Goal: Information Seeking & Learning: Learn about a topic

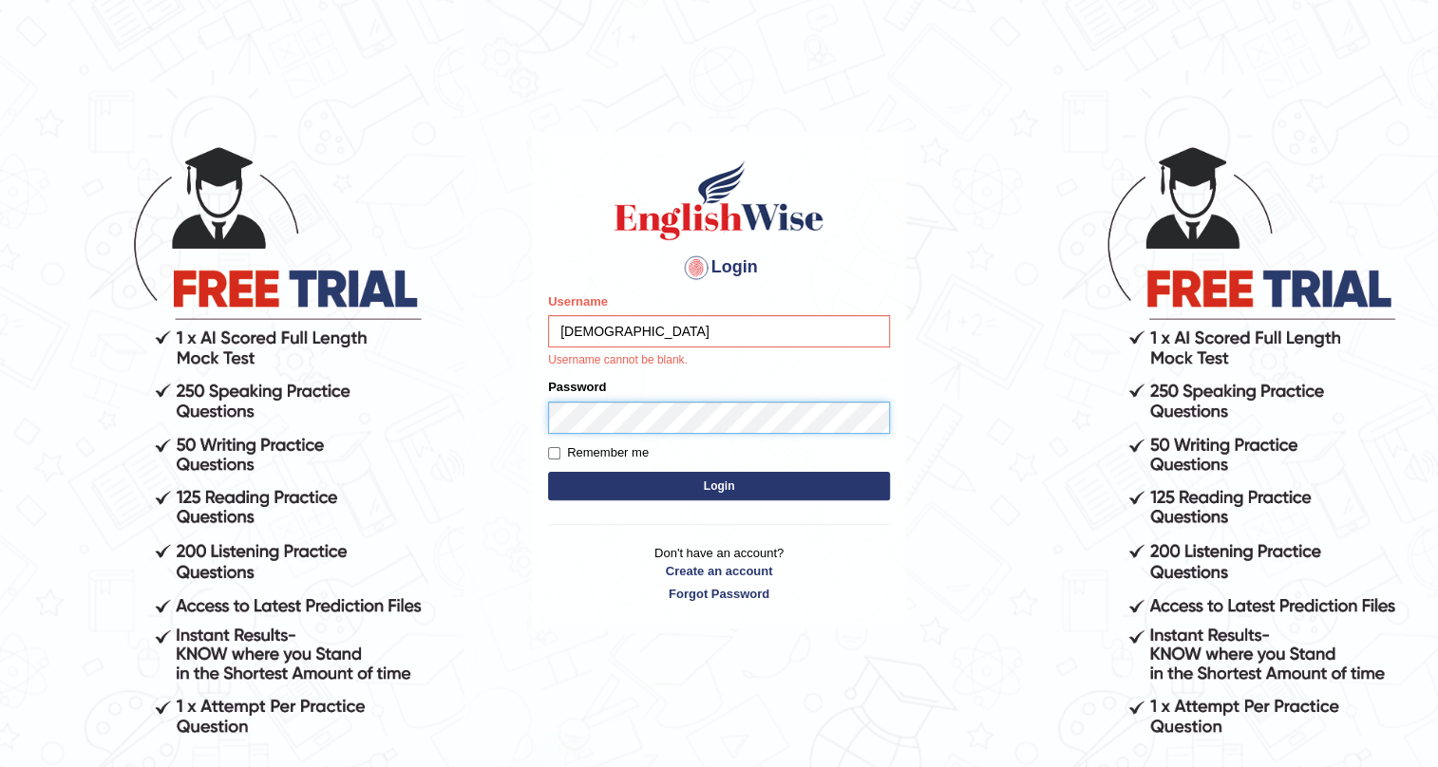
type input "deislafuerte"
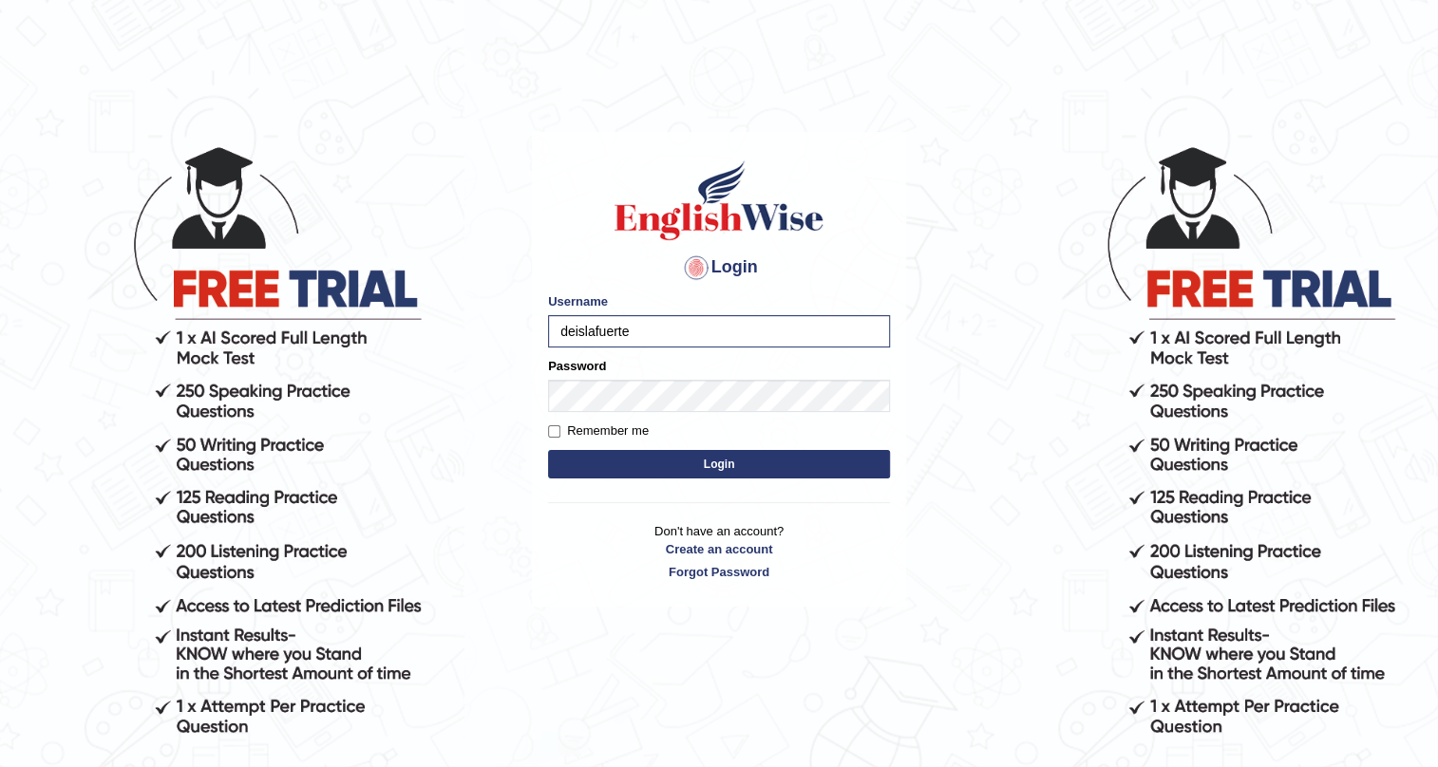
click at [749, 450] on button "Login" at bounding box center [719, 464] width 342 height 28
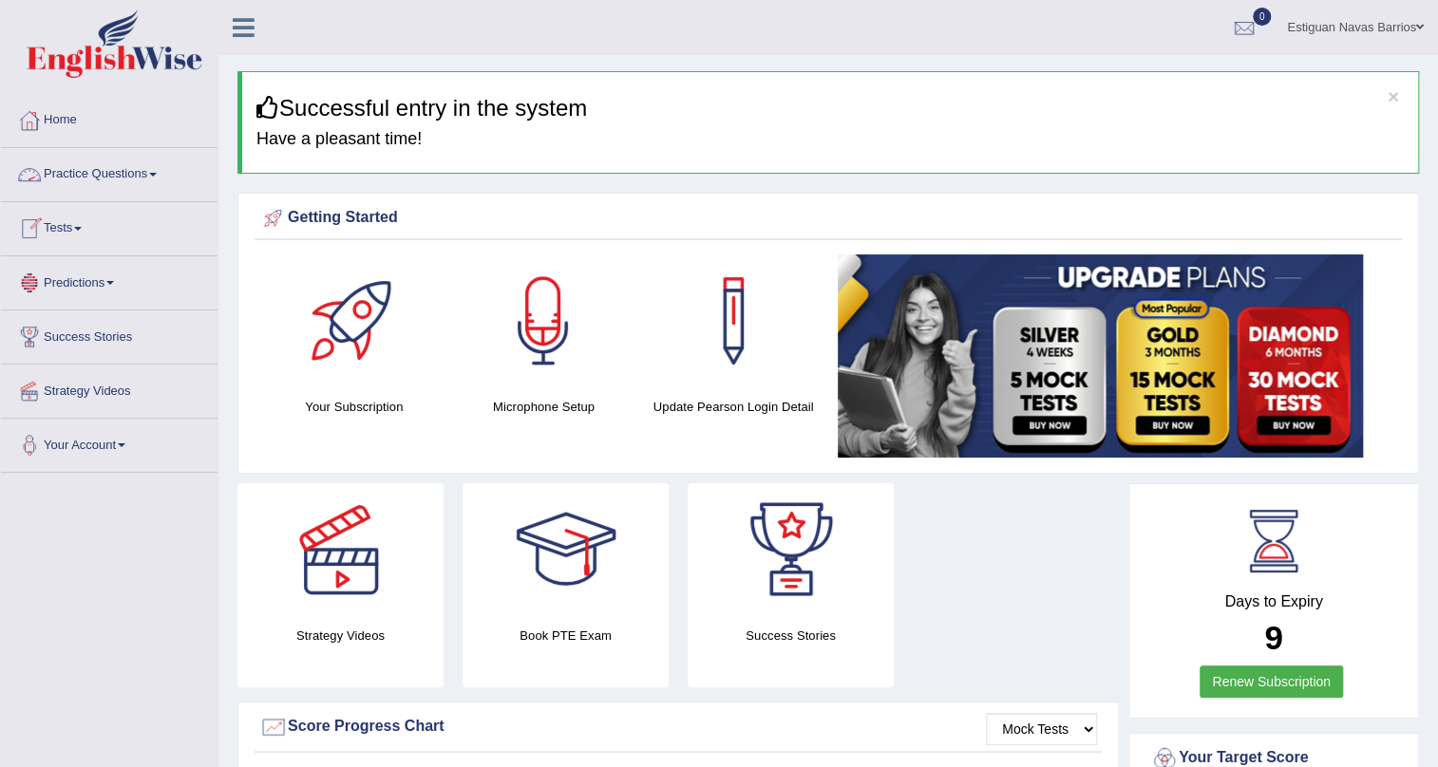
click at [95, 164] on link "Practice Questions" at bounding box center [109, 171] width 217 height 47
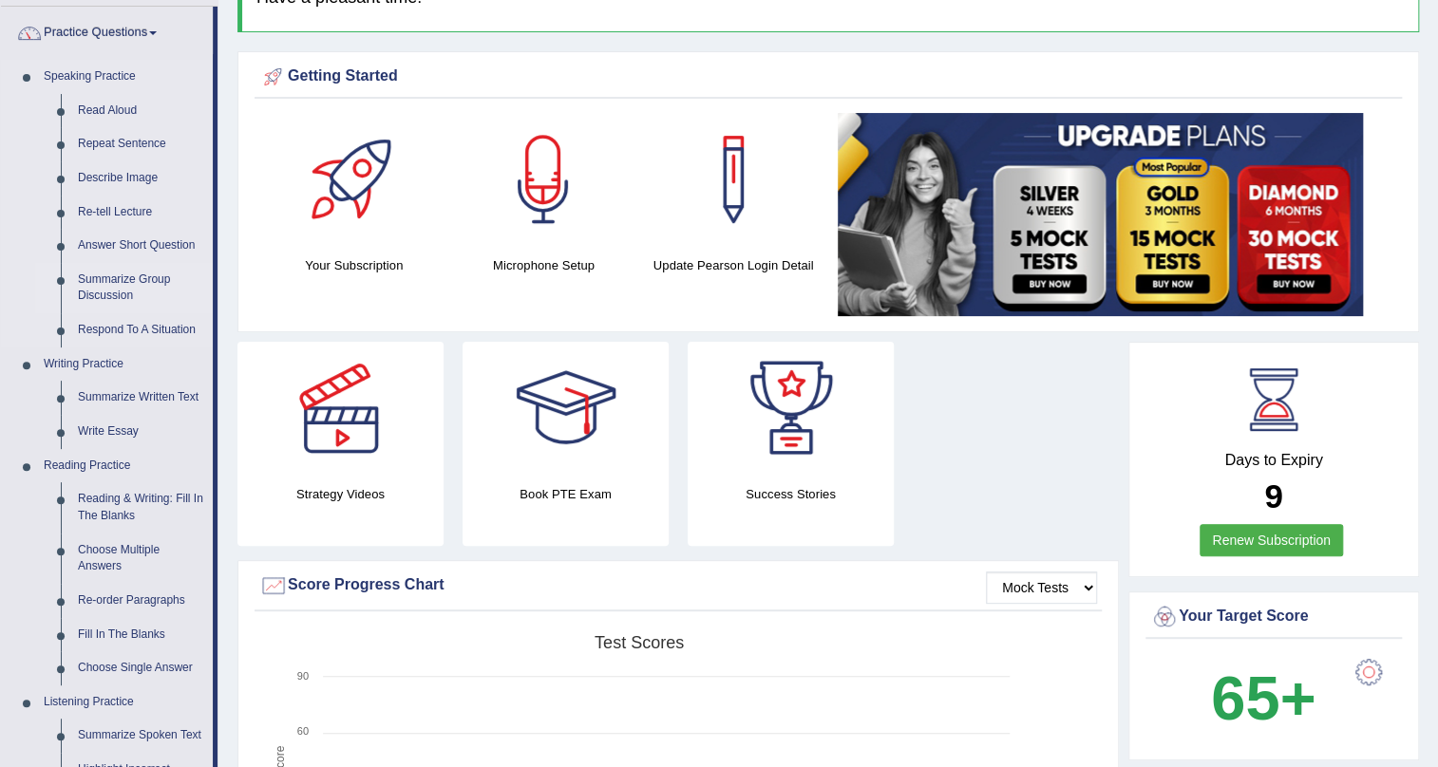
scroll to position [172, 0]
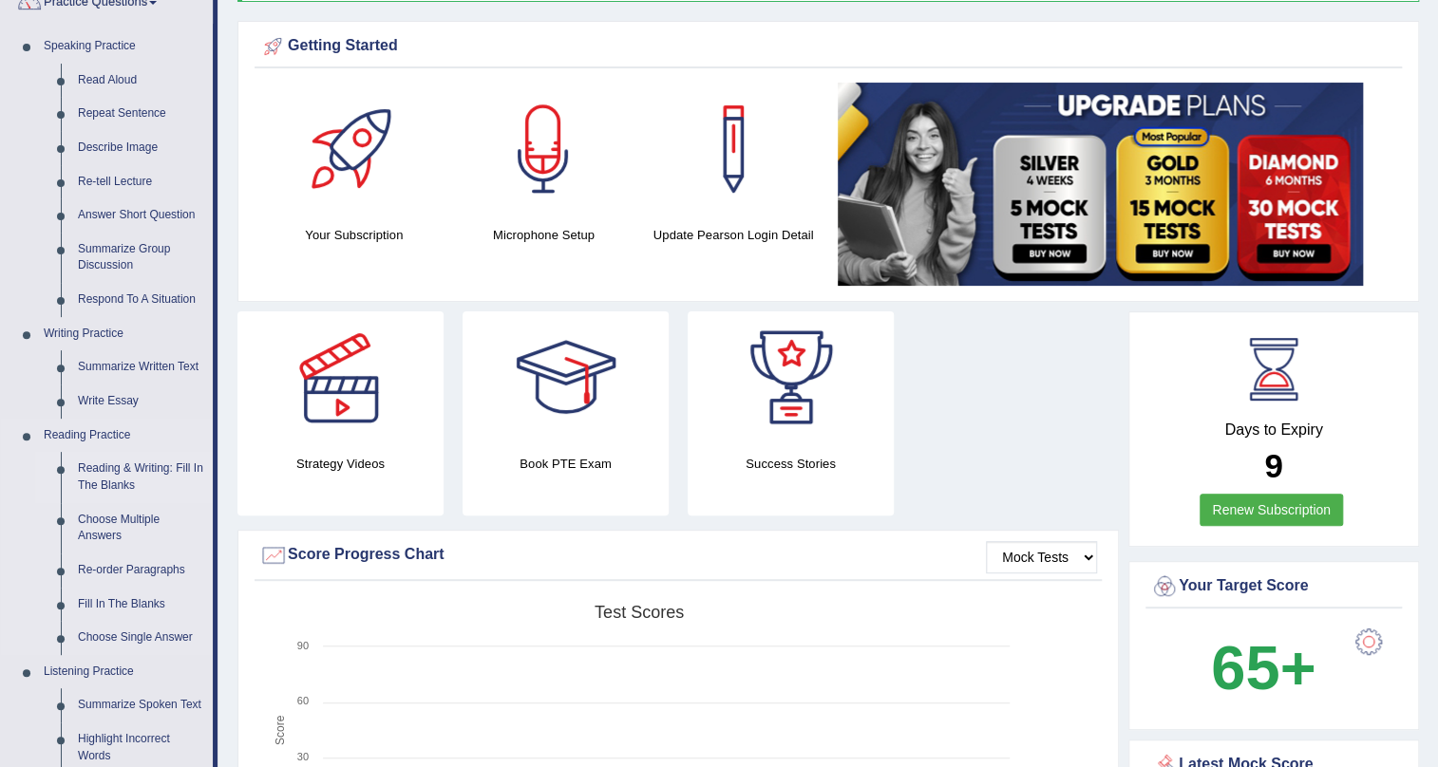
click at [156, 473] on link "Reading & Writing: Fill In The Blanks" at bounding box center [140, 477] width 143 height 50
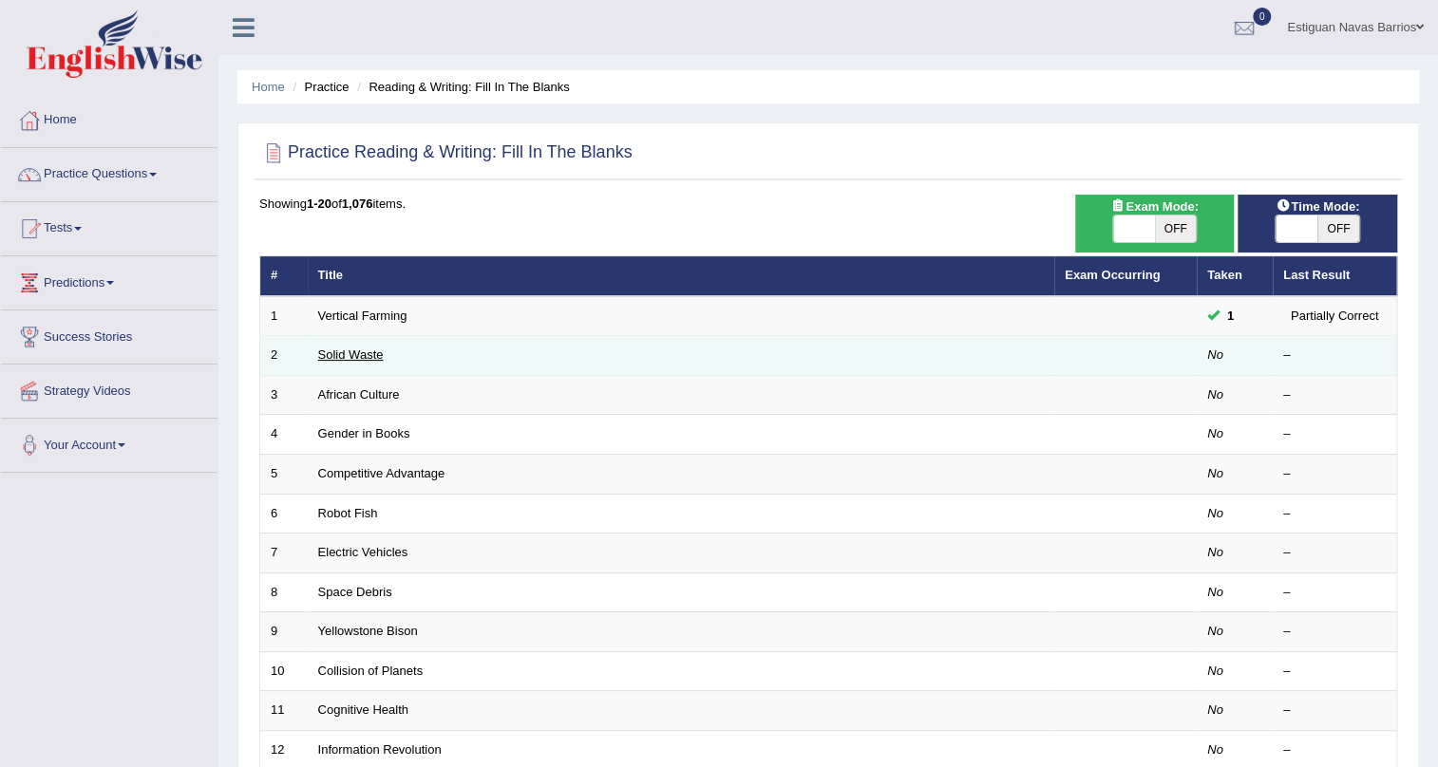
click at [347, 352] on link "Solid Waste" at bounding box center [351, 355] width 66 height 14
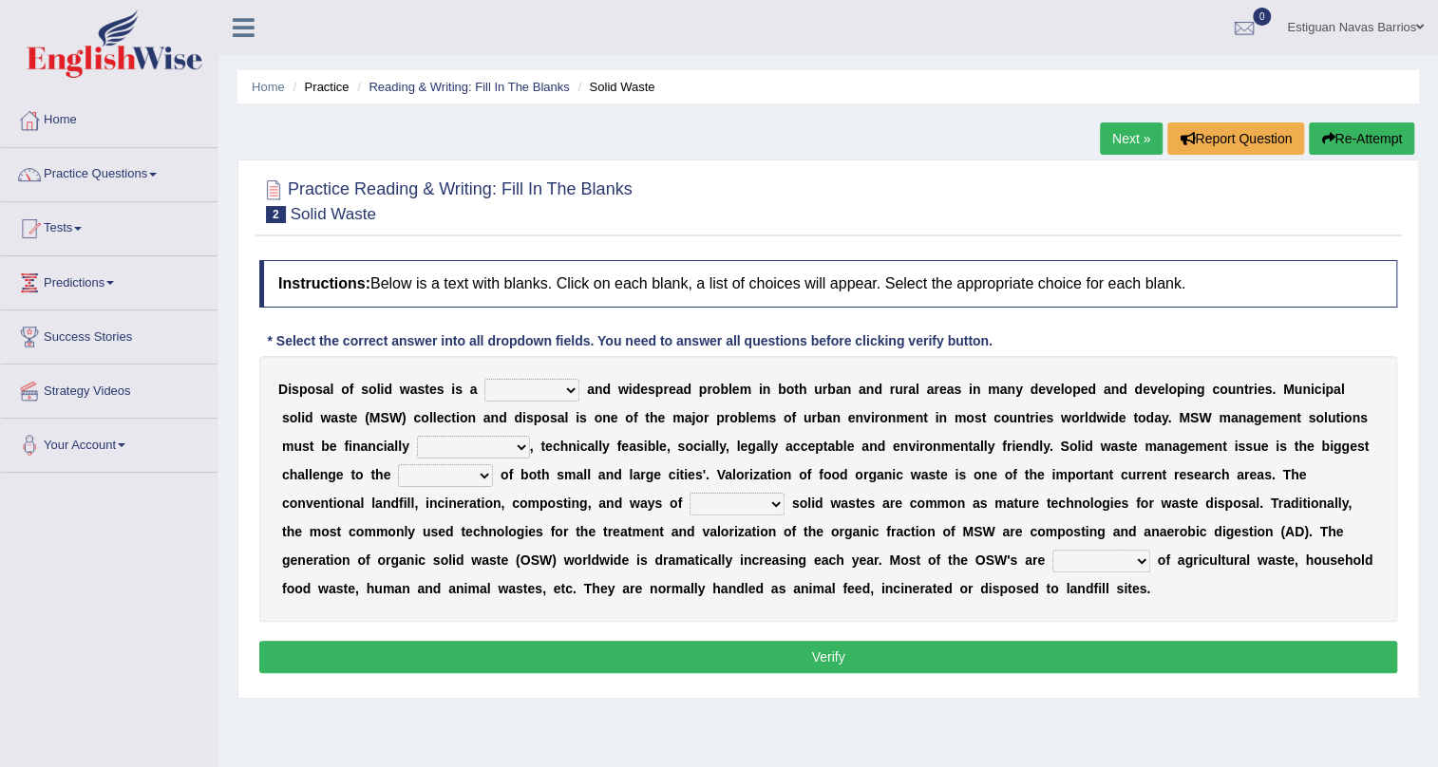
click at [560, 387] on select "slanting stinging stalling shafting" at bounding box center [531, 390] width 95 height 23
click at [579, 319] on div "Instructions: Below is a text with blanks. Click on each blank, a list of choic…" at bounding box center [827, 470] width 1147 height 438
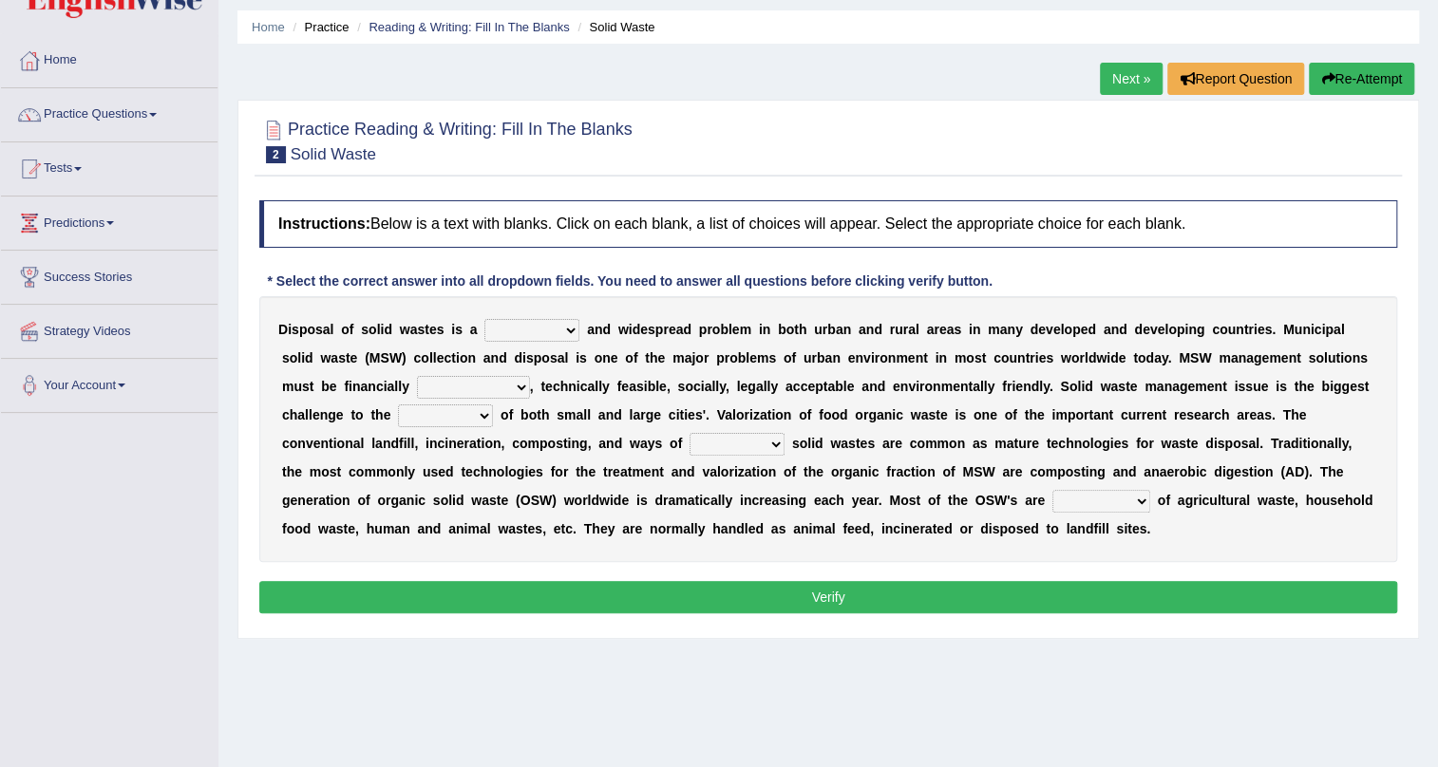
scroll to position [85, 0]
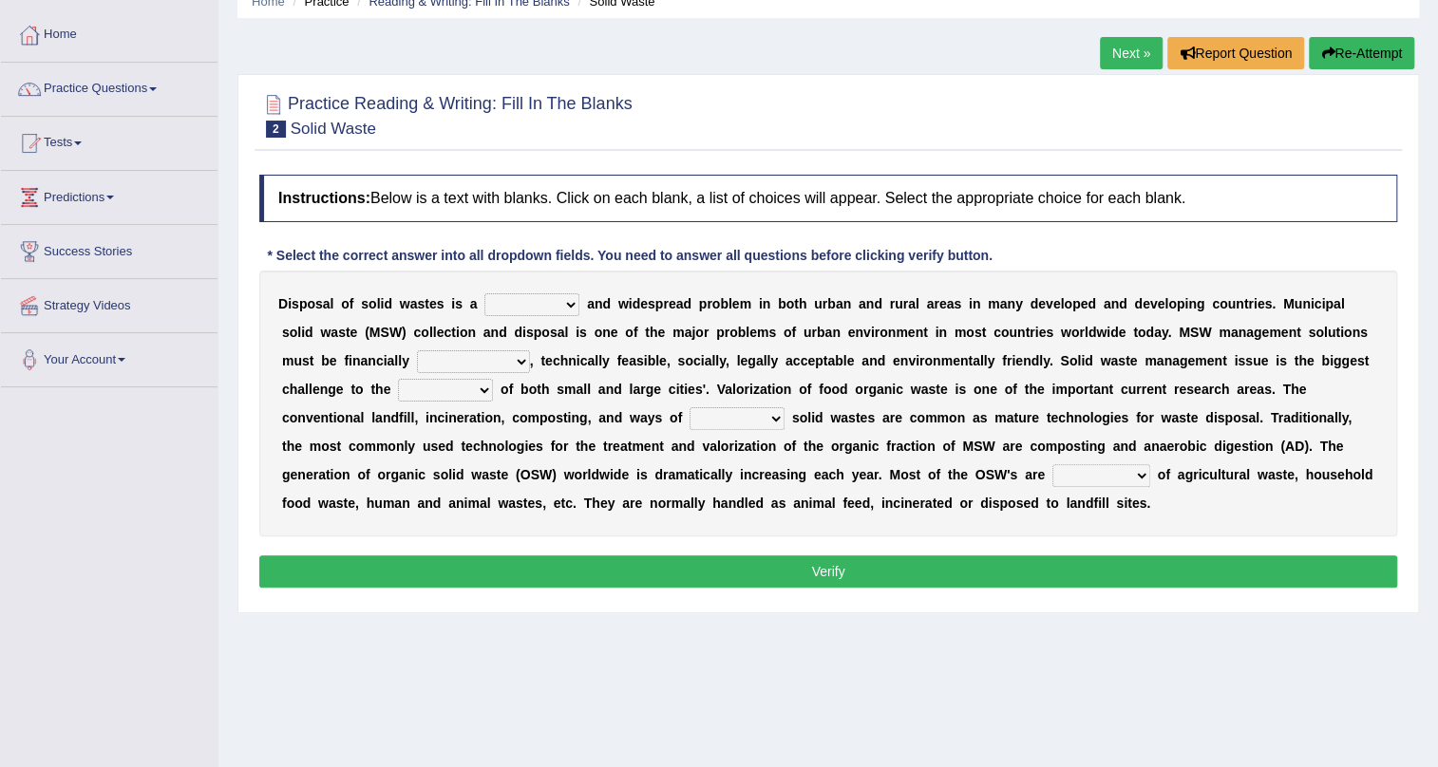
click at [567, 303] on select "slanting stinging stalling shafting" at bounding box center [531, 304] width 95 height 23
select select "shafting"
click at [484, 293] on select "slanting stinging stalling shafting" at bounding box center [531, 304] width 95 height 23
click at [517, 359] on select "unattainable sustainable objectionable treasonable" at bounding box center [473, 361] width 113 height 23
click at [417, 350] on select "unattainable sustainable objectionable treasonable" at bounding box center [473, 361] width 113 height 23
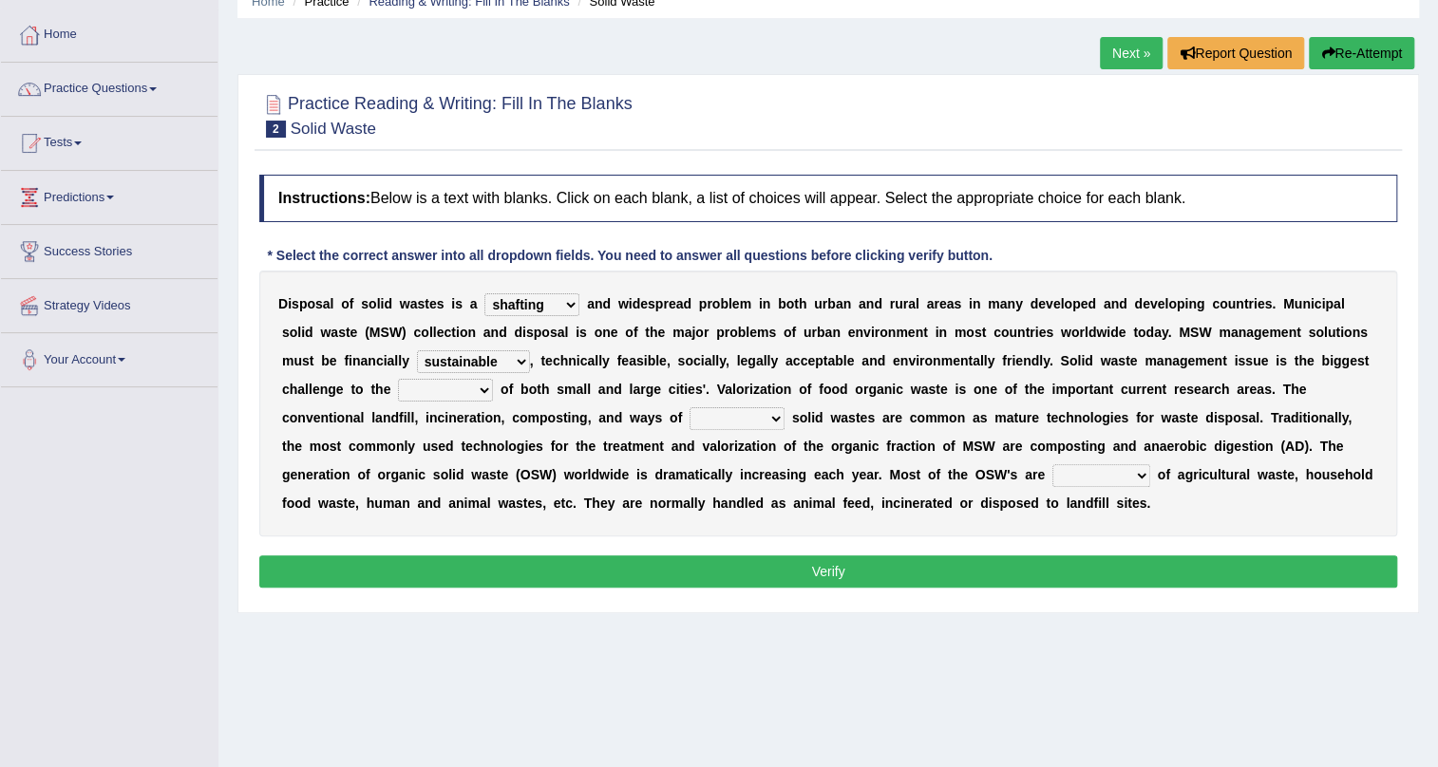
click at [461, 361] on select "unattainable sustainable objectionable treasonable" at bounding box center [473, 361] width 113 height 23
click at [417, 350] on select "unattainable sustainable objectionable treasonable" at bounding box center [473, 361] width 113 height 23
click at [465, 354] on select "unattainable sustainable objectionable treasonable" at bounding box center [473, 361] width 113 height 23
select select "sustainable"
click at [417, 350] on select "unattainable sustainable objectionable treasonable" at bounding box center [473, 361] width 113 height 23
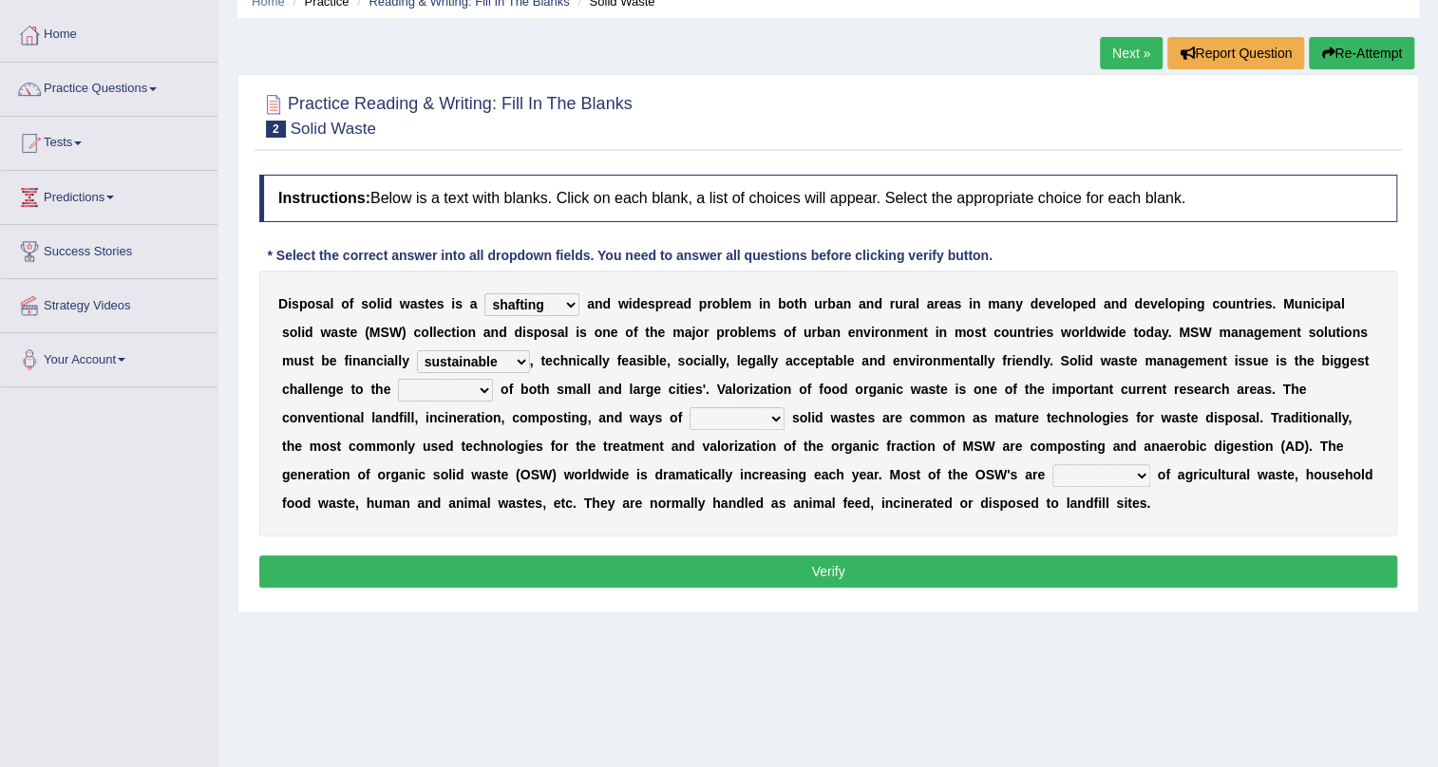
click at [428, 383] on select "plants culture authorities history" at bounding box center [445, 390] width 95 height 23
select select "authorities"
click at [398, 379] on select "plants culture authorities history" at bounding box center [445, 390] width 95 height 23
click at [766, 416] on select "reserving preserving deserving handling" at bounding box center [736, 418] width 95 height 23
click at [689, 407] on select "reserving preserving deserving handling" at bounding box center [736, 418] width 95 height 23
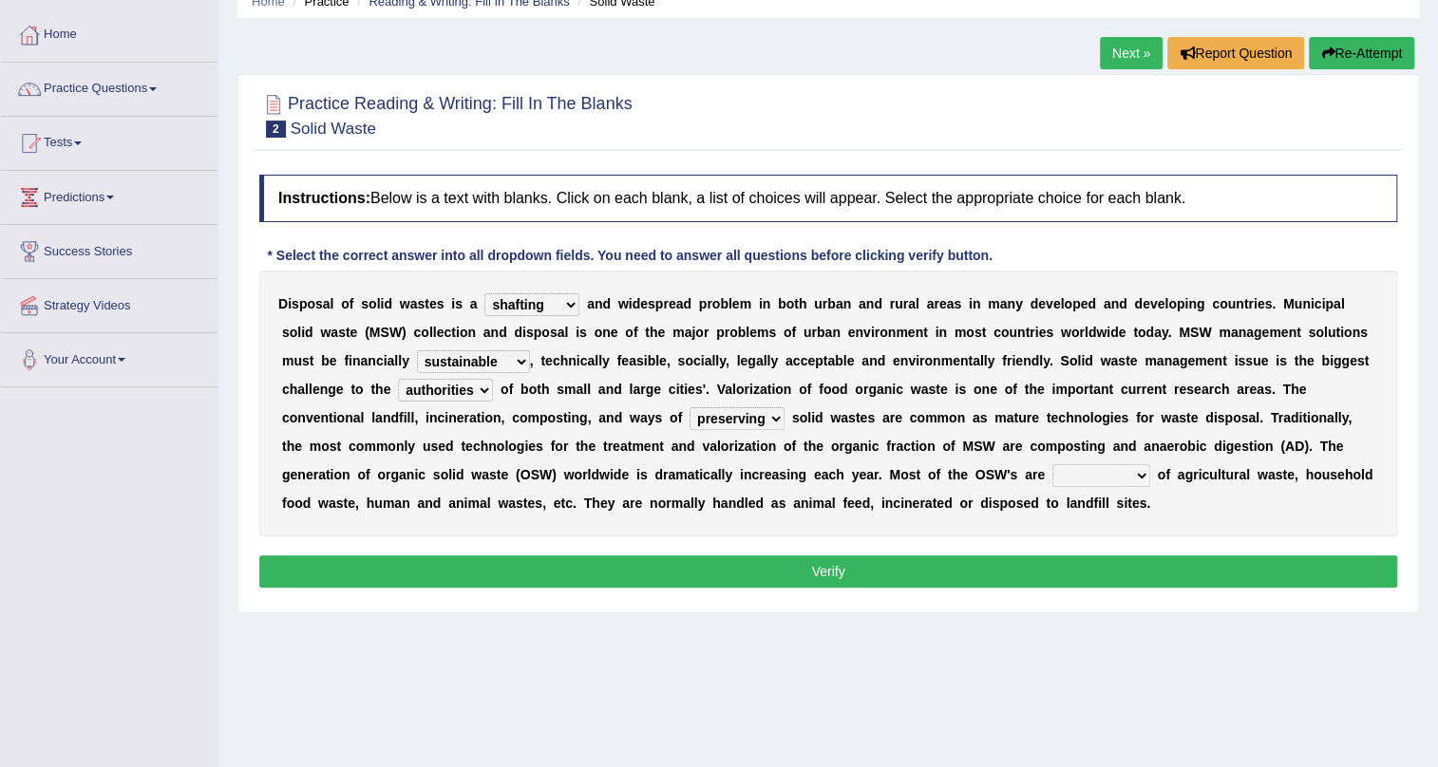
click at [735, 422] on select "reserving preserving deserving handling" at bounding box center [736, 418] width 95 height 23
select select "handling"
click at [689, 407] on select "reserving preserving deserving handling" at bounding box center [736, 418] width 95 height 23
click at [1115, 473] on select "composed disposed composing disposing" at bounding box center [1101, 475] width 98 height 23
select select "disposed"
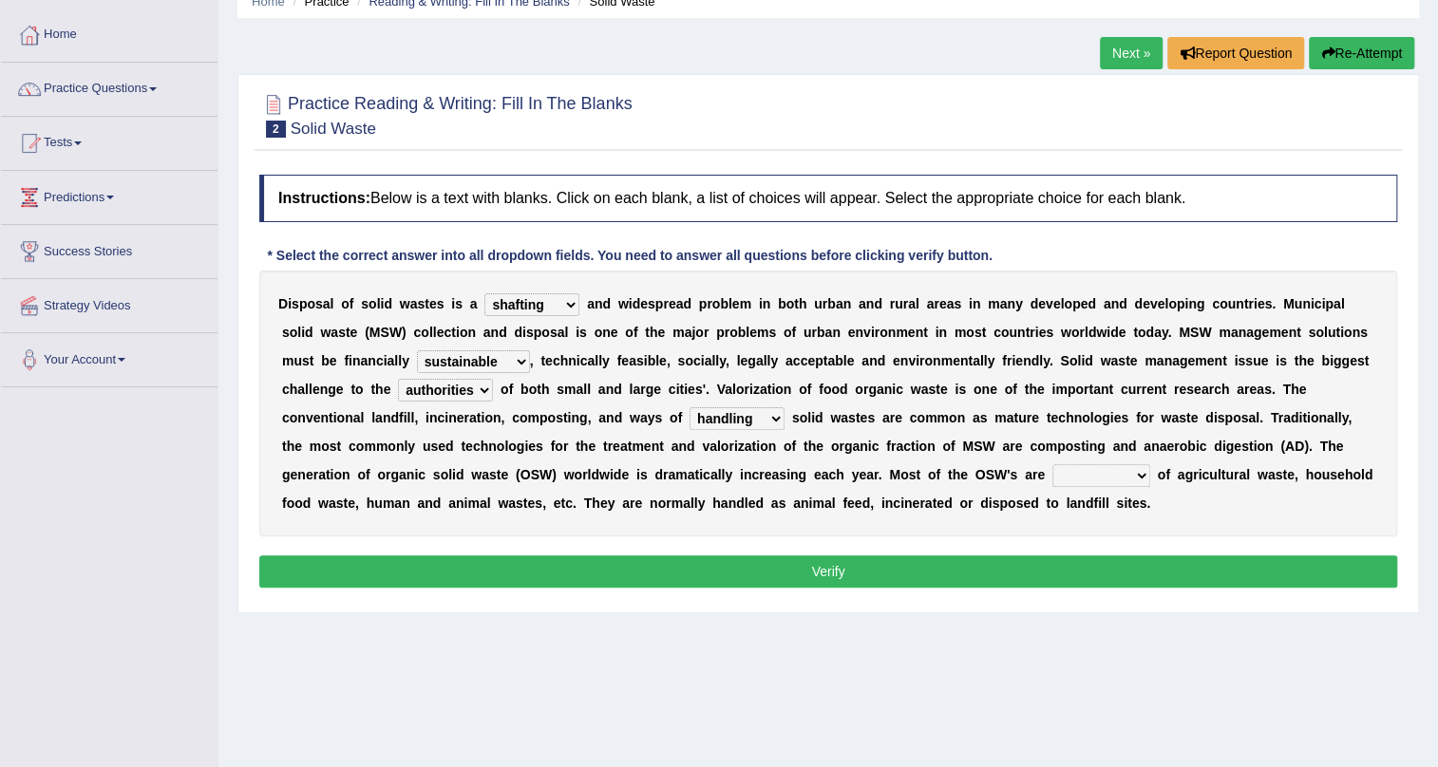
click at [1052, 464] on select "composed disposed composing disposing" at bounding box center [1101, 475] width 98 height 23
click at [1102, 475] on select "composed disposed composing disposing" at bounding box center [1101, 475] width 98 height 23
click at [1052, 464] on select "composed disposed composing disposing" at bounding box center [1101, 475] width 98 height 23
click at [801, 571] on button "Verify" at bounding box center [828, 572] width 1138 height 32
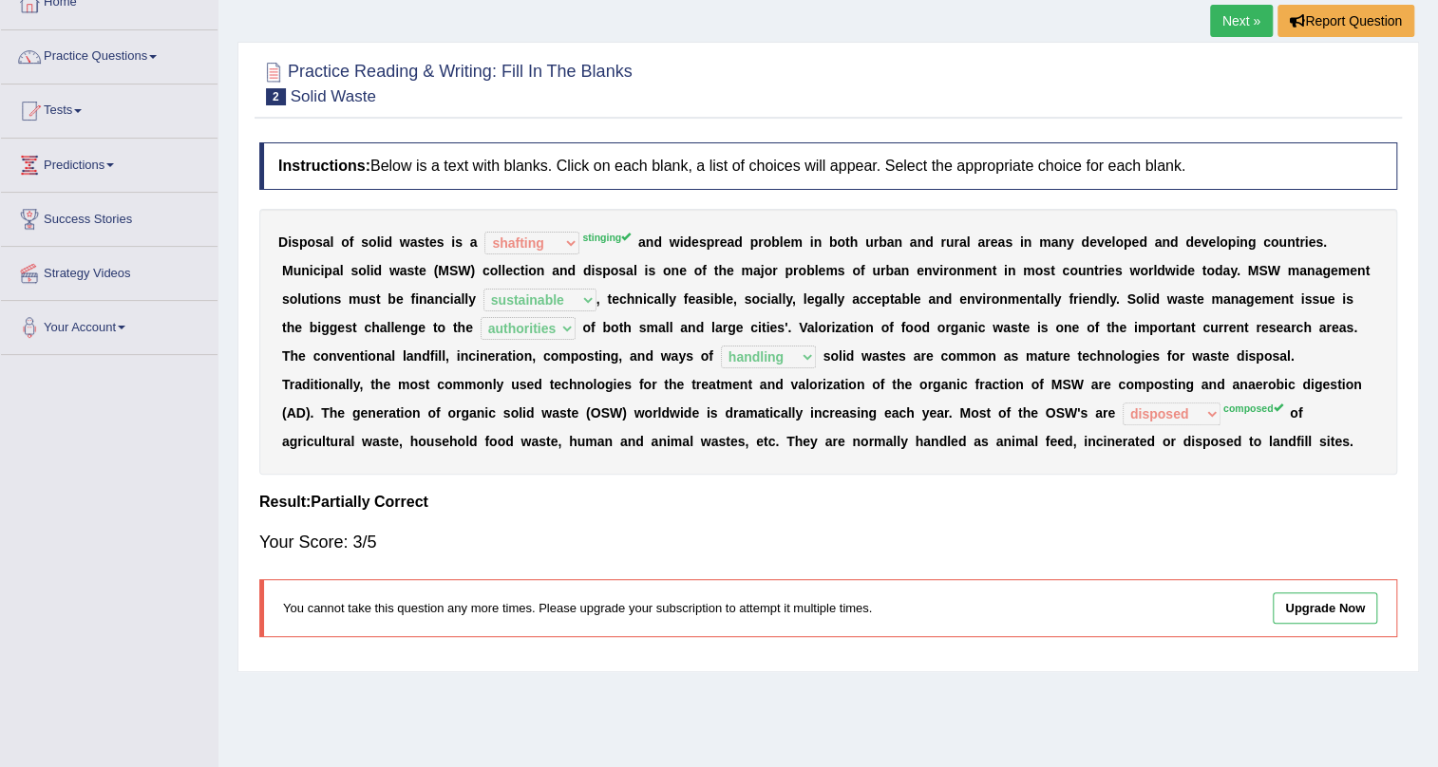
scroll to position [0, 0]
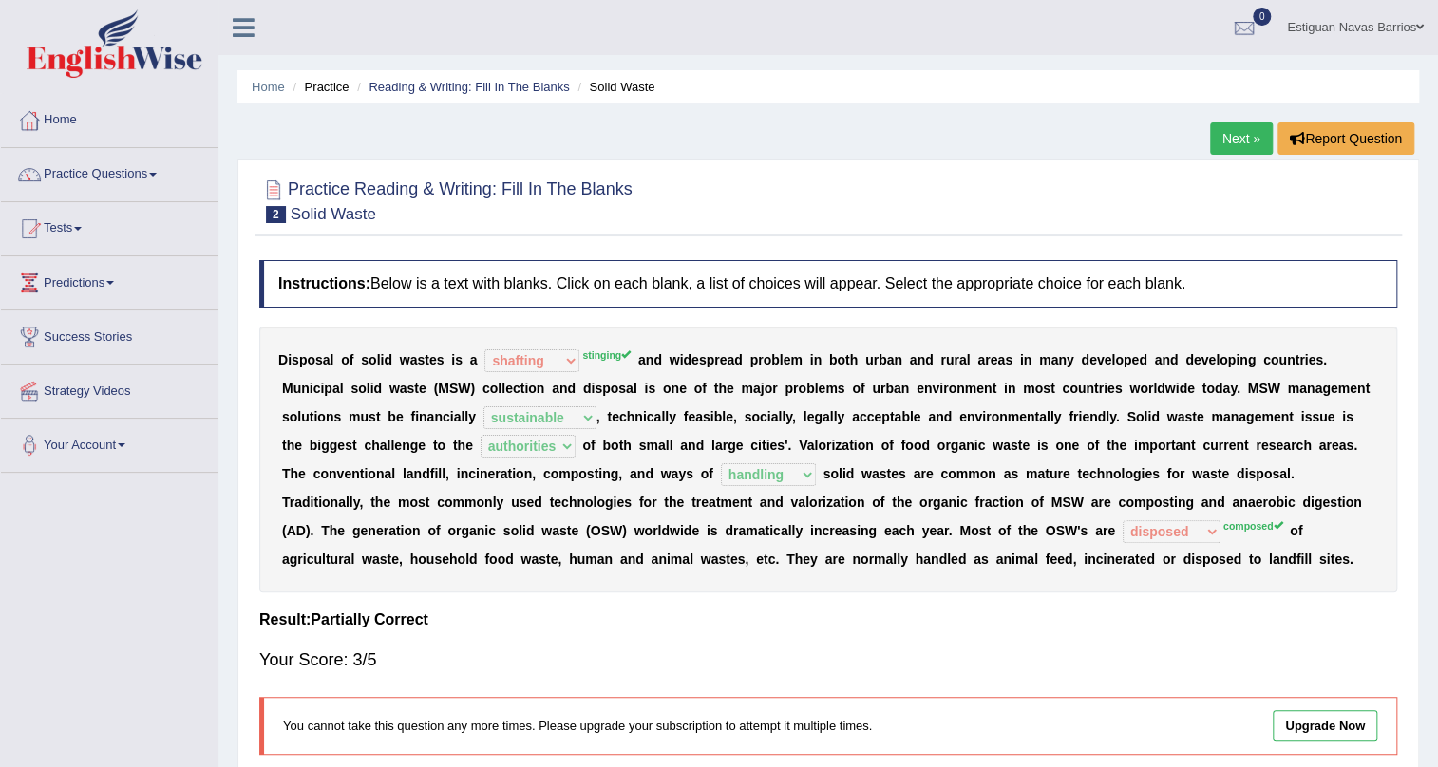
click at [1225, 145] on link "Next »" at bounding box center [1241, 138] width 63 height 32
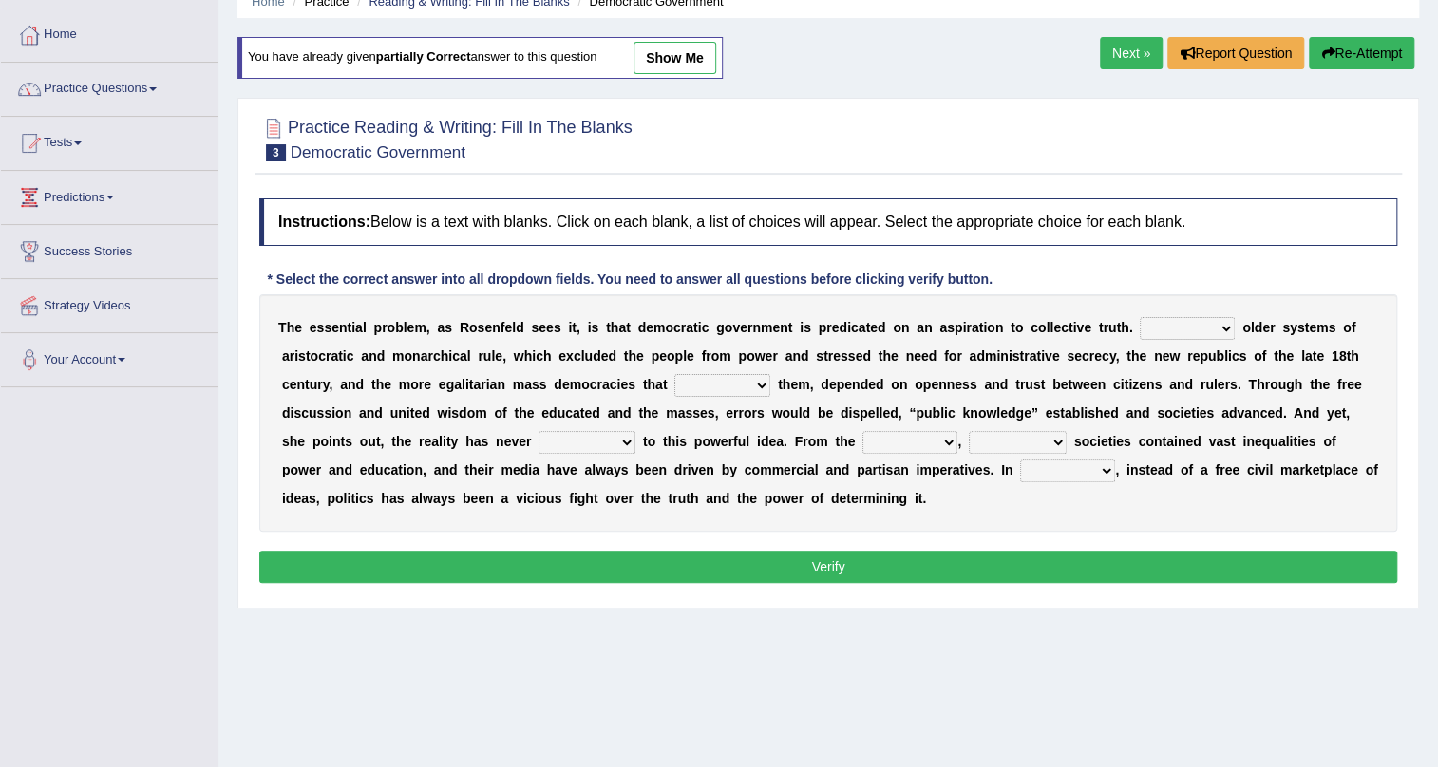
click at [1211, 332] on select "Like Unlike Likely Safely" at bounding box center [1186, 328] width 95 height 23
select select "Unlike"
click at [1139, 317] on select "Like Unlike Likely Safely" at bounding box center [1186, 328] width 95 height 23
click at [684, 64] on link "show me" at bounding box center [674, 58] width 83 height 32
select select "readed"
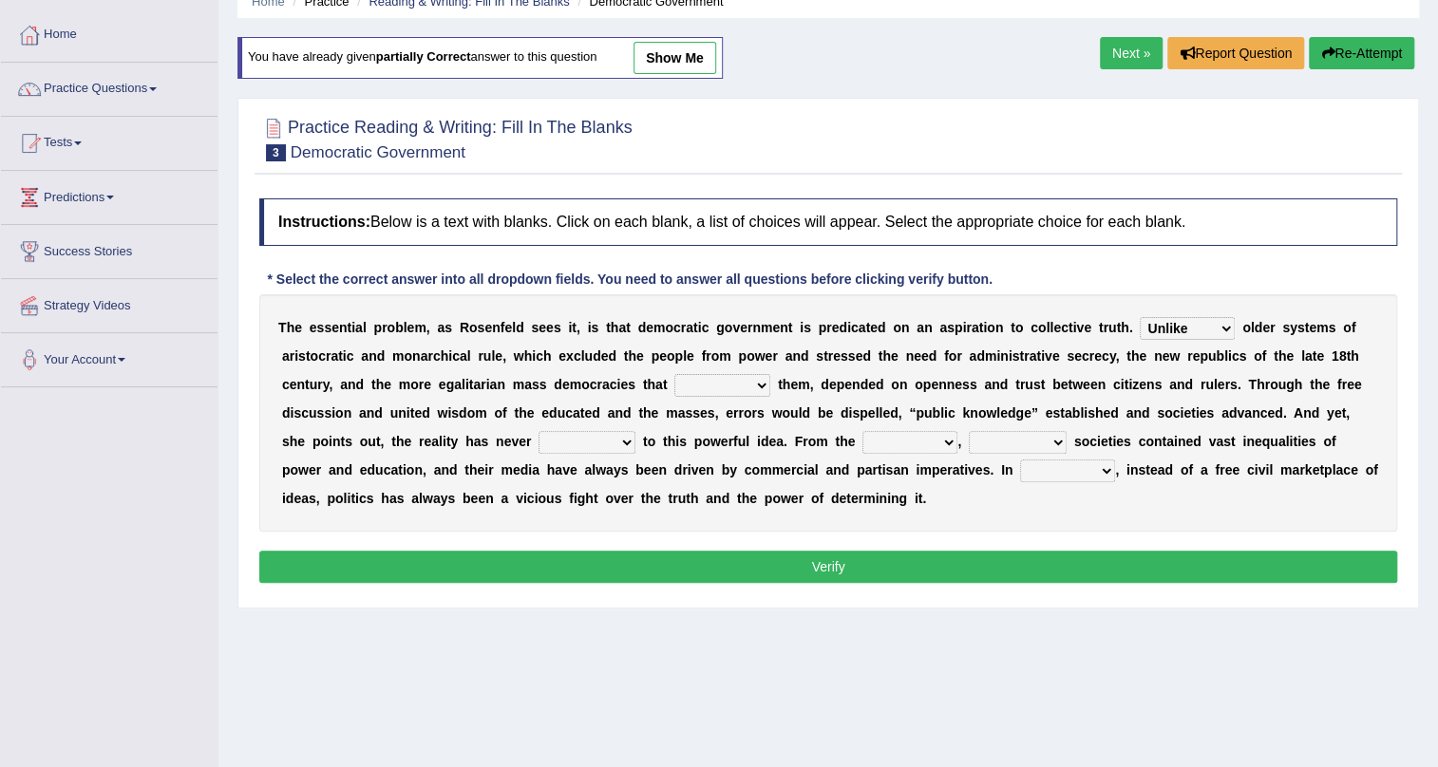
select select "saved up"
select select "outset"
select select "democratic"
select select "practice"
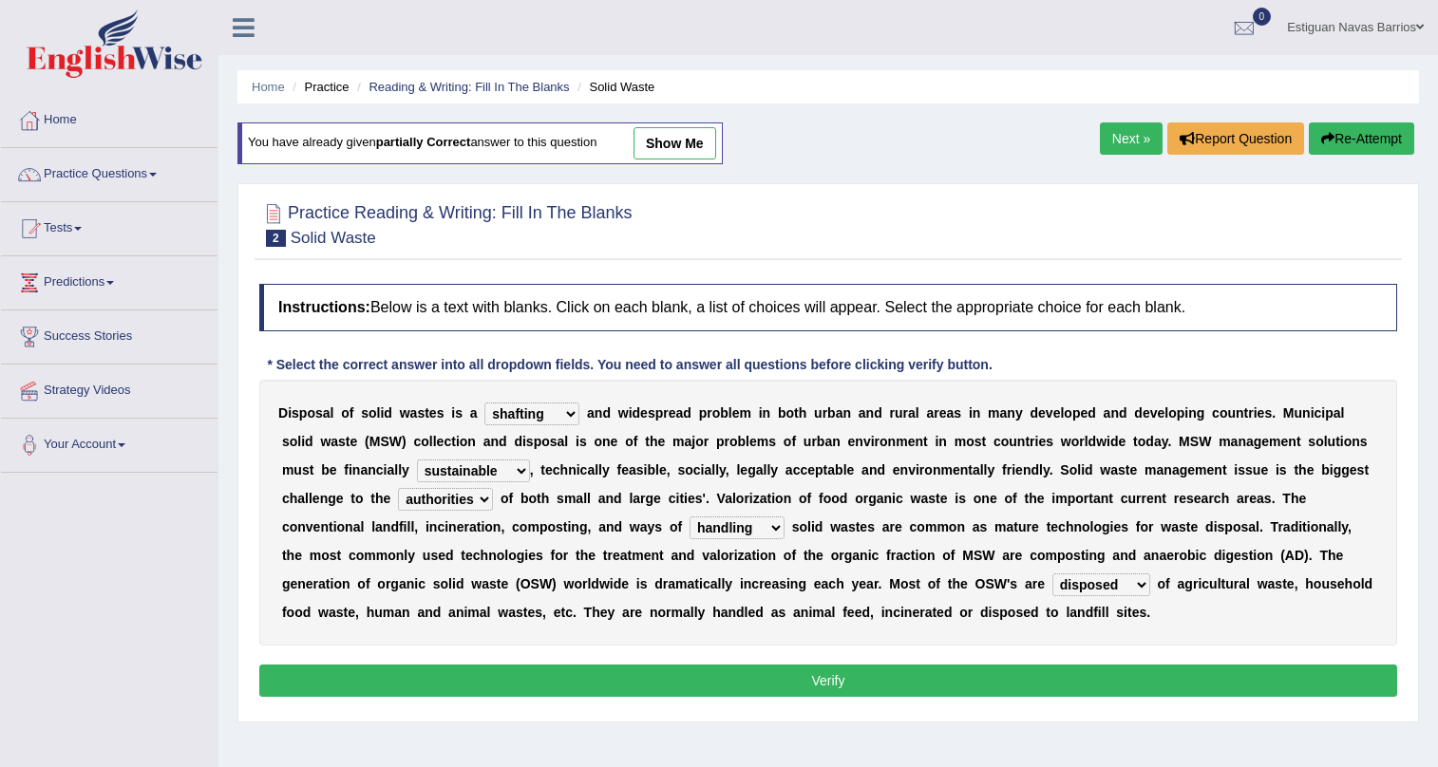
select select "shafting"
select select "sustainable"
select select "authorities"
select select "handling"
select select "disposed"
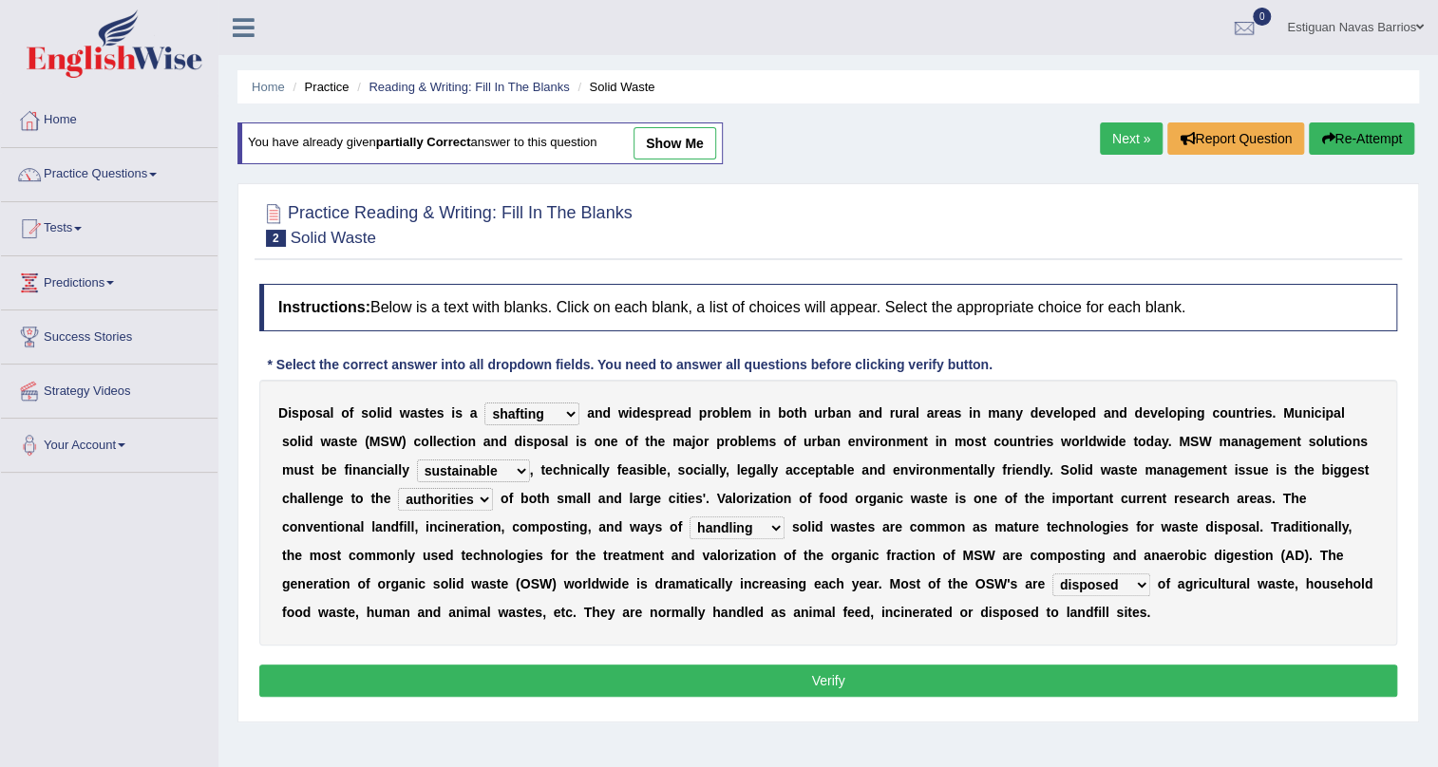
click at [1123, 139] on link "Next »" at bounding box center [1131, 138] width 63 height 32
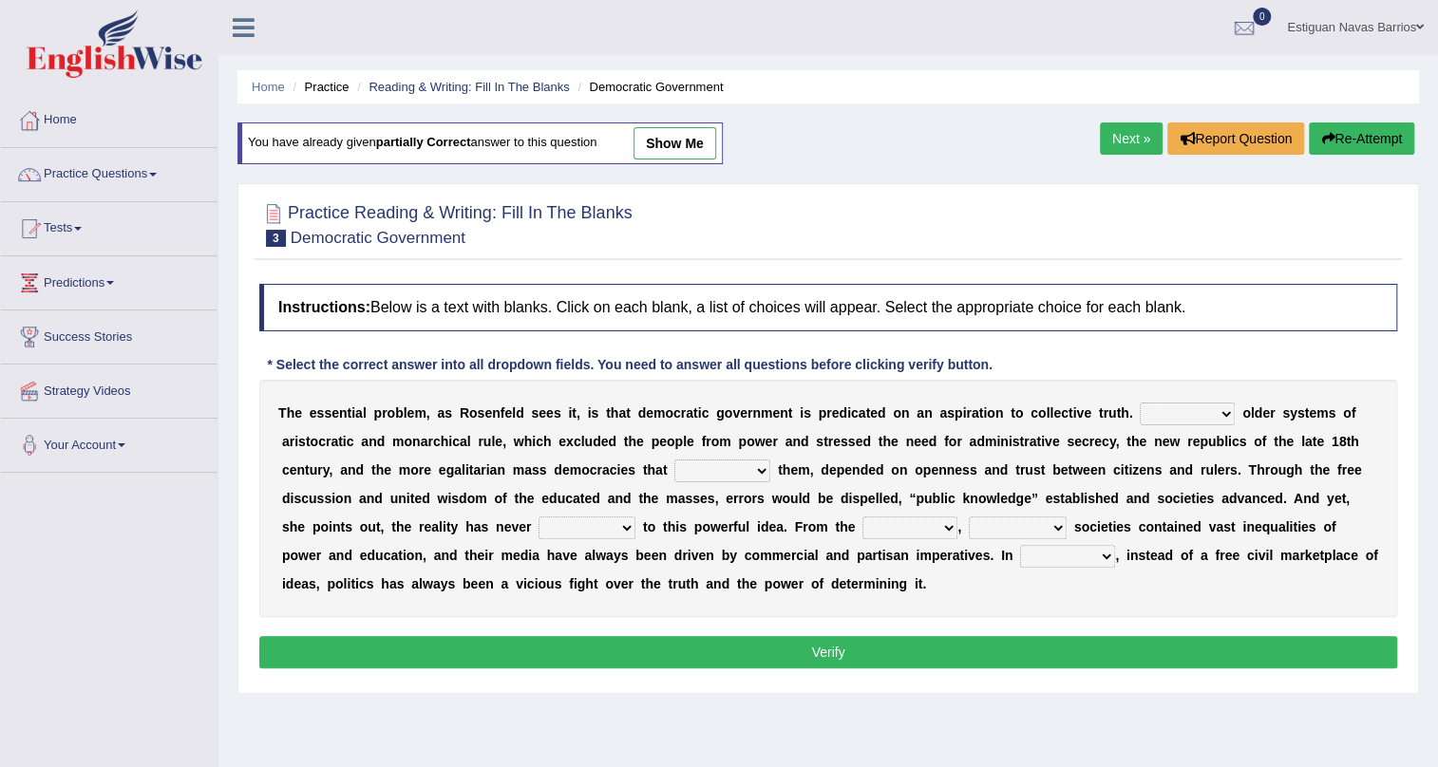
click at [1203, 410] on select "Like Unlike Likely Safely" at bounding box center [1186, 414] width 95 height 23
select select "Unlike"
click at [1139, 403] on select "Like Unlike Likely Safely" at bounding box center [1186, 414] width 95 height 23
click at [754, 462] on select "readed grated succeeded printed" at bounding box center [722, 471] width 96 height 23
select select "succeeded"
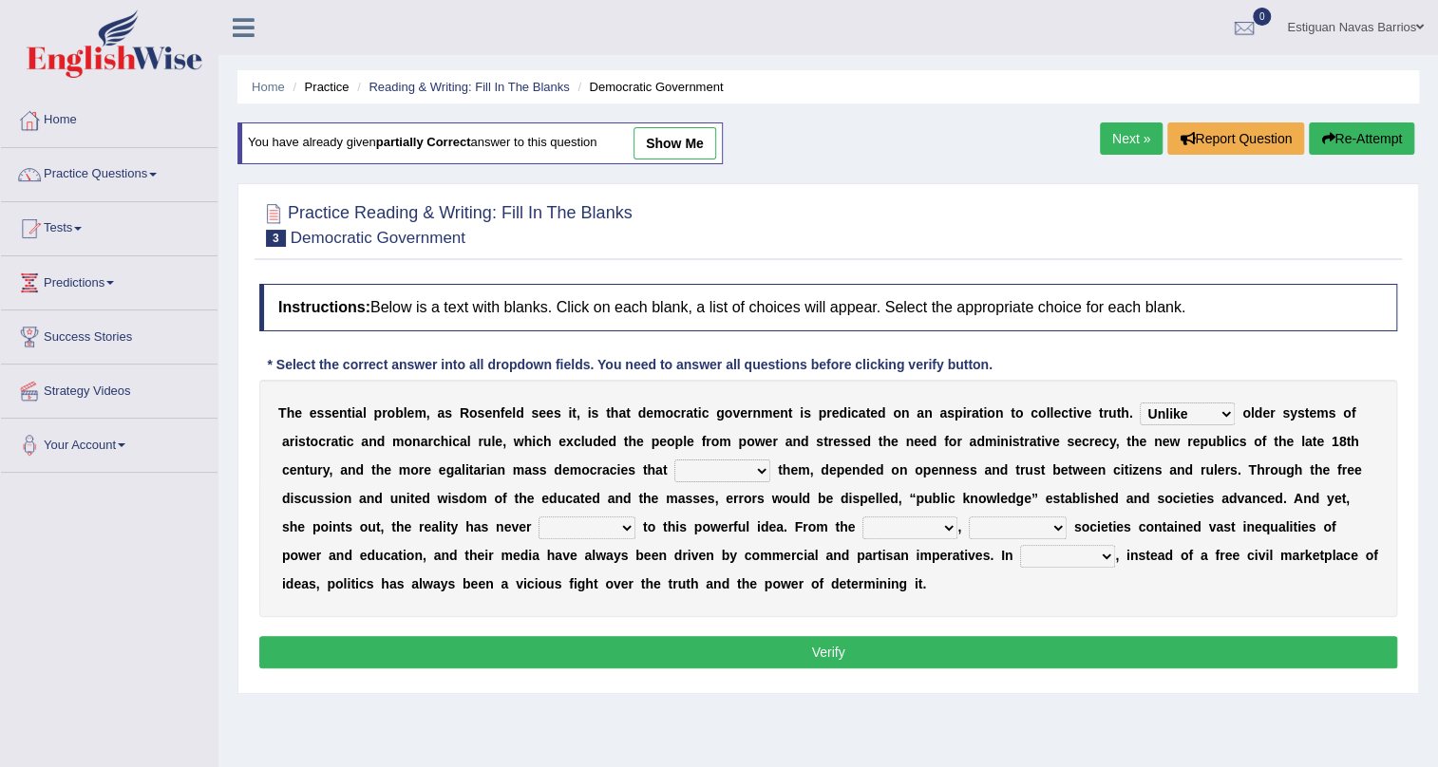
click at [674, 460] on select "readed grated succeeded printed" at bounding box center [722, 471] width 96 height 23
click at [621, 517] on select "saved up stood up brought up lived up" at bounding box center [586, 528] width 97 height 23
select select "stood up"
click at [538, 517] on select "saved up stood up brought up lived up" at bounding box center [586, 528] width 97 height 23
click at [936, 528] on select "outset ranged stood caught" at bounding box center [909, 528] width 95 height 23
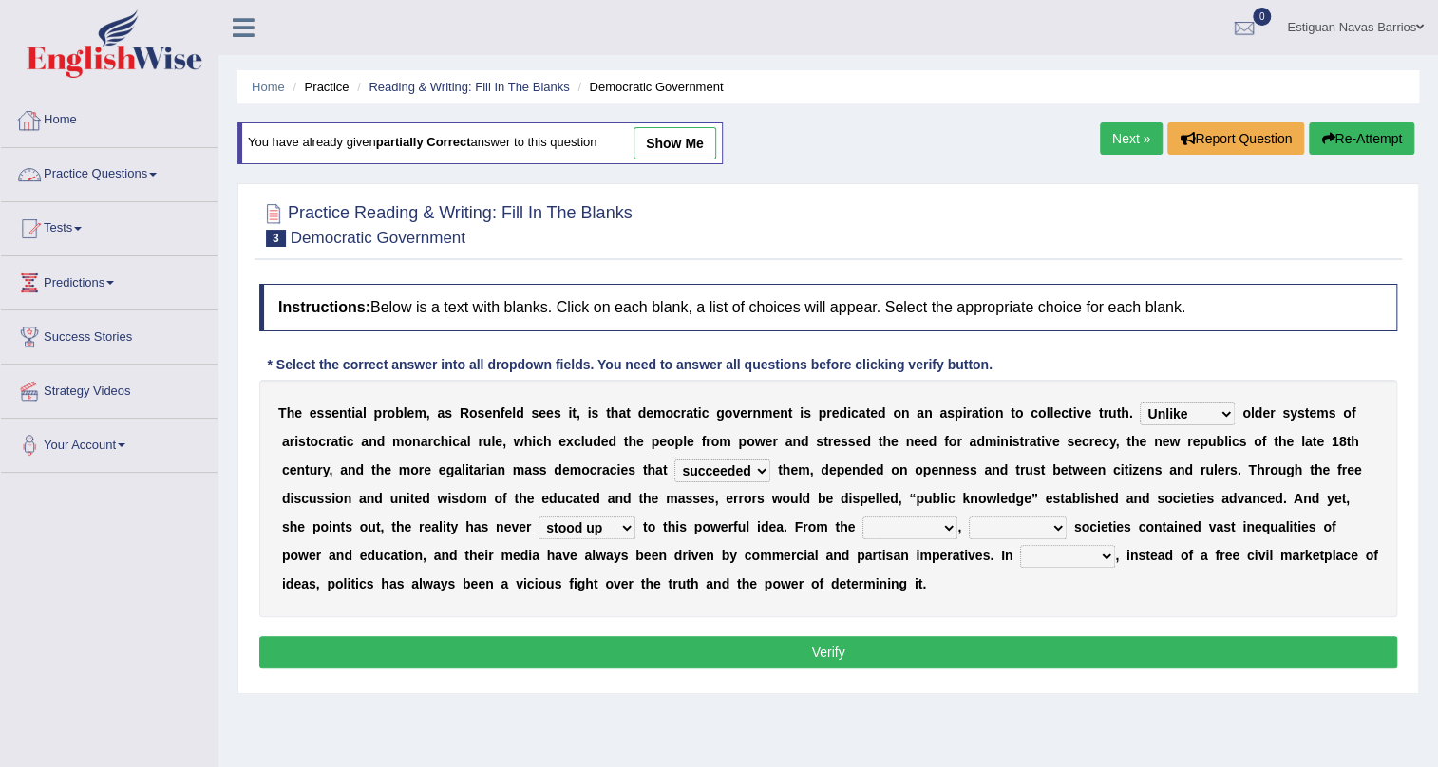
click at [675, 149] on link "show me" at bounding box center [674, 143] width 83 height 32
select select "readed"
select select "saved up"
select select "outset"
select select "democratic"
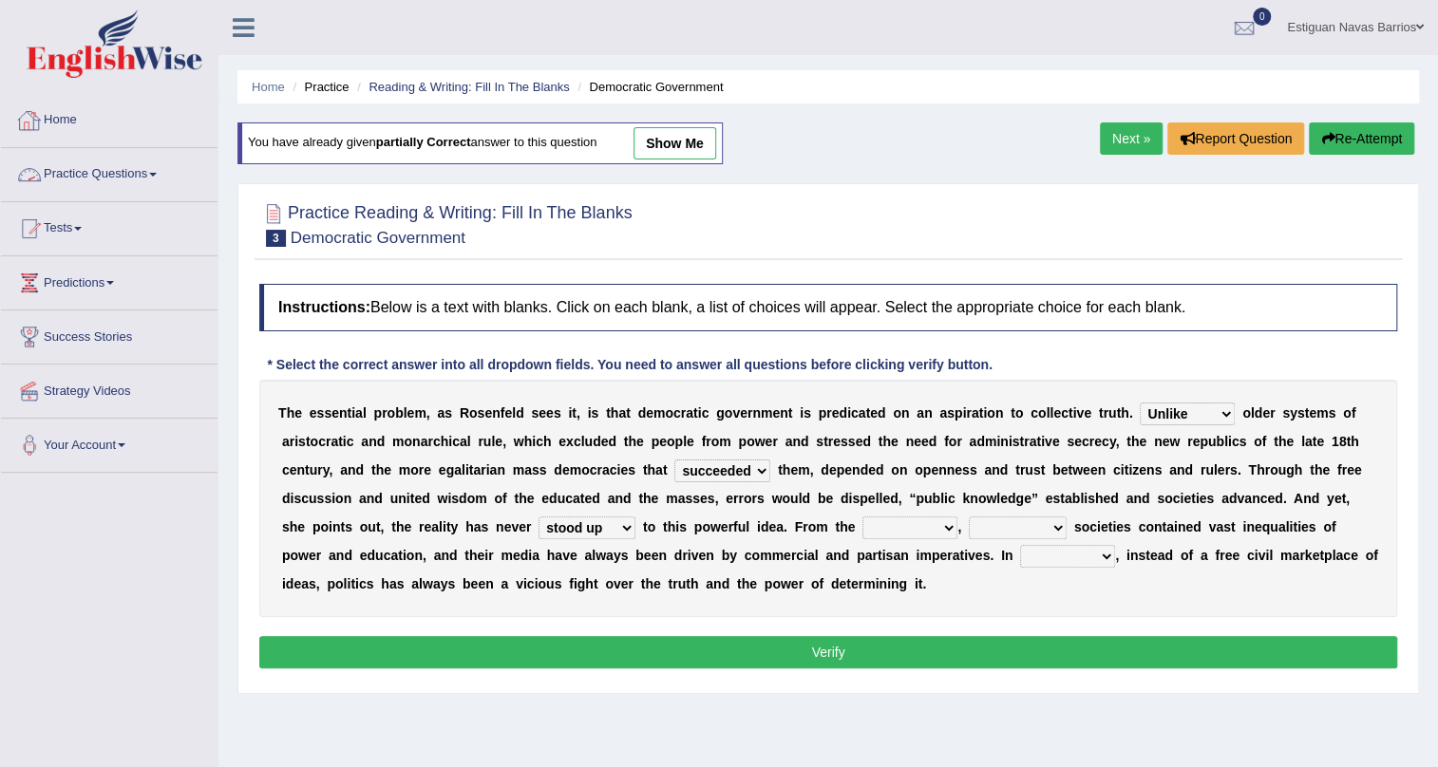
select select "practice"
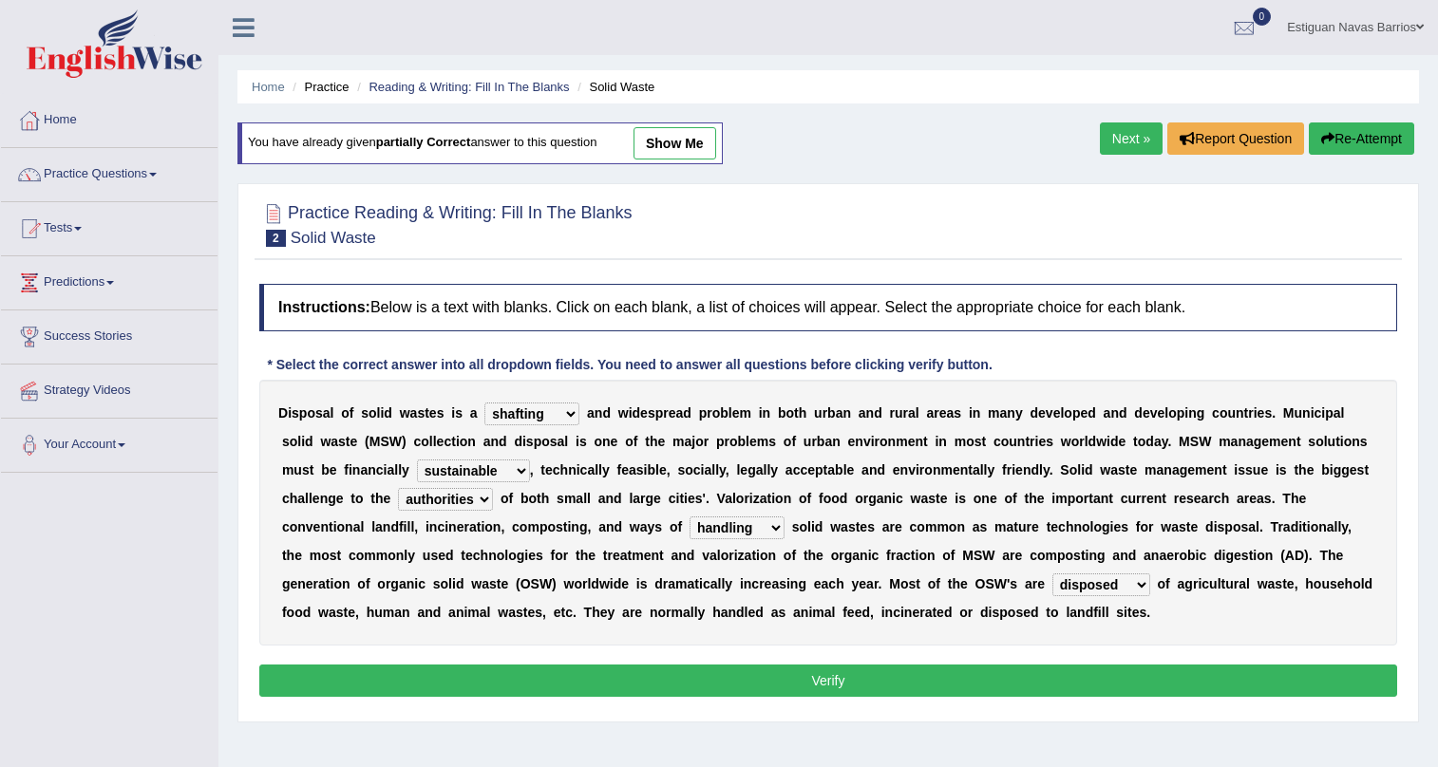
select select "shafting"
select select "sustainable"
select select "authorities"
select select "handling"
select select "disposed"
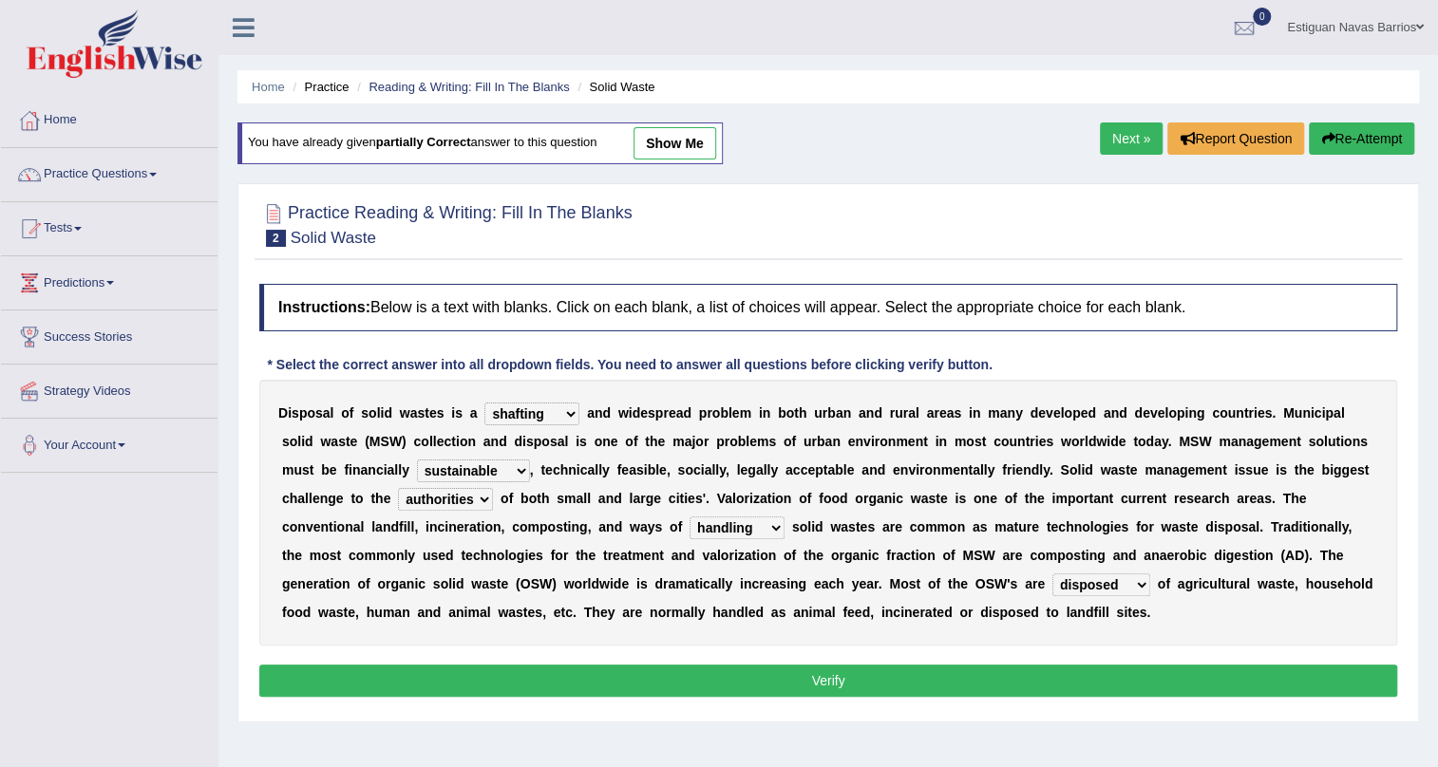
click at [1111, 132] on link "Next »" at bounding box center [1131, 138] width 63 height 32
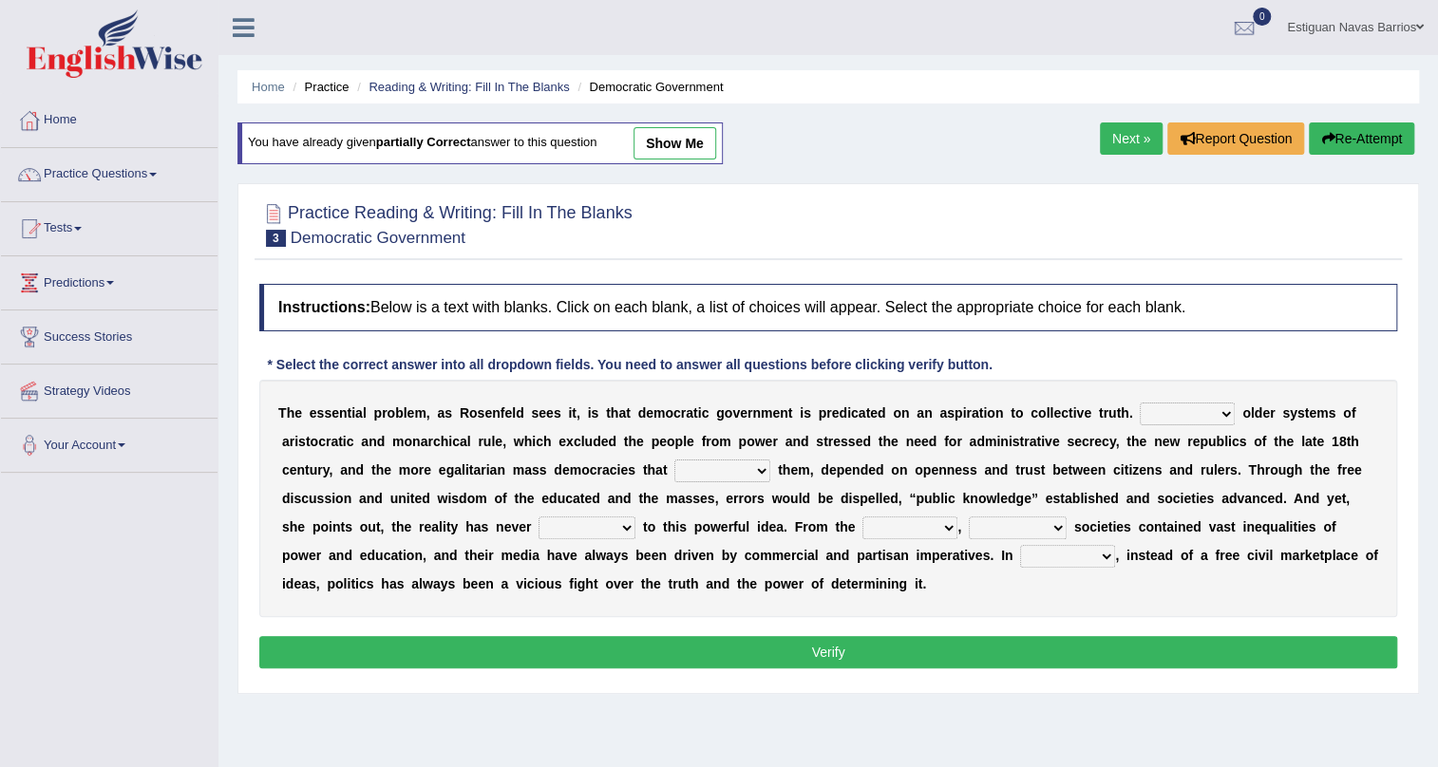
click at [1215, 415] on select "Like Unlike Likely Safely" at bounding box center [1186, 414] width 95 height 23
select select "Unlike"
click at [1139, 403] on select "Like Unlike Likely Safely" at bounding box center [1186, 414] width 95 height 23
click at [701, 468] on select "readed grated succeeded printed" at bounding box center [722, 471] width 96 height 23
select select "succeeded"
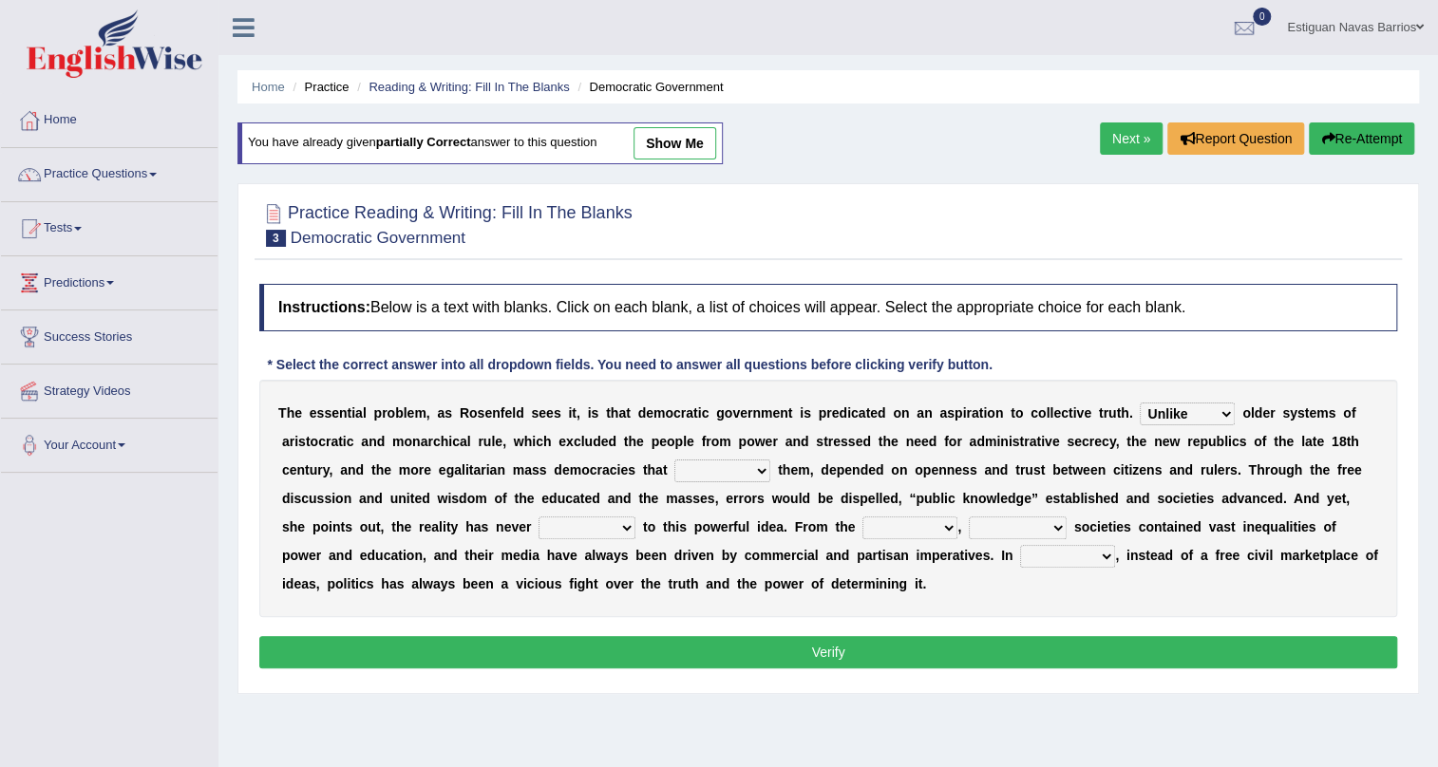
click at [674, 460] on select "readed grated succeeded printed" at bounding box center [722, 471] width 96 height 23
click at [566, 521] on select "saved up stood up brought up lived up" at bounding box center [586, 528] width 97 height 23
select select "saved up"
click at [538, 517] on select "saved up stood up brought up lived up" at bounding box center [586, 528] width 97 height 23
click at [896, 532] on select "outset ranged stood caught" at bounding box center [909, 528] width 95 height 23
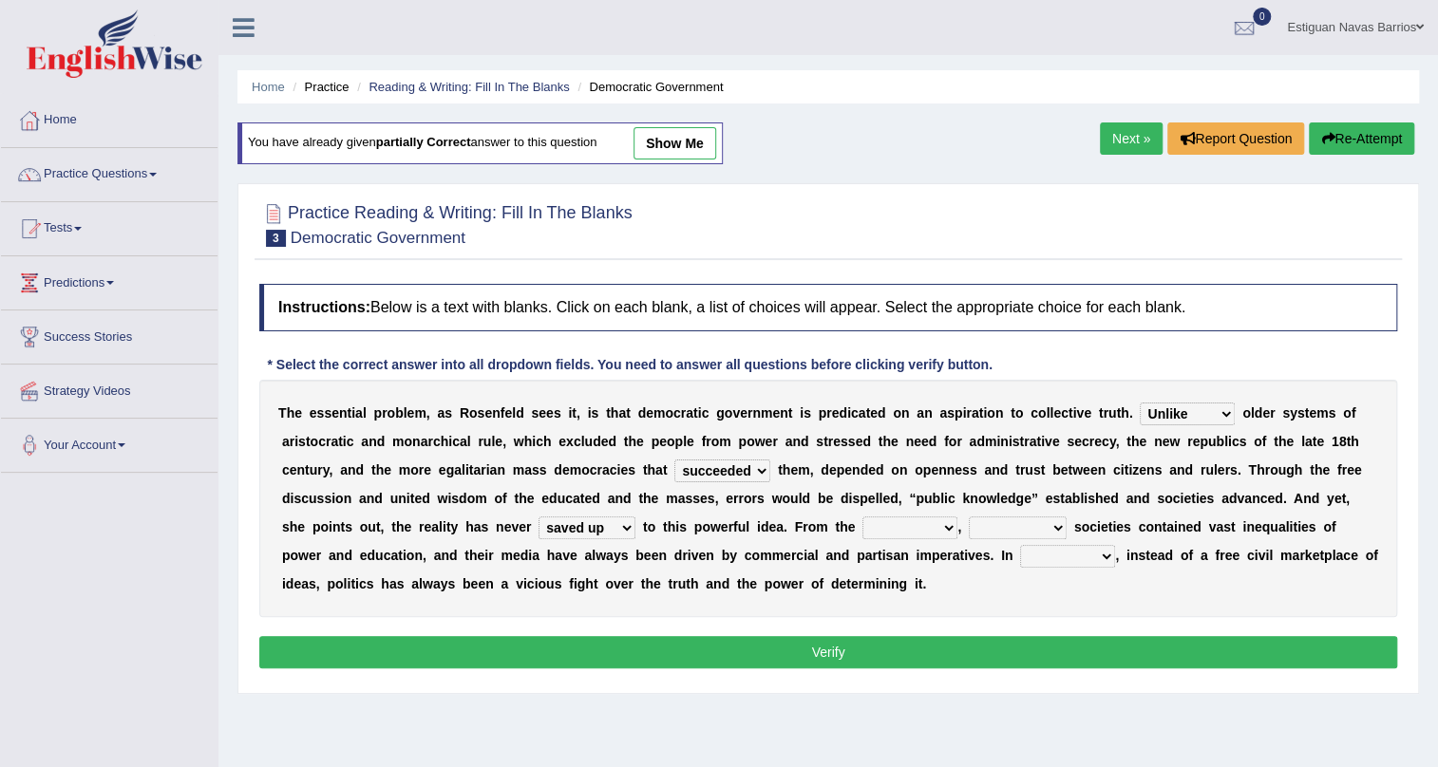
select select "outset"
click at [862, 517] on select "outset ranged stood caught" at bounding box center [909, 528] width 95 height 23
click at [1019, 518] on select "freedom democratic media stilled" at bounding box center [1018, 528] width 98 height 23
select select "democratic"
click at [969, 517] on select "freedom democratic media stilled" at bounding box center [1018, 528] width 98 height 23
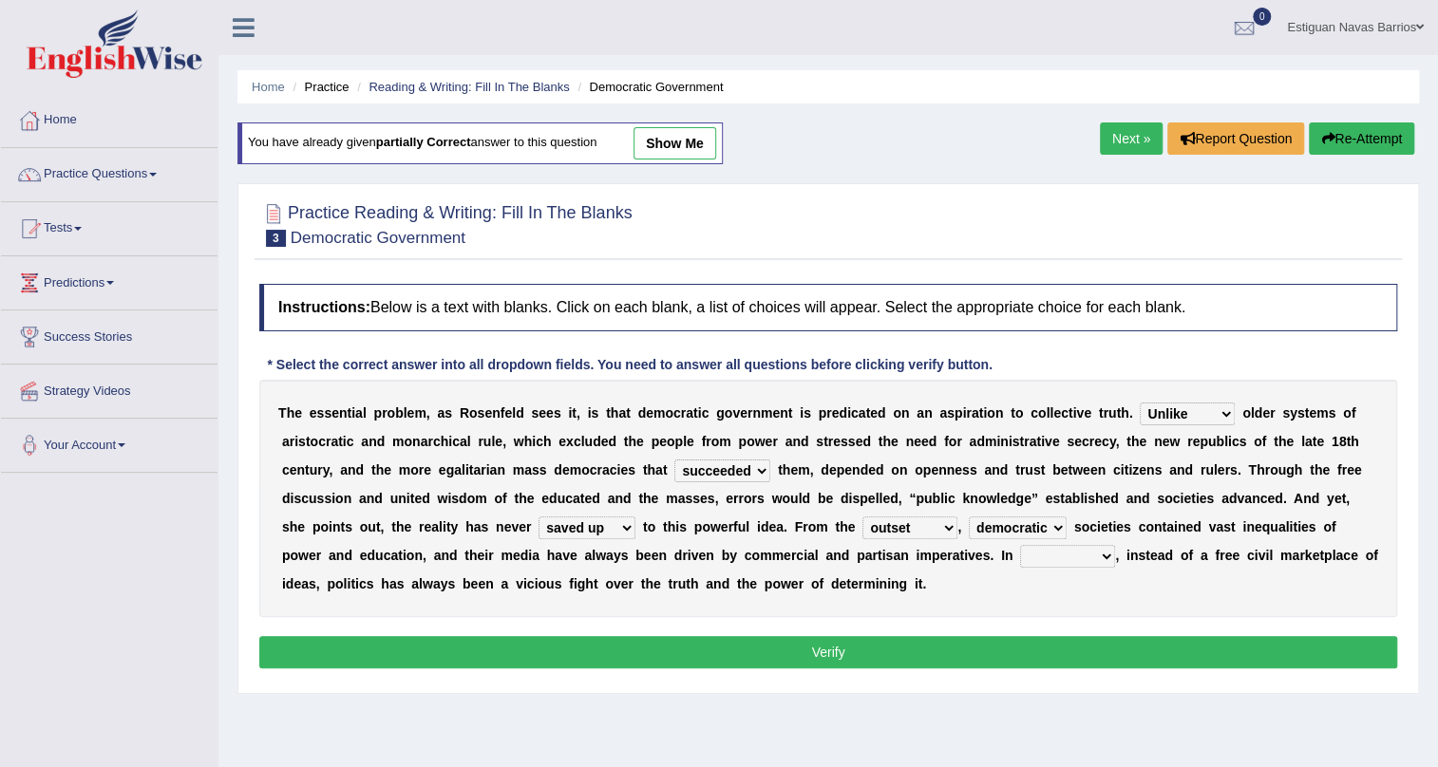
click at [1045, 552] on select "power practice ideas fought" at bounding box center [1067, 556] width 95 height 23
select select "practice"
click at [1020, 545] on select "power practice ideas fought" at bounding box center [1067, 556] width 95 height 23
click at [862, 654] on button "Verify" at bounding box center [828, 652] width 1138 height 32
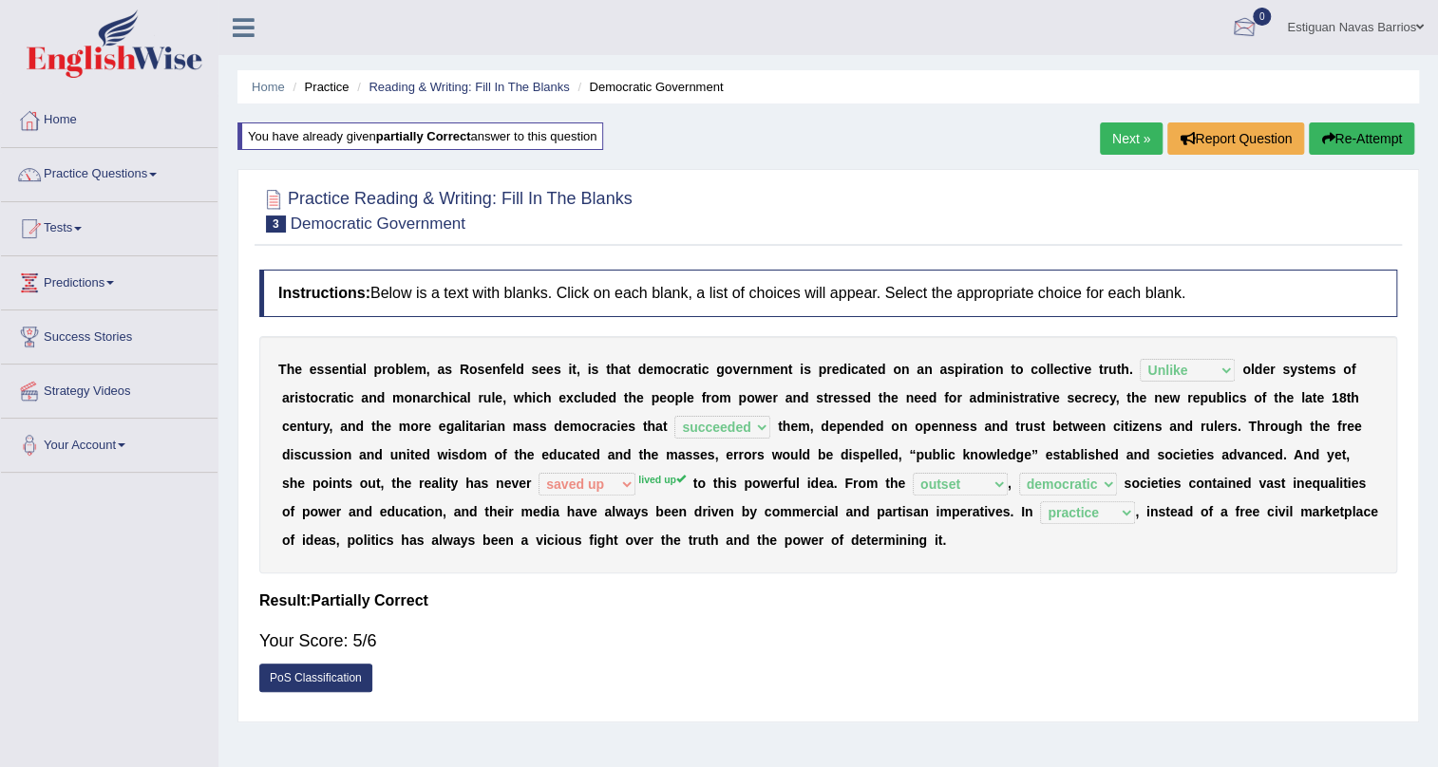
click at [1116, 136] on link "Next »" at bounding box center [1131, 138] width 63 height 32
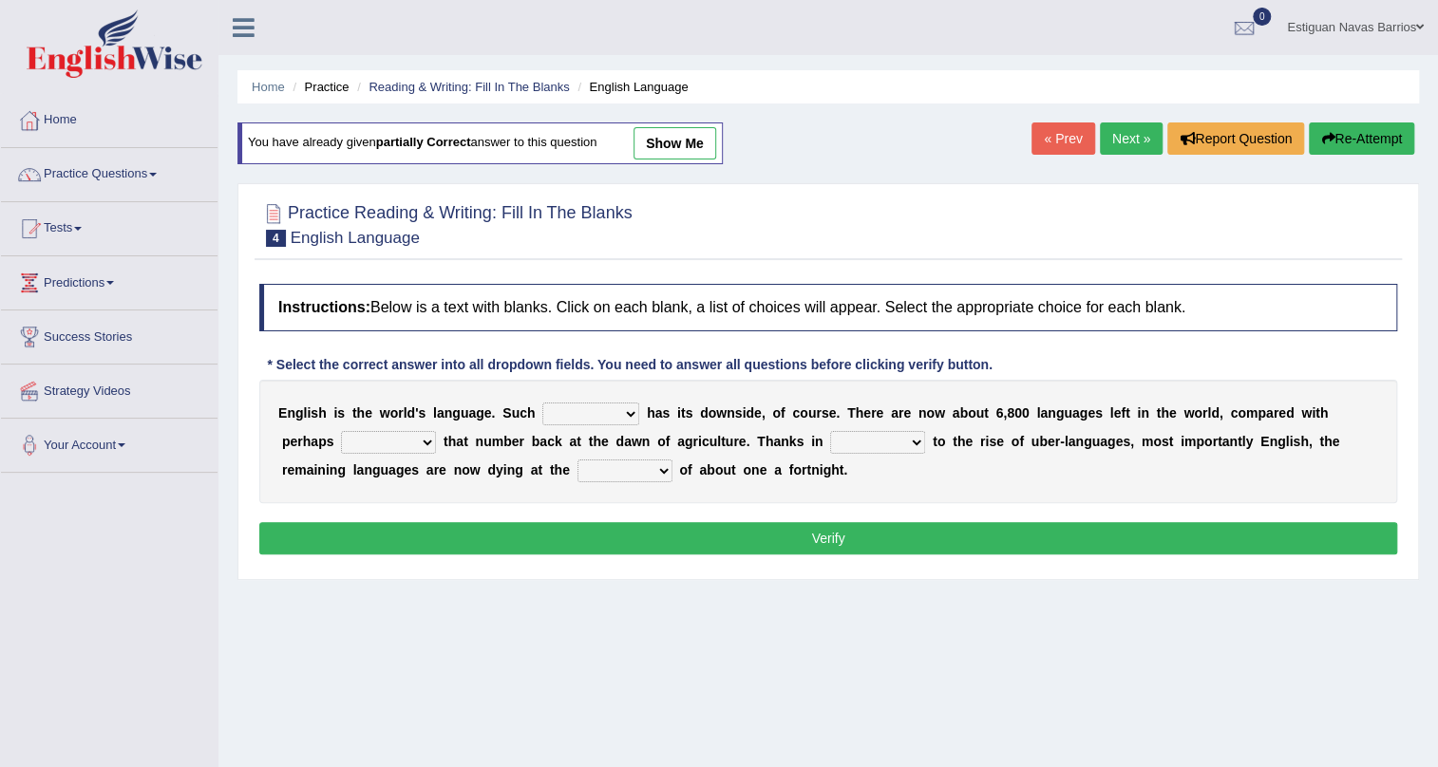
click at [635, 412] on select "power idea subject dominance" at bounding box center [590, 414] width 97 height 23
select select "idea"
click at [542, 403] on select "power idea subject dominance" at bounding box center [590, 414] width 97 height 23
click at [416, 443] on select "rise twice firstly never" at bounding box center [388, 442] width 95 height 23
select select "twice"
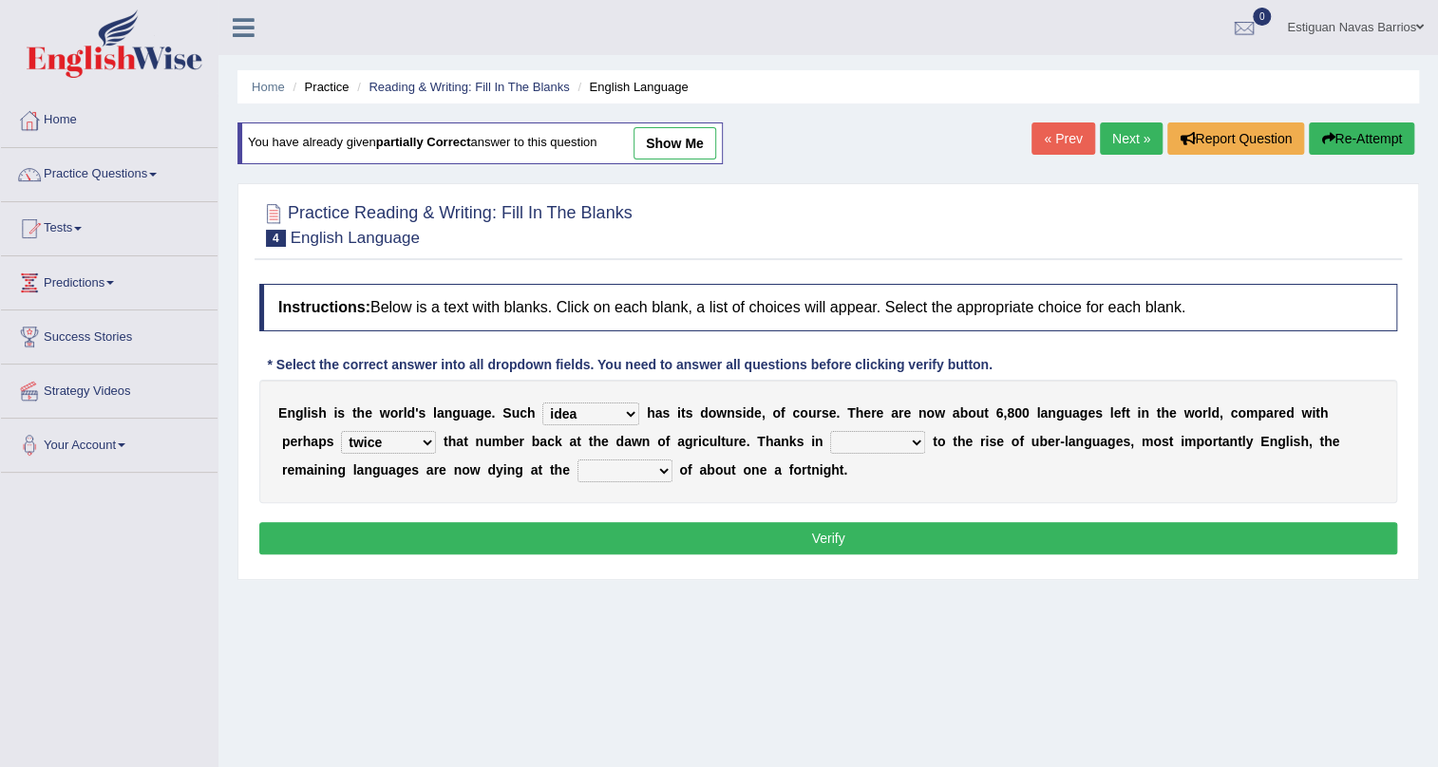
click at [341, 431] on select "rise twice firstly never" at bounding box center [388, 442] width 95 height 23
click at [906, 431] on select "rare start part bother" at bounding box center [877, 442] width 95 height 23
select select "part"
click at [830, 431] on select "rare start part bother" at bounding box center [877, 442] width 95 height 23
click at [650, 465] on select "state rate wait great" at bounding box center [624, 471] width 95 height 23
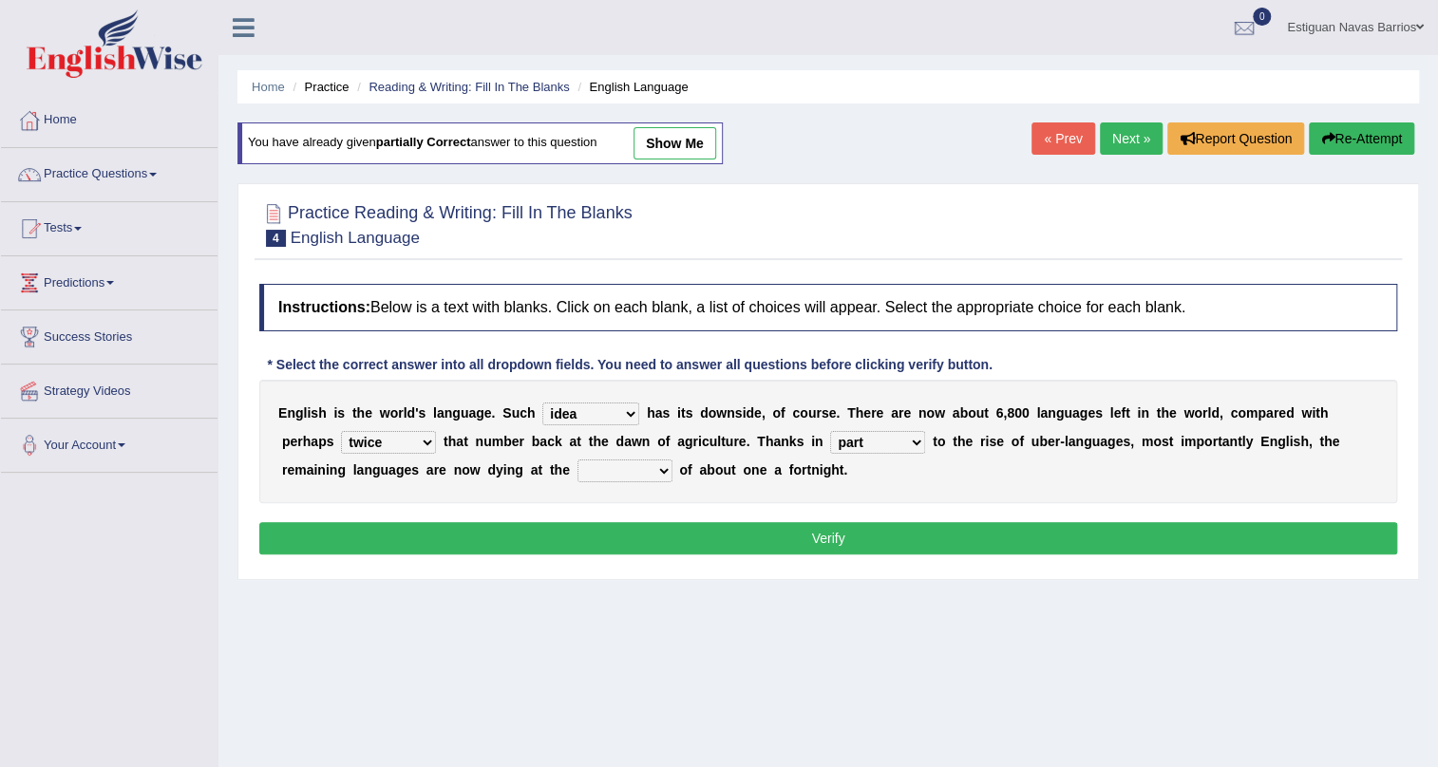
select select "rate"
click at [577, 460] on select "state rate wait great" at bounding box center [624, 471] width 95 height 23
click at [857, 540] on button "Verify" at bounding box center [828, 538] width 1138 height 32
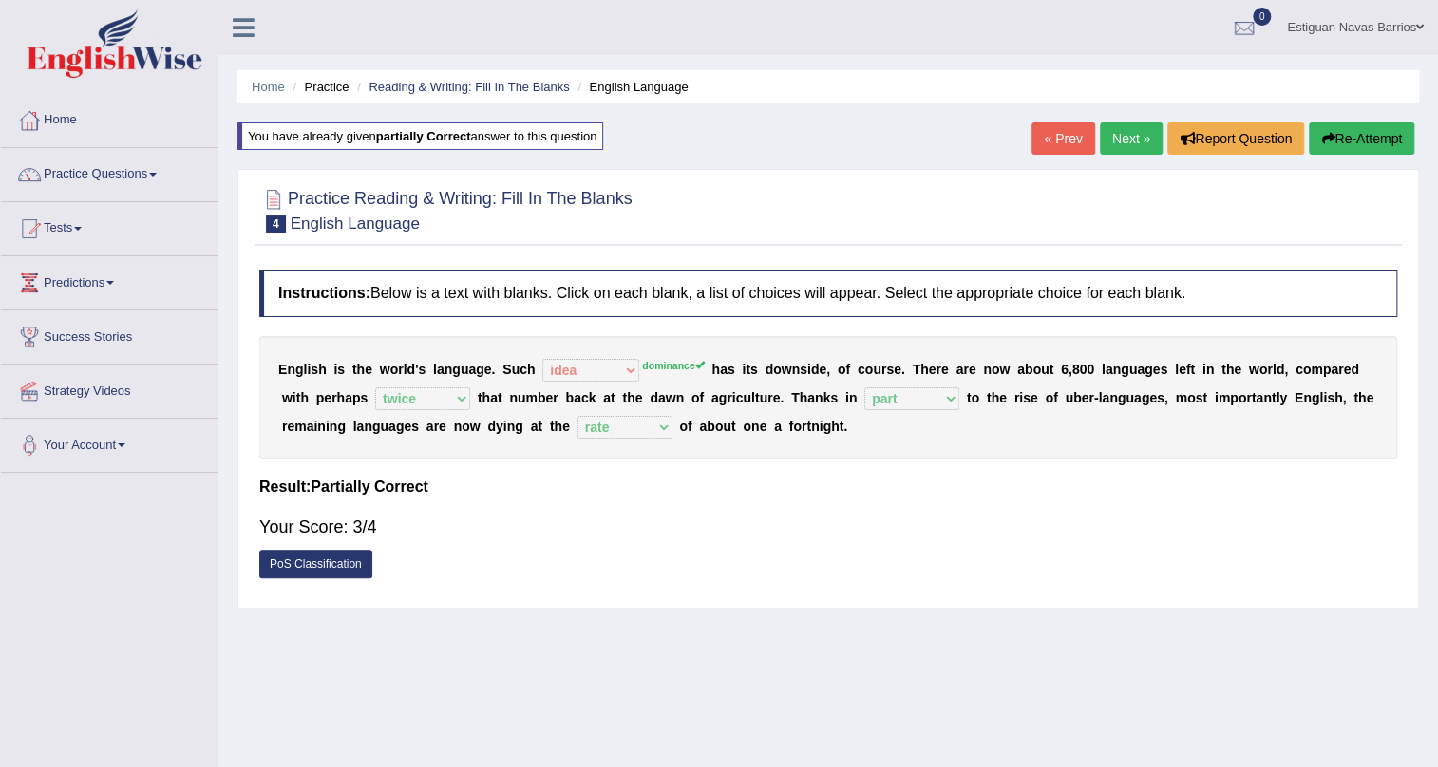
click at [1128, 133] on link "Next »" at bounding box center [1131, 138] width 63 height 32
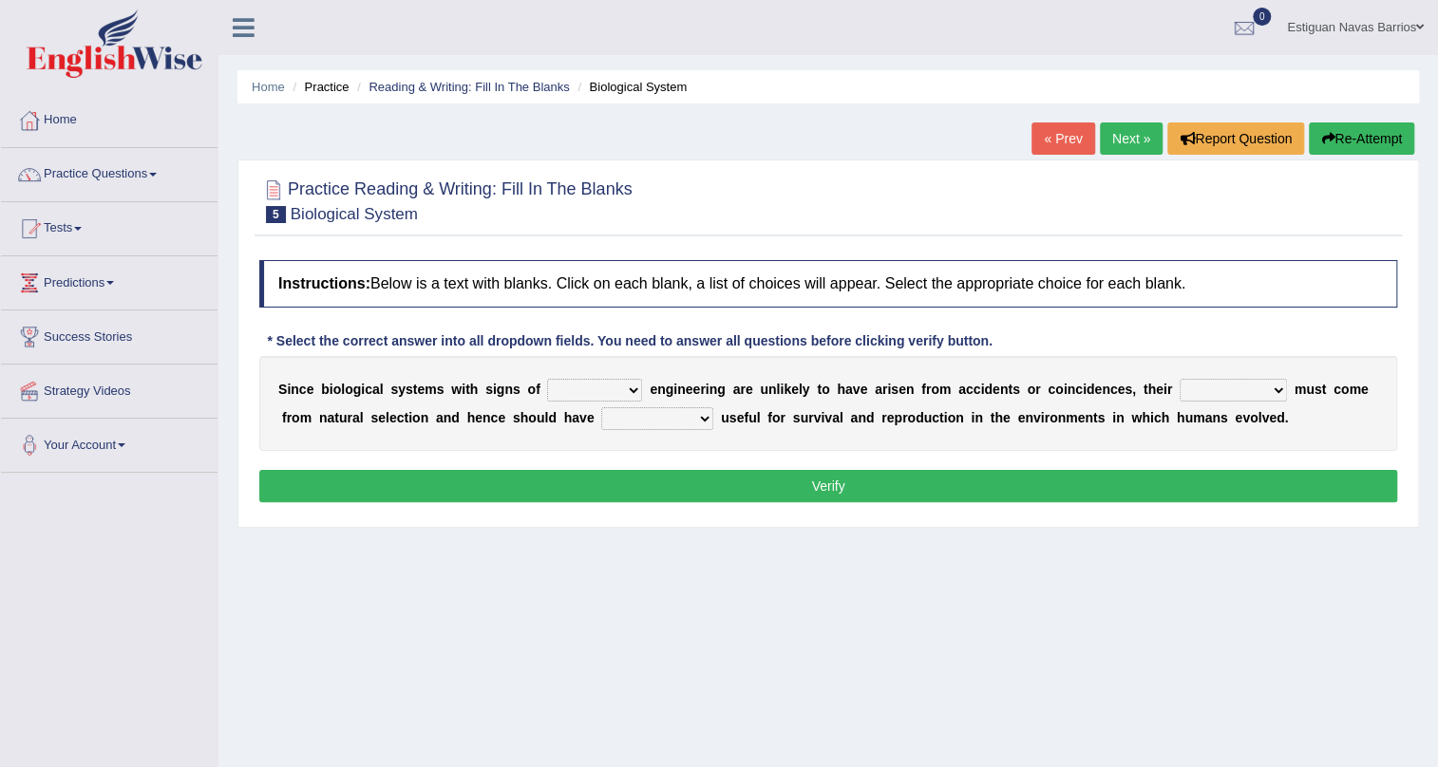
click at [589, 388] on select "system national extra complex" at bounding box center [594, 390] width 95 height 23
click at [547, 379] on select "system national extra complex" at bounding box center [594, 390] width 95 height 23
click at [610, 388] on select "system national extra complex" at bounding box center [594, 390] width 95 height 23
click at [547, 379] on select "system national extra complex" at bounding box center [594, 390] width 95 height 23
click at [603, 389] on select "system national extra complex" at bounding box center [594, 390] width 95 height 23
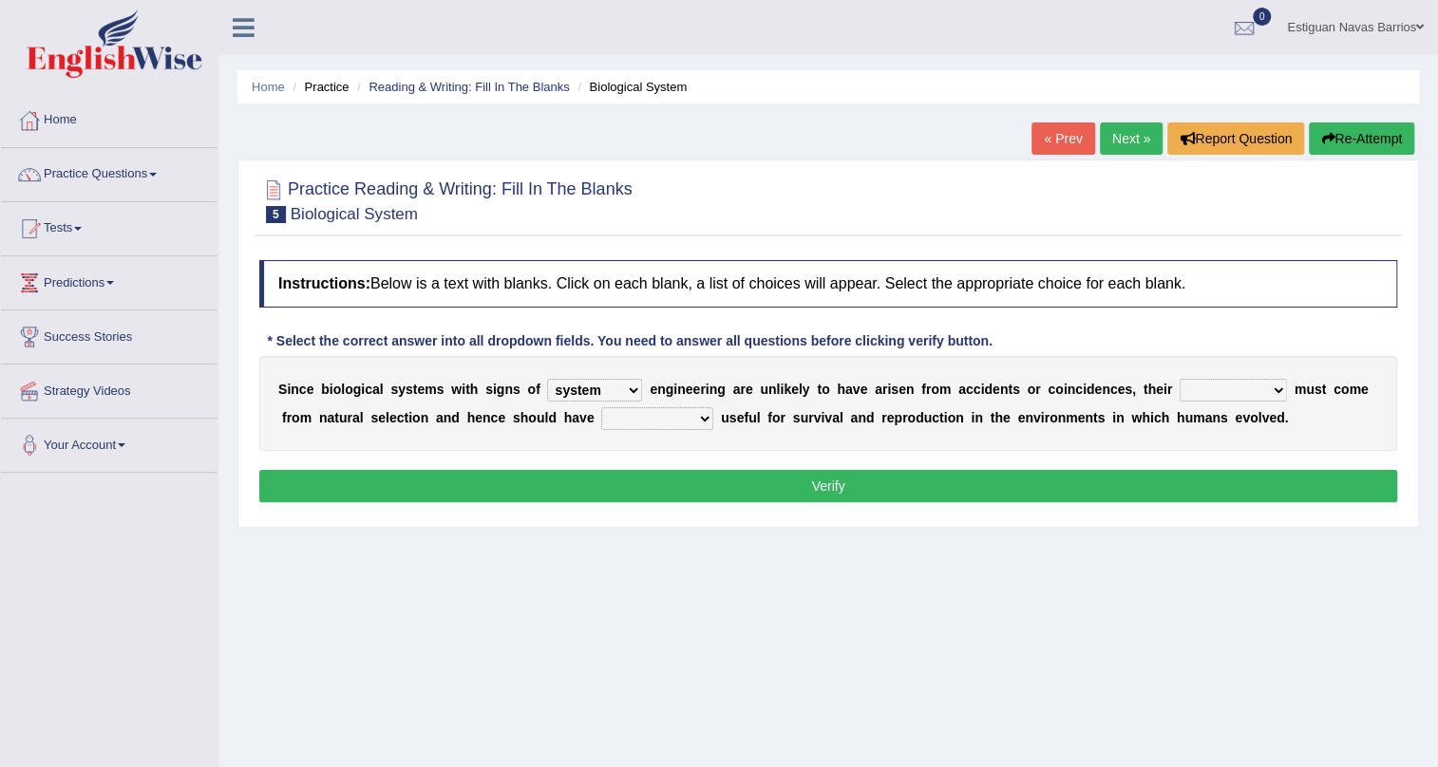
select select "complex"
click at [547, 379] on select "system national extra complex" at bounding box center [594, 390] width 95 height 23
click at [1232, 388] on select "presence organisation registration structures" at bounding box center [1232, 390] width 107 height 23
select select "structures"
click at [1179, 379] on select "presence organisation registration structures" at bounding box center [1232, 390] width 107 height 23
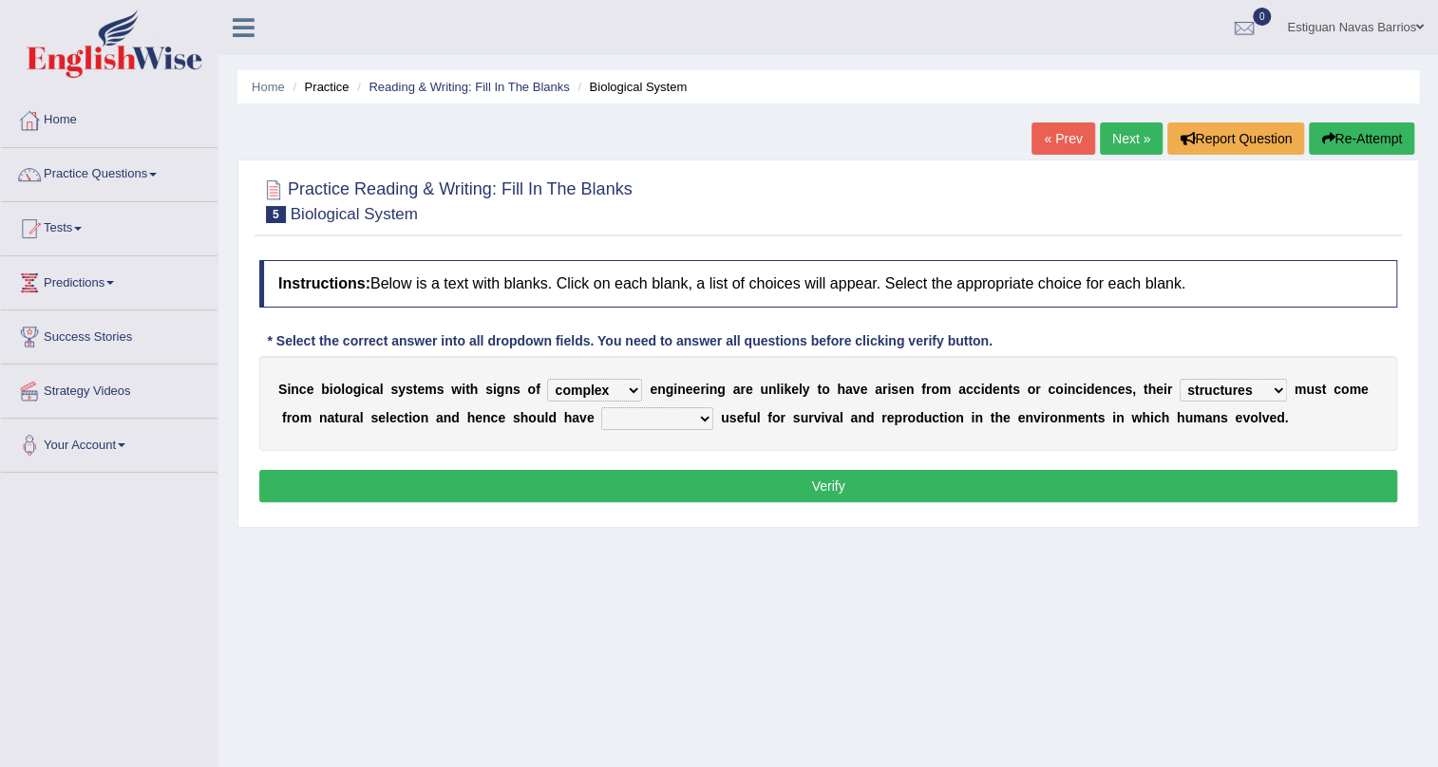
click at [1234, 383] on select "presence organisation registration structures" at bounding box center [1232, 390] width 107 height 23
click at [1179, 379] on select "presence organisation registration structures" at bounding box center [1232, 390] width 107 height 23
click at [617, 417] on select "functions cultures samples introductions" at bounding box center [657, 418] width 112 height 23
select select "functions"
click at [601, 407] on select "functions cultures samples introductions" at bounding box center [657, 418] width 112 height 23
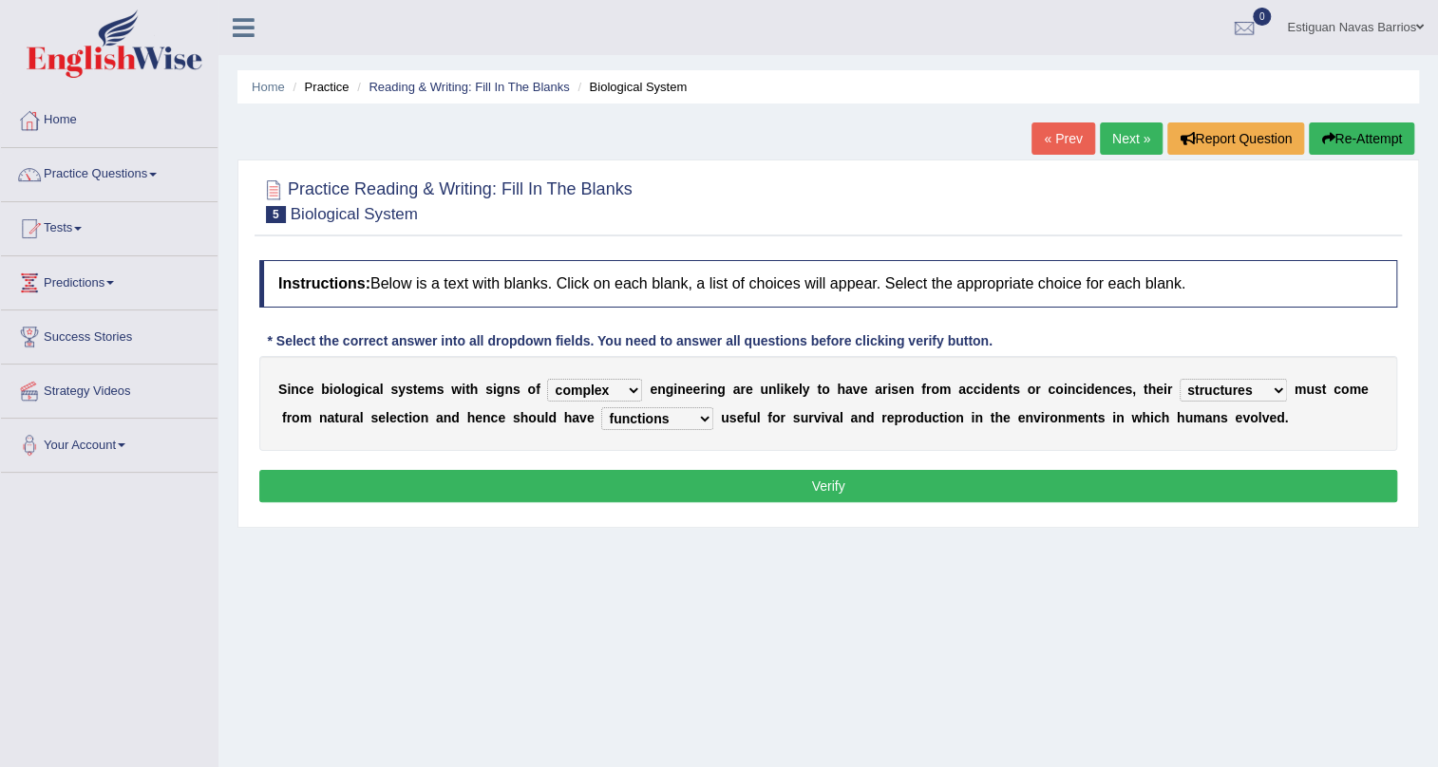
click at [872, 479] on button "Verify" at bounding box center [828, 486] width 1138 height 32
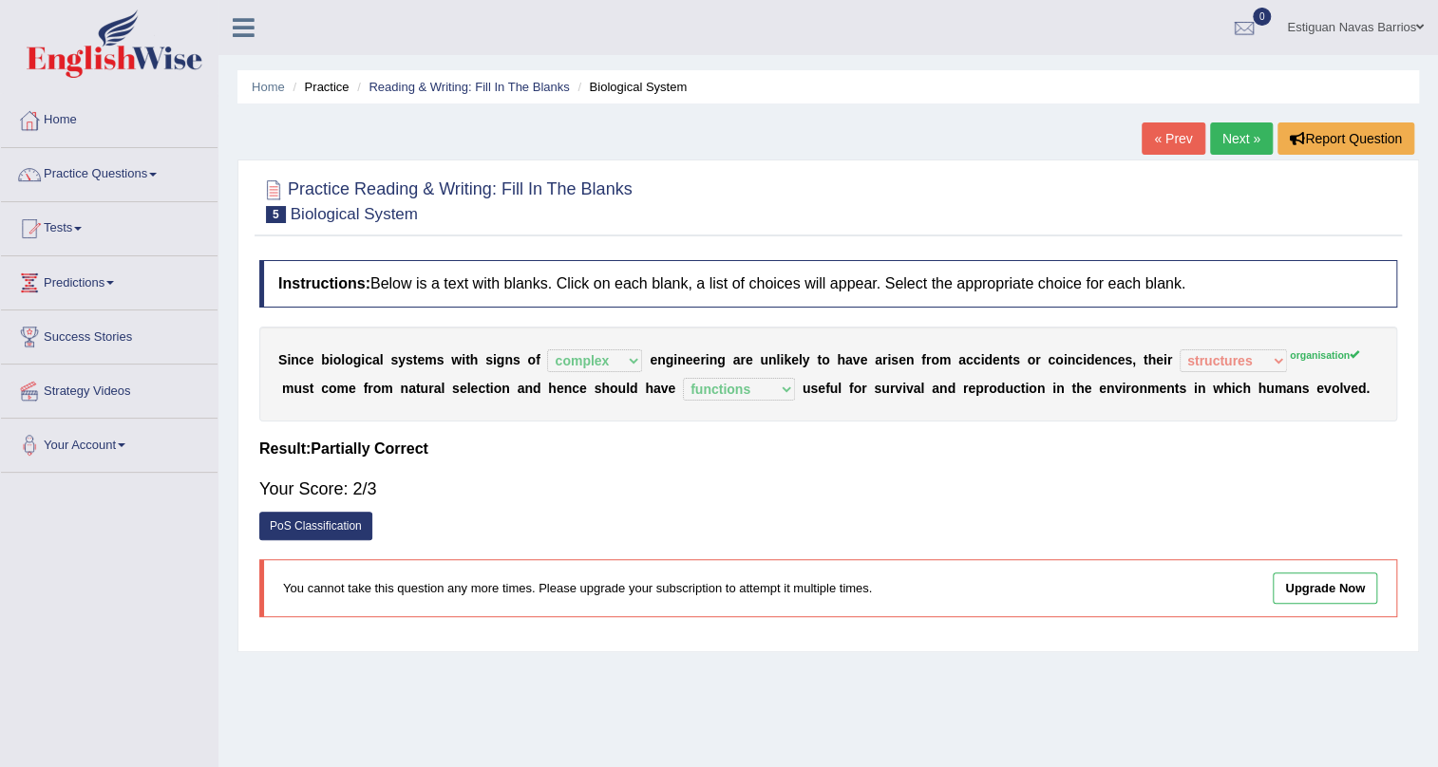
click at [1336, 354] on sup "organisation" at bounding box center [1324, 354] width 69 height 11
click at [1221, 131] on link "Next »" at bounding box center [1241, 138] width 63 height 32
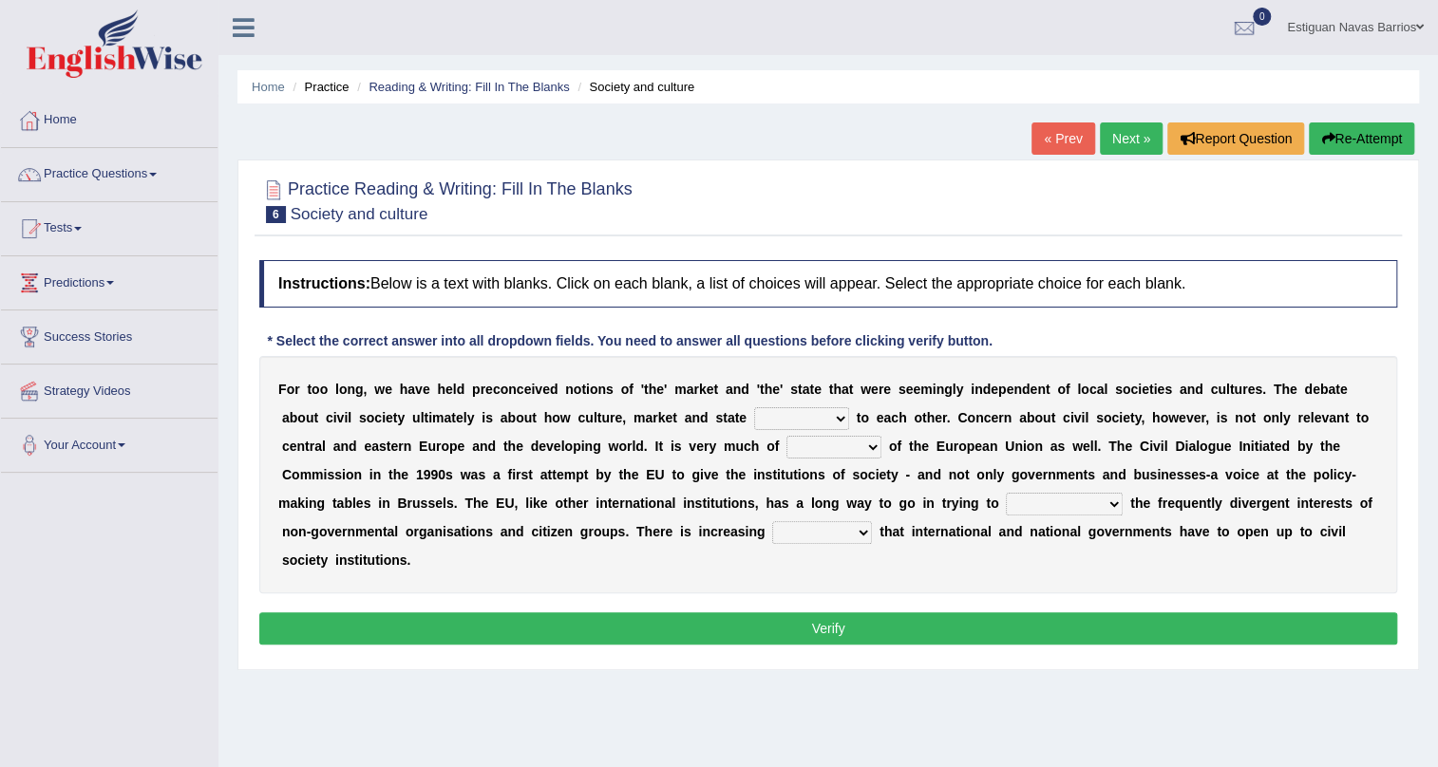
click at [790, 416] on select "stay relate bring telling" at bounding box center [801, 418] width 95 height 23
select select "relate"
click at [754, 407] on select "stay relate bring telling" at bounding box center [801, 418] width 95 height 23
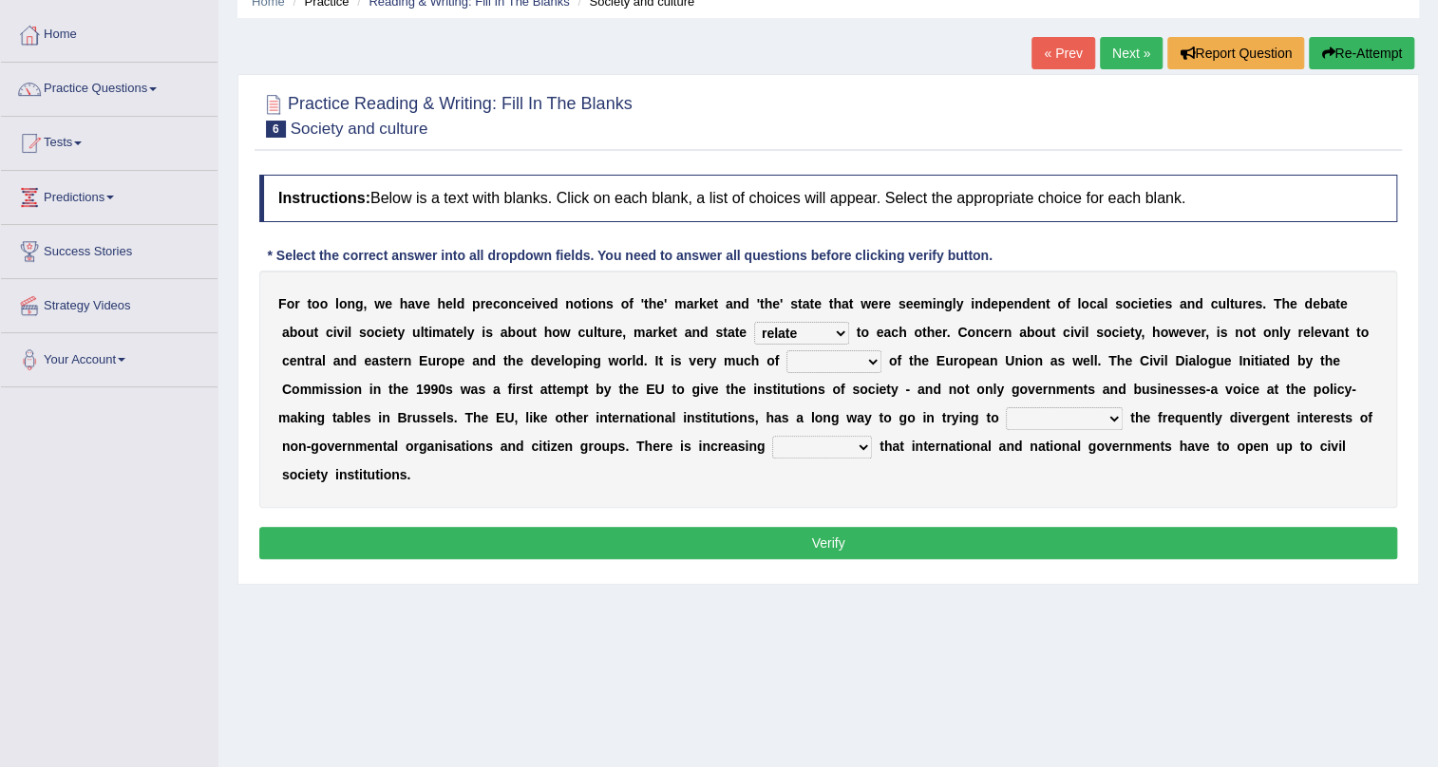
click at [834, 367] on select "interest brought shown suspect" at bounding box center [833, 361] width 95 height 23
select select "interest"
click at [786, 350] on select "interest brought shown suspect" at bounding box center [833, 361] width 95 height 23
click at [854, 367] on select "interest brought shown suspect" at bounding box center [833, 361] width 95 height 23
click at [975, 330] on b "n" at bounding box center [979, 332] width 9 height 15
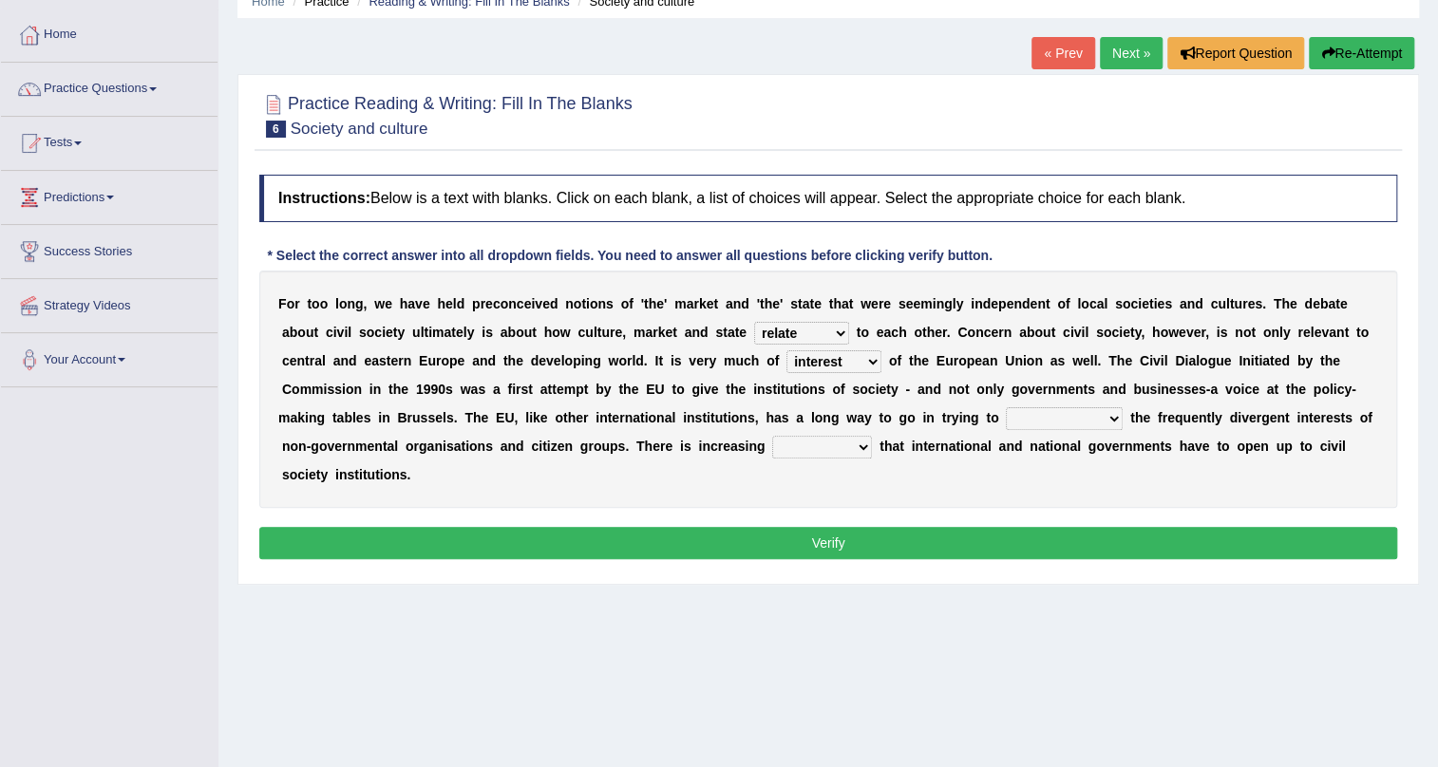
click at [1071, 412] on select "indulge express supreme accommodate" at bounding box center [1064, 418] width 117 height 23
select select "express"
click at [1006, 407] on select "indulge express supreme accommodate" at bounding box center [1064, 418] width 117 height 23
click at [786, 443] on select "tolerance expression recognition sample" at bounding box center [822, 447] width 100 height 23
select select "expression"
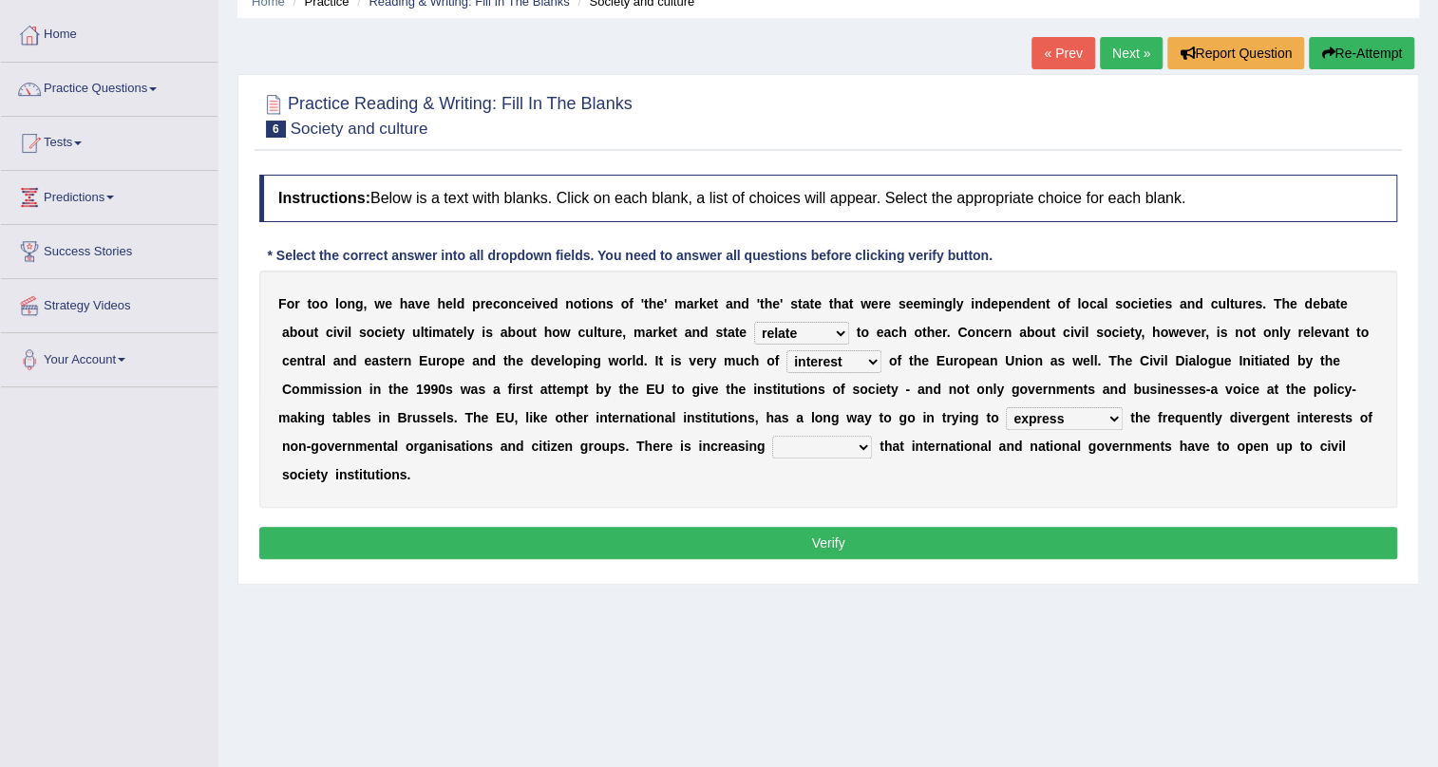
click at [772, 436] on select "tolerance expression recognition sample" at bounding box center [822, 447] width 100 height 23
click at [766, 540] on button "Verify" at bounding box center [828, 543] width 1138 height 32
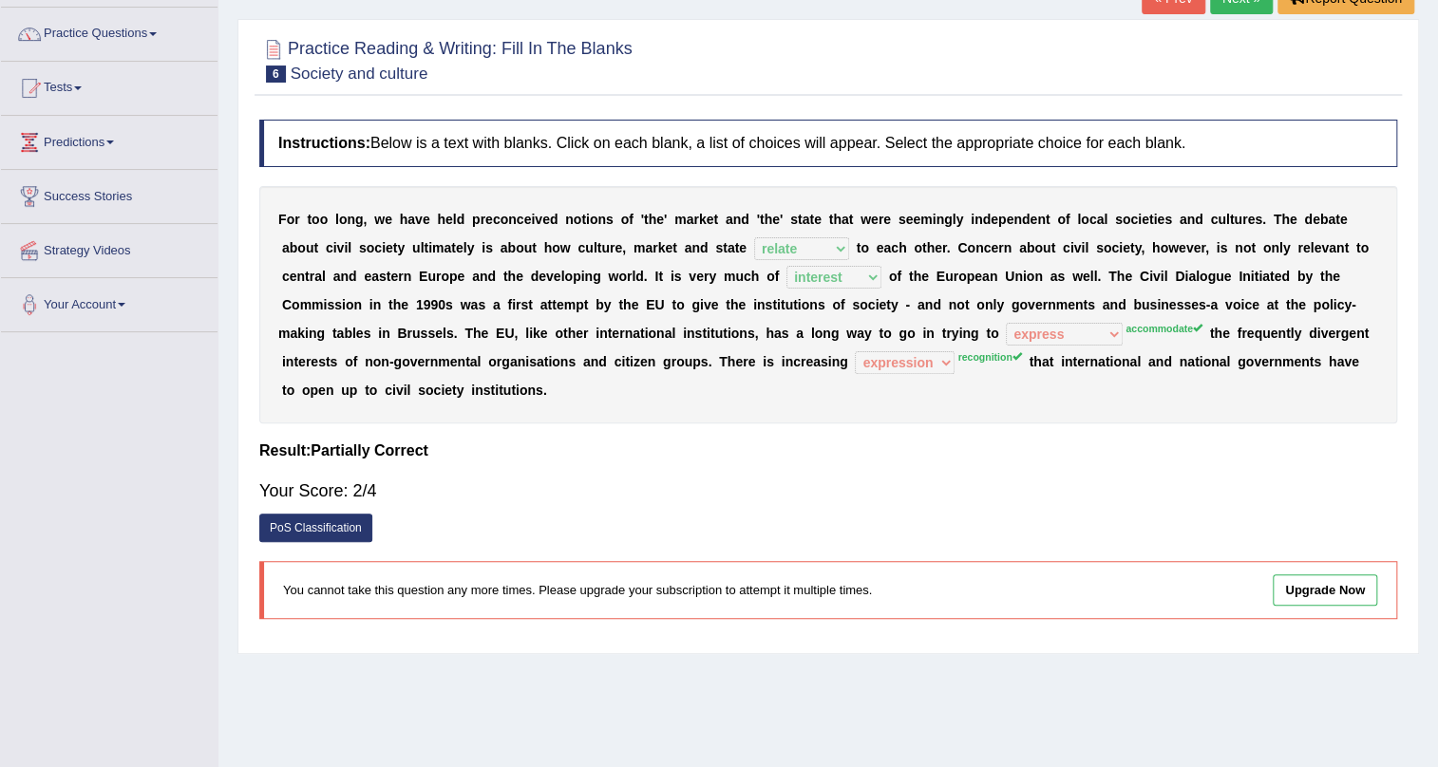
scroll to position [0, 0]
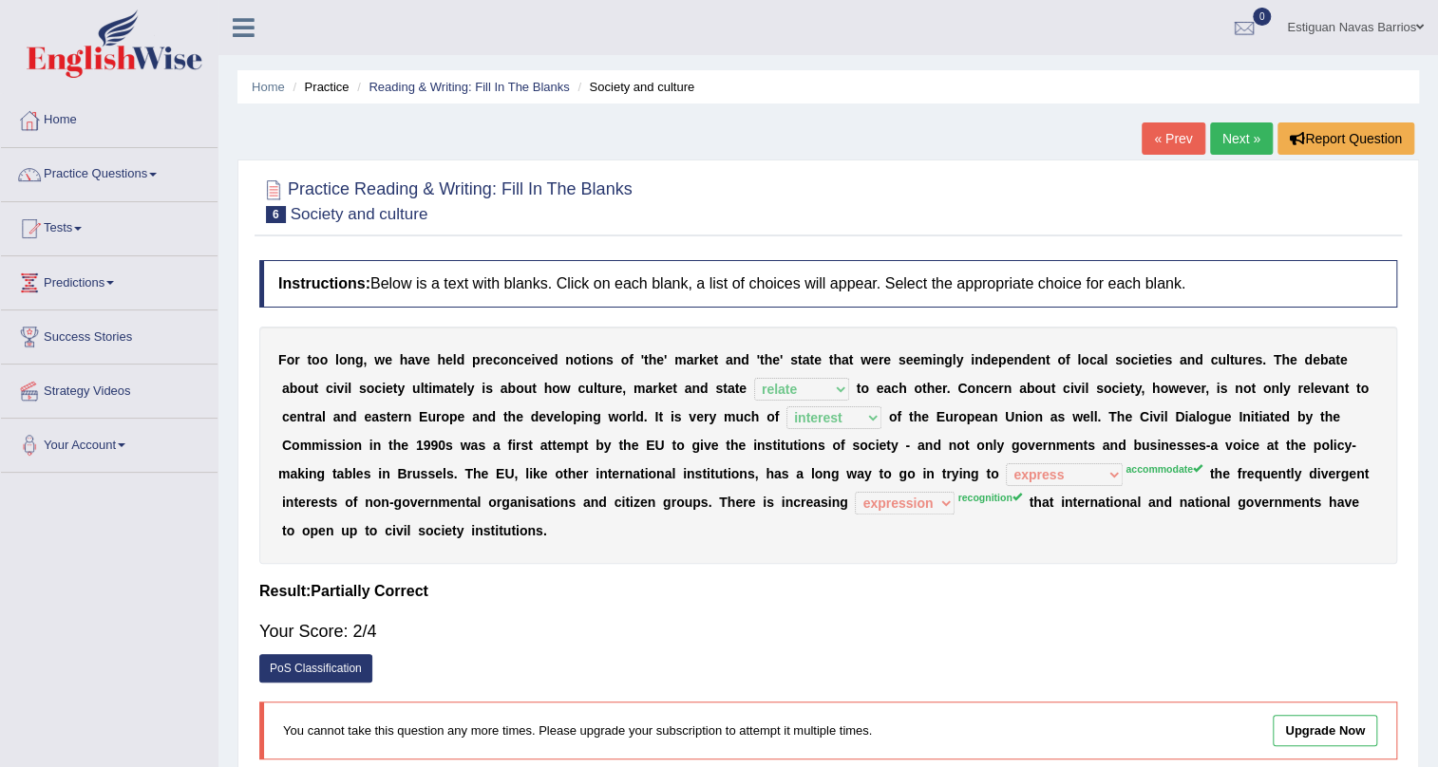
click at [1234, 134] on link "Next »" at bounding box center [1241, 138] width 63 height 32
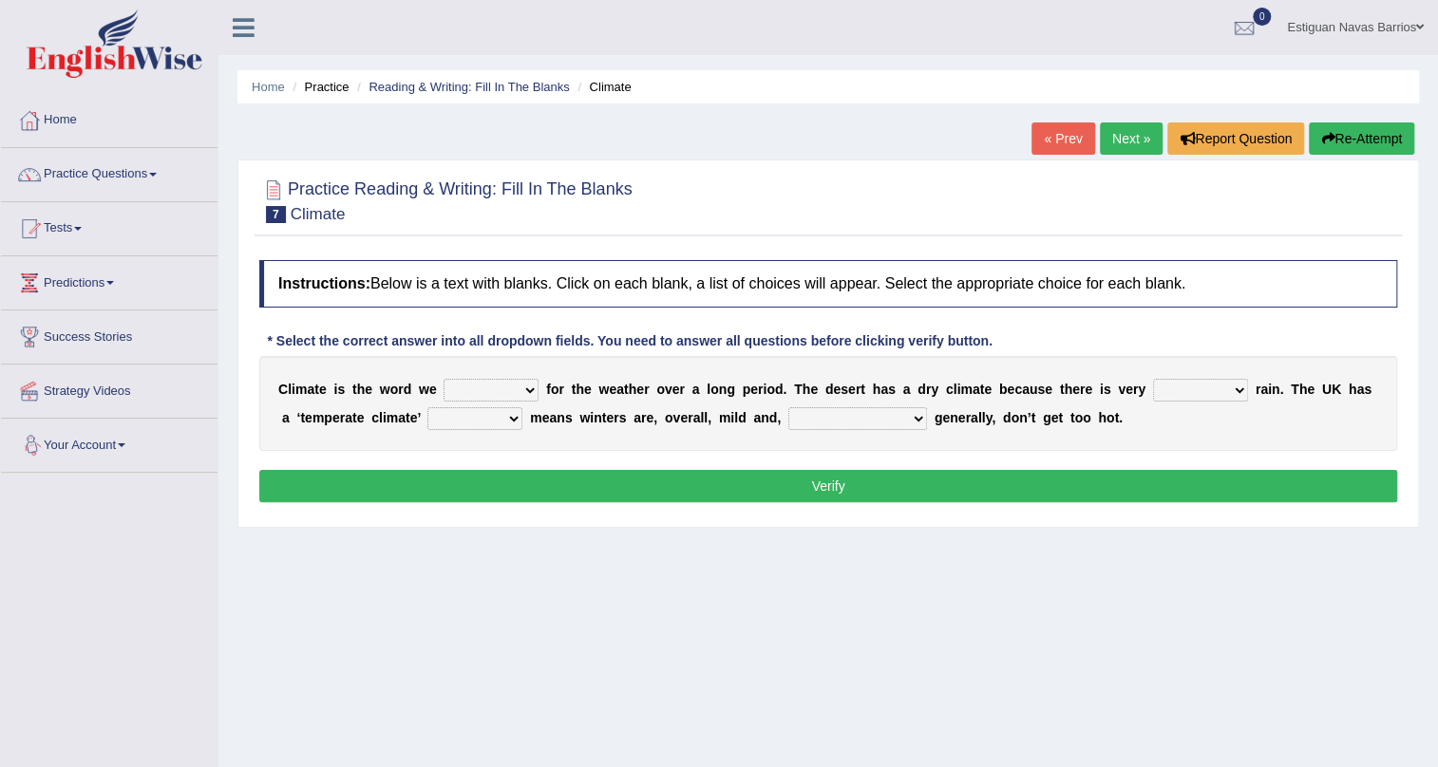
click at [503, 383] on select "give take use throw" at bounding box center [490, 390] width 95 height 23
select select "use"
click at [443, 379] on select "give take use throw" at bounding box center [490, 390] width 95 height 23
click at [503, 388] on select "give take use throw" at bounding box center [490, 390] width 95 height 23
click at [443, 379] on select "give take use throw" at bounding box center [490, 390] width 95 height 23
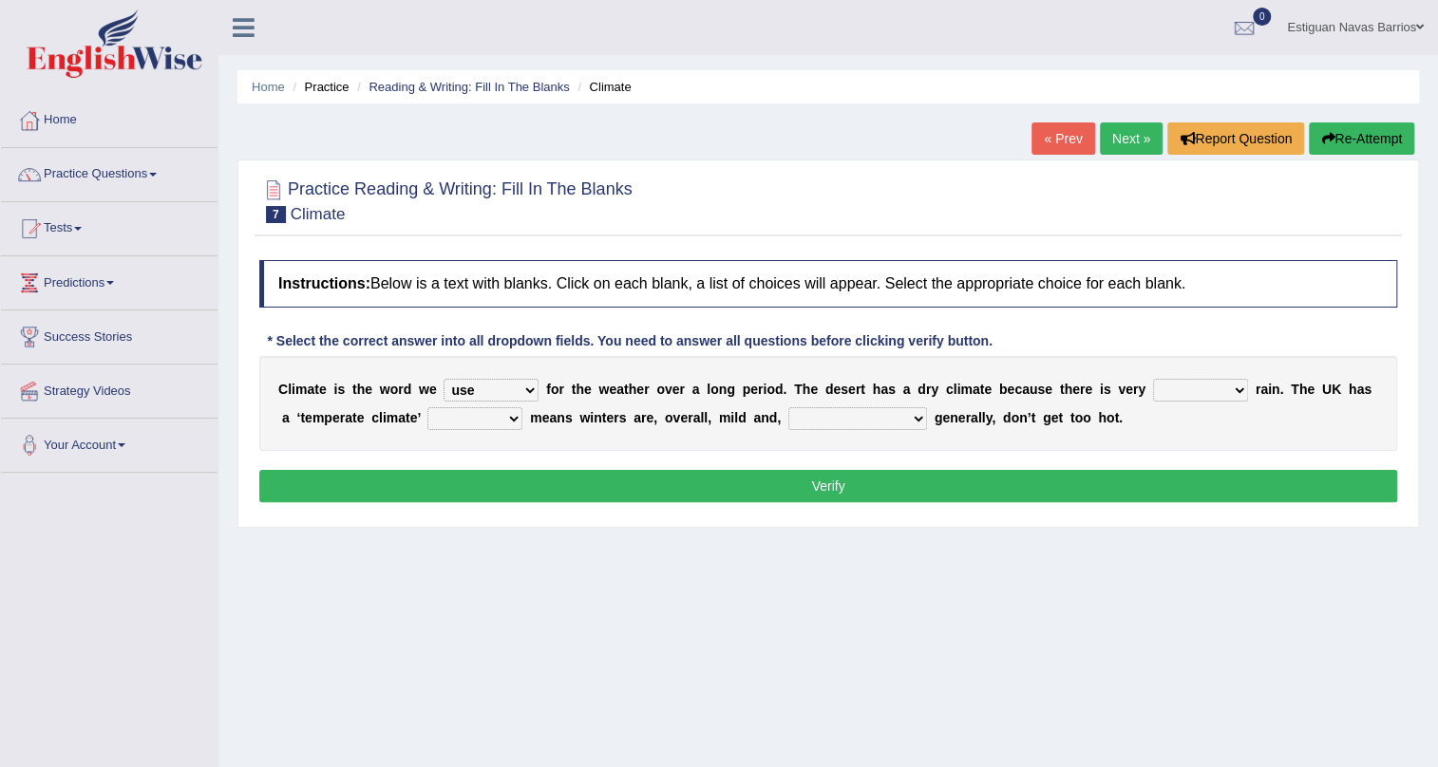
click at [1194, 390] on select "much little least less" at bounding box center [1200, 390] width 95 height 23
select select "less"
click at [1153, 379] on select "much little least less" at bounding box center [1200, 390] width 95 height 23
click at [1198, 389] on select "much little least less" at bounding box center [1200, 390] width 95 height 23
click at [1153, 379] on select "much little least less" at bounding box center [1200, 390] width 95 height 23
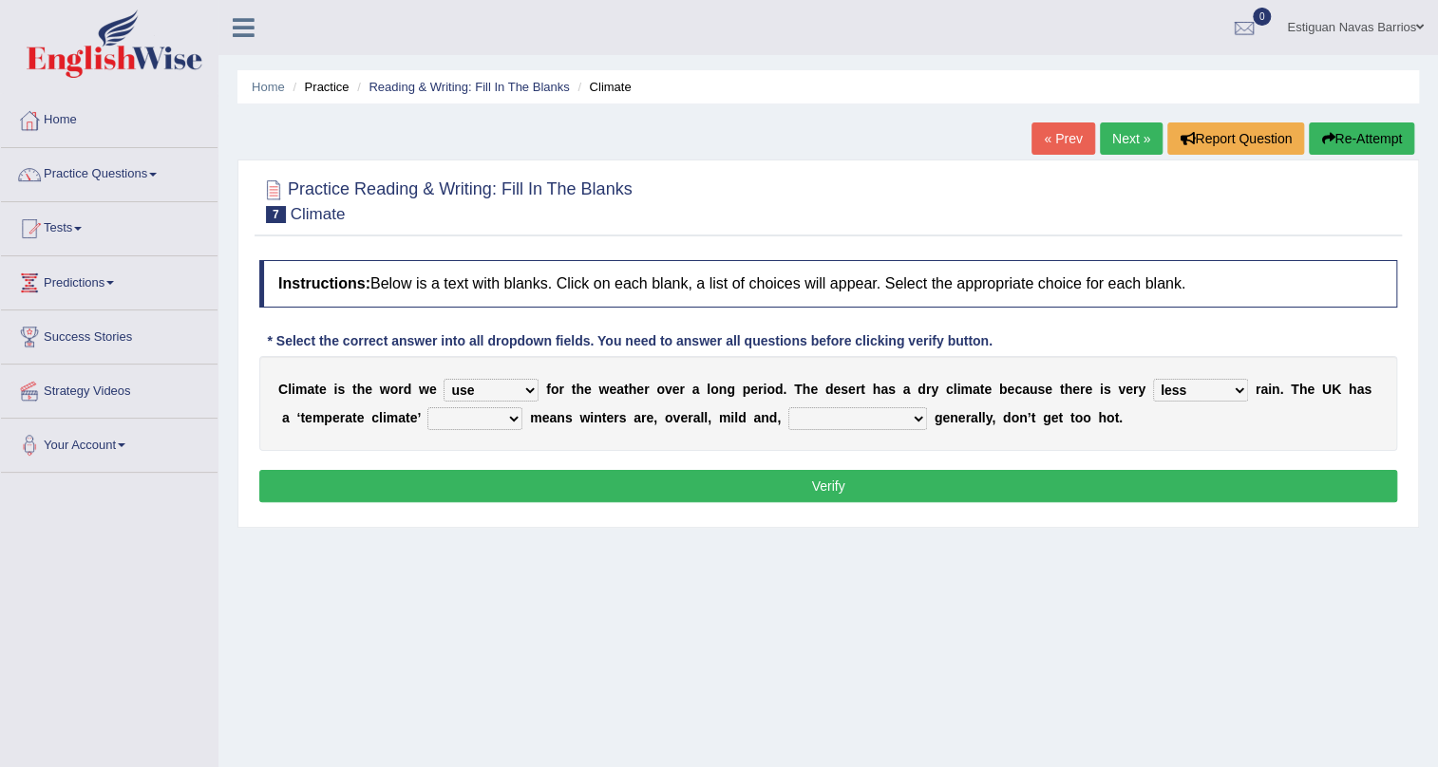
click at [1234, 393] on select "much little least less" at bounding box center [1200, 390] width 95 height 23
click at [1153, 379] on select "much little least less" at bounding box center [1200, 390] width 95 height 23
click at [518, 413] on select "when where which where" at bounding box center [474, 418] width 95 height 23
select select "which"
click at [427, 407] on select "when where which where" at bounding box center [474, 418] width 95 height 23
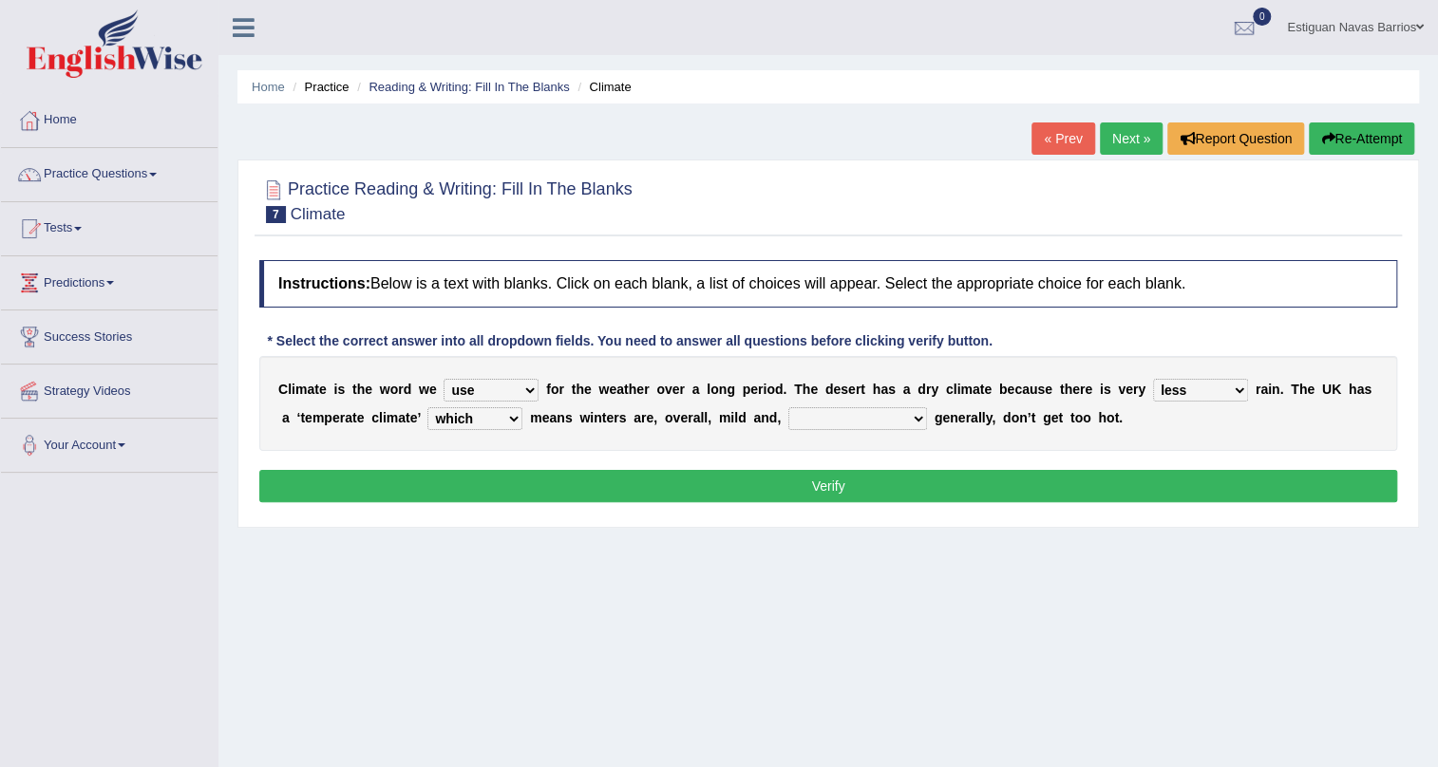
click at [847, 414] on select "weather winters summers warmer" at bounding box center [857, 418] width 139 height 23
select select "weather"
click at [788, 407] on select "weather winters summers warmer" at bounding box center [857, 418] width 139 height 23
click at [863, 412] on select "weather winters summers warmer" at bounding box center [857, 418] width 139 height 23
click at [1040, 444] on div "C l i m a t e i s t h e w o r d w e give take use throw f o r t h e w e a t h e…" at bounding box center [828, 403] width 1138 height 95
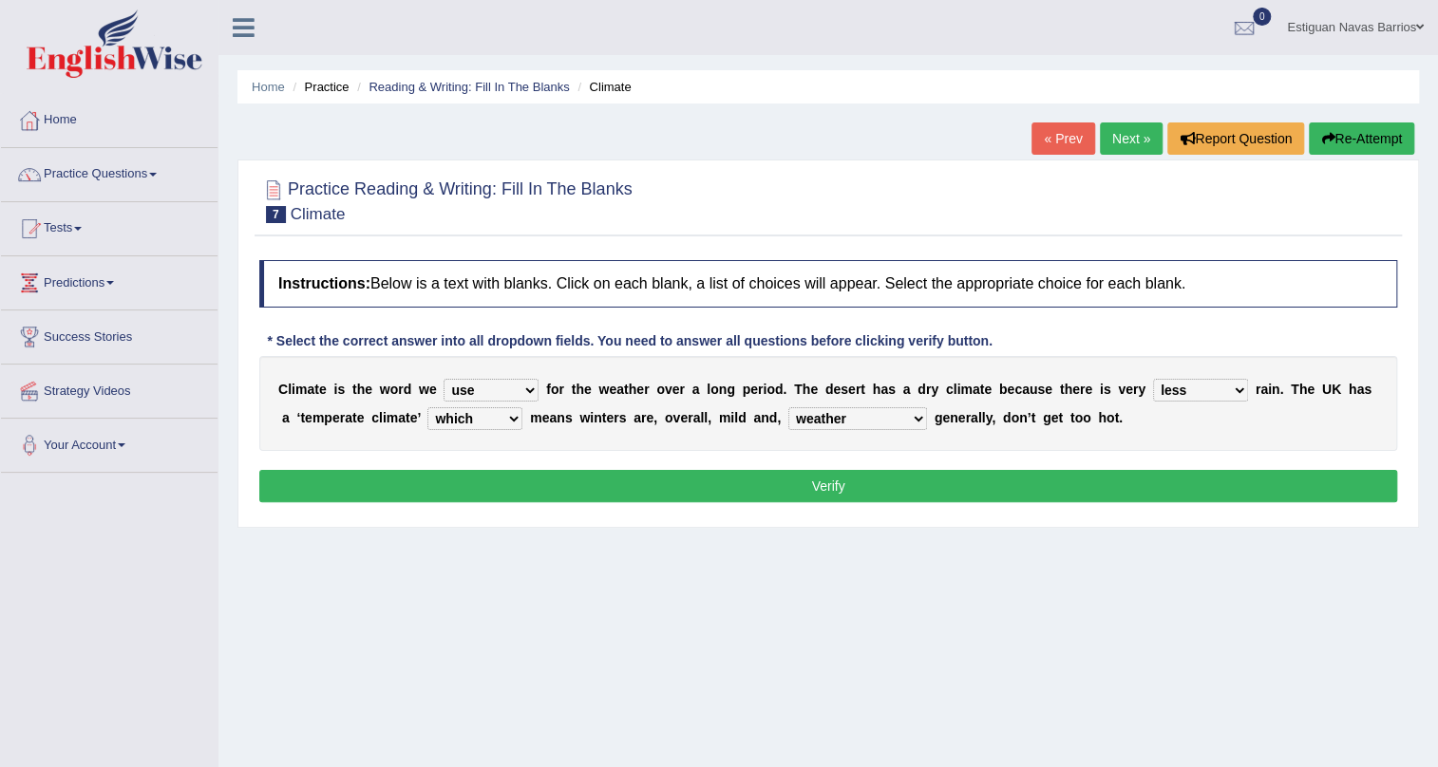
click at [931, 493] on button "Verify" at bounding box center [828, 486] width 1138 height 32
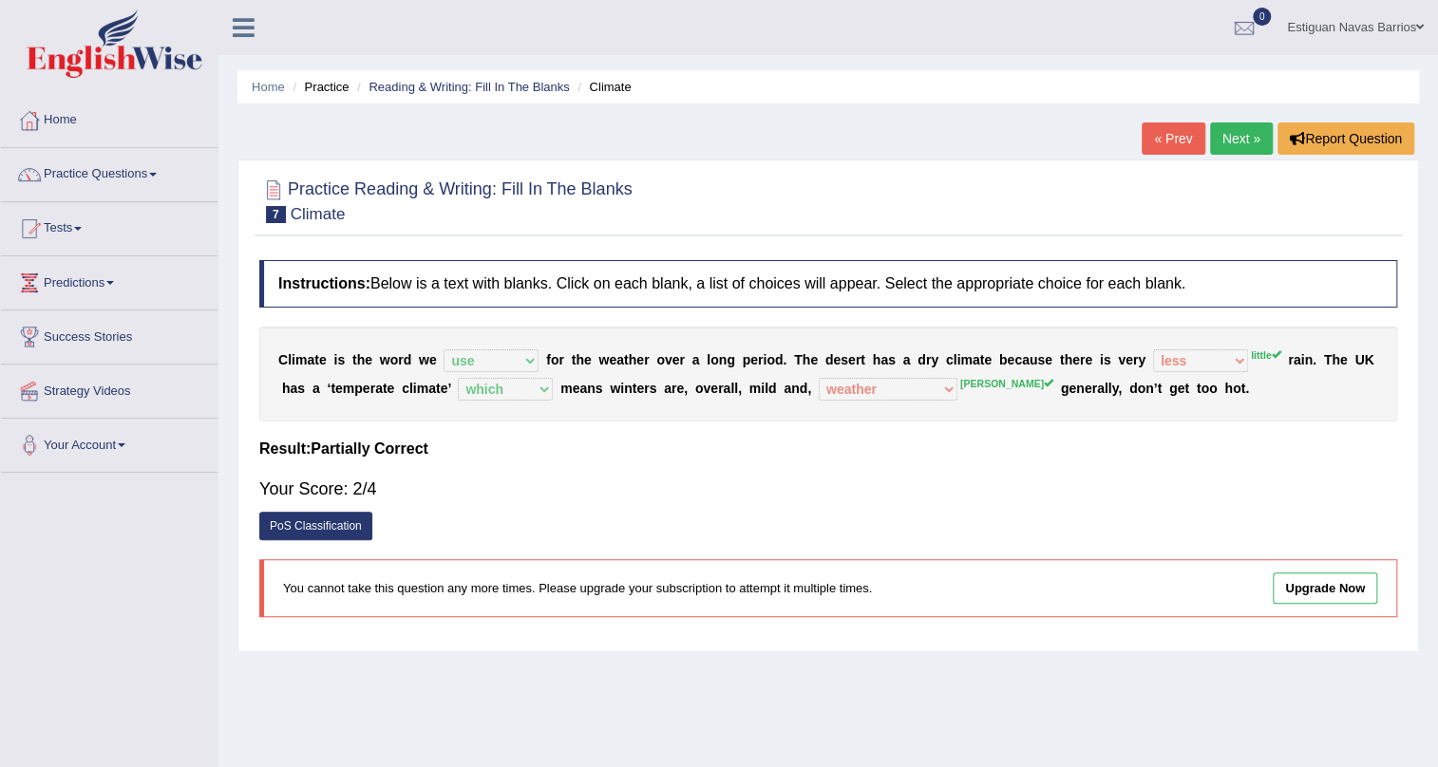
click at [1253, 123] on link "Next »" at bounding box center [1241, 138] width 63 height 32
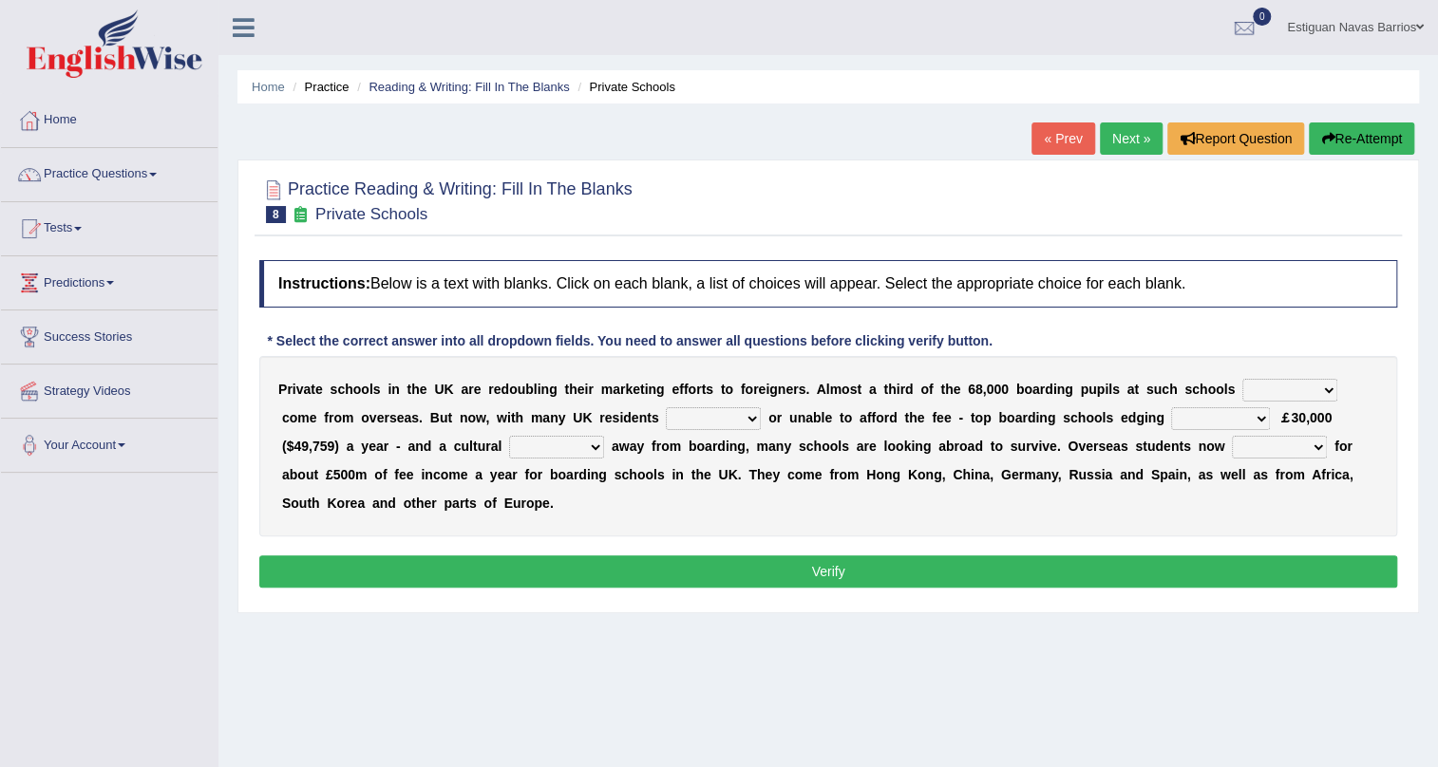
click at [1293, 399] on select "all set already great news" at bounding box center [1289, 390] width 95 height 23
select select "already"
click at [1242, 379] on select "all set already great news" at bounding box center [1289, 390] width 95 height 23
click at [1287, 386] on select "all set already great news" at bounding box center [1289, 390] width 95 height 23
click at [1242, 379] on select "all set already great news" at bounding box center [1289, 390] width 95 height 23
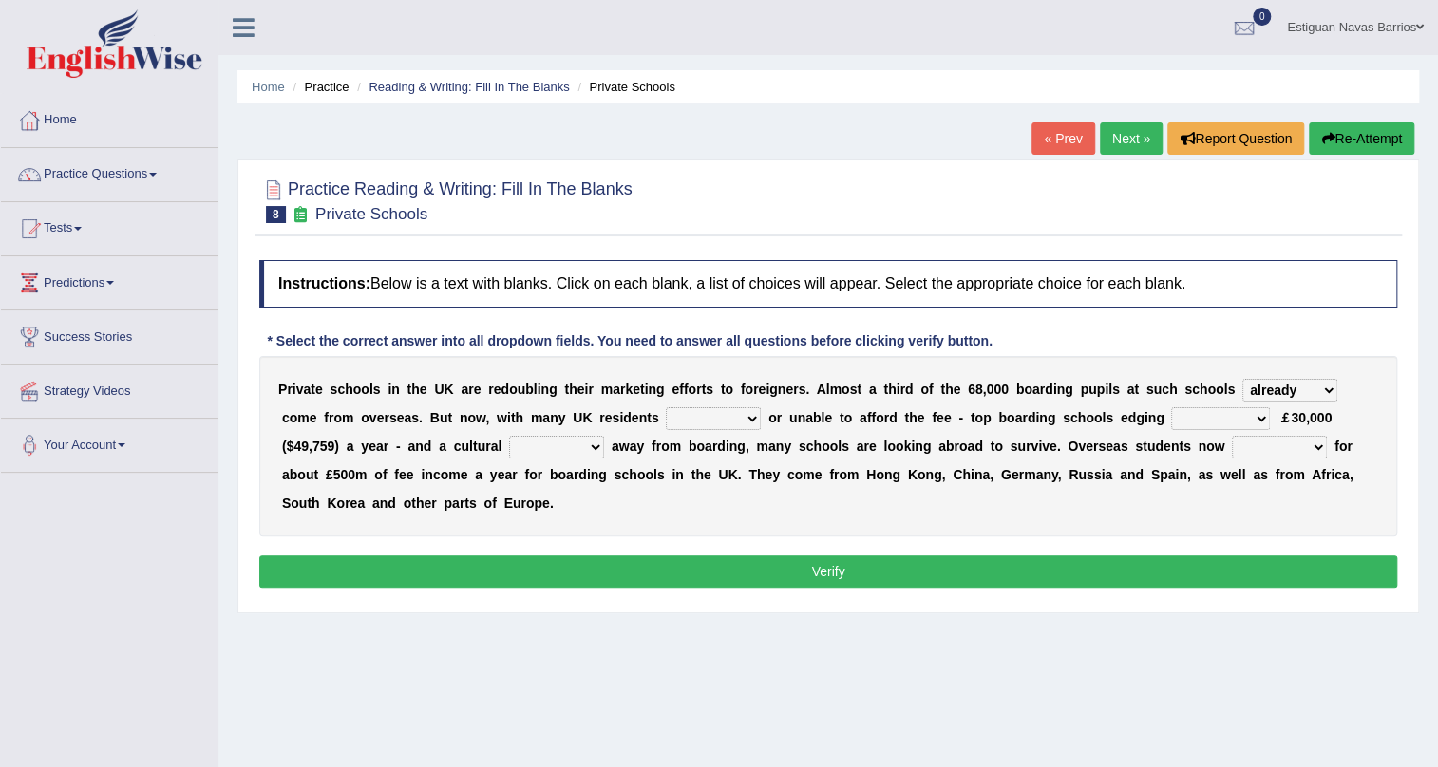
click at [1271, 391] on select "all set already great news" at bounding box center [1289, 390] width 95 height 23
click at [1309, 327] on div "Instructions: Below is a text with blanks. Click on each blank, a list of choic…" at bounding box center [827, 427] width 1147 height 352
click at [740, 412] on select "answering unwilling realising storing" at bounding box center [713, 418] width 95 height 23
select select "answering"
click at [666, 407] on select "answering unwilling realising storing" at bounding box center [713, 418] width 95 height 23
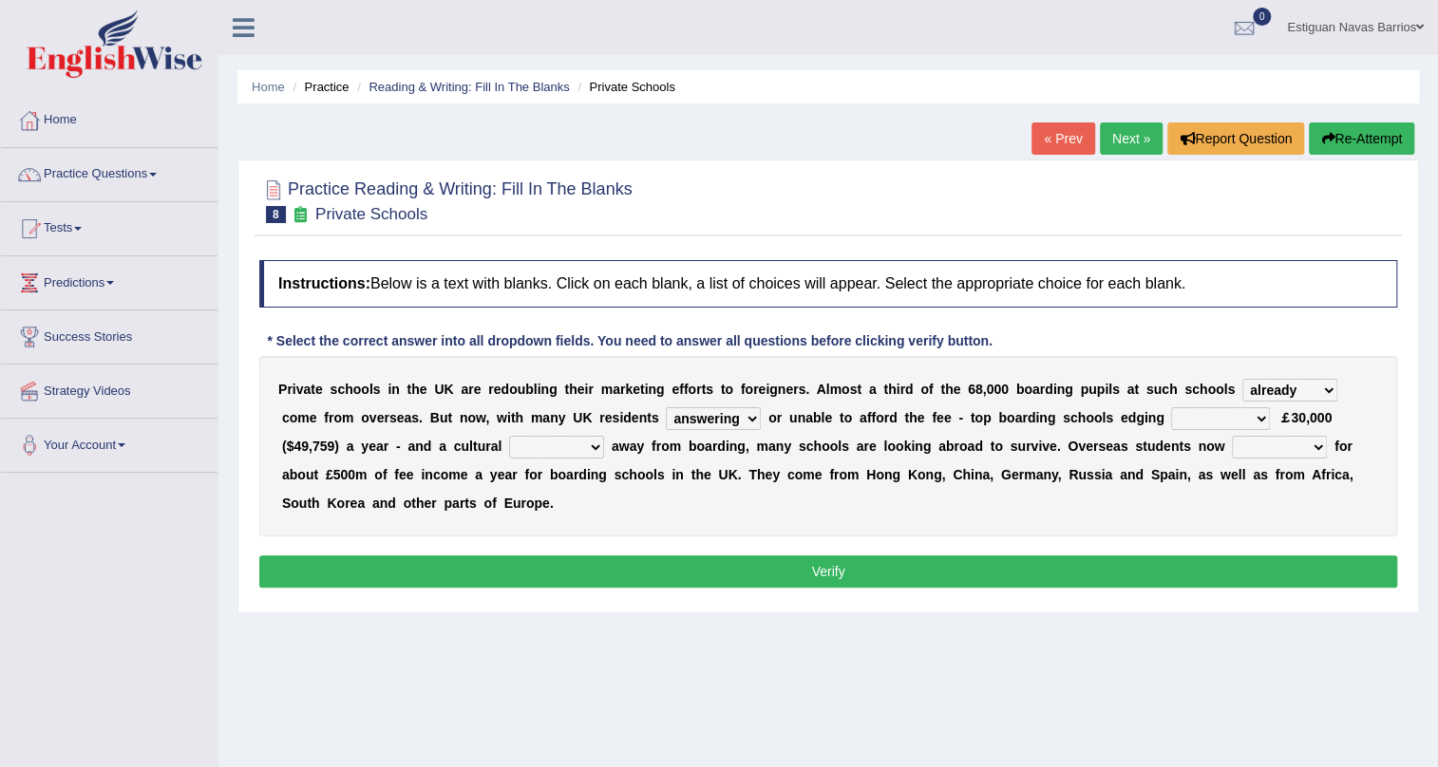
click at [720, 417] on select "answering unwilling realising storing" at bounding box center [713, 418] width 95 height 23
click at [1203, 410] on select "rewards towards notification amounting" at bounding box center [1220, 418] width 99 height 23
select select "rewards"
click at [1171, 407] on select "rewards towards notification amounting" at bounding box center [1220, 418] width 99 height 23
click at [725, 418] on select "answering unwilling realising storing" at bounding box center [713, 418] width 95 height 23
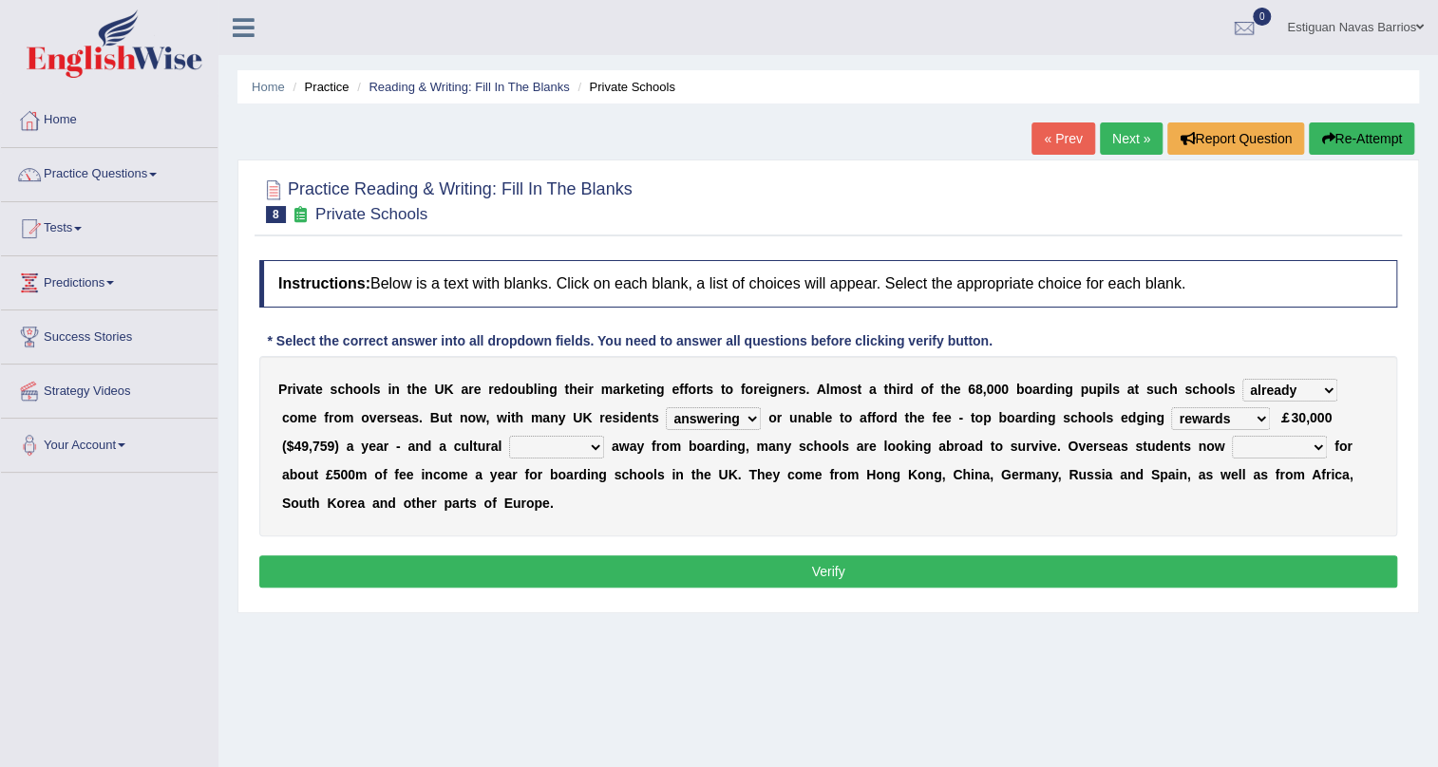
select select "unwilling"
click at [666, 407] on select "answering unwilling realising storing" at bounding box center [713, 418] width 95 height 23
click at [578, 444] on select "go rattle shatter shift" at bounding box center [556, 447] width 95 height 23
select select "go"
click at [509, 436] on select "go rattle shatter shift" at bounding box center [556, 447] width 95 height 23
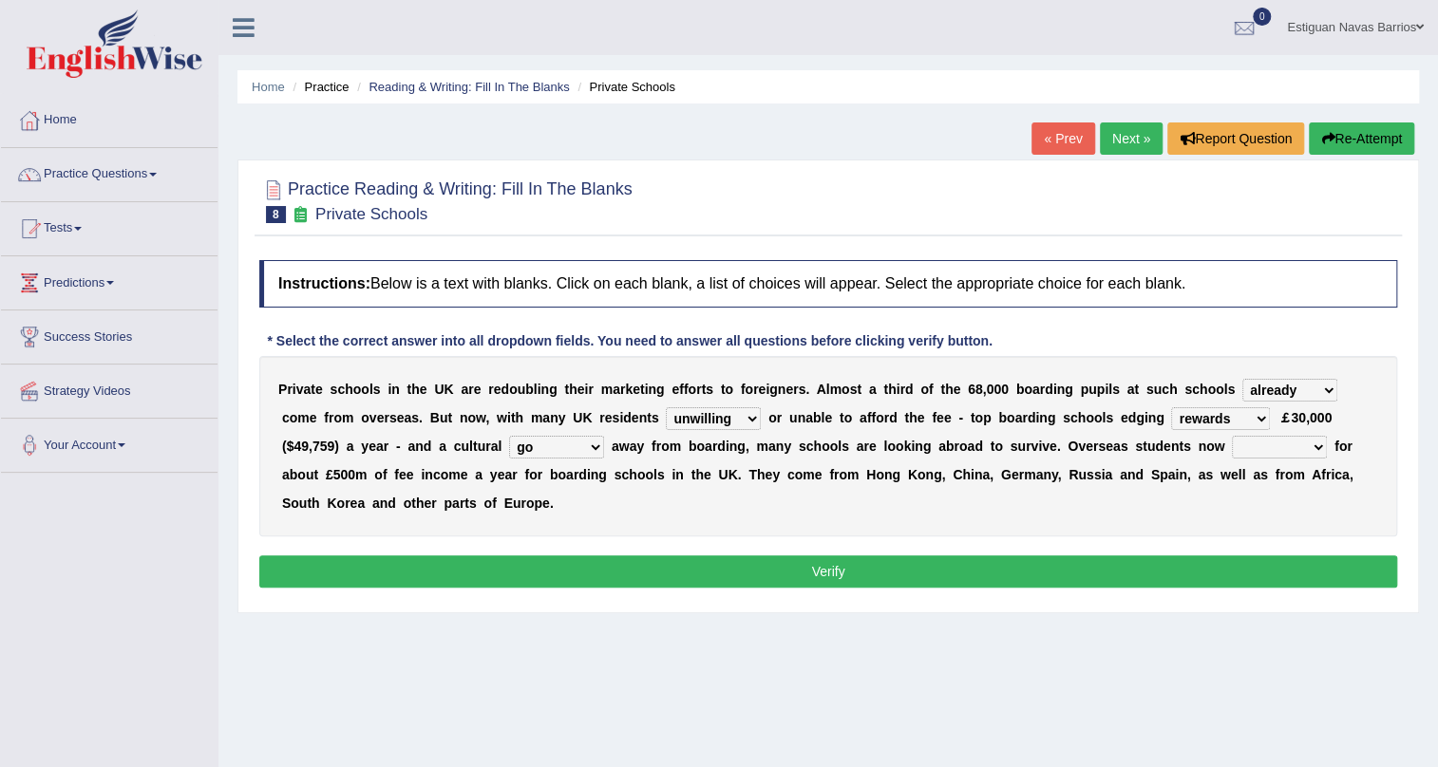
click at [579, 451] on select "go rattle shatter shift" at bounding box center [556, 447] width 95 height 23
click at [509, 436] on select "go rattle shatter shift" at bounding box center [556, 447] width 95 height 23
click at [1273, 443] on select "hold think account say" at bounding box center [1279, 447] width 95 height 23
click at [1232, 436] on select "hold think account say" at bounding box center [1279, 447] width 95 height 23
click at [1276, 443] on select "hold think account say" at bounding box center [1279, 447] width 95 height 23
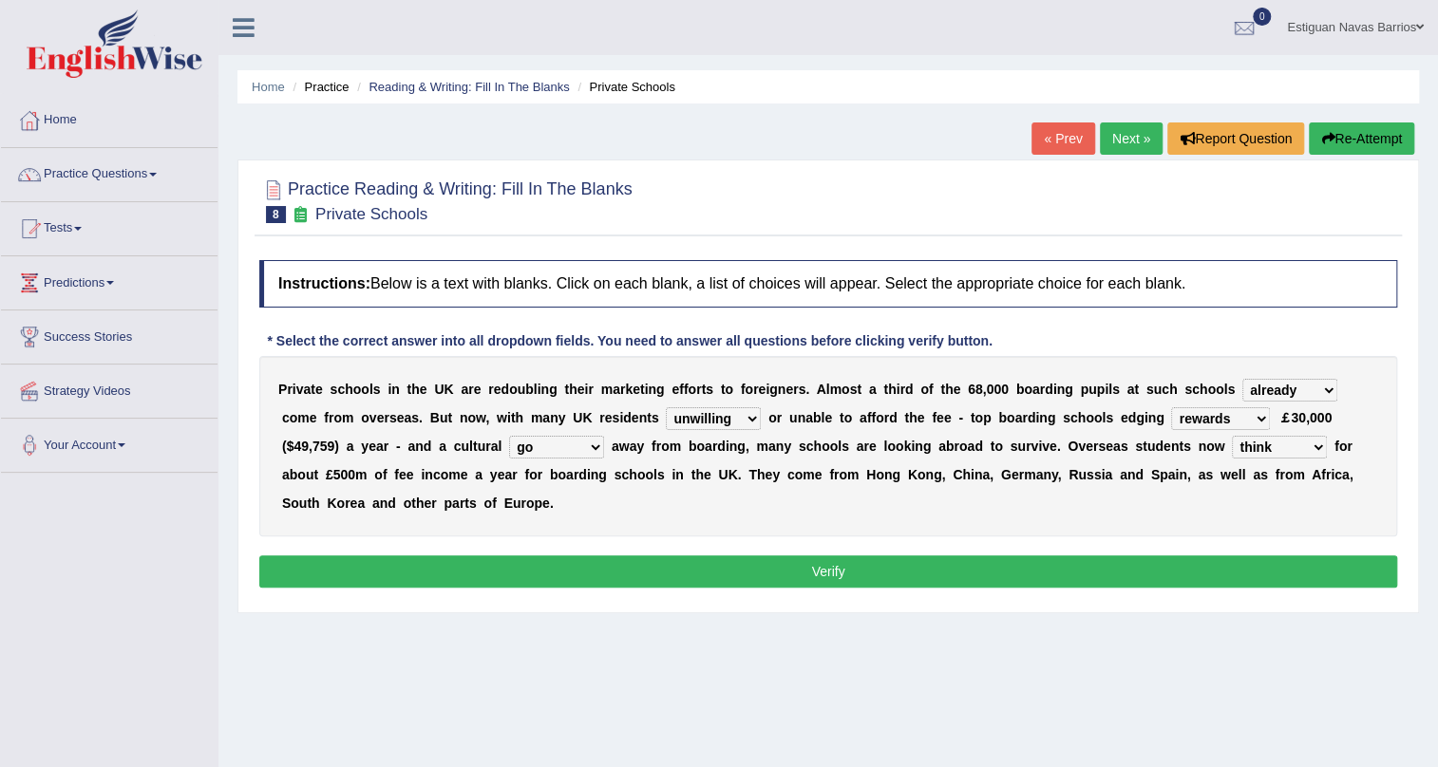
select select "account"
click at [1232, 436] on select "hold think account say" at bounding box center [1279, 447] width 95 height 23
click at [1054, 573] on button "Verify" at bounding box center [828, 572] width 1138 height 32
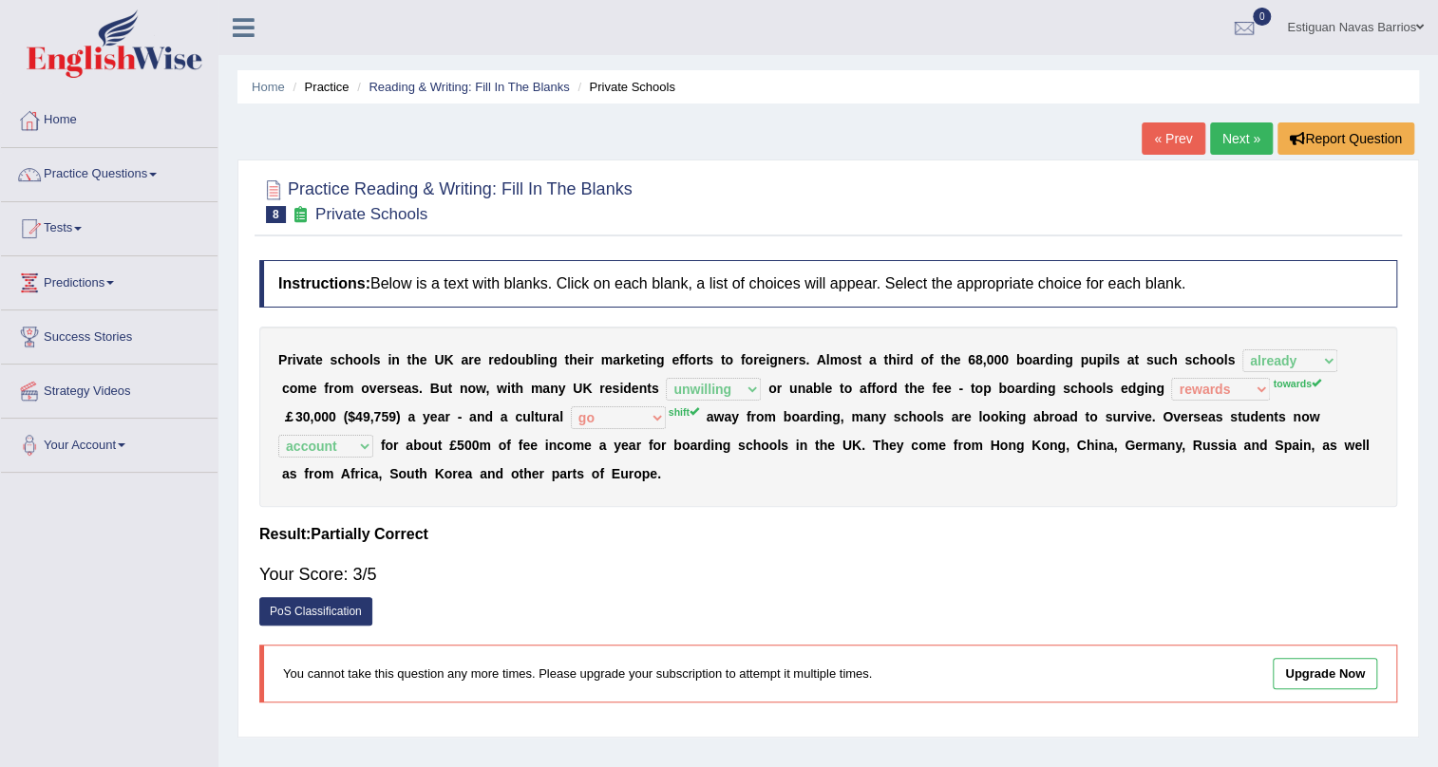
click at [1234, 135] on link "Next »" at bounding box center [1241, 138] width 63 height 32
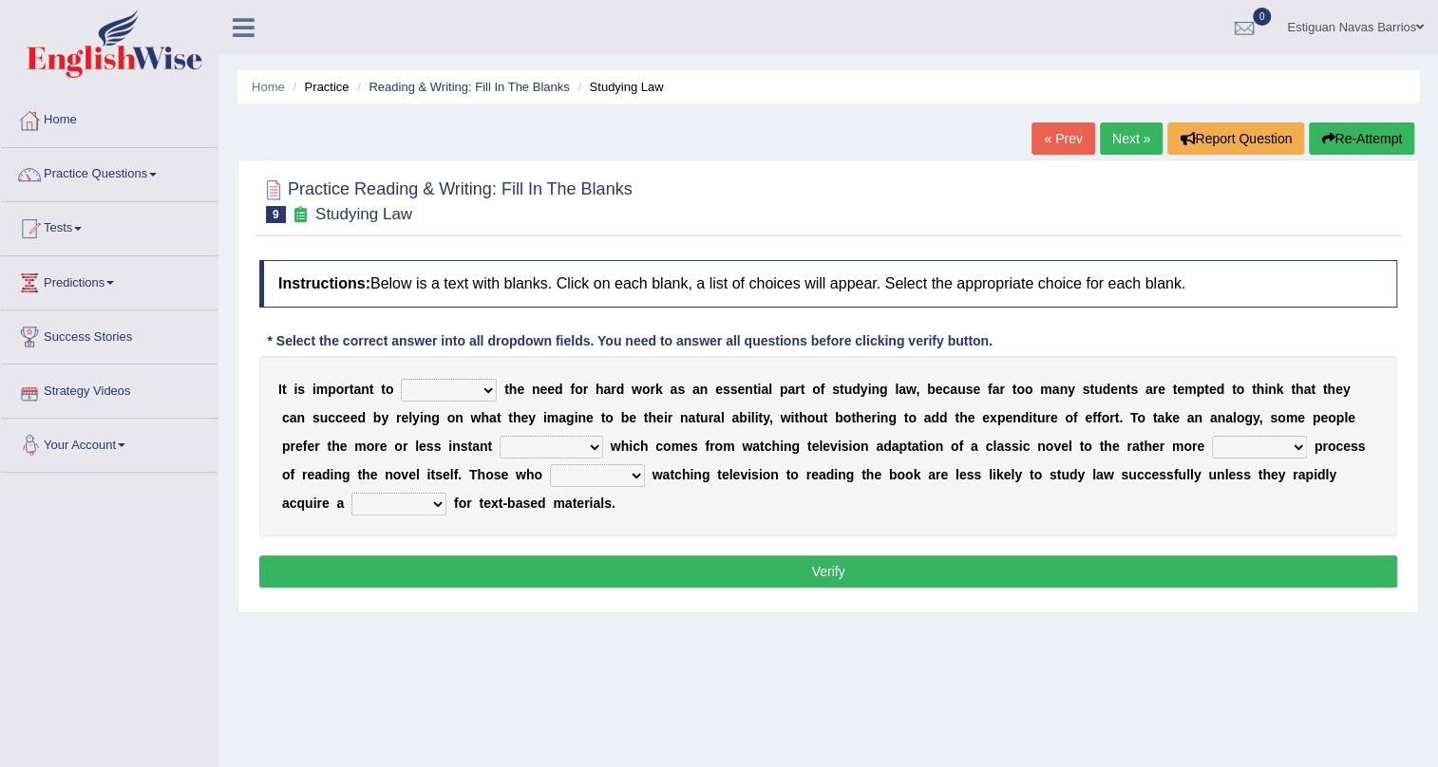
click at [473, 389] on select "emphasise criticise adjust replicate" at bounding box center [449, 390] width 96 height 23
select select "emphasise"
click at [401, 379] on select "emphasise criticise adjust replicate" at bounding box center [449, 390] width 96 height 23
click at [450, 389] on select "emphasise criticise adjust replicate" at bounding box center [449, 390] width 96 height 23
click at [401, 379] on select "emphasise criticise adjust replicate" at bounding box center [449, 390] width 96 height 23
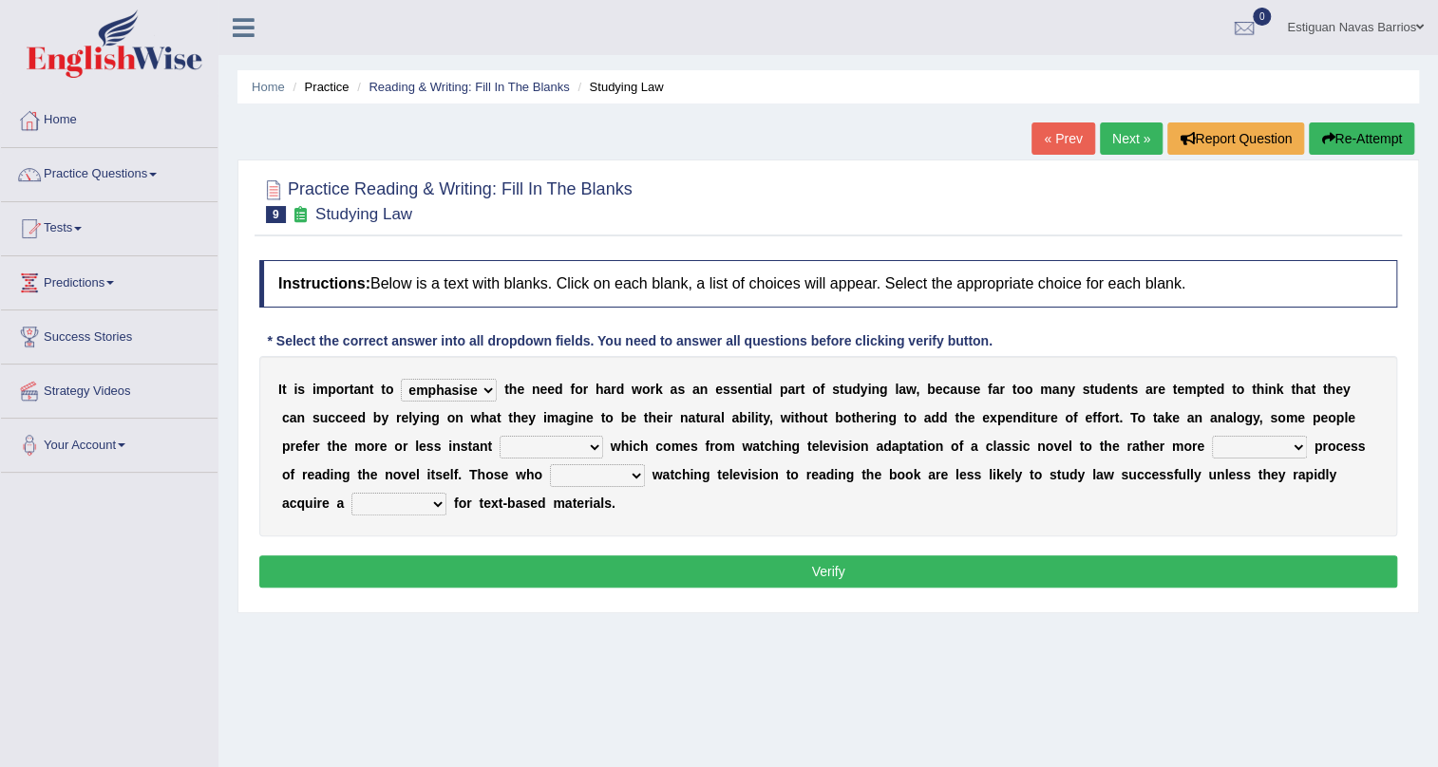
click at [569, 448] on select "satisfaction reaction gratification adjusted" at bounding box center [551, 447] width 104 height 23
select select "reaction"
click at [499, 436] on select "satisfaction reaction gratification adjusted" at bounding box center [551, 447] width 104 height 23
click at [1262, 454] on select "fulfilling laborious acquire broken" at bounding box center [1259, 447] width 95 height 23
select select "fulfilling"
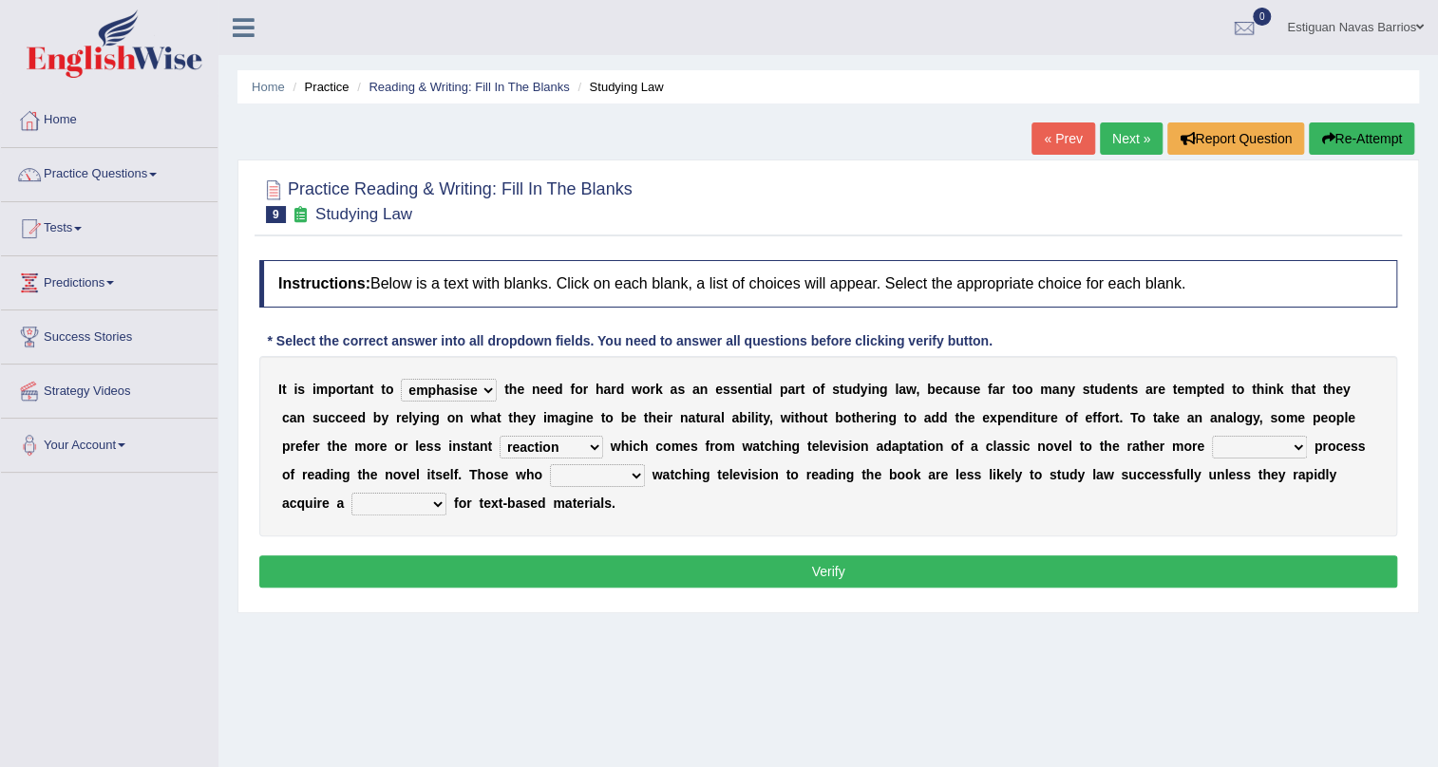
click at [1212, 436] on select "fulfilling laborious acquire broken" at bounding box center [1259, 447] width 95 height 23
click at [594, 482] on select "refer prefer stuff knot" at bounding box center [597, 475] width 95 height 23
select select "prefer"
click at [550, 464] on select "refer prefer stuff knot" at bounding box center [597, 475] width 95 height 23
click at [386, 511] on select "judgement waste taste set" at bounding box center [398, 504] width 95 height 23
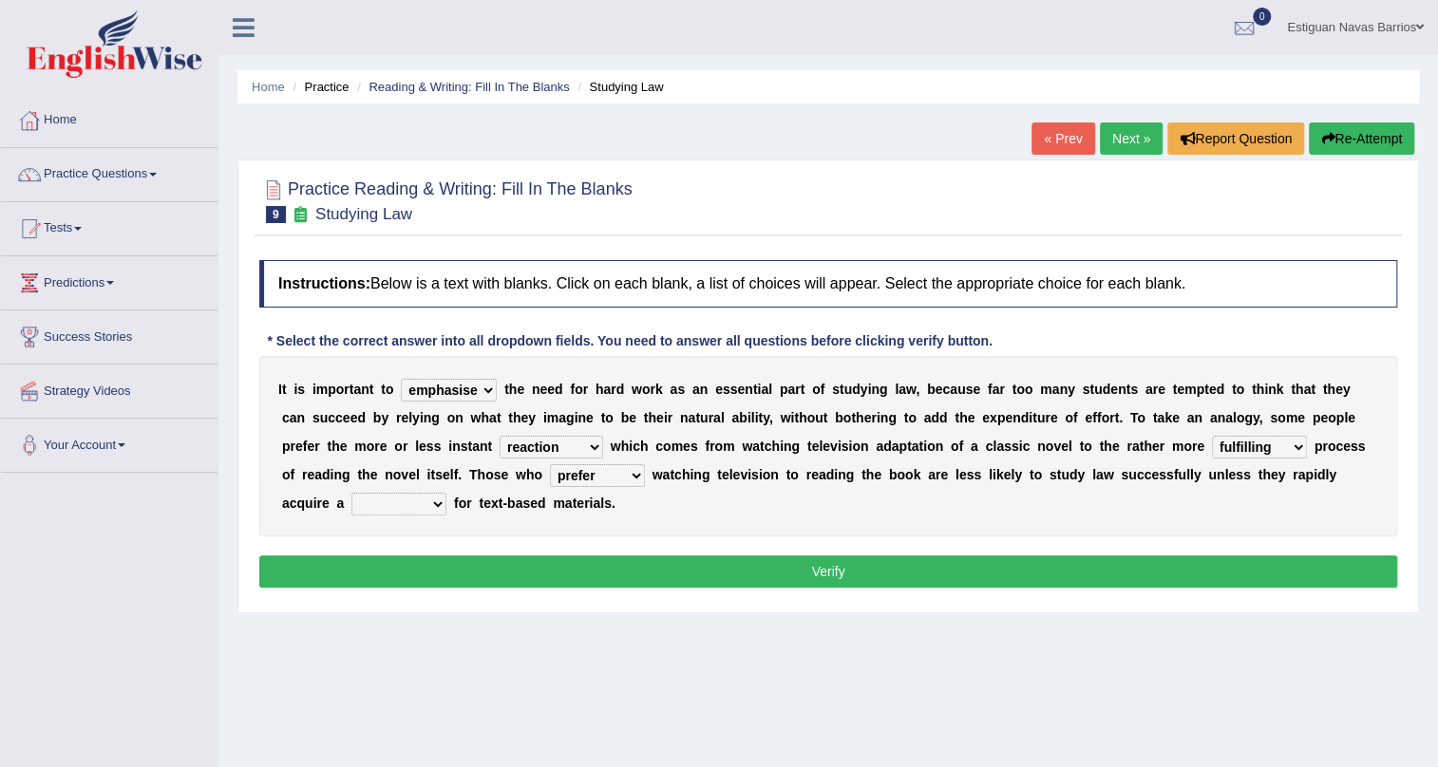
select select "set"
click at [351, 493] on select "judgement waste taste set" at bounding box center [398, 504] width 95 height 23
click at [402, 494] on select "judgement waste taste set" at bounding box center [398, 504] width 95 height 23
click at [650, 525] on div "I t i s i m p o r t a n t t o emphasise criticise adjust replicate t h e n e e …" at bounding box center [828, 446] width 1138 height 180
click at [777, 560] on button "Verify" at bounding box center [828, 572] width 1138 height 32
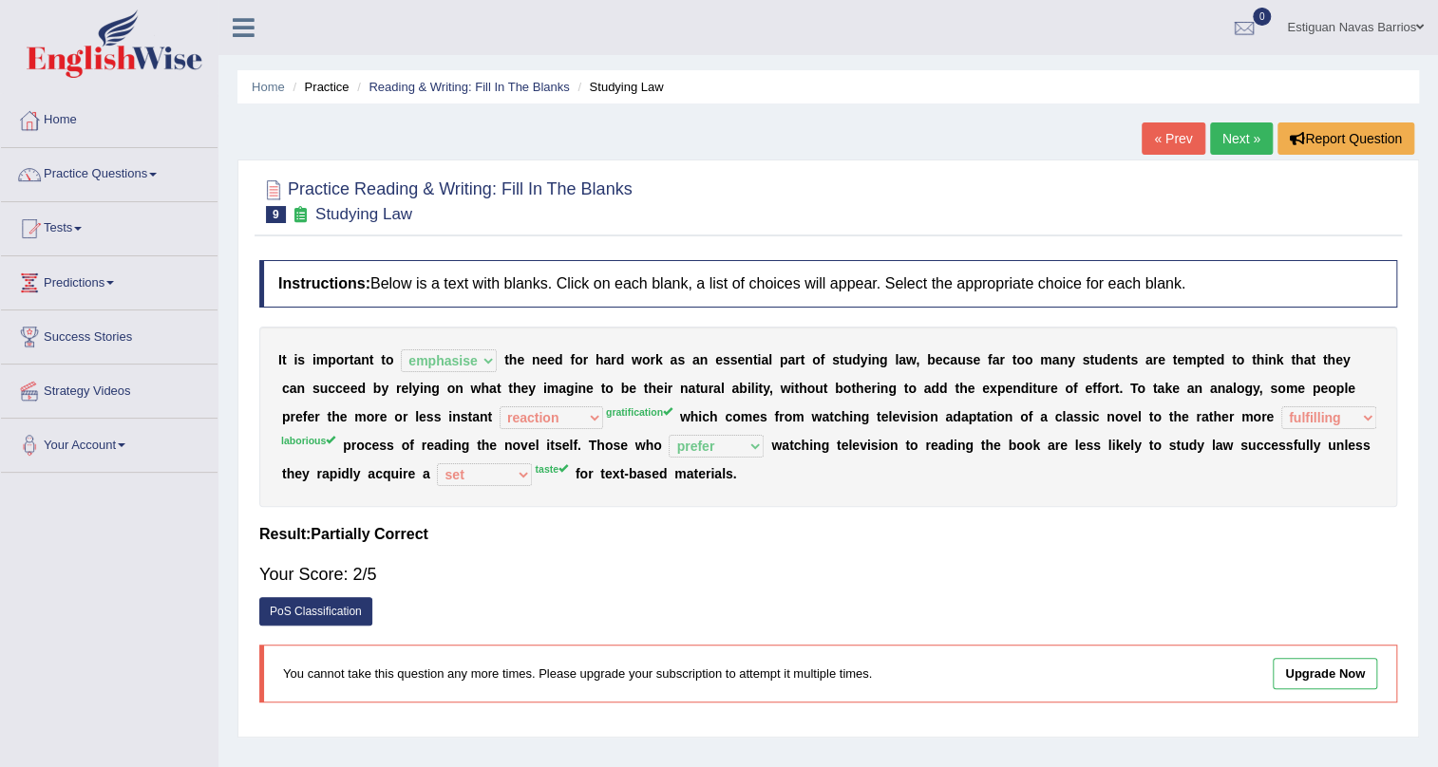
click at [1226, 128] on link "Next »" at bounding box center [1241, 138] width 63 height 32
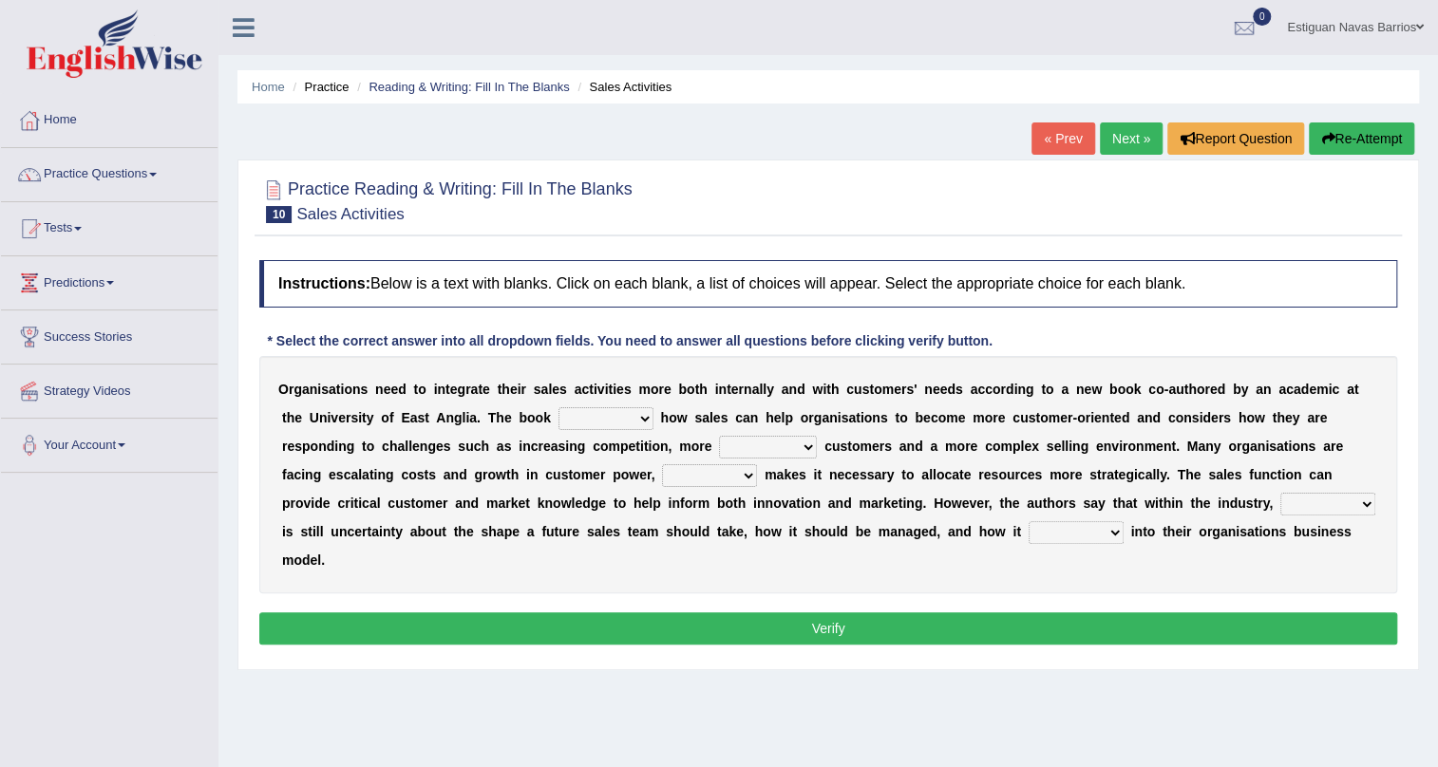
click at [623, 420] on select "expresses addresses injects inspires" at bounding box center [605, 418] width 95 height 23
click at [558, 407] on select "expresses addresses injects inspires" at bounding box center [605, 418] width 95 height 23
click at [596, 421] on select "expresses addresses injects inspires" at bounding box center [605, 418] width 95 height 23
select select "addresses"
click at [558, 407] on select "expresses addresses injects inspires" at bounding box center [605, 418] width 95 height 23
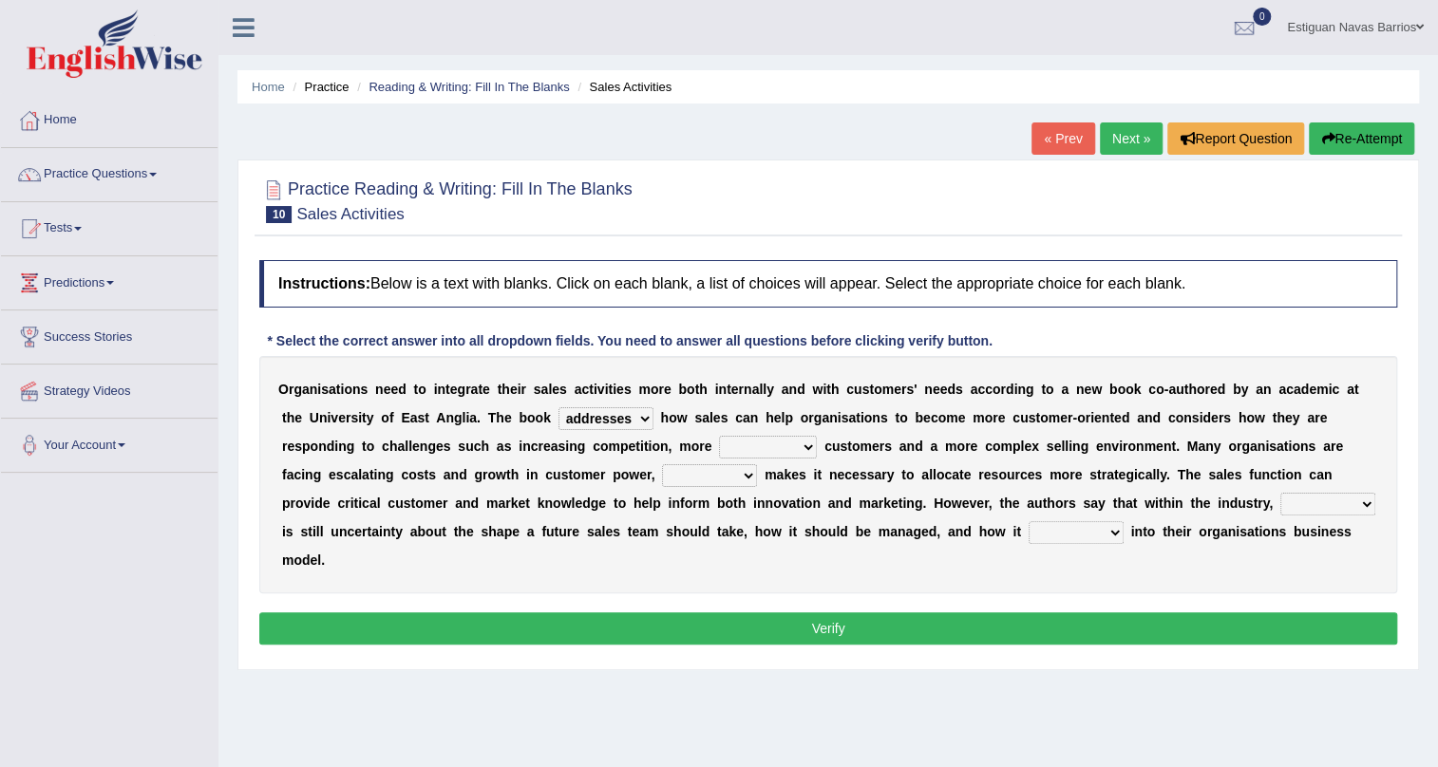
click at [593, 417] on select "expresses addresses injects inspires" at bounding box center [605, 418] width 95 height 23
click at [558, 407] on select "expresses addresses injects inspires" at bounding box center [605, 418] width 95 height 23
click at [793, 443] on select "greater valued increased demanding" at bounding box center [768, 447] width 98 height 23
select select "valued"
click at [719, 436] on select "greater valued increased demanding" at bounding box center [768, 447] width 98 height 23
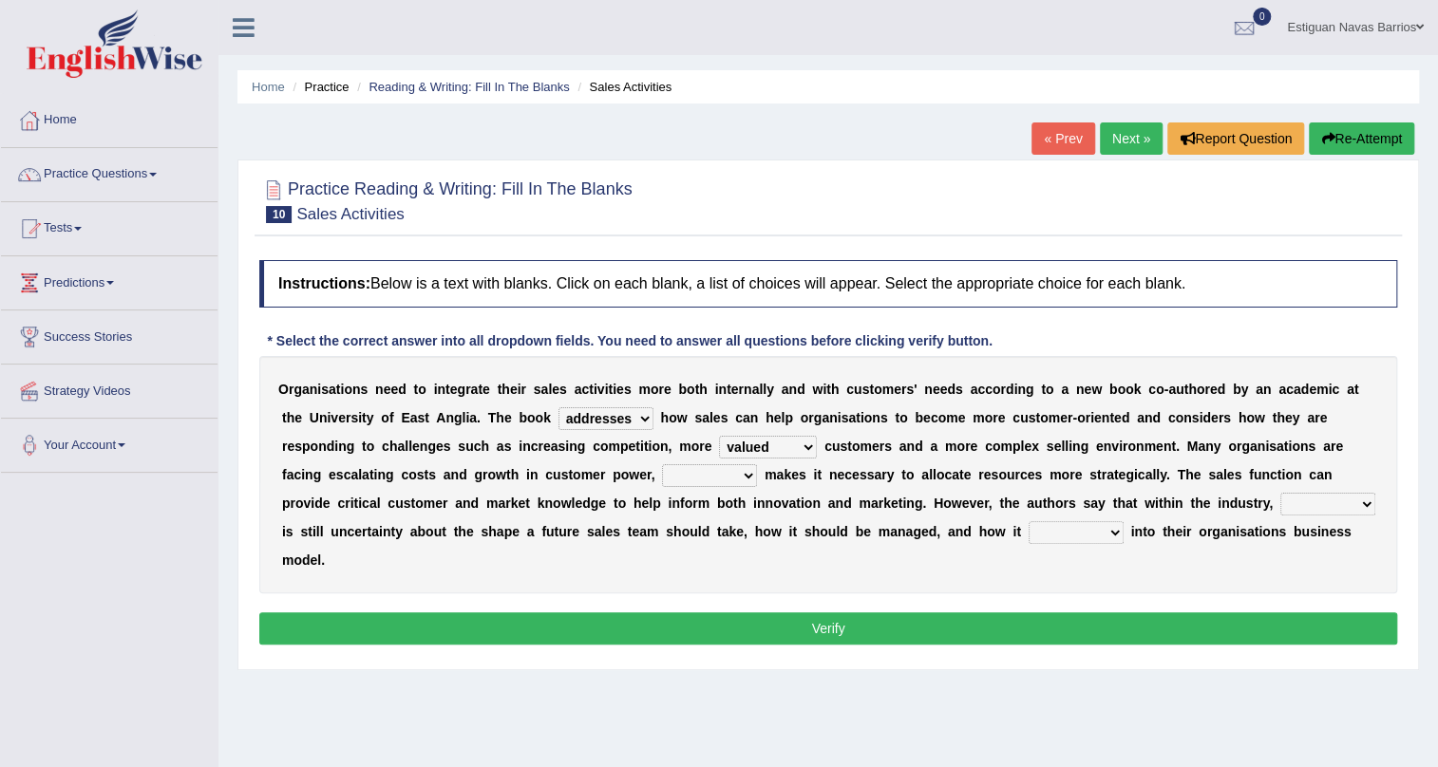
click at [741, 471] on select "when where which what" at bounding box center [709, 475] width 95 height 23
select select "which"
click at [662, 464] on select "when where which what" at bounding box center [709, 475] width 95 height 23
click at [1339, 484] on div "O r g a n i s a t i o n s n e e d t o i n t e g r a t e t h e i r s a l e s a c…" at bounding box center [828, 474] width 1138 height 237
click at [1342, 499] on select "there their this that" at bounding box center [1327, 504] width 95 height 23
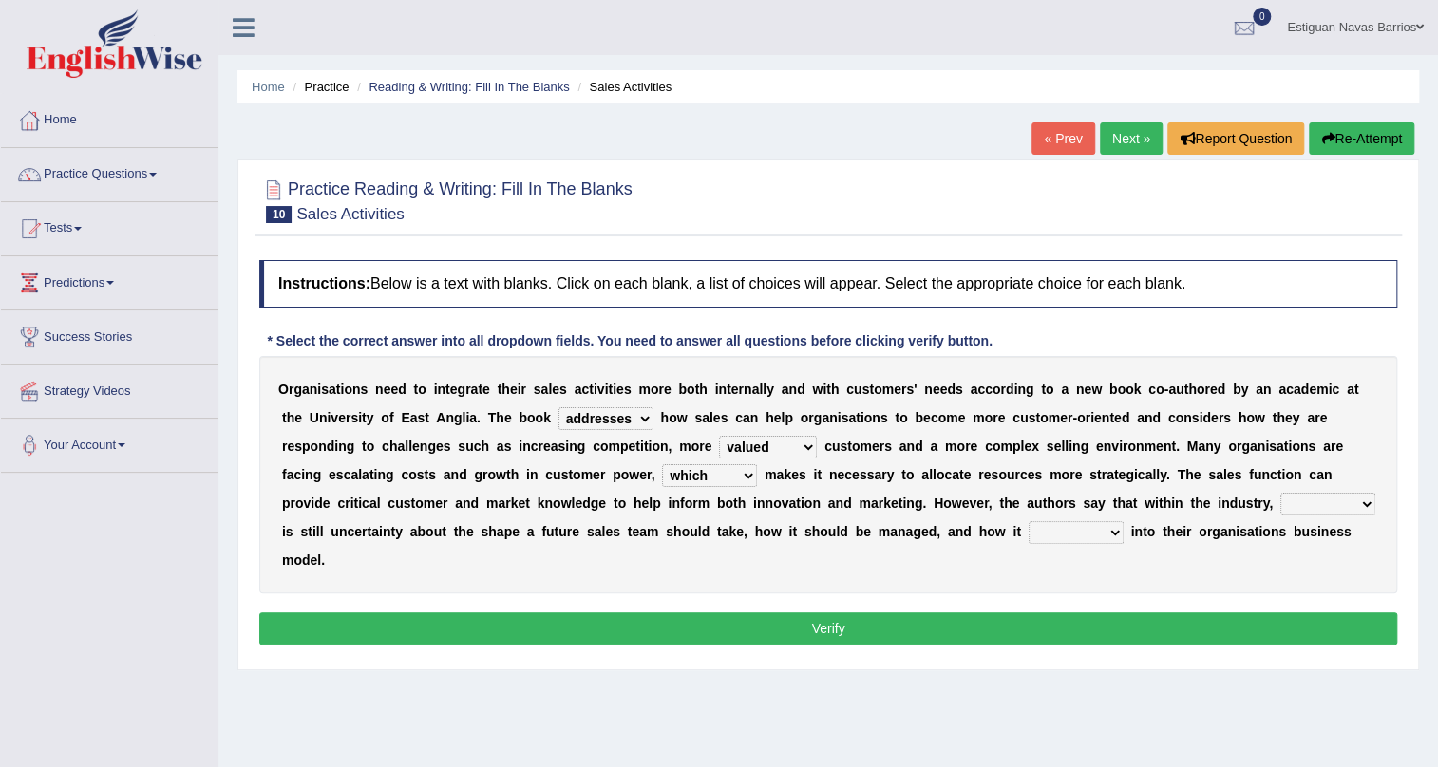
select select "there"
click at [1280, 493] on select "there their this that" at bounding box center [1327, 504] width 95 height 23
click at [1053, 531] on select "forges fills fits forgets" at bounding box center [1075, 532] width 95 height 23
select select "forgets"
click at [1028, 521] on select "forges fills fits forgets" at bounding box center [1075, 532] width 95 height 23
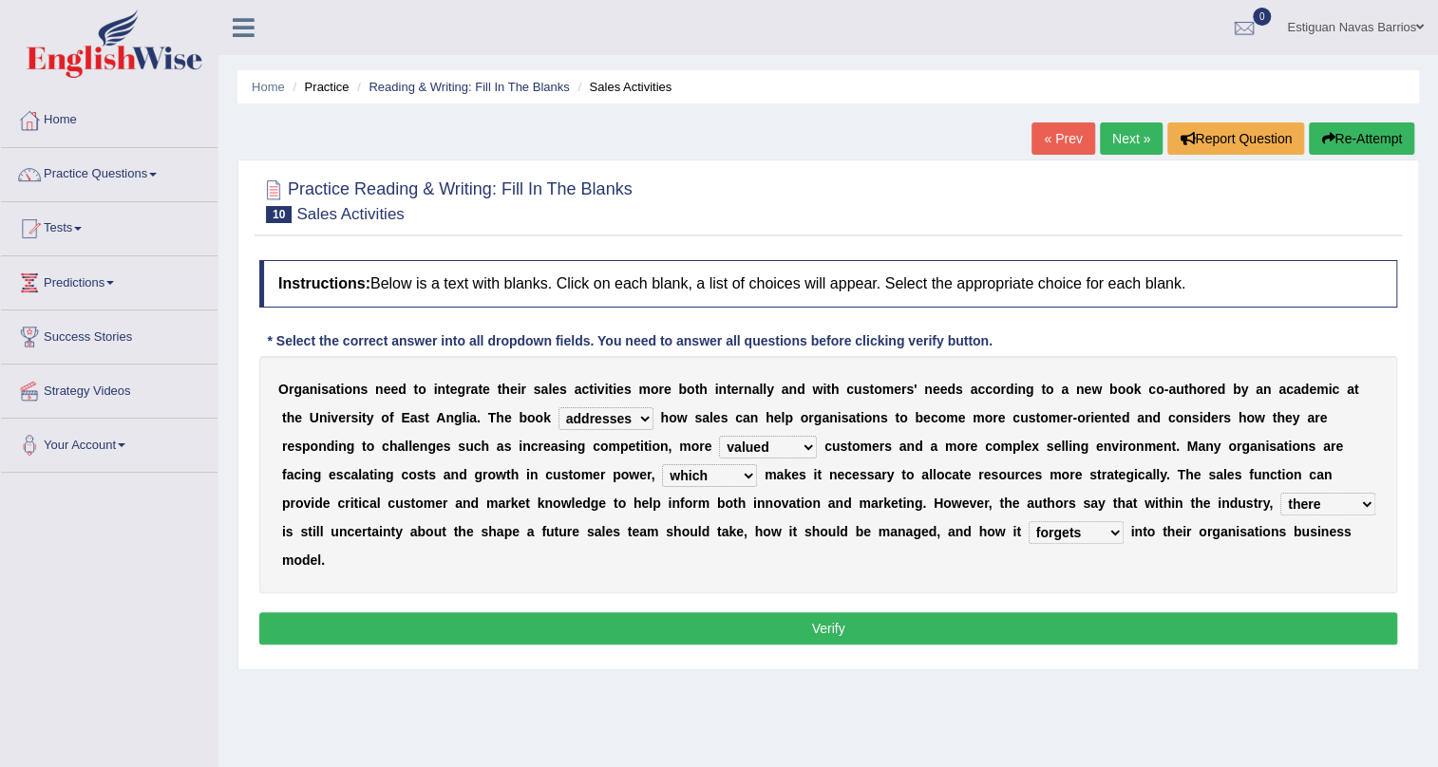
click at [825, 622] on button "Verify" at bounding box center [828, 628] width 1138 height 32
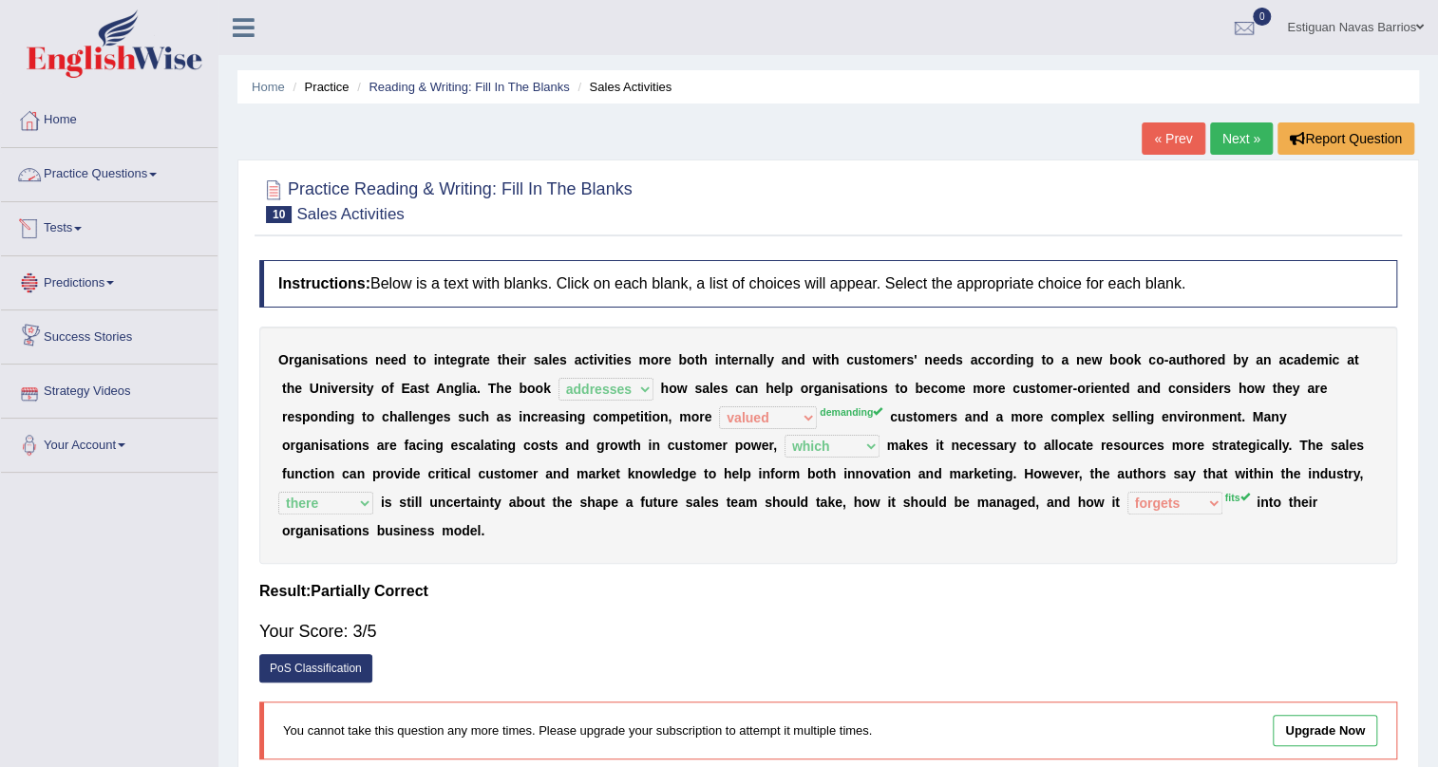
click at [95, 168] on link "Practice Questions" at bounding box center [109, 171] width 217 height 47
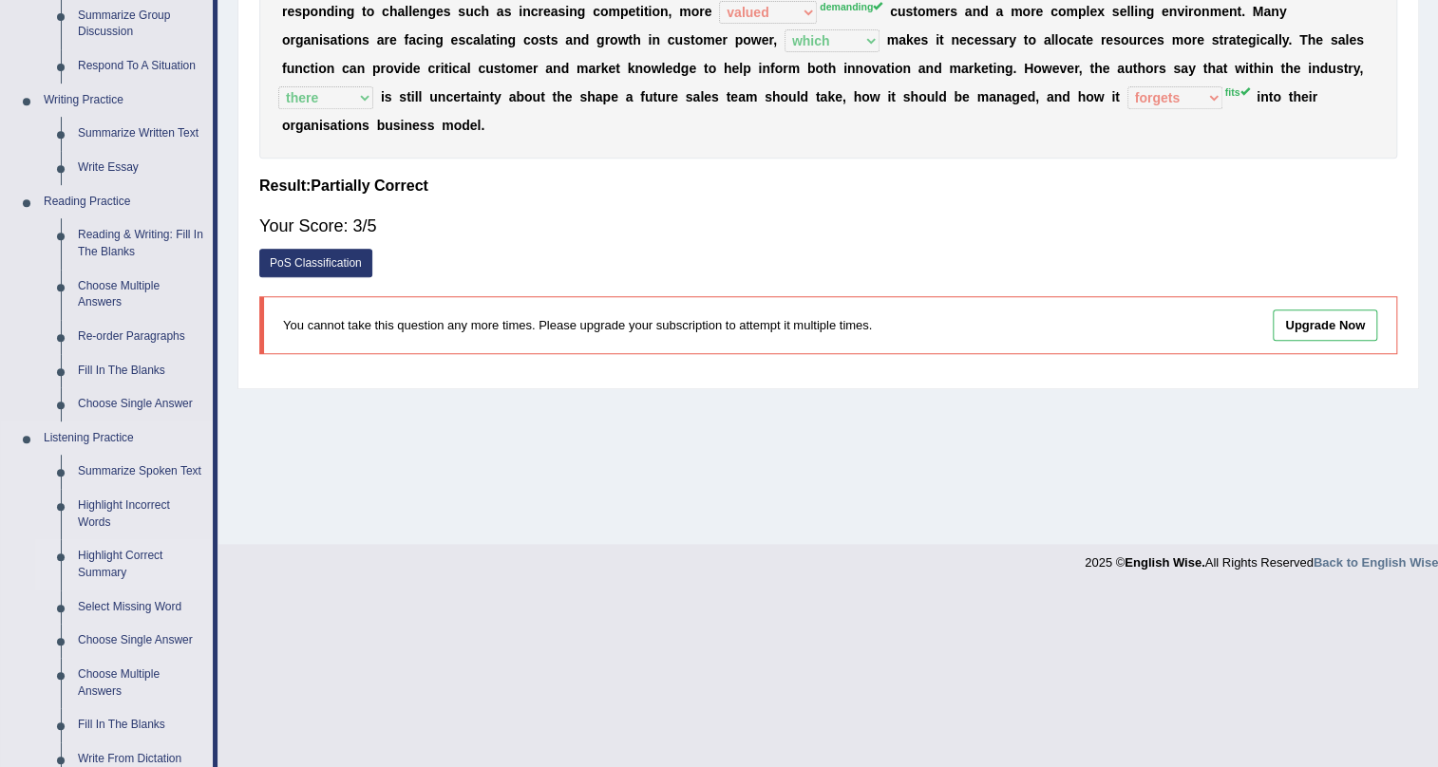
scroll to position [431, 0]
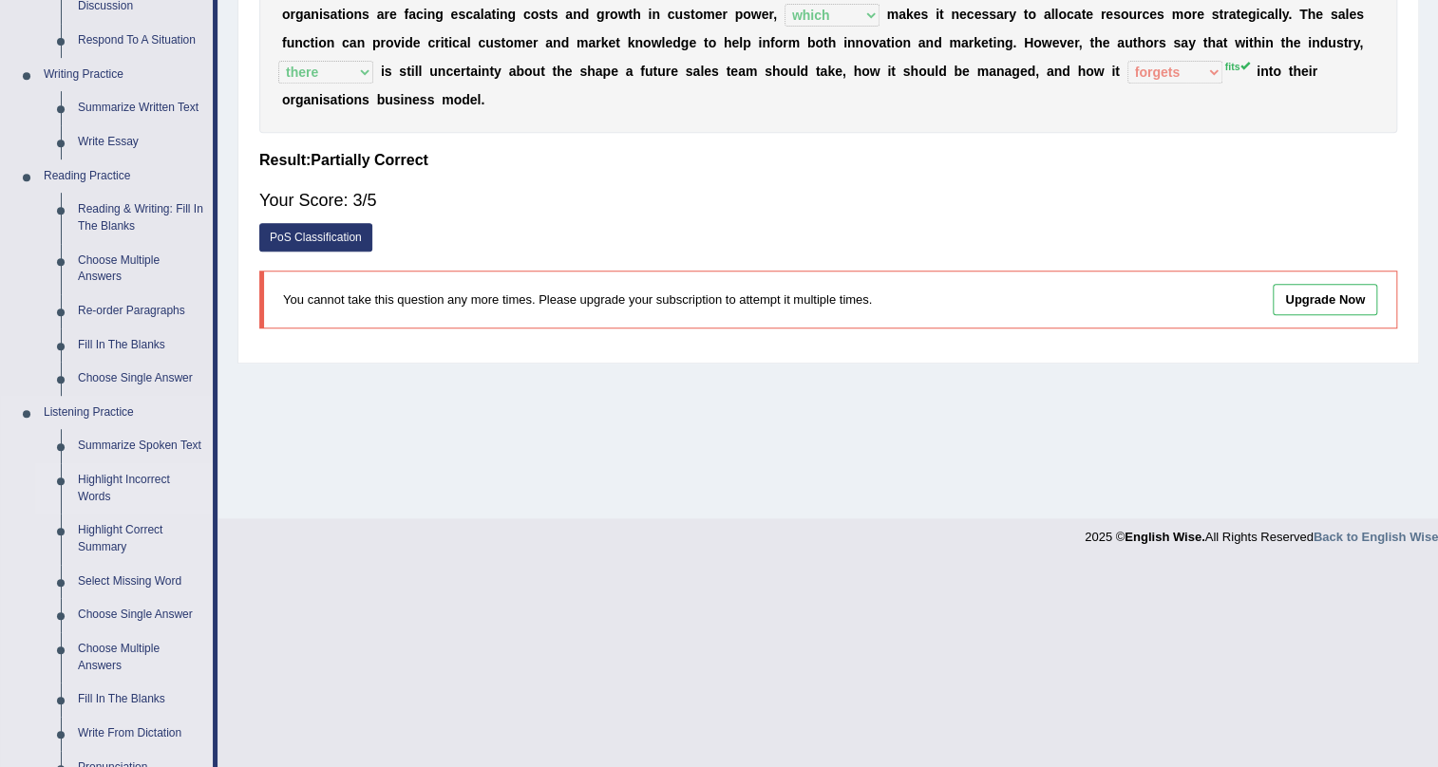
click at [129, 480] on link "Highlight Incorrect Words" at bounding box center [140, 488] width 143 height 50
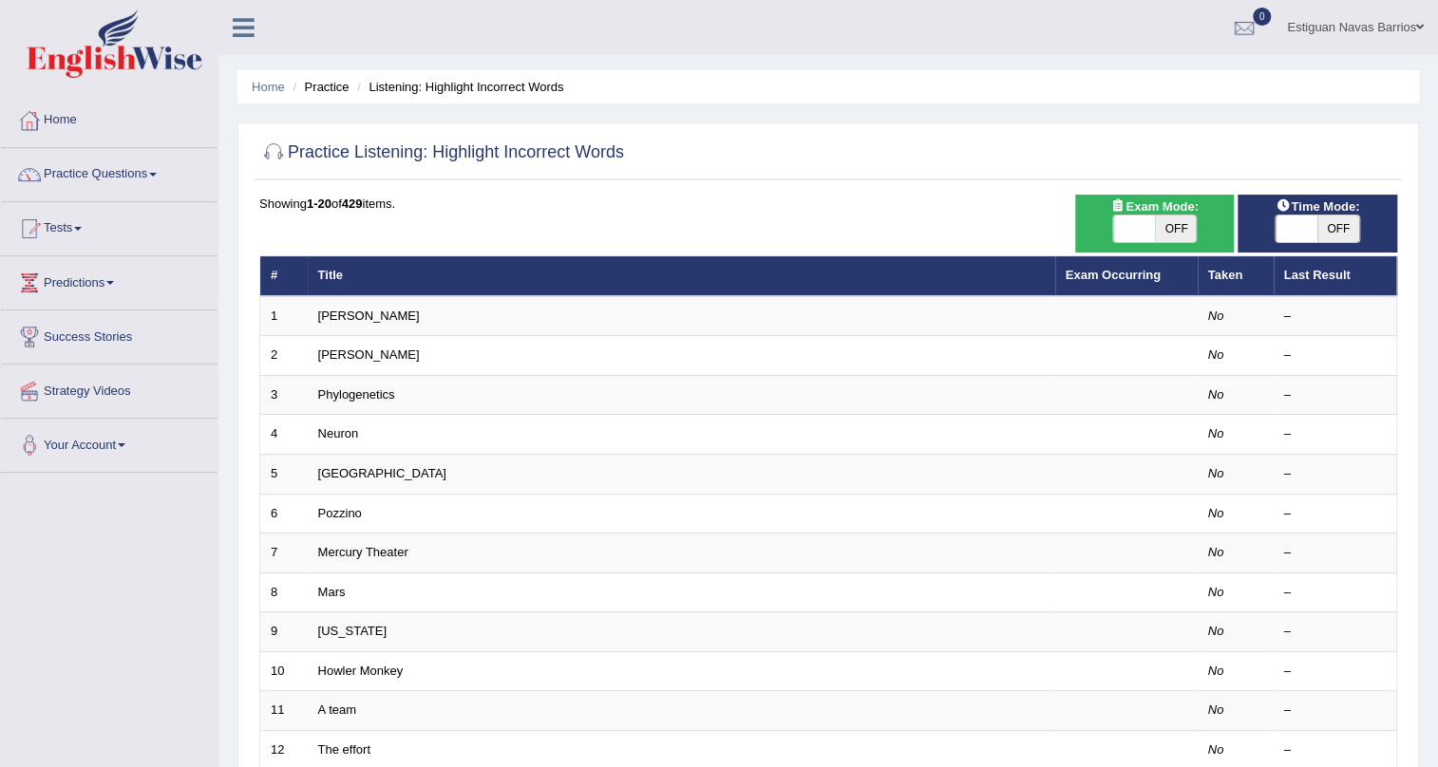
click at [1165, 226] on span "OFF" at bounding box center [1176, 229] width 42 height 27
checkbox input "true"
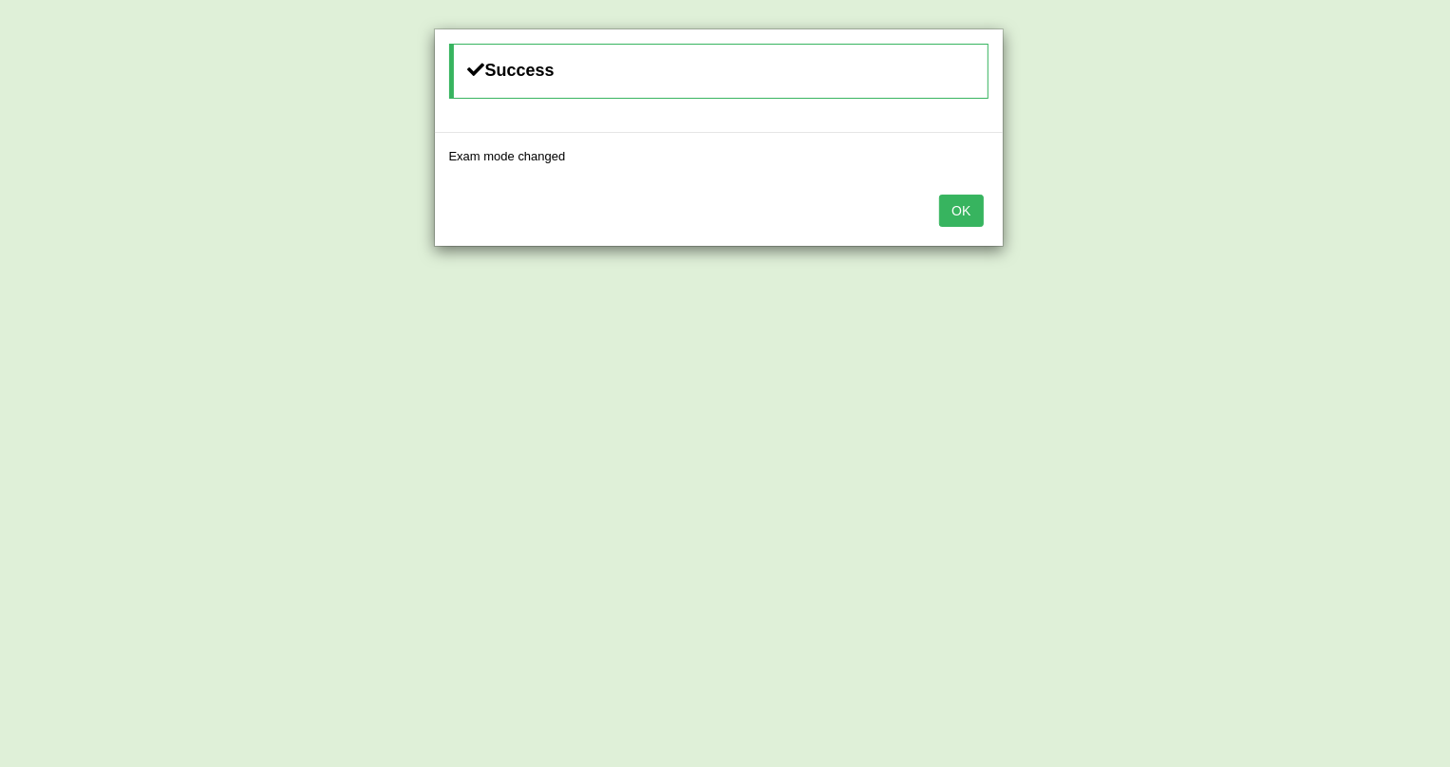
click at [958, 213] on button "OK" at bounding box center [961, 211] width 44 height 32
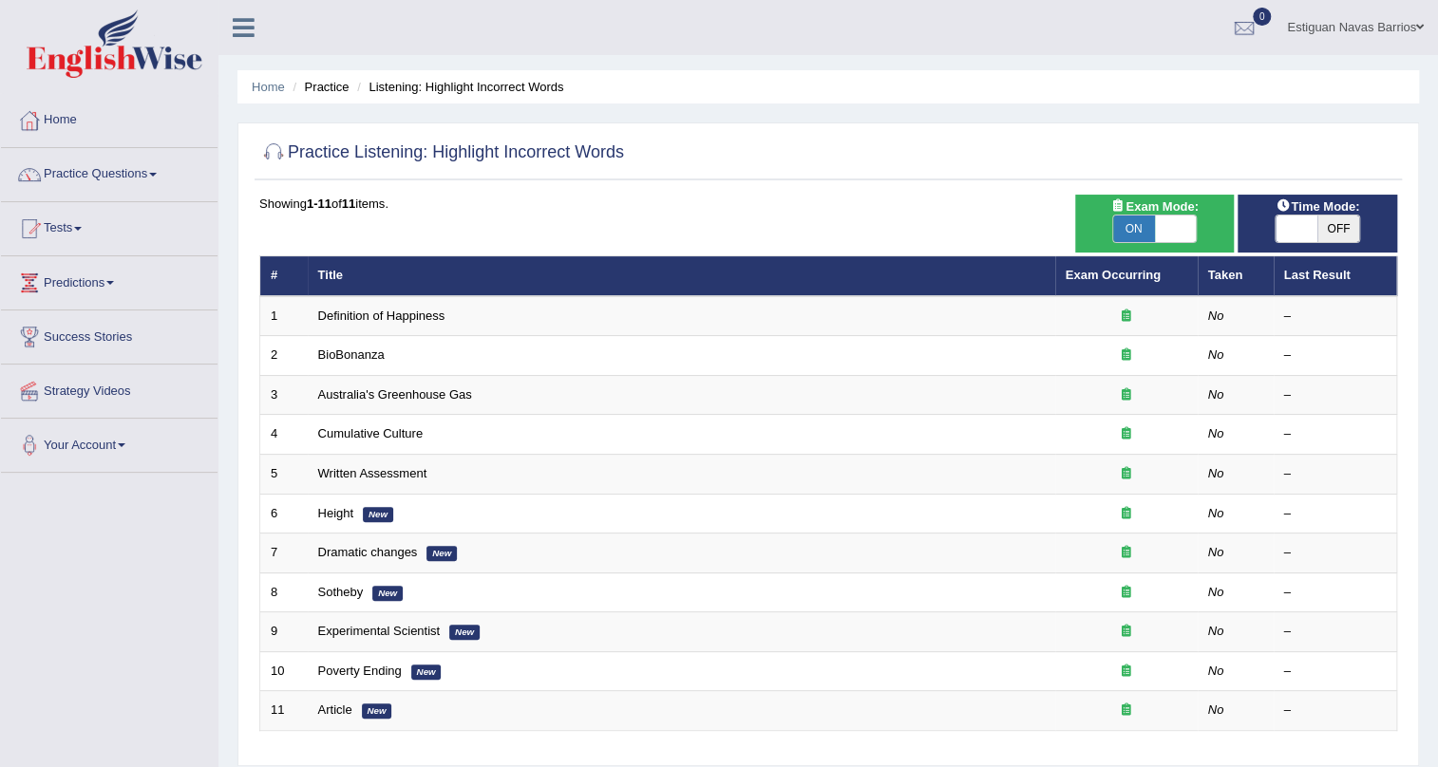
click at [1335, 226] on span "OFF" at bounding box center [1338, 229] width 42 height 27
checkbox input "true"
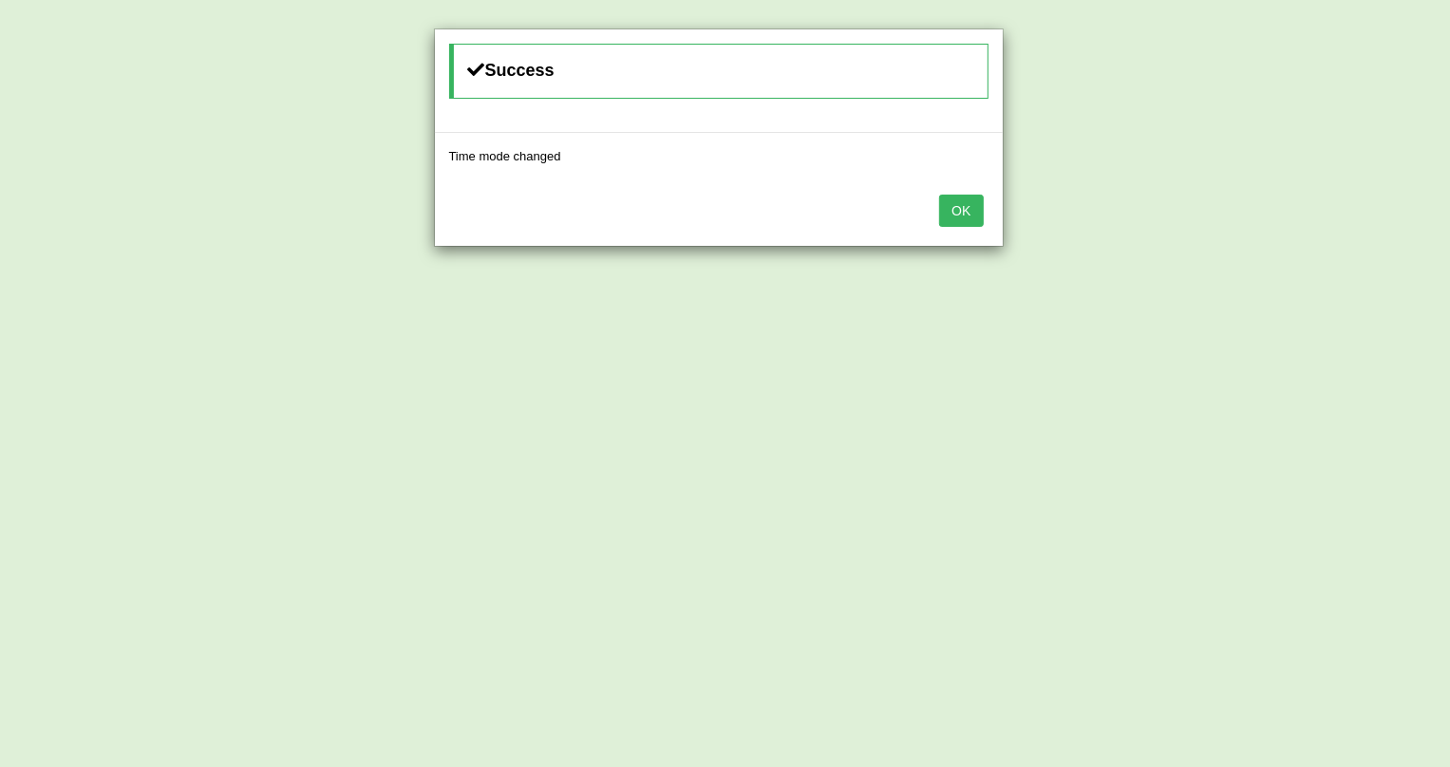
click at [969, 217] on button "OK" at bounding box center [961, 211] width 44 height 32
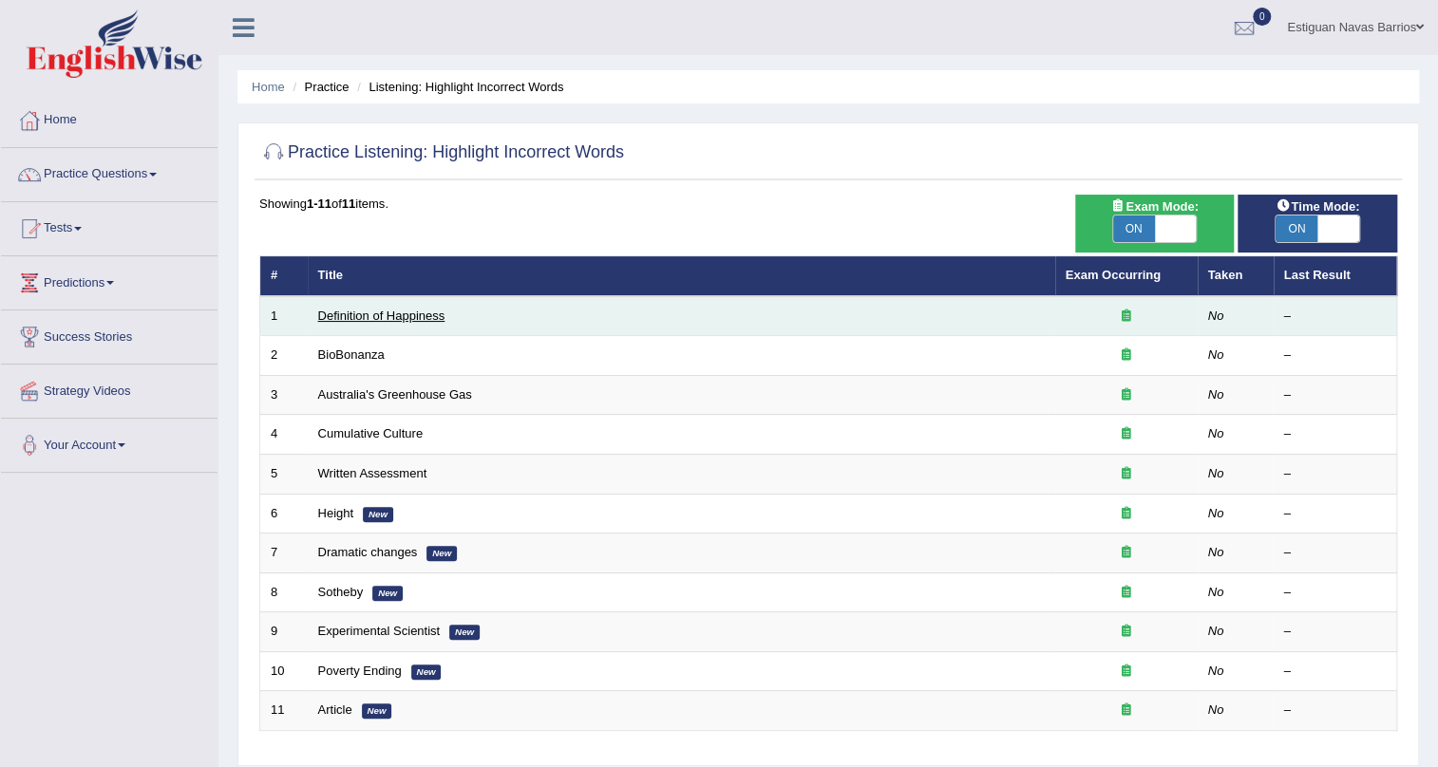
click at [438, 314] on link "Definition of Happiness" at bounding box center [381, 316] width 127 height 14
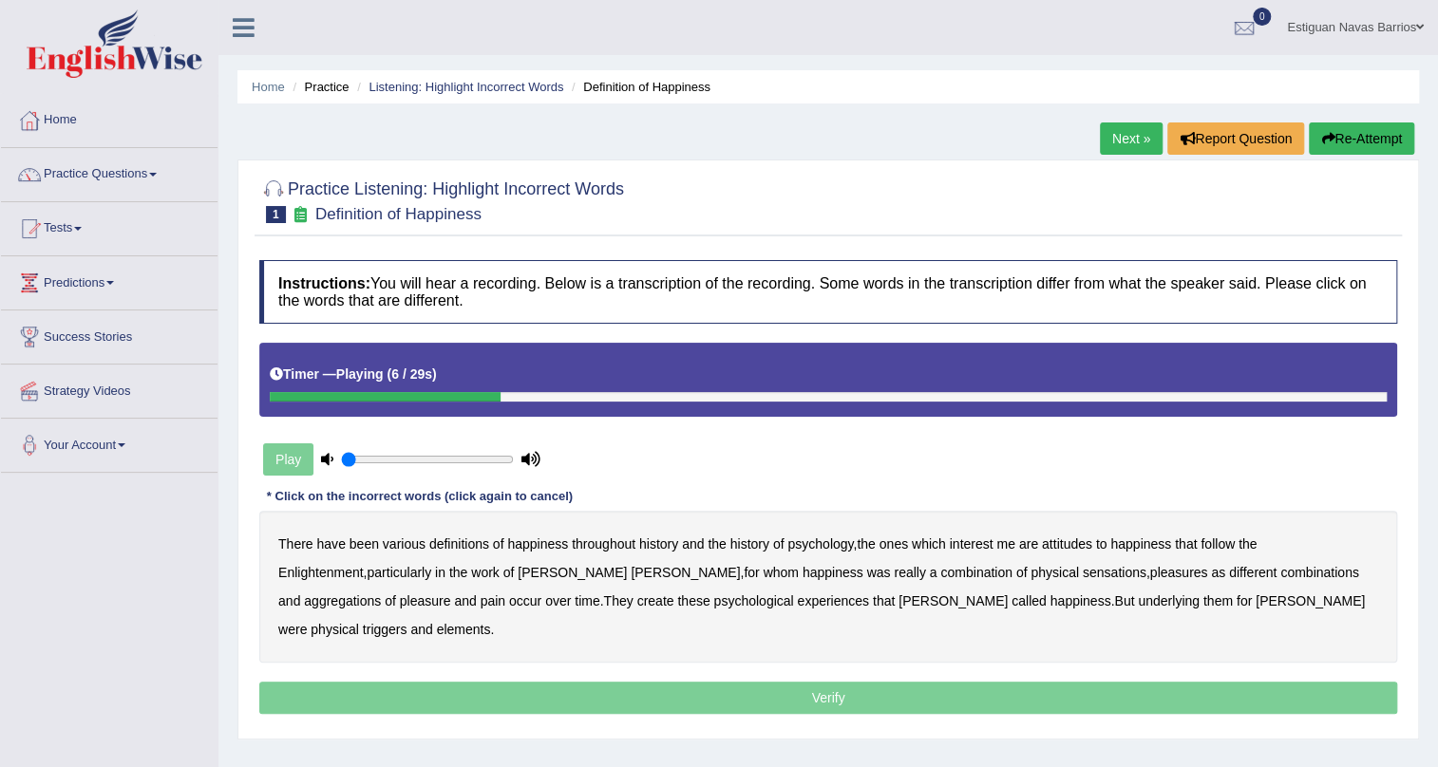
click at [831, 543] on b "psychology" at bounding box center [820, 544] width 66 height 15
click at [1083, 575] on b "sensations" at bounding box center [1115, 572] width 64 height 15
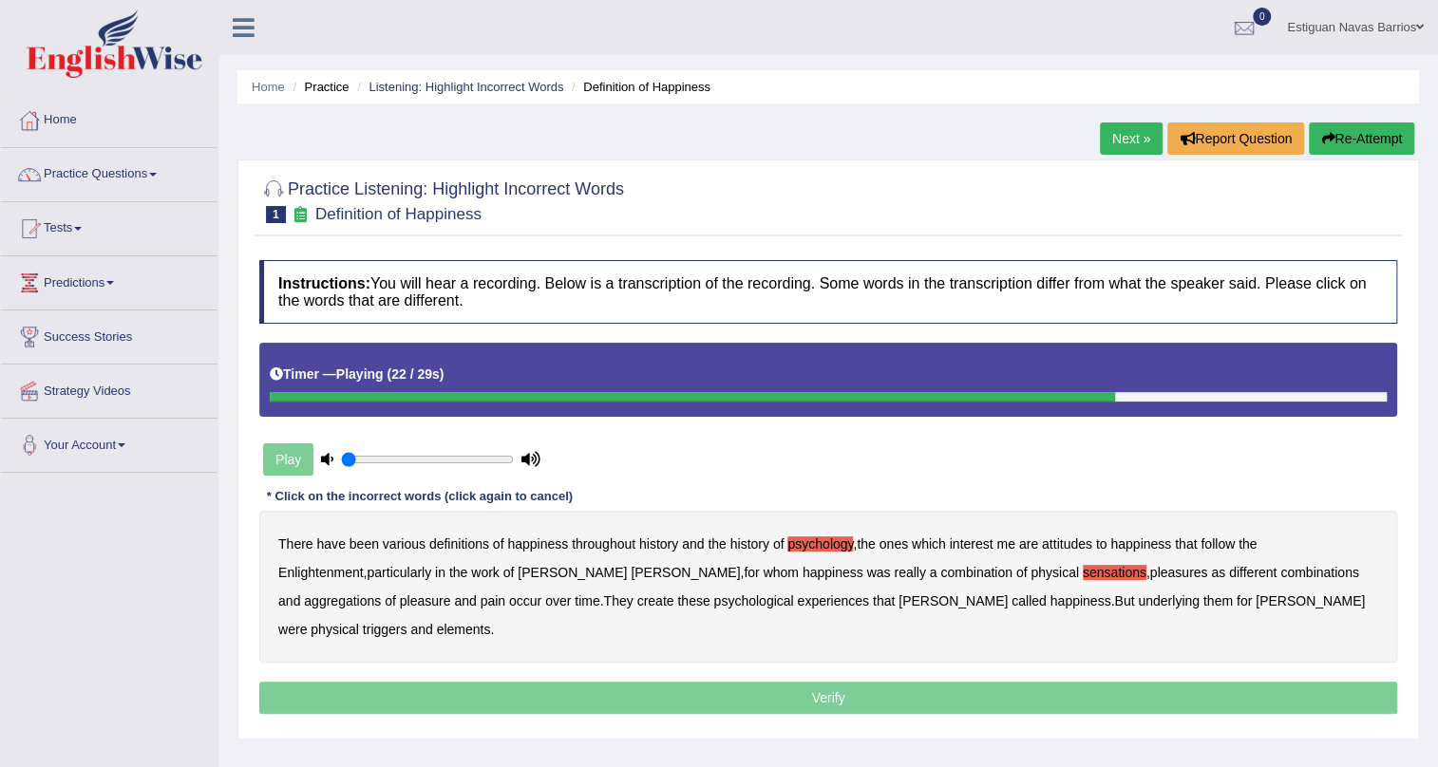
click at [636, 598] on b "create" at bounding box center [654, 600] width 37 height 15
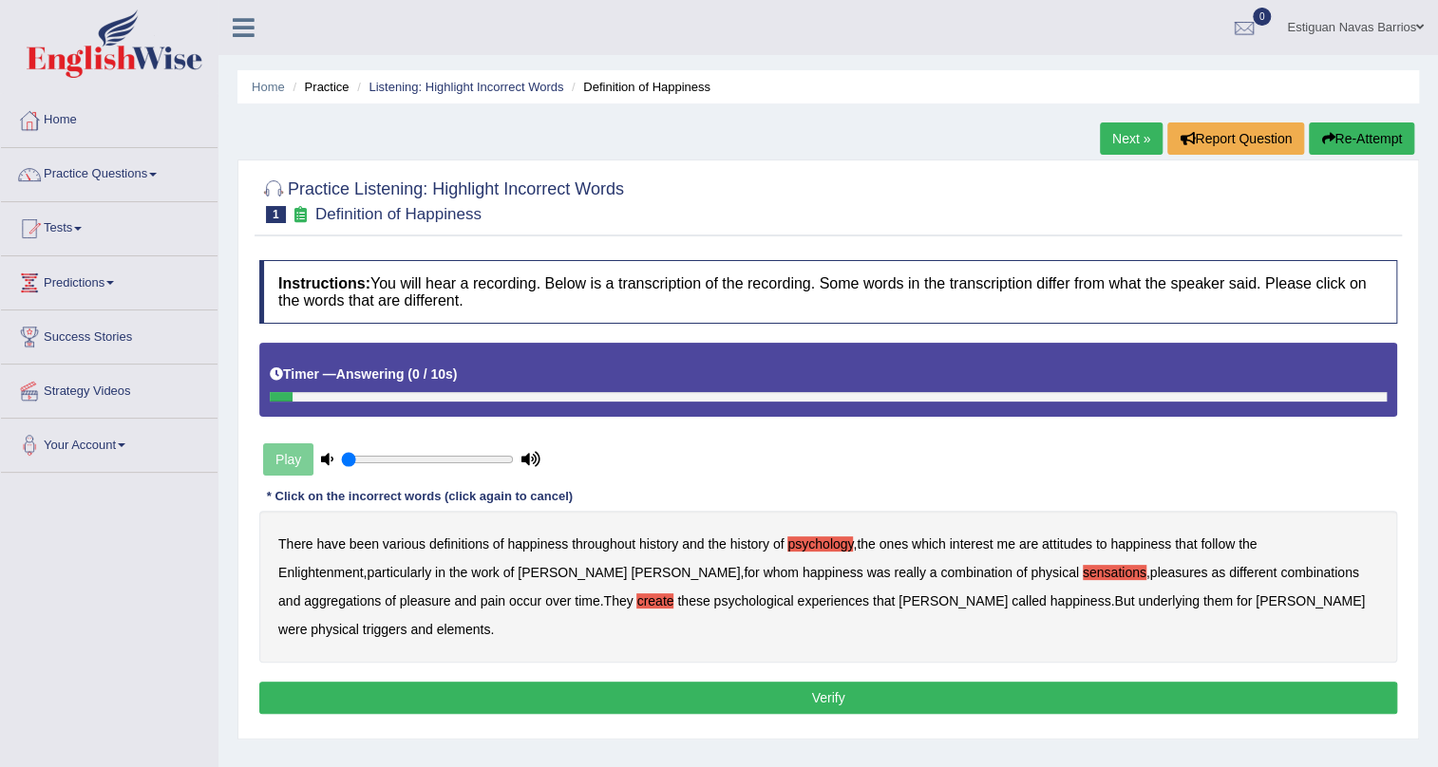
click at [491, 622] on b "elements" at bounding box center [464, 629] width 54 height 15
click at [742, 682] on button "Verify" at bounding box center [828, 698] width 1138 height 32
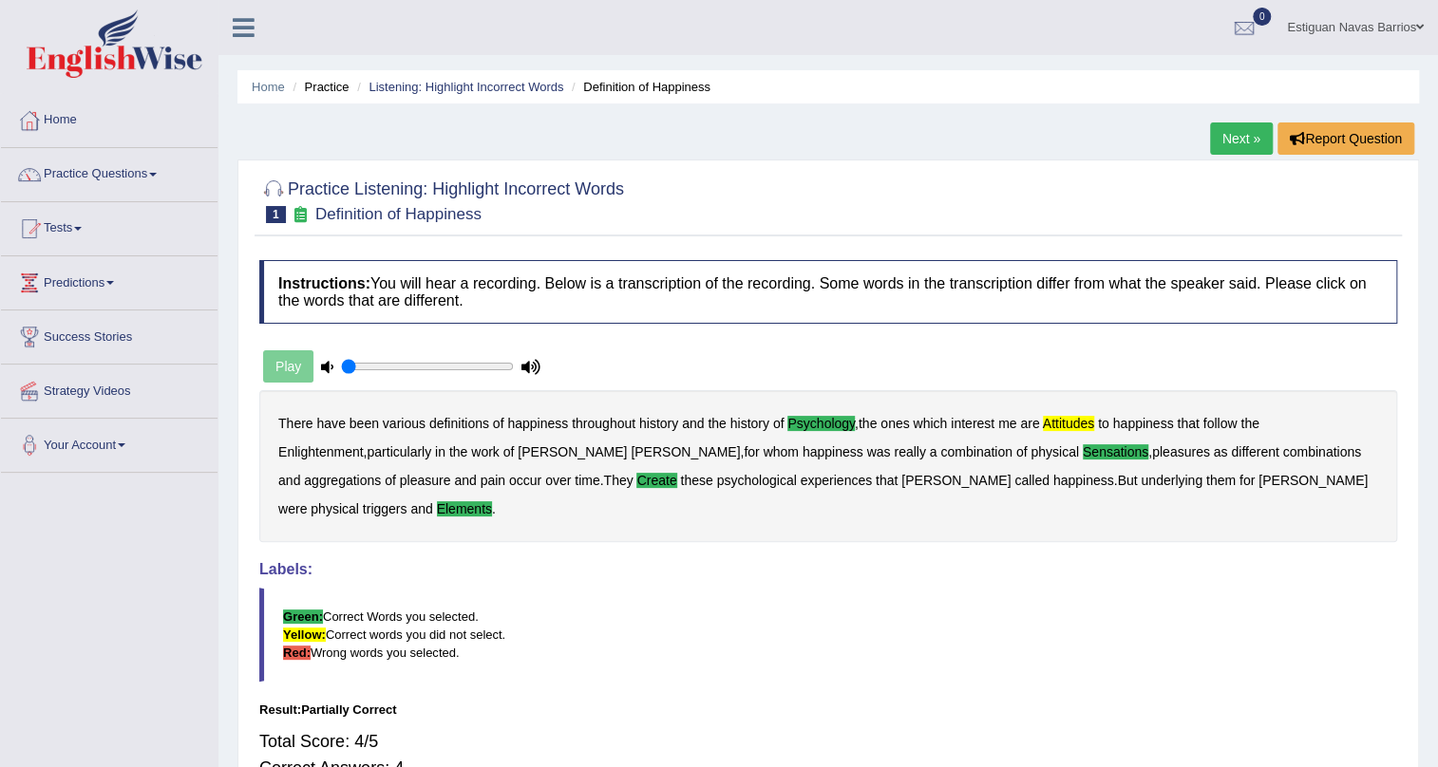
click at [1224, 131] on link "Next »" at bounding box center [1241, 138] width 63 height 32
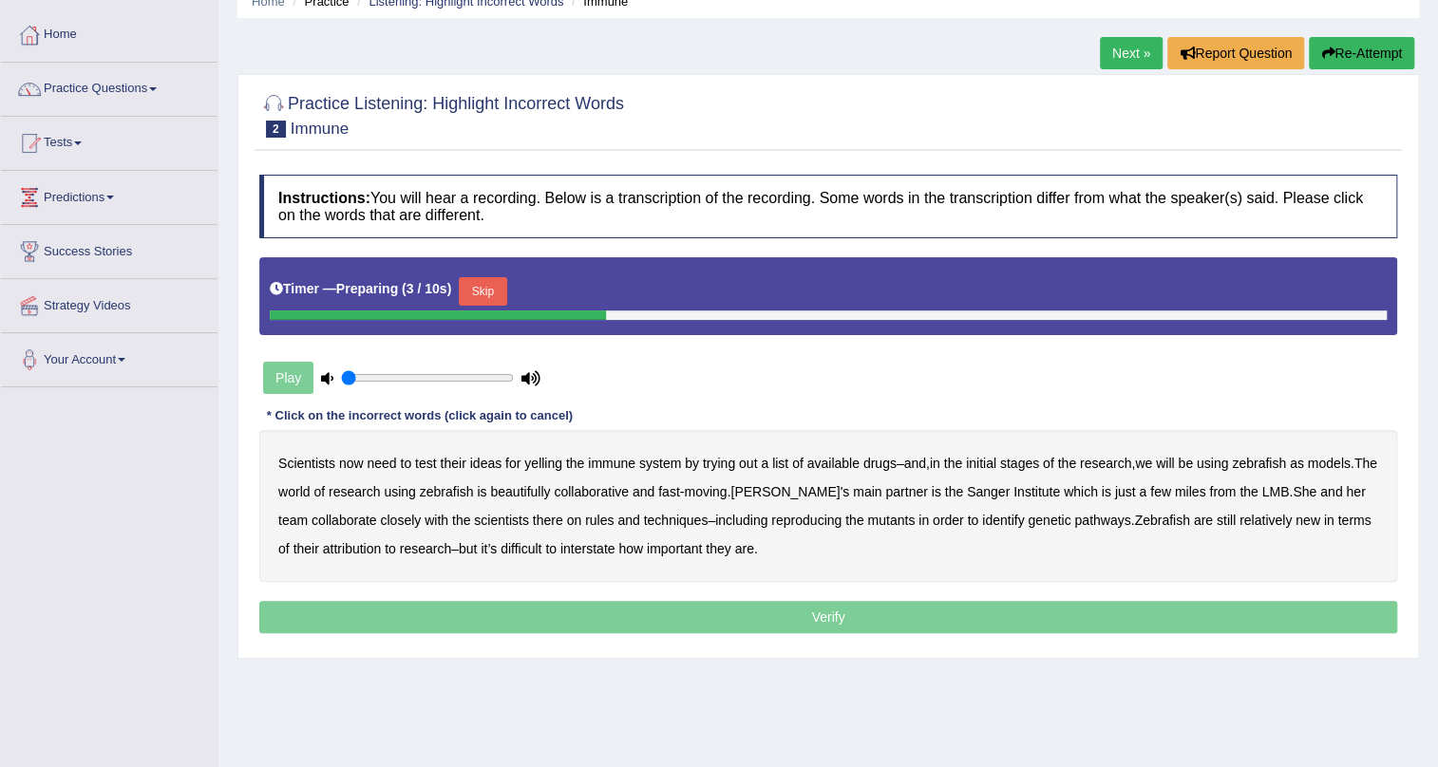
click at [499, 290] on button "Skip" at bounding box center [482, 291] width 47 height 28
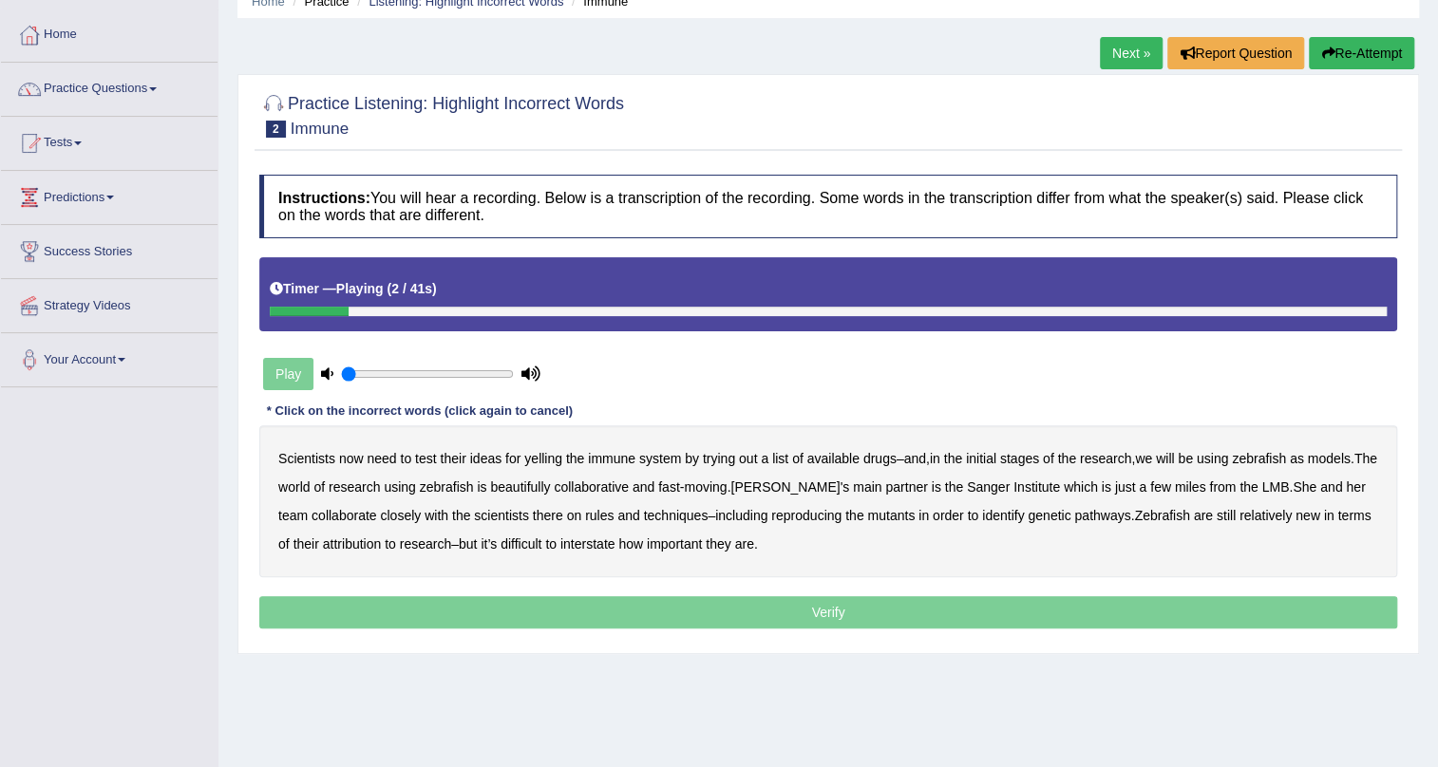
click at [539, 459] on b "yelling" at bounding box center [543, 458] width 38 height 15
click at [549, 482] on b "beautifully" at bounding box center [520, 487] width 60 height 15
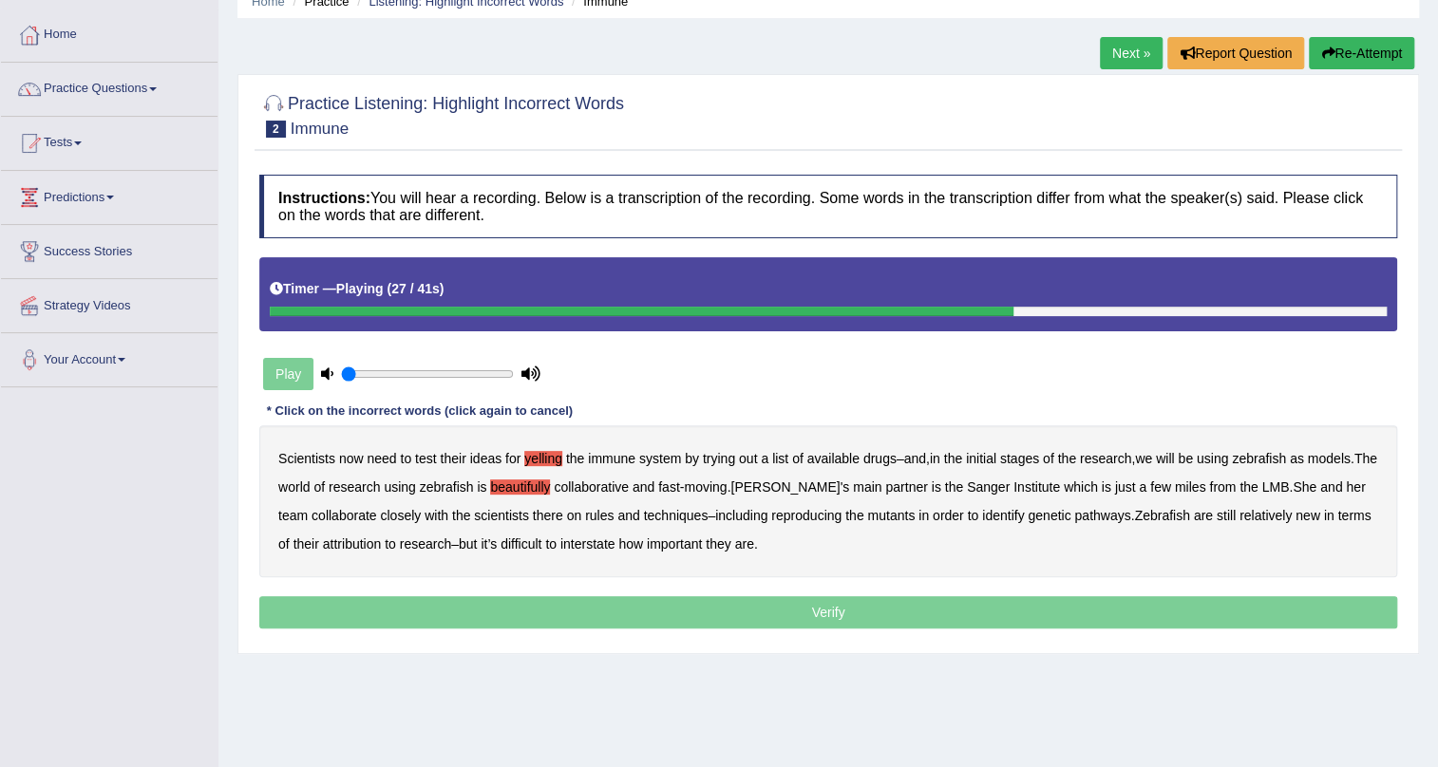
click at [601, 518] on b "rules" at bounding box center [599, 515] width 28 height 15
click at [381, 549] on b "attribution" at bounding box center [352, 544] width 58 height 15
click at [615, 543] on b "interstate" at bounding box center [587, 544] width 55 height 15
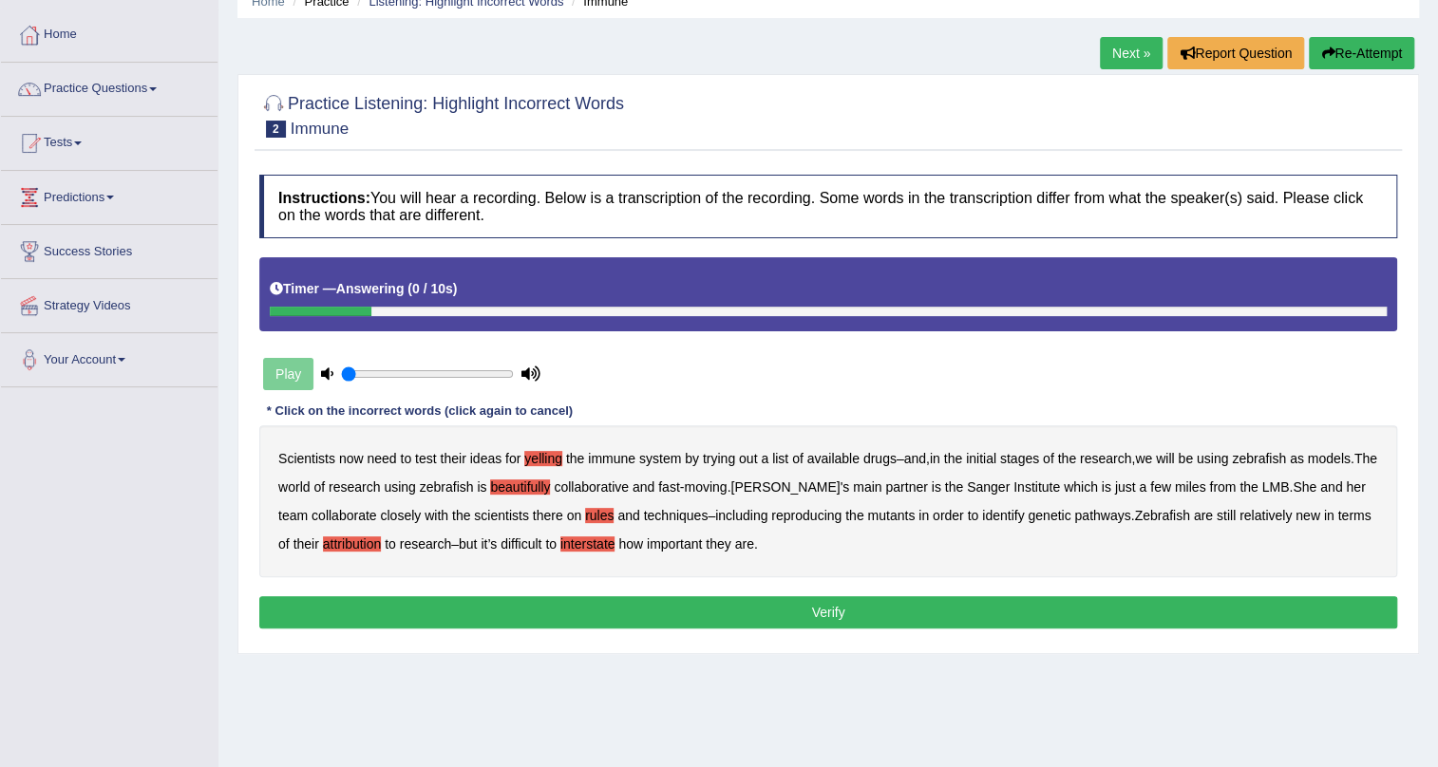
click at [854, 619] on button "Verify" at bounding box center [828, 612] width 1138 height 32
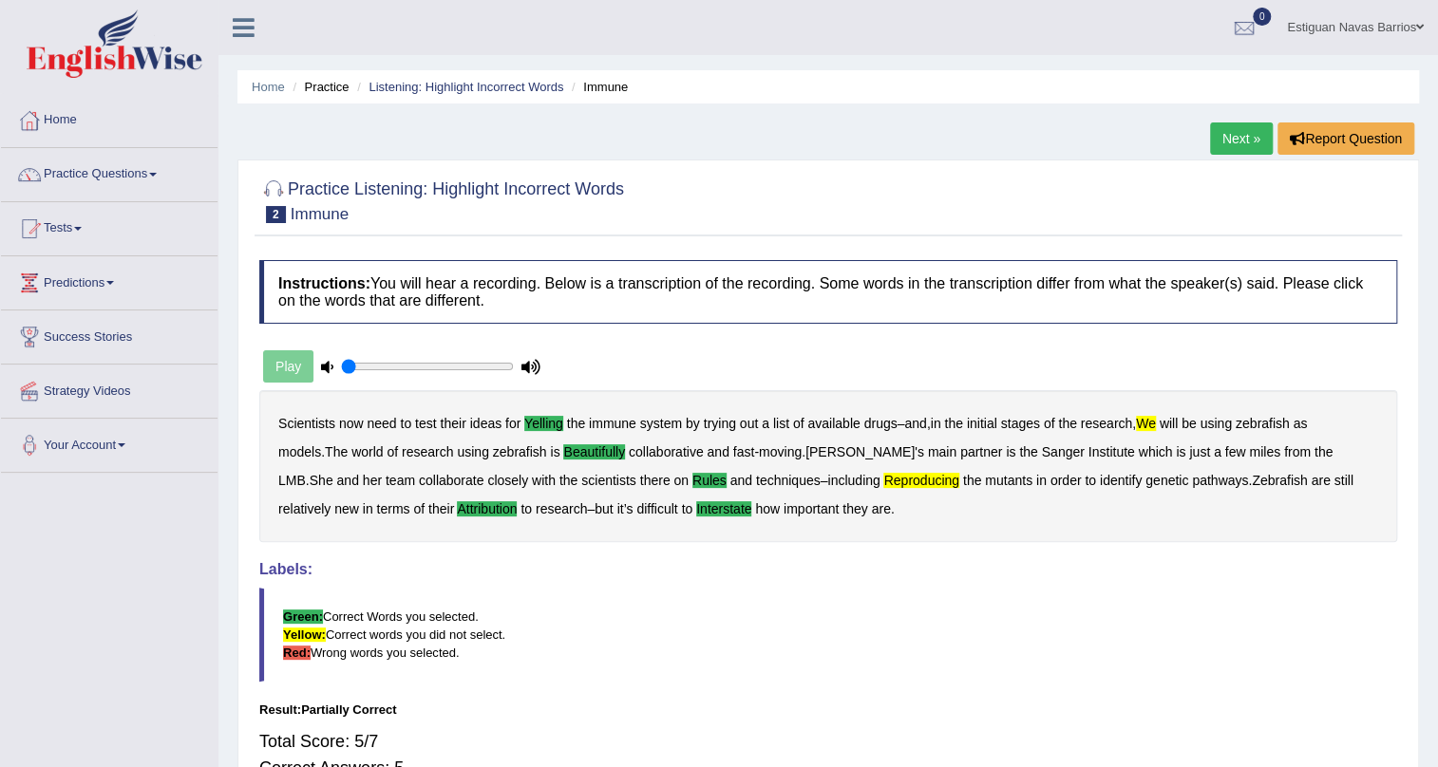
click at [1237, 141] on link "Next »" at bounding box center [1241, 138] width 63 height 32
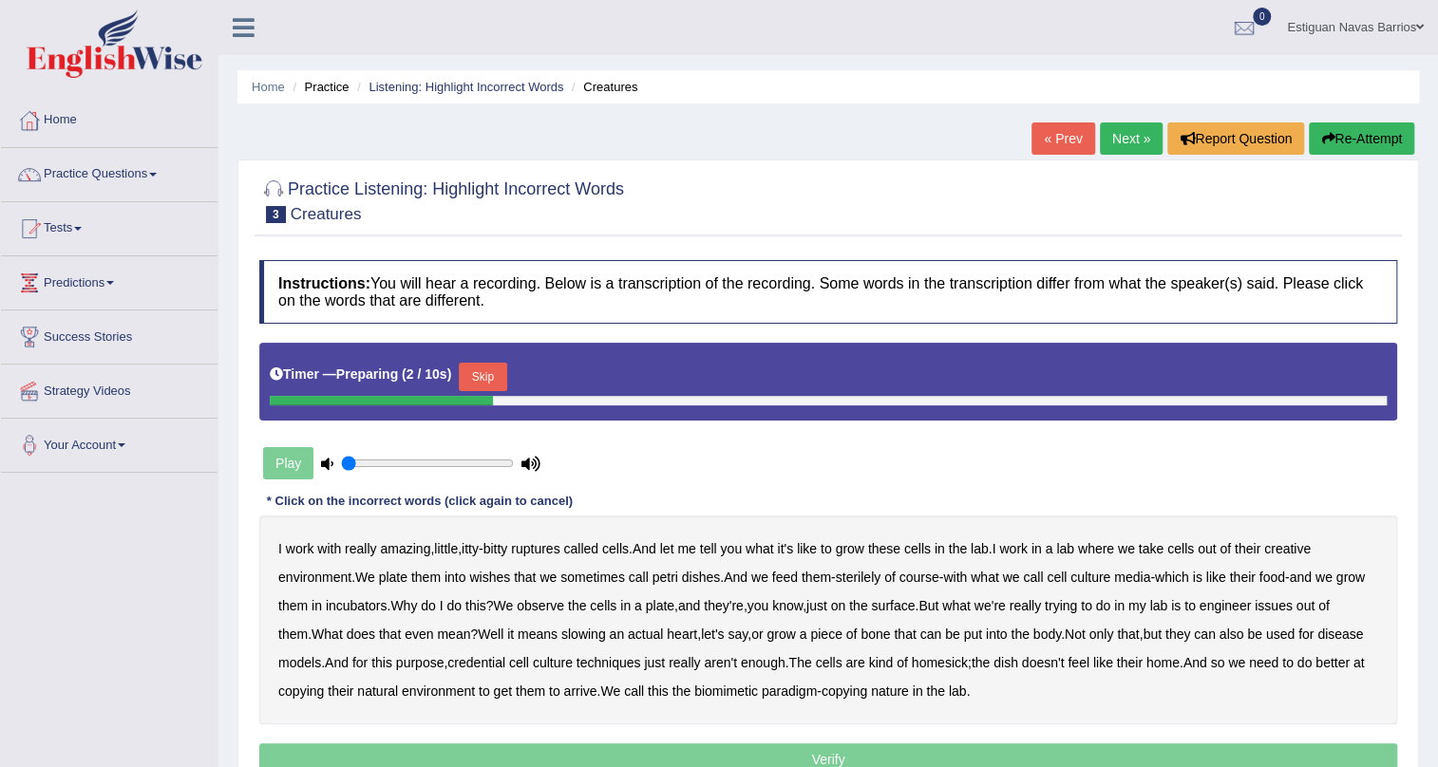
click at [482, 381] on button "Skip" at bounding box center [482, 377] width 47 height 28
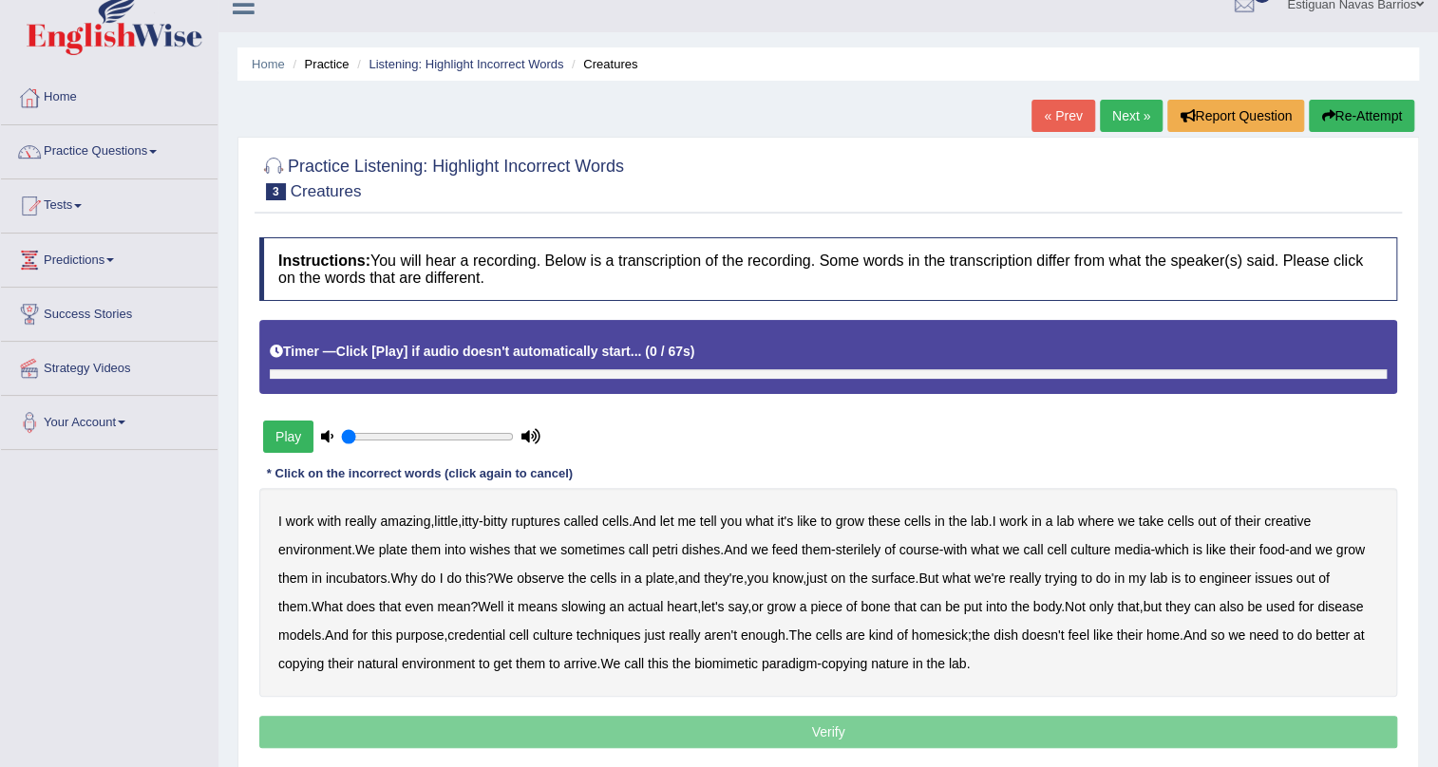
scroll to position [229, 0]
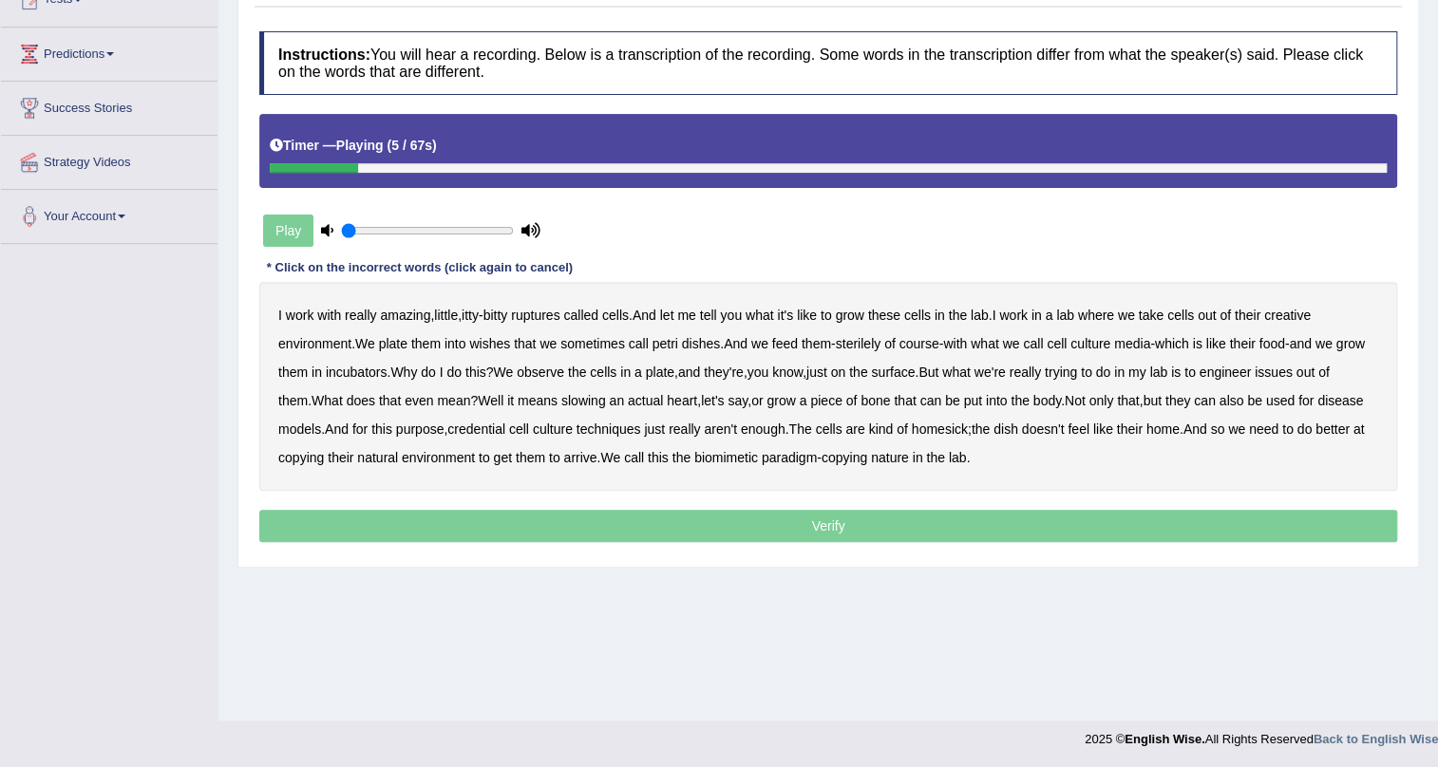
click at [541, 313] on b "ruptures" at bounding box center [535, 315] width 48 height 15
click at [1301, 311] on b "creative" at bounding box center [1287, 315] width 47 height 15
click at [482, 338] on b "wishes" at bounding box center [489, 343] width 41 height 15
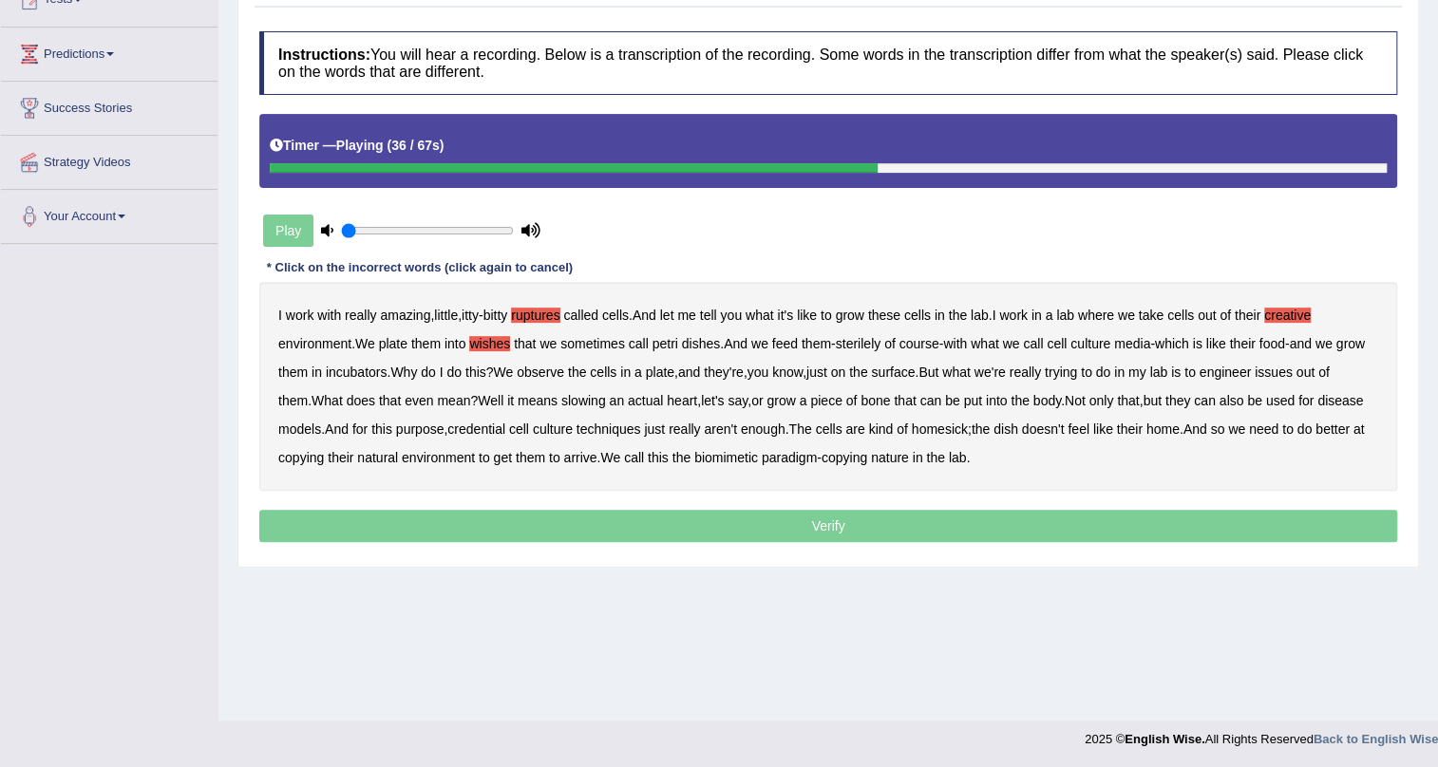
click at [1292, 370] on b "issues" at bounding box center [1273, 372] width 38 height 15
click at [606, 400] on b "slowing" at bounding box center [583, 400] width 45 height 15
click at [505, 426] on b "credential" at bounding box center [476, 429] width 58 height 15
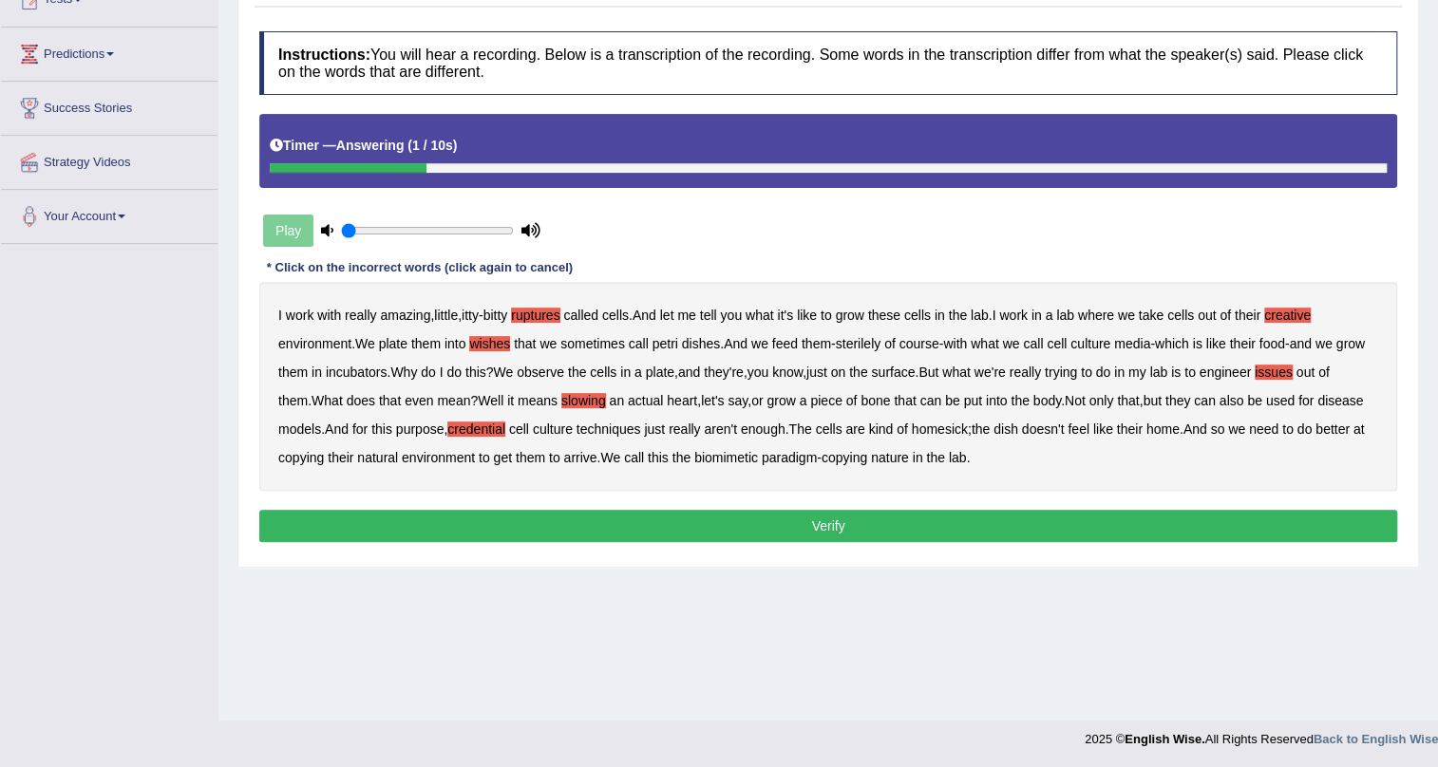
click at [830, 502] on div "Instructions: You will hear a recording. Below is a transcription of the record…" at bounding box center [827, 290] width 1147 height 536
click at [830, 523] on button "Verify" at bounding box center [828, 526] width 1138 height 32
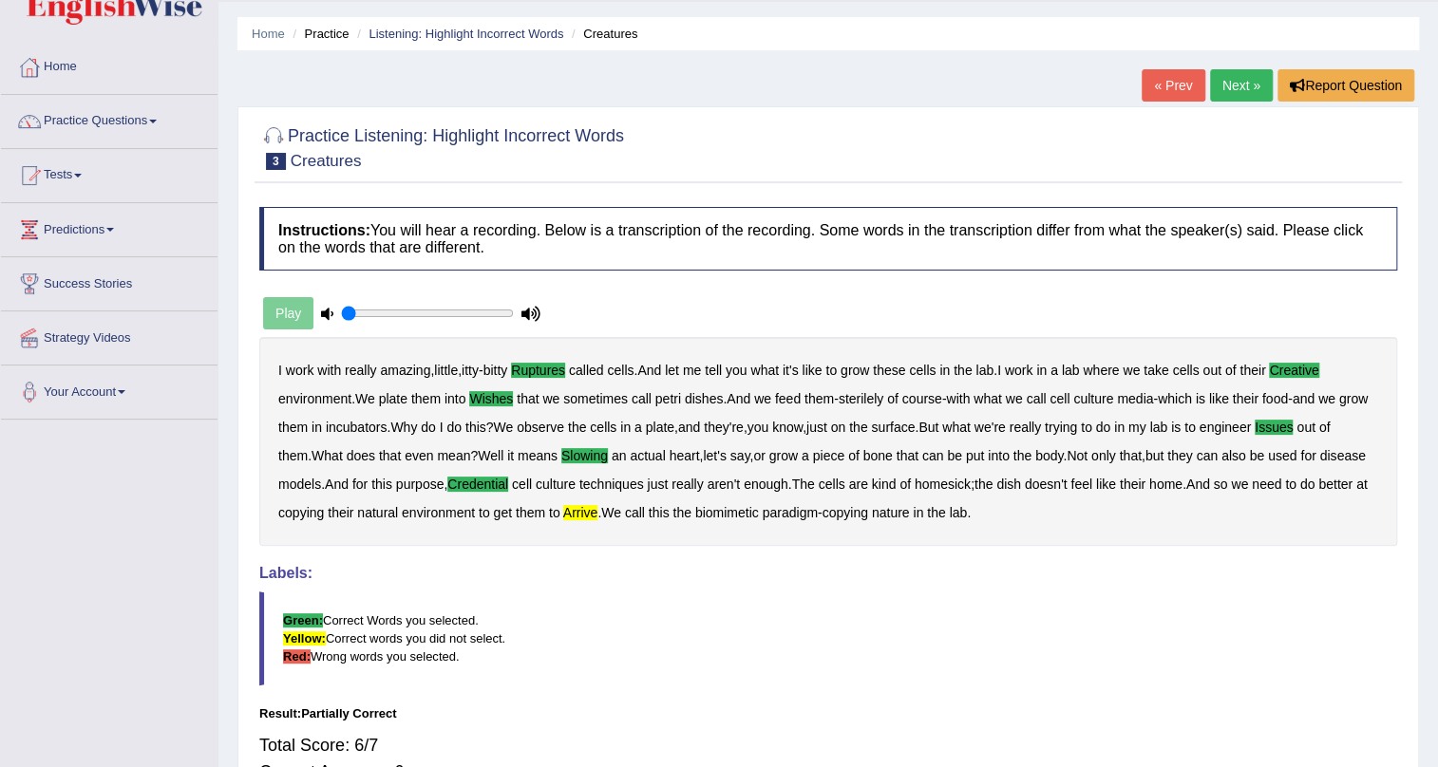
scroll to position [0, 0]
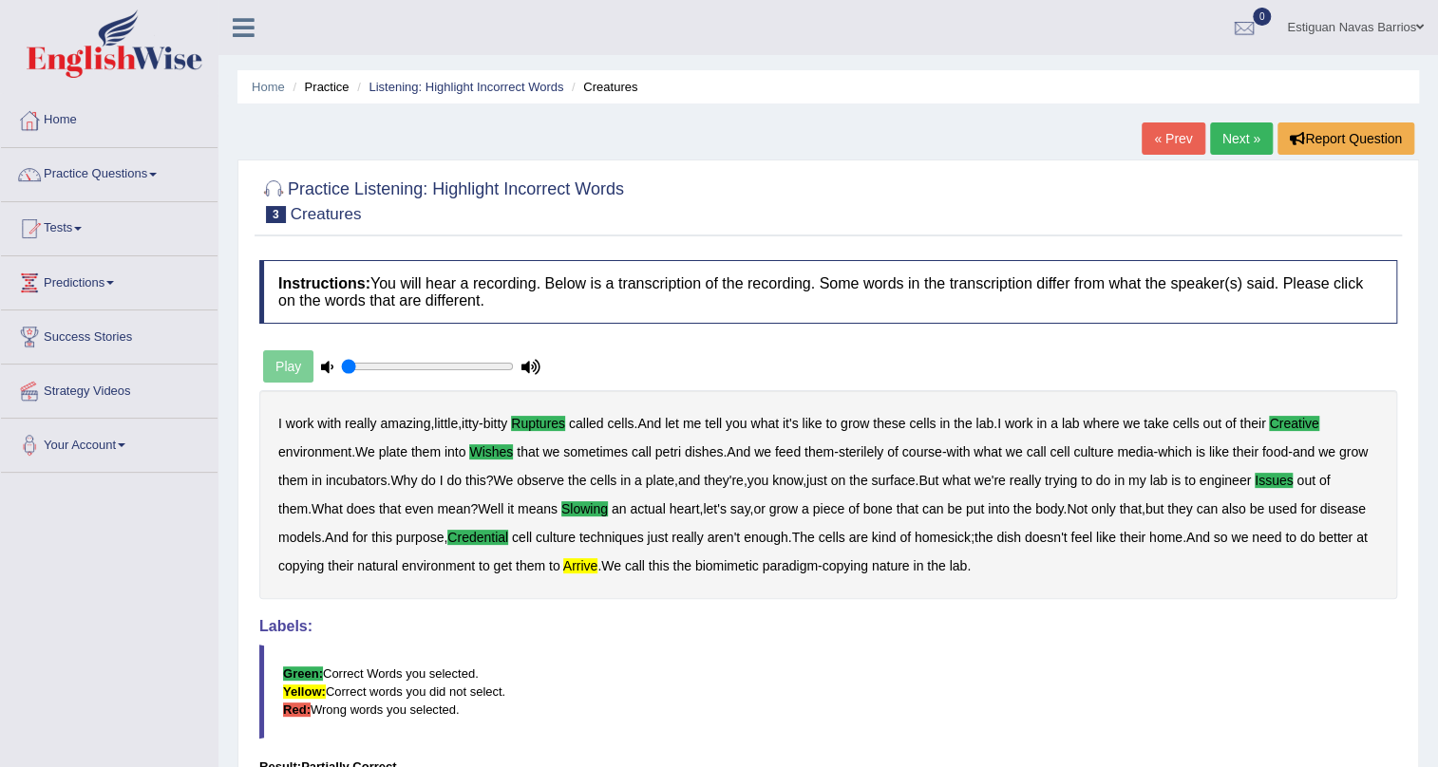
click at [1225, 137] on link "Next »" at bounding box center [1241, 138] width 63 height 32
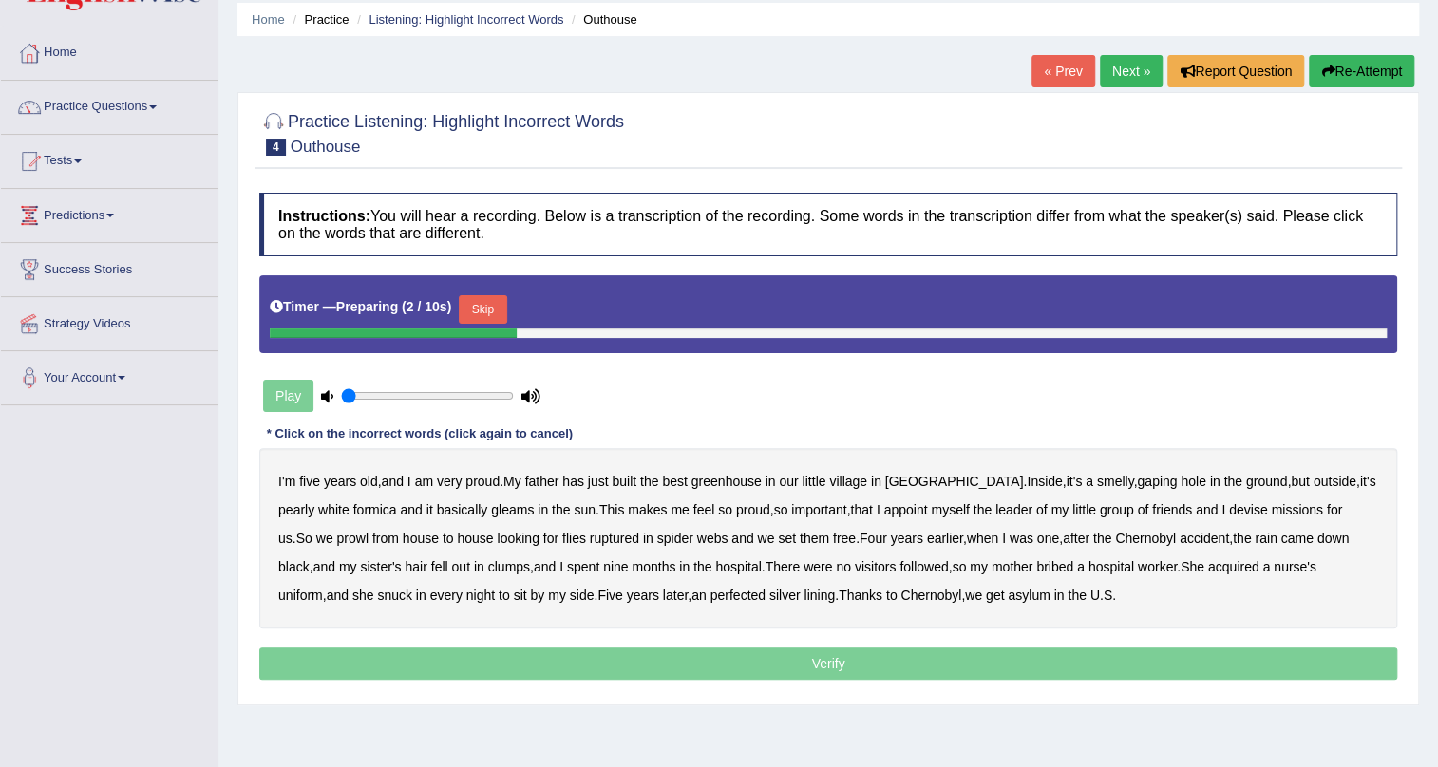
scroll to position [172, 0]
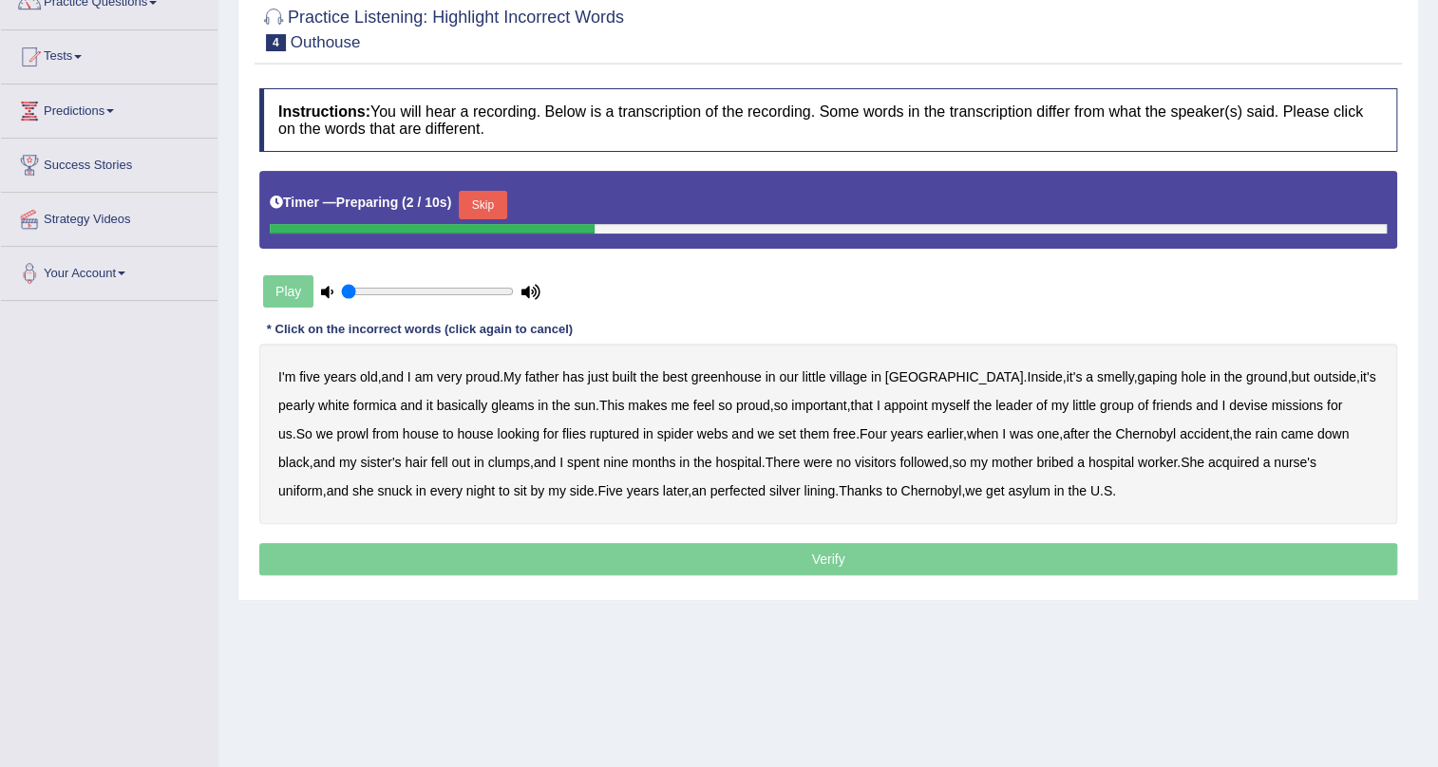
click at [479, 200] on button "Skip" at bounding box center [482, 205] width 47 height 28
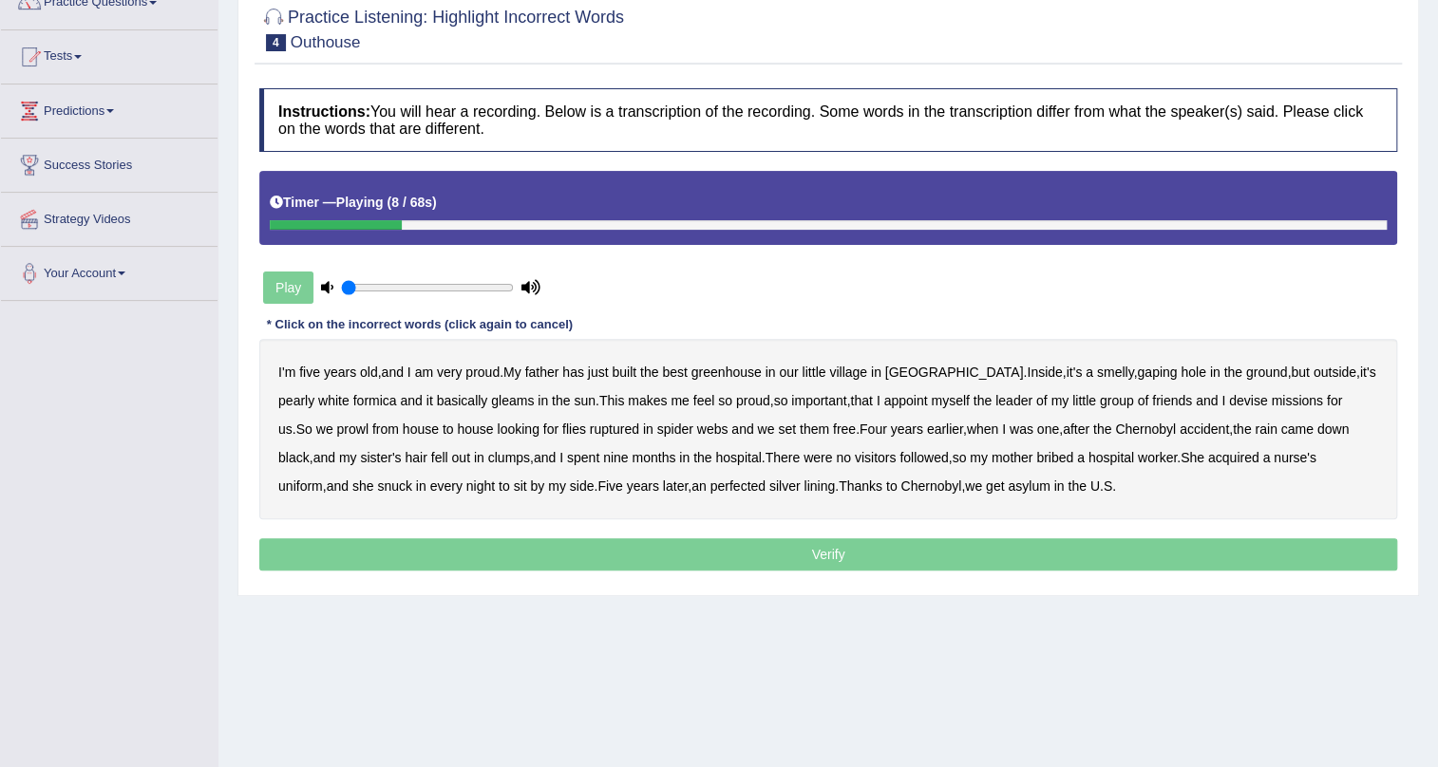
click at [723, 367] on b "greenhouse" at bounding box center [726, 372] width 70 height 15
click at [1313, 368] on b "outside" at bounding box center [1334, 372] width 43 height 15
click at [437, 396] on b "basically" at bounding box center [462, 400] width 51 height 15
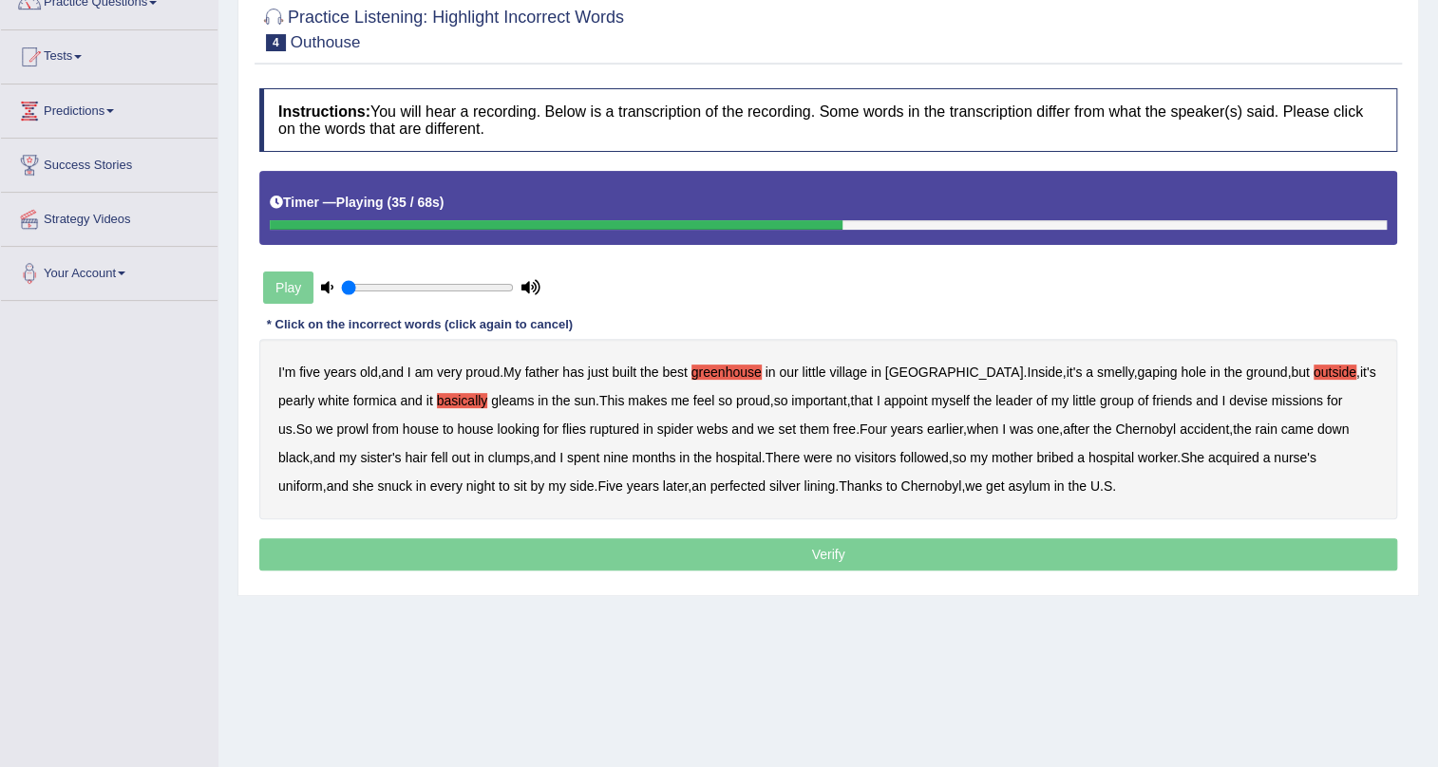
click at [590, 429] on b "ruptured" at bounding box center [614, 429] width 49 height 15
click at [899, 459] on b "followed" at bounding box center [923, 457] width 48 height 15
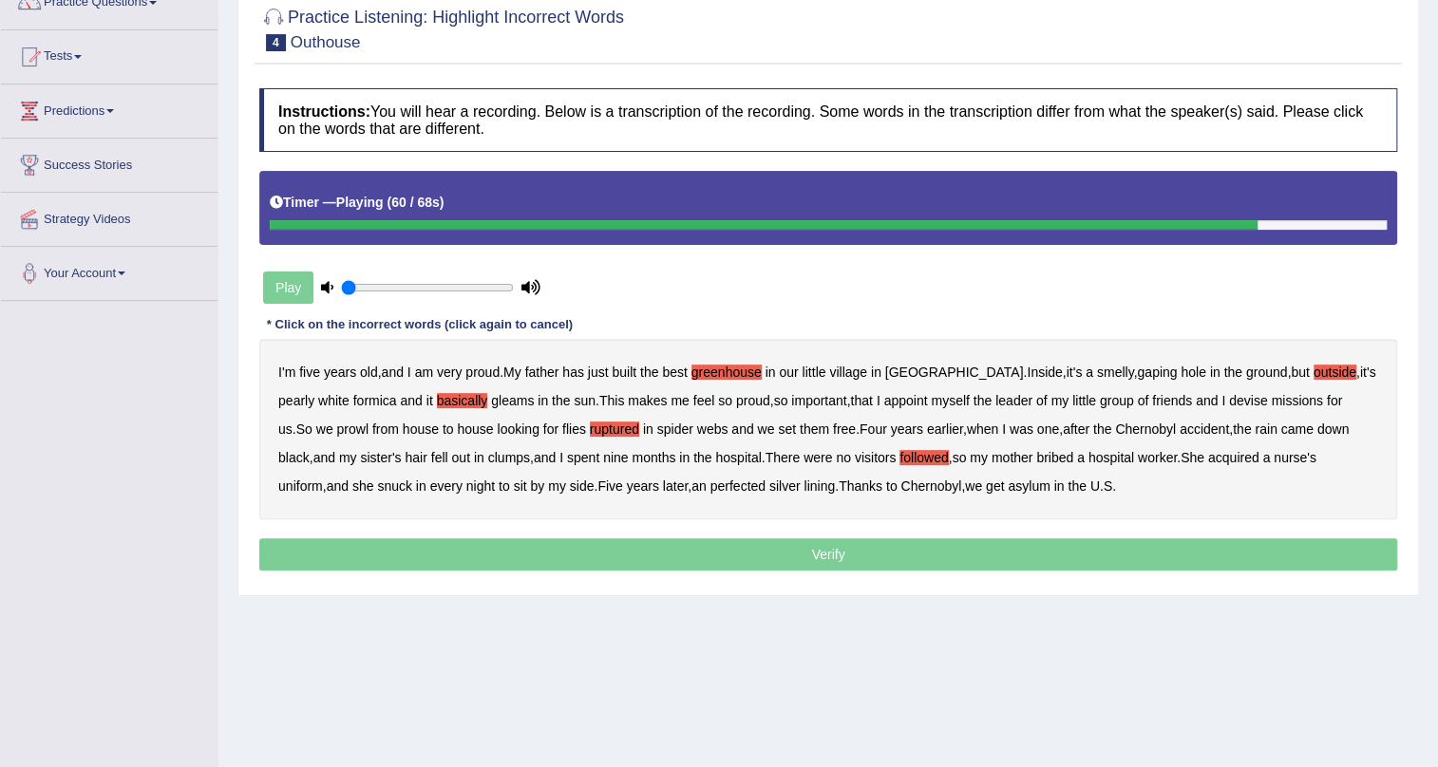
click at [377, 483] on b "snuck" at bounding box center [394, 486] width 35 height 15
click at [710, 491] on b "perfected" at bounding box center [737, 486] width 55 height 15
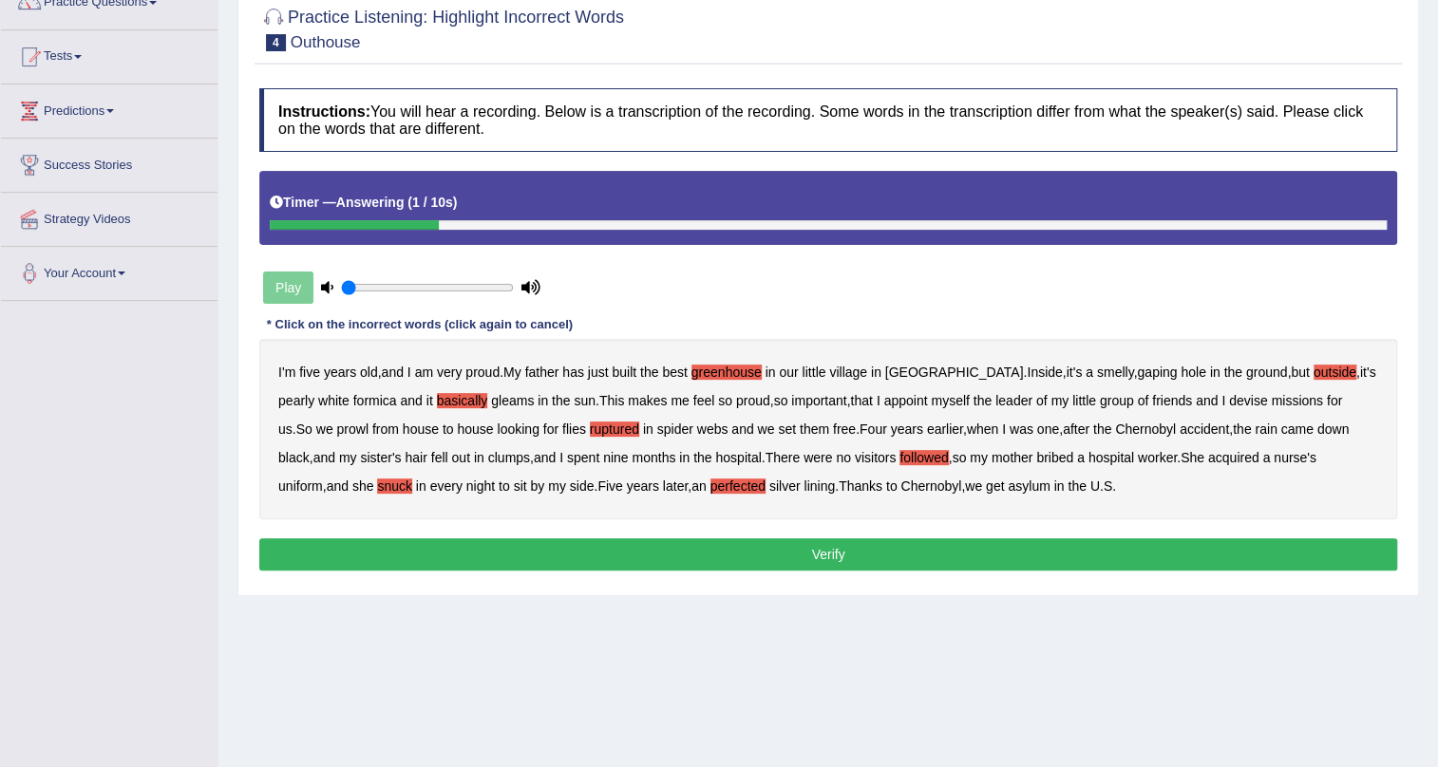
click at [879, 544] on button "Verify" at bounding box center [828, 554] width 1138 height 32
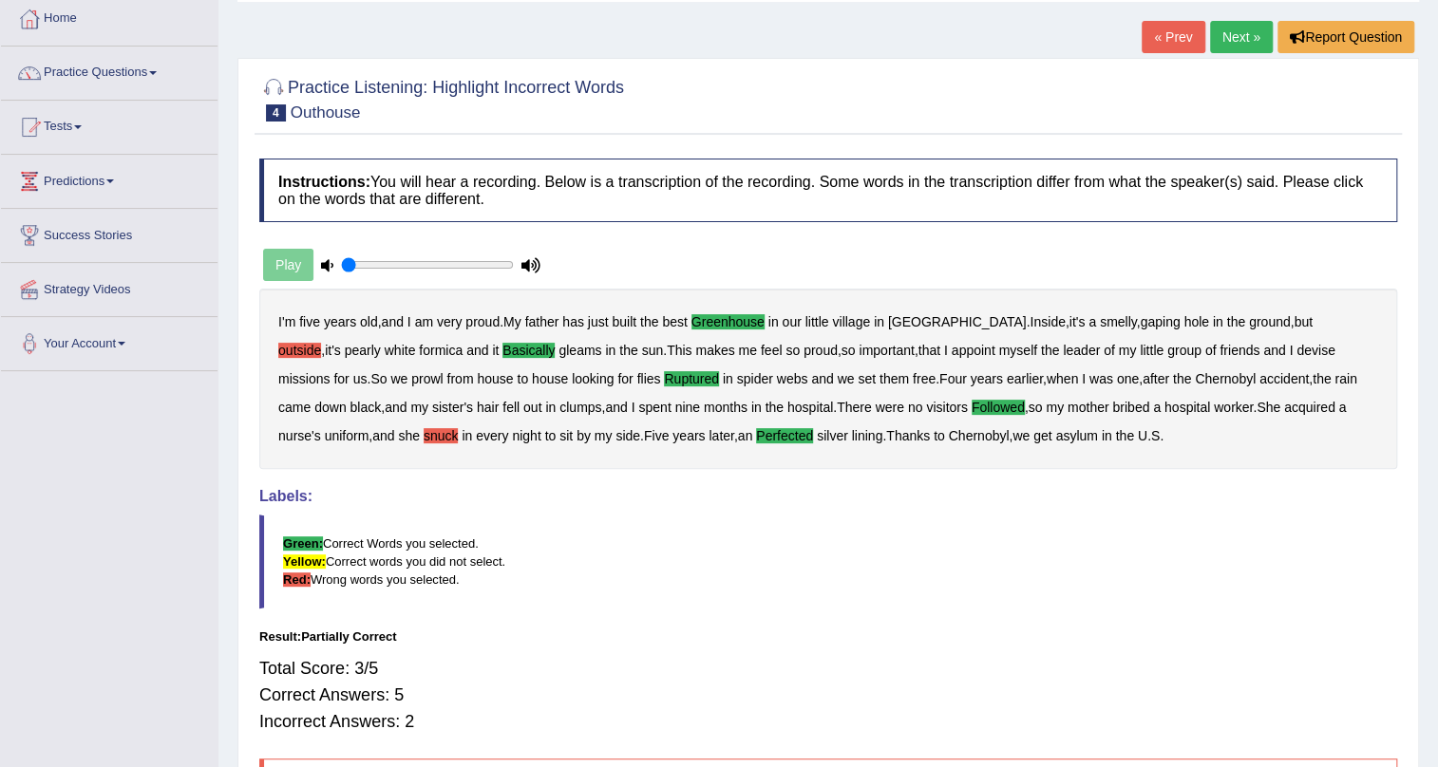
scroll to position [0, 0]
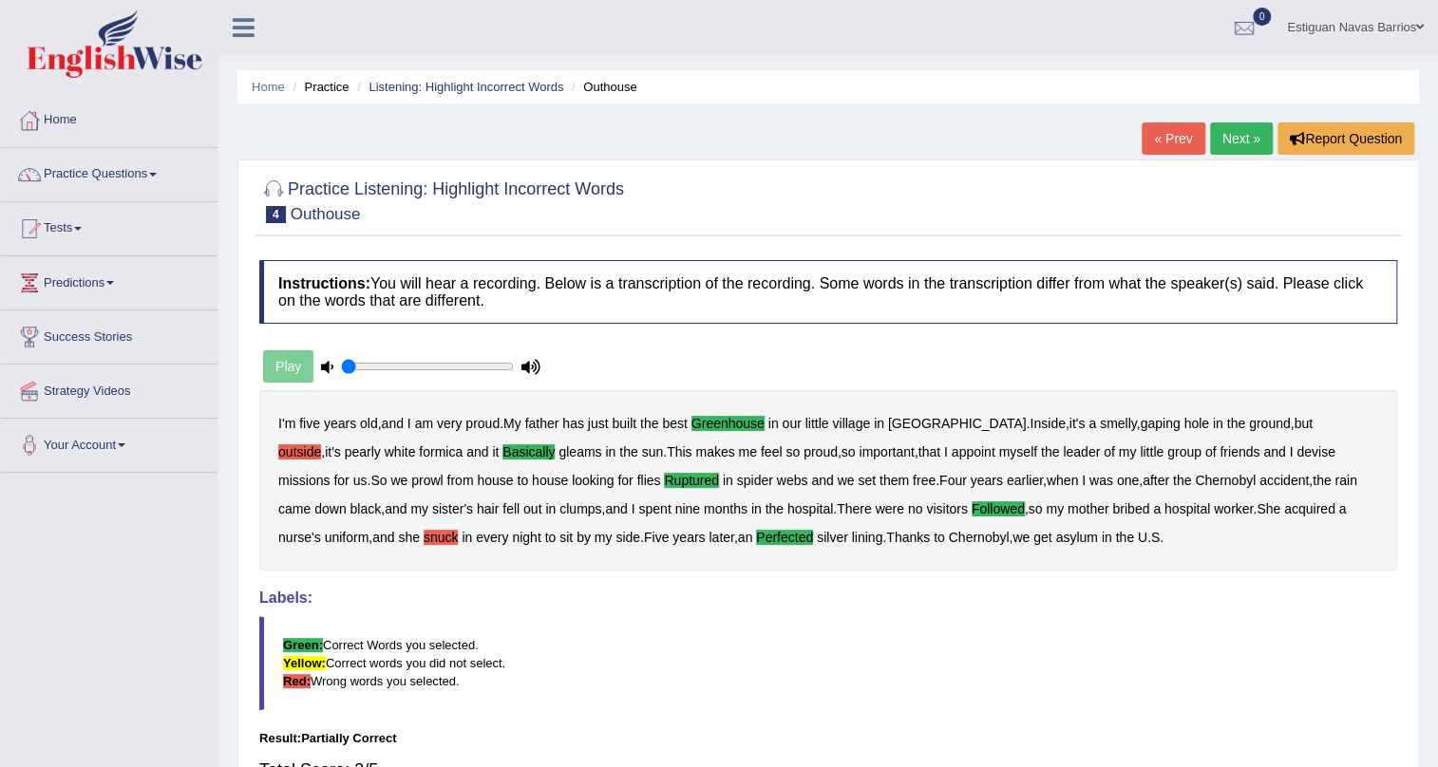
click at [1237, 130] on link "Next »" at bounding box center [1241, 138] width 63 height 32
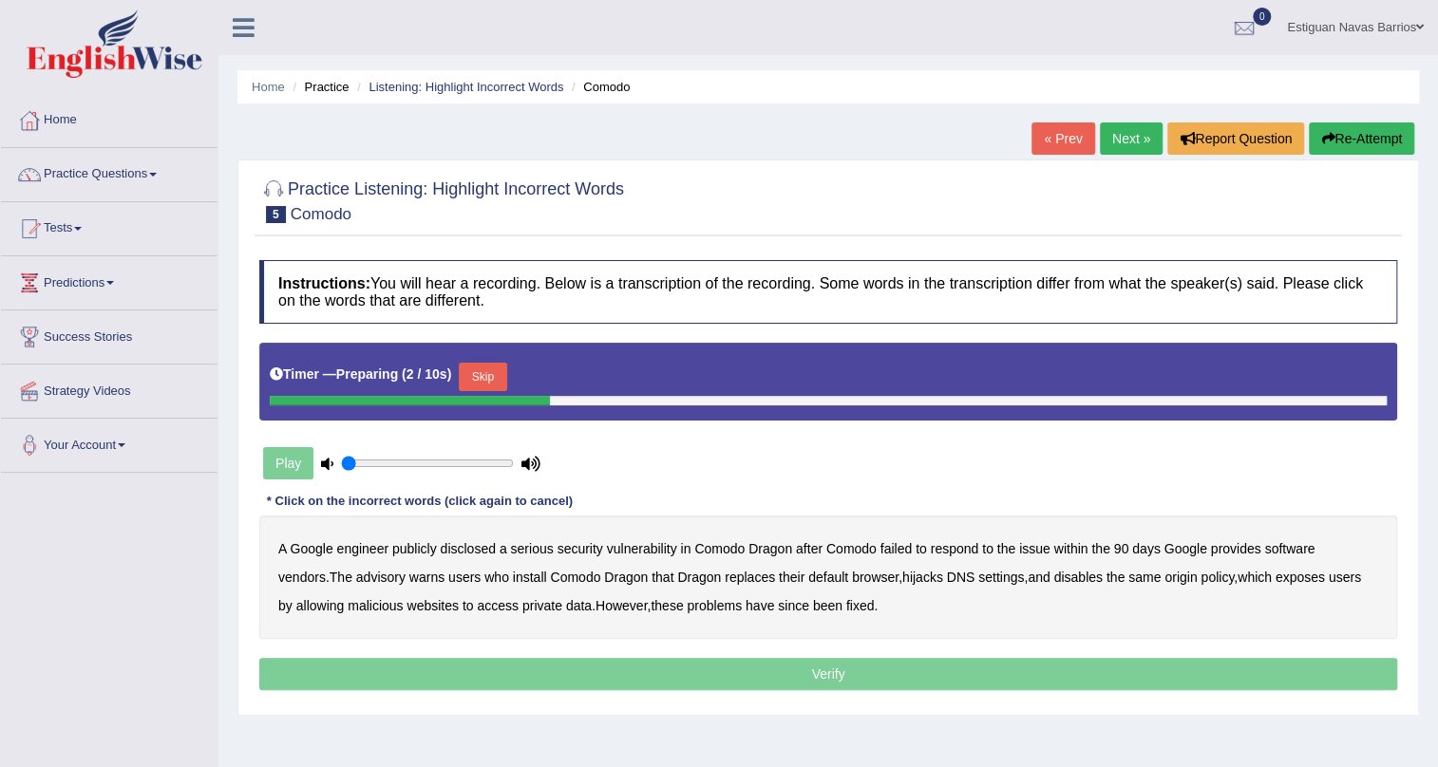
click at [501, 381] on button "Skip" at bounding box center [482, 377] width 47 height 28
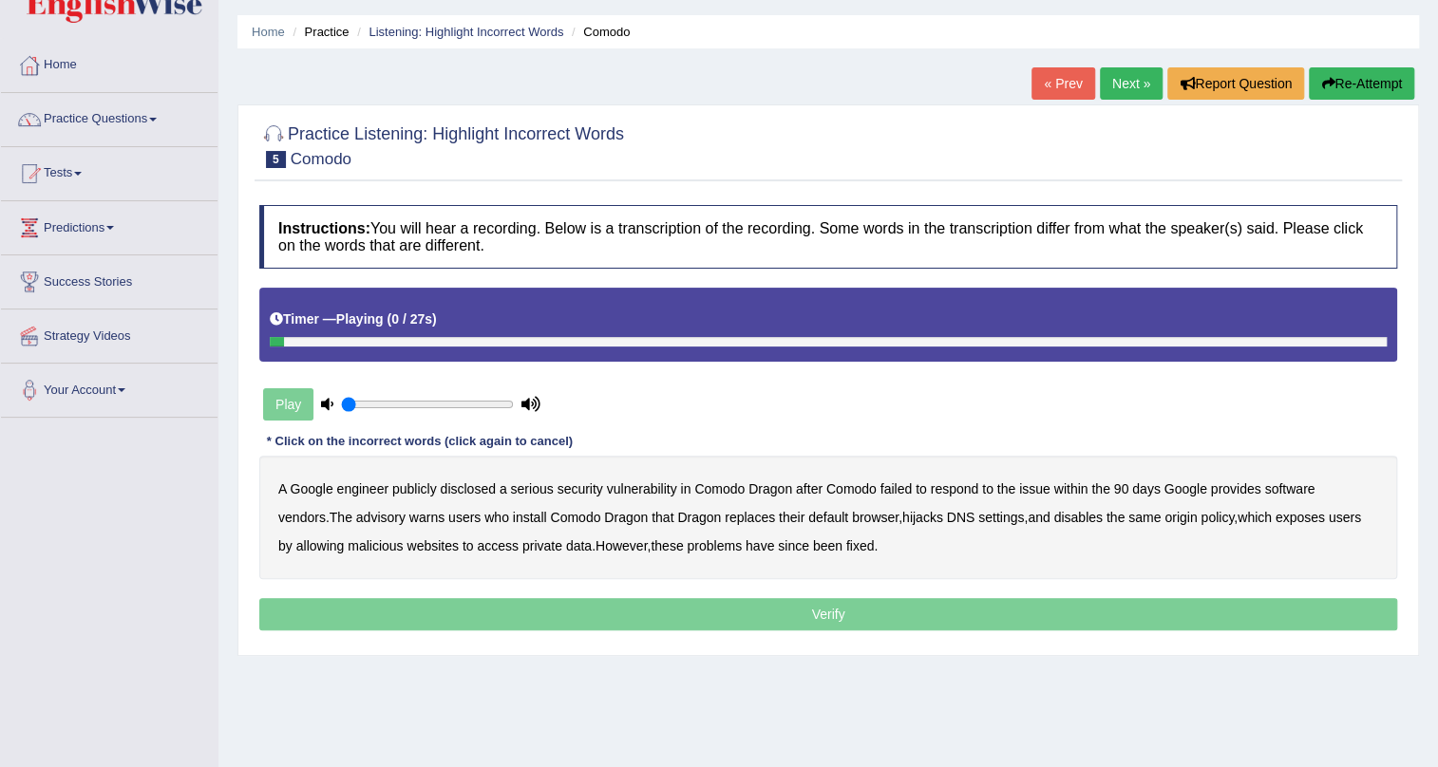
scroll to position [85, 0]
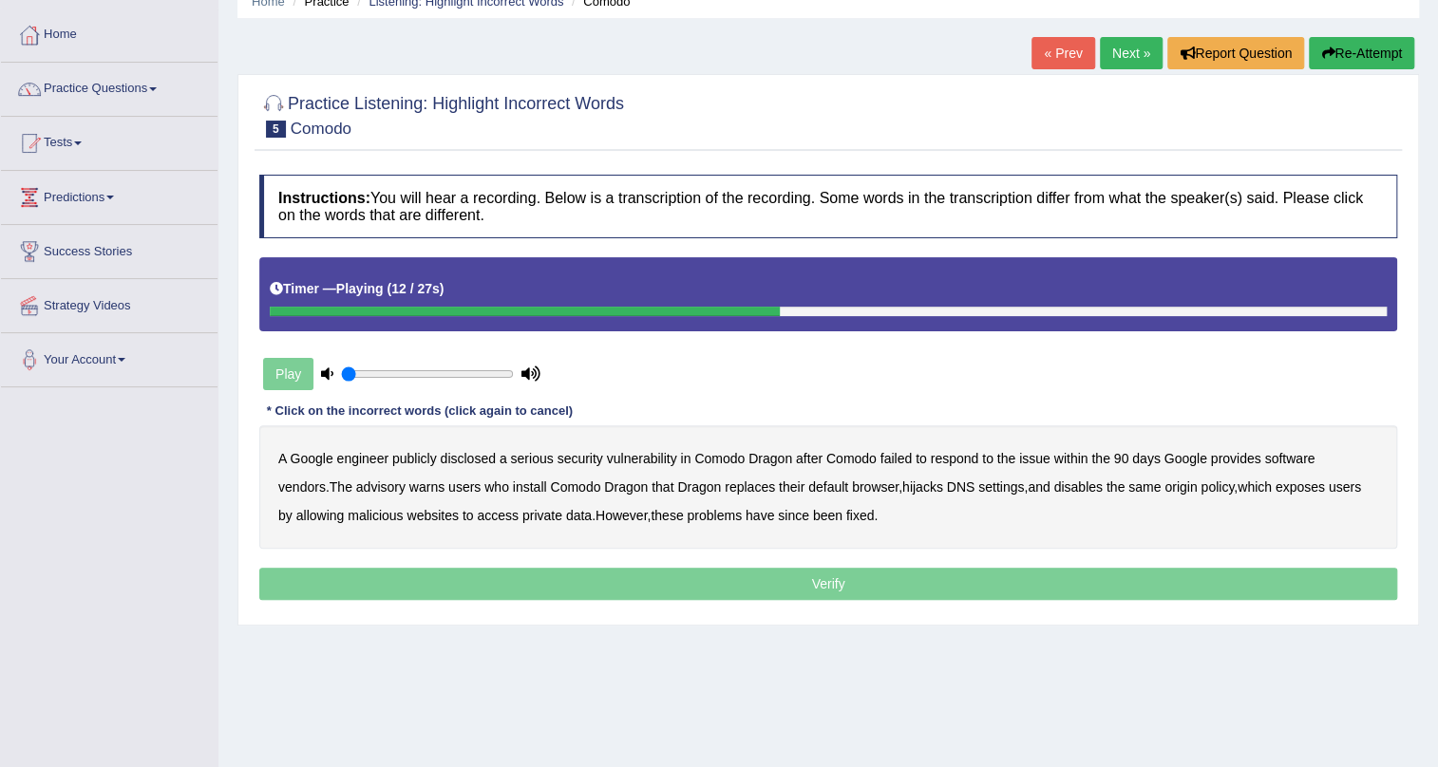
click at [326, 480] on b "vendors" at bounding box center [301, 487] width 47 height 15
click at [357, 512] on b "malicious" at bounding box center [375, 515] width 55 height 15
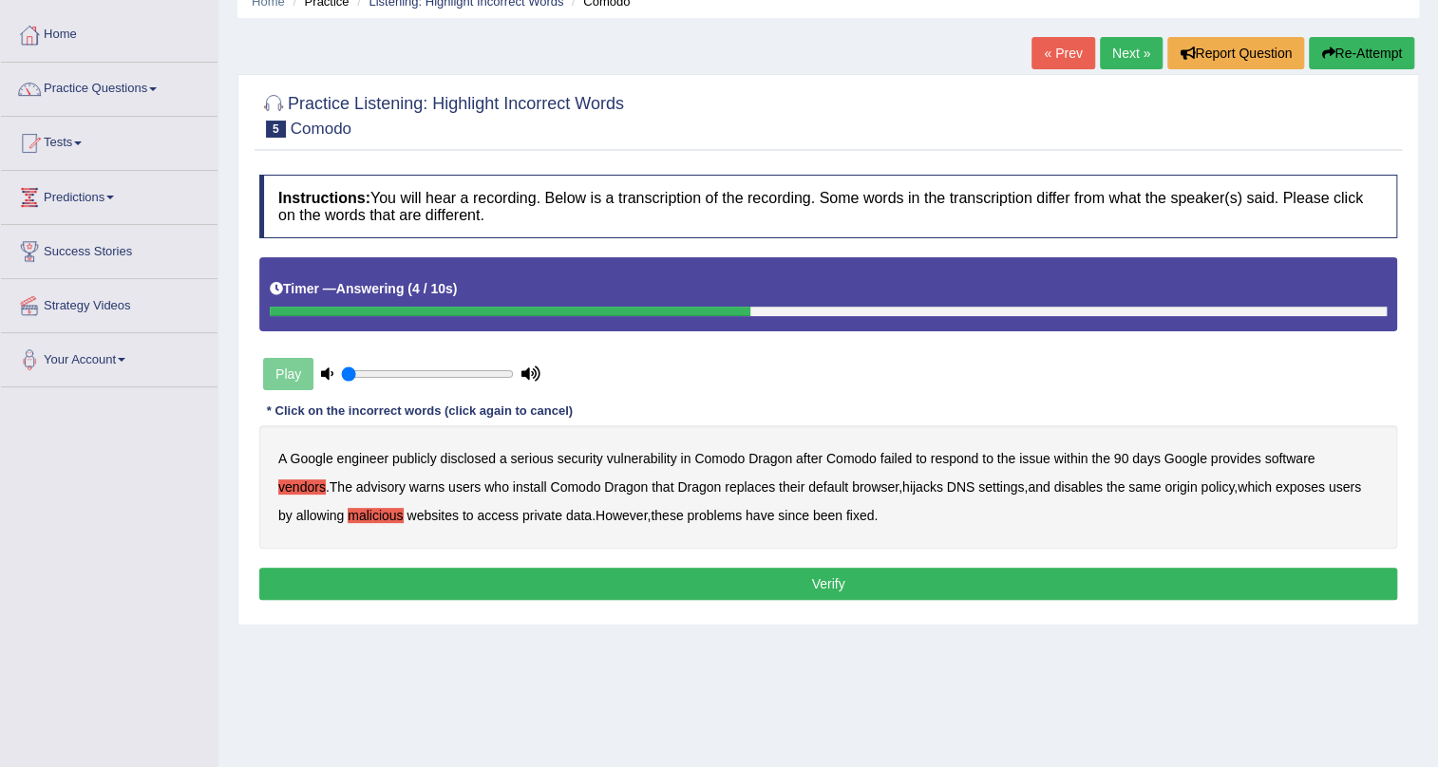
click at [669, 588] on button "Verify" at bounding box center [828, 584] width 1138 height 32
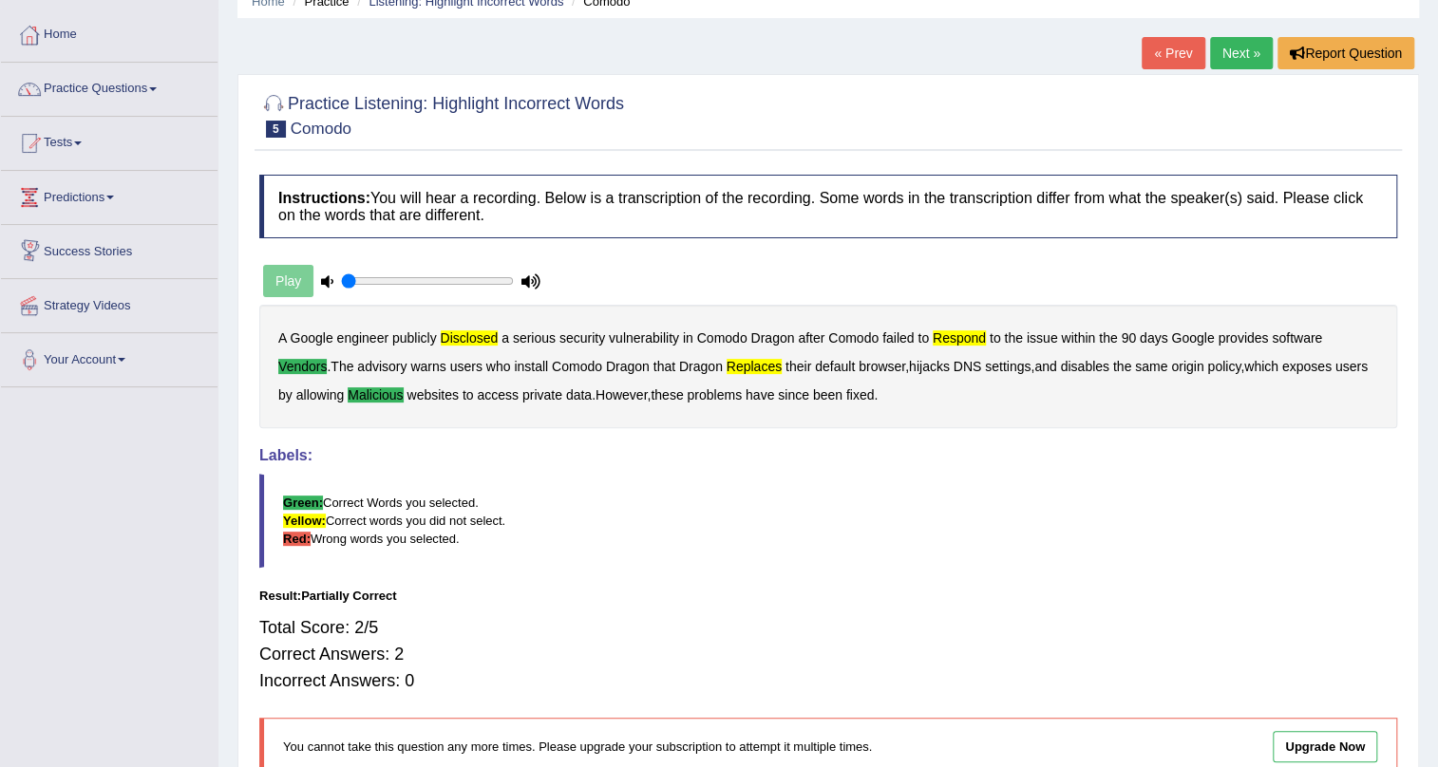
click at [292, 273] on div "Play" at bounding box center [401, 280] width 285 height 47
drag, startPoint x: 391, startPoint y: 281, endPoint x: 466, endPoint y: 284, distance: 75.1
type input "0.75"
click at [466, 284] on input "range" at bounding box center [427, 280] width 173 height 15
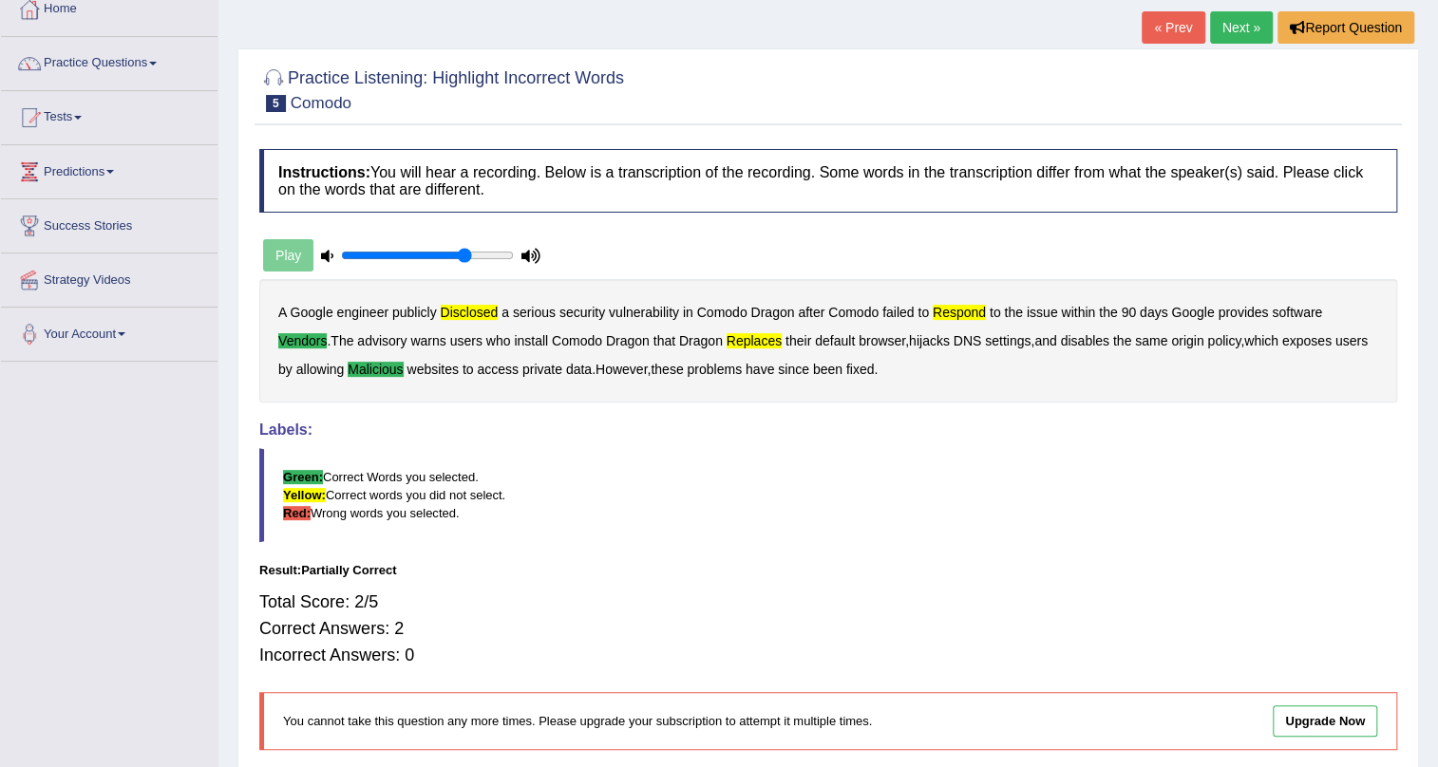
scroll to position [0, 0]
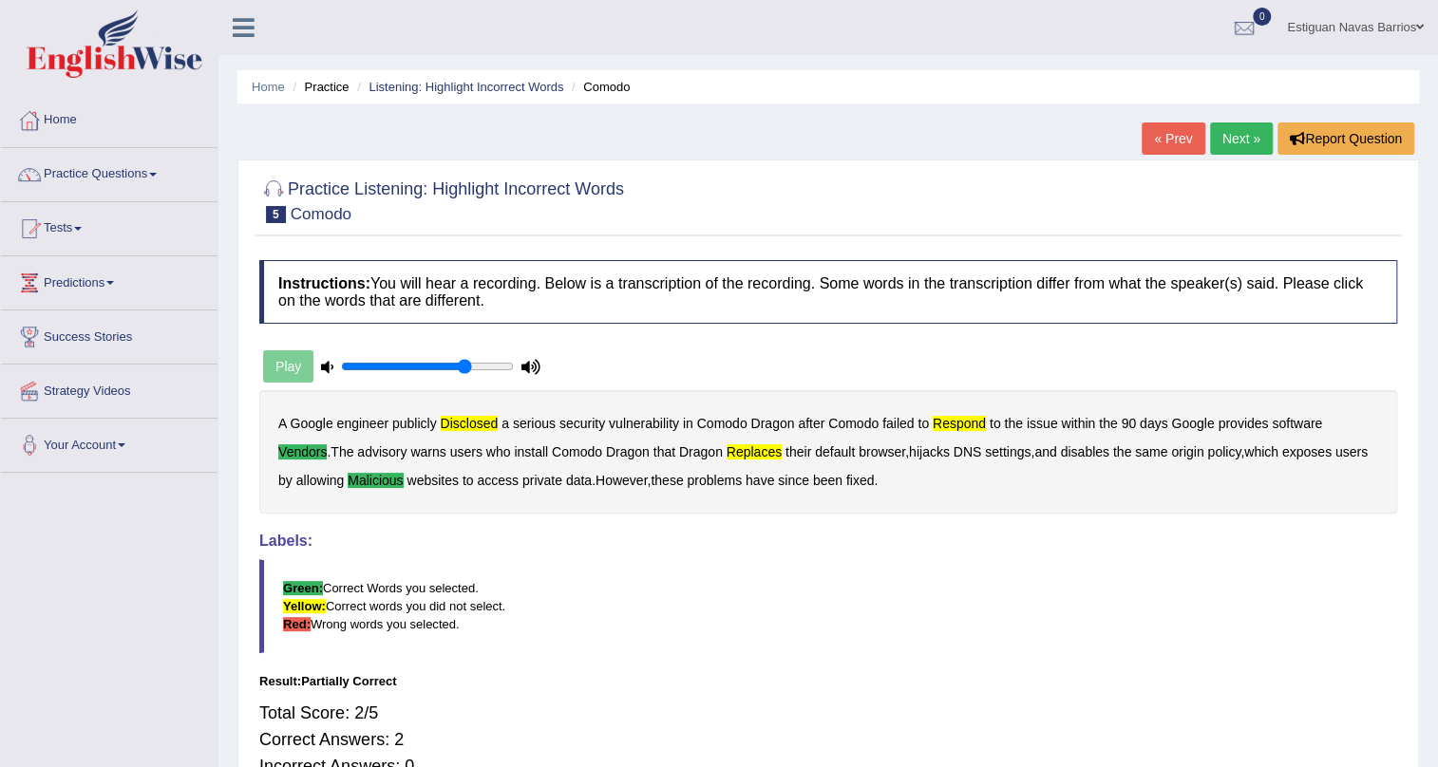
click at [1221, 128] on link "Next »" at bounding box center [1241, 138] width 63 height 32
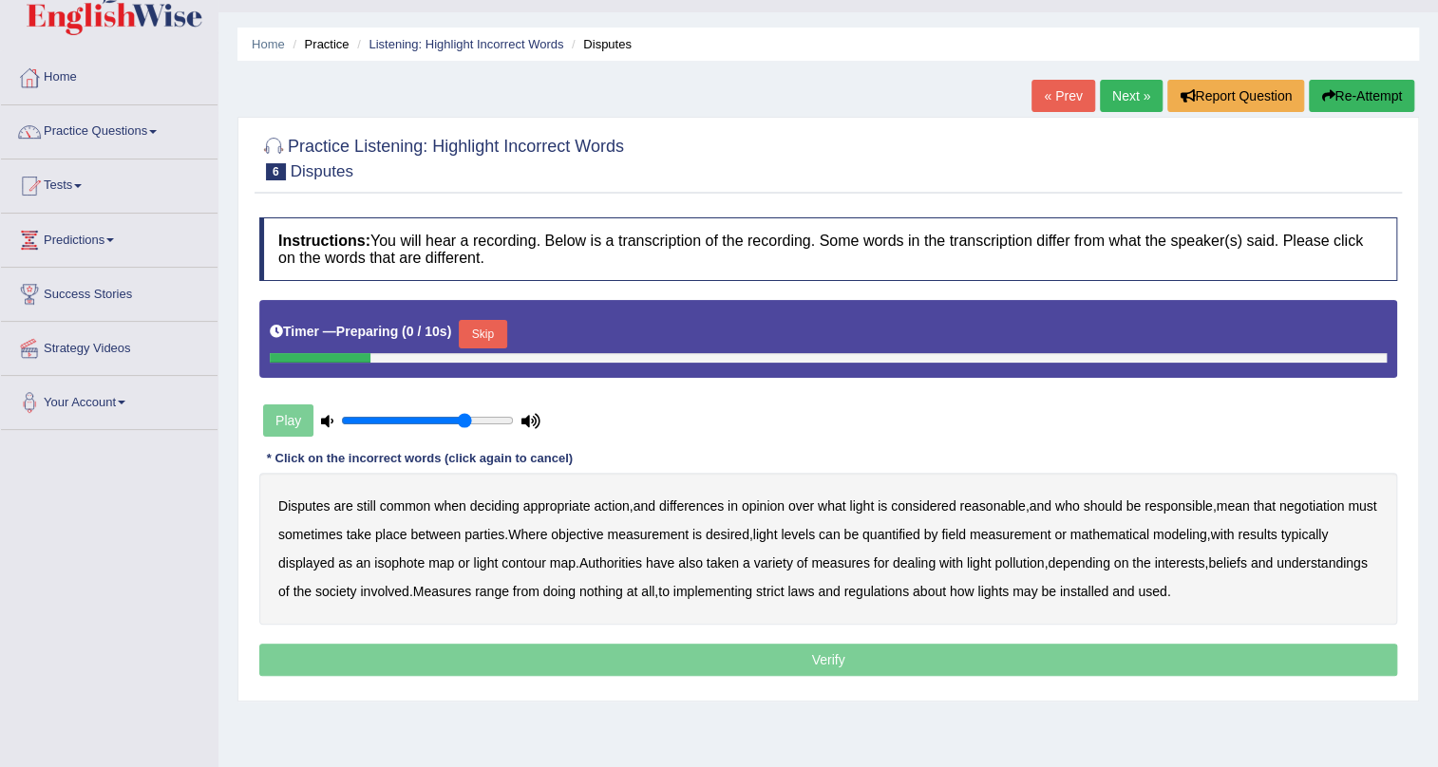
scroll to position [85, 0]
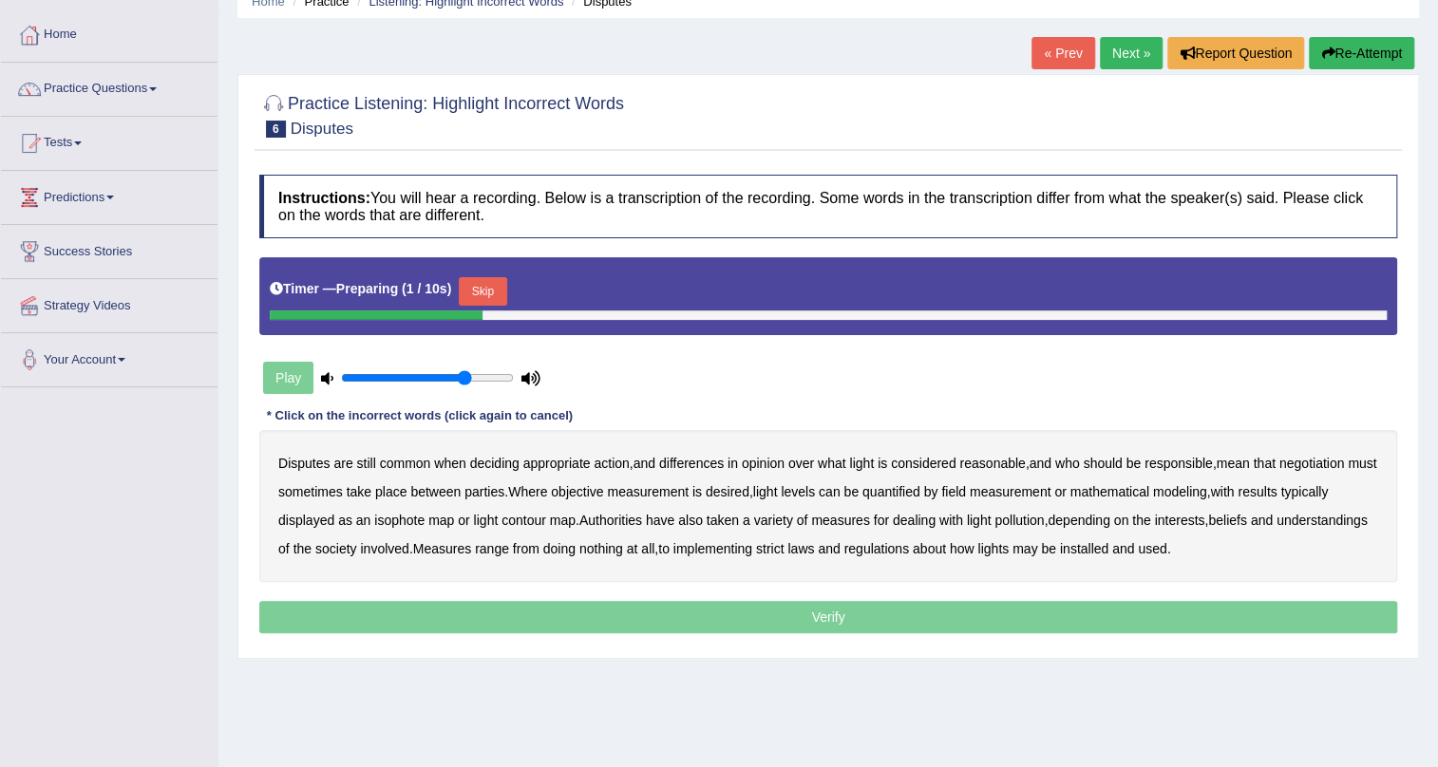
click at [492, 277] on button "Skip" at bounding box center [482, 291] width 47 height 28
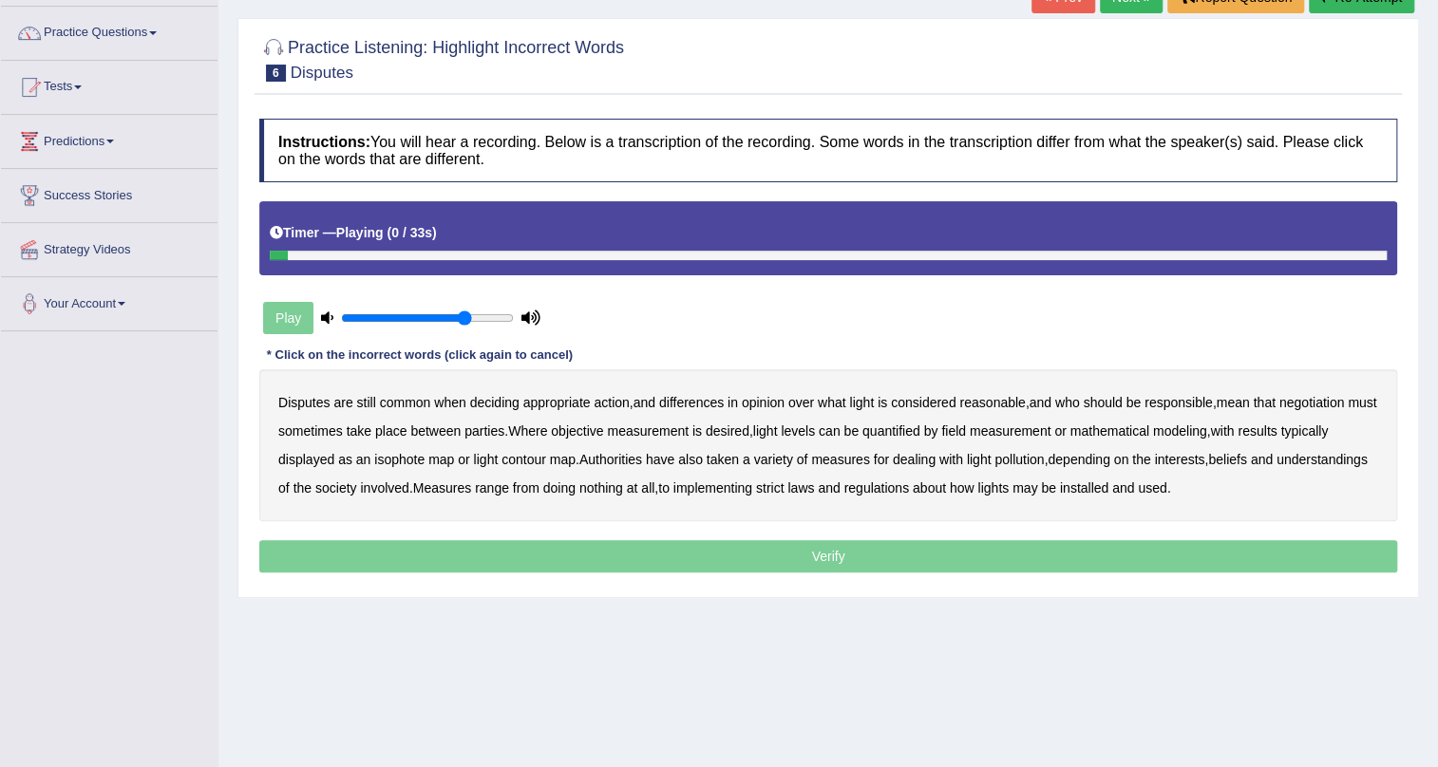
scroll to position [172, 0]
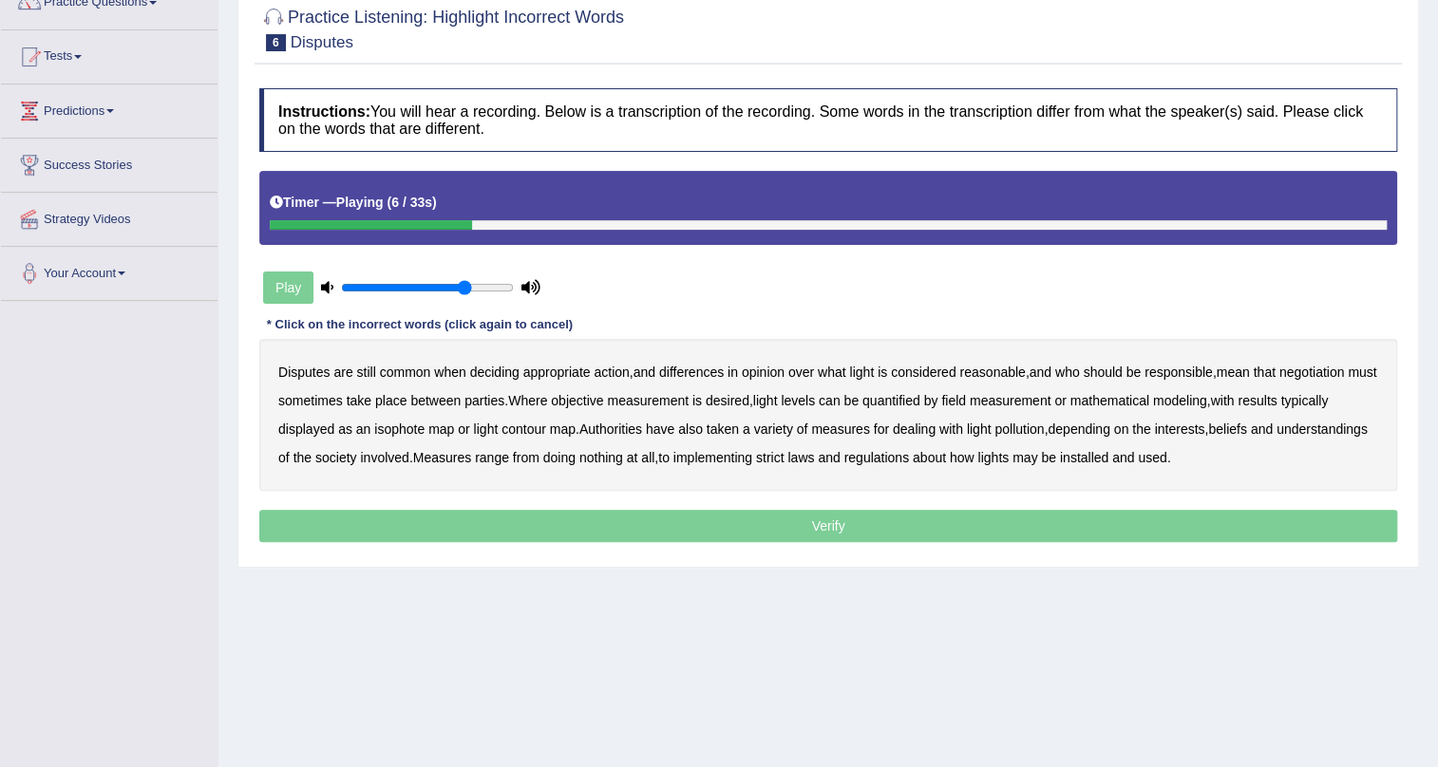
click at [1014, 366] on b "reasonable" at bounding box center [992, 372] width 66 height 15
click at [603, 399] on b "objective" at bounding box center [577, 400] width 52 height 15
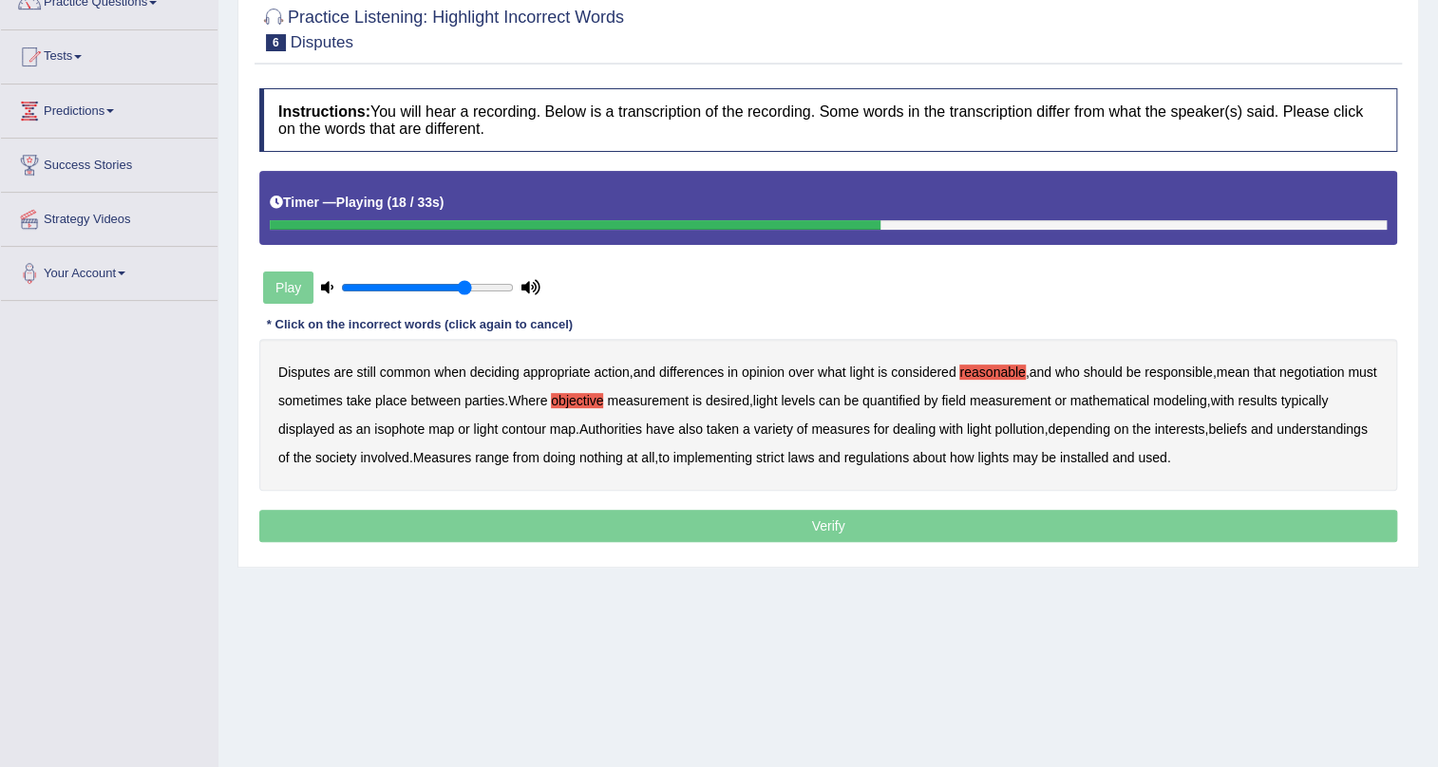
click at [1328, 400] on b "typically" at bounding box center [1303, 400] width 47 height 15
click at [1035, 422] on b "pollution" at bounding box center [1018, 429] width 49 height 15
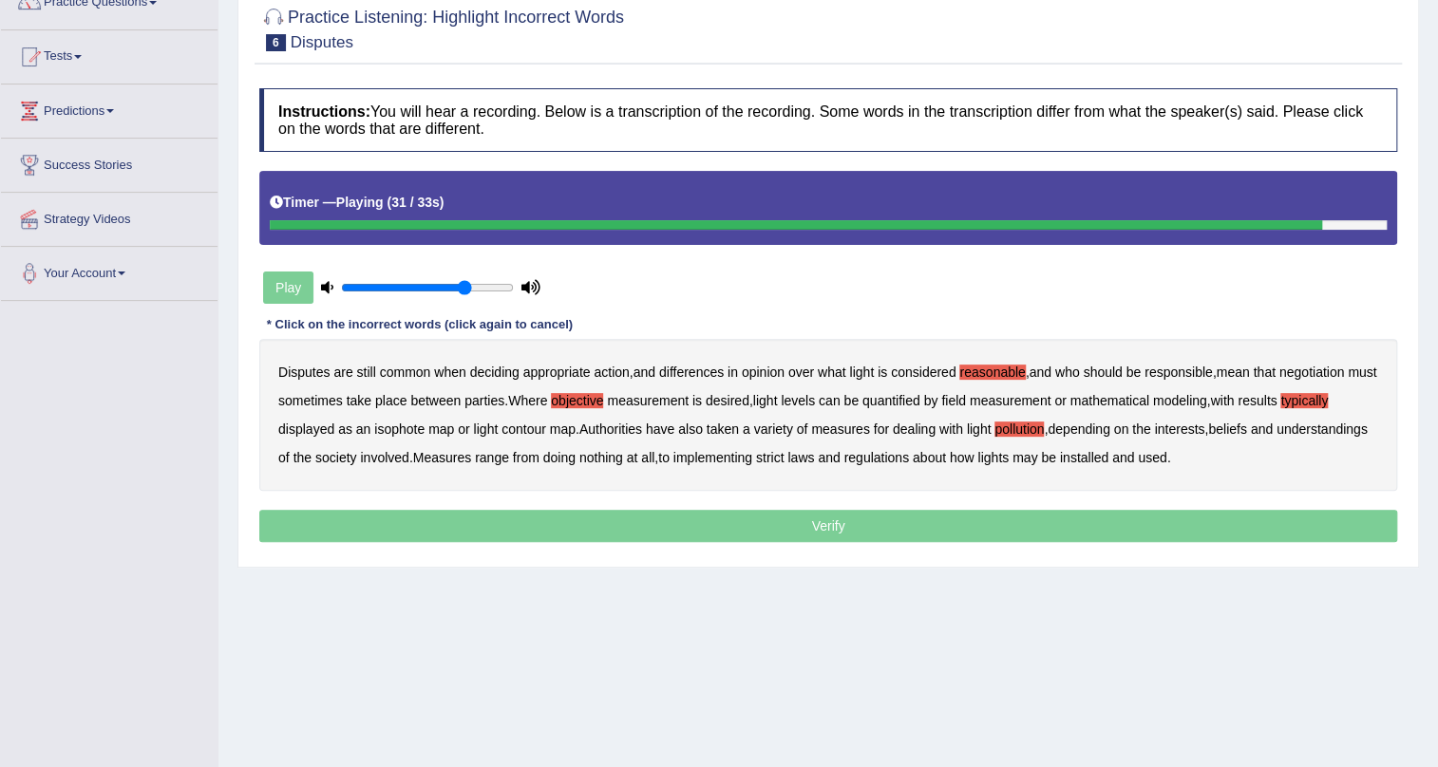
click at [906, 455] on b "regulations" at bounding box center [876, 457] width 66 height 15
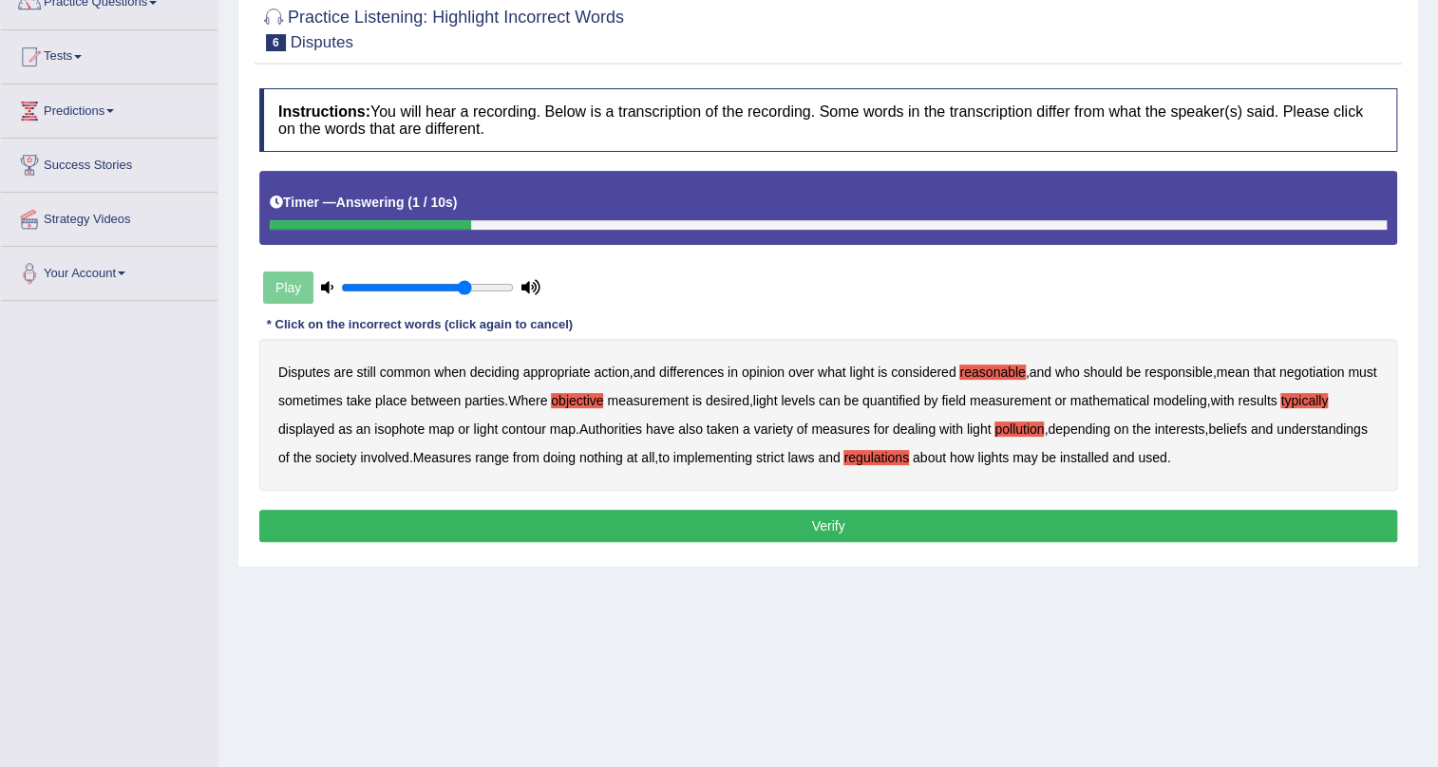
click at [882, 516] on button "Verify" at bounding box center [828, 526] width 1138 height 32
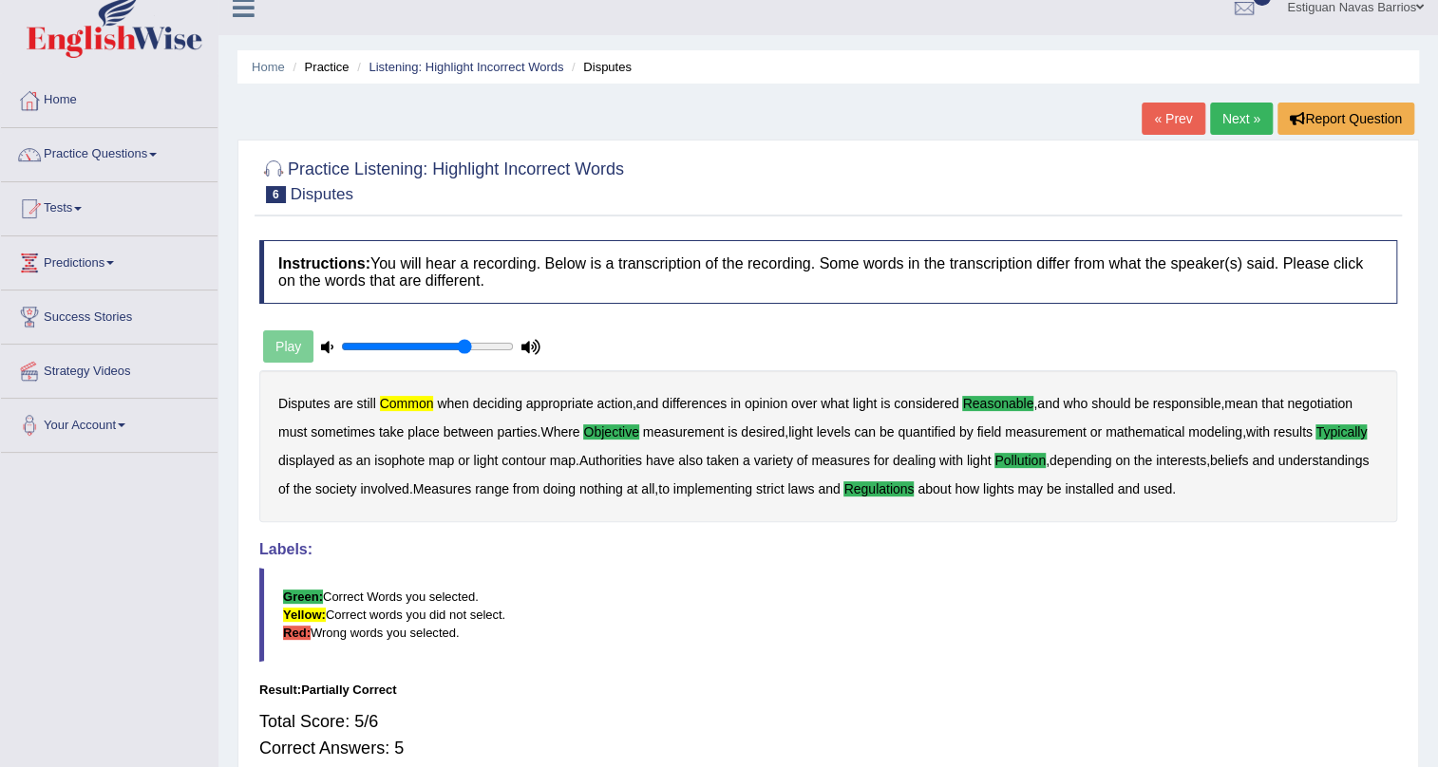
scroll to position [0, 0]
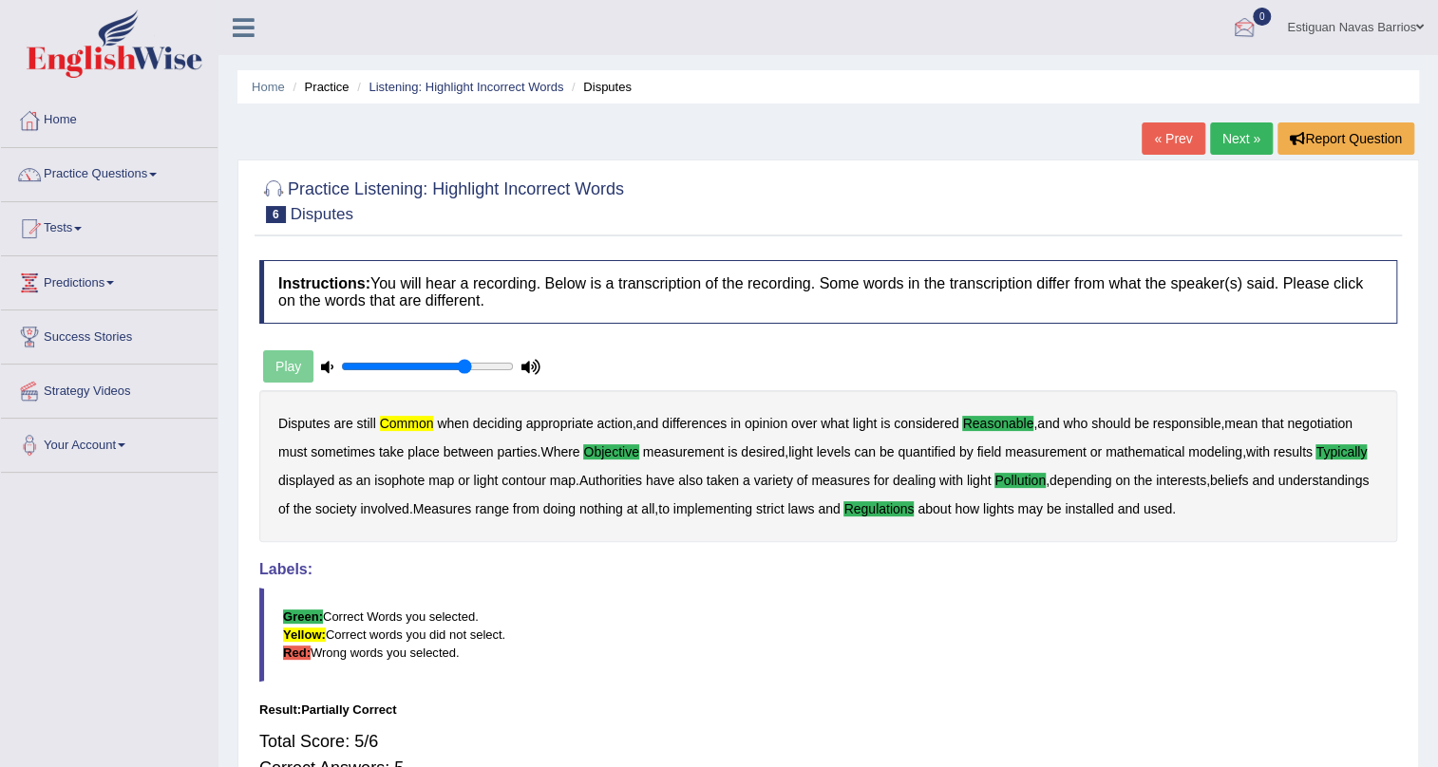
click at [1222, 149] on link "Next »" at bounding box center [1241, 138] width 63 height 32
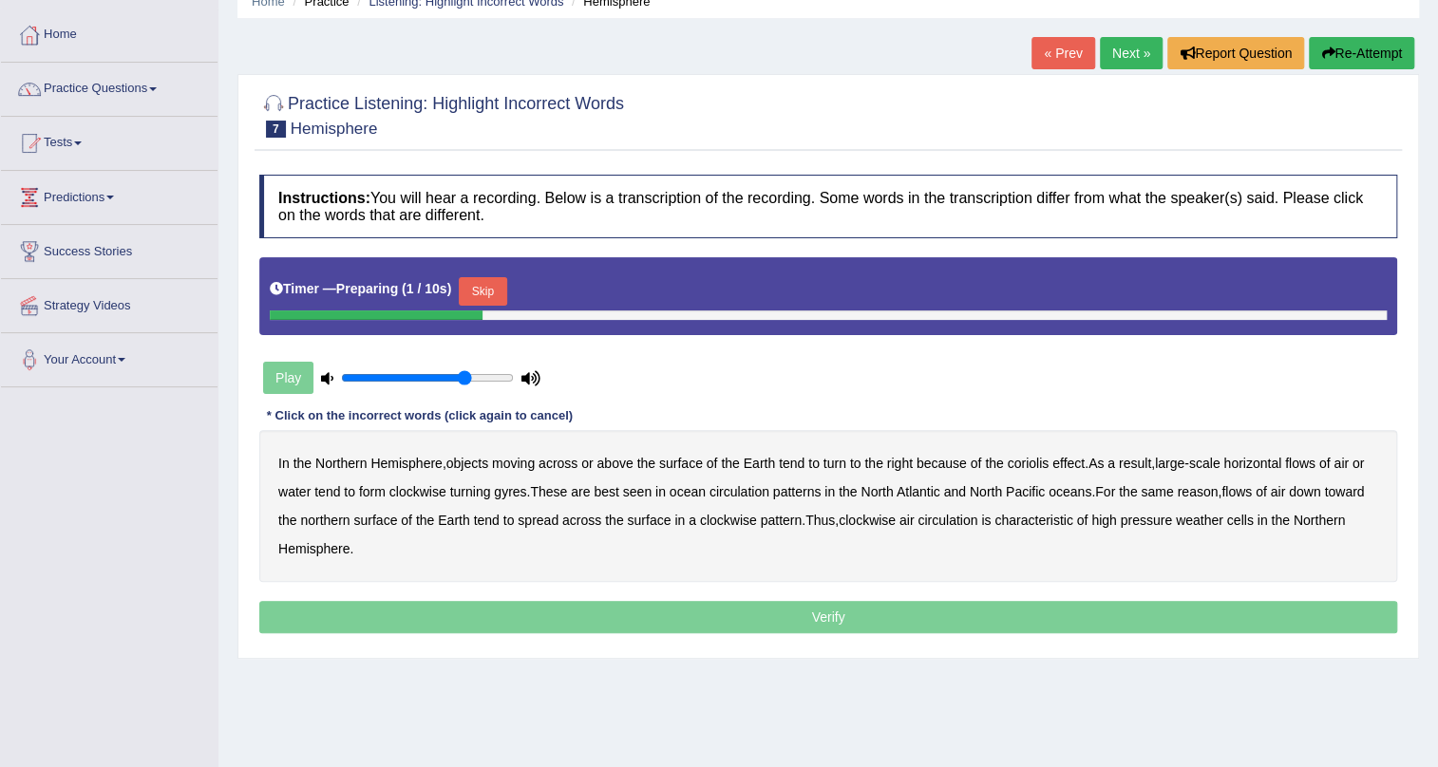
click at [502, 281] on button "Skip" at bounding box center [482, 291] width 47 height 28
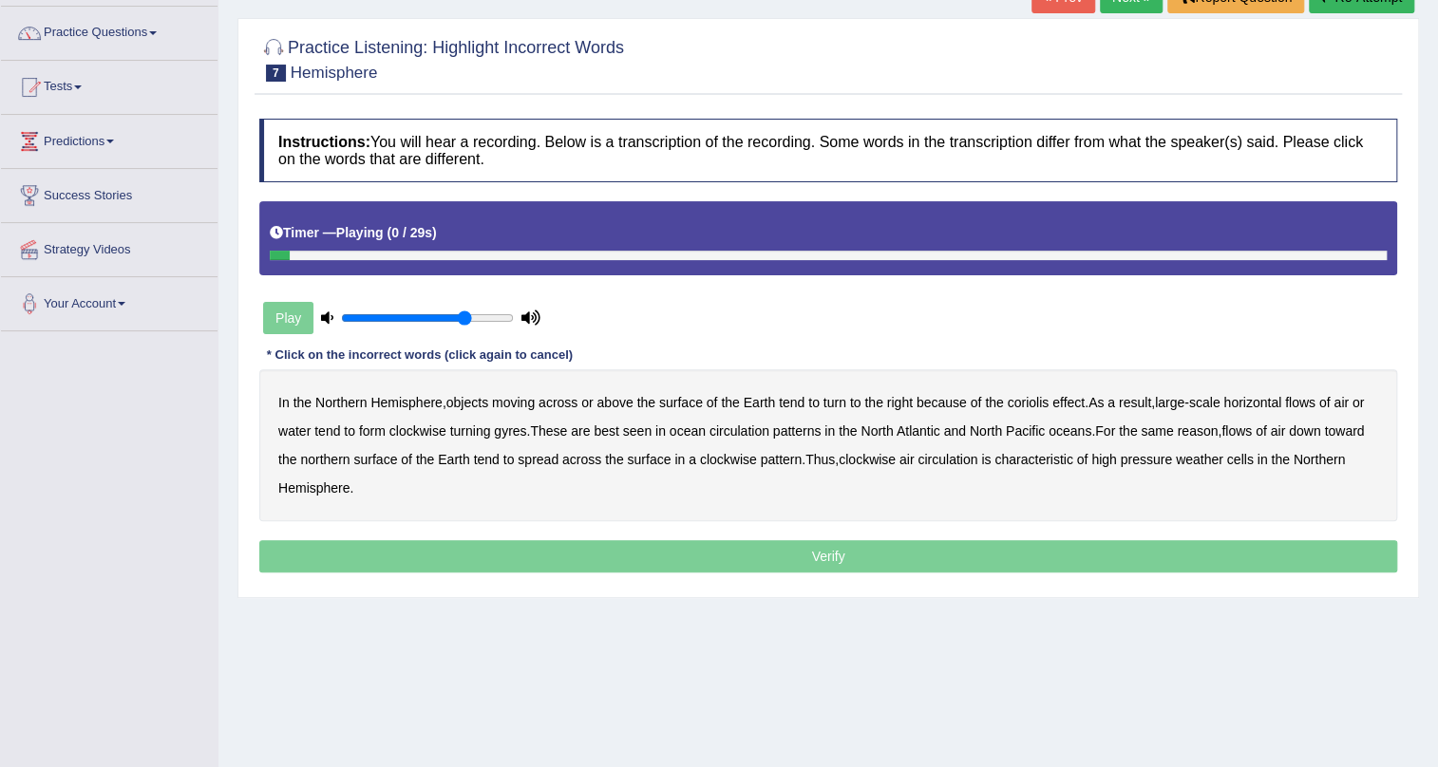
scroll to position [172, 0]
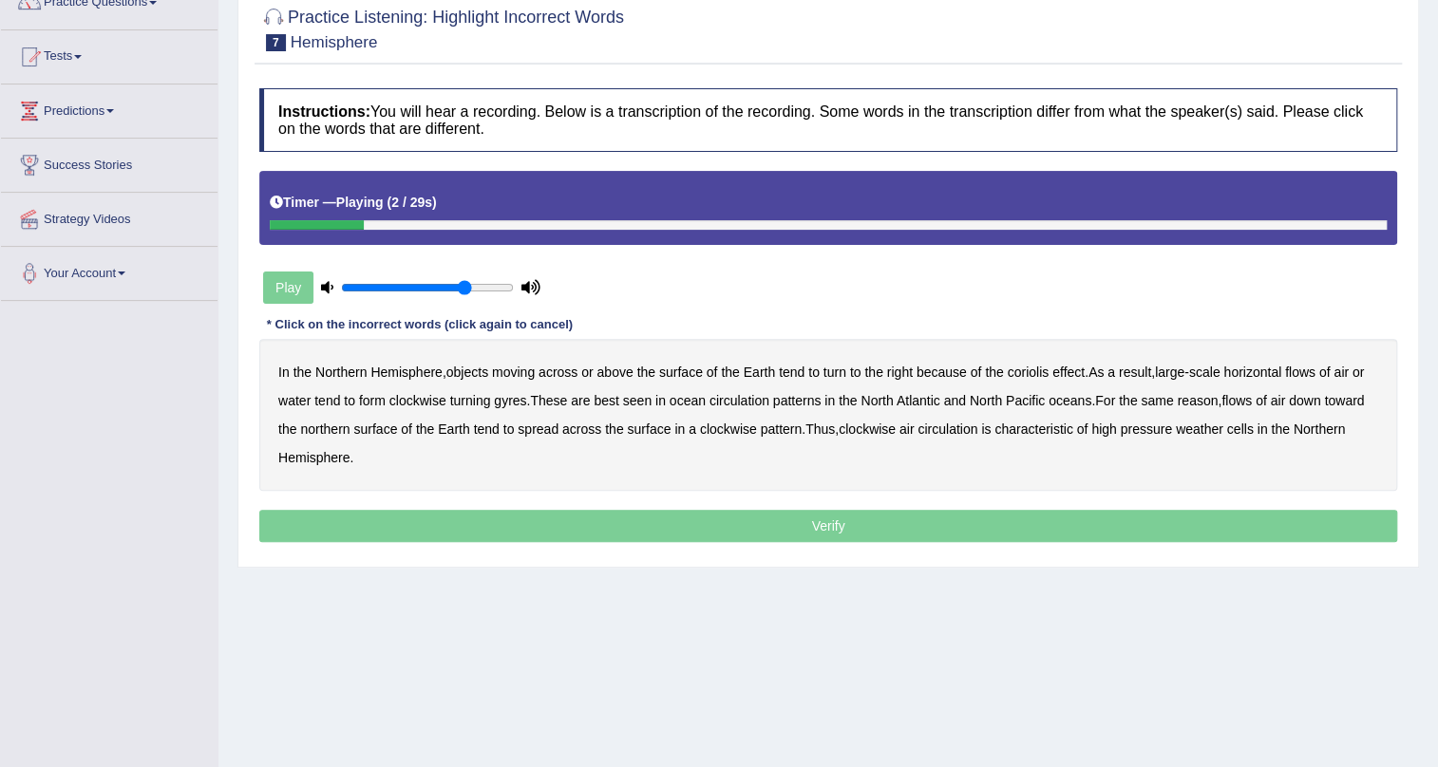
click at [522, 367] on b "moving" at bounding box center [513, 372] width 43 height 15
click at [1259, 368] on b "horizontal" at bounding box center [1252, 372] width 58 height 15
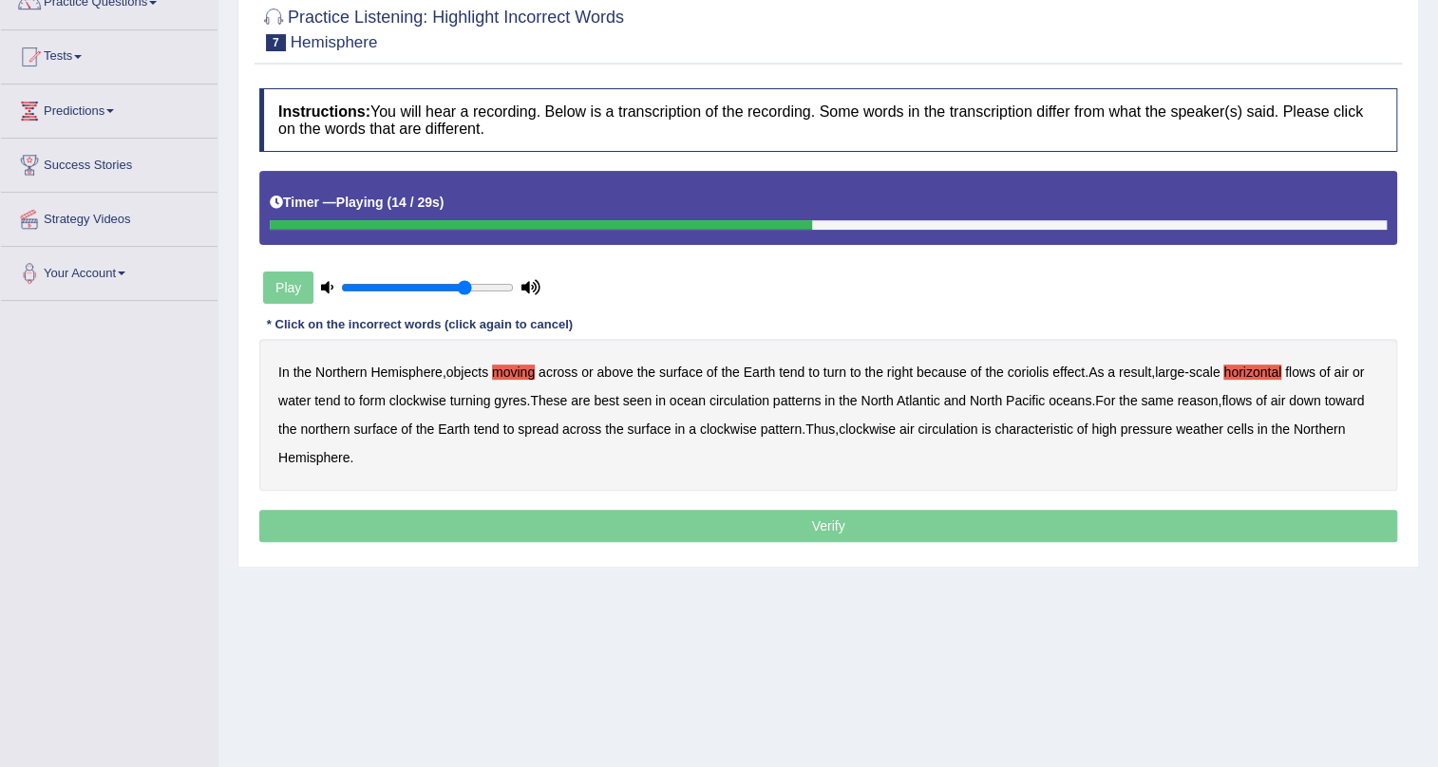
click at [751, 405] on b "circulation" at bounding box center [739, 400] width 60 height 15
click at [1204, 402] on b "reason" at bounding box center [1197, 400] width 41 height 15
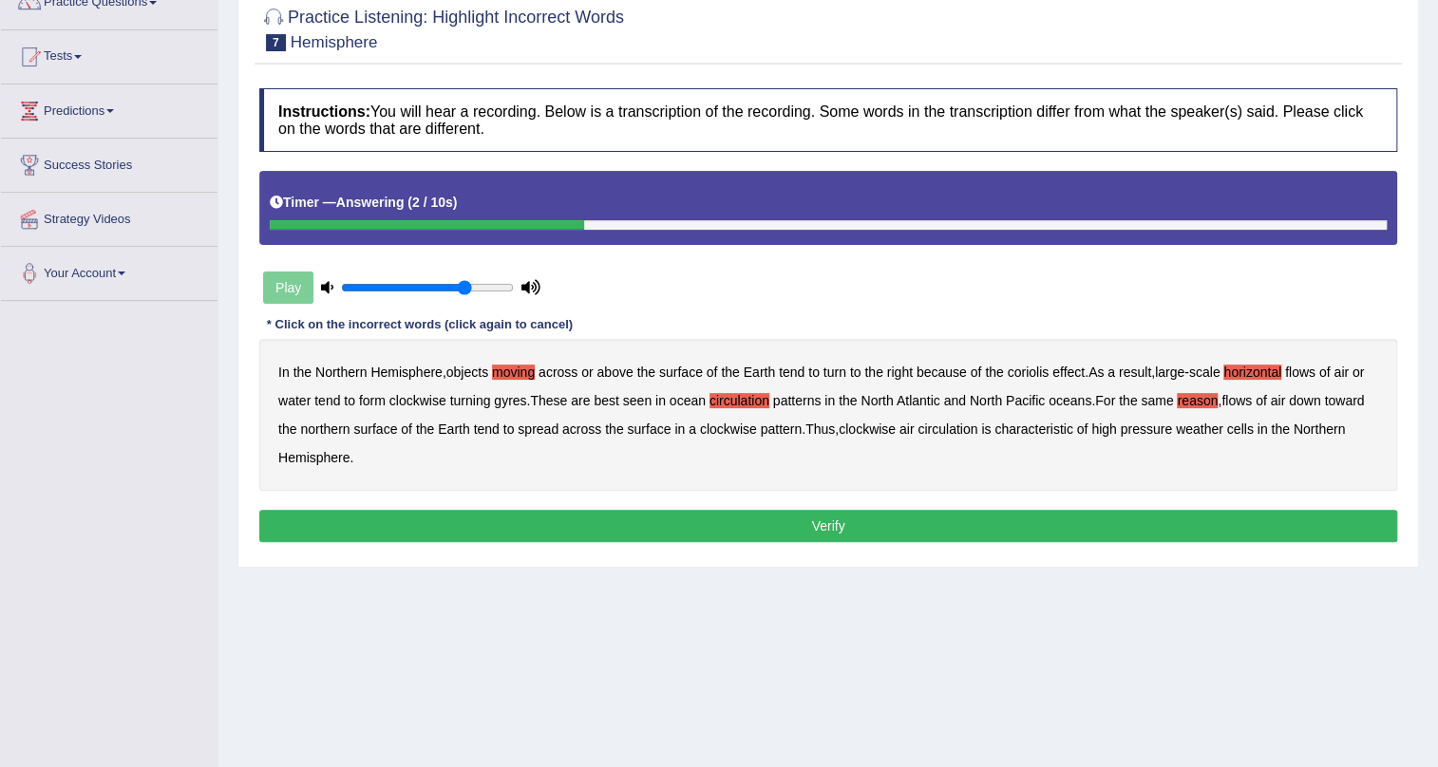
click at [873, 538] on button "Verify" at bounding box center [828, 526] width 1138 height 32
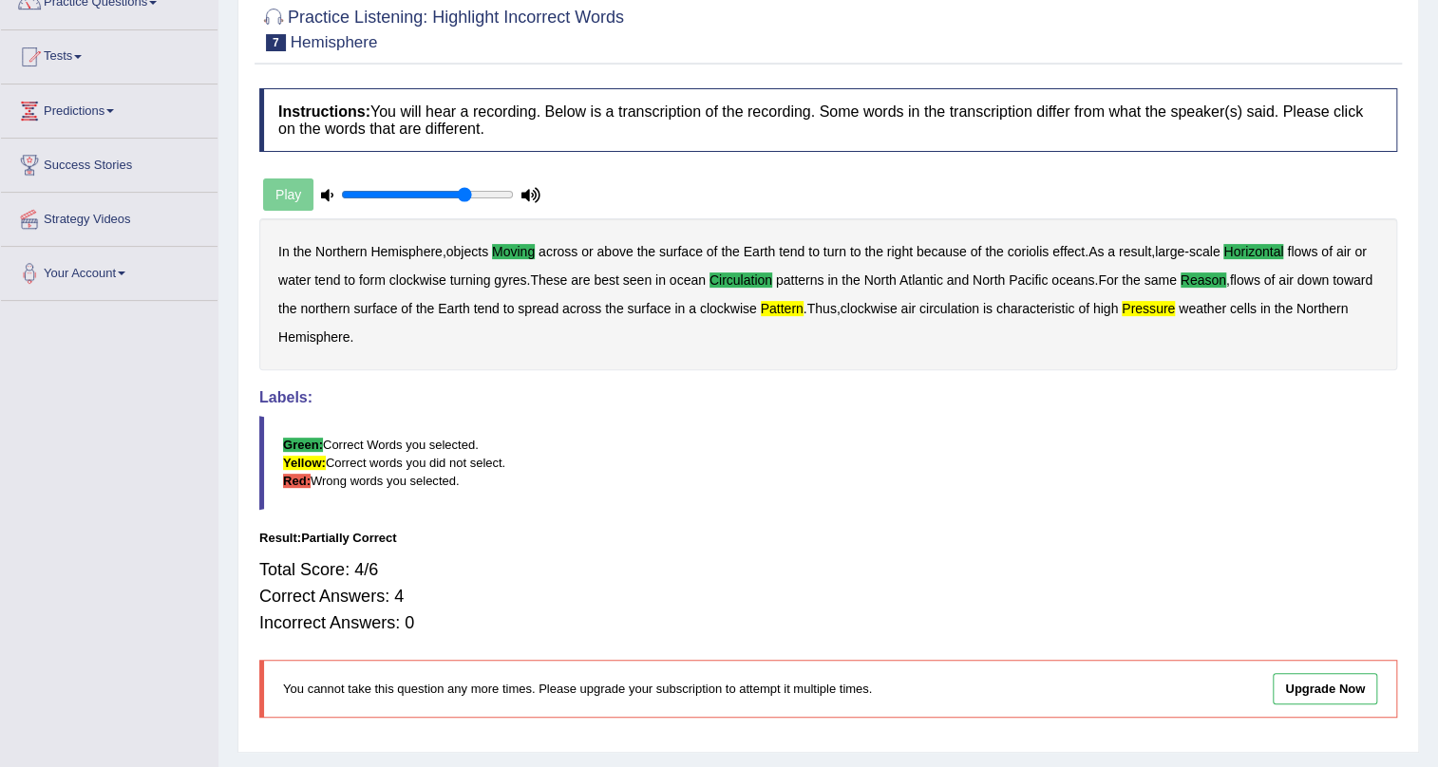
click at [803, 305] on b "pattern" at bounding box center [782, 308] width 43 height 15
click at [1175, 309] on b "pressure" at bounding box center [1147, 308] width 53 height 15
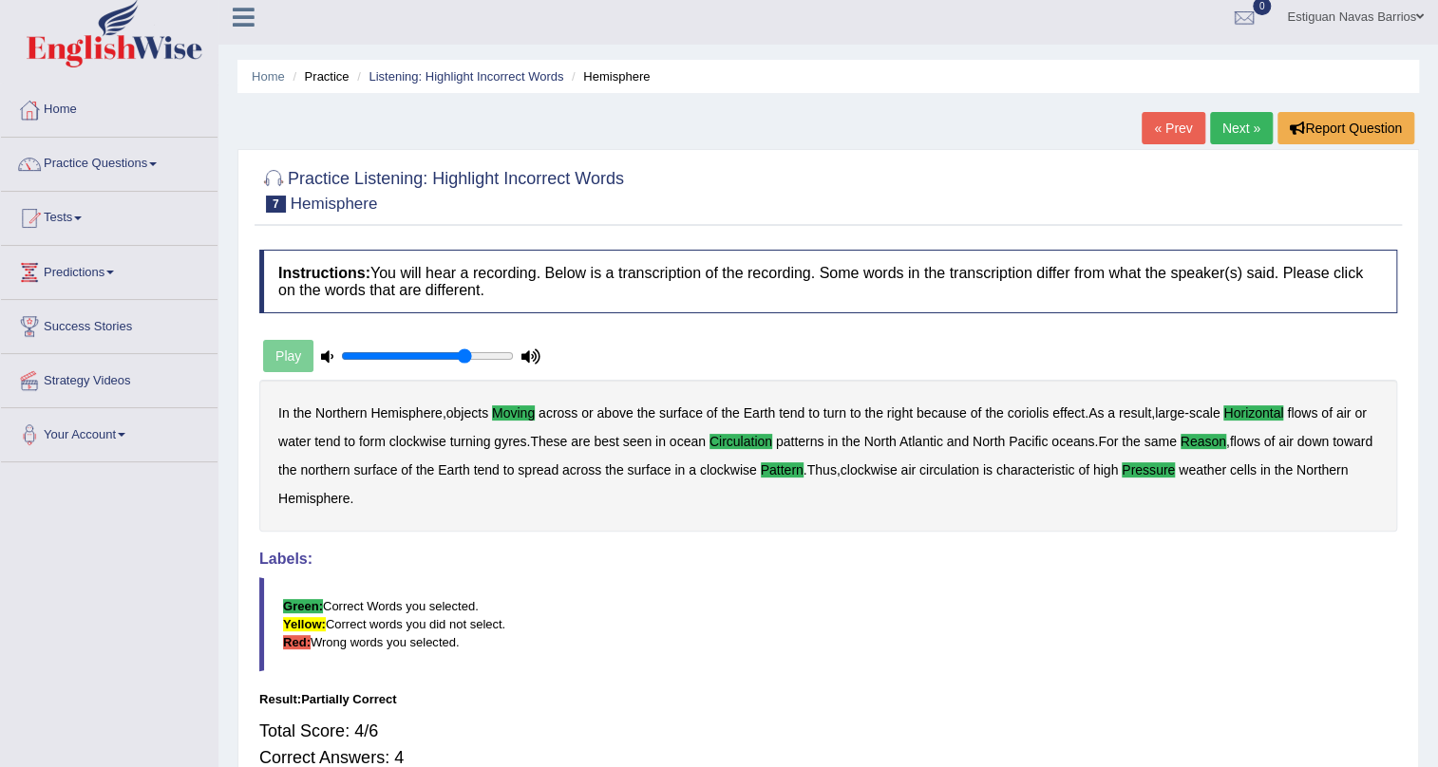
scroll to position [0, 0]
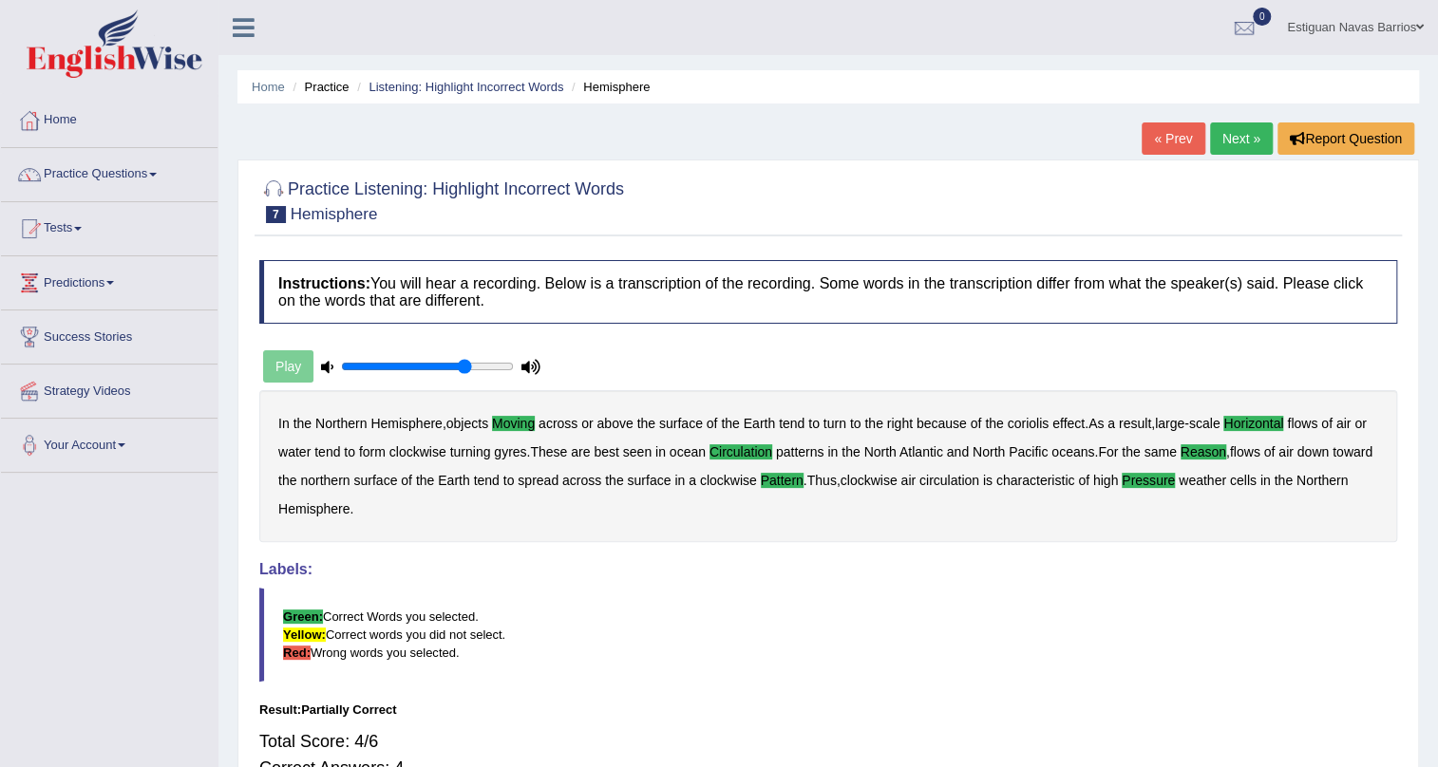
click at [1244, 133] on link "Next »" at bounding box center [1241, 138] width 63 height 32
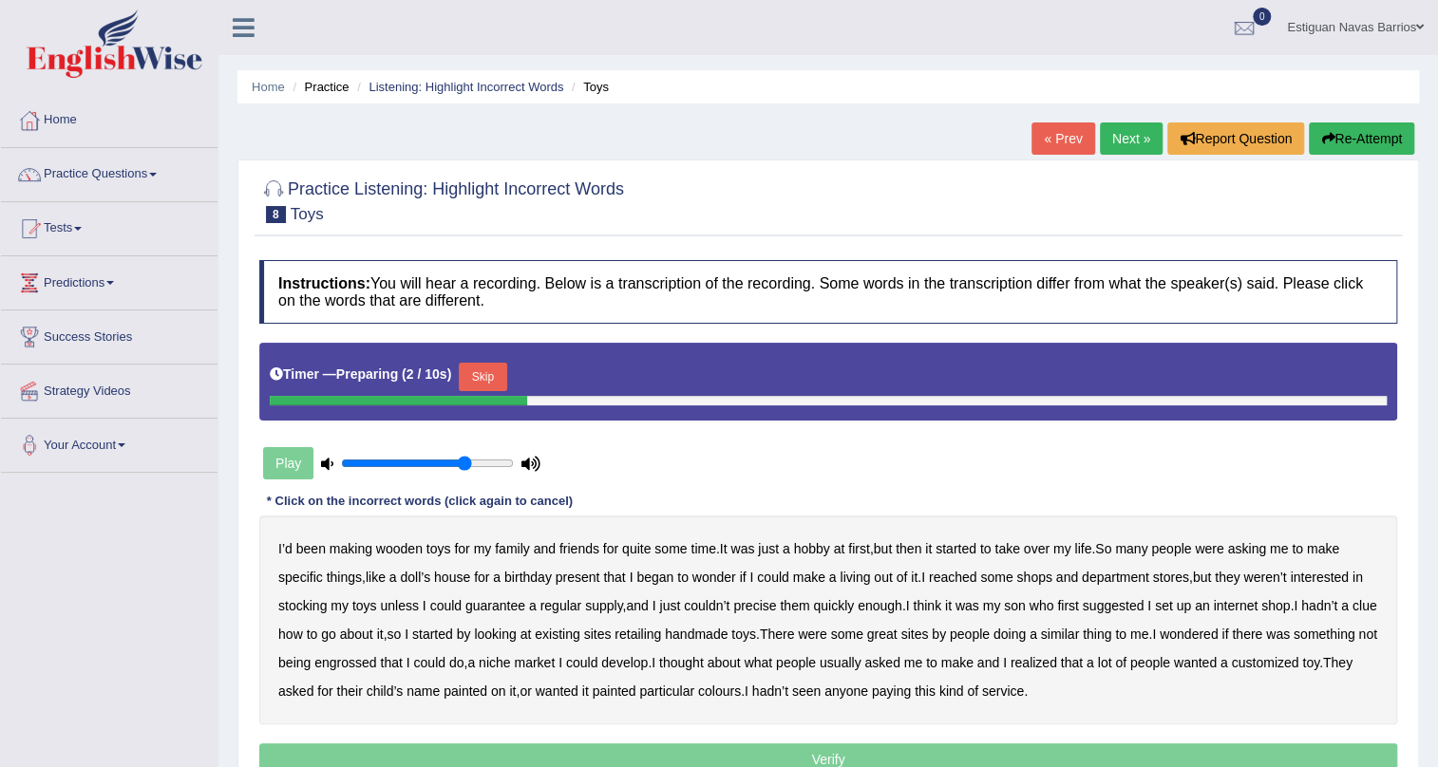
click at [496, 372] on button "Skip" at bounding box center [482, 377] width 47 height 28
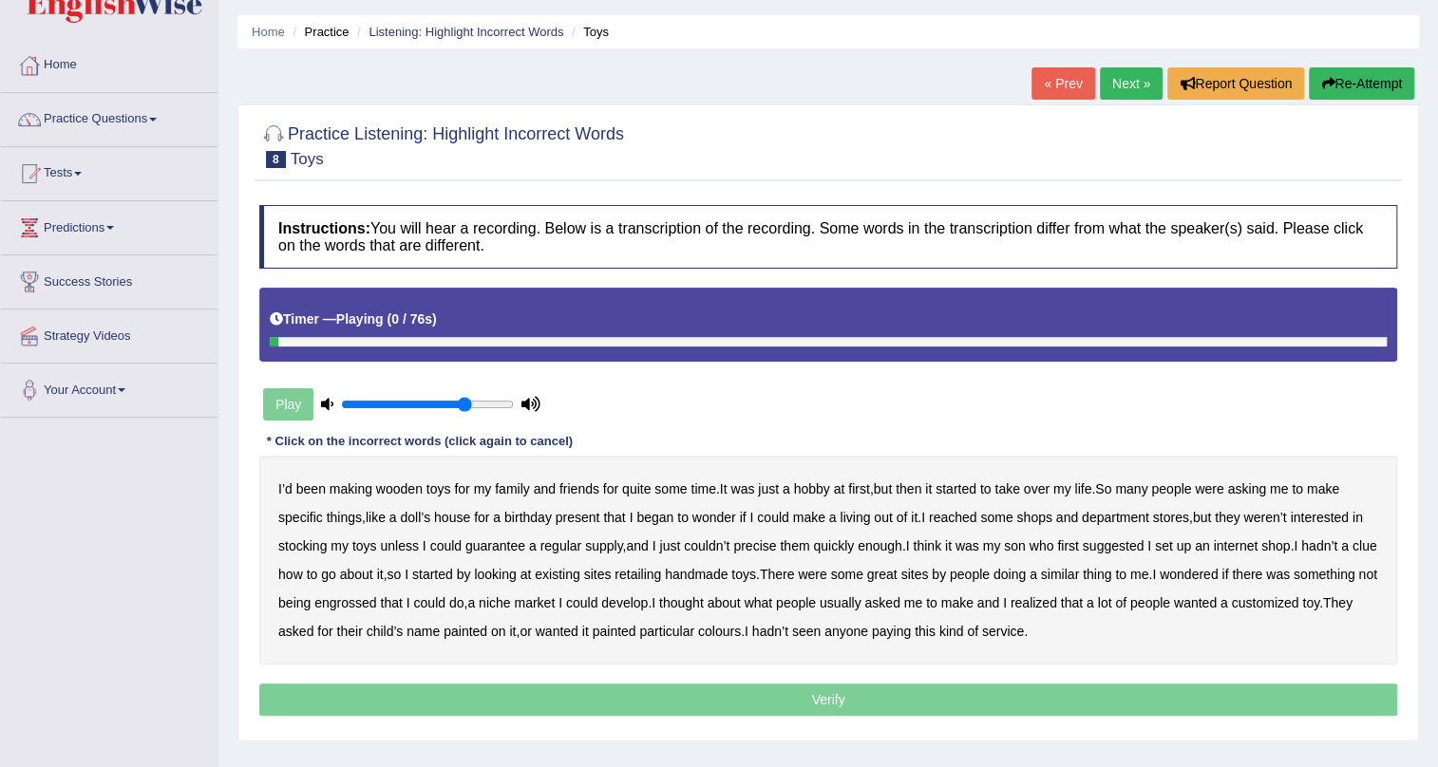
scroll to position [85, 0]
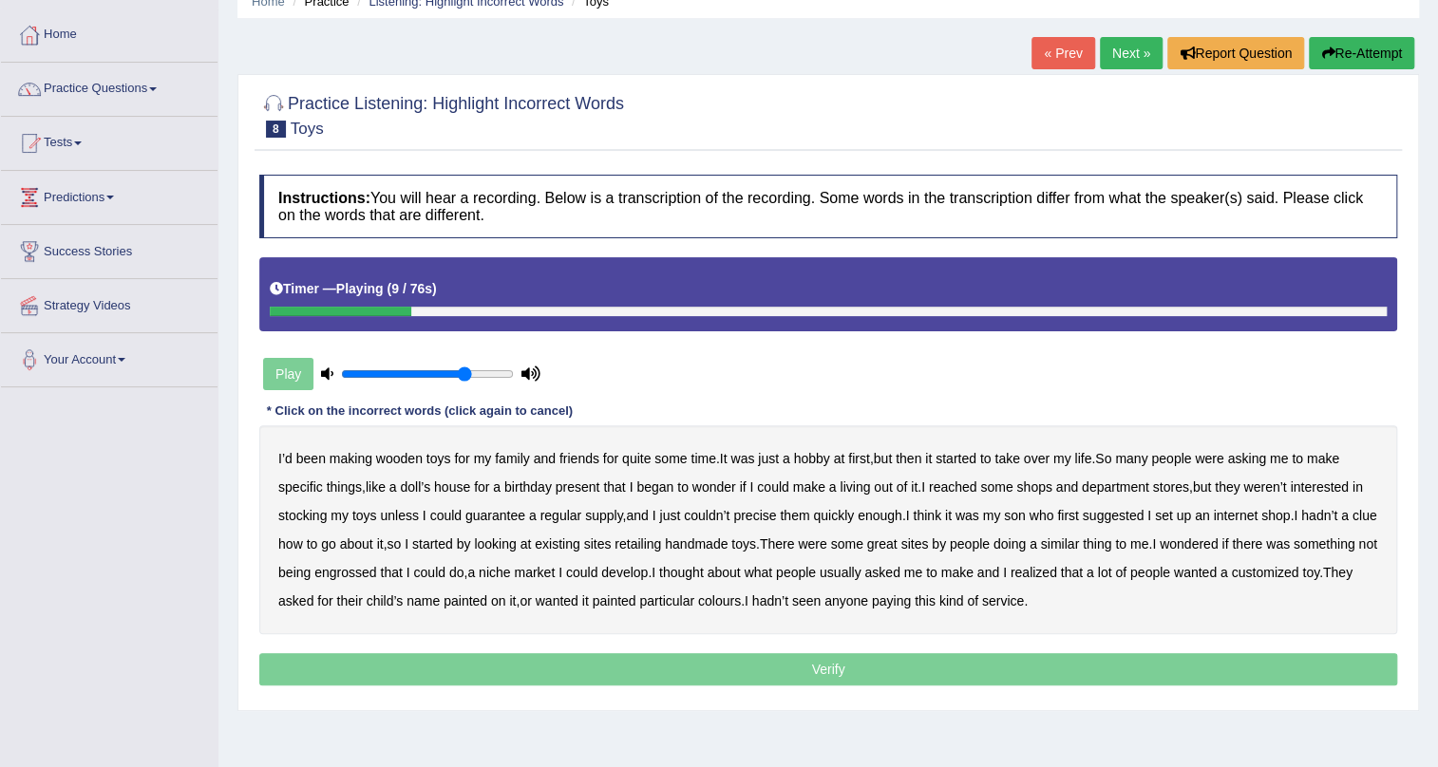
click at [966, 461] on b "started" at bounding box center [955, 458] width 41 height 15
click at [949, 487] on b "reached" at bounding box center [953, 487] width 48 height 15
click at [757, 518] on b "precise" at bounding box center [754, 515] width 43 height 15
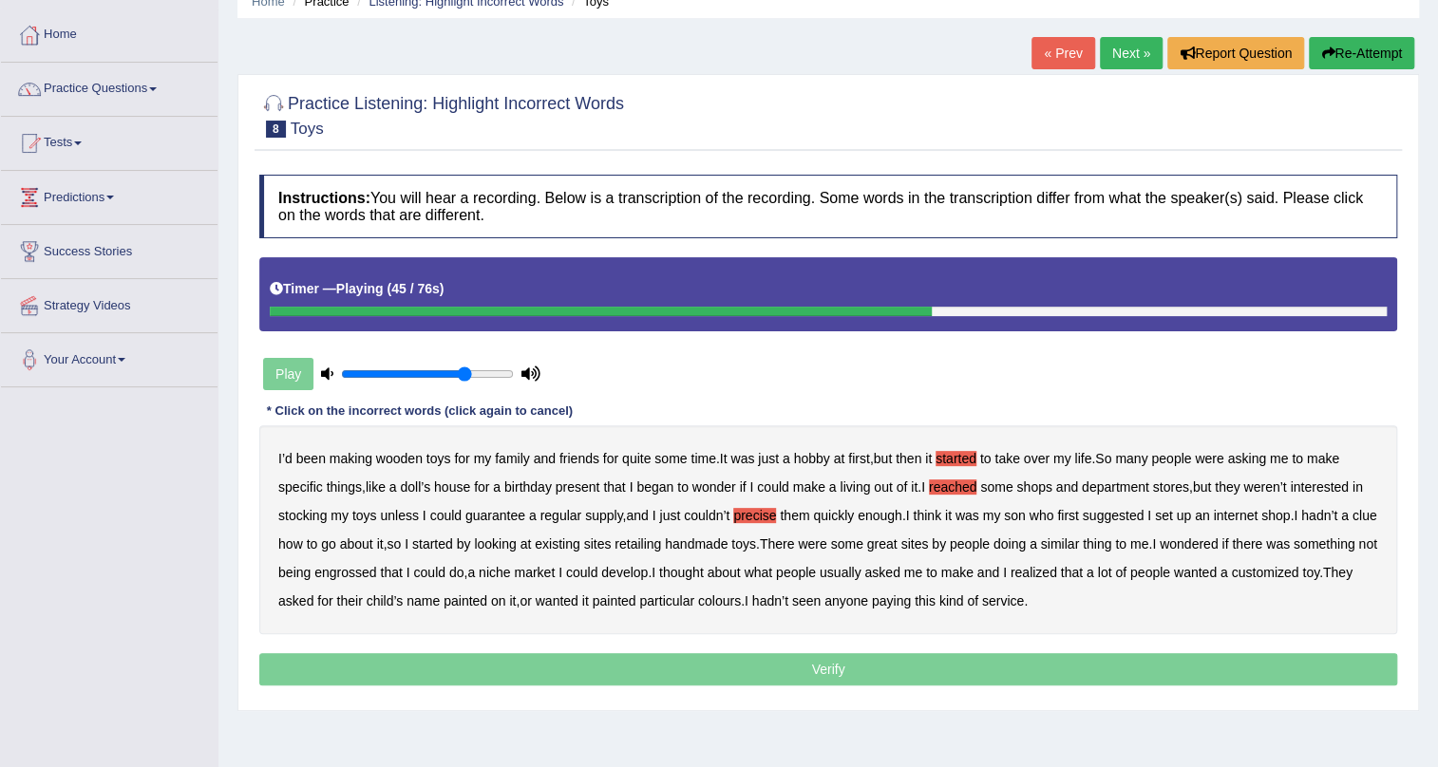
click at [661, 541] on b "retailing" at bounding box center [637, 544] width 47 height 15
click at [376, 569] on b "engrossed" at bounding box center [345, 572] width 62 height 15
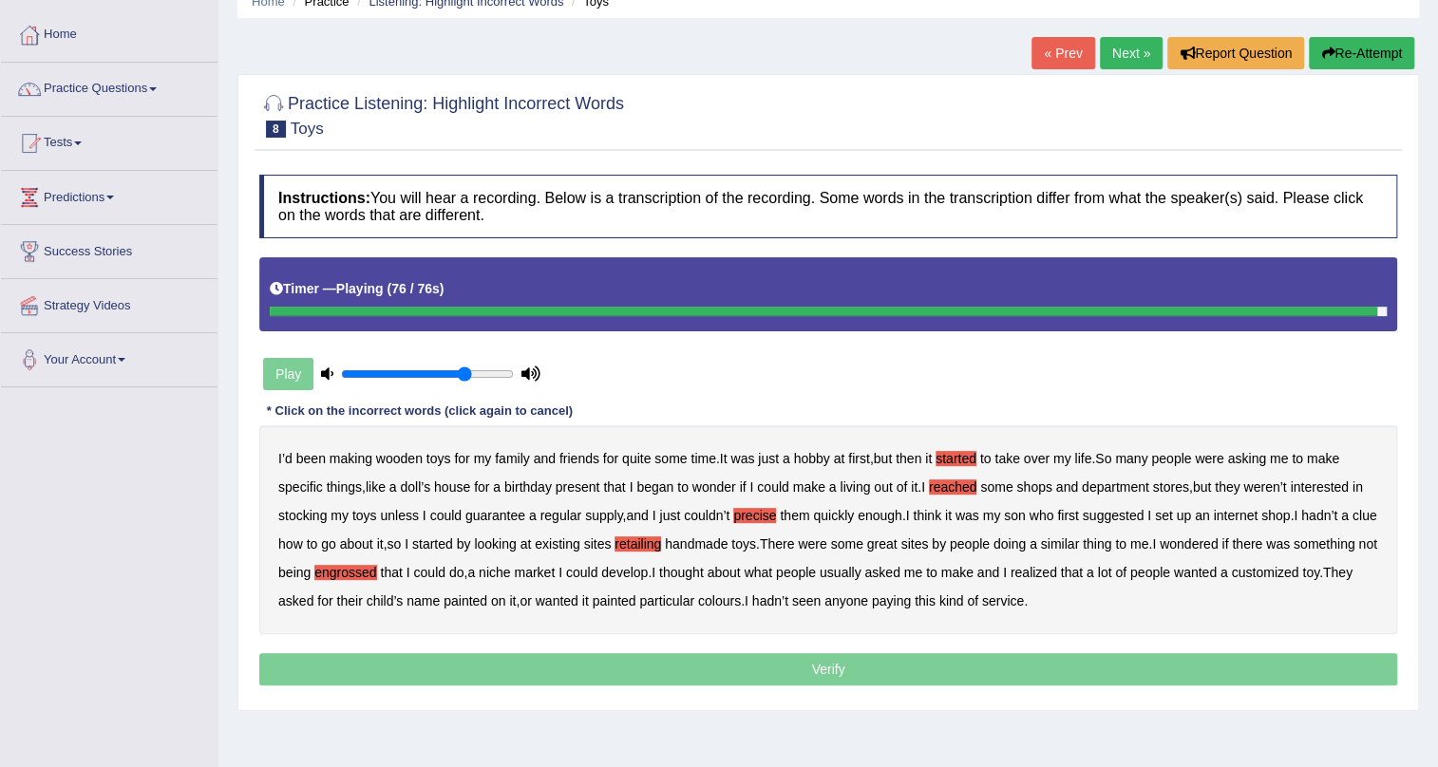
click at [911, 605] on b "paying" at bounding box center [891, 600] width 39 height 15
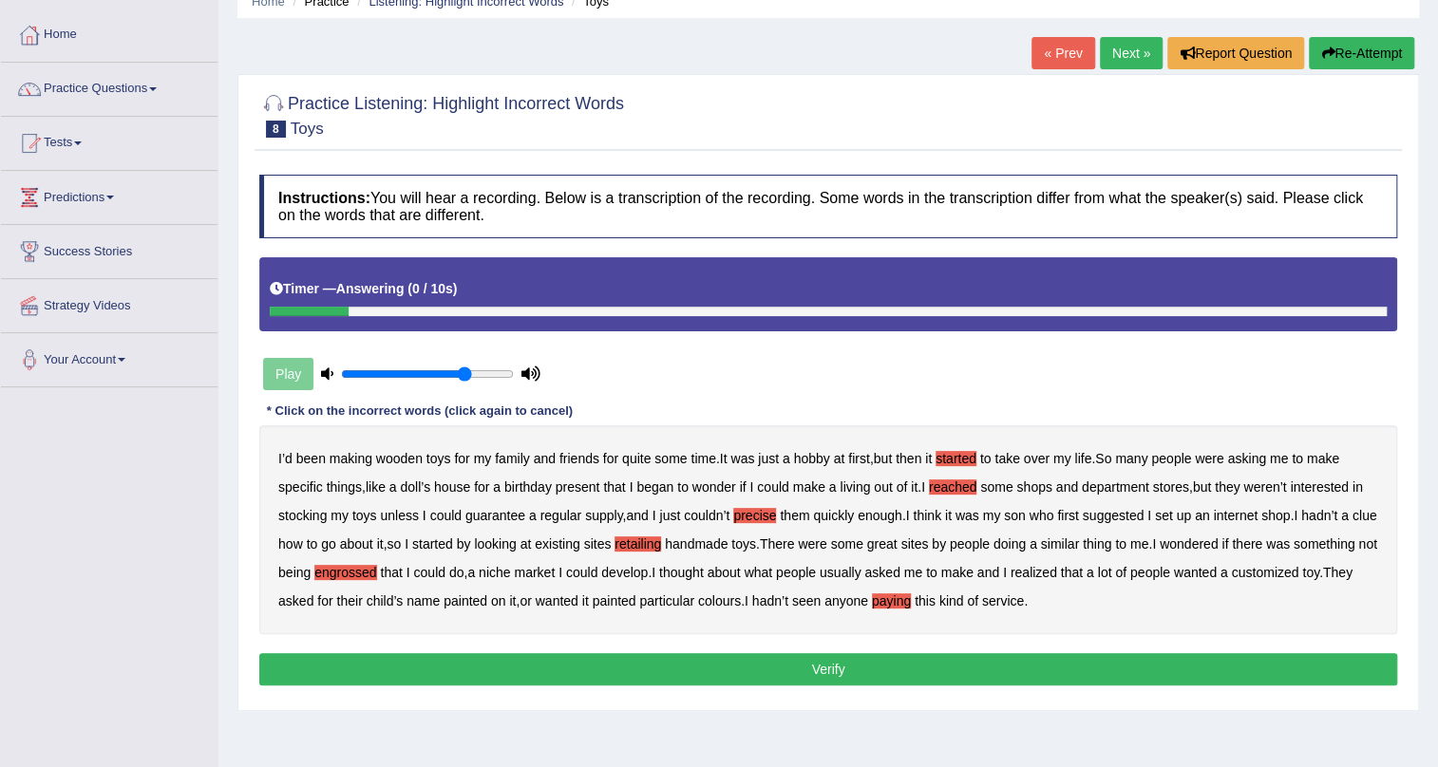
click at [949, 455] on b "started" at bounding box center [955, 458] width 41 height 15
click at [725, 661] on button "Verify" at bounding box center [828, 669] width 1138 height 32
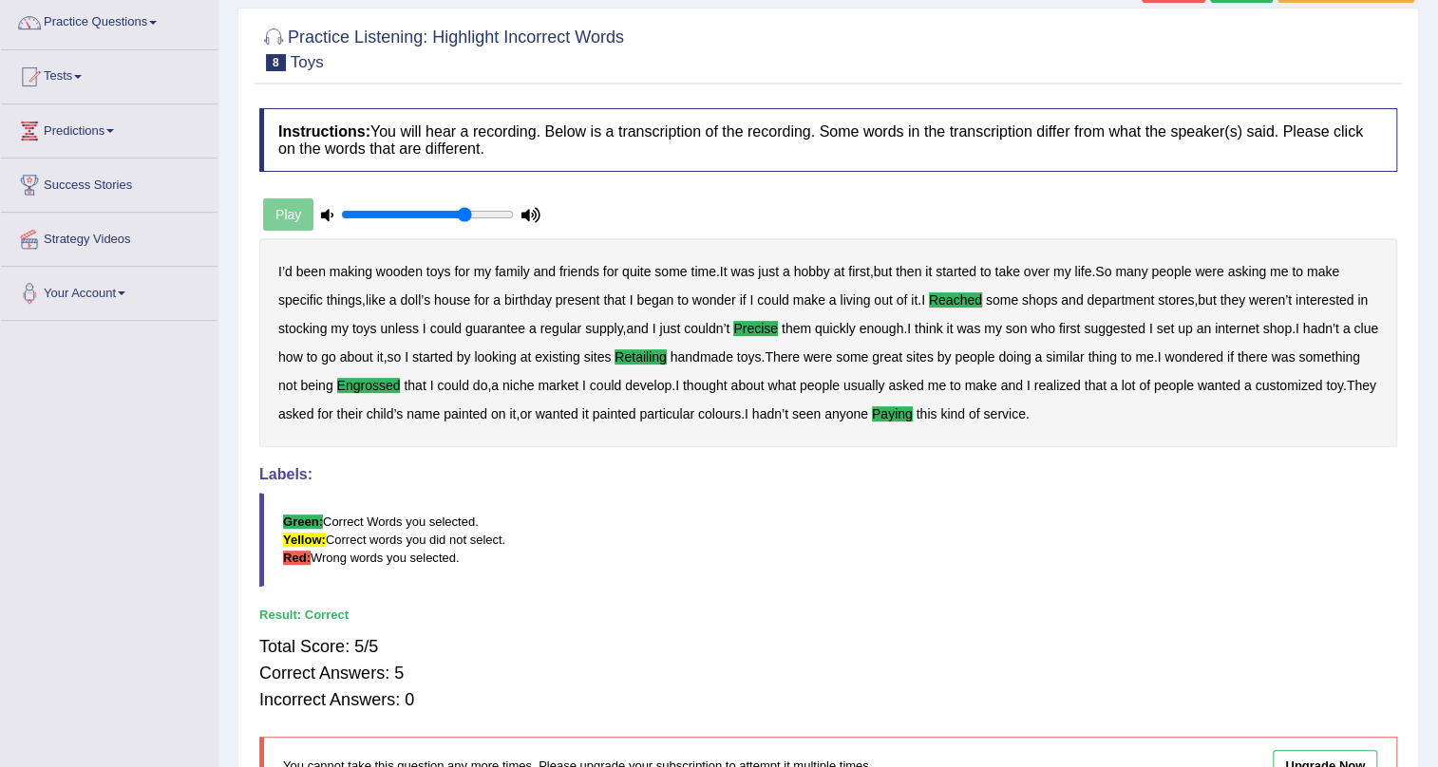
scroll to position [0, 0]
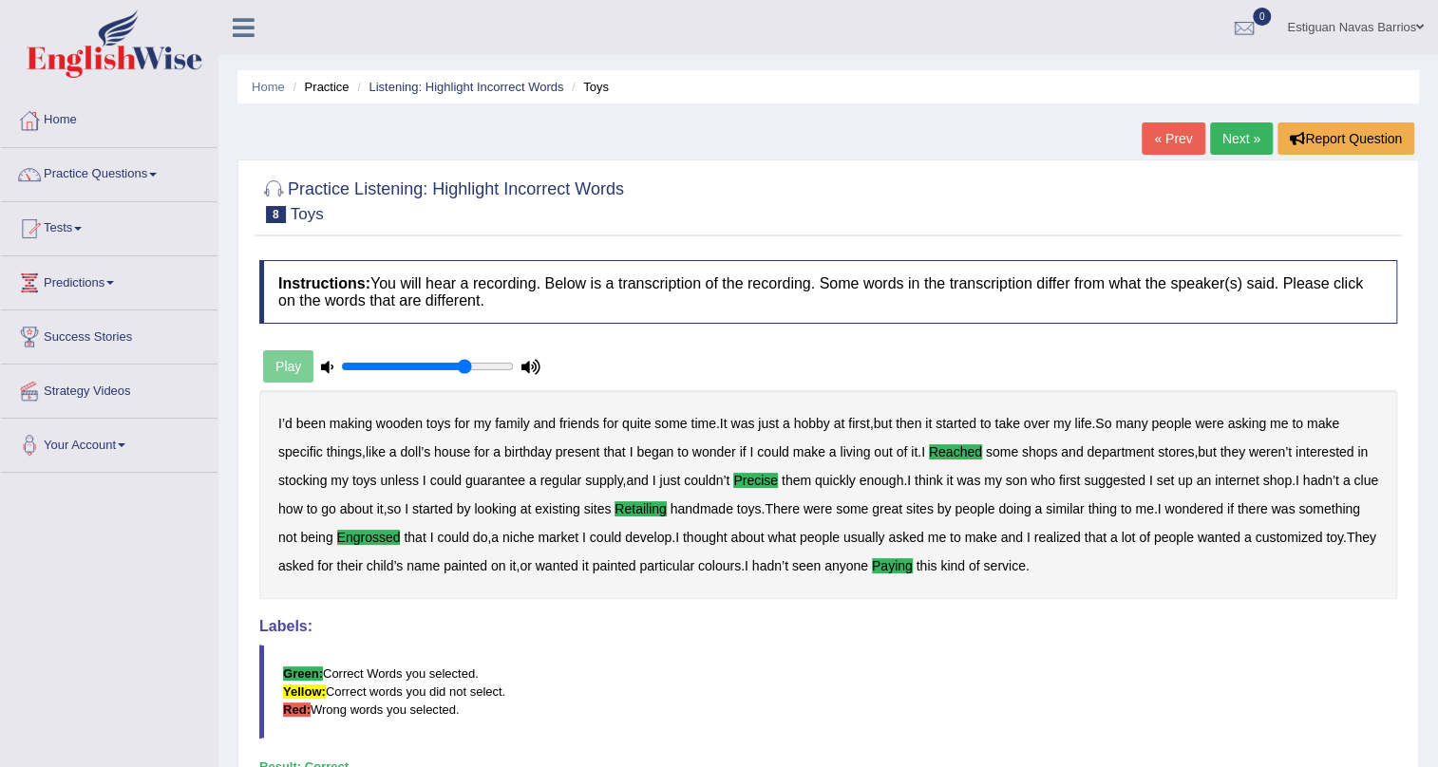
click at [1242, 133] on link "Next »" at bounding box center [1241, 138] width 63 height 32
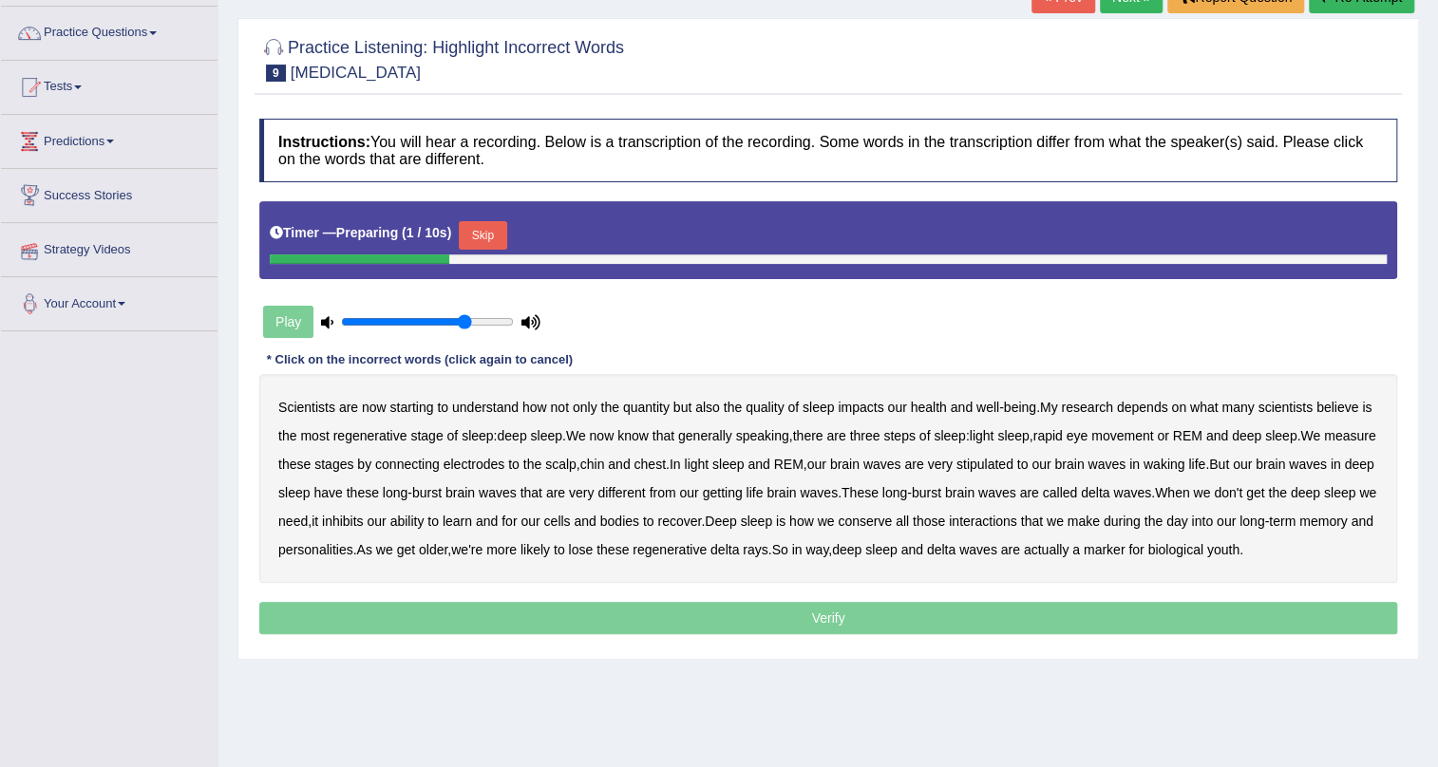
scroll to position [172, 0]
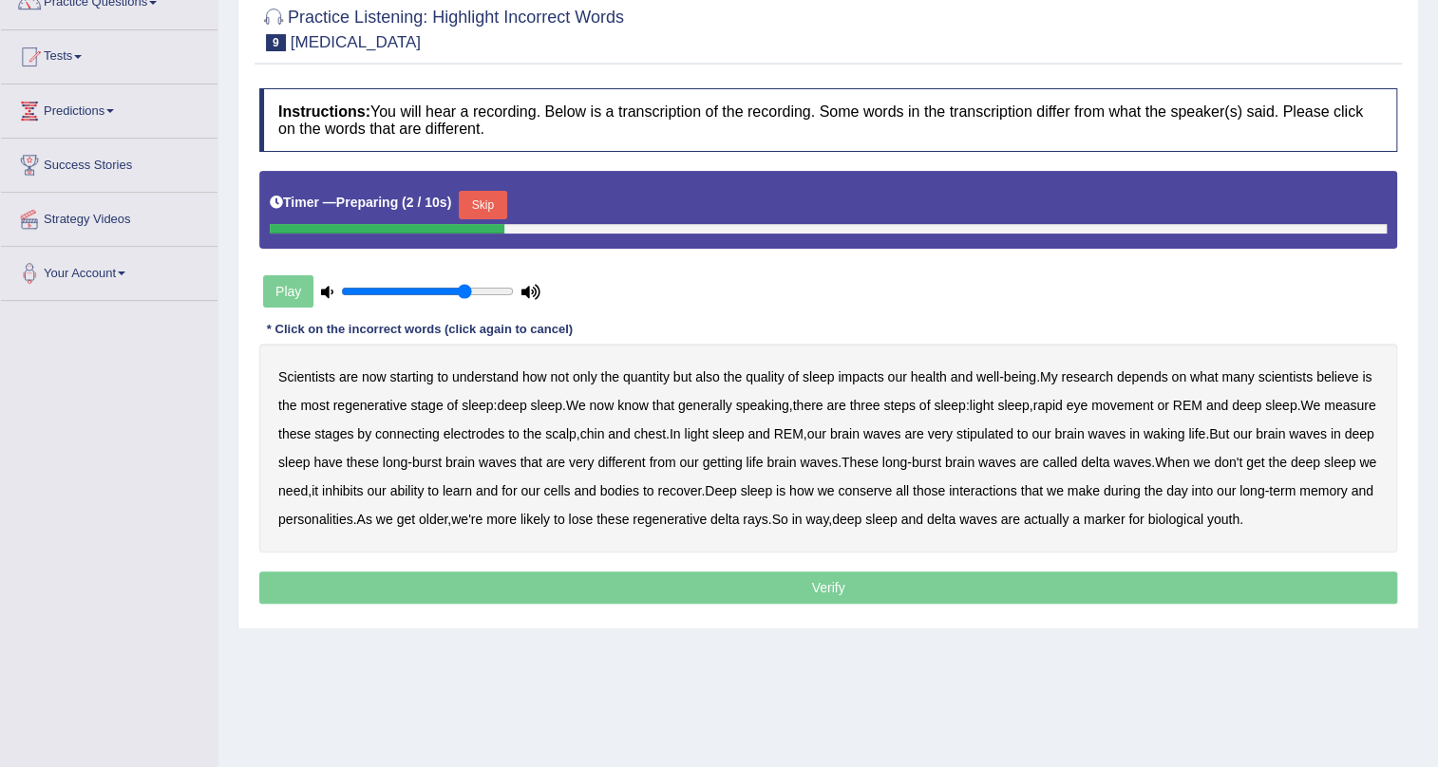
click at [483, 197] on button "Skip" at bounding box center [482, 205] width 47 height 28
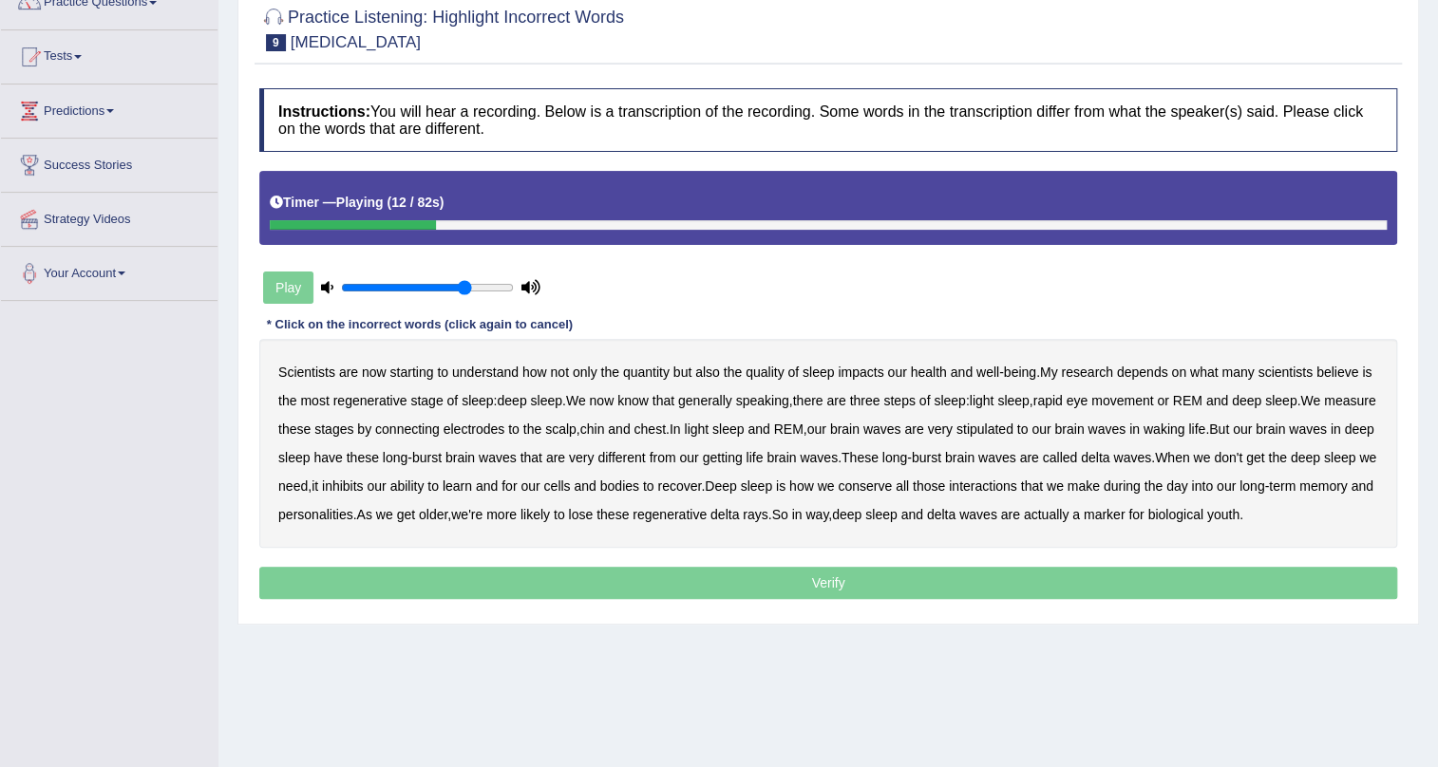
click at [1163, 370] on b "depends" at bounding box center [1142, 372] width 51 height 15
click at [903, 405] on b "steps" at bounding box center [898, 400] width 31 height 15
click at [1013, 429] on b "stipulated" at bounding box center [984, 429] width 57 height 15
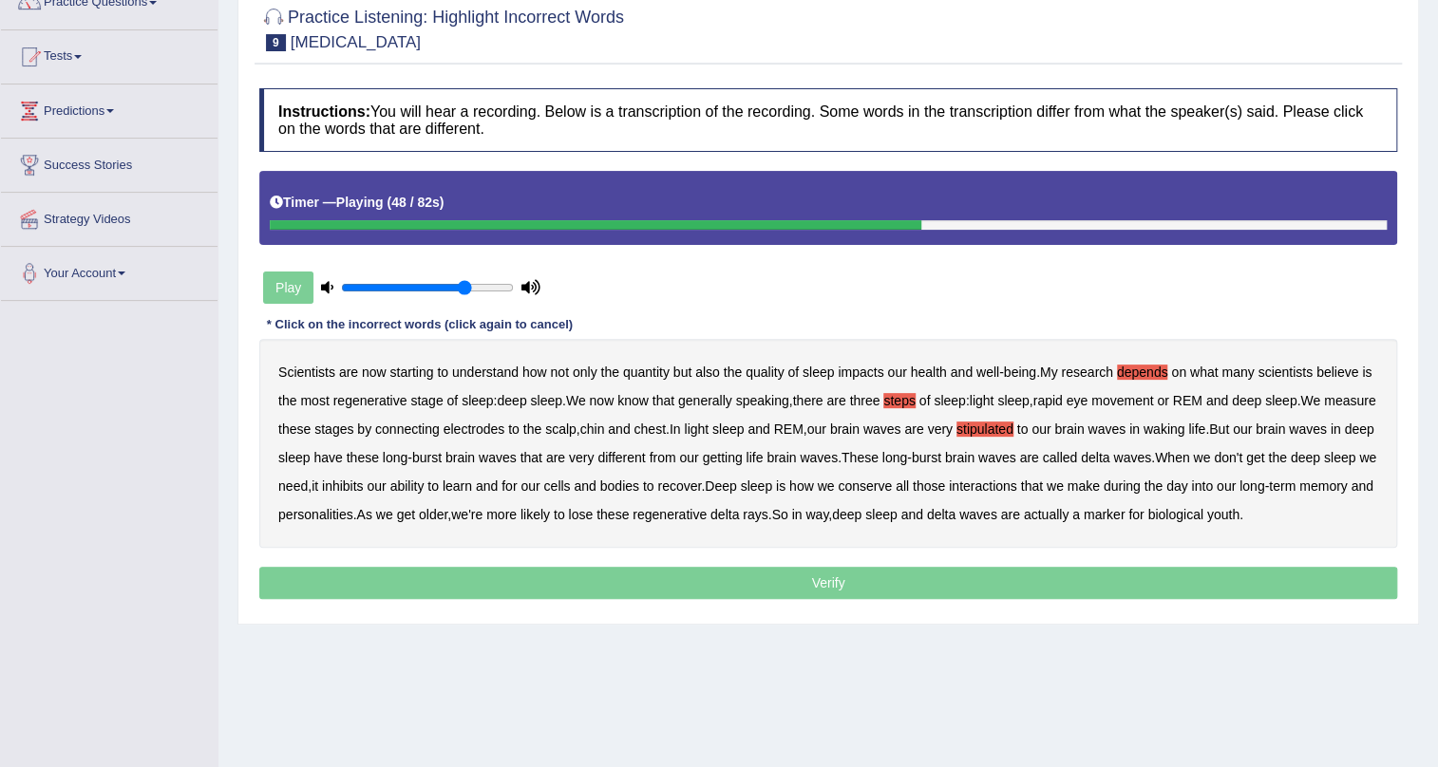
click at [742, 461] on b "getting" at bounding box center [722, 457] width 40 height 15
click at [892, 488] on b "conserve" at bounding box center [865, 486] width 54 height 15
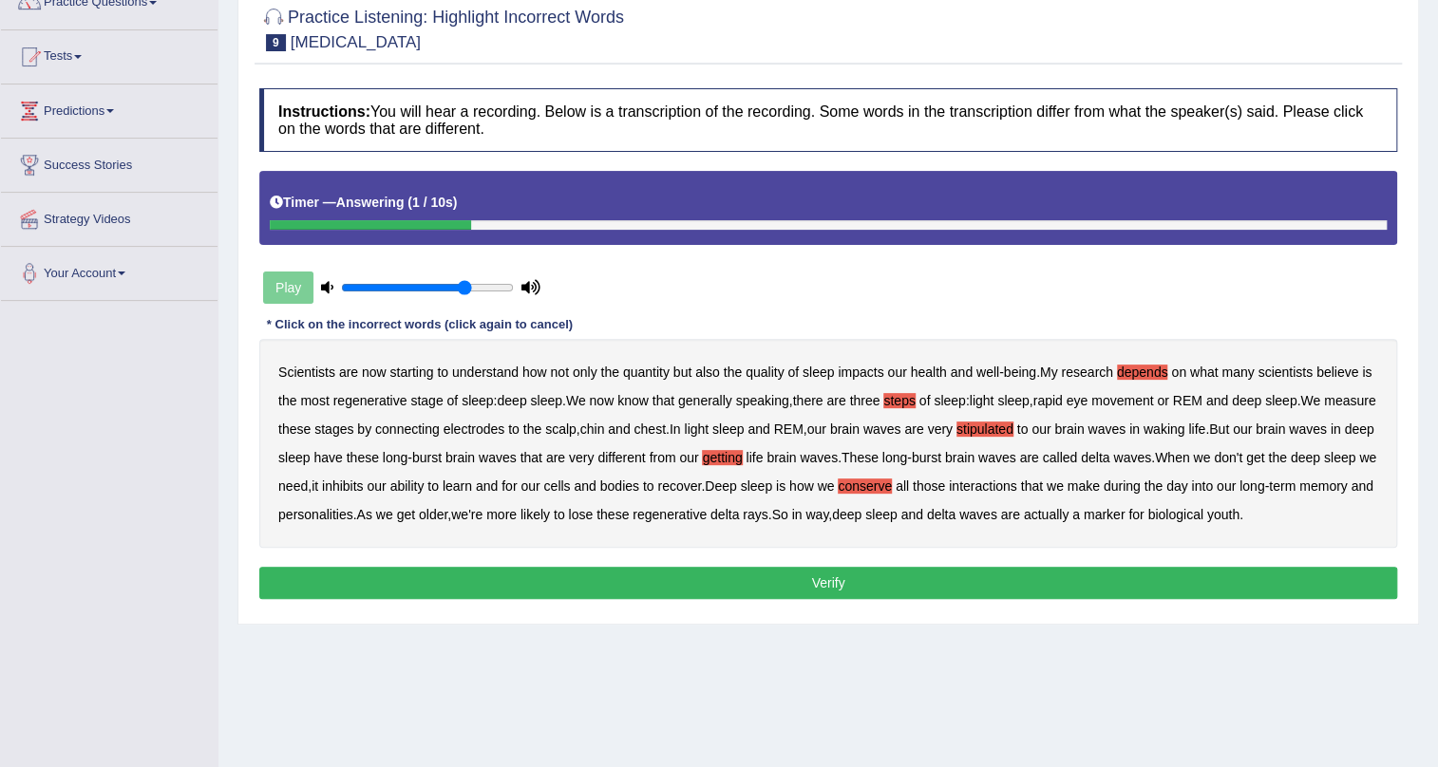
click at [769, 599] on button "Verify" at bounding box center [828, 583] width 1138 height 32
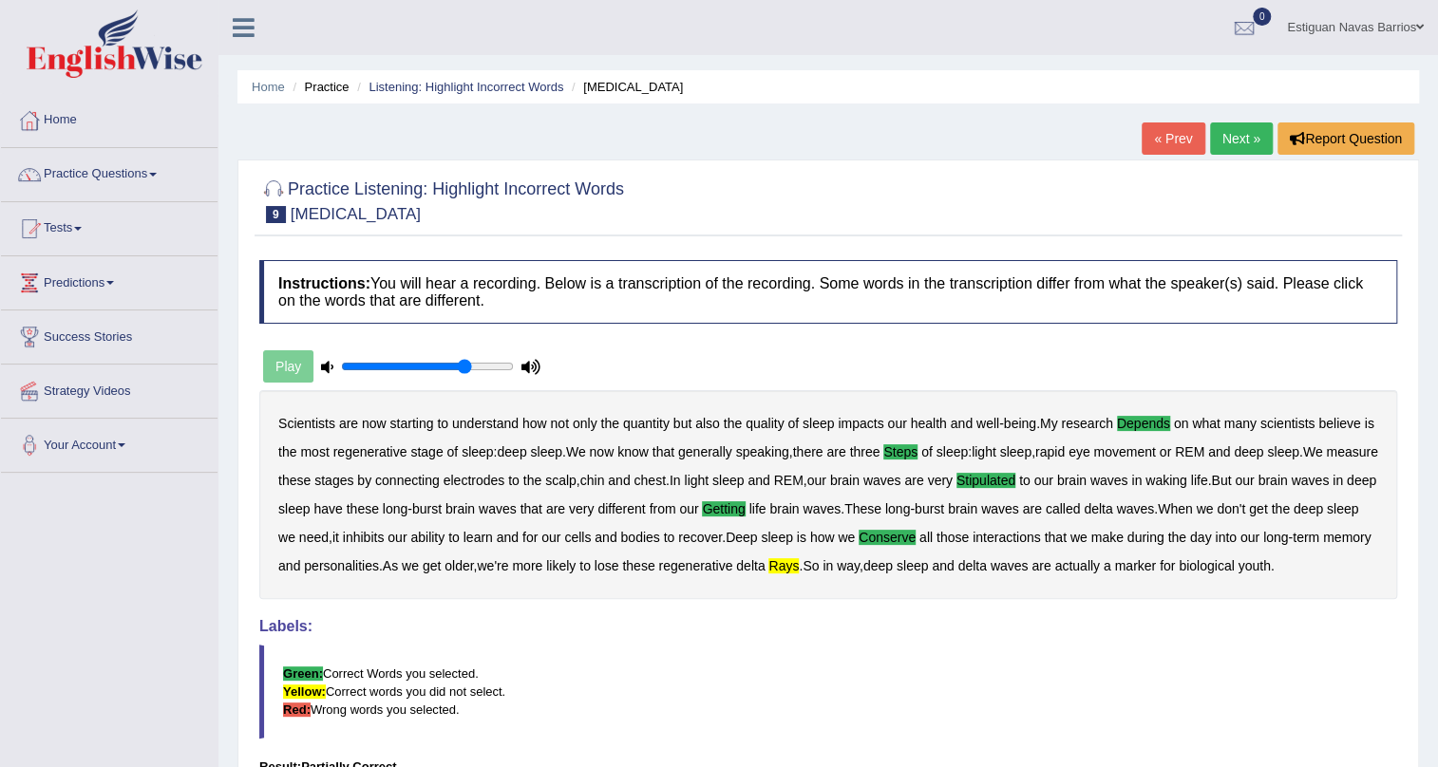
scroll to position [0, 0]
click at [1234, 140] on link "Next »" at bounding box center [1241, 138] width 63 height 32
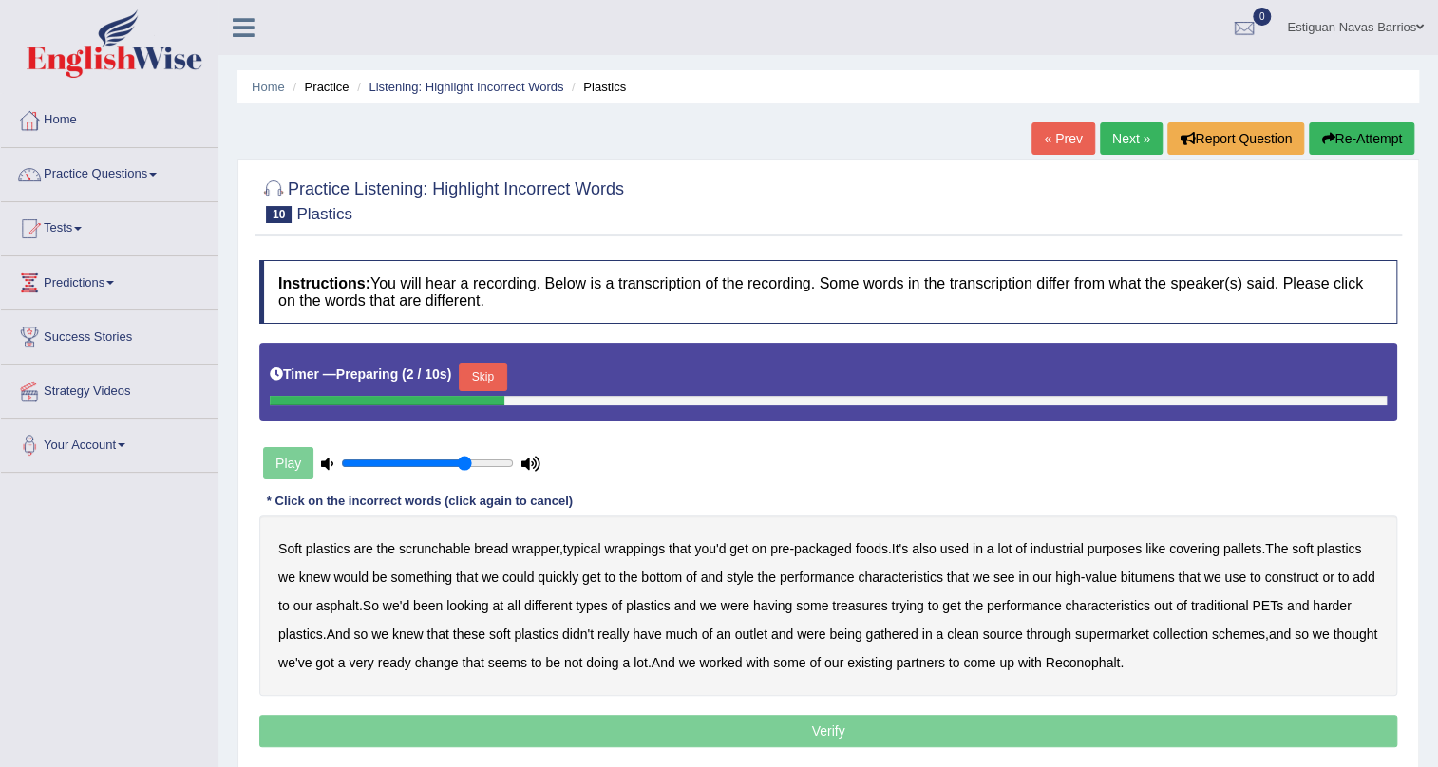
click at [495, 373] on button "Skip" at bounding box center [482, 377] width 47 height 28
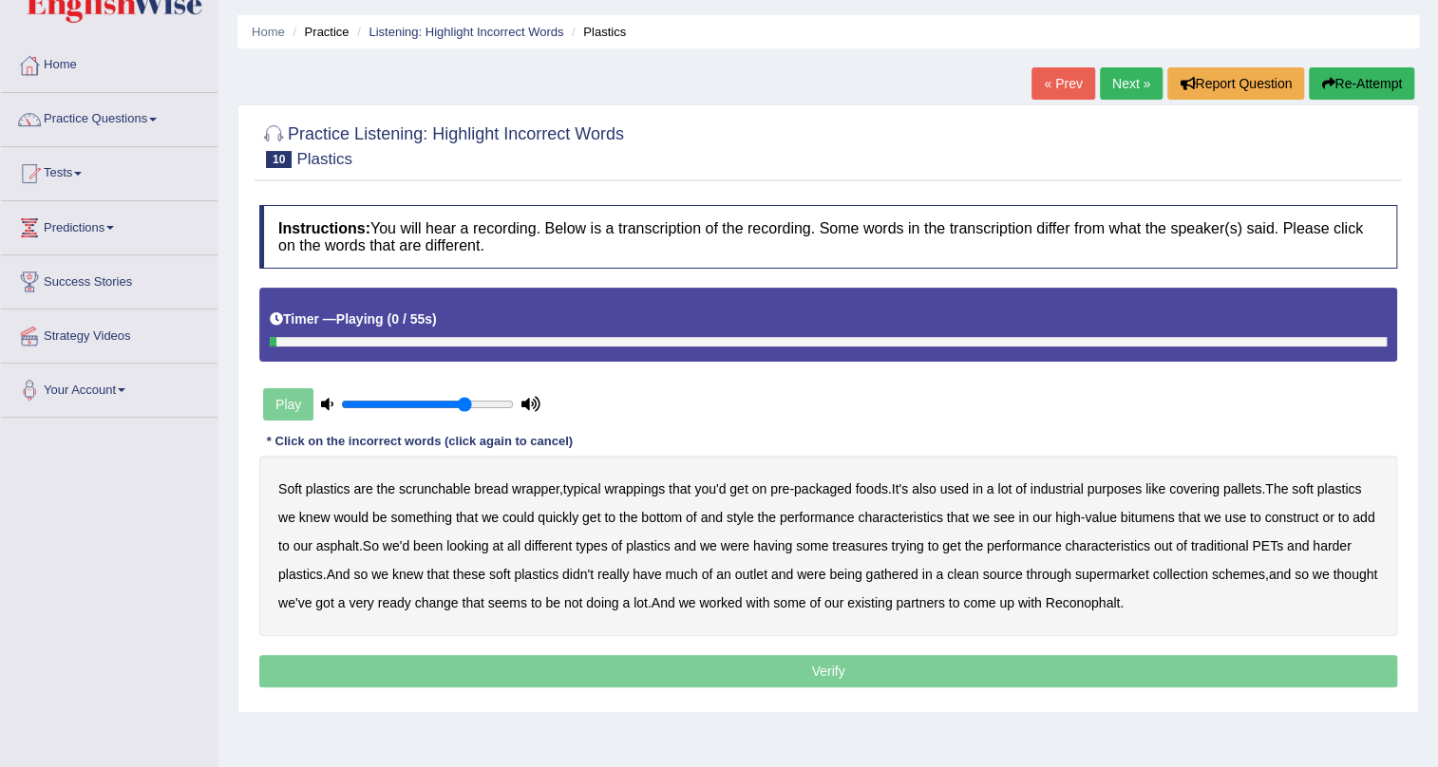
scroll to position [85, 0]
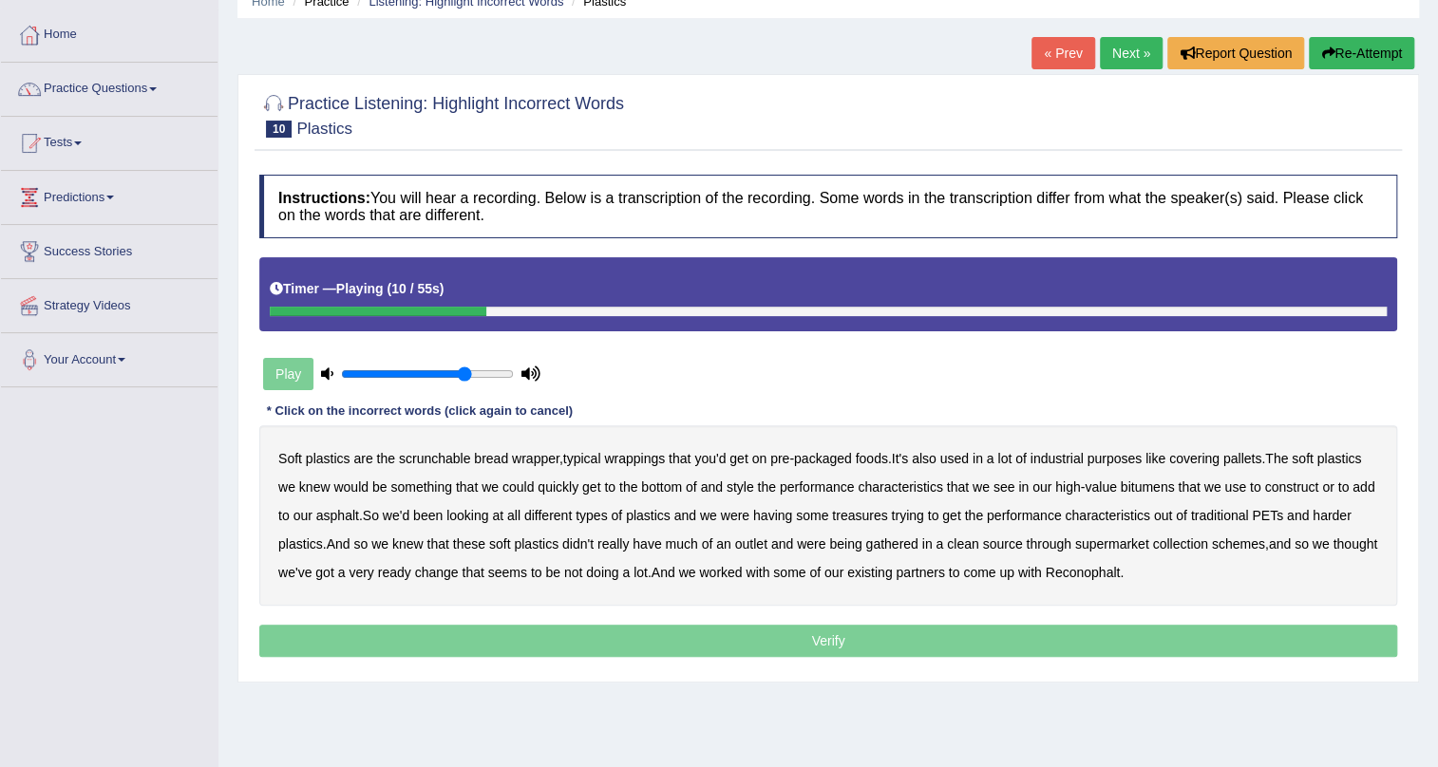
click at [1219, 455] on b "covering" at bounding box center [1194, 458] width 50 height 15
click at [360, 480] on b "would" at bounding box center [350, 487] width 35 height 15
click at [743, 489] on b "style" at bounding box center [740, 487] width 28 height 15
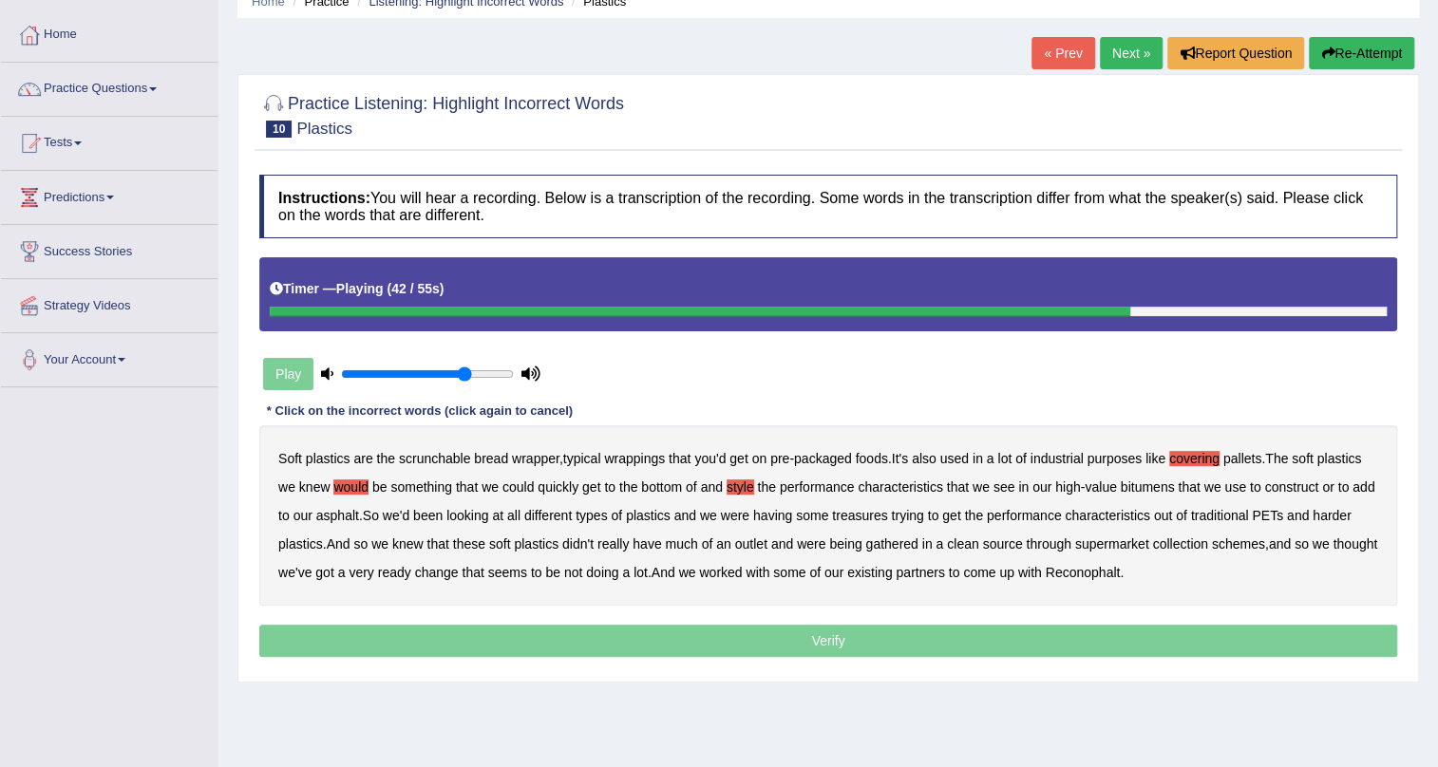
click at [876, 542] on b "gathered" at bounding box center [891, 544] width 52 height 15
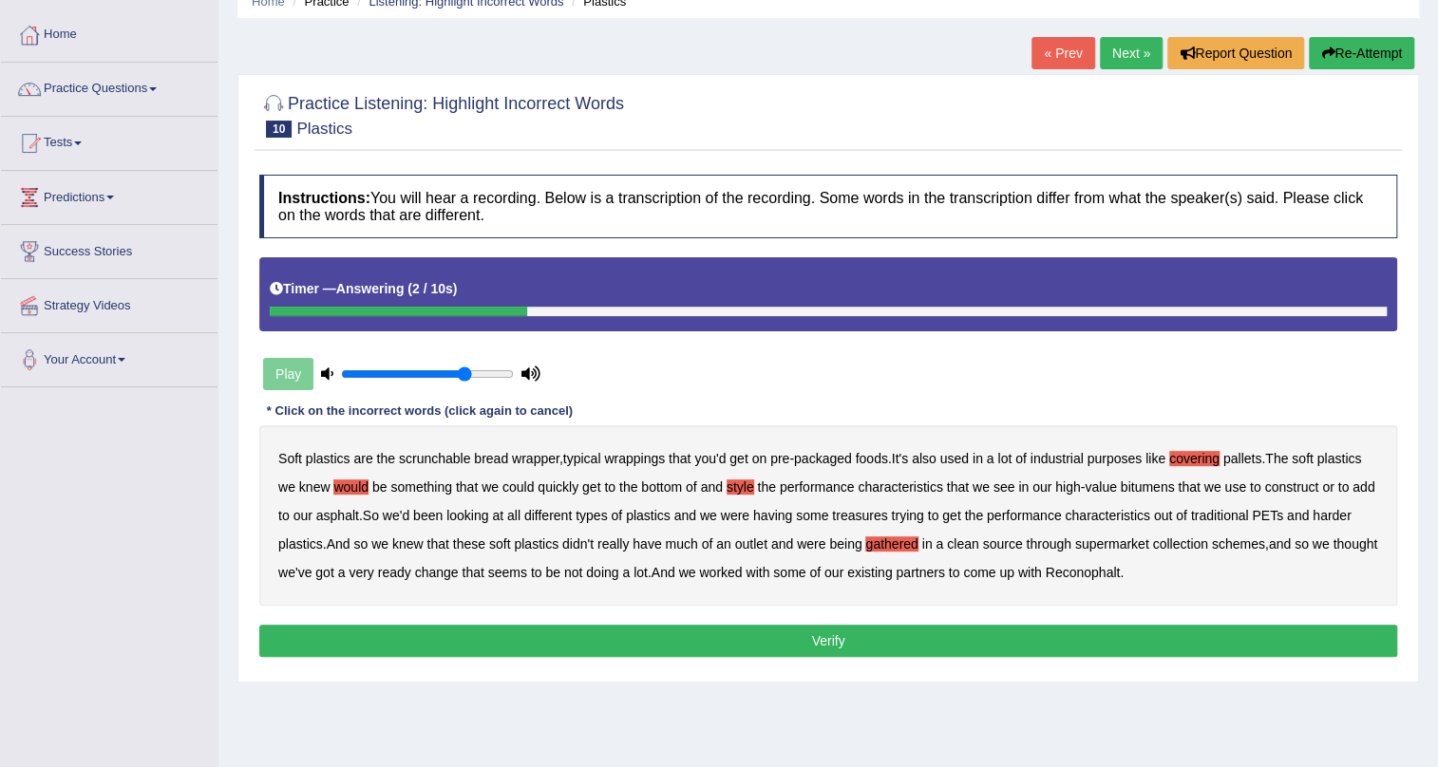
click at [808, 632] on button "Verify" at bounding box center [828, 641] width 1138 height 32
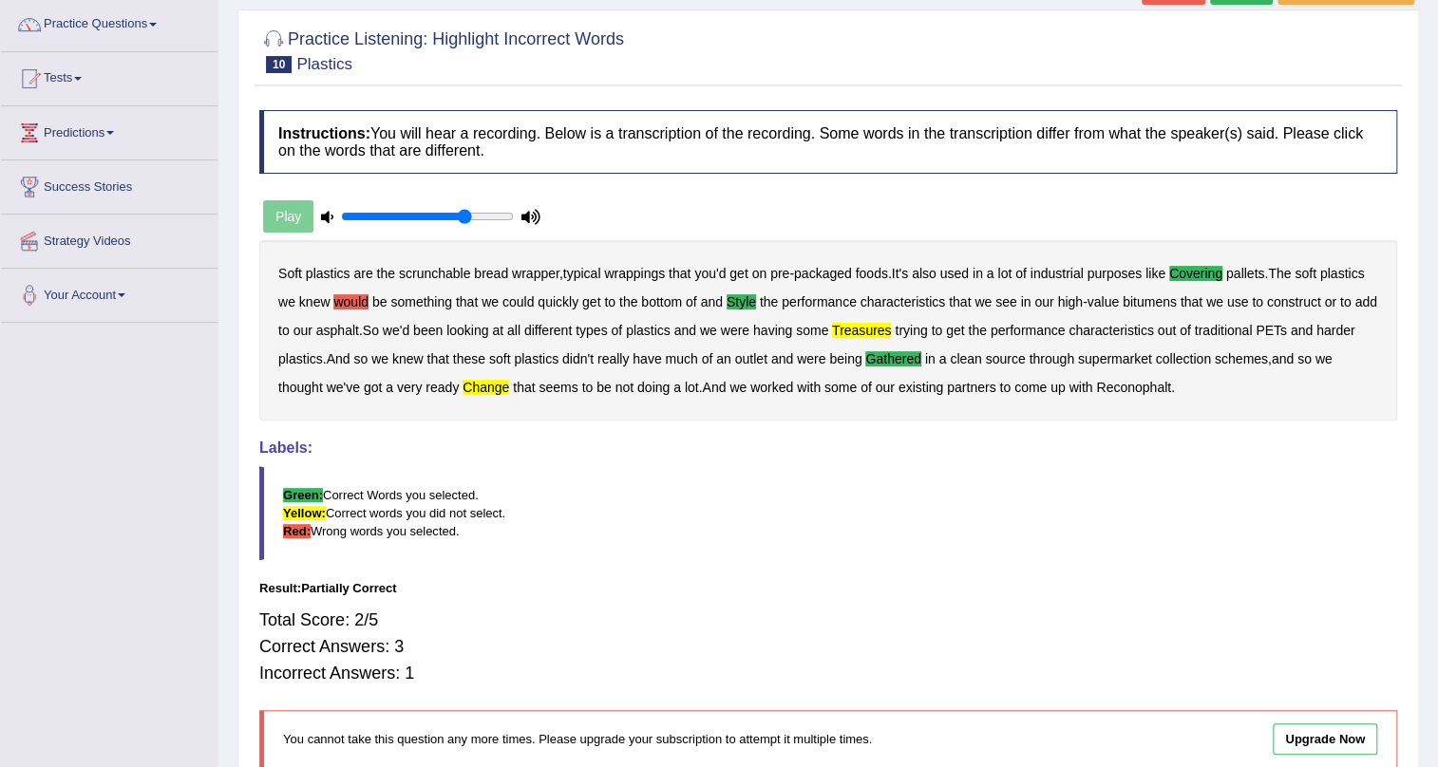
scroll to position [0, 0]
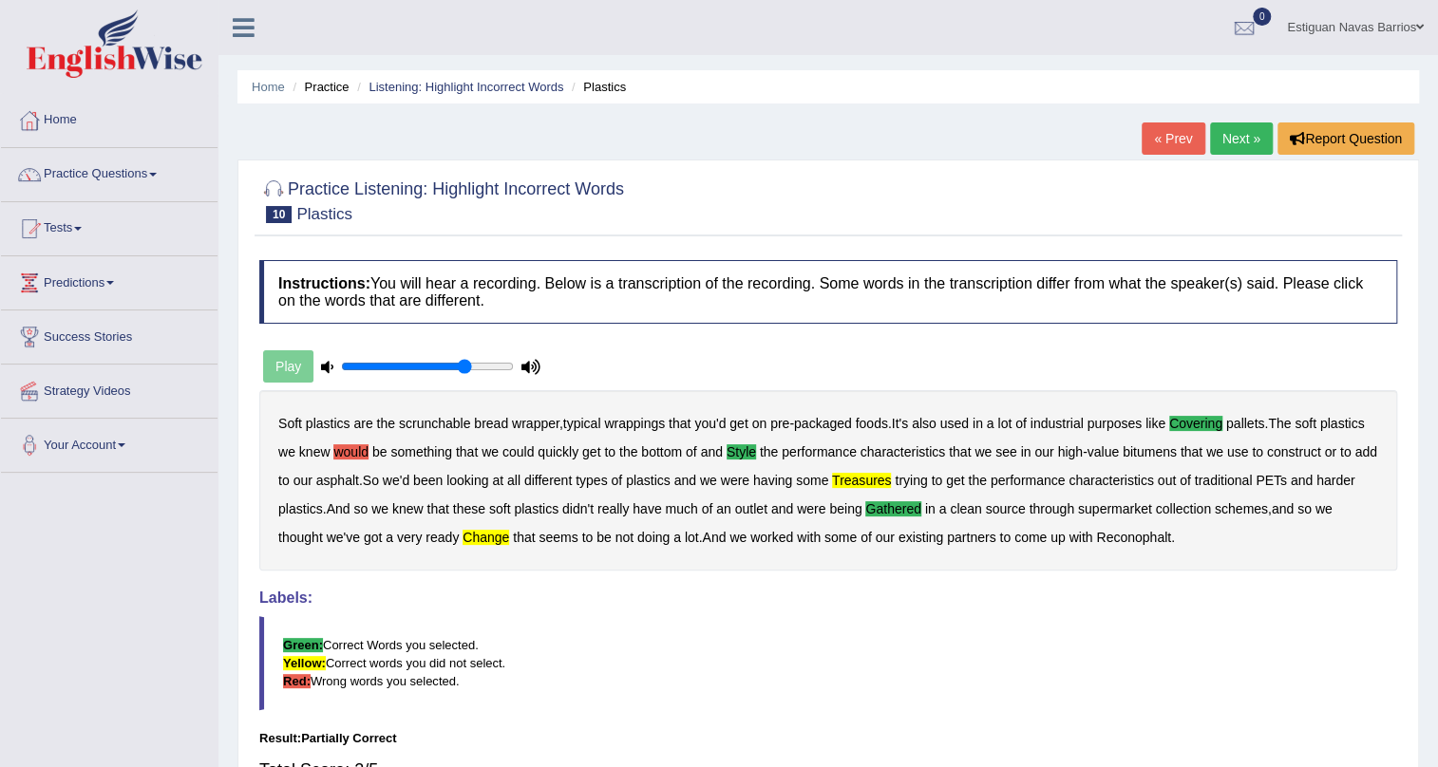
click at [1234, 136] on link "Next »" at bounding box center [1241, 138] width 63 height 32
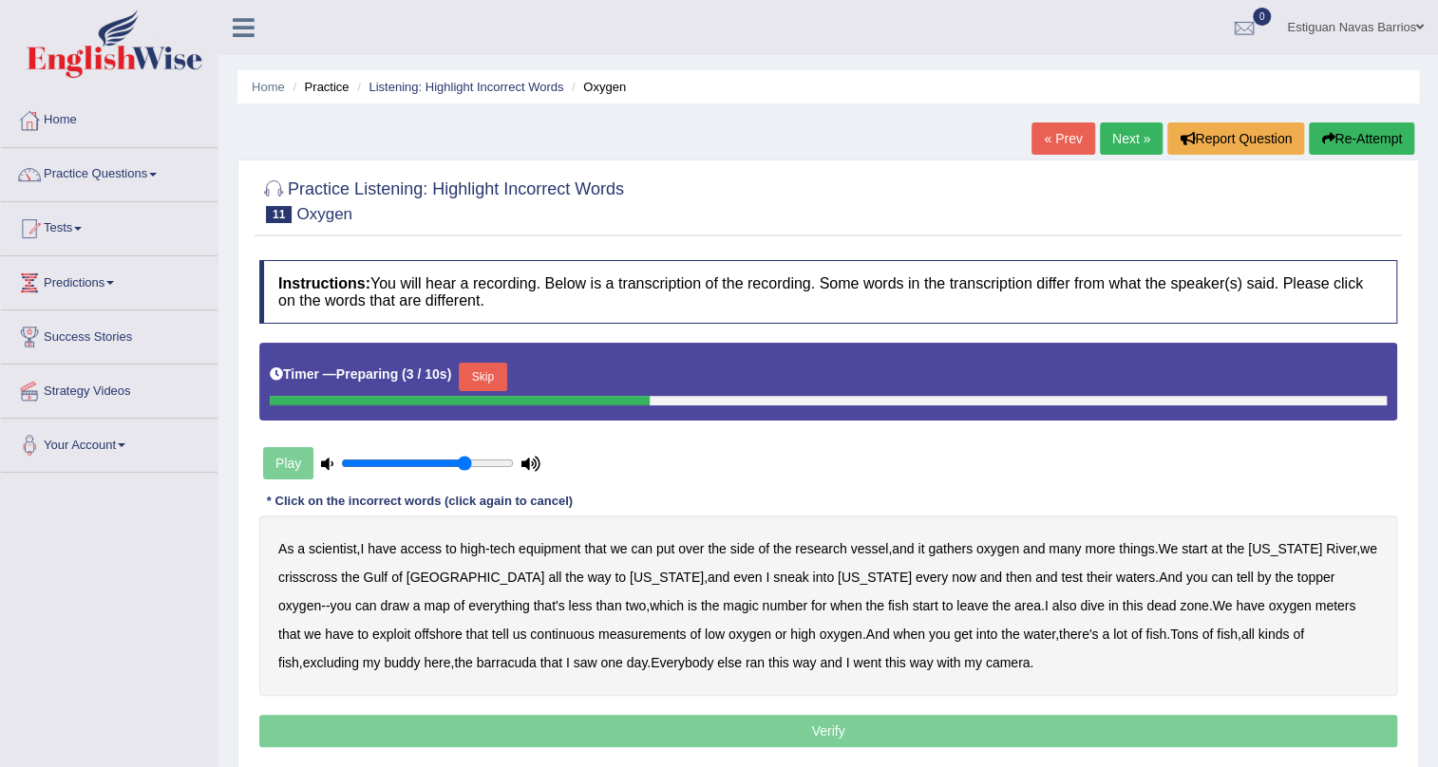
click at [492, 379] on button "Skip" at bounding box center [482, 377] width 47 height 28
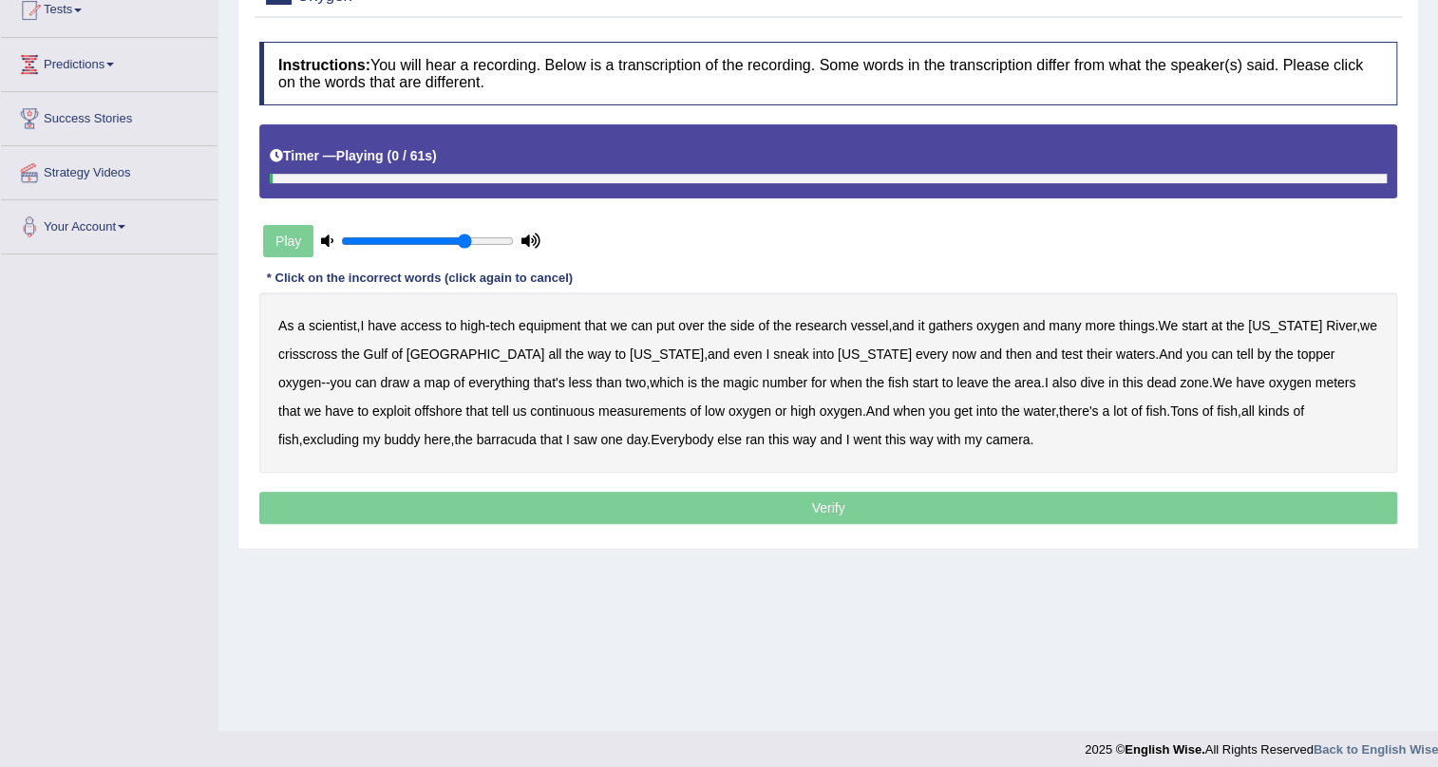
scroll to position [229, 0]
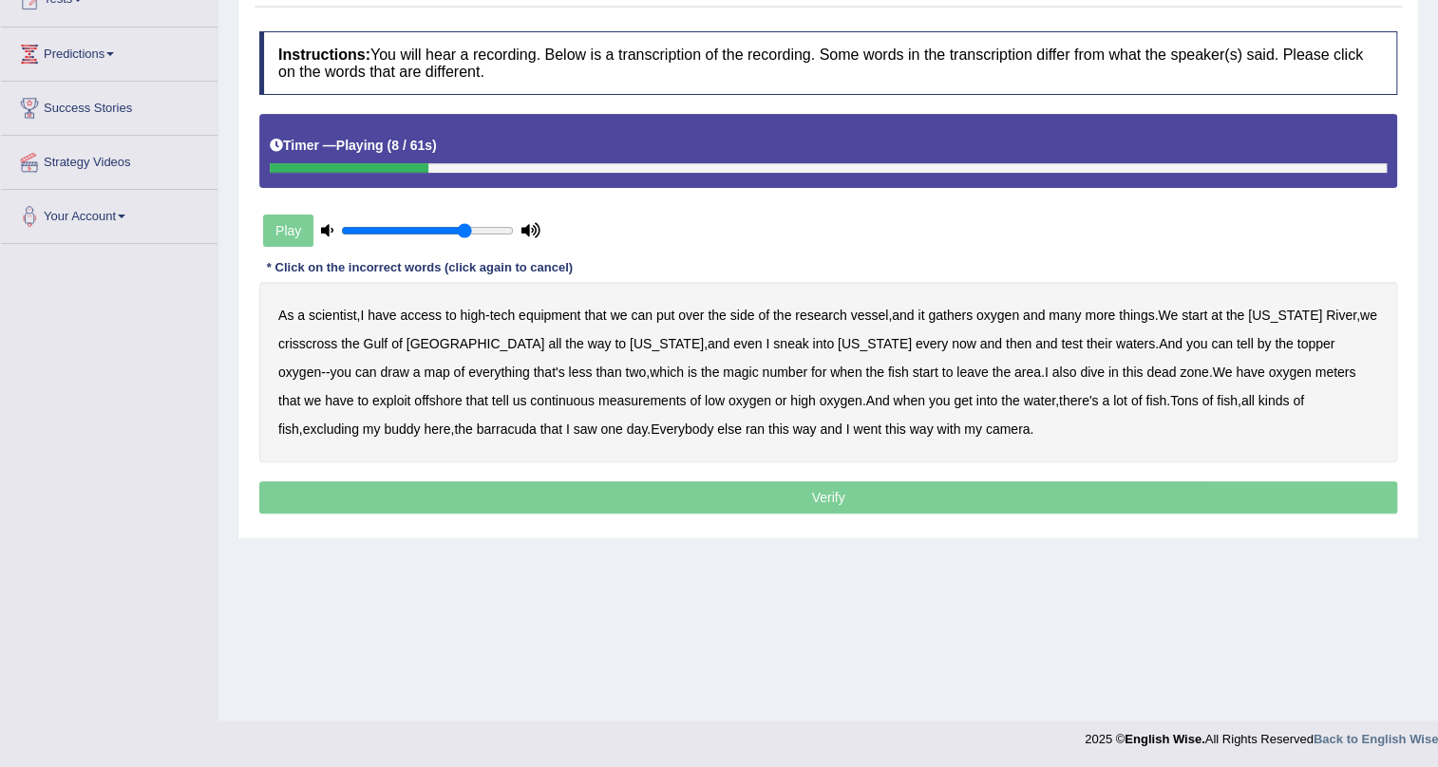
click at [972, 310] on b "gathers" at bounding box center [950, 315] width 45 height 15
click at [1296, 342] on b "topper" at bounding box center [1315, 343] width 38 height 15
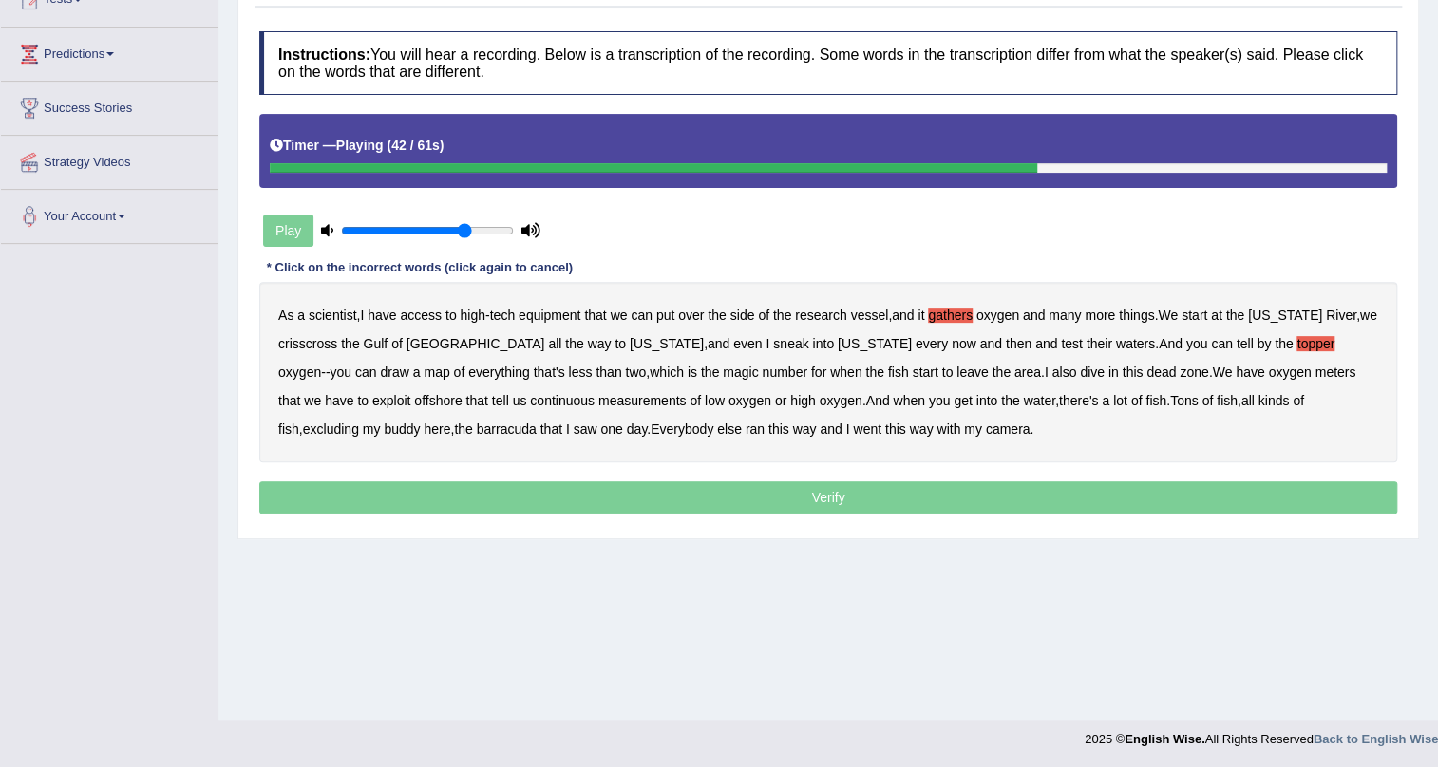
click at [410, 393] on b "exploit" at bounding box center [391, 400] width 38 height 15
click at [359, 422] on b "excluding" at bounding box center [331, 429] width 56 height 15
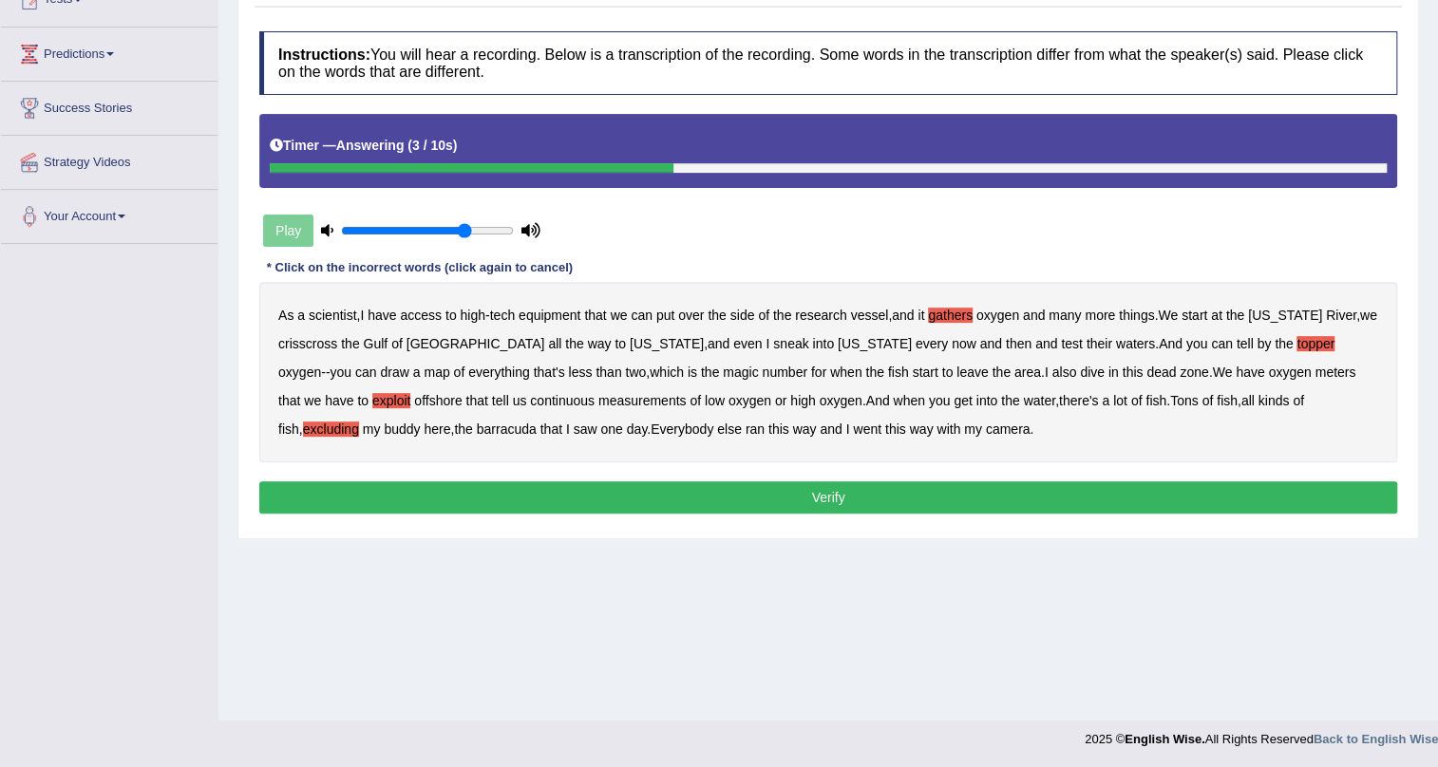
click at [782, 507] on button "Verify" at bounding box center [828, 497] width 1138 height 32
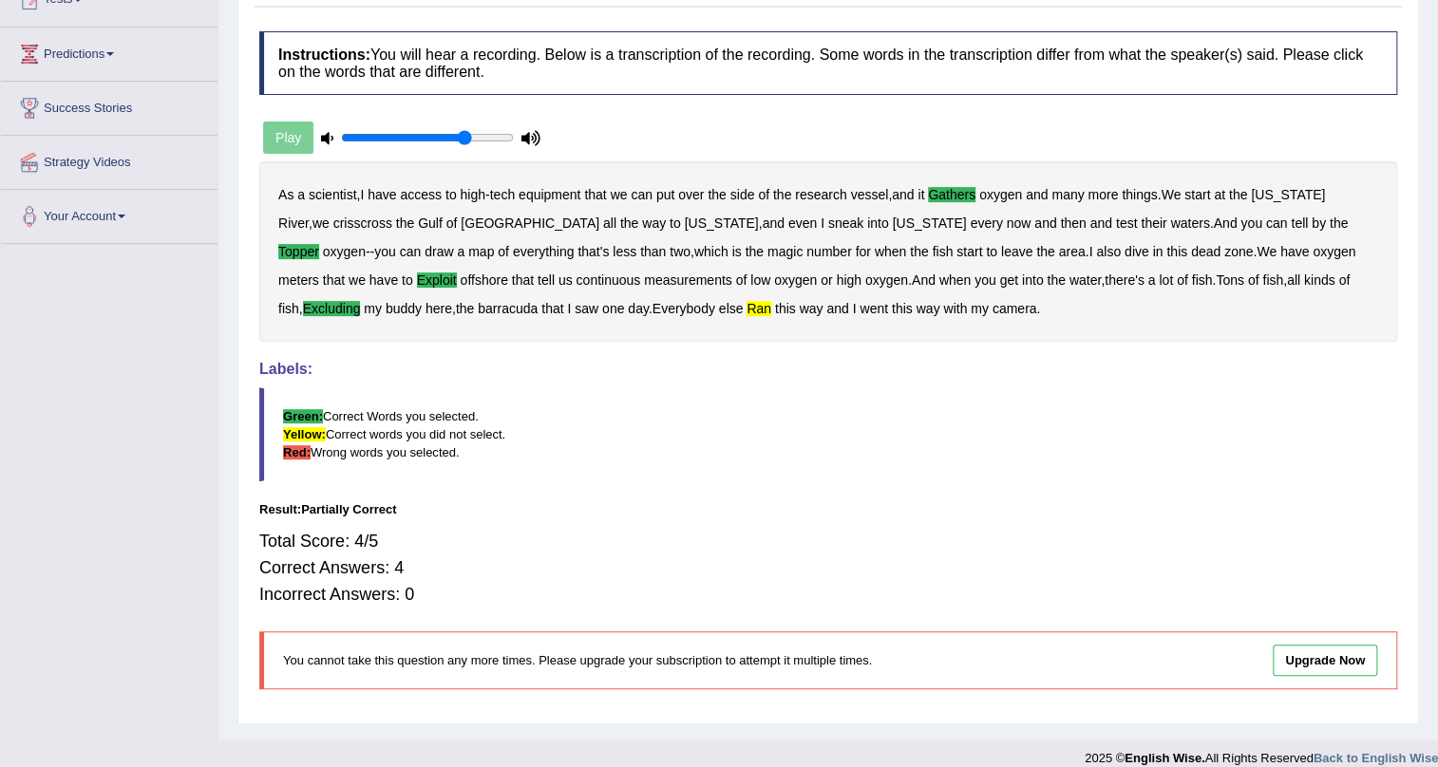
scroll to position [0, 0]
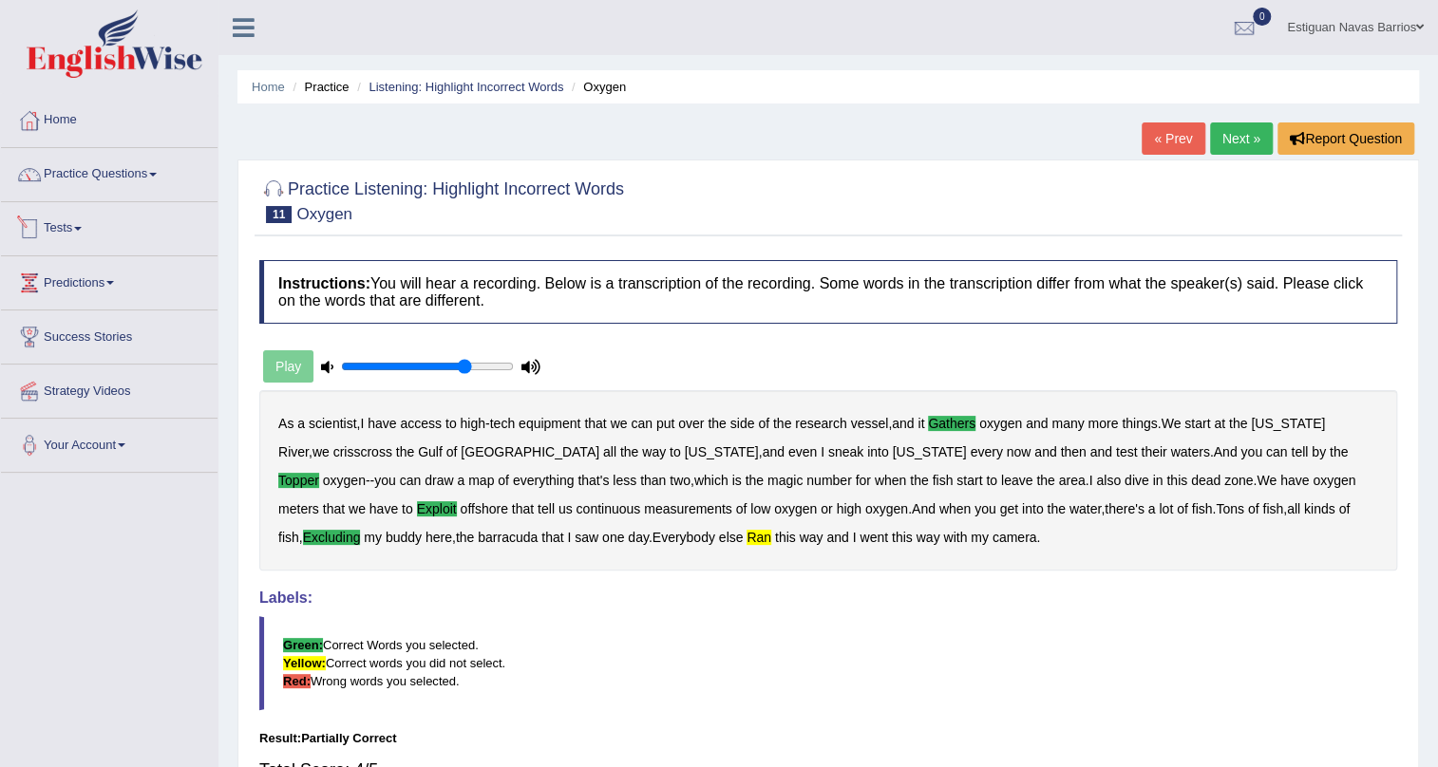
click at [66, 232] on link "Tests" at bounding box center [109, 225] width 217 height 47
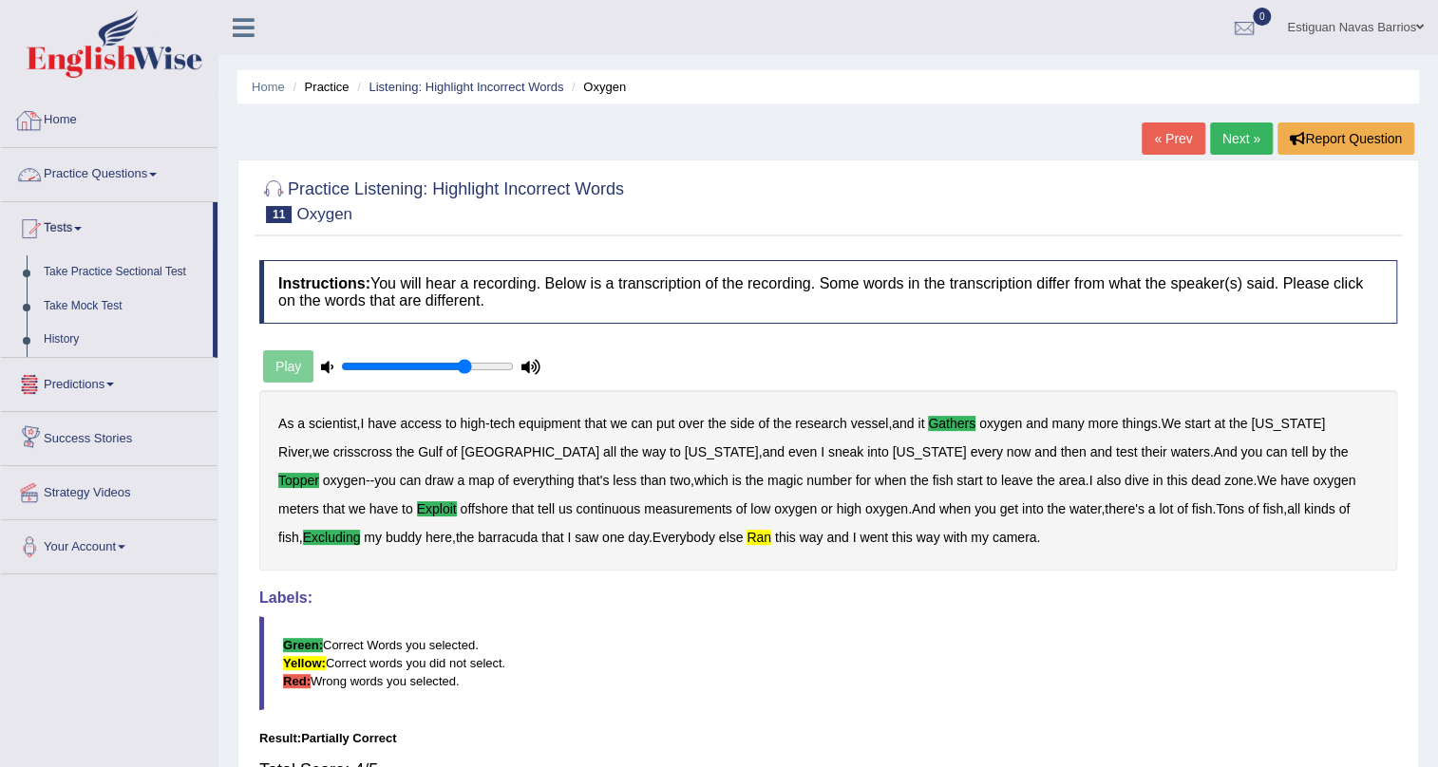
click at [131, 152] on link "Practice Questions" at bounding box center [109, 171] width 217 height 47
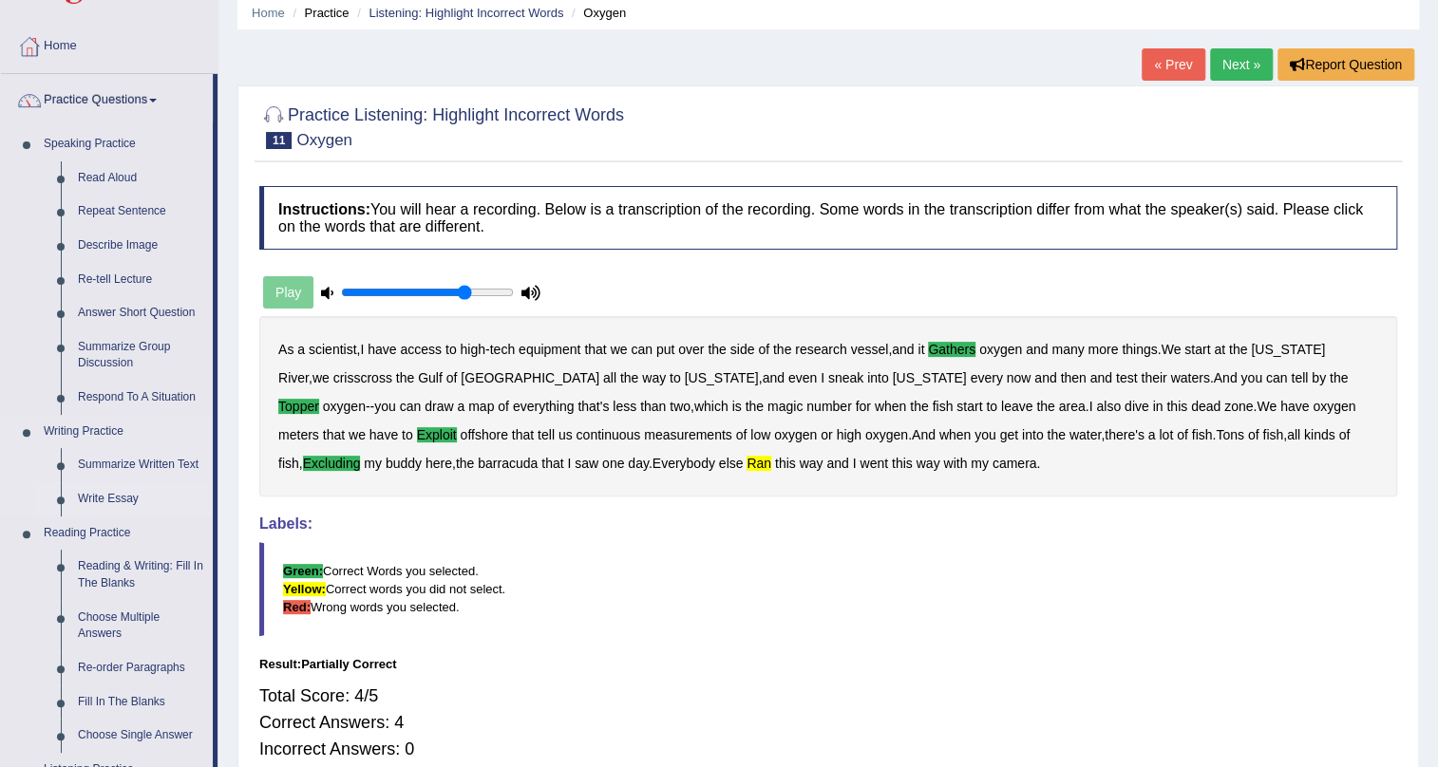
scroll to position [172, 0]
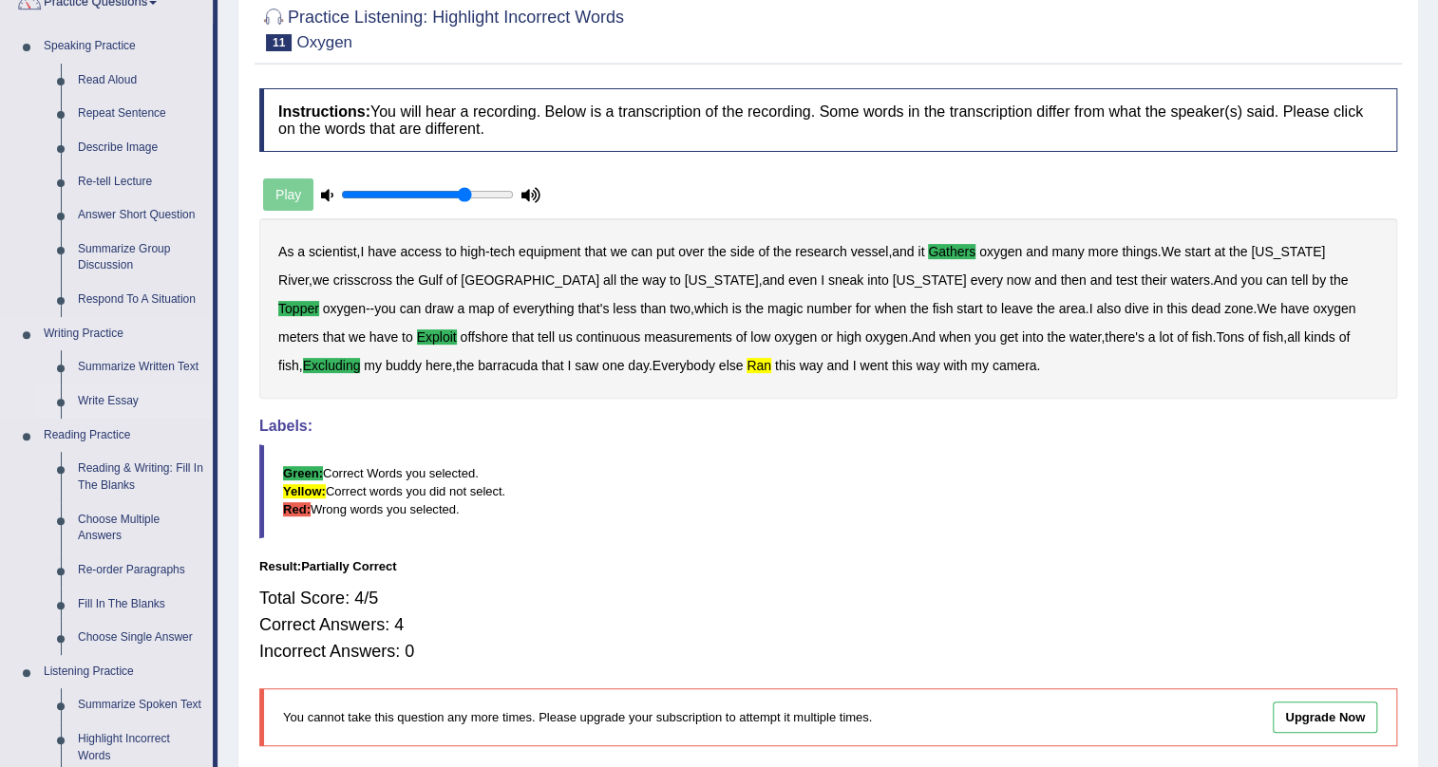
click at [132, 395] on link "Write Essay" at bounding box center [140, 402] width 143 height 34
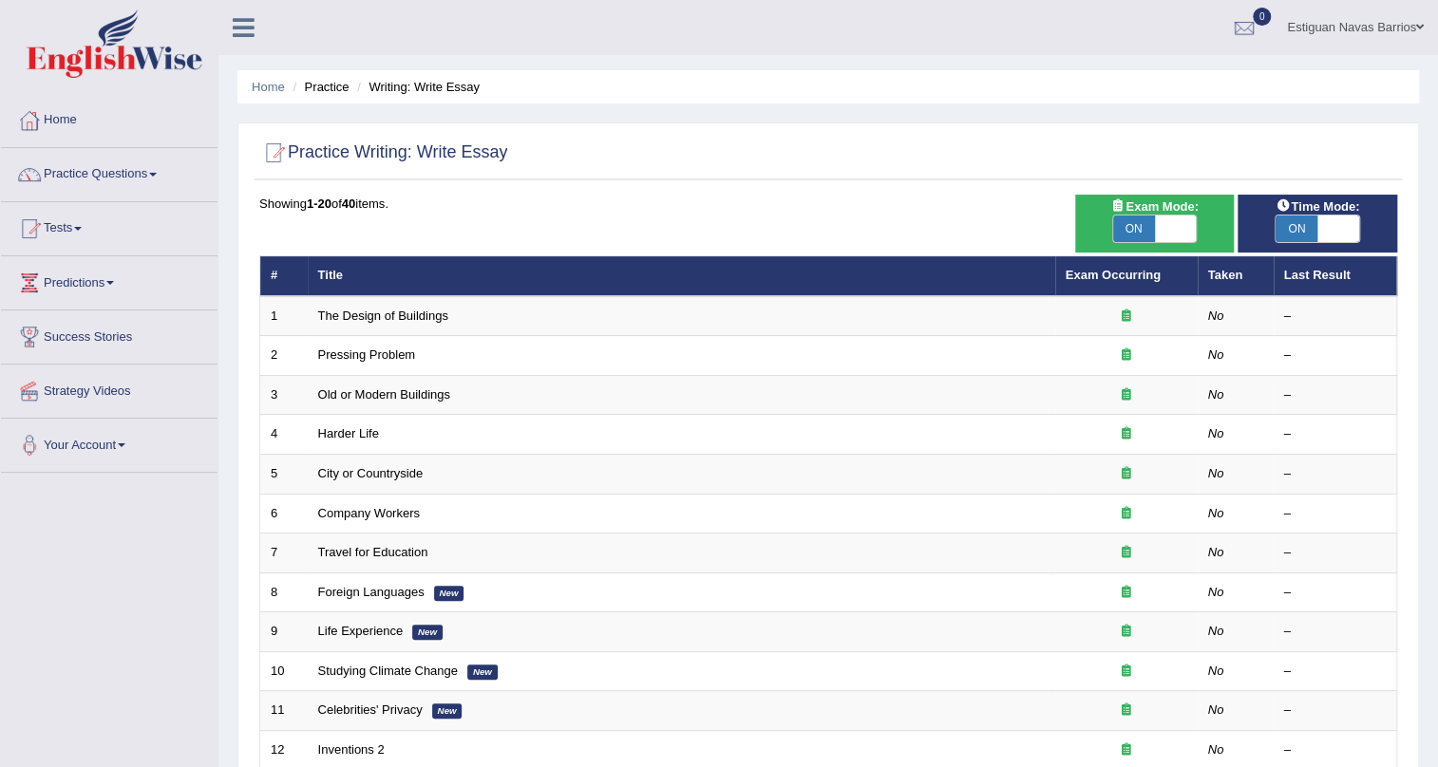
click at [1167, 226] on span at bounding box center [1176, 229] width 42 height 27
checkbox input "false"
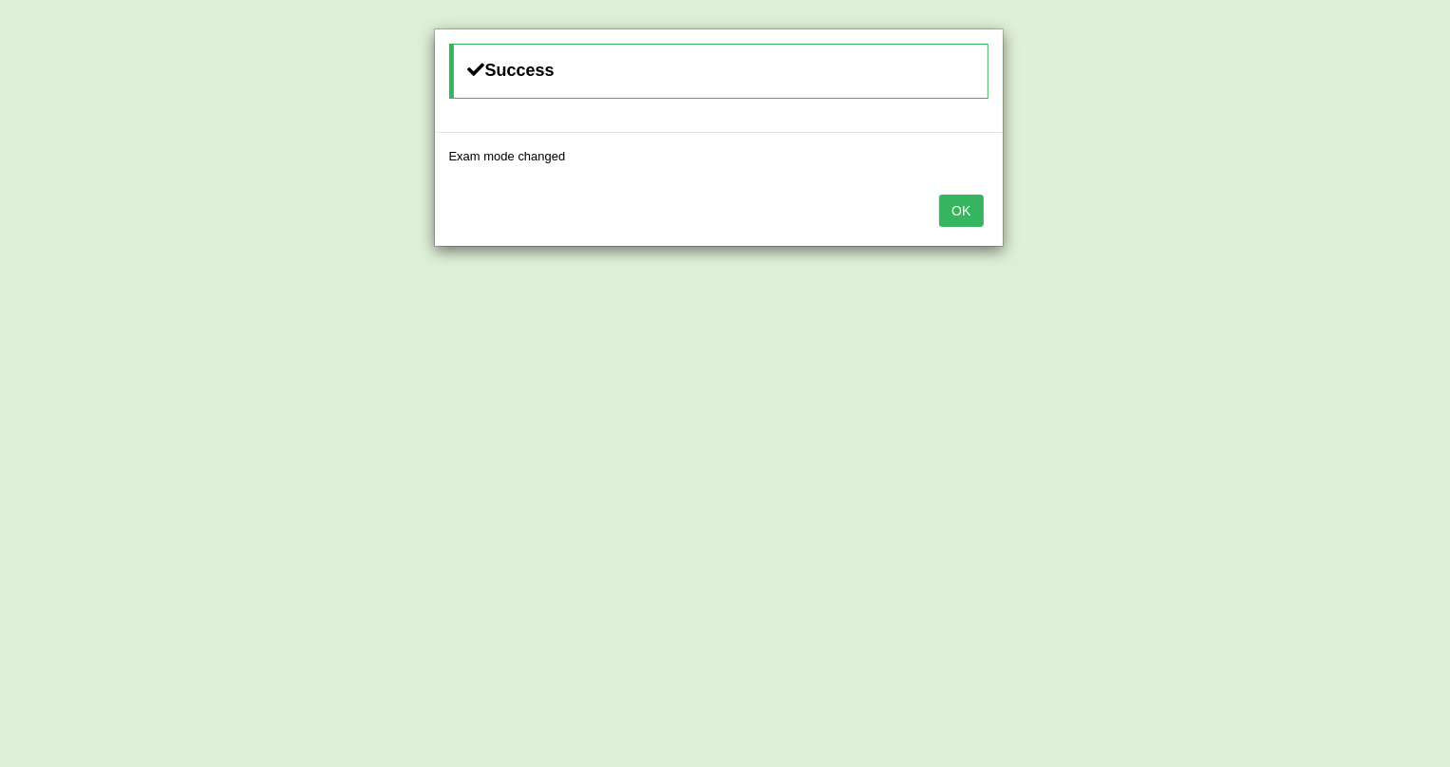
click at [970, 205] on button "OK" at bounding box center [961, 211] width 44 height 32
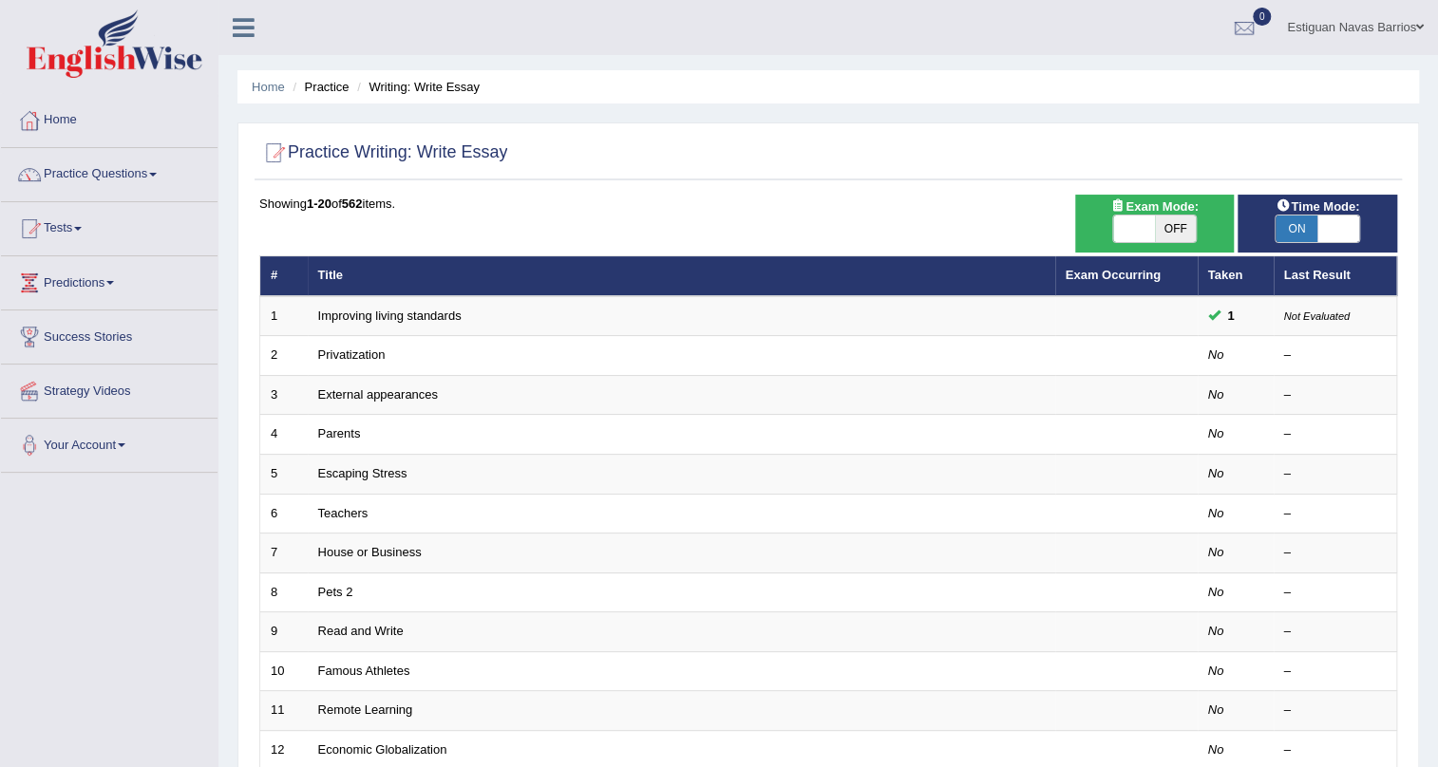
click at [1325, 222] on span at bounding box center [1338, 229] width 42 height 27
checkbox input "false"
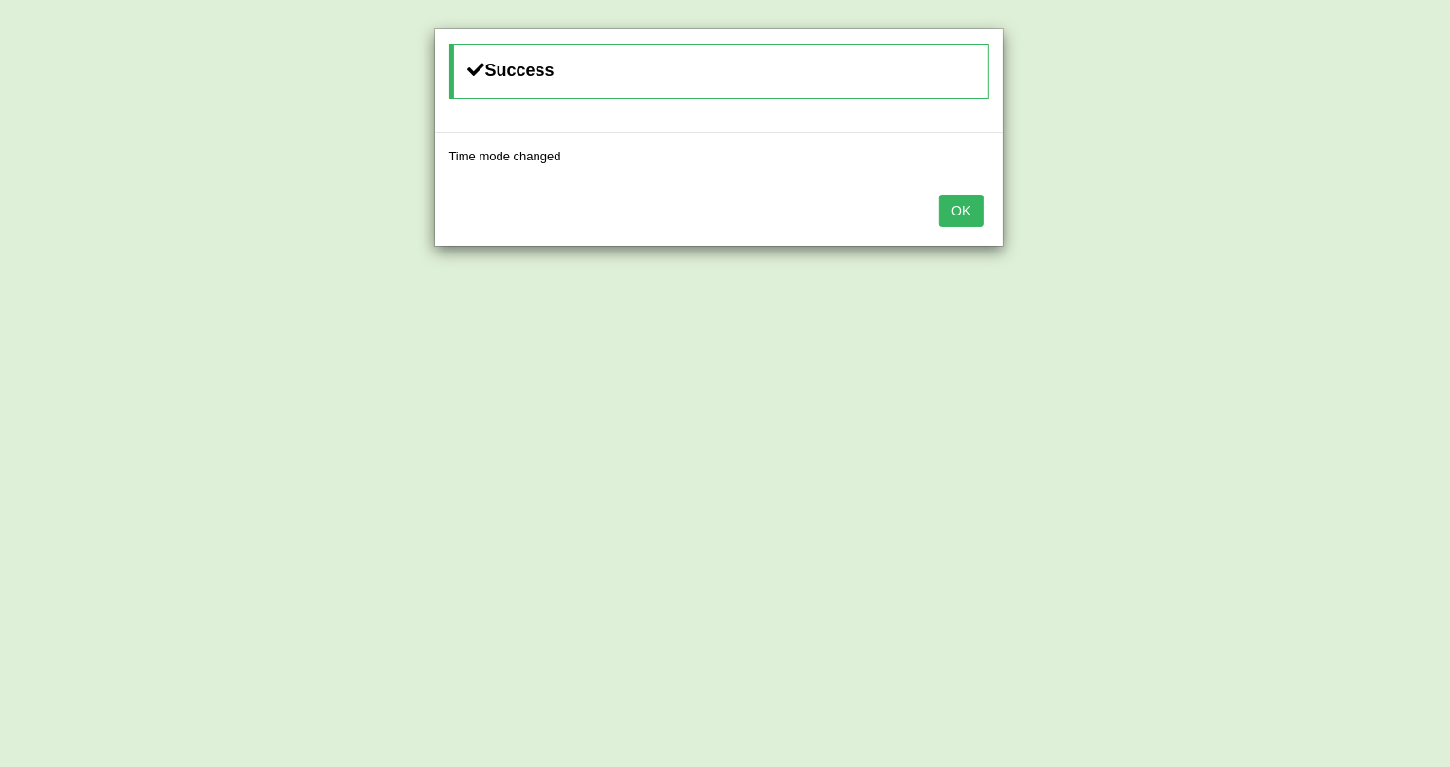
click at [951, 206] on button "OK" at bounding box center [961, 211] width 44 height 32
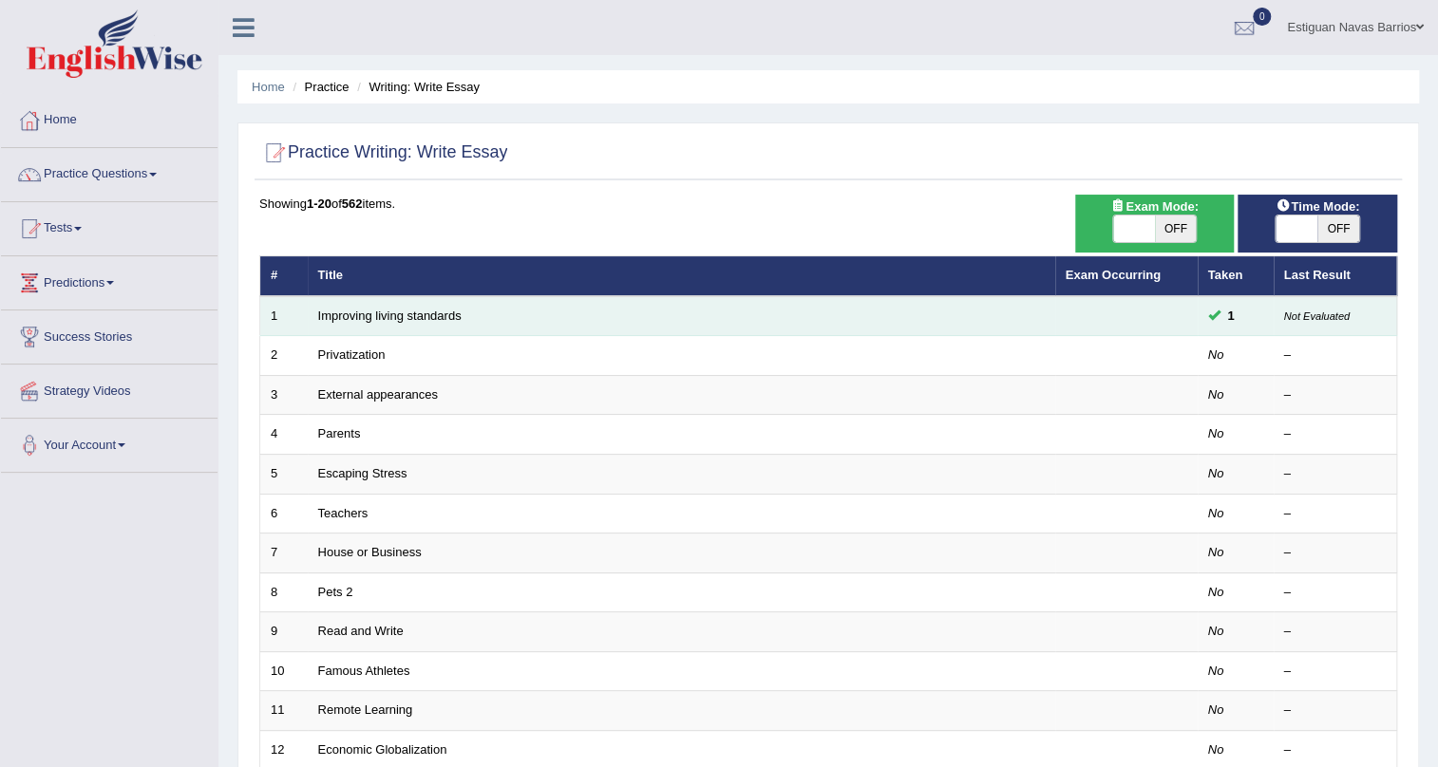
click at [1139, 322] on td at bounding box center [1126, 316] width 142 height 40
click at [341, 309] on link "Improving living standards" at bounding box center [389, 316] width 143 height 14
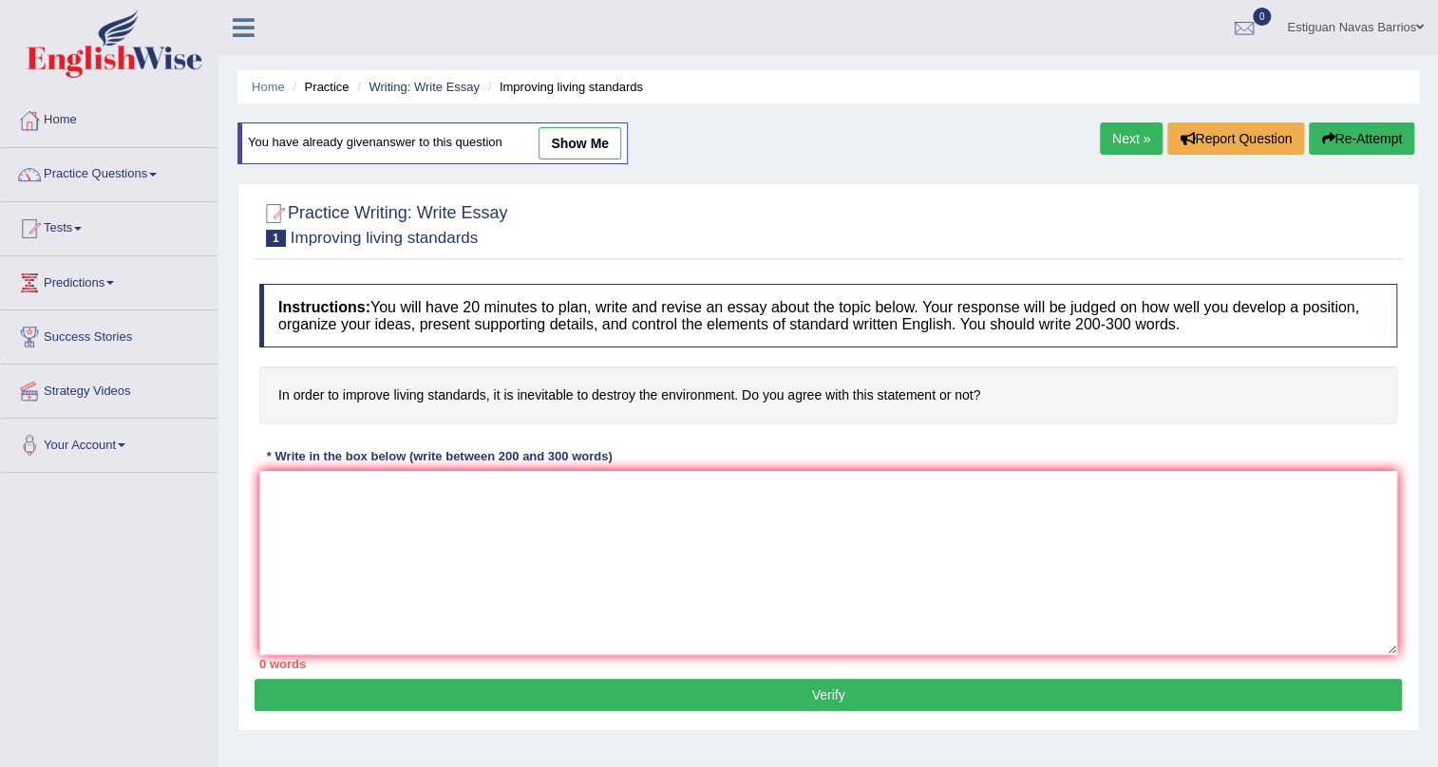
click at [592, 137] on link "show me" at bounding box center [579, 143] width 83 height 32
type textarea "The increasing influence of living standards on our lives has ignited numerous …"
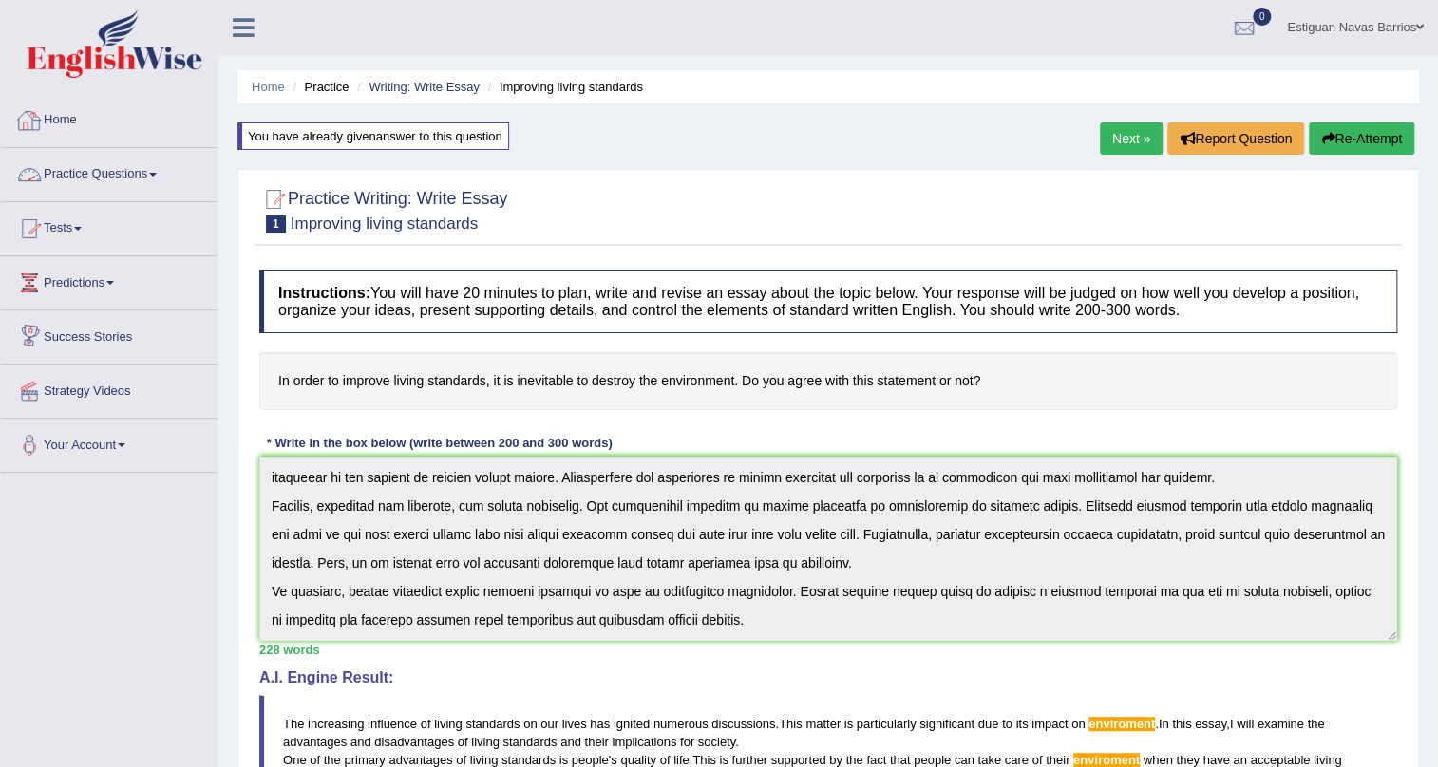
click at [87, 129] on link "Home" at bounding box center [109, 117] width 217 height 47
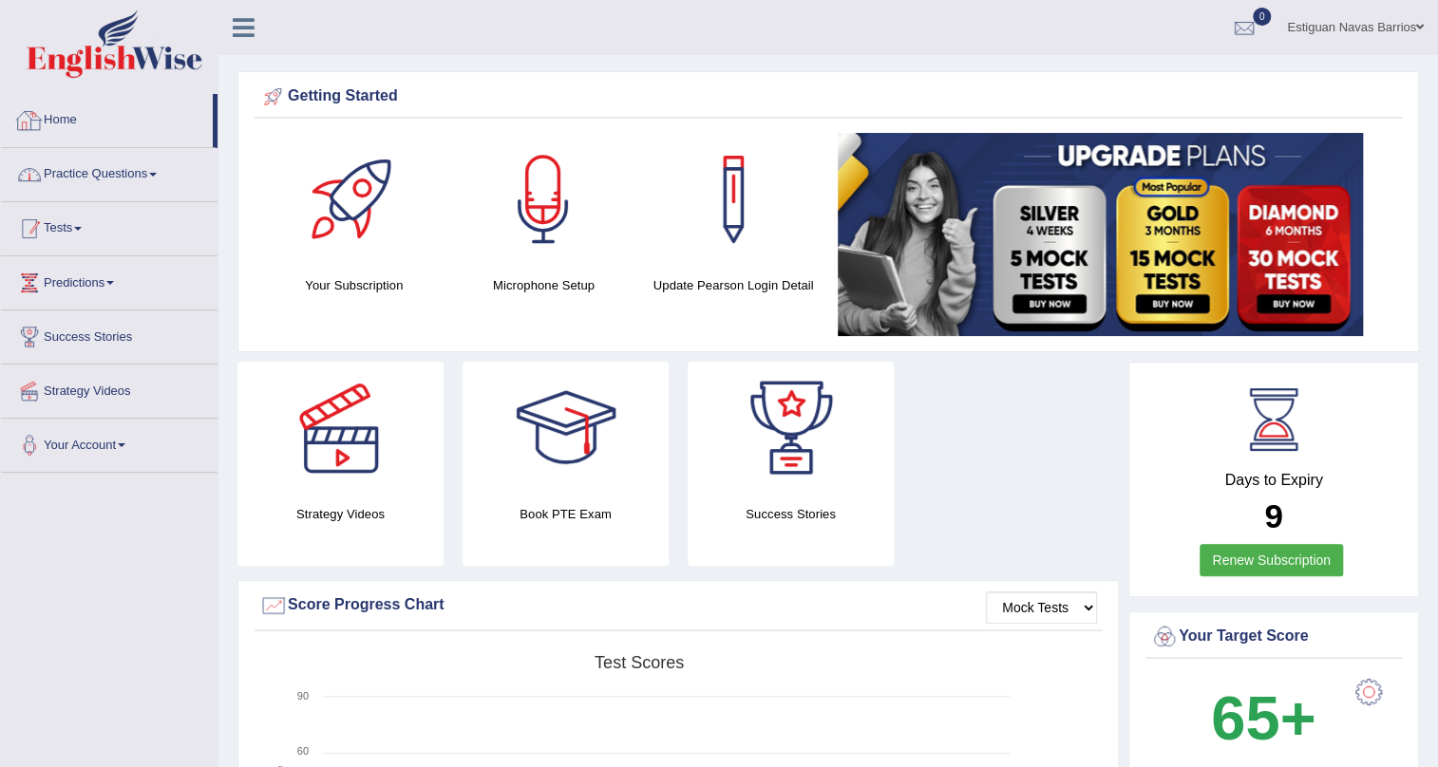
click at [94, 202] on link "Tests" at bounding box center [109, 225] width 217 height 47
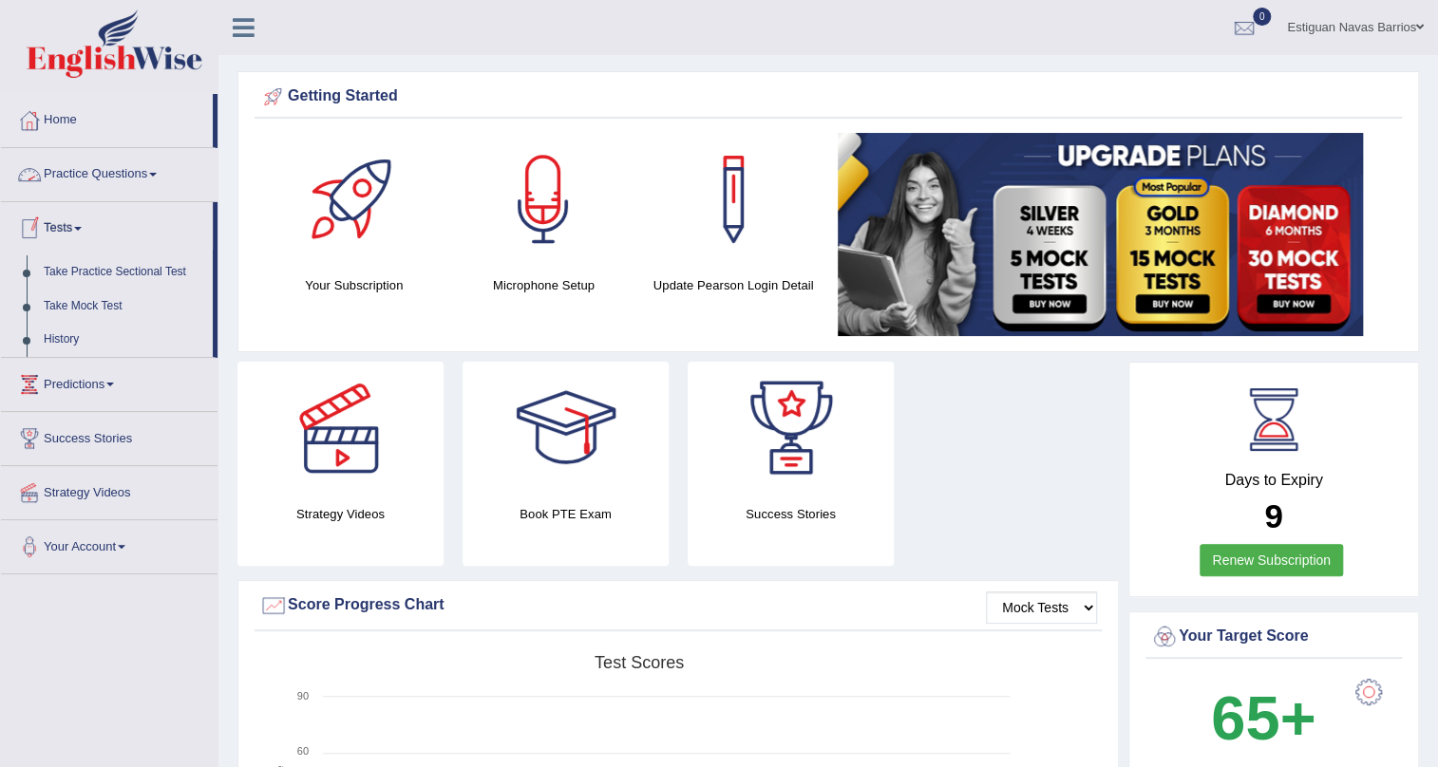
click at [102, 198] on li "Practice Questions Speaking Practice Read Aloud Repeat Sentence Describe Image …" at bounding box center [109, 175] width 217 height 54
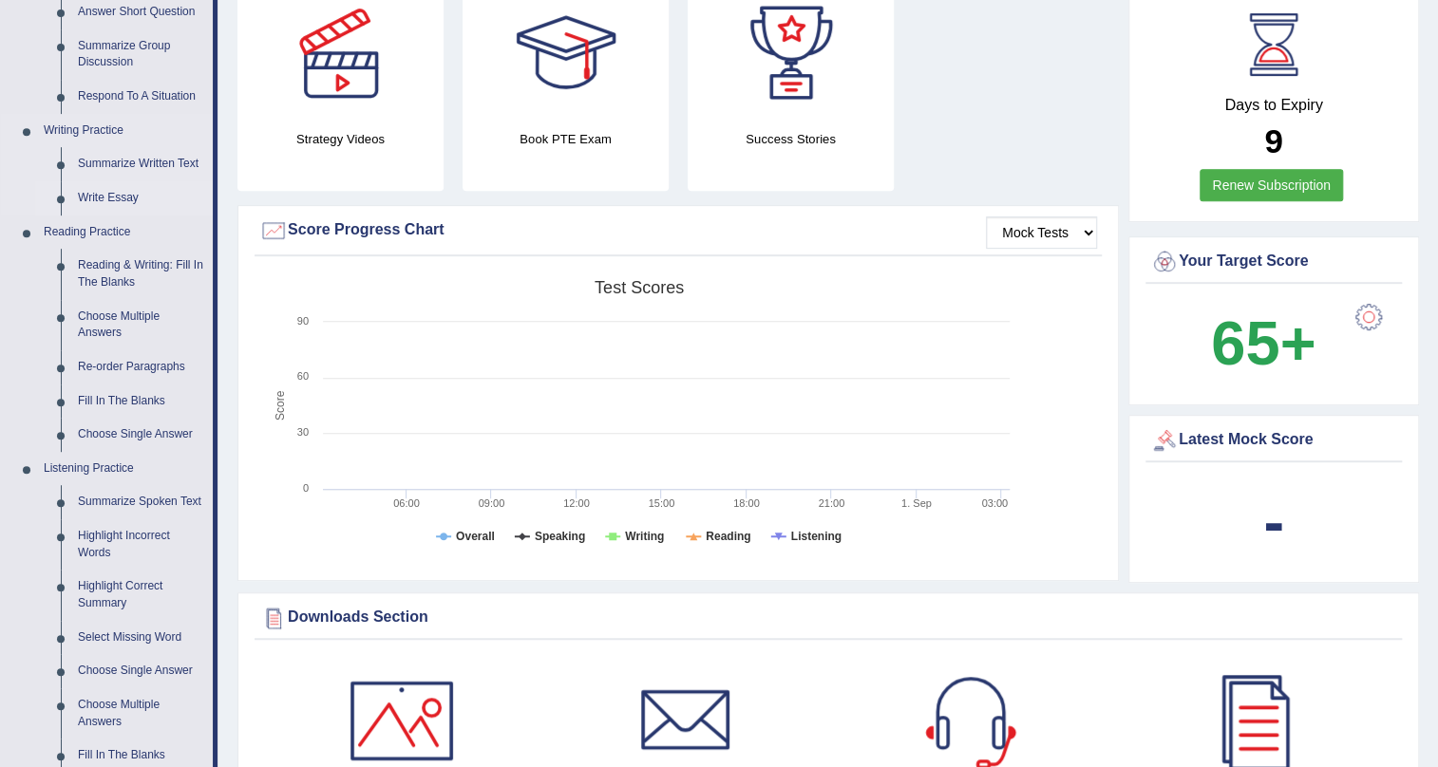
scroll to position [345, 0]
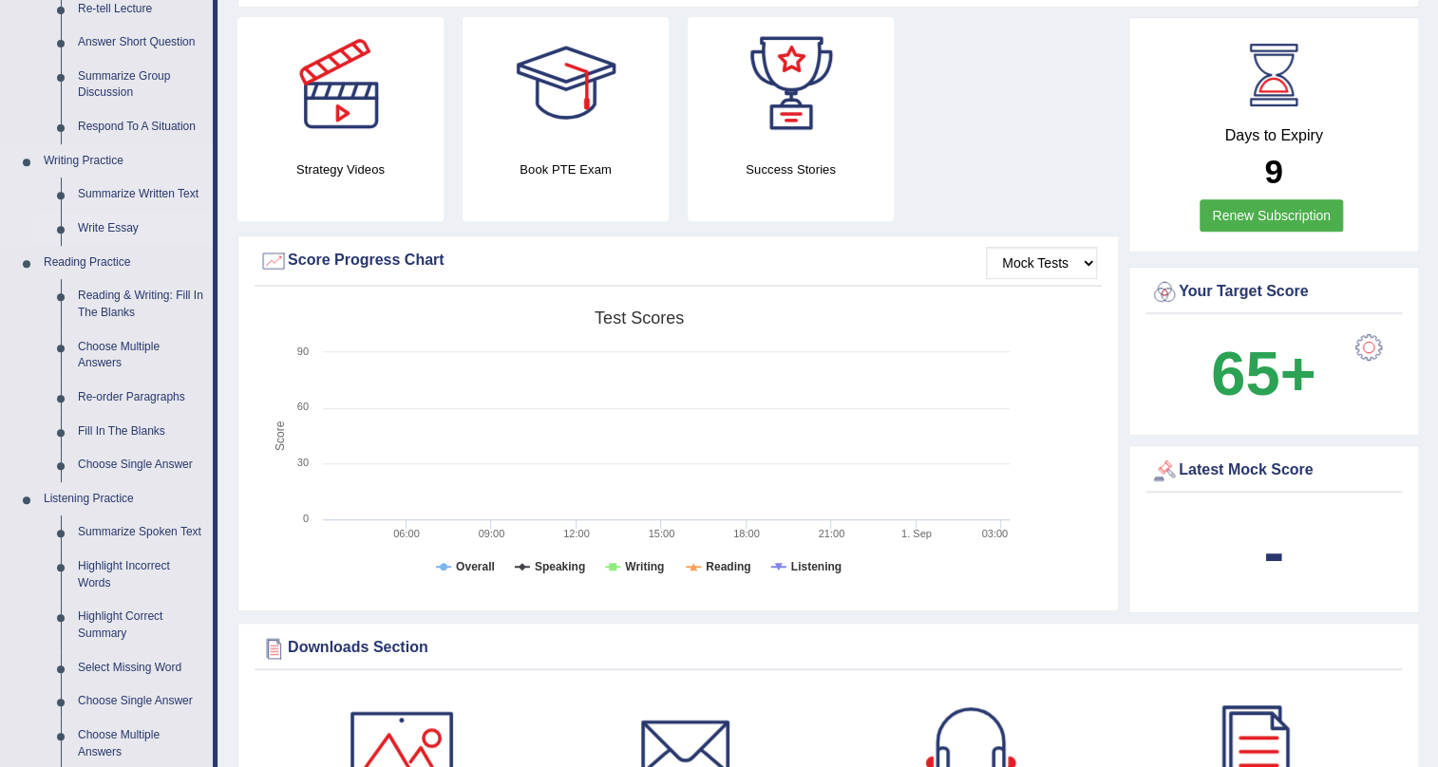
click at [101, 227] on link "Write Essay" at bounding box center [140, 229] width 143 height 34
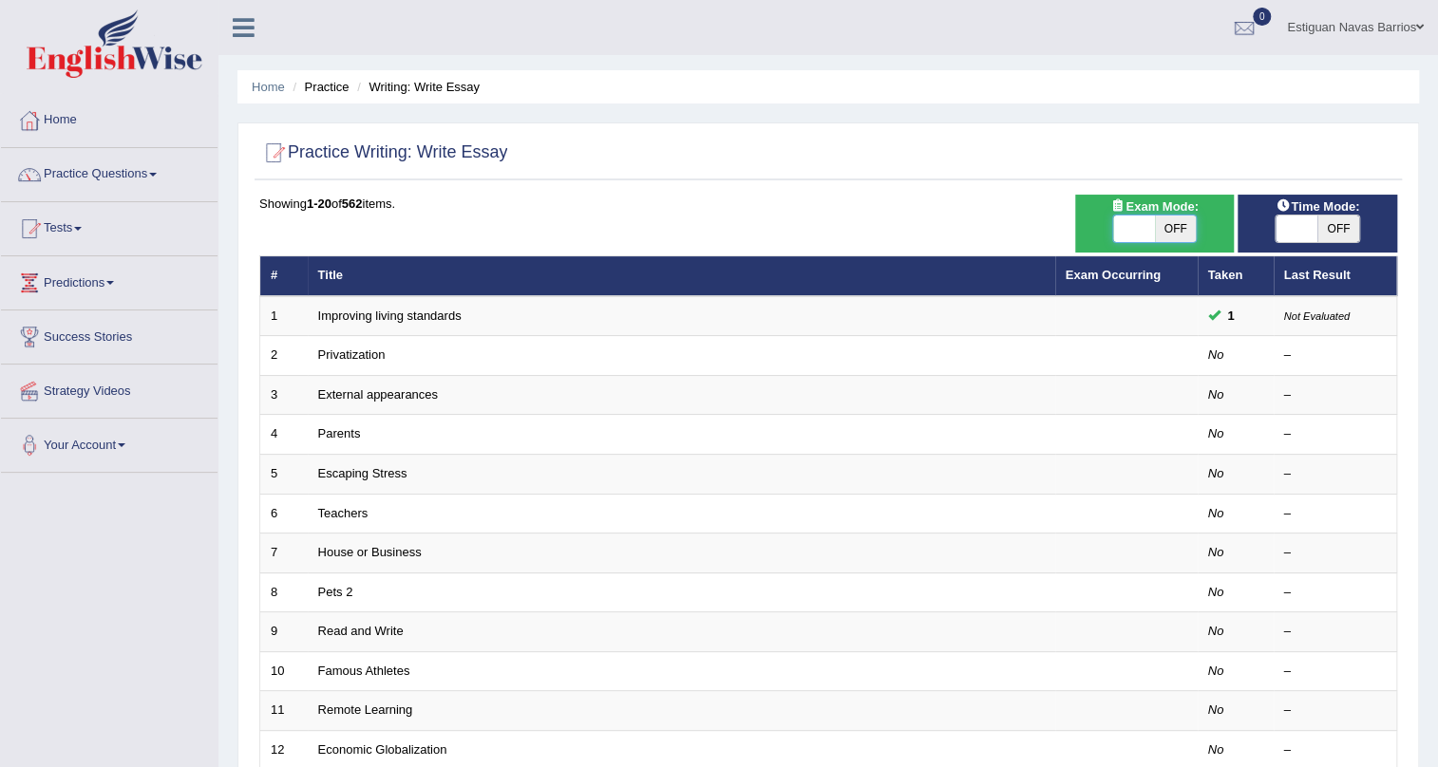
click at [1115, 222] on span at bounding box center [1134, 229] width 42 height 27
checkbox input "true"
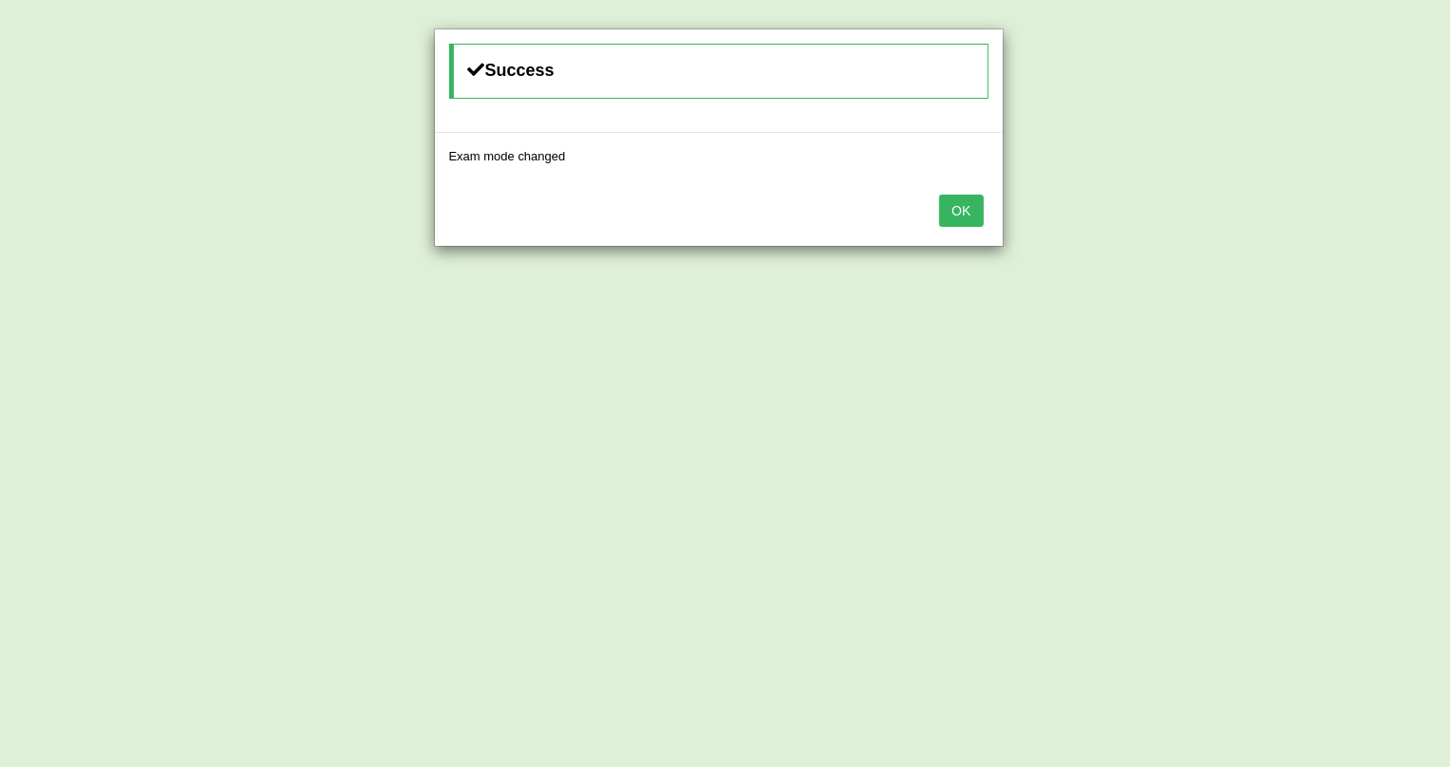
click at [960, 208] on button "OK" at bounding box center [961, 211] width 44 height 32
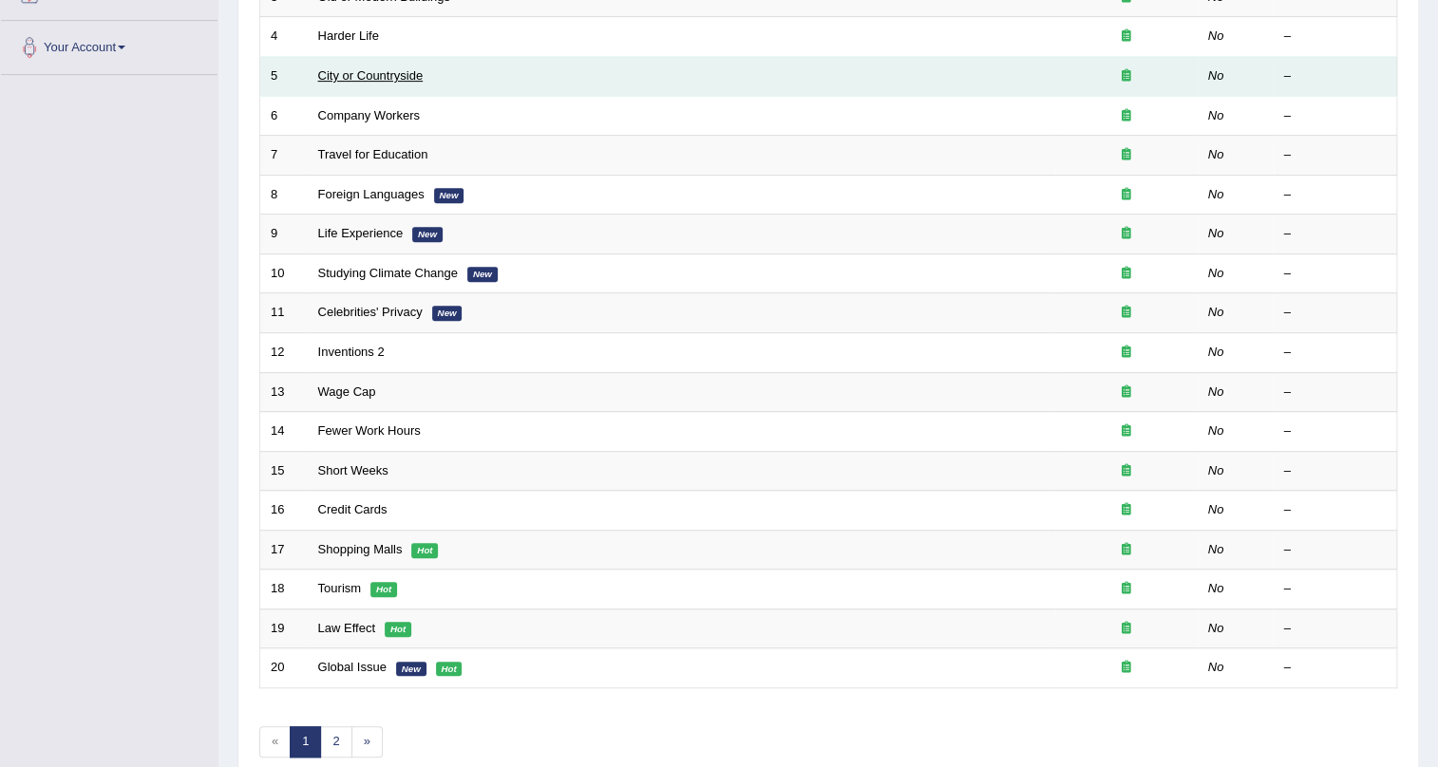
scroll to position [431, 0]
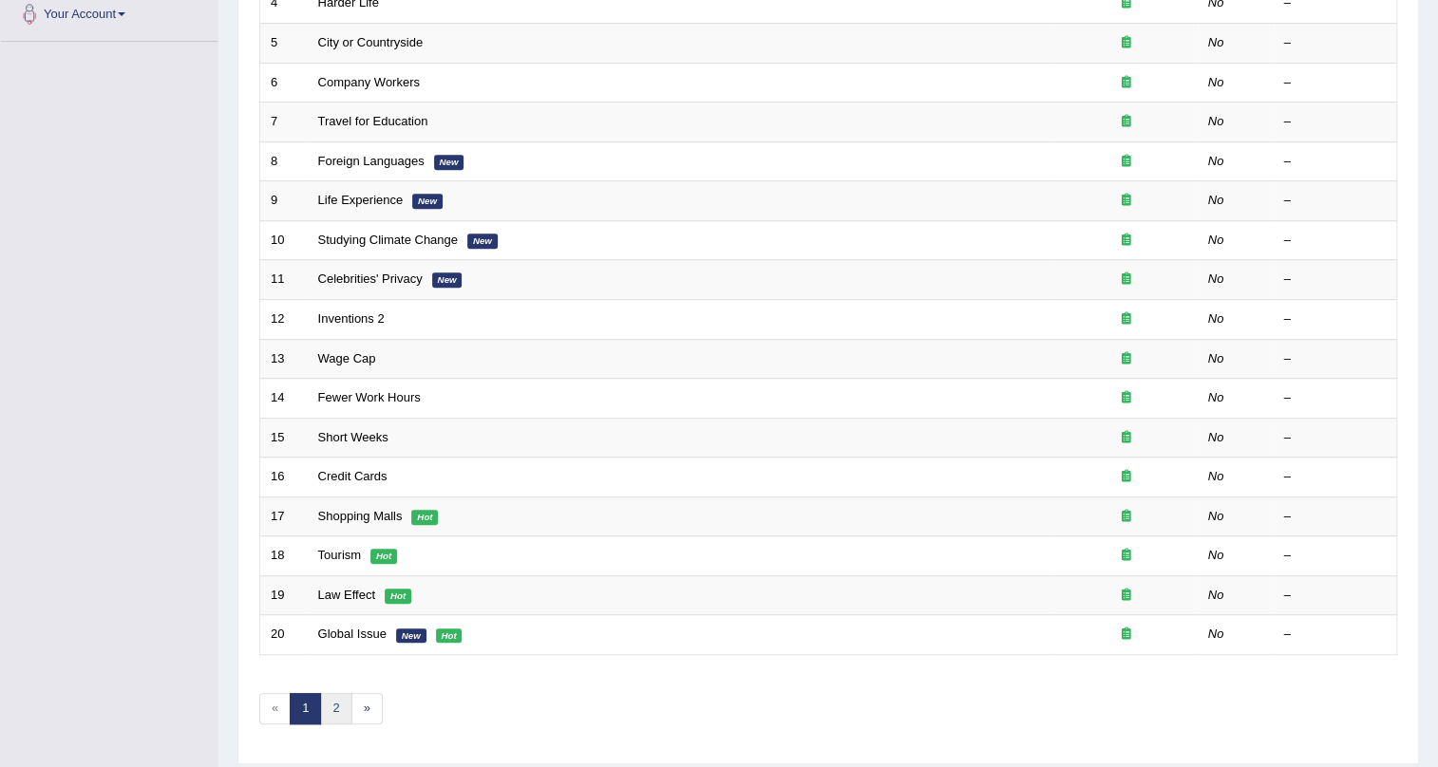
click at [336, 705] on link "2" at bounding box center [335, 708] width 31 height 31
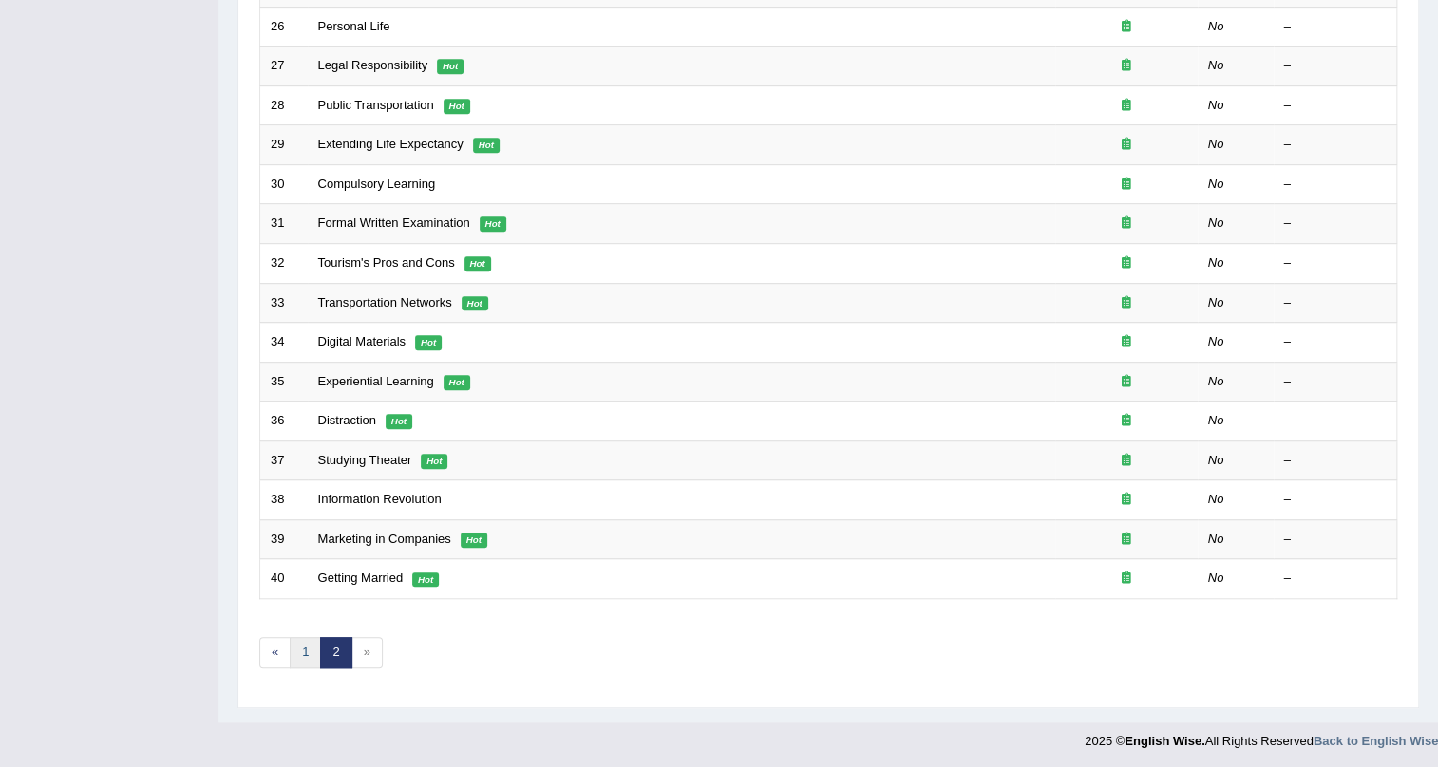
click at [292, 657] on link "1" at bounding box center [305, 652] width 31 height 31
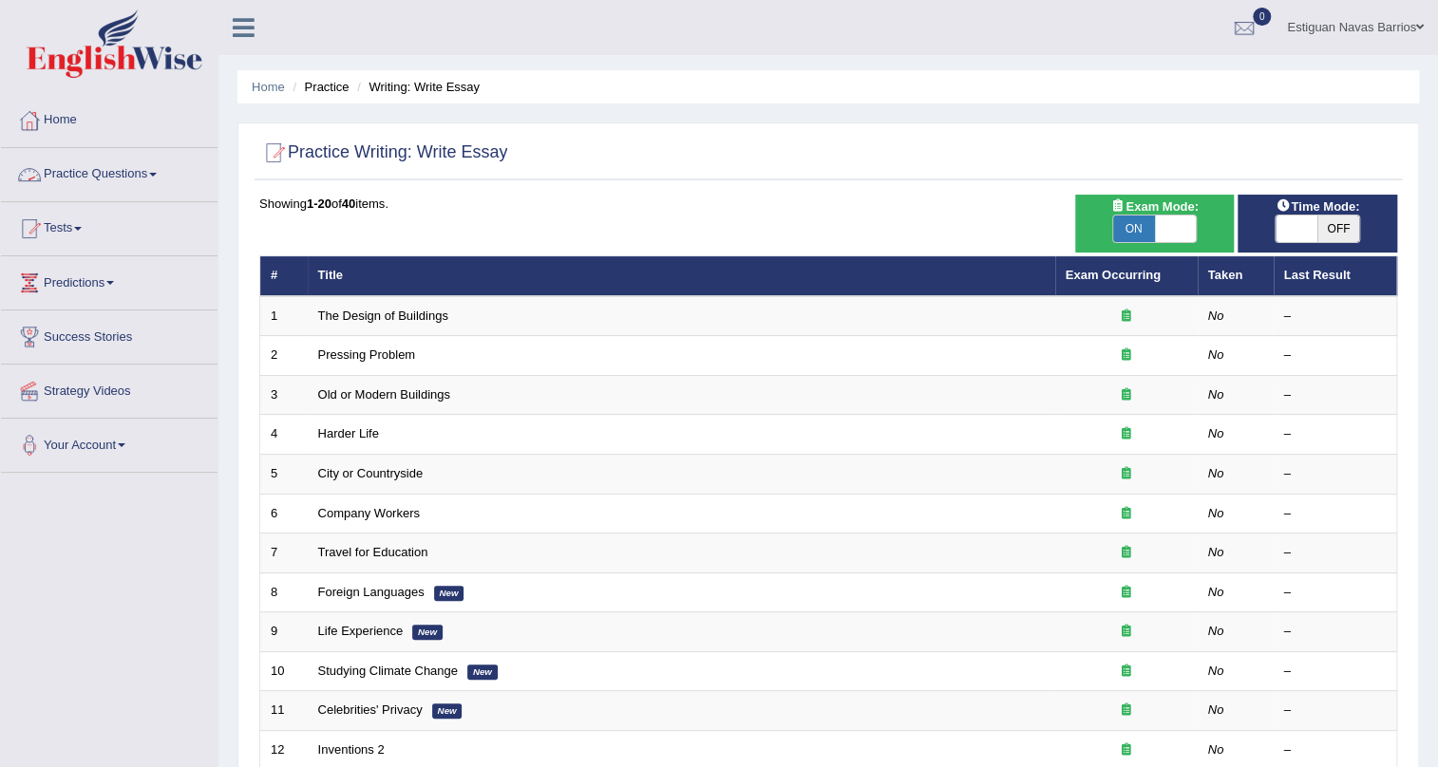
click at [138, 175] on link "Practice Questions" at bounding box center [109, 171] width 217 height 47
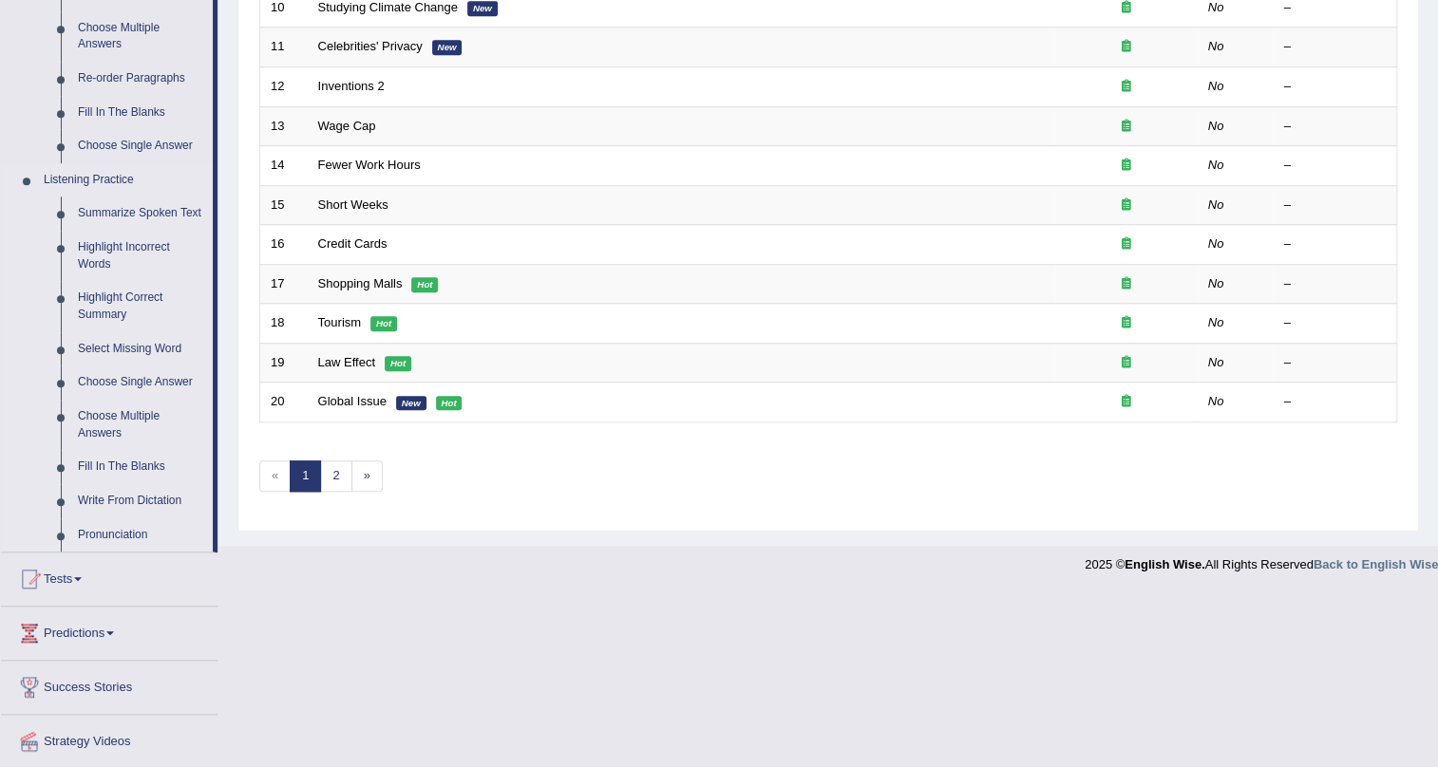
scroll to position [632, 0]
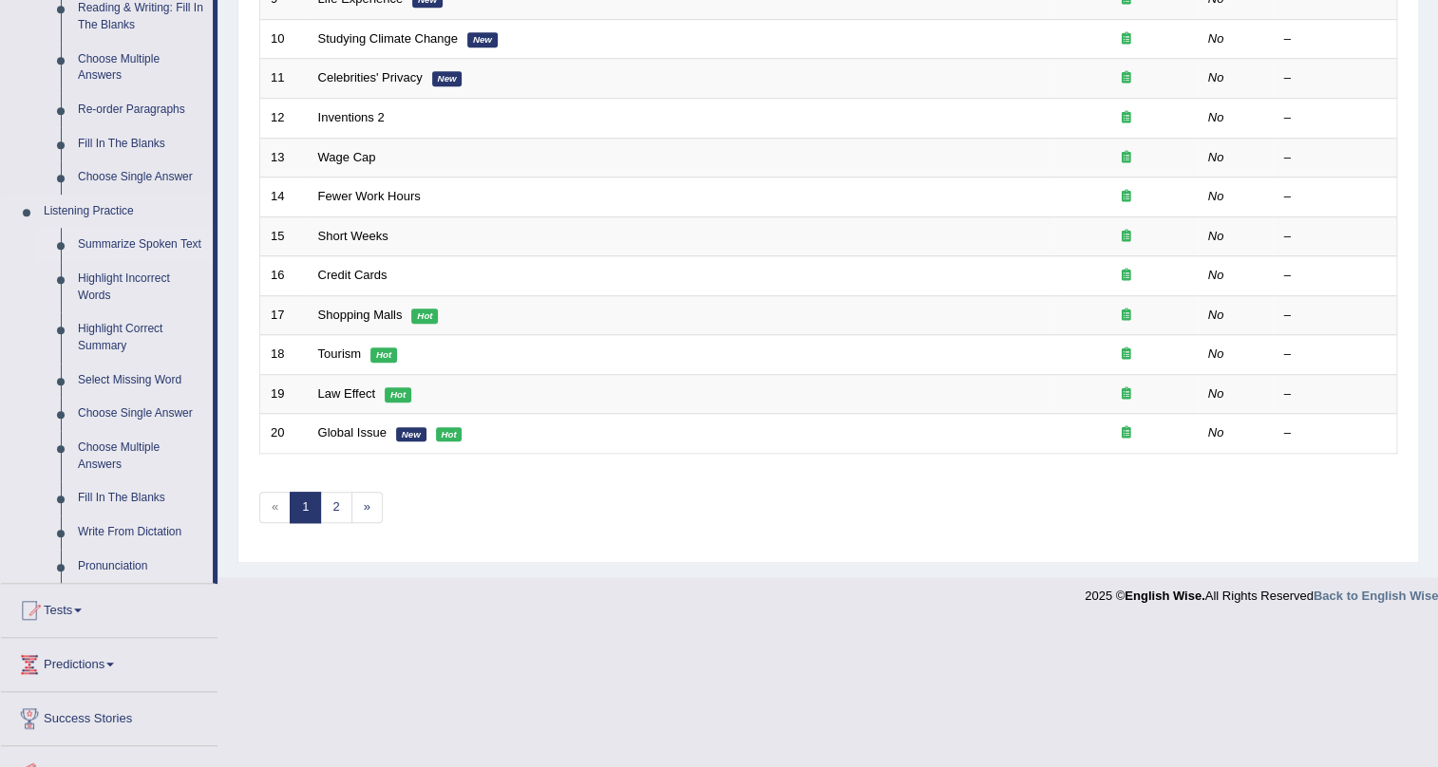
click at [152, 235] on link "Summarize Spoken Text" at bounding box center [140, 245] width 143 height 34
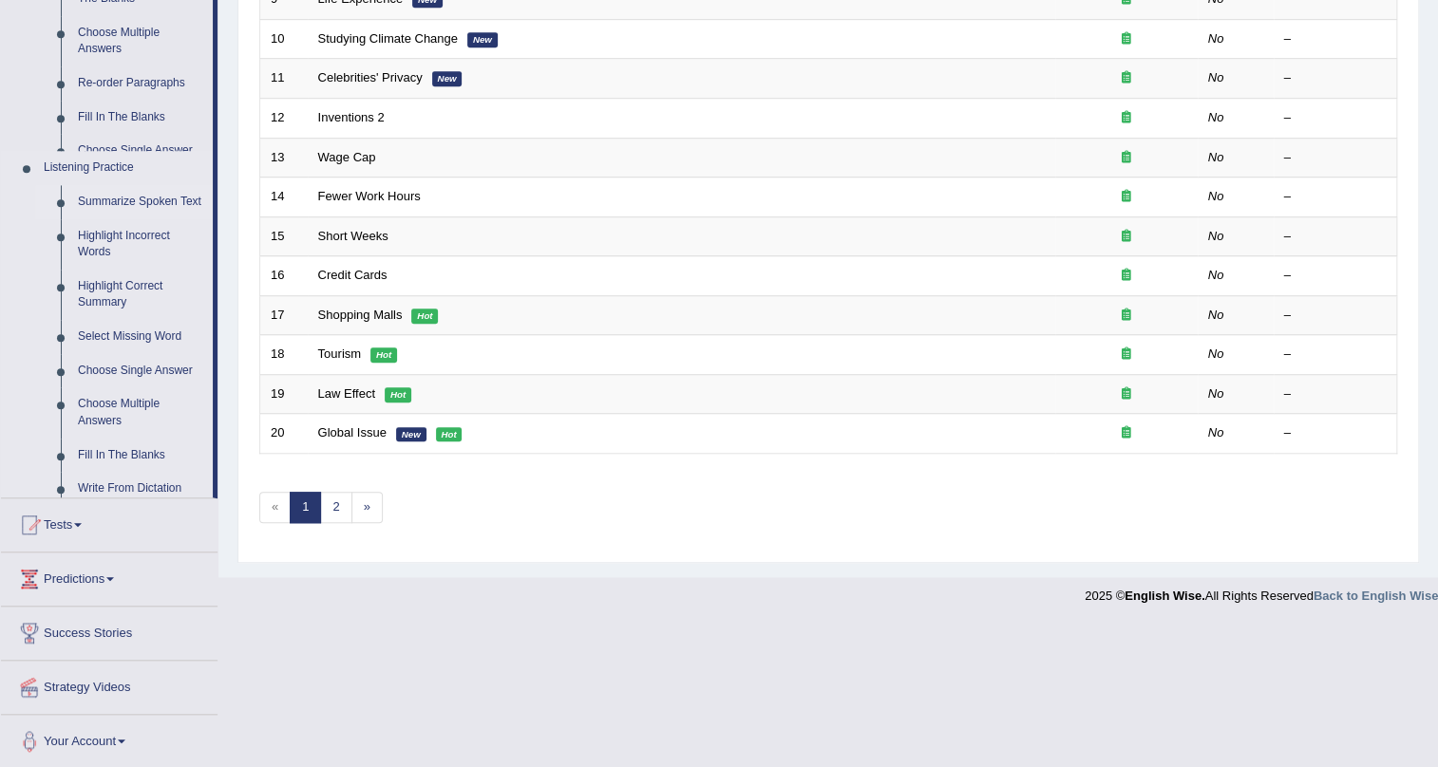
scroll to position [487, 0]
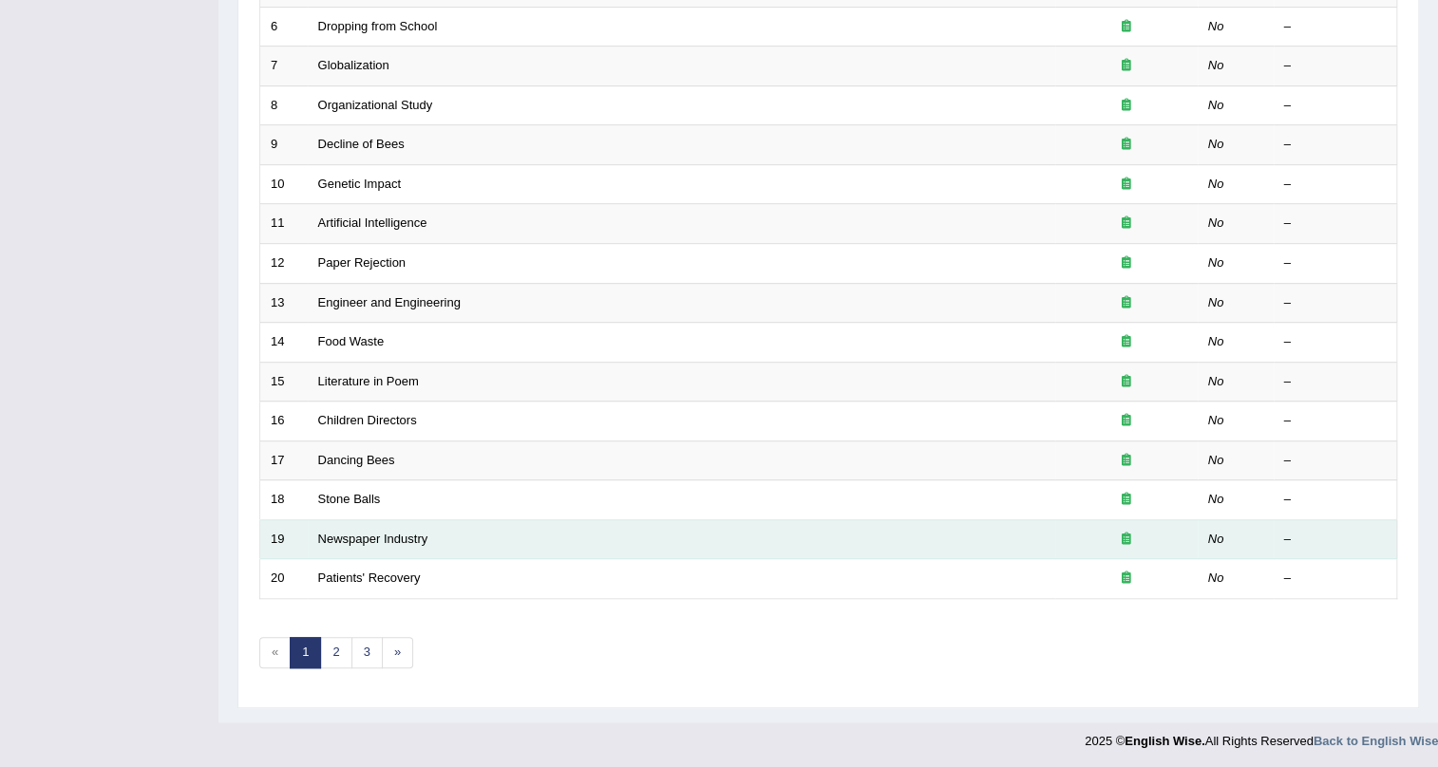
scroll to position [56, 0]
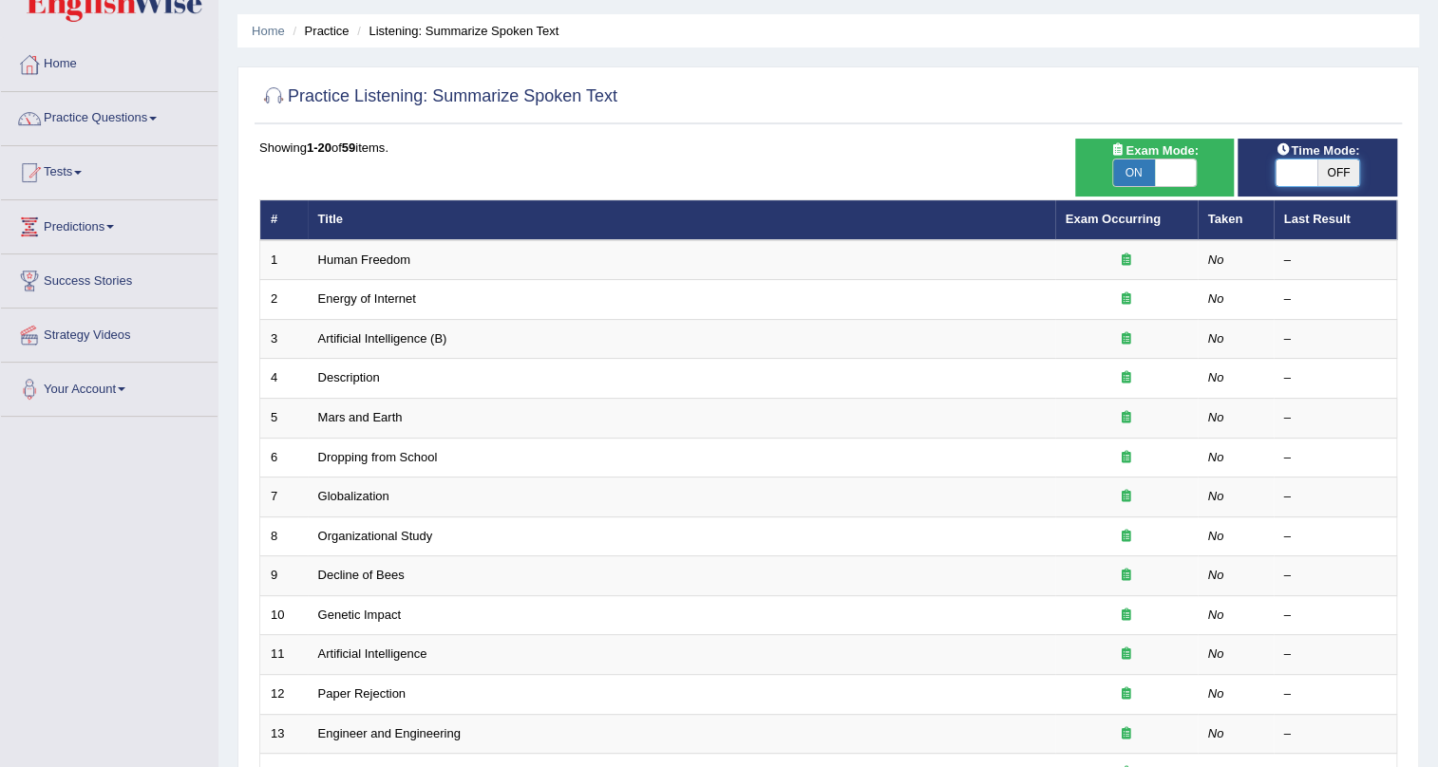
click at [1284, 179] on span at bounding box center [1296, 173] width 42 height 27
checkbox input "true"
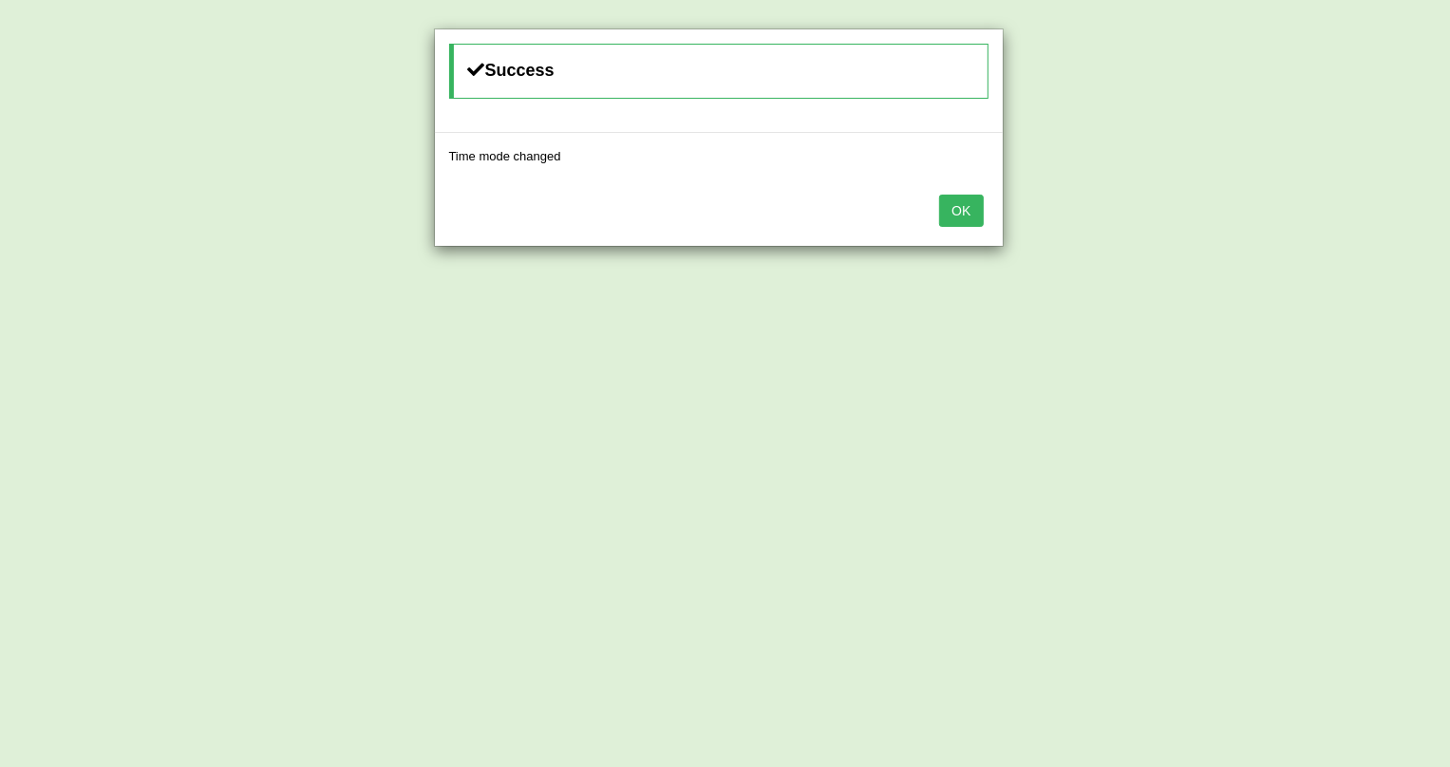
click at [970, 218] on button "OK" at bounding box center [961, 211] width 44 height 32
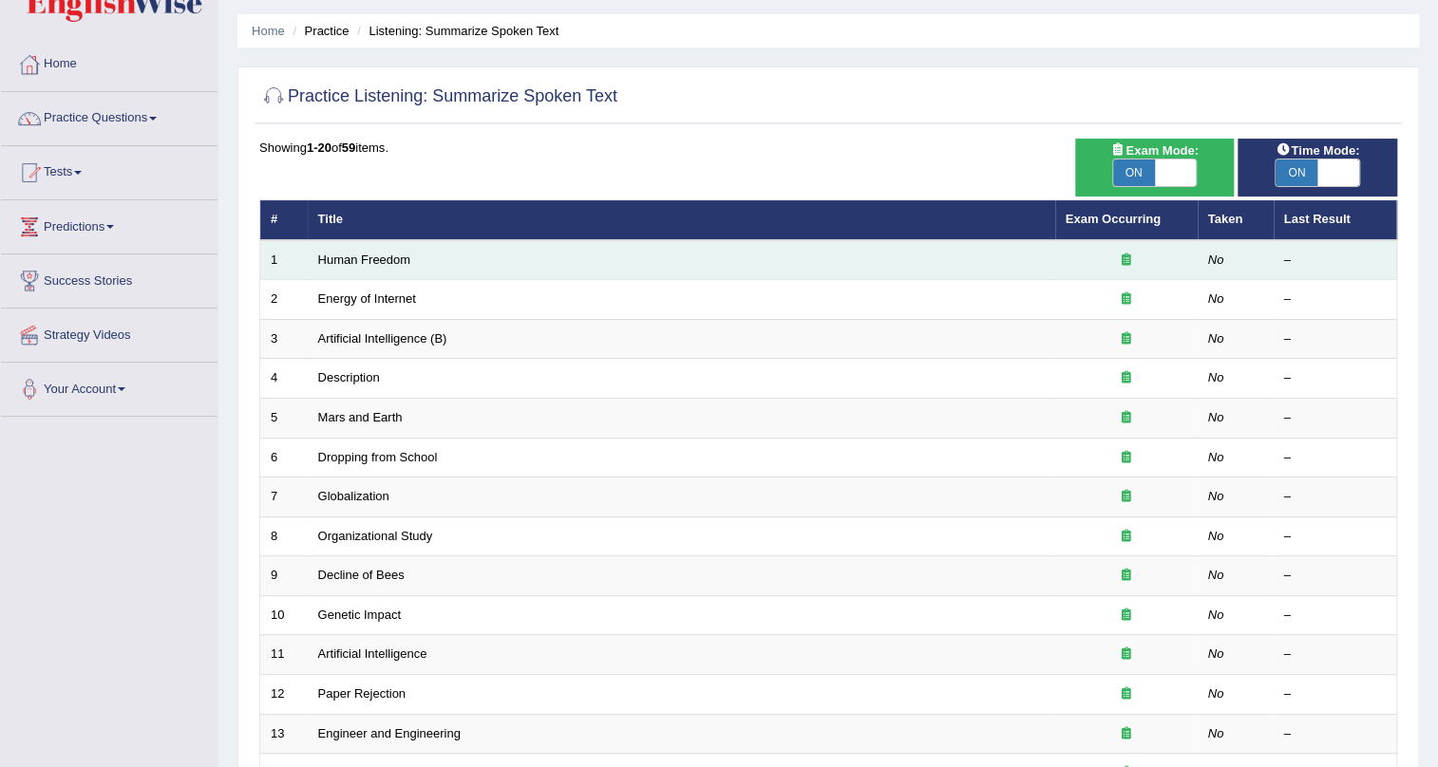
click at [915, 264] on td "Human Freedom" at bounding box center [681, 260] width 747 height 40
click at [378, 254] on link "Human Freedom" at bounding box center [364, 260] width 93 height 14
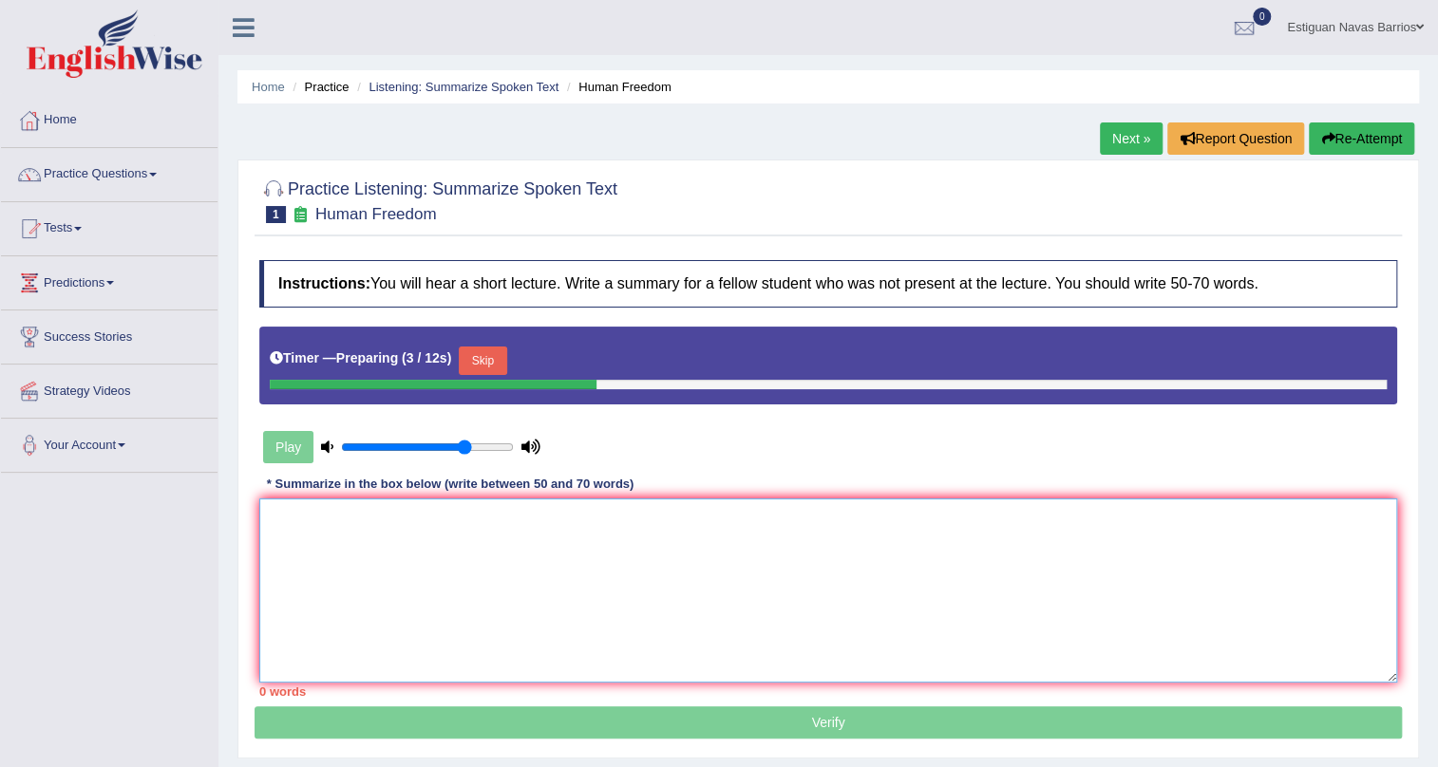
click at [452, 551] on textarea at bounding box center [828, 591] width 1138 height 184
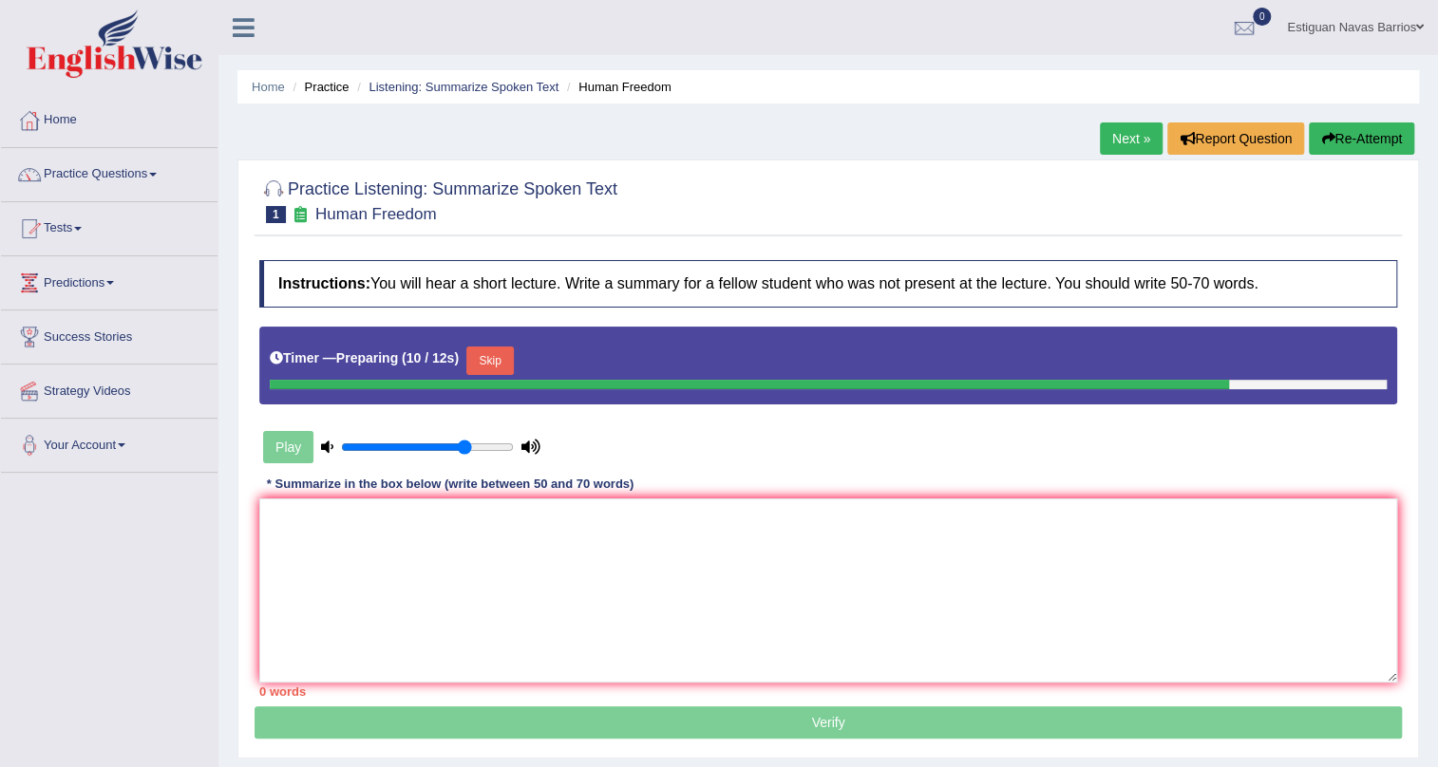
click at [487, 356] on button "Skip" at bounding box center [489, 361] width 47 height 28
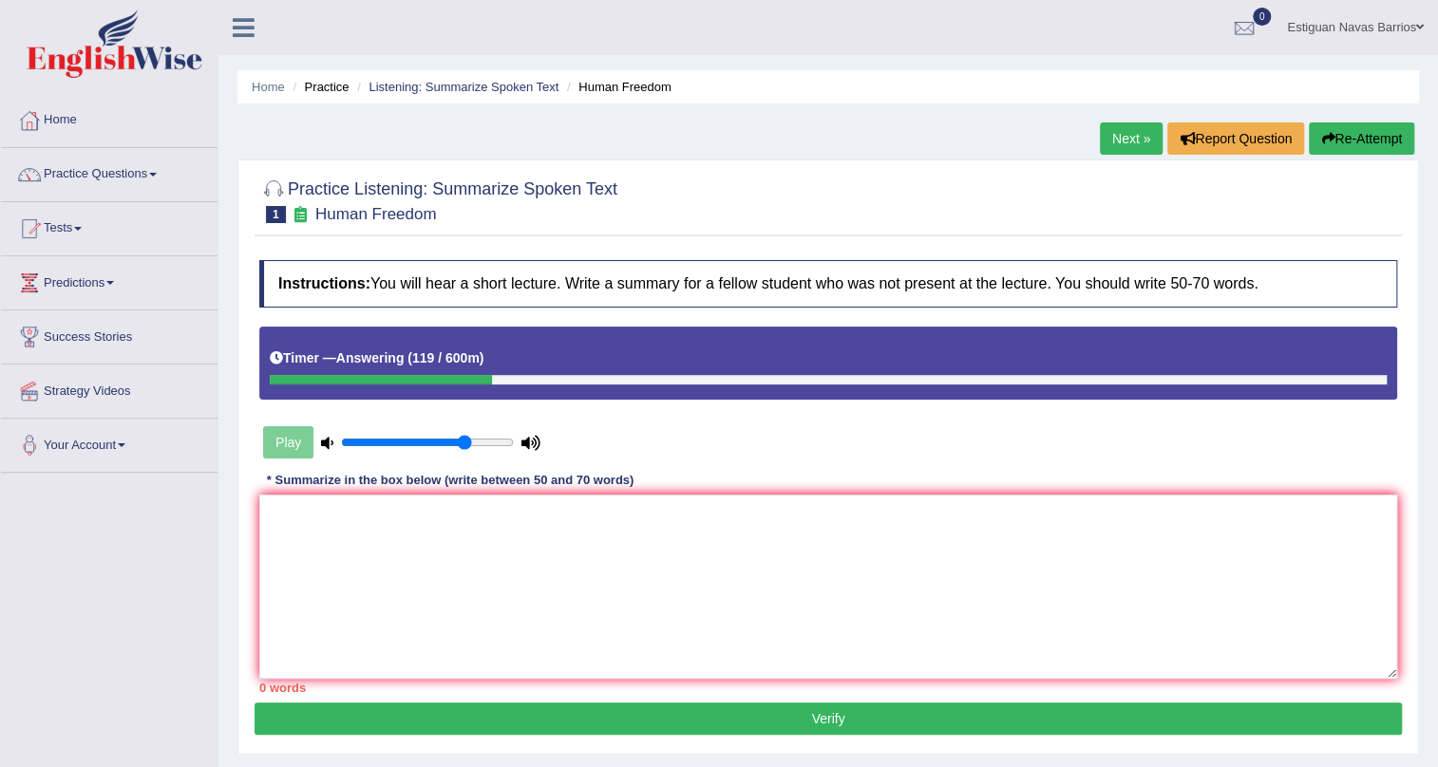
click at [1338, 150] on button "Re-Attempt" at bounding box center [1361, 138] width 105 height 32
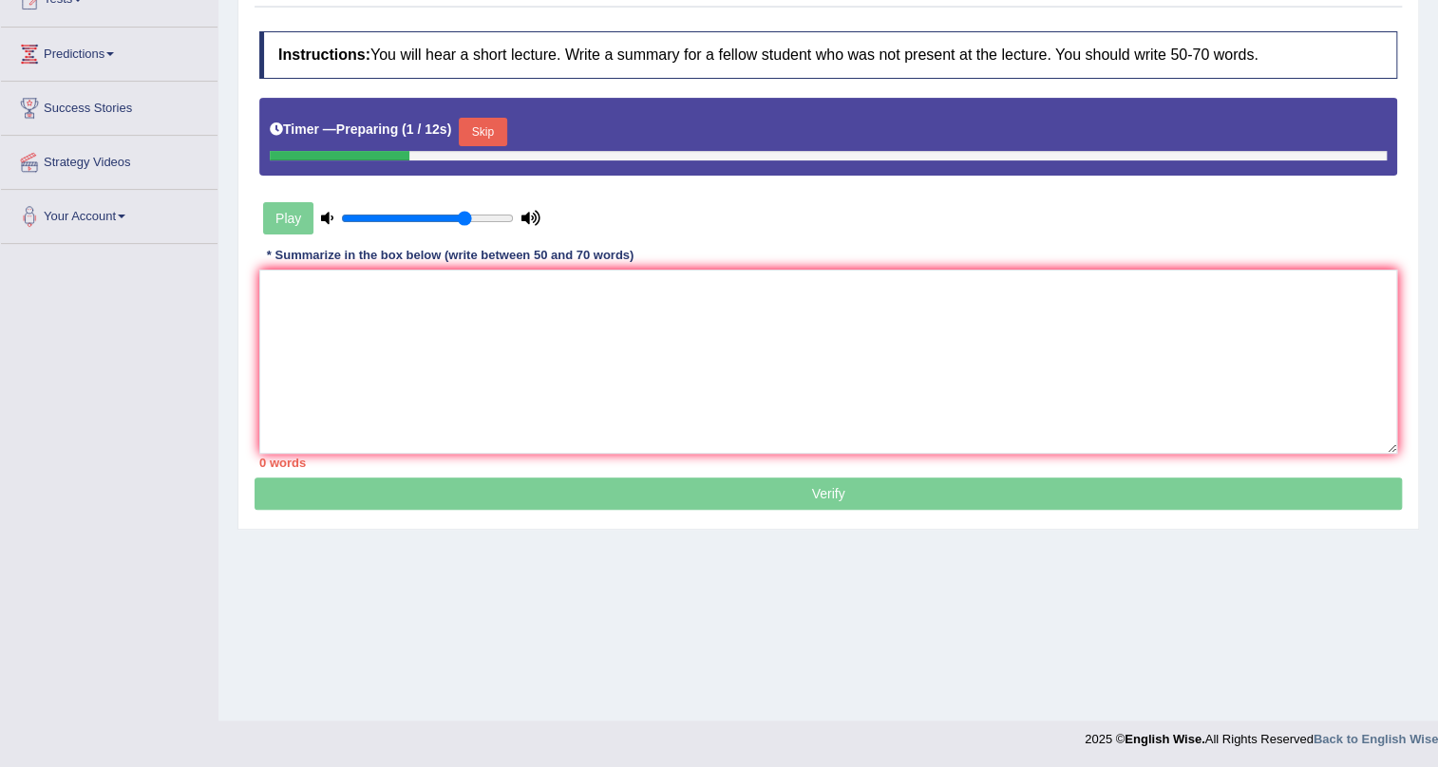
click at [497, 122] on button "Skip" at bounding box center [482, 132] width 47 height 28
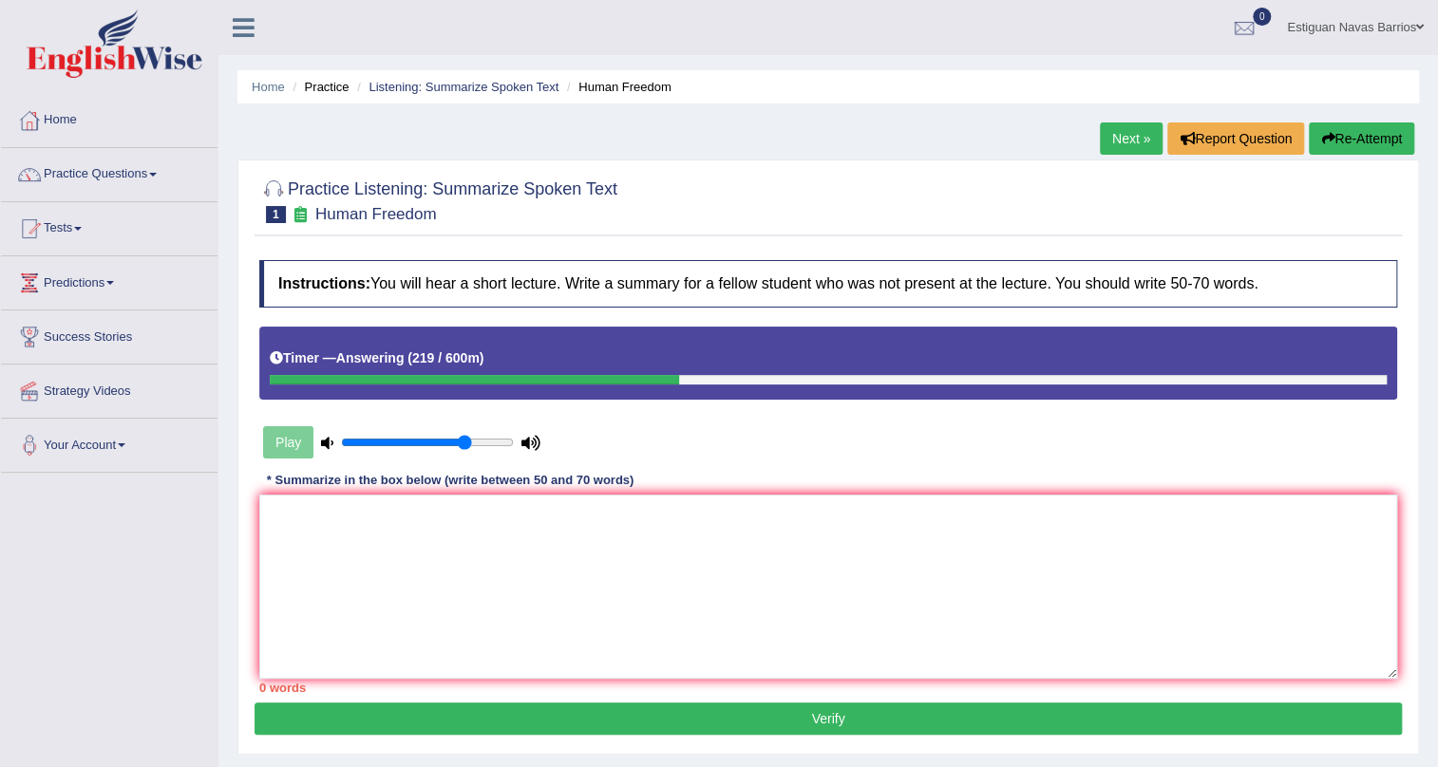
click at [1365, 131] on button "Re-Attempt" at bounding box center [1361, 138] width 105 height 32
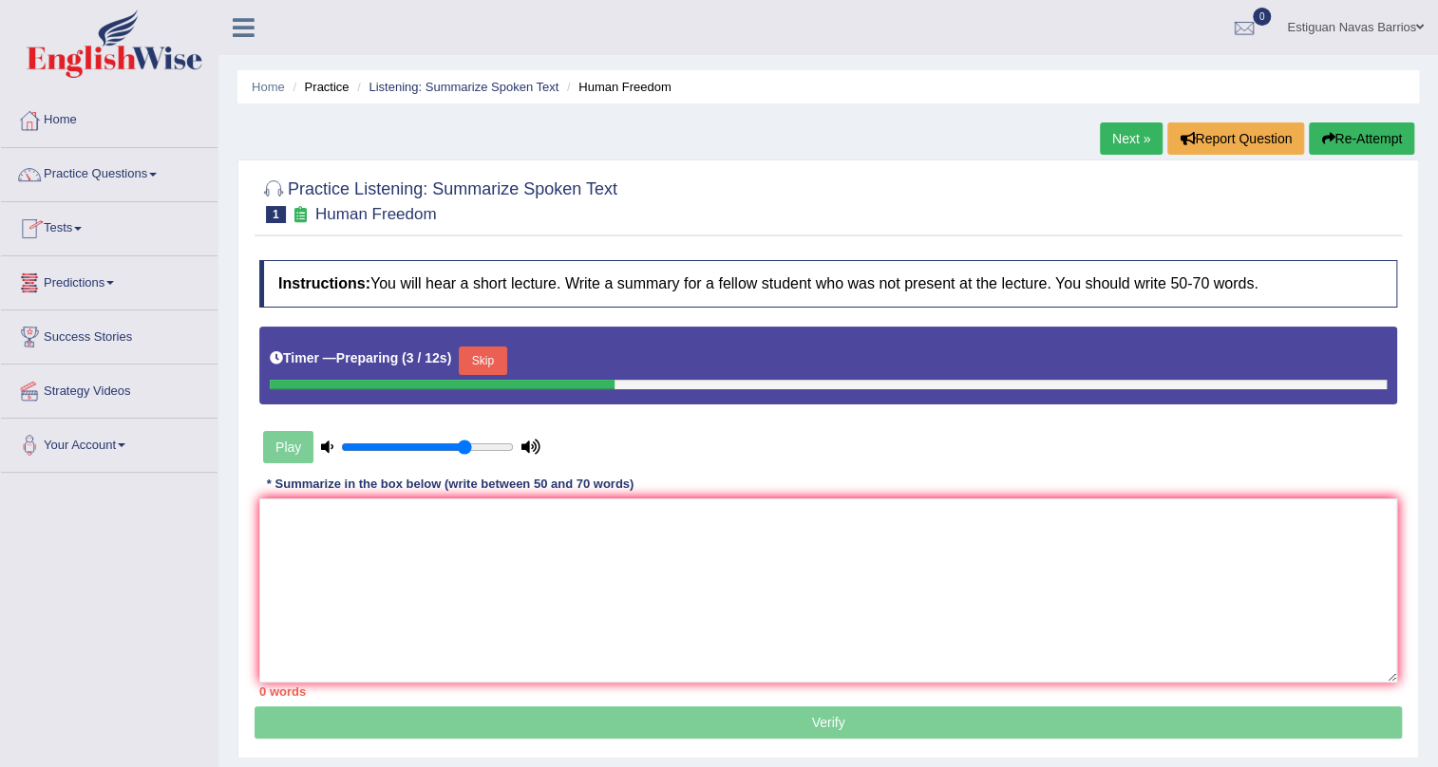
click at [494, 358] on button "Skip" at bounding box center [482, 361] width 47 height 28
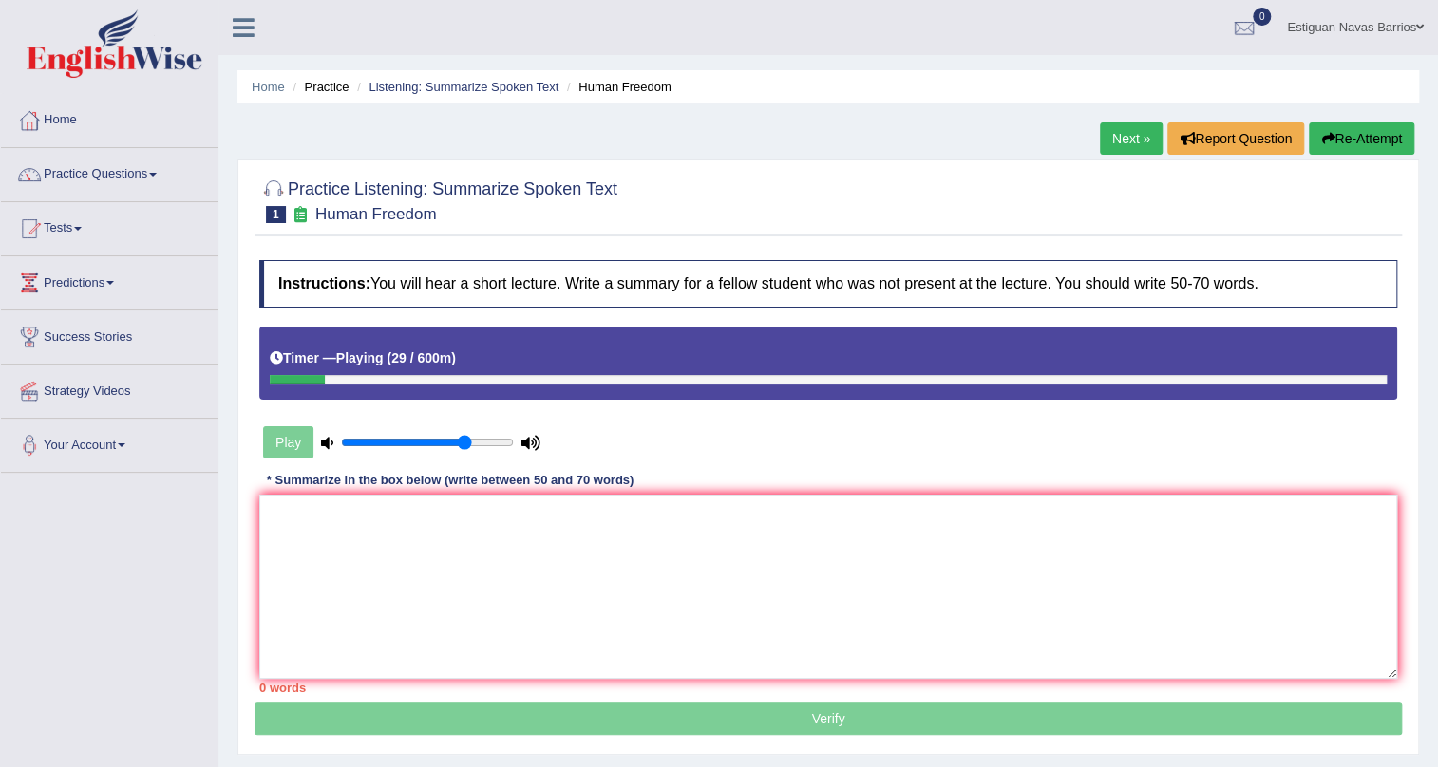
click at [1341, 139] on button "Re-Attempt" at bounding box center [1361, 138] width 105 height 32
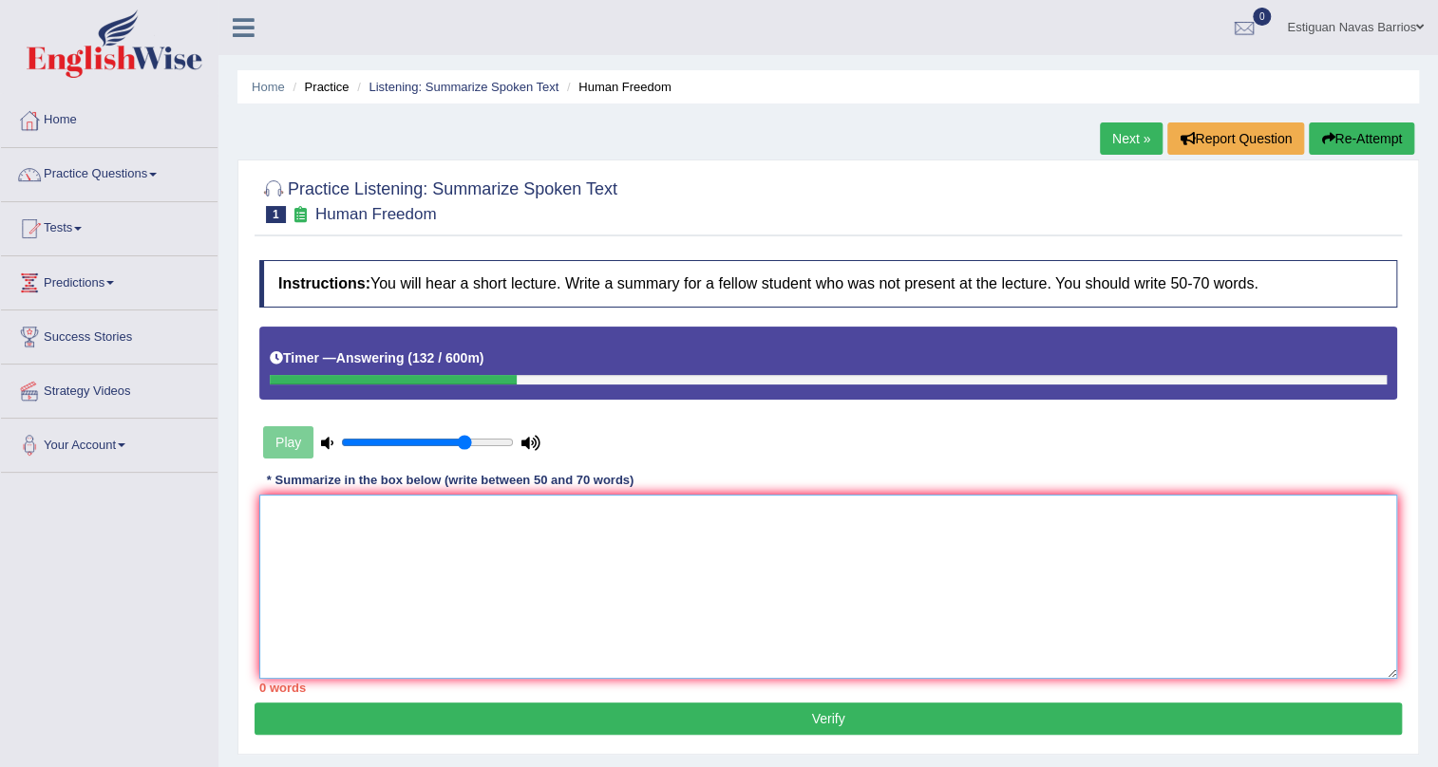
click at [730, 512] on textarea at bounding box center [828, 587] width 1138 height 184
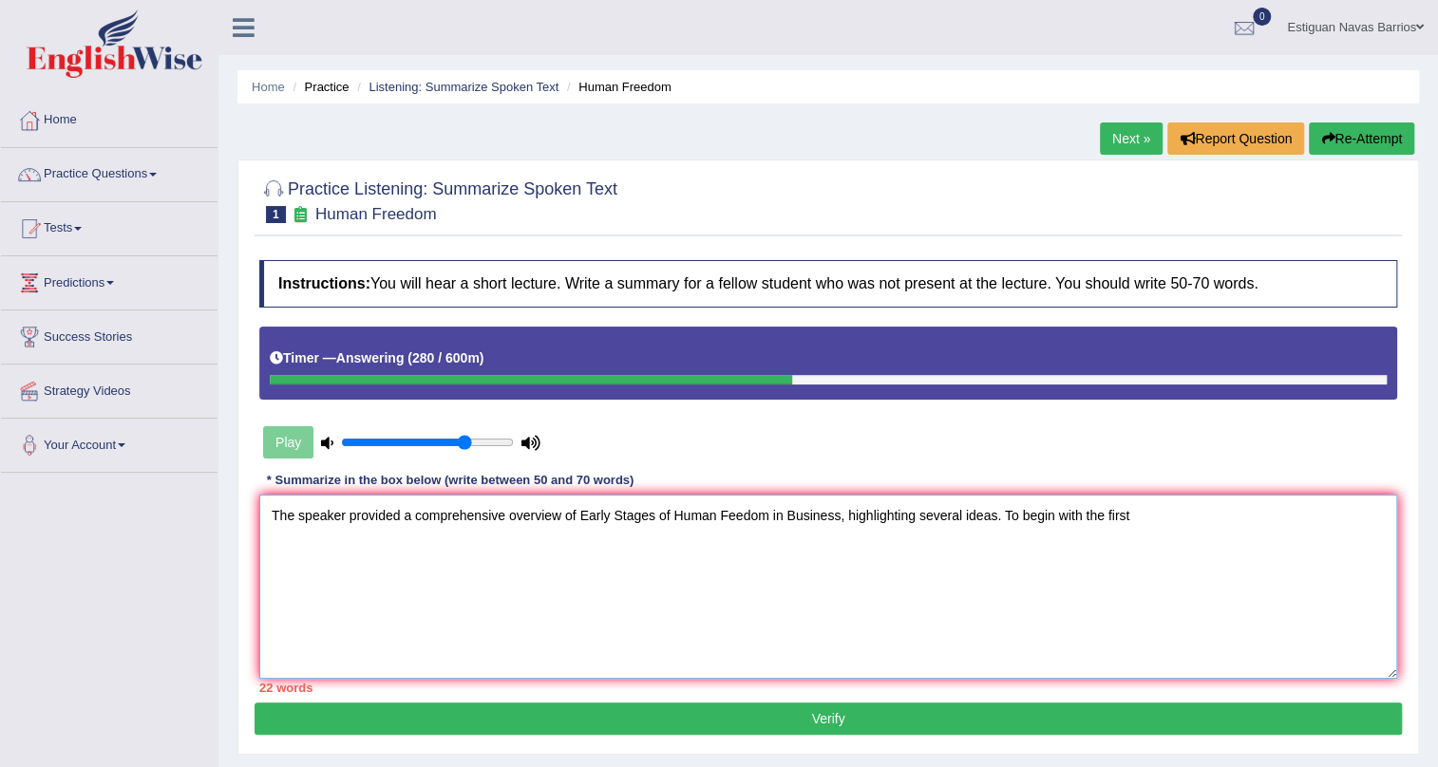
type textarea "The speaker provided a comprehensive overview of Early Stages of Human Feedom i…"
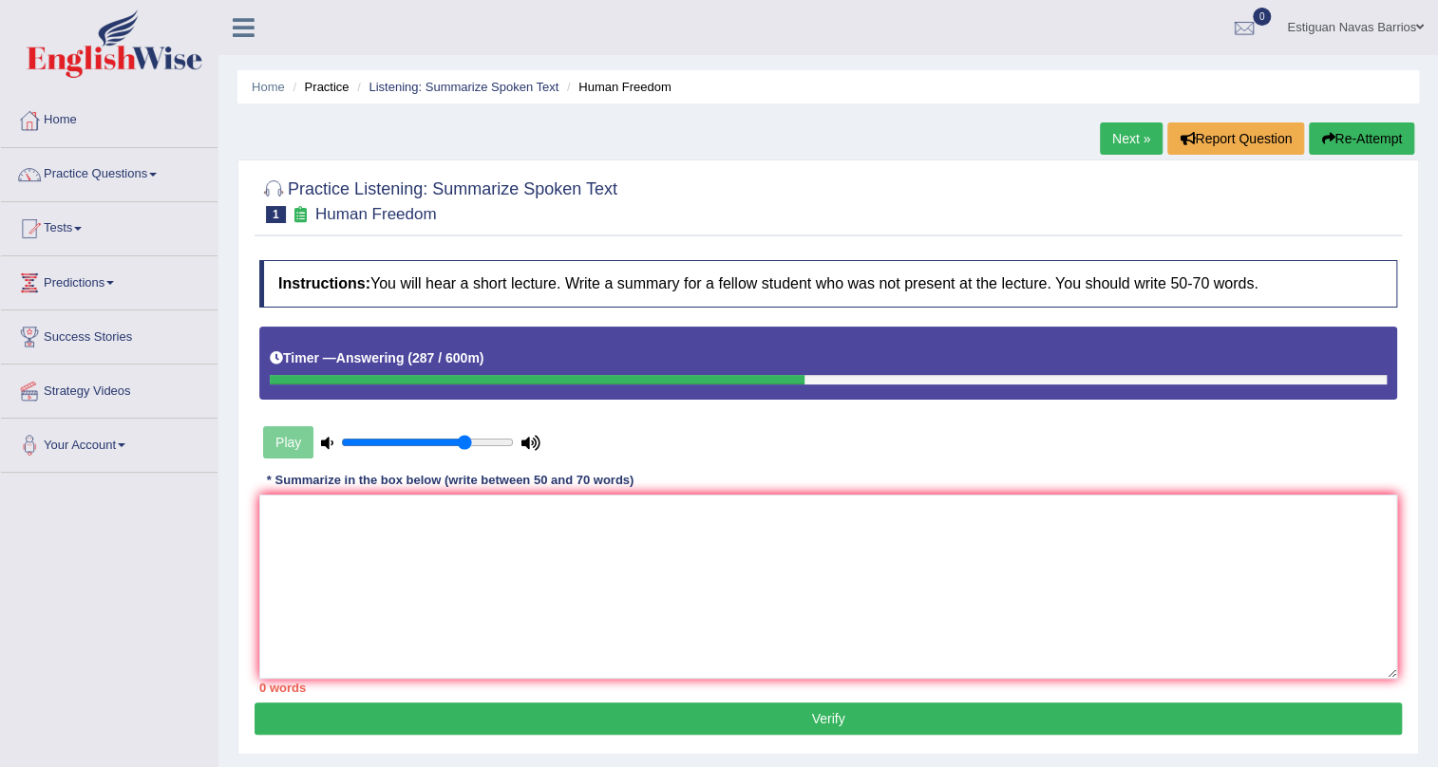
click at [1348, 142] on button "Re-Attempt" at bounding box center [1361, 138] width 105 height 32
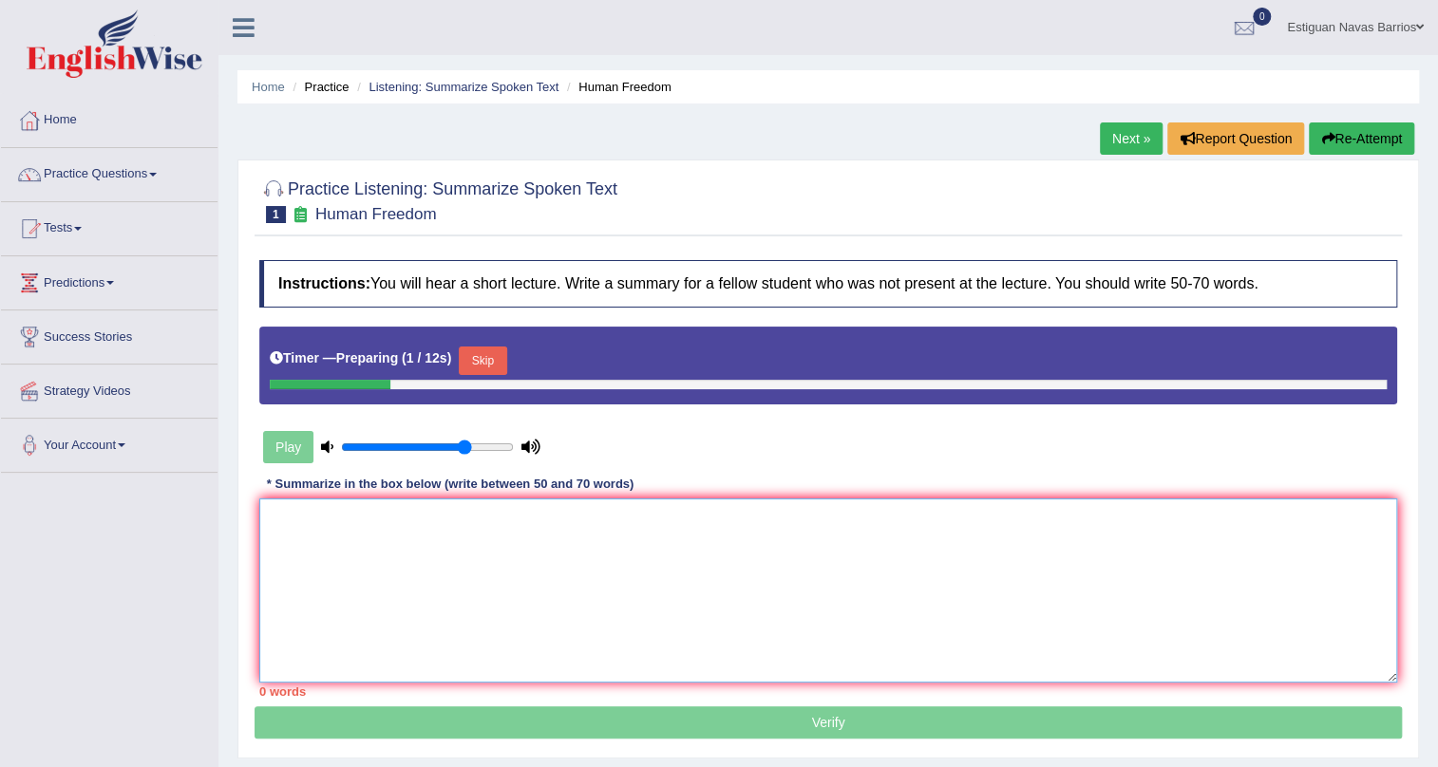
click at [381, 542] on textarea at bounding box center [828, 591] width 1138 height 184
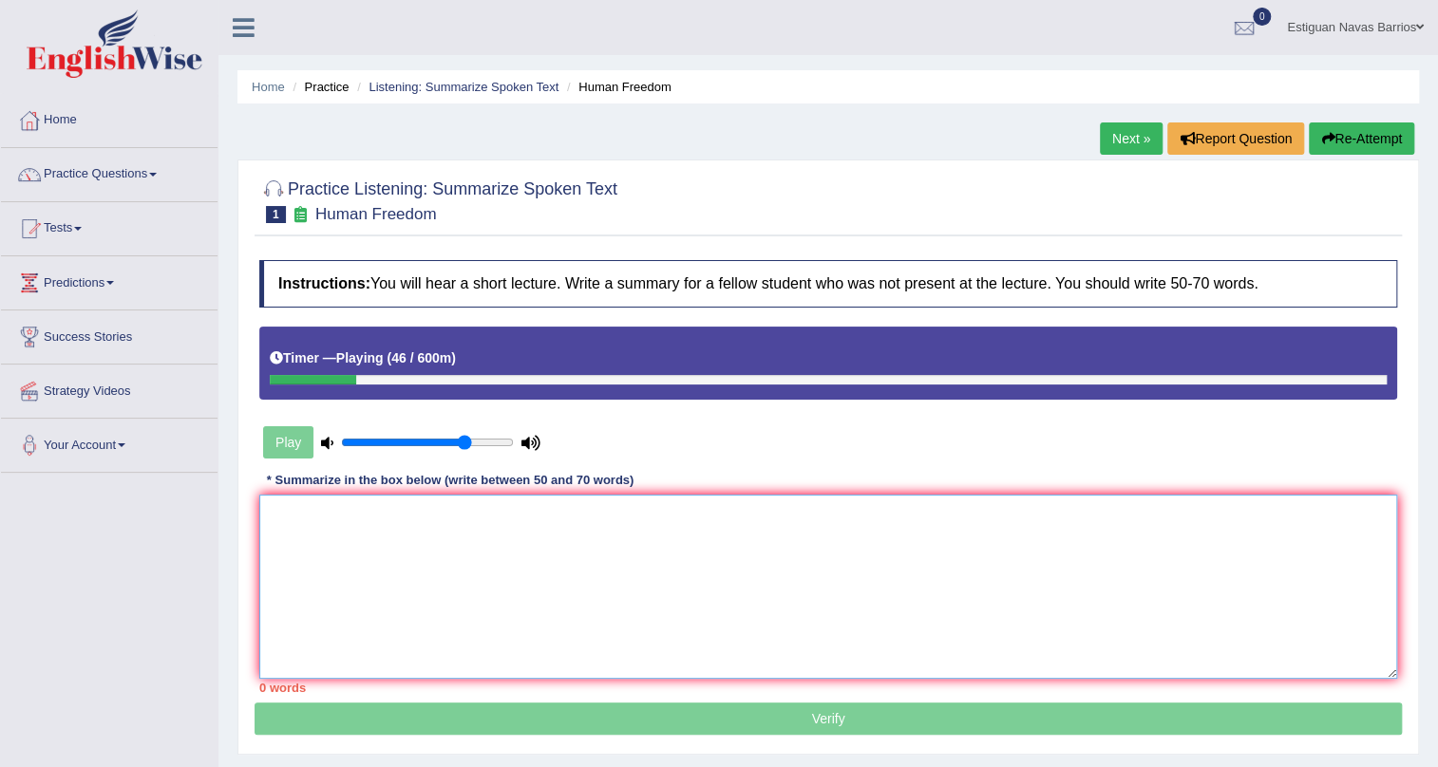
paste textarea "The speaker provided a comprehensive overview of Early Stages of Human Feedom i…"
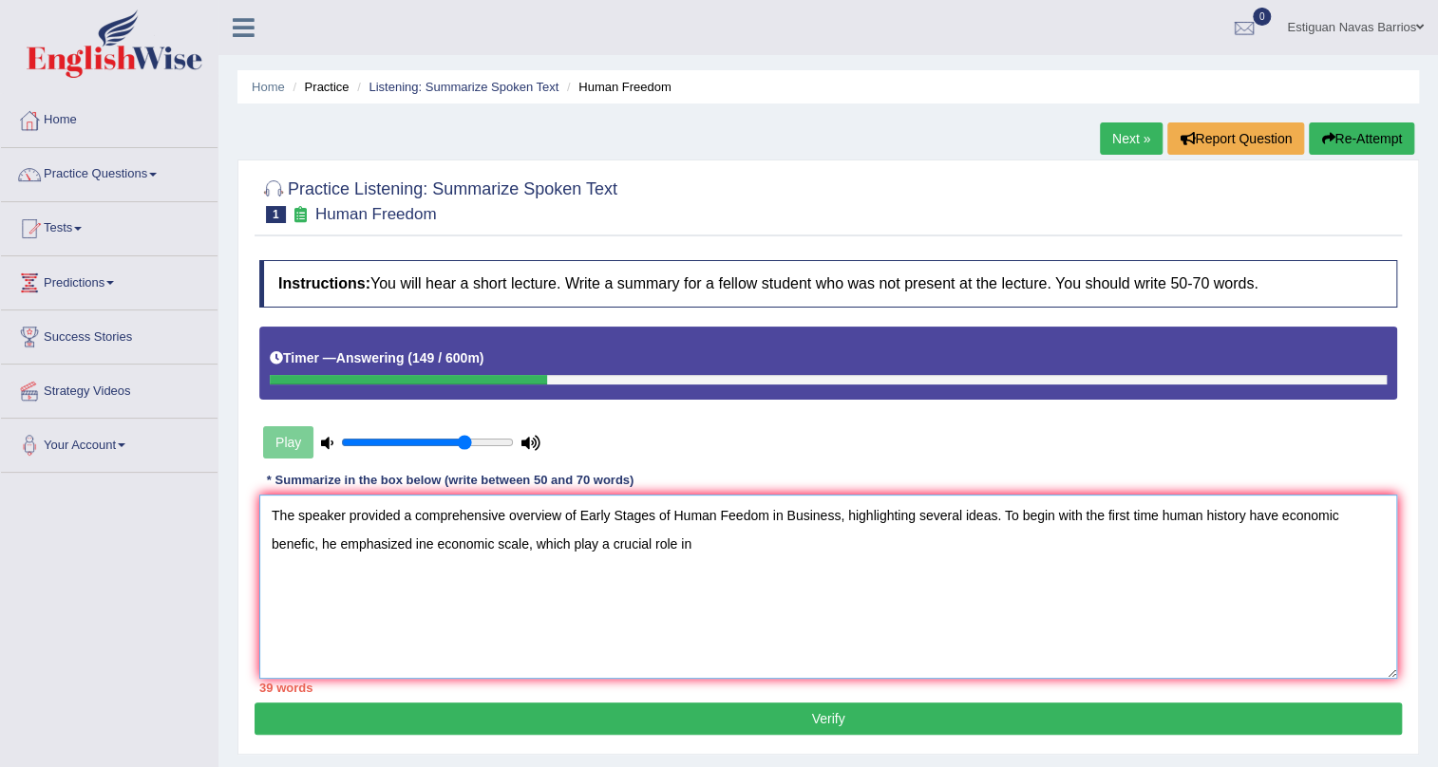
click at [1062, 515] on textarea "The speaker provided a comprehensive overview of Early Stages of Human Feedom i…" at bounding box center [828, 587] width 1138 height 184
paste textarea "first time human history have economic benefic"
click at [527, 545] on textarea "The speaker provided a comprehensive overview of Early Stages of Human Feedom i…" at bounding box center [828, 587] width 1138 height 184
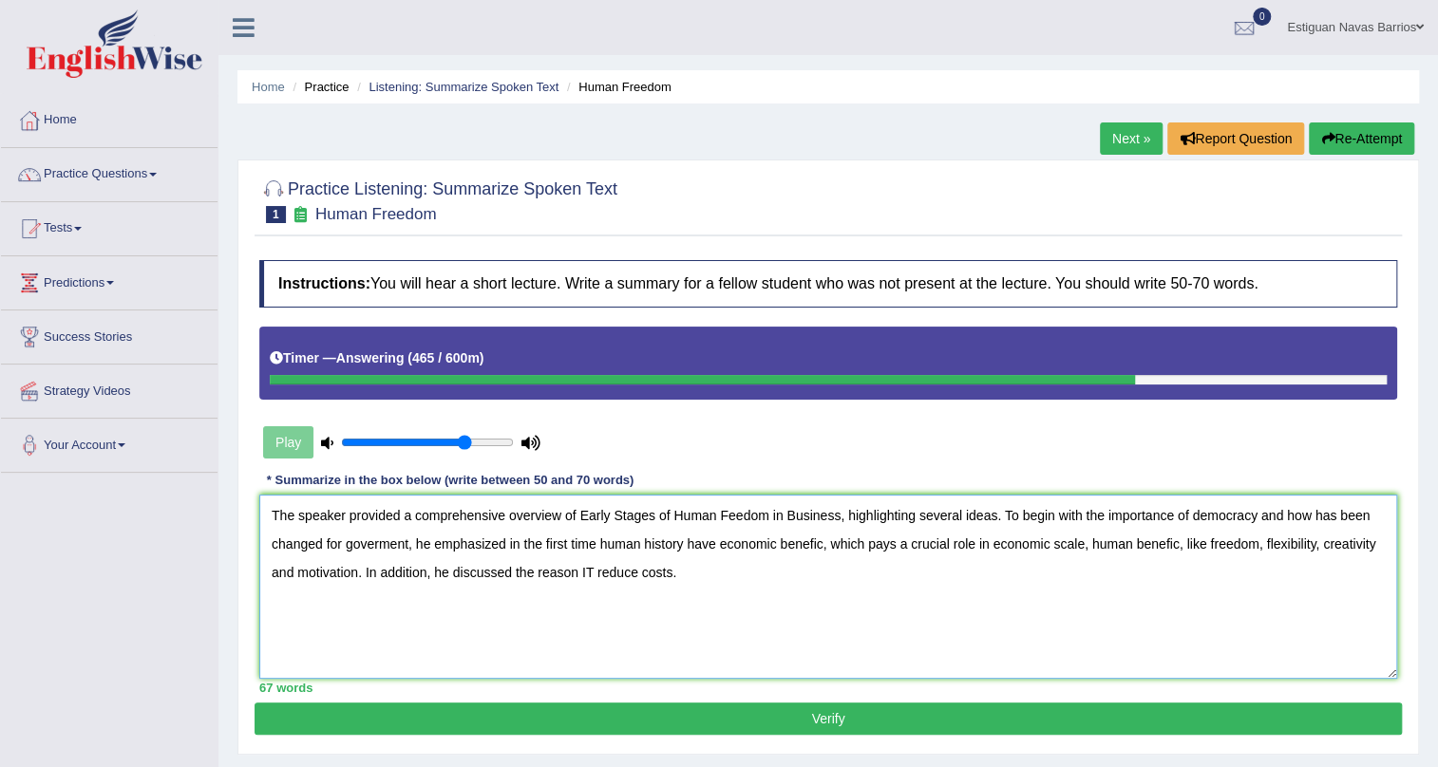
type textarea "The speaker provided a comprehensive overview of Early Stages of Human Feedom i…"
click at [808, 720] on button "Verify" at bounding box center [827, 719] width 1147 height 32
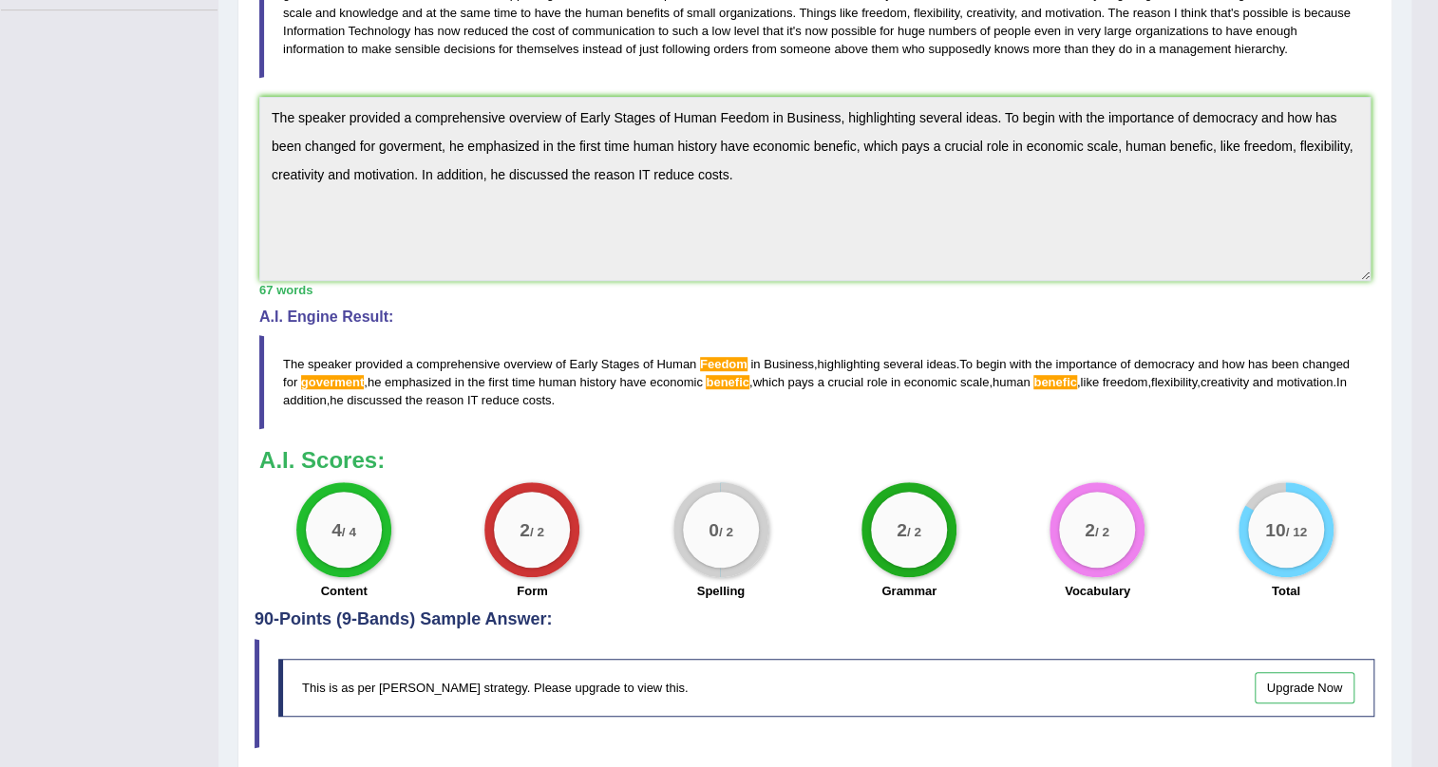
scroll to position [431, 0]
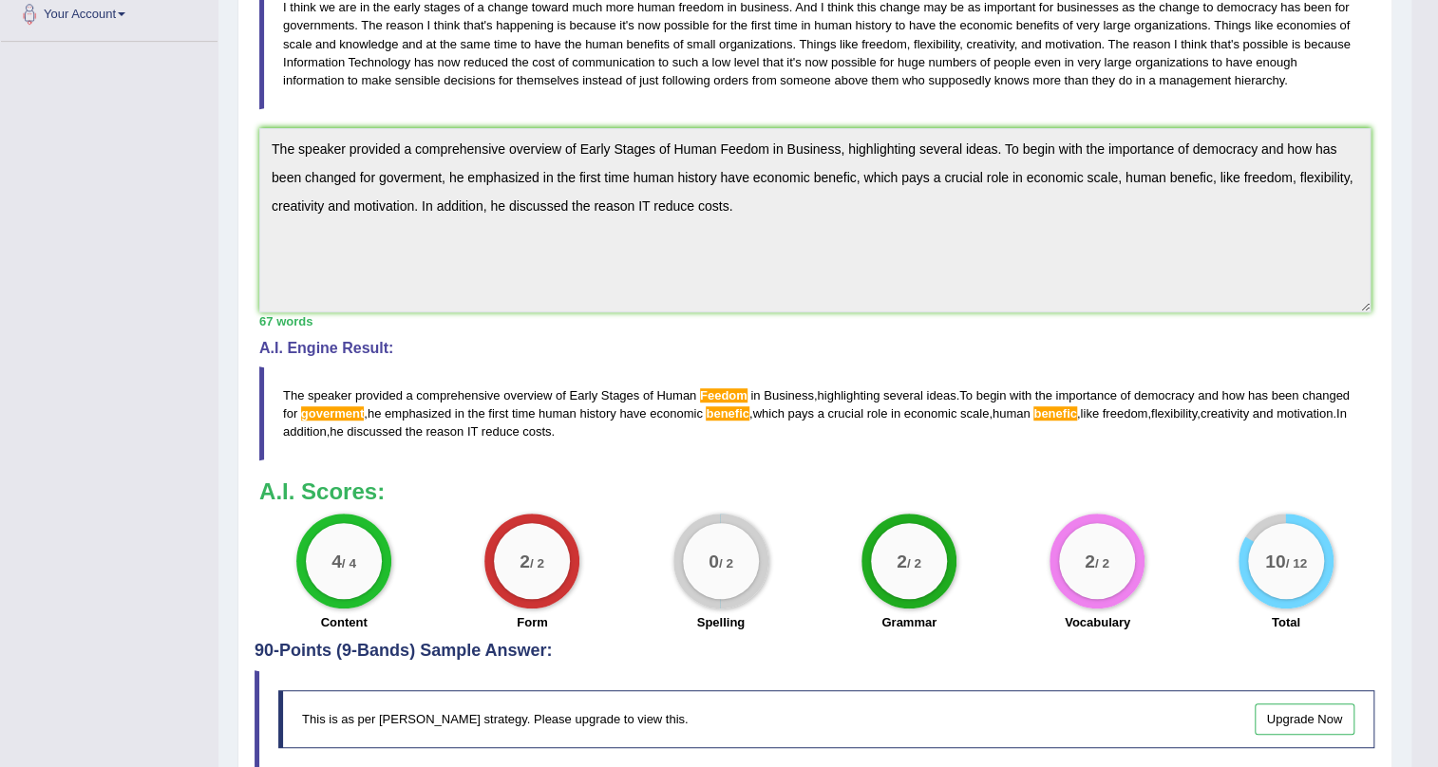
click at [734, 397] on span "Feedom" at bounding box center [723, 395] width 47 height 14
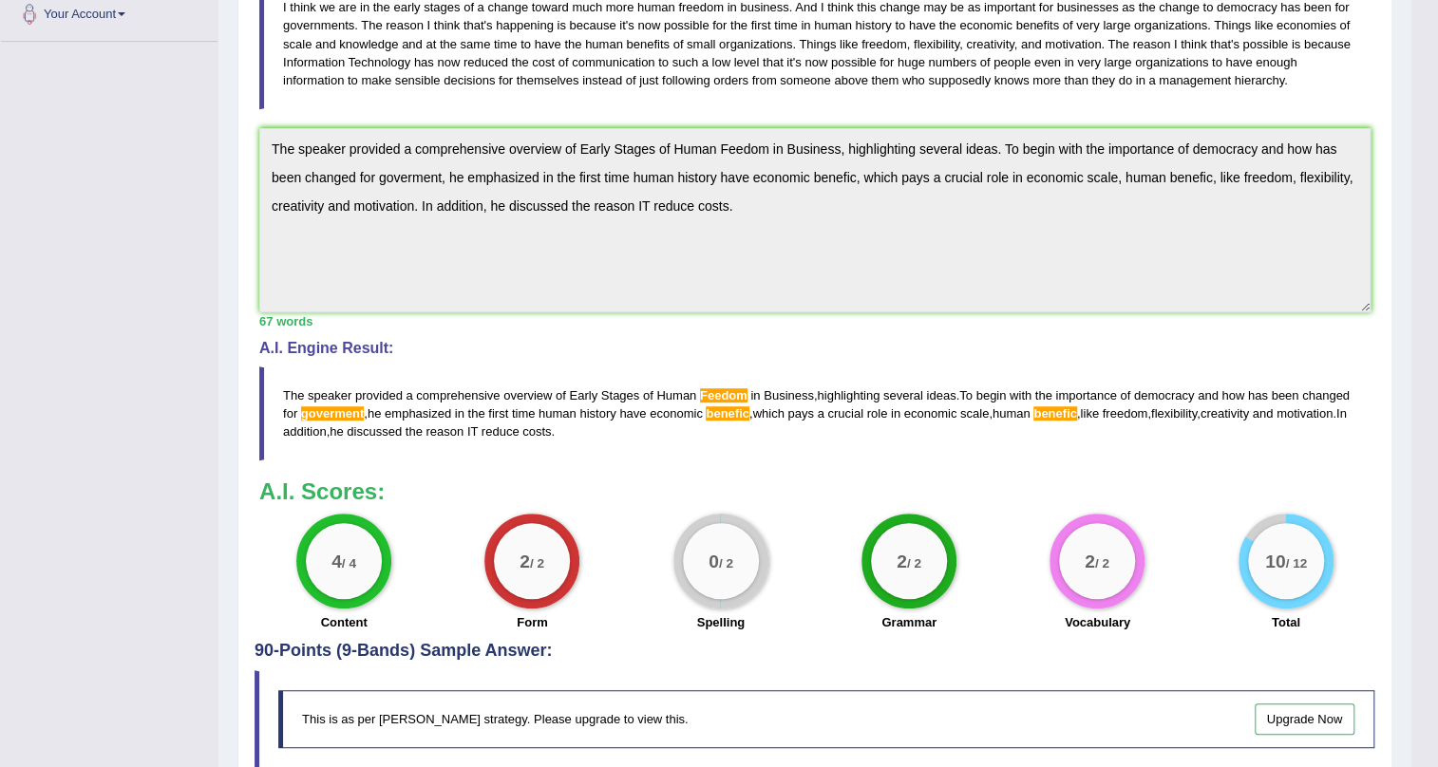
drag, startPoint x: 651, startPoint y: 432, endPoint x: 280, endPoint y: 396, distance: 373.0
click at [280, 396] on blockquote "The speaker provided a comprehensive overview of Early Stages of Human Feedom i…" at bounding box center [814, 414] width 1111 height 94
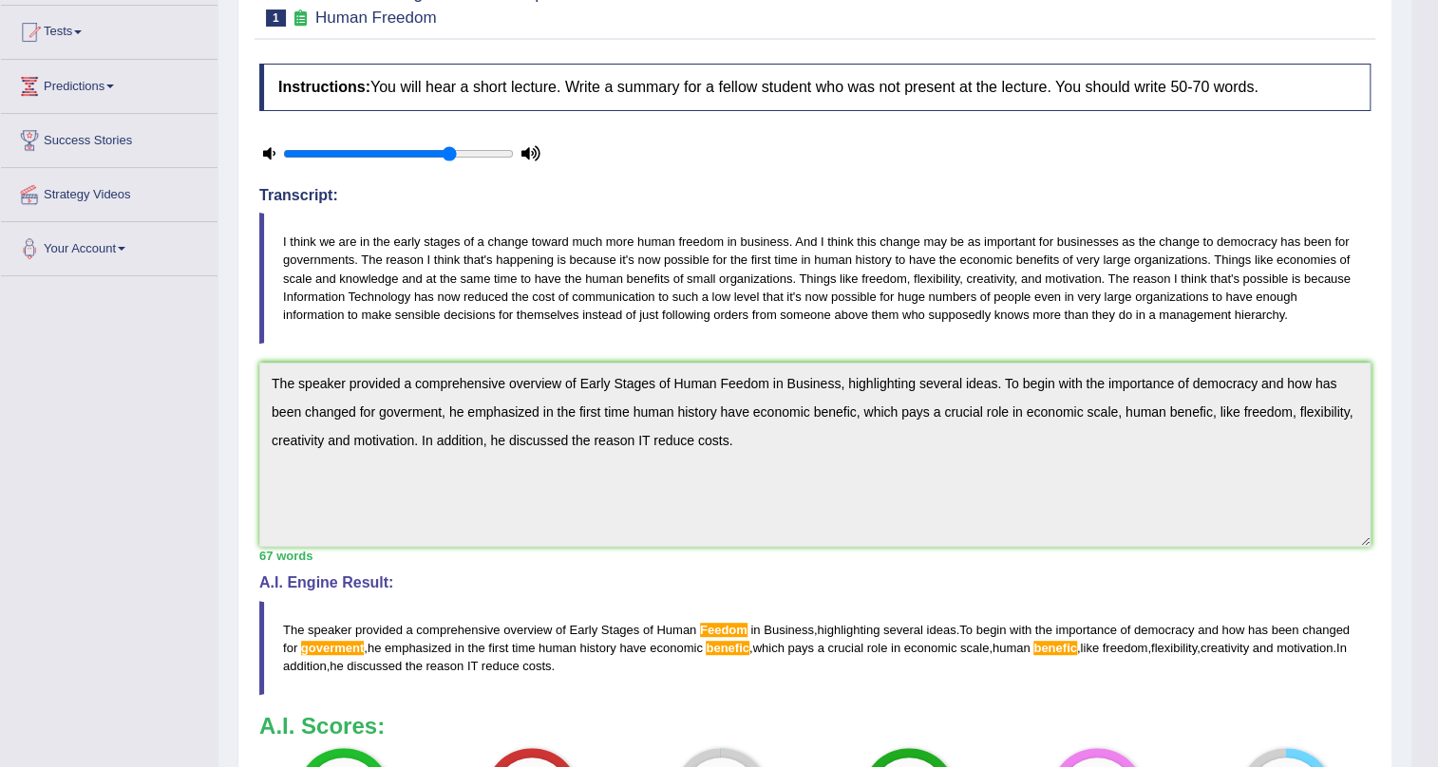
scroll to position [0, 0]
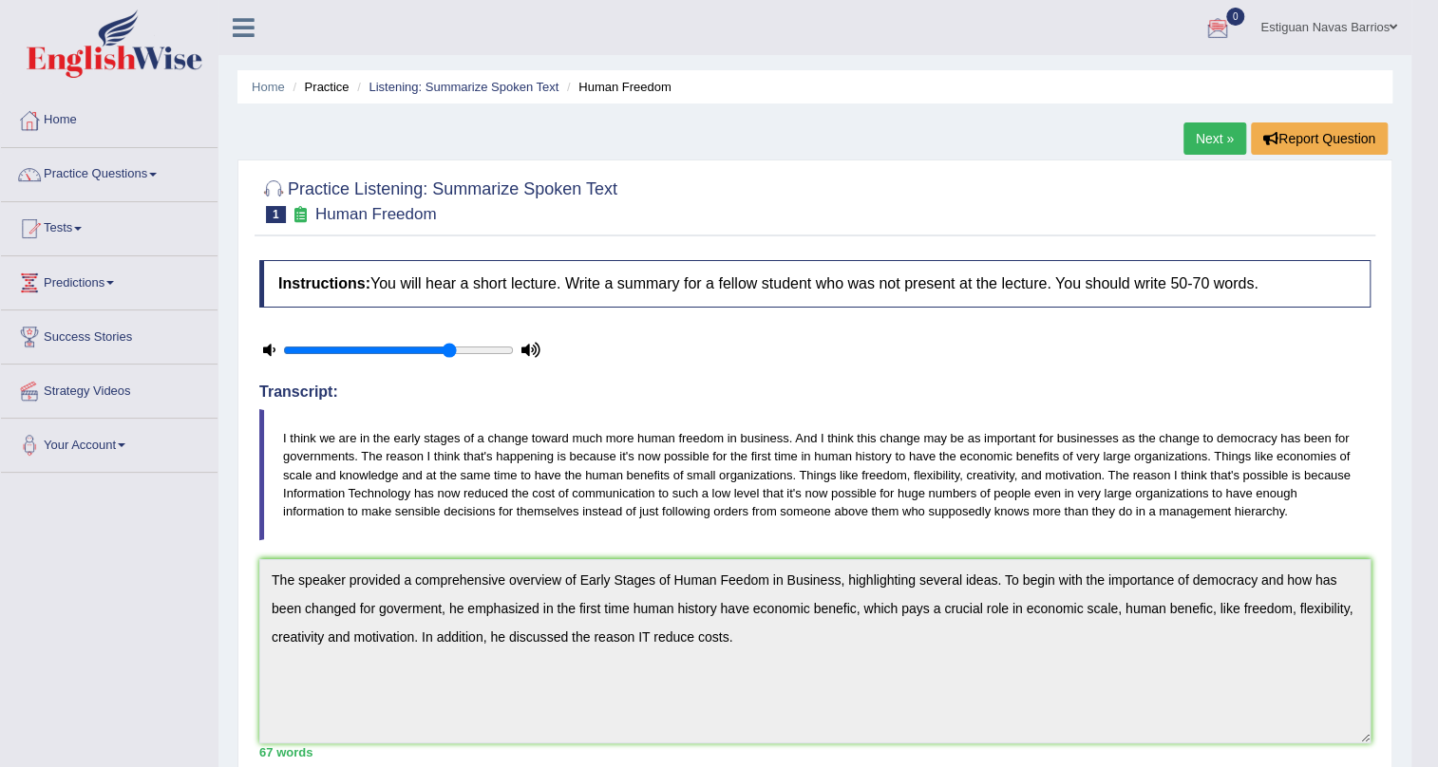
click at [1195, 139] on link "Next »" at bounding box center [1214, 138] width 63 height 32
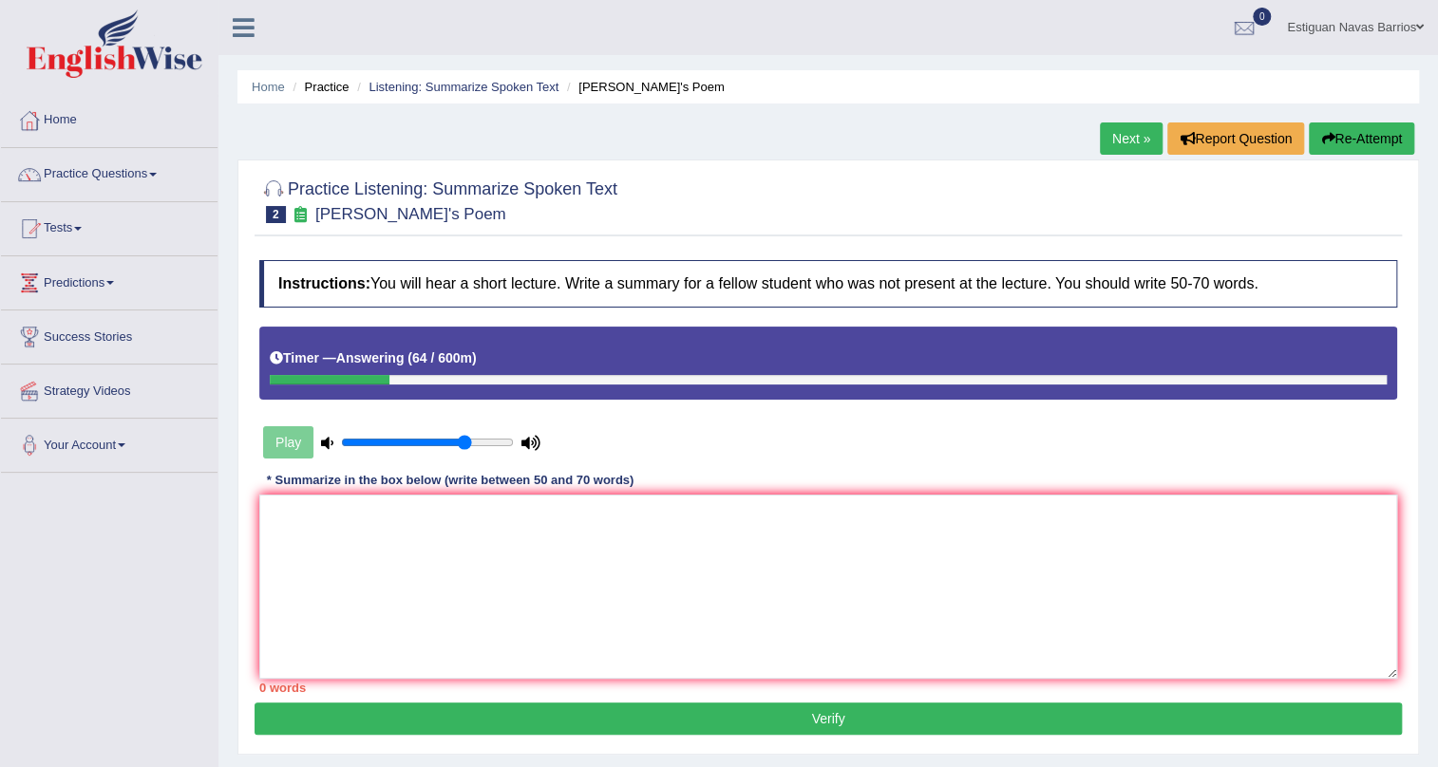
click at [1340, 130] on button "Re-Attempt" at bounding box center [1361, 138] width 105 height 32
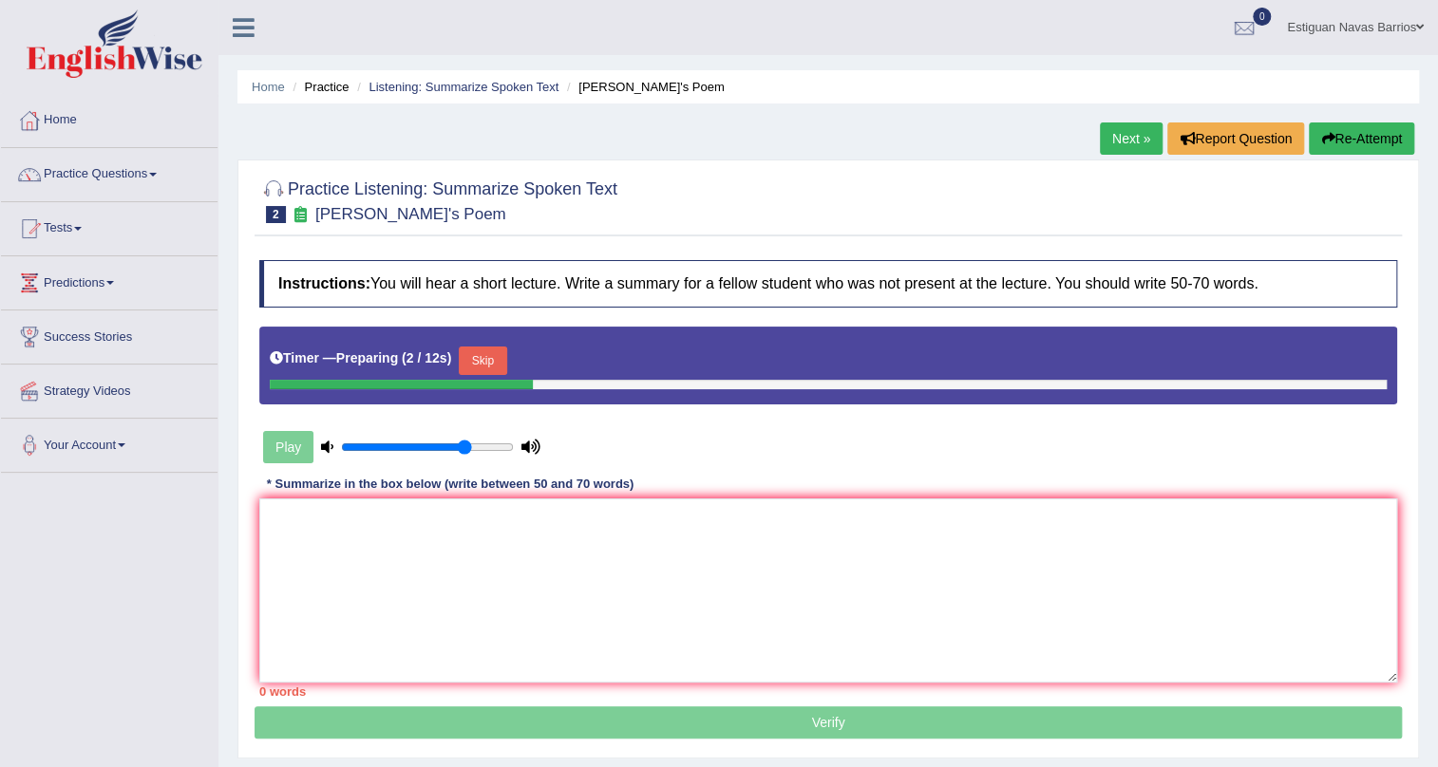
click at [482, 362] on button "Skip" at bounding box center [482, 361] width 47 height 28
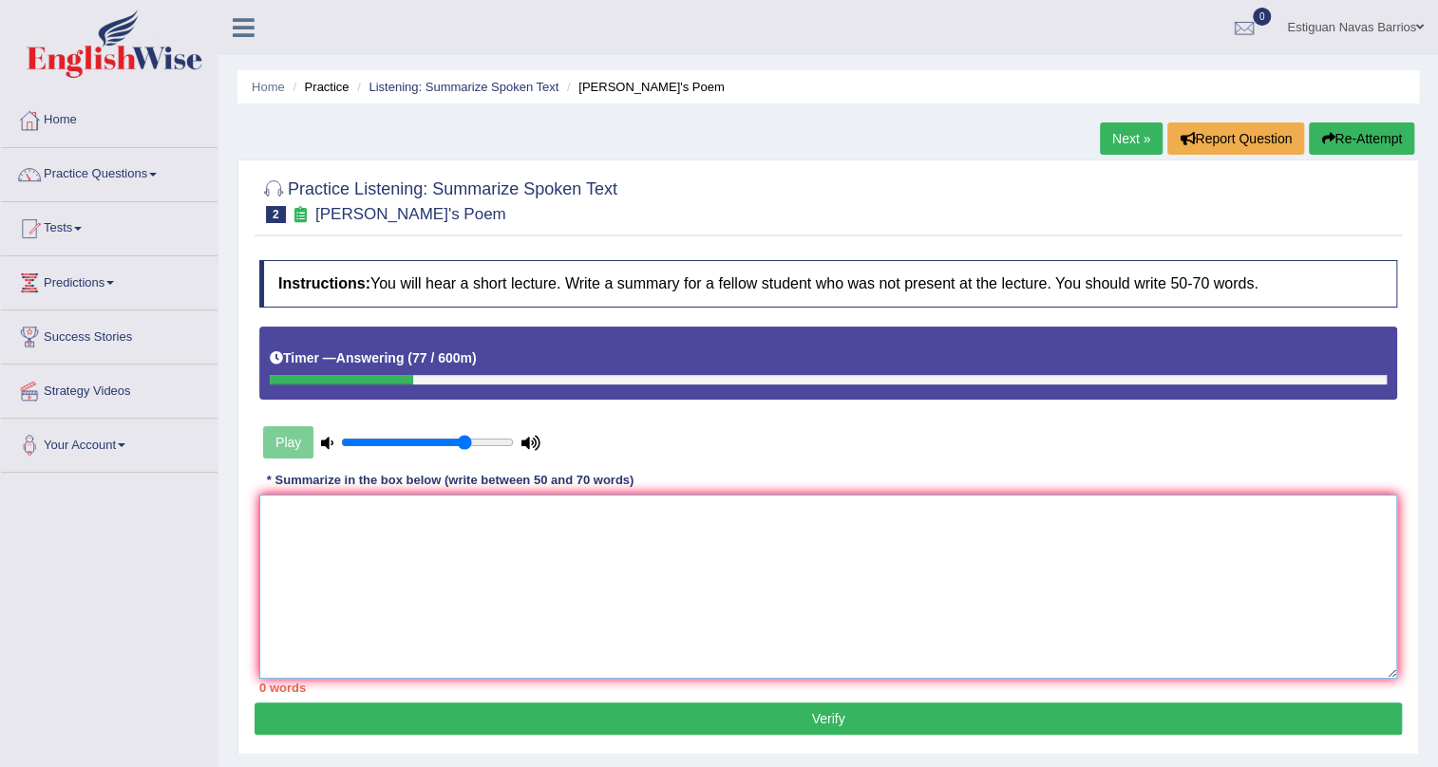
click at [482, 564] on textarea at bounding box center [828, 587] width 1138 height 184
paste textarea "The speaker provided a comprehensive overview of Early Stages of Human Feedom i…"
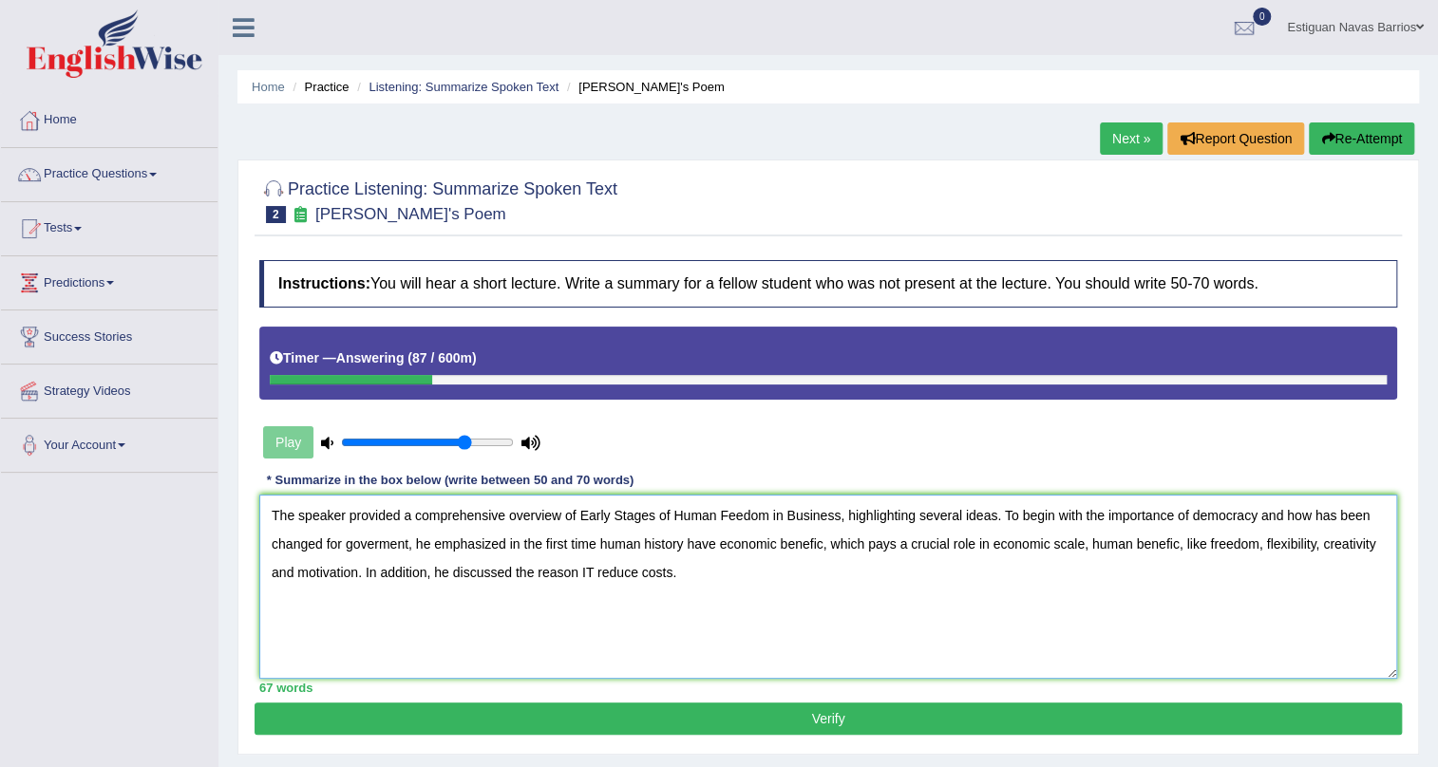
drag, startPoint x: 581, startPoint y: 510, endPoint x: 671, endPoint y: 560, distance: 103.3
click at [671, 560] on textarea "The speaker provided a comprehensive overview of Early Stages of Human Feedom i…" at bounding box center [828, 587] width 1138 height 184
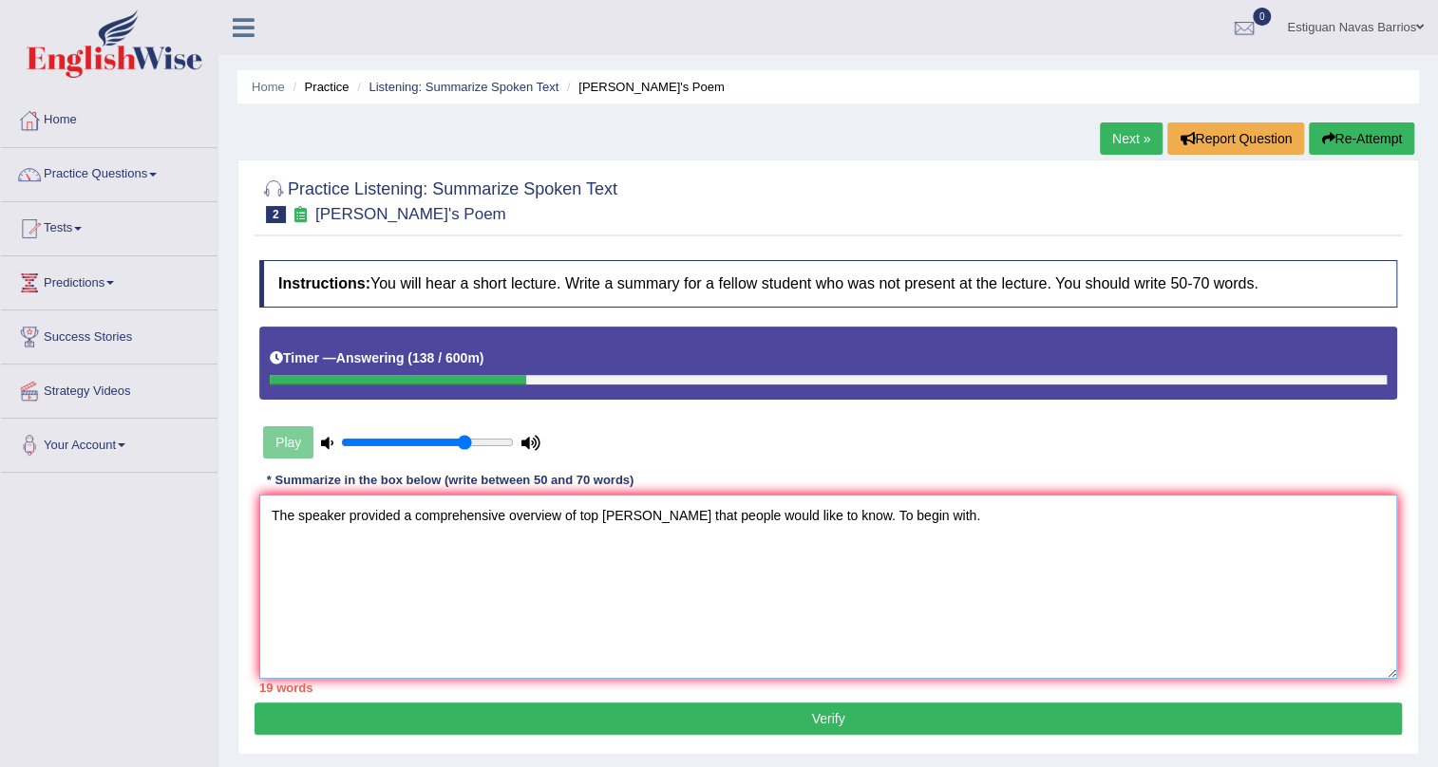
click at [854, 513] on textarea "The speaker provided a comprehensive overview of top ten things that people wou…" at bounding box center [828, 587] width 1138 height 184
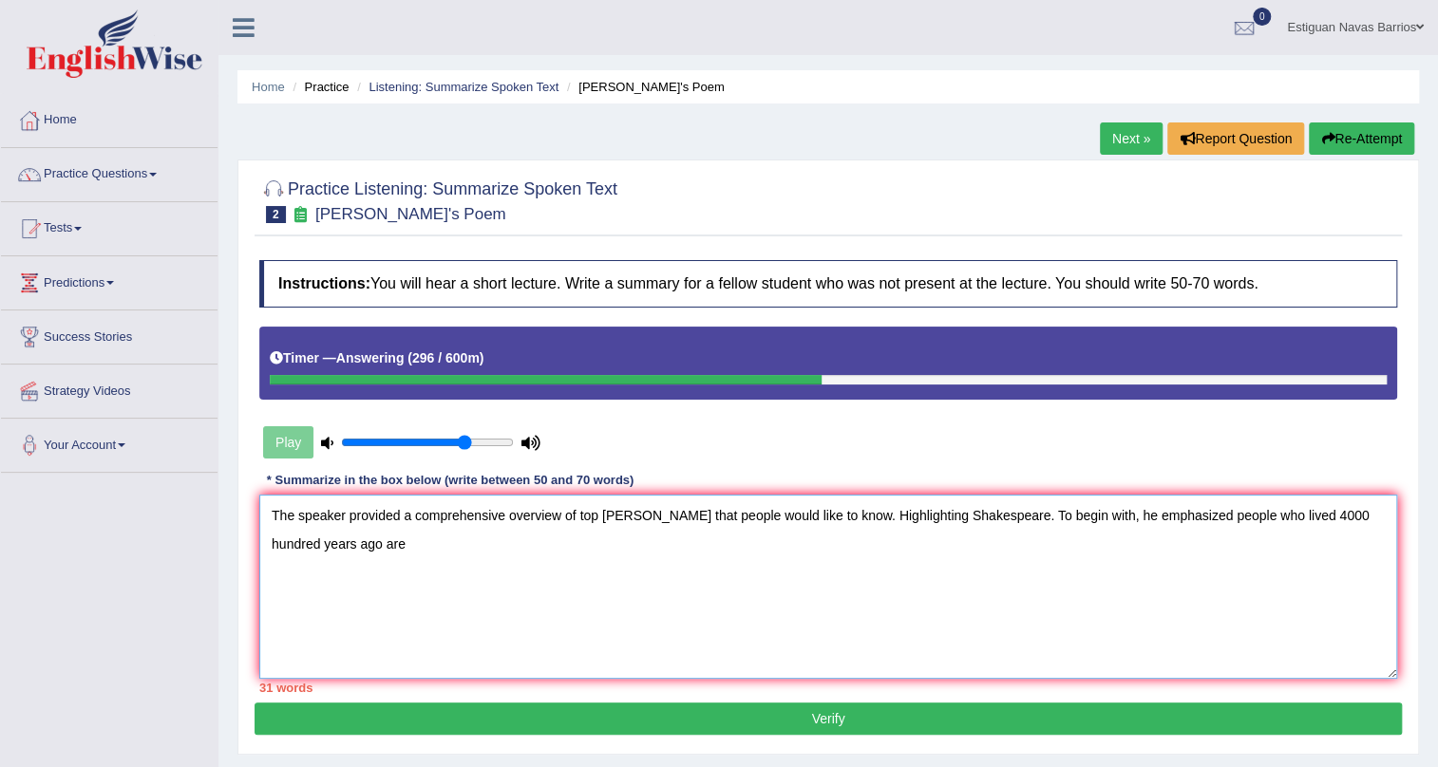
click at [1184, 515] on textarea "The speaker provided a comprehensive overview of top ten things that people wou…" at bounding box center [828, 587] width 1138 height 184
click at [323, 550] on textarea "The speaker provided a comprehensive overview of top ten things that people wou…" at bounding box center [828, 587] width 1138 height 184
type textarea "The speaker provided a comprehensive overview of top ten things that people wou…"
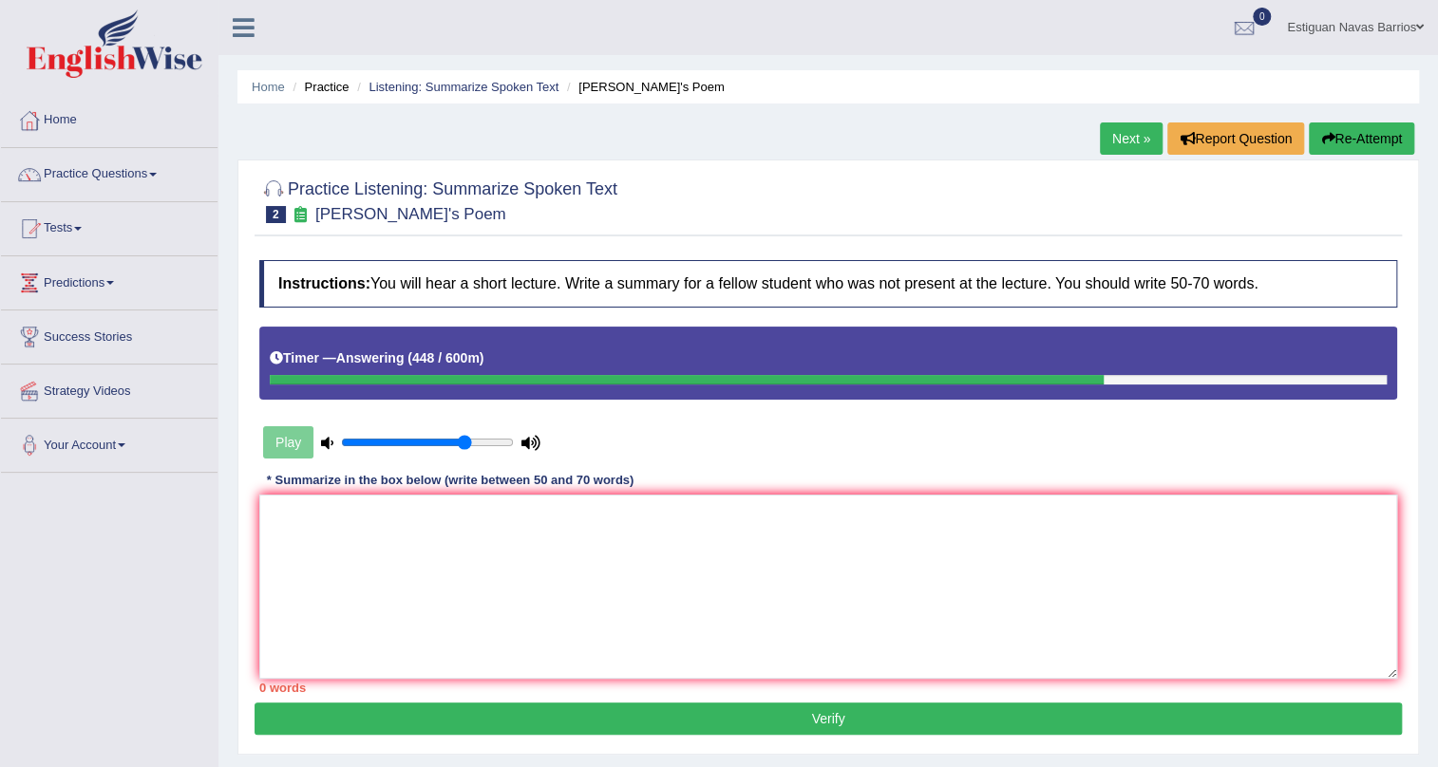
click at [1367, 142] on button "Re-Attempt" at bounding box center [1361, 138] width 105 height 32
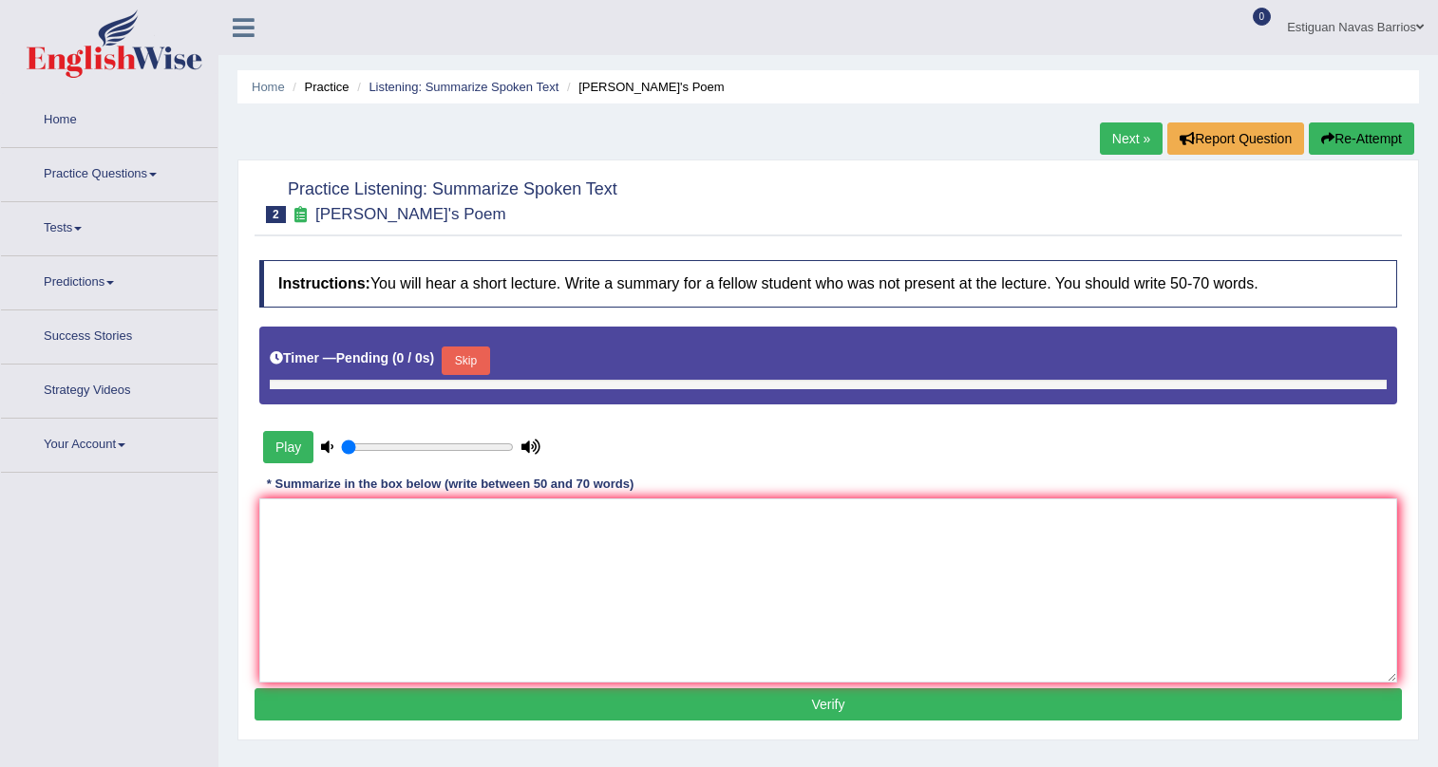
type input "0.75"
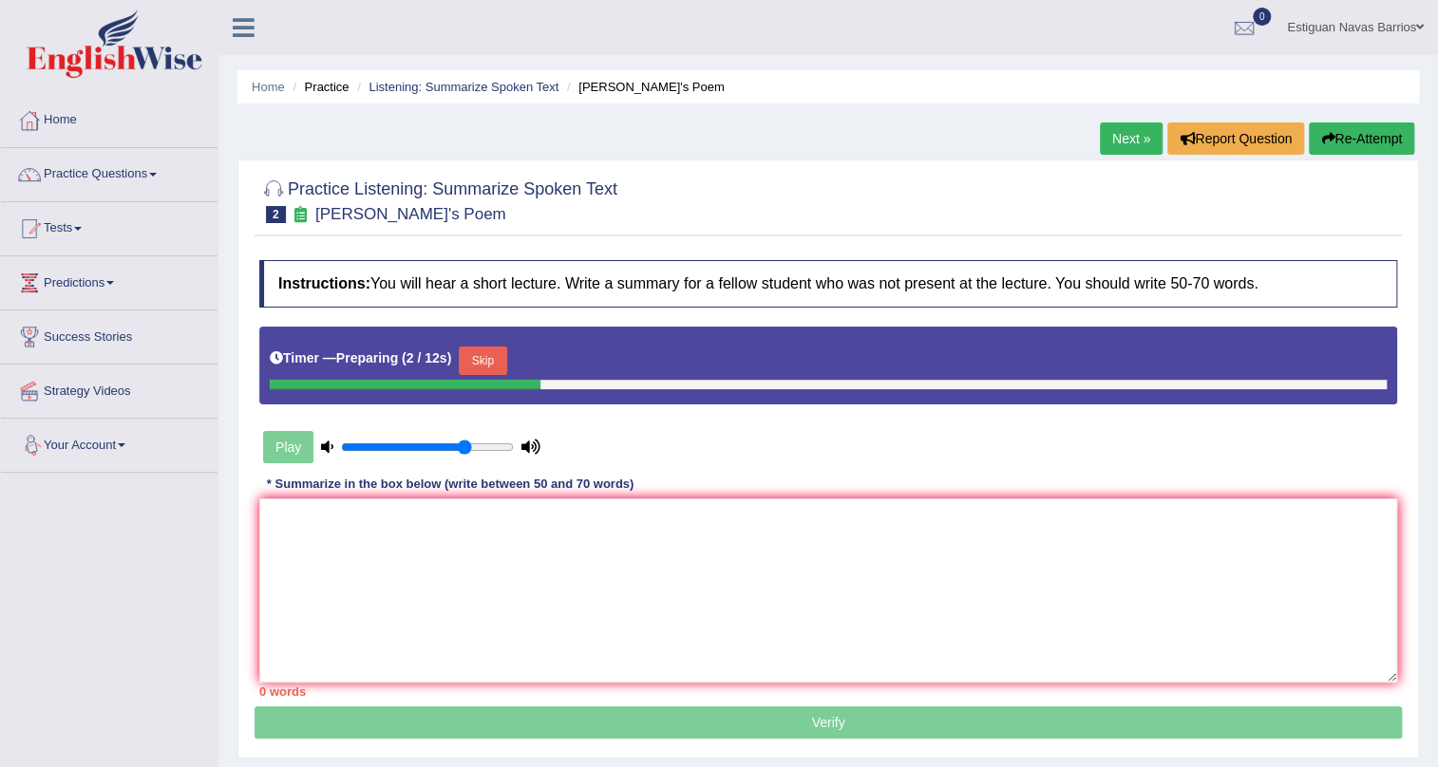
click at [486, 367] on button "Skip" at bounding box center [482, 361] width 47 height 28
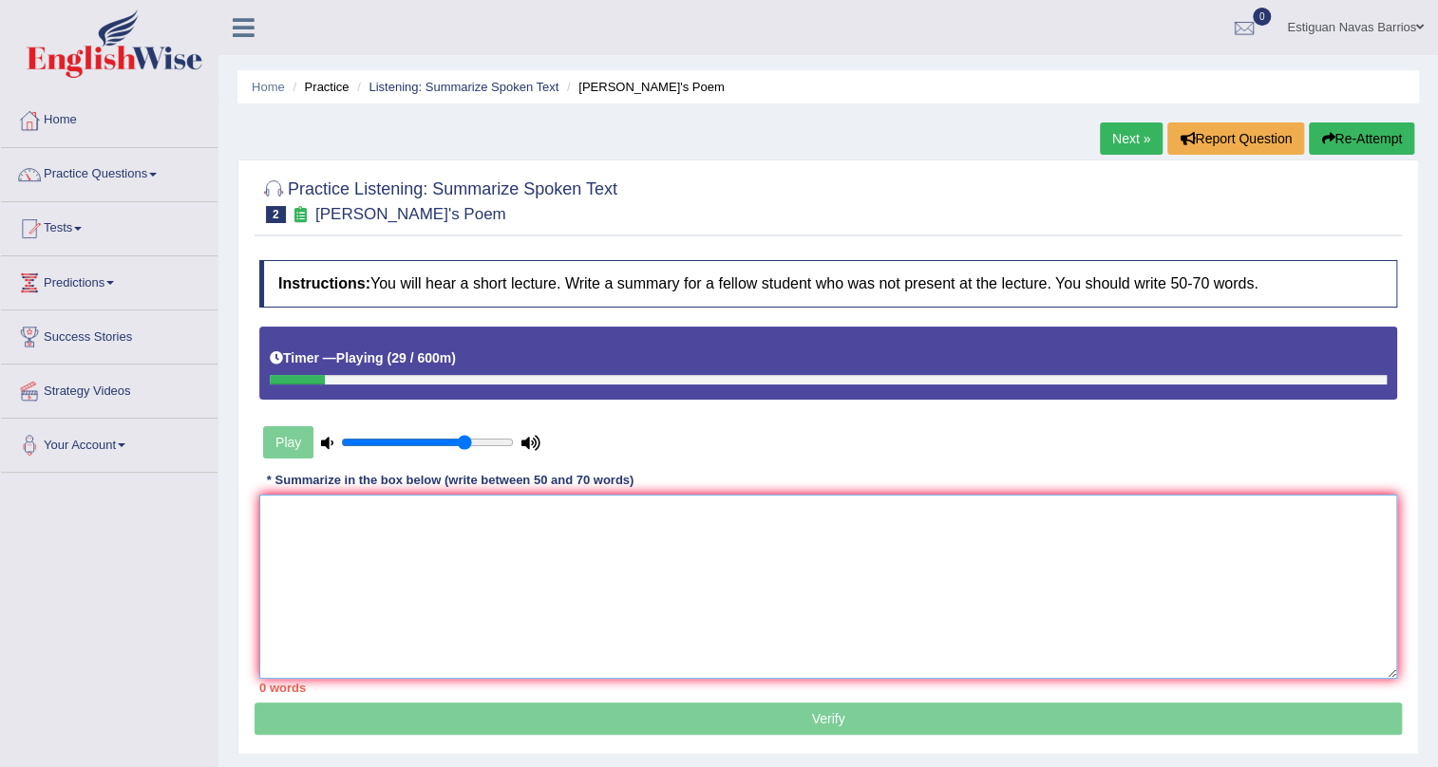
click at [522, 574] on textarea at bounding box center [828, 587] width 1138 height 184
paste textarea "The speaker provided a comprehensive overview of top ten things that people wou…"
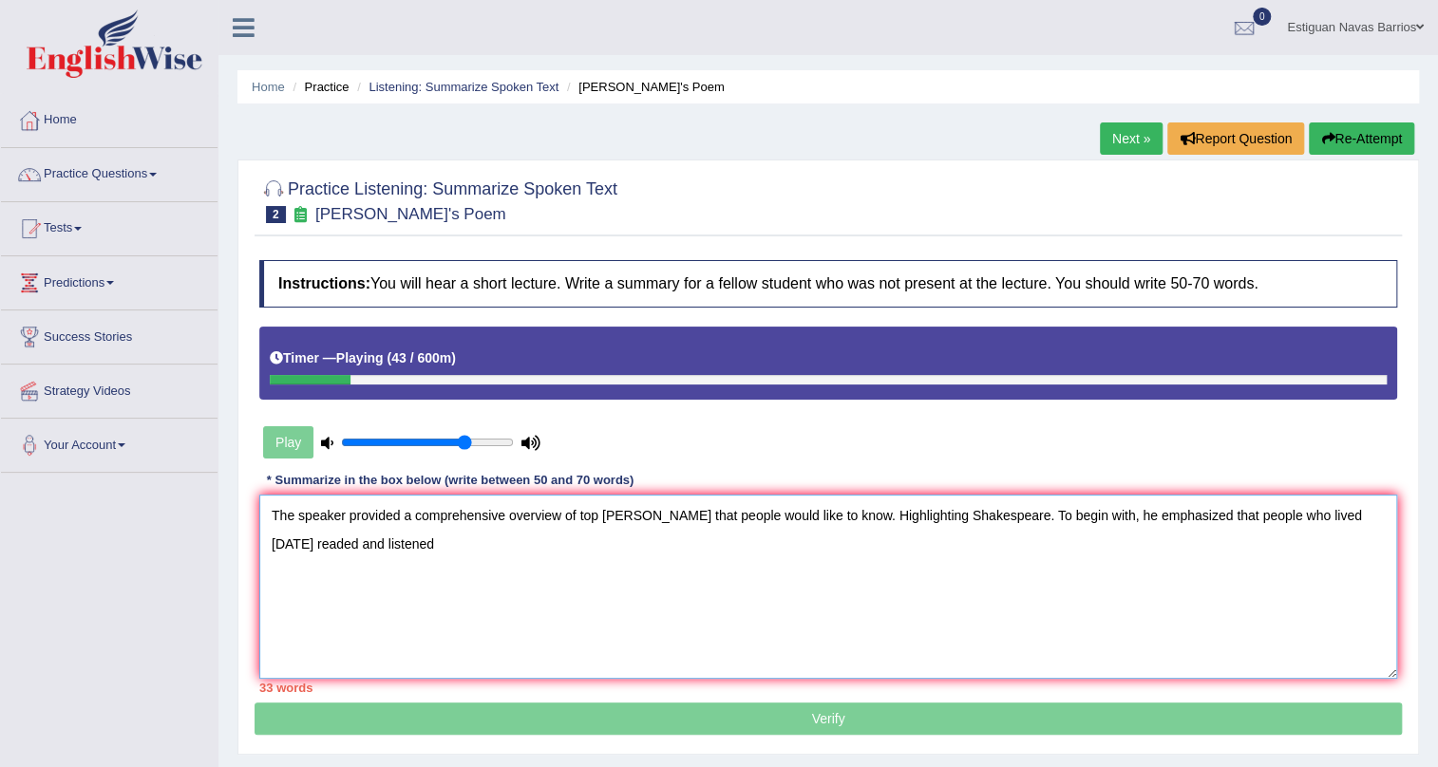
click at [1283, 515] on textarea "The speaker provided a comprehensive overview of top ten things that people wou…" at bounding box center [828, 587] width 1138 height 184
click at [297, 535] on textarea "The speaker provided a comprehensive overview of top ten things that people wou…" at bounding box center [828, 587] width 1138 height 184
click at [443, 539] on textarea "The speaker provided a comprehensive overview of top ten things that people wou…" at bounding box center [828, 587] width 1138 height 184
click at [1254, 513] on textarea "The speaker provided a comprehensive overview of top ten things that people wou…" at bounding box center [828, 587] width 1138 height 184
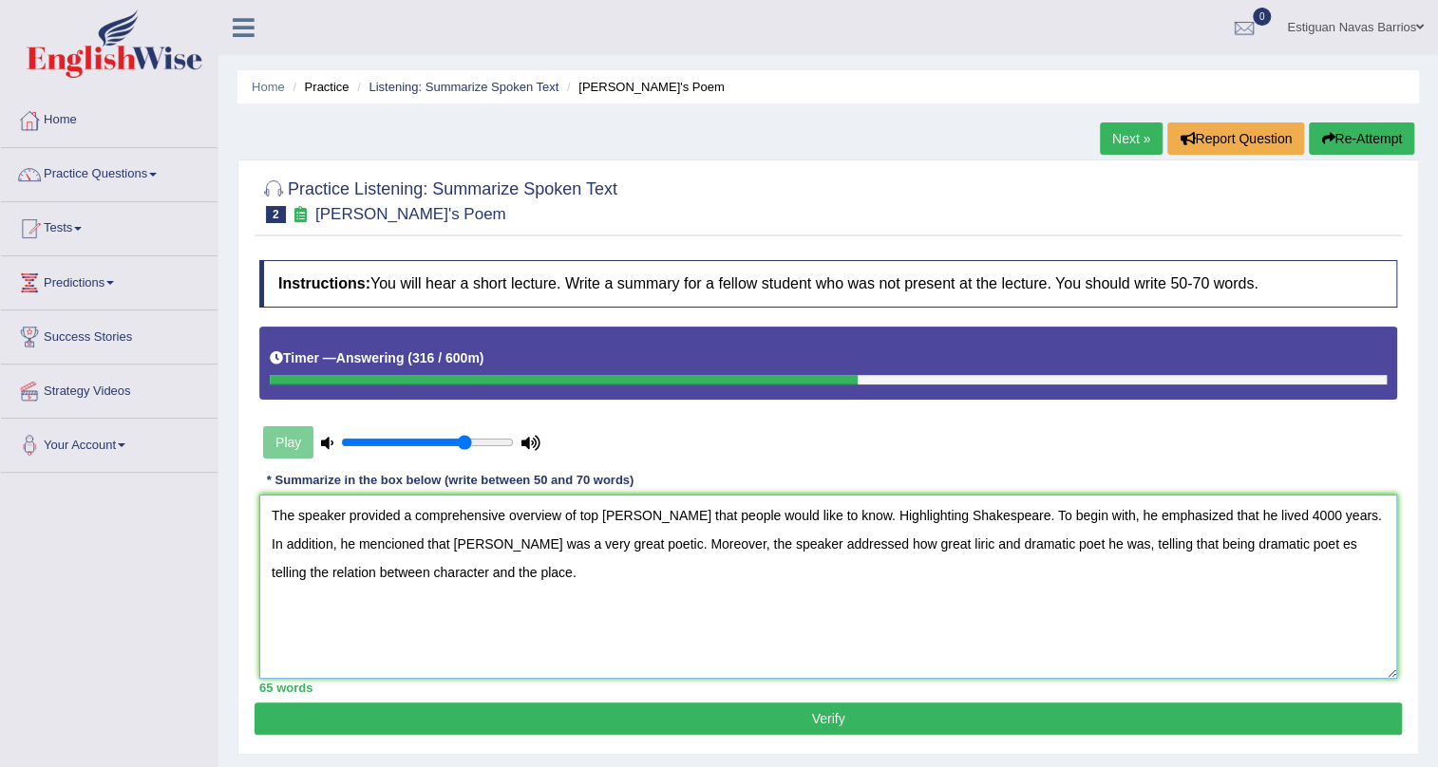
click at [1322, 513] on textarea "The speaker provided a comprehensive overview of top ten things that people wou…" at bounding box center [828, 587] width 1138 height 184
click at [1348, 538] on textarea "The speaker provided a comprehensive overview of top ten things that people wou…" at bounding box center [828, 587] width 1138 height 184
type textarea "The speaker provided a comprehensive overview of top ten things that people wou…"
click at [755, 726] on button "Verify" at bounding box center [827, 719] width 1147 height 32
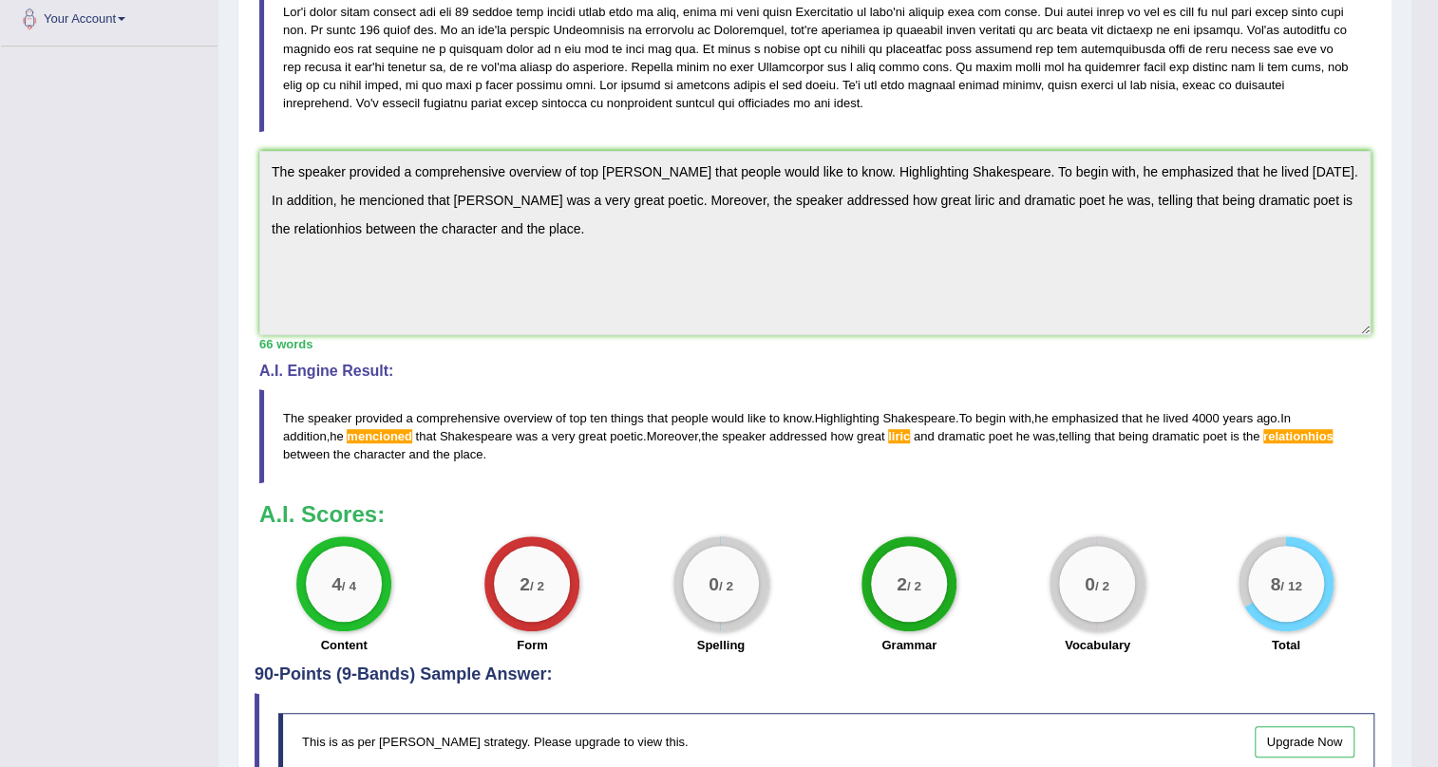
scroll to position [198, 0]
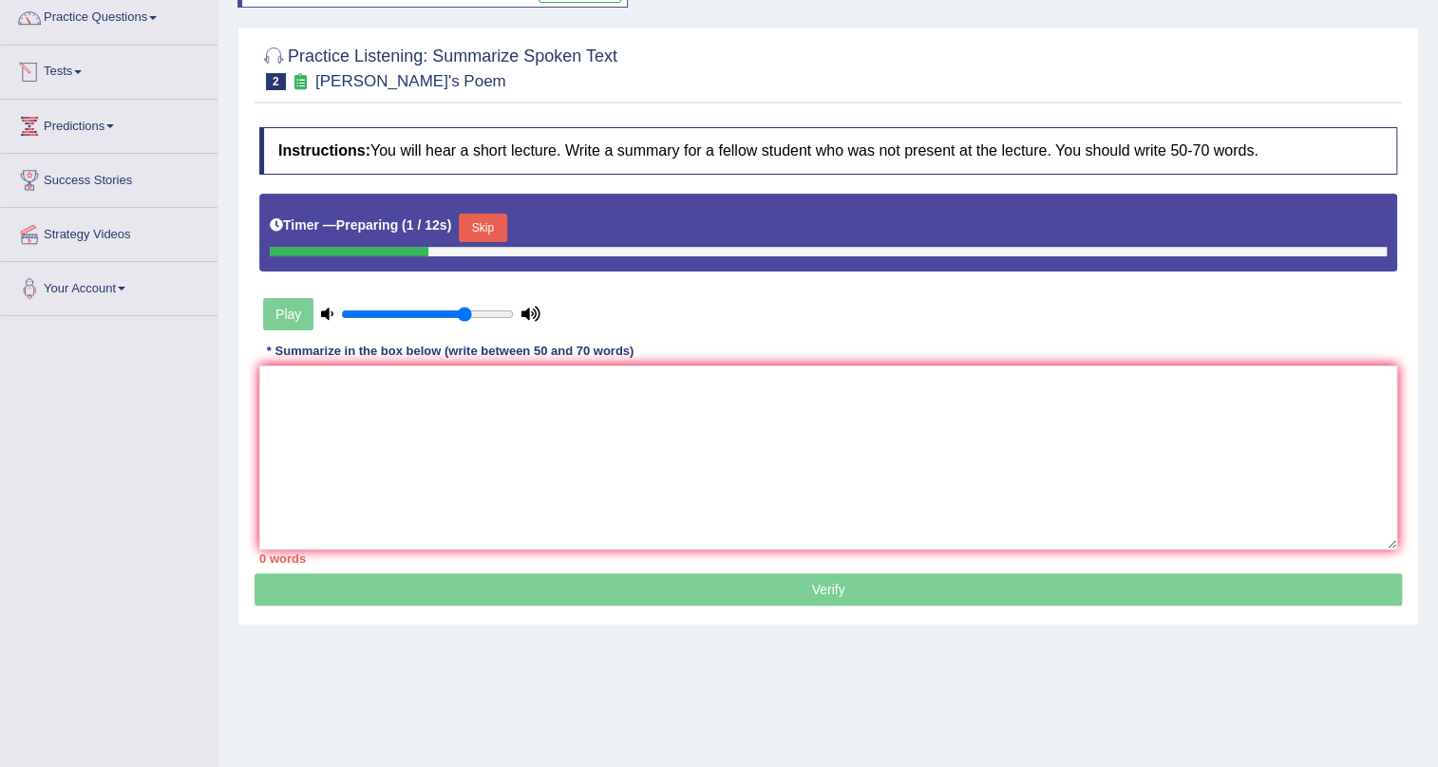
scroll to position [125, 0]
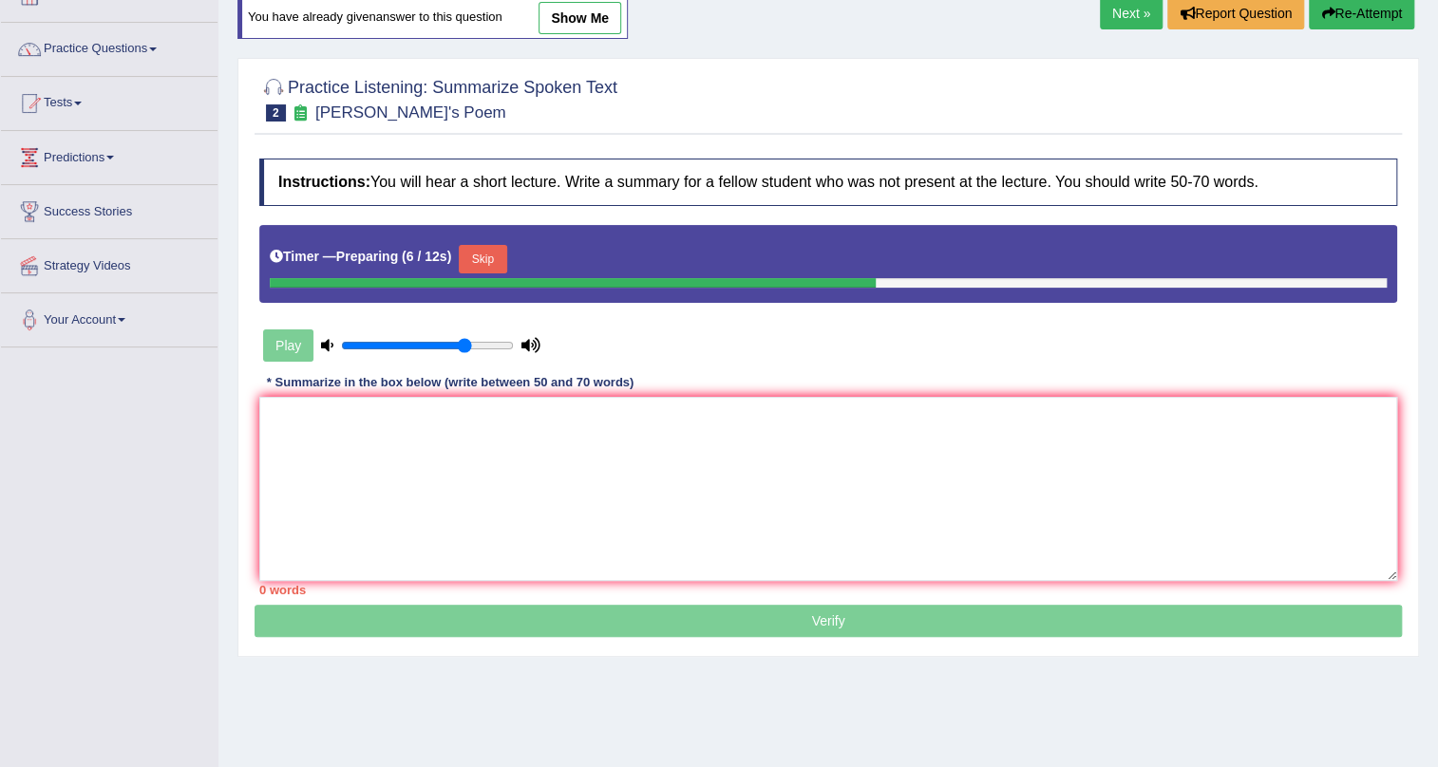
click at [564, 23] on link "show me" at bounding box center [579, 18] width 83 height 32
type textarea "The speaker provided a comprehensive overview of top [PERSON_NAME] that people …"
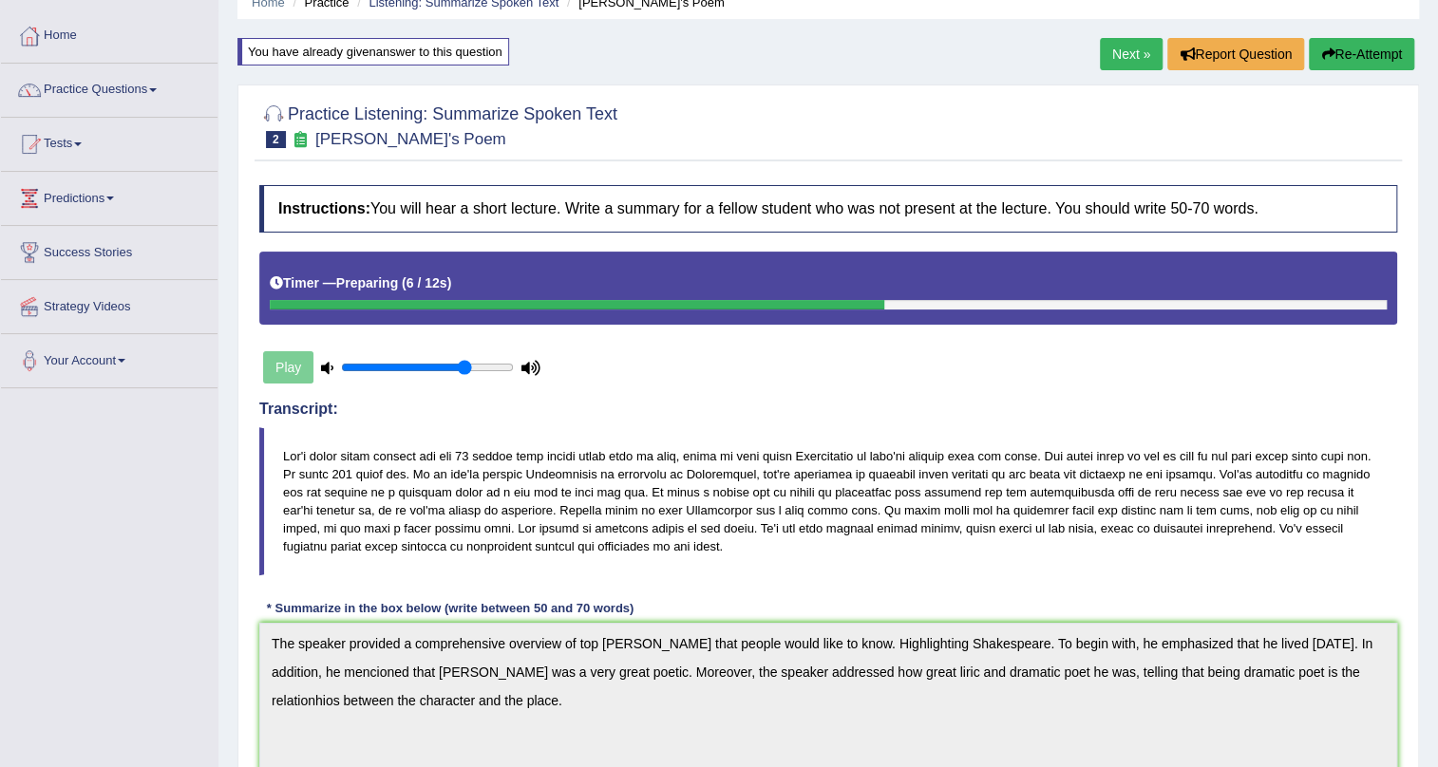
scroll to position [77, 0]
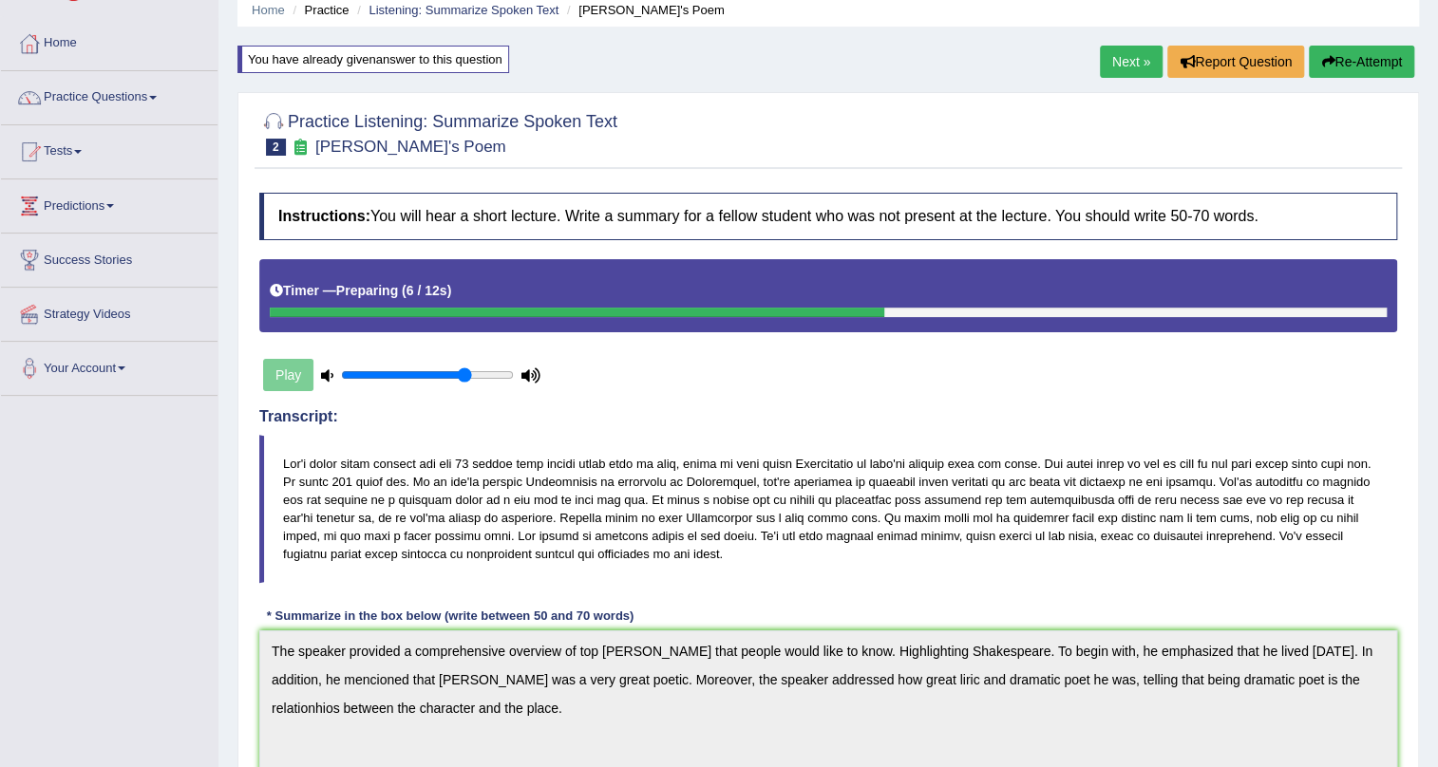
click at [1341, 63] on button "Re-Attempt" at bounding box center [1361, 62] width 105 height 32
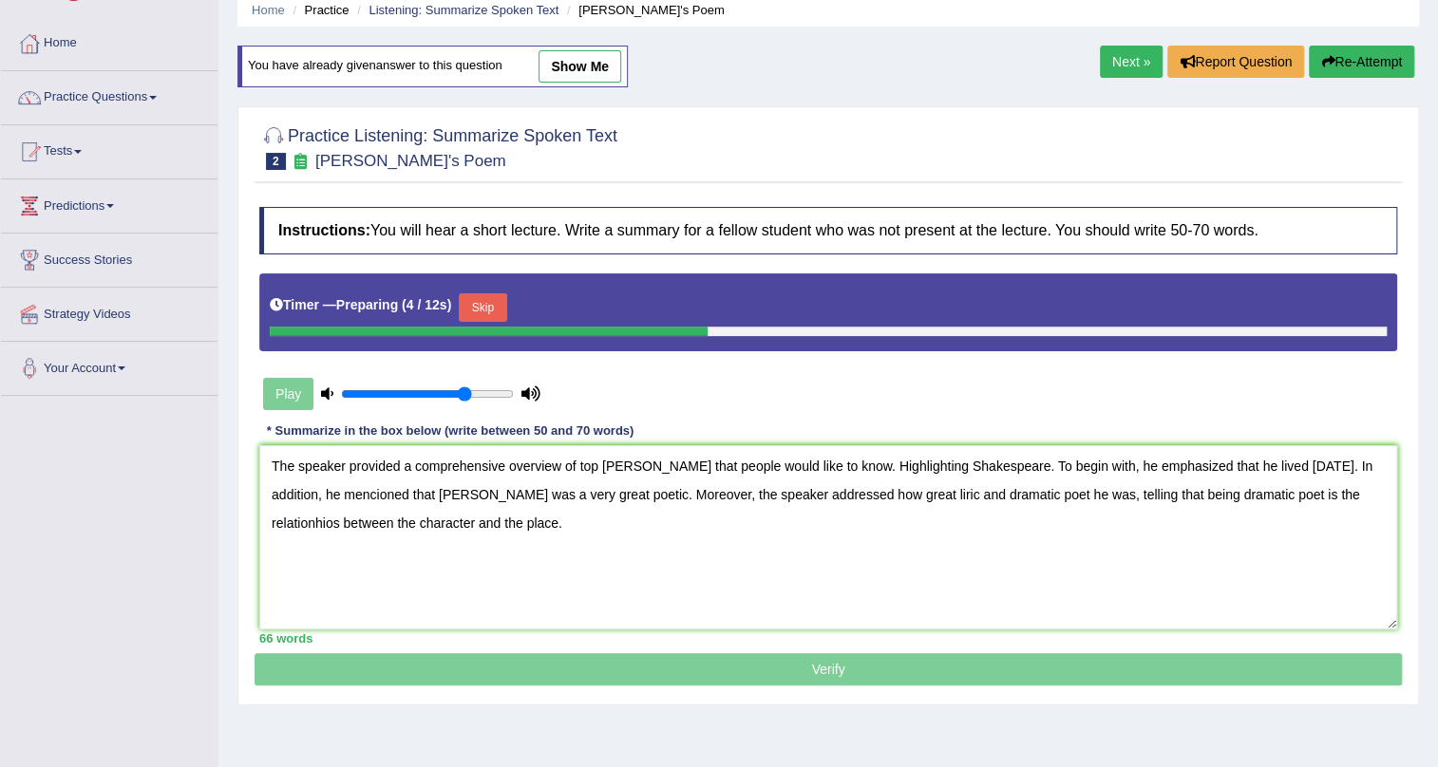
click at [935, 492] on textarea "The speaker provided a comprehensive overview of top ten things that people wou…" at bounding box center [828, 537] width 1138 height 184
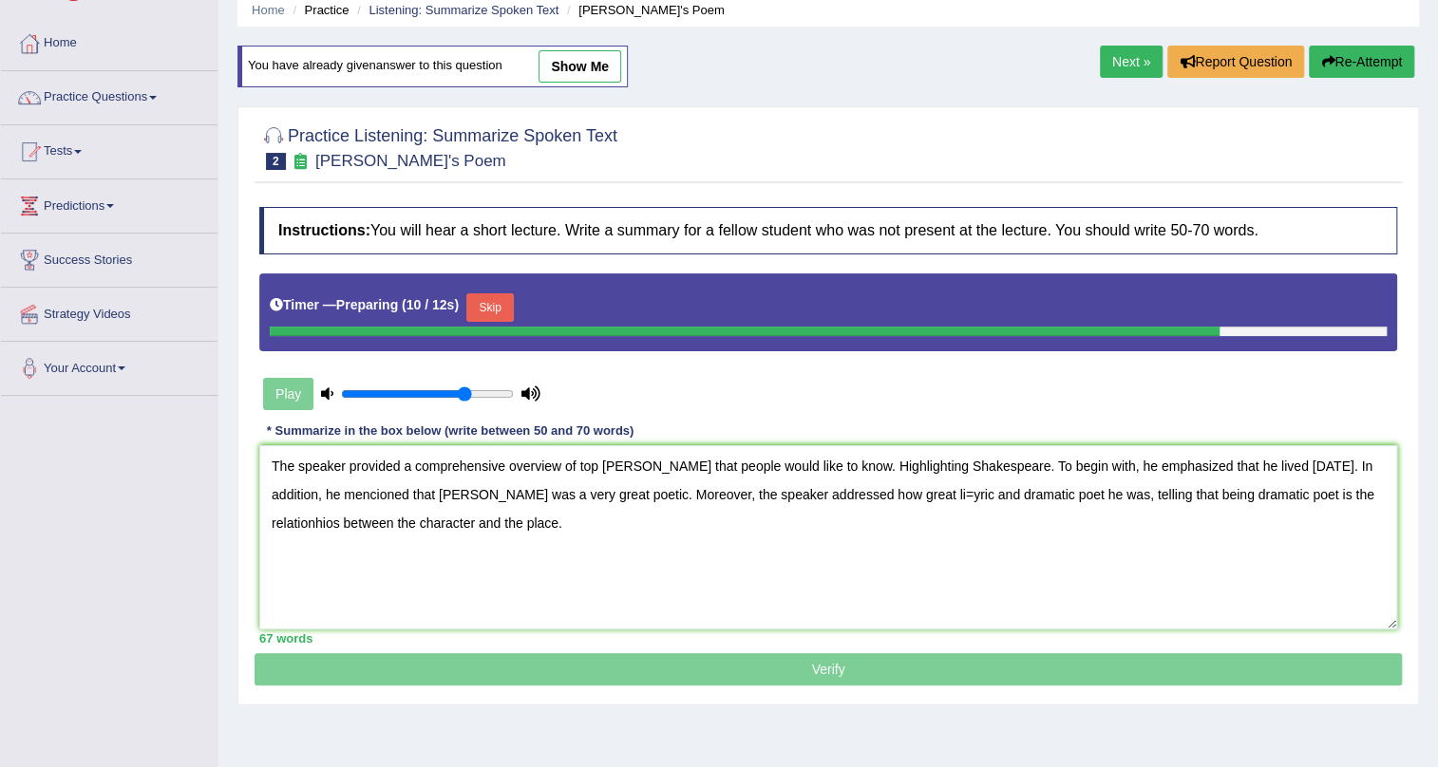
click at [378, 495] on textarea "The speaker provided a comprehensive overview of top ten things that people wou…" at bounding box center [828, 537] width 1138 height 184
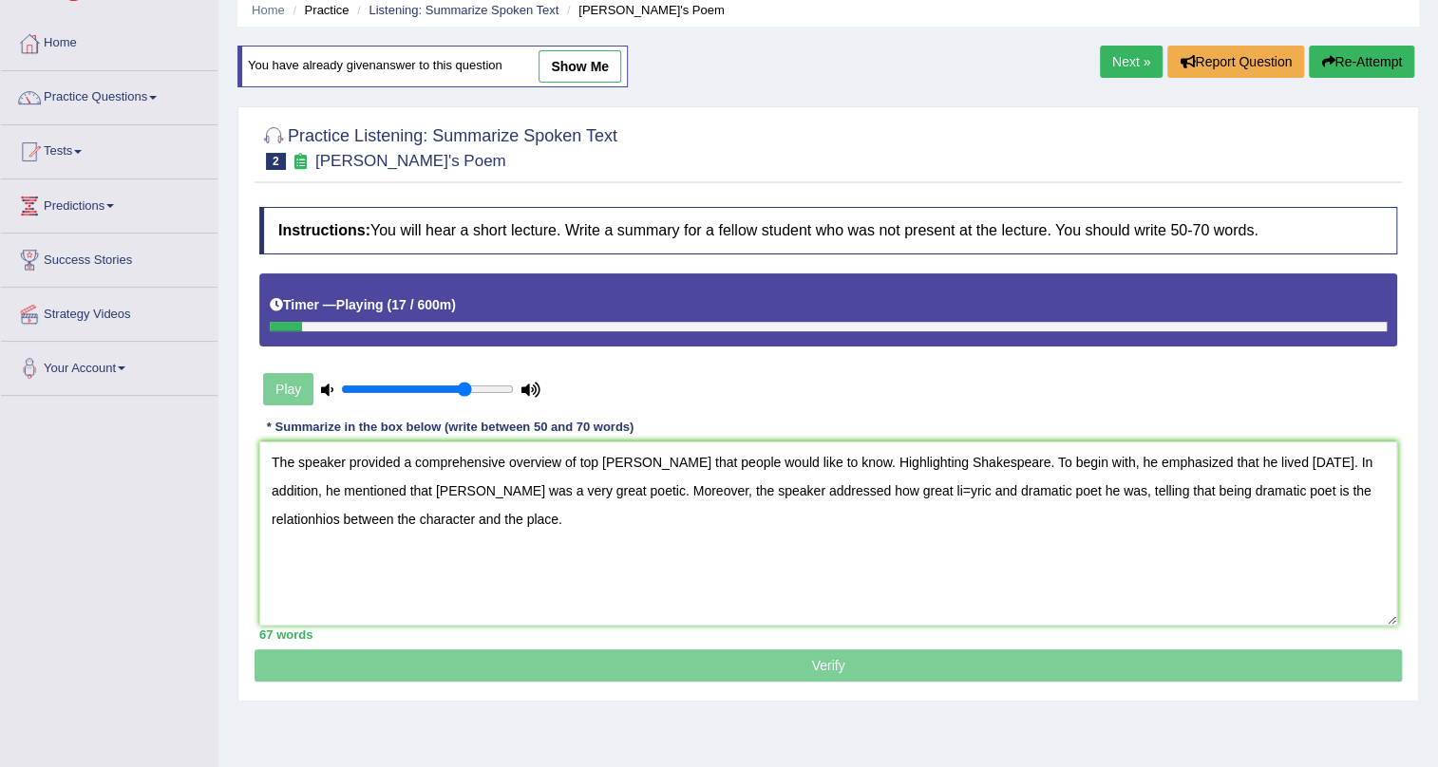
click at [1347, 462] on textarea "The speaker provided a comprehensive overview of top ten things that people wou…" at bounding box center [828, 534] width 1138 height 184
click at [934, 494] on textarea "The speaker provided a comprehensive overview of top ten things that people wou…" at bounding box center [828, 534] width 1138 height 184
click at [653, 481] on textarea "The speaker provided a comprehensive overview of top ten things that people wou…" at bounding box center [828, 534] width 1138 height 184
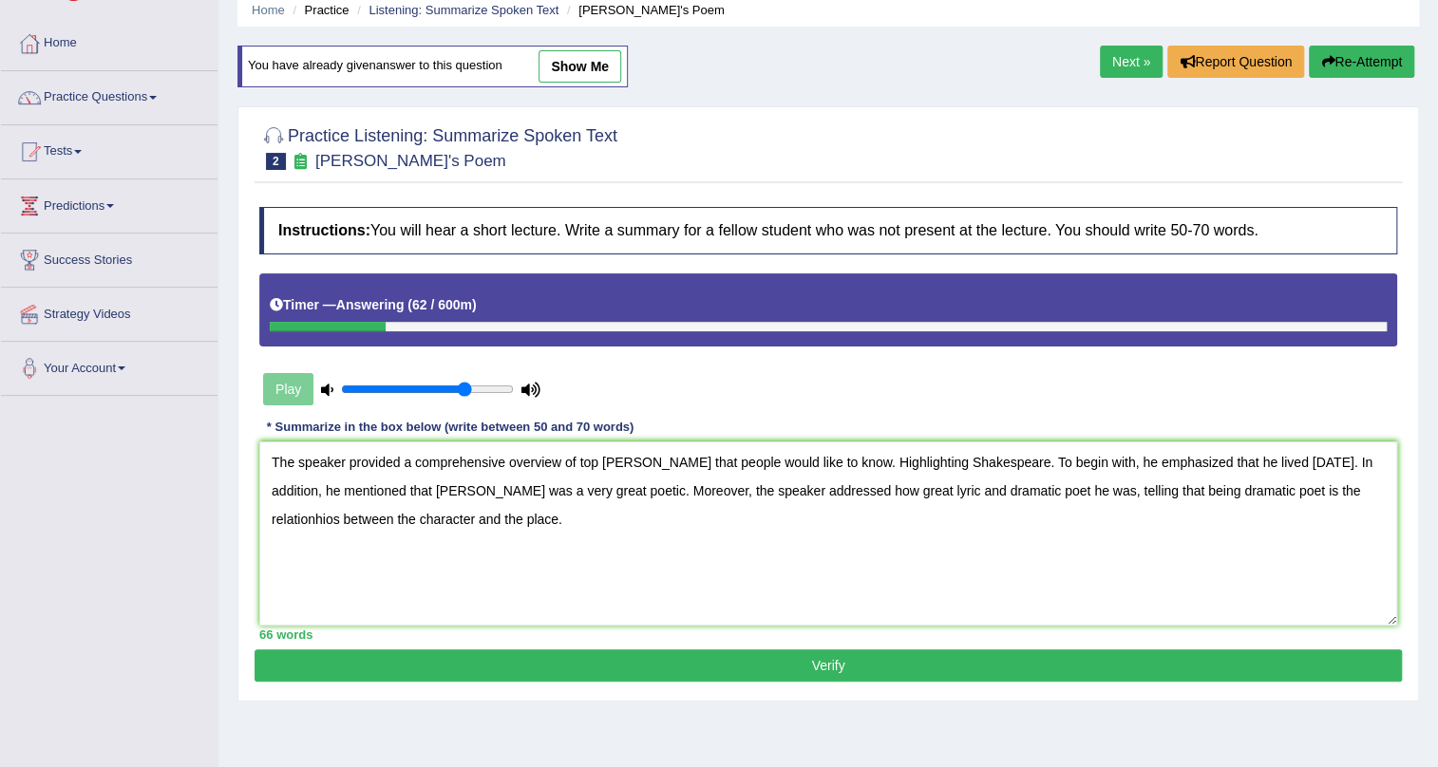
click at [335, 522] on textarea "The speaker provided a comprehensive overview of top ten things that people wou…" at bounding box center [828, 534] width 1138 height 184
click at [360, 517] on textarea "The speaker provided a comprehensive overview of top ten things that people wou…" at bounding box center [828, 534] width 1138 height 184
click at [1346, 486] on textarea "The speaker provided a comprehensive overview of top ten things that people wou…" at bounding box center [828, 534] width 1138 height 184
click at [653, 485] on textarea "The speaker provided a comprehensive overview of top ten things that people wou…" at bounding box center [828, 534] width 1138 height 184
click at [539, 457] on textarea "The speaker provided a comprehensive overview of top ten things that people wou…" at bounding box center [828, 534] width 1138 height 184
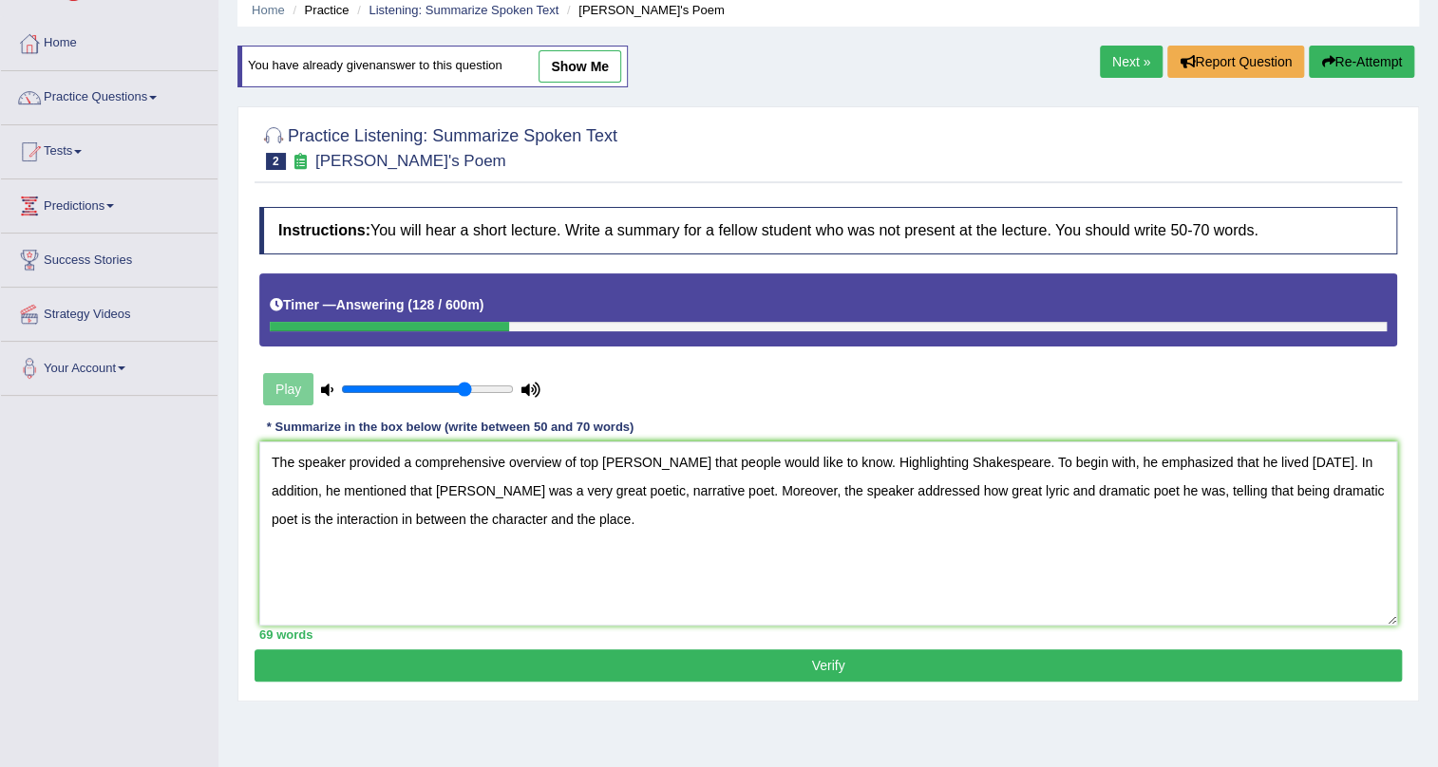
click at [928, 489] on textarea "The speaker provided a comprehensive overview of top ten things that people wou…" at bounding box center [828, 534] width 1138 height 184
click at [1085, 494] on textarea "The speaker provided a comprehensive overview of top ten things that people wou…" at bounding box center [828, 534] width 1138 height 184
click at [1321, 490] on textarea "The speaker provided a comprehensive overview of top ten things that people wou…" at bounding box center [828, 534] width 1138 height 184
click at [301, 466] on textarea "The speaker provided a comprehensive overview of top ten things that people wou…" at bounding box center [828, 534] width 1138 height 184
type textarea "The speaker provided a comprehensive overview of top ten things that people wou…"
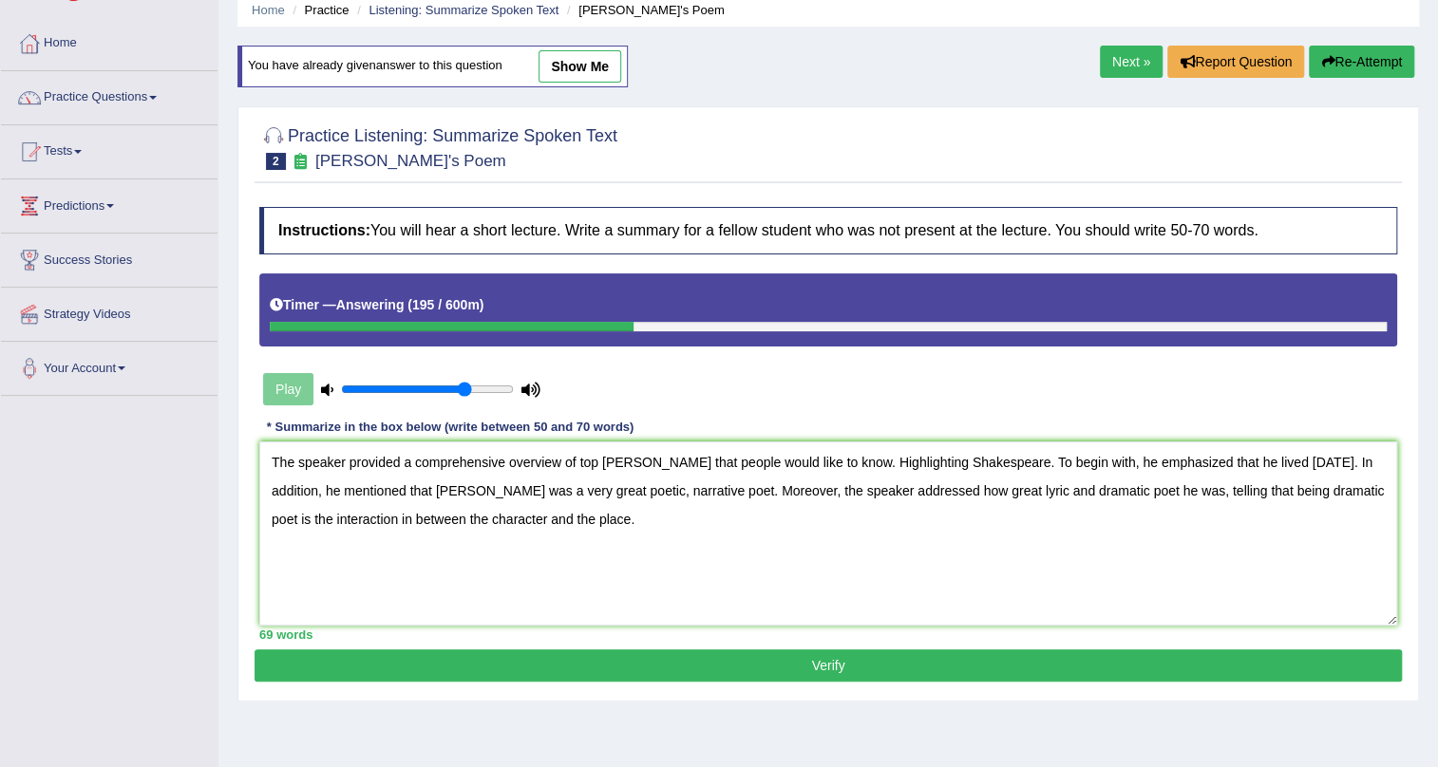
click at [706, 665] on button "Verify" at bounding box center [827, 666] width 1147 height 32
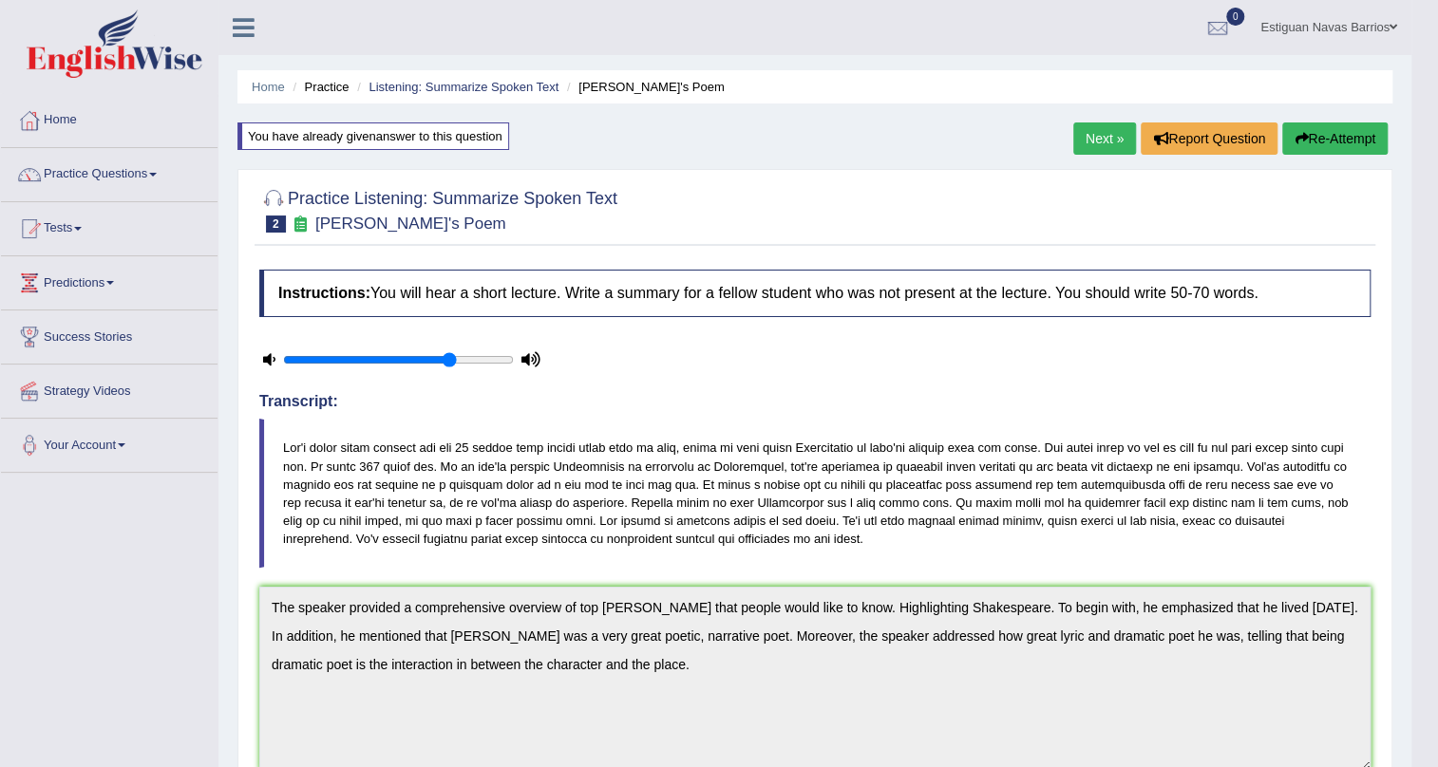
click at [1086, 132] on link "Next »" at bounding box center [1104, 138] width 63 height 32
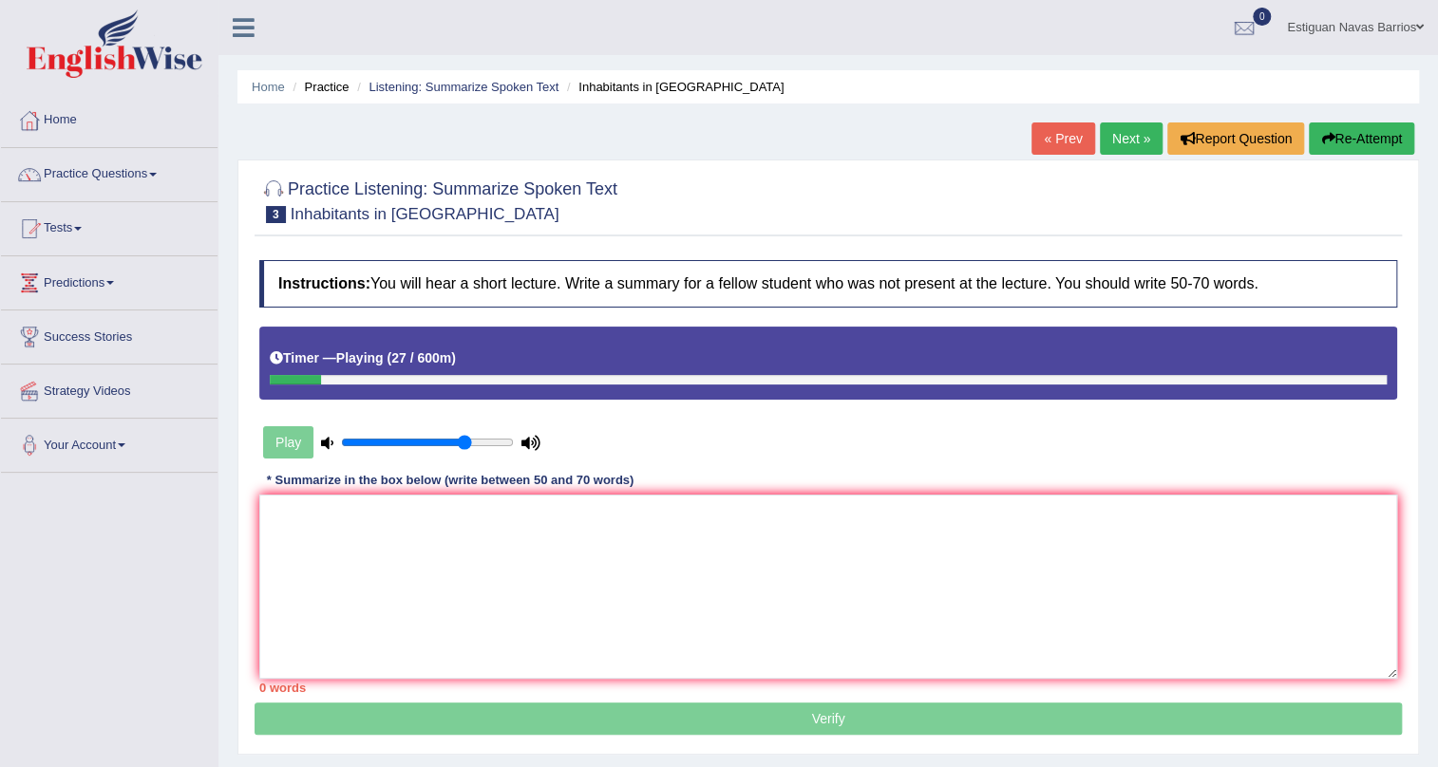
click at [1348, 129] on button "Re-Attempt" at bounding box center [1361, 138] width 105 height 32
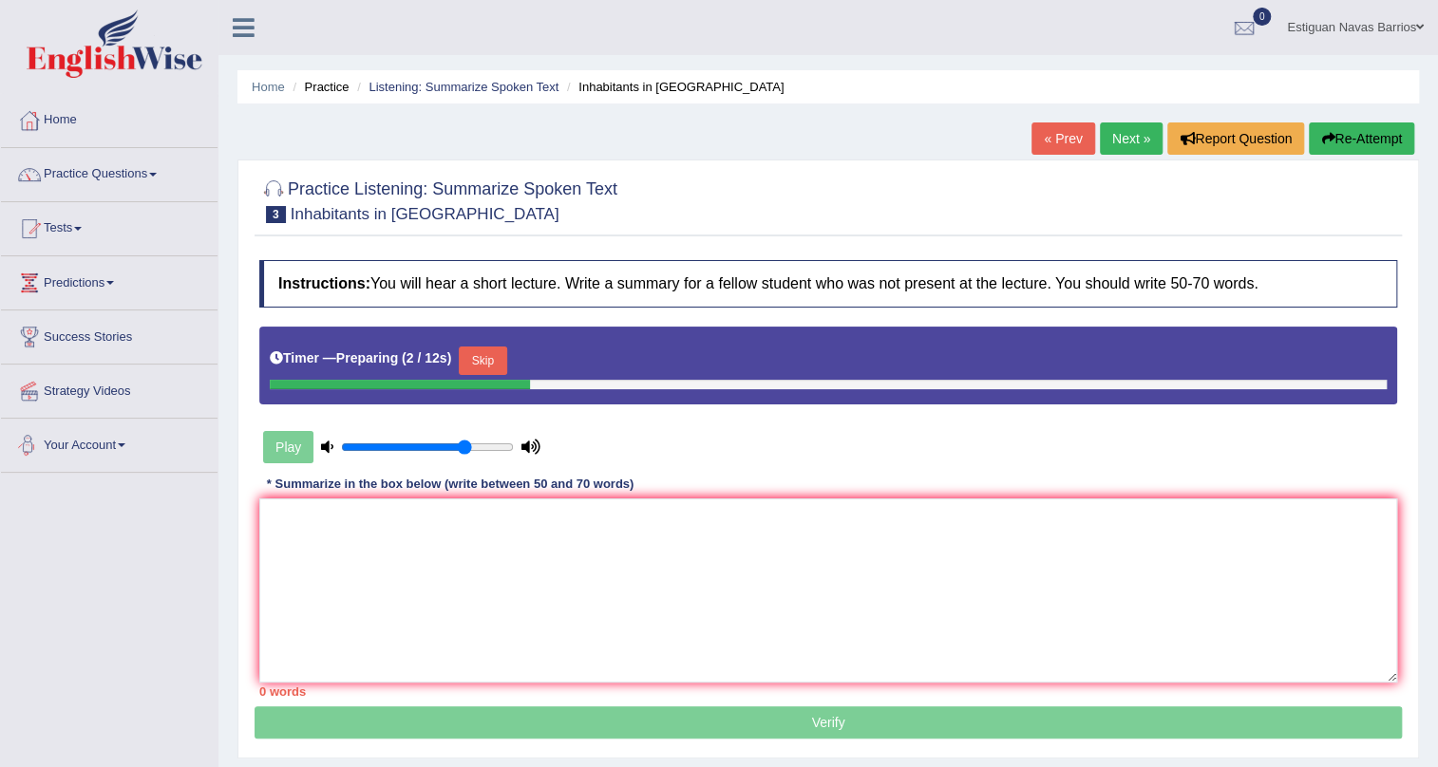
click at [485, 363] on button "Skip" at bounding box center [482, 361] width 47 height 28
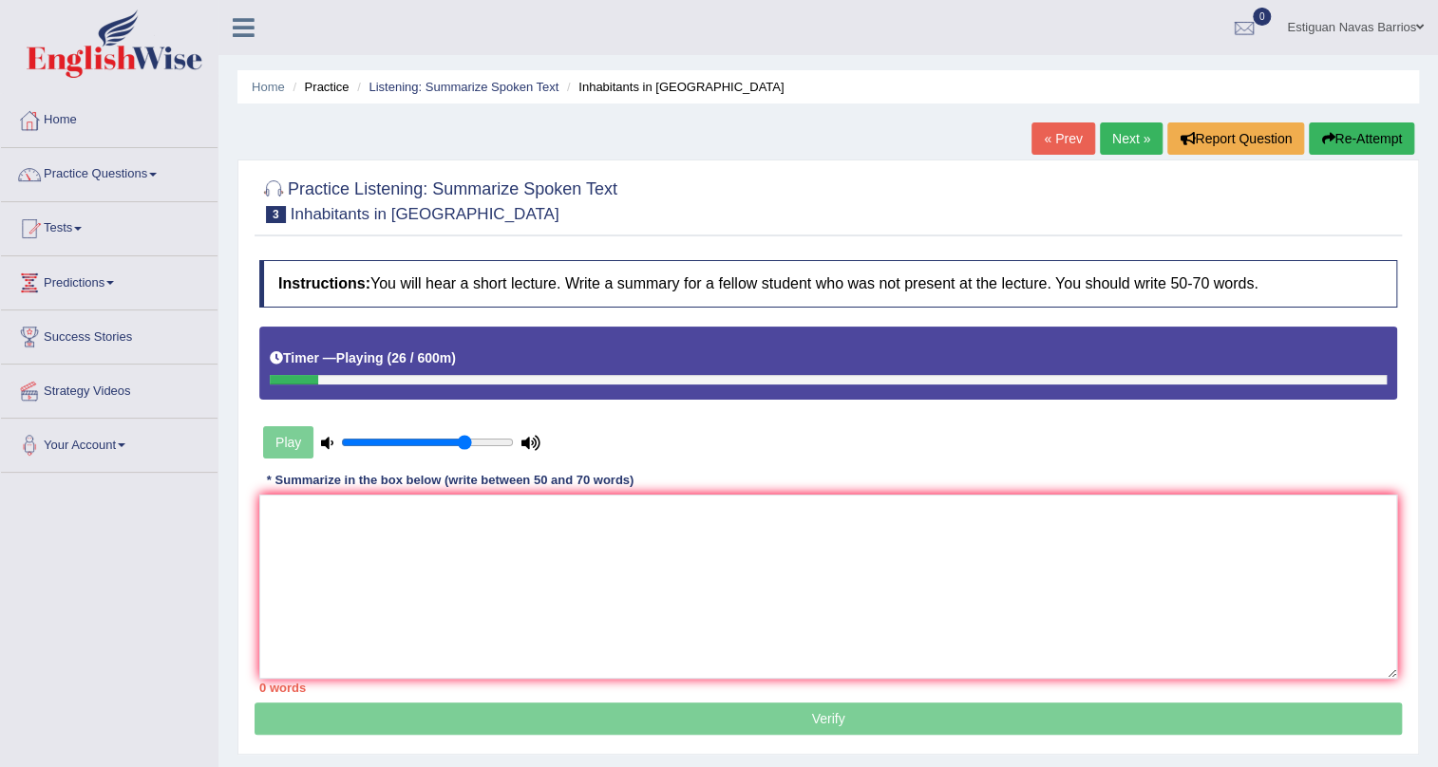
click at [1348, 136] on button "Re-Attempt" at bounding box center [1361, 138] width 105 height 32
click at [1373, 128] on button "Re-Attempt" at bounding box center [1361, 138] width 105 height 32
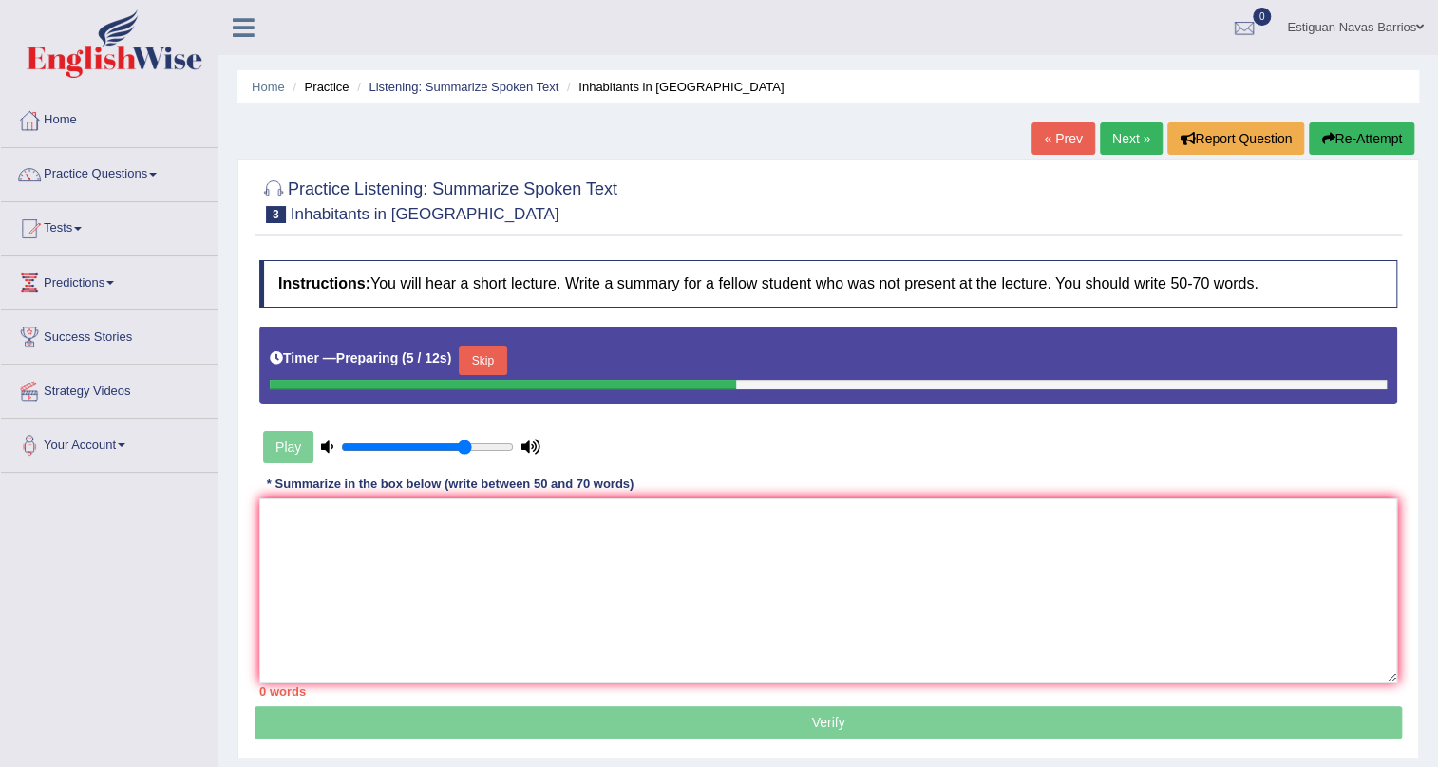
click at [487, 365] on button "Skip" at bounding box center [482, 361] width 47 height 28
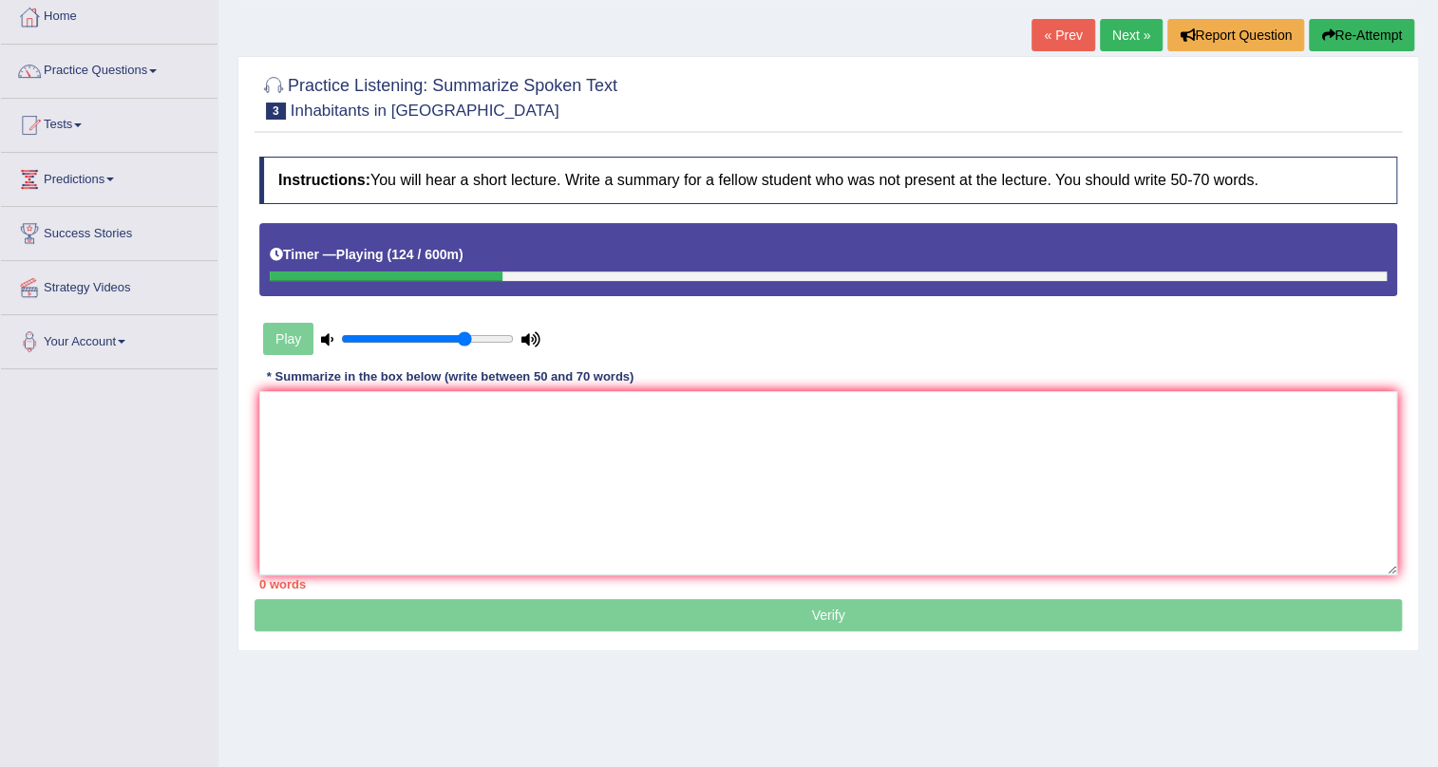
scroll to position [229, 0]
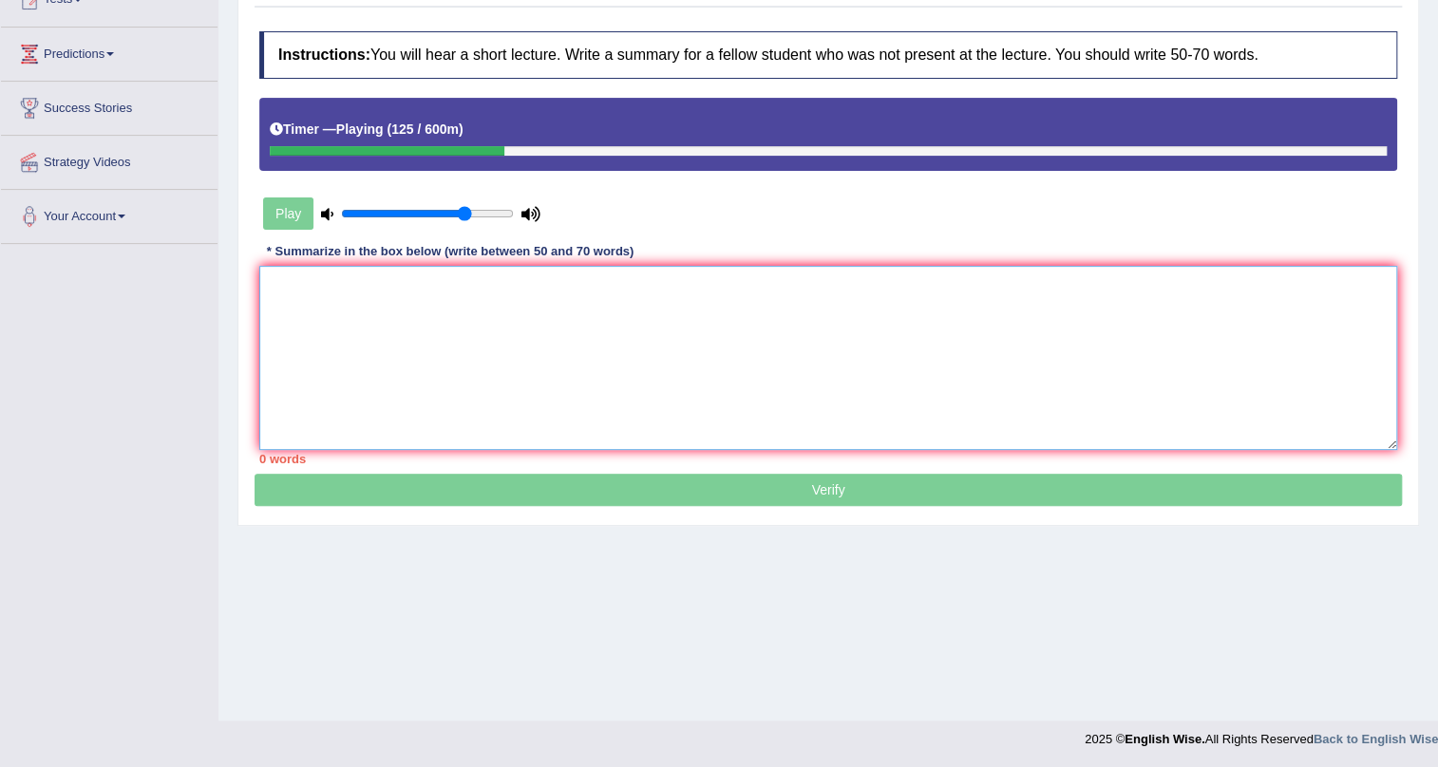
click at [420, 285] on textarea at bounding box center [828, 358] width 1138 height 184
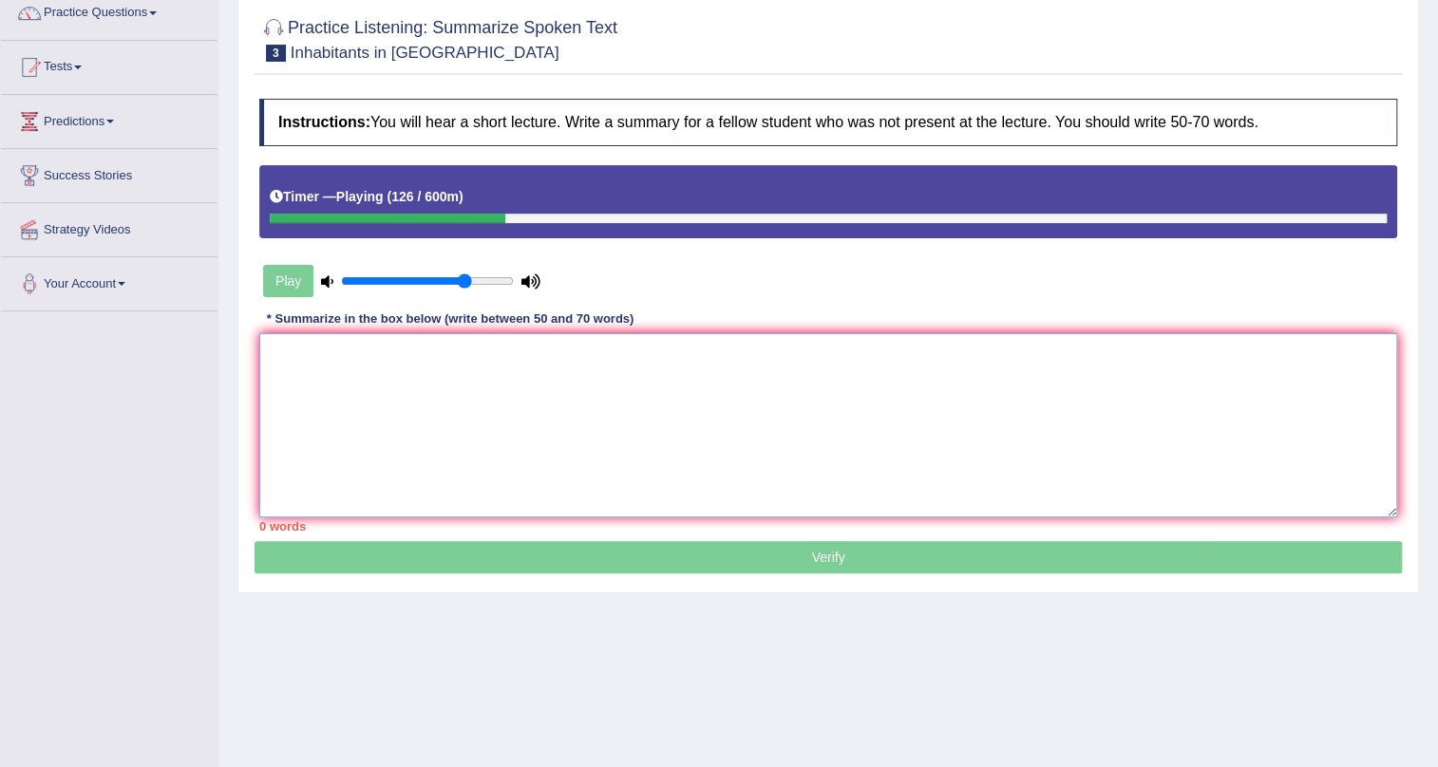
scroll to position [57, 0]
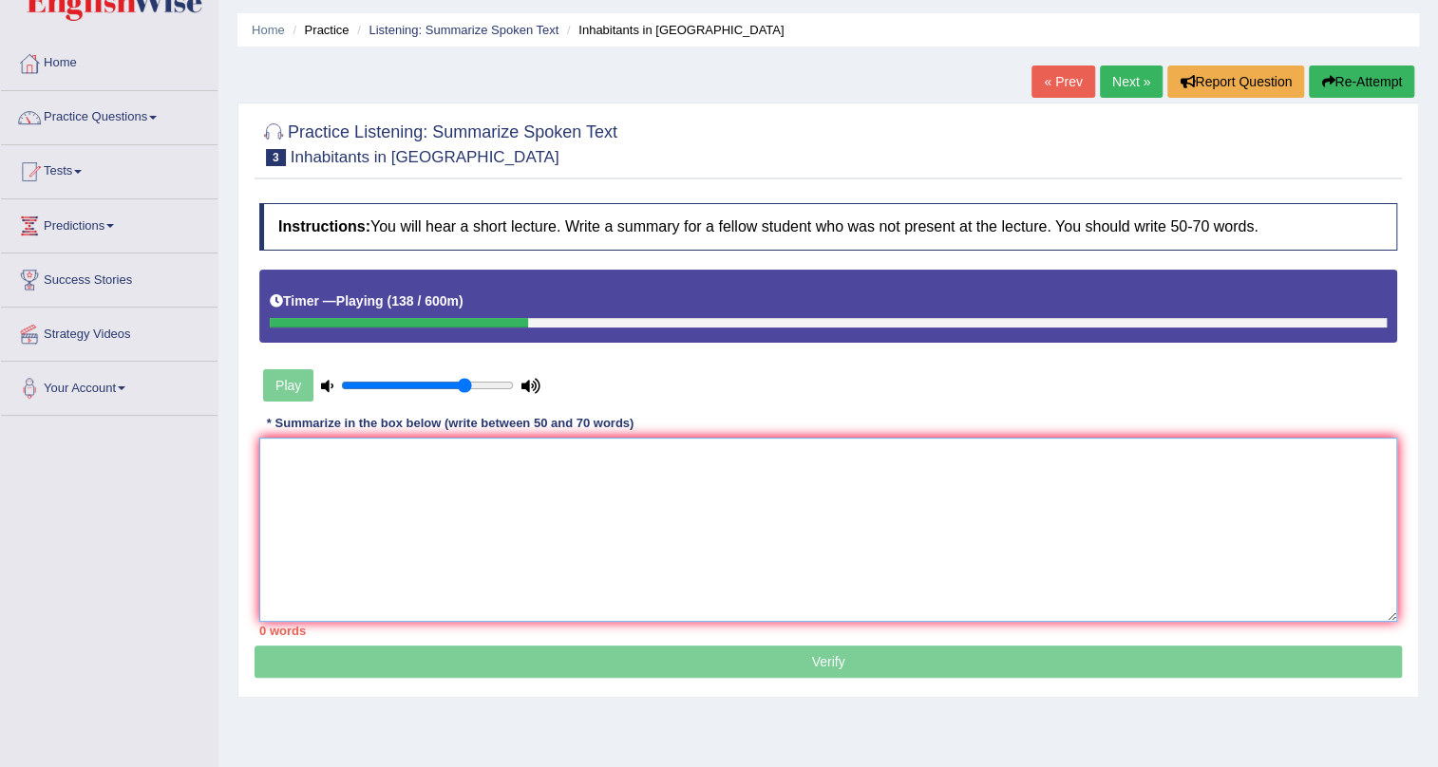
paste textarea "The speaker provided a comprehensive overview of top ten things that people wou…"
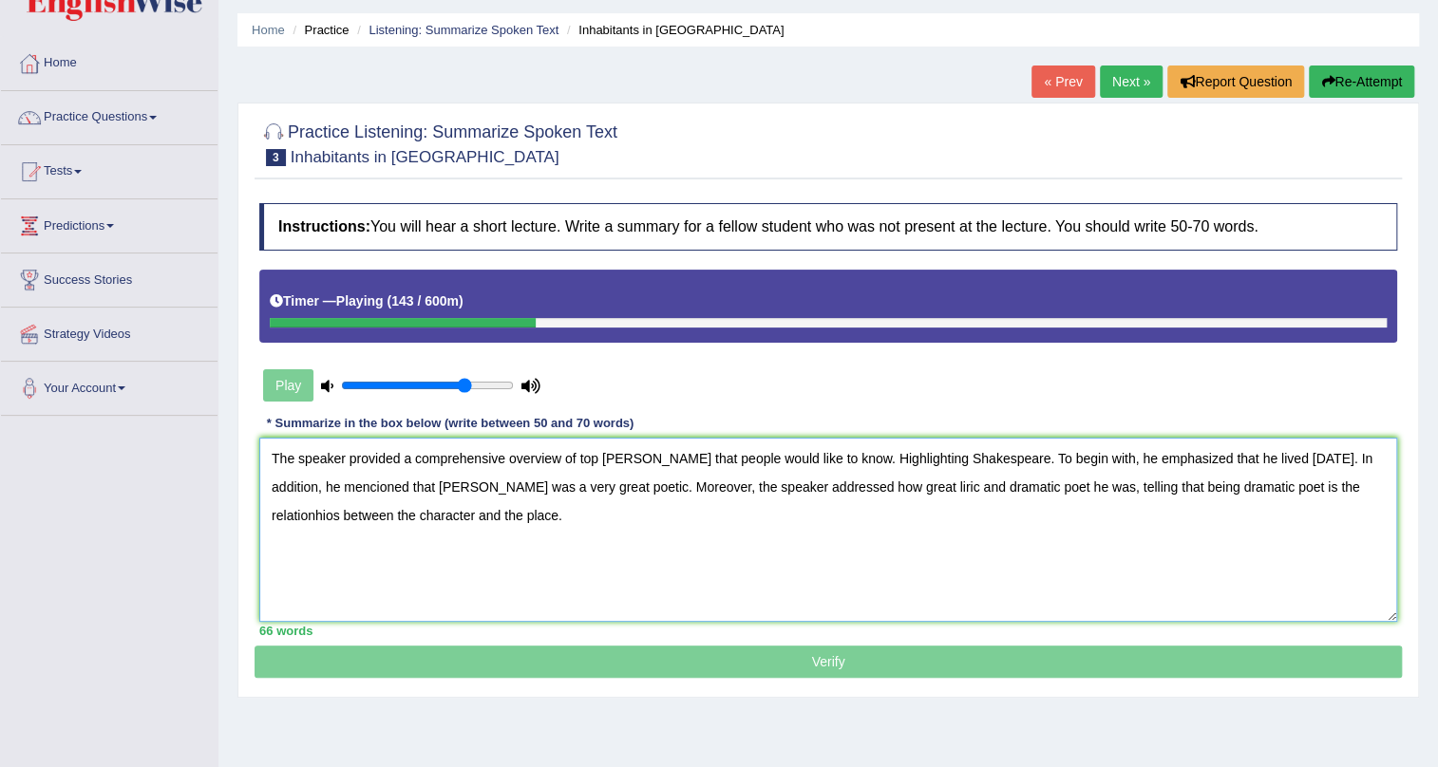
drag, startPoint x: 578, startPoint y: 461, endPoint x: 837, endPoint y: 454, distance: 258.4
click at [837, 454] on textarea "The speaker provided a comprehensive overview of top ten things that people wou…" at bounding box center [828, 530] width 1138 height 184
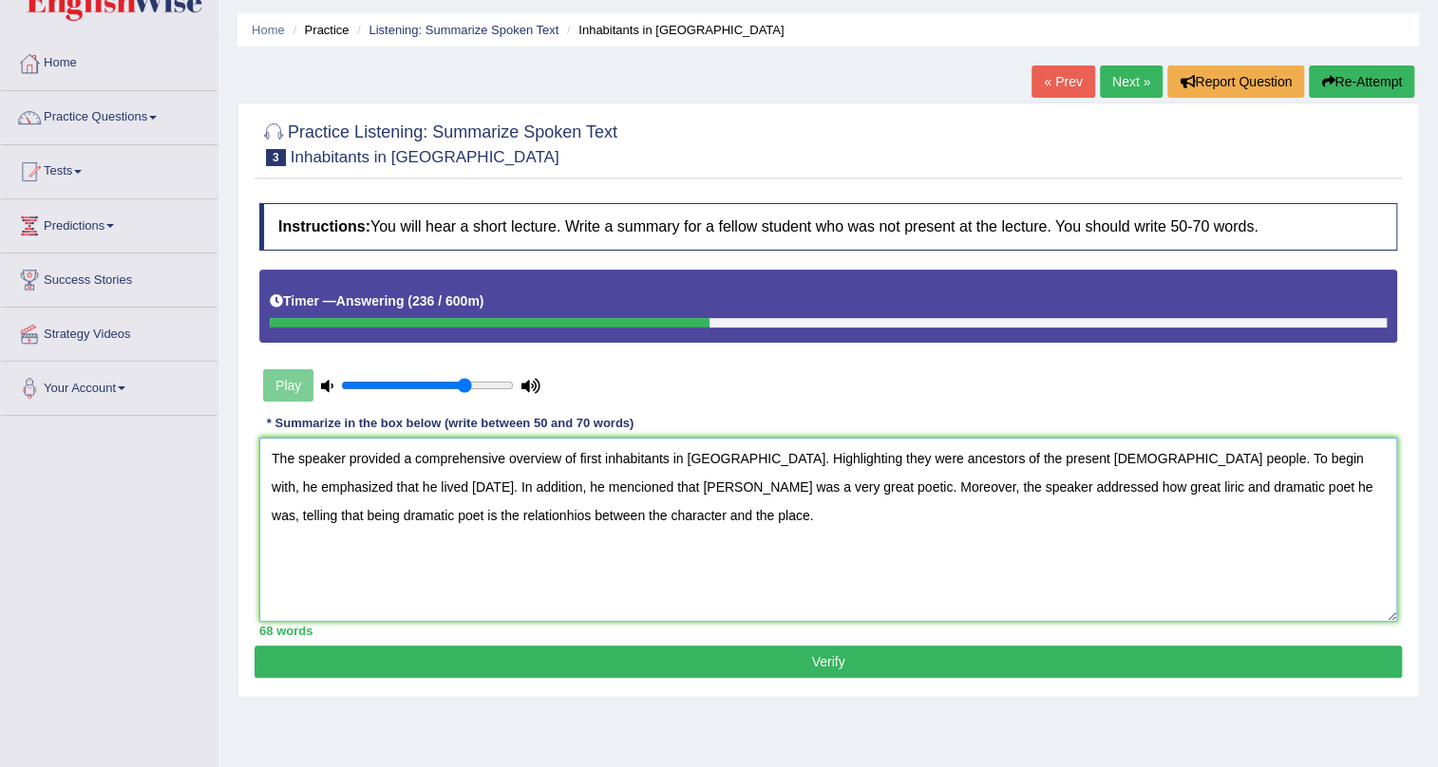
click at [1225, 462] on textarea "The speaker provided a comprehensive overview of first inhabitants in Australia…" at bounding box center [828, 530] width 1138 height 184
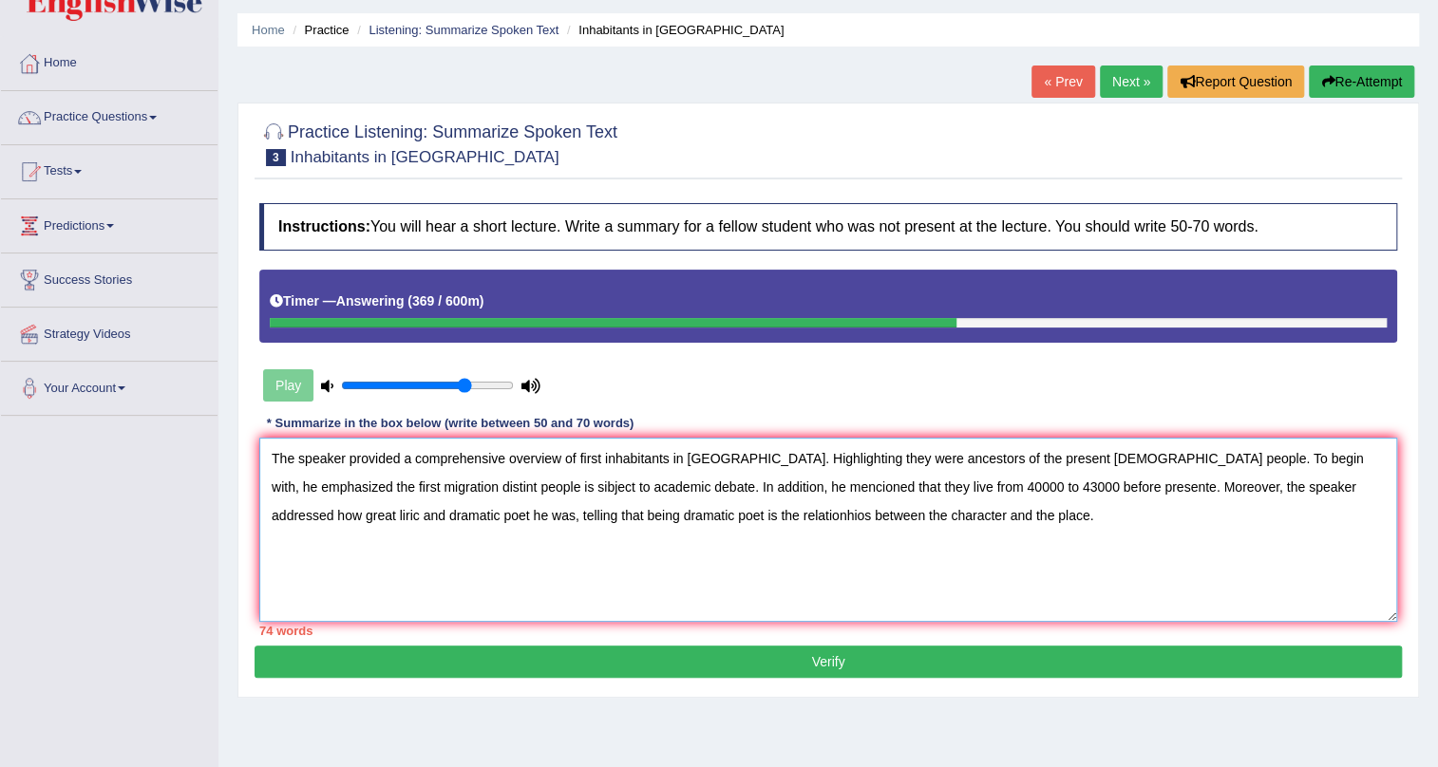
click at [950, 489] on textarea "The speaker provided a comprehensive overview of first inhabitants in Australia…" at bounding box center [828, 530] width 1138 height 184
type textarea "The speaker provided a comprehensive overview of first inhabitants in [GEOGRAPH…"
click at [1225, 493] on textarea "The speaker provided a comprehensive overview of first inhabitants in [GEOGRAPH…" at bounding box center [828, 530] width 1138 height 184
drag, startPoint x: 1057, startPoint y: 532, endPoint x: 0, endPoint y: 446, distance: 1060.3
click at [0, 446] on div "Toggle navigation Home Practice Questions Speaking Practice Read Aloud Repeat S…" at bounding box center [719, 437] width 1438 height 988
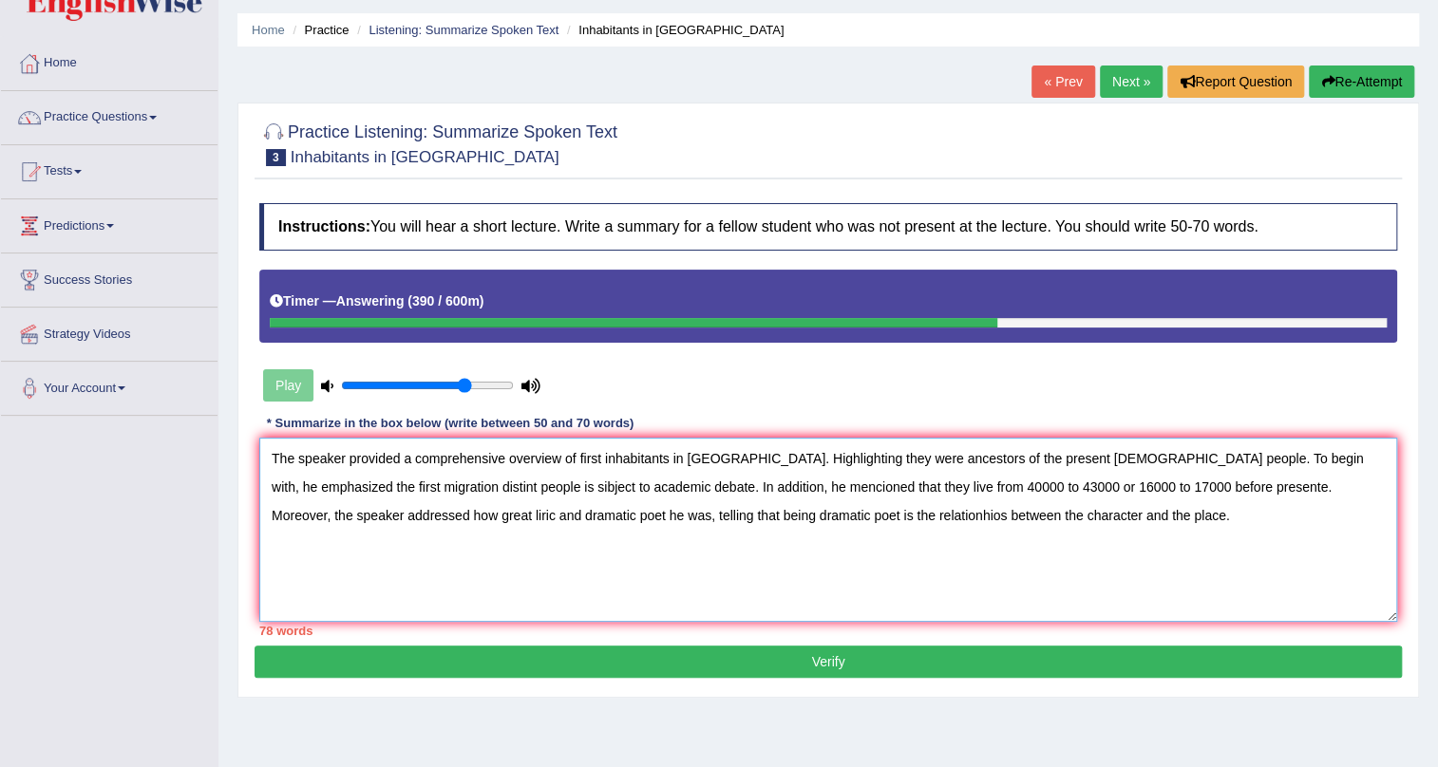
click at [1066, 476] on textarea "The speaker provided a comprehensive overview of first inhabitants in [GEOGRAPH…" at bounding box center [828, 530] width 1138 height 184
drag, startPoint x: 1080, startPoint y: 522, endPoint x: 5, endPoint y: 426, distance: 1079.2
click at [5, 426] on div "Toggle navigation Home Practice Questions Speaking Practice Read Aloud Repeat S…" at bounding box center [719, 437] width 1438 height 988
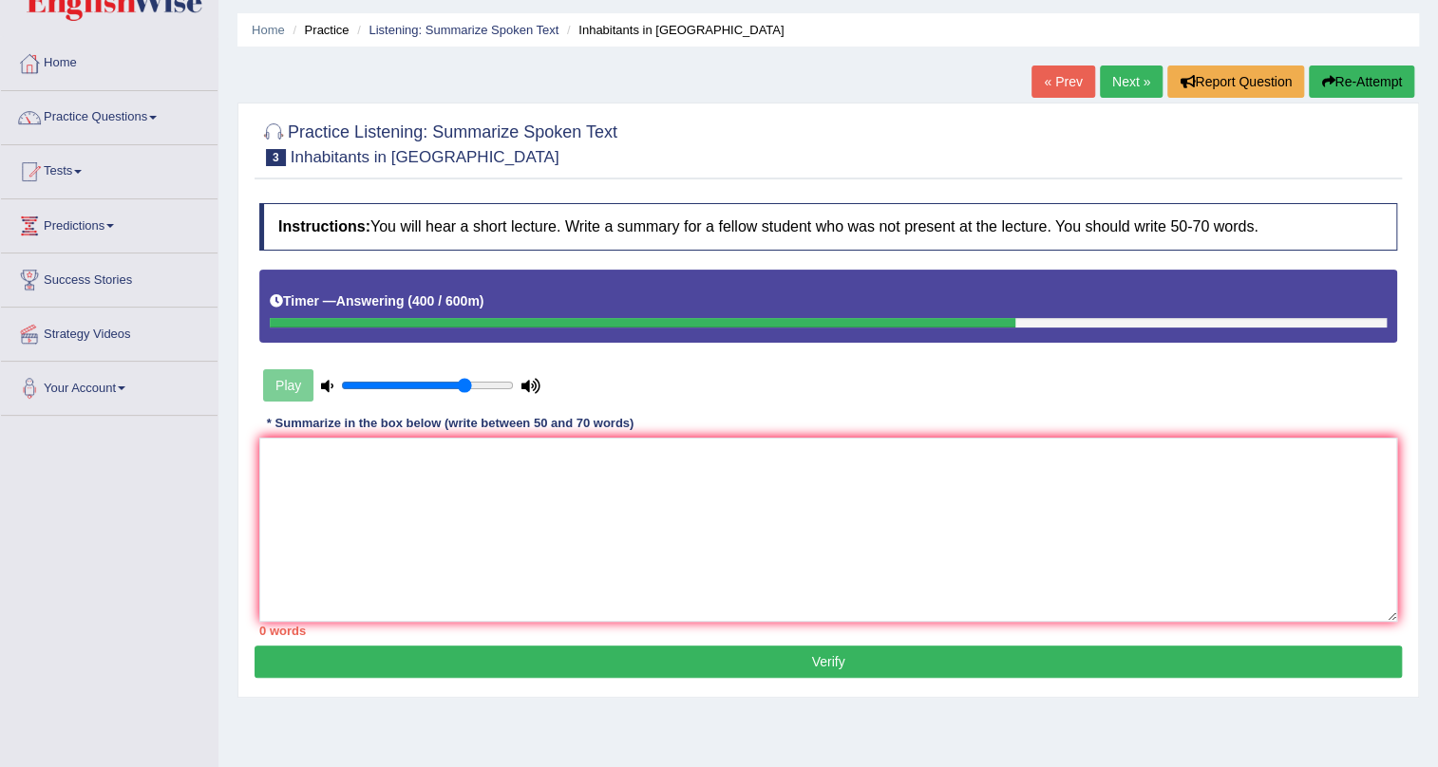
click at [1356, 85] on button "Re-Attempt" at bounding box center [1361, 82] width 105 height 32
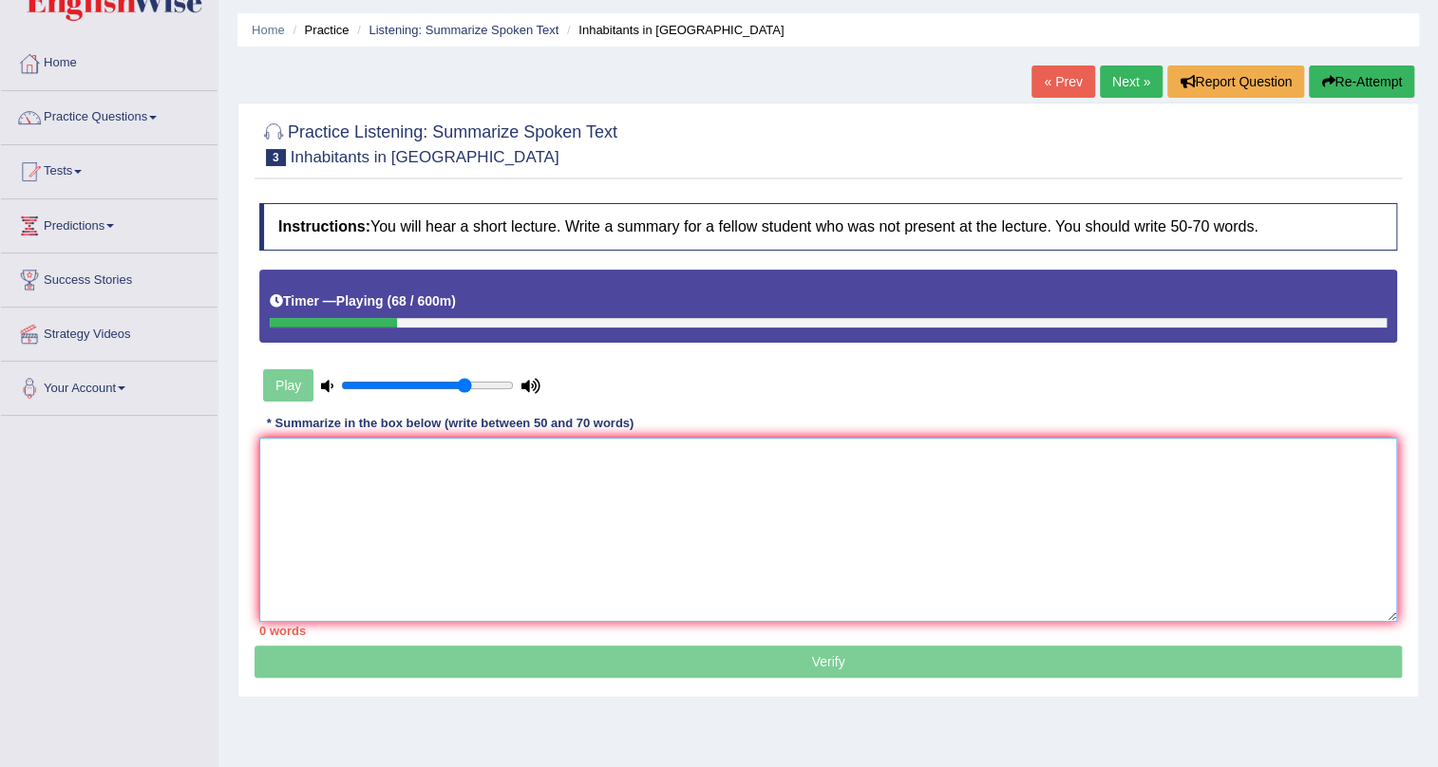
click at [1220, 471] on textarea at bounding box center [828, 530] width 1138 height 184
paste textarea "The speaker provided a comprehensive overview of first inhabitants in [GEOGRAPH…"
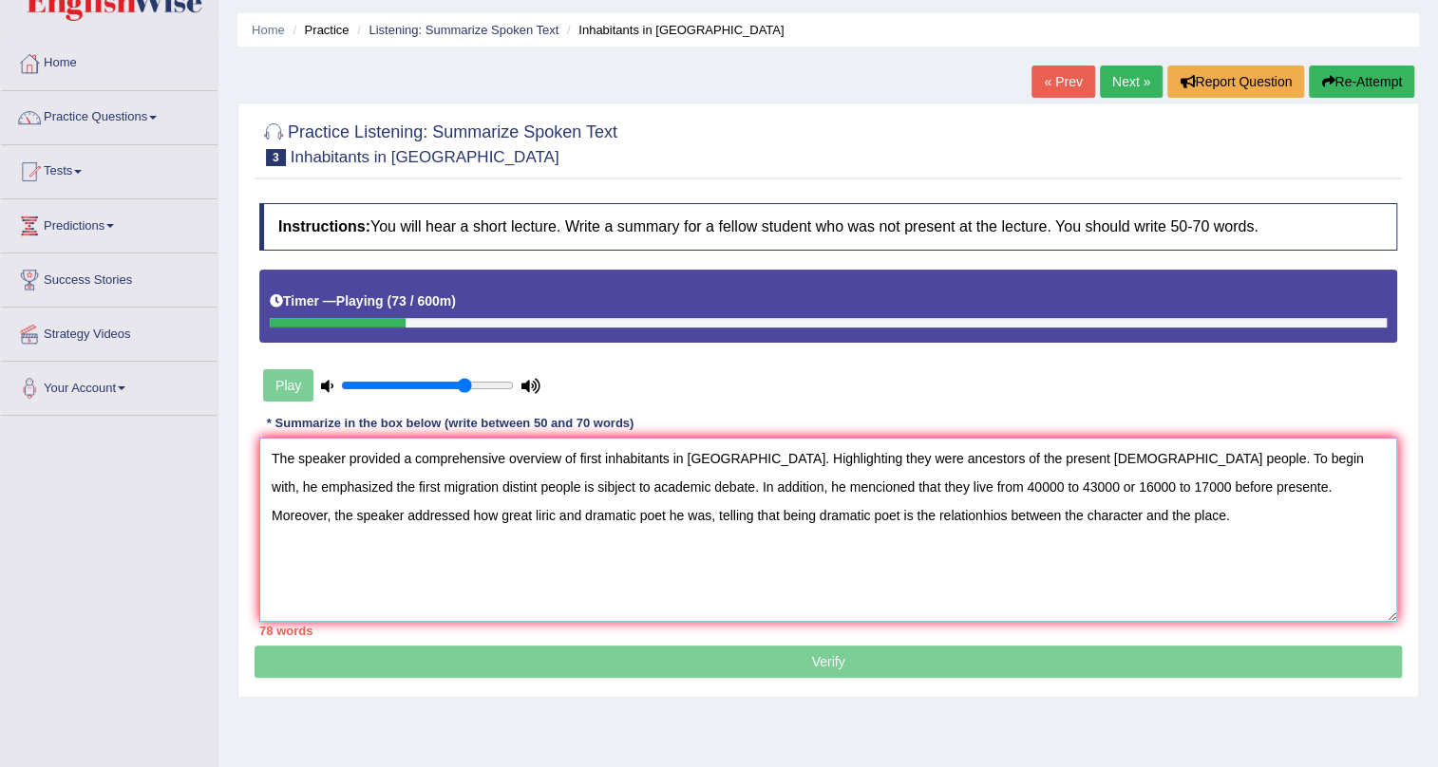
click at [853, 488] on textarea "The speaker provided a comprehensive overview of first inhabitants in [GEOGRAPH…" at bounding box center [828, 530] width 1138 height 184
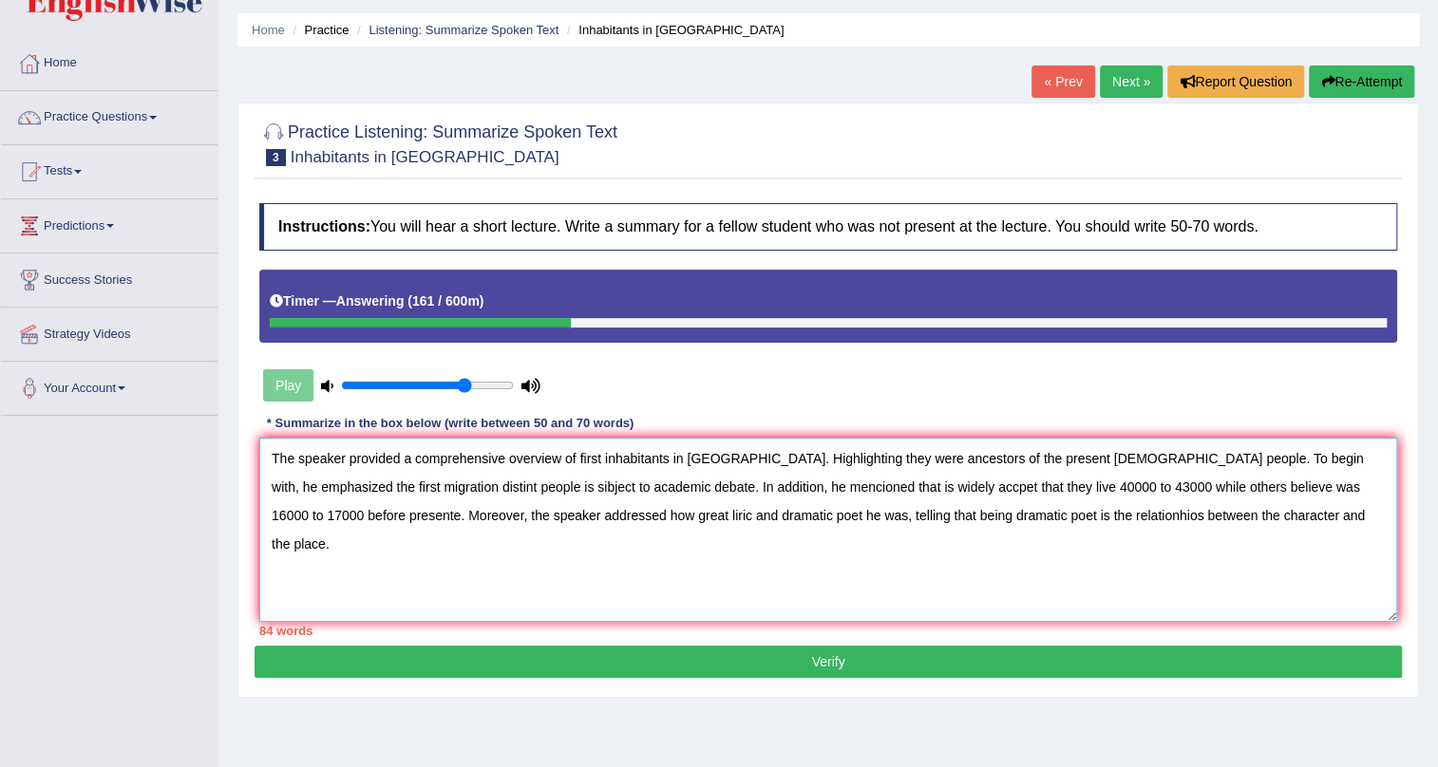
click at [358, 512] on textarea "The speaker provided a comprehensive overview of first inhabitants in [GEOGRAPH…" at bounding box center [828, 530] width 1138 height 184
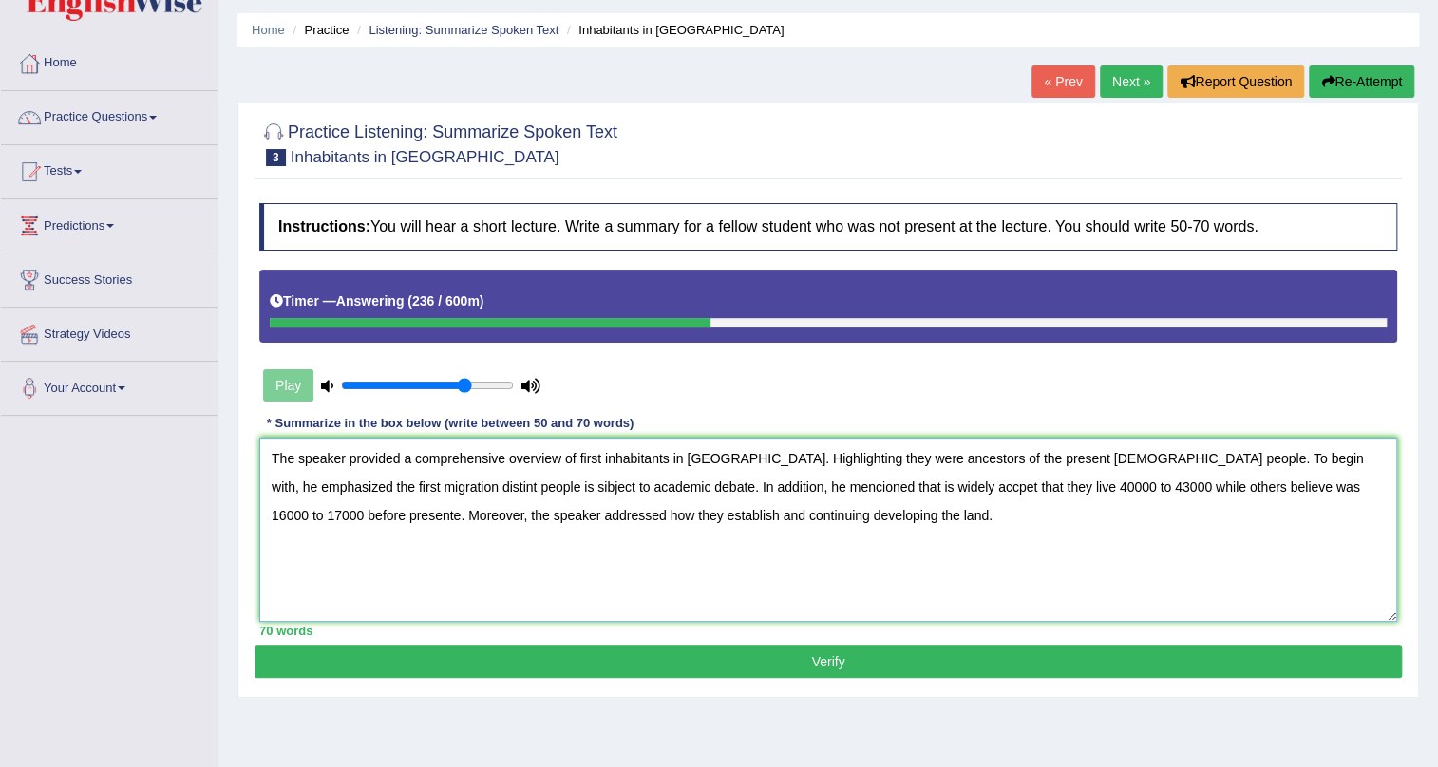
drag, startPoint x: 814, startPoint y: 512, endPoint x: 265, endPoint y: 349, distance: 572.4
click at [265, 349] on div "Instructions: You will hear a short lecture. Write a summary for a fellow stude…" at bounding box center [827, 420] width 1147 height 452
type textarea "The speaker provided a comprehensive overview of first inhabitants in [GEOGRAPH…"
click at [608, 663] on button "Verify" at bounding box center [827, 662] width 1147 height 32
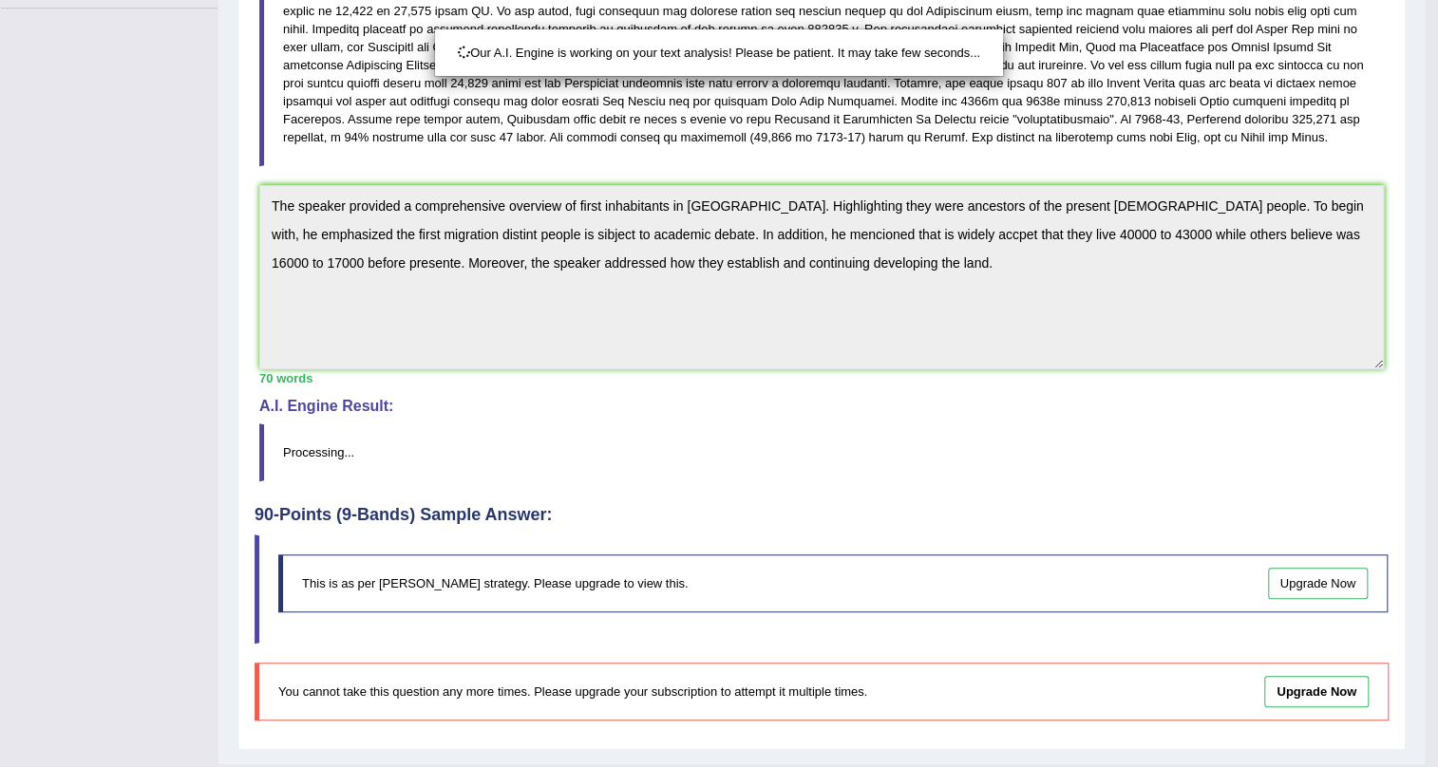
scroll to position [507, 0]
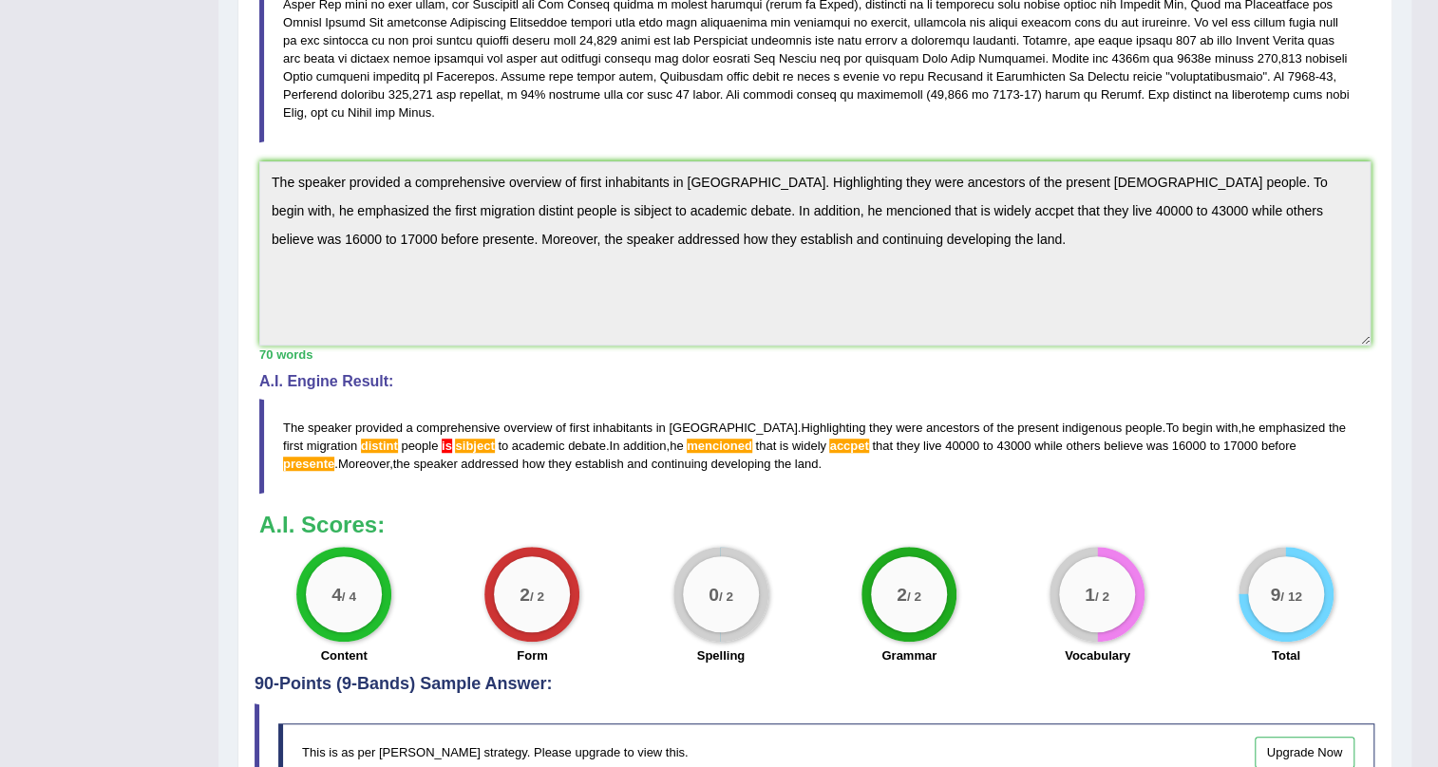
click at [710, 457] on span "developing" at bounding box center [740, 464] width 60 height 14
click at [784, 437] on blockquote "The speaker provided a comprehensive overview of first inhabitants in [GEOGRAPH…" at bounding box center [814, 446] width 1111 height 94
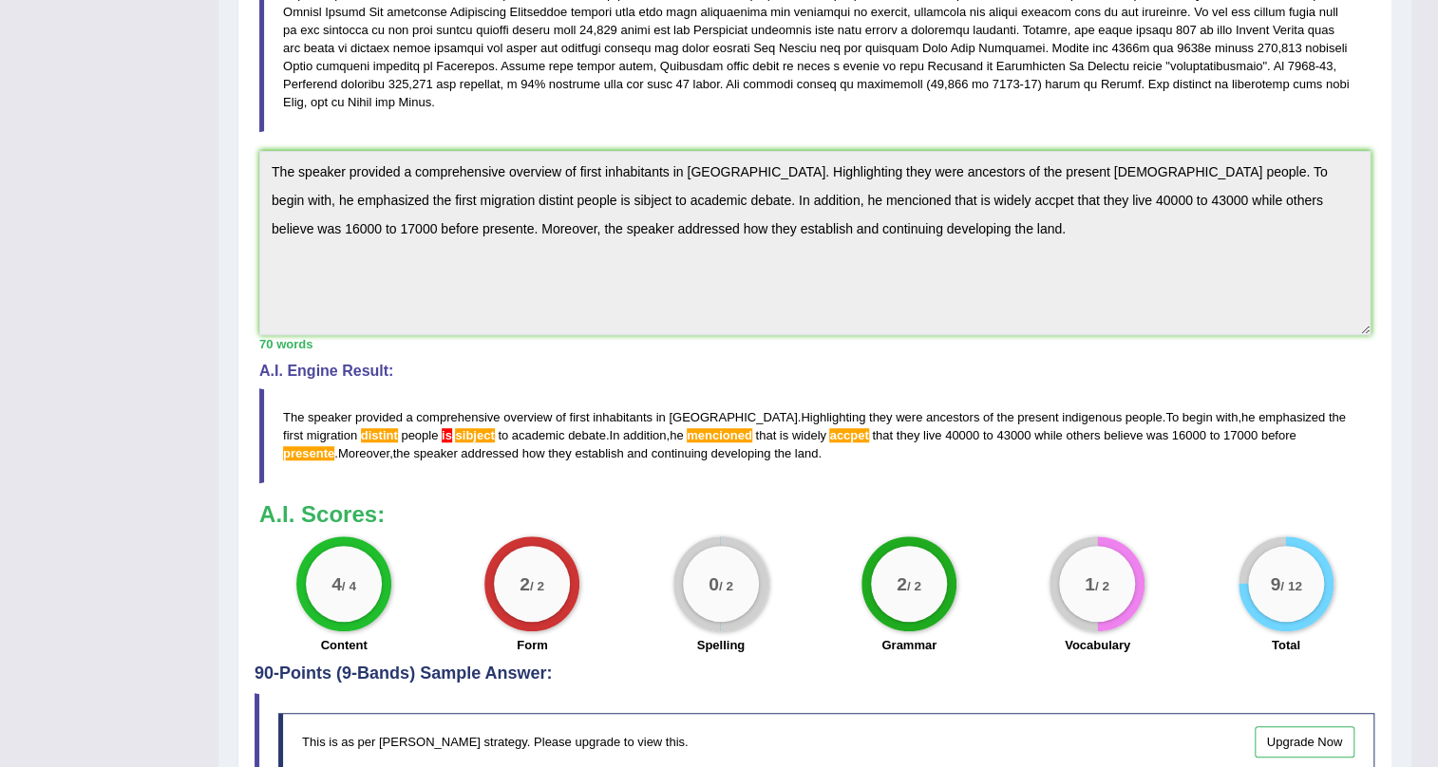
scroll to position [702, 0]
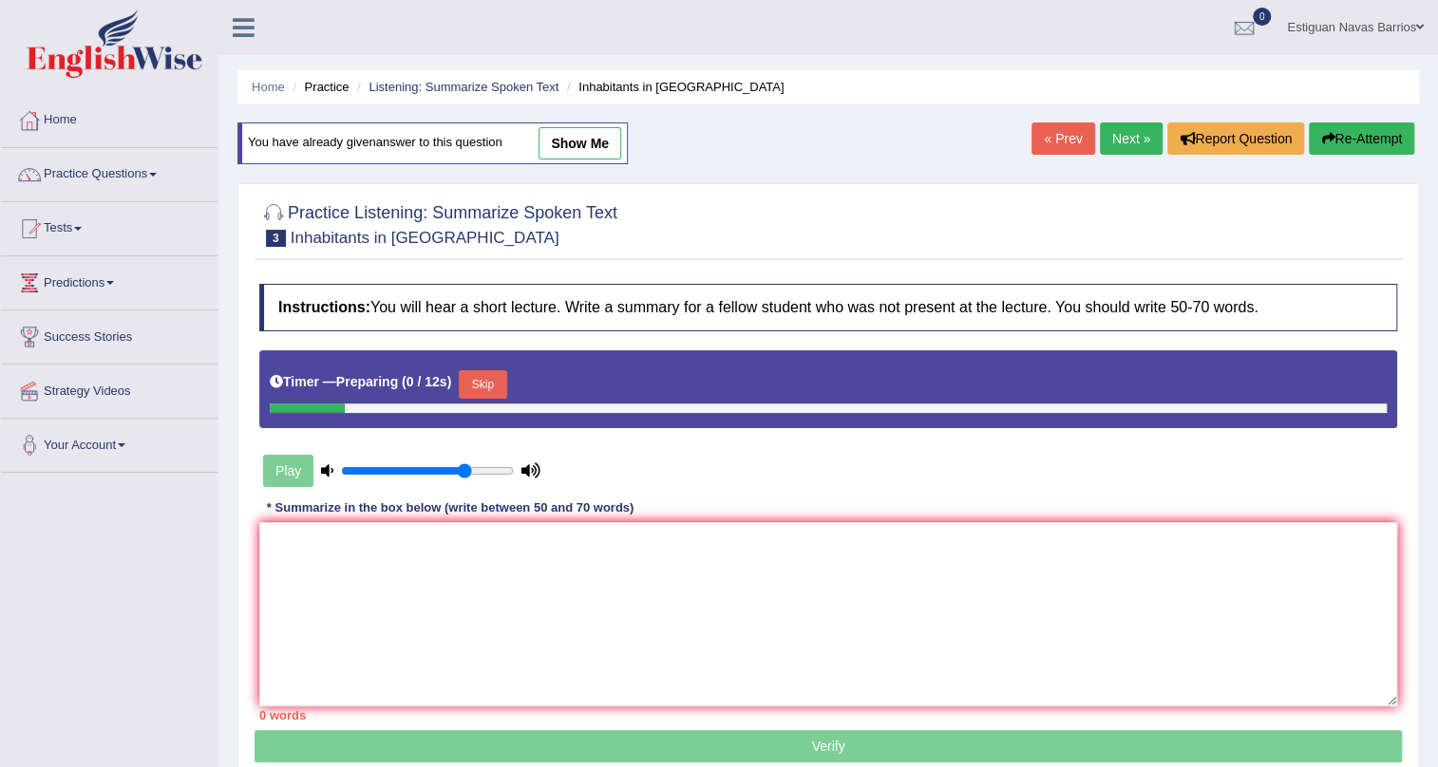
scroll to position [229, 0]
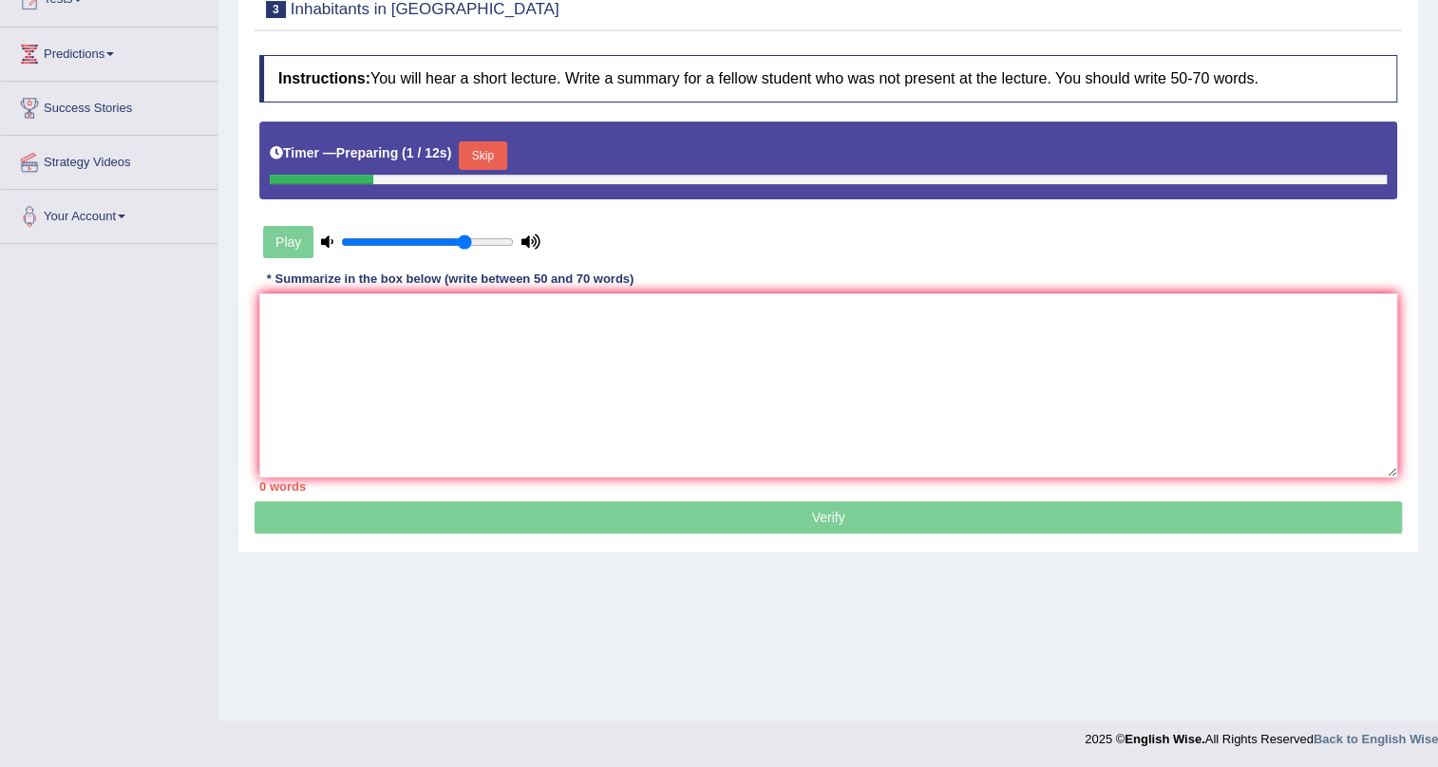
click at [629, 624] on div "Home Practice Listening: Summarize Spoken Text Inhabitants in Australia You hav…" at bounding box center [827, 246] width 1219 height 950
click at [593, 332] on textarea at bounding box center [828, 385] width 1138 height 184
paste textarea "The speaker provided a comprehensive overview of first inhabitants in [GEOGRAPH…"
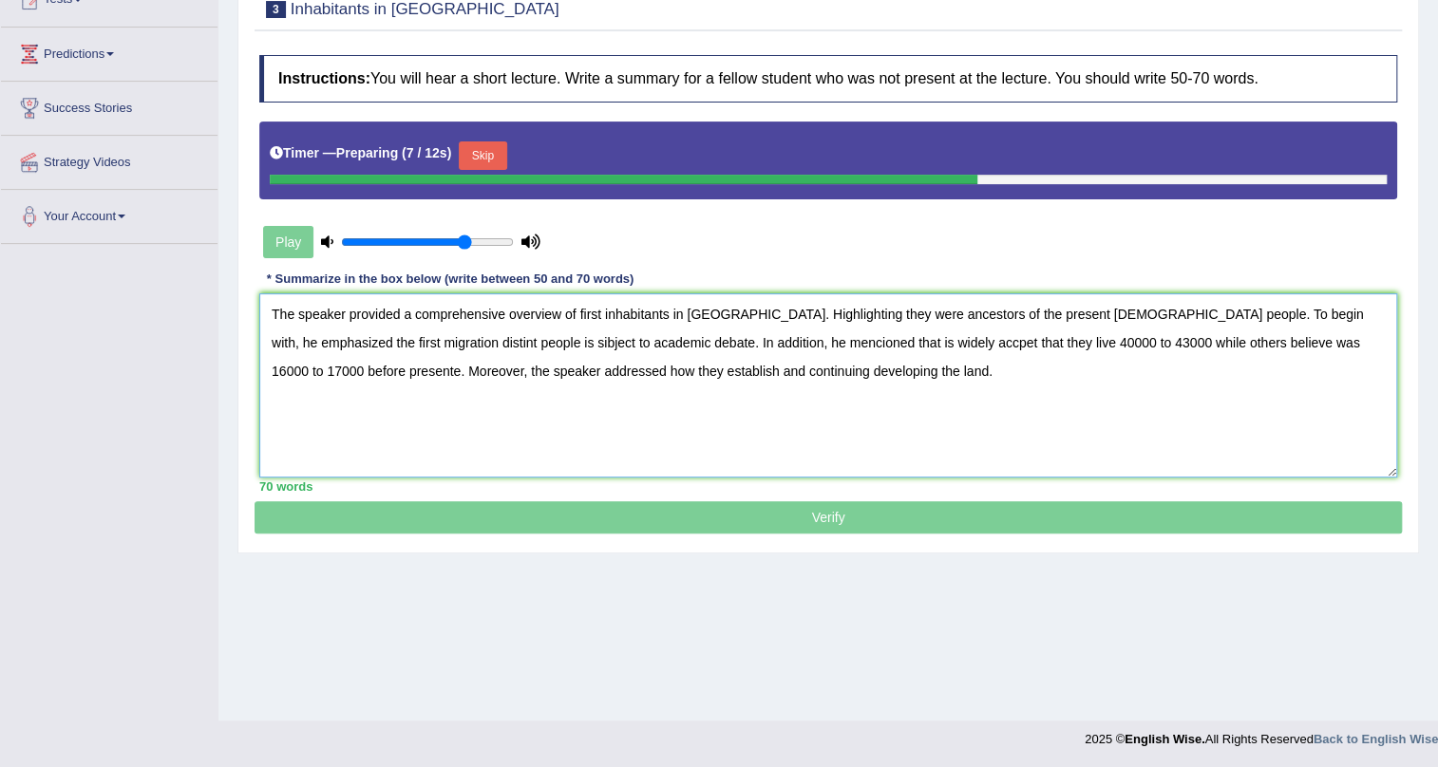
type textarea "The speaker provided a comprehensive overview of first inhabitants in [GEOGRAPH…"
click at [506, 152] on button "Skip" at bounding box center [482, 155] width 47 height 28
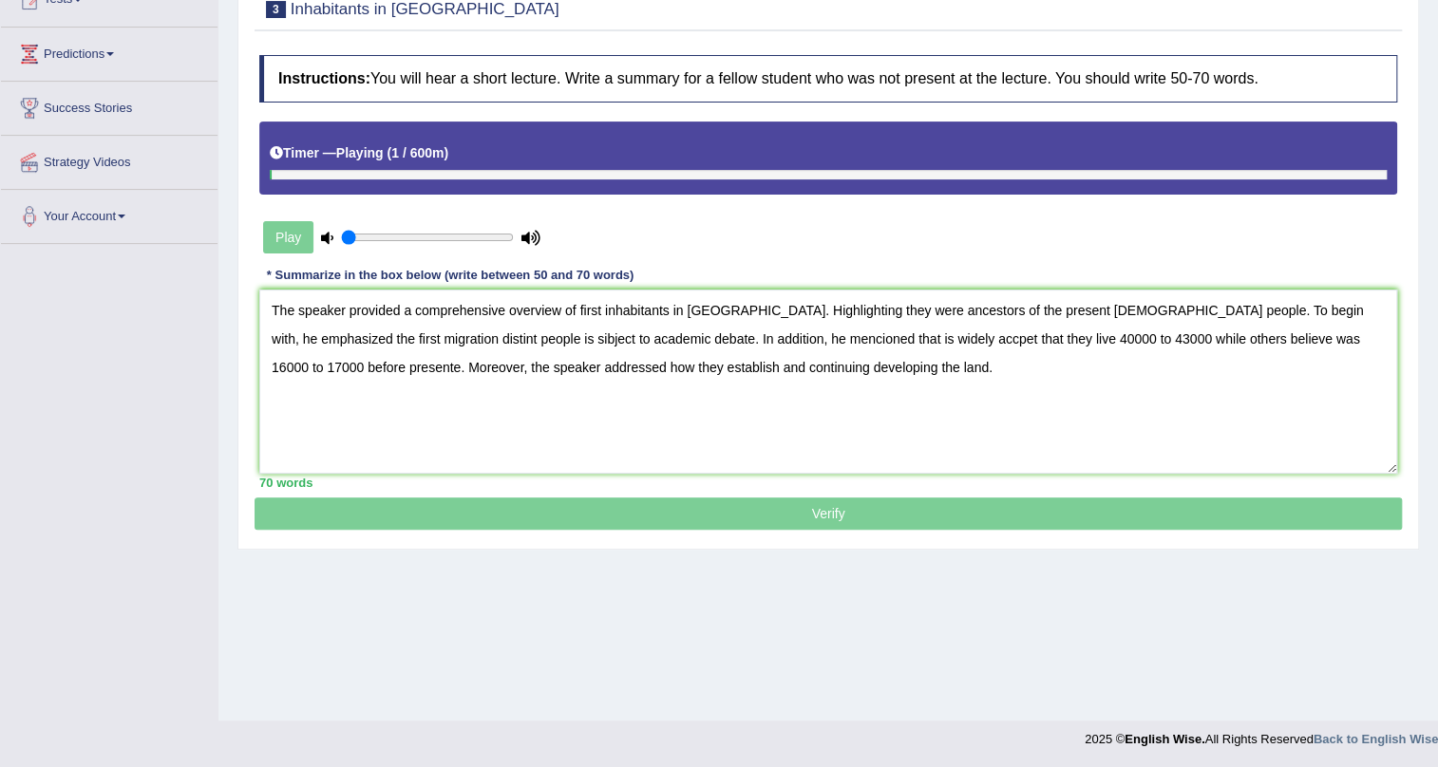
drag, startPoint x: 464, startPoint y: 240, endPoint x: 297, endPoint y: 263, distance: 168.7
type input "0.05"
click at [341, 245] on input "range" at bounding box center [427, 237] width 173 height 15
drag, startPoint x: 430, startPoint y: 333, endPoint x: 484, endPoint y: 333, distance: 54.1
click at [436, 333] on textarea "The speaker provided a comprehensive overview of first inhabitants in [GEOGRAPH…" at bounding box center [828, 382] width 1138 height 184
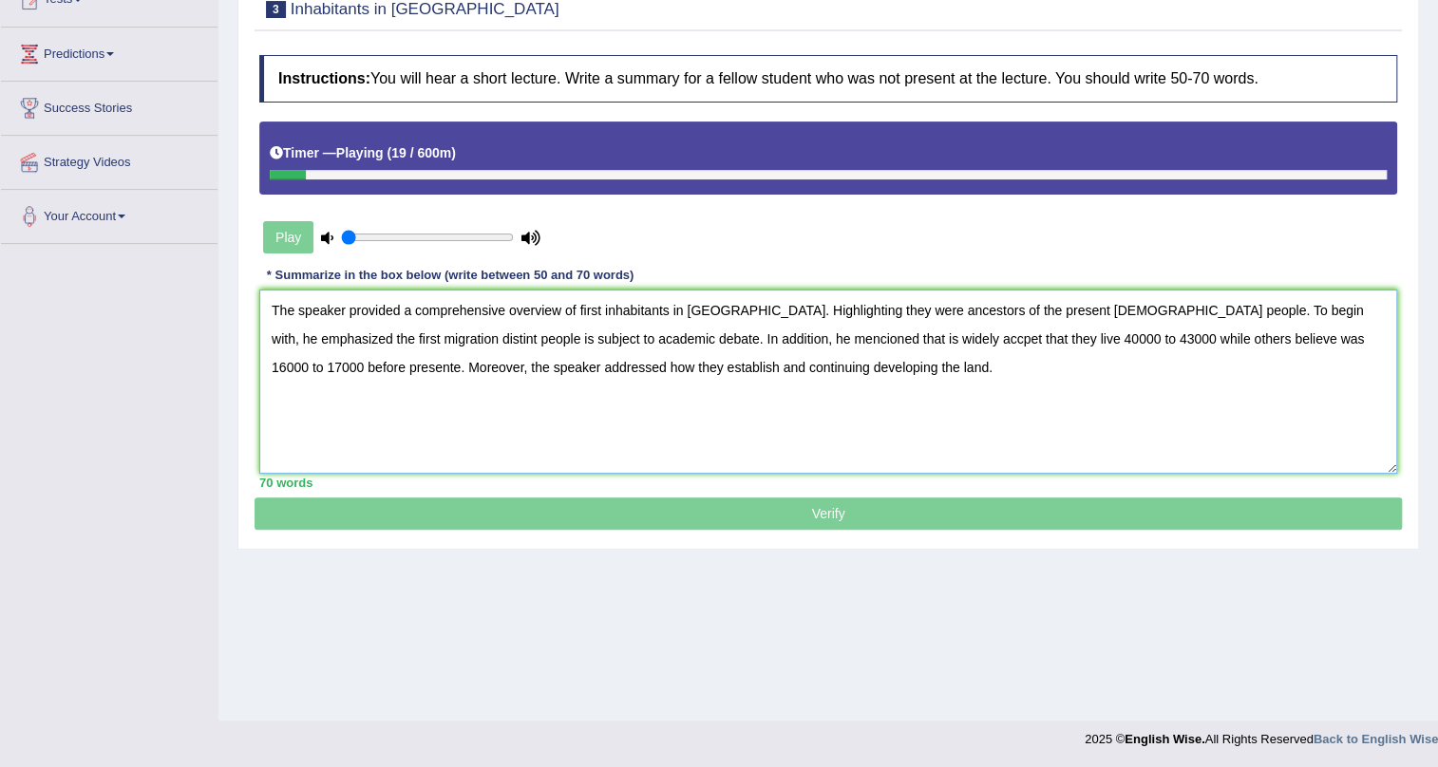
click at [847, 346] on textarea "The speaker provided a comprehensive overview of first inhabitants in Australia…" at bounding box center [828, 382] width 1138 height 184
drag, startPoint x: 876, startPoint y: 373, endPoint x: 18, endPoint y: 272, distance: 863.5
click at [18, 272] on div "Toggle navigation Home Practice Questions Speaking Practice Read Aloud Repeat S…" at bounding box center [719, 265] width 1438 height 988
click at [955, 417] on textarea "The speaker provided a comprehensive overview of first inhabitants in Australia…" at bounding box center [828, 382] width 1138 height 184
click at [956, 340] on textarea "The speaker provided a comprehensive overview of first inhabitants in Australia…" at bounding box center [828, 382] width 1138 height 184
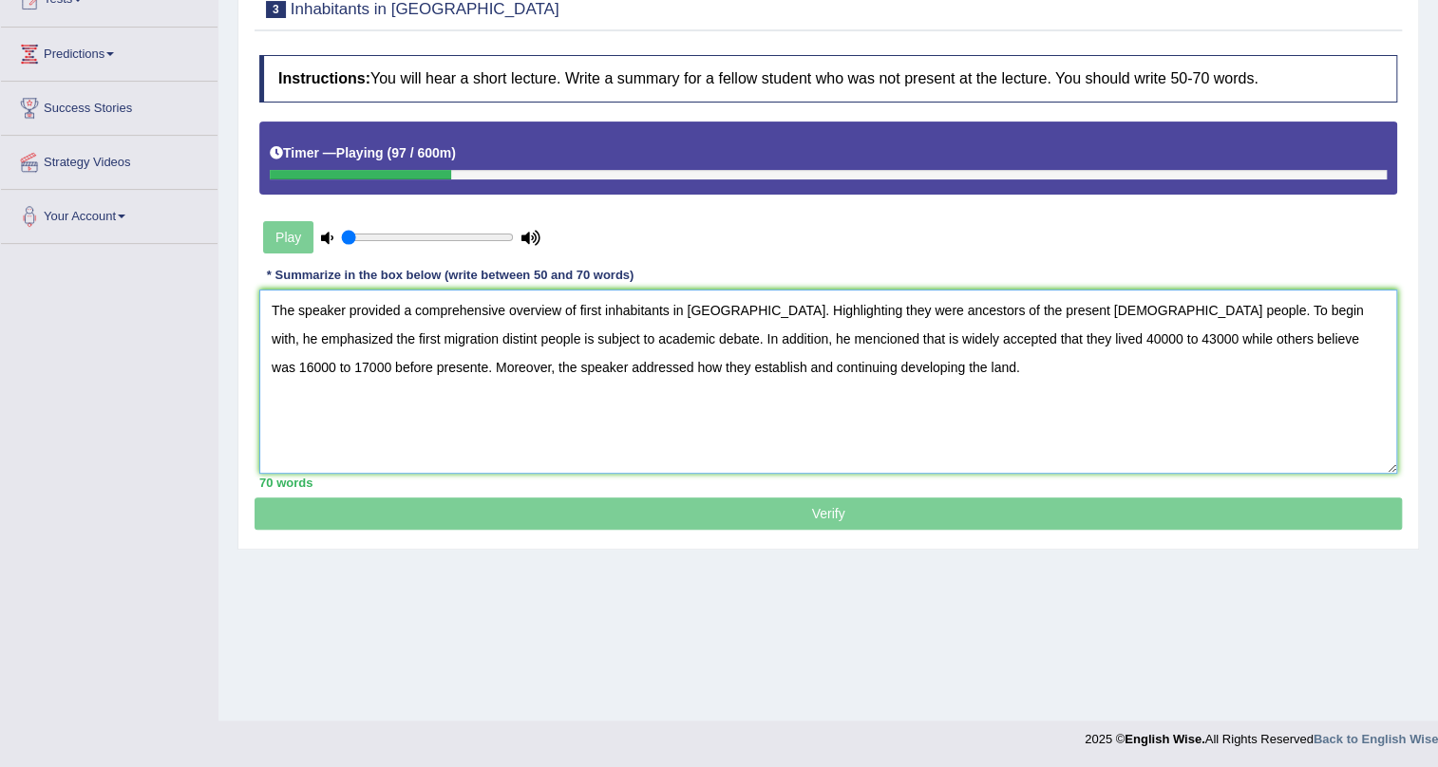
drag, startPoint x: 273, startPoint y: 310, endPoint x: 810, endPoint y: 372, distance: 540.2
click at [810, 372] on textarea "The speaker provided a comprehensive overview of first inhabitants in Australia…" at bounding box center [828, 382] width 1138 height 184
click at [555, 407] on textarea "The speaker provided a comprehensive overview of first inhabitants in Australia…" at bounding box center [828, 382] width 1138 height 184
click at [712, 336] on textarea "The speaker provided a comprehensive overview of first inhabitants in Australia…" at bounding box center [828, 382] width 1138 height 184
click at [715, 363] on textarea "The speaker provided a comprehensive overview of first inhabitants in Australia…" at bounding box center [828, 382] width 1138 height 184
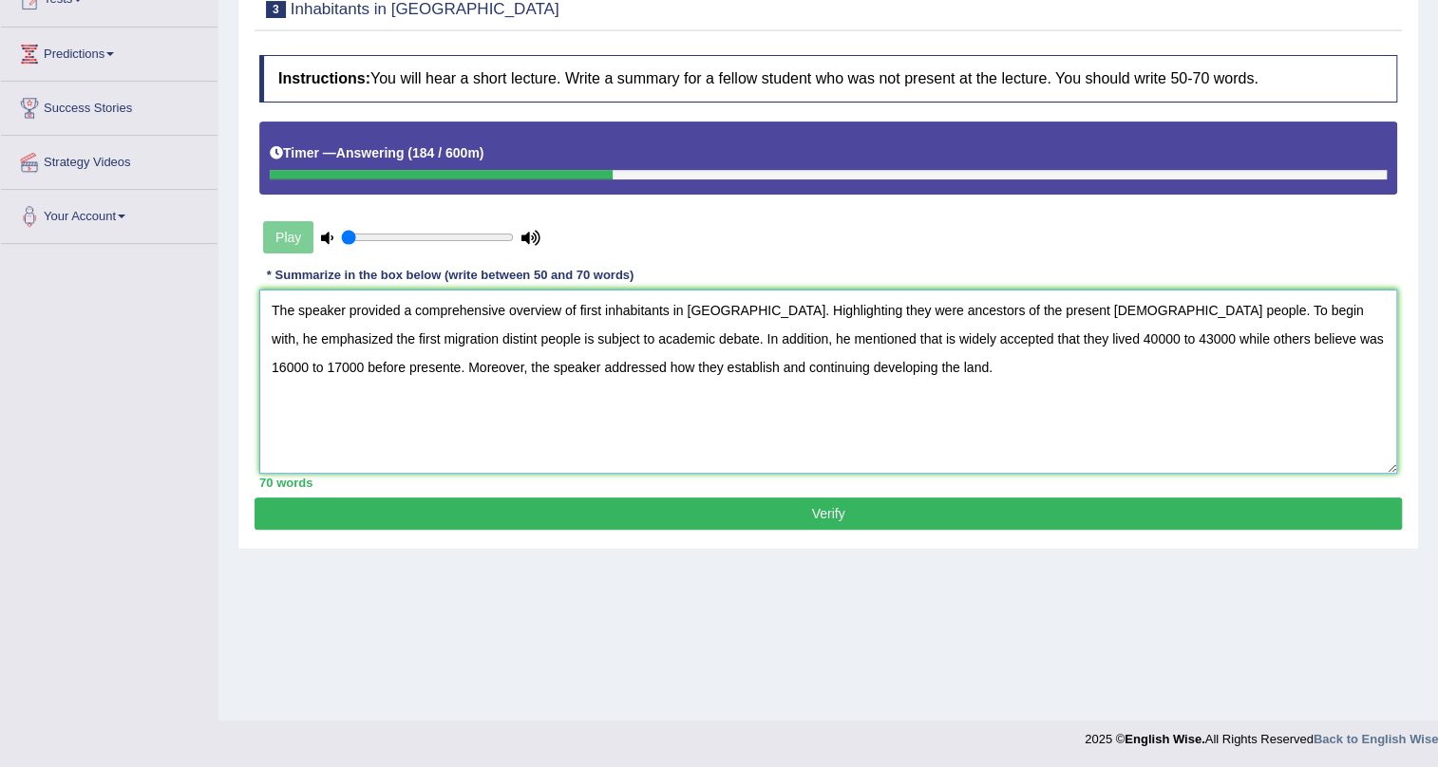
click at [729, 369] on textarea "The speaker provided a comprehensive overview of first inhabitants in Australia…" at bounding box center [828, 382] width 1138 height 184
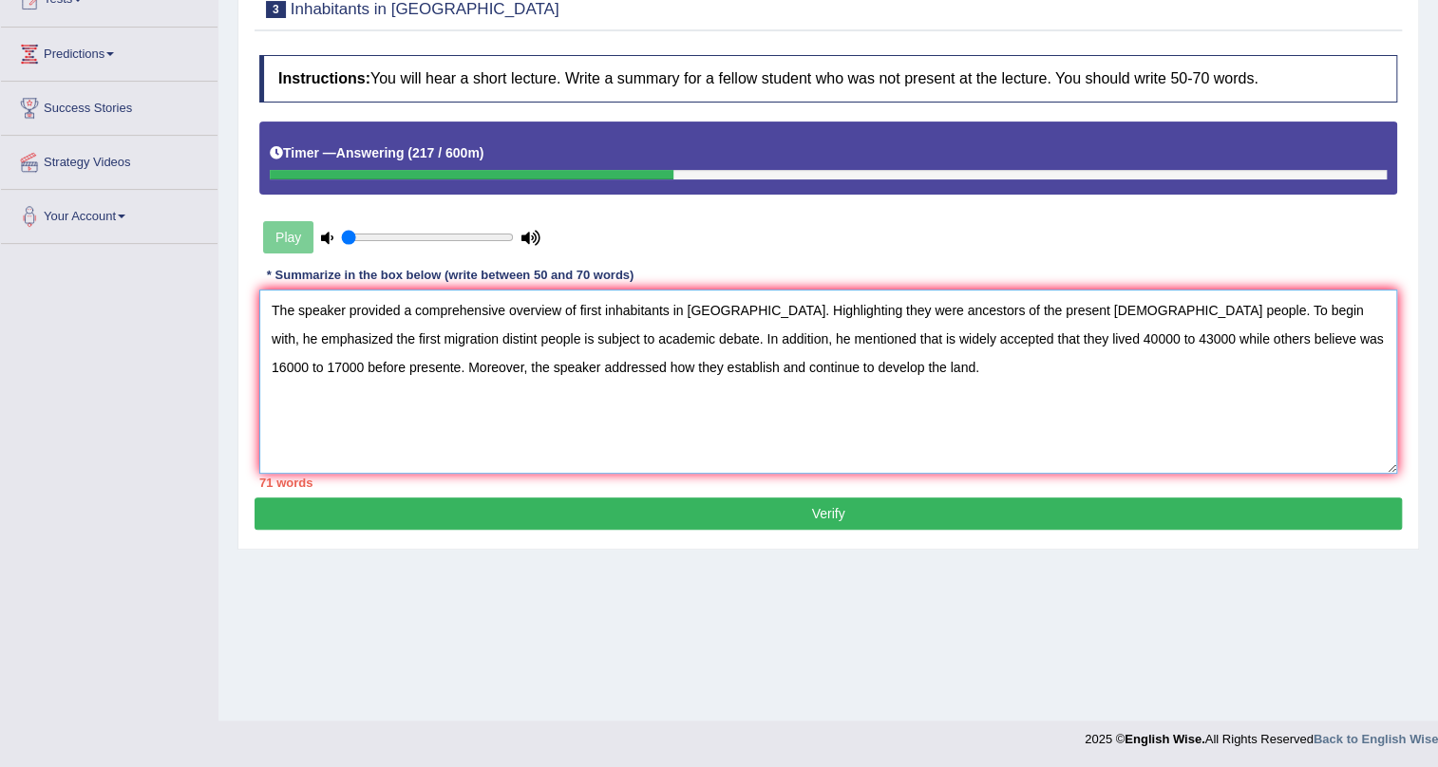
click at [556, 367] on textarea "The speaker provided a comprehensive overview of first inhabitants in Australia…" at bounding box center [828, 382] width 1138 height 184
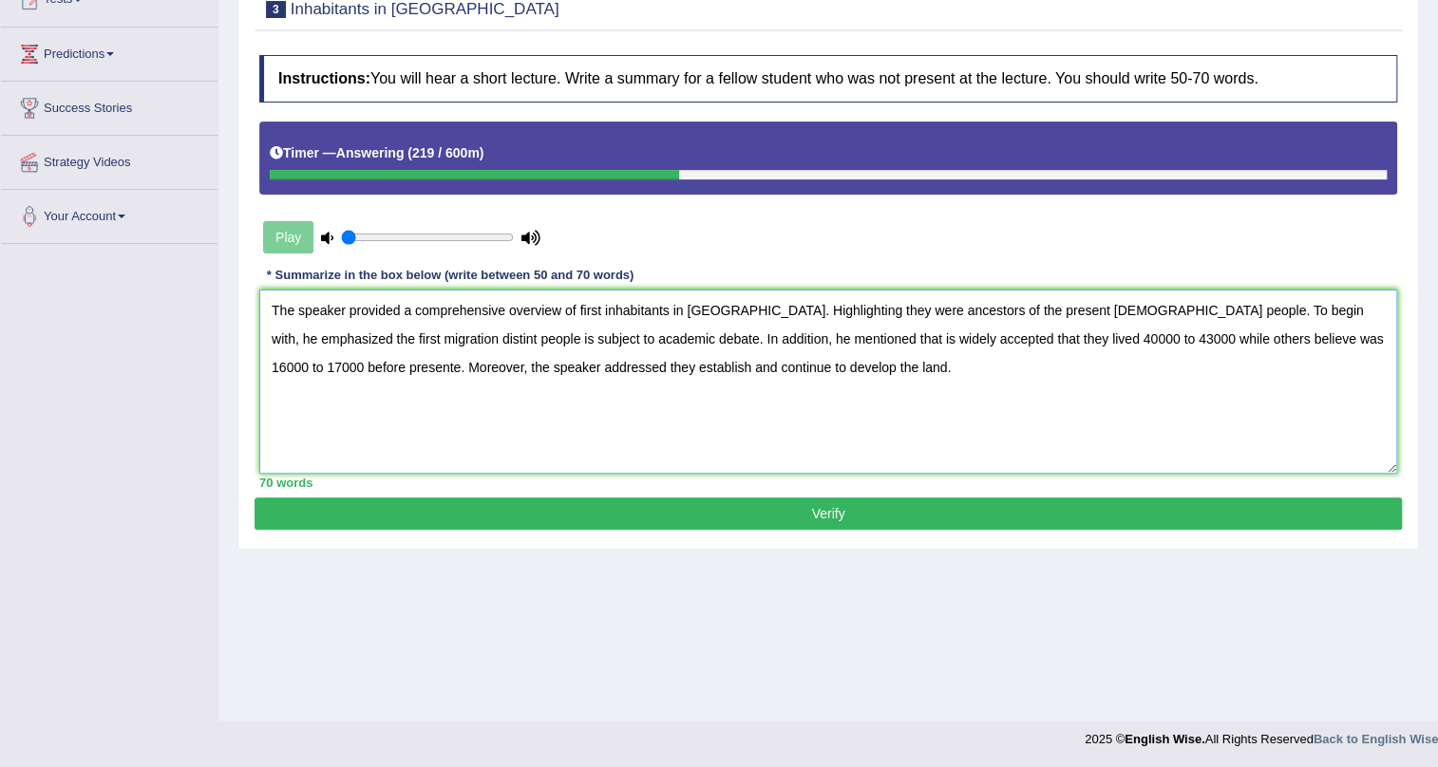
type textarea "The speaker provided a comprehensive overview of first inhabitants in Australia…"
click at [809, 523] on button "Verify" at bounding box center [827, 514] width 1147 height 32
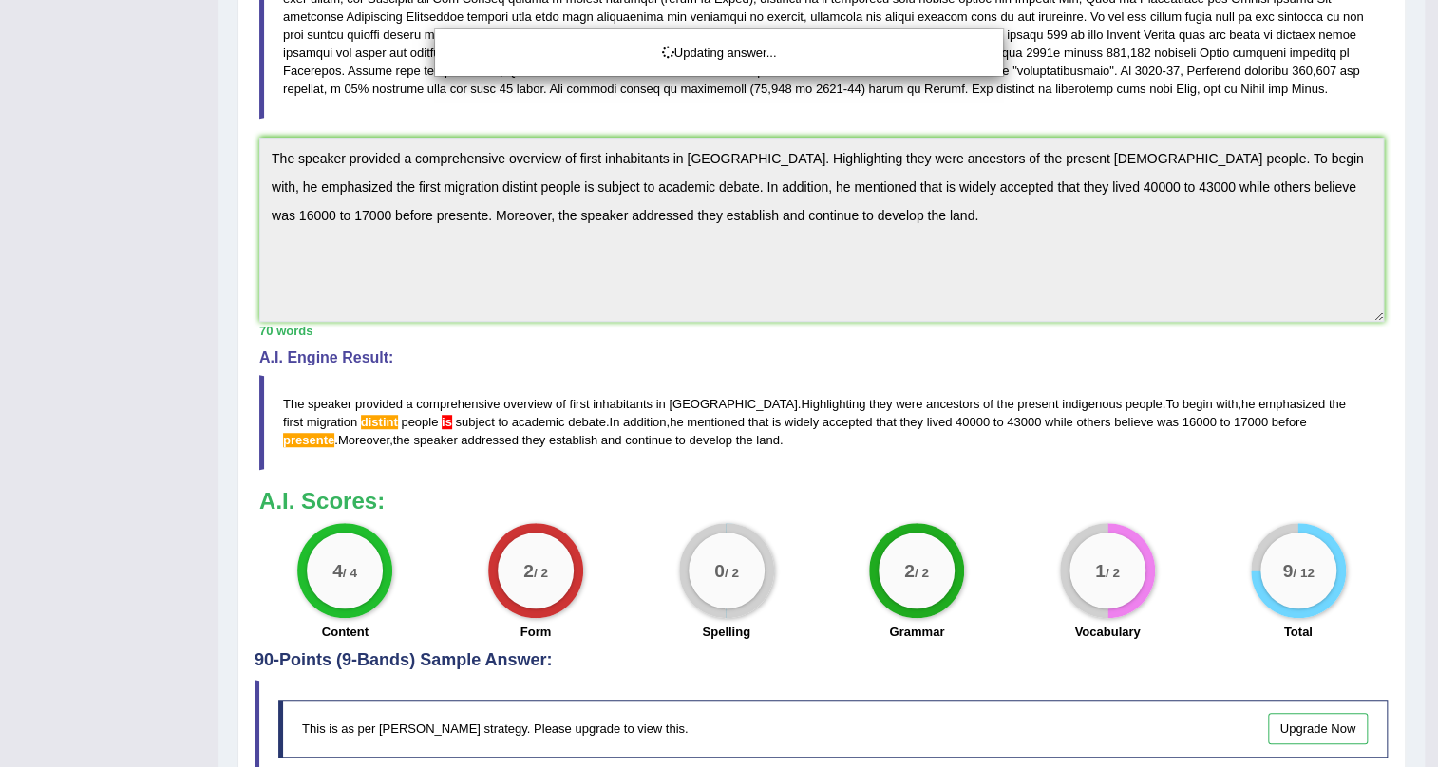
scroll to position [634, 0]
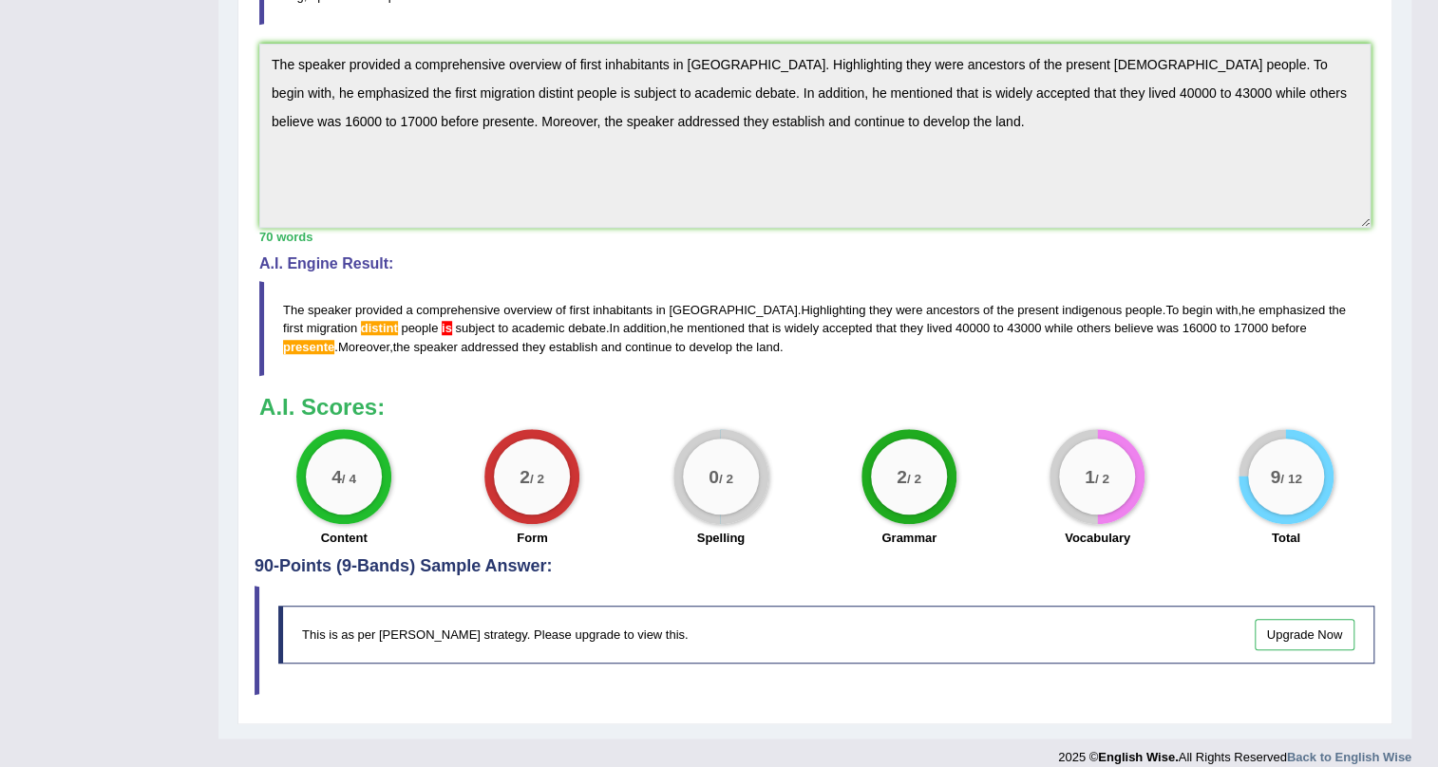
drag, startPoint x: 774, startPoint y: 341, endPoint x: 397, endPoint y: 321, distance: 377.5
click at [397, 321] on blockquote "The speaker provided a comprehensive overview of first inhabitants in Australia…" at bounding box center [814, 328] width 1111 height 94
drag, startPoint x: 743, startPoint y: 331, endPoint x: 633, endPoint y: 294, distance: 115.3
click at [633, 294] on blockquote "The speaker provided a comprehensive overview of first inhabitants in Australia…" at bounding box center [814, 328] width 1111 height 94
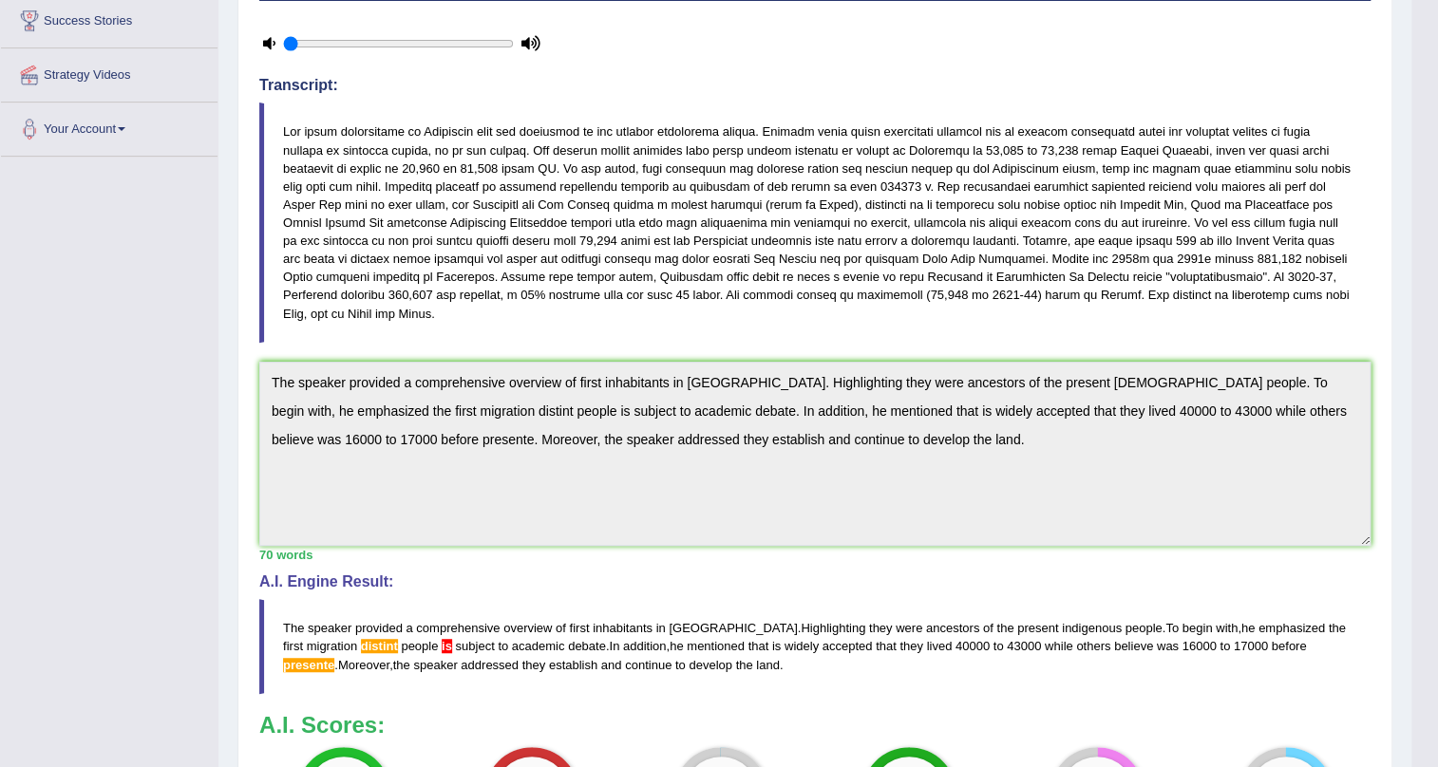
scroll to position [0, 0]
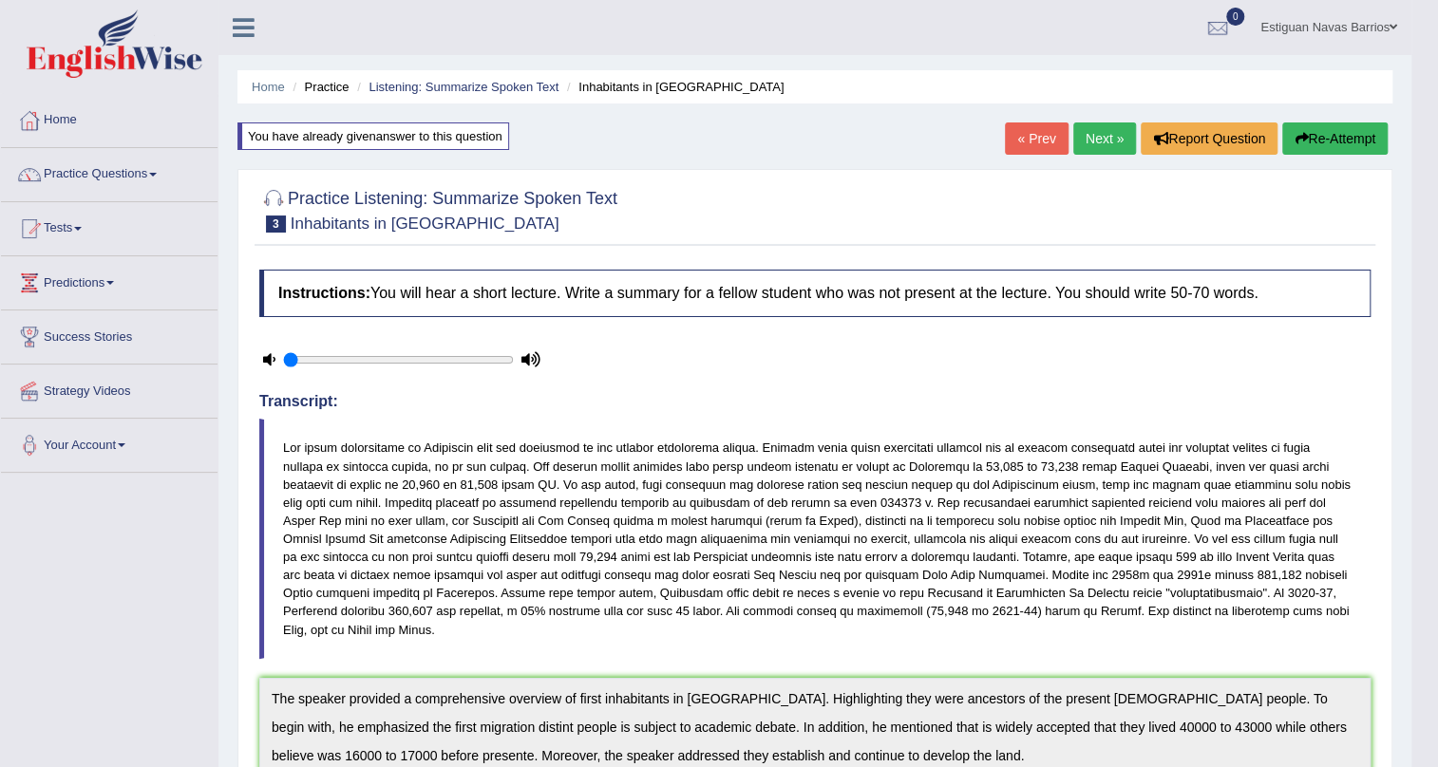
click at [1091, 138] on link "Next »" at bounding box center [1104, 138] width 63 height 32
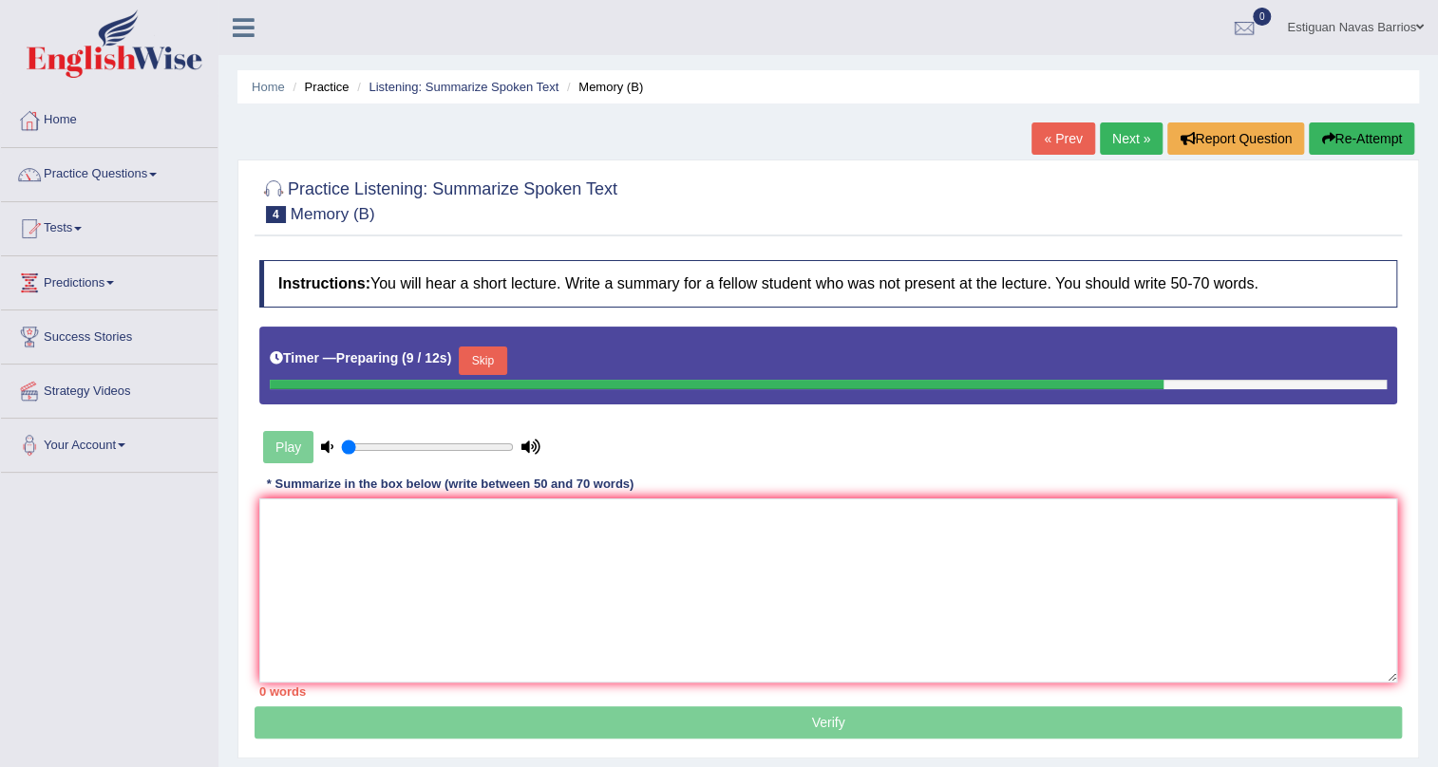
click at [483, 355] on button "Skip" at bounding box center [482, 361] width 47 height 28
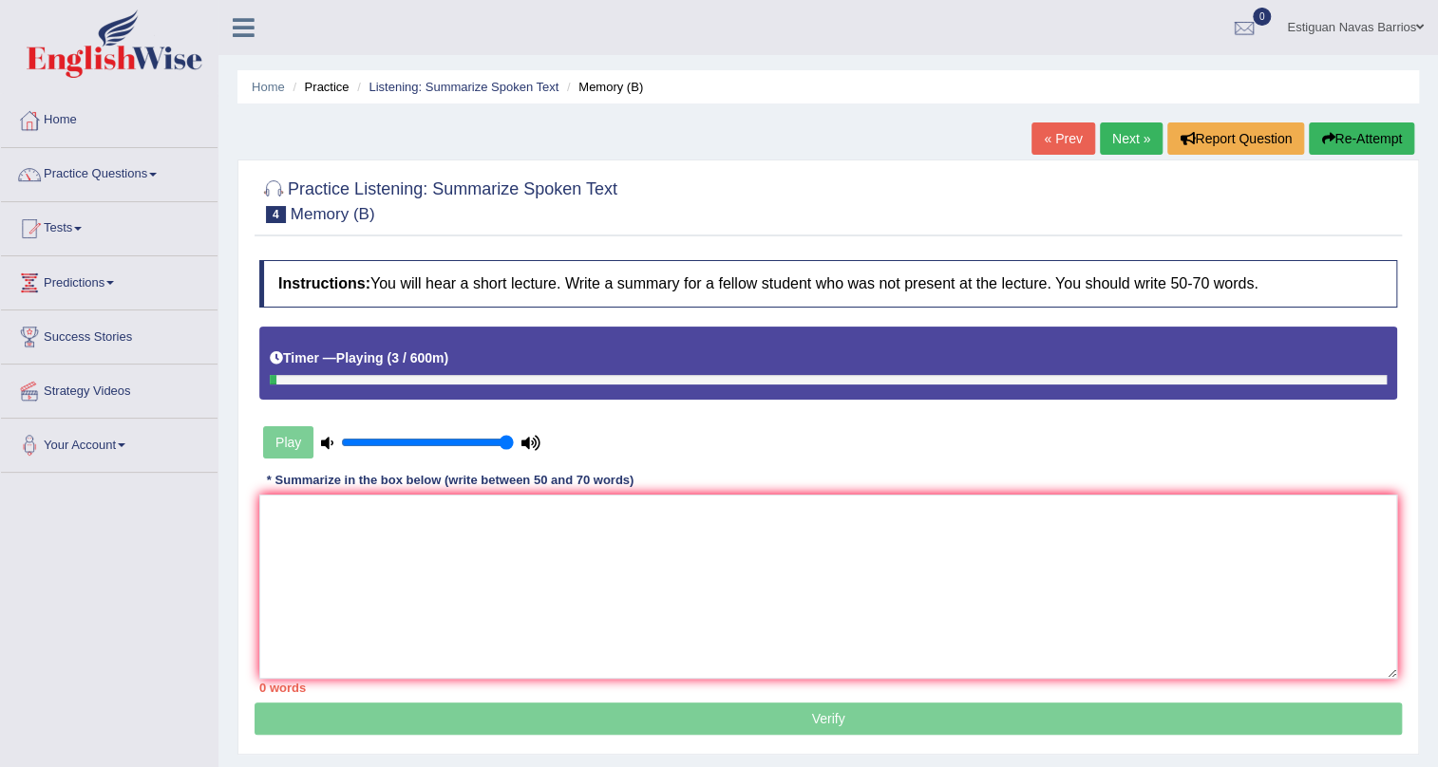
drag, startPoint x: 347, startPoint y: 437, endPoint x: 522, endPoint y: 437, distance: 175.7
type input "1"
click at [514, 437] on input "range" at bounding box center [427, 442] width 173 height 15
click at [1381, 136] on button "Re-Attempt" at bounding box center [1361, 138] width 105 height 32
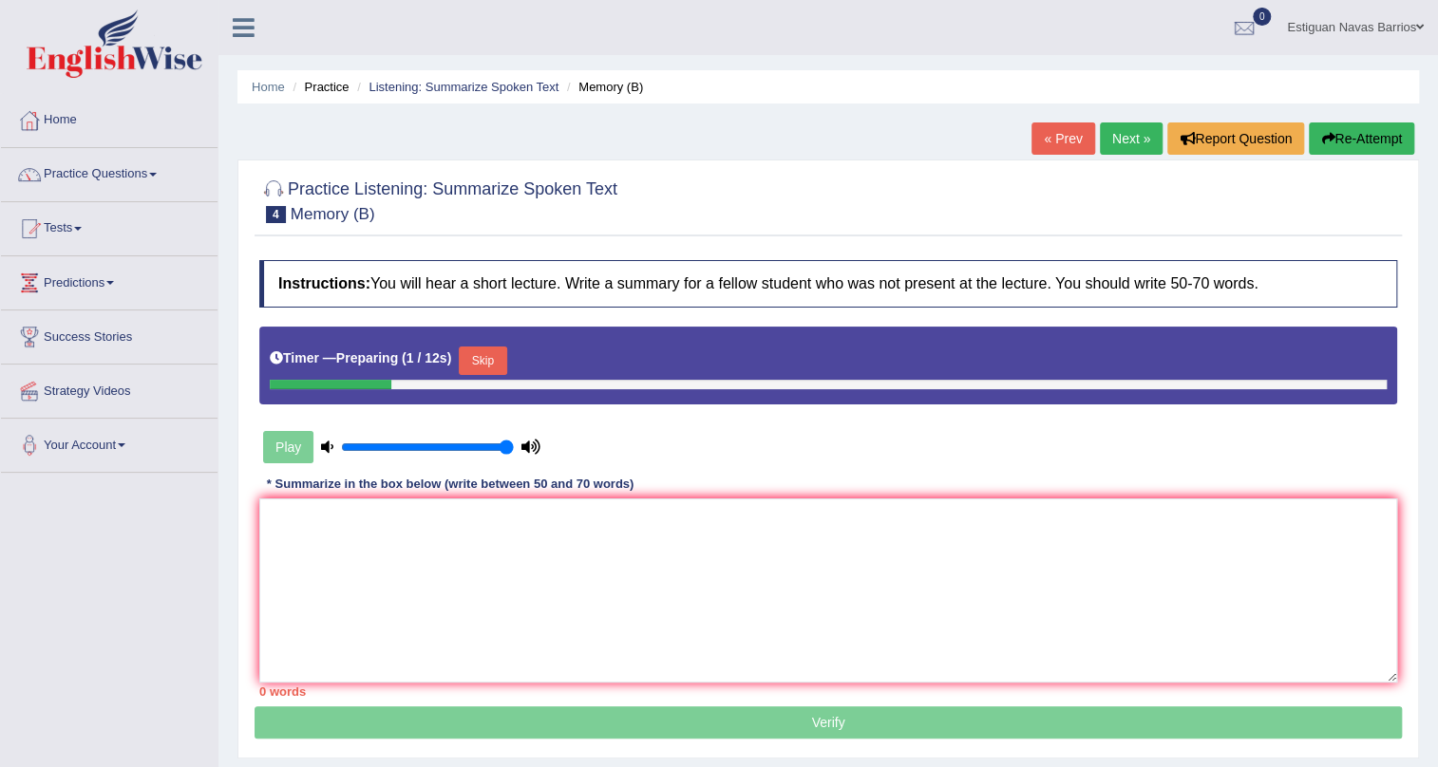
click at [491, 364] on button "Skip" at bounding box center [482, 361] width 47 height 28
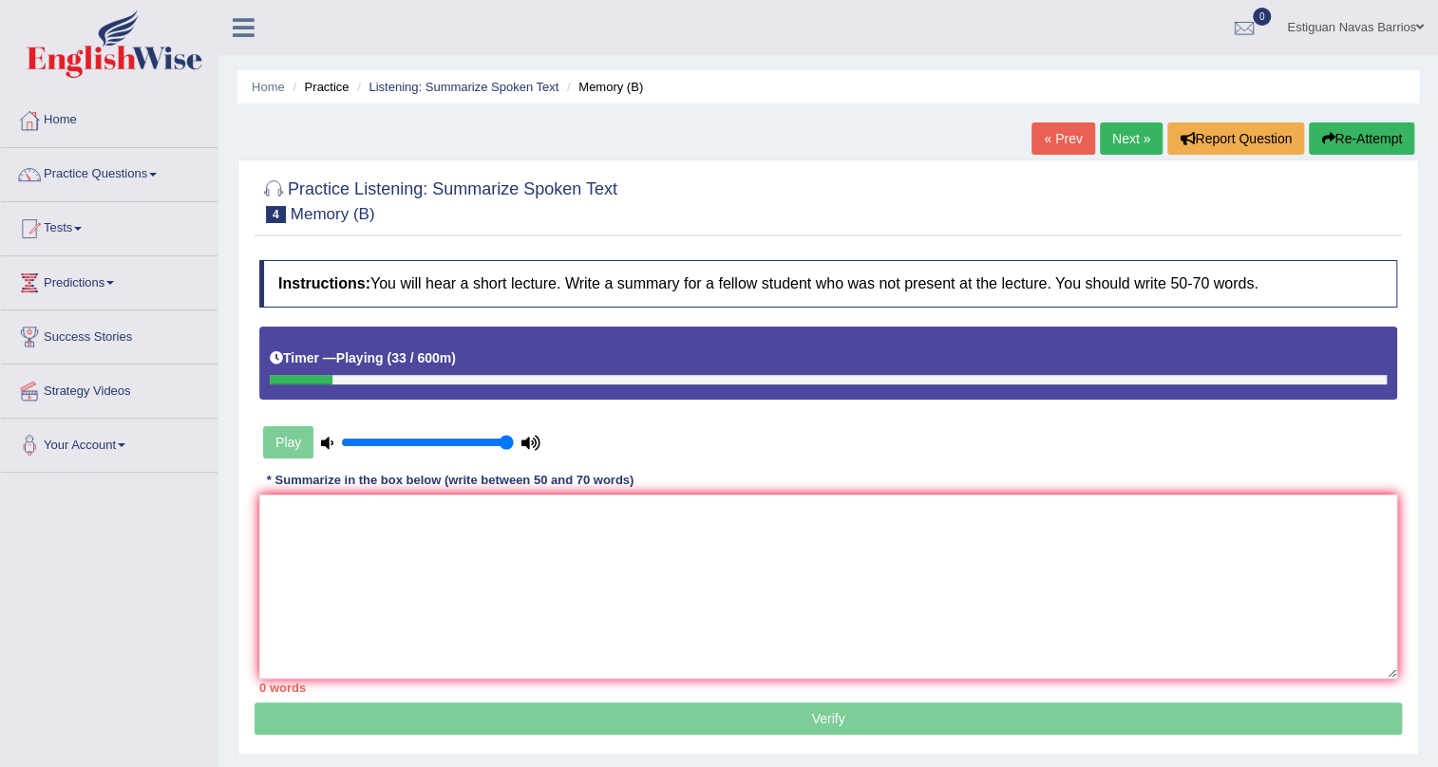
click at [1364, 141] on button "Re-Attempt" at bounding box center [1361, 138] width 105 height 32
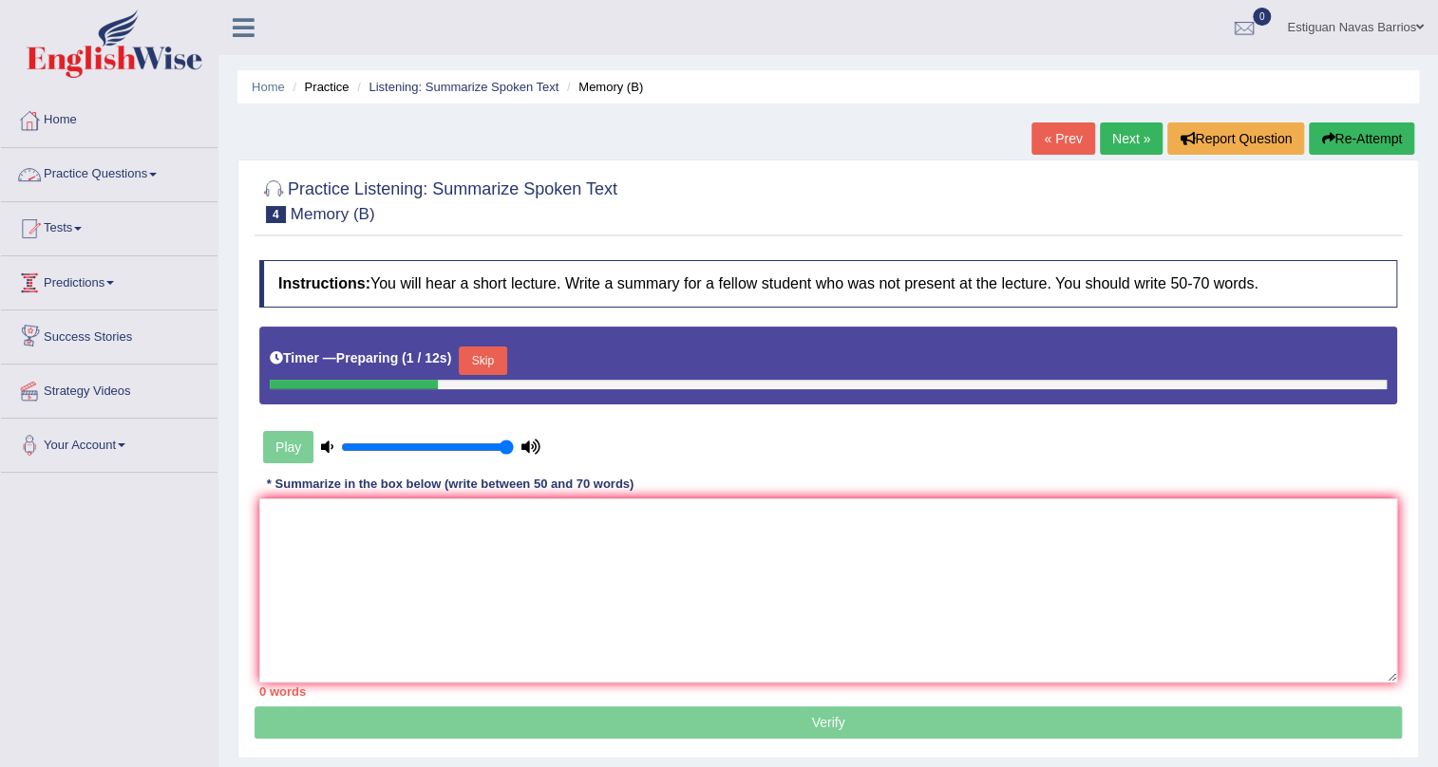
click at [488, 364] on button "Skip" at bounding box center [482, 361] width 47 height 28
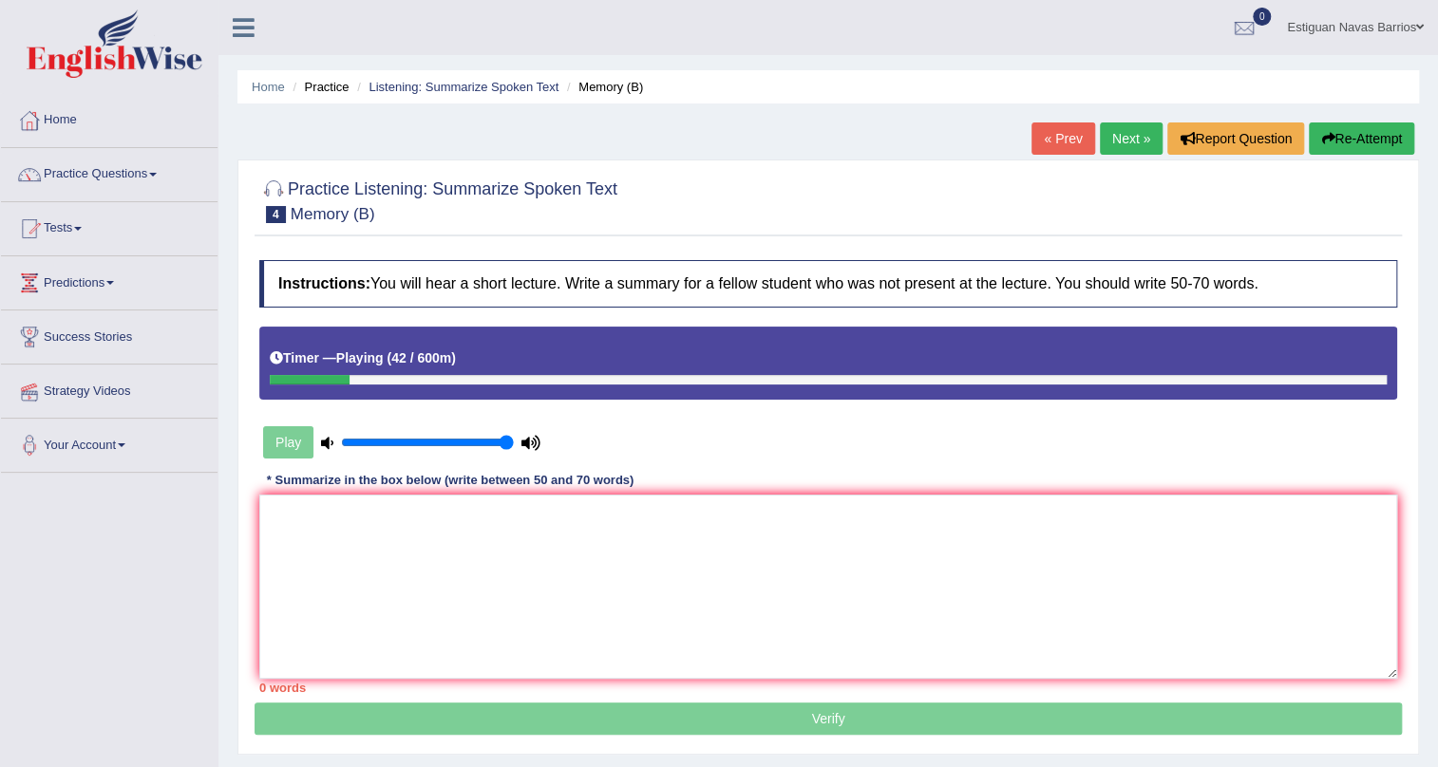
click at [1360, 141] on button "Re-Attempt" at bounding box center [1361, 138] width 105 height 32
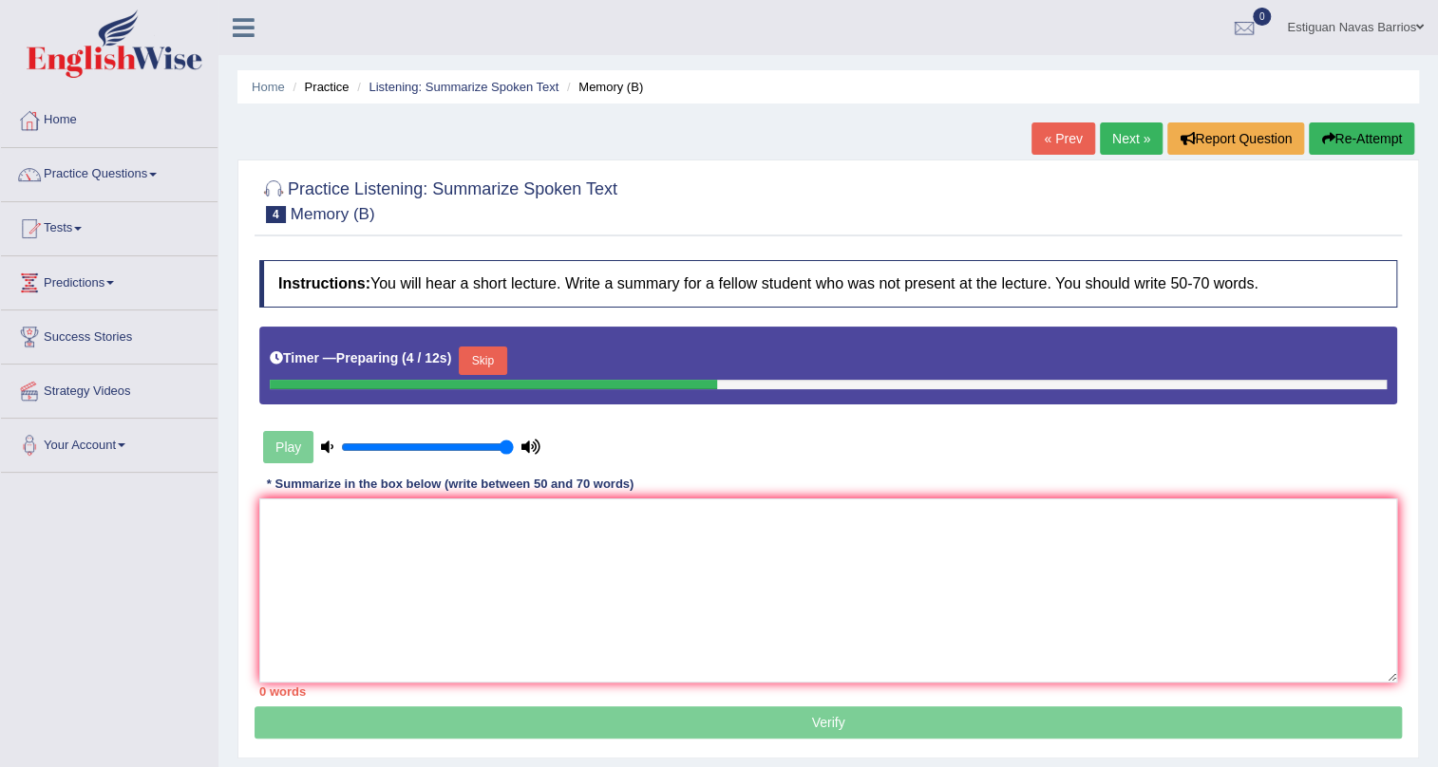
click at [473, 355] on button "Skip" at bounding box center [482, 361] width 47 height 28
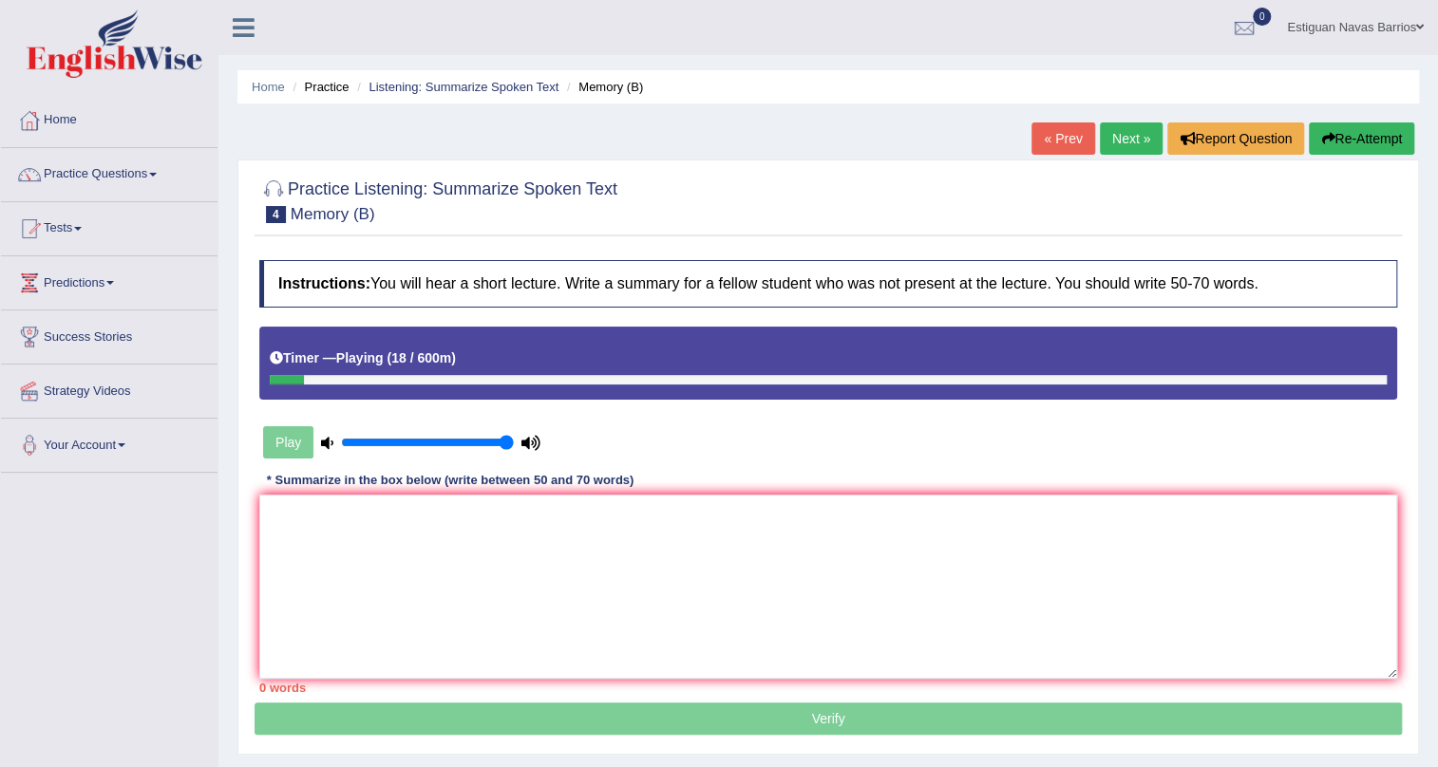
click at [1386, 126] on button "Re-Attempt" at bounding box center [1361, 138] width 105 height 32
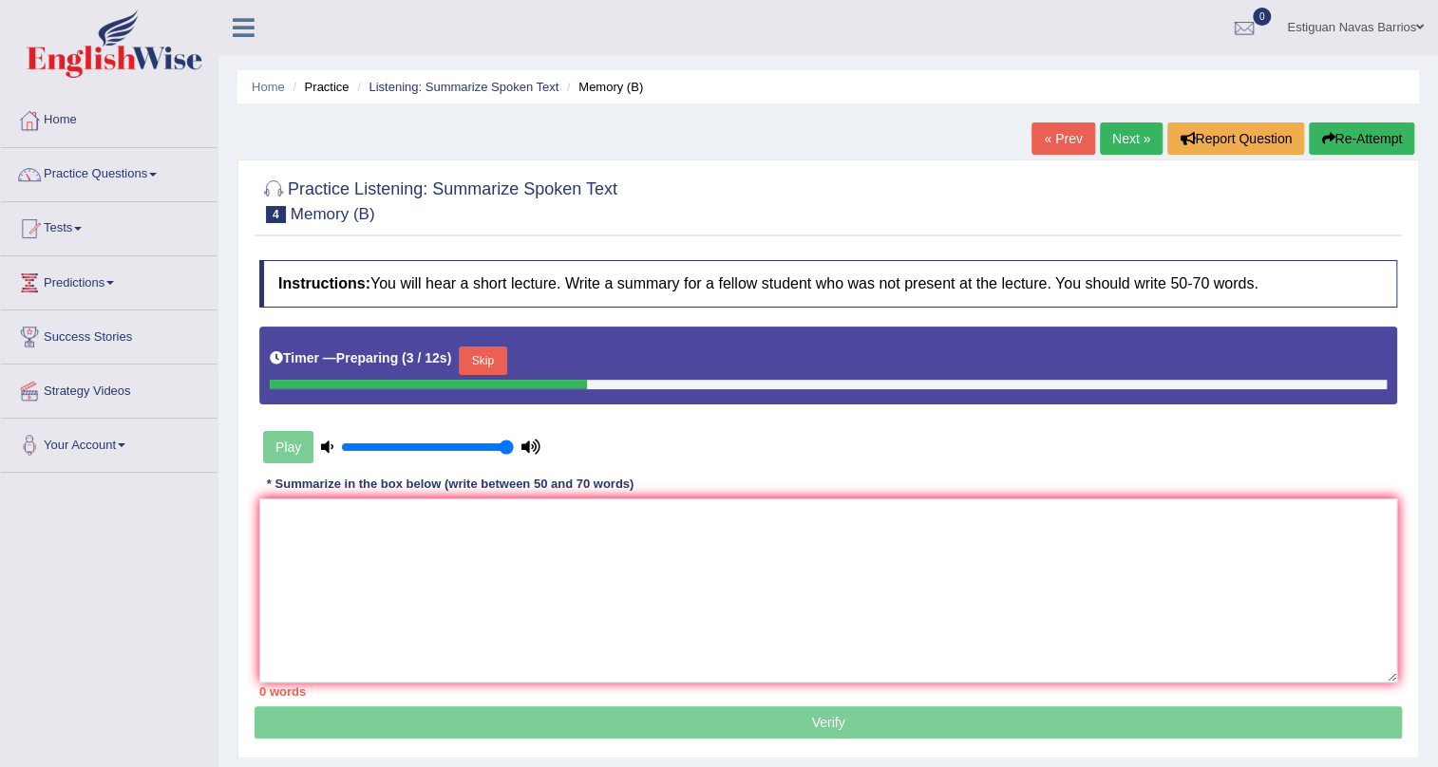
click at [483, 356] on button "Skip" at bounding box center [482, 361] width 47 height 28
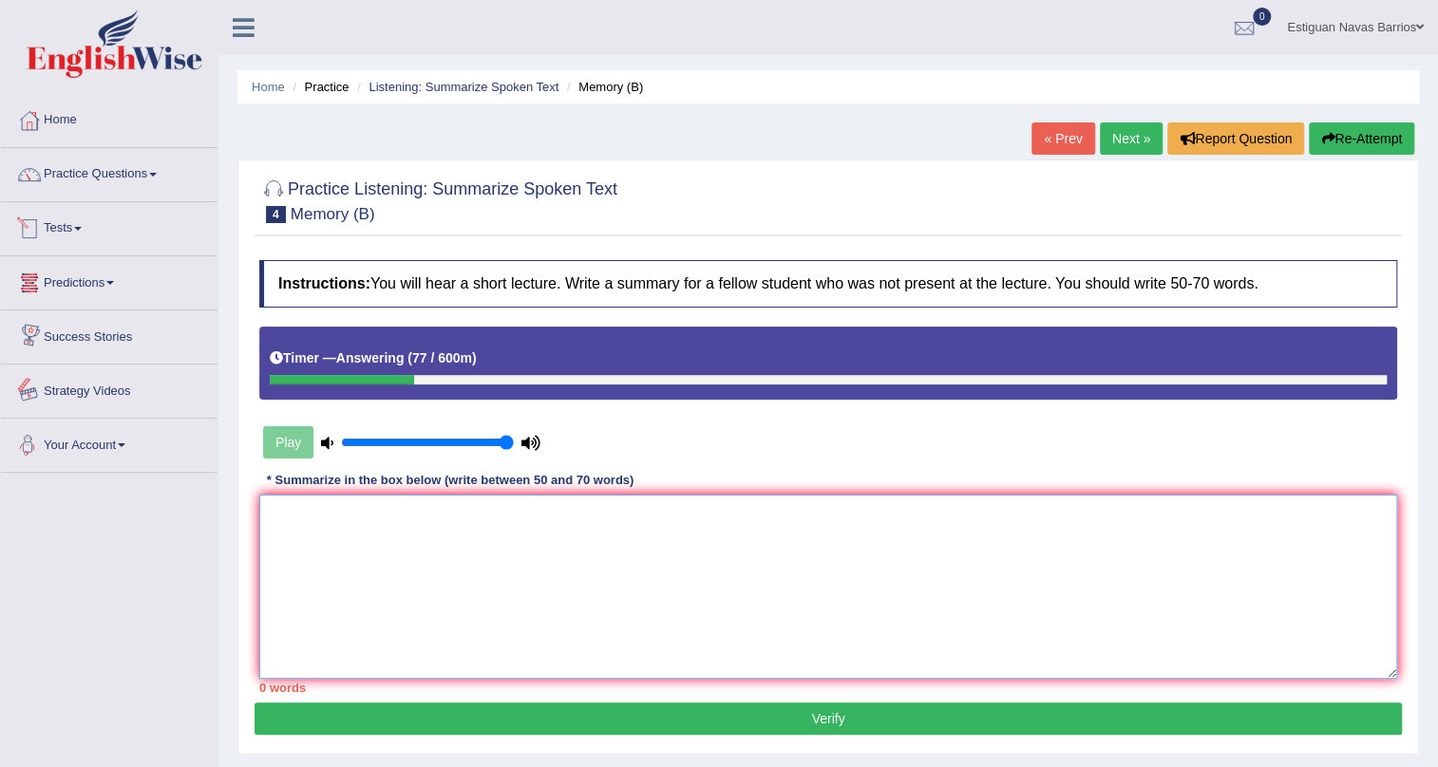
click at [452, 608] on textarea at bounding box center [828, 587] width 1138 height 184
paste textarea "The speaker provided a comprehensive overview of first inhabitants in Australia…"
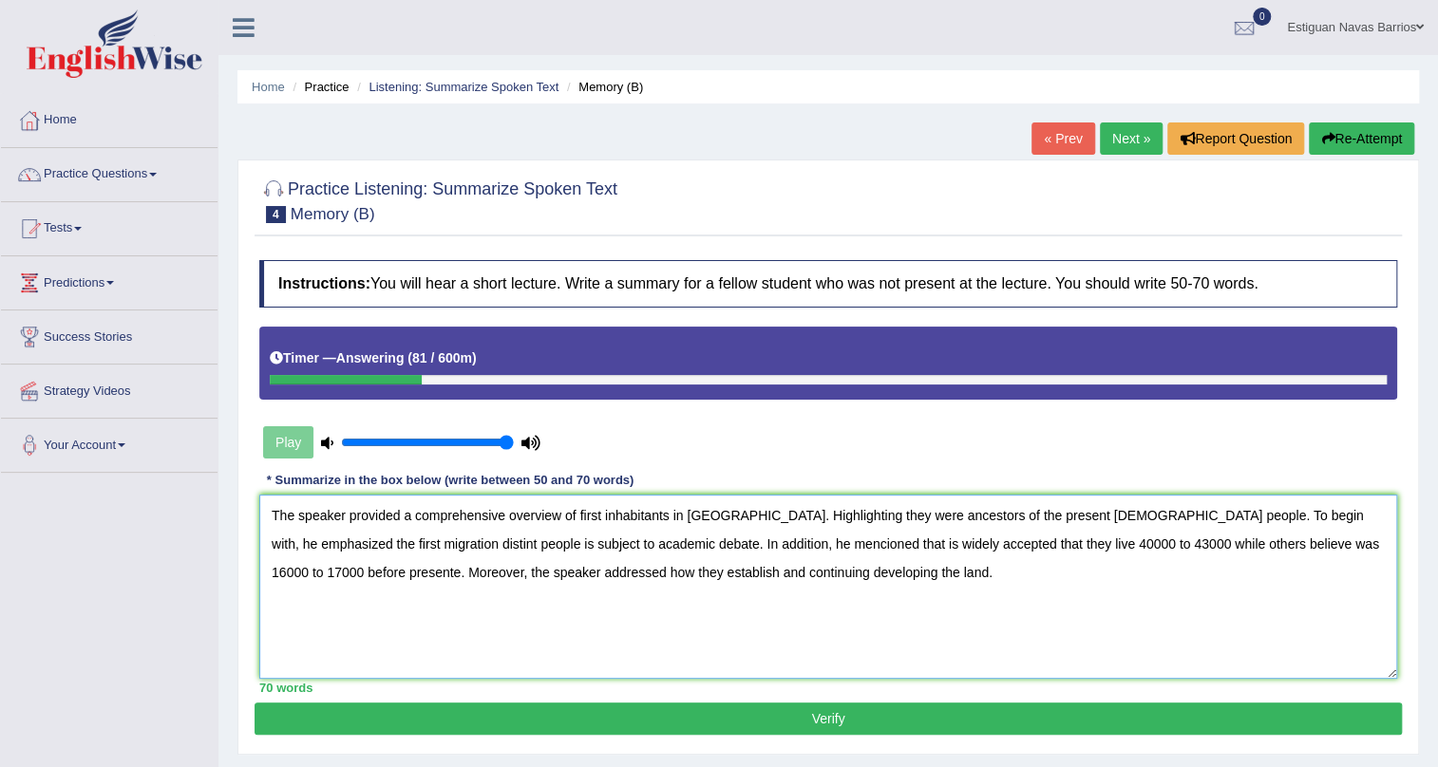
drag, startPoint x: 579, startPoint y: 520, endPoint x: 592, endPoint y: 520, distance: 12.3
click at [592, 520] on textarea "The speaker provided a comprehensive overview of first inhabitants in Australia…" at bounding box center [828, 587] width 1138 height 184
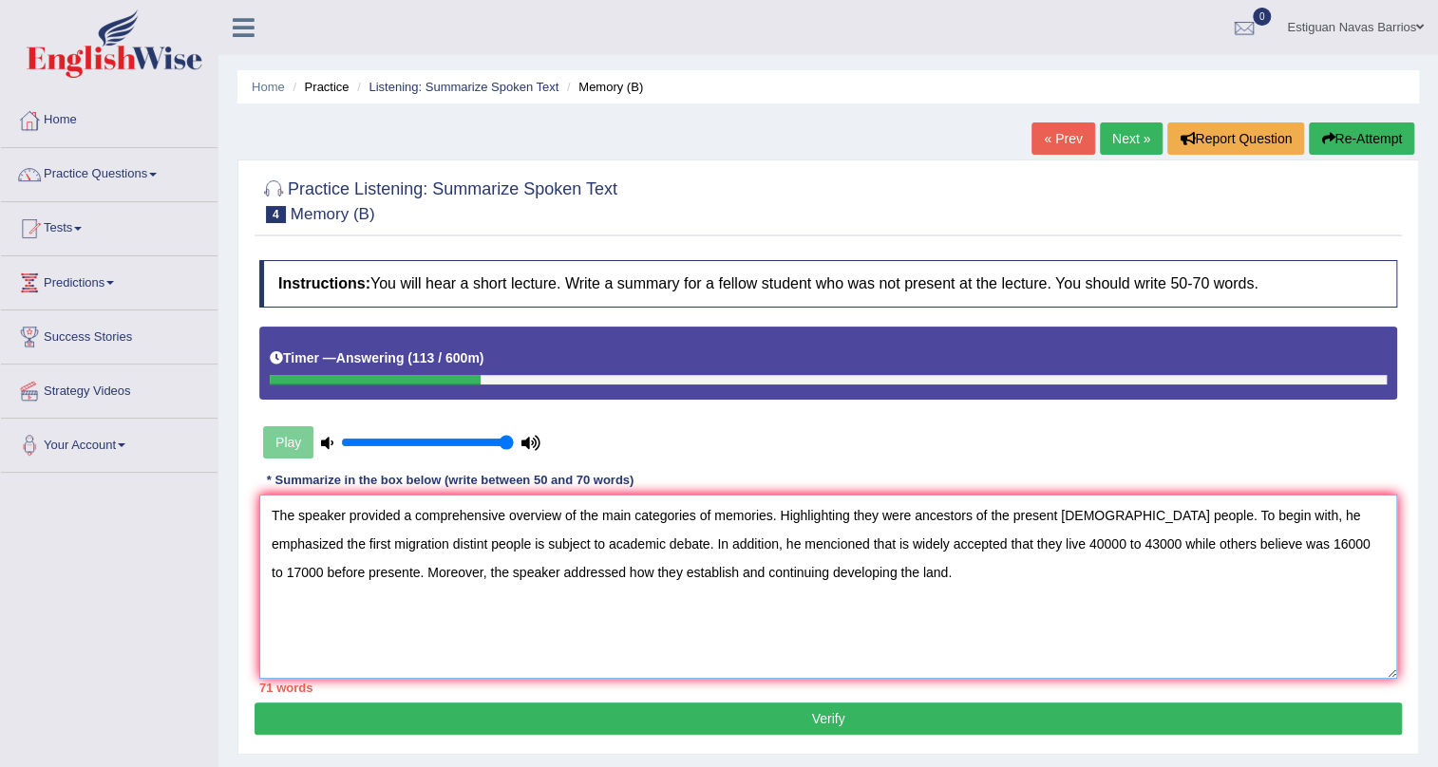
click at [863, 518] on textarea "The speaker provided a comprehensive overview of the main categories of memorie…" at bounding box center [828, 587] width 1138 height 184
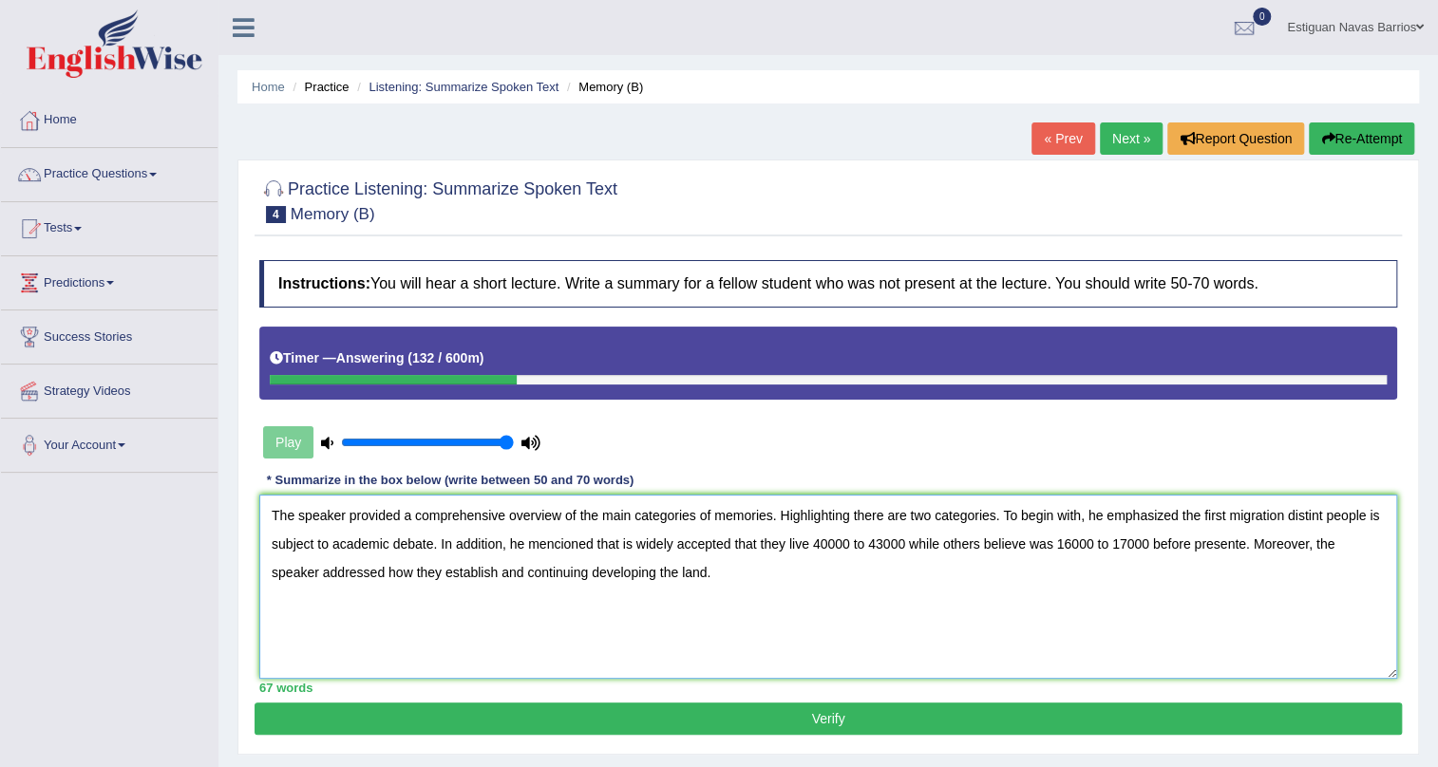
click at [1086, 514] on textarea "The speaker provided a comprehensive overview of the main categories of memorie…" at bounding box center [828, 587] width 1138 height 184
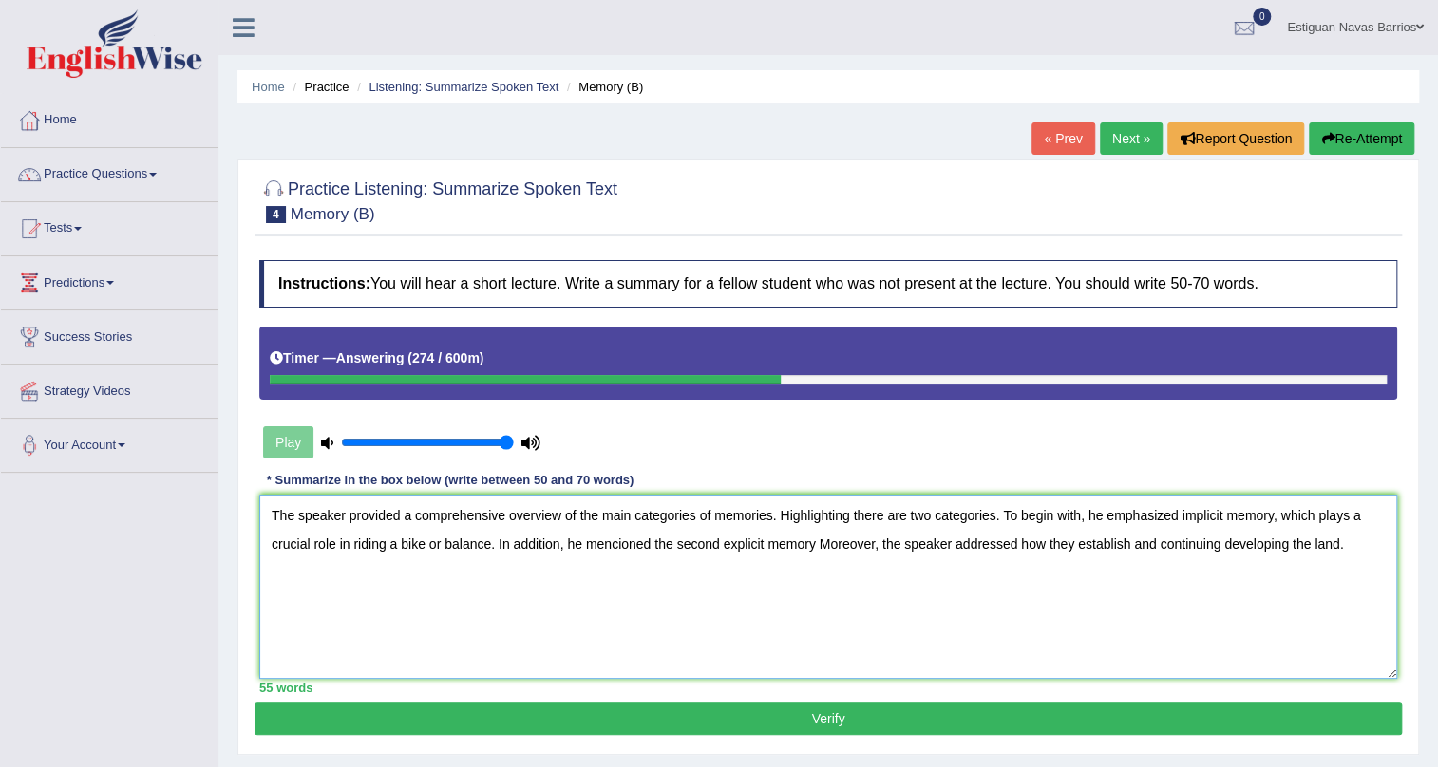
click at [764, 543] on textarea "The speaker provided a comprehensive overview of the main categories of memorie…" at bounding box center [828, 587] width 1138 height 184
click at [725, 541] on textarea "The speaker provided a comprehensive overview of the main categories of memorie…" at bounding box center [828, 587] width 1138 height 184
drag, startPoint x: 1136, startPoint y: 535, endPoint x: 1274, endPoint y: 729, distance: 239.0
click at [1137, 535] on textarea "The speaker provided a comprehensive overview of the main categories of memorie…" at bounding box center [828, 587] width 1138 height 184
click at [977, 541] on textarea "The speaker provided a comprehensive overview of the main categories of memorie…" at bounding box center [828, 587] width 1138 height 184
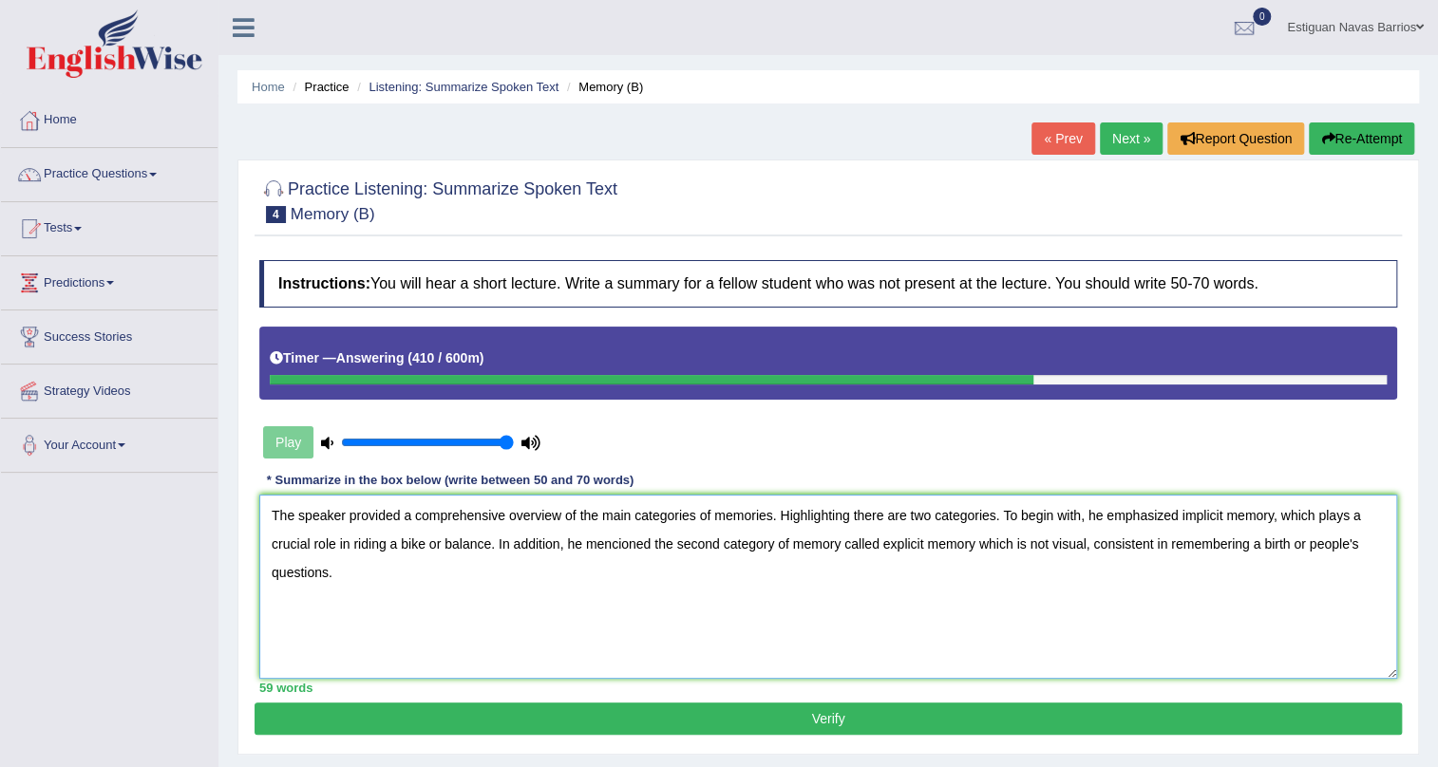
click at [1322, 518] on textarea "The speaker provided a comprehensive overview of the main categories of memorie…" at bounding box center [828, 587] width 1138 height 184
drag, startPoint x: 1089, startPoint y: 542, endPoint x: 1193, endPoint y: 550, distance: 103.8
click at [1193, 550] on textarea "The speaker provided a comprehensive overview of the main categories of memorie…" at bounding box center [828, 587] width 1138 height 184
type textarea "The speaker provided a comprehensive overview of the main categories of memorie…"
click at [740, 714] on button "Verify" at bounding box center [827, 719] width 1147 height 32
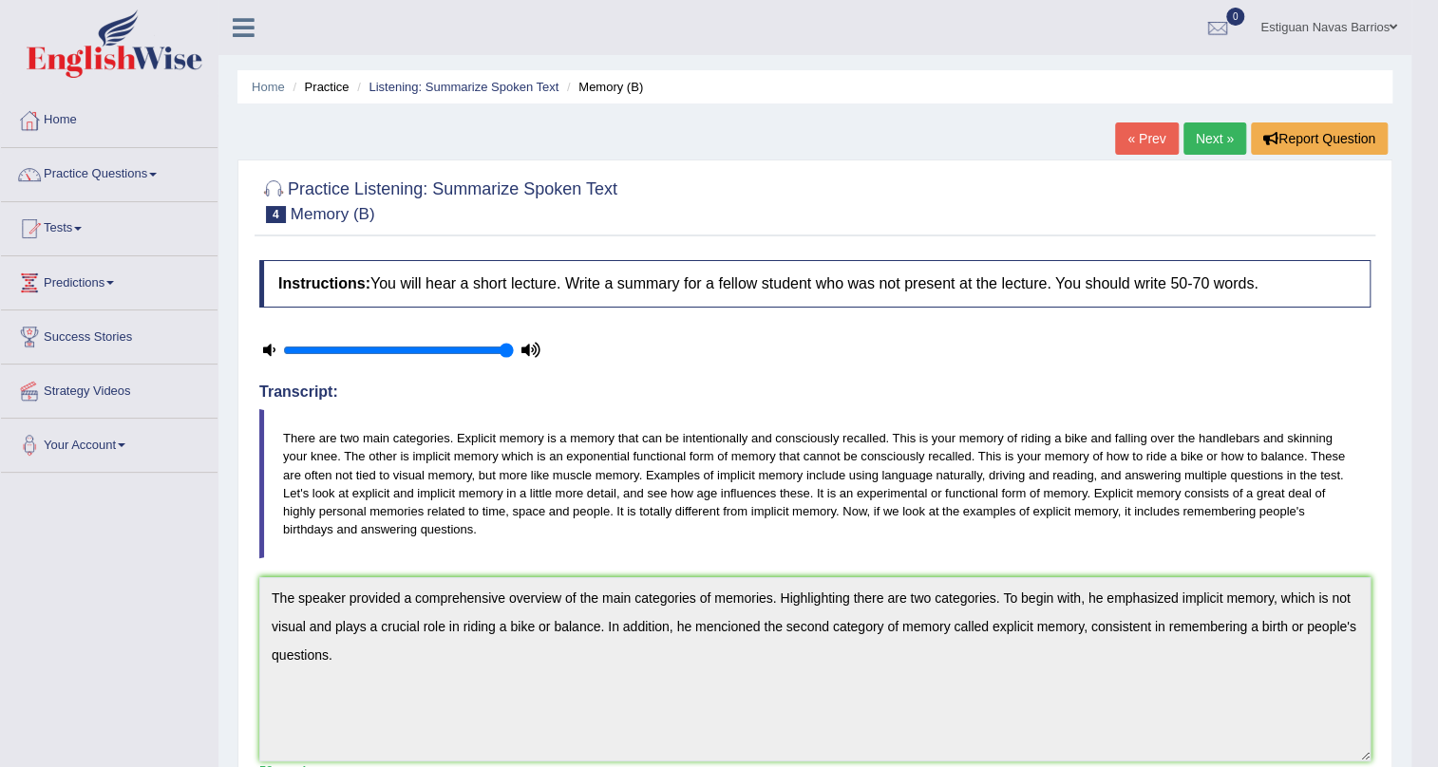
click at [1224, 140] on link "Next »" at bounding box center [1214, 138] width 63 height 32
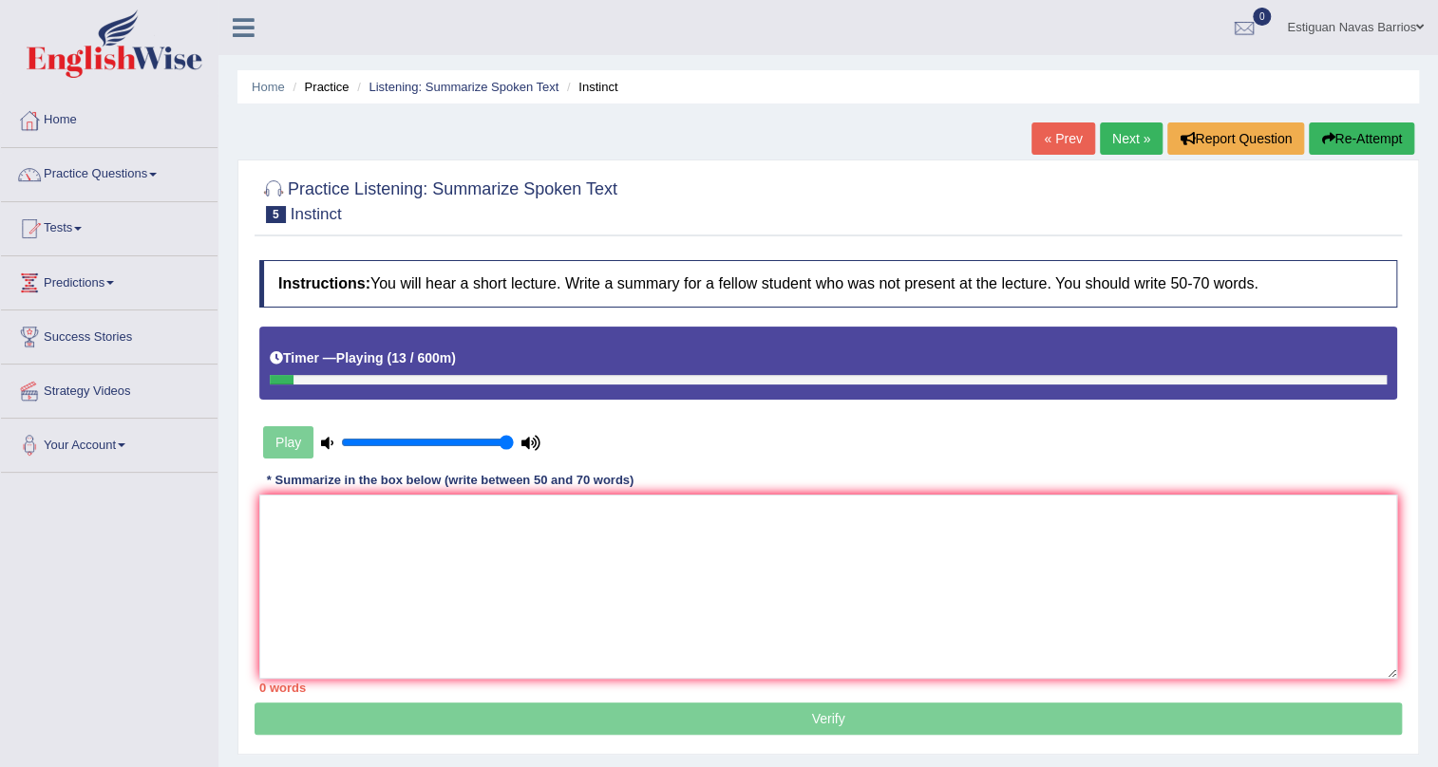
click at [1357, 147] on button "Re-Attempt" at bounding box center [1361, 138] width 105 height 32
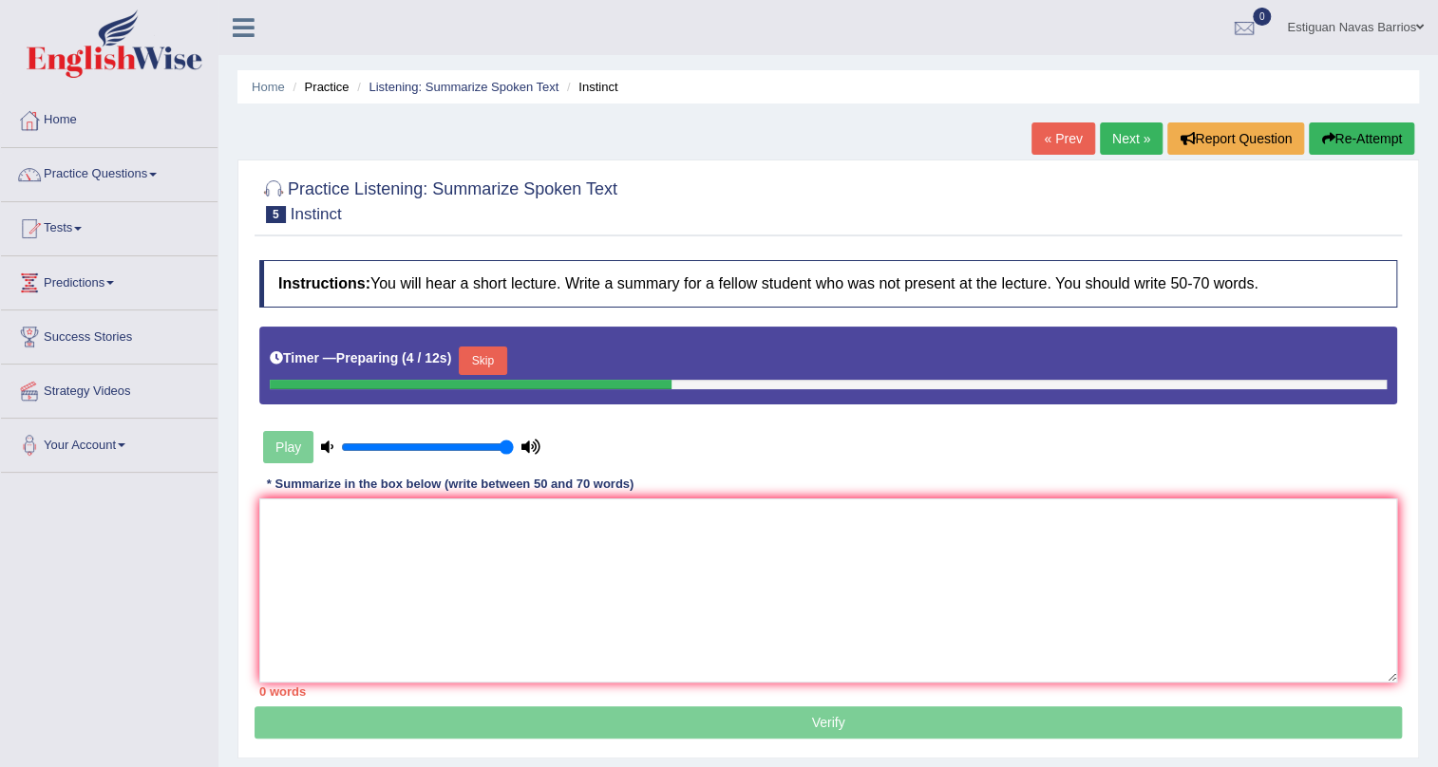
click at [476, 369] on button "Skip" at bounding box center [482, 361] width 47 height 28
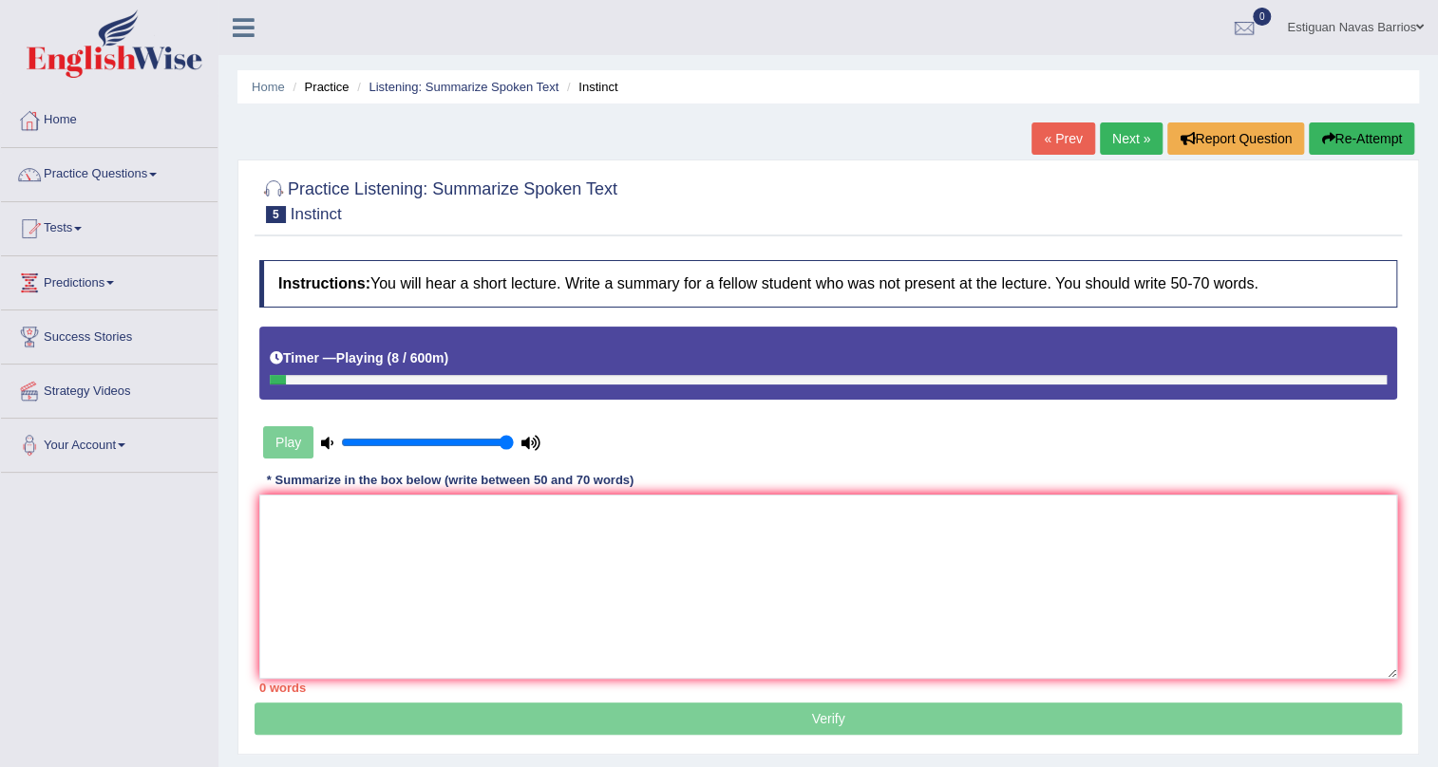
click at [1383, 146] on button "Re-Attempt" at bounding box center [1361, 138] width 105 height 32
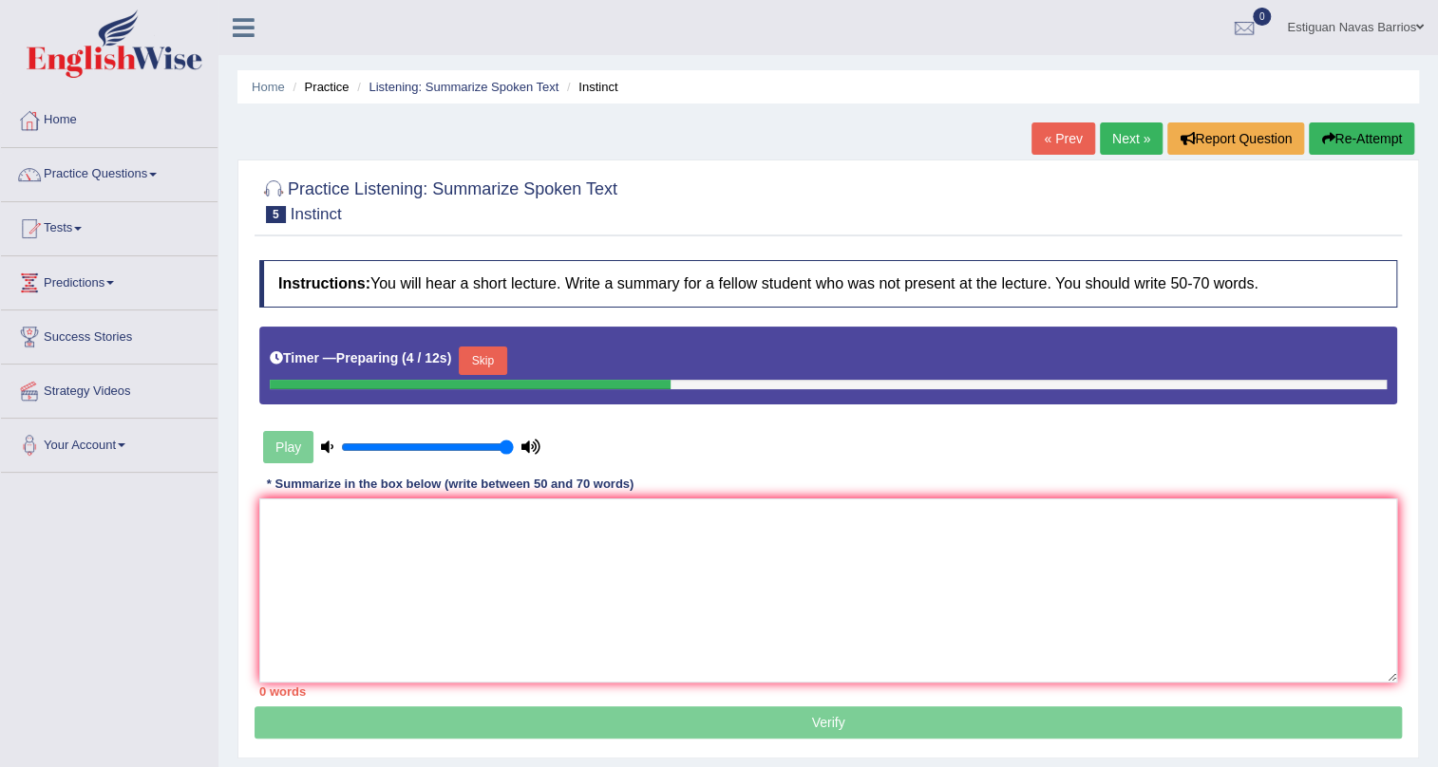
click at [474, 340] on div "Timer — Preparing ( 4 / 12s ) Skip" at bounding box center [828, 366] width 1138 height 78
click at [487, 354] on button "Skip" at bounding box center [482, 361] width 47 height 28
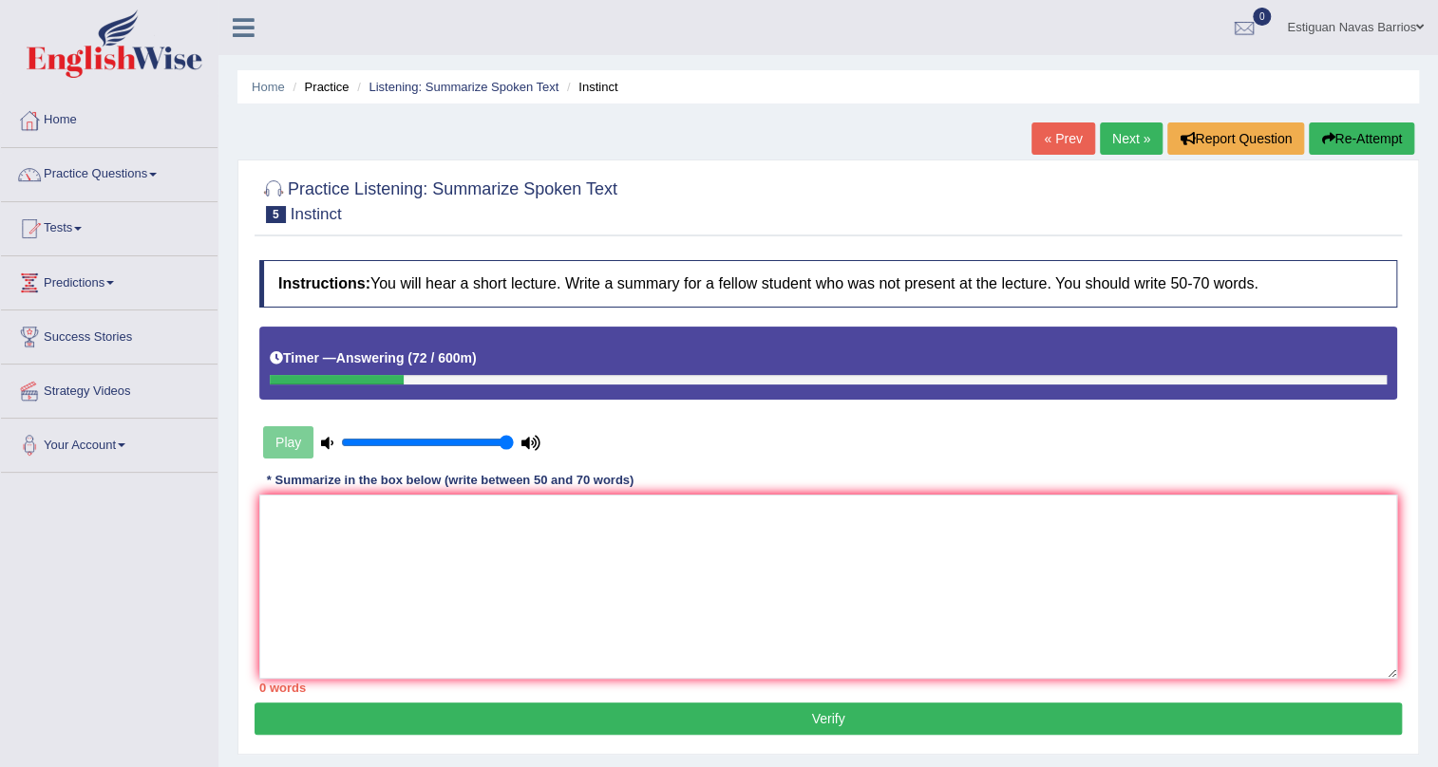
click at [1314, 142] on button "Re-Attempt" at bounding box center [1361, 138] width 105 height 32
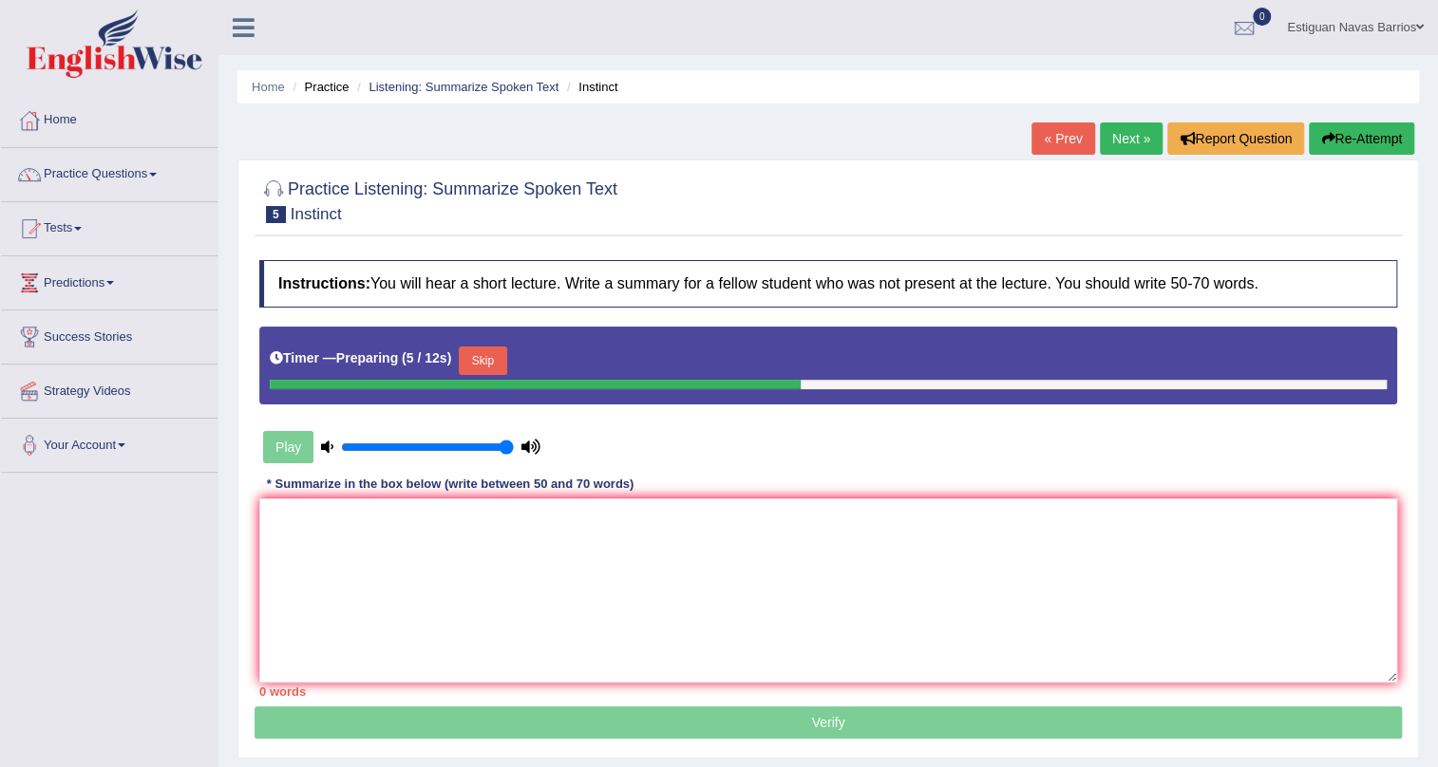
click at [481, 353] on button "Skip" at bounding box center [482, 361] width 47 height 28
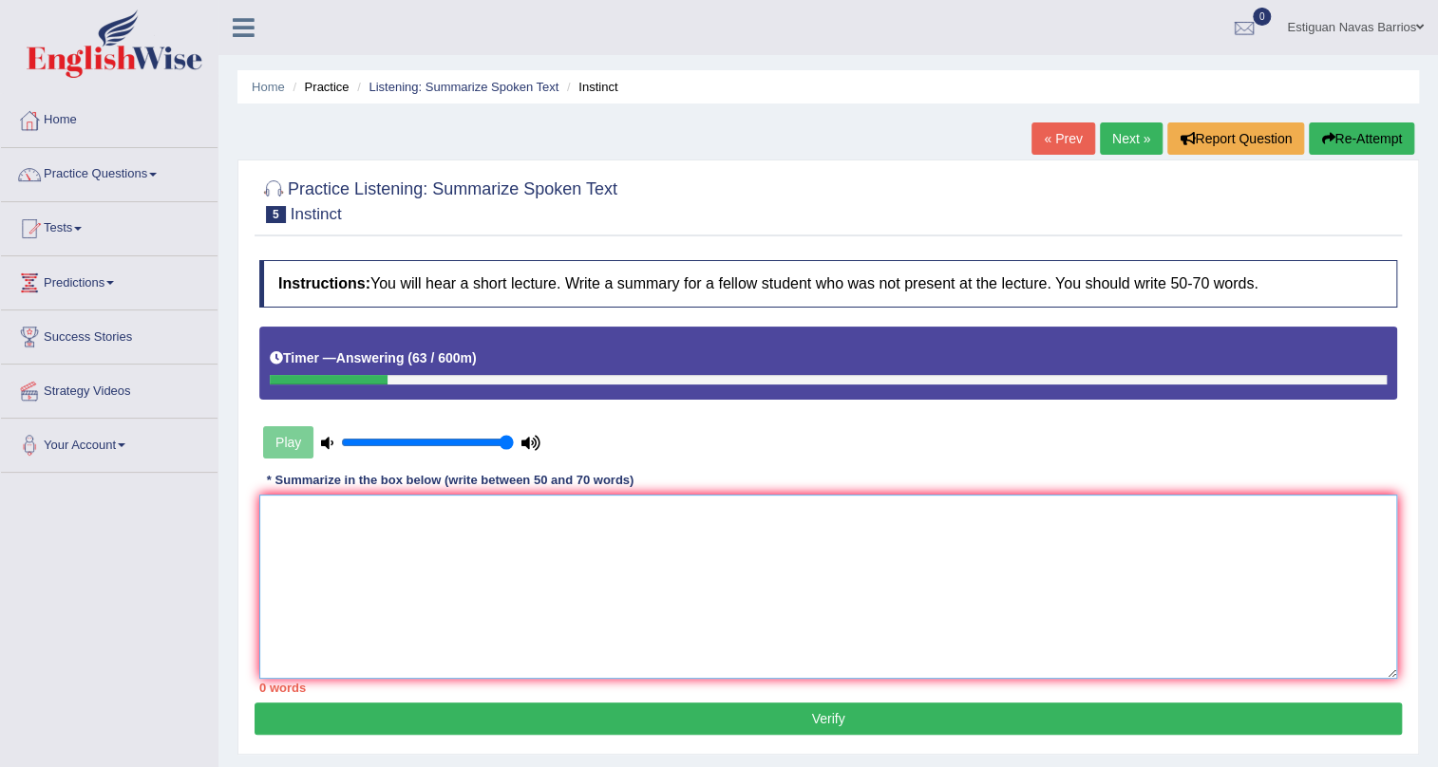
click at [463, 663] on textarea at bounding box center [828, 587] width 1138 height 184
click at [1388, 135] on button "Re-Attempt" at bounding box center [1361, 138] width 105 height 32
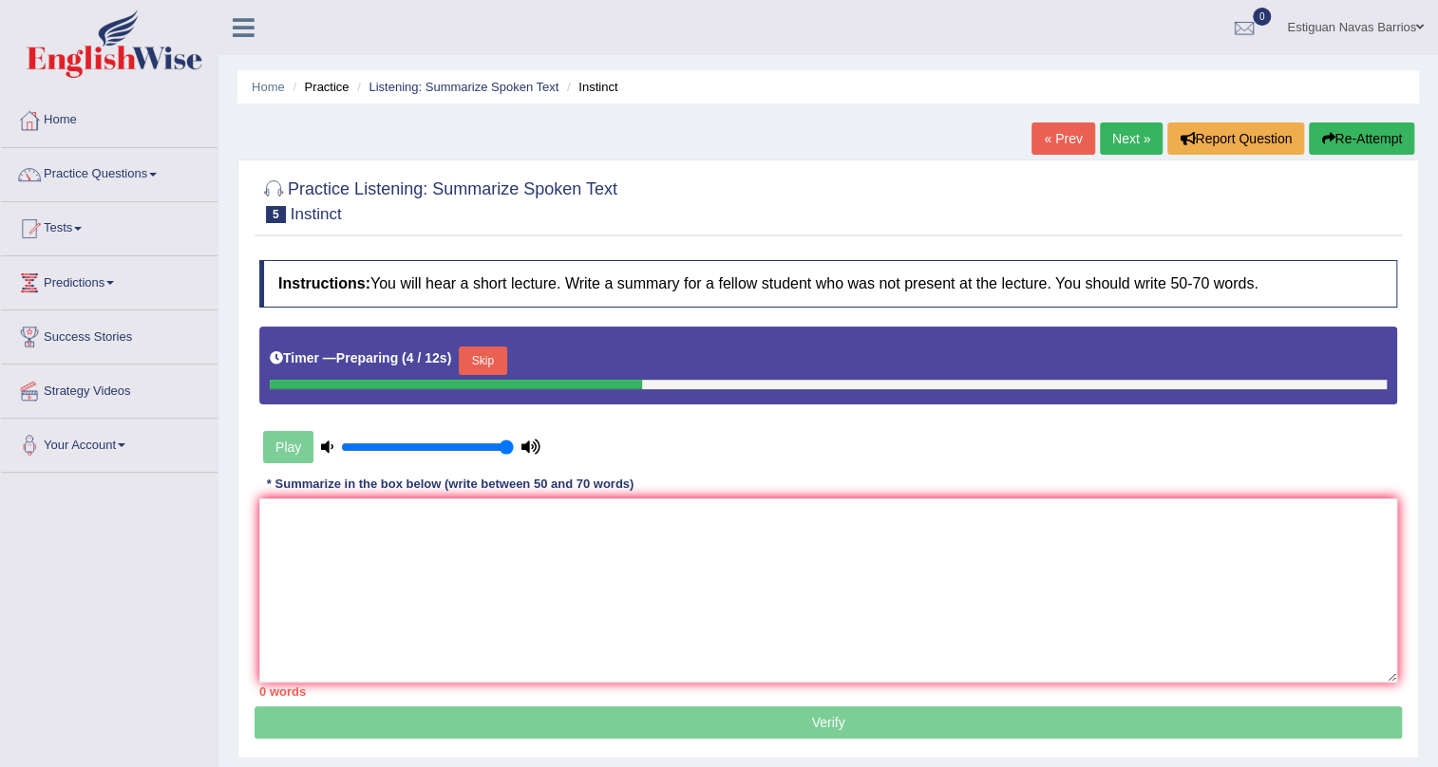
click at [480, 371] on button "Skip" at bounding box center [482, 361] width 47 height 28
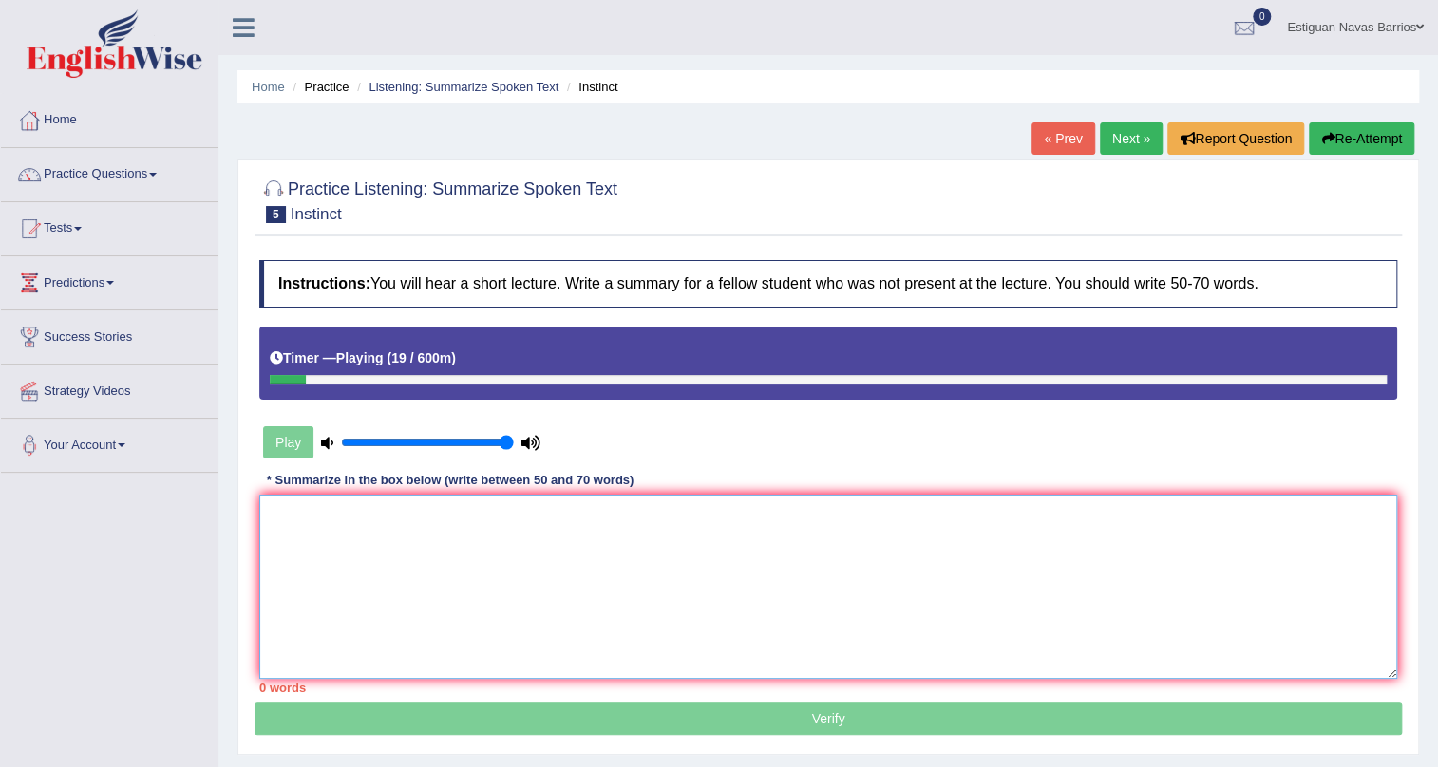
click at [446, 540] on textarea at bounding box center [828, 587] width 1138 height 184
paste textarea "The speaker provided a comprehensive overview of first inhabitants in Australia…"
type textarea "The speaker provided a comprehensive overview of first inhabitants in Australia…"
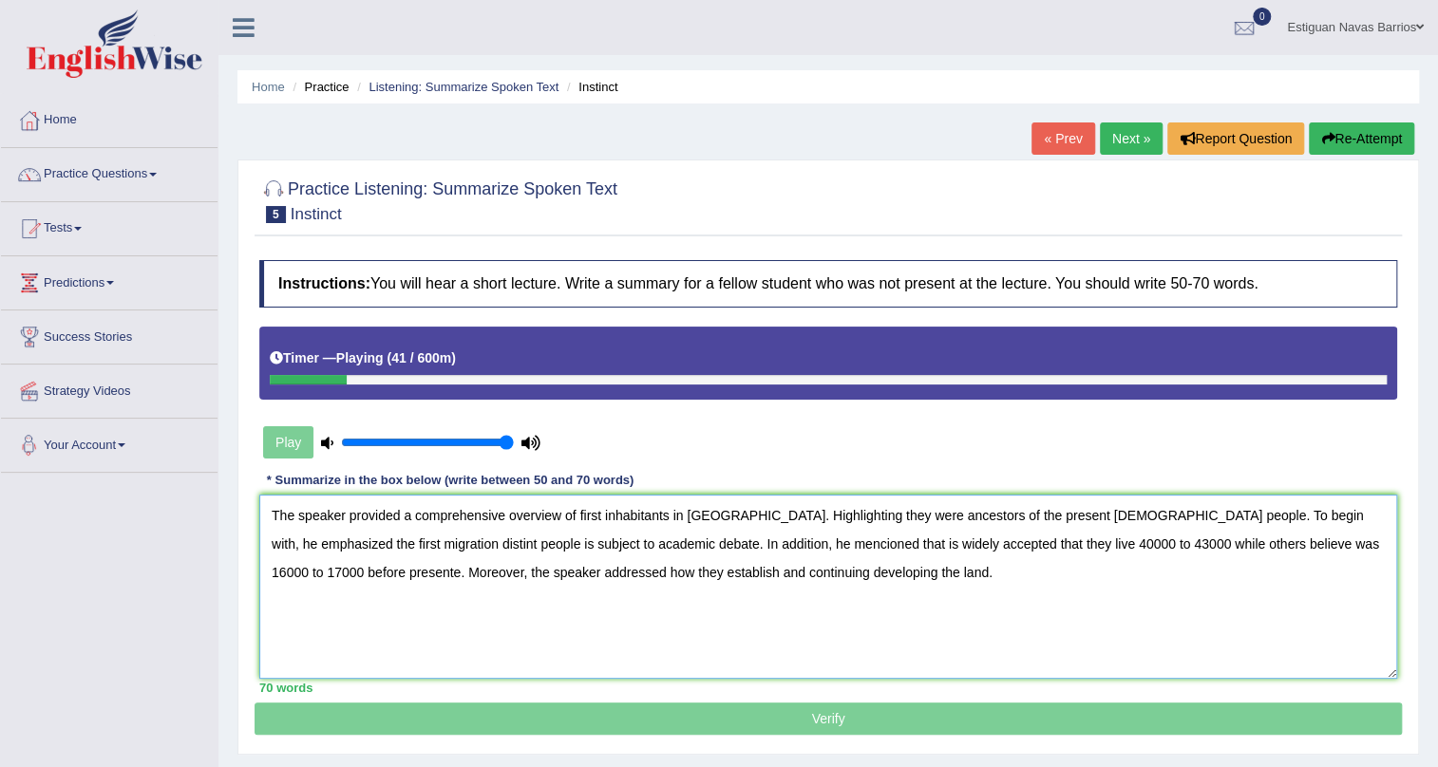
drag, startPoint x: 970, startPoint y: 578, endPoint x: 0, endPoint y: 430, distance: 980.8
click at [0, 430] on div "Toggle navigation Home Practice Questions Speaking Practice Read Aloud Repeat S…" at bounding box center [719, 494] width 1438 height 988
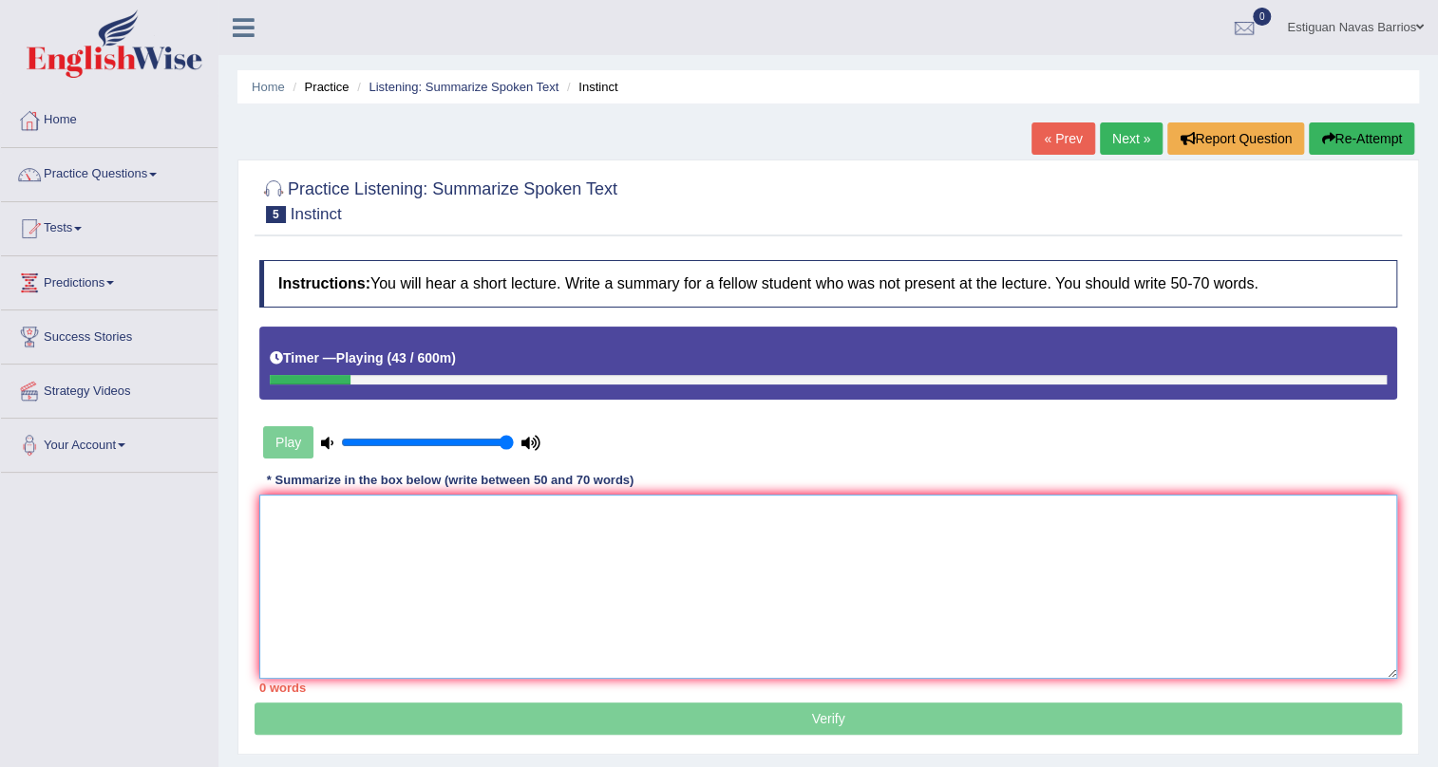
paste textarea "The speaker provided a comprehensive overview of first inhabitants in Australia…"
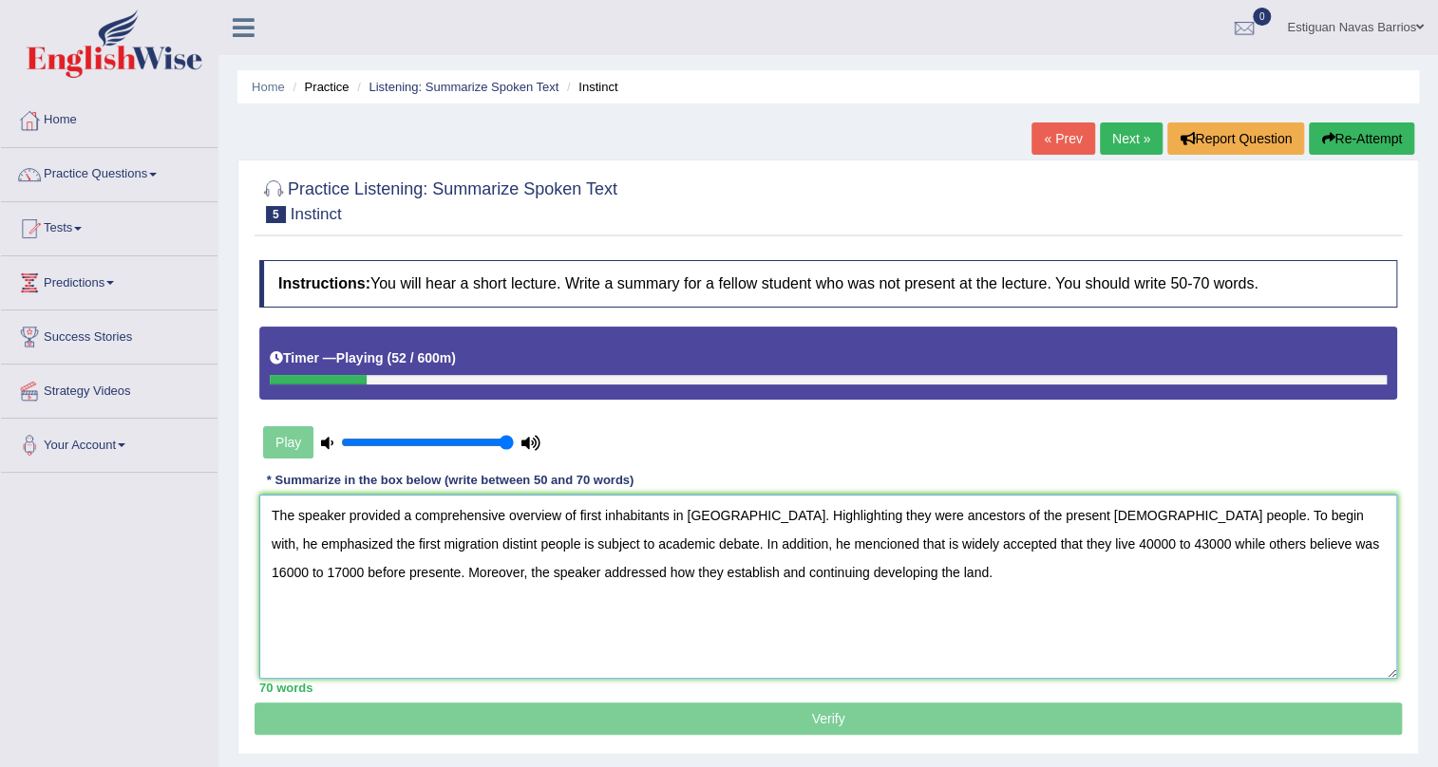
drag, startPoint x: 567, startPoint y: 518, endPoint x: 736, endPoint y: 501, distance: 169.8
click at [736, 501] on textarea "The speaker provided a comprehensive overview of first inhabitants in Australia…" at bounding box center [828, 587] width 1138 height 184
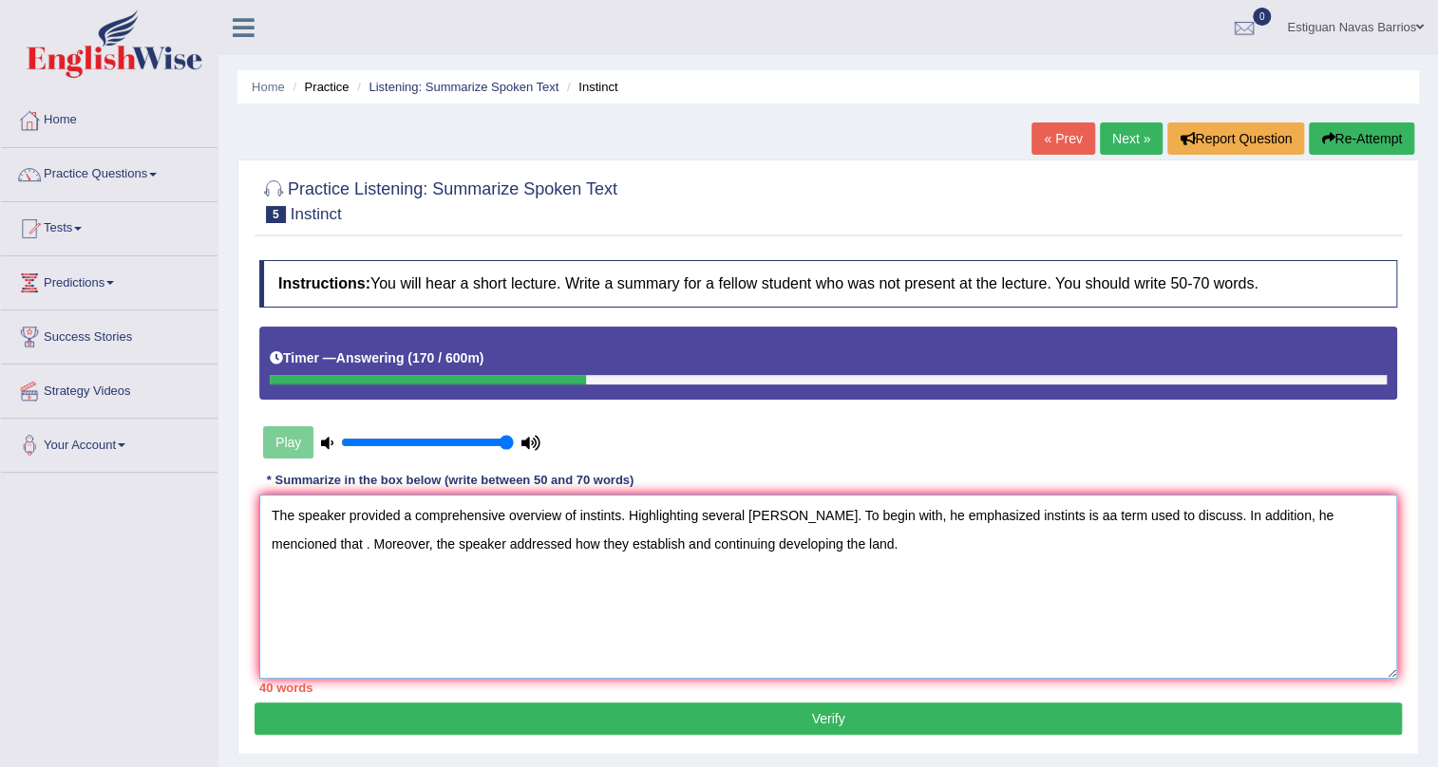
click at [1036, 513] on textarea "The speaker provided a comprehensive overview of instints. Highlighting several…" at bounding box center [828, 587] width 1138 height 184
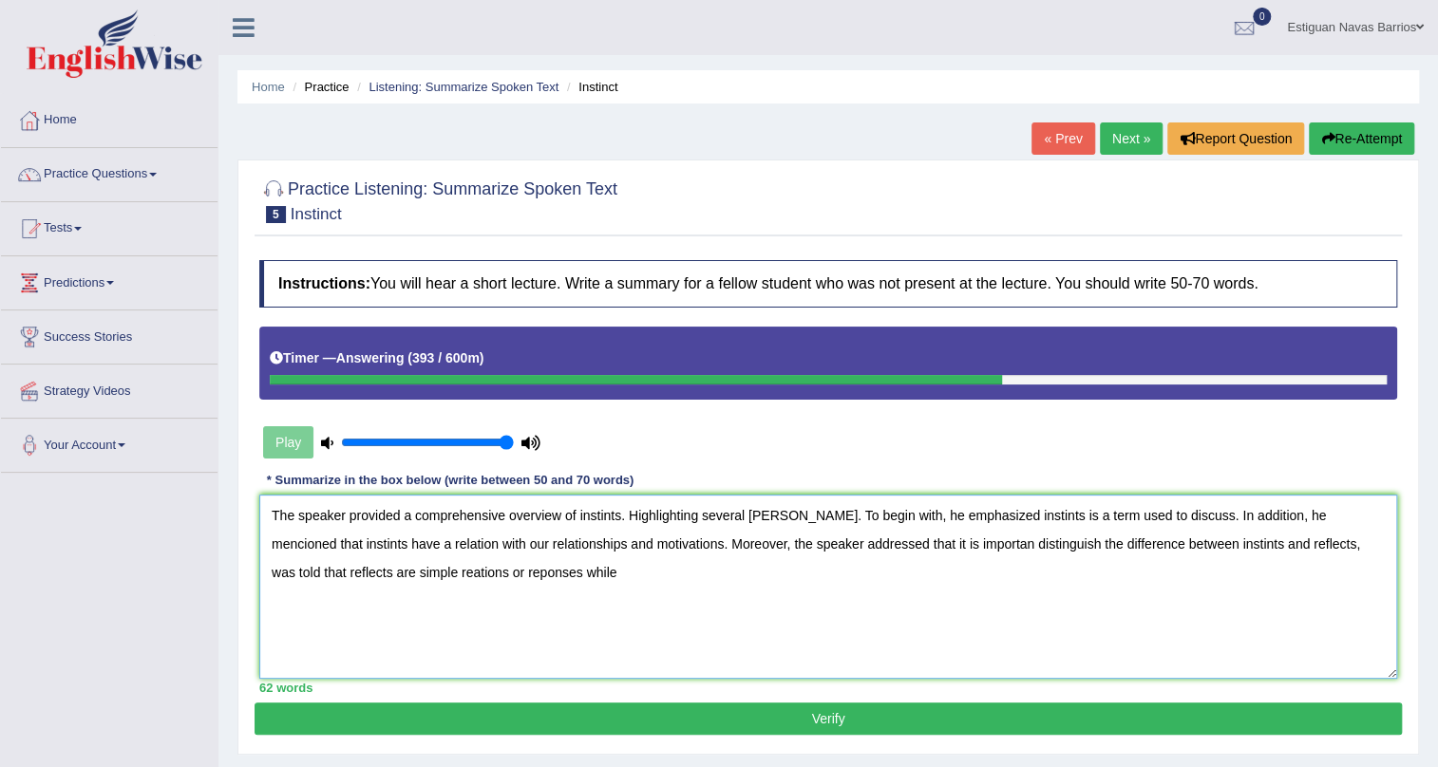
click at [398, 572] on textarea "The speaker provided a comprehensive overview of instints. Highlighting several…" at bounding box center [828, 587] width 1138 height 184
click at [1152, 515] on textarea "The speaker provided a comprehensive overview of instints. Highlighting several…" at bounding box center [828, 587] width 1138 height 184
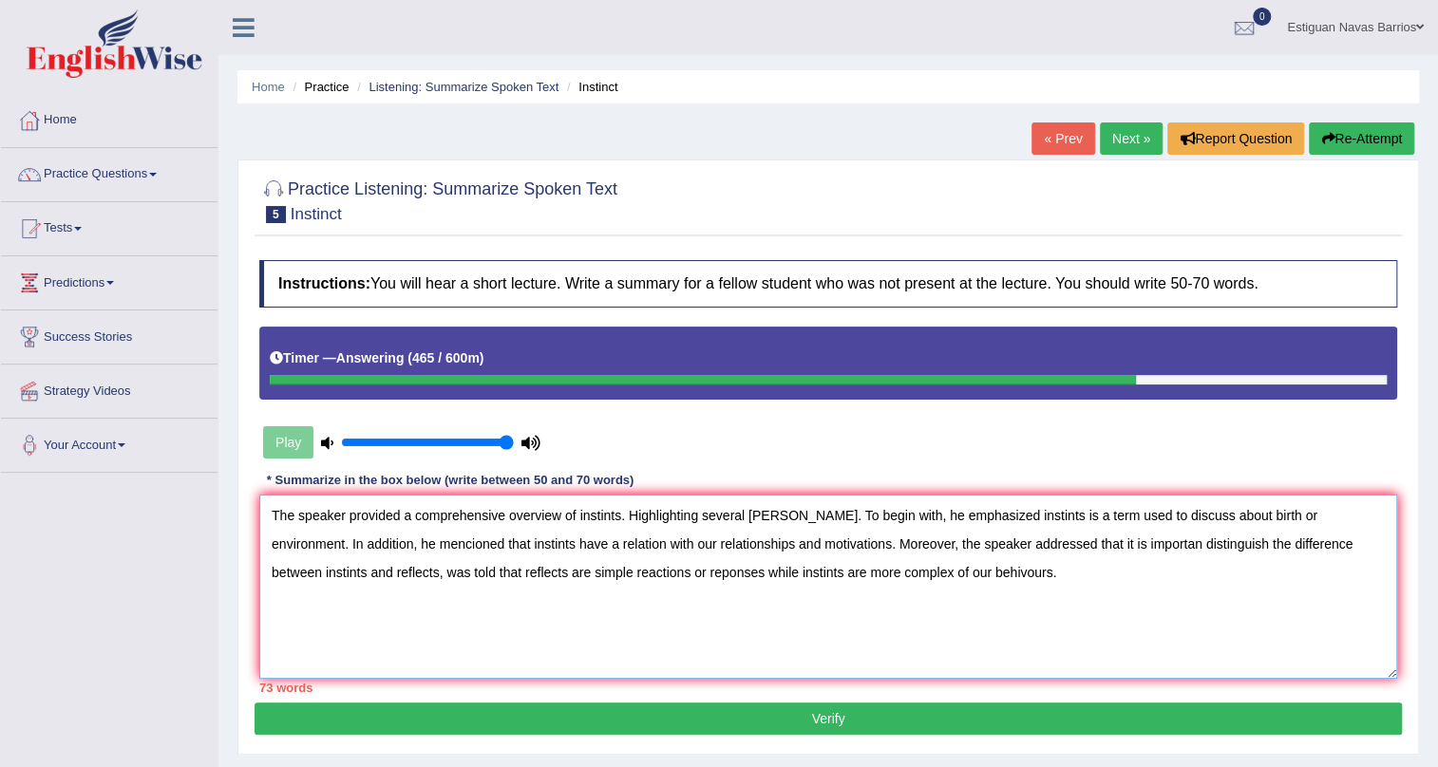
click at [1102, 543] on textarea "The speaker provided a comprehensive overview of instints. Highlighting several…" at bounding box center [828, 587] width 1138 height 184
click at [751, 513] on textarea "The speaker provided a comprehensive overview of instints. Highlighting several…" at bounding box center [828, 587] width 1138 height 184
click at [978, 585] on textarea "The speaker provided a comprehensive overview of instints. Highlighting several…" at bounding box center [828, 587] width 1138 height 184
click at [781, 518] on textarea "The speaker provided a comprehensive overview of instints. Highlighting several…" at bounding box center [828, 587] width 1138 height 184
drag, startPoint x: 1162, startPoint y: 518, endPoint x: 1317, endPoint y: 522, distance: 154.8
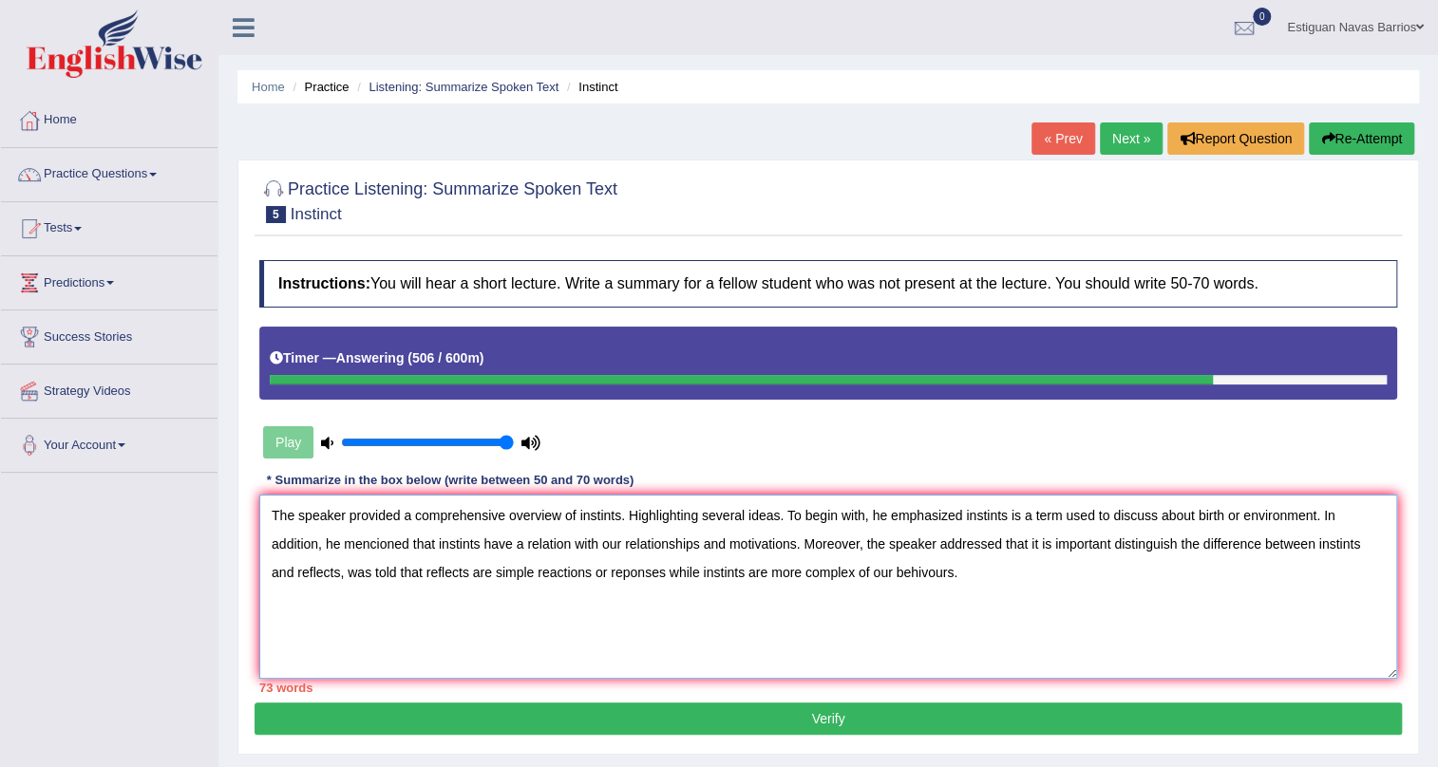
click at [1317, 522] on textarea "The speaker provided a comprehensive overview of instints. Highlighting several…" at bounding box center [828, 587] width 1138 height 184
click at [1201, 567] on textarea "The speaker provided a comprehensive overview of instints. Highlighting several…" at bounding box center [828, 587] width 1138 height 184
click at [304, 549] on textarea "The speaker provided a comprehensive overview of instints. Highlighting several…" at bounding box center [828, 587] width 1138 height 184
drag, startPoint x: 405, startPoint y: 542, endPoint x: 541, endPoint y: 539, distance: 135.8
click at [541, 539] on textarea "The speaker provided a comprehensive overview of instints. Highlighting several…" at bounding box center [828, 587] width 1138 height 184
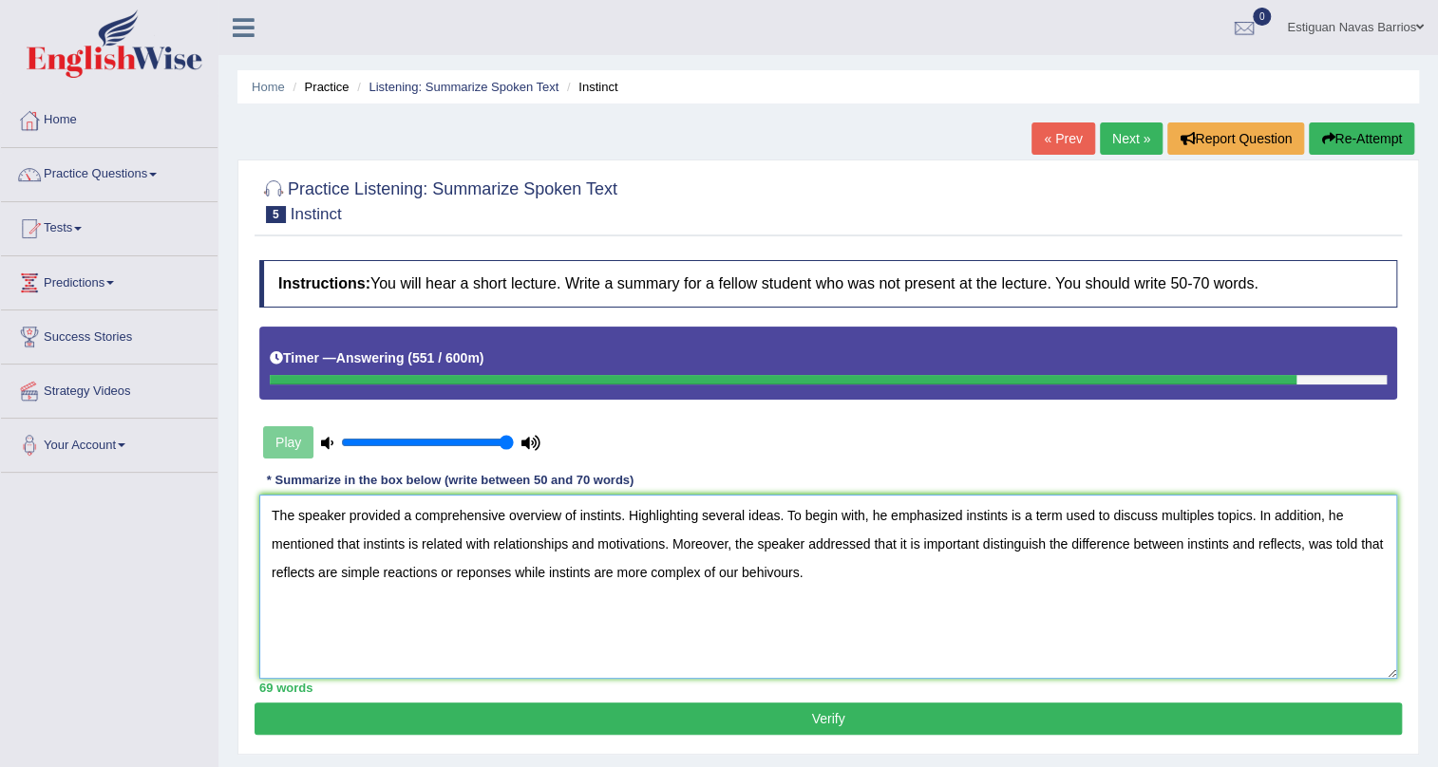
click at [468, 573] on textarea "The speaker provided a comprehensive overview of instints. Highlighting several…" at bounding box center [828, 587] width 1138 height 184
type textarea "The speaker provided a comprehensive overview of instints. Highlighting several…"
click at [790, 706] on button "Verify" at bounding box center [827, 719] width 1147 height 32
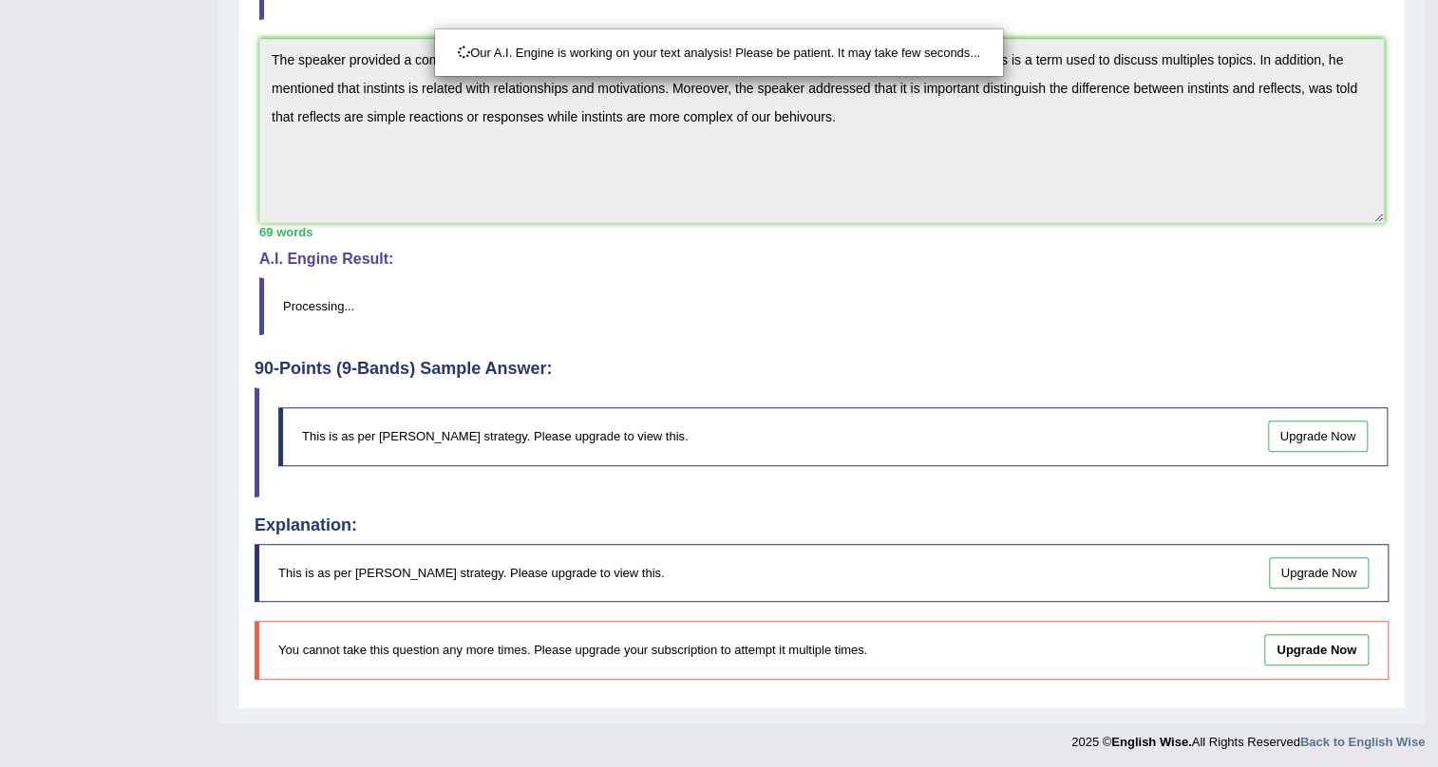
scroll to position [522, 0]
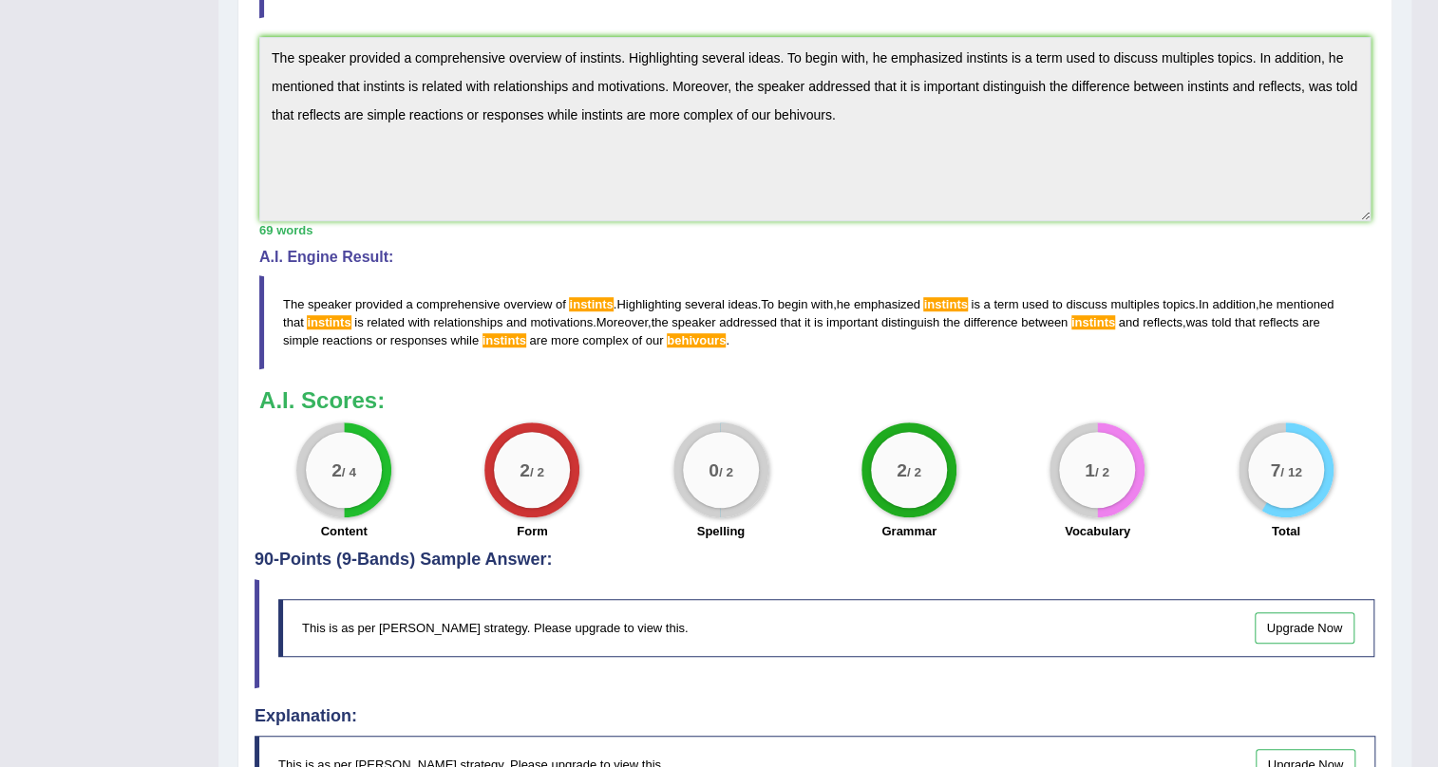
click at [187, 51] on div "Toggle navigation Home Practice Questions Speaking Practice Read Aloud Repeat S…" at bounding box center [705, 216] width 1411 height 1476
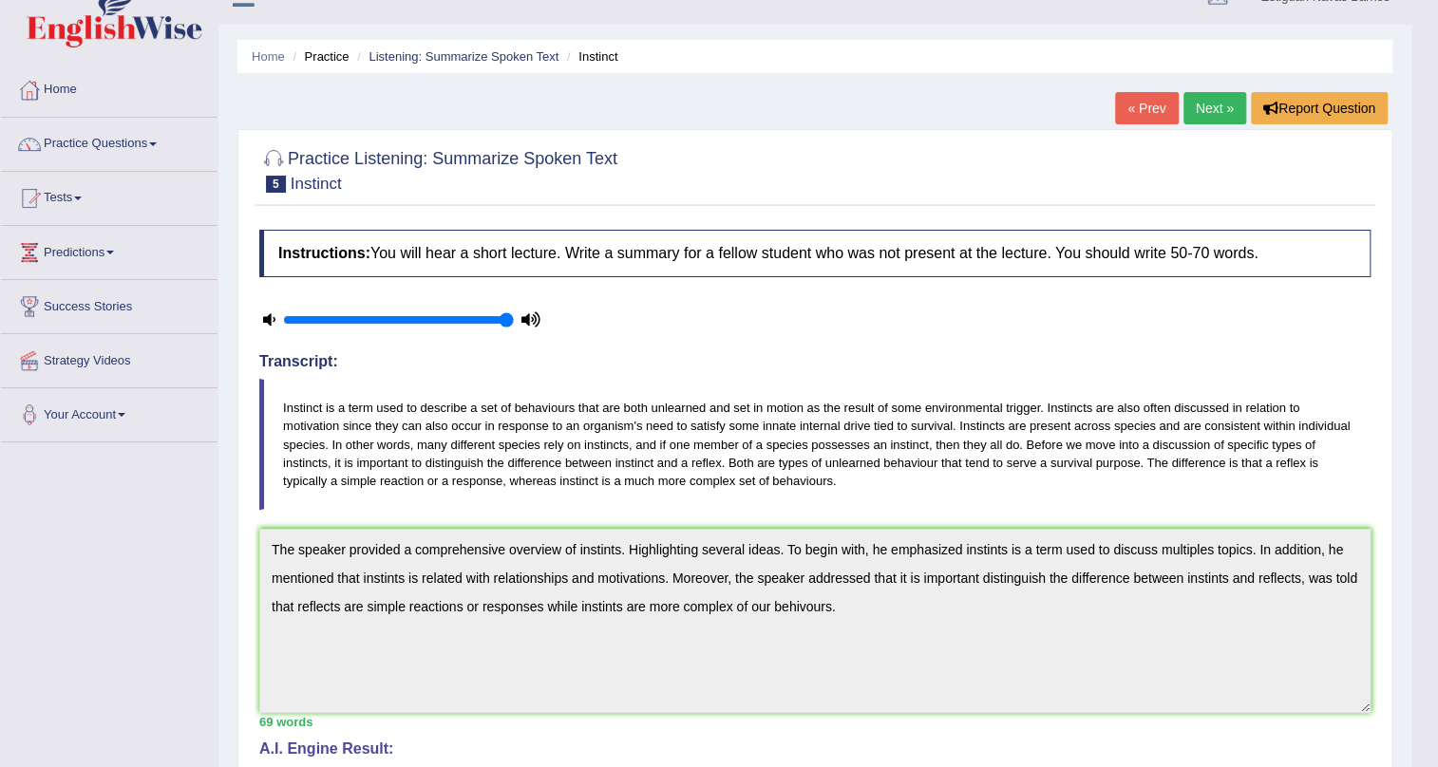
scroll to position [4, 0]
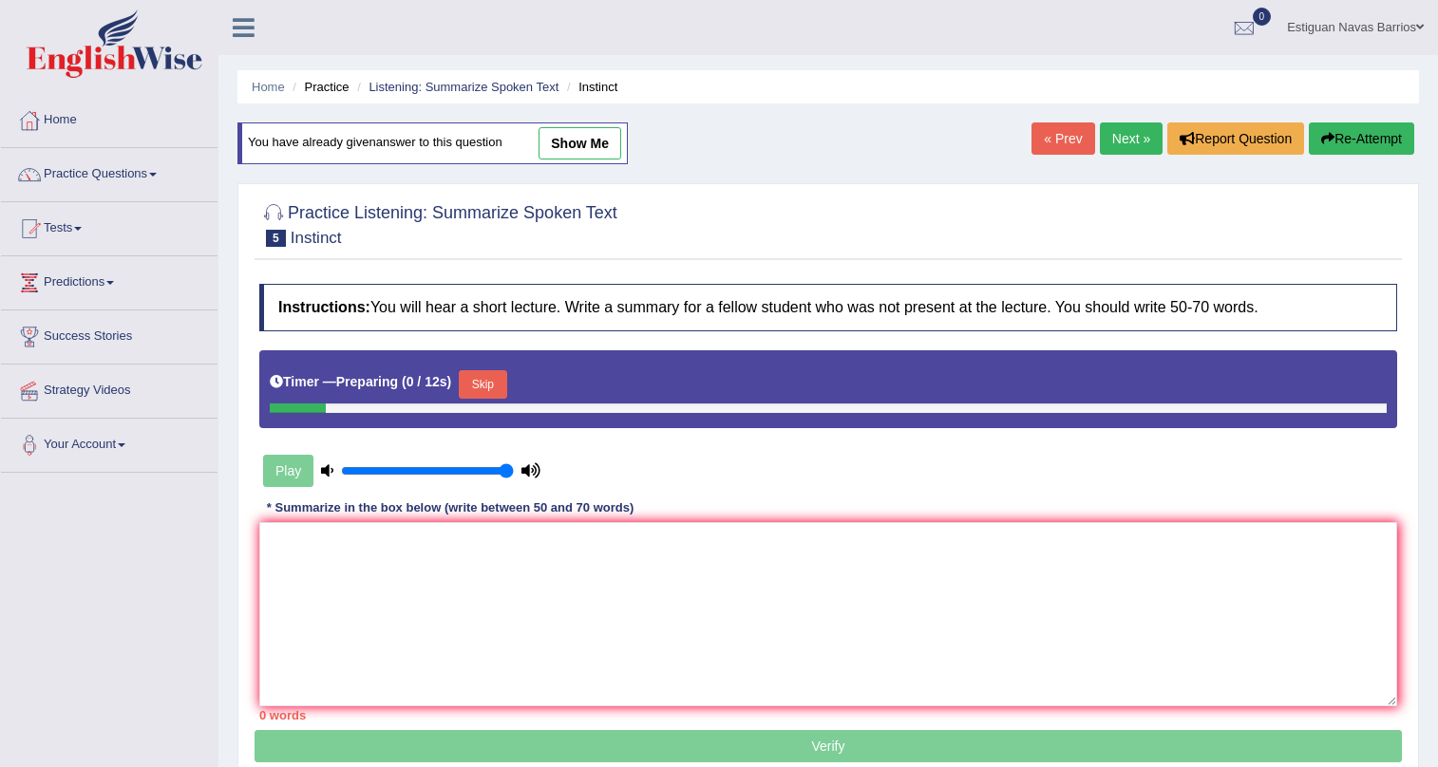
click at [808, 544] on textarea at bounding box center [828, 614] width 1138 height 184
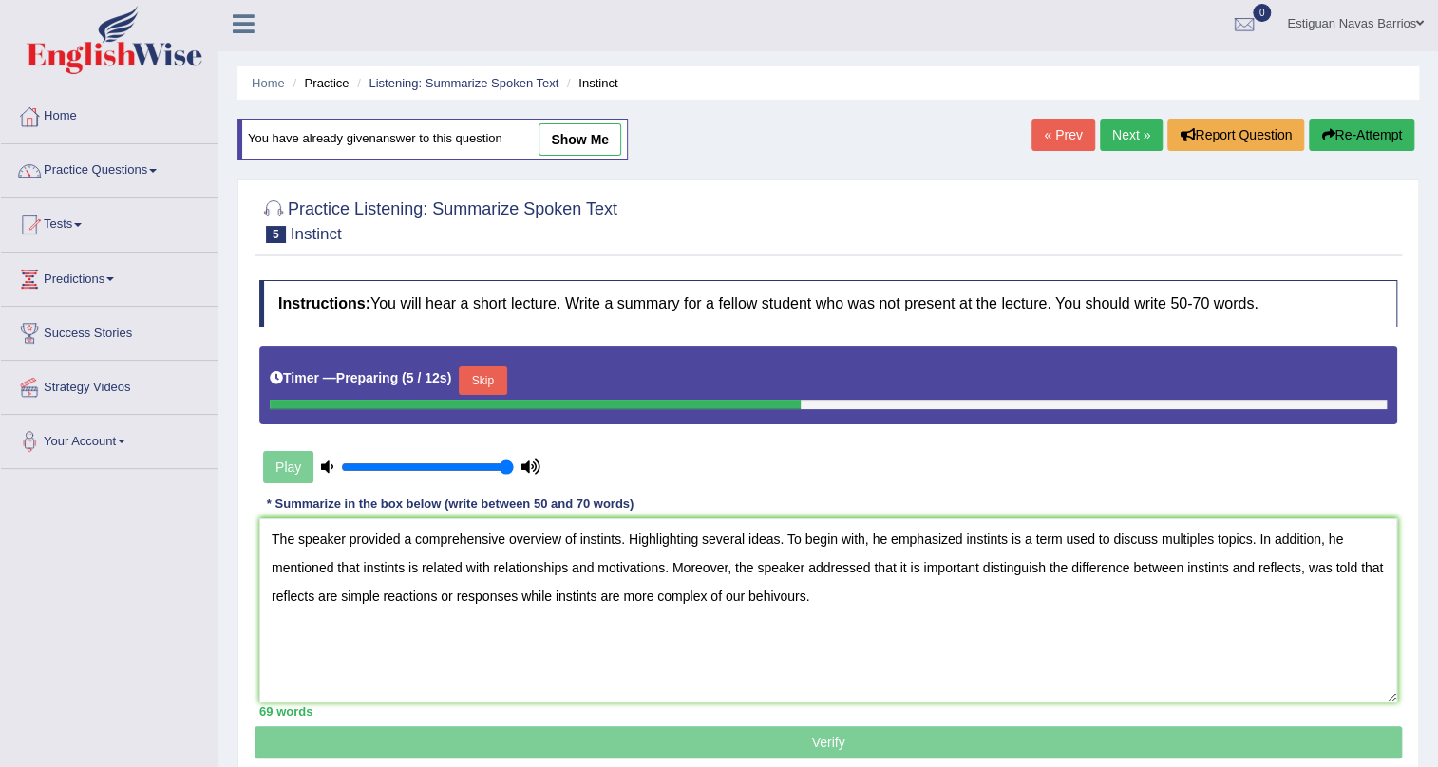
click at [609, 539] on textarea "The speaker provided a comprehensive overview of instints. Highlighting several…" at bounding box center [828, 610] width 1138 height 184
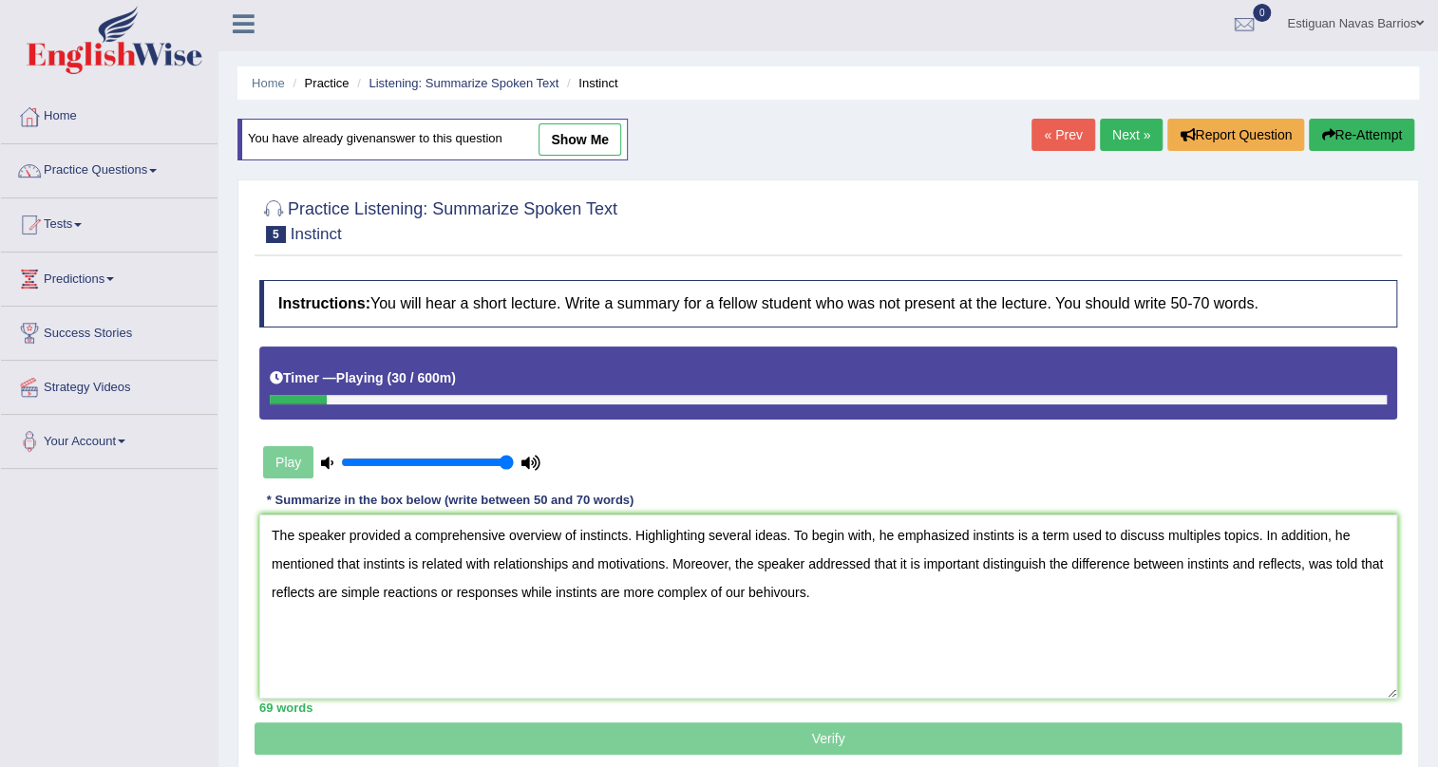
click at [973, 536] on textarea "The speaker provided a comprehensive overview of instincts. Highlighting severa…" at bounding box center [828, 607] width 1138 height 184
click at [362, 560] on textarea "The speaker provided a comprehensive overview of instincts. Highlighting severa…" at bounding box center [828, 607] width 1138 height 184
click at [1265, 566] on textarea "The speaker provided a comprehensive overview of instincts. Highlighting severa…" at bounding box center [828, 607] width 1138 height 184
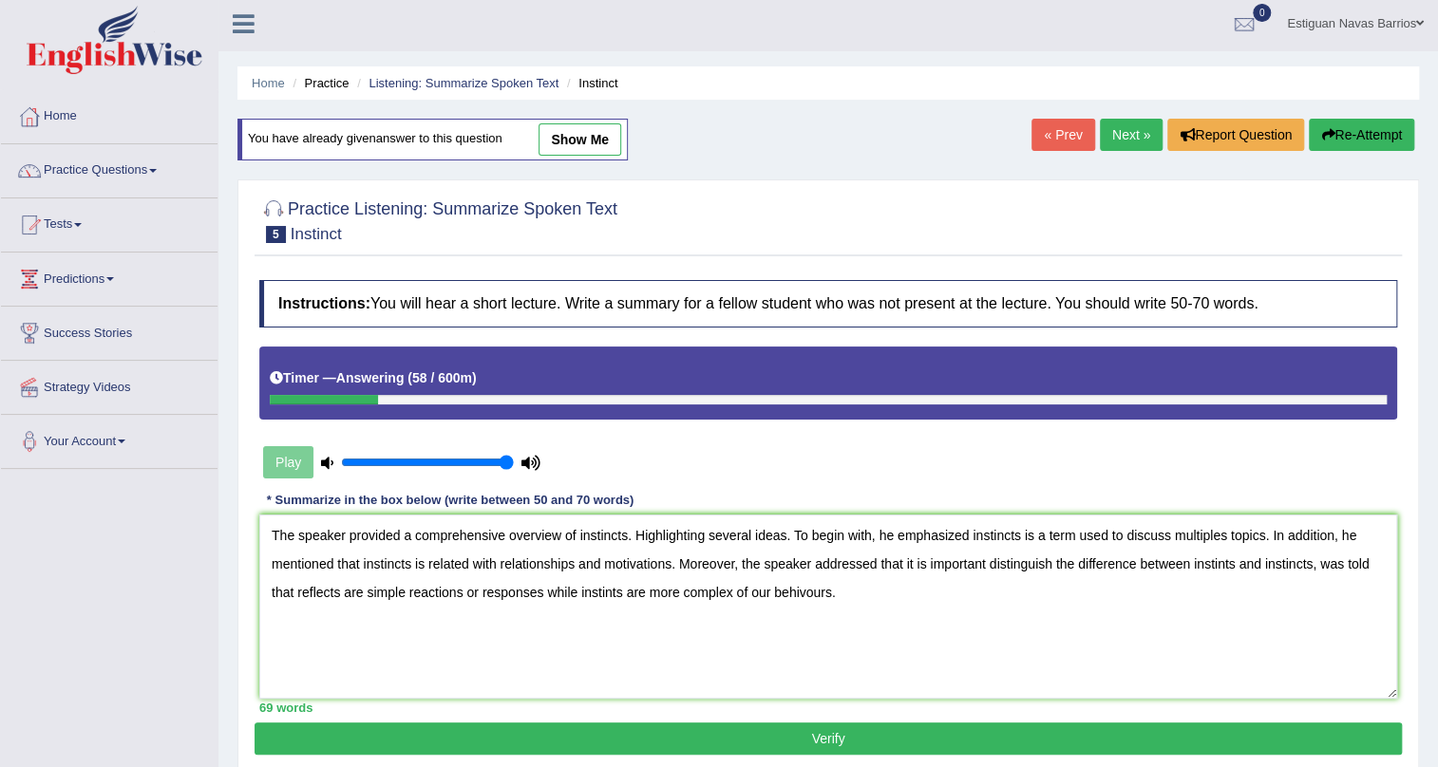
click at [646, 590] on textarea "The speaker provided a comprehensive overview of instincts. Highlighting severa…" at bounding box center [828, 607] width 1138 height 184
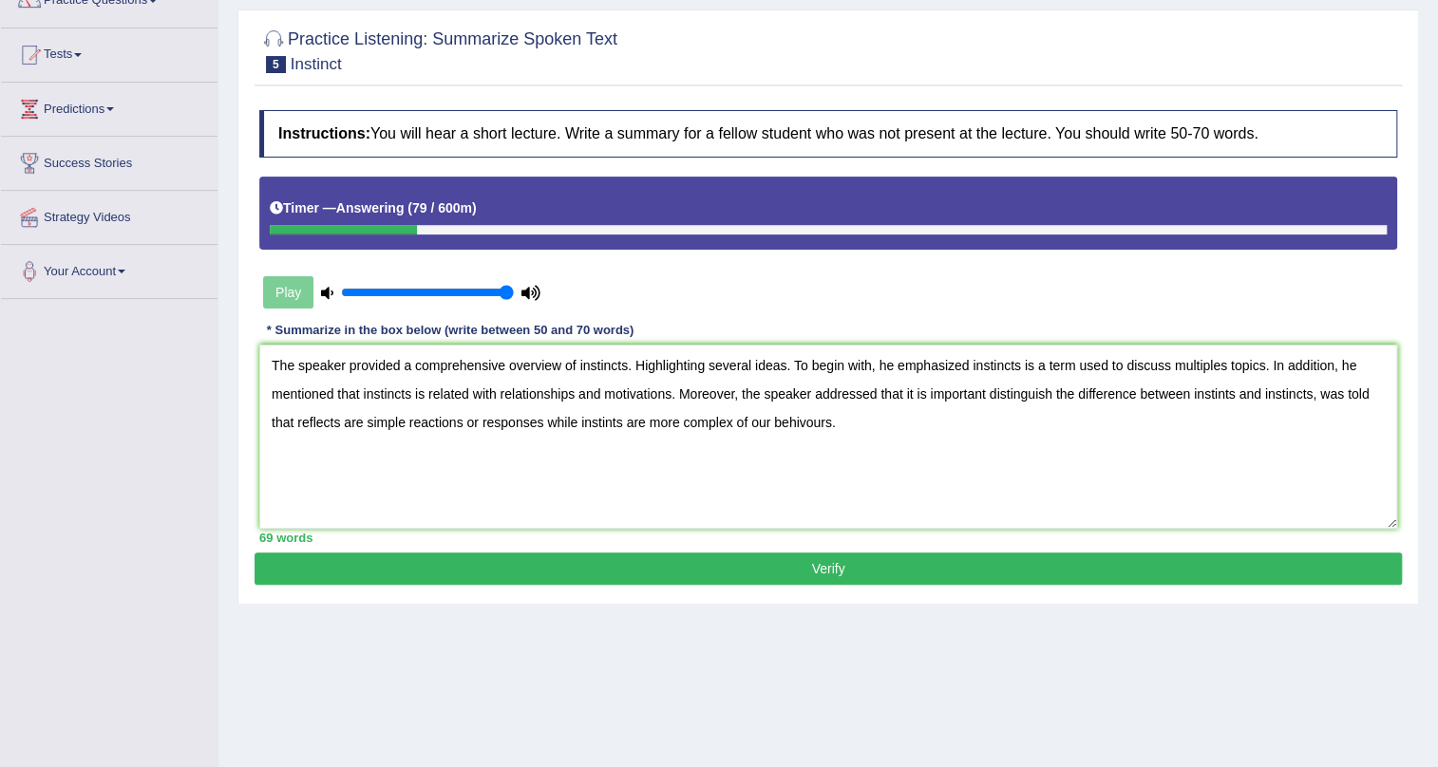
scroll to position [177, 0]
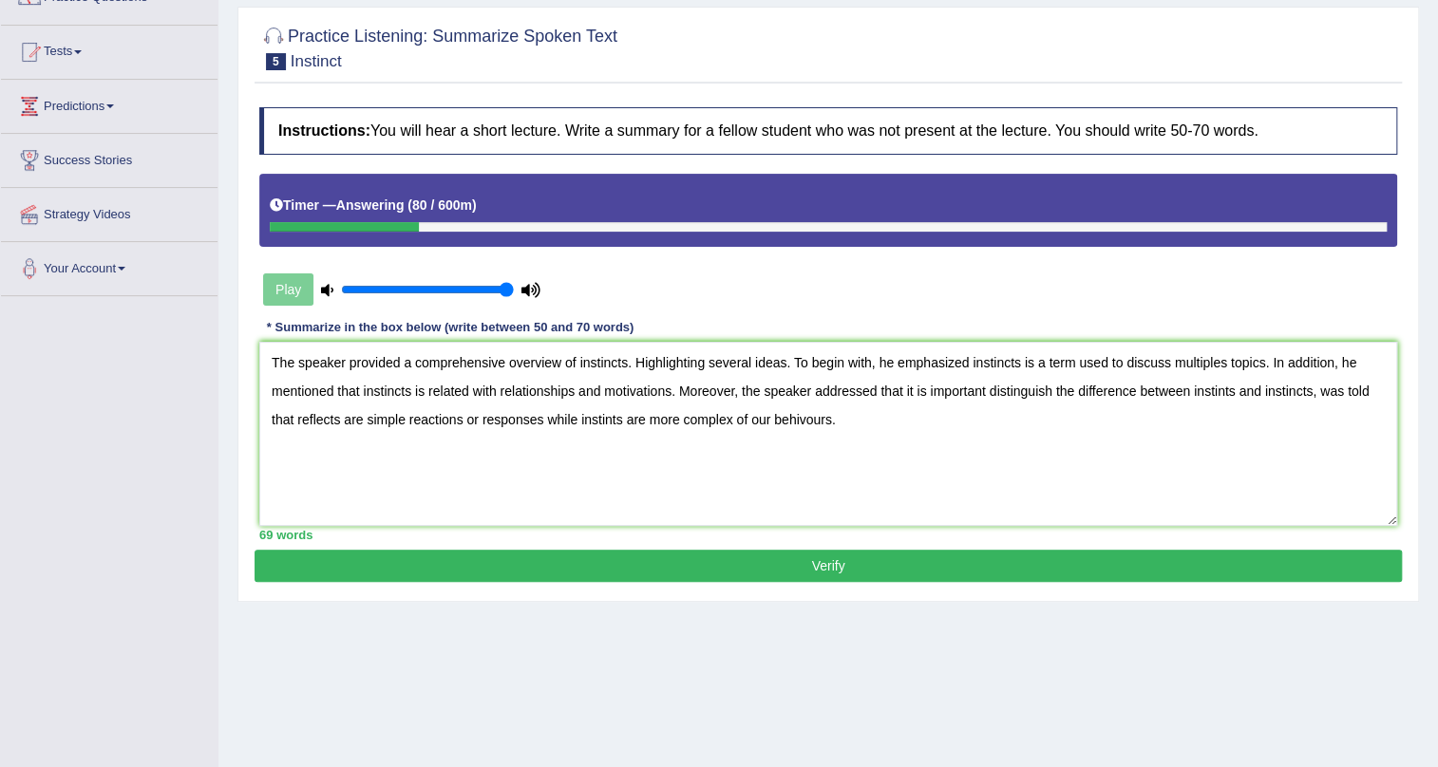
type textarea "The speaker provided a comprehensive overview of instincts. Highlighting severa…"
click at [990, 552] on button "Verify" at bounding box center [827, 566] width 1147 height 32
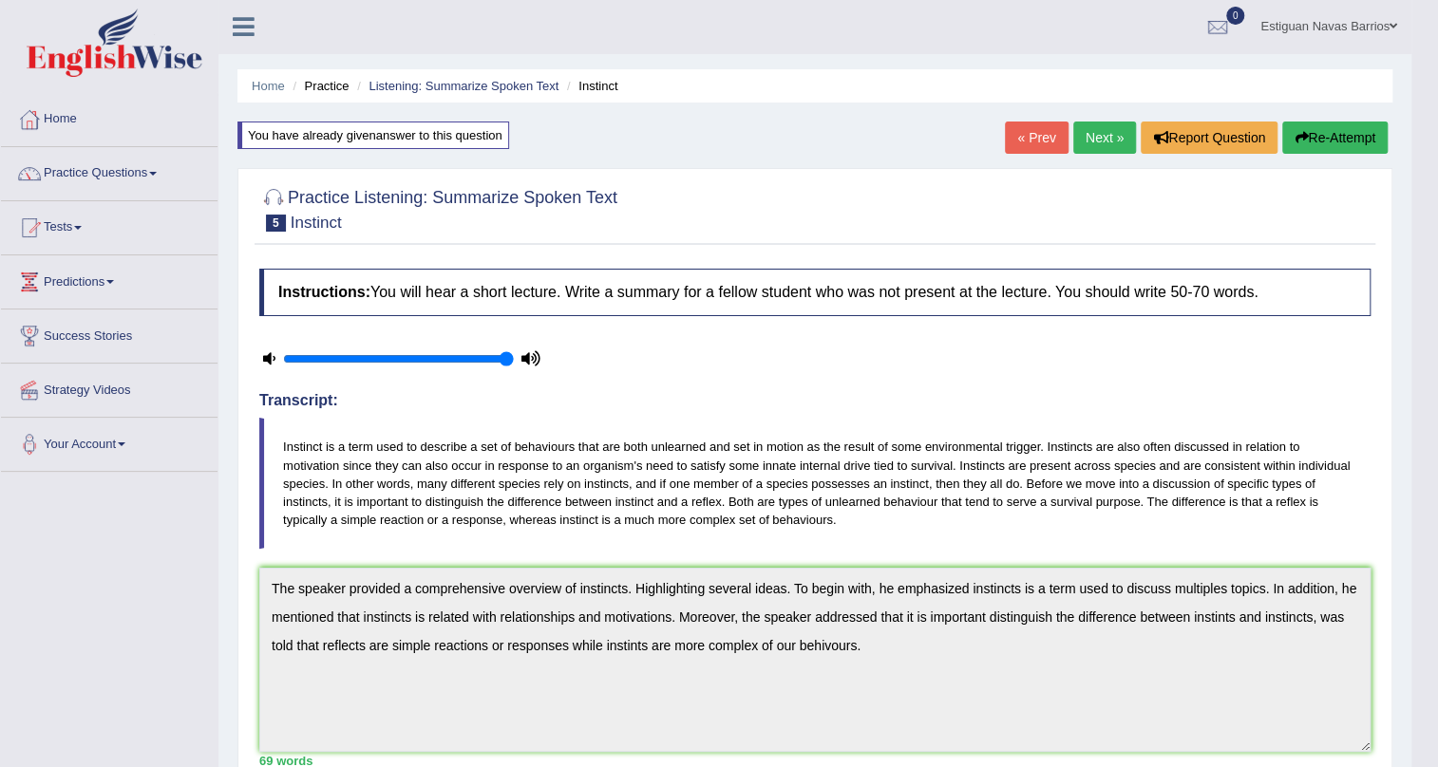
scroll to position [0, 0]
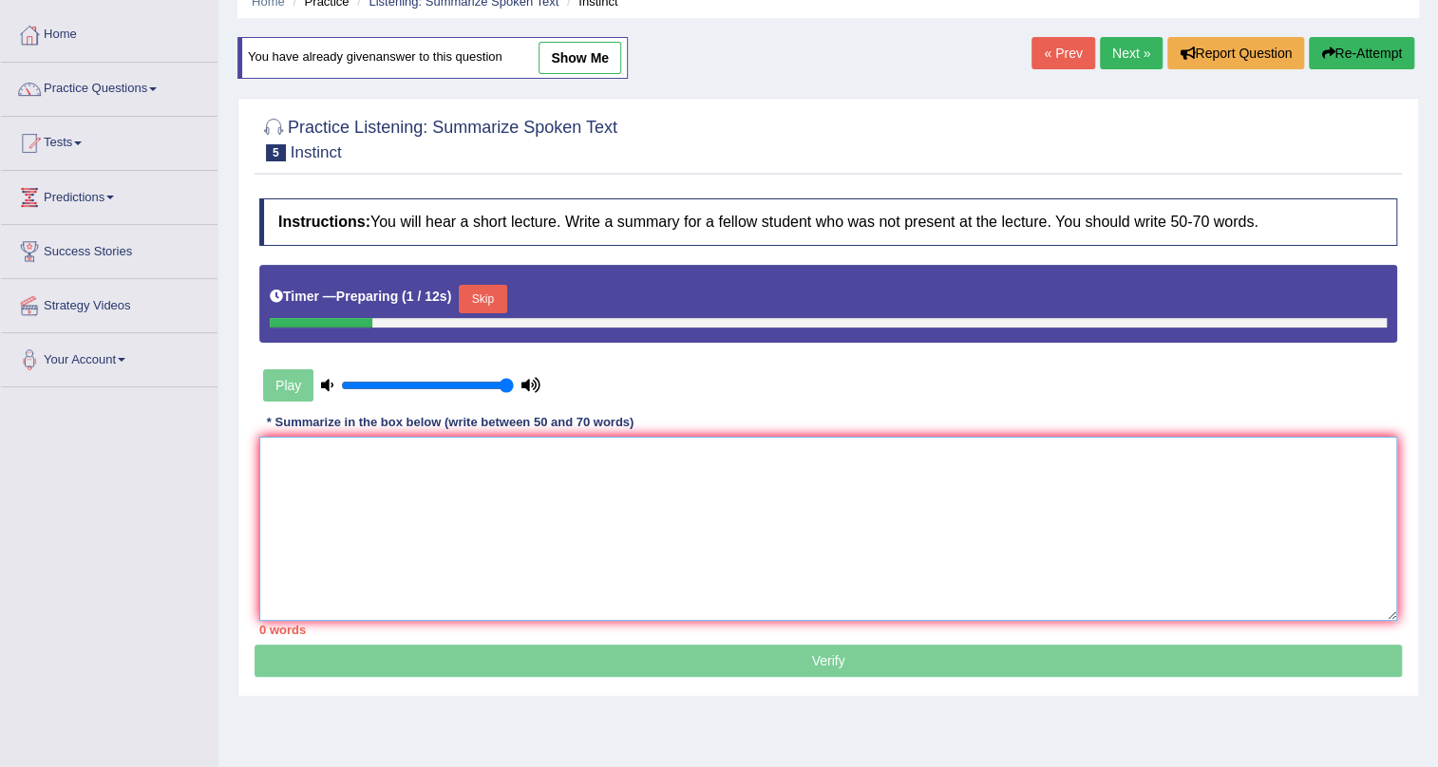
click at [370, 540] on textarea at bounding box center [828, 529] width 1138 height 184
paste textarea "The speaker provided a comprehensive overview of instincts. Highlighting severa…"
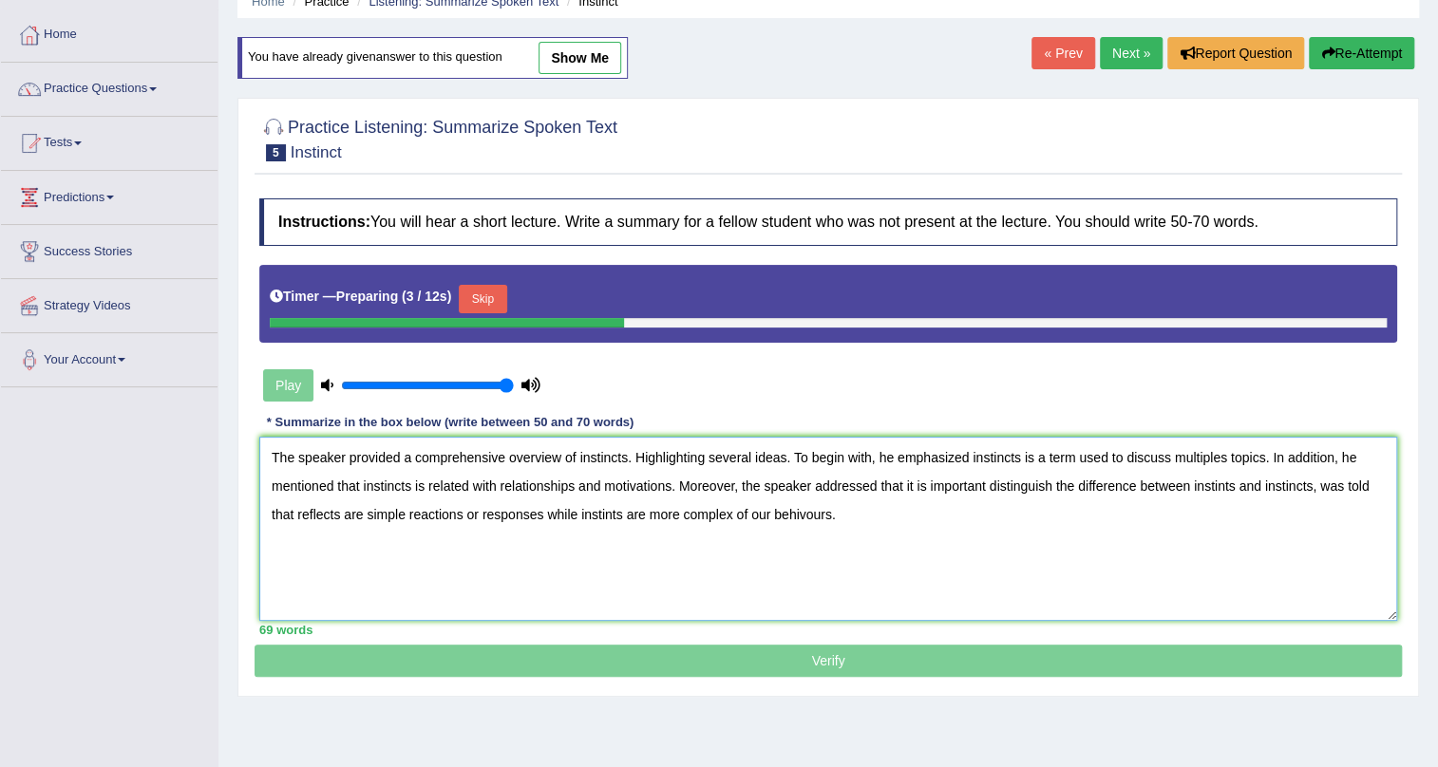
click at [798, 474] on textarea "The speaker provided a comprehensive overview of instincts. Highlighting severa…" at bounding box center [828, 529] width 1138 height 184
click at [583, 450] on textarea "The speaker provided a comprehensive overview of instincts. Highlighting severa…" at bounding box center [828, 529] width 1138 height 184
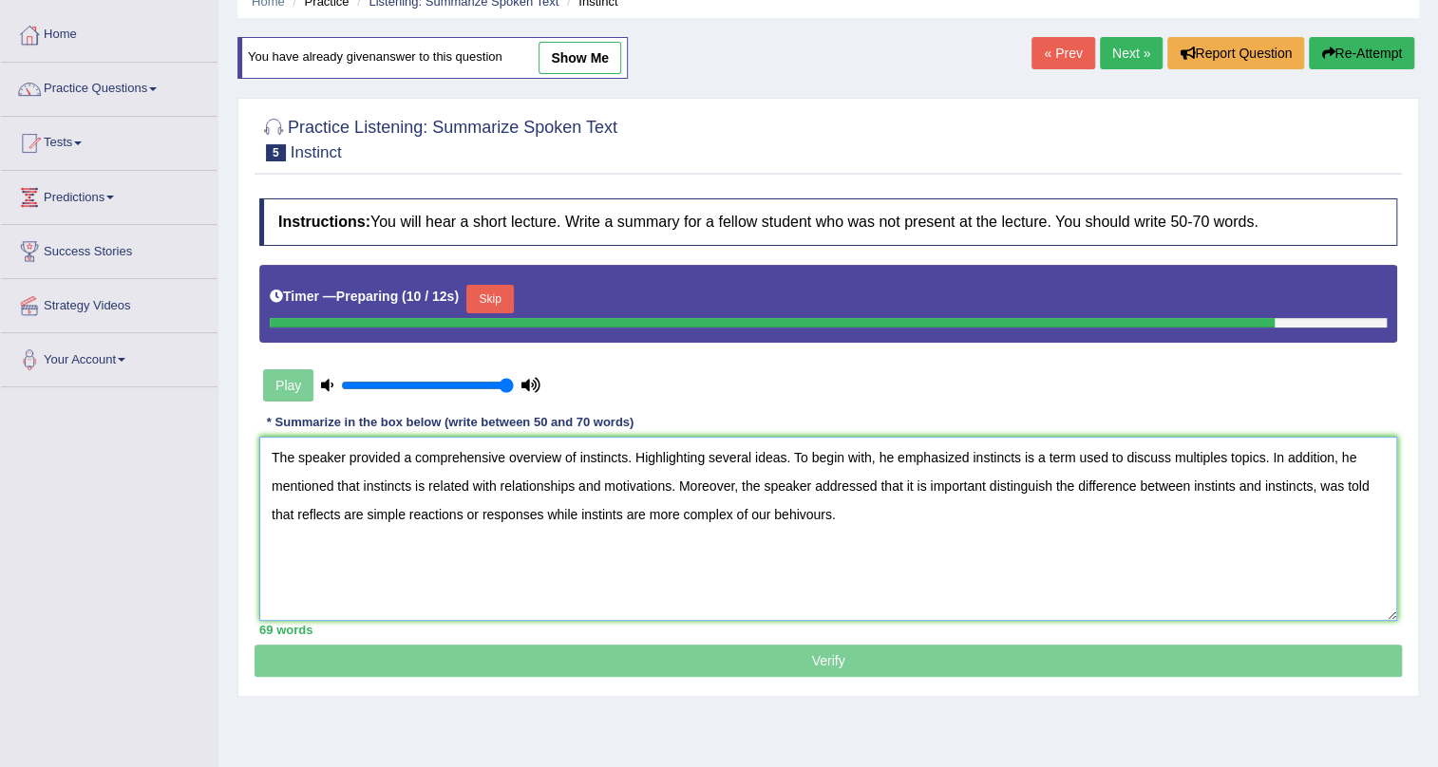
click at [1272, 480] on textarea "The speaker provided a comprehensive overview of instincts. Highlighting severa…" at bounding box center [828, 529] width 1138 height 184
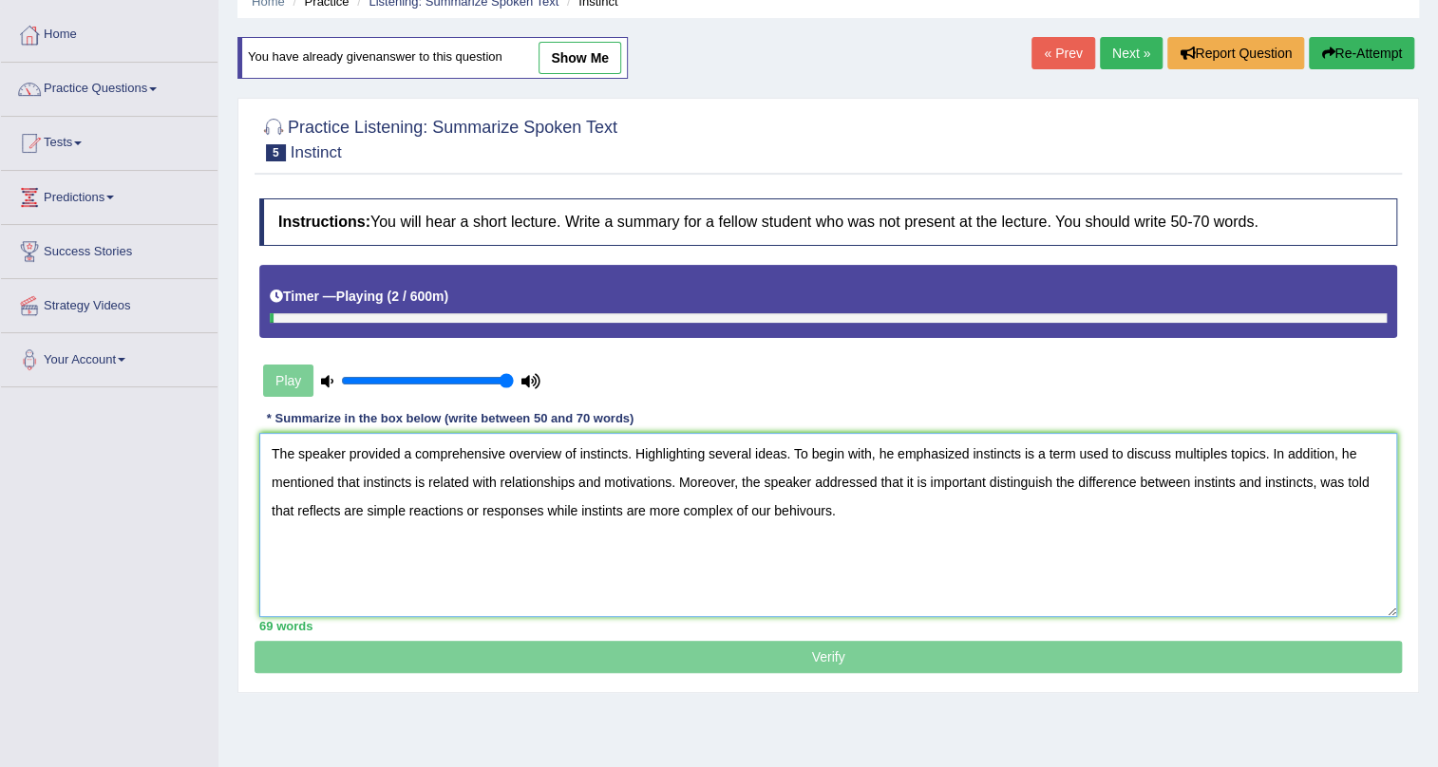
click at [579, 505] on textarea "The speaker provided a comprehensive overview of instincts. Highlighting severa…" at bounding box center [828, 525] width 1138 height 184
paste textarea "c"
click at [798, 502] on textarea "The speaker provided a comprehensive overview of instincts. Highlighting severa…" at bounding box center [828, 525] width 1138 height 184
click at [827, 513] on textarea "The speaker provided a comprehensive overview of instincts. Highlighting severa…" at bounding box center [828, 525] width 1138 height 184
click at [869, 586] on textarea "The speaker provided a comprehensive overview of instincts. Highlighting severa…" at bounding box center [828, 525] width 1138 height 184
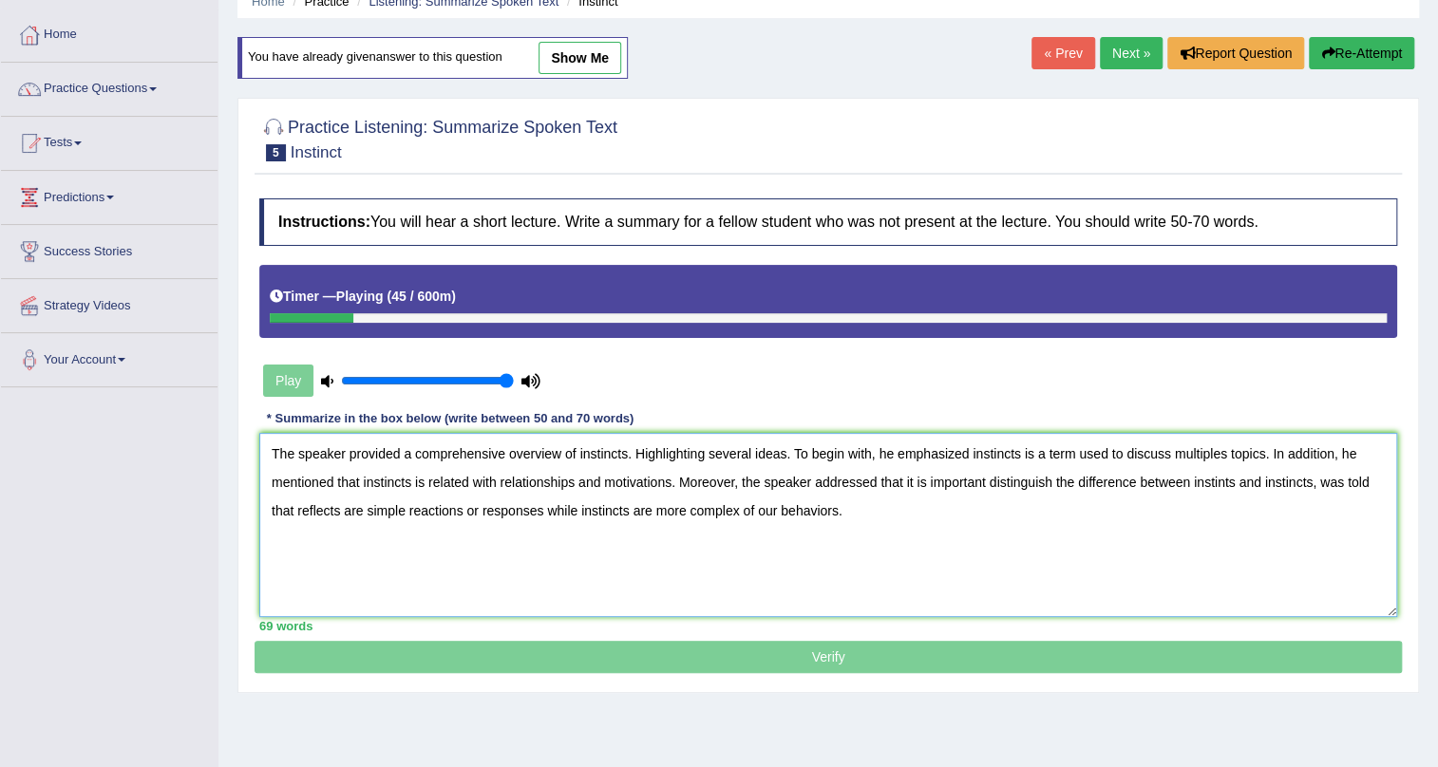
click at [364, 483] on textarea "The speaker provided a comprehensive overview of instincts. Highlighting severa…" at bounding box center [828, 525] width 1138 height 184
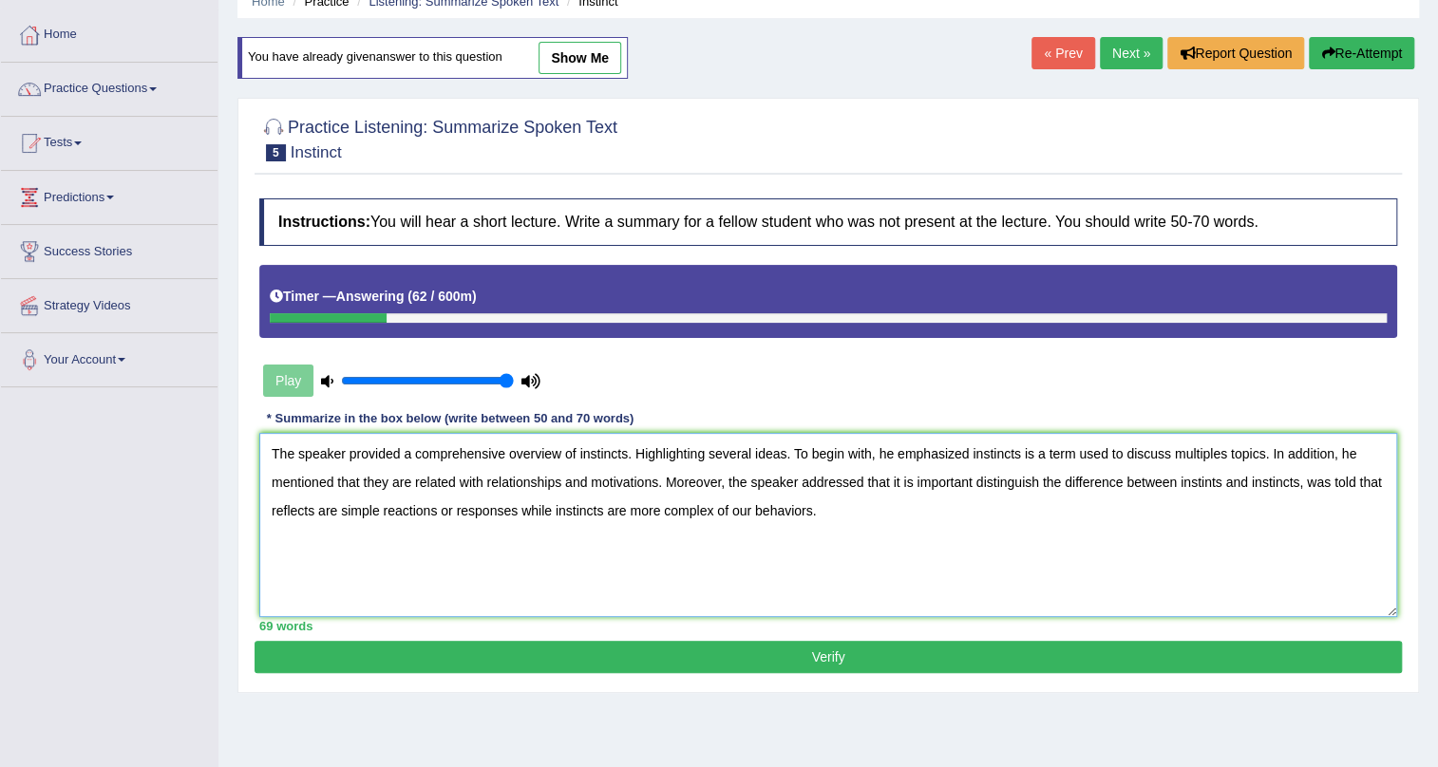
click at [312, 509] on textarea "The speaker provided a comprehensive overview of instincts. Highlighting severa…" at bounding box center [828, 525] width 1138 height 184
click at [1224, 481] on textarea "The speaker provided a comprehensive overview of instincts. Highlighting severa…" at bounding box center [828, 525] width 1138 height 184
click at [340, 514] on textarea "The speaker provided a comprehensive overview of instincts. Highlighting severa…" at bounding box center [828, 525] width 1138 height 184
click at [581, 507] on textarea "The speaker provided a comprehensive overview of instincts. Highlighting severa…" at bounding box center [828, 525] width 1138 height 184
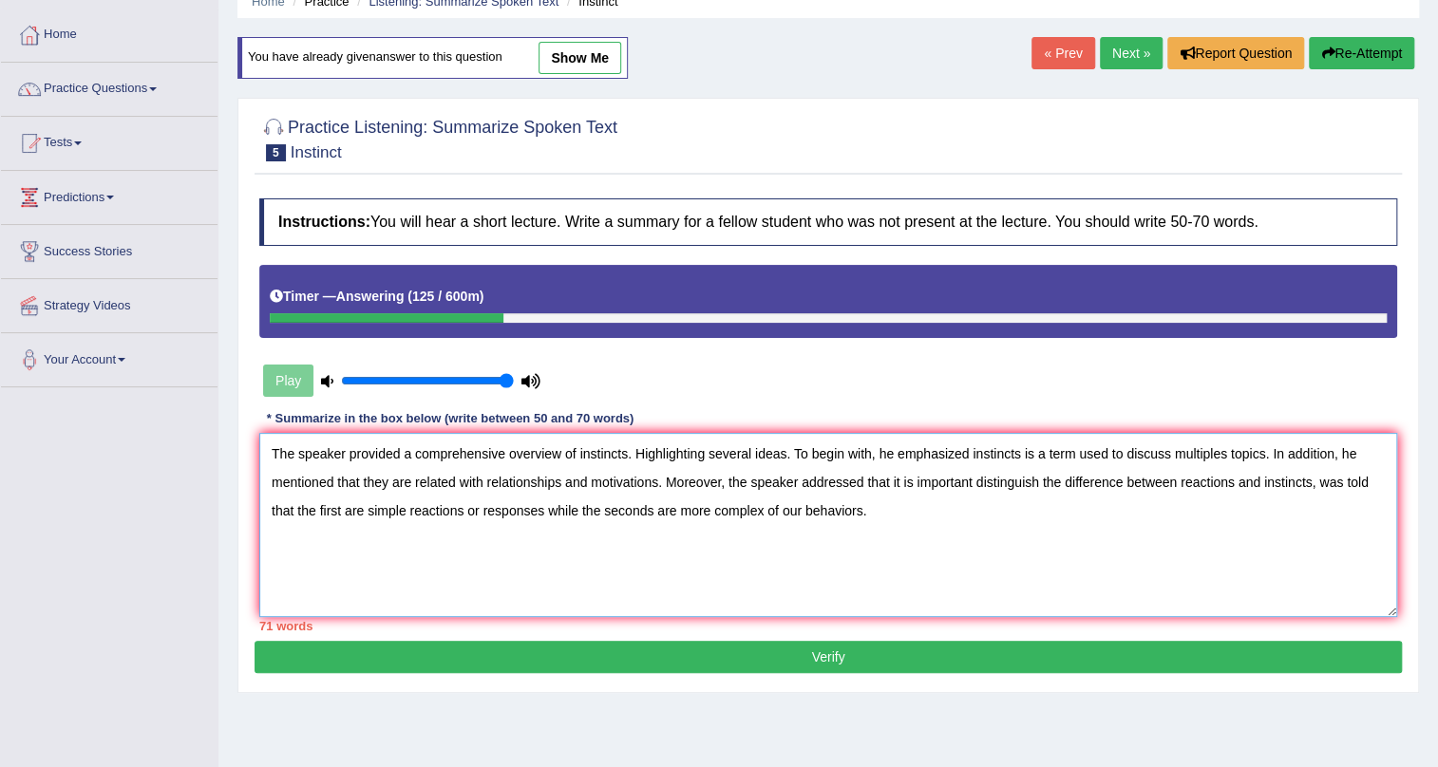
click at [493, 449] on textarea "The speaker provided a comprehensive overview of instincts. Highlighting severa…" at bounding box center [828, 525] width 1138 height 184
click at [396, 481] on textarea "The speaker provided a comprehensive overview of instincts. Highlighting severa…" at bounding box center [828, 525] width 1138 height 184
click at [1344, 479] on textarea "The speaker provided a comprehensive overview of instincts. Highlighting severa…" at bounding box center [828, 525] width 1138 height 184
click at [298, 511] on textarea "The speaker provided a comprehensive overview of instincts. Highlighting severa…" at bounding box center [828, 525] width 1138 height 184
click at [715, 511] on textarea "The speaker provided a comprehensive overview of instincts. Highlighting severa…" at bounding box center [828, 525] width 1138 height 184
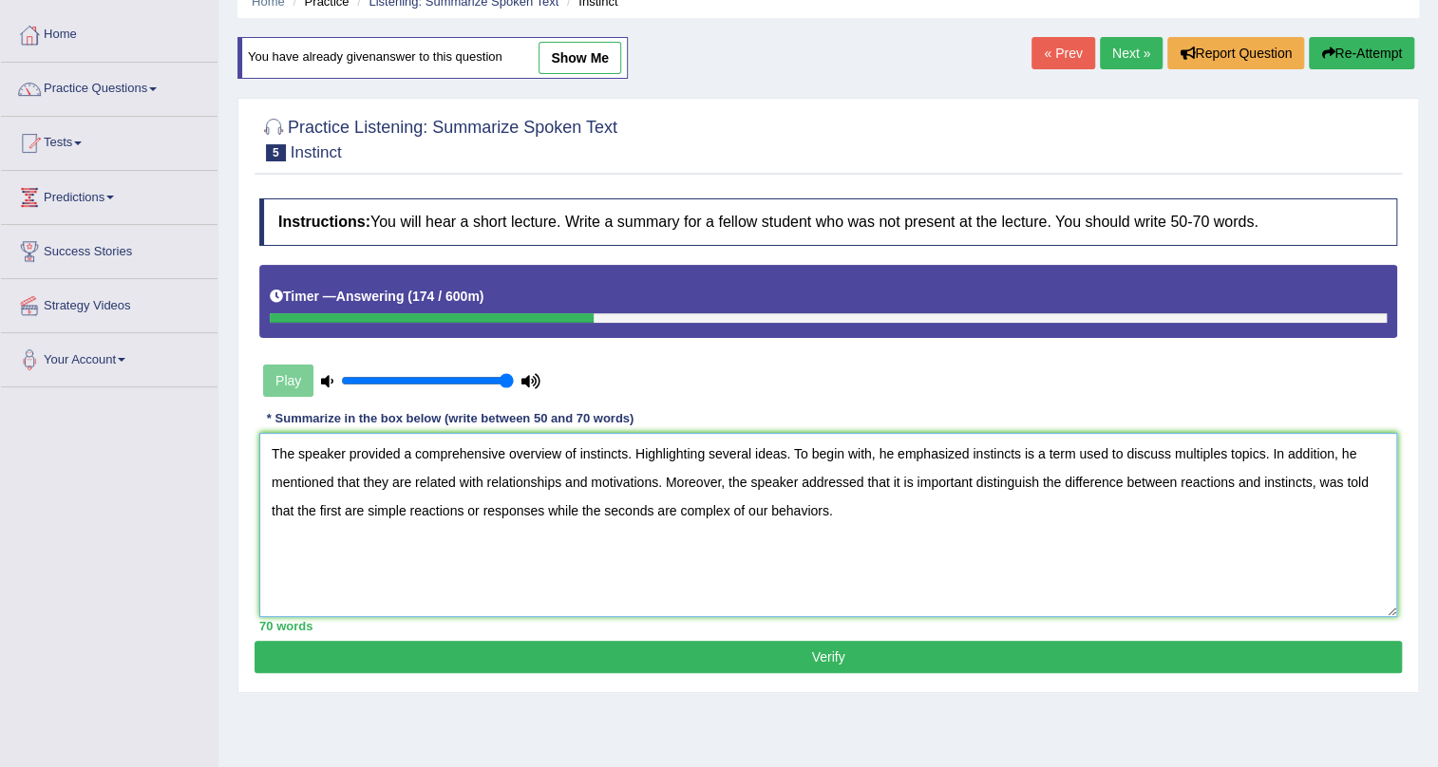
type textarea "The speaker provided a comprehensive overview of instincts. Highlighting severa…"
click at [829, 667] on button "Verify" at bounding box center [827, 657] width 1147 height 32
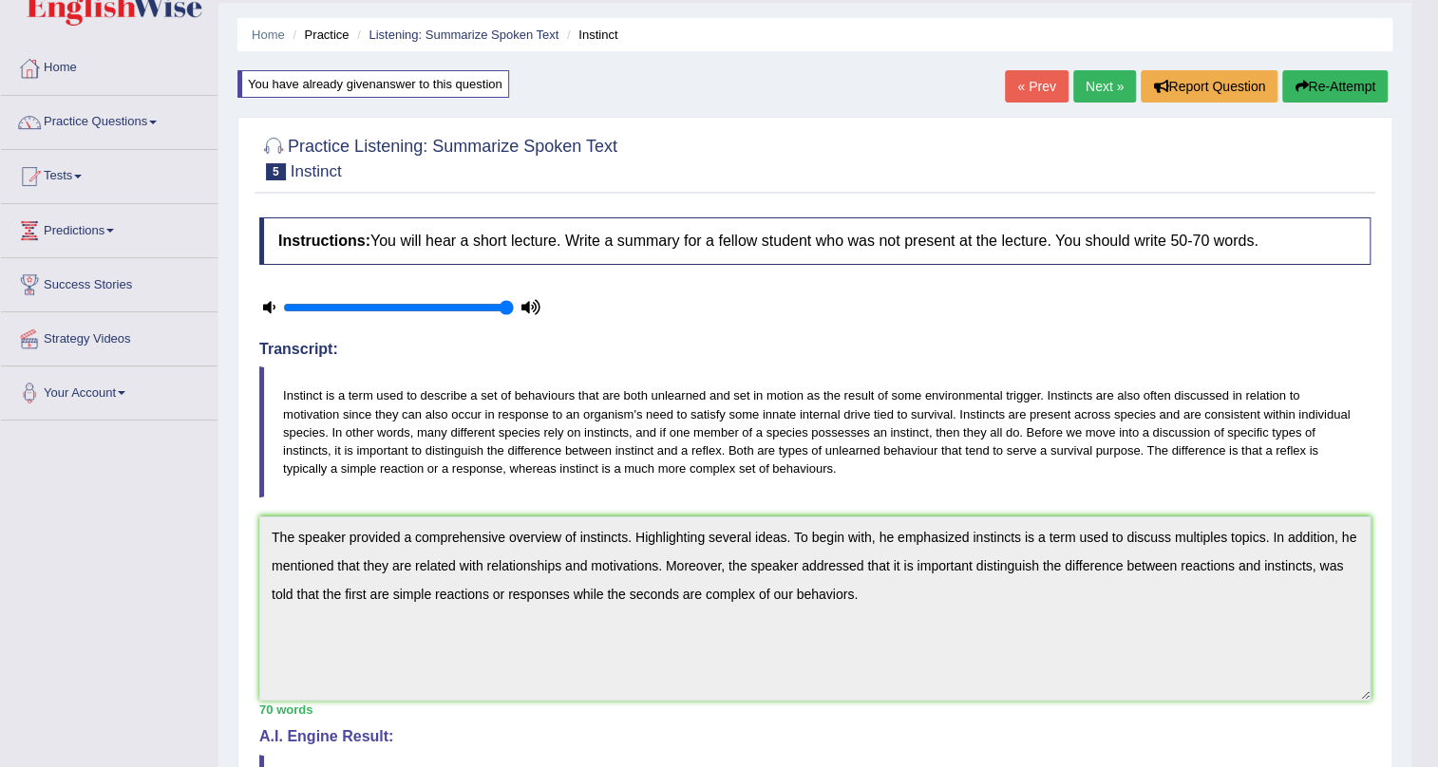
scroll to position [45, 0]
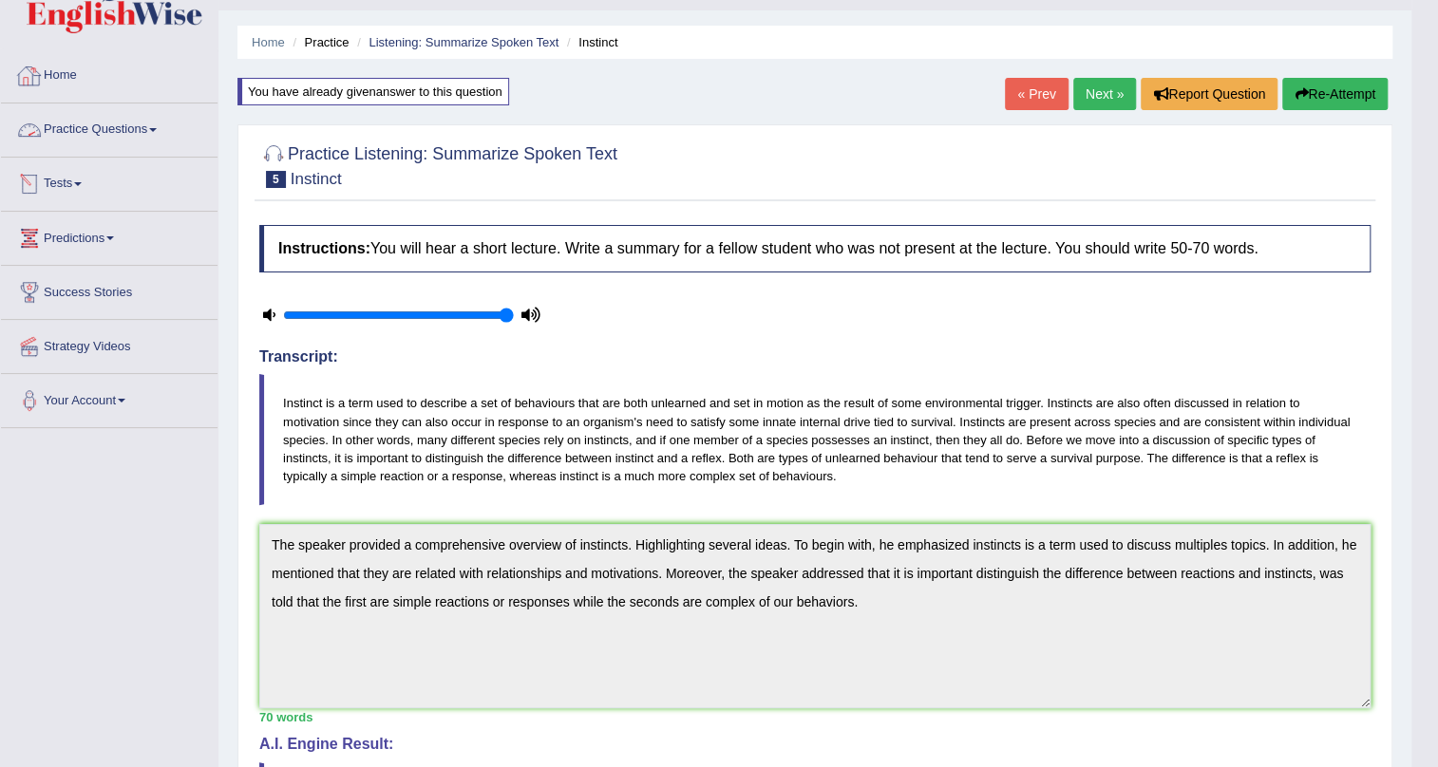
click at [80, 121] on link "Practice Questions" at bounding box center [109, 127] width 217 height 47
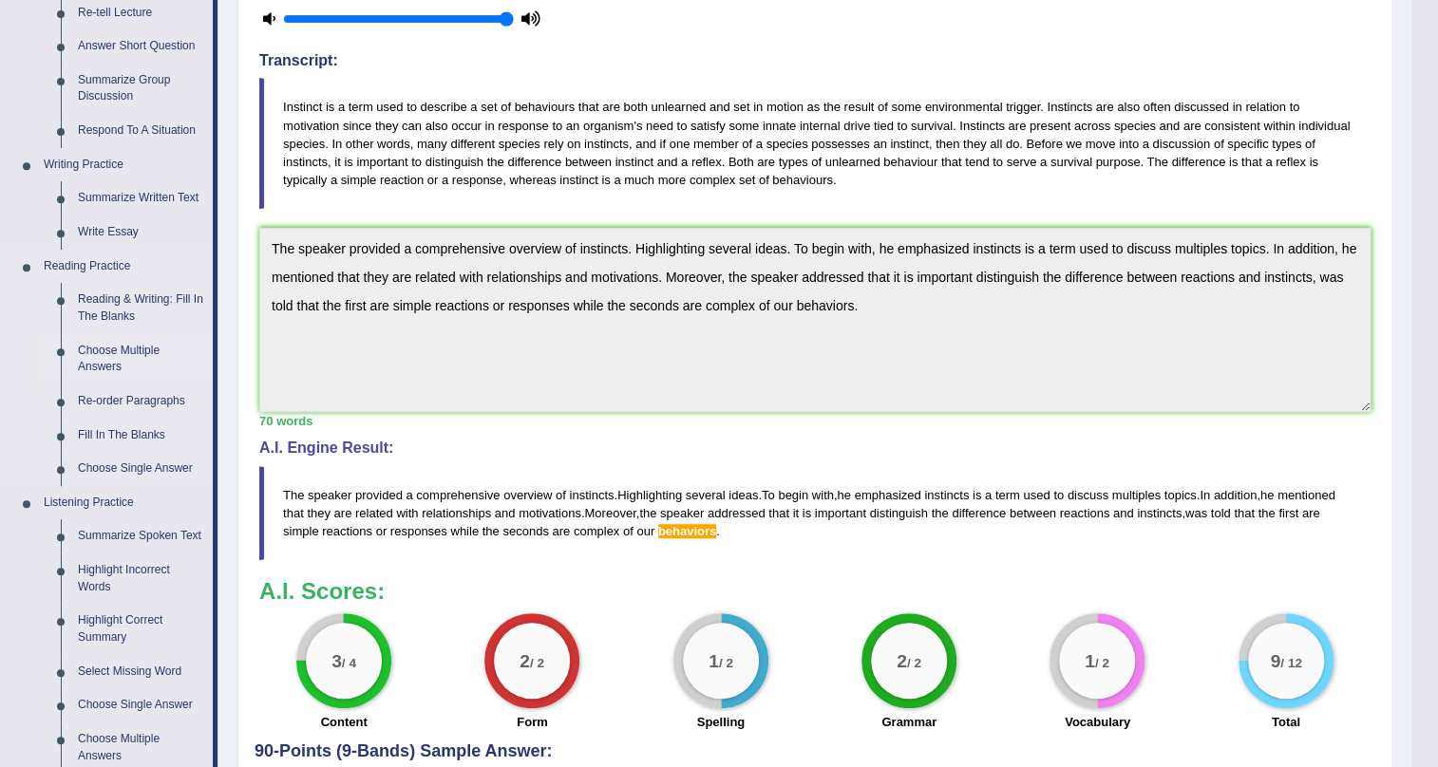
scroll to position [389, 0]
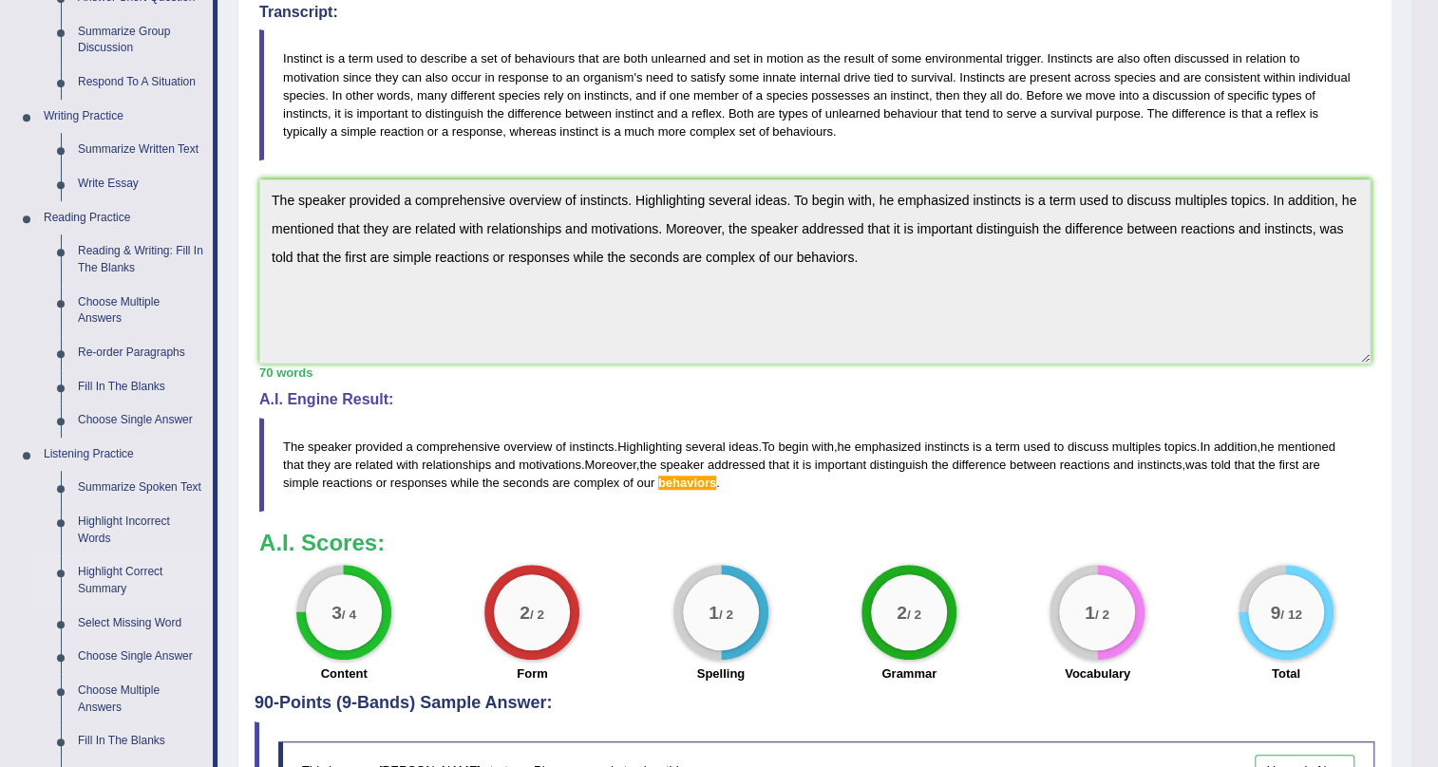
click at [122, 572] on link "Highlight Correct Summary" at bounding box center [140, 581] width 143 height 50
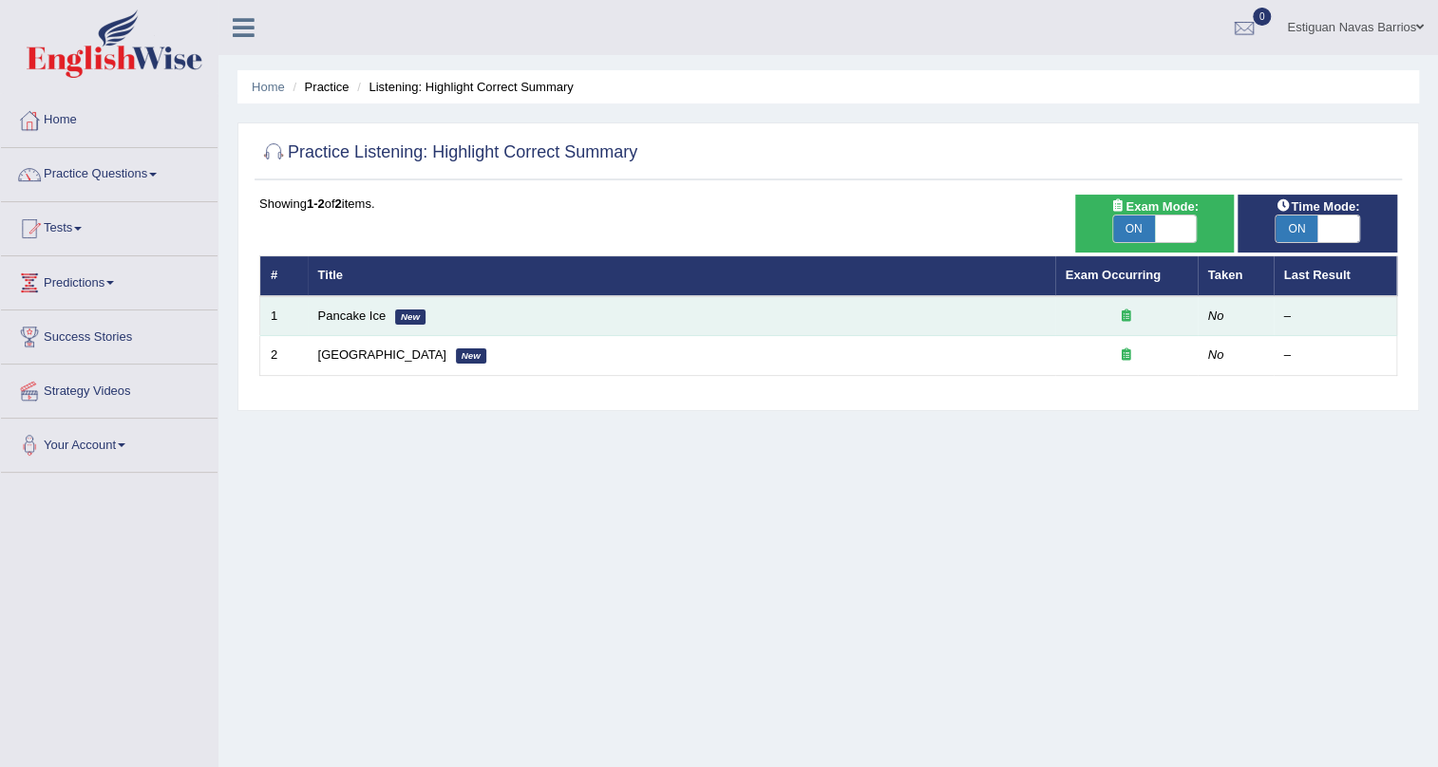
click at [773, 322] on td "Pancake Ice New" at bounding box center [681, 316] width 747 height 40
click at [348, 313] on link "Pancake Ice" at bounding box center [352, 316] width 68 height 14
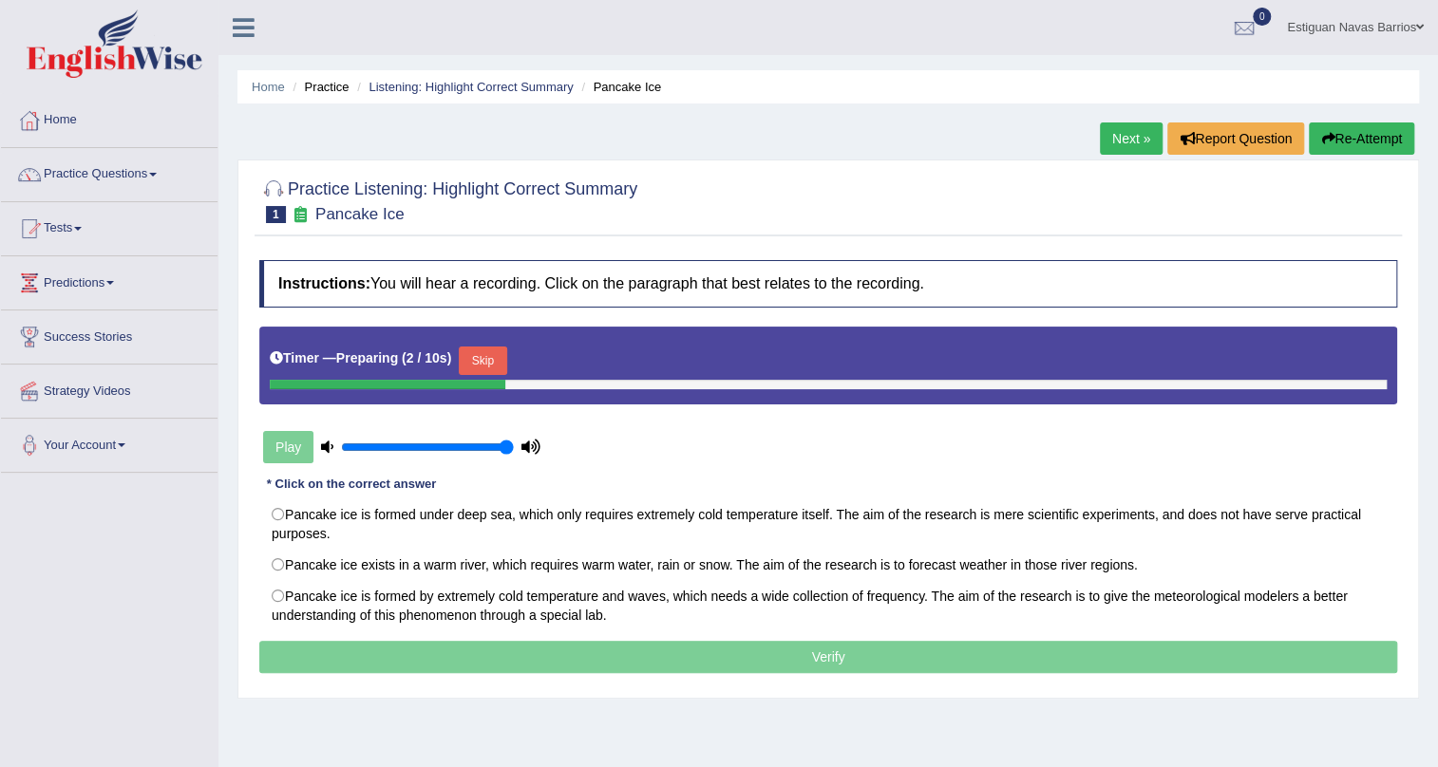
click at [487, 354] on button "Skip" at bounding box center [482, 361] width 47 height 28
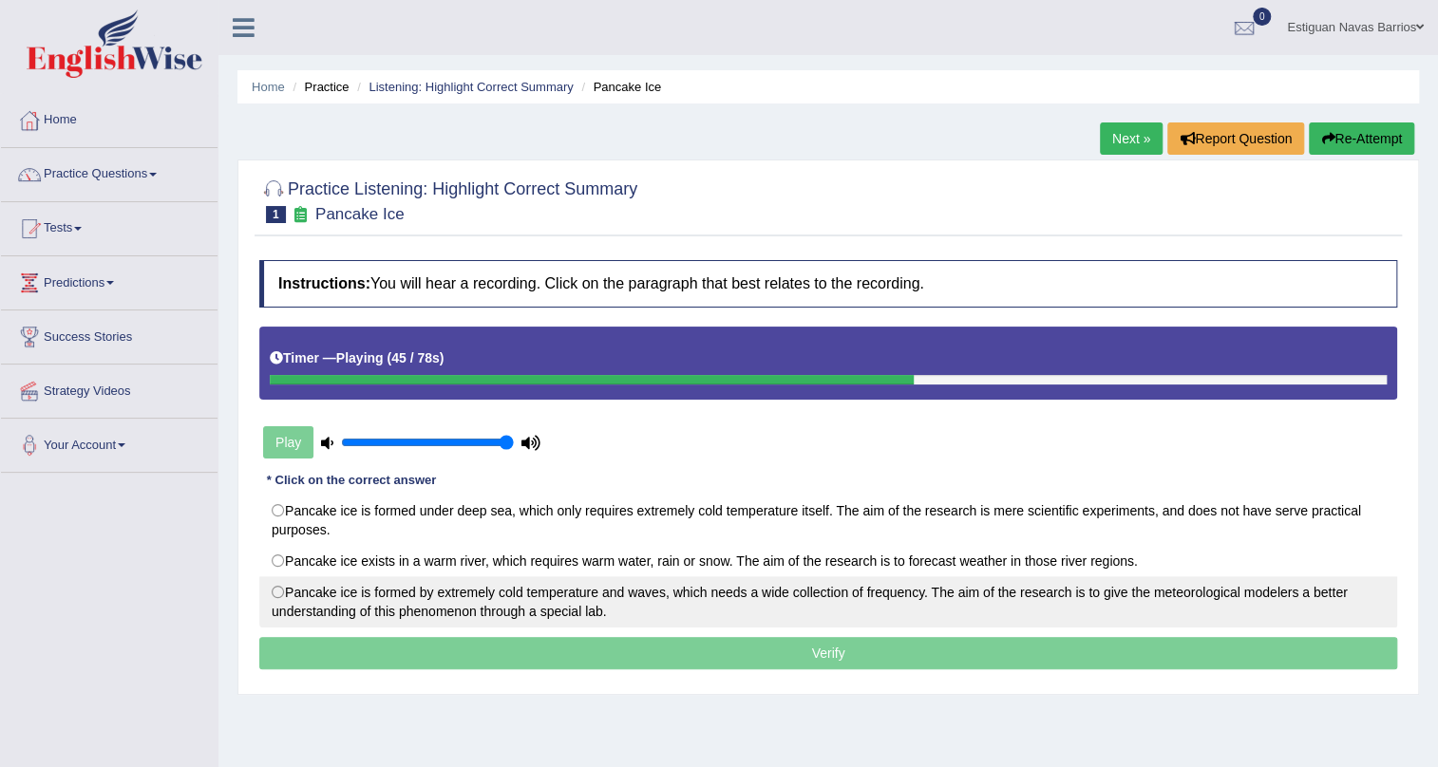
click at [279, 589] on label "Pancake ice is formed by extremely cold temperature and waves, which needs a wi…" at bounding box center [828, 601] width 1138 height 51
radio input "true"
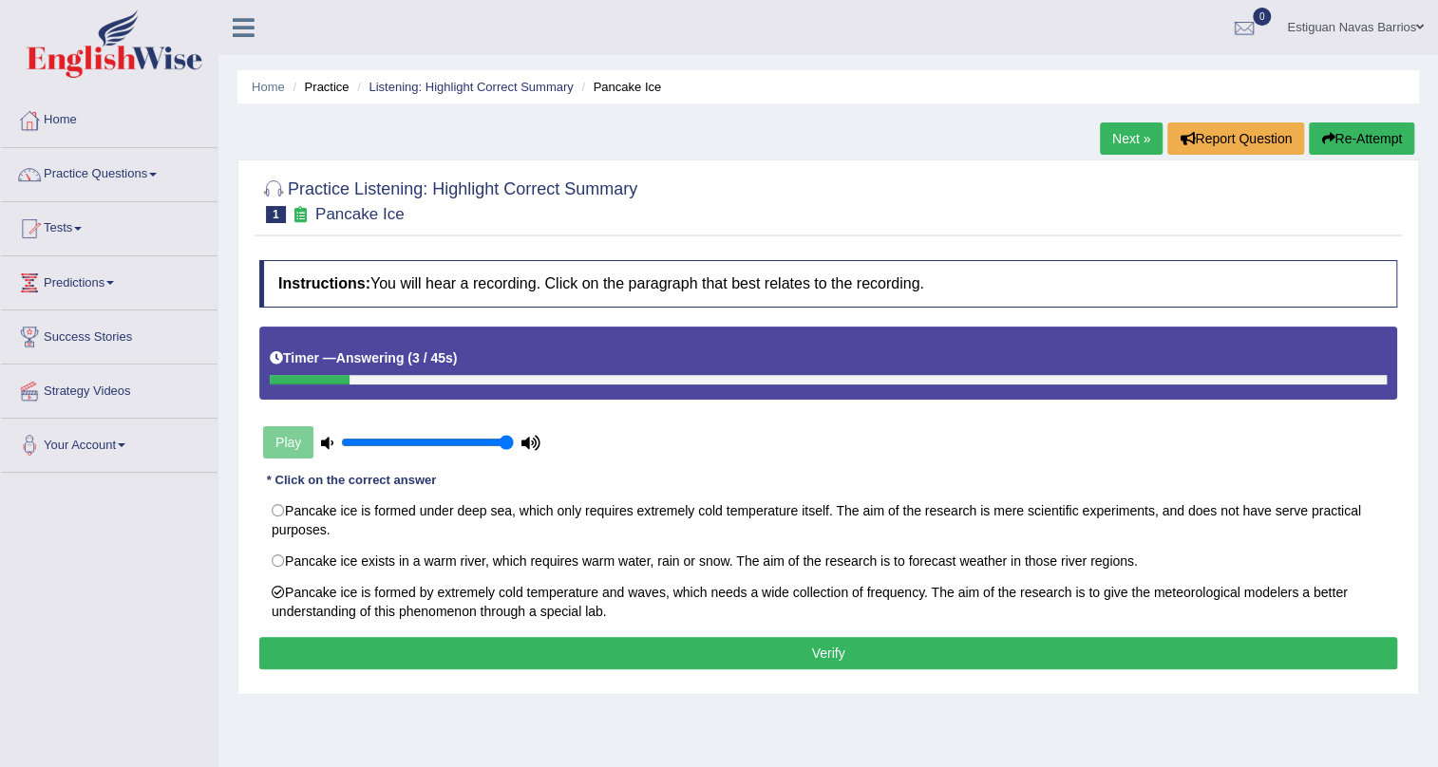
click at [857, 650] on button "Verify" at bounding box center [828, 653] width 1138 height 32
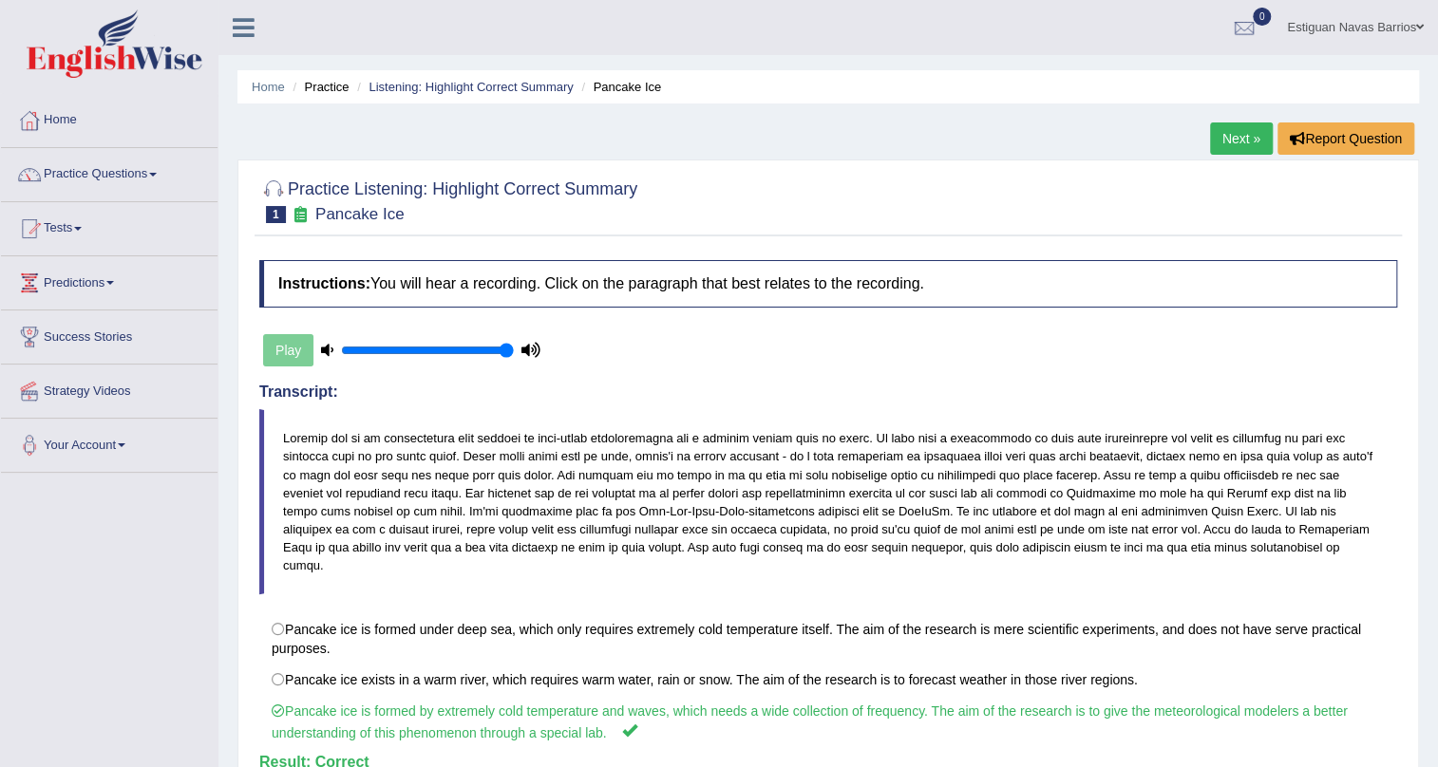
click at [1241, 129] on link "Next »" at bounding box center [1241, 138] width 63 height 32
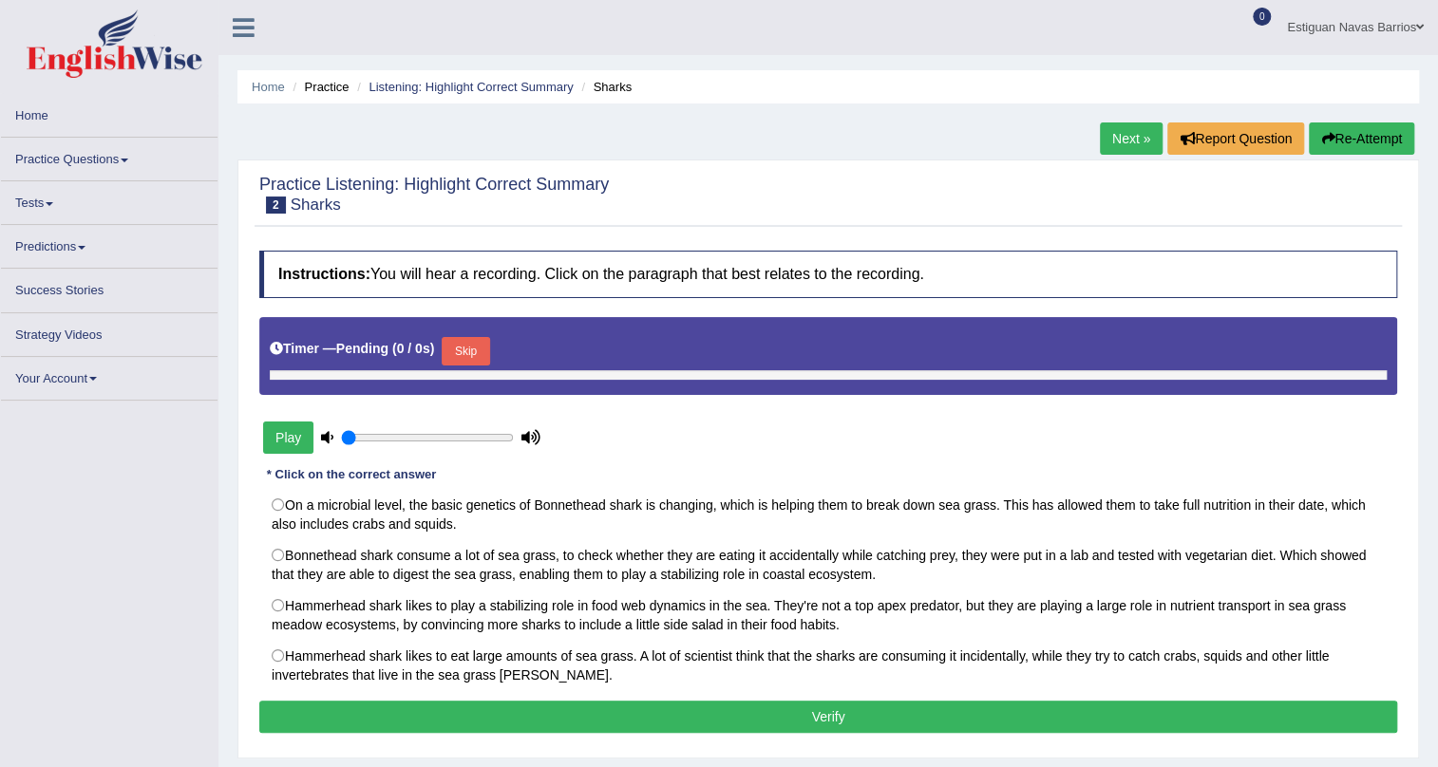
type input "1"
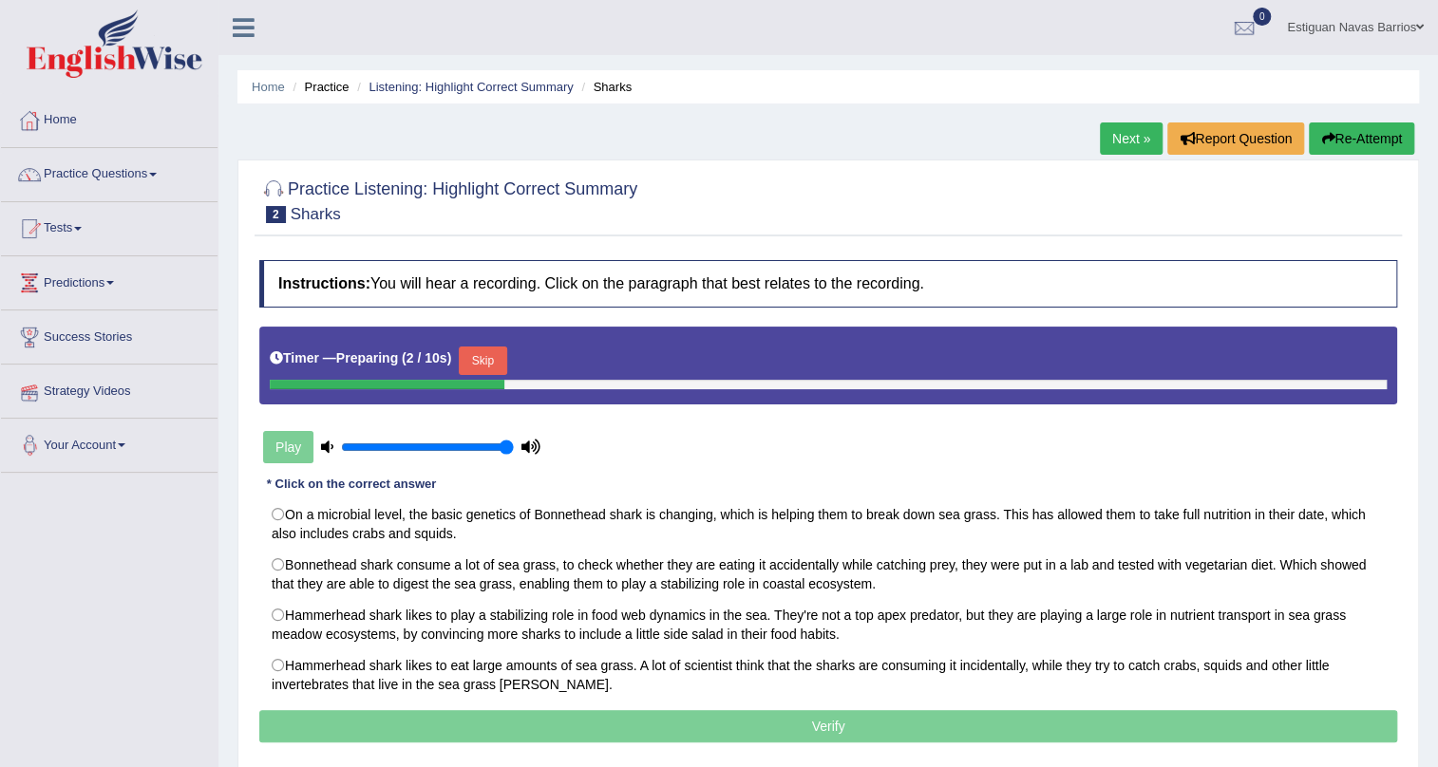
click at [480, 354] on button "Skip" at bounding box center [482, 361] width 47 height 28
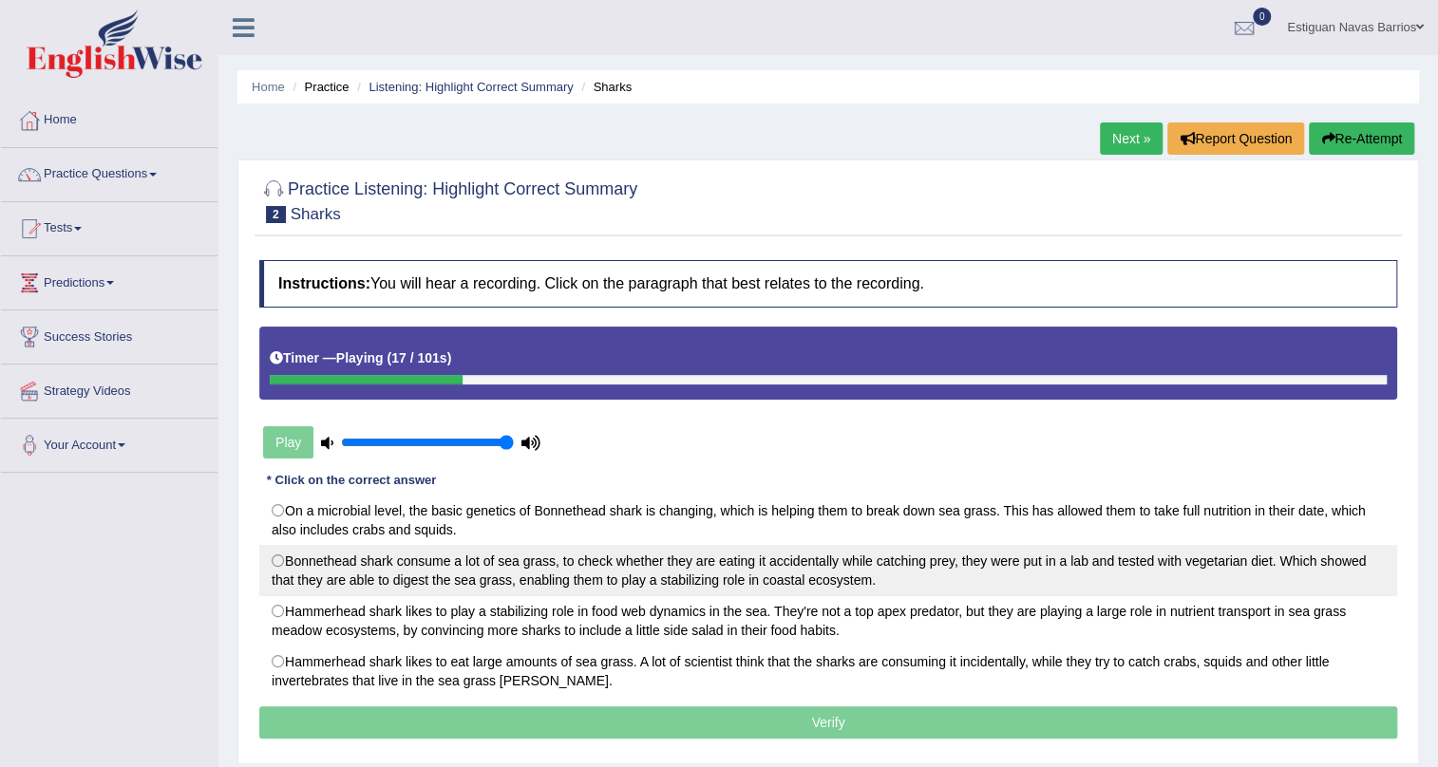
click at [275, 557] on label "Bonnethead shark consume a lot of sea grass, to check whether they are eating i…" at bounding box center [828, 570] width 1138 height 51
radio input "true"
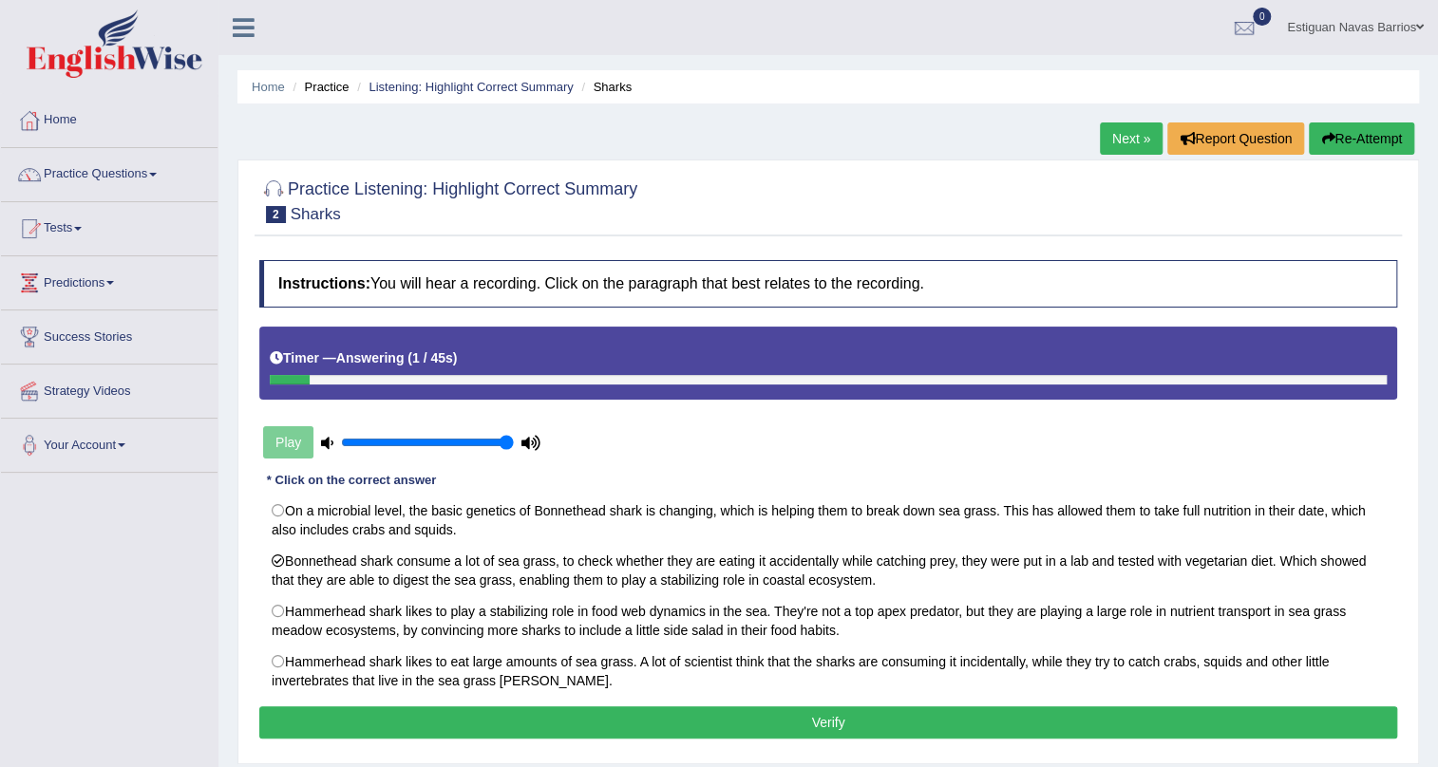
click at [530, 736] on button "Verify" at bounding box center [828, 722] width 1138 height 32
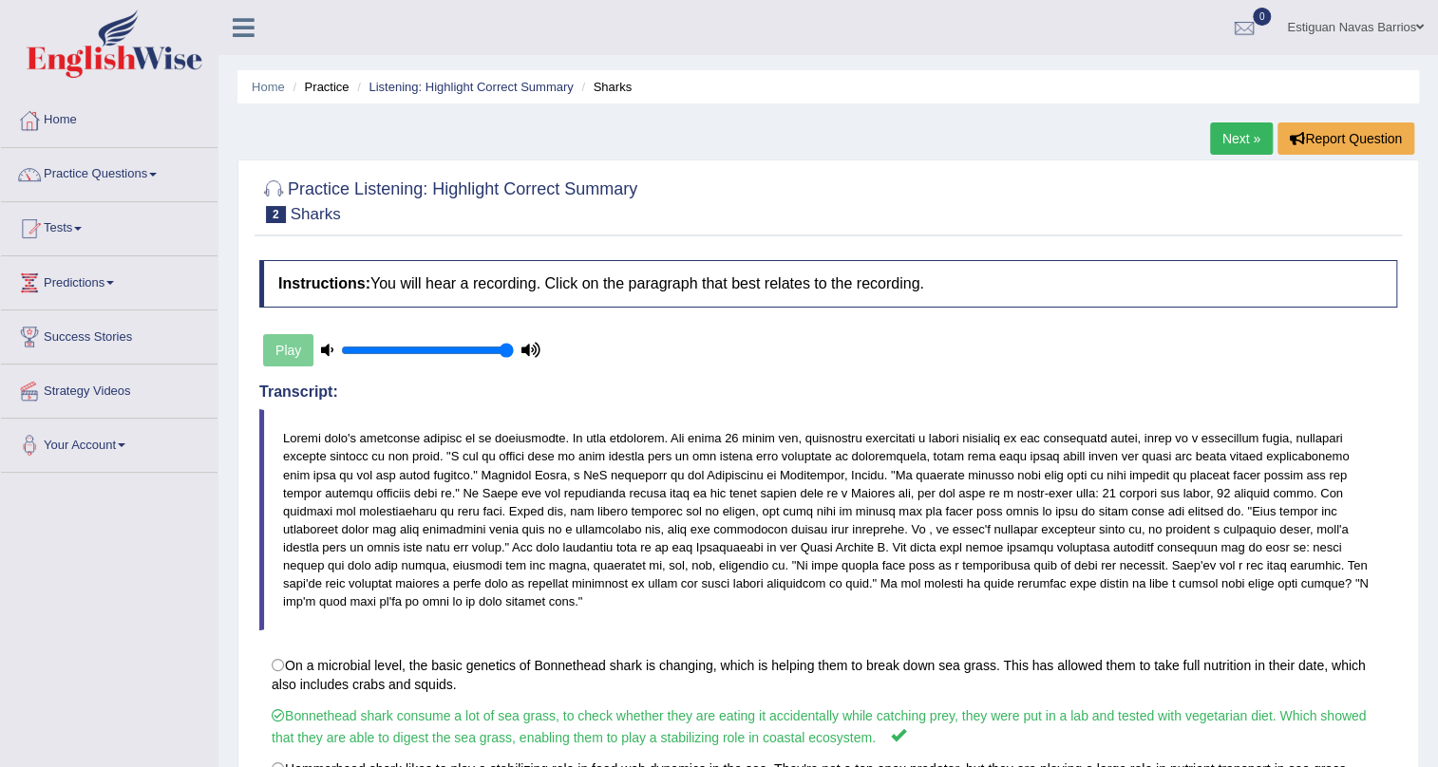
click at [1244, 144] on link "Next »" at bounding box center [1241, 138] width 63 height 32
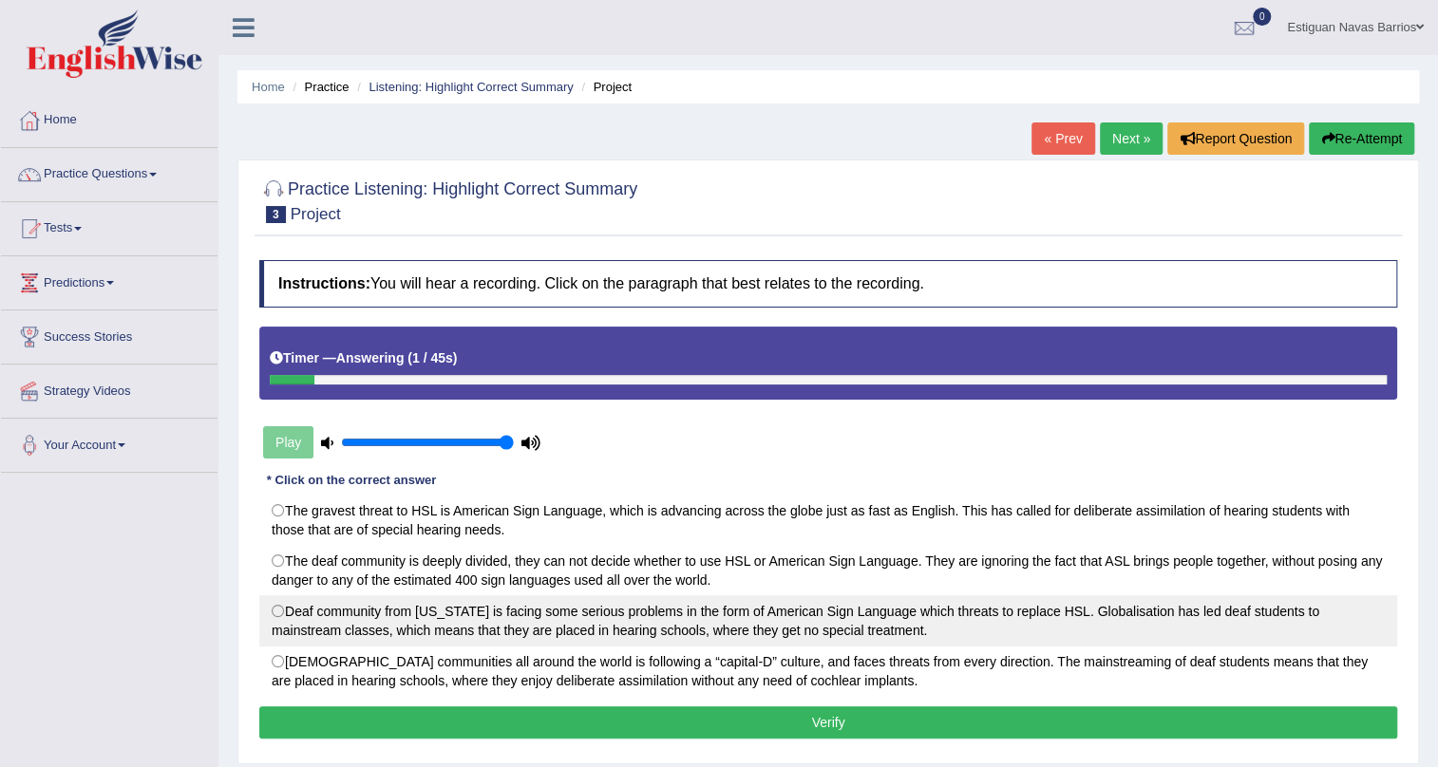
click at [269, 615] on label "Deaf community from Hawaii is facing some serious problems in the form of Ameri…" at bounding box center [828, 620] width 1138 height 51
radio input "true"
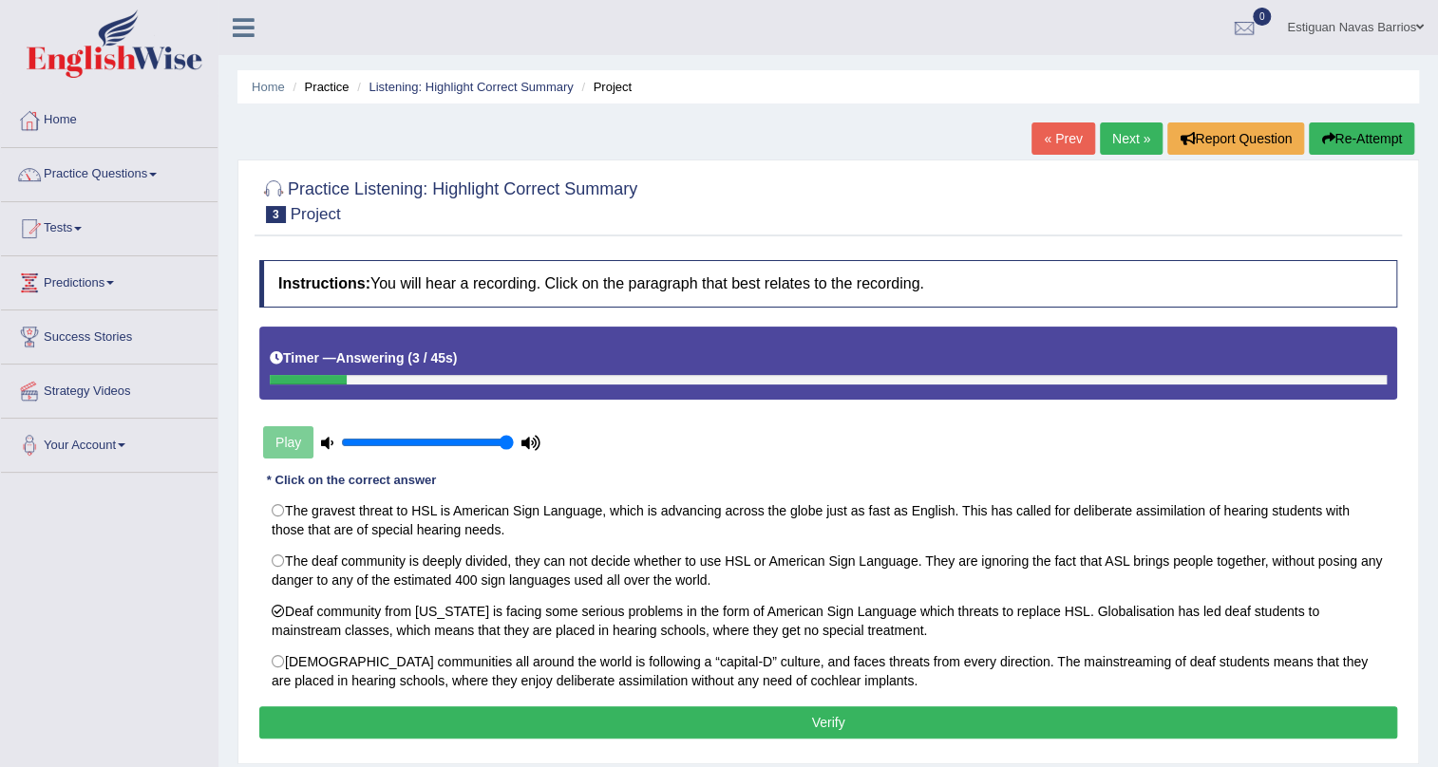
click at [481, 727] on button "Verify" at bounding box center [828, 722] width 1138 height 32
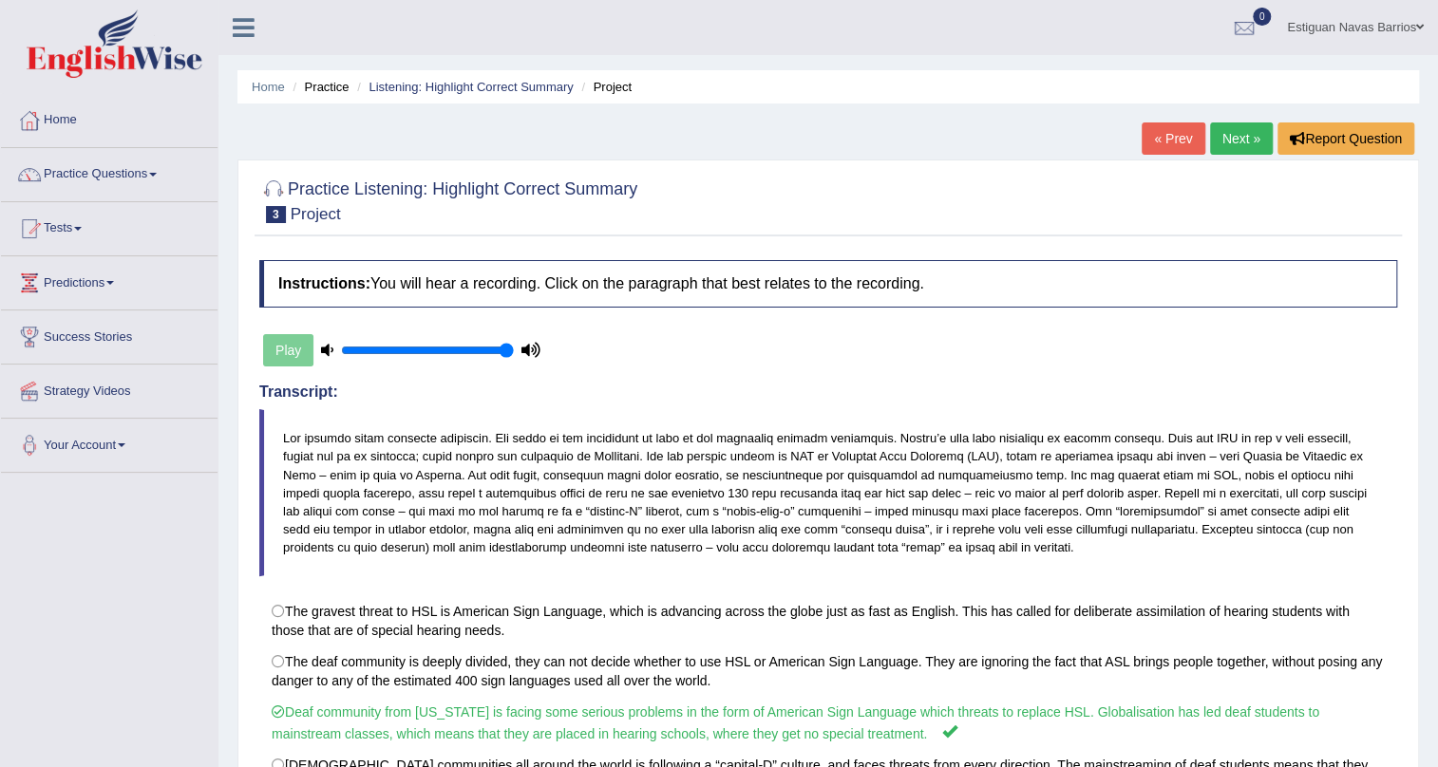
click at [1252, 133] on link "Next »" at bounding box center [1241, 138] width 63 height 32
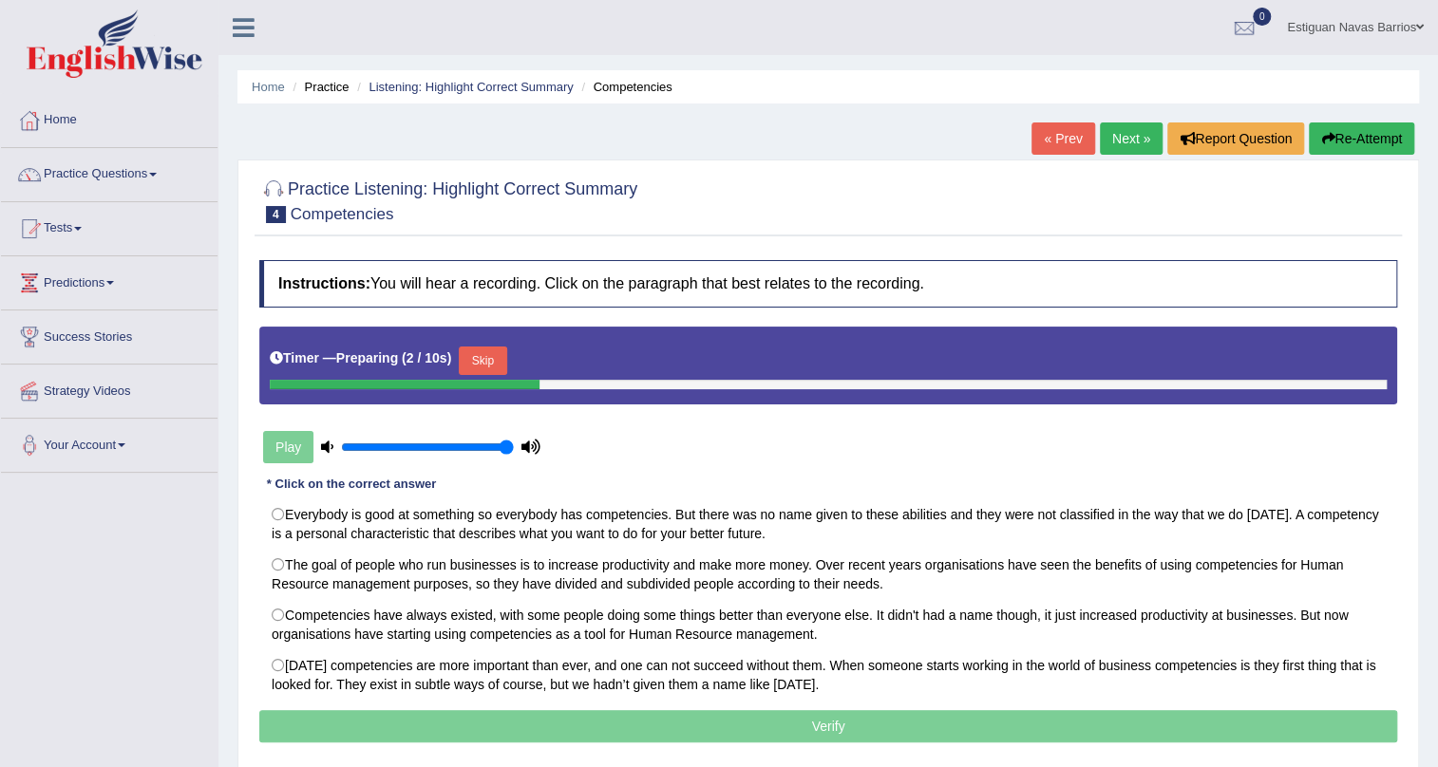
click at [498, 362] on button "Skip" at bounding box center [482, 361] width 47 height 28
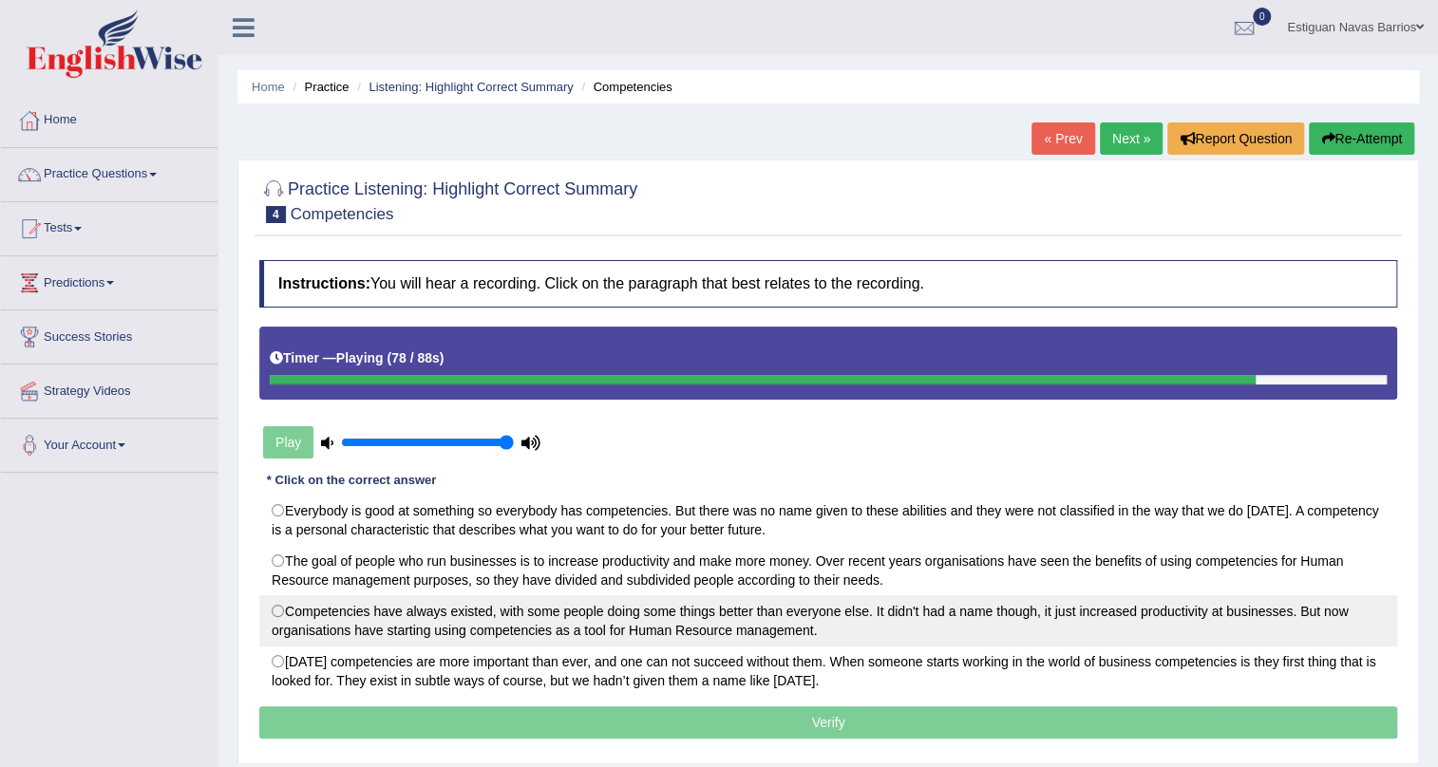
click at [279, 617] on label "Competencies have always existed, with some people doing some things better tha…" at bounding box center [828, 620] width 1138 height 51
radio input "true"
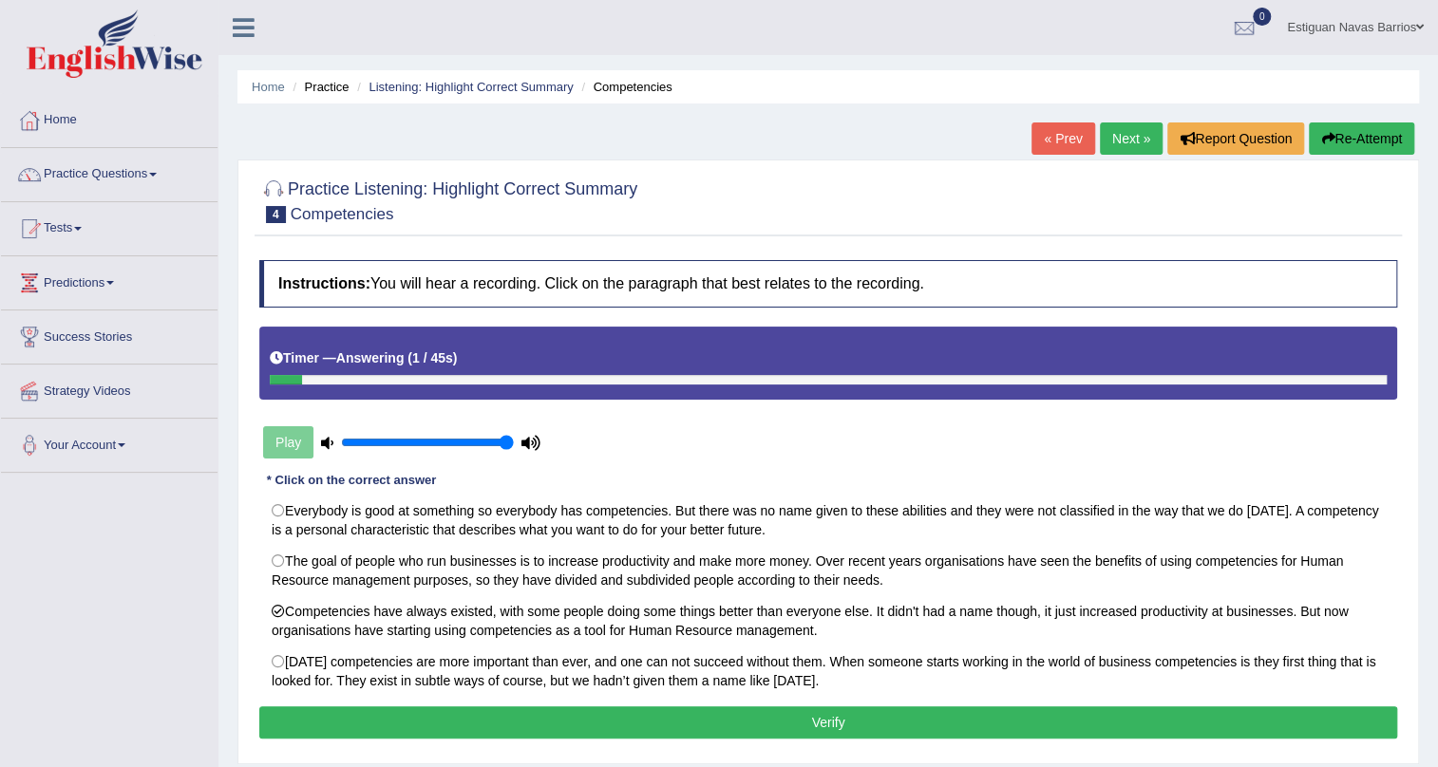
click at [395, 724] on button "Verify" at bounding box center [828, 722] width 1138 height 32
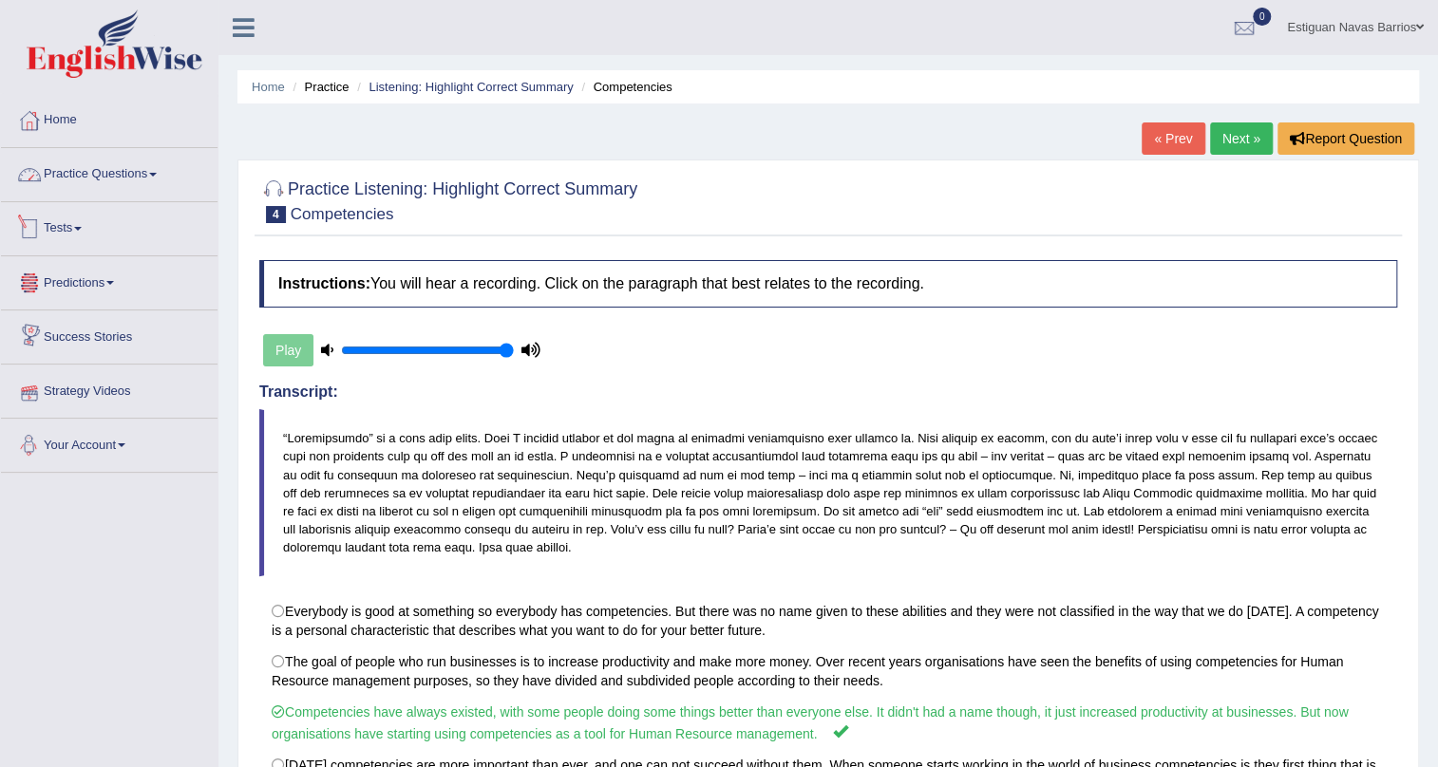
click at [75, 172] on link "Practice Questions" at bounding box center [109, 171] width 217 height 47
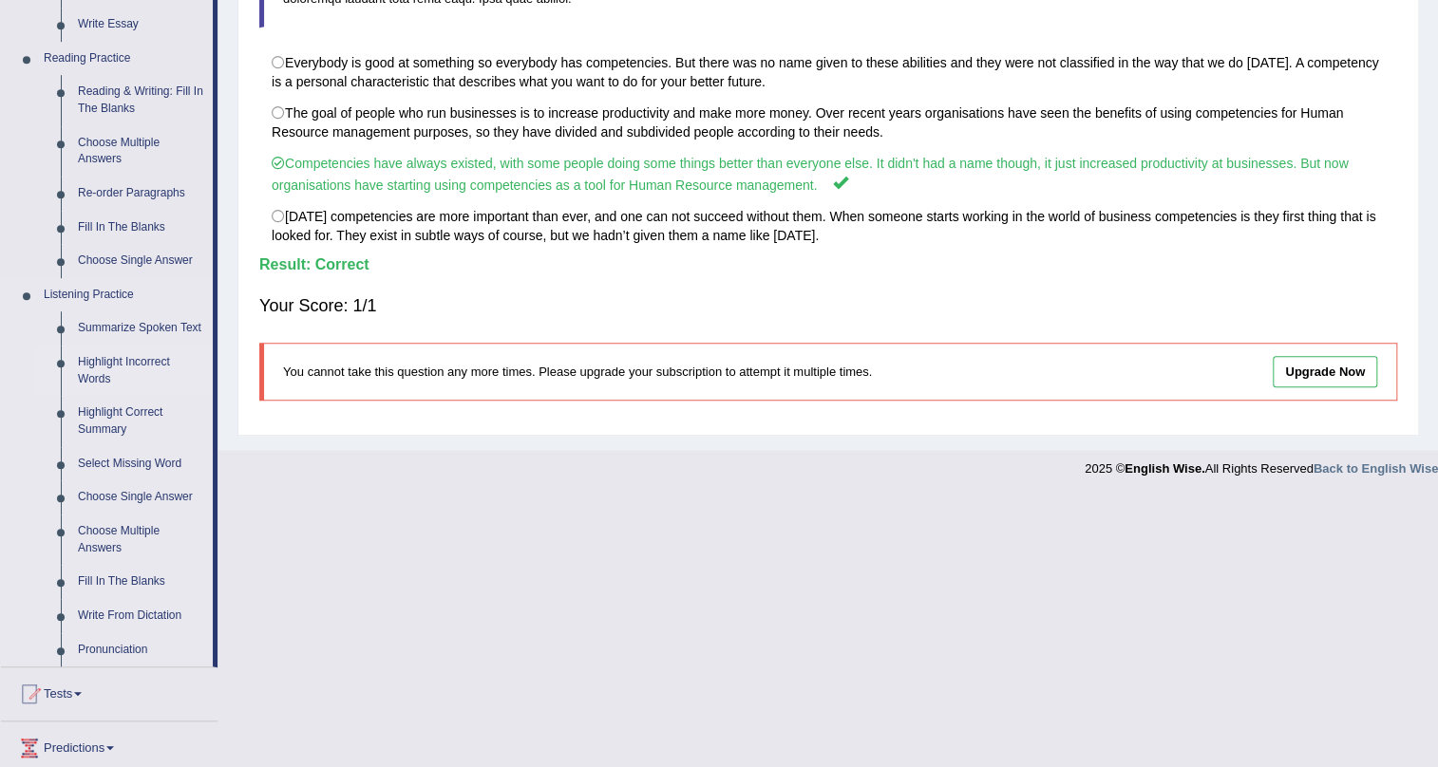
scroll to position [518, 0]
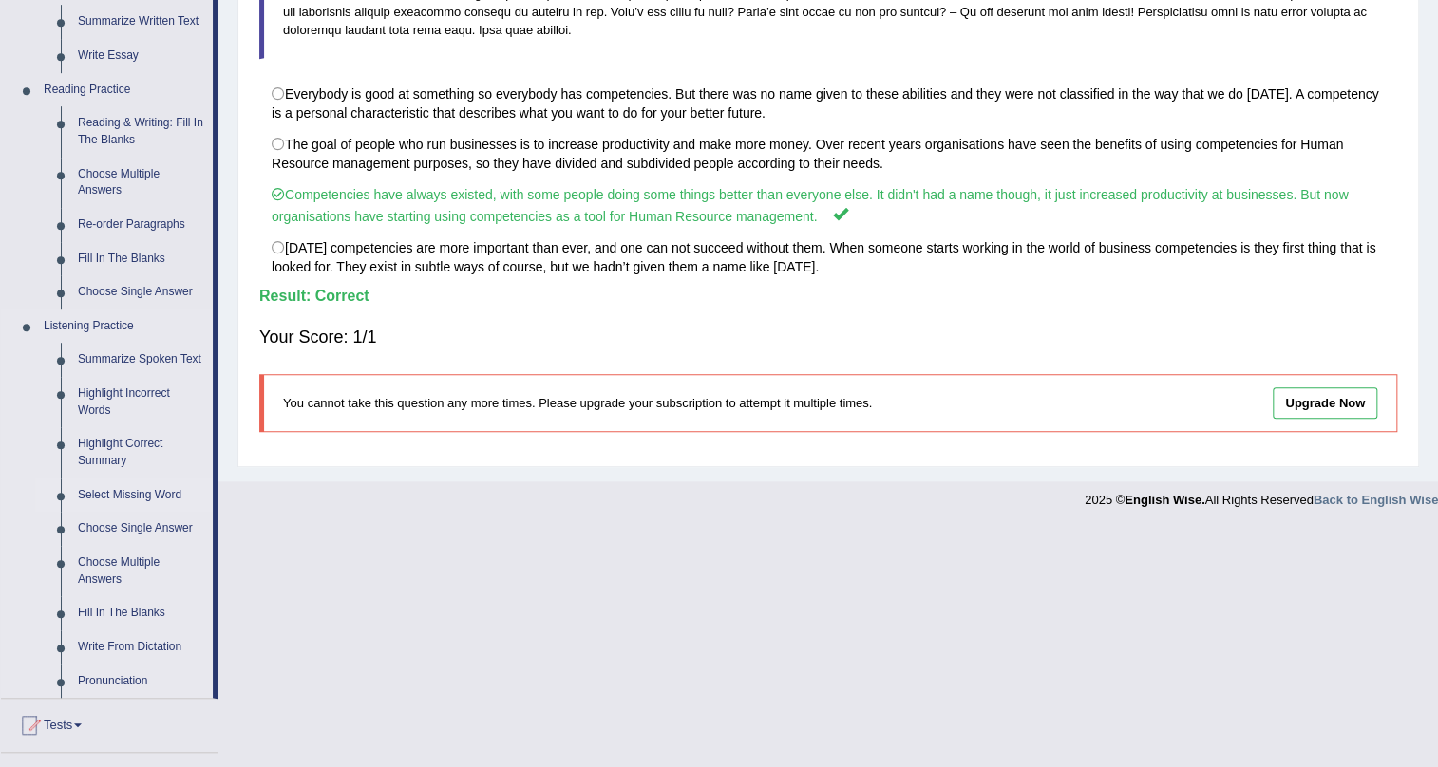
click at [151, 487] on link "Select Missing Word" at bounding box center [140, 496] width 143 height 34
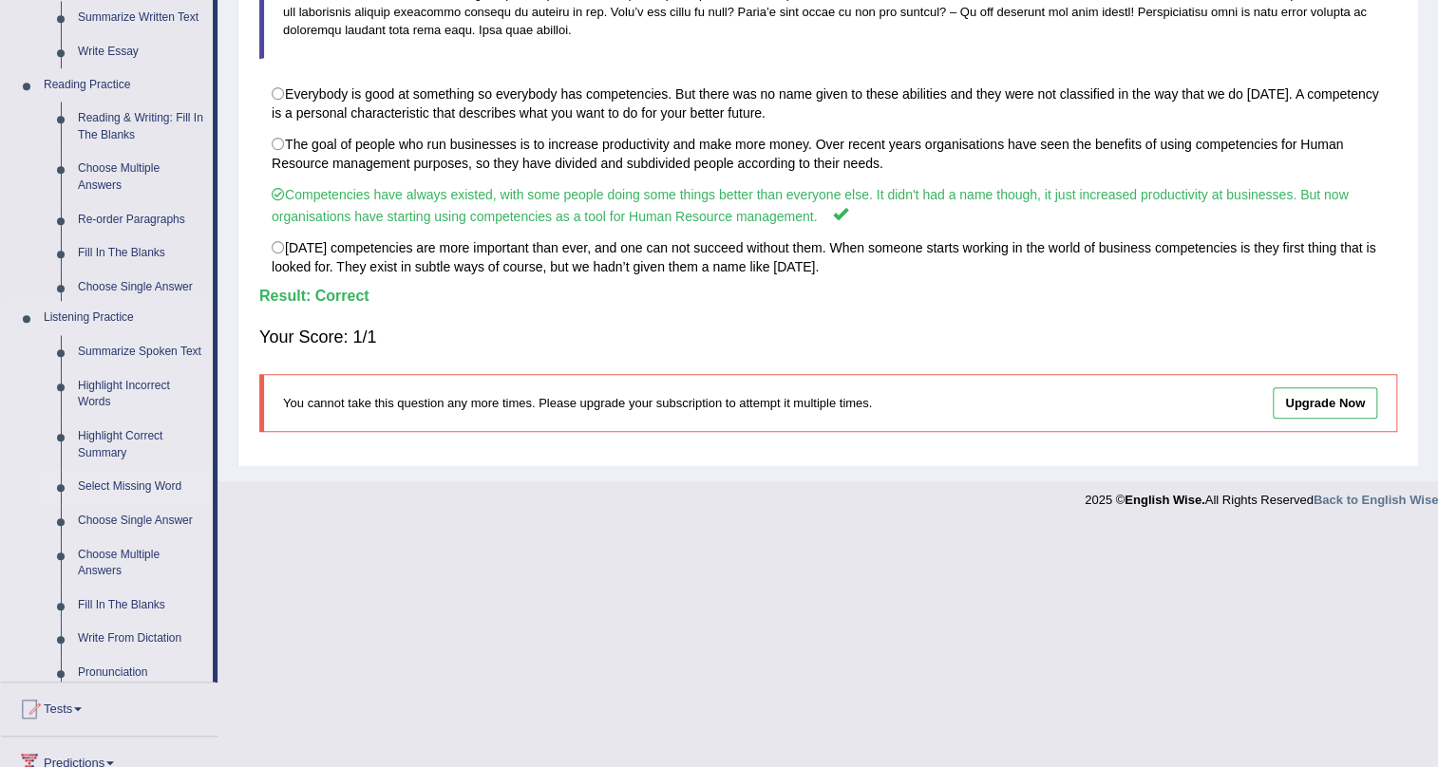
scroll to position [279, 0]
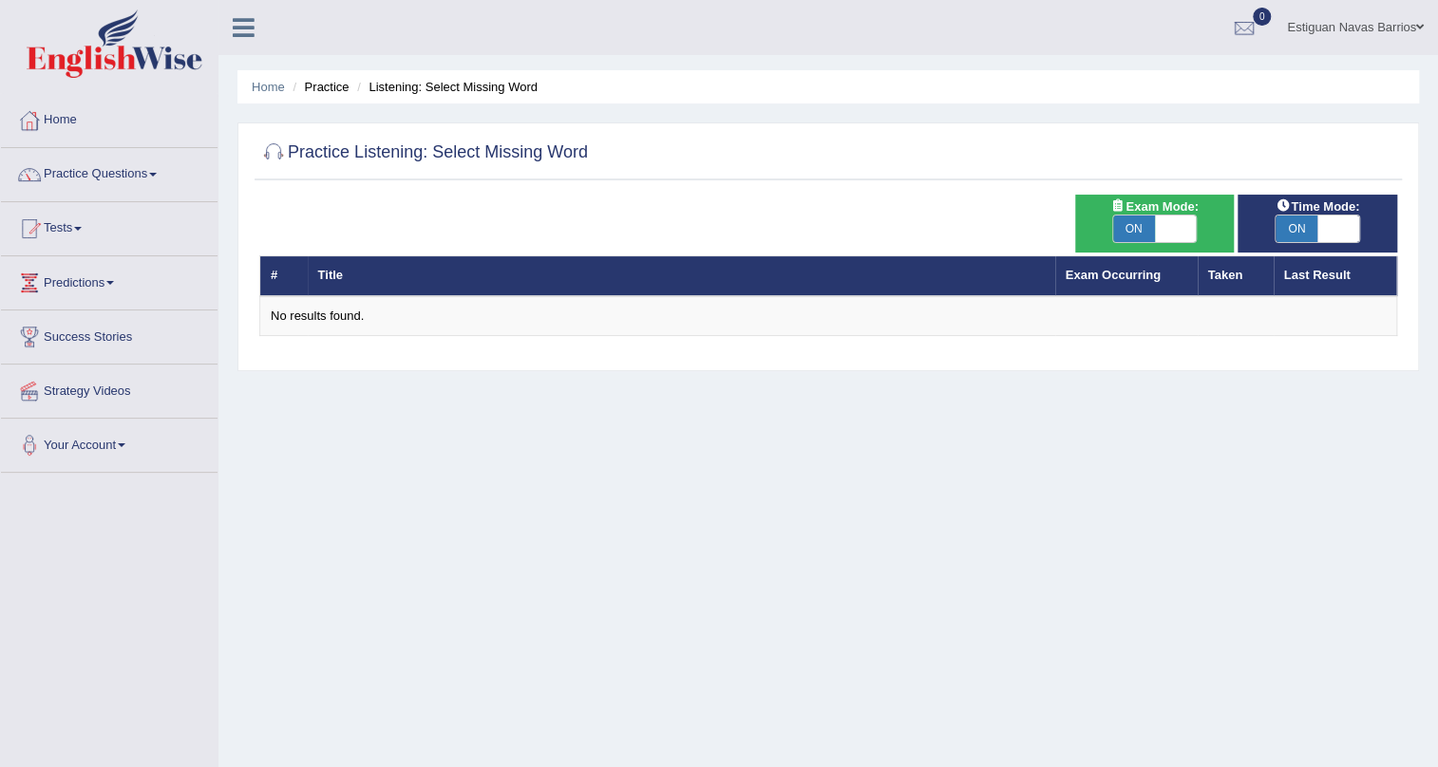
click at [1130, 224] on span "ON" at bounding box center [1134, 229] width 42 height 27
checkbox input "false"
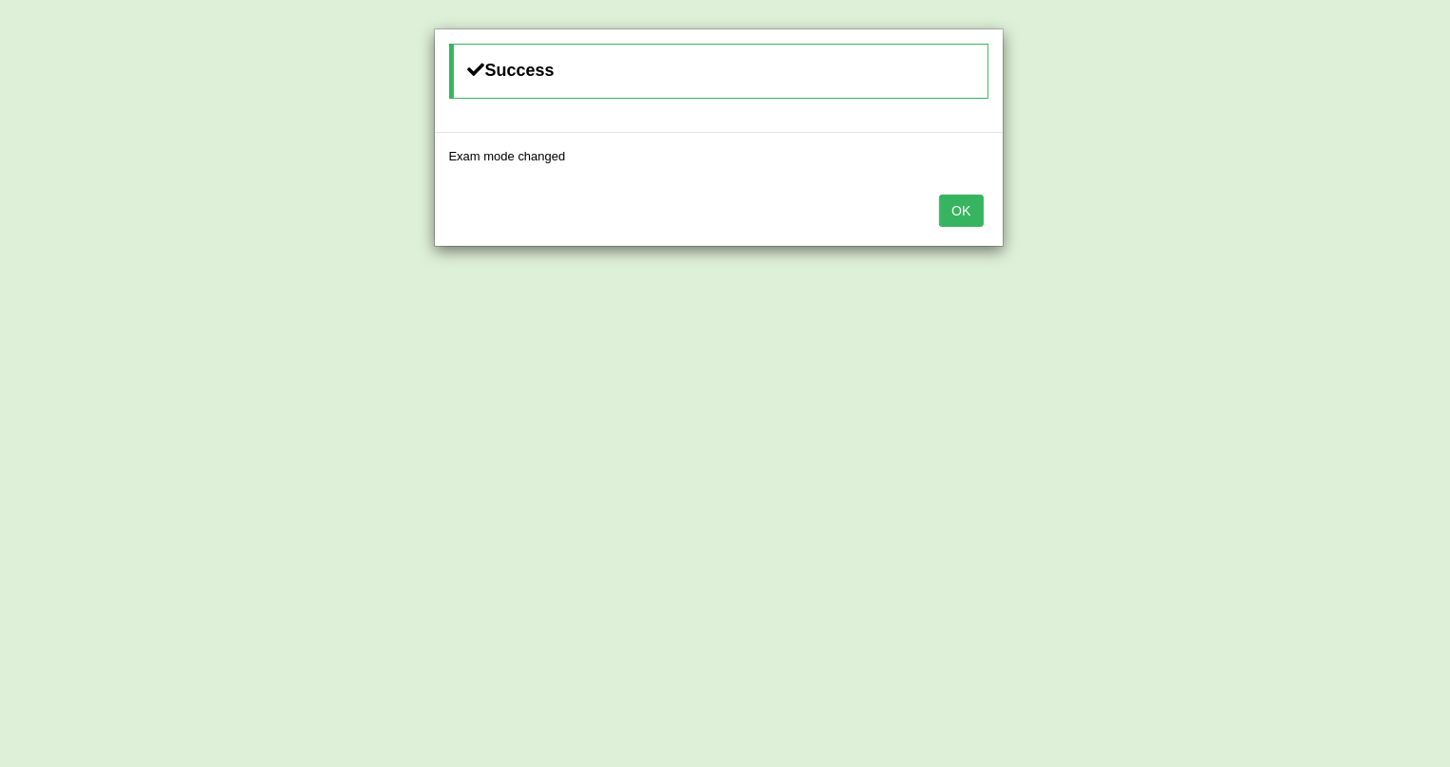
click at [958, 222] on button "OK" at bounding box center [961, 211] width 44 height 32
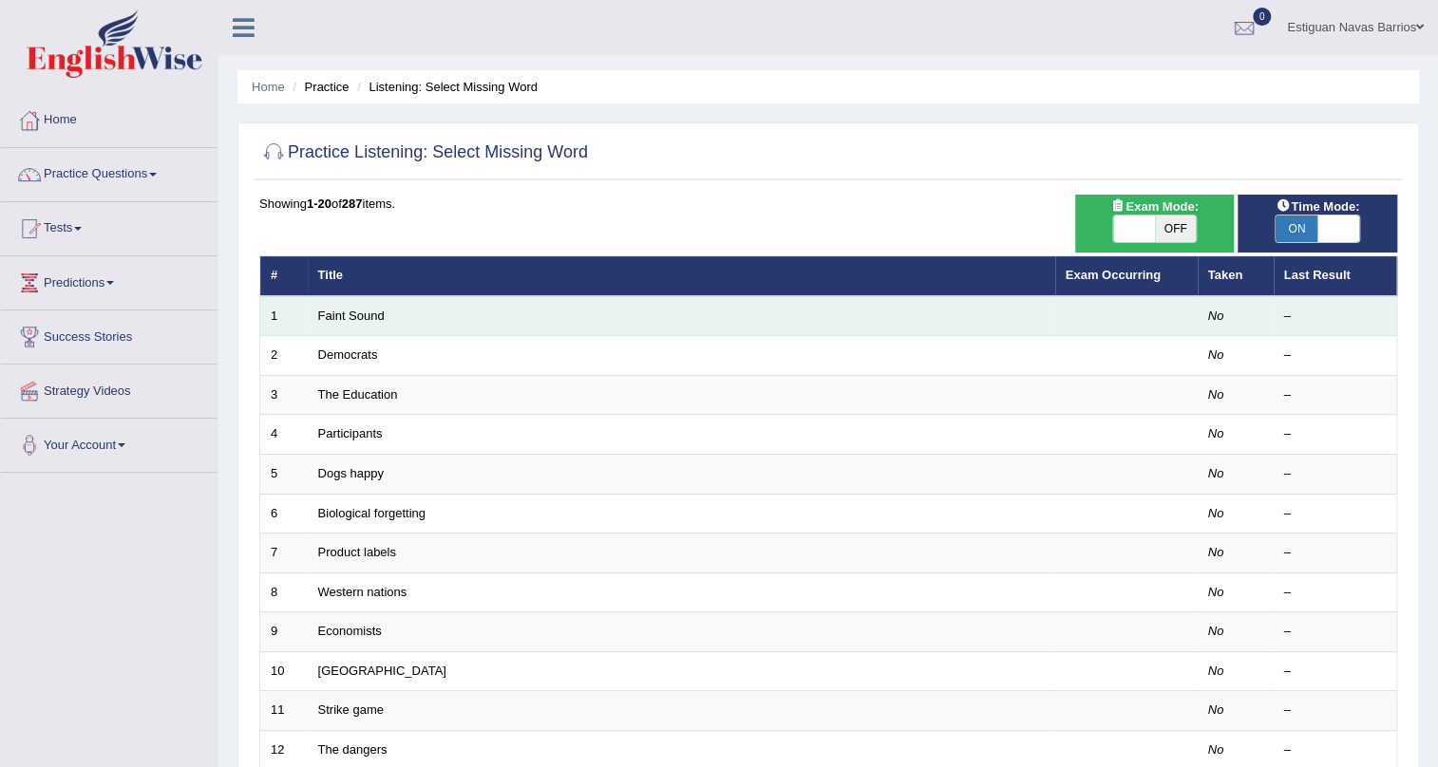
click at [335, 323] on td "Faint Sound" at bounding box center [681, 316] width 747 height 40
click at [363, 320] on link "Faint Sound" at bounding box center [351, 316] width 66 height 14
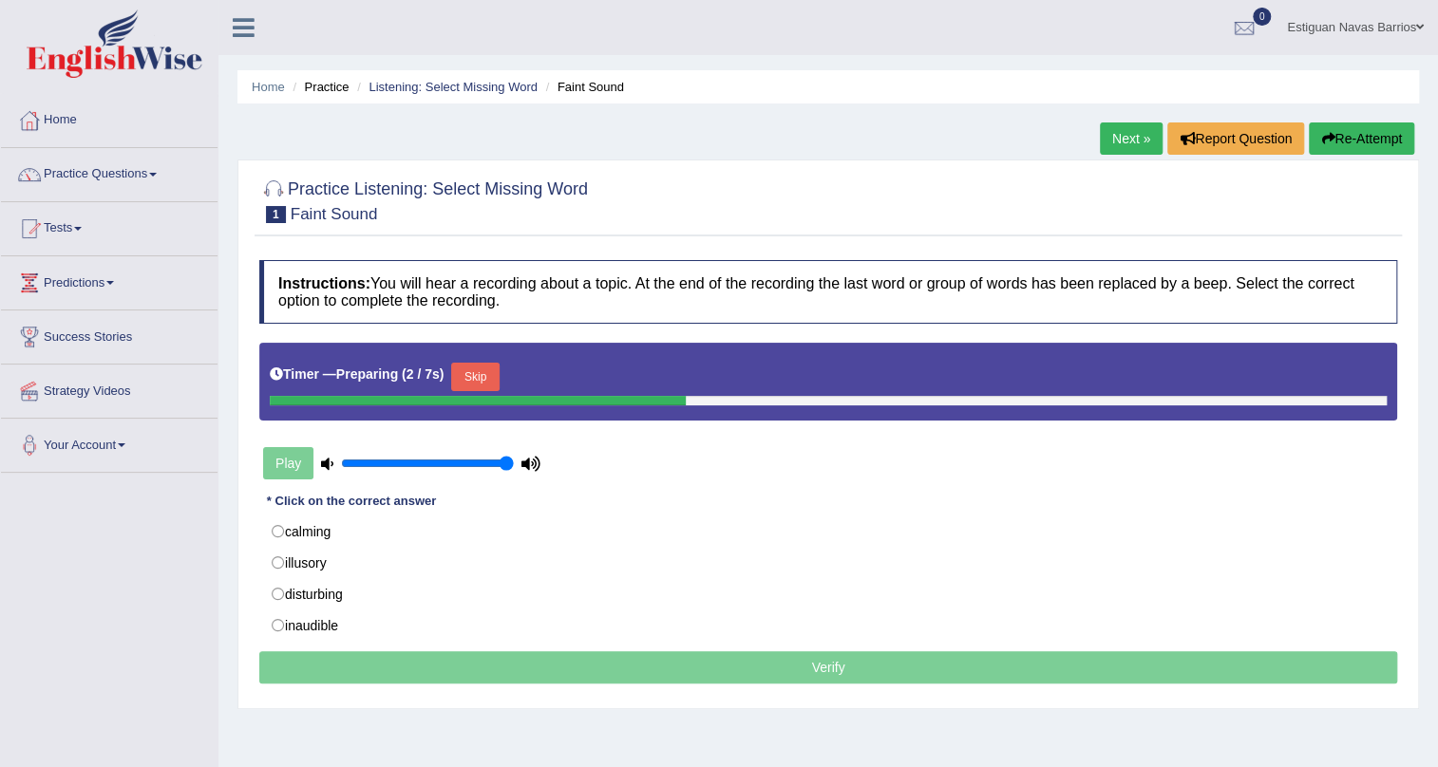
click at [480, 369] on button "Skip" at bounding box center [474, 377] width 47 height 28
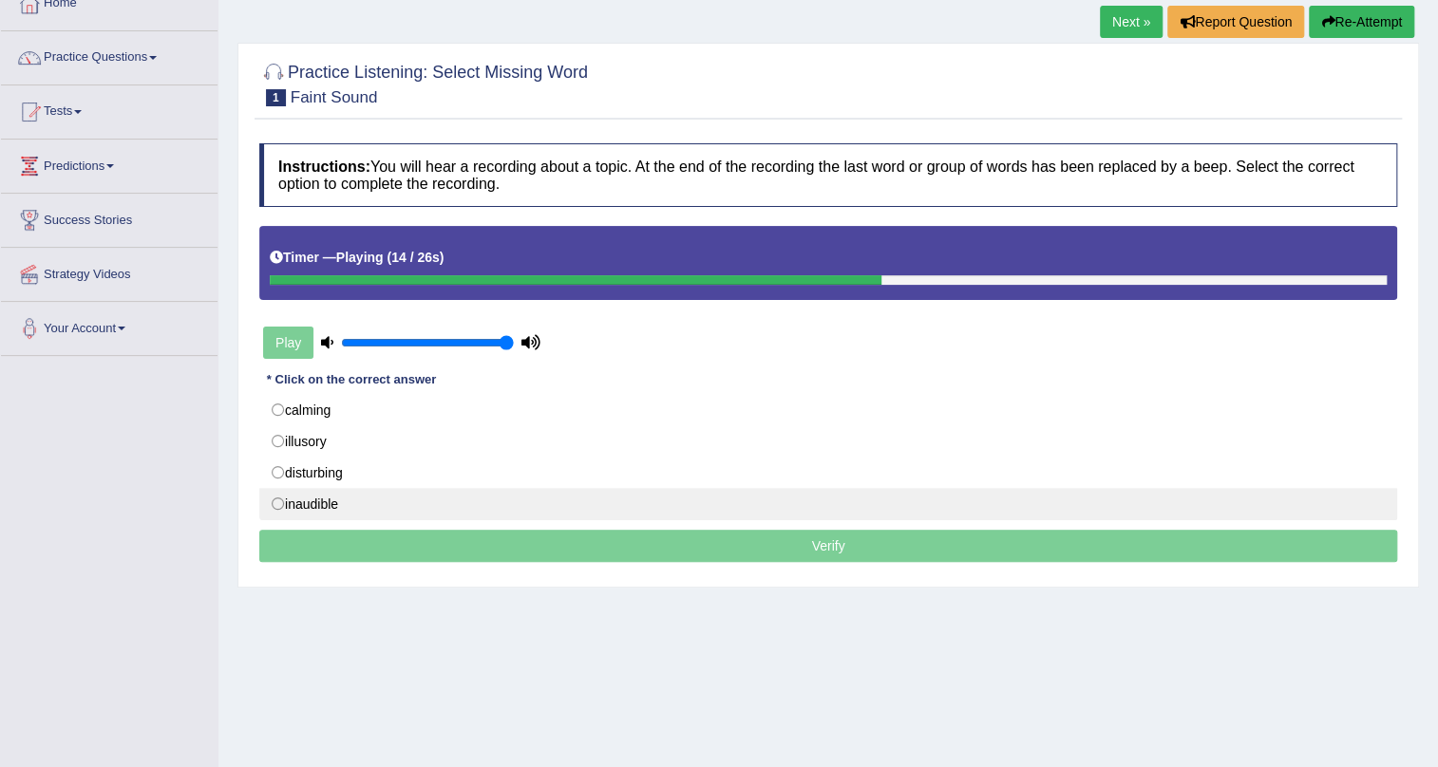
scroll to position [85, 0]
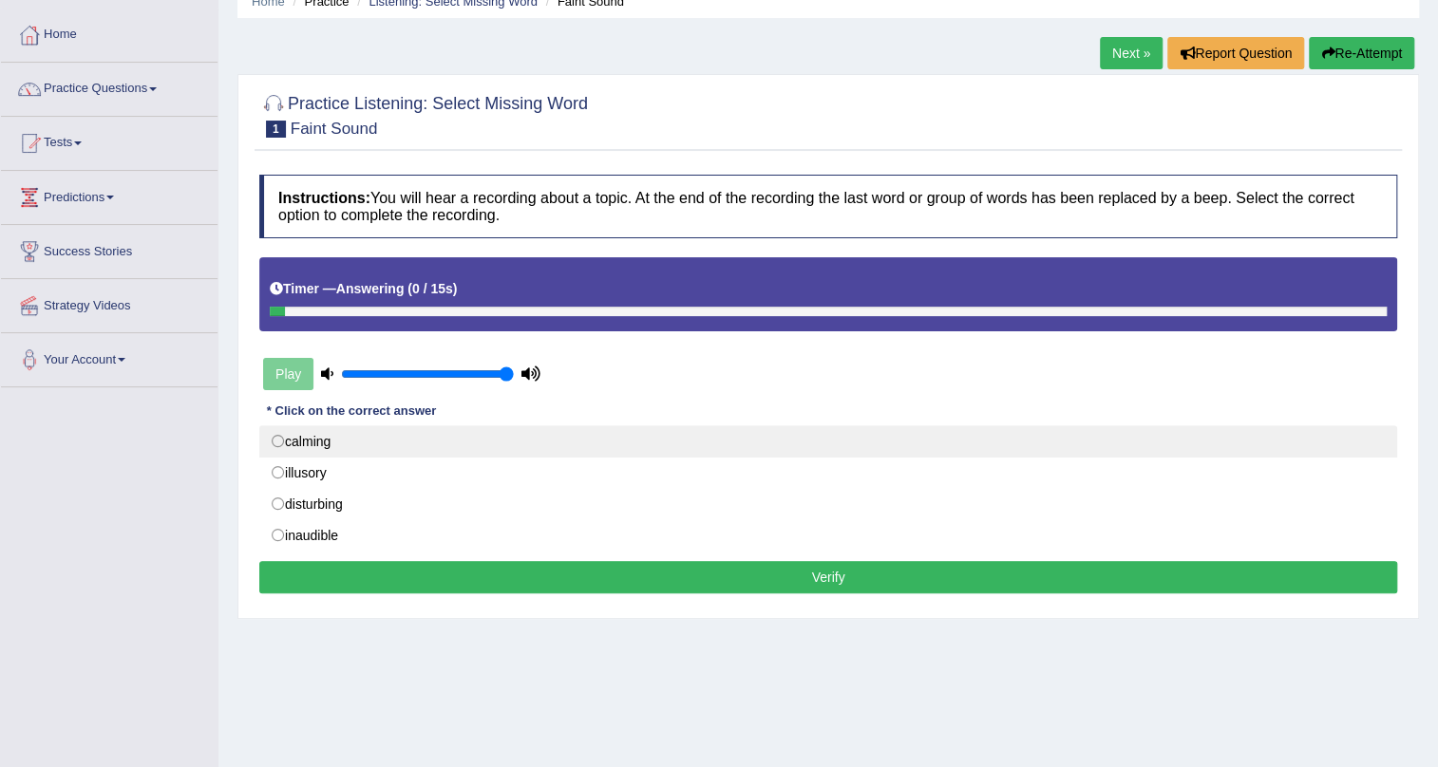
click at [275, 430] on label "calming" at bounding box center [828, 441] width 1138 height 32
radio input "true"
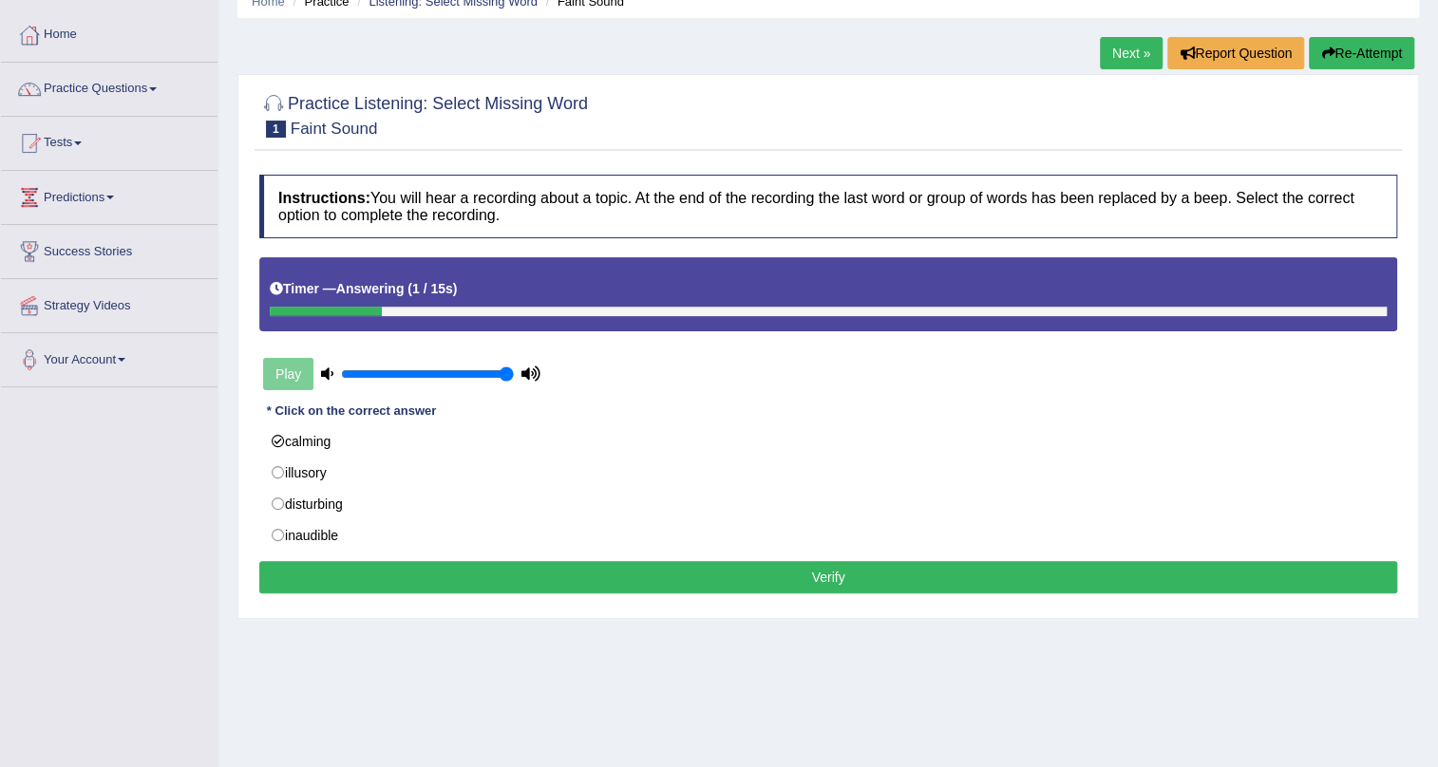
click at [511, 584] on button "Verify" at bounding box center [828, 577] width 1138 height 32
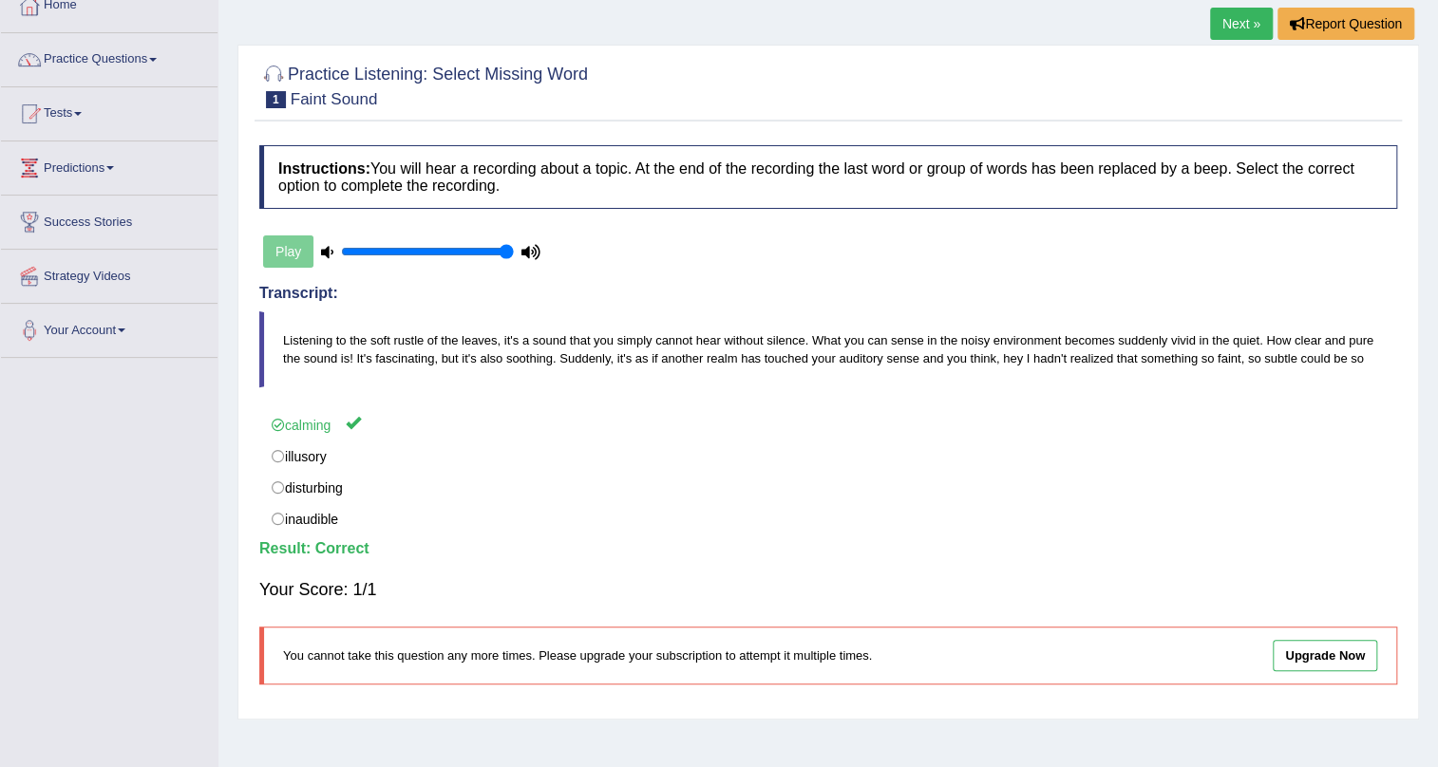
scroll to position [0, 0]
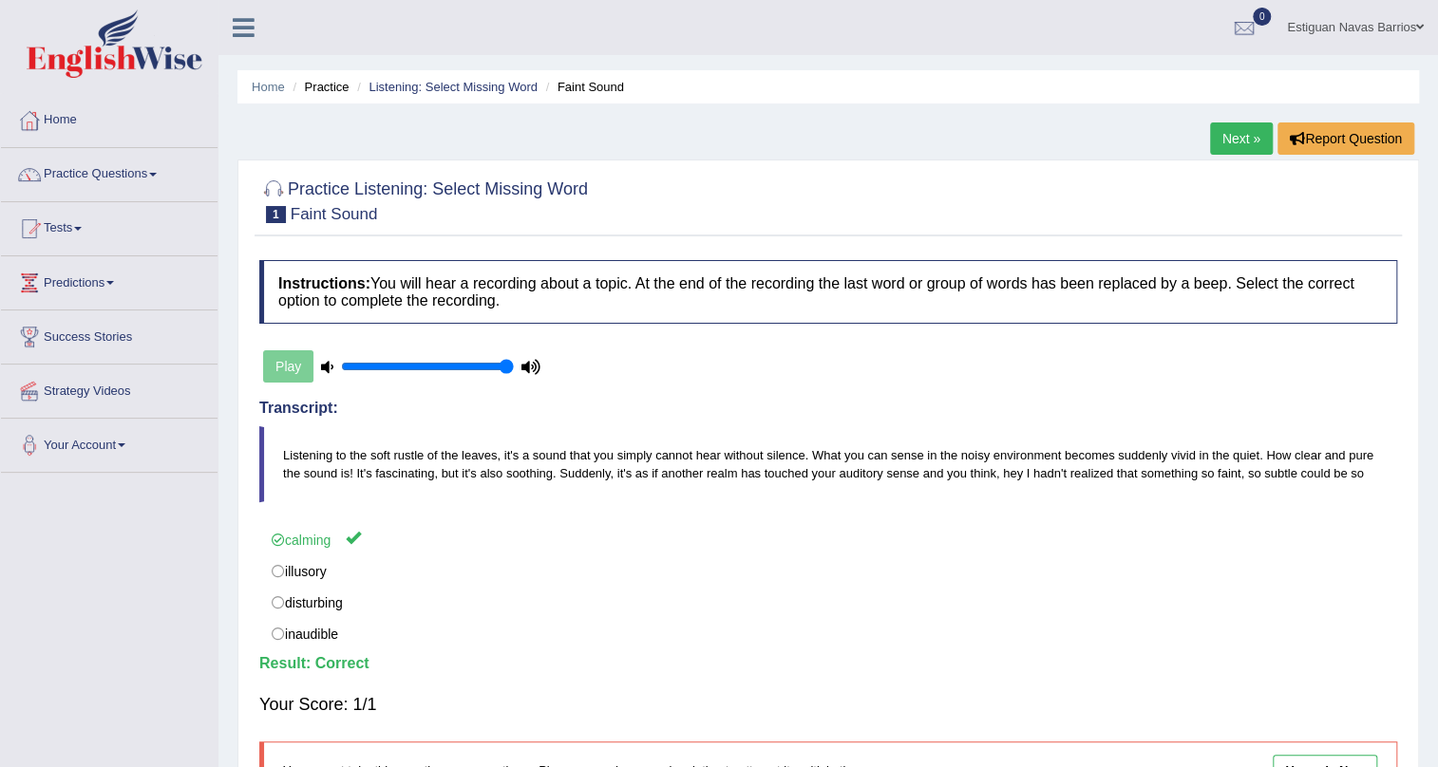
click at [1250, 142] on link "Next »" at bounding box center [1241, 138] width 63 height 32
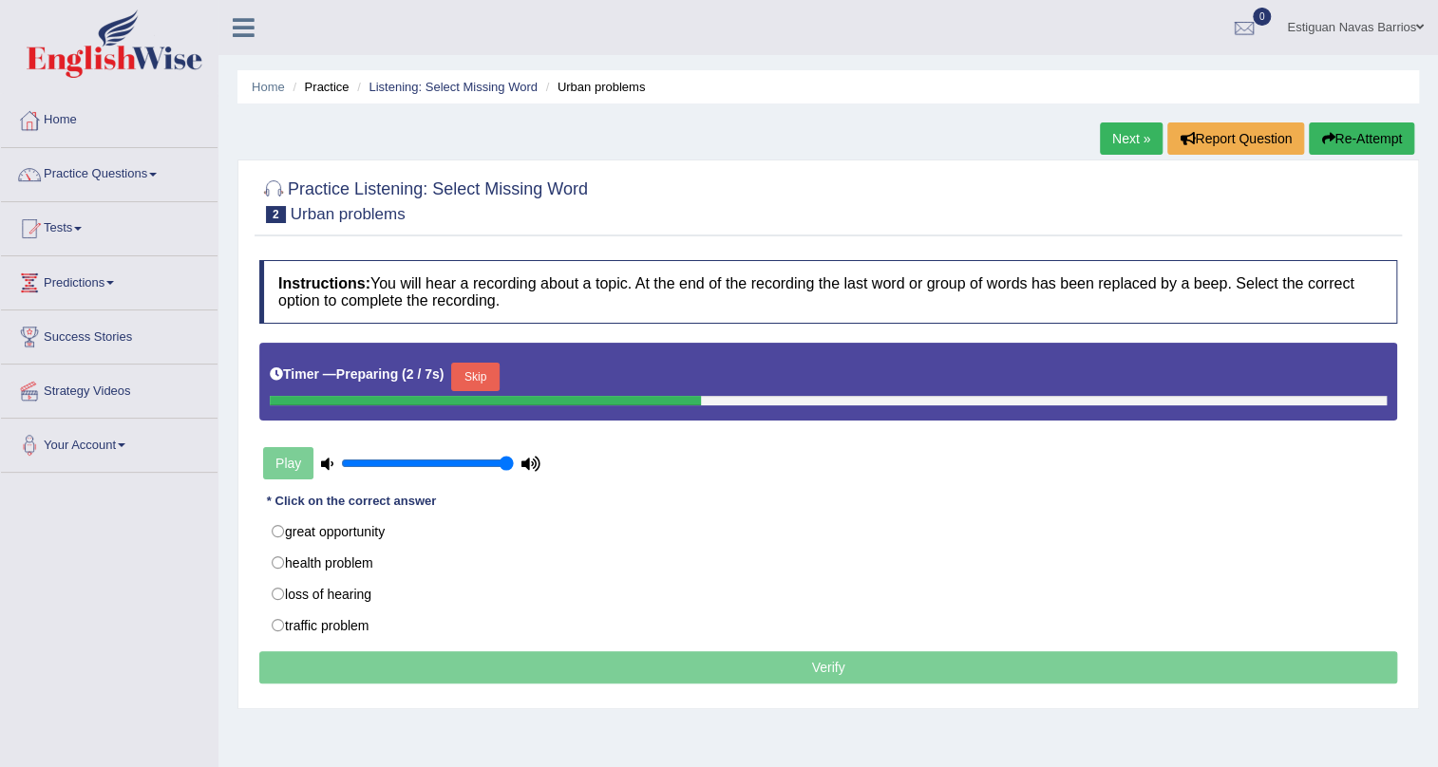
click at [480, 367] on button "Skip" at bounding box center [474, 377] width 47 height 28
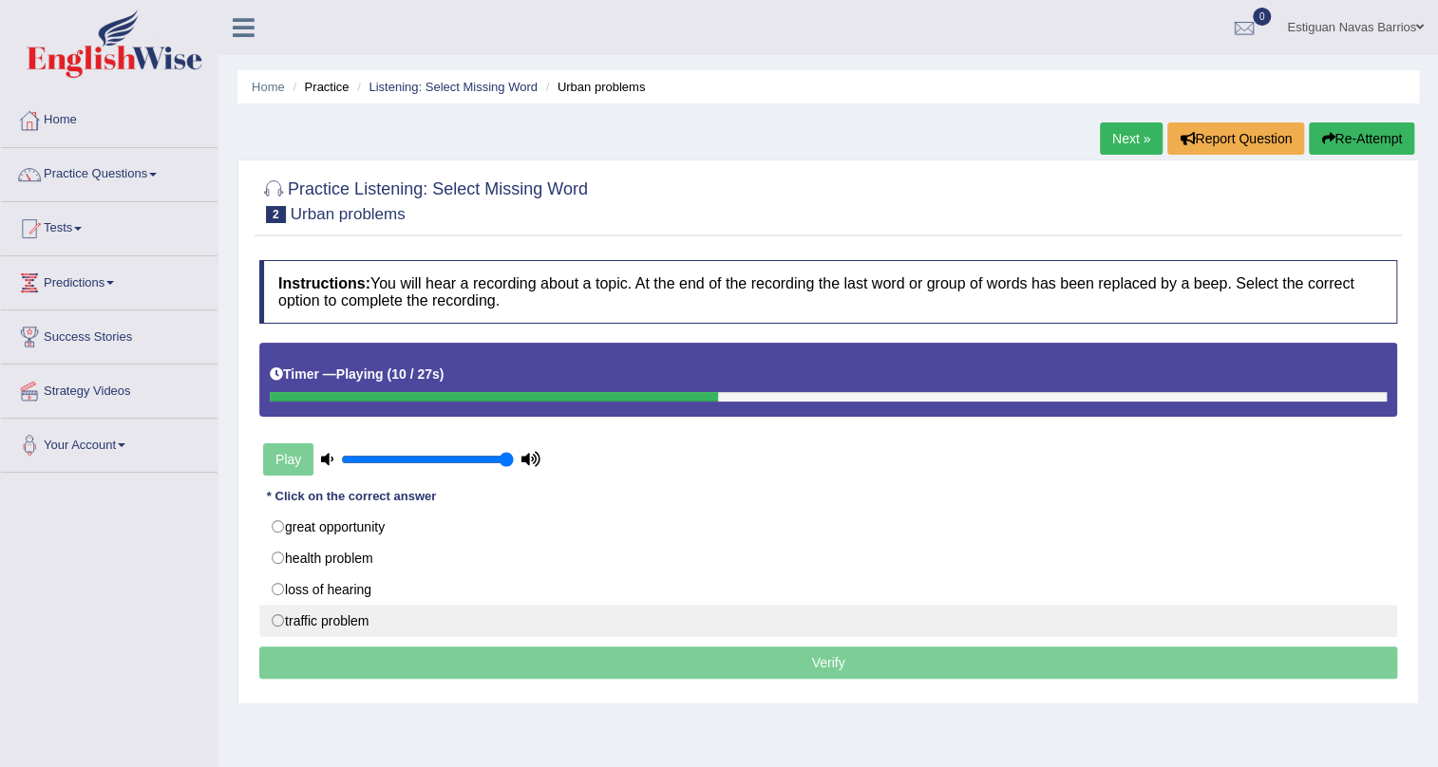
click at [275, 618] on label "traffic problem" at bounding box center [828, 621] width 1138 height 32
radio input "true"
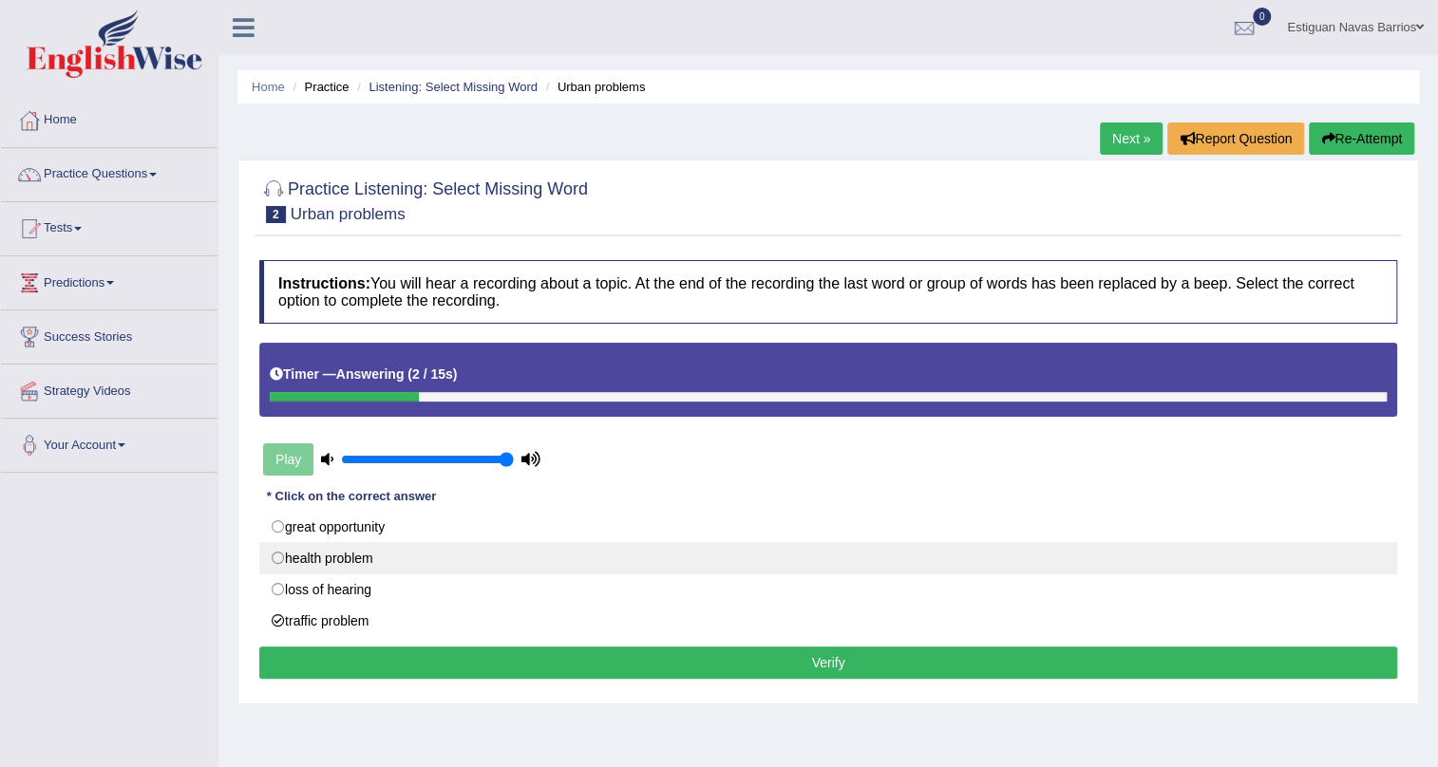
click at [271, 551] on label "health problem" at bounding box center [828, 558] width 1138 height 32
radio input "true"
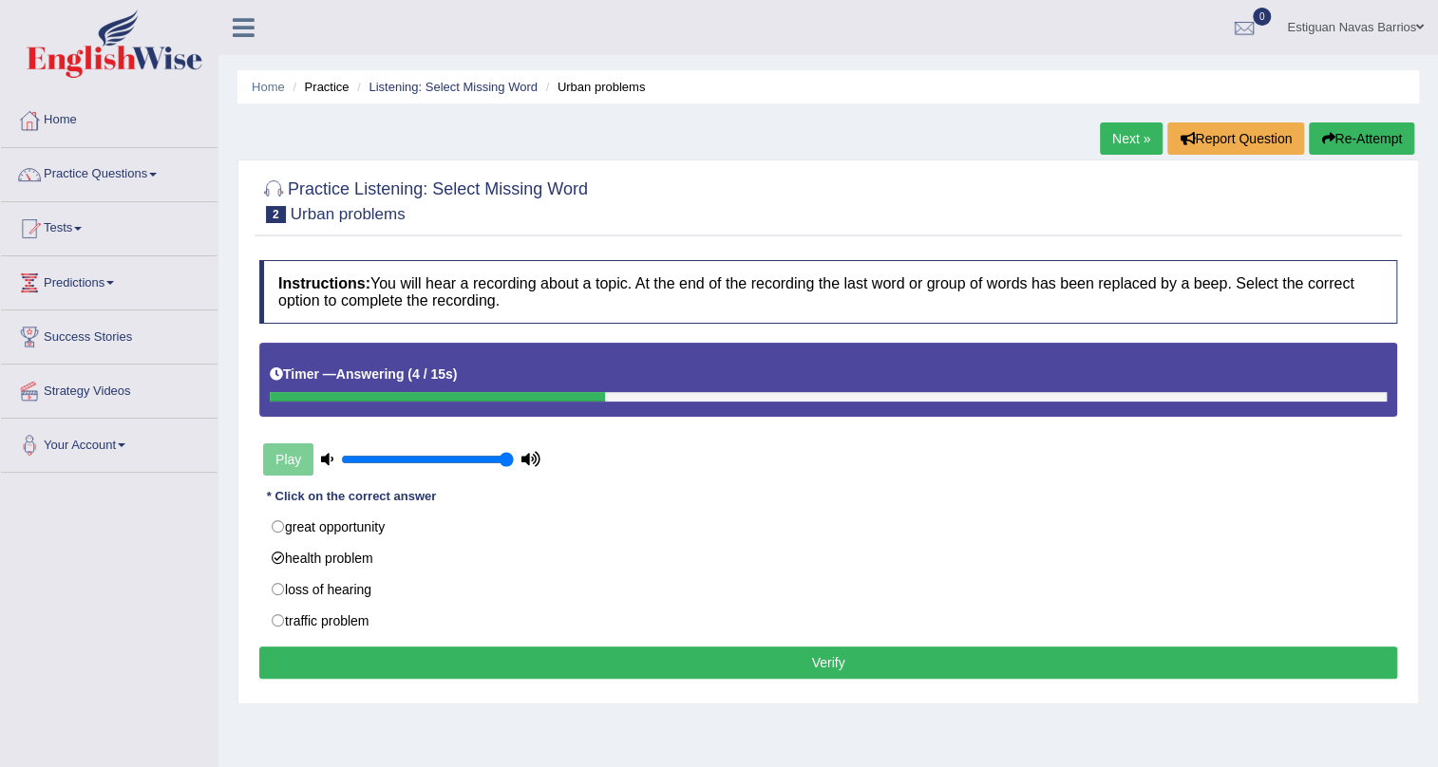
click at [366, 653] on button "Verify" at bounding box center [828, 663] width 1138 height 32
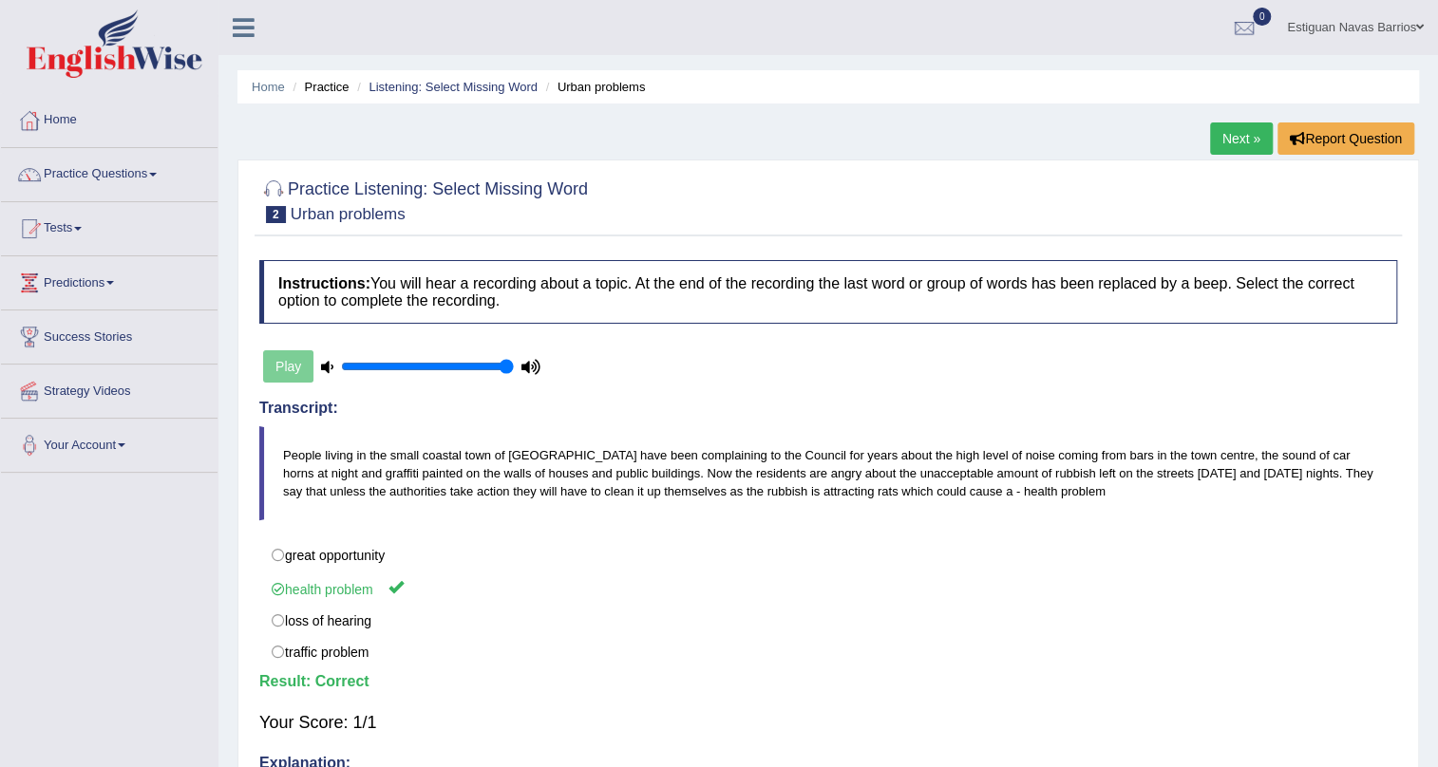
click at [1258, 144] on link "Next »" at bounding box center [1241, 138] width 63 height 32
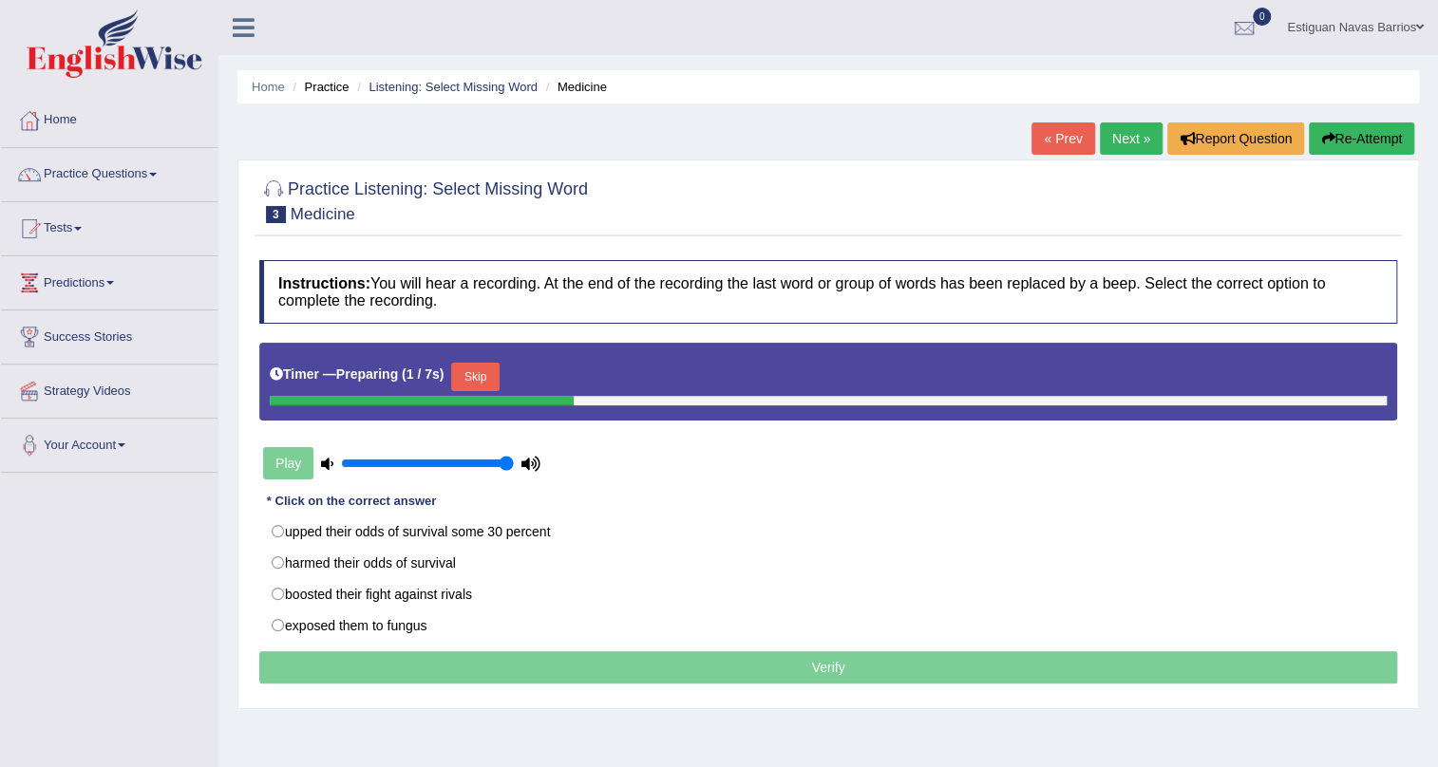
click at [482, 383] on button "Skip" at bounding box center [474, 377] width 47 height 28
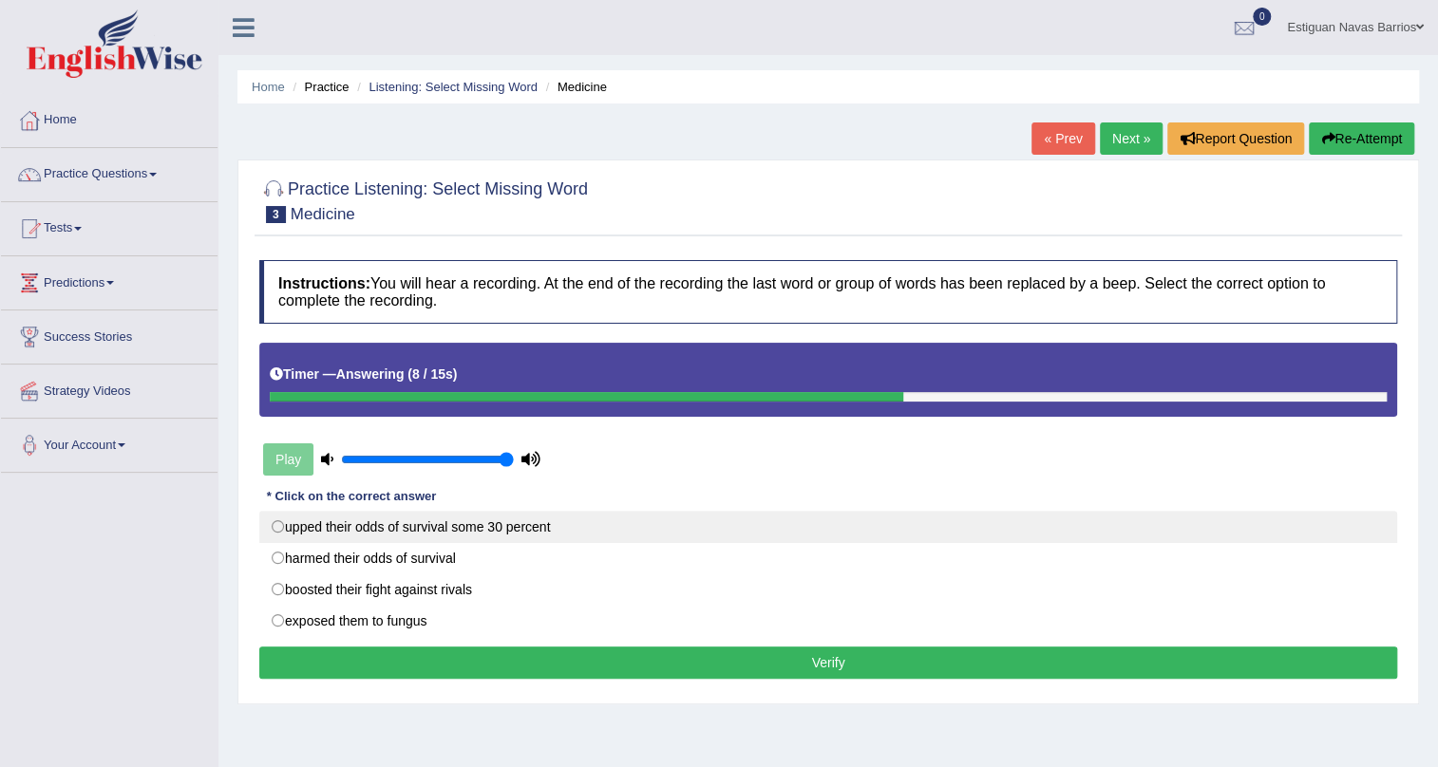
click at [277, 526] on label "upped their odds of survival some 30 percent" at bounding box center [828, 527] width 1138 height 32
radio input "true"
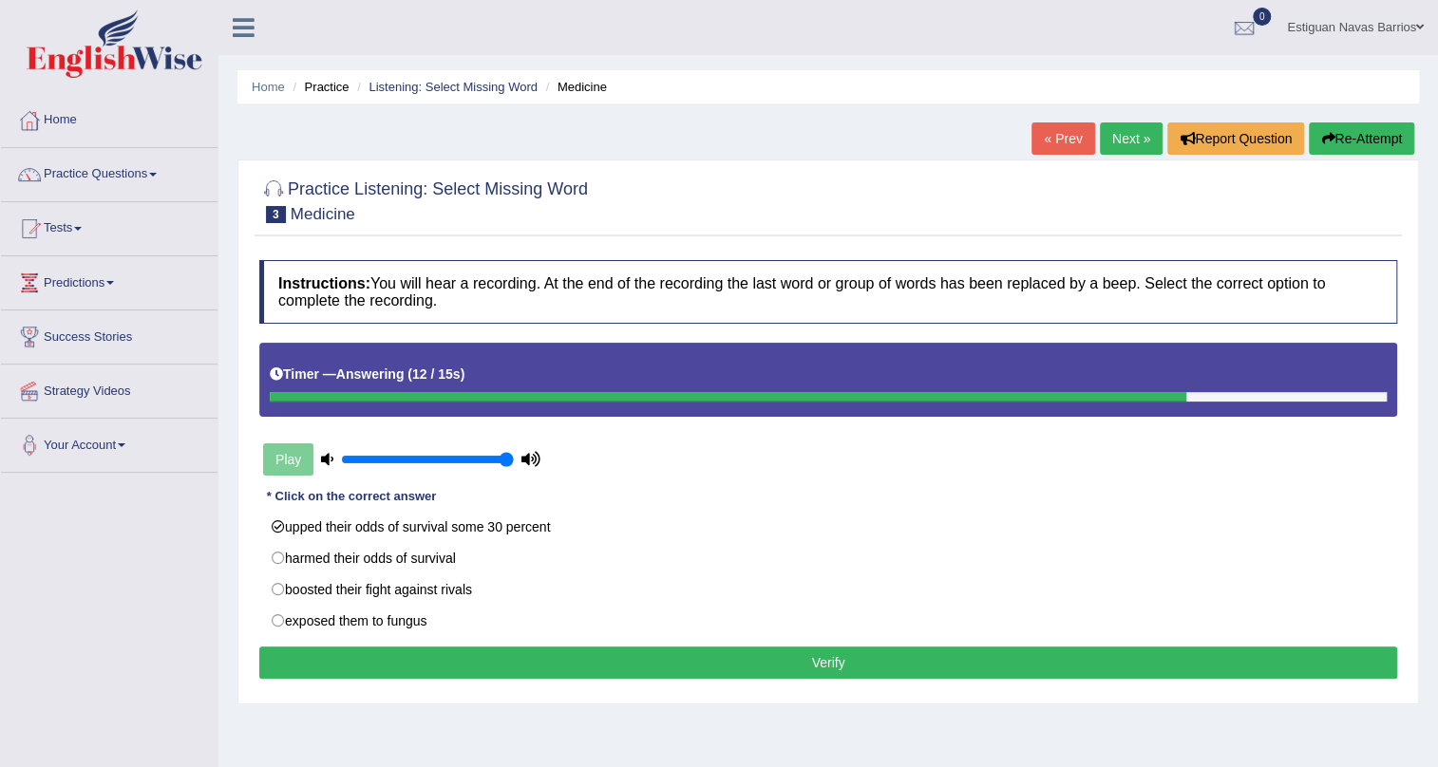
click at [455, 661] on button "Verify" at bounding box center [828, 663] width 1138 height 32
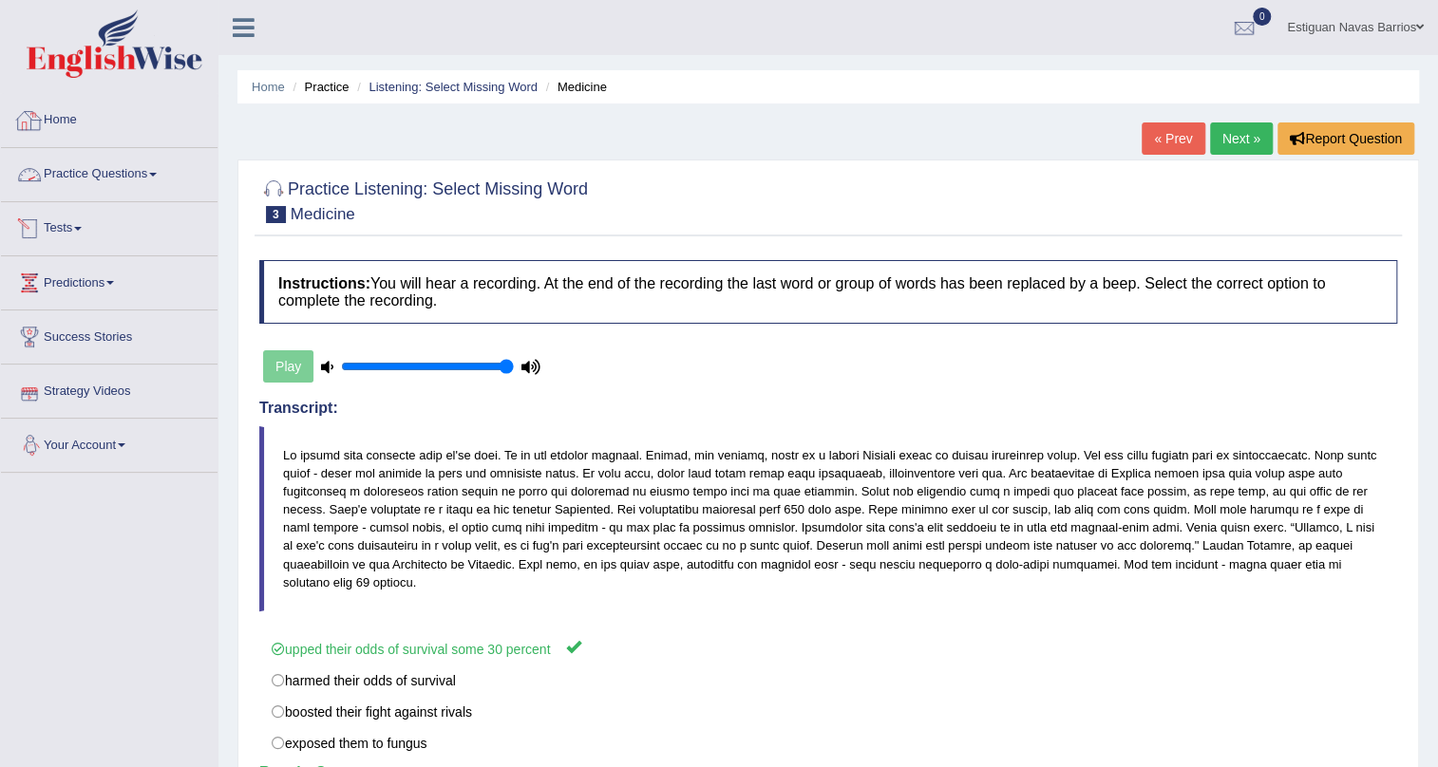
click at [95, 168] on link "Practice Questions" at bounding box center [109, 171] width 217 height 47
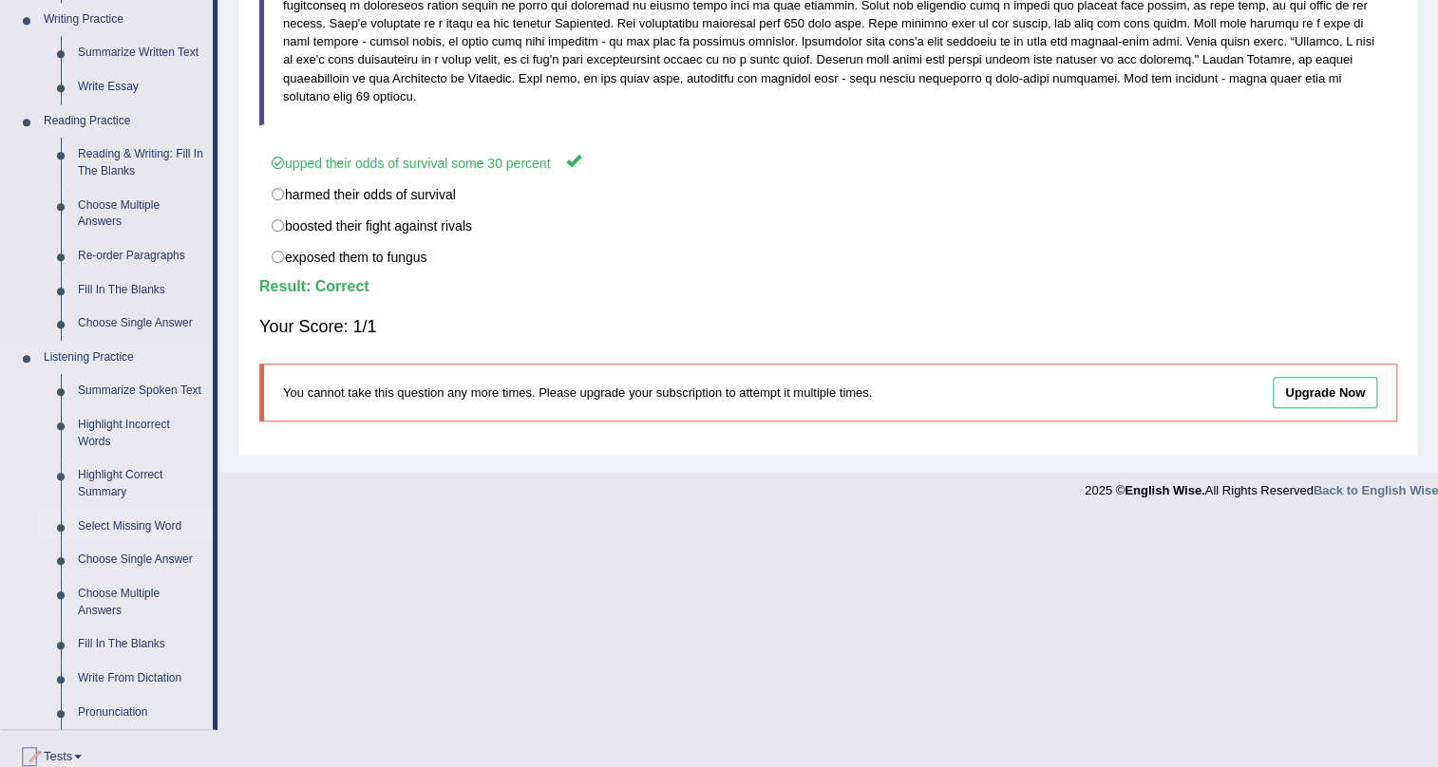
scroll to position [518, 0]
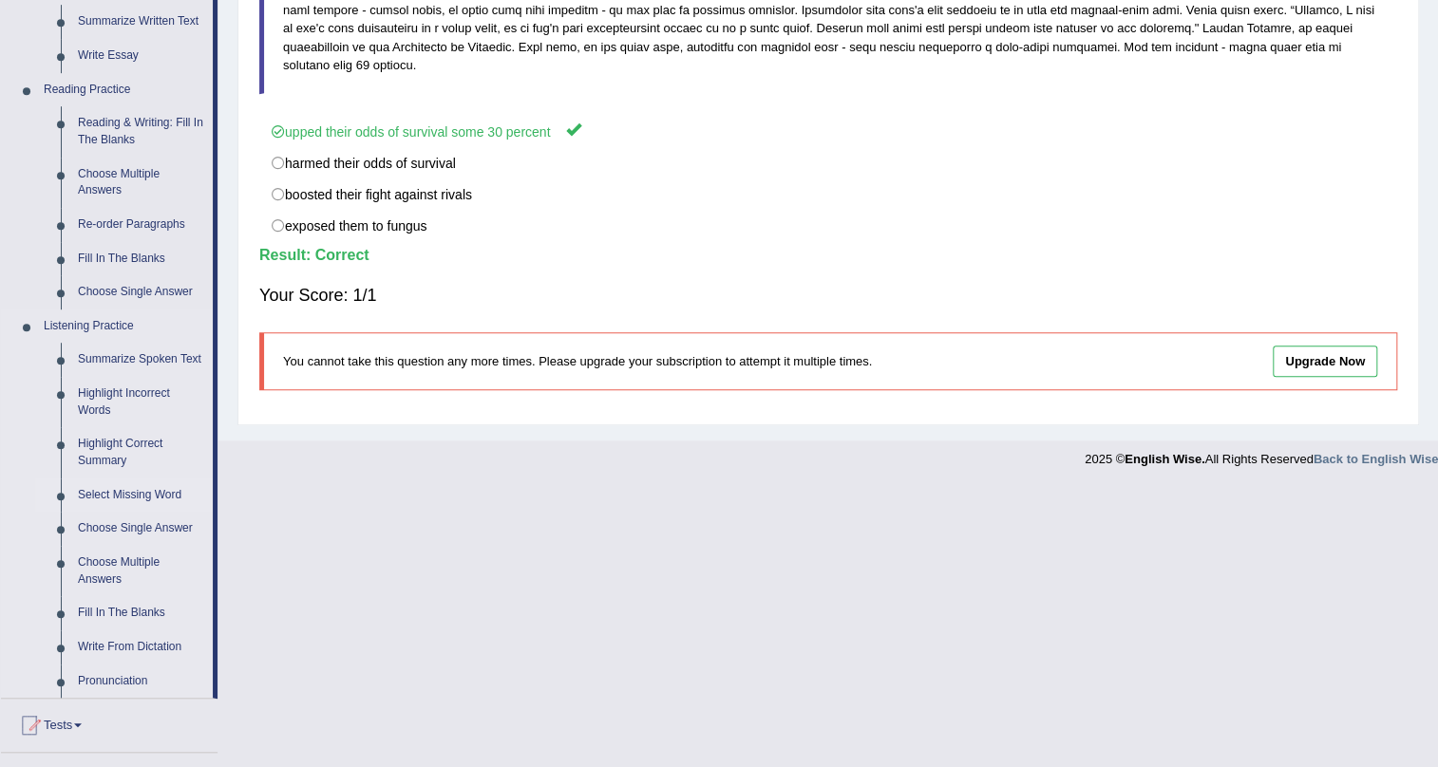
click at [158, 489] on link "Select Missing Word" at bounding box center [140, 496] width 143 height 34
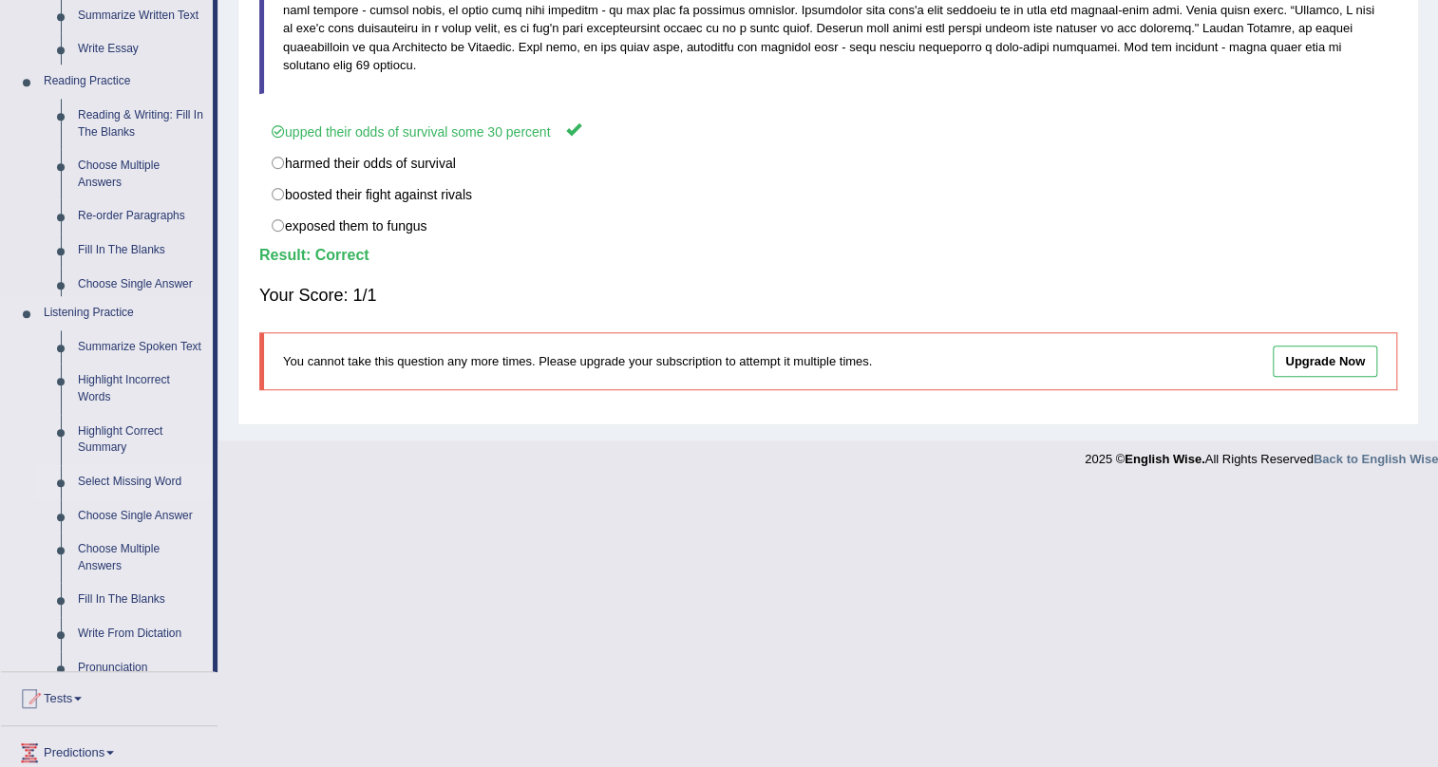
scroll to position [229, 0]
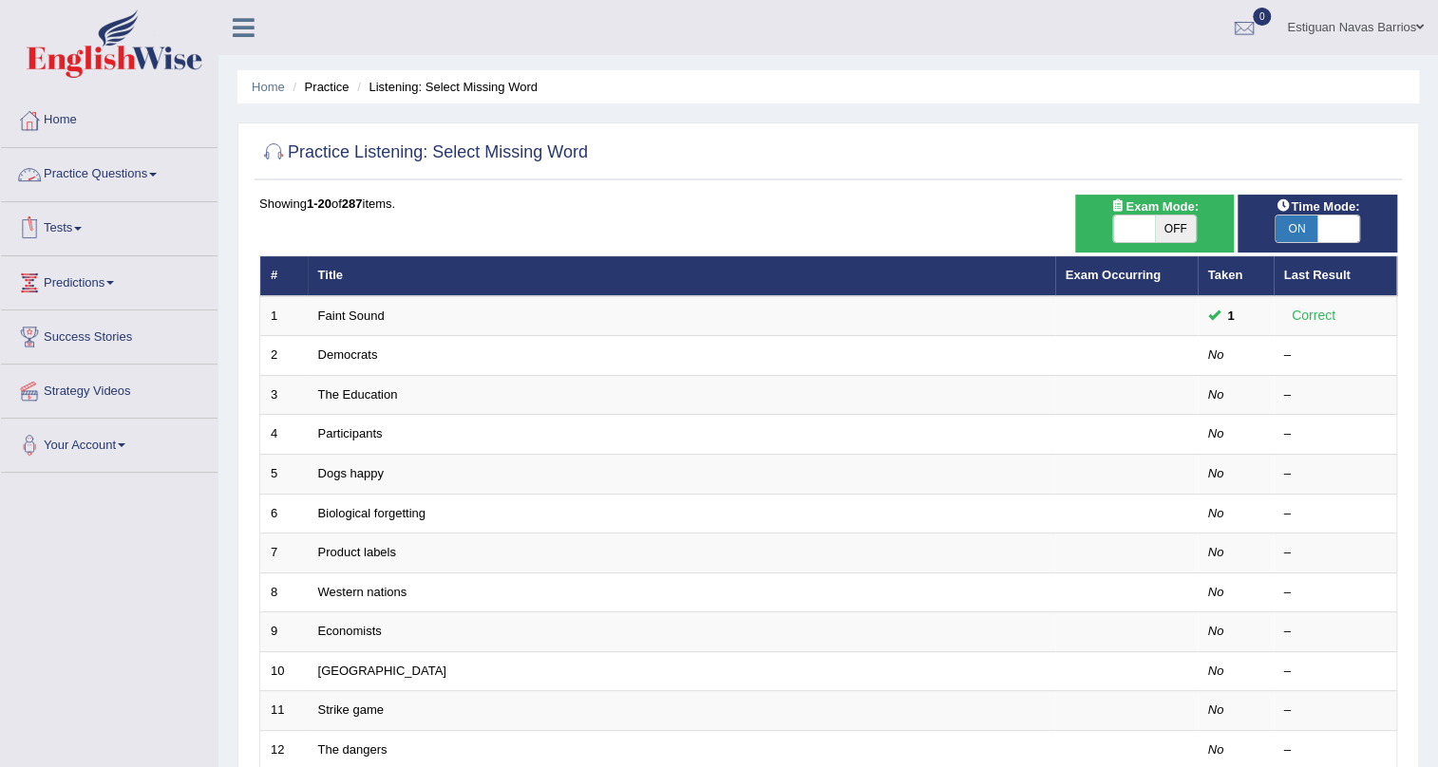
click at [104, 169] on link "Practice Questions" at bounding box center [109, 171] width 217 height 47
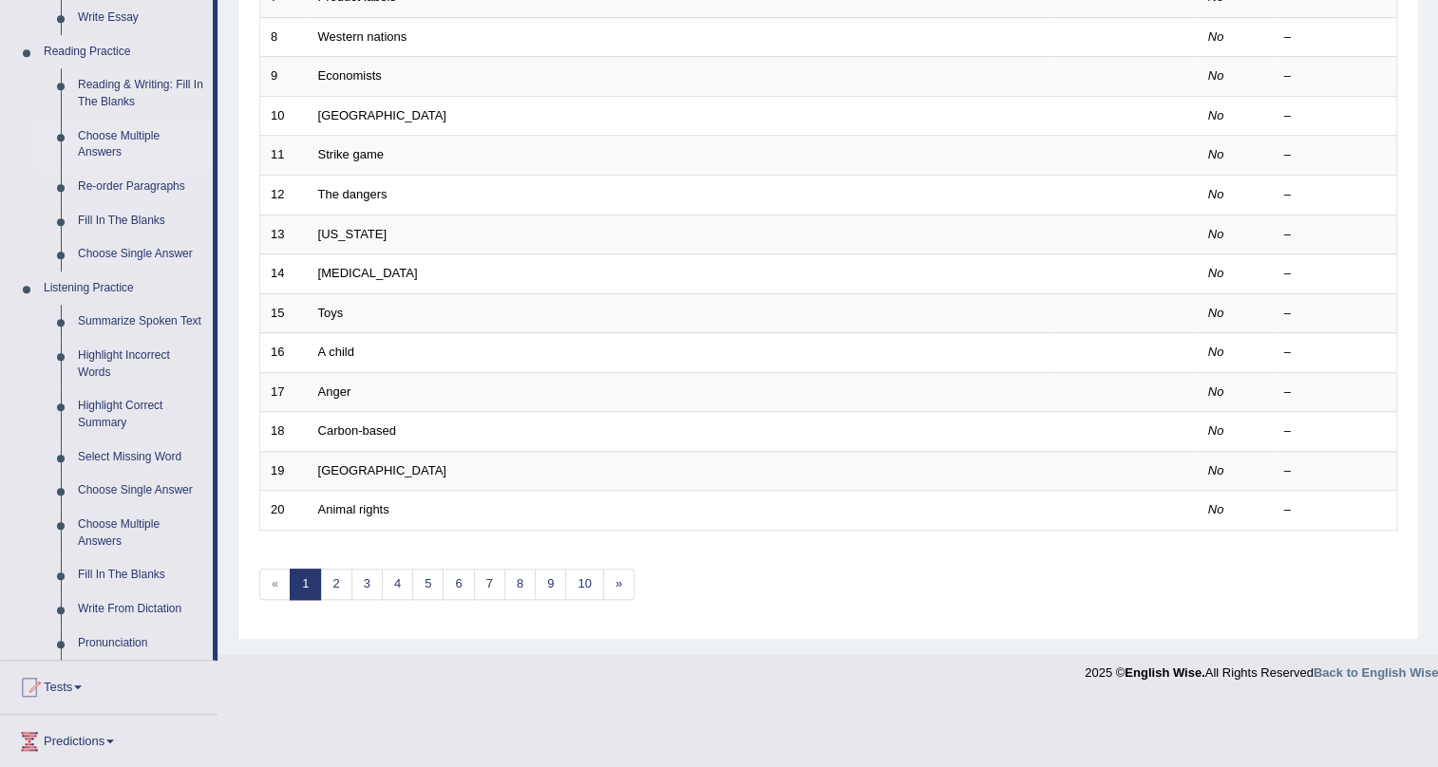
scroll to position [604, 0]
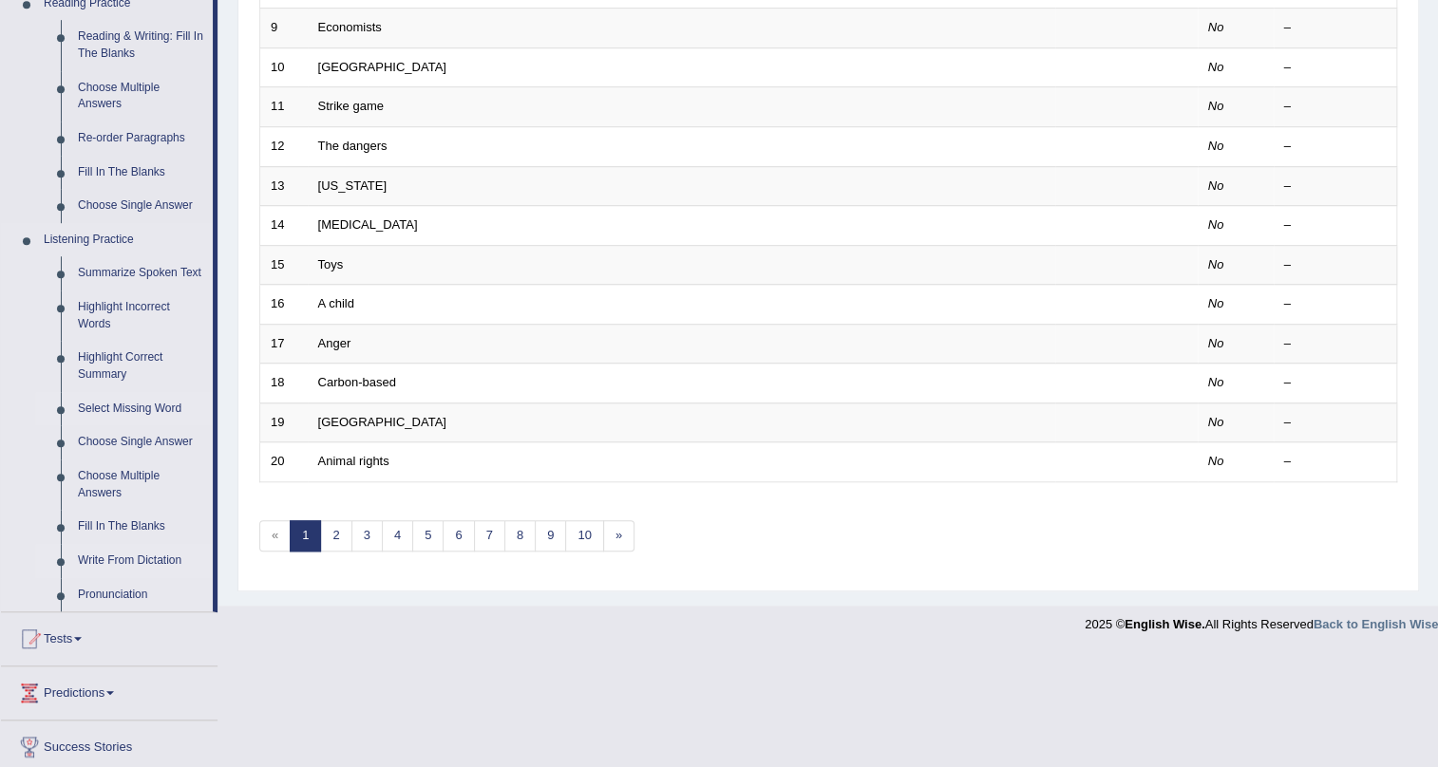
click at [131, 560] on link "Write From Dictation" at bounding box center [140, 561] width 143 height 34
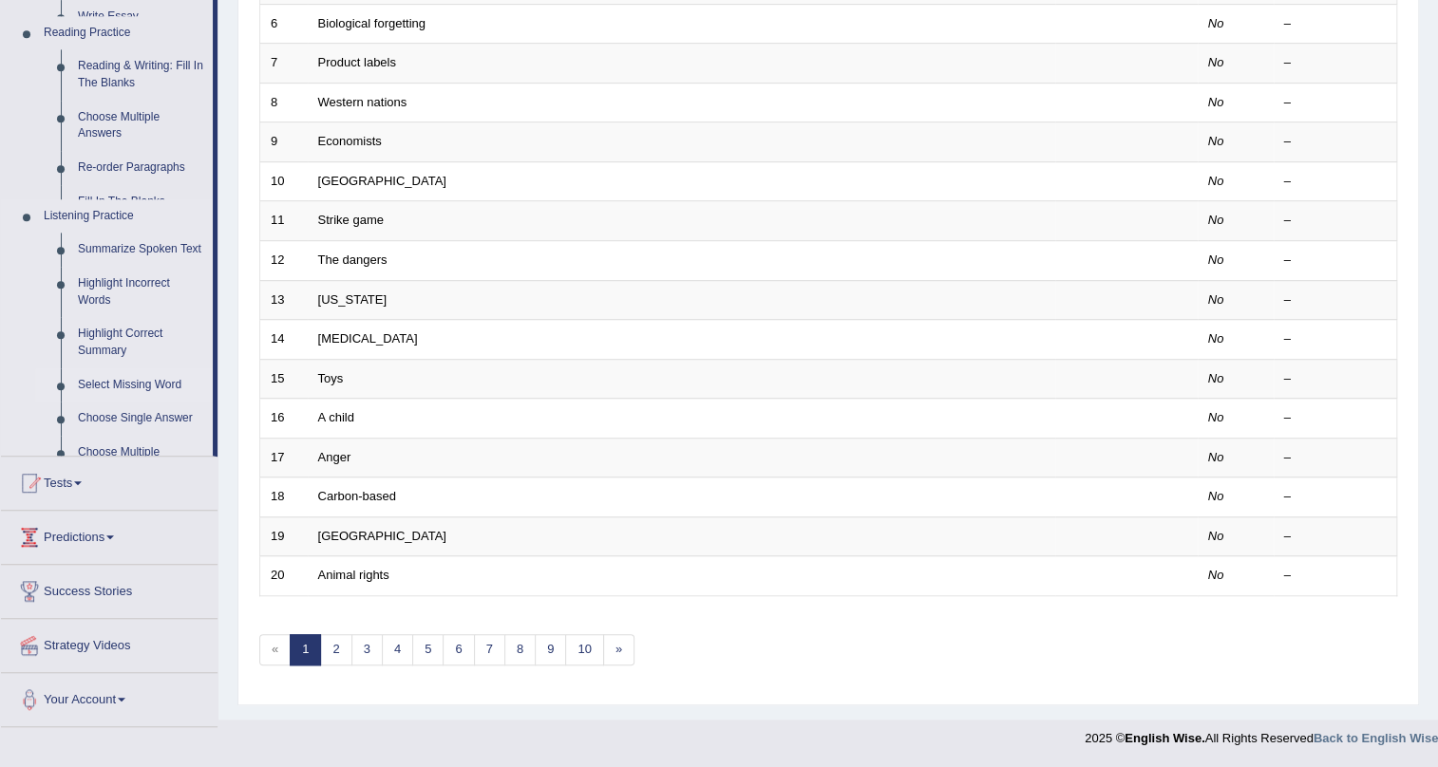
scroll to position [487, 0]
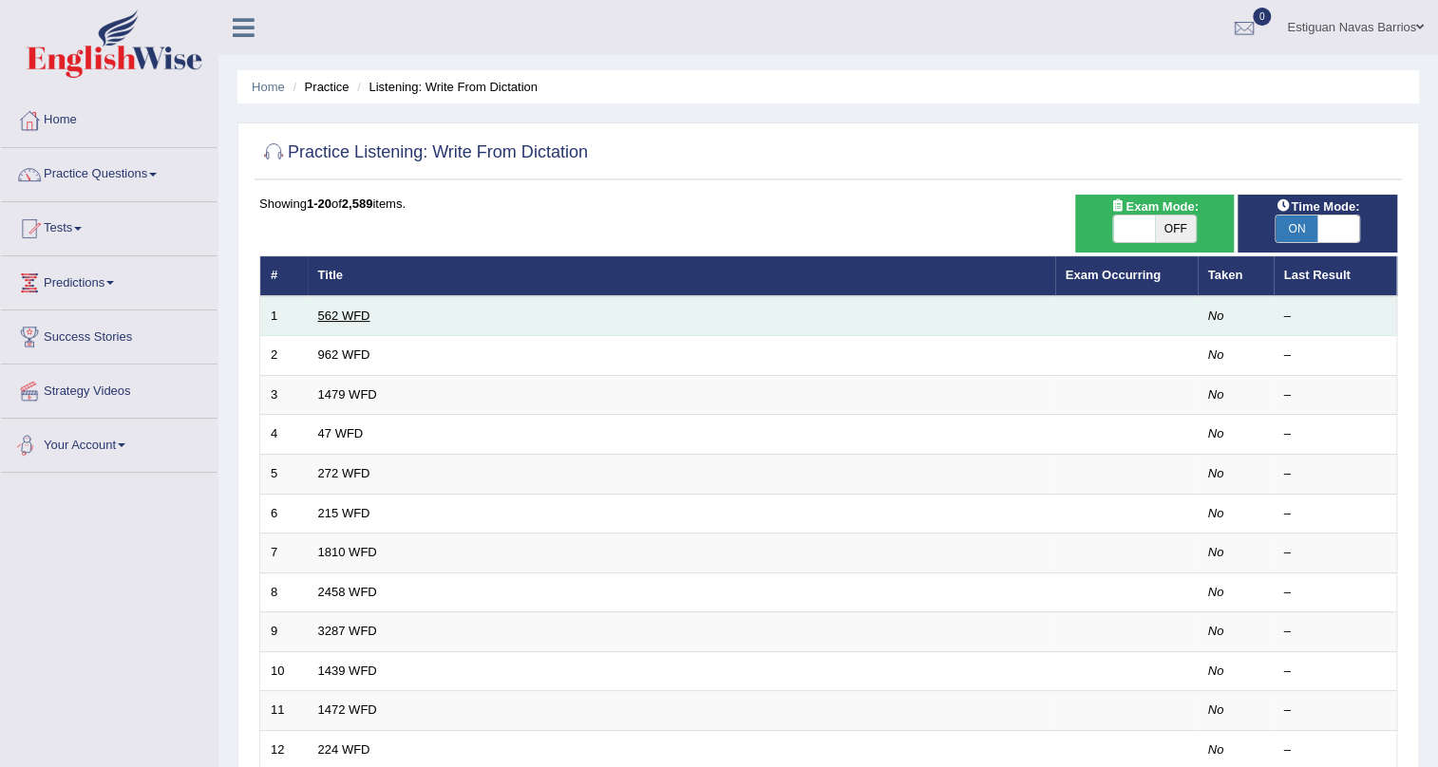
click at [334, 317] on link "562 WFD" at bounding box center [344, 316] width 52 height 14
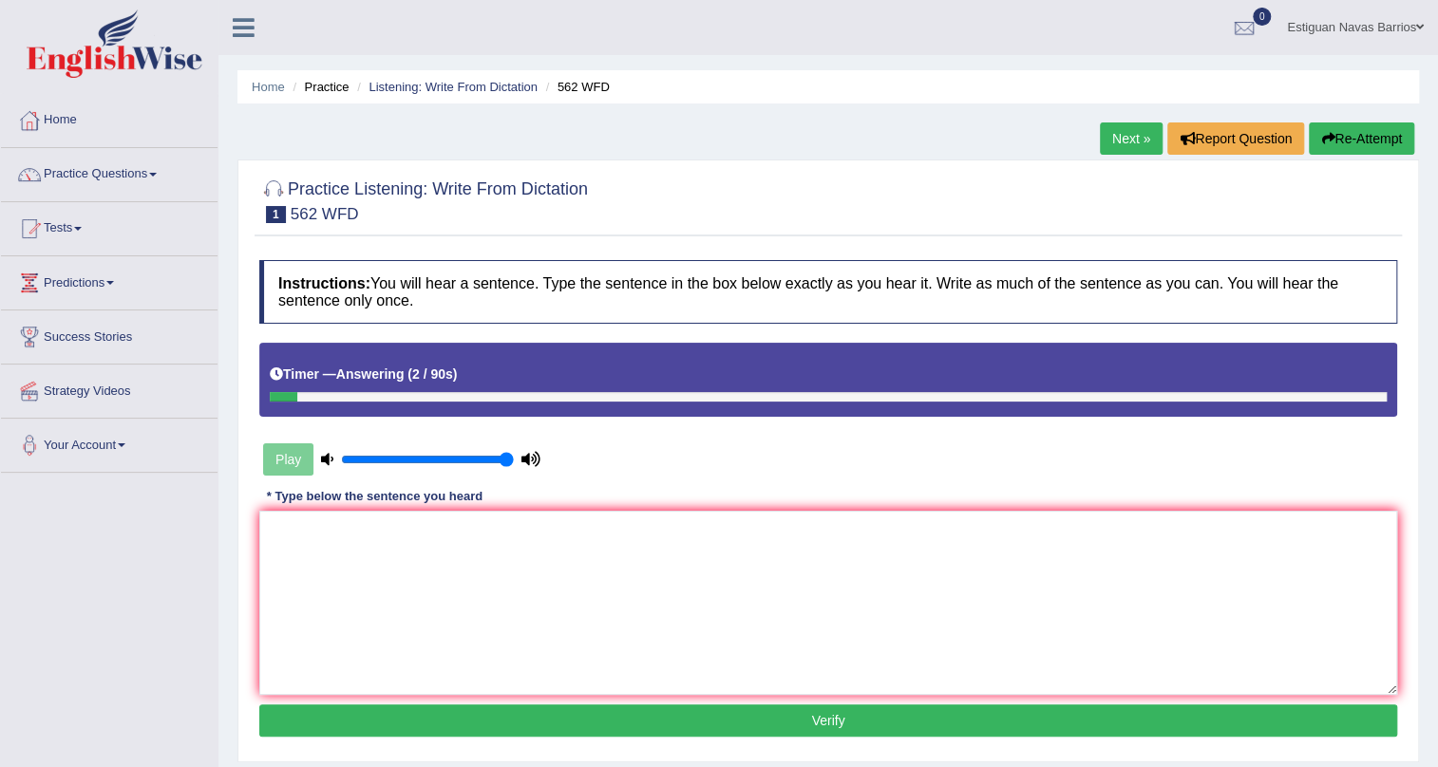
click at [1373, 135] on button "Re-Attempt" at bounding box center [1361, 138] width 105 height 32
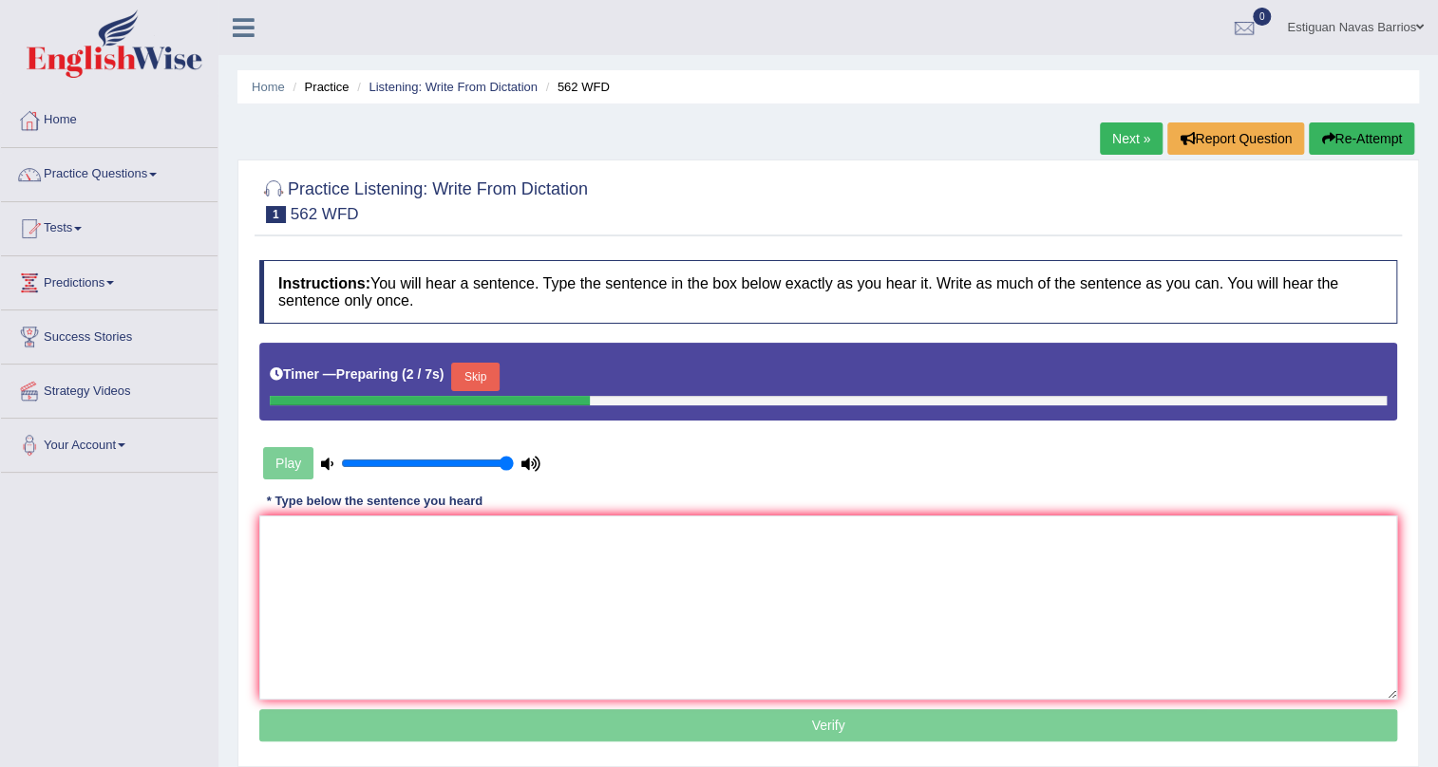
click at [481, 370] on button "Skip" at bounding box center [474, 377] width 47 height 28
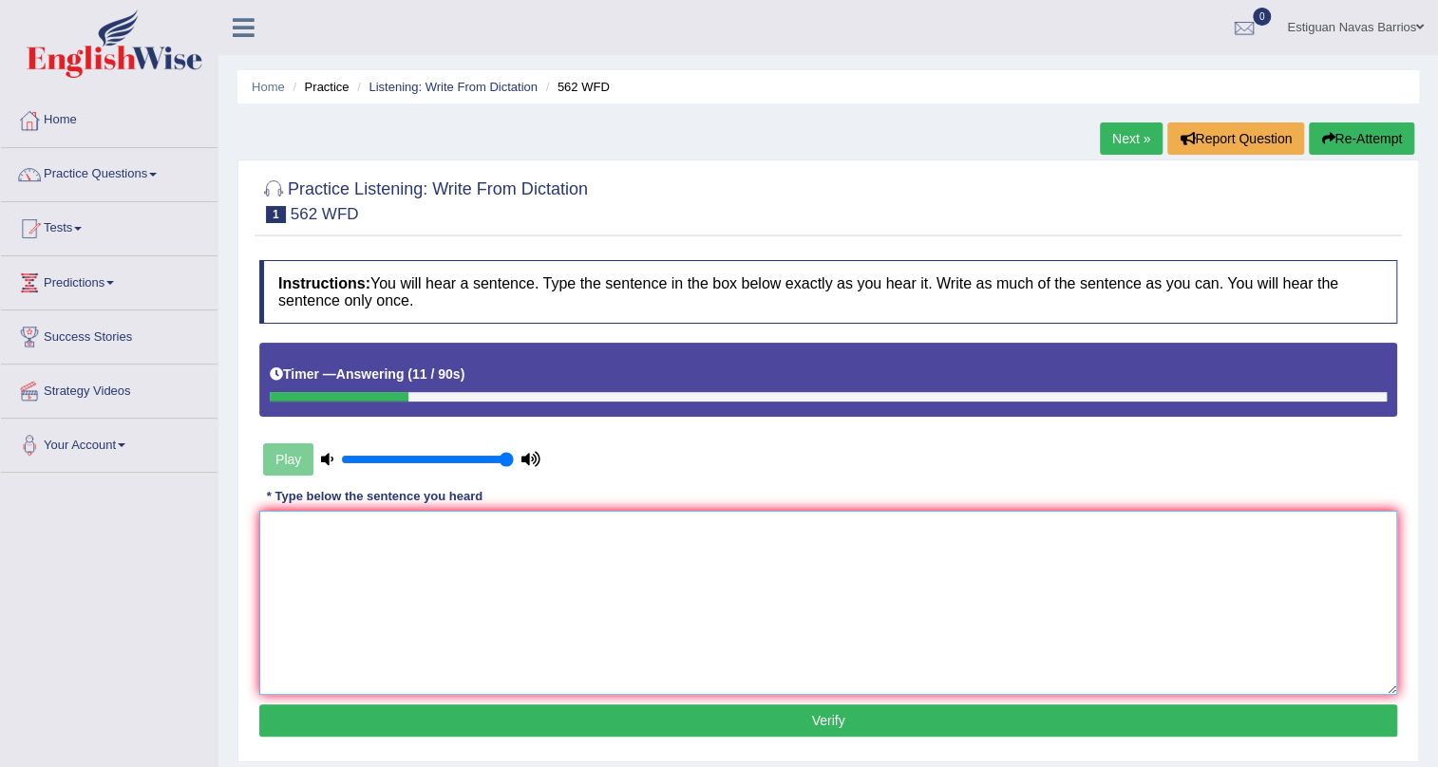
click at [418, 584] on textarea at bounding box center [828, 603] width 1138 height 184
type textarea "The gap between the is not decrease"
click at [776, 718] on button "Verify" at bounding box center [828, 721] width 1138 height 32
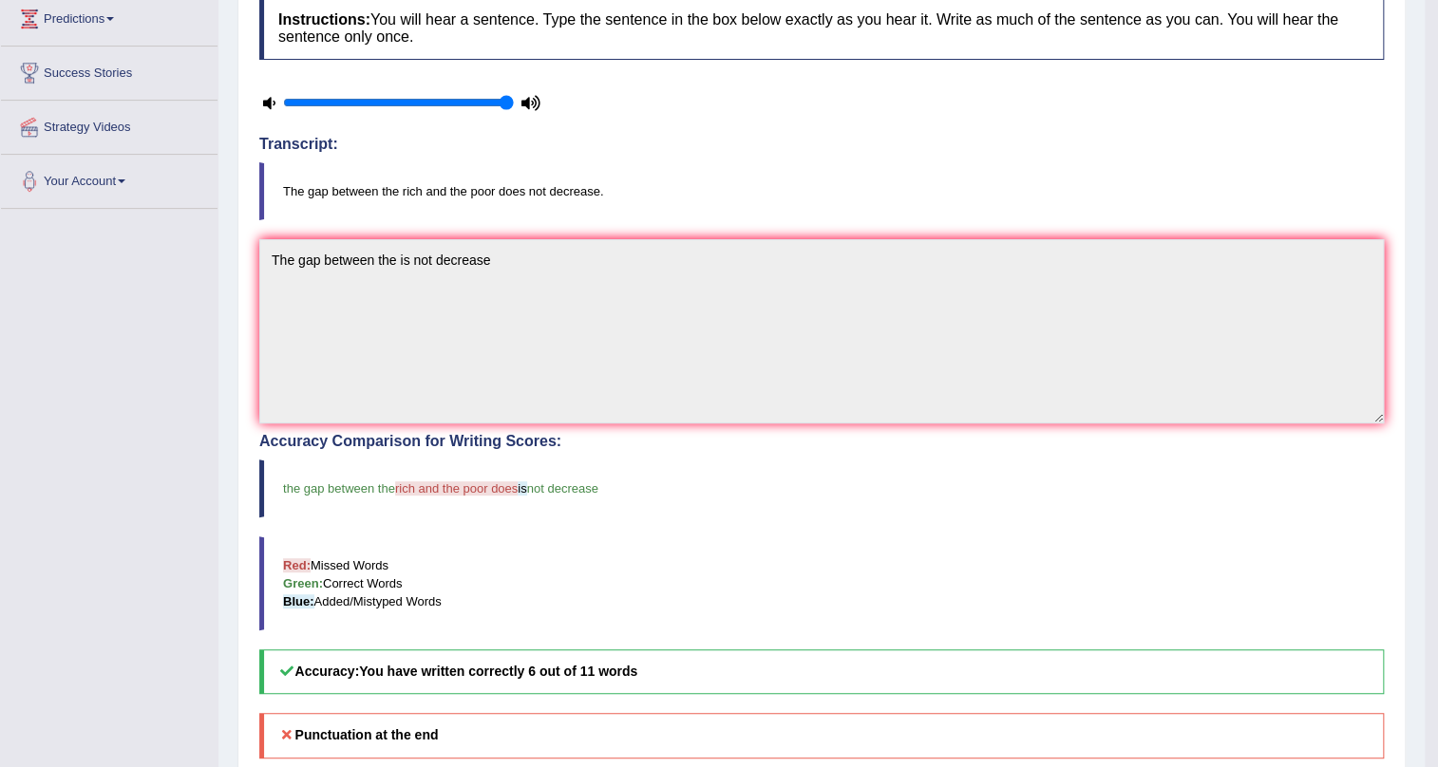
scroll to position [249, 0]
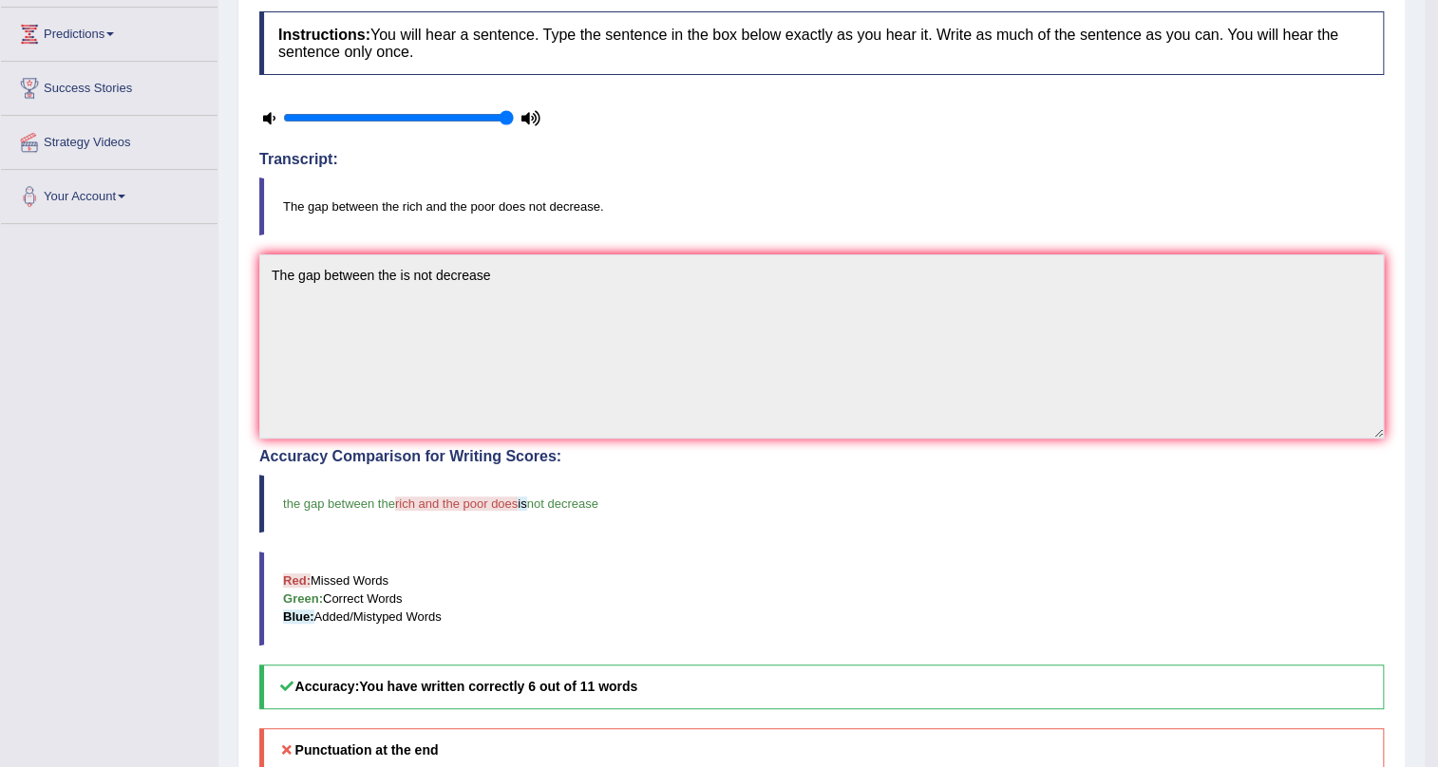
click at [185, 276] on div "Toggle navigation Home Practice Questions Speaking Practice Read Aloud Repeat S…" at bounding box center [712, 428] width 1424 height 1354
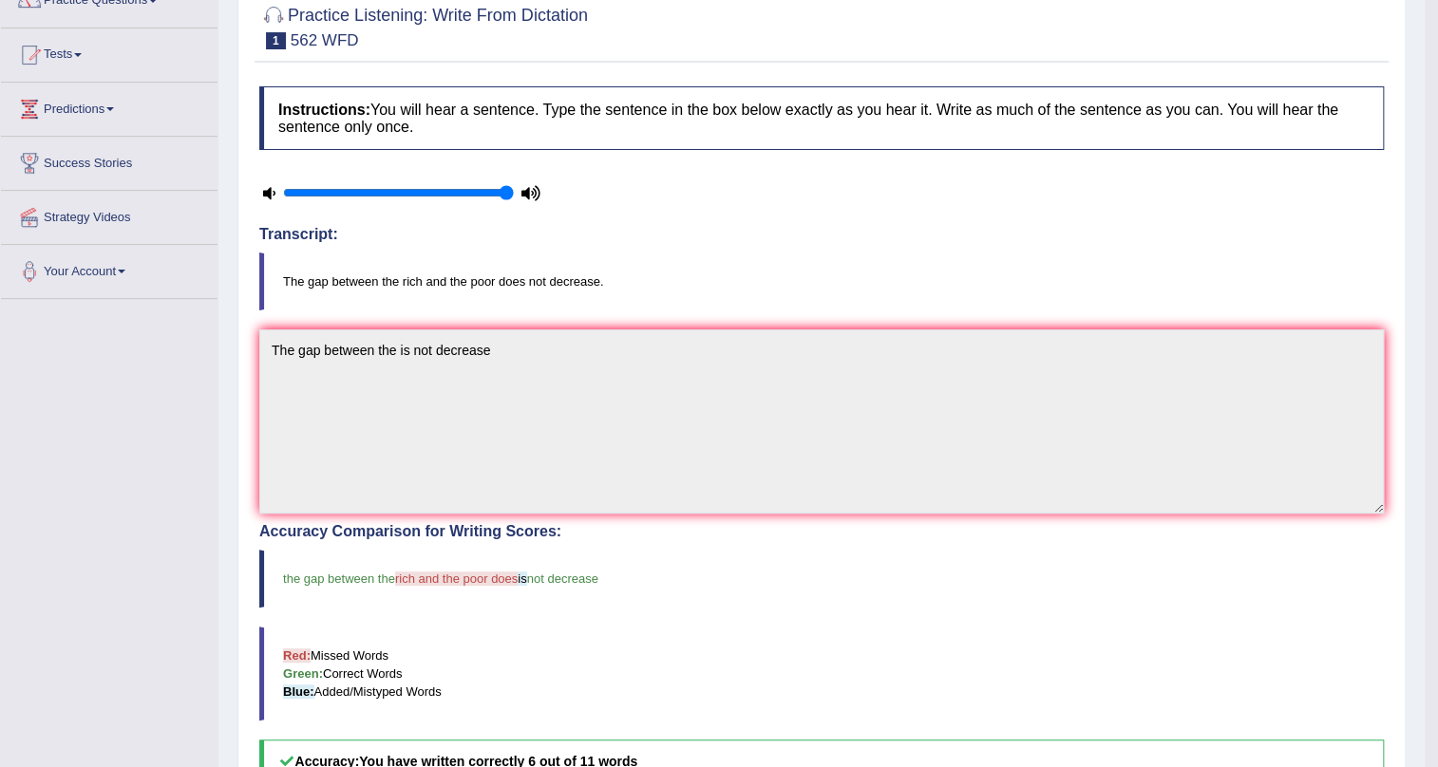
scroll to position [0, 0]
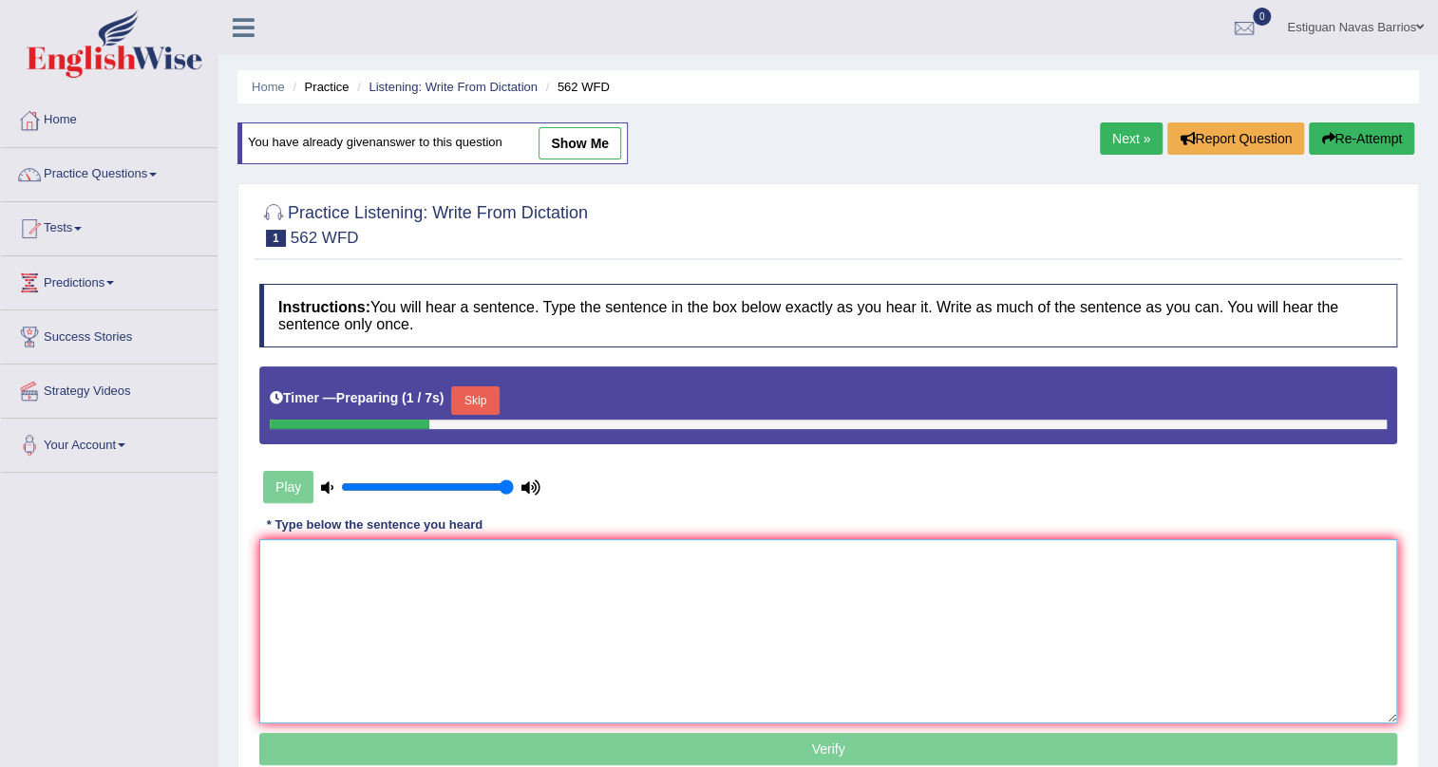
click at [644, 624] on textarea at bounding box center [828, 631] width 1138 height 184
paste textarea "The gap between the is not decrease"
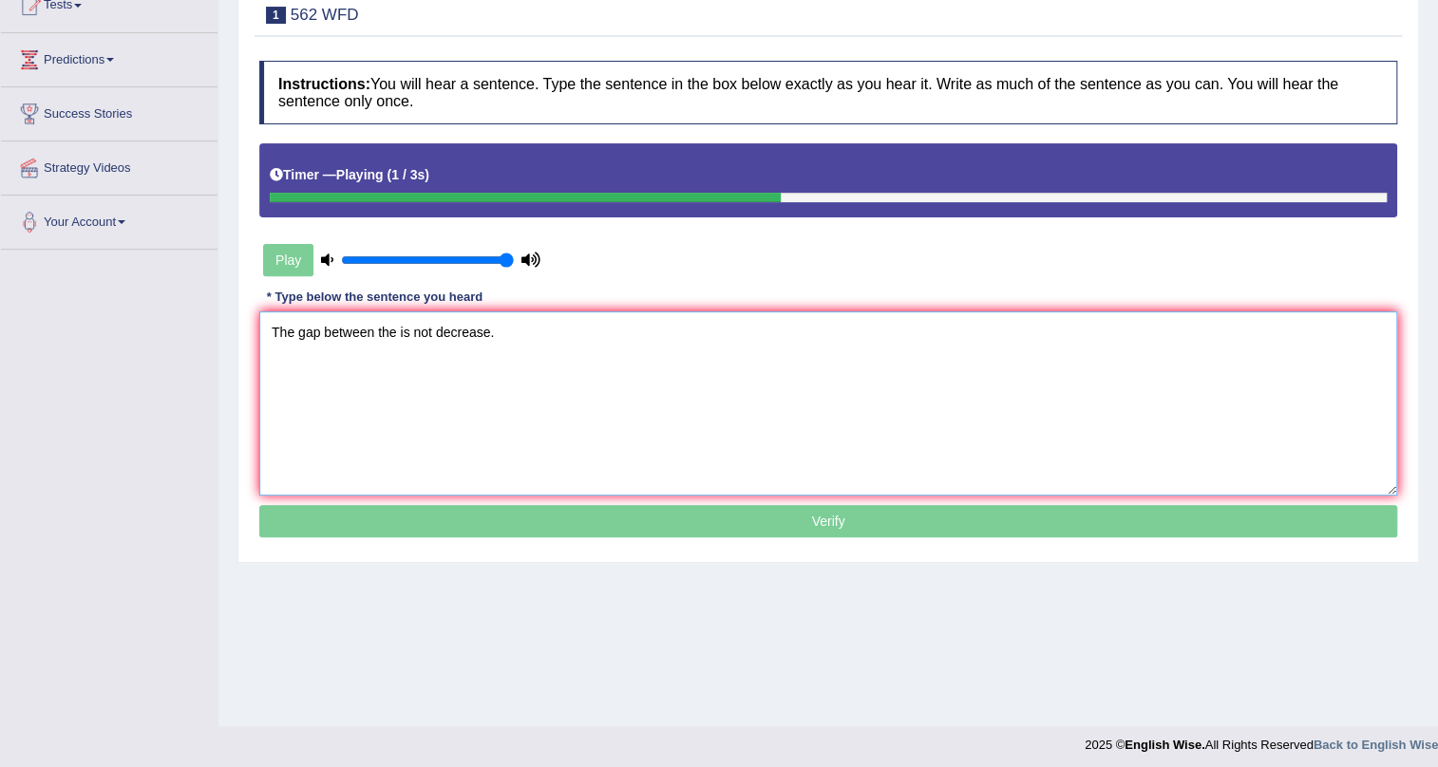
scroll to position [229, 0]
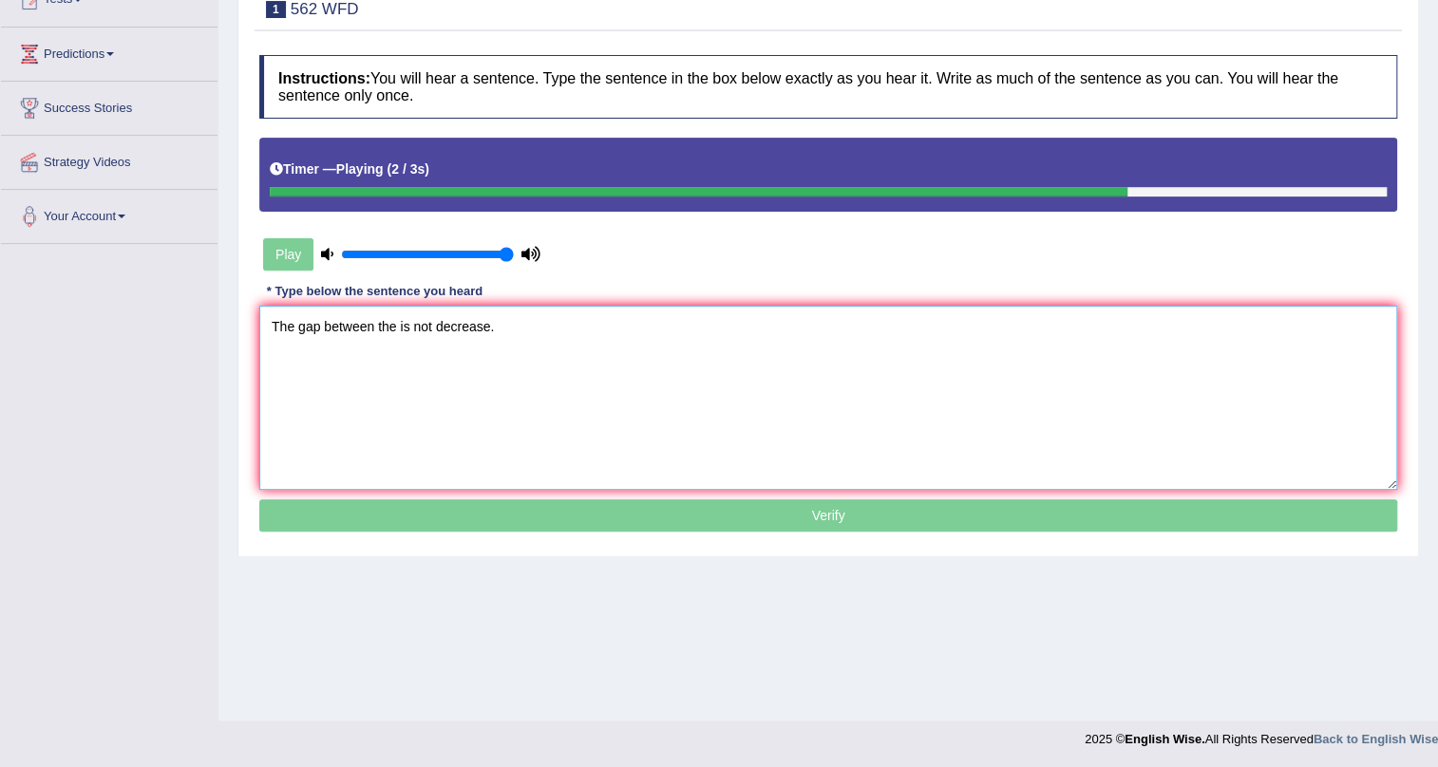
type textarea "The gap between the is not decrease."
click at [835, 522] on p "Verify" at bounding box center [828, 515] width 1138 height 32
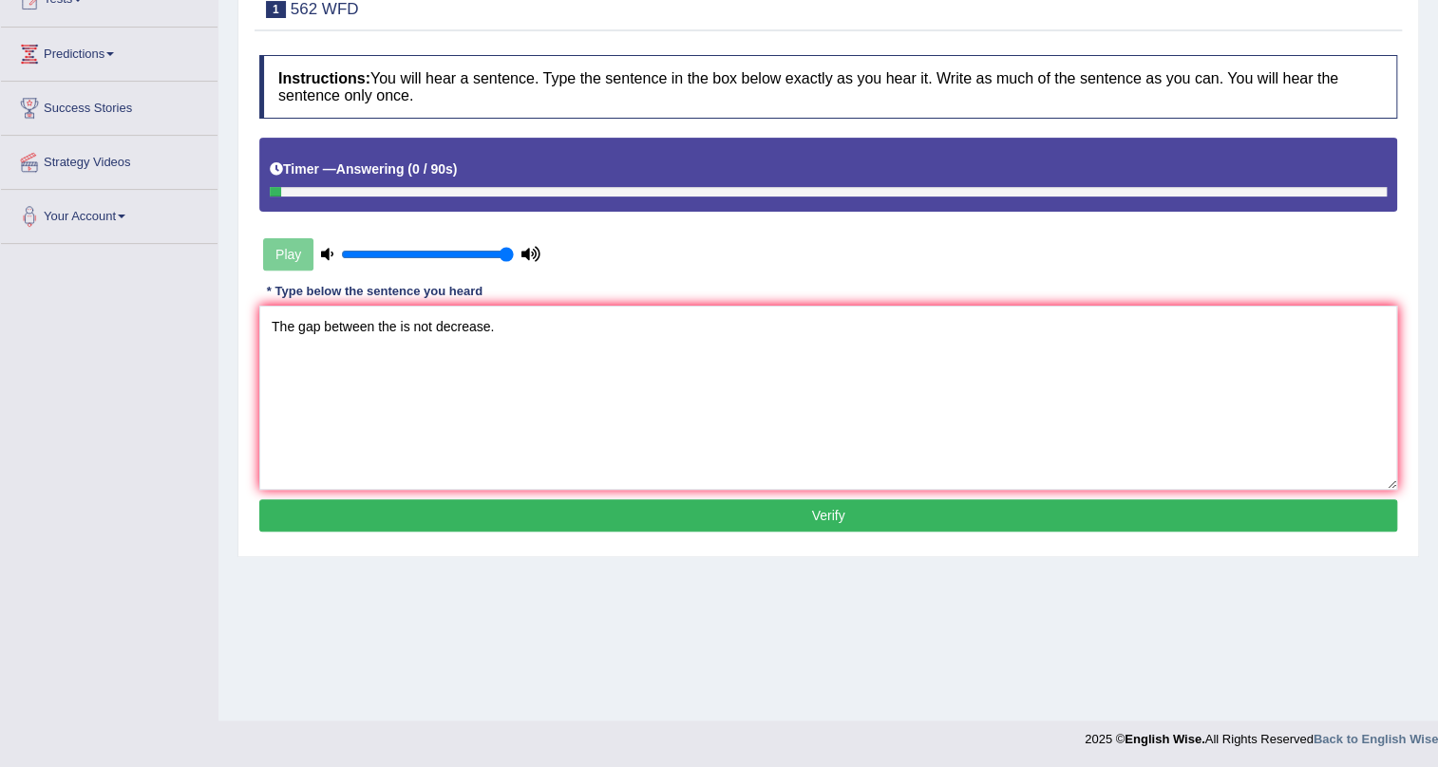
click at [843, 507] on button "Verify" at bounding box center [828, 515] width 1138 height 32
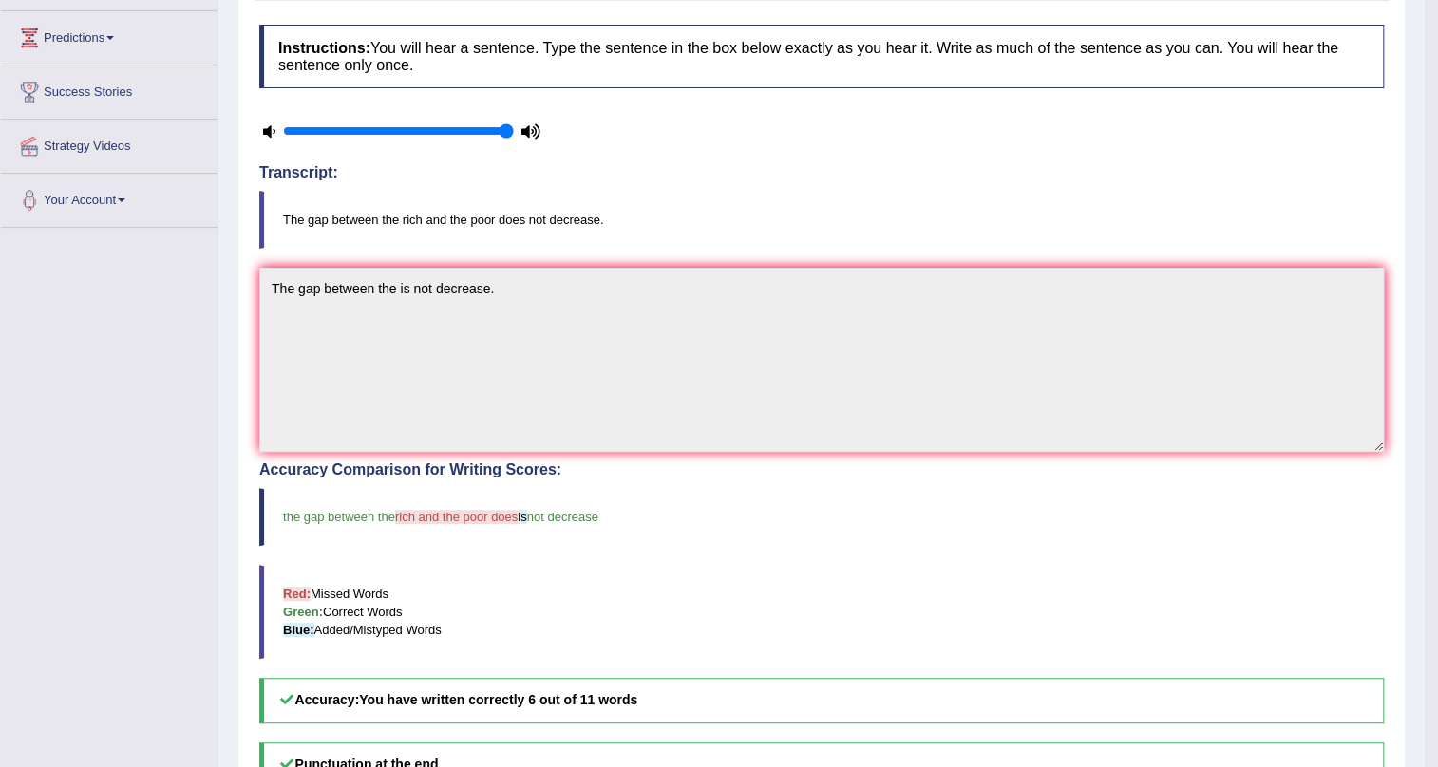
scroll to position [85, 0]
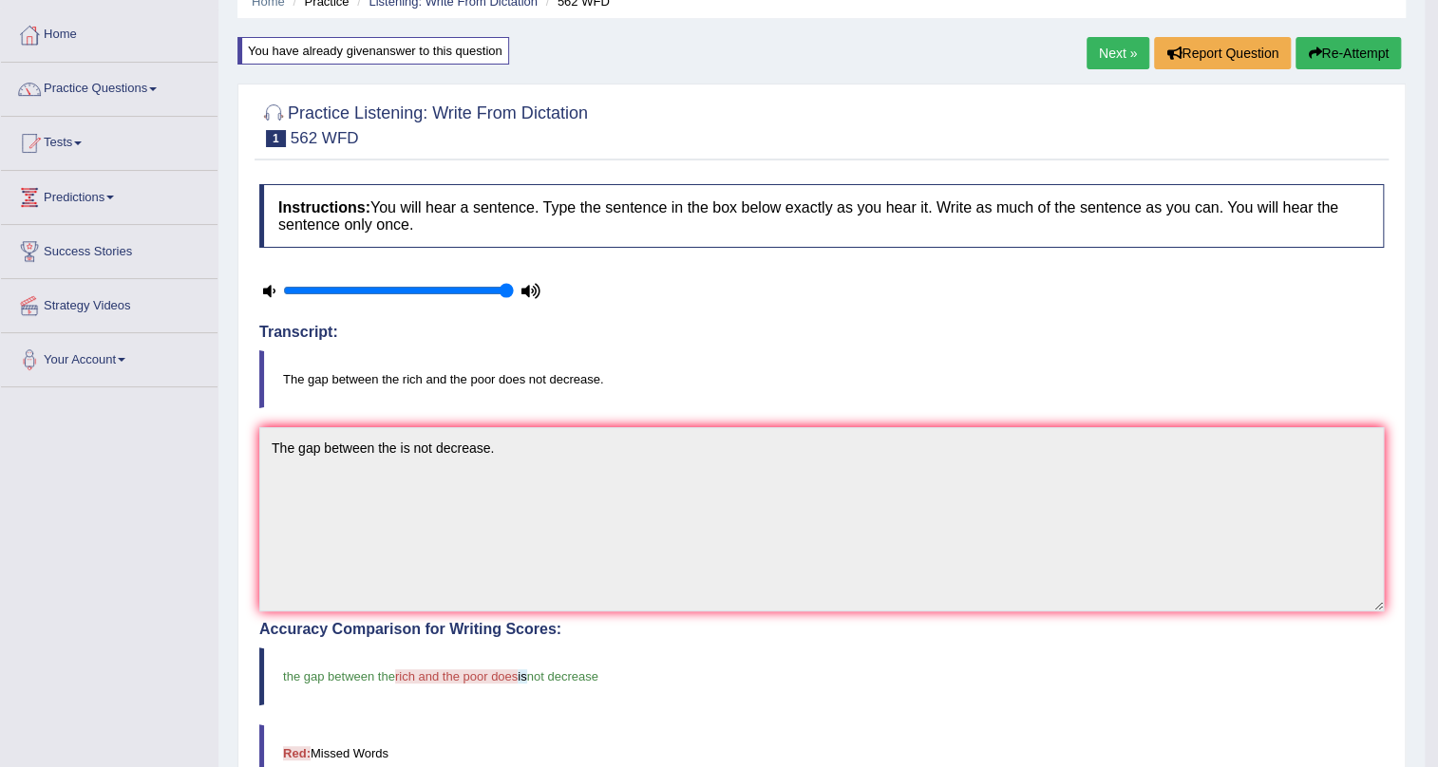
click at [1094, 52] on link "Next »" at bounding box center [1117, 53] width 63 height 32
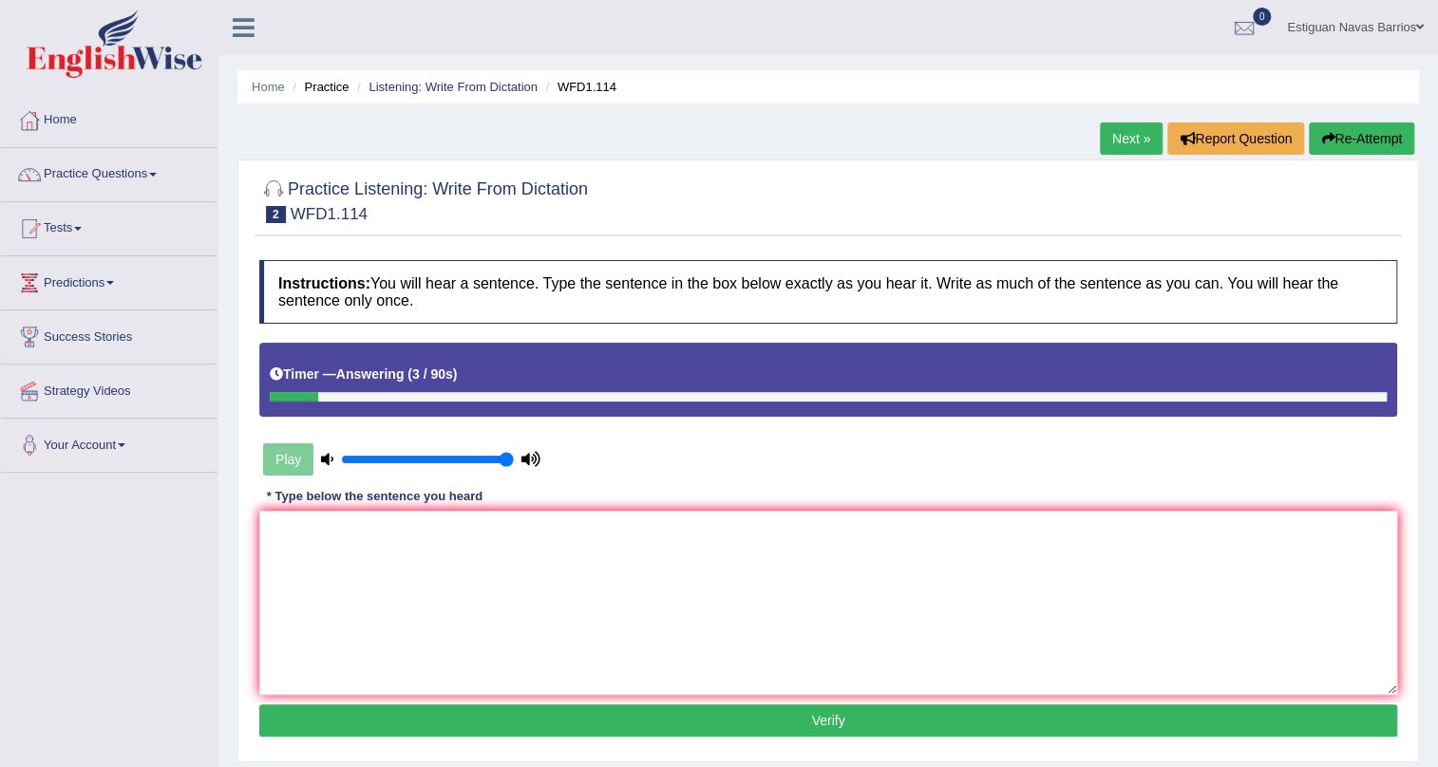
click at [1348, 139] on button "Re-Attempt" at bounding box center [1361, 138] width 105 height 32
click at [949, 552] on textarea at bounding box center [828, 603] width 1138 height 184
type textarea "The officer as early work so lets experimental."
click at [589, 716] on button "Verify" at bounding box center [828, 721] width 1138 height 32
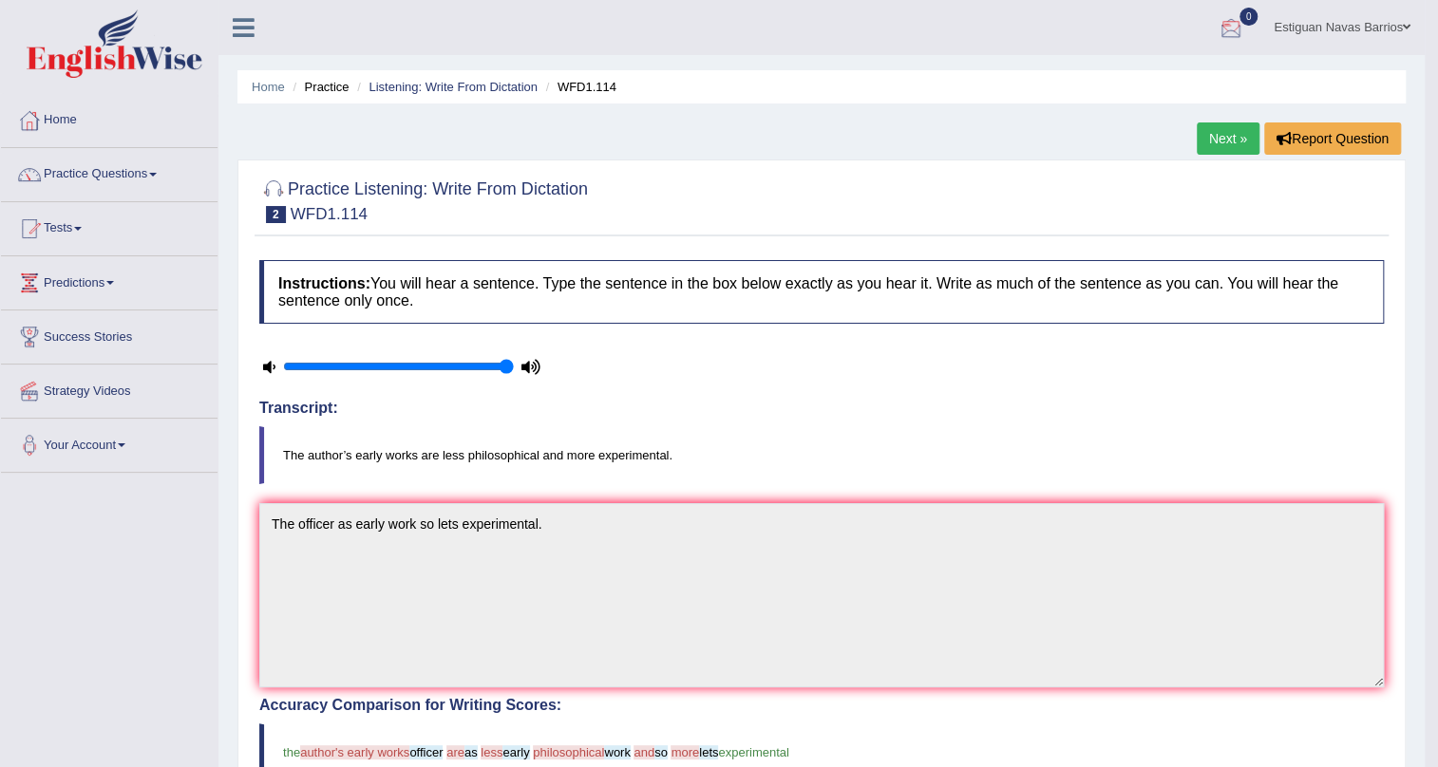
click at [1216, 136] on link "Next »" at bounding box center [1227, 138] width 63 height 32
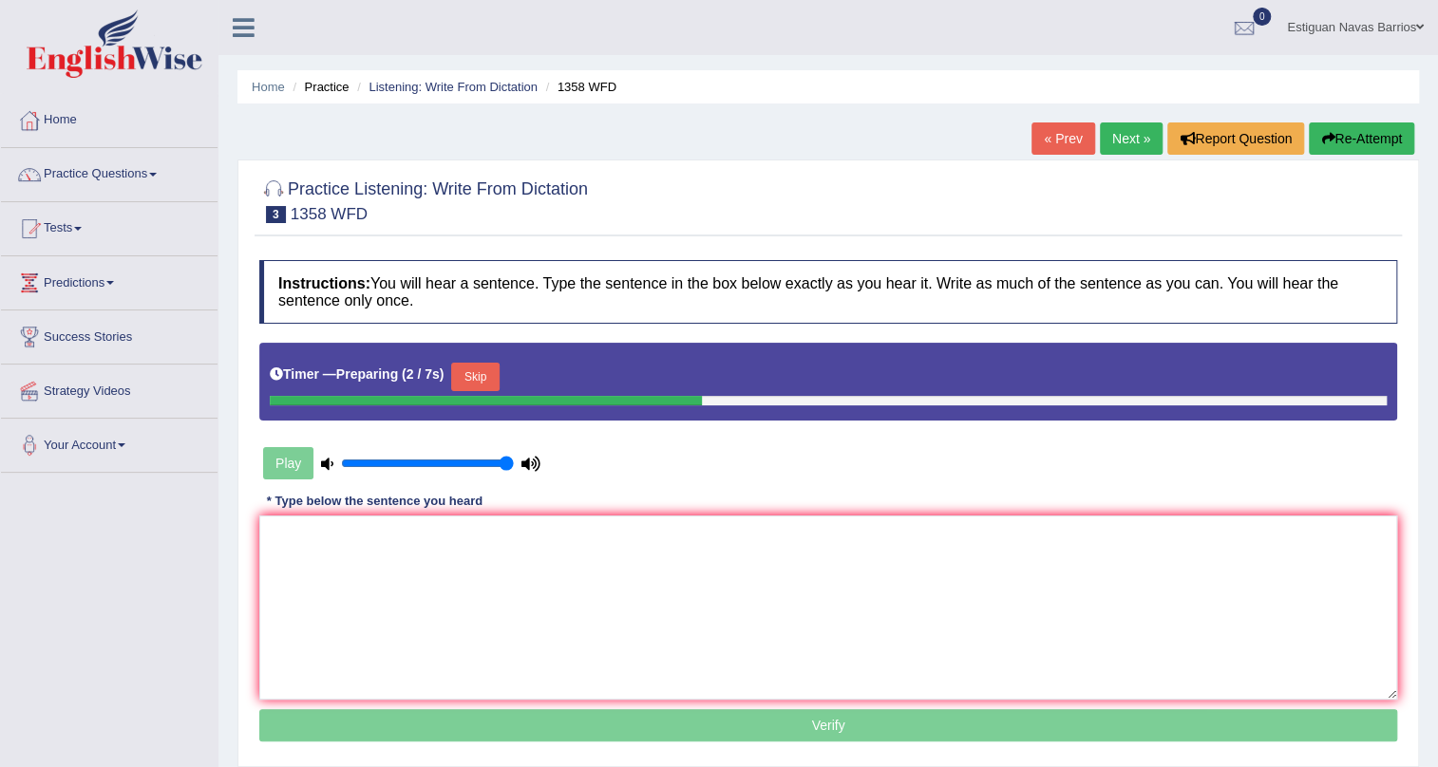
click at [481, 359] on div "Timer — Preparing ( 2 / 7s ) Skip" at bounding box center [828, 377] width 1117 height 38
click at [482, 381] on button "Skip" at bounding box center [474, 377] width 47 height 28
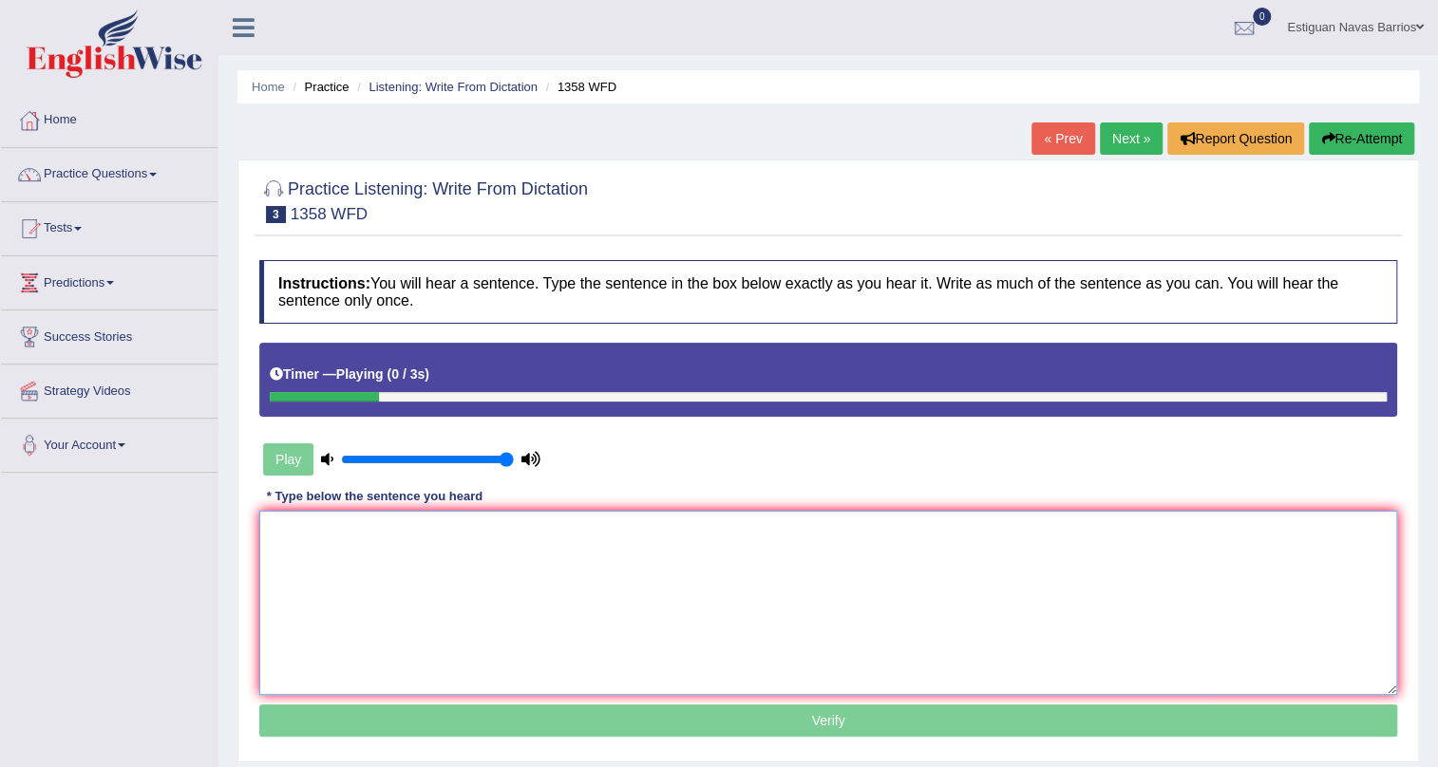
click at [462, 544] on textarea at bounding box center [828, 603] width 1138 height 184
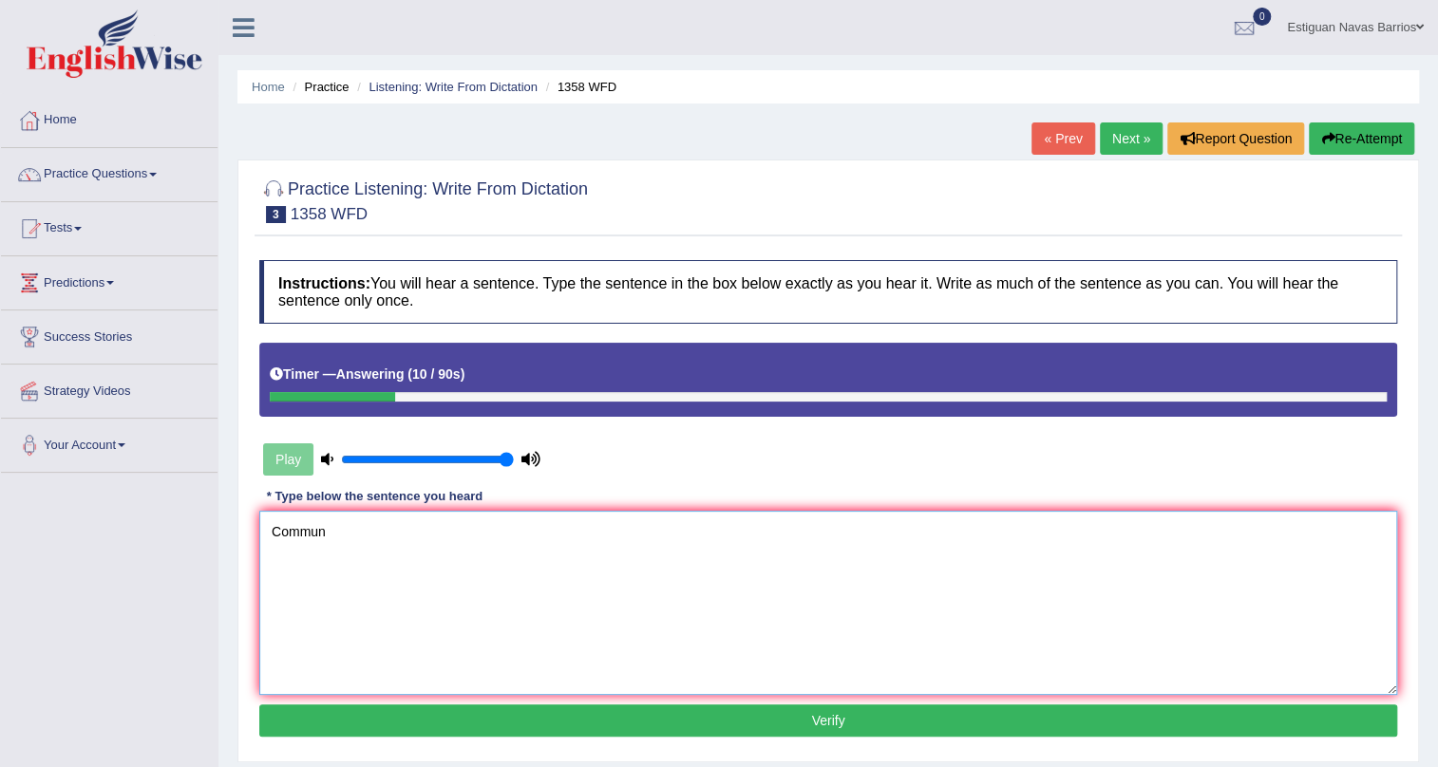
type textarea "Commun"
click at [1343, 136] on button "Re-Attempt" at bounding box center [1361, 138] width 105 height 32
click at [399, 569] on textarea at bounding box center [828, 603] width 1138 height 184
type textarea "Communication skills are become very important in recent years."
click at [663, 723] on button "Verify" at bounding box center [828, 721] width 1138 height 32
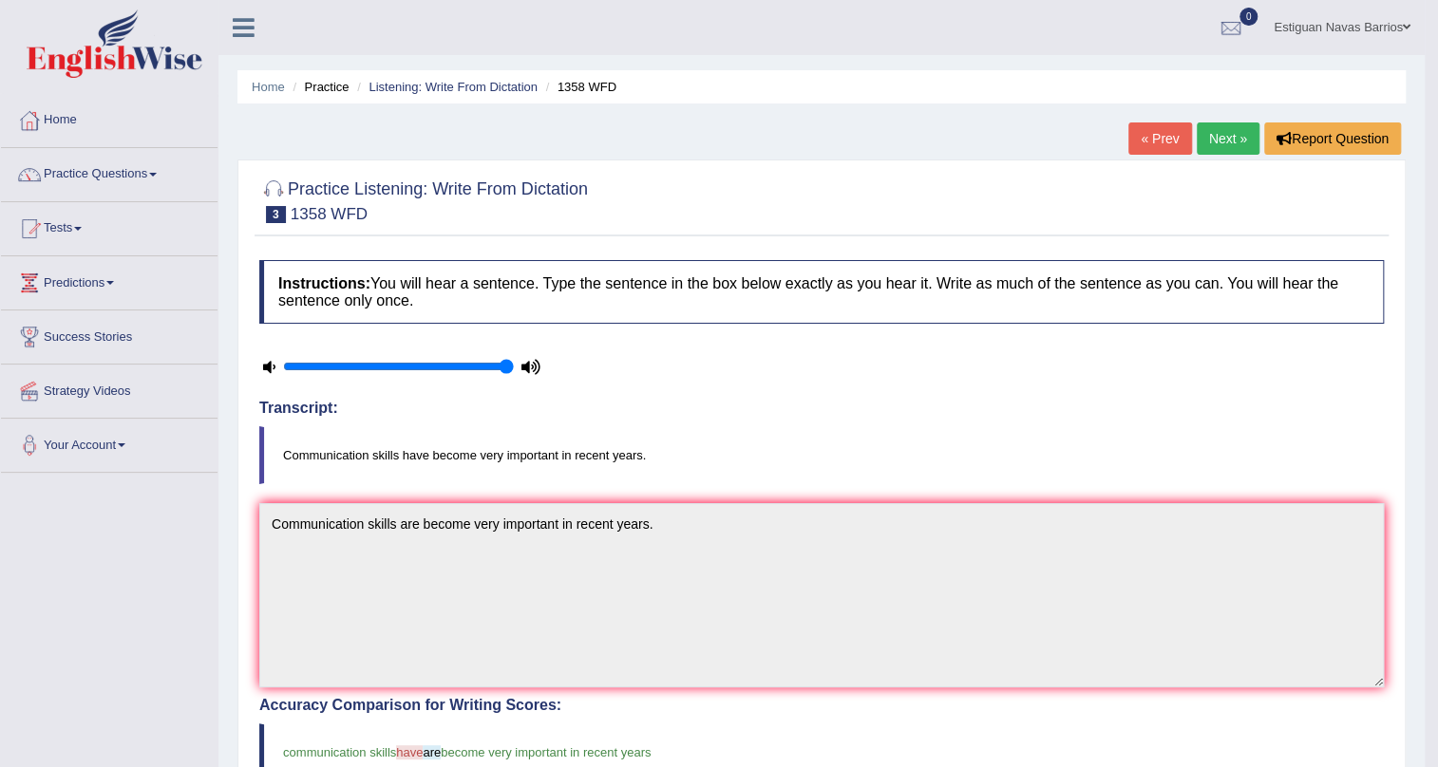
click at [1222, 138] on link "Next »" at bounding box center [1227, 138] width 63 height 32
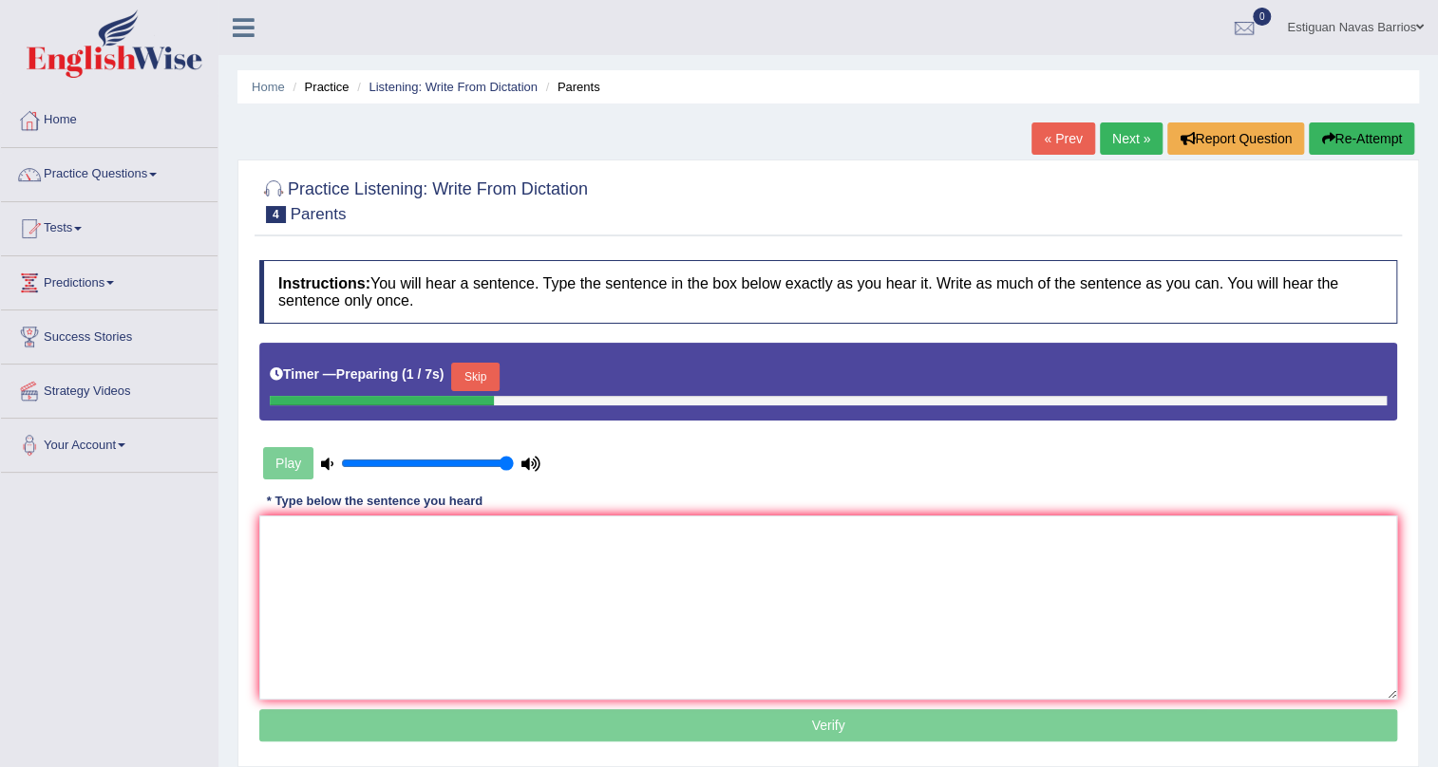
click at [481, 374] on button "Skip" at bounding box center [474, 377] width 47 height 28
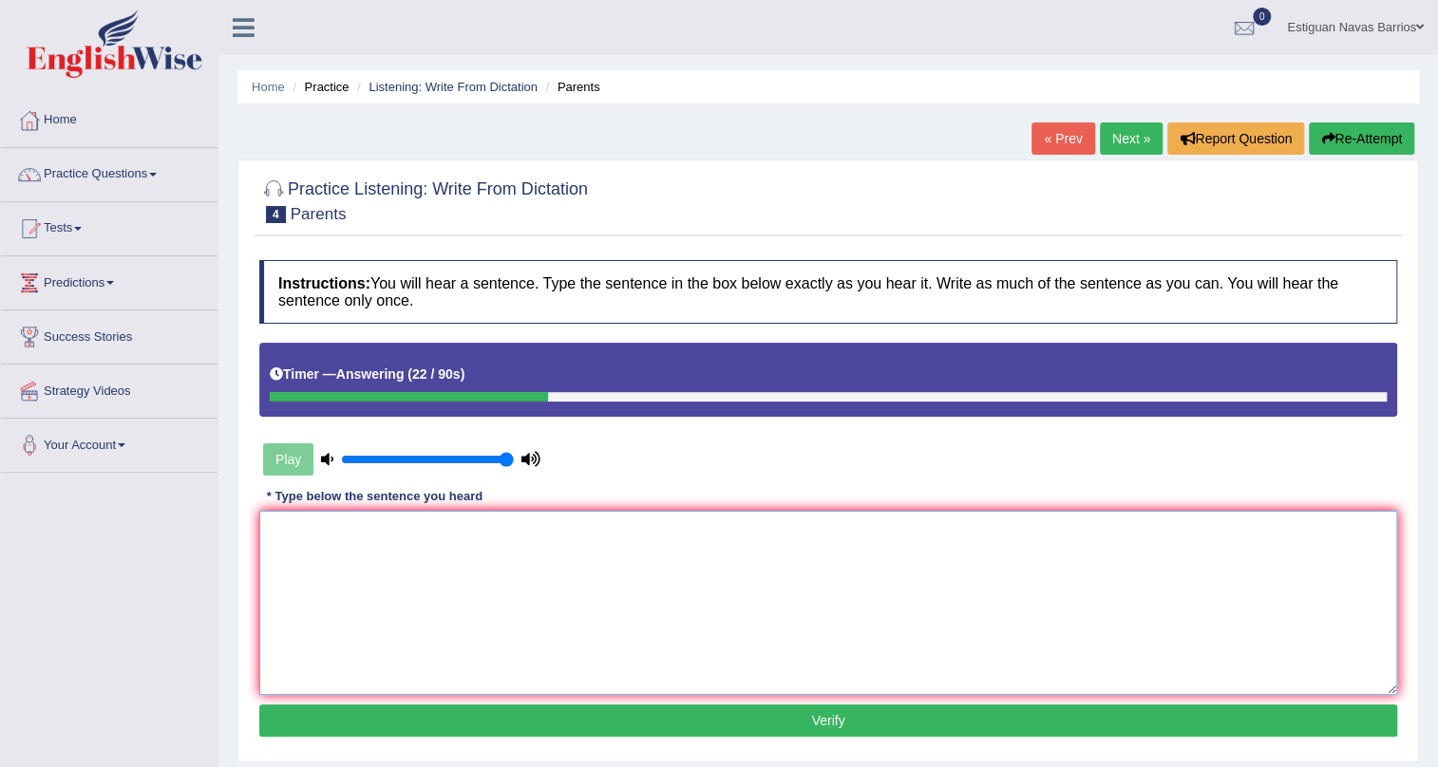
click at [424, 610] on textarea at bounding box center [828, 603] width 1138 height 184
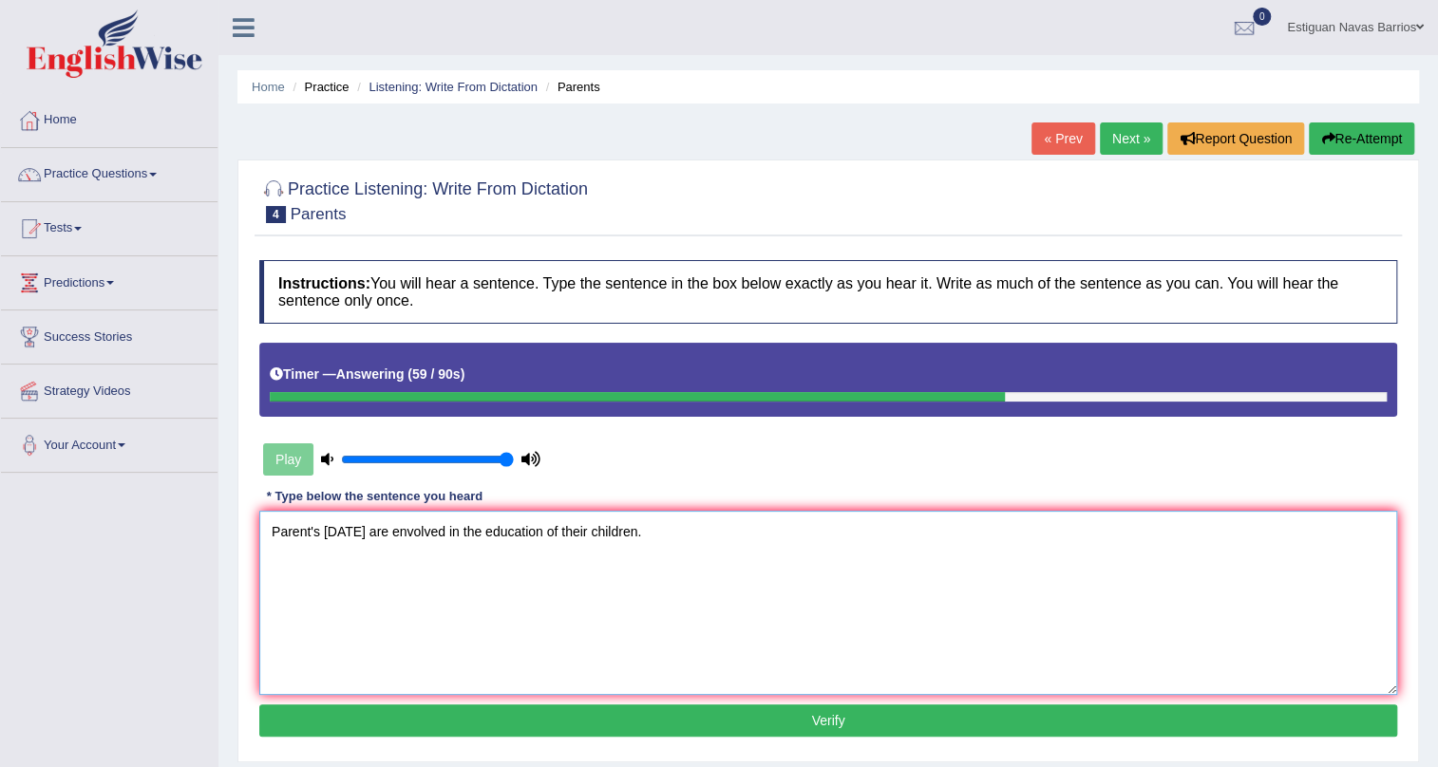
type textarea "Parent's today are envolved in the education of their children."
click at [832, 723] on button "Verify" at bounding box center [828, 721] width 1138 height 32
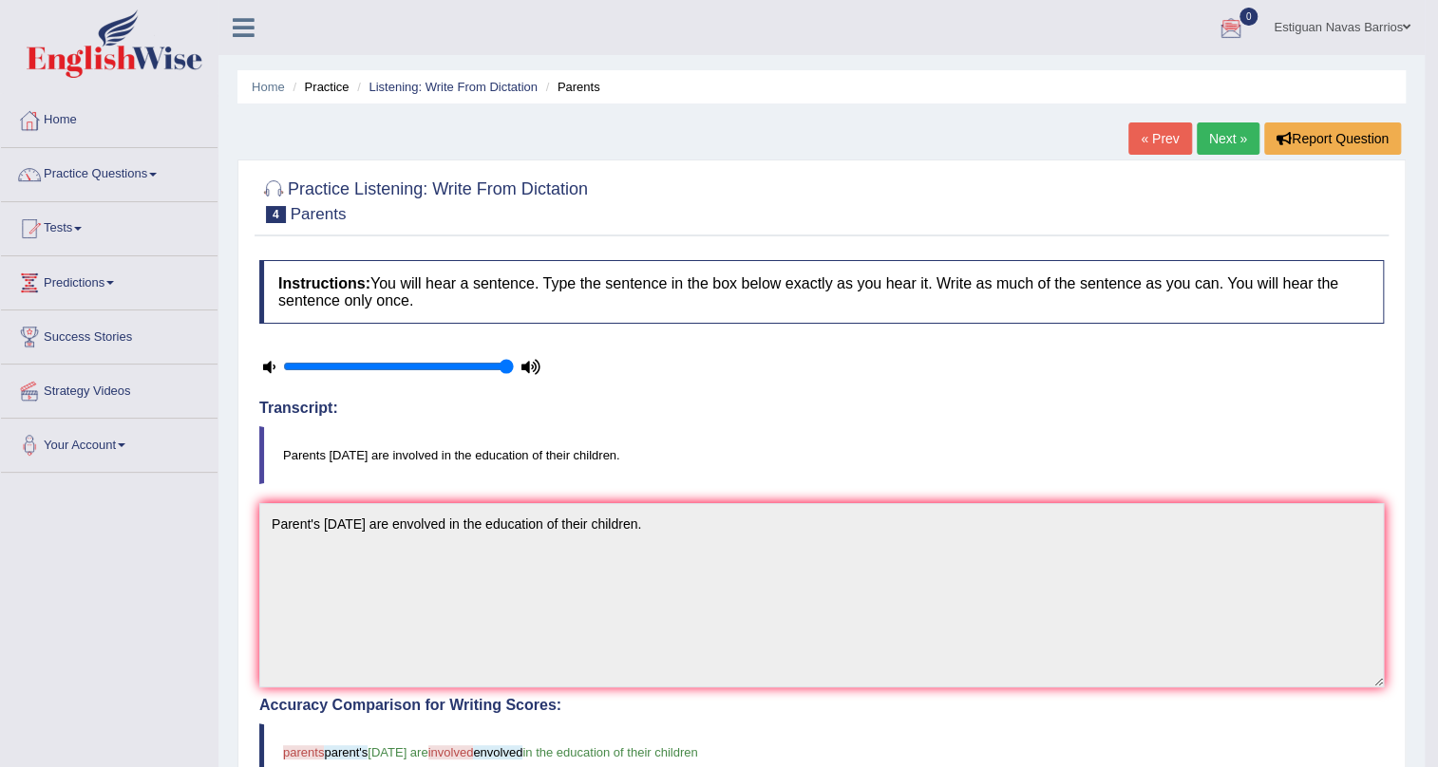
click at [1218, 137] on link "Next »" at bounding box center [1227, 138] width 63 height 32
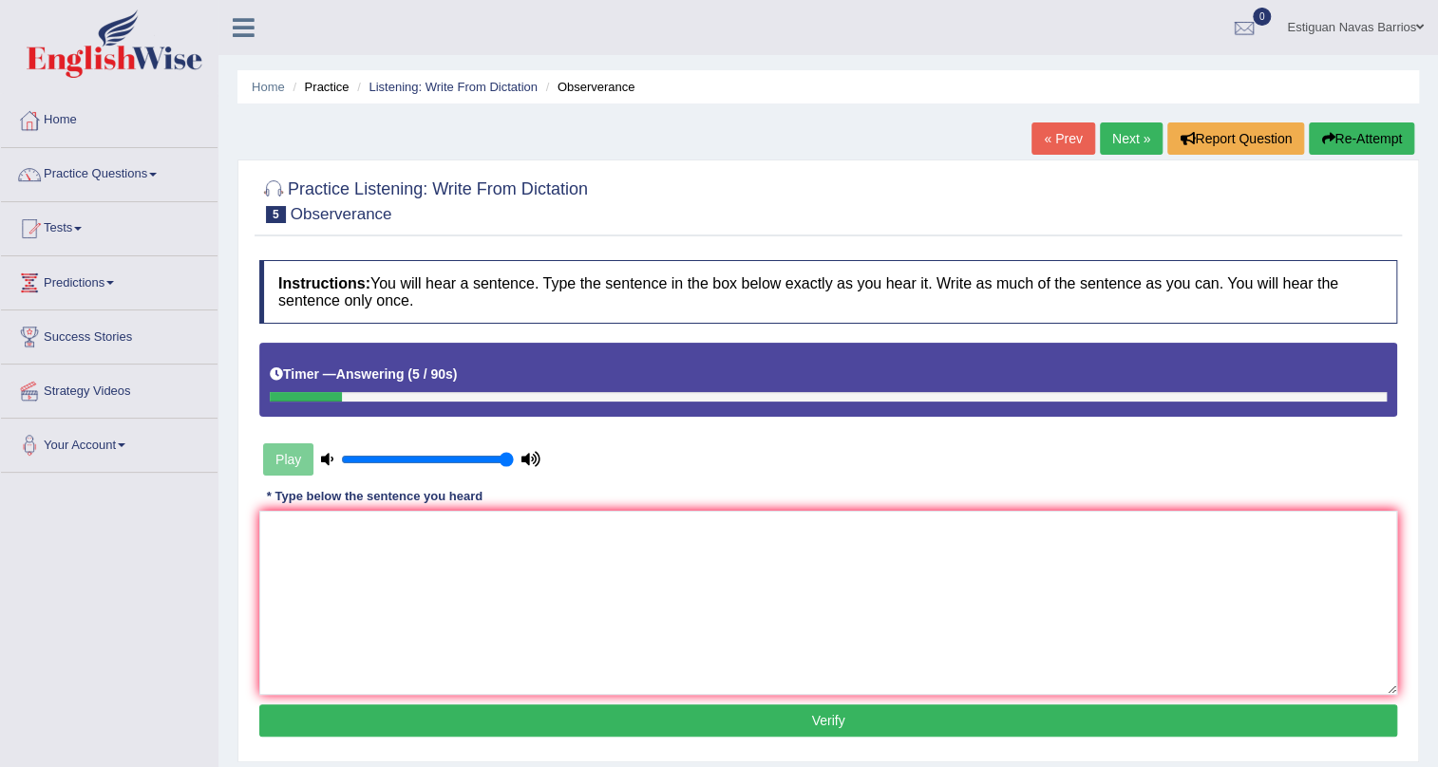
click at [1375, 20] on link "Estiguan Navas Barrios" at bounding box center [1354, 24] width 165 height 49
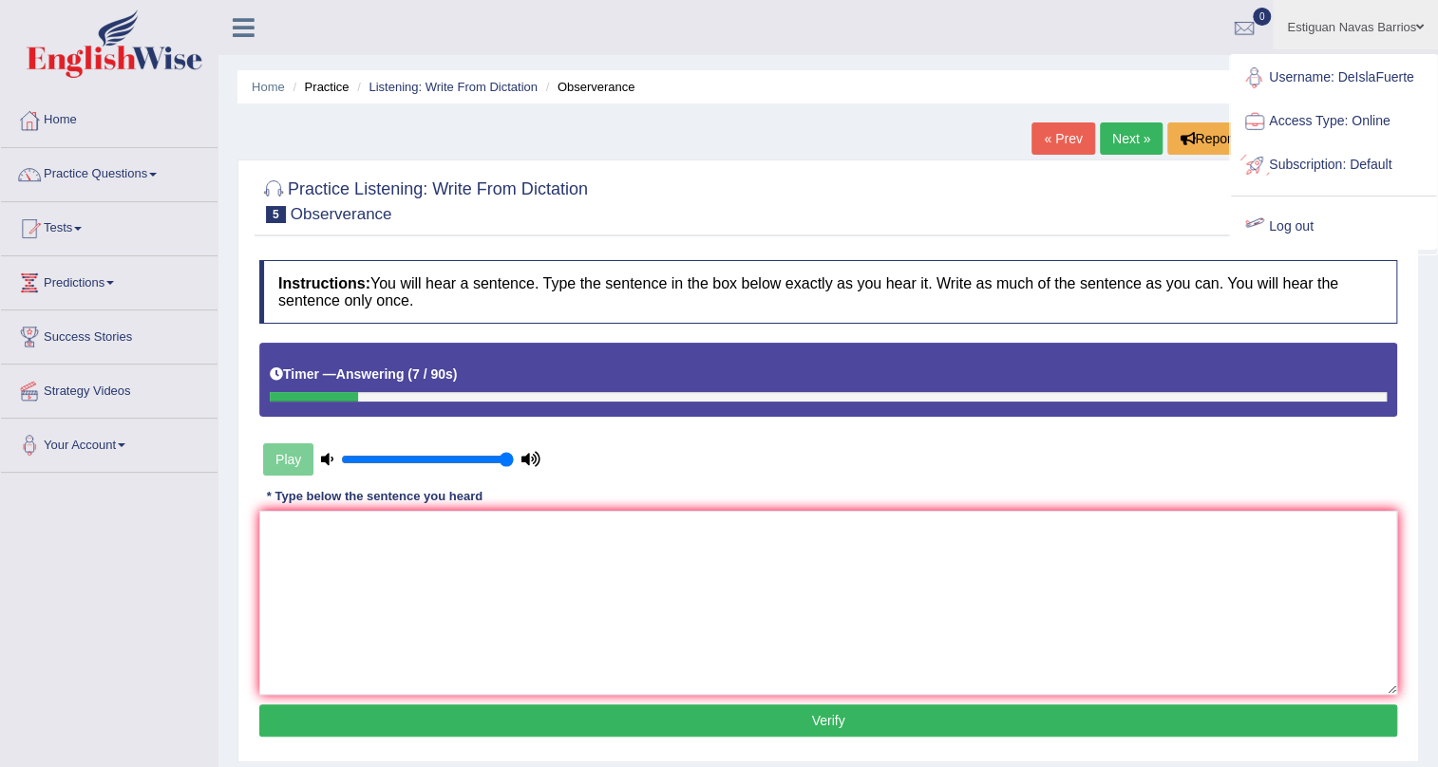
click at [1282, 217] on link "Log out" at bounding box center [1333, 227] width 205 height 44
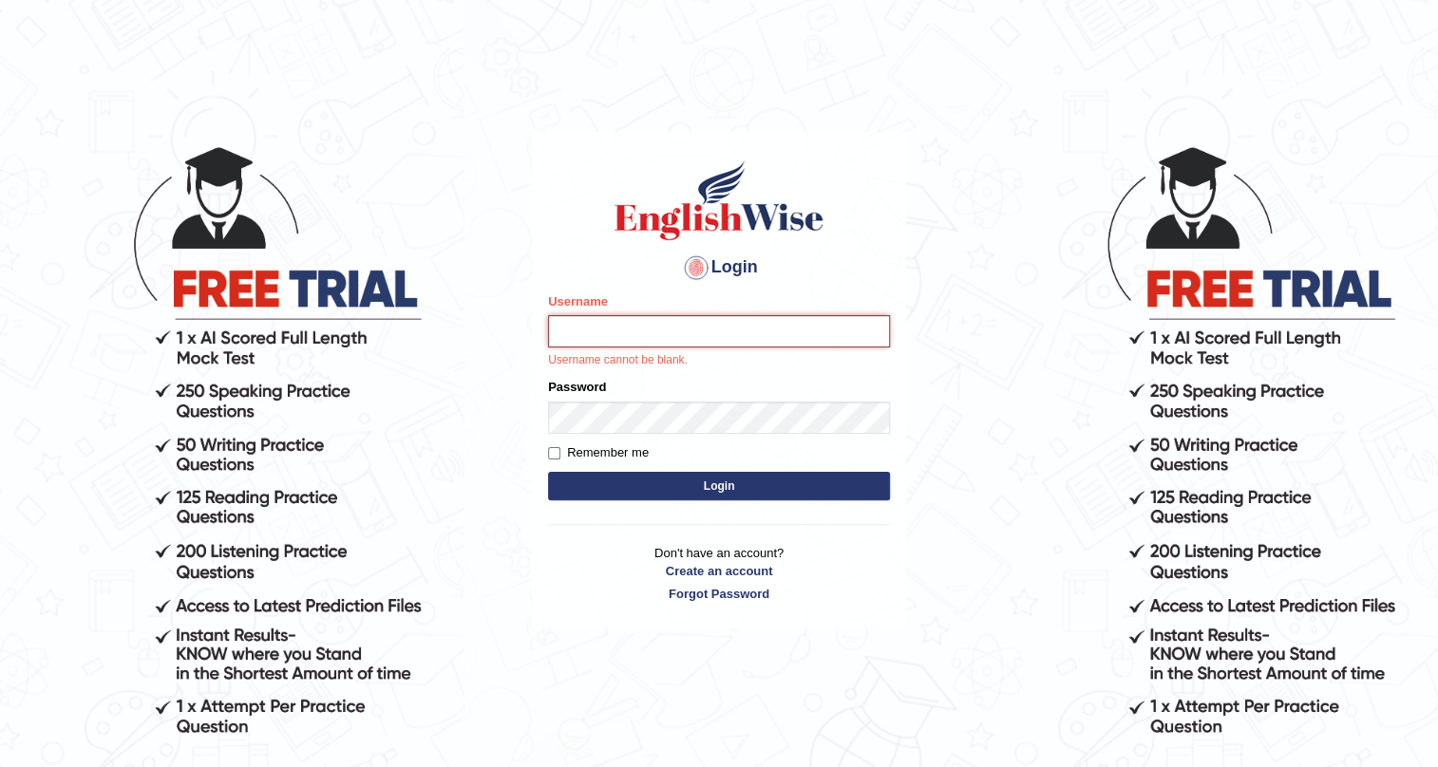
click at [800, 331] on input "Username" at bounding box center [719, 331] width 342 height 32
type input "souvikdasmahapatra"
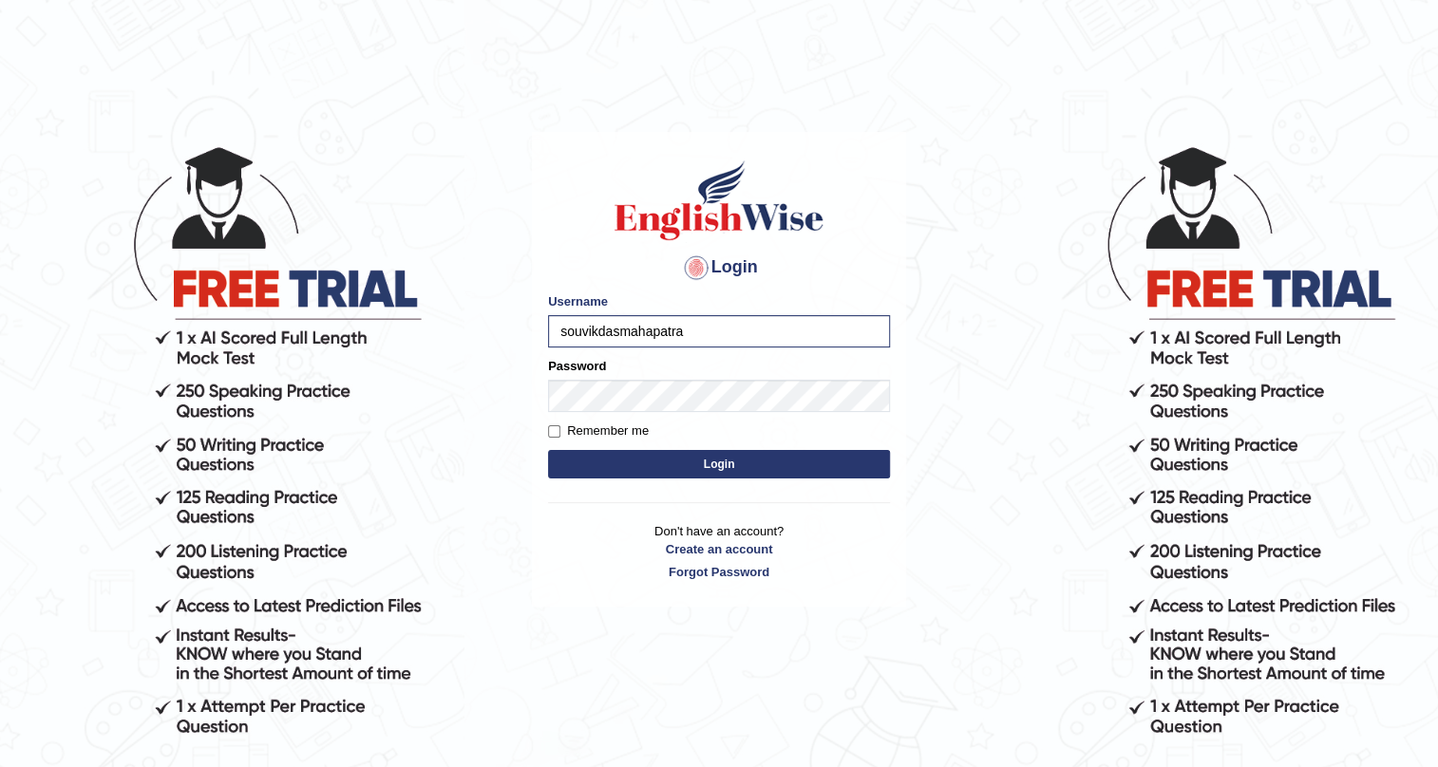
click at [680, 413] on form "Please fix the following errors: Username souvikdasmahapatra Password Remember …" at bounding box center [719, 387] width 342 height 191
click at [725, 470] on button "Login" at bounding box center [719, 464] width 342 height 28
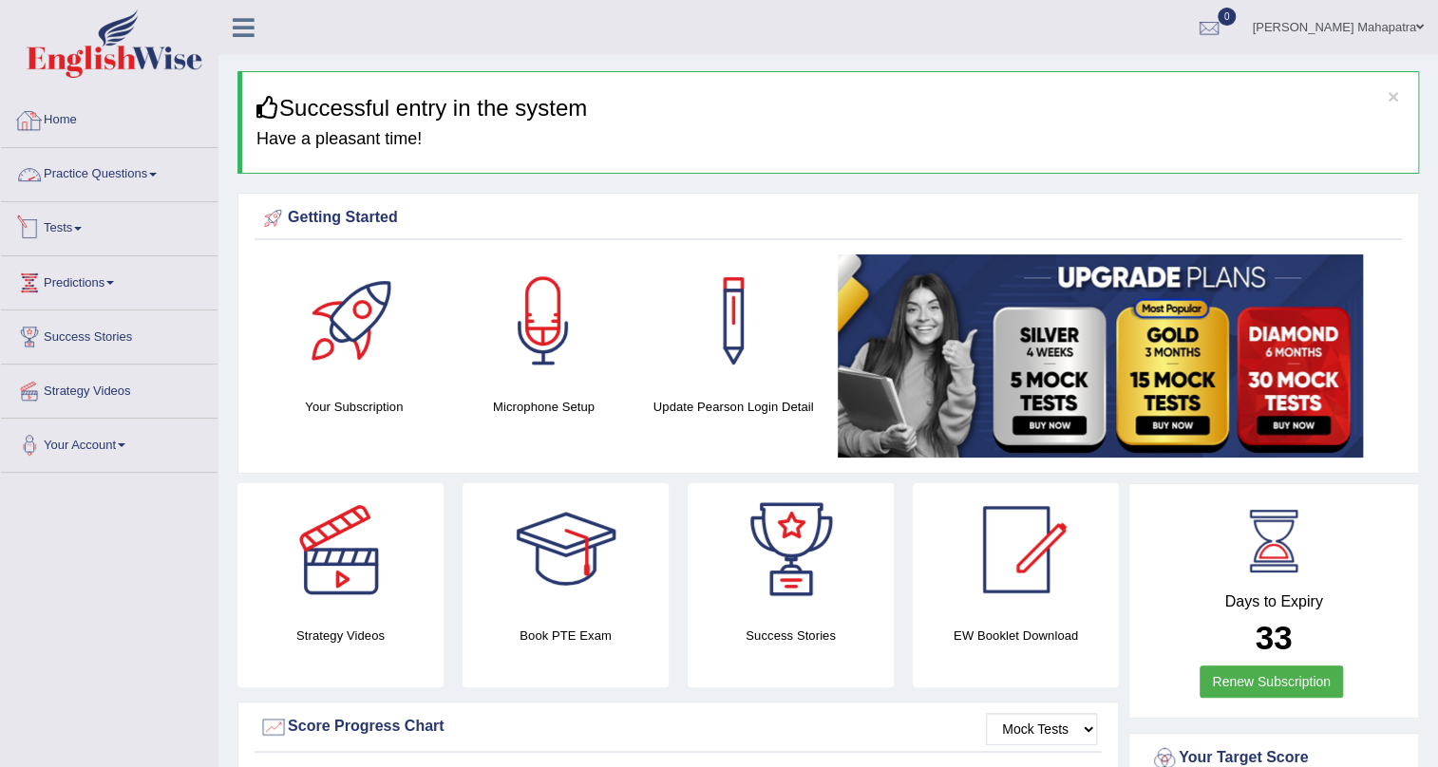
click at [116, 178] on link "Practice Questions" at bounding box center [109, 171] width 217 height 47
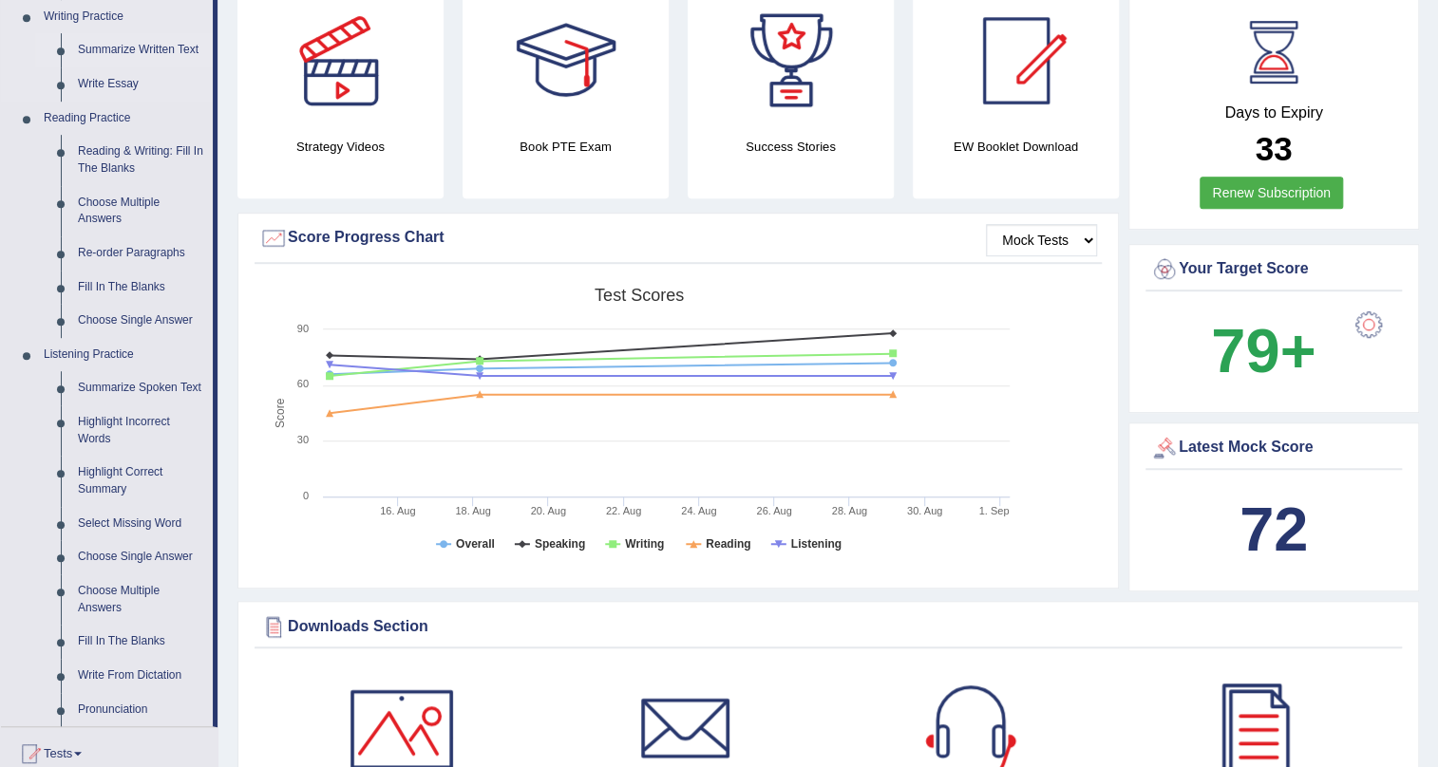
scroll to position [518, 0]
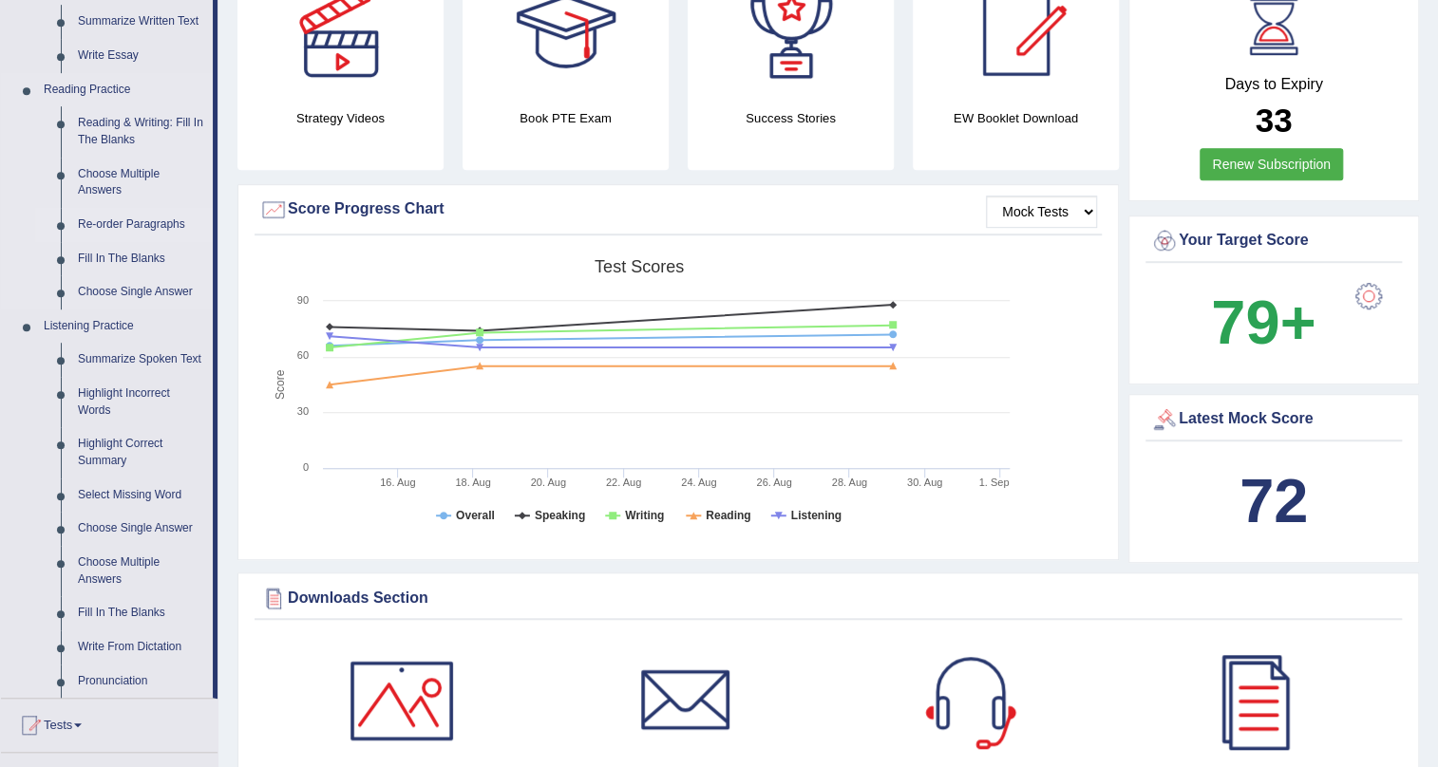
click at [128, 226] on link "Re-order Paragraphs" at bounding box center [140, 225] width 143 height 34
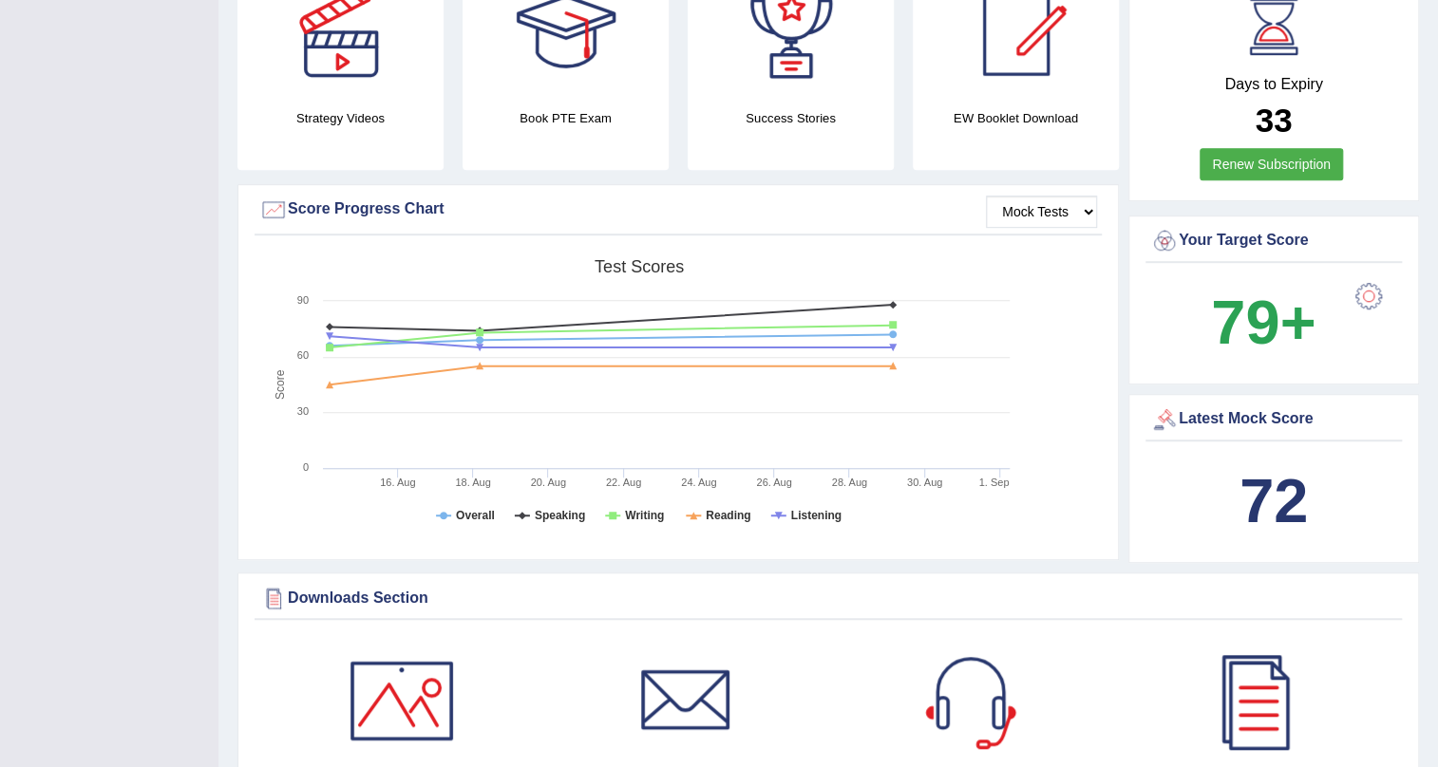
scroll to position [492, 0]
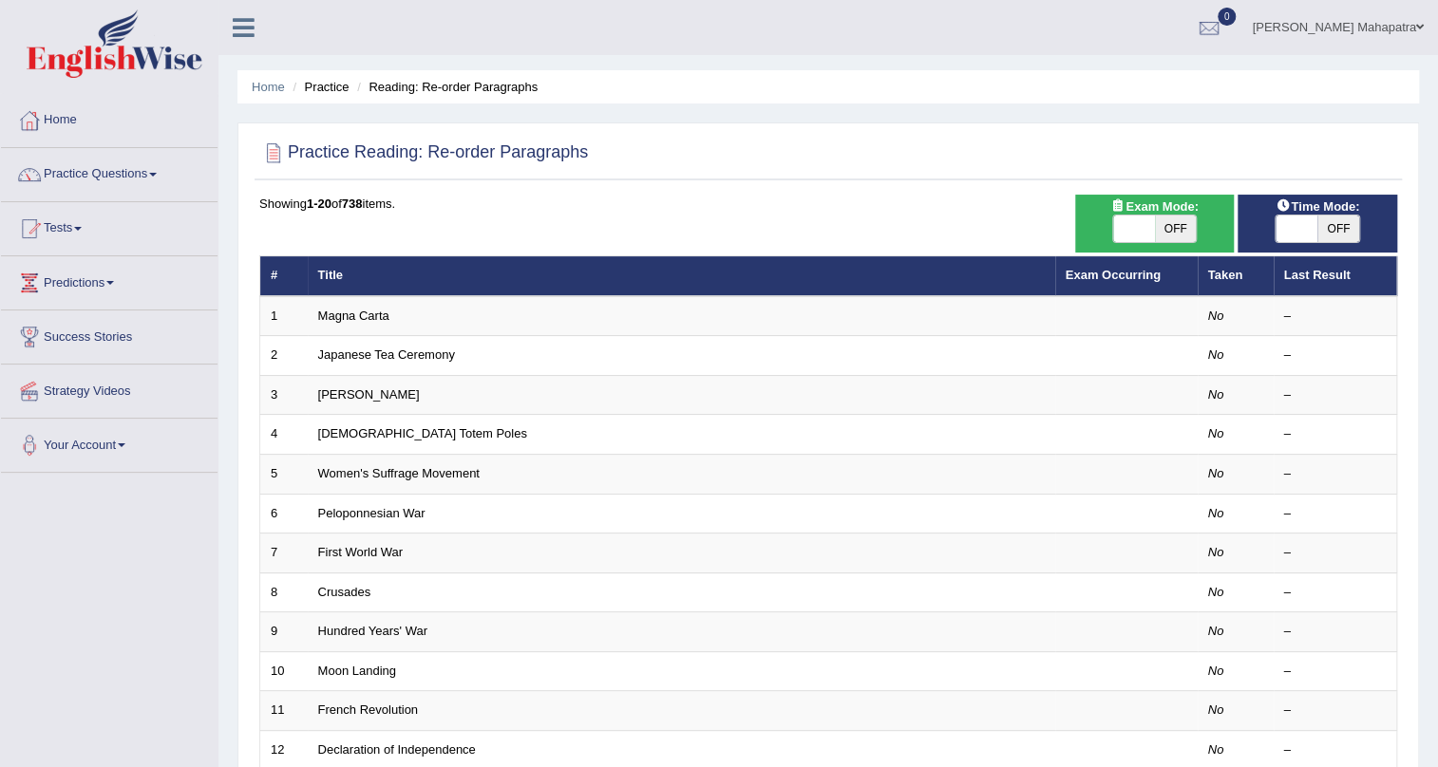
click at [1162, 222] on span "OFF" at bounding box center [1176, 229] width 42 height 27
checkbox input "true"
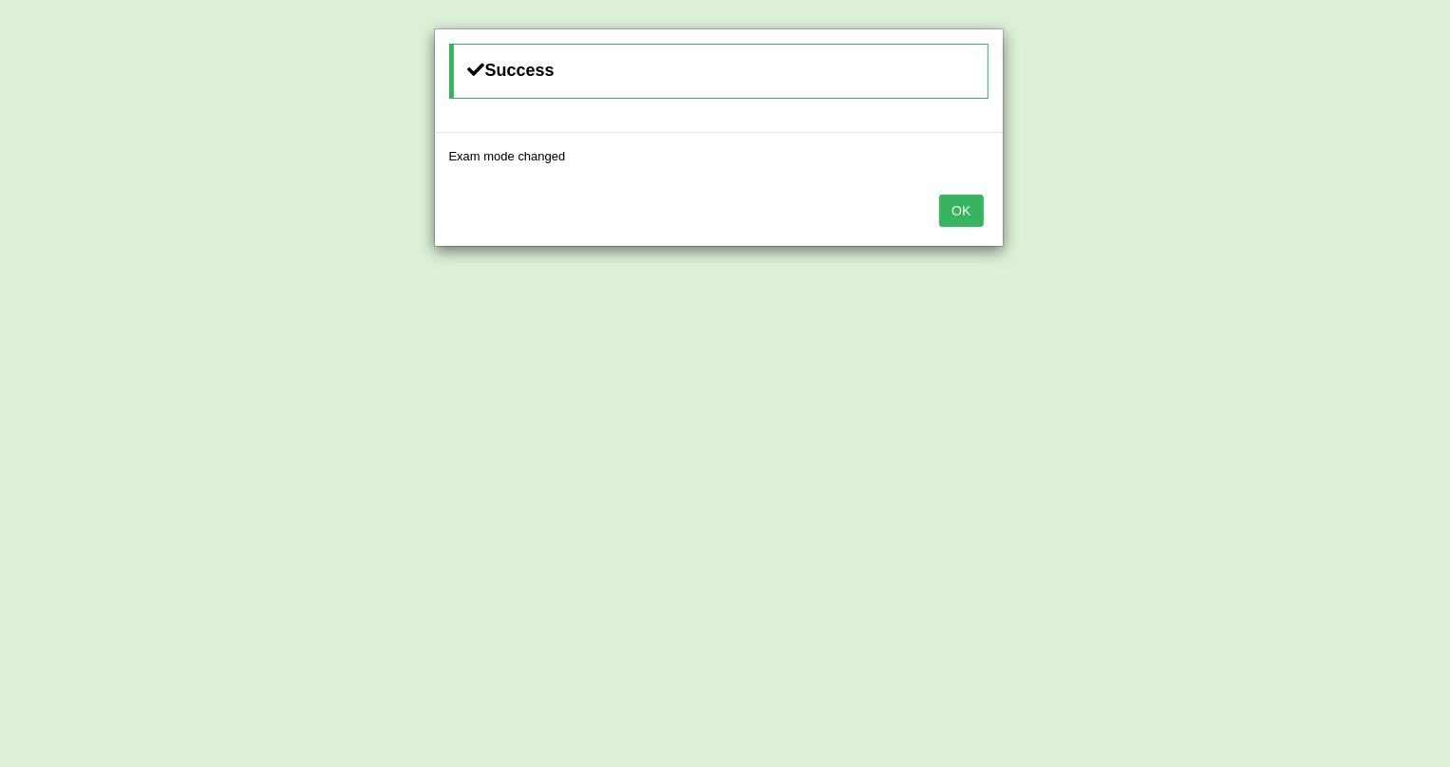
click at [1015, 208] on div "Success Exam mode changed OK" at bounding box center [725, 383] width 1450 height 767
click at [944, 209] on button "OK" at bounding box center [961, 211] width 44 height 32
click at [970, 209] on button "OK" at bounding box center [961, 211] width 44 height 32
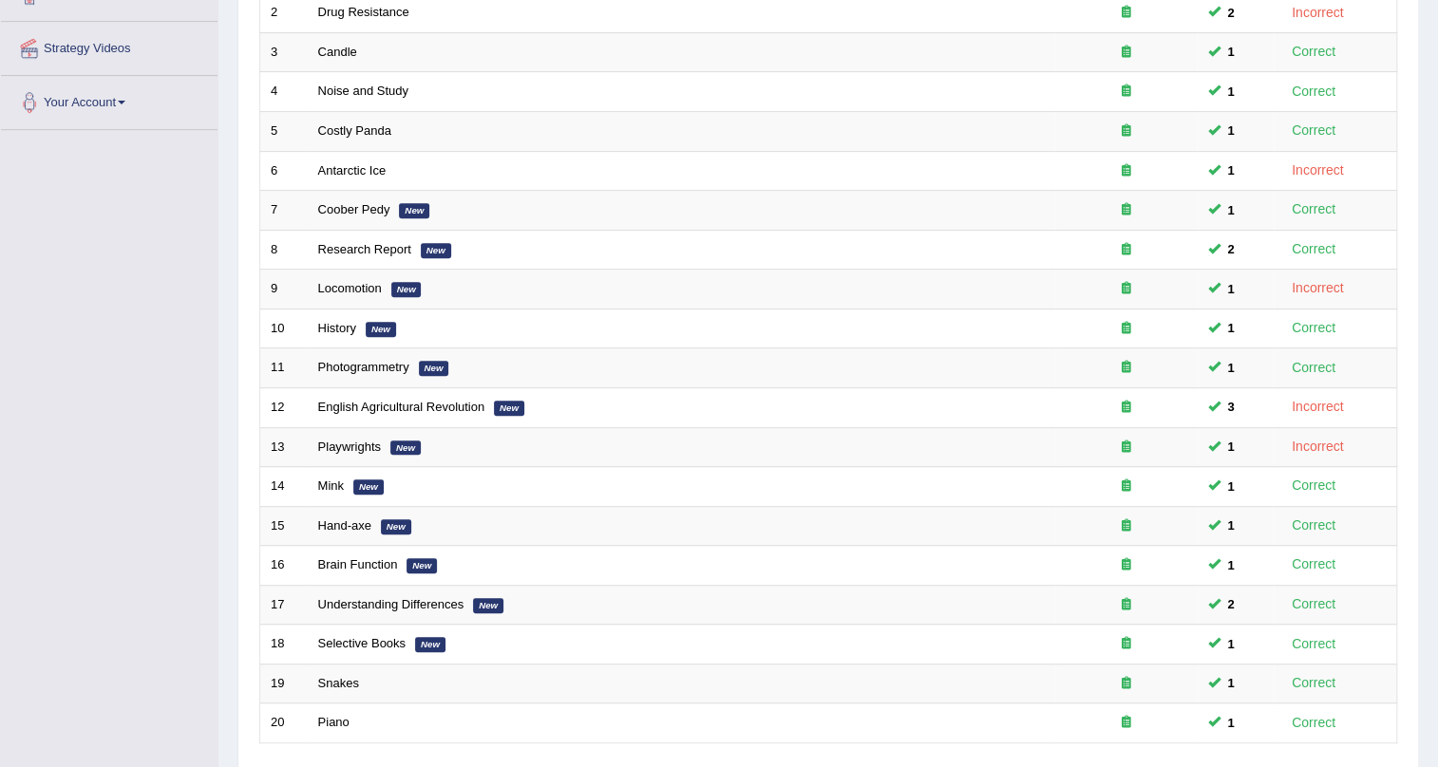
scroll to position [487, 0]
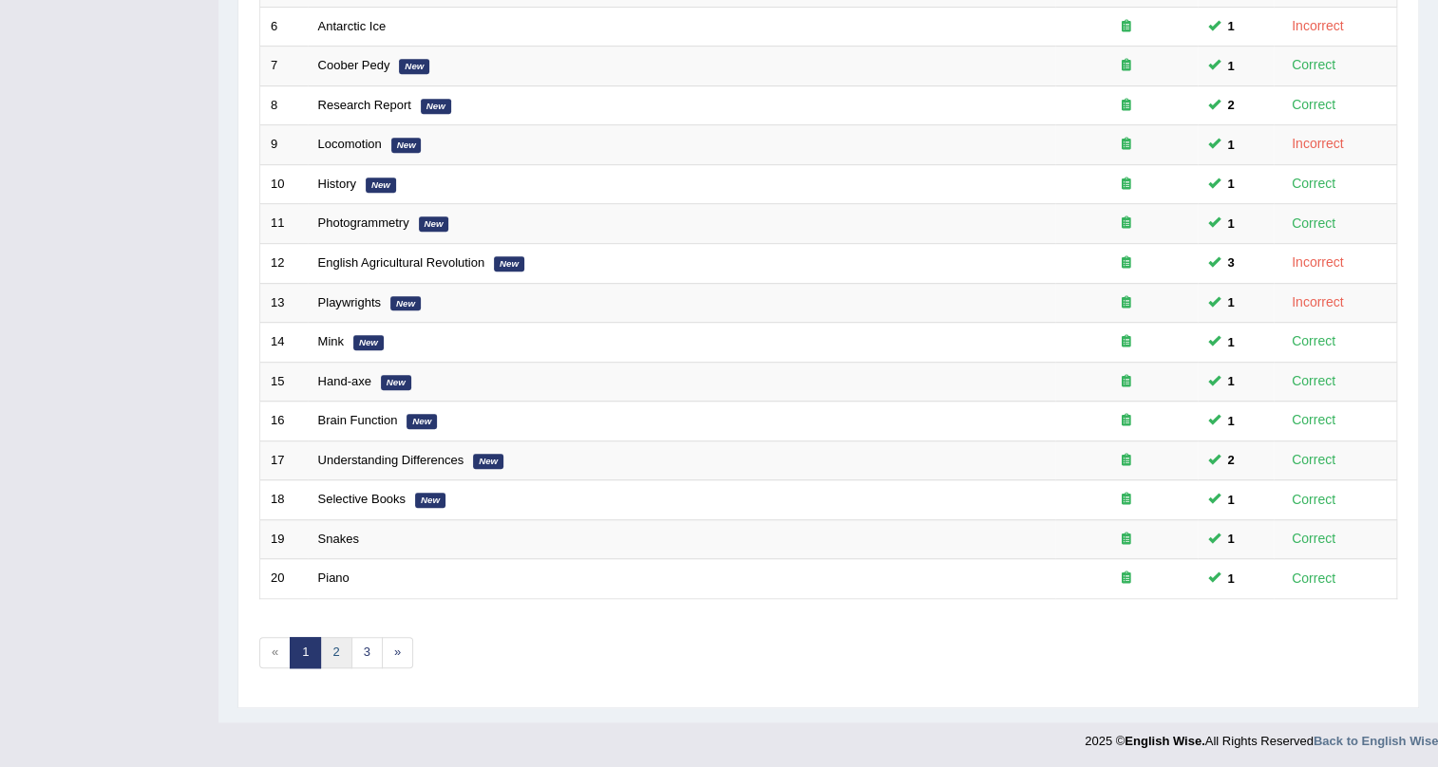
click at [333, 644] on link "2" at bounding box center [335, 652] width 31 height 31
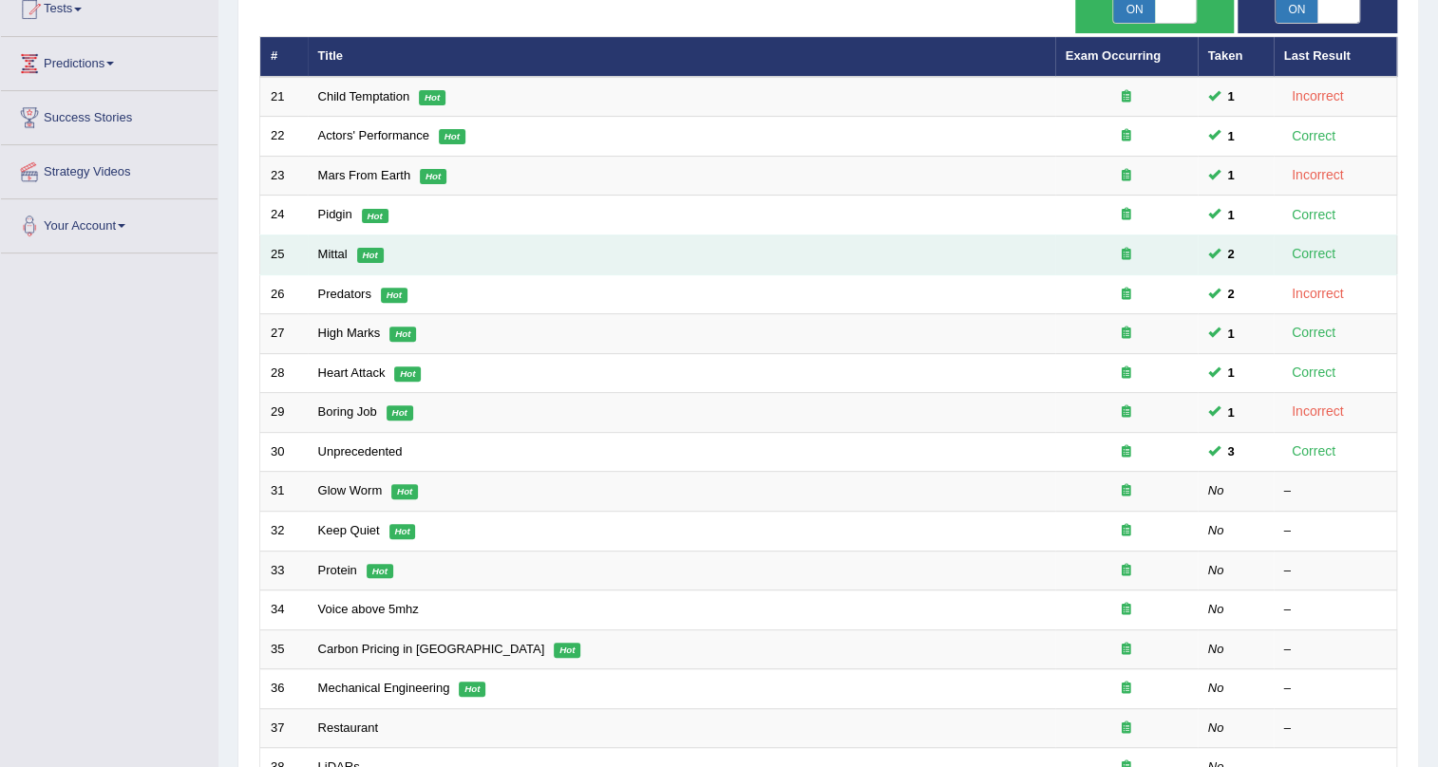
scroll to position [258, 0]
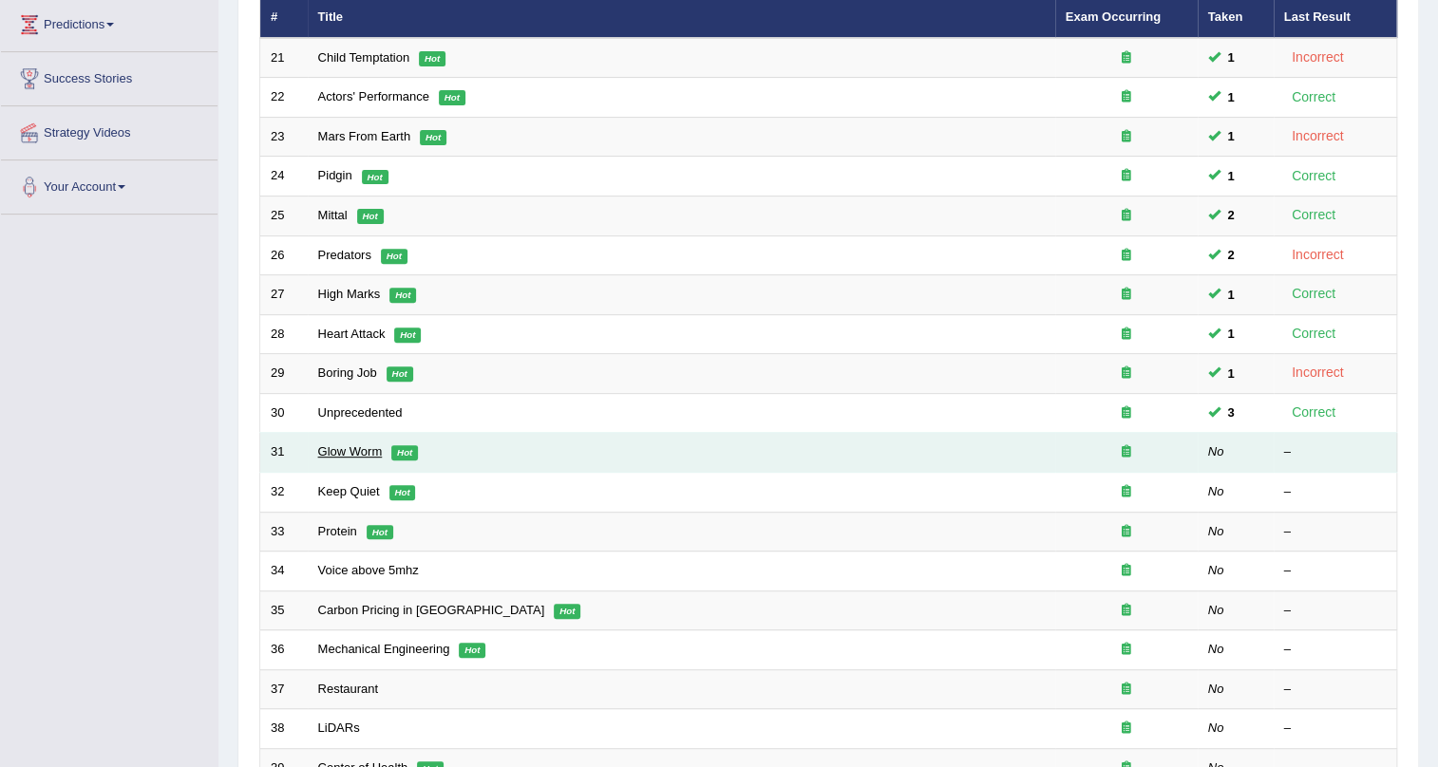
click at [345, 449] on link "Glow Worm" at bounding box center [350, 451] width 65 height 14
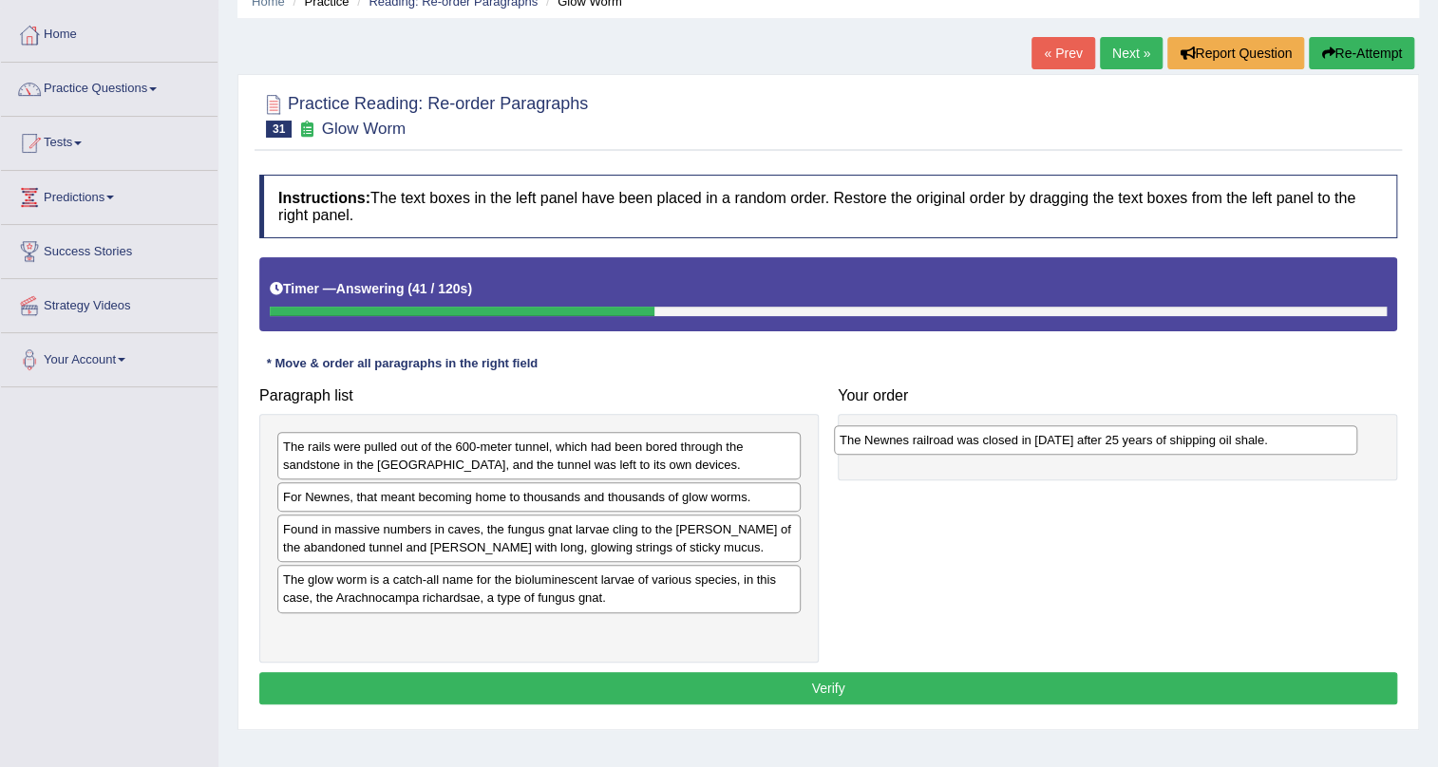
drag, startPoint x: 435, startPoint y: 493, endPoint x: 991, endPoint y: 435, distance: 559.5
click at [991, 435] on div "The Newnes railroad was closed in [DATE] after 25 years of shipping oil shale." at bounding box center [1095, 439] width 523 height 29
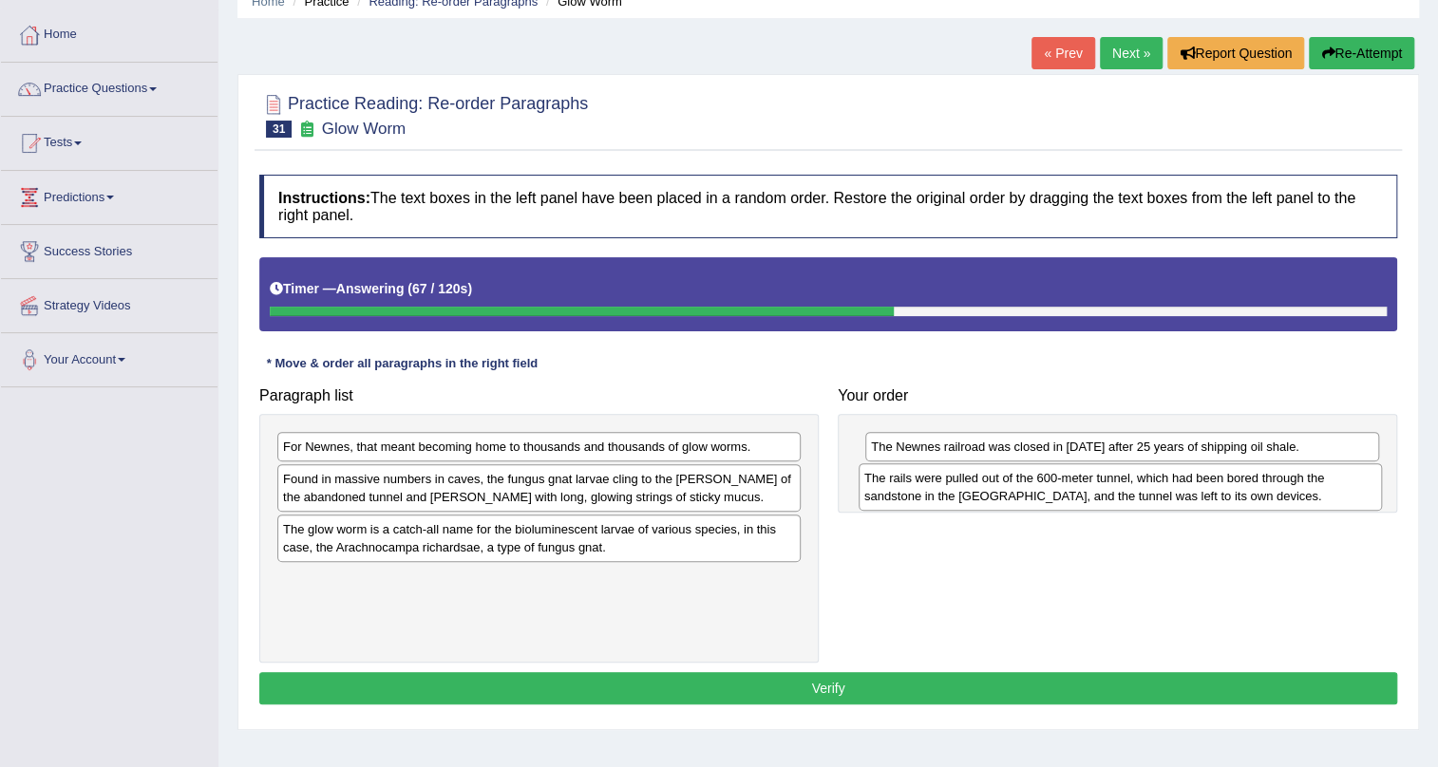
drag, startPoint x: 425, startPoint y: 450, endPoint x: 1007, endPoint y: 481, distance: 582.0
click at [1007, 481] on div "The rails were pulled out of the 600-meter tunnel, which had been bored through…" at bounding box center [1119, 486] width 523 height 47
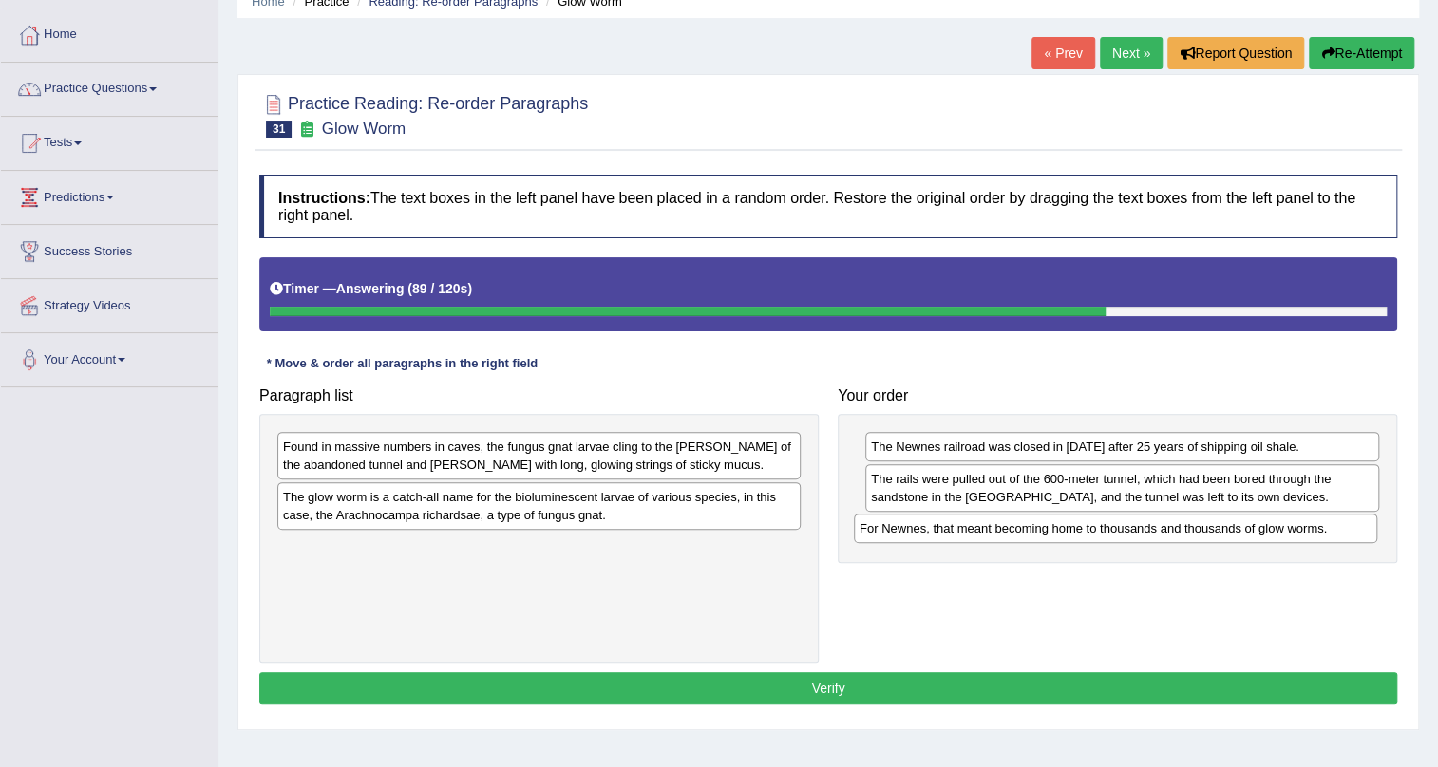
drag, startPoint x: 480, startPoint y: 444, endPoint x: 1056, endPoint y: 526, distance: 582.2
click at [1056, 526] on div "For Newnes, that meant becoming home to thousands and thousands of glow worms." at bounding box center [1115, 528] width 523 height 29
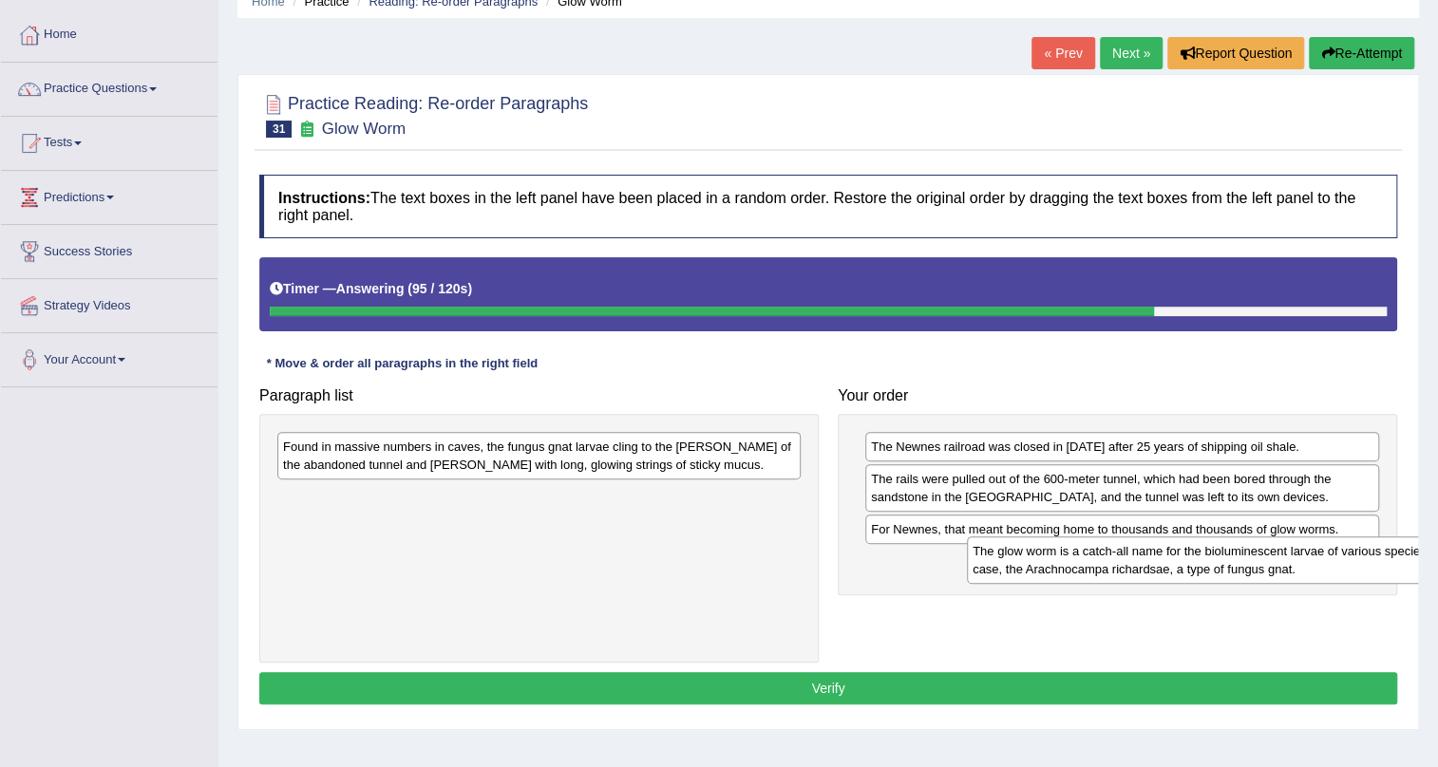
drag, startPoint x: 480, startPoint y: 513, endPoint x: 1170, endPoint y: 567, distance: 691.5
click at [1170, 567] on div "The glow worm is a catch-all name for the bioluminescent larvae of various spec…" at bounding box center [1228, 560] width 523 height 47
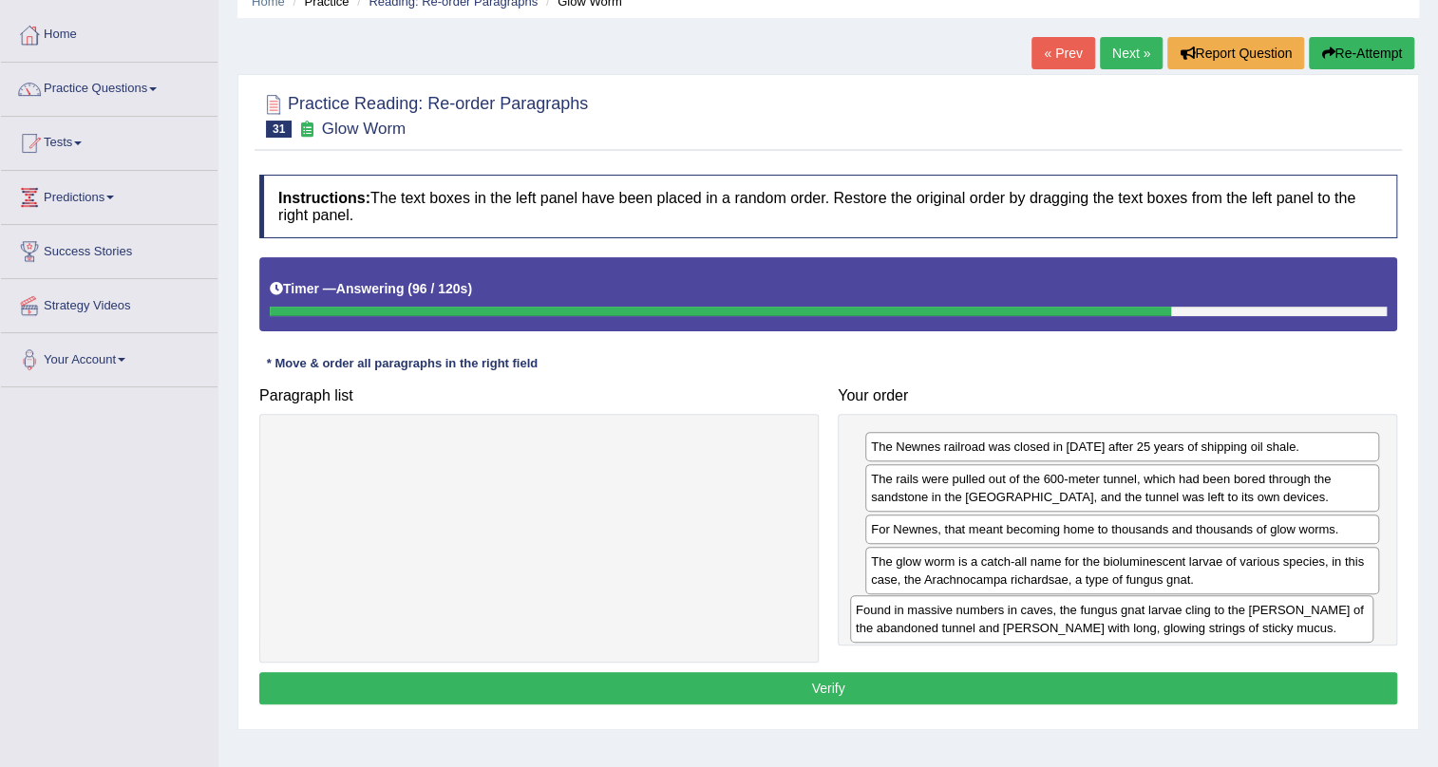
drag, startPoint x: 407, startPoint y: 456, endPoint x: 961, endPoint y: 619, distance: 577.2
click at [961, 619] on div "Found in massive numbers in caves, the fungus gnat larvae cling to the rocky wa…" at bounding box center [1111, 618] width 523 height 47
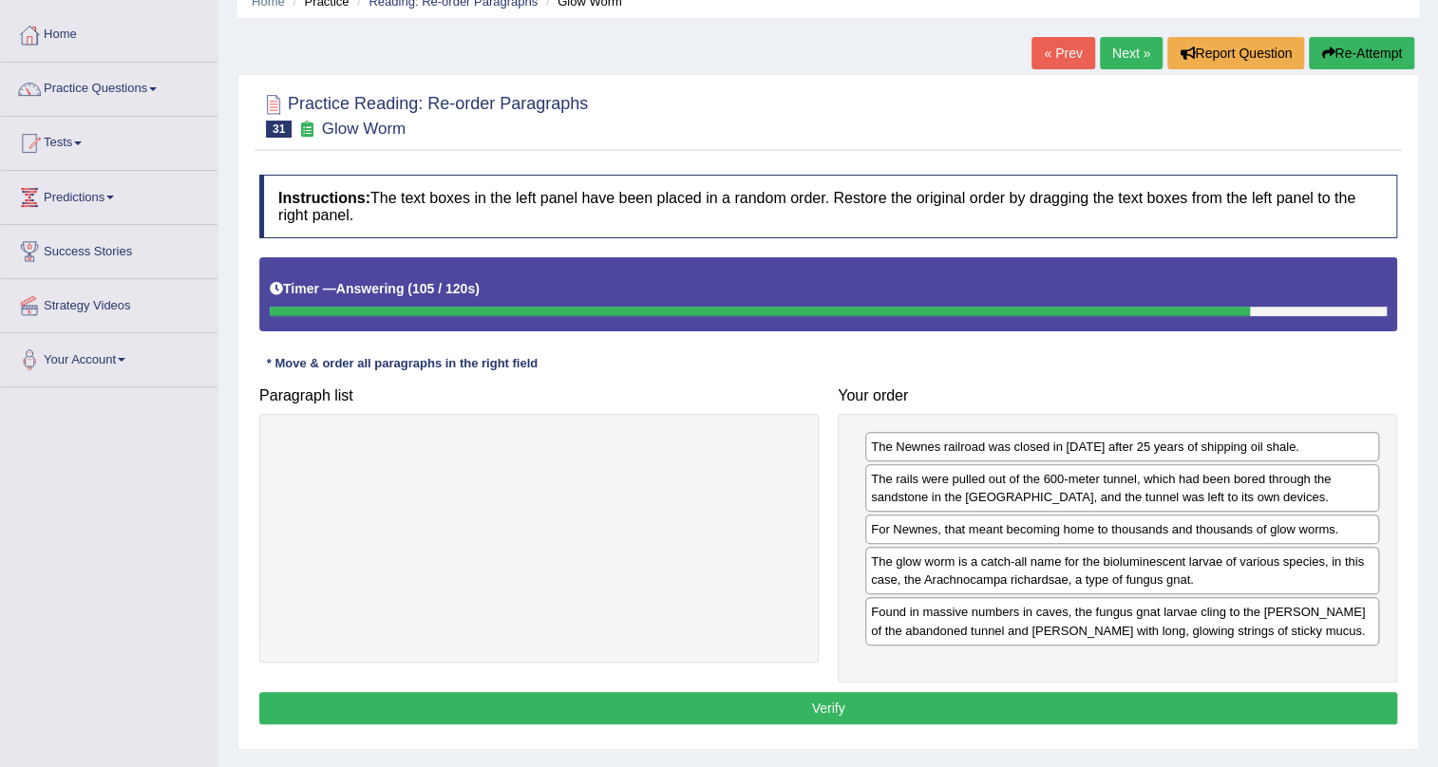
click at [819, 708] on button "Verify" at bounding box center [828, 708] width 1138 height 32
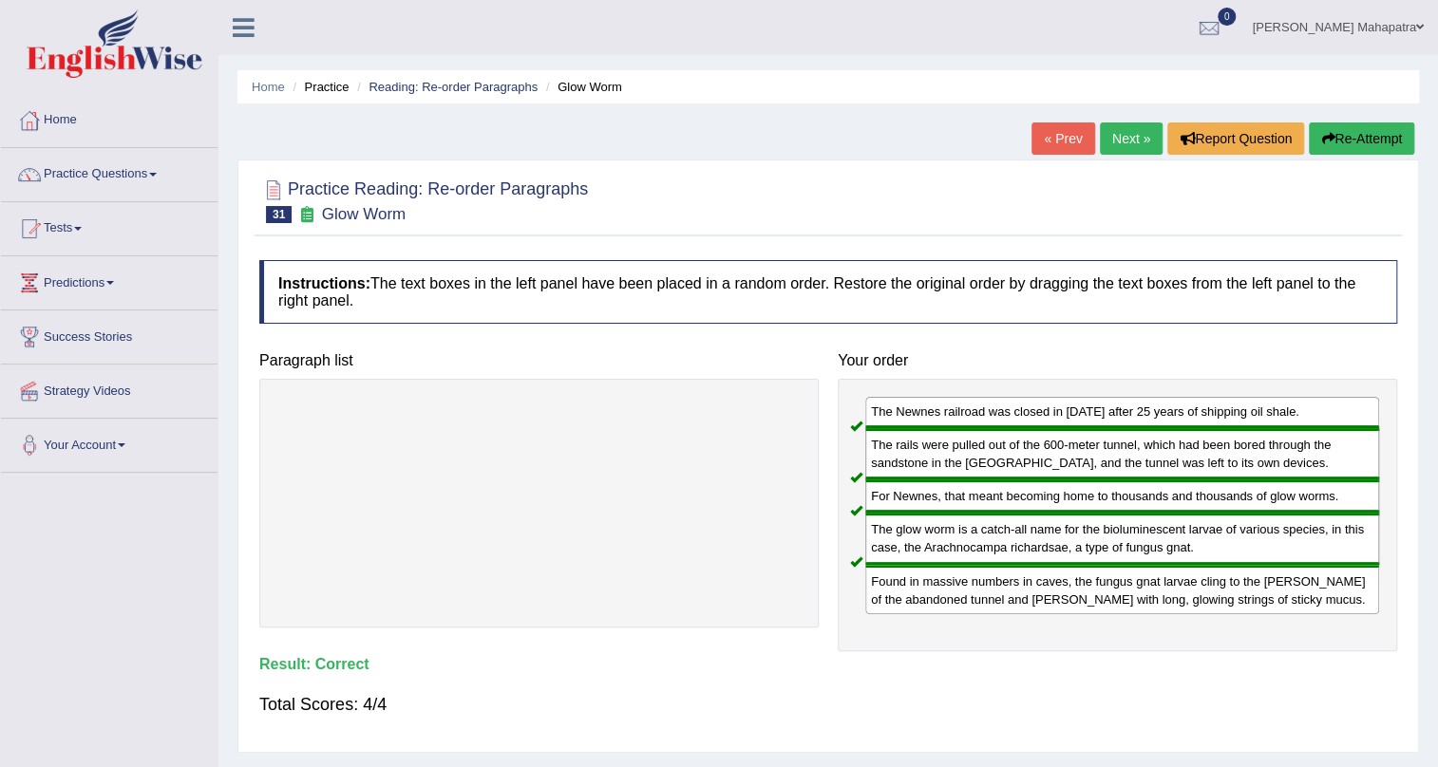
click at [1122, 136] on link "Next »" at bounding box center [1131, 138] width 63 height 32
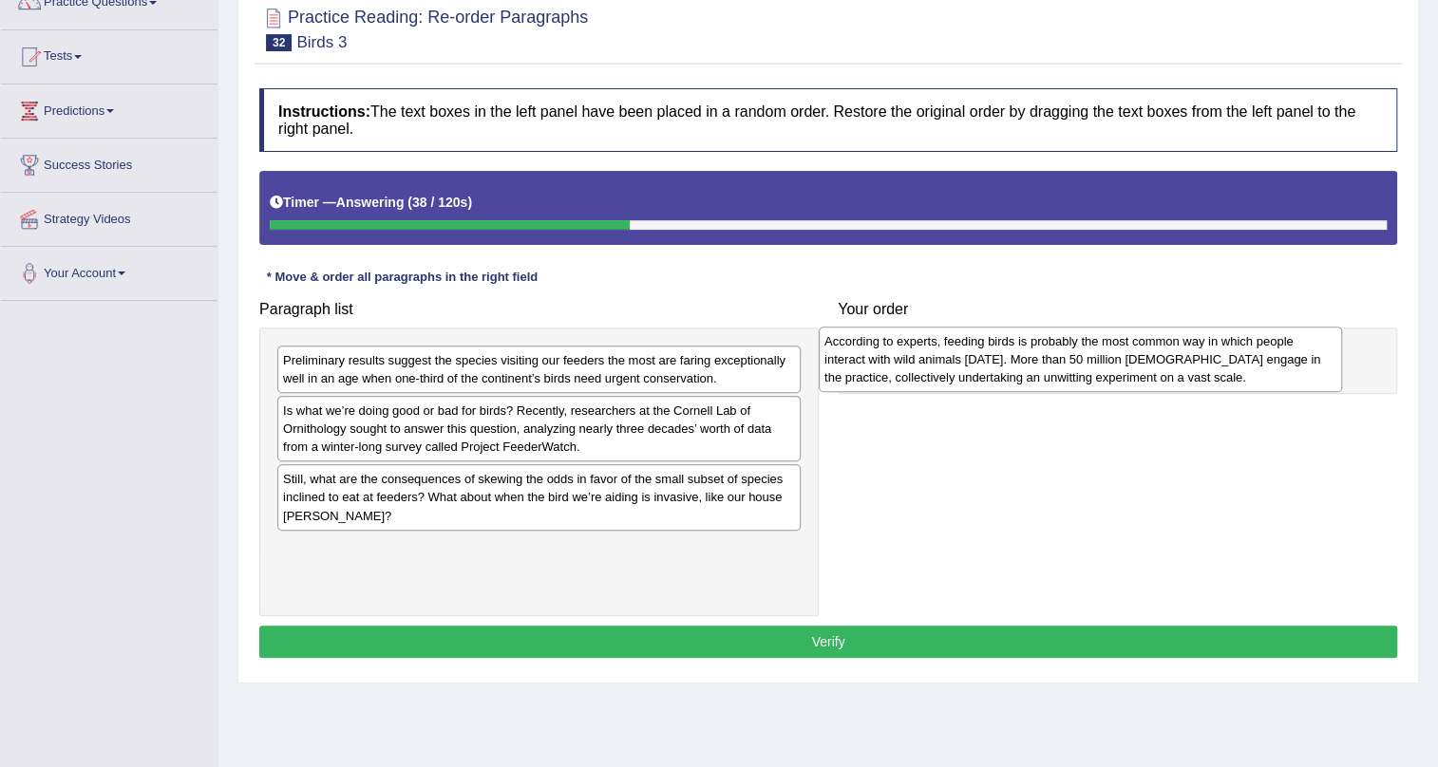
drag, startPoint x: 498, startPoint y: 564, endPoint x: 1039, endPoint y: 358, distance: 579.2
click at [1039, 358] on div "According to experts, feeding birds is probably the most common way in which pe…" at bounding box center [1080, 360] width 523 height 66
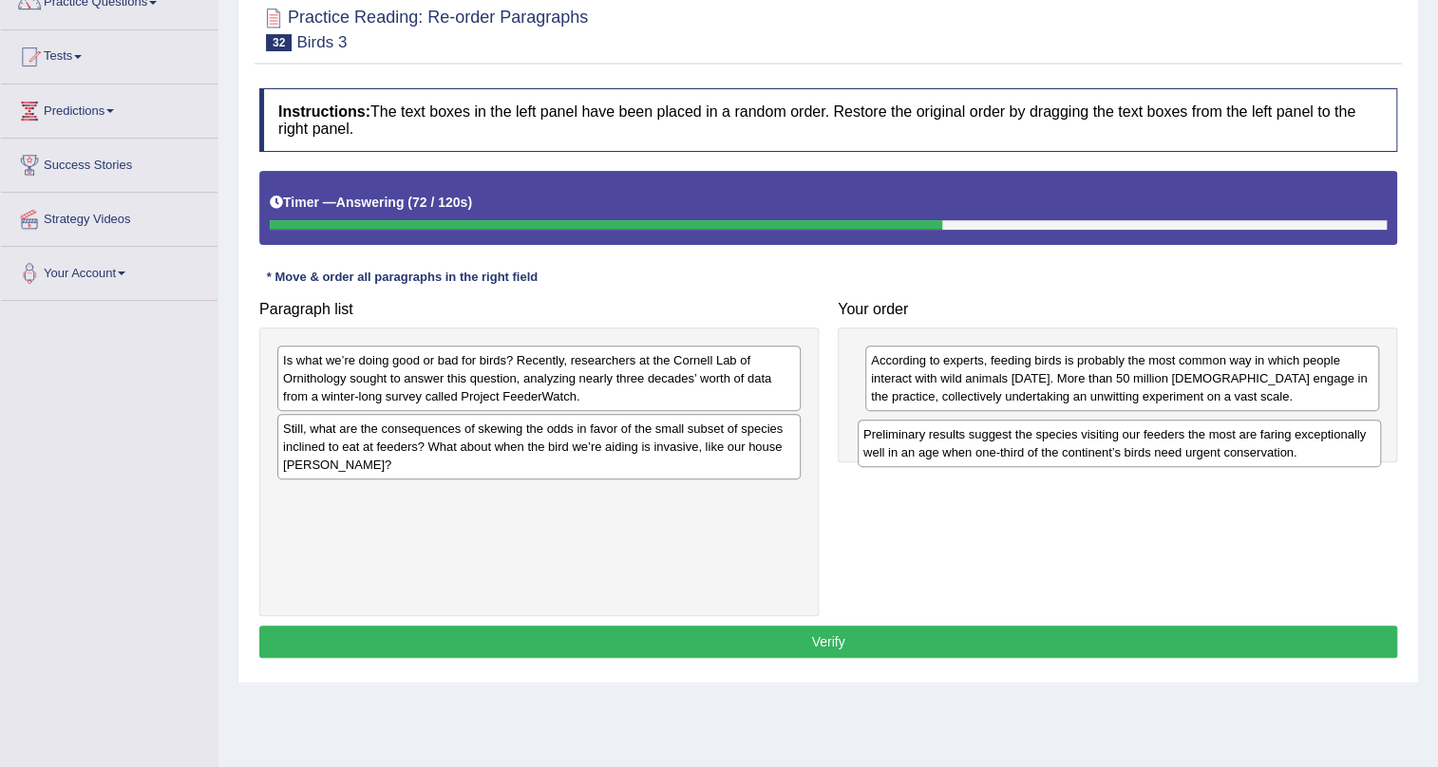
drag, startPoint x: 559, startPoint y: 370, endPoint x: 1139, endPoint y: 445, distance: 585.0
click at [1139, 445] on div "Preliminary results suggest the species visiting our feeders the most are farin…" at bounding box center [1118, 443] width 523 height 47
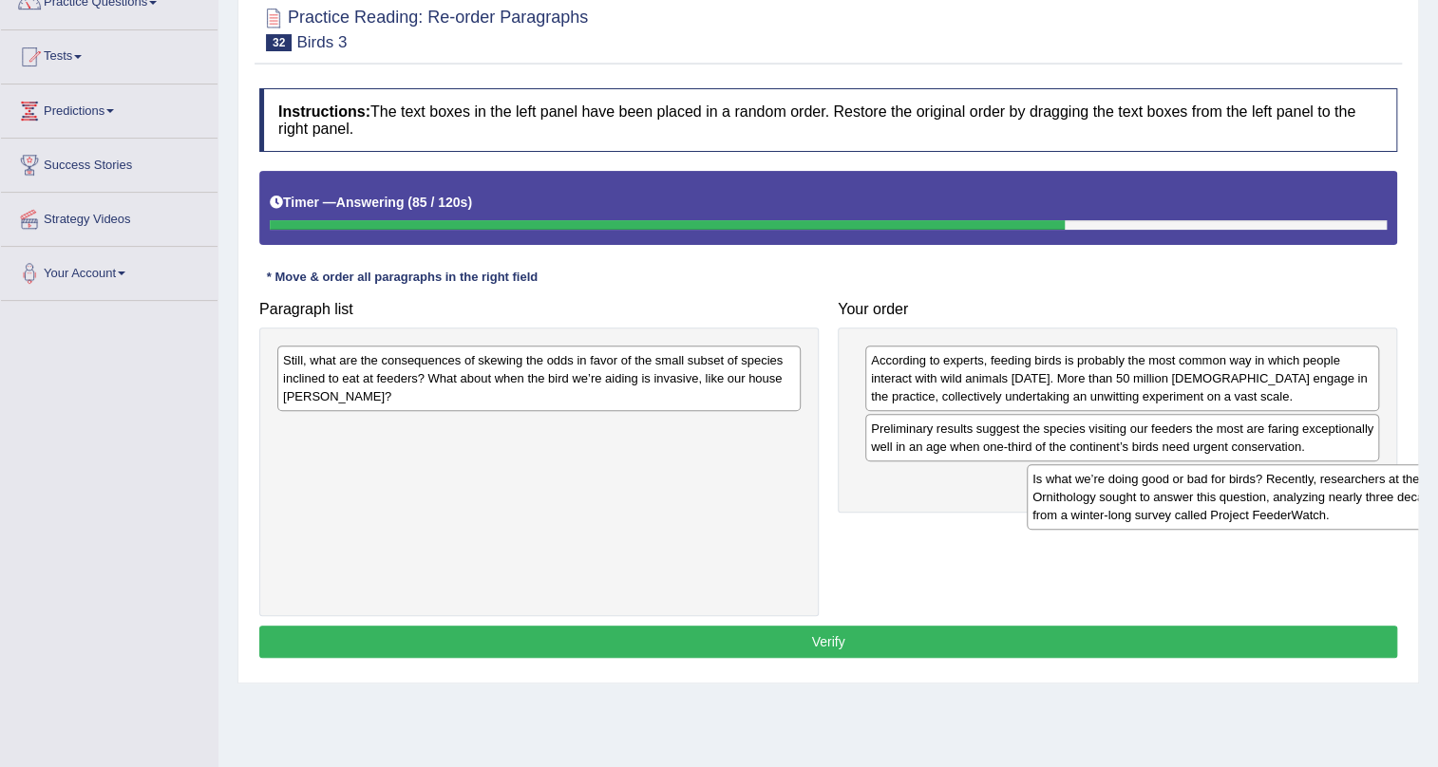
drag, startPoint x: 590, startPoint y: 392, endPoint x: 1339, endPoint y: 512, distance: 758.7
click at [1339, 512] on div "Is what we’re doing good or bad for birds? Recently, researchers at the Cornell…" at bounding box center [1287, 497] width 523 height 66
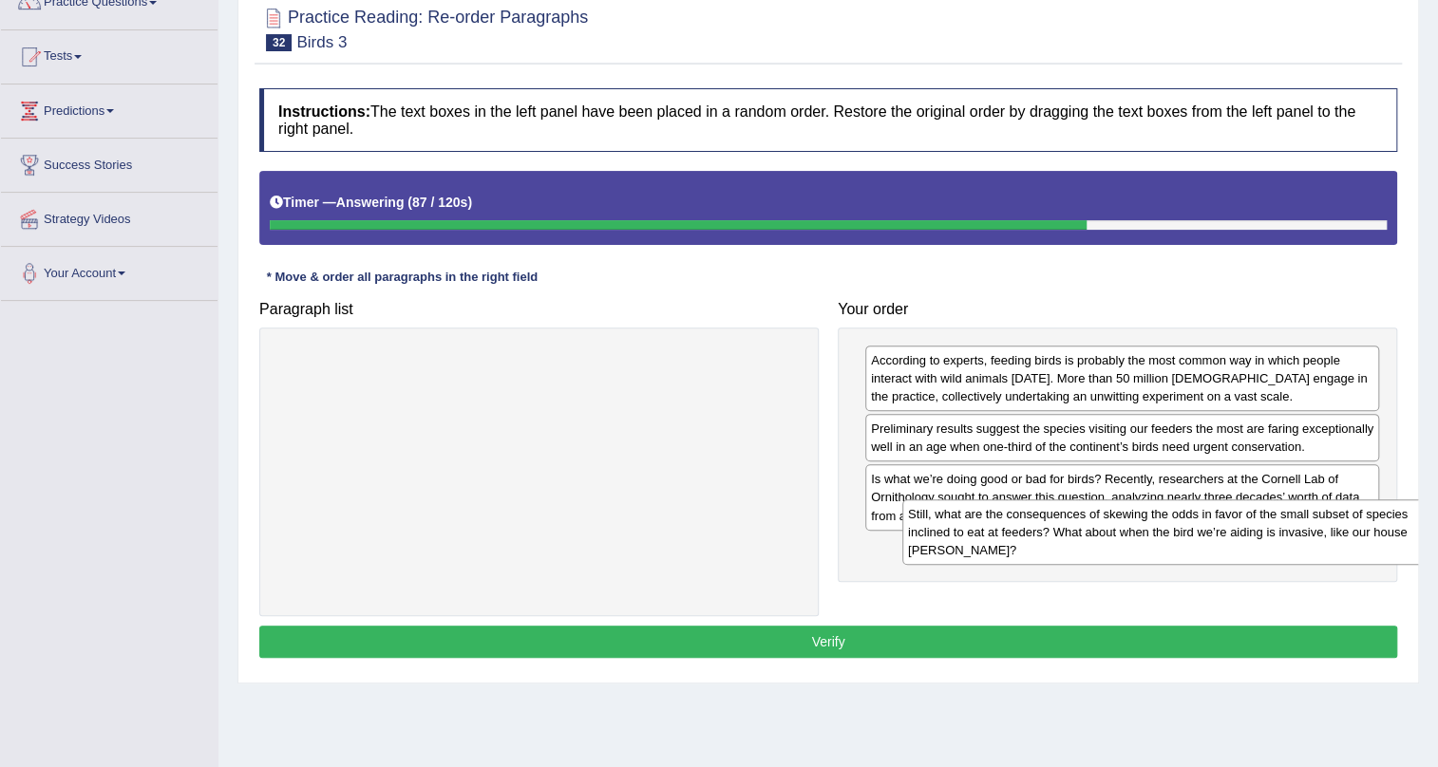
drag, startPoint x: 403, startPoint y: 386, endPoint x: 1021, endPoint y: 545, distance: 638.4
click at [1026, 540] on div "Still, what are the consequences of skewing the odds in favor of the small subs…" at bounding box center [1163, 532] width 523 height 66
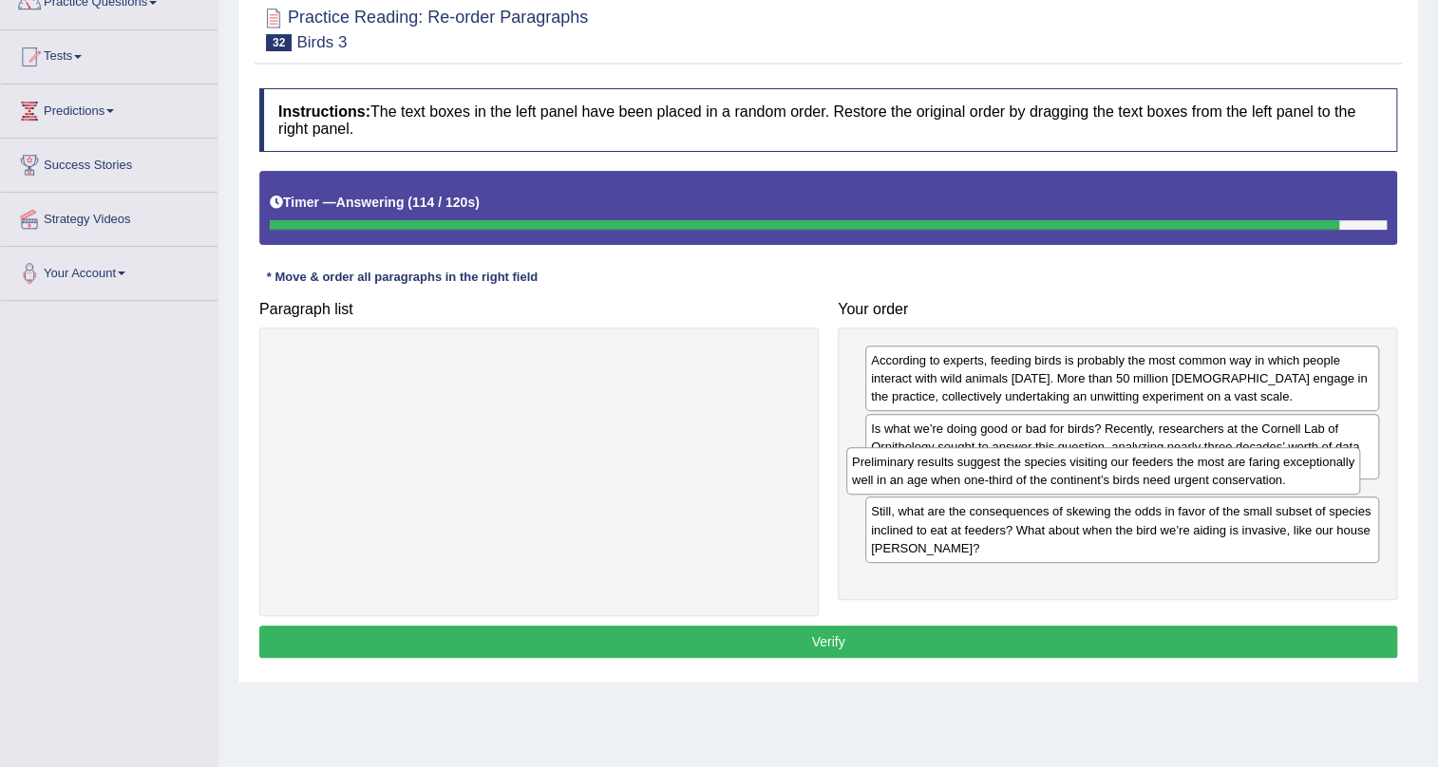
drag, startPoint x: 1045, startPoint y: 445, endPoint x: 1026, endPoint y: 478, distance: 37.5
click at [1026, 478] on div "Preliminary results suggest the species visiting our feeders the most are farin…" at bounding box center [1103, 470] width 514 height 47
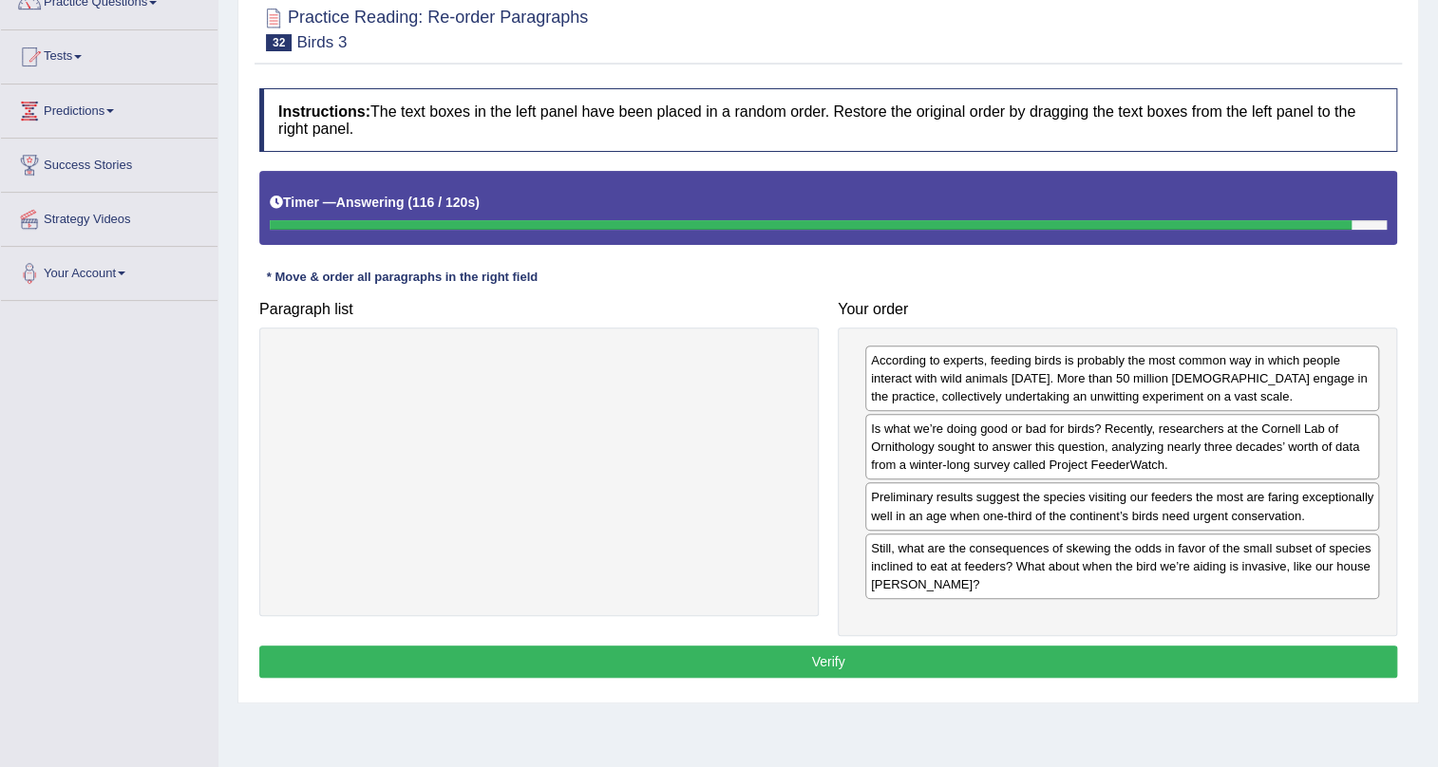
click at [835, 658] on button "Verify" at bounding box center [828, 662] width 1138 height 32
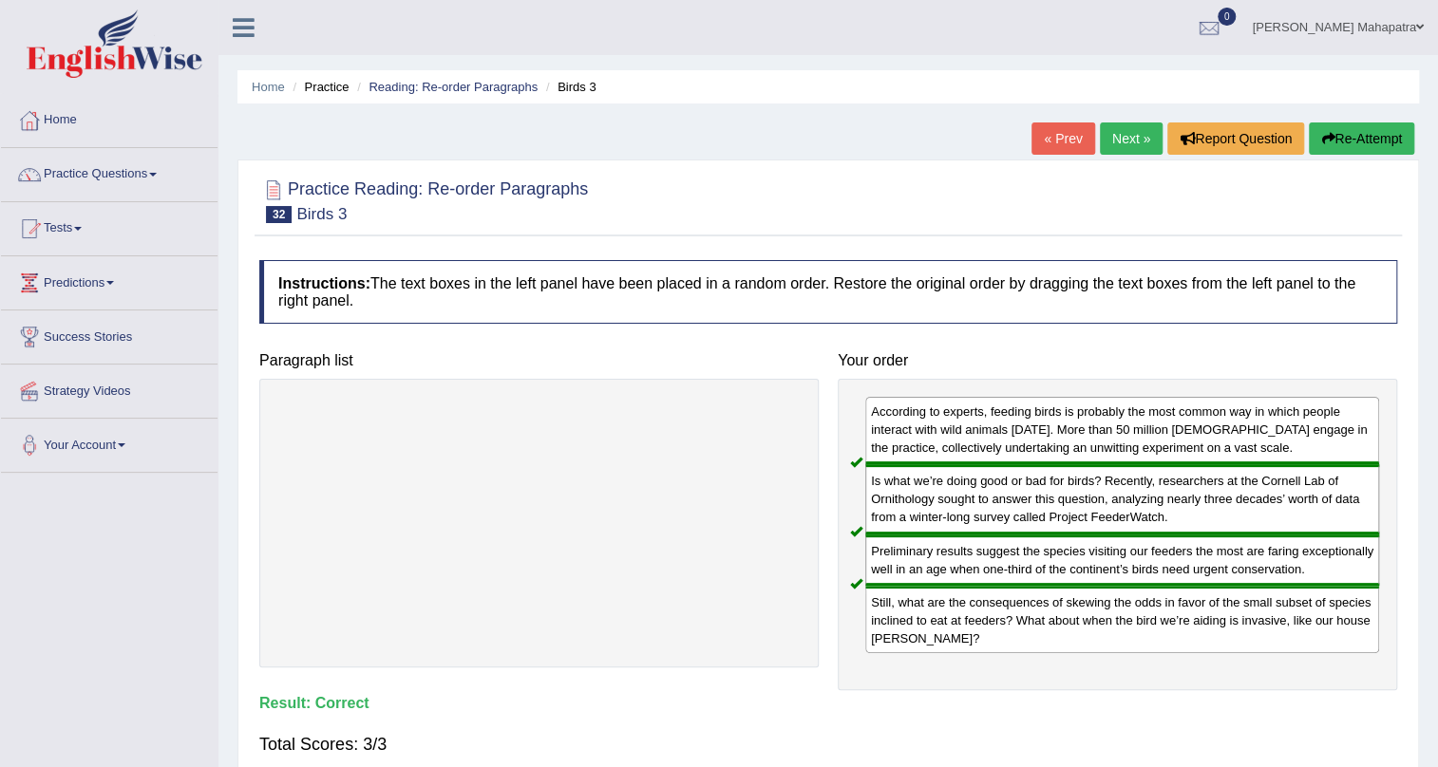
click at [1106, 127] on link "Next »" at bounding box center [1131, 138] width 63 height 32
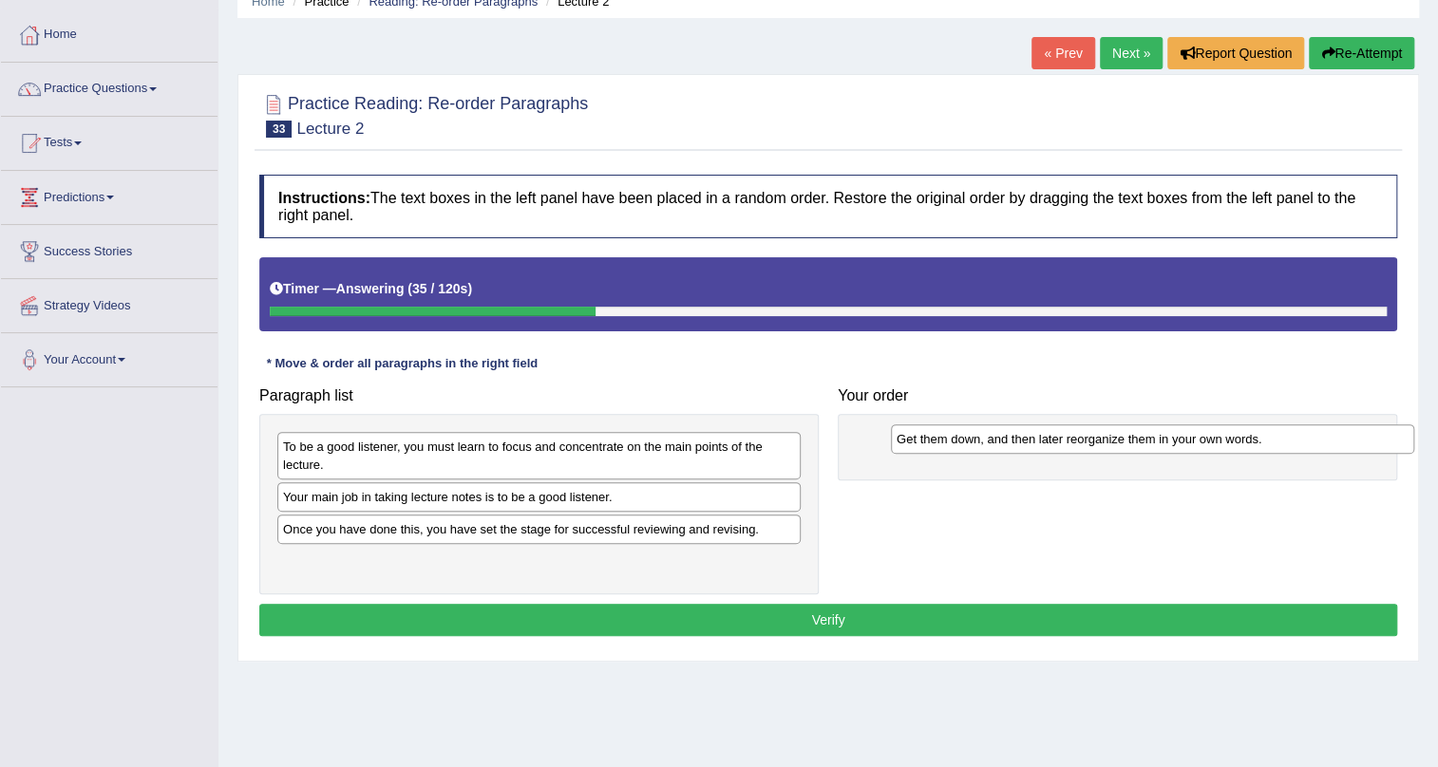
drag, startPoint x: 648, startPoint y: 524, endPoint x: 1261, endPoint y: 434, distance: 620.0
click at [1261, 434] on div "Get them down, and then later reorganize them in your own words." at bounding box center [1152, 438] width 523 height 29
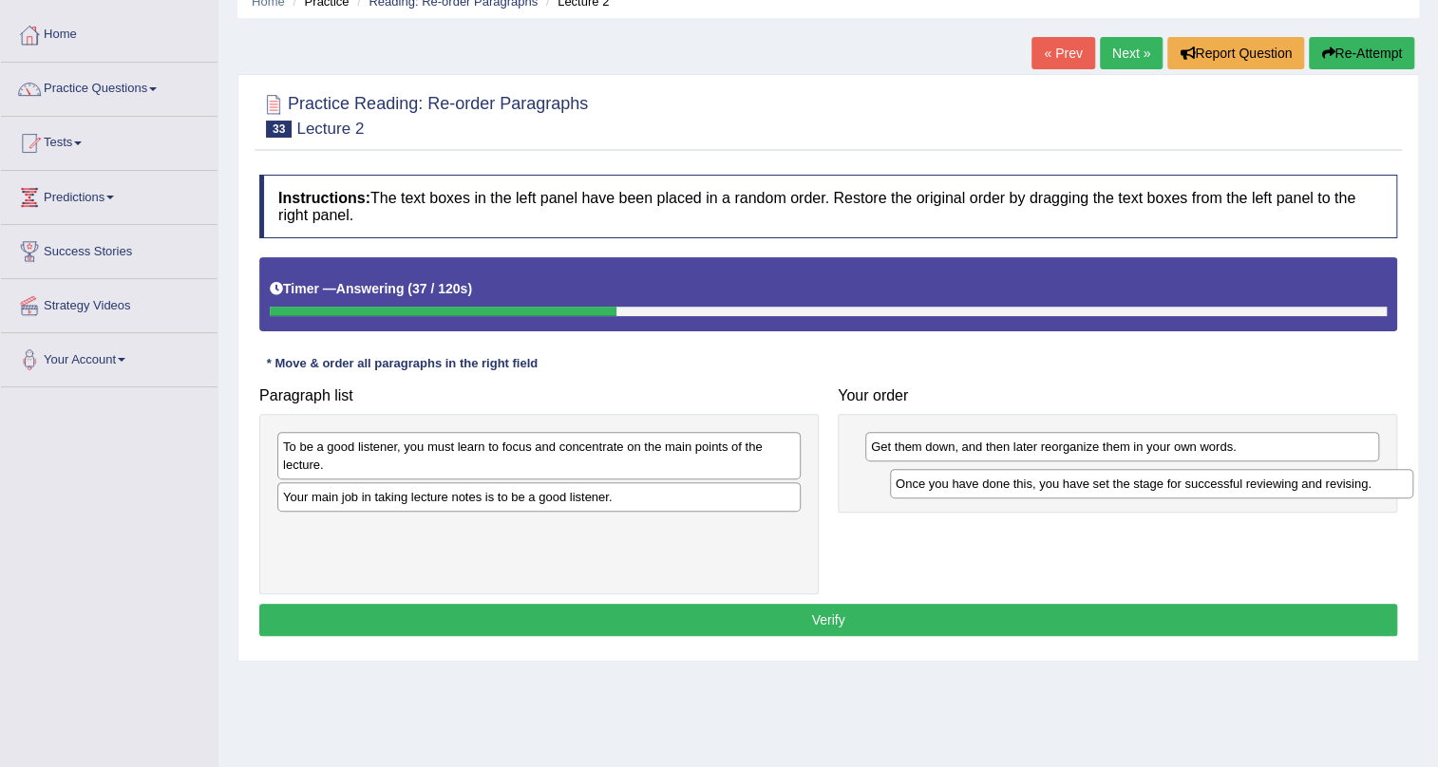
drag, startPoint x: 556, startPoint y: 528, endPoint x: 1168, endPoint y: 482, distance: 614.2
click at [1168, 482] on div "Once you have done this, you have set the stage for successful reviewing and re…" at bounding box center [1151, 483] width 523 height 29
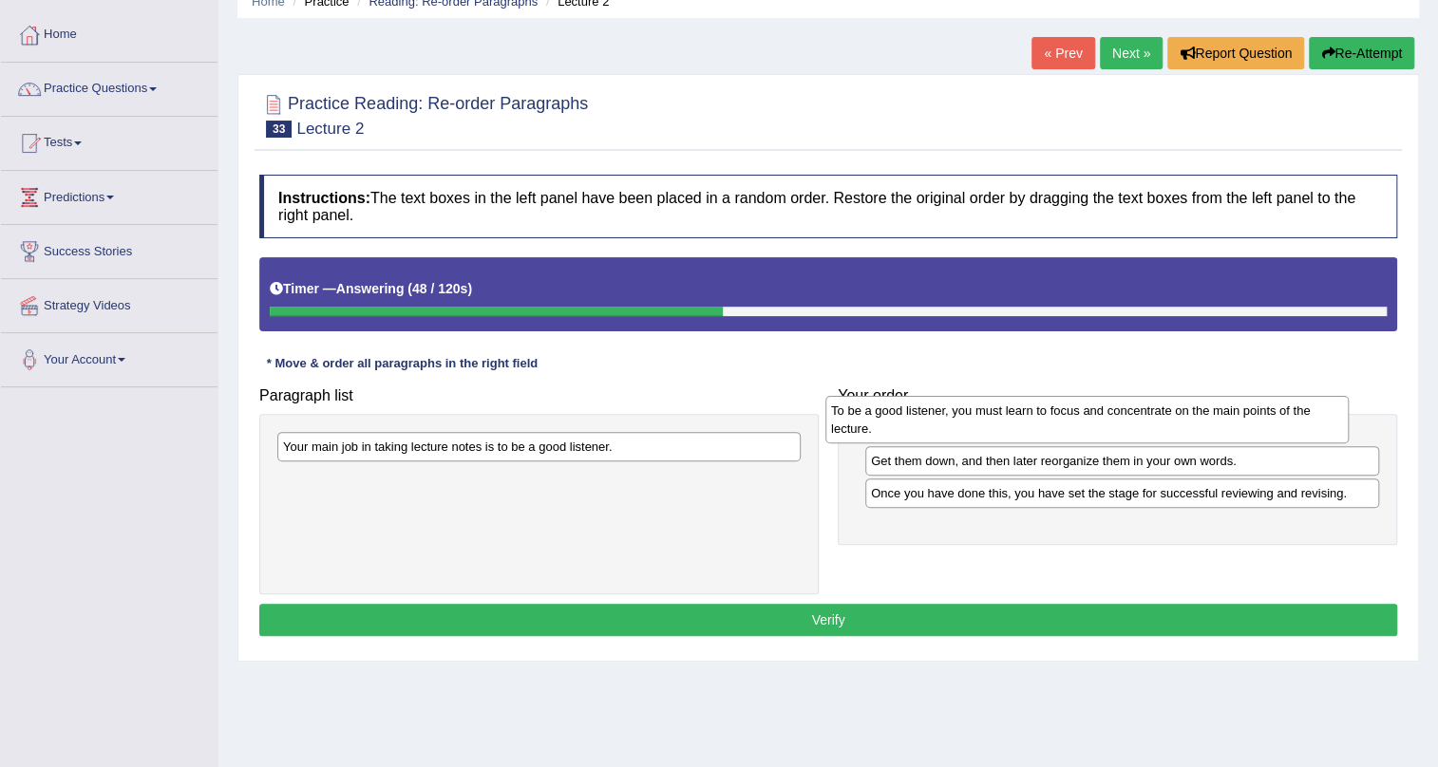
drag, startPoint x: 696, startPoint y: 452, endPoint x: 1244, endPoint y: 417, distance: 549.0
click at [1244, 417] on div "To be a good listener, you must learn to focus and concentrate on the main poin…" at bounding box center [1086, 419] width 523 height 47
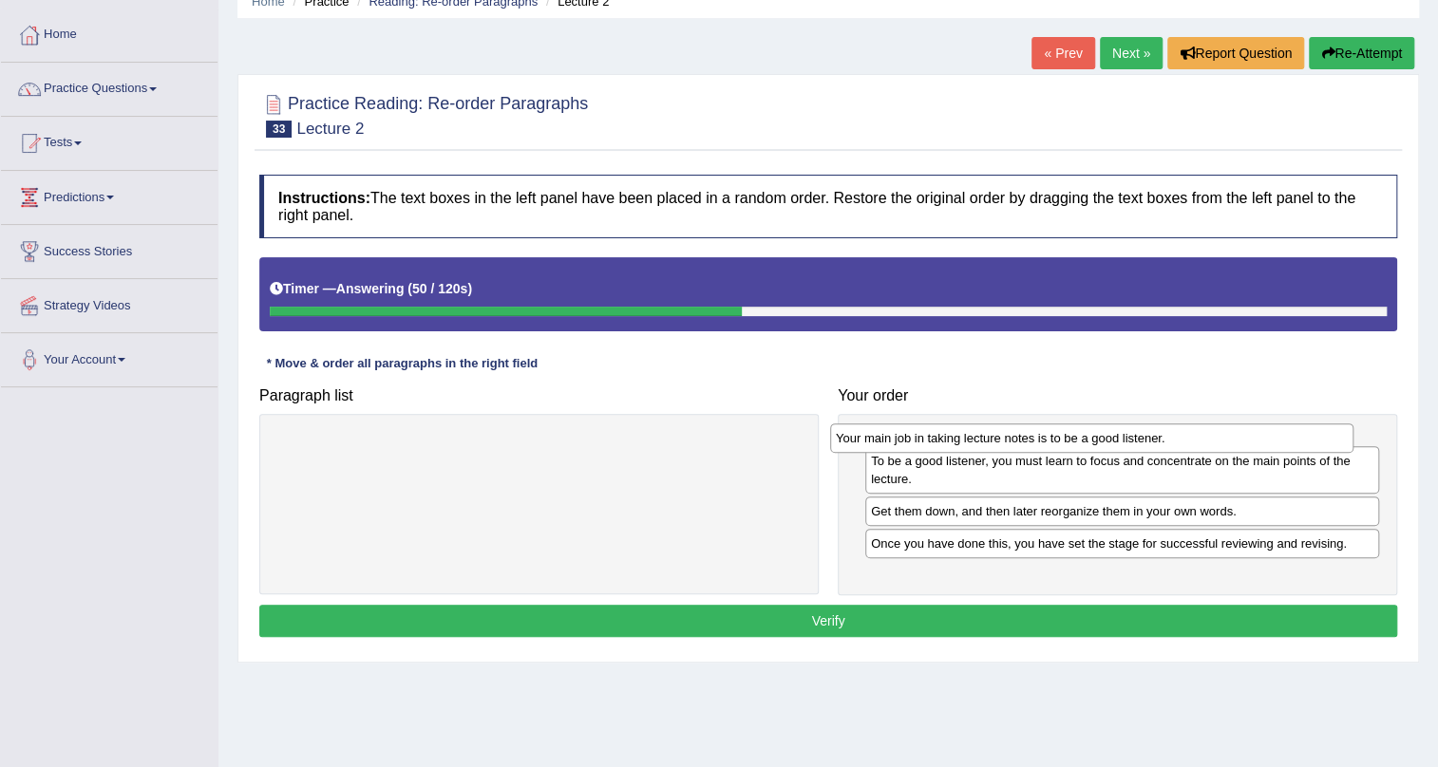
drag, startPoint x: 351, startPoint y: 445, endPoint x: 904, endPoint y: 437, distance: 552.7
click at [904, 437] on div "Your main job in taking lecture notes is to be a good listener." at bounding box center [1091, 438] width 523 height 29
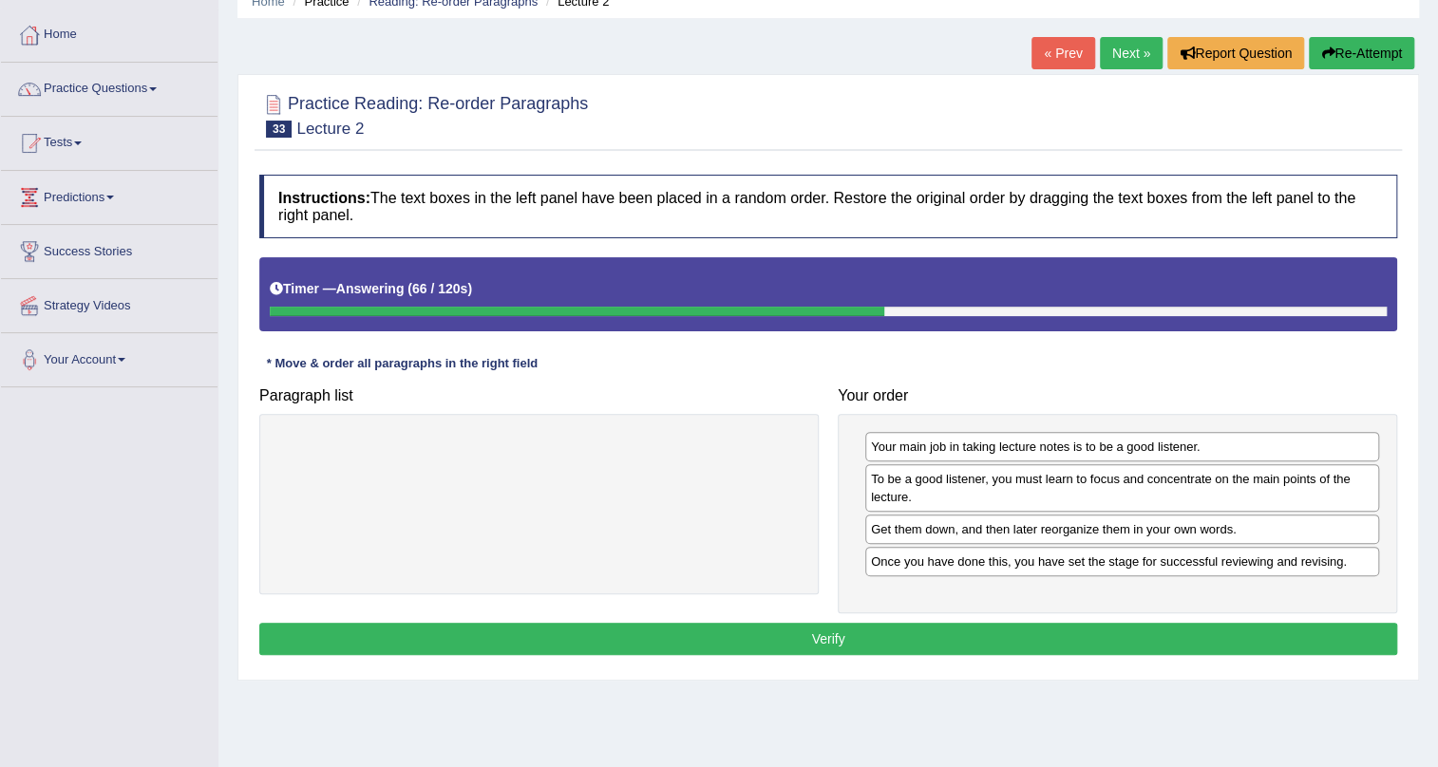
click at [842, 623] on button "Verify" at bounding box center [828, 639] width 1138 height 32
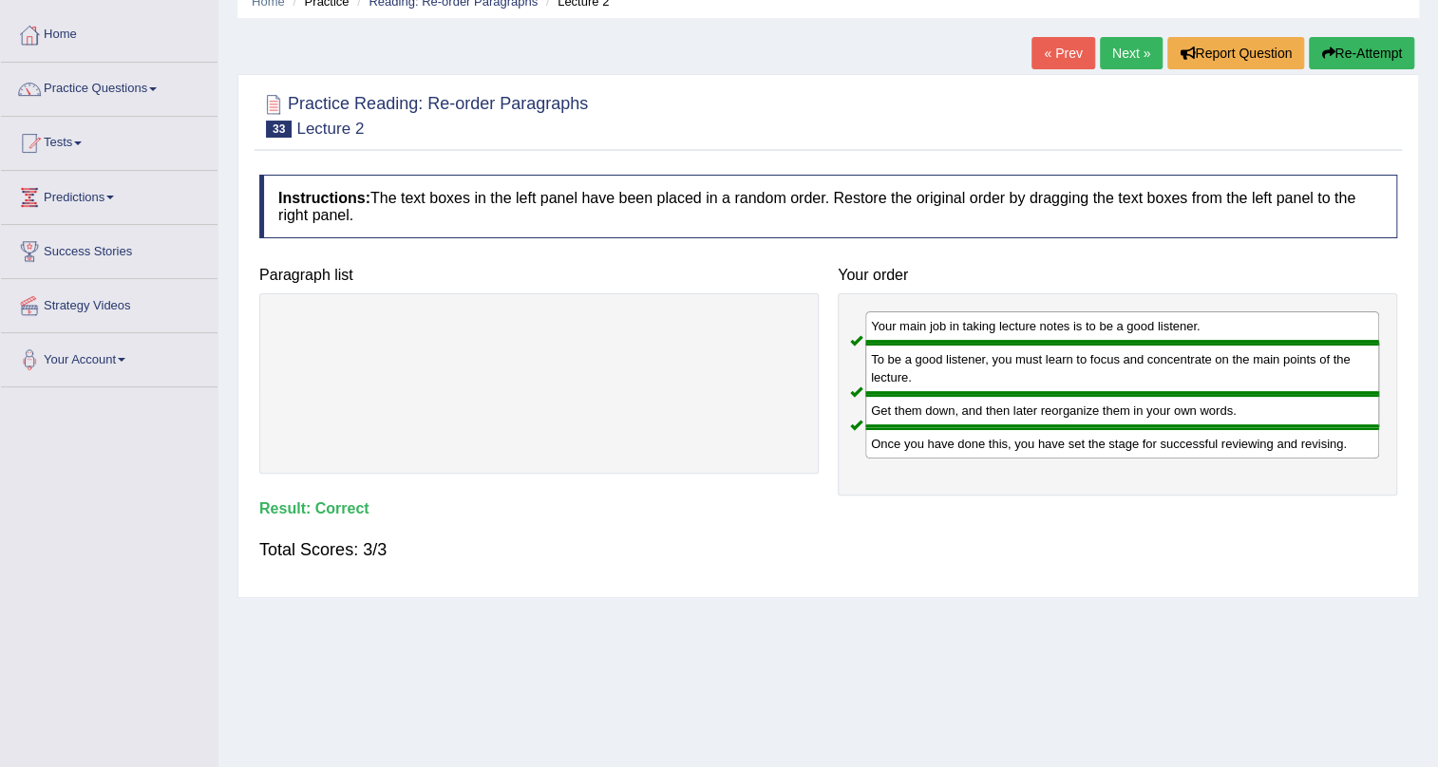
click at [1122, 49] on link "Next »" at bounding box center [1131, 53] width 63 height 32
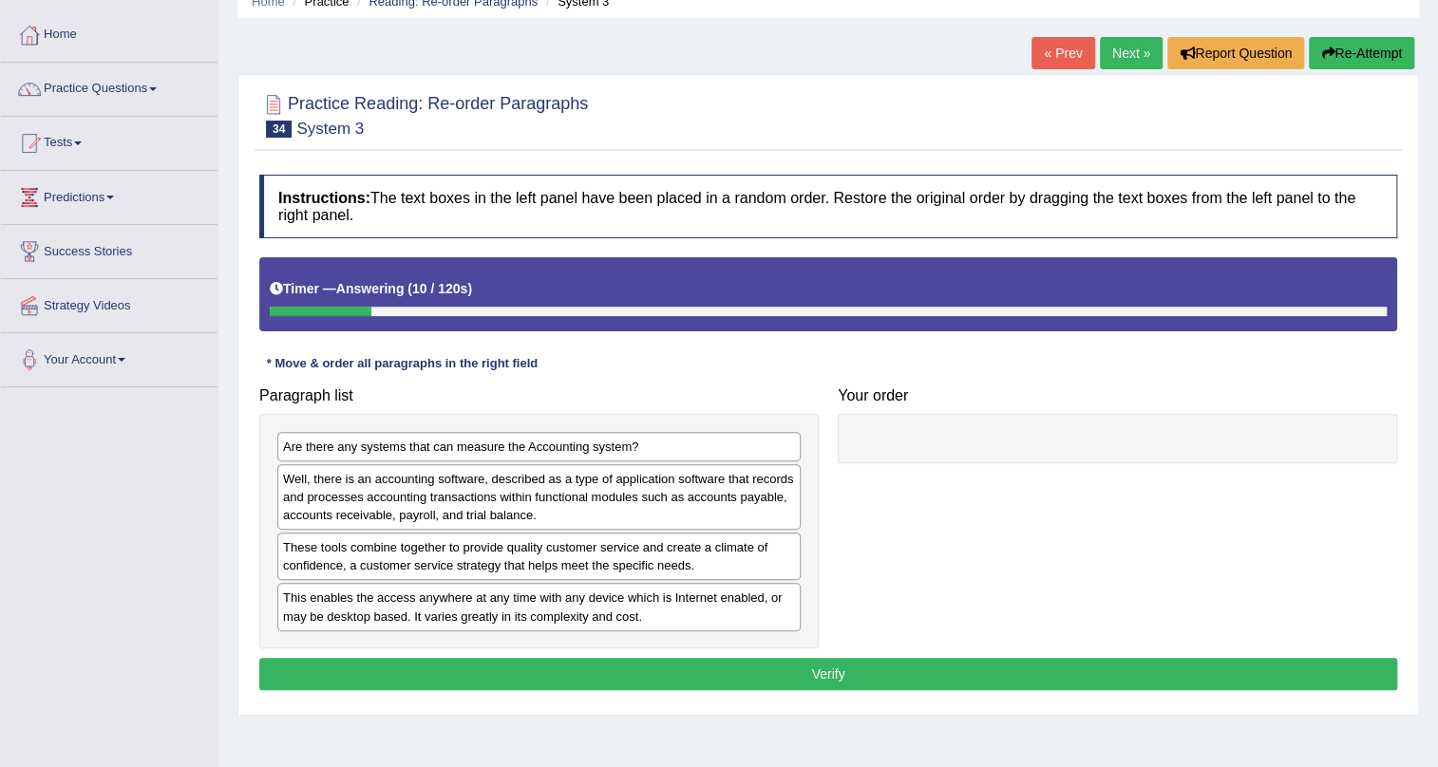
click at [1333, 63] on button "Re-Attempt" at bounding box center [1361, 53] width 105 height 32
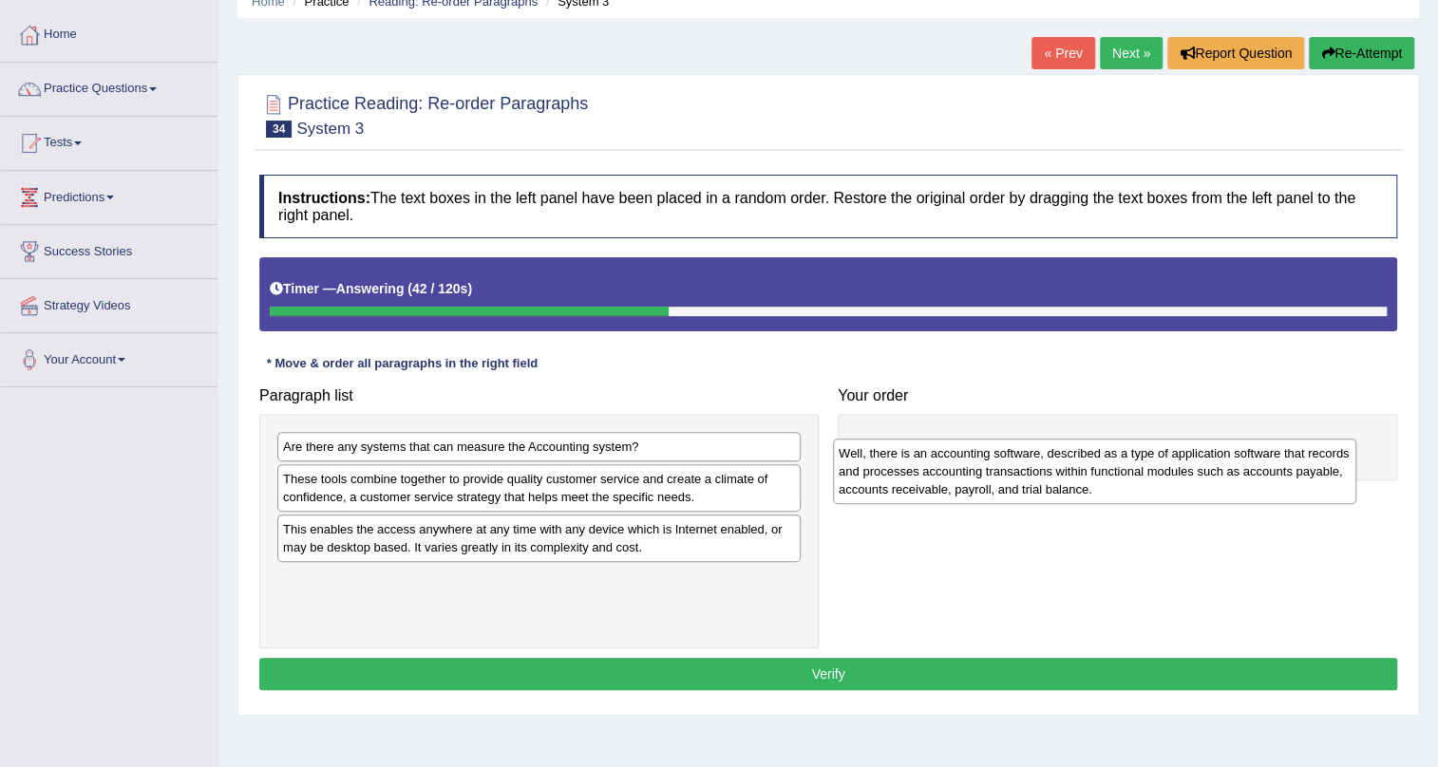
drag, startPoint x: 471, startPoint y: 484, endPoint x: 1026, endPoint y: 459, distance: 556.1
click at [1026, 459] on div "Well, there is an accounting software, described as a type of application softw…" at bounding box center [1094, 472] width 523 height 66
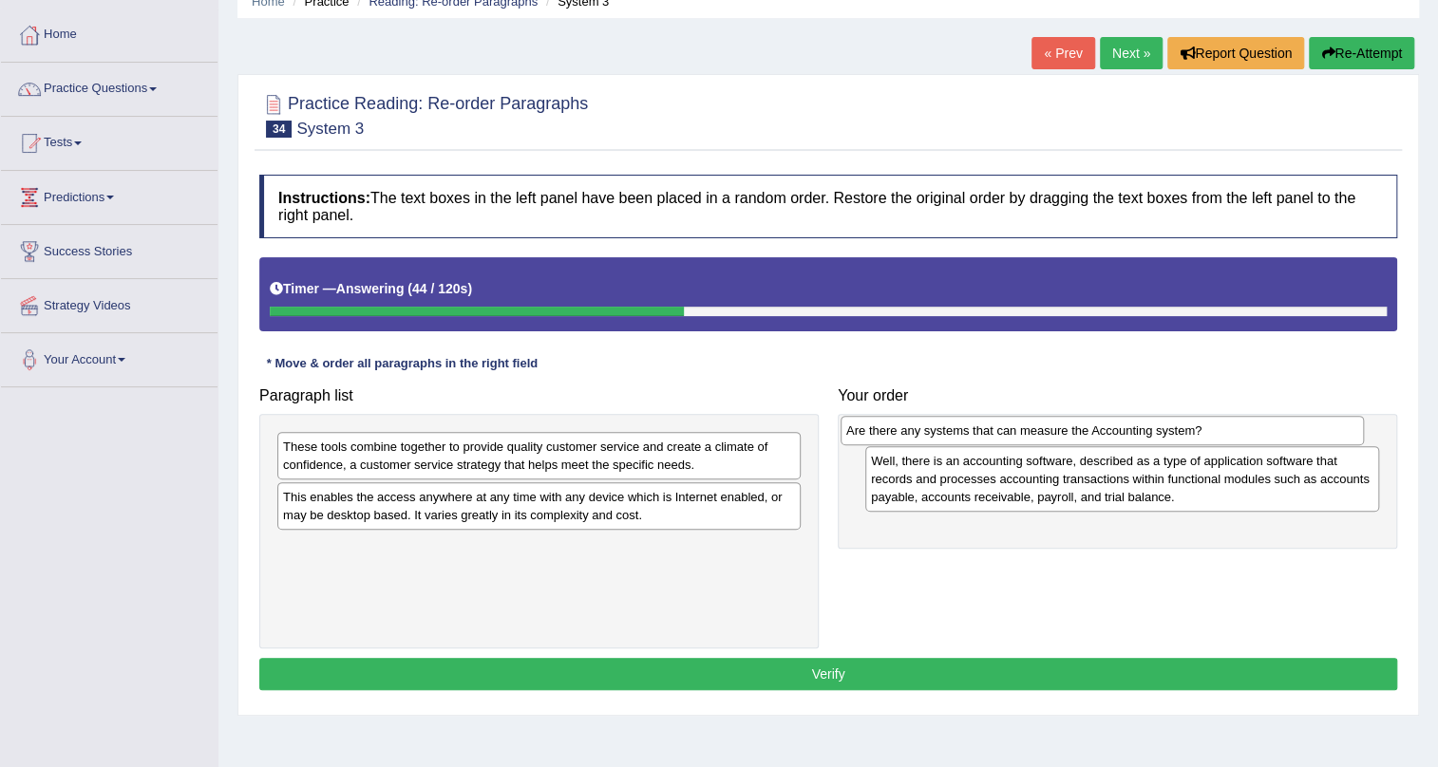
drag, startPoint x: 391, startPoint y: 444, endPoint x: 954, endPoint y: 428, distance: 563.3
click at [954, 428] on div "Are there any systems that can measure the Accounting system?" at bounding box center [1101, 430] width 523 height 29
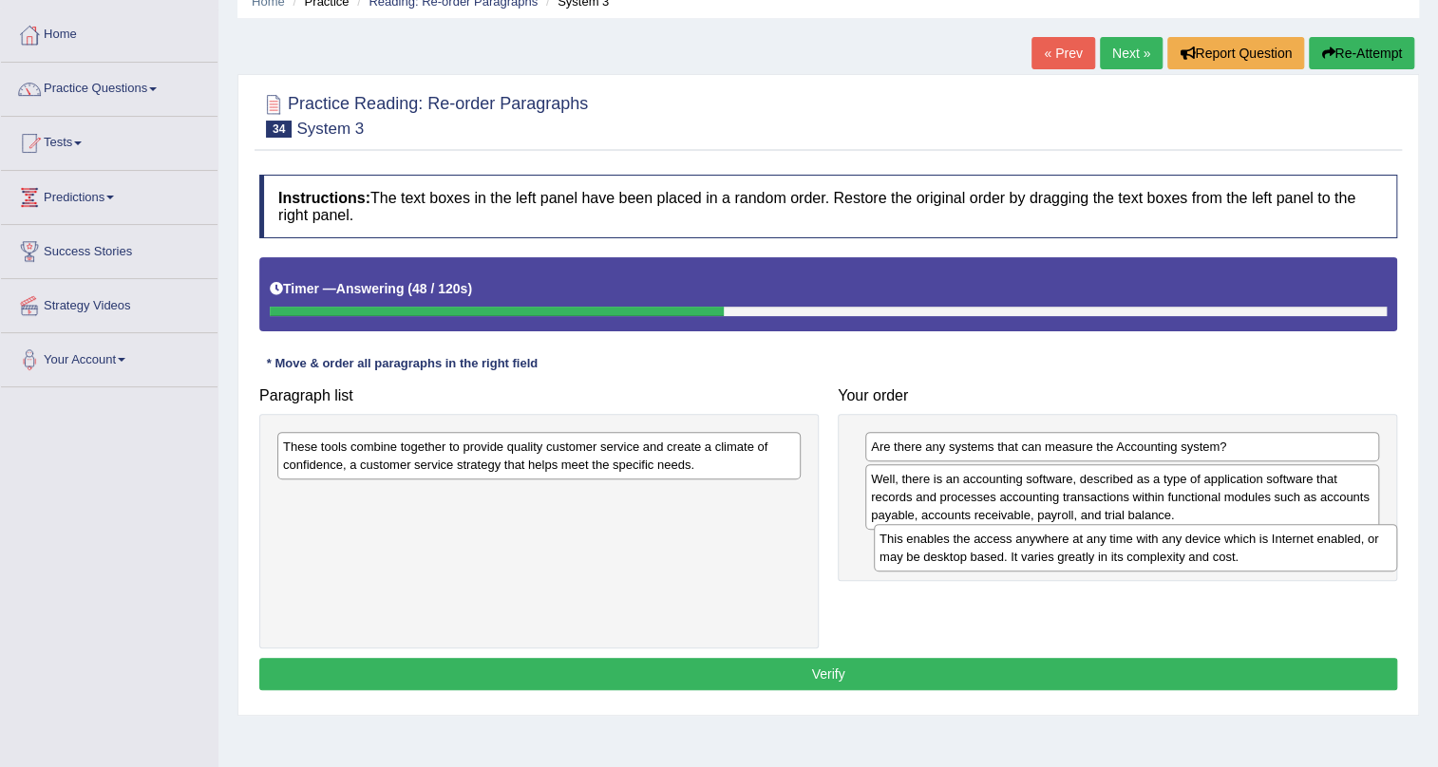
drag, startPoint x: 359, startPoint y: 503, endPoint x: 955, endPoint y: 544, distance: 597.7
click at [955, 544] on div "This enables the access anywhere at any time with any device which is Internet …" at bounding box center [1135, 547] width 523 height 47
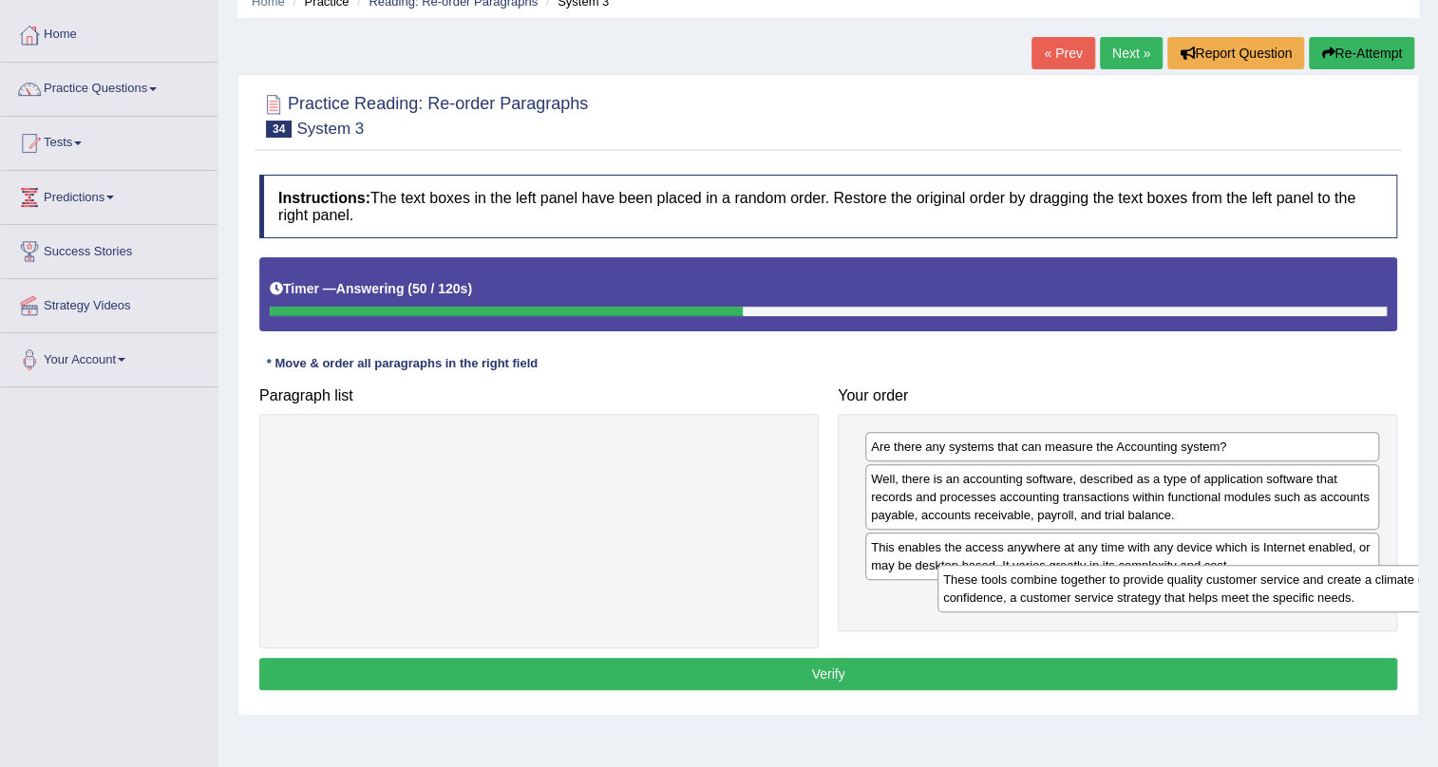
drag, startPoint x: 461, startPoint y: 455, endPoint x: 1121, endPoint y: 587, distance: 673.0
click at [1121, 587] on div "These tools combine together to provide quality customer service and create a c…" at bounding box center [1198, 588] width 523 height 47
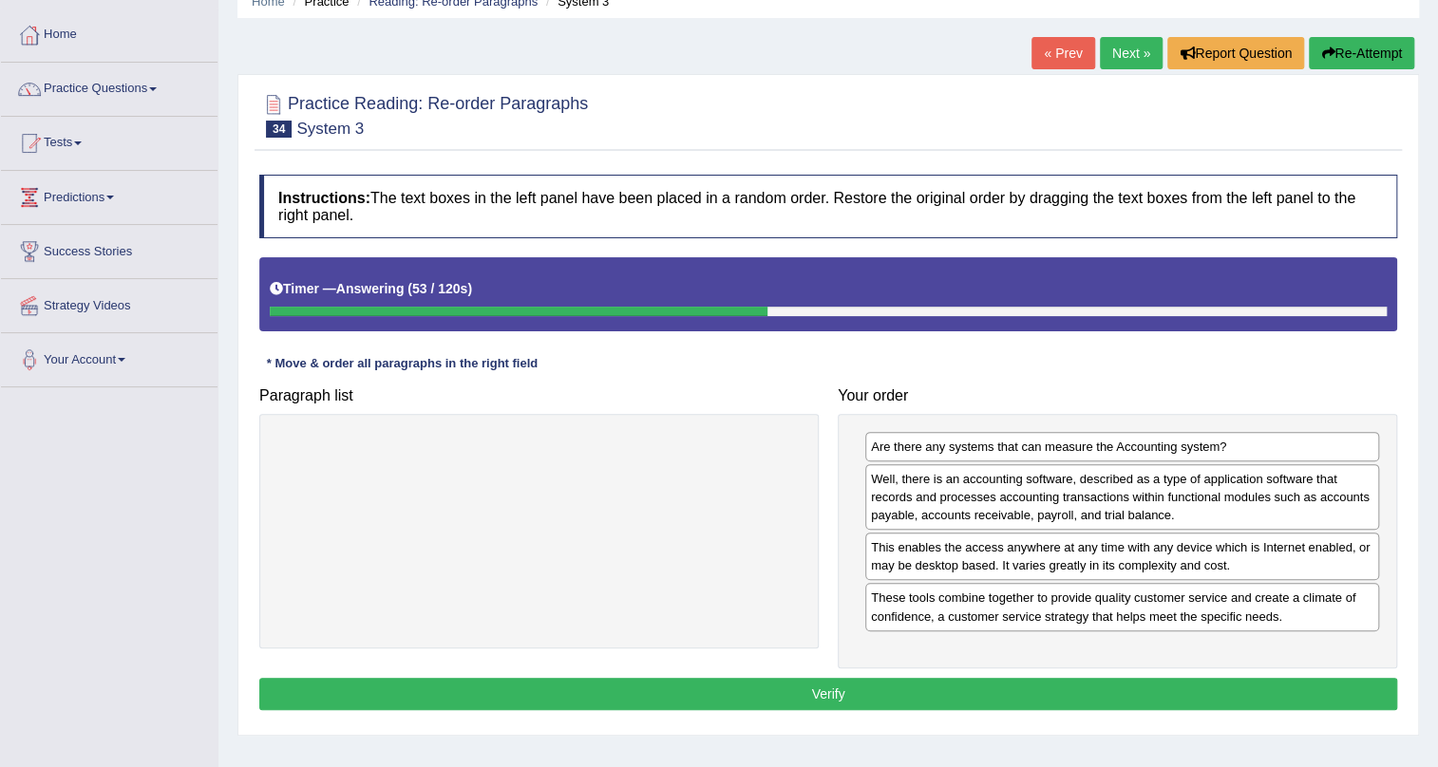
click at [805, 694] on button "Verify" at bounding box center [828, 694] width 1138 height 32
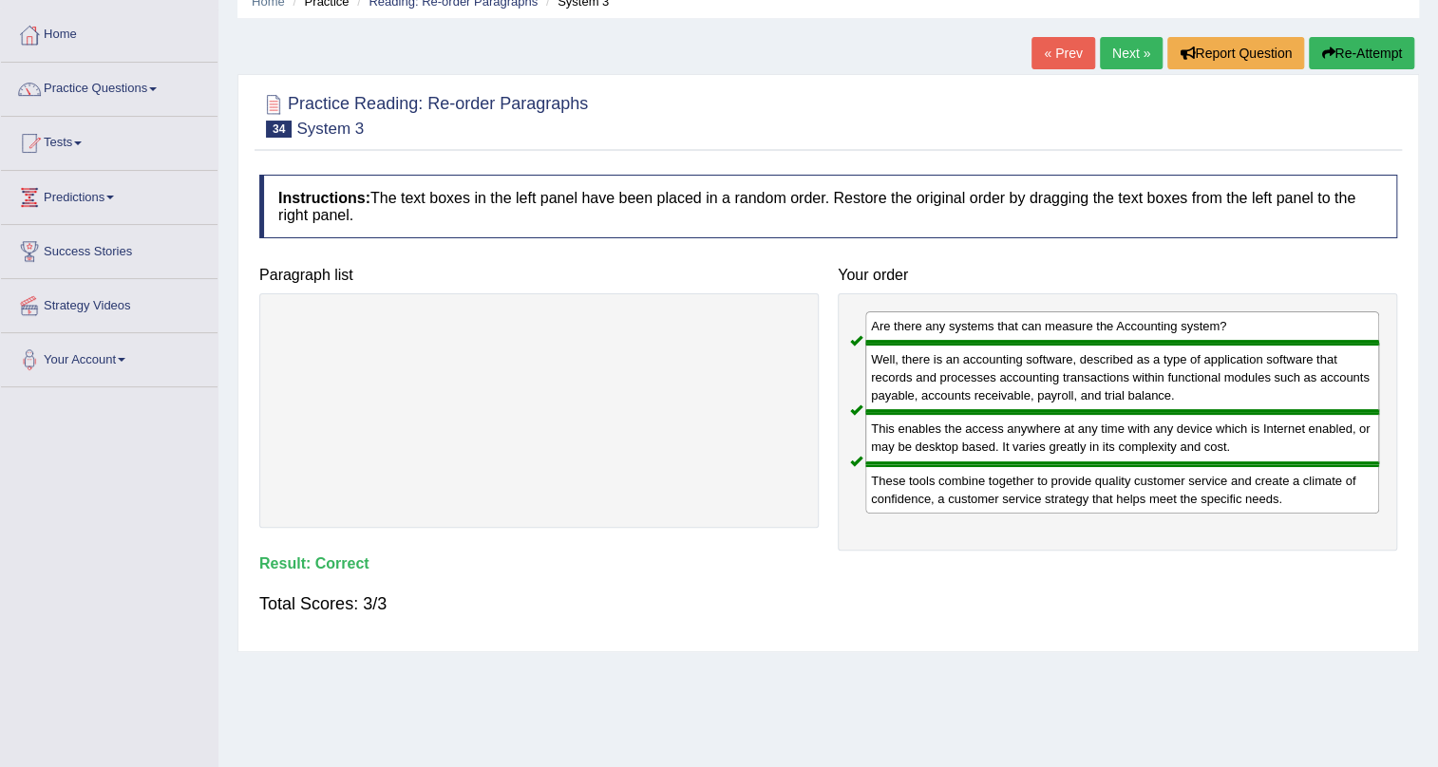
click at [1127, 56] on link "Next »" at bounding box center [1131, 53] width 63 height 32
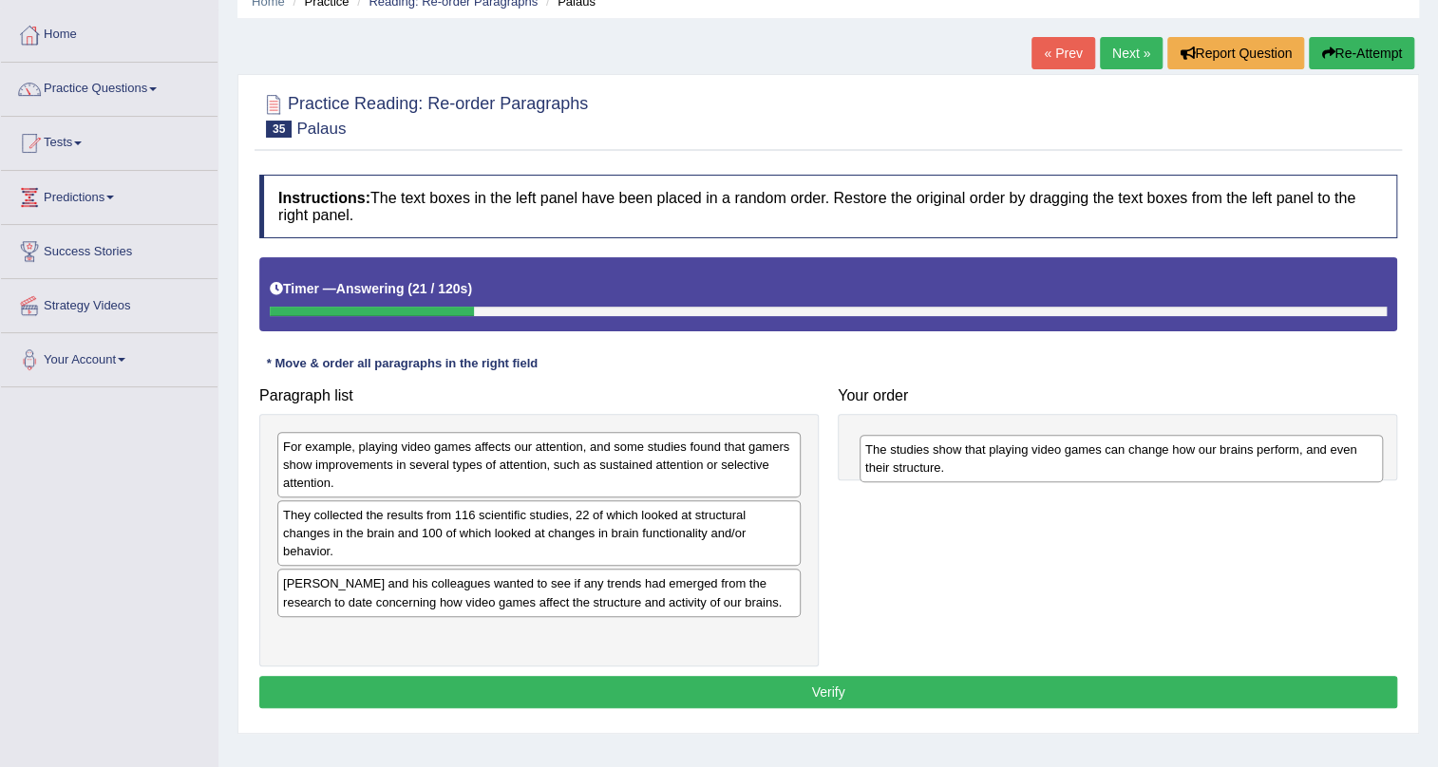
drag, startPoint x: 388, startPoint y: 529, endPoint x: 970, endPoint y: 462, distance: 585.9
click at [970, 462] on div "The studies show that playing video games can change how our brains perform, an…" at bounding box center [1120, 458] width 523 height 47
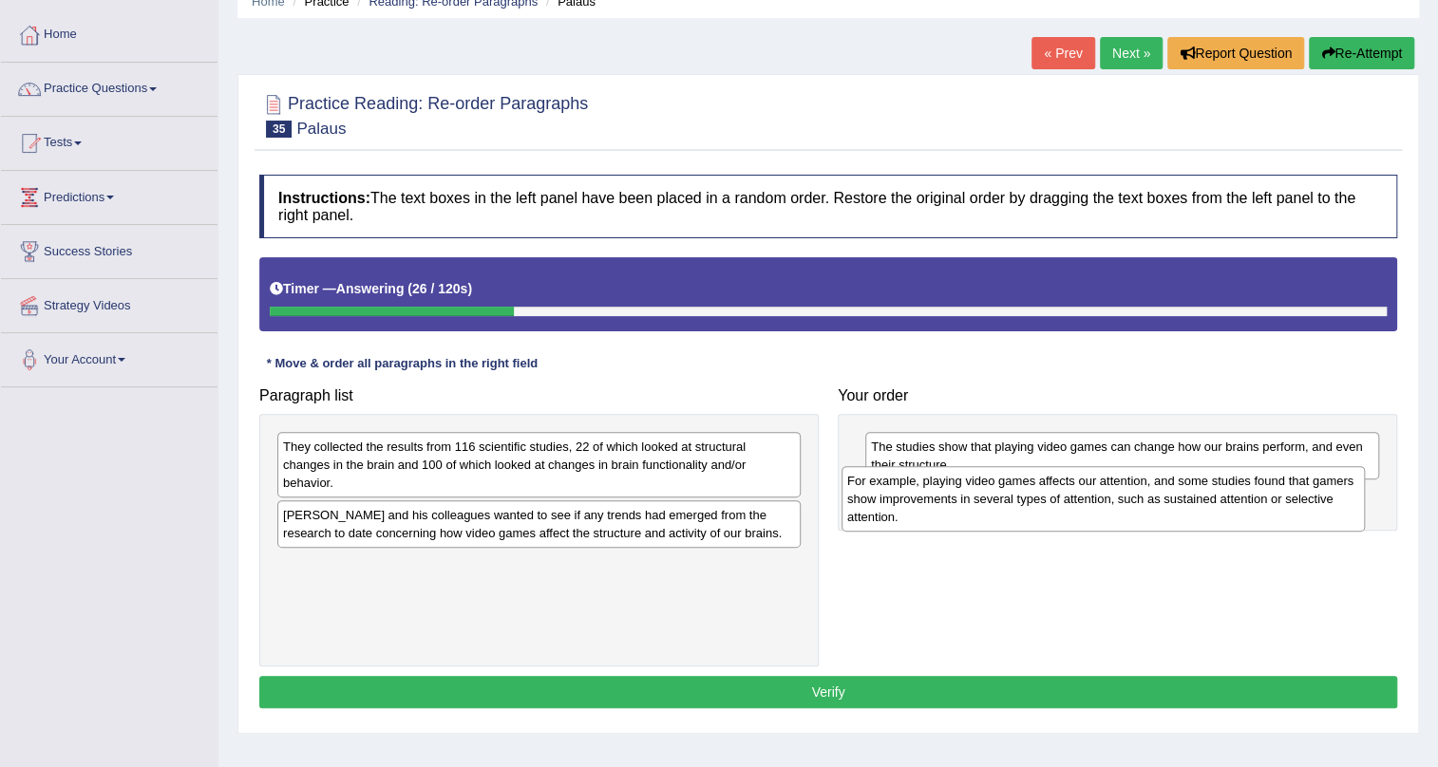
drag, startPoint x: 396, startPoint y: 477, endPoint x: 960, endPoint y: 511, distance: 565.1
click at [960, 511] on div "For example, playing video games affects our attention, and some studies found …" at bounding box center [1102, 499] width 523 height 66
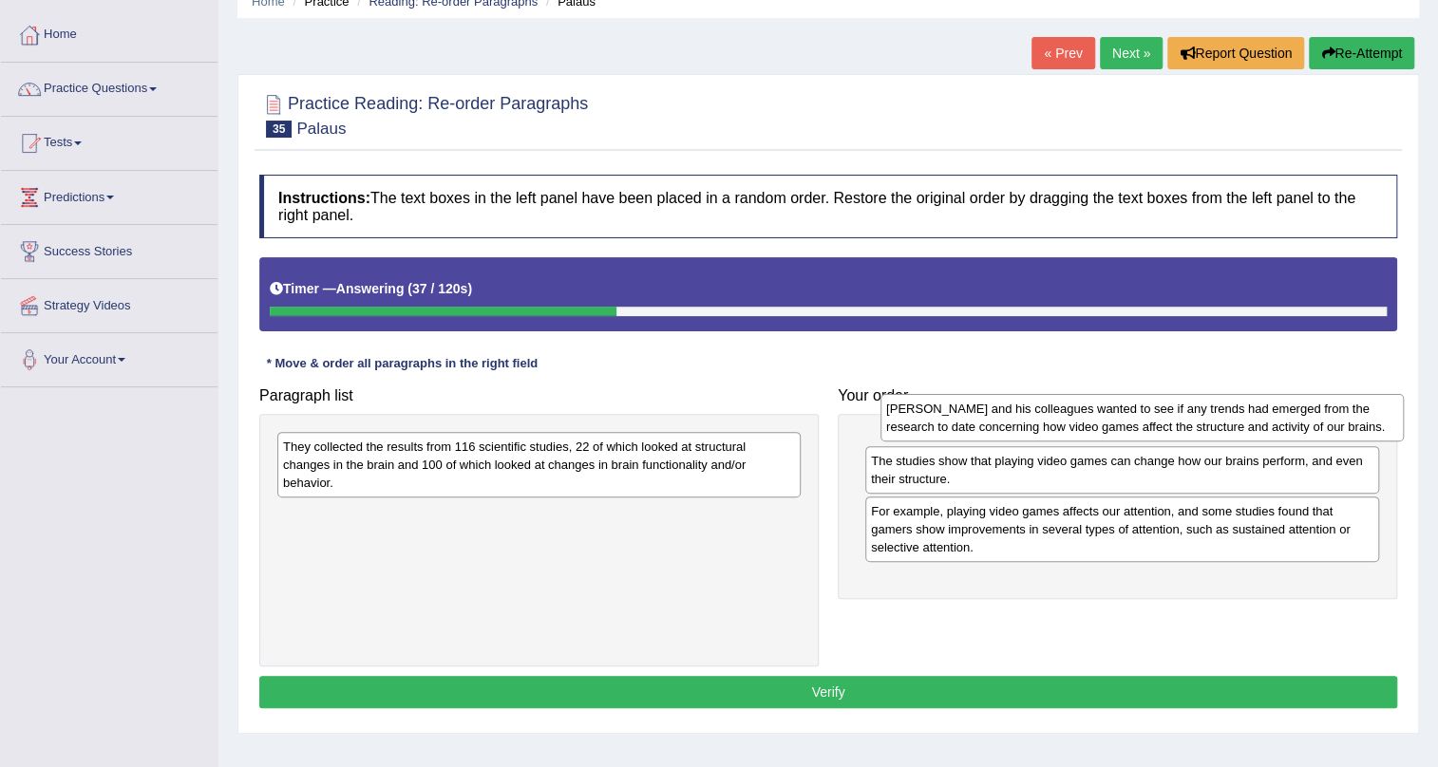
drag, startPoint x: 428, startPoint y: 520, endPoint x: 996, endPoint y: 438, distance: 573.8
click at [996, 438] on div "Palaus and his colleagues wanted to see if any trends had emerged from the rese…" at bounding box center [1141, 417] width 523 height 47
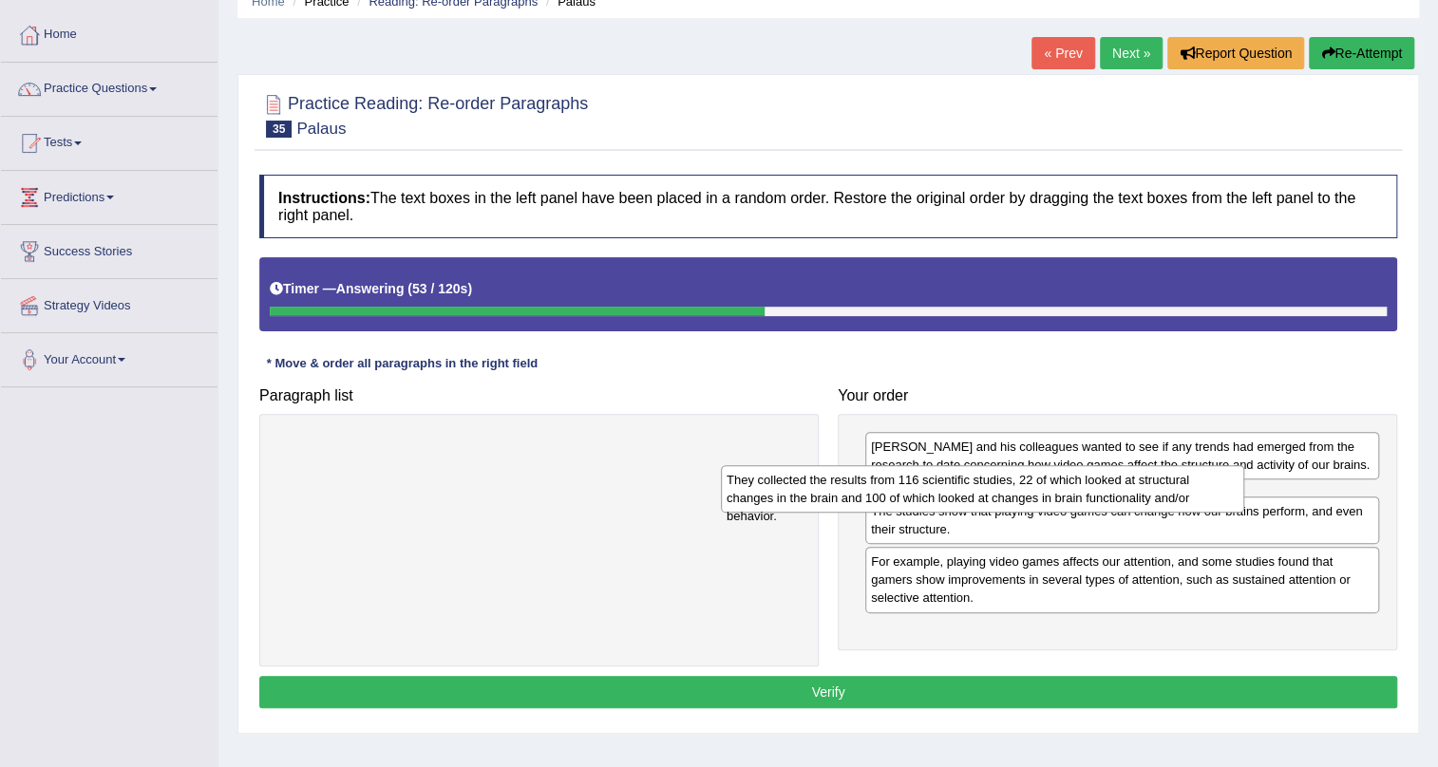
drag, startPoint x: 445, startPoint y: 461, endPoint x: 889, endPoint y: 495, distance: 444.7
click at [889, 495] on div "They collected the results from 116 scientific studies, 22 of which looked at s…" at bounding box center [982, 488] width 523 height 47
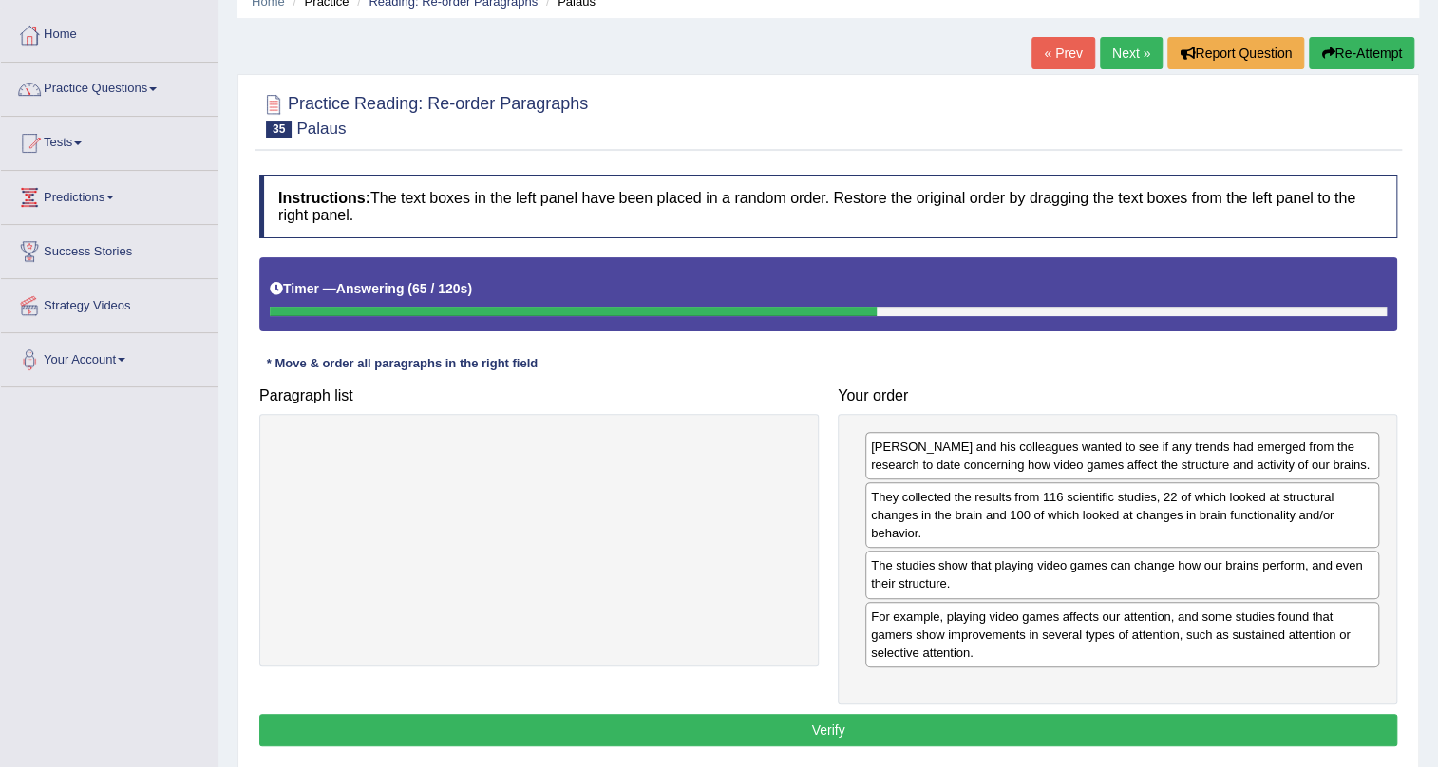
click at [816, 731] on button "Verify" at bounding box center [828, 730] width 1138 height 32
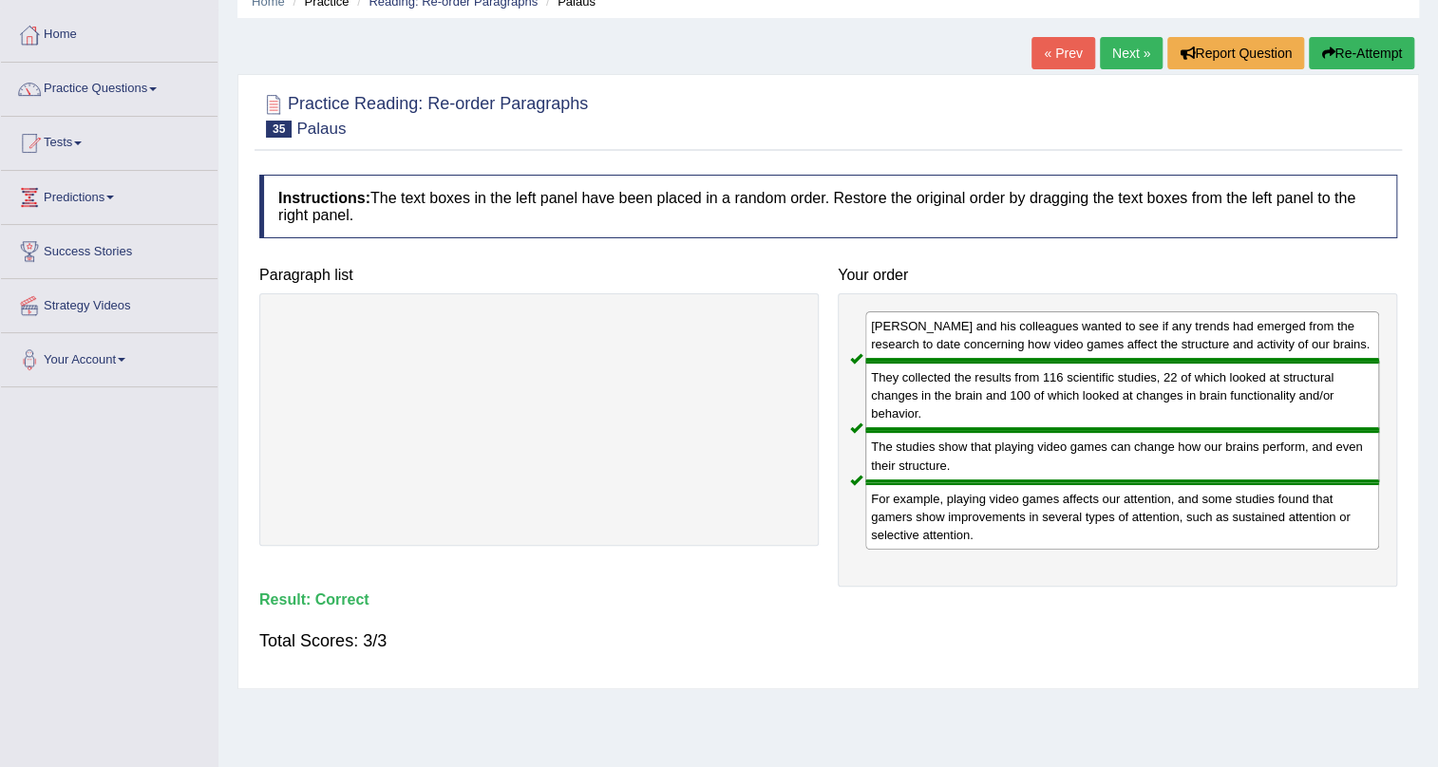
click at [1108, 51] on link "Next »" at bounding box center [1131, 53] width 63 height 32
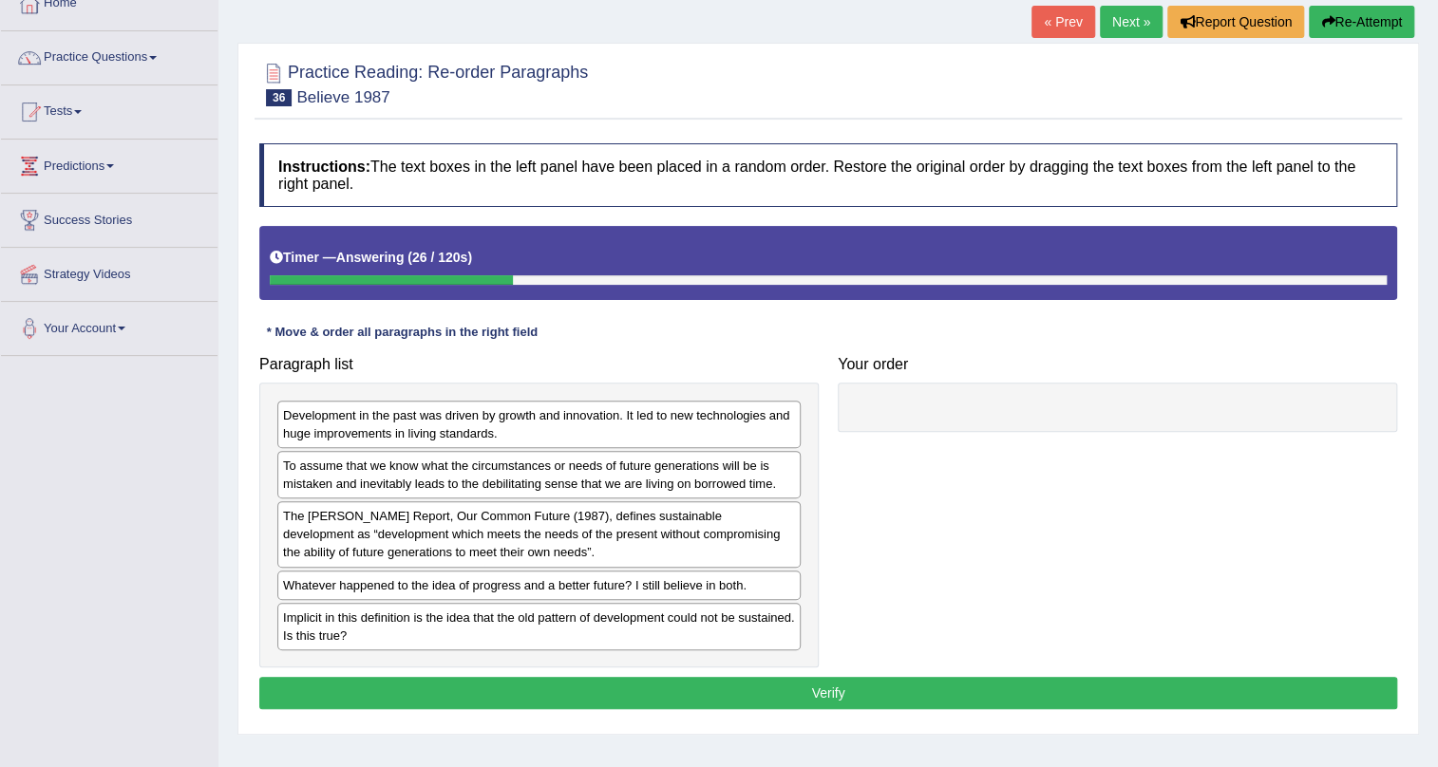
scroll to position [85, 0]
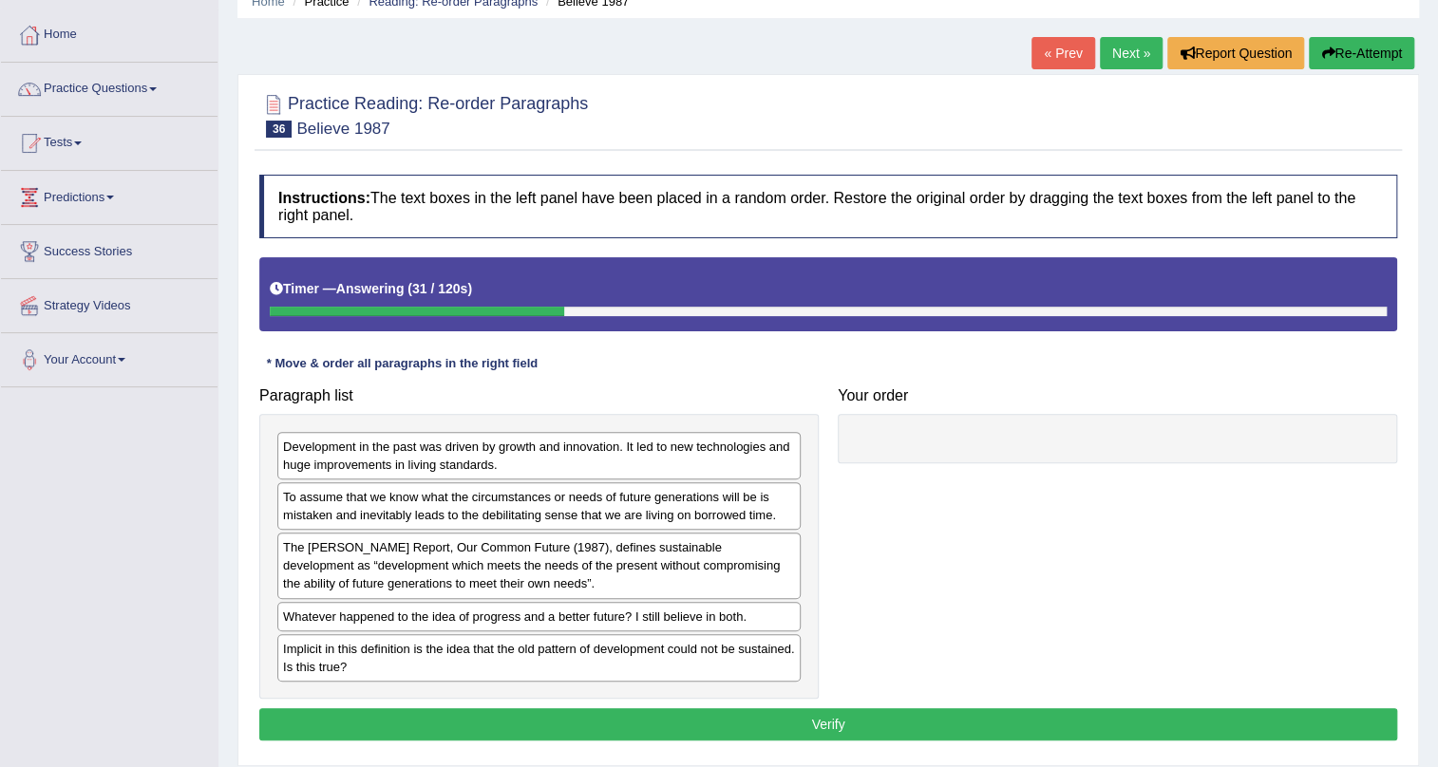
click at [1350, 54] on button "Re-Attempt" at bounding box center [1361, 53] width 105 height 32
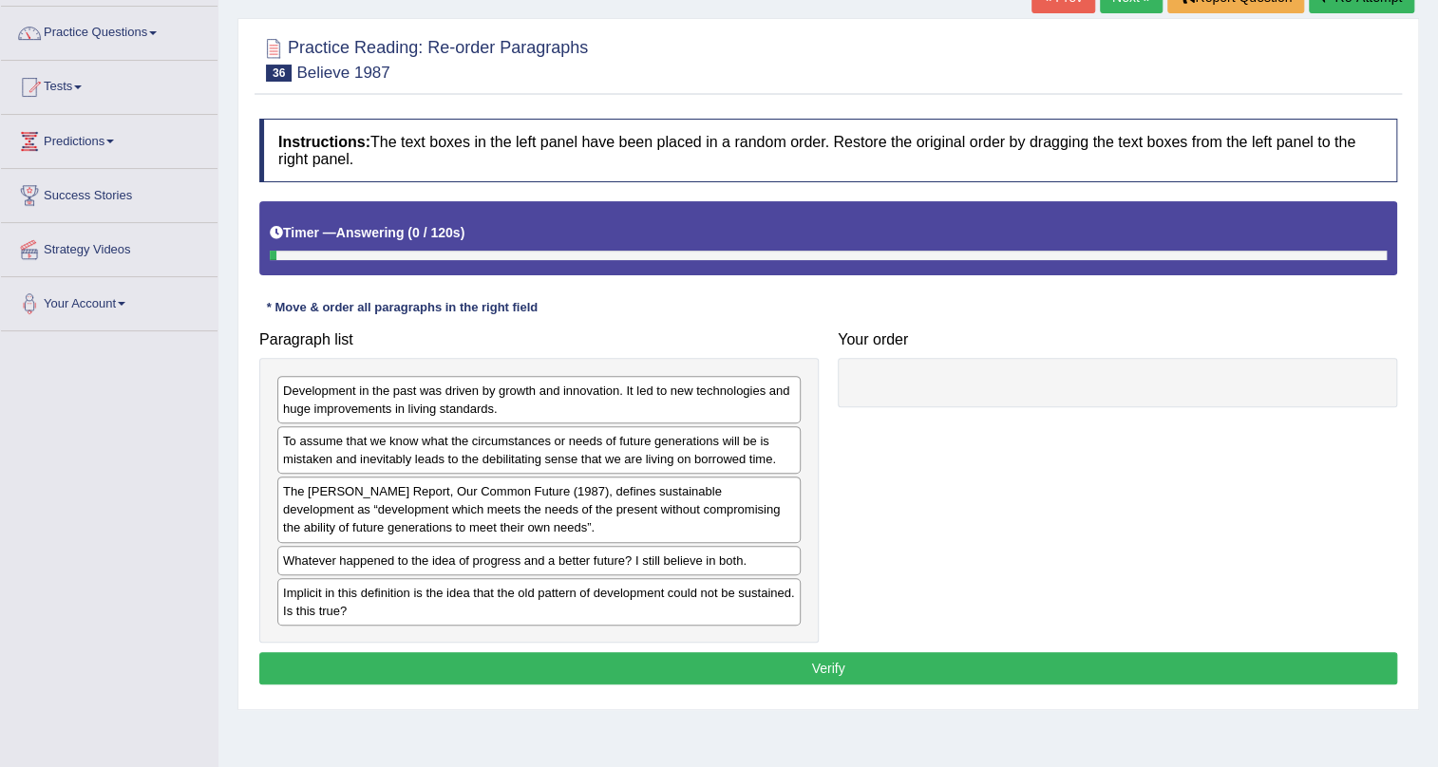
scroll to position [172, 0]
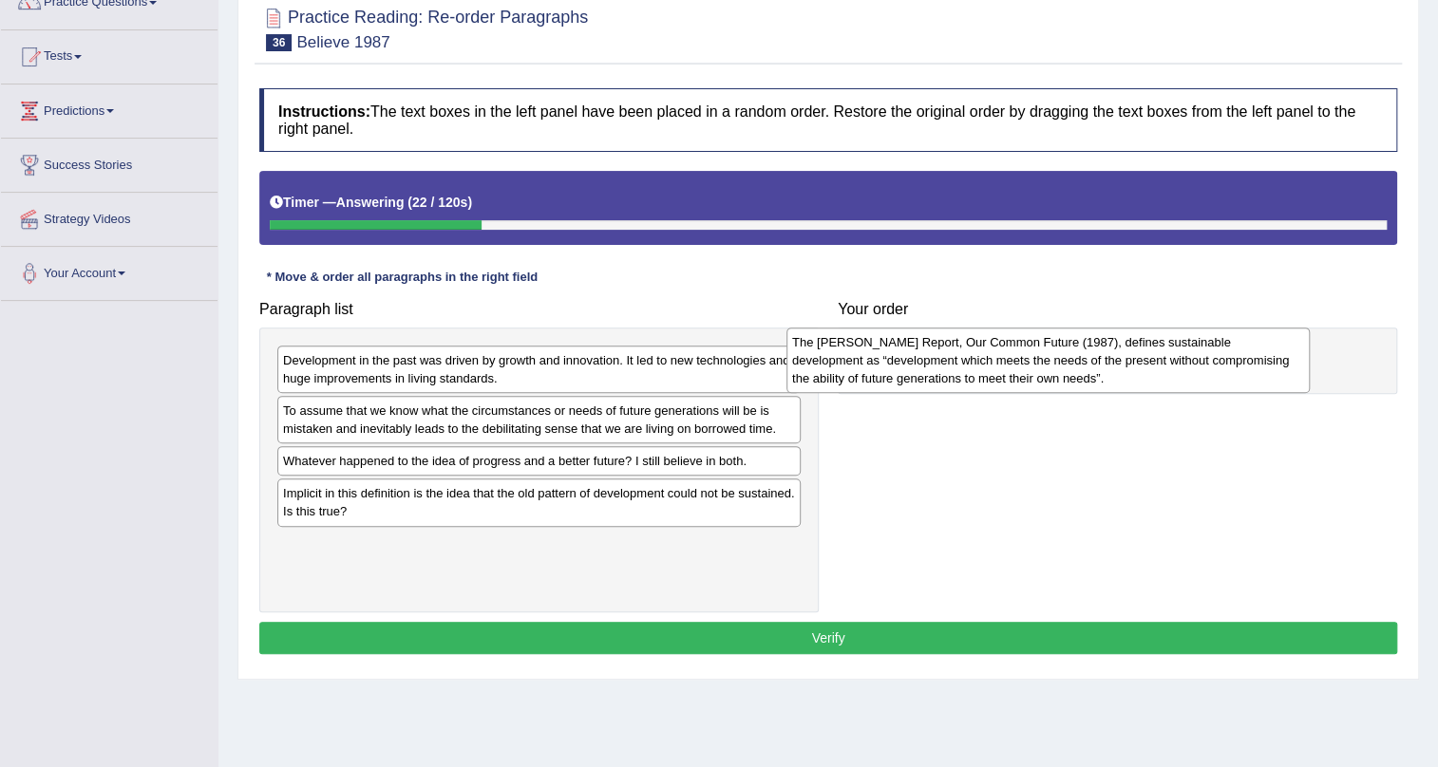
drag, startPoint x: 513, startPoint y: 474, endPoint x: 1022, endPoint y: 355, distance: 522.6
click at [1022, 355] on div "The [PERSON_NAME] Report, Our Common Future (1987), defines sustainable develop…" at bounding box center [1047, 361] width 523 height 66
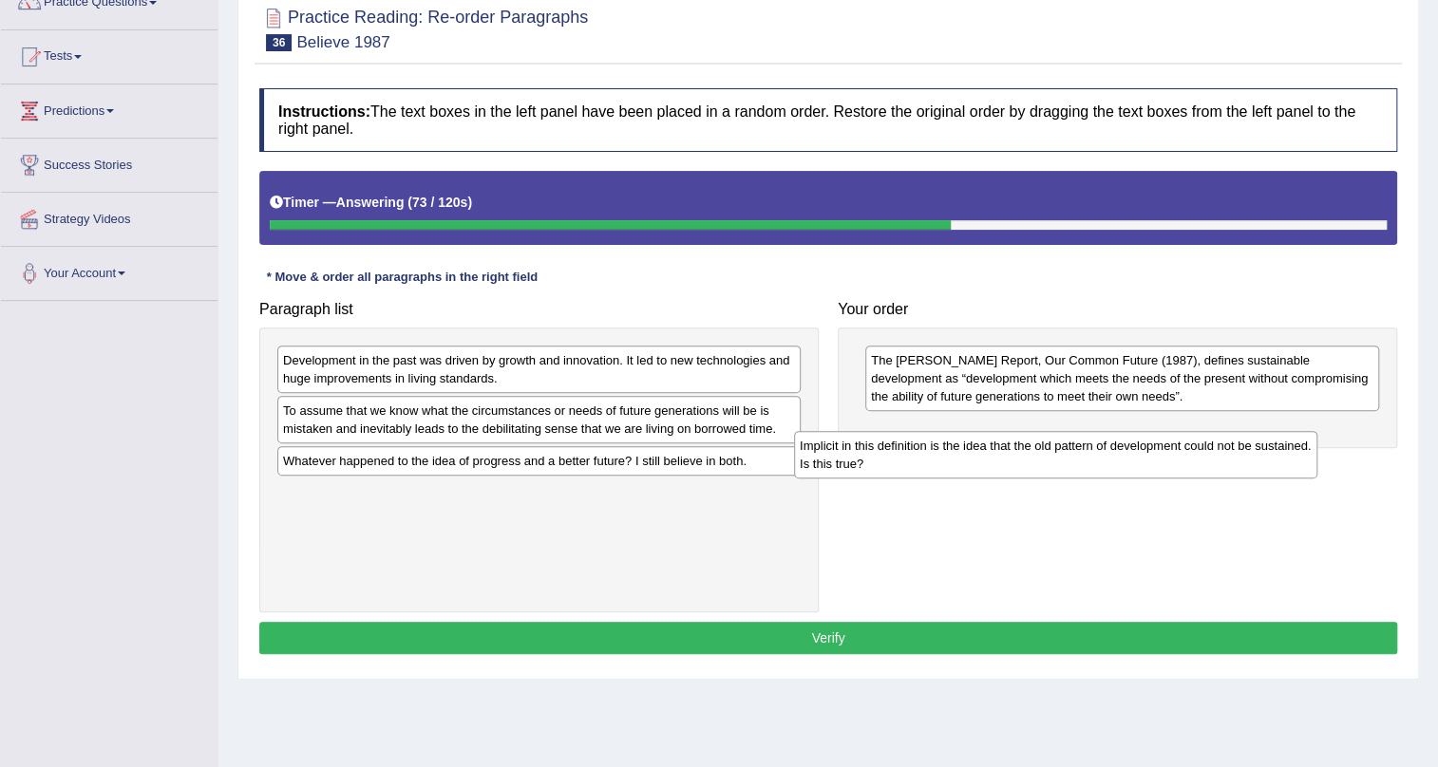
drag, startPoint x: 389, startPoint y: 513, endPoint x: 938, endPoint y: 453, distance: 552.1
click at [938, 453] on div "Implicit in this definition is the idea that the old pattern of development cou…" at bounding box center [1055, 454] width 523 height 47
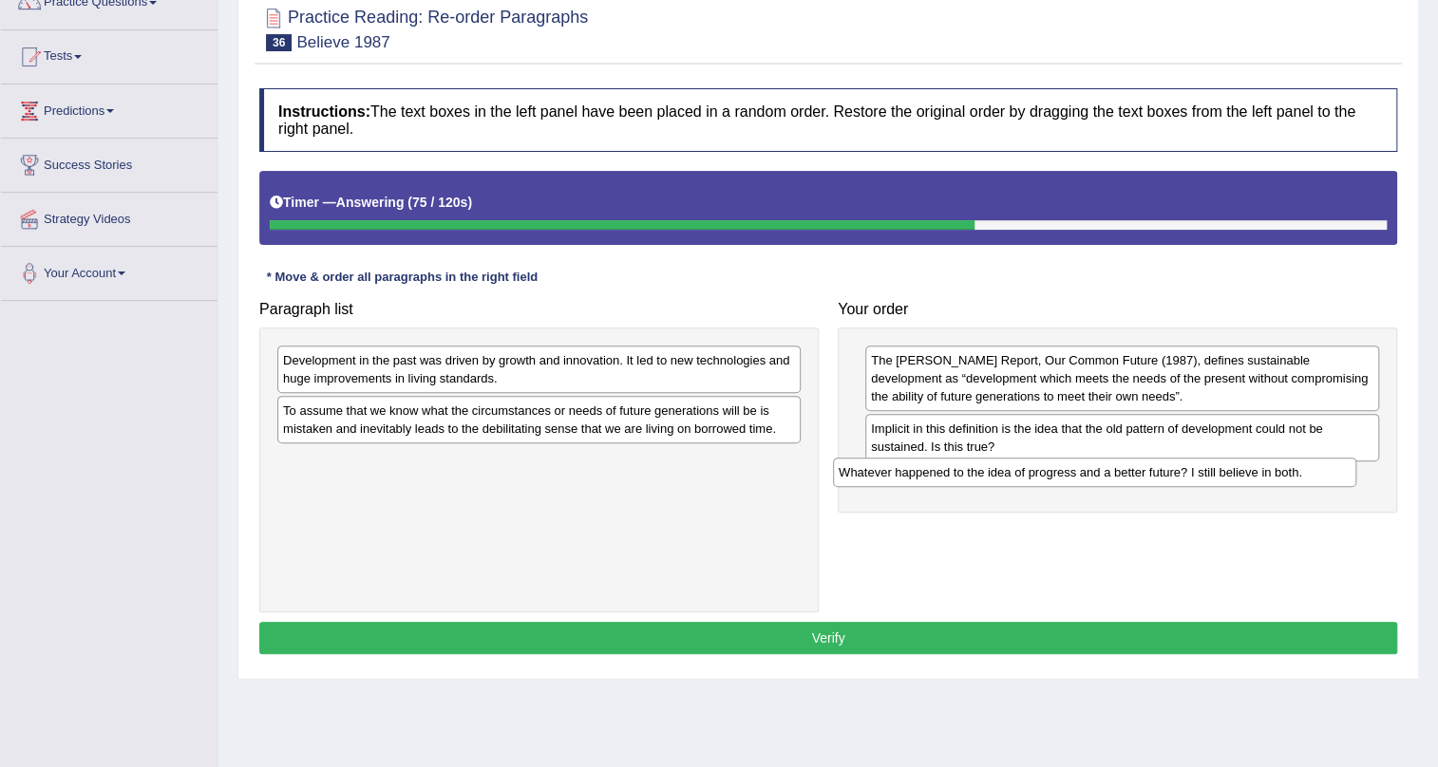
drag, startPoint x: 333, startPoint y: 462, endPoint x: 889, endPoint y: 474, distance: 555.6
click at [889, 474] on div "Whatever happened to the idea of progress and a better future? I still believe …" at bounding box center [1094, 472] width 523 height 29
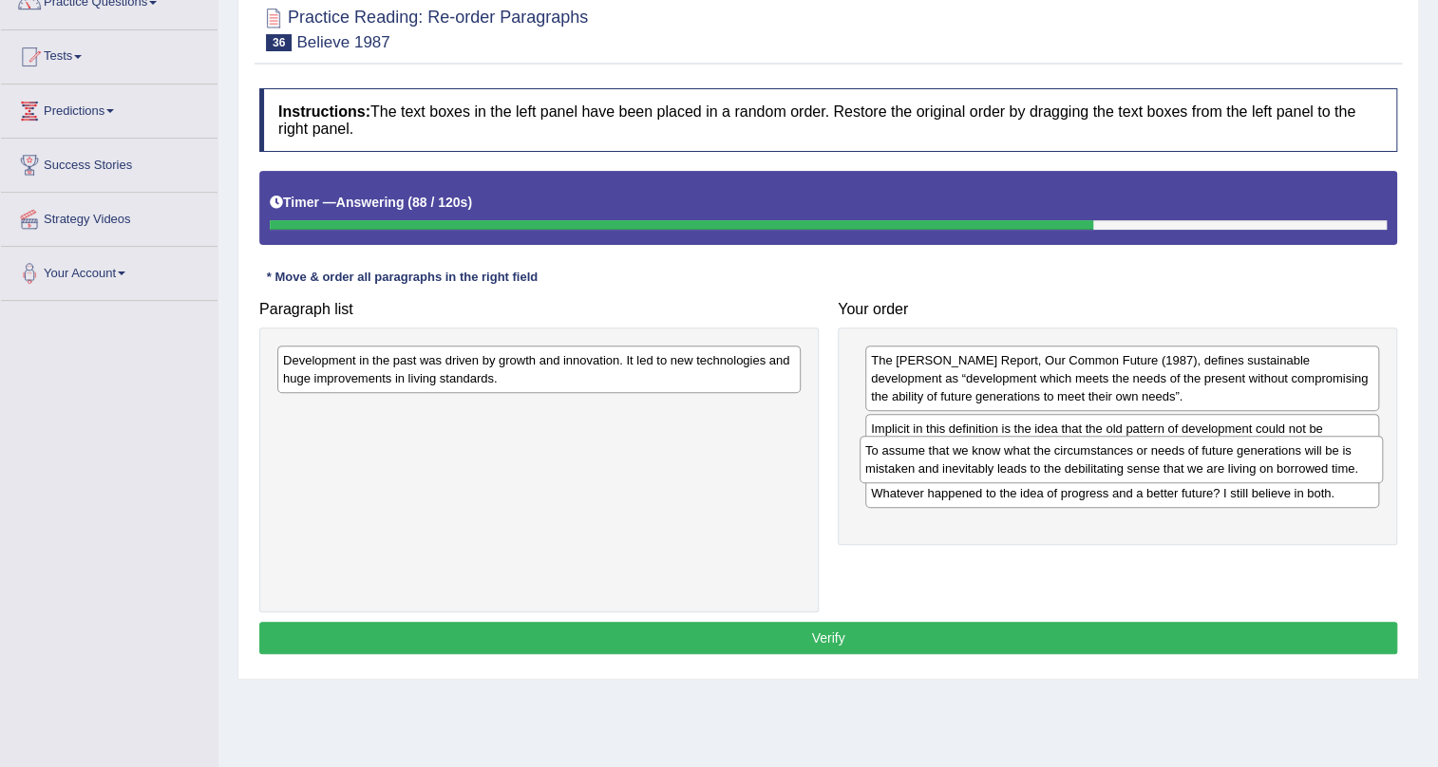
drag, startPoint x: 389, startPoint y: 425, endPoint x: 972, endPoint y: 464, distance: 584.3
click at [972, 464] on div "To assume that we know what the circumstances or needs of future generations wi…" at bounding box center [1120, 459] width 523 height 47
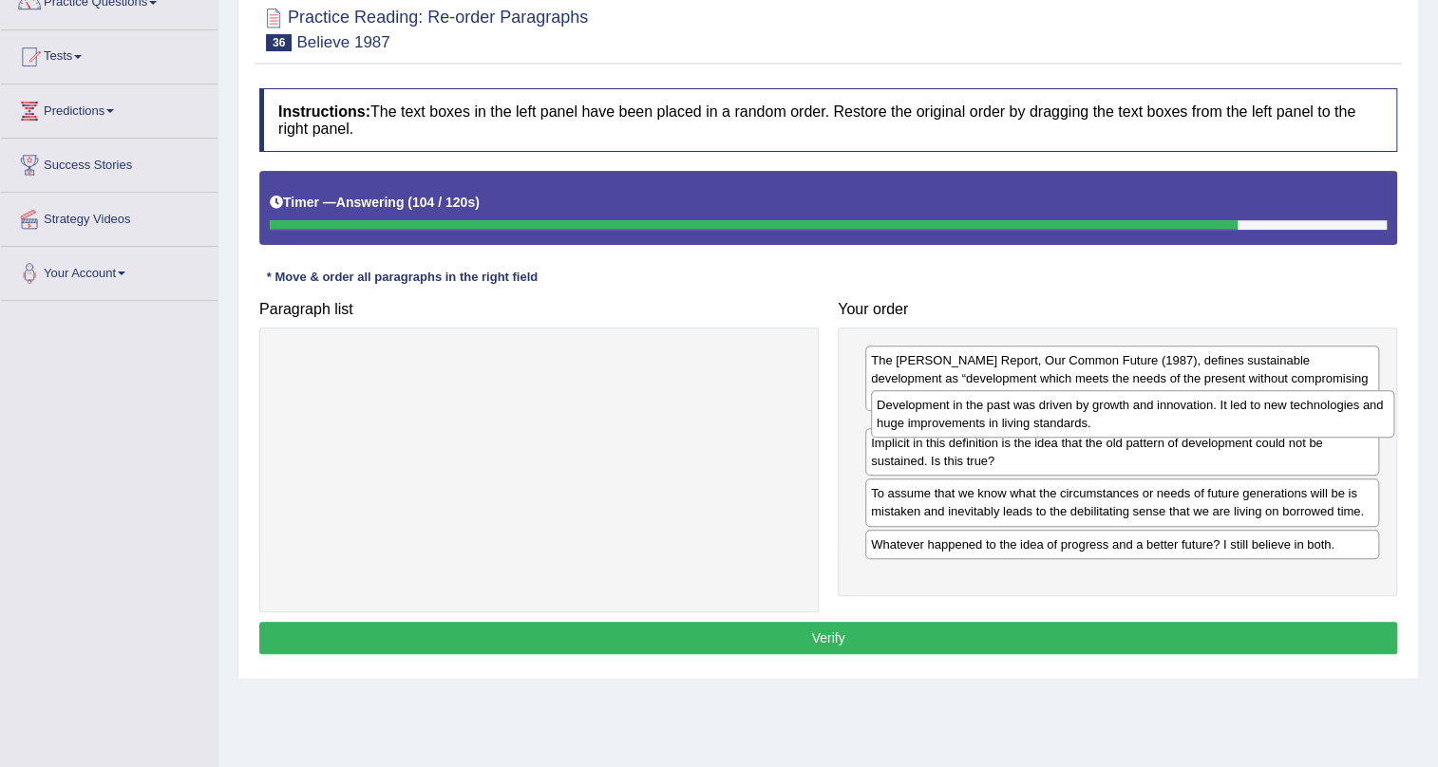
drag, startPoint x: 560, startPoint y: 370, endPoint x: 1152, endPoint y: 414, distance: 593.2
click at [1152, 414] on div "Development in the past was driven by growth and innovation. It led to new tech…" at bounding box center [1132, 413] width 523 height 47
drag, startPoint x: 1030, startPoint y: 498, endPoint x: 1033, endPoint y: 425, distance: 72.2
click at [1033, 425] on div "Implicit in this definition is the idea that the old pattern of development cou…" at bounding box center [1125, 414] width 514 height 47
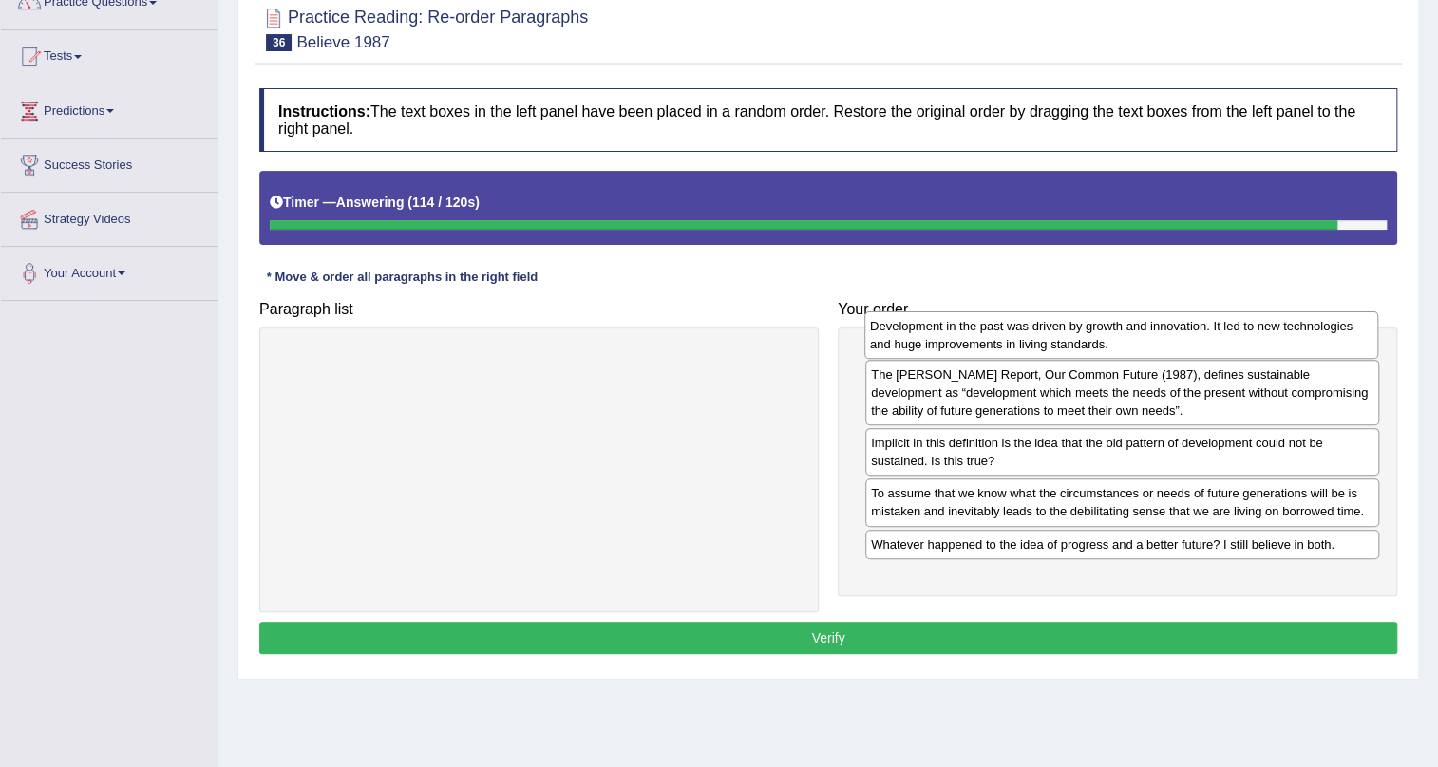
drag, startPoint x: 1019, startPoint y: 487, endPoint x: 1018, endPoint y: 335, distance: 151.9
click at [1018, 335] on div "Development in the past was driven by growth and innovation. It led to new tech…" at bounding box center [1121, 334] width 514 height 47
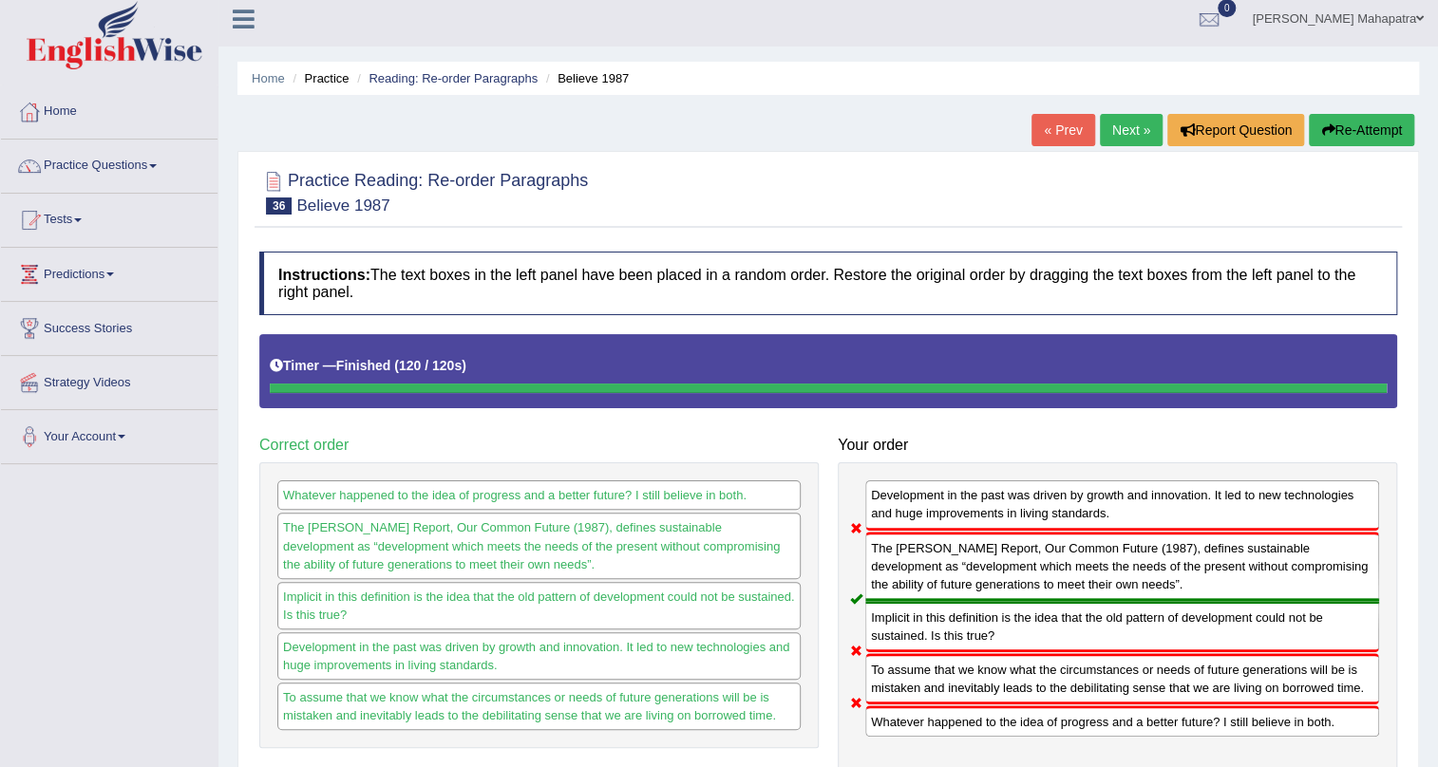
scroll to position [0, 0]
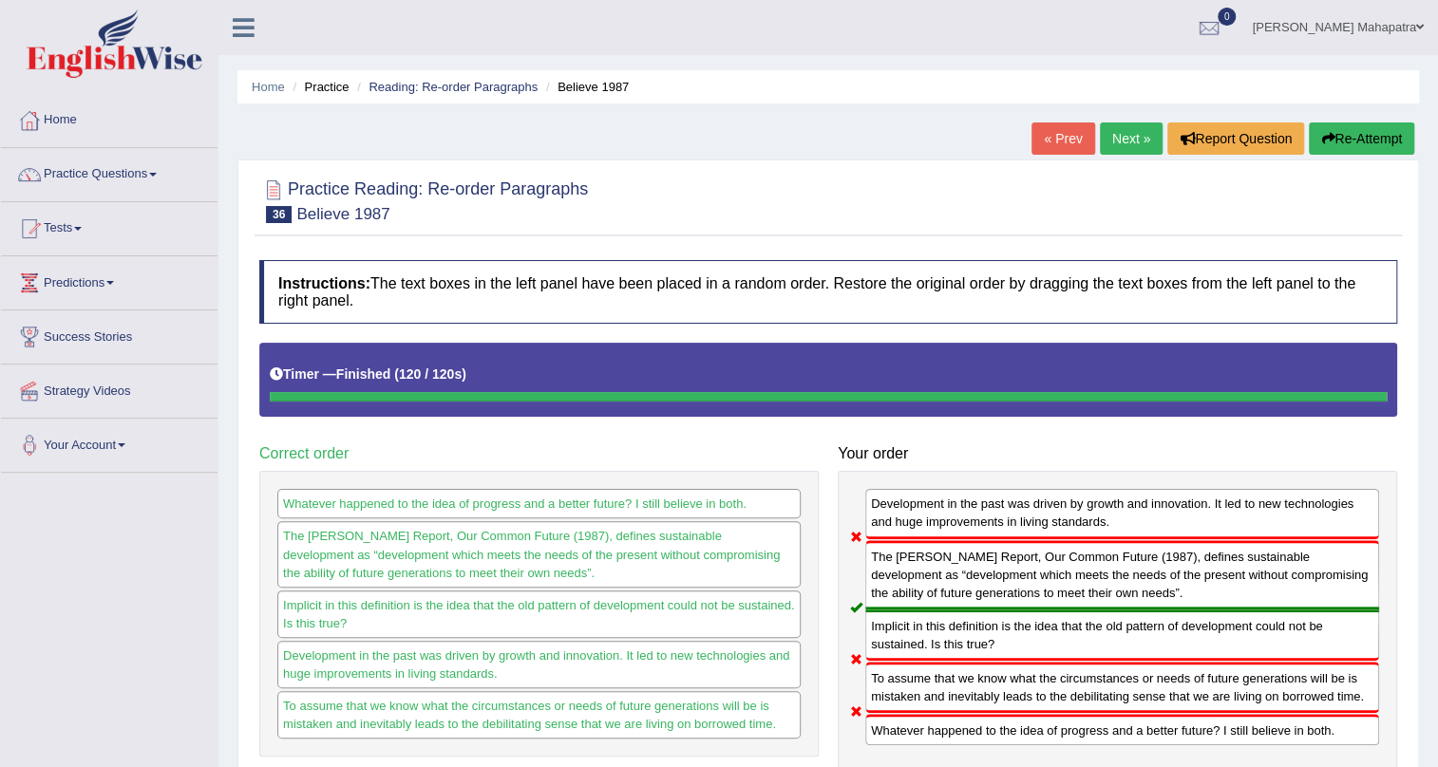
click at [1121, 140] on link "Next »" at bounding box center [1131, 138] width 63 height 32
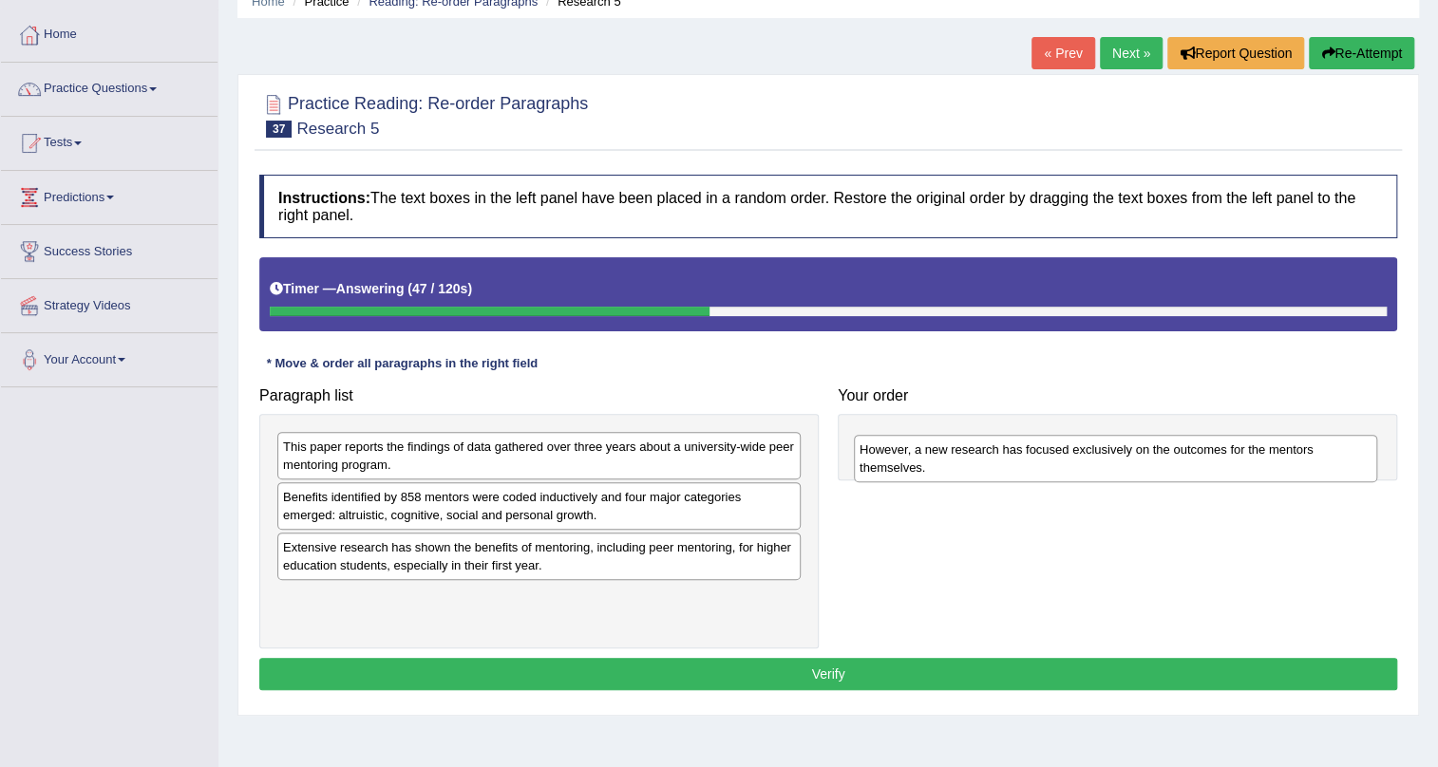
drag, startPoint x: 449, startPoint y: 620, endPoint x: 1026, endPoint y: 472, distance: 595.1
click at [1026, 472] on div "However, a new research has focused exclusively on the outcomes for the mentors…" at bounding box center [1115, 458] width 523 height 47
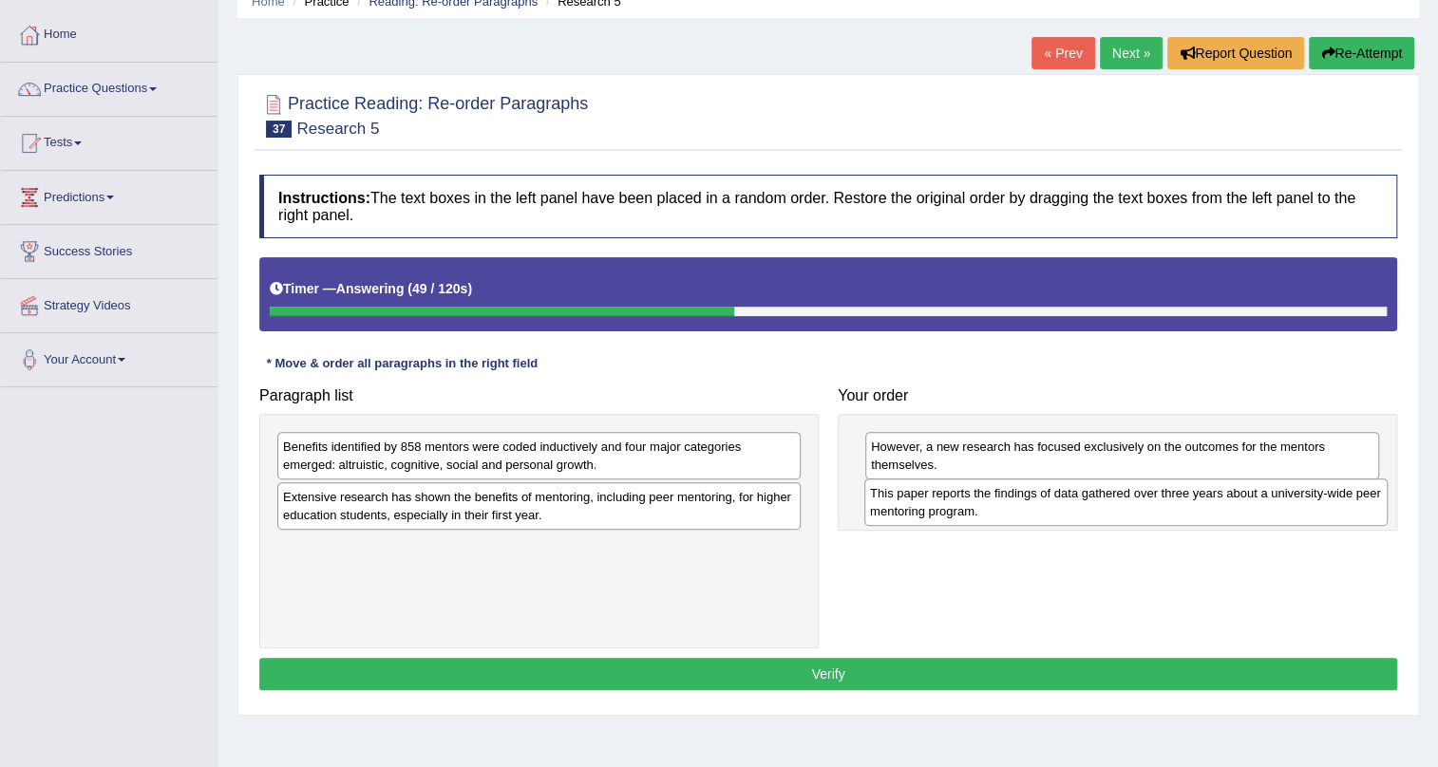
drag, startPoint x: 555, startPoint y: 452, endPoint x: 1141, endPoint y: 499, distance: 588.7
click at [1141, 499] on div "This paper reports the findings of data gathered over three years about a unive…" at bounding box center [1125, 502] width 523 height 47
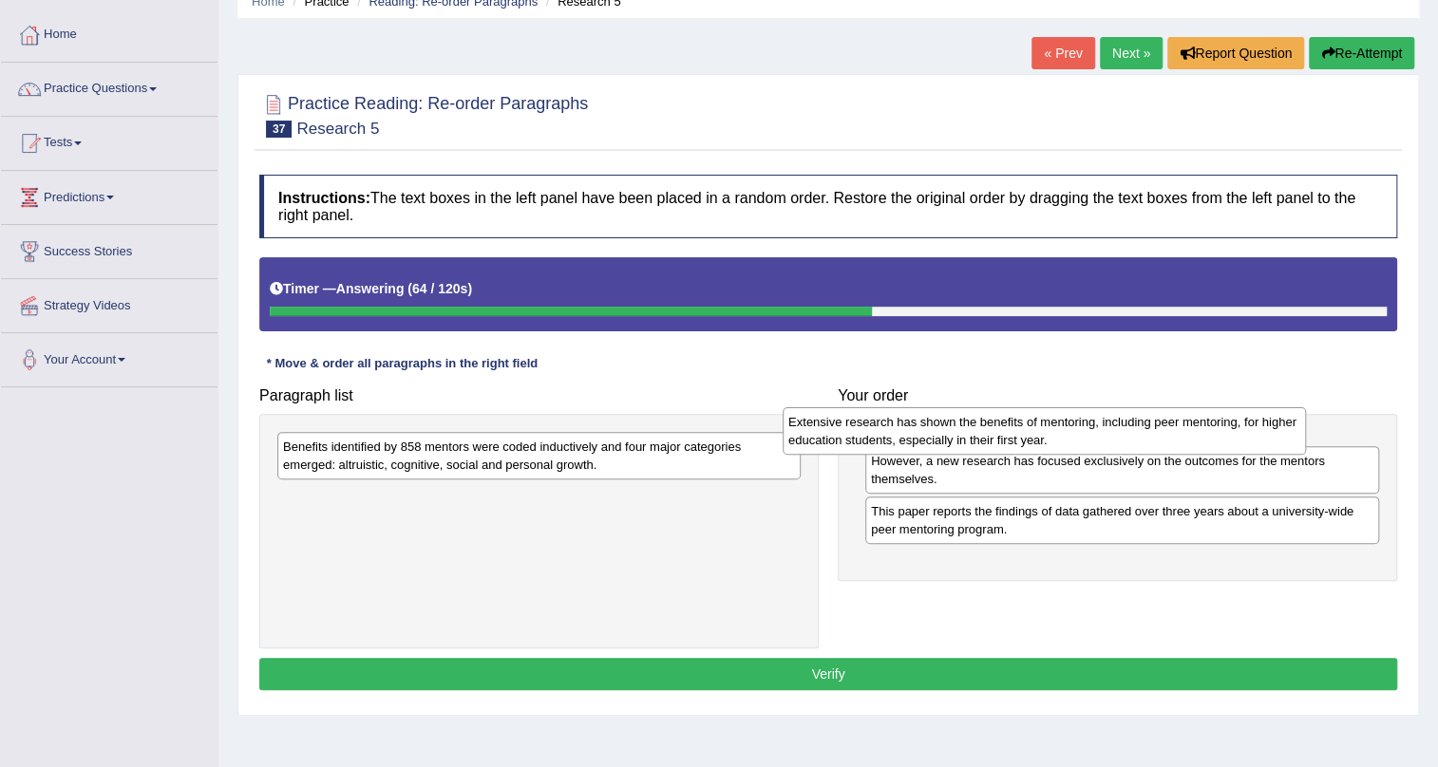
drag, startPoint x: 499, startPoint y: 504, endPoint x: 1005, endPoint y: 429, distance: 510.7
click at [1005, 429] on div "Extensive research has shown the benefits of mentoring, including peer mentorin…" at bounding box center [1043, 430] width 523 height 47
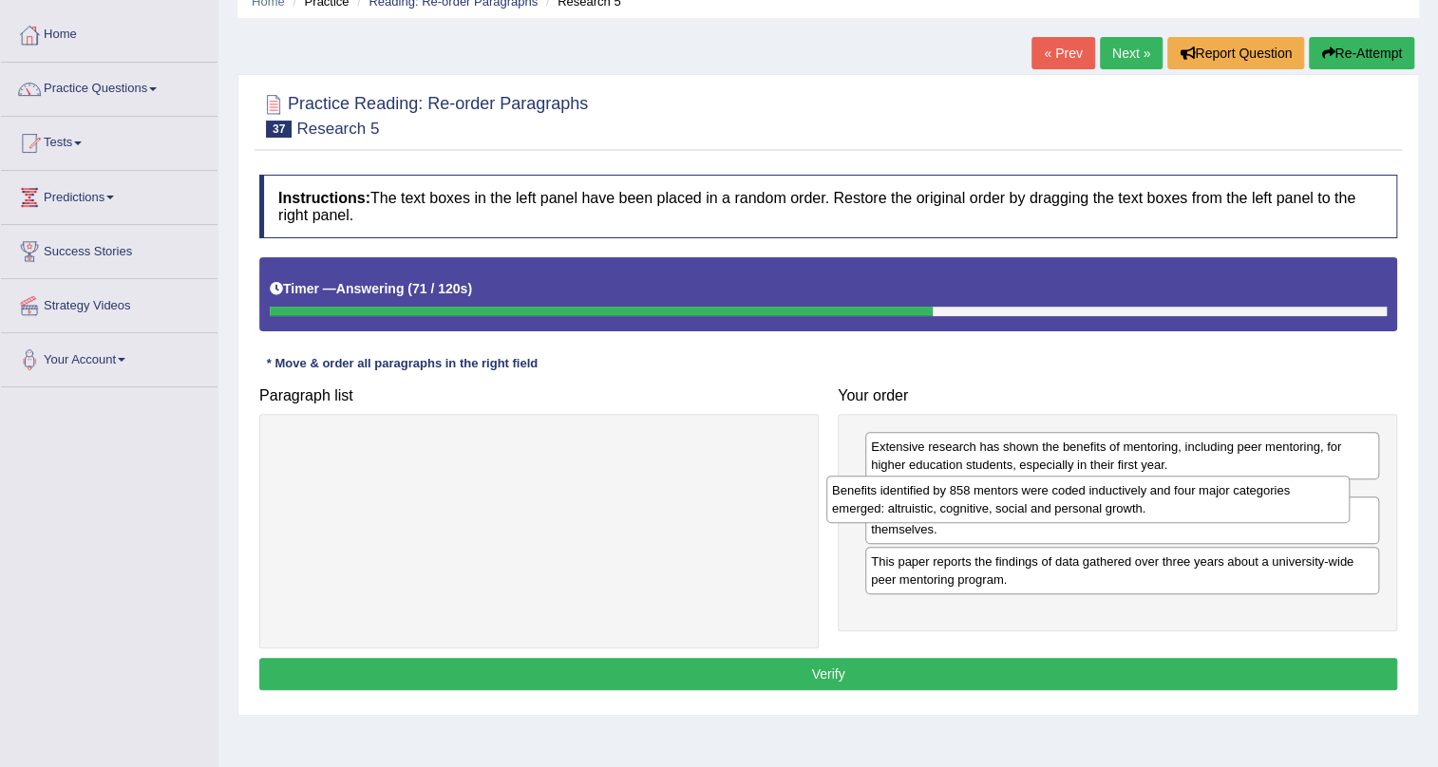
drag, startPoint x: 478, startPoint y: 455, endPoint x: 1026, endPoint y: 499, distance: 550.6
click at [1026, 499] on div "Benefits identified by 858 mentors were coded inductively and four major catego…" at bounding box center [1087, 499] width 523 height 47
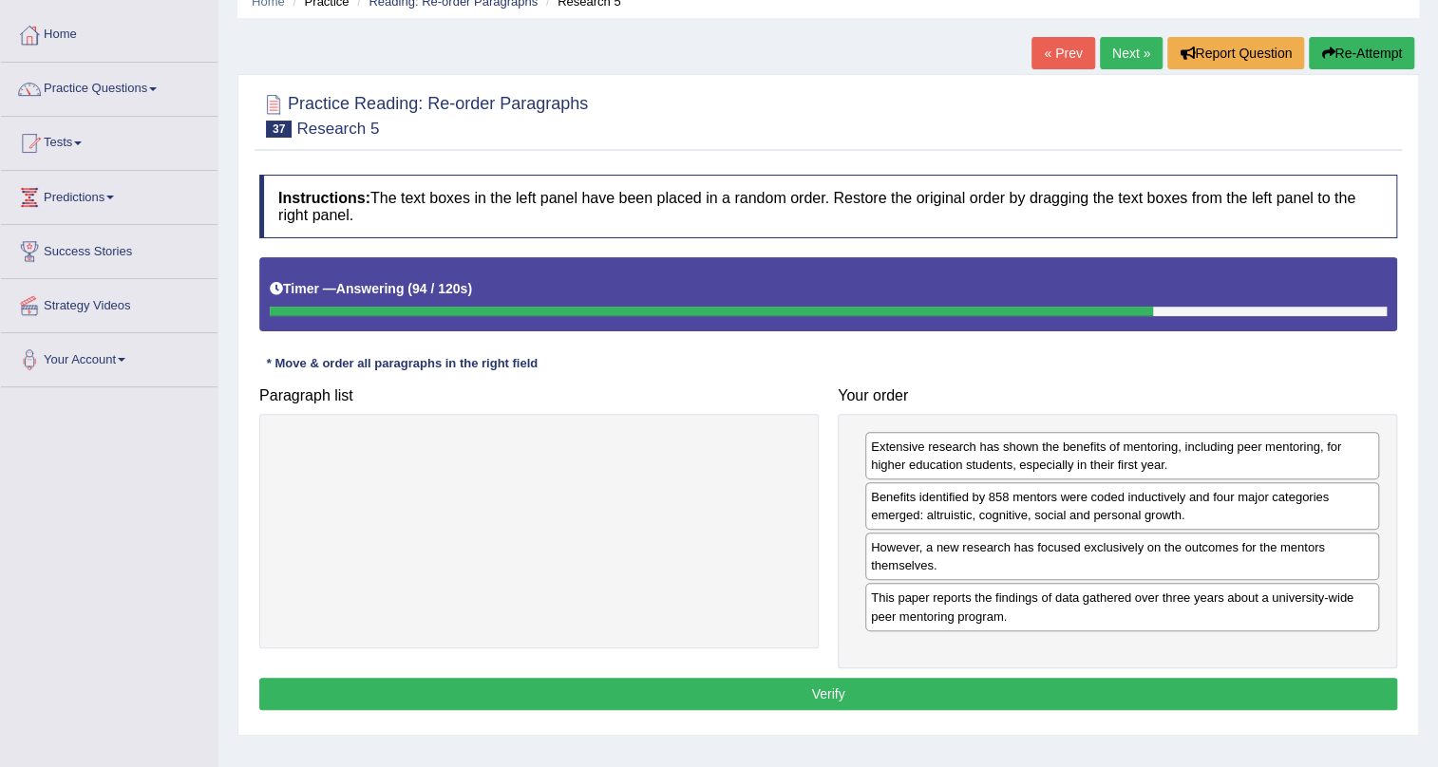
click at [836, 671] on div "Instructions: The text boxes in the left panel have been placed in a random ord…" at bounding box center [827, 445] width 1147 height 560
click at [831, 694] on button "Verify" at bounding box center [828, 694] width 1138 height 32
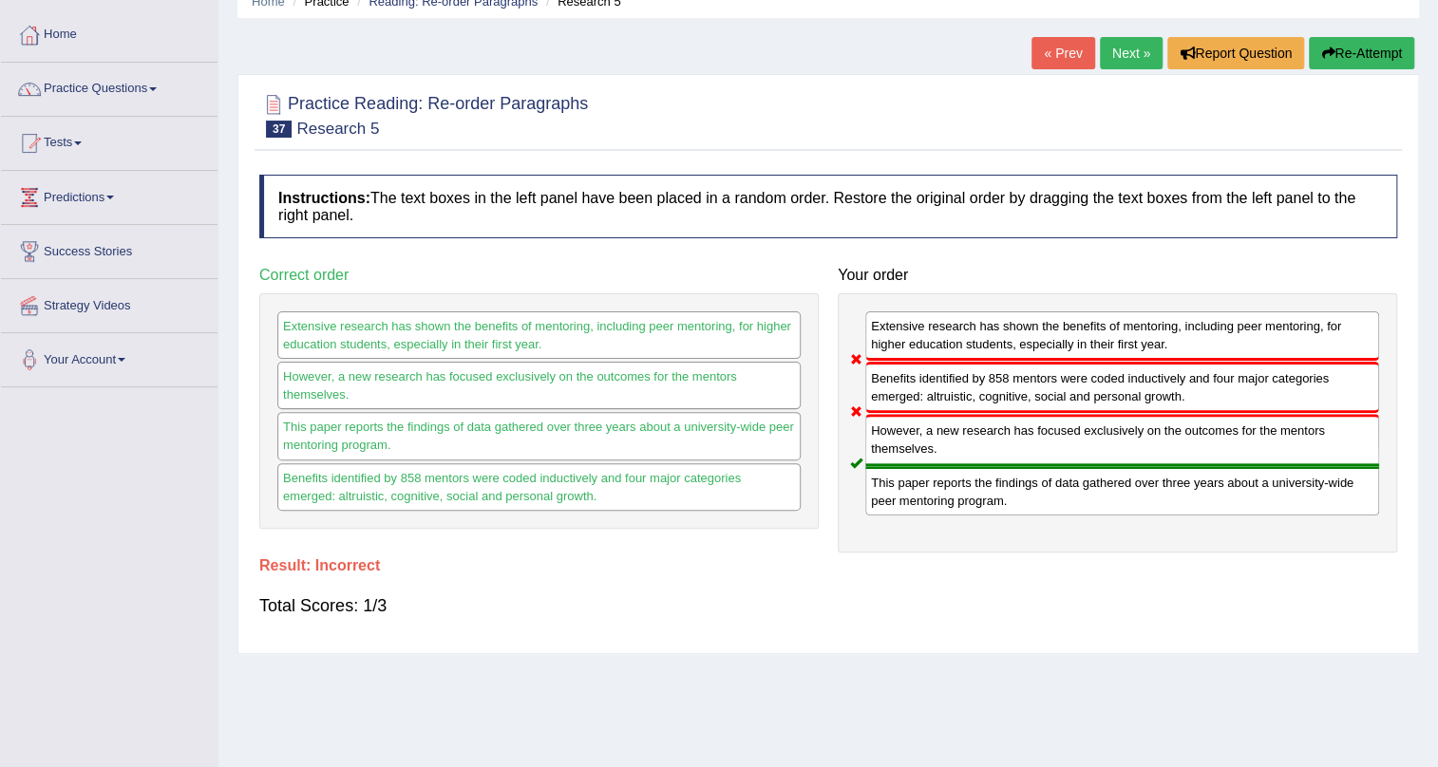
click at [1393, 58] on button "Re-Attempt" at bounding box center [1361, 53] width 105 height 32
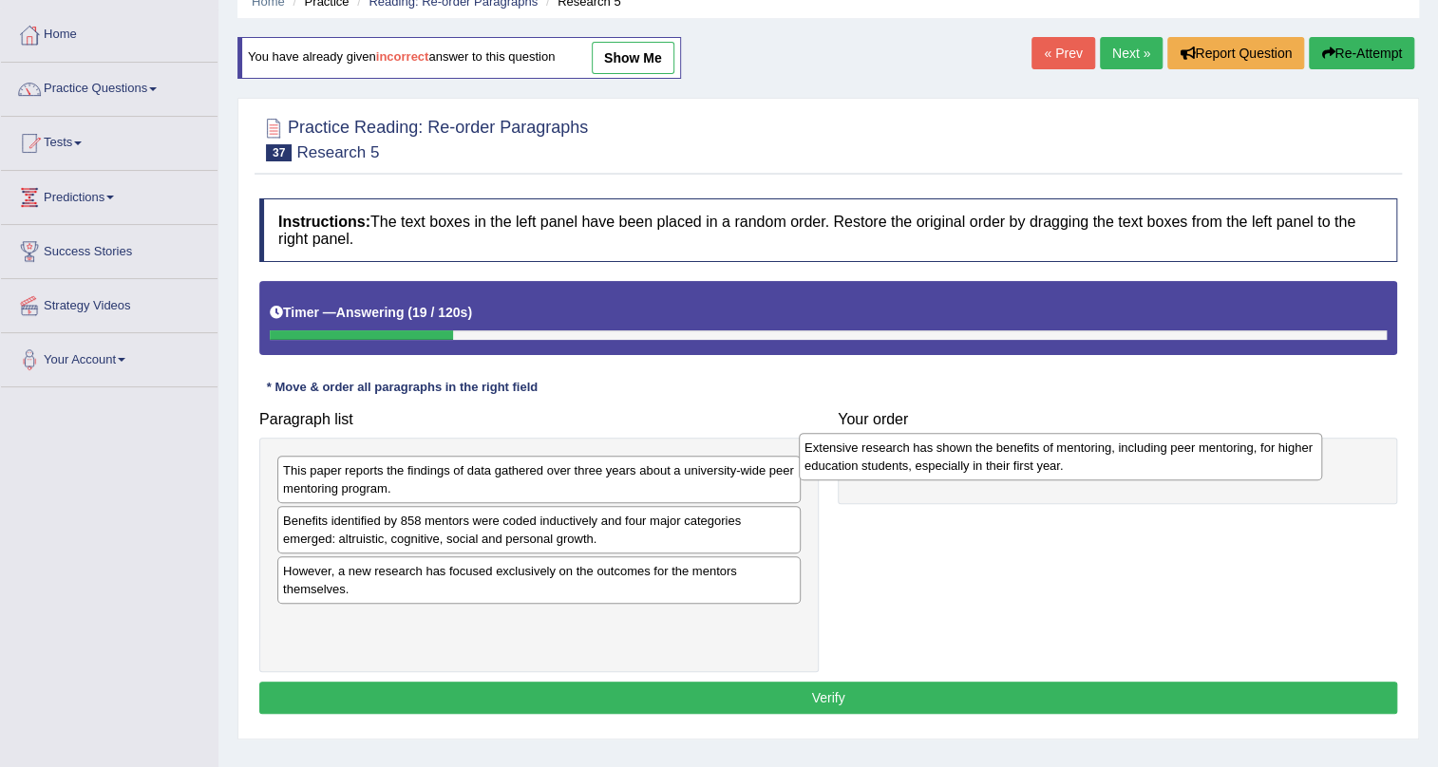
drag, startPoint x: 361, startPoint y: 585, endPoint x: 882, endPoint y: 461, distance: 535.7
click at [882, 461] on div "Extensive research has shown the benefits of mentoring, including peer mentorin…" at bounding box center [1060, 456] width 523 height 47
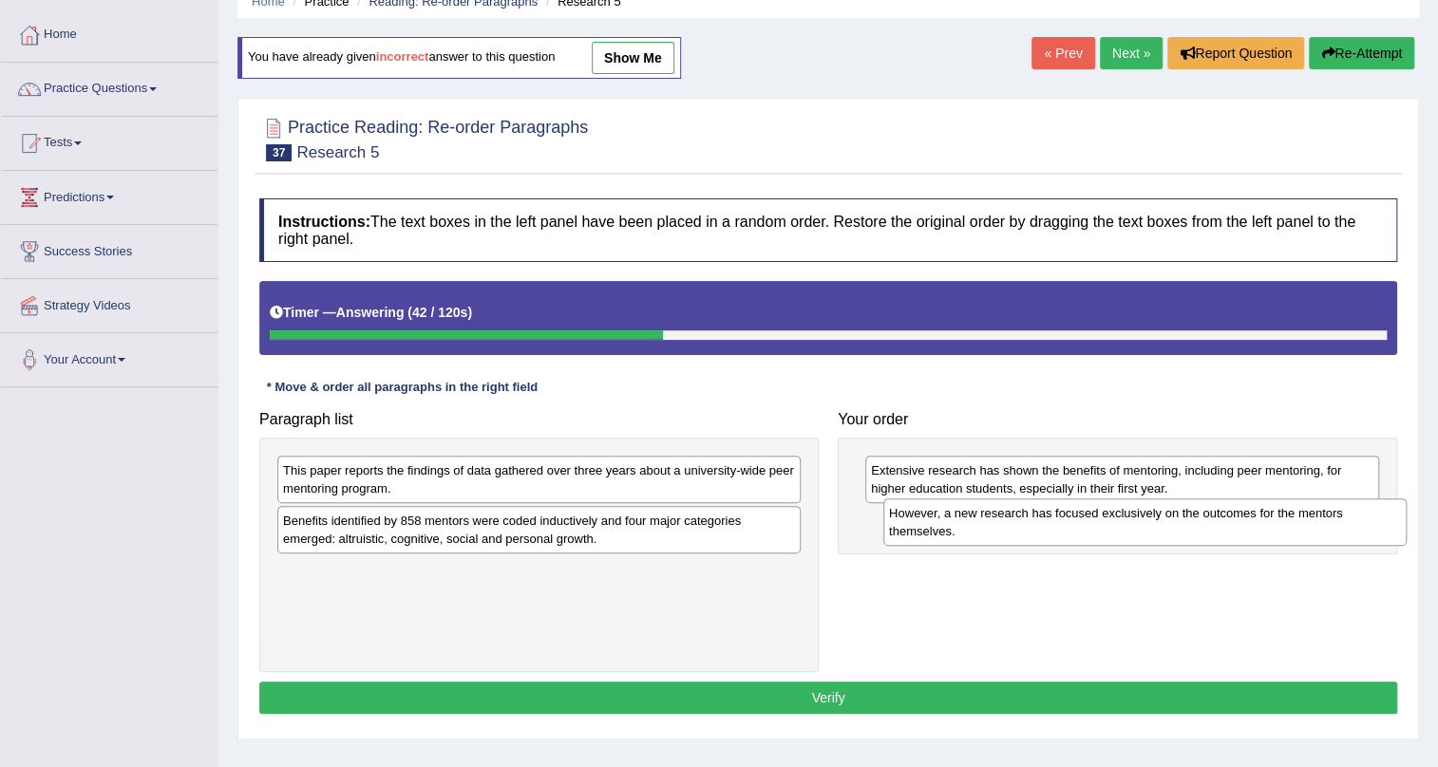
drag, startPoint x: 421, startPoint y: 588, endPoint x: 1026, endPoint y: 529, distance: 608.7
click at [1026, 529] on div "However, a new research has focused exclusively on the outcomes for the mentors…" at bounding box center [1144, 522] width 523 height 47
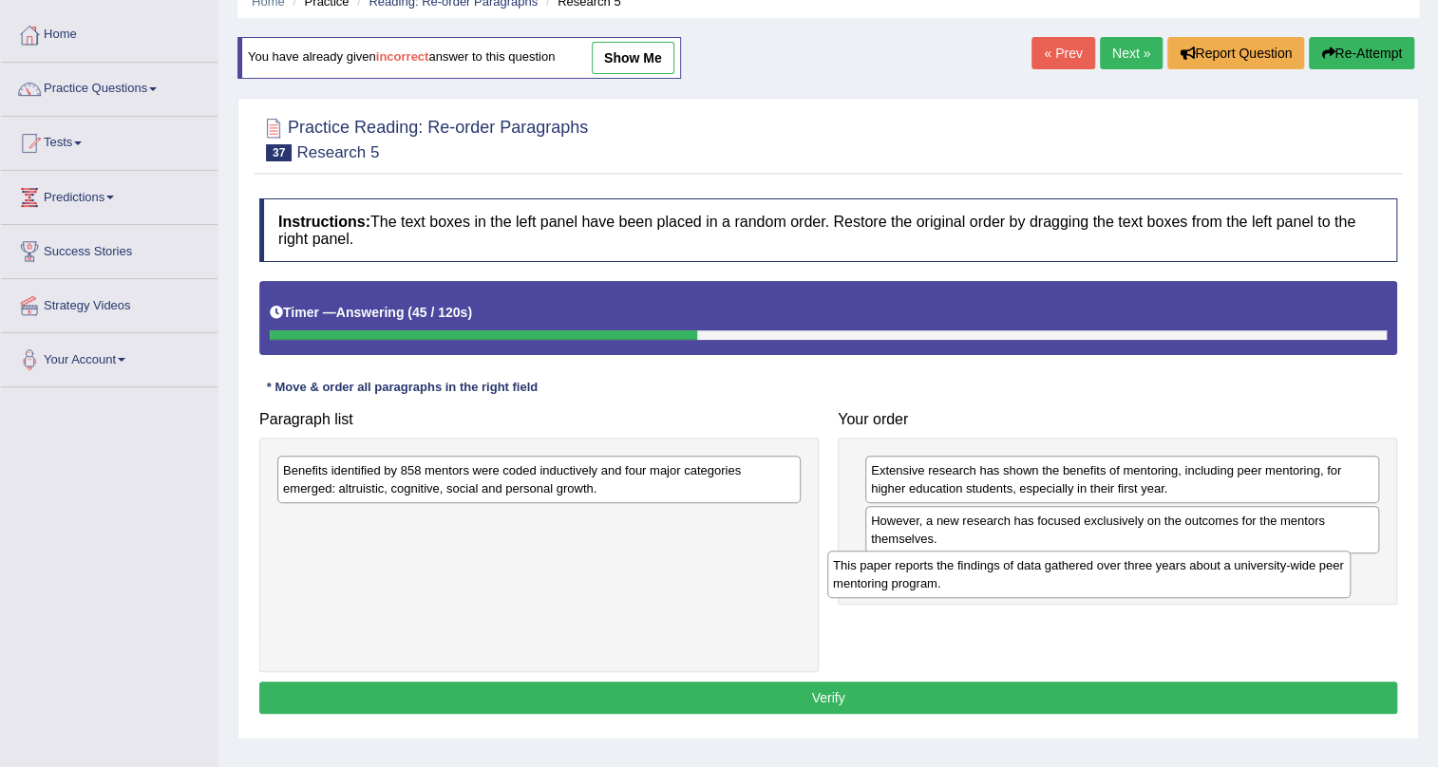
drag, startPoint x: 602, startPoint y: 496, endPoint x: 1092, endPoint y: 579, distance: 497.1
click at [1092, 579] on div "This paper reports the findings of data gathered over three years about a unive…" at bounding box center [1088, 574] width 523 height 47
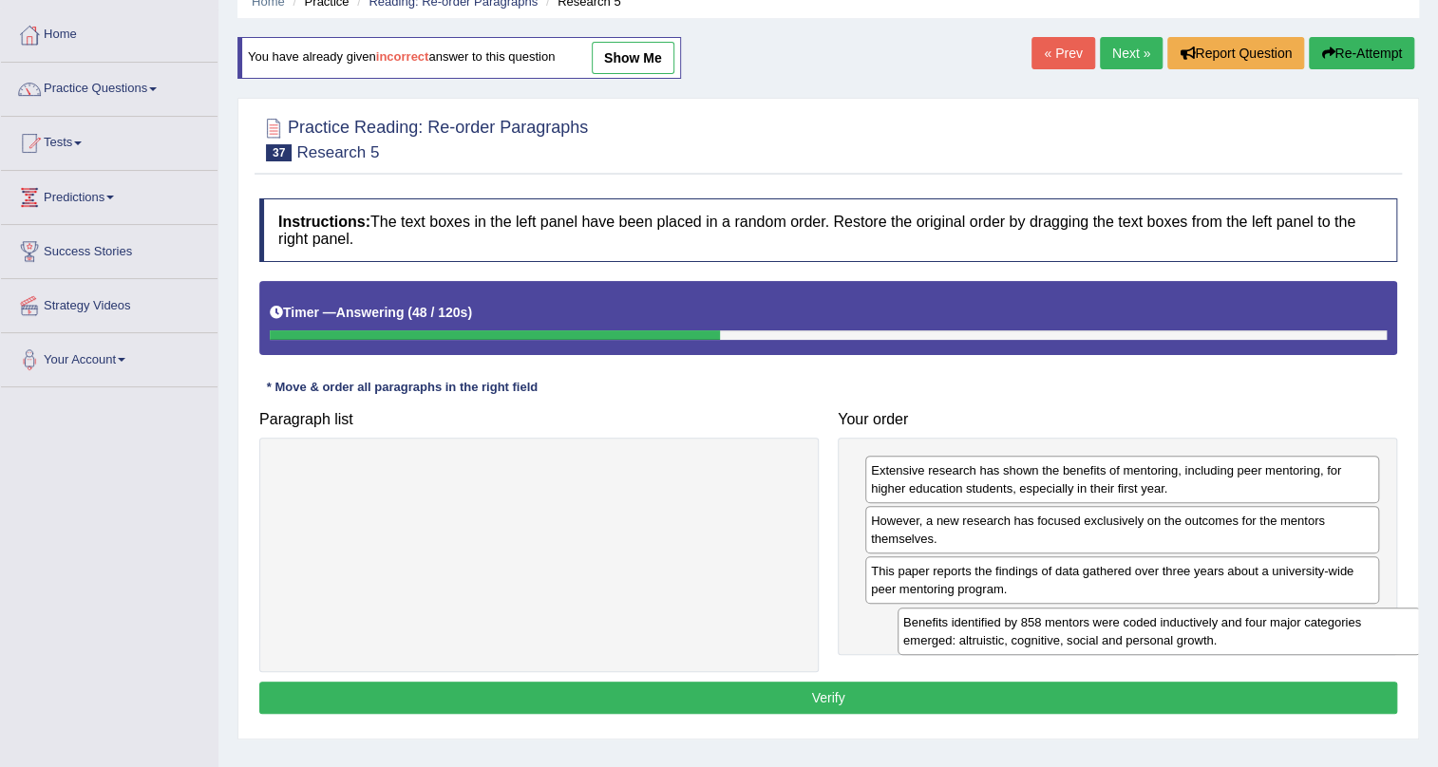
drag, startPoint x: 511, startPoint y: 493, endPoint x: 1130, endPoint y: 644, distance: 637.3
click at [1130, 644] on div "Benefits identified by 858 mentors were coded inductively and four major catego…" at bounding box center [1158, 631] width 523 height 47
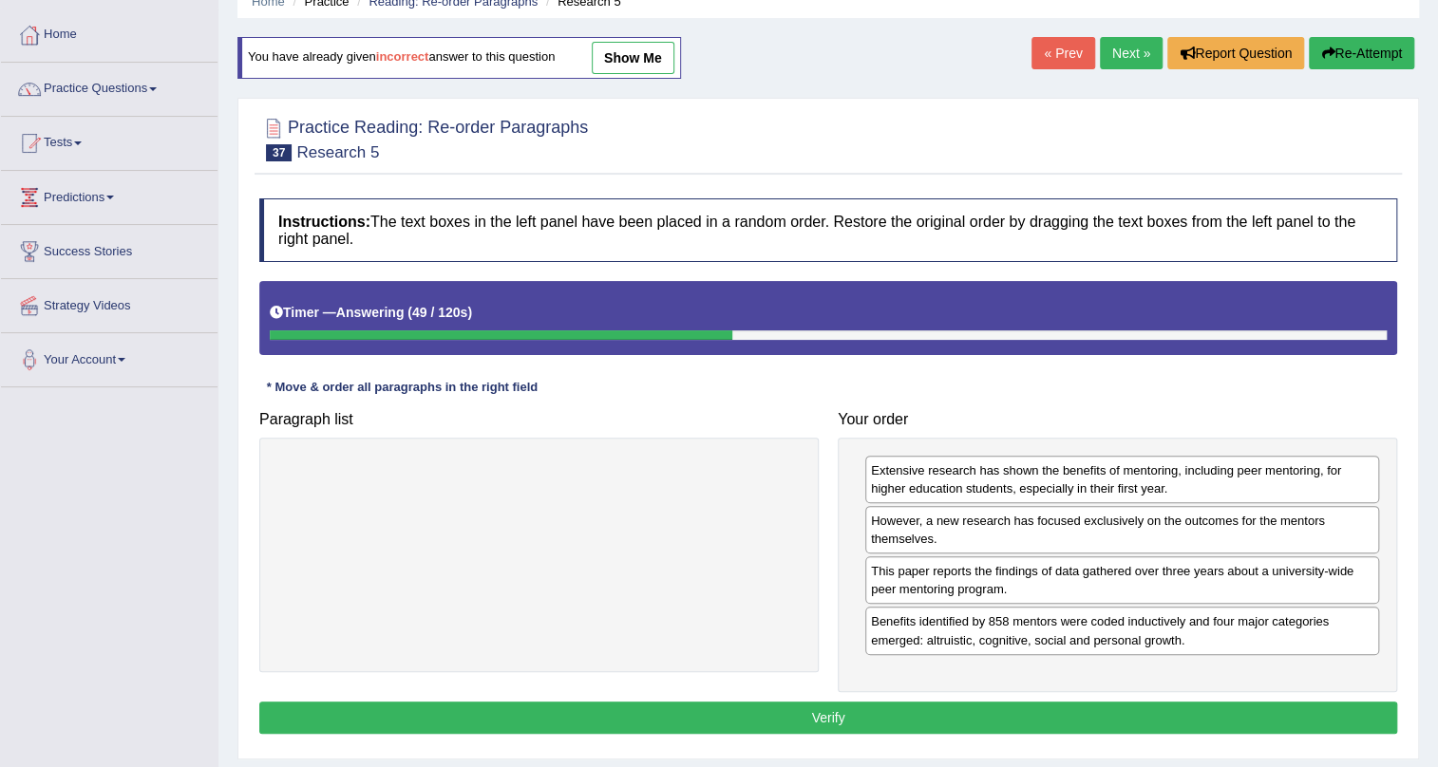
click at [787, 702] on button "Verify" at bounding box center [828, 718] width 1138 height 32
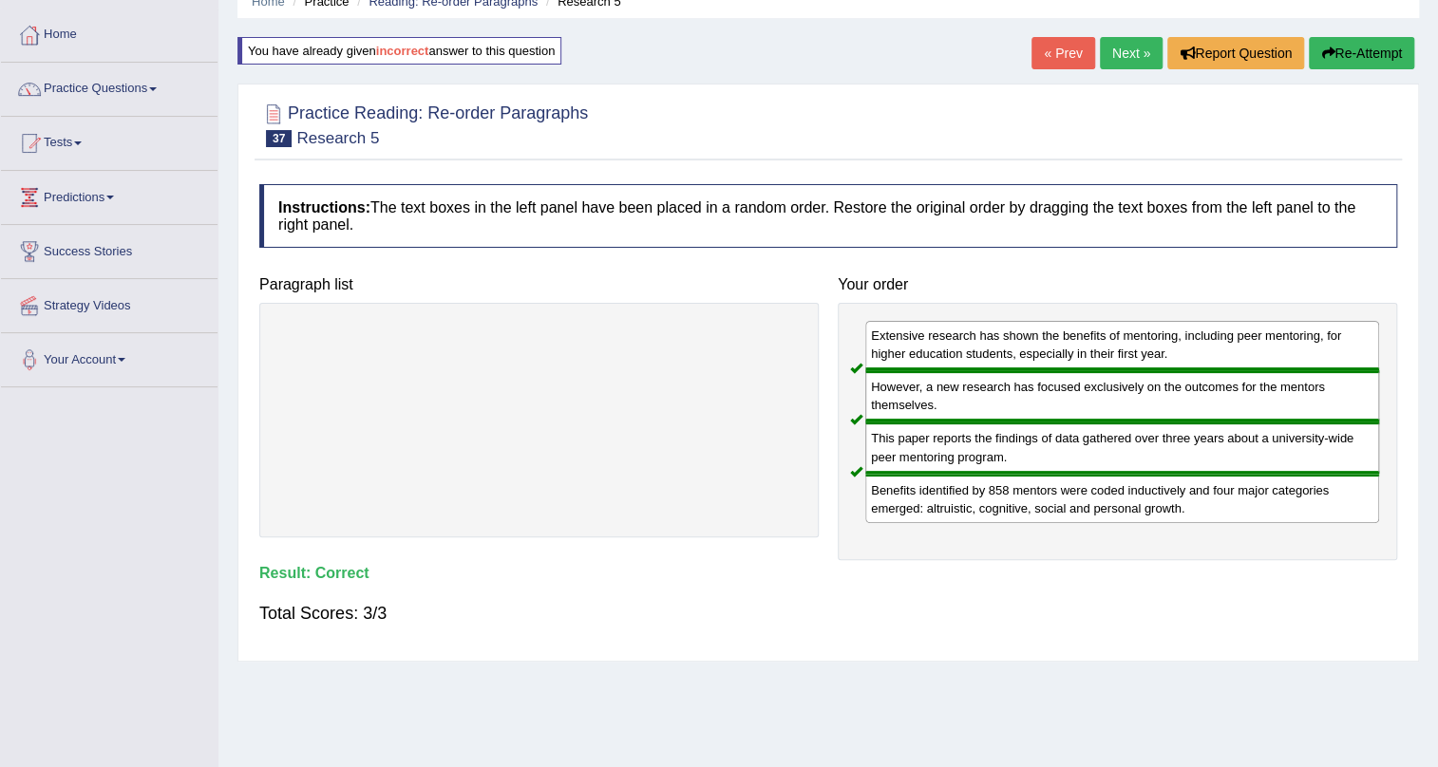
click at [1126, 47] on link "Next »" at bounding box center [1131, 53] width 63 height 32
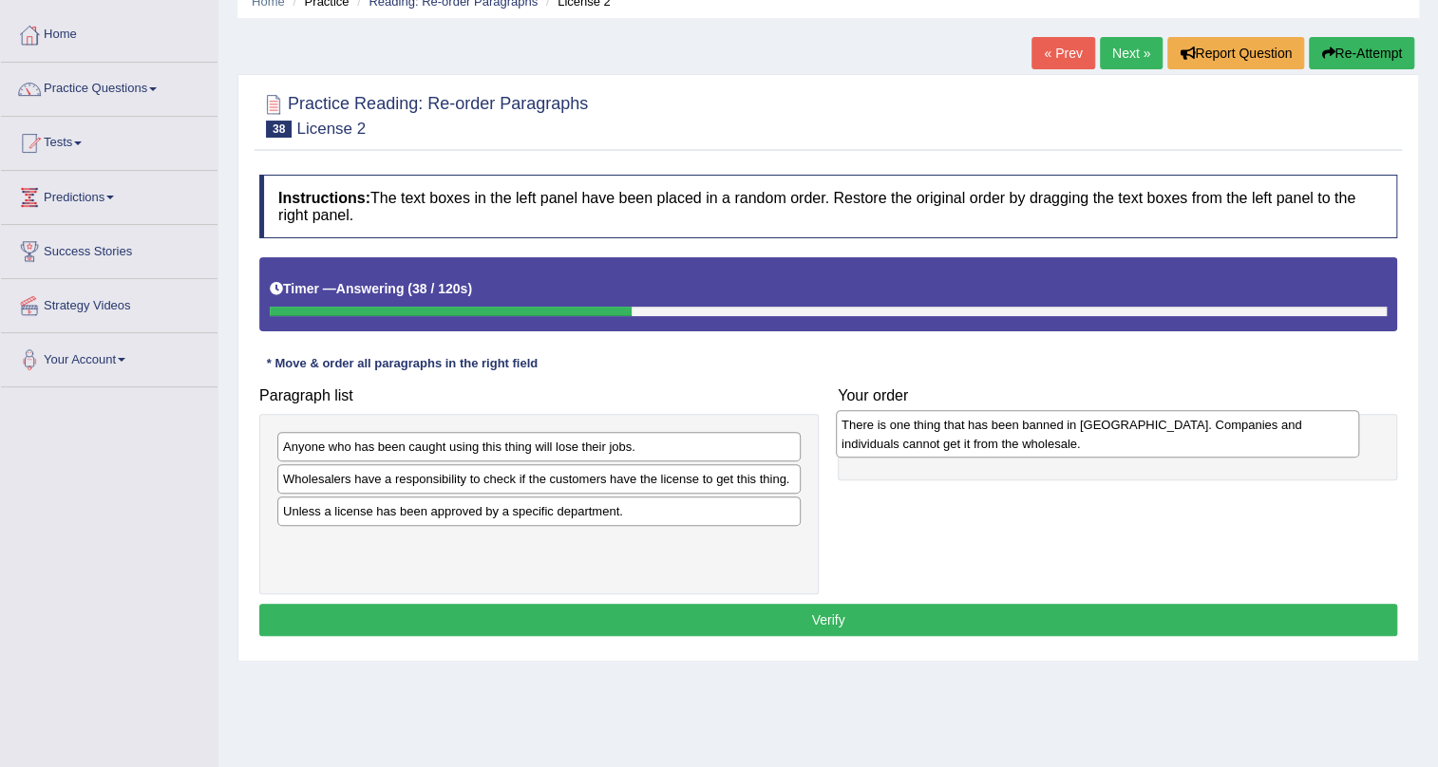
drag, startPoint x: 414, startPoint y: 552, endPoint x: 972, endPoint y: 434, distance: 570.6
click at [972, 434] on div "There is one thing that has been banned in [GEOGRAPHIC_DATA]. Companies and ind…" at bounding box center [1097, 433] width 523 height 47
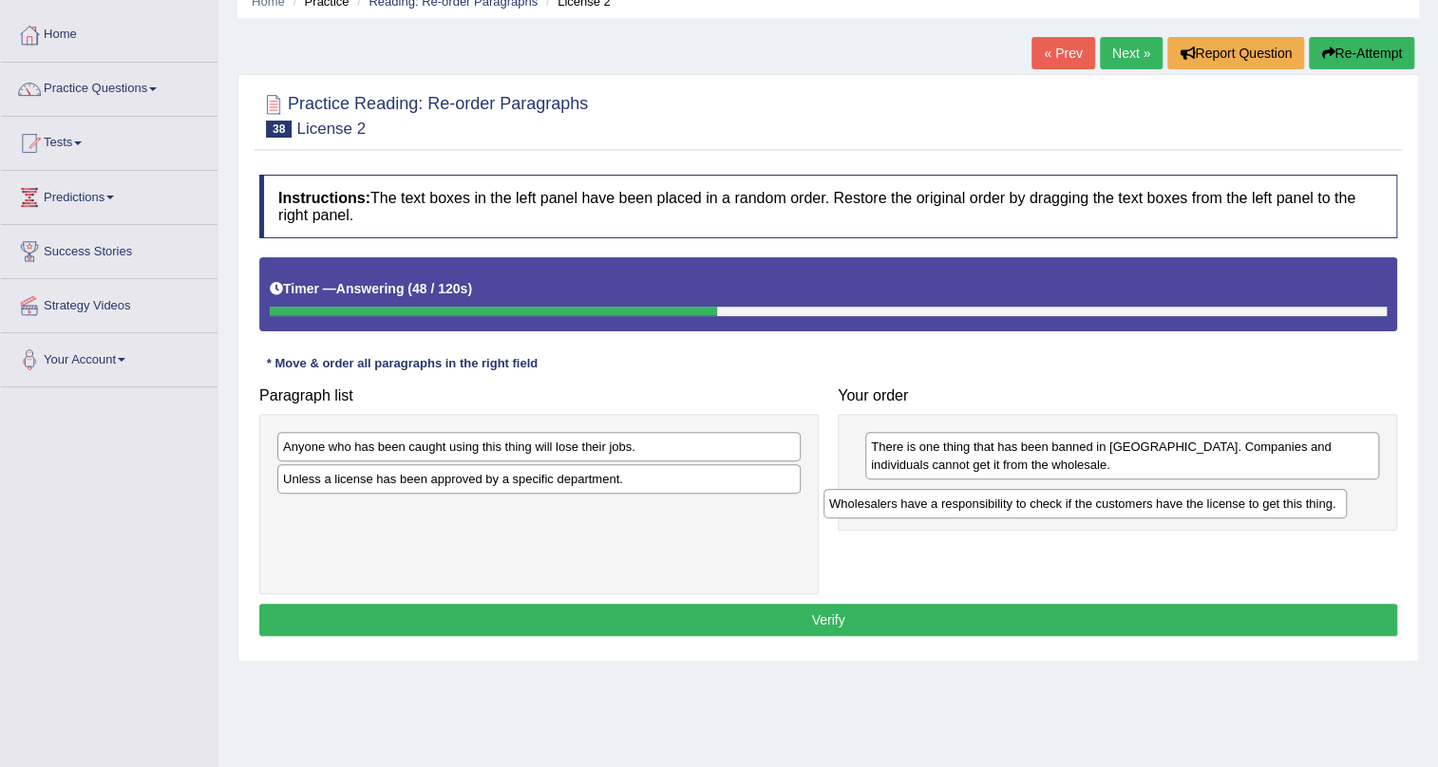
drag, startPoint x: 445, startPoint y: 475, endPoint x: 993, endPoint y: 499, distance: 548.5
click at [992, 499] on div "Wholesalers have a responsibility to check if the customers have the license to…" at bounding box center [1084, 503] width 523 height 29
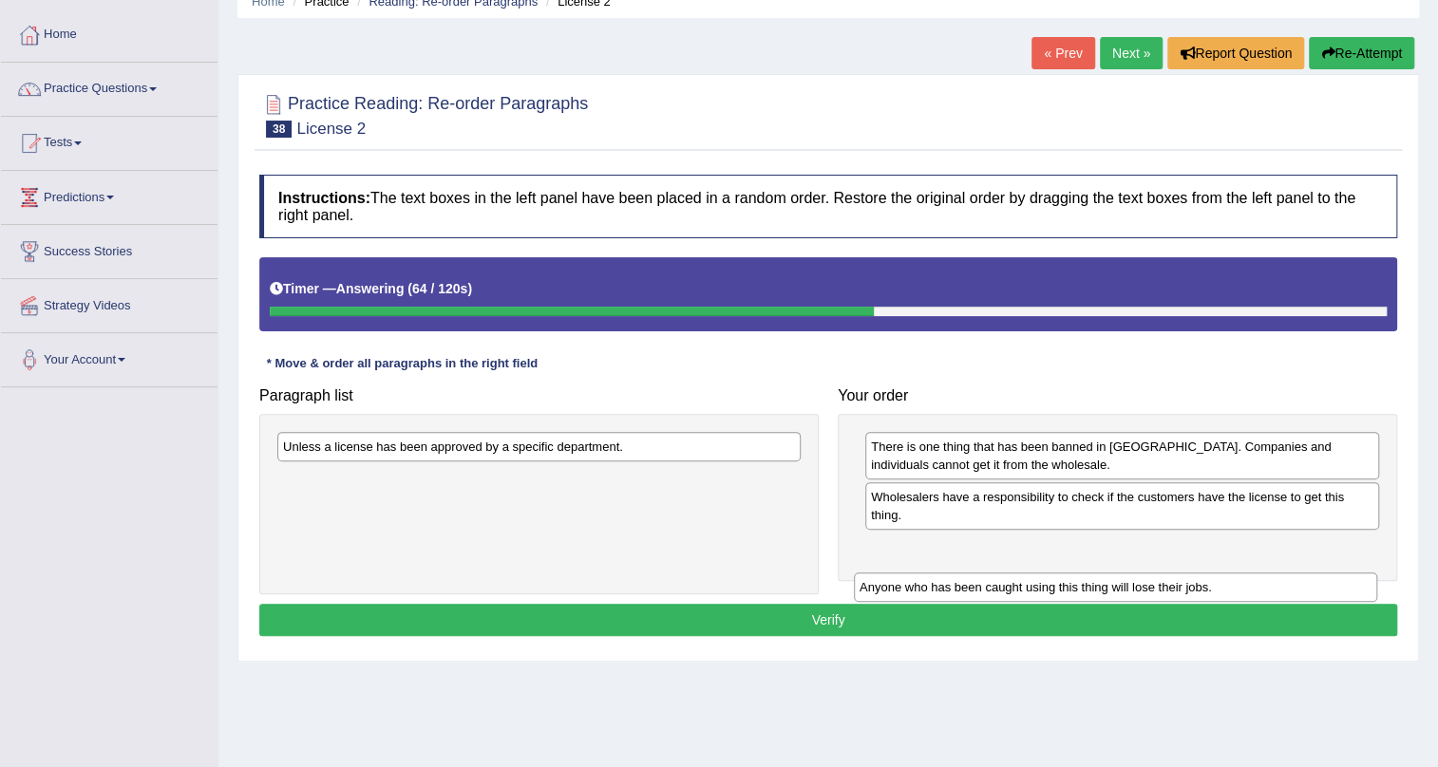
drag, startPoint x: 392, startPoint y: 449, endPoint x: 969, endPoint y: 590, distance: 593.3
click at [969, 590] on div "Anyone who has been caught using this thing will lose their jobs." at bounding box center [1115, 587] width 523 height 29
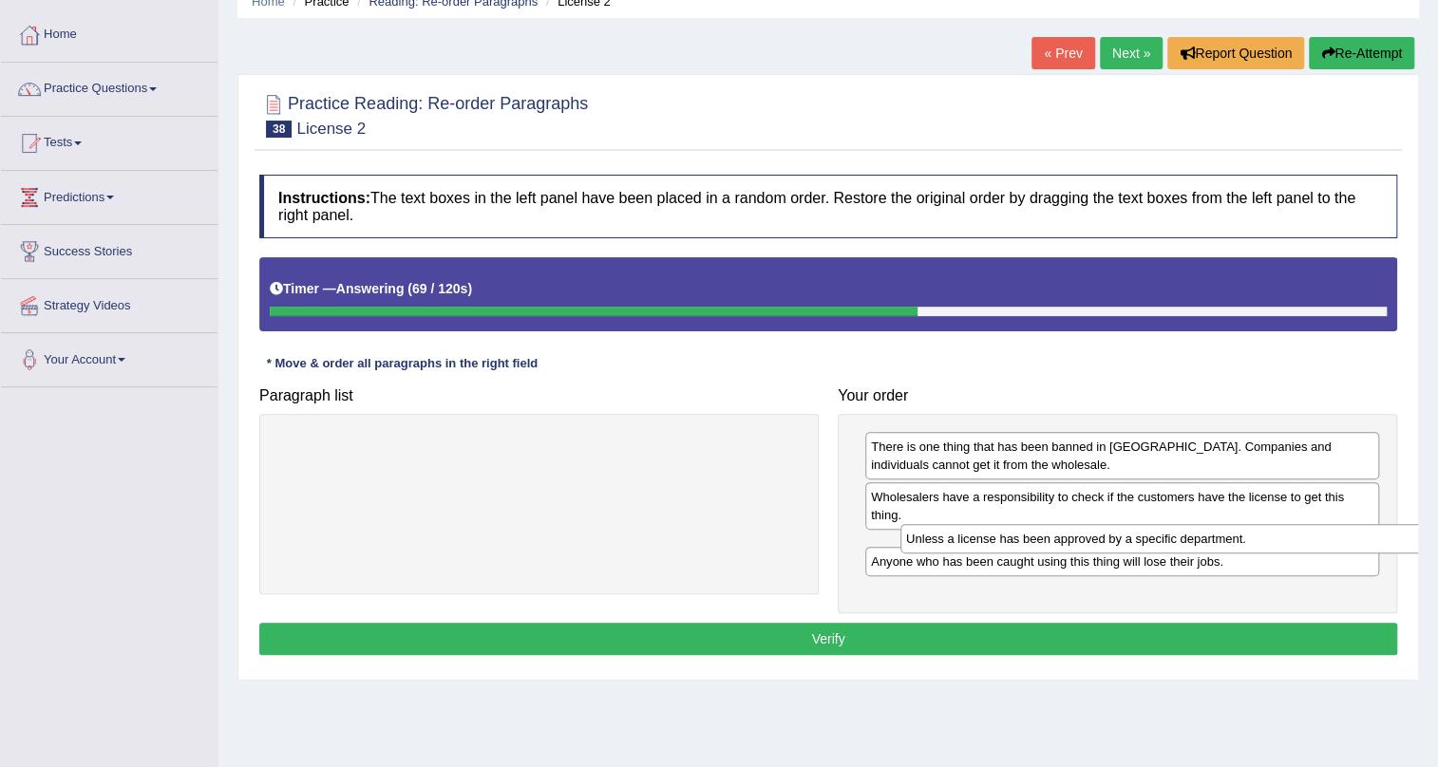
drag, startPoint x: 493, startPoint y: 443, endPoint x: 1116, endPoint y: 535, distance: 629.7
click at [1116, 535] on div "Unless a license has been approved by a specific department." at bounding box center [1161, 538] width 523 height 29
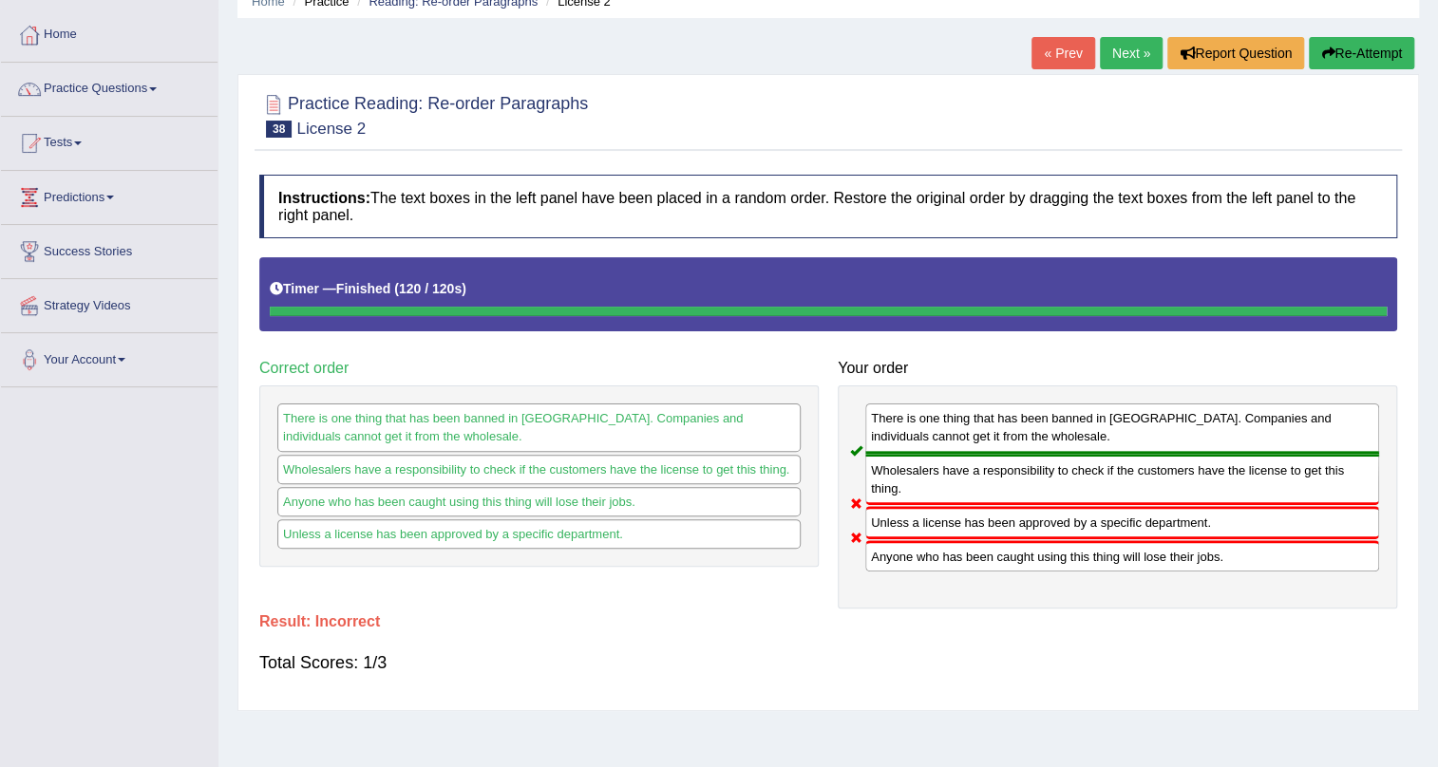
click at [1327, 47] on icon "button" at bounding box center [1327, 53] width 13 height 13
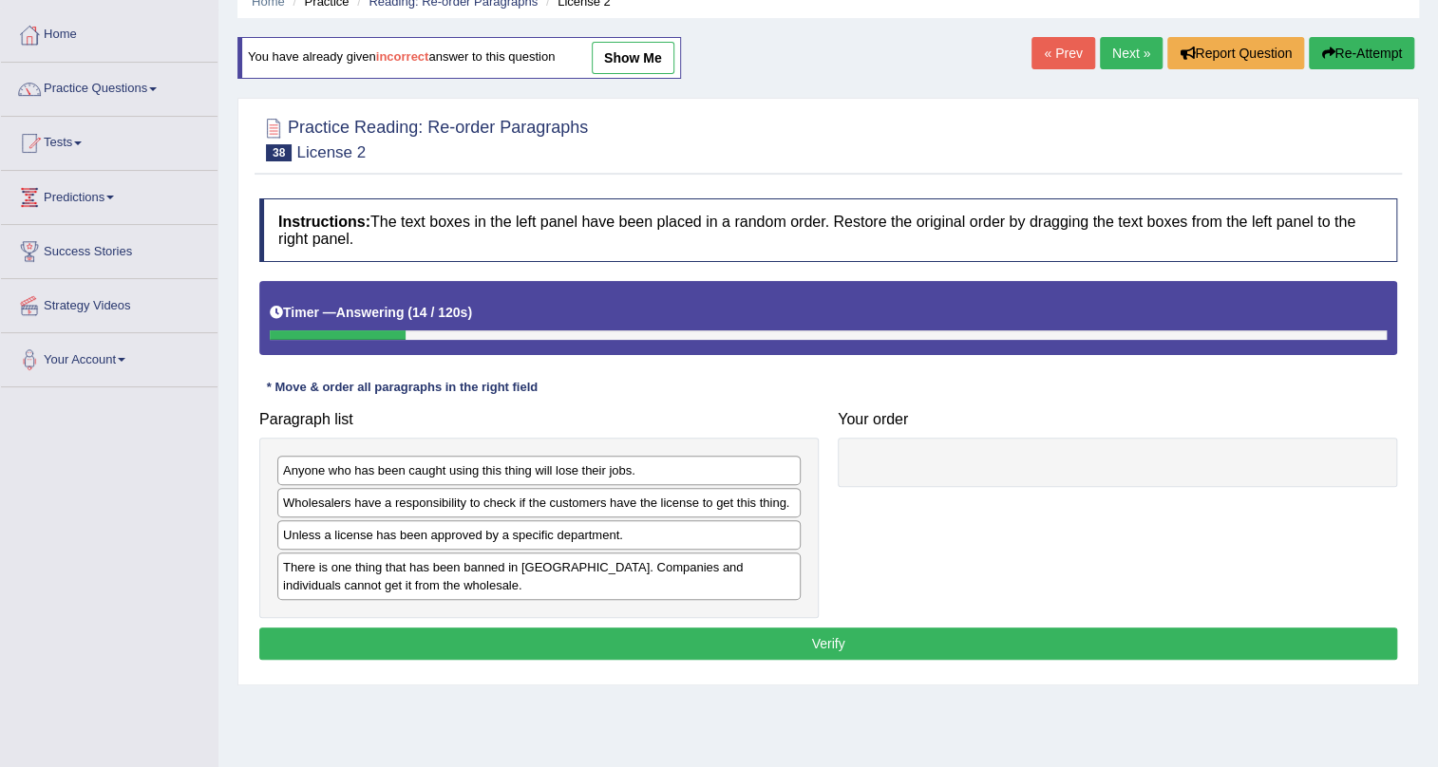
click at [660, 52] on link "show me" at bounding box center [633, 58] width 83 height 32
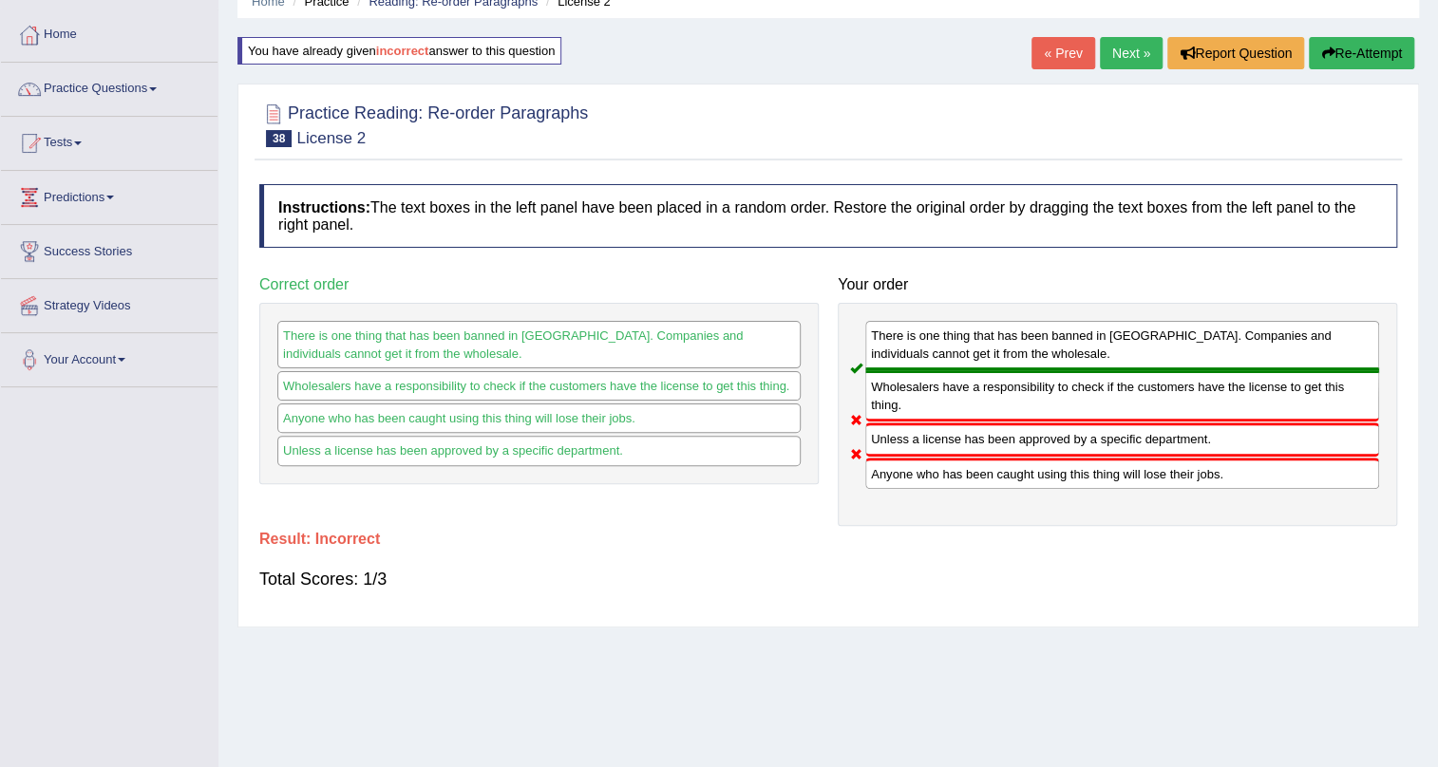
click at [1367, 55] on button "Re-Attempt" at bounding box center [1361, 53] width 105 height 32
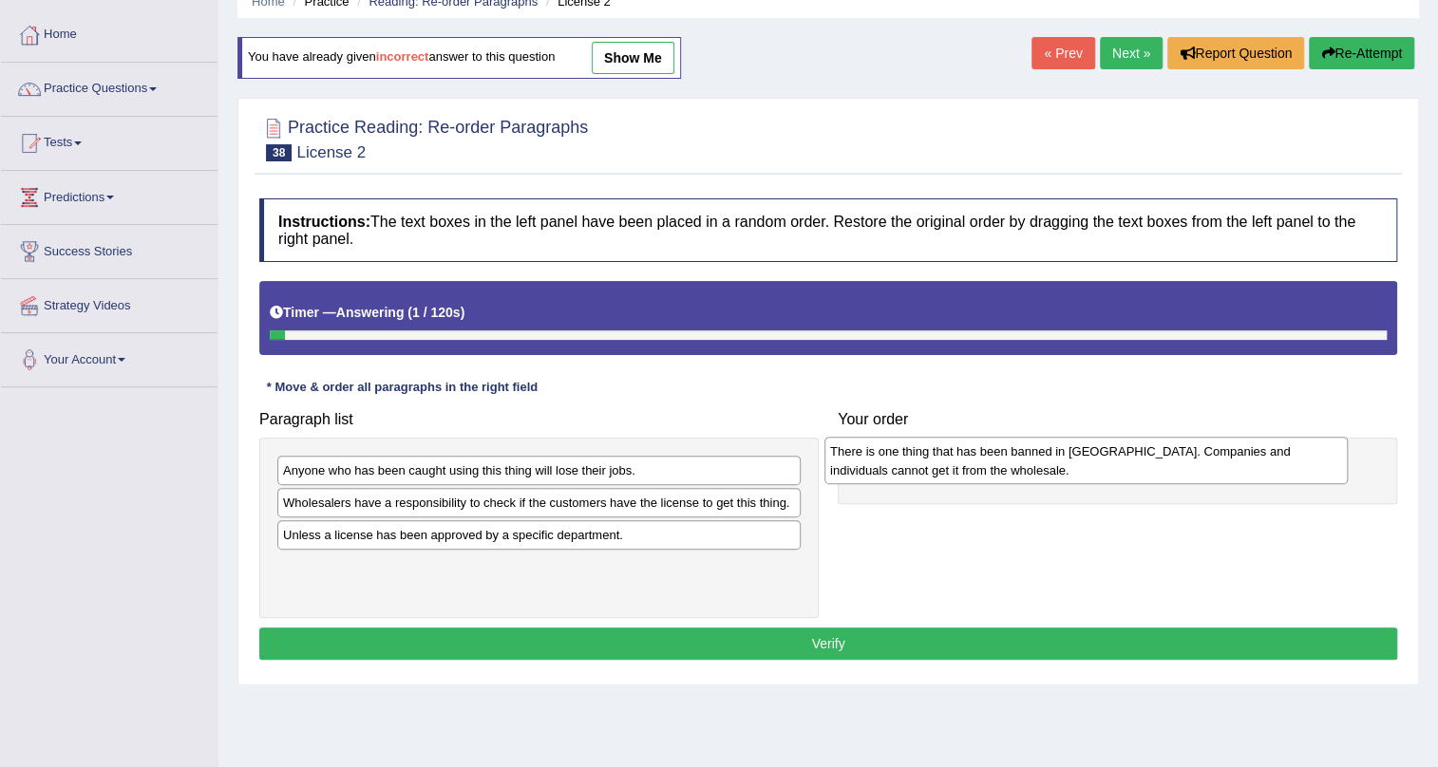
drag, startPoint x: 328, startPoint y: 581, endPoint x: 875, endPoint y: 466, distance: 558.9
click at [875, 466] on div "There is one thing that has been banned in NSW. Companies and individuals canno…" at bounding box center [1085, 460] width 523 height 47
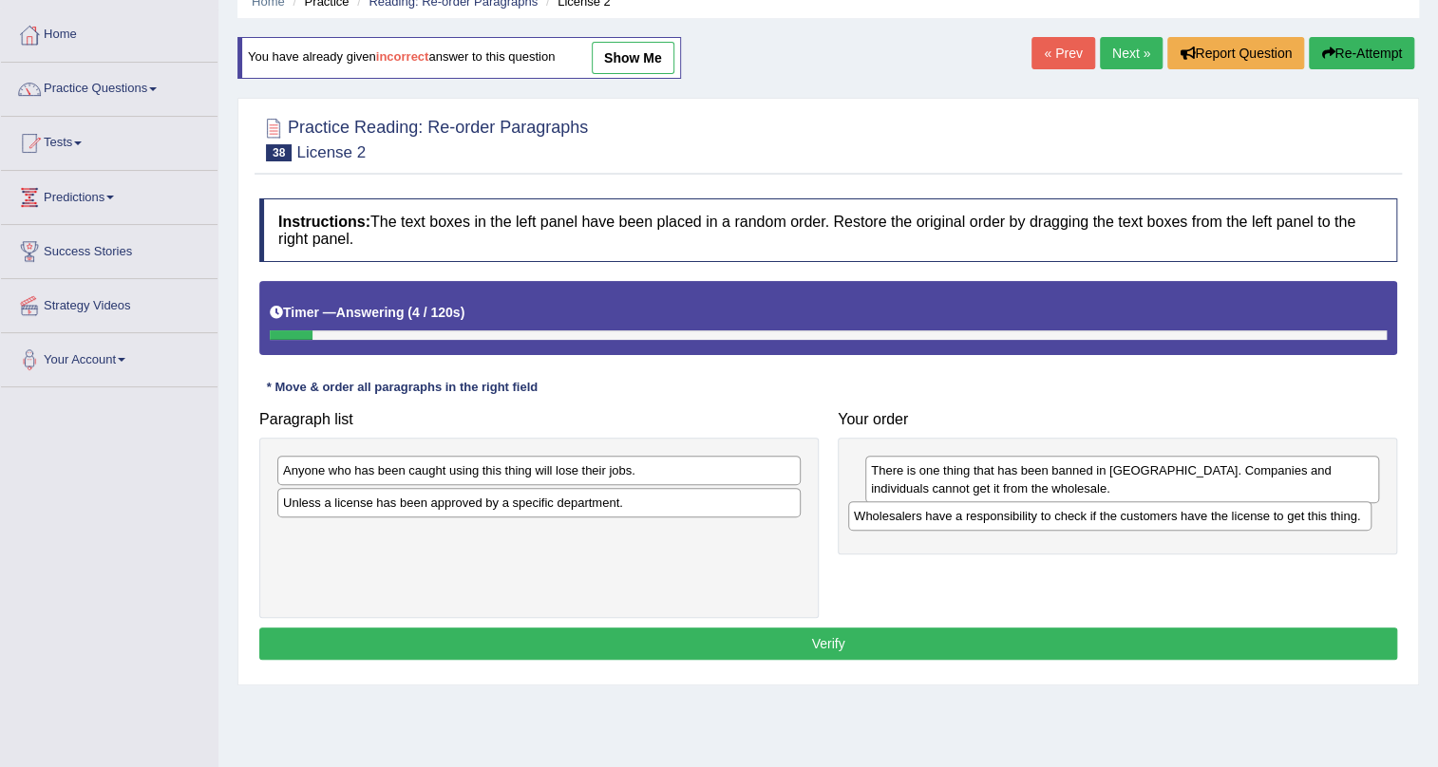
drag, startPoint x: 396, startPoint y: 502, endPoint x: 967, endPoint y: 515, distance: 570.8
click at [967, 515] on div "Wholesalers have a responsibility to check if the customers have the license to…" at bounding box center [1109, 515] width 523 height 29
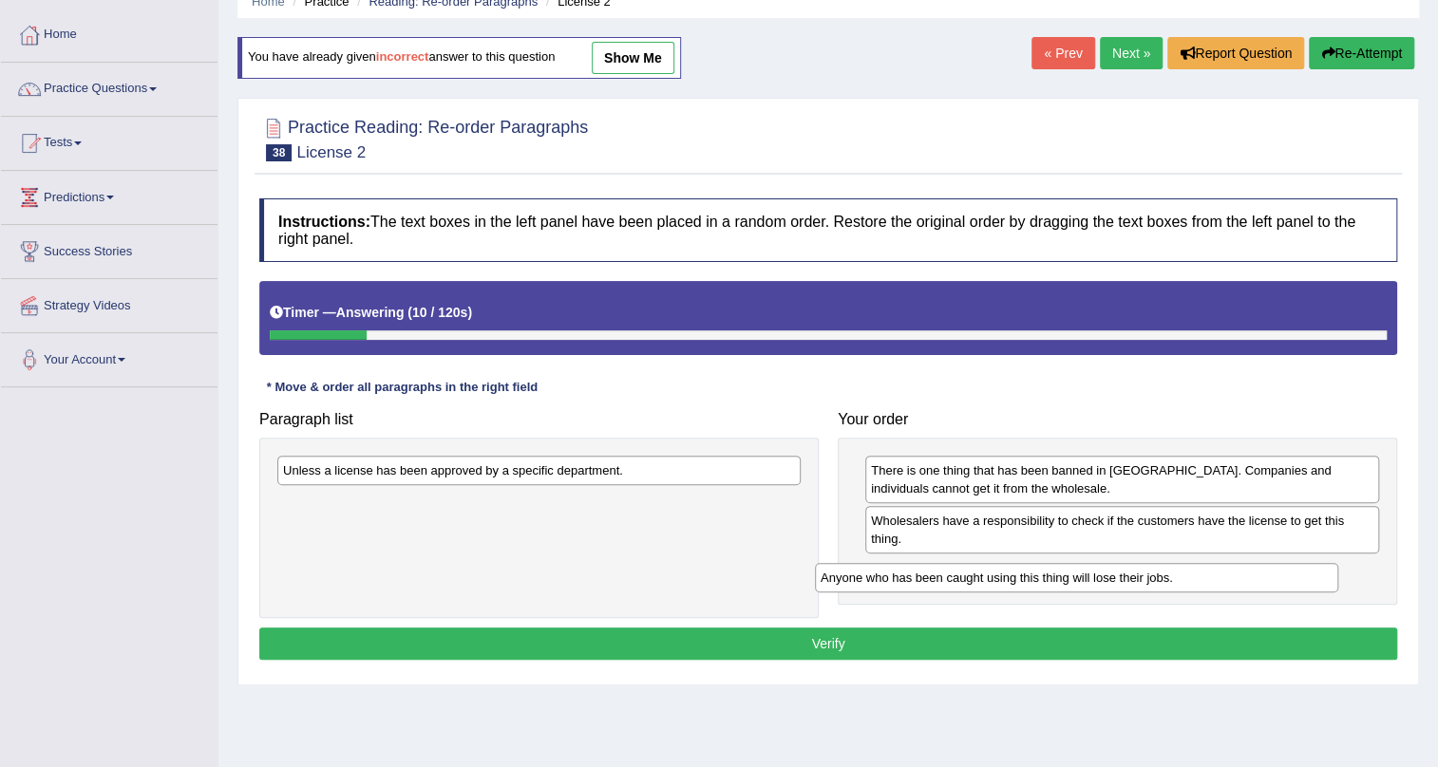
drag, startPoint x: 484, startPoint y: 470, endPoint x: 1051, endPoint y: 577, distance: 577.0
click at [1051, 577] on div "Anyone who has been caught using this thing will lose their jobs." at bounding box center [1076, 577] width 523 height 29
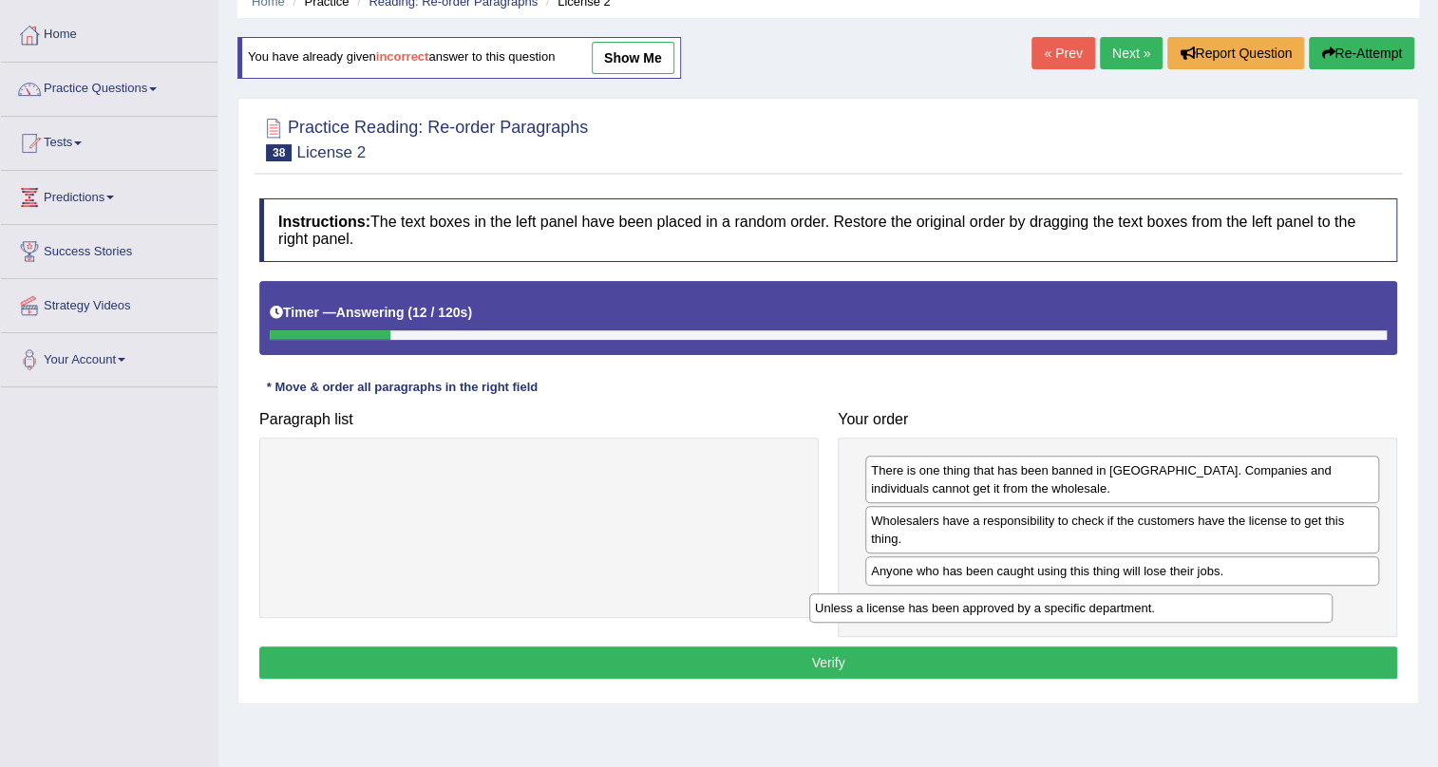
drag, startPoint x: 567, startPoint y: 472, endPoint x: 1100, endPoint y: 610, distance: 550.2
click at [1100, 610] on div "Unless a license has been approved by a specific department." at bounding box center [1070, 607] width 523 height 29
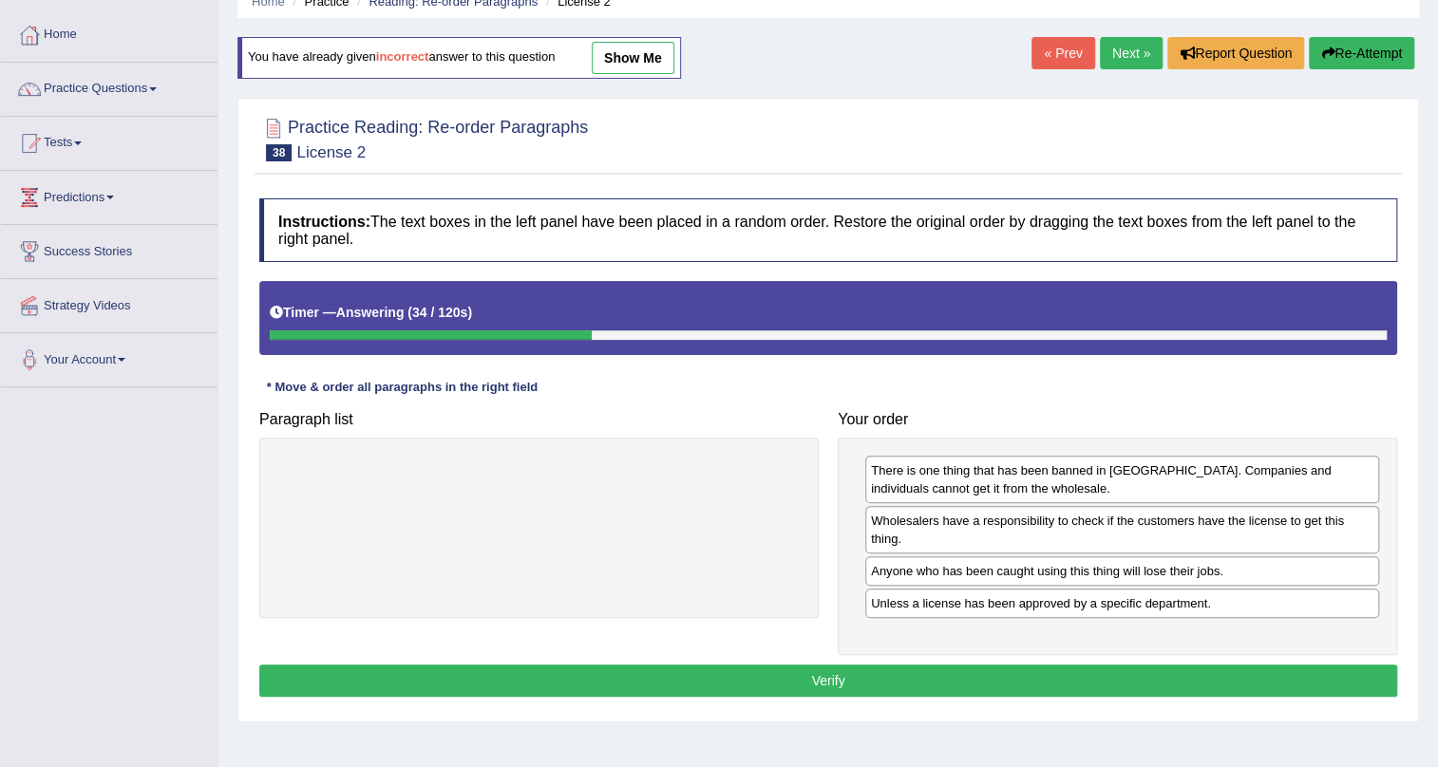
click at [829, 685] on button "Verify" at bounding box center [828, 681] width 1138 height 32
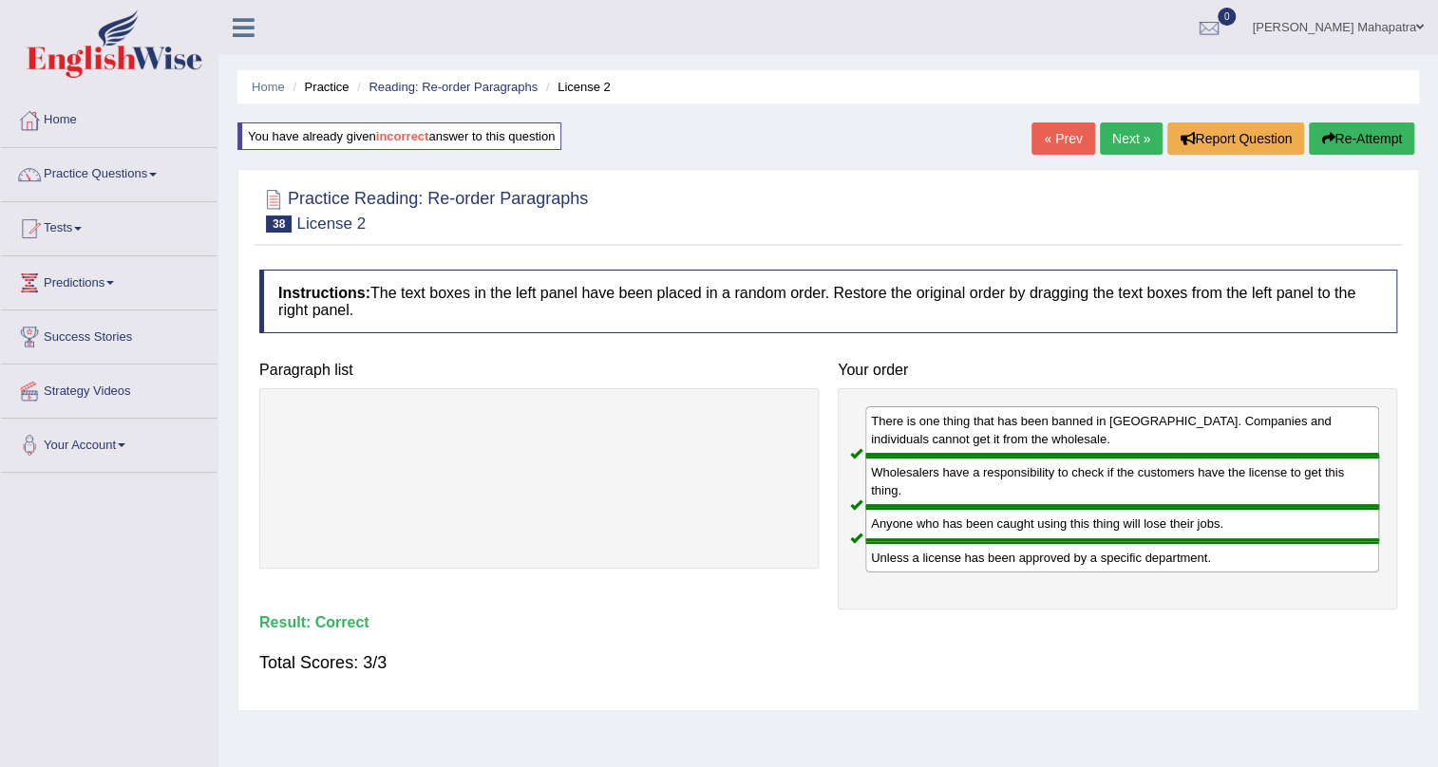
click at [1121, 135] on link "Next »" at bounding box center [1131, 138] width 63 height 32
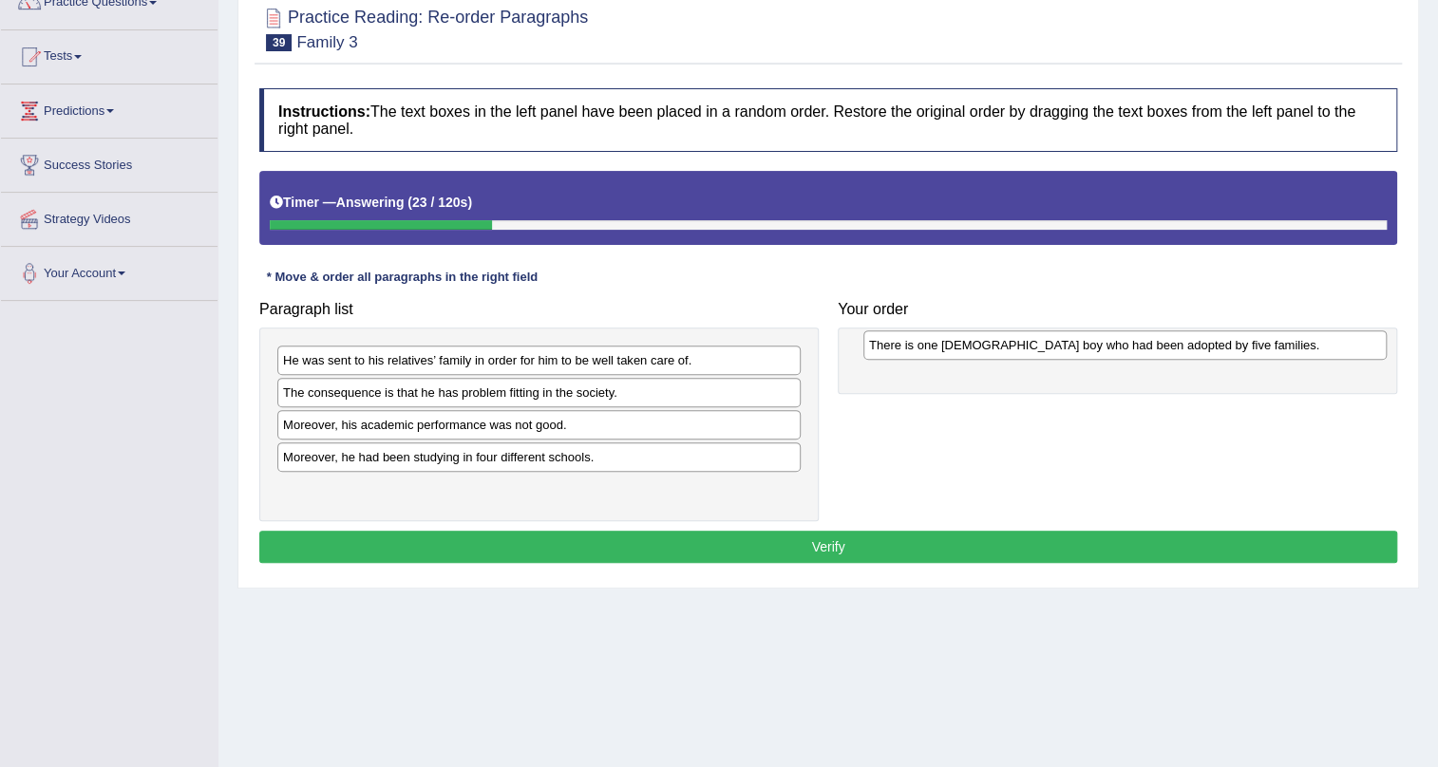
drag, startPoint x: 357, startPoint y: 361, endPoint x: 943, endPoint y: 345, distance: 586.1
click at [943, 345] on div "There is one [DEMOGRAPHIC_DATA] boy who had been adopted by five families." at bounding box center [1124, 344] width 523 height 29
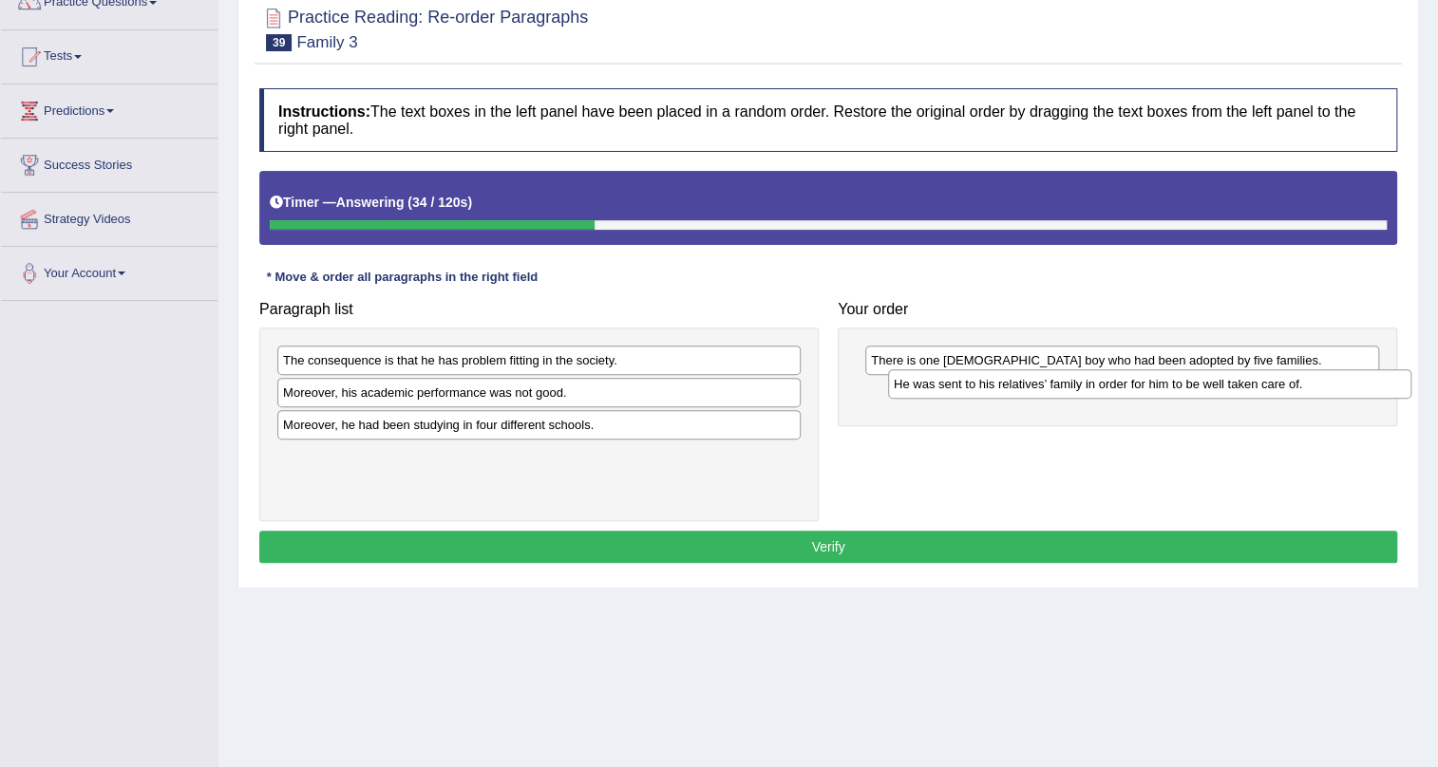
drag, startPoint x: 713, startPoint y: 360, endPoint x: 1324, endPoint y: 383, distance: 611.0
click at [1324, 383] on div "He was sent to his relatives’ family in order for him to be well taken care of." at bounding box center [1149, 383] width 523 height 29
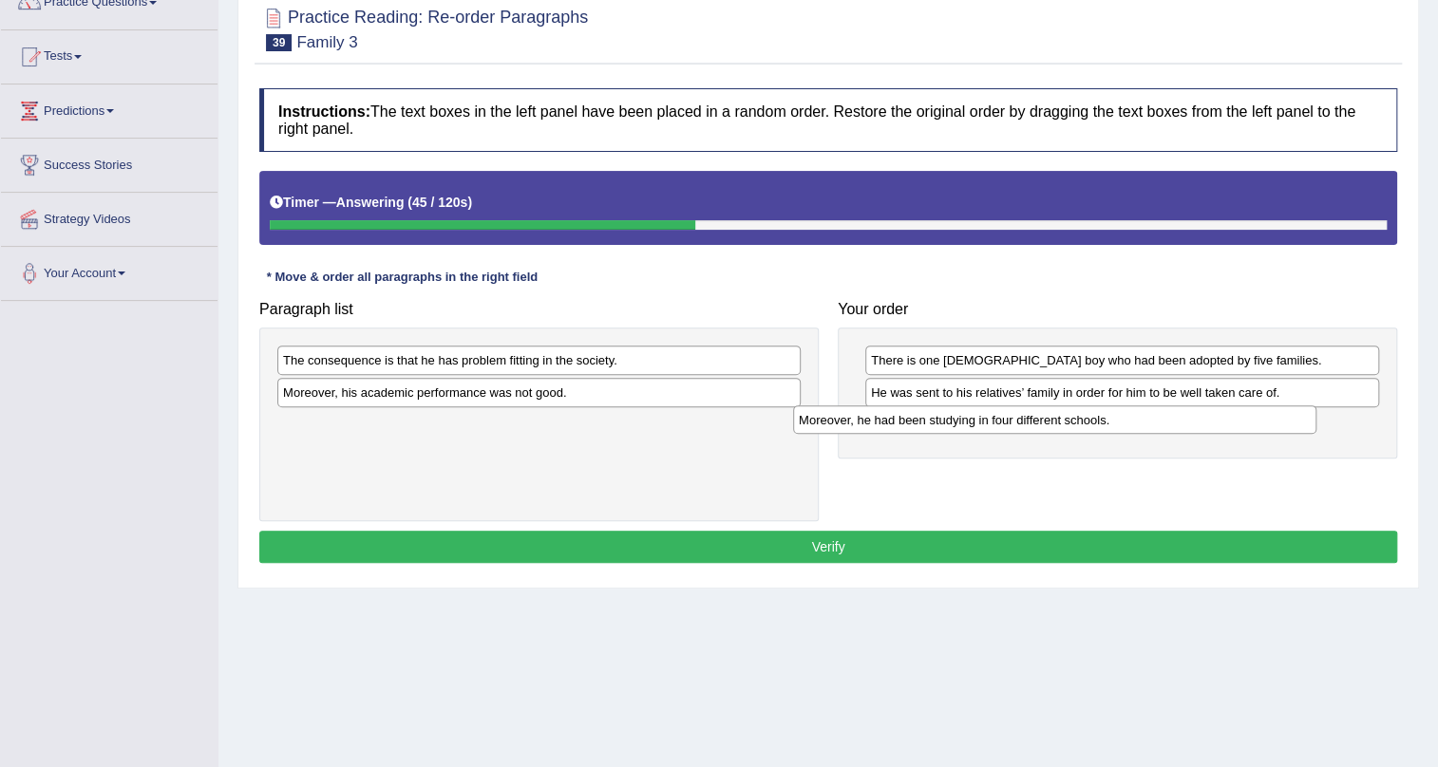
drag, startPoint x: 621, startPoint y: 422, endPoint x: 1137, endPoint y: 417, distance: 515.6
click at [1137, 417] on div "Moreover, he had been studying in four different schools." at bounding box center [1054, 419] width 523 height 29
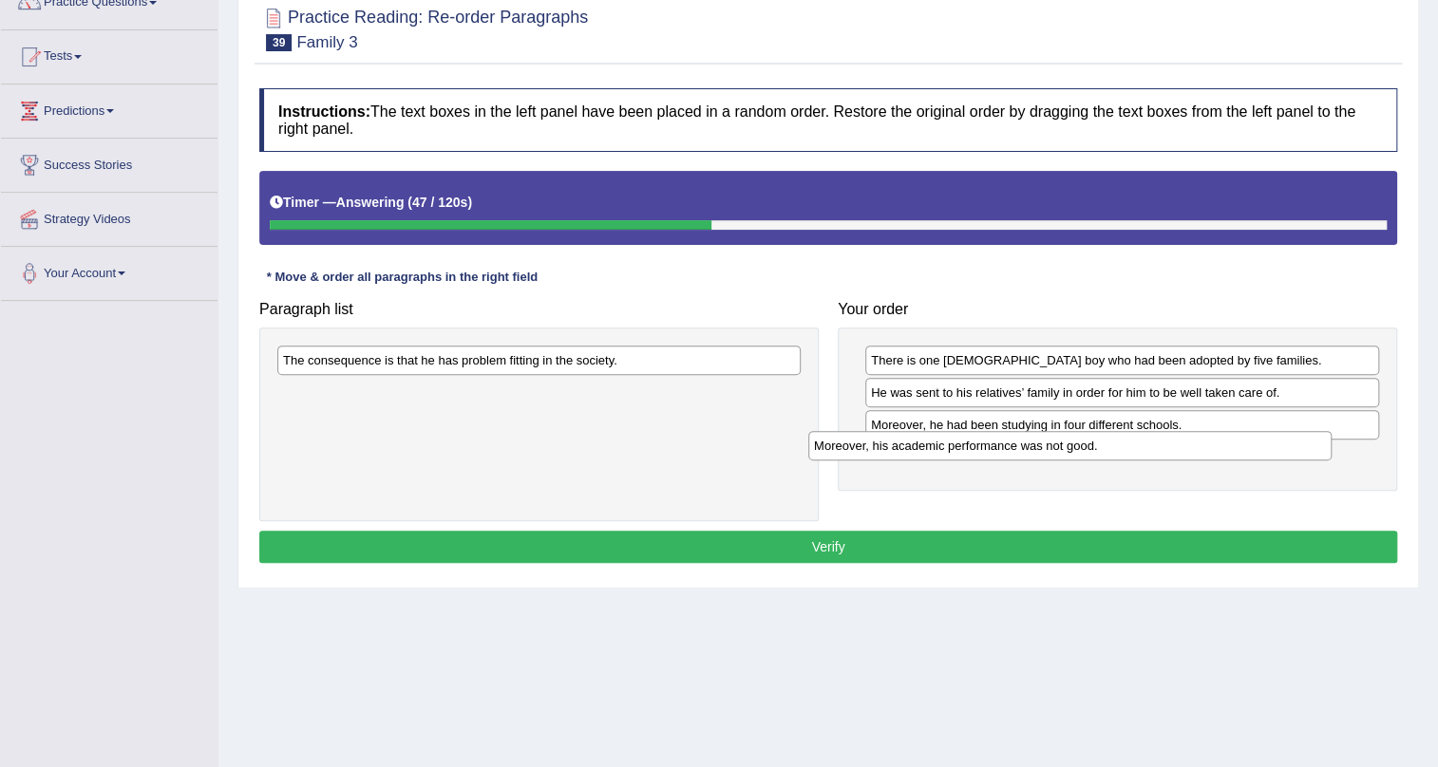
drag, startPoint x: 547, startPoint y: 392, endPoint x: 1078, endPoint y: 445, distance: 533.5
click at [1078, 445] on div "Moreover, his academic performance was not good." at bounding box center [1069, 445] width 523 height 29
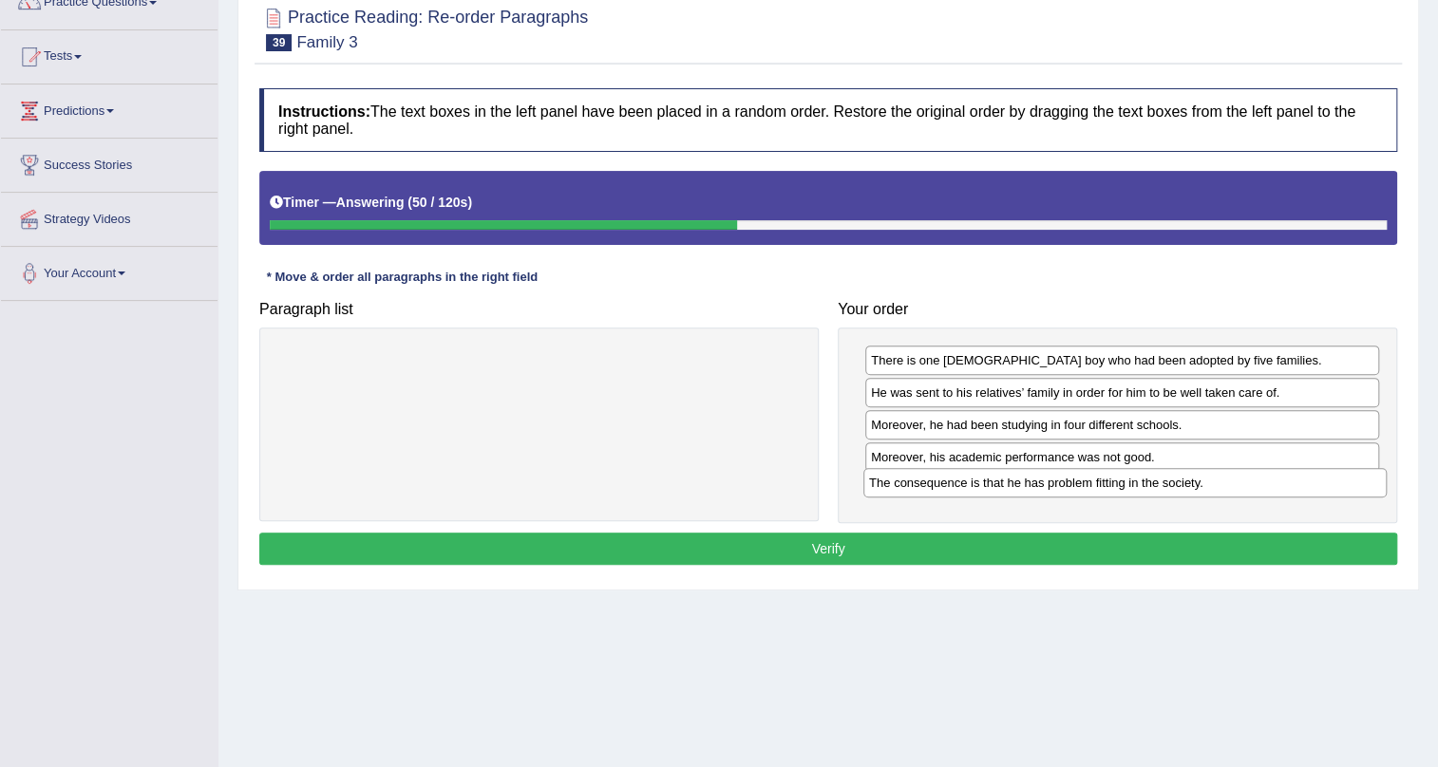
drag, startPoint x: 422, startPoint y: 361, endPoint x: 1007, endPoint y: 483, distance: 597.6
click at [1007, 483] on div "The consequence is that he has problem fitting in the society." at bounding box center [1124, 482] width 523 height 29
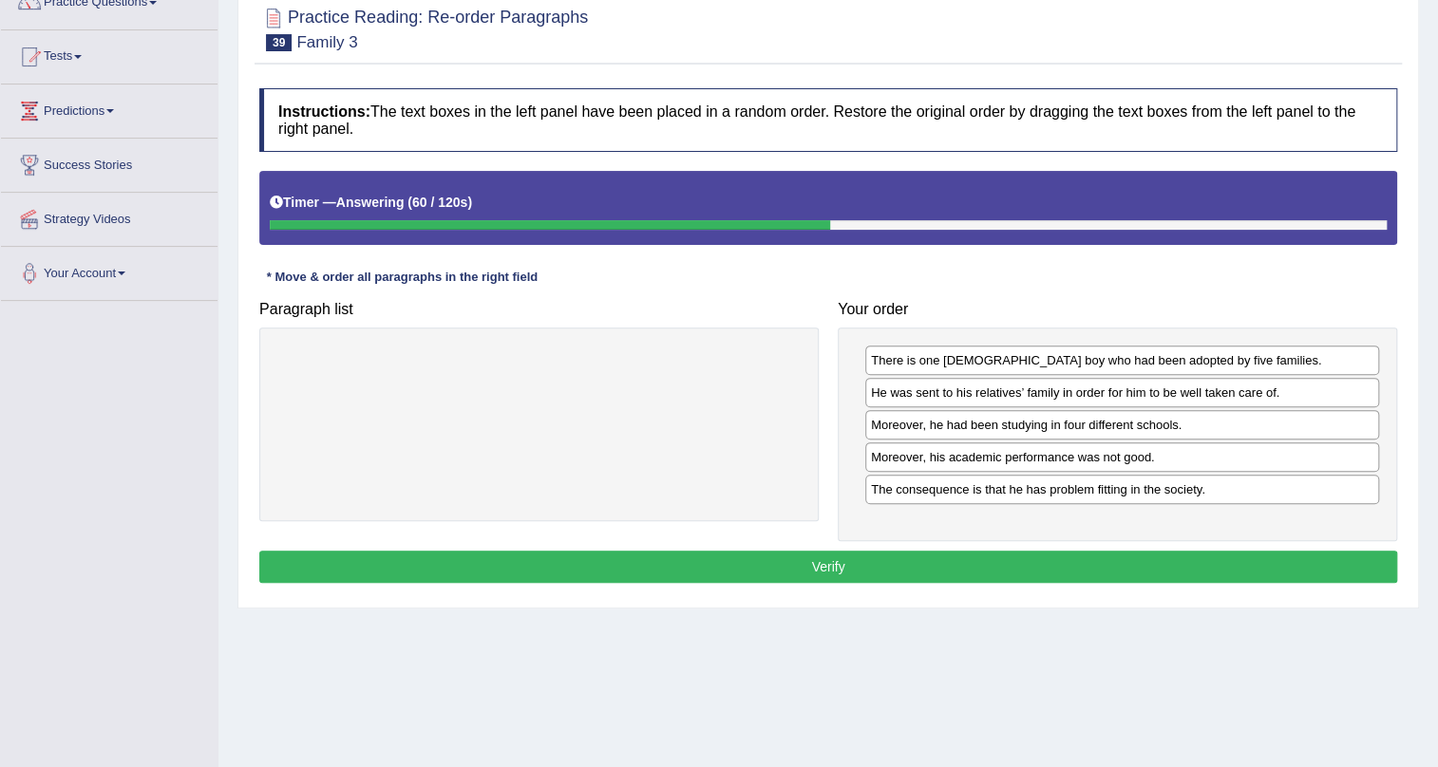
click at [854, 565] on button "Verify" at bounding box center [828, 567] width 1138 height 32
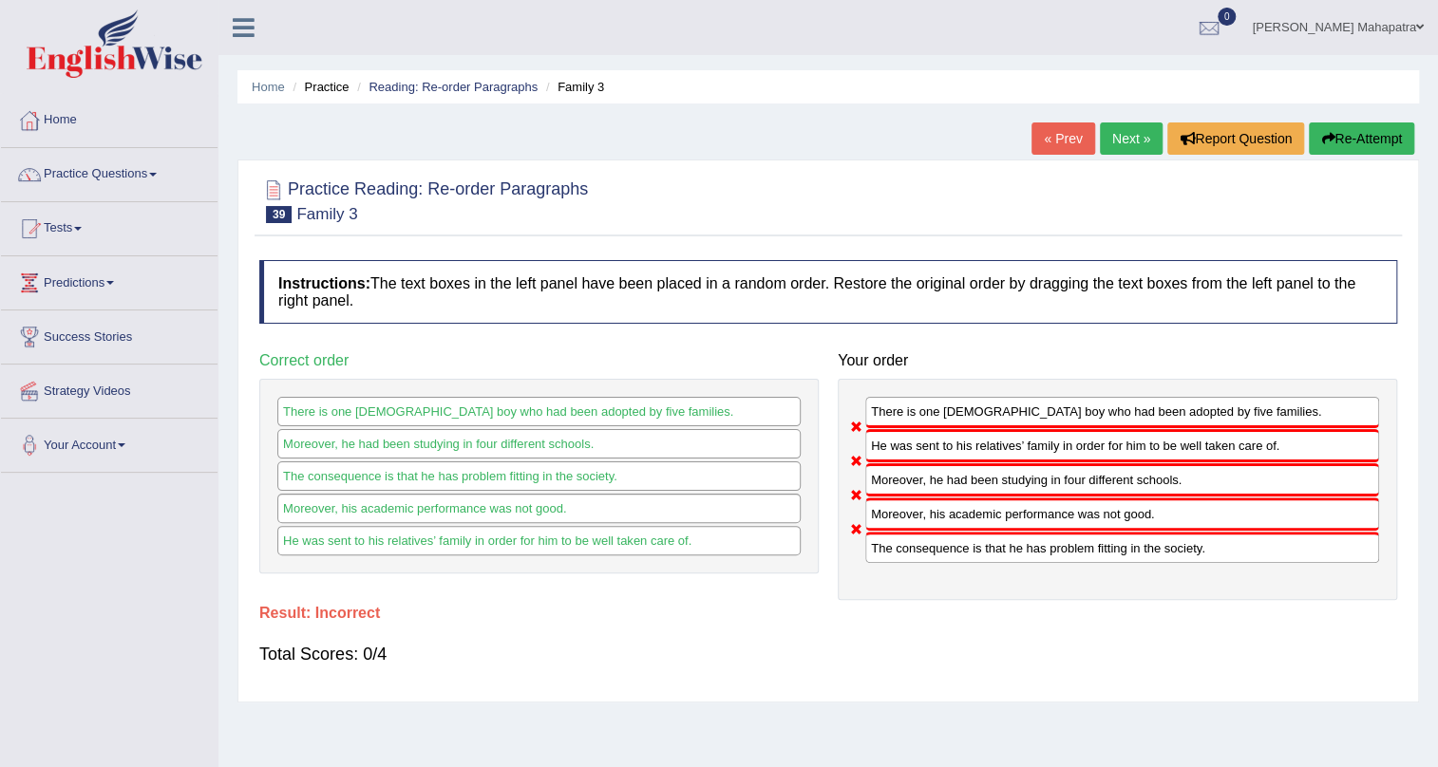
click at [1358, 127] on button "Re-Attempt" at bounding box center [1361, 138] width 105 height 32
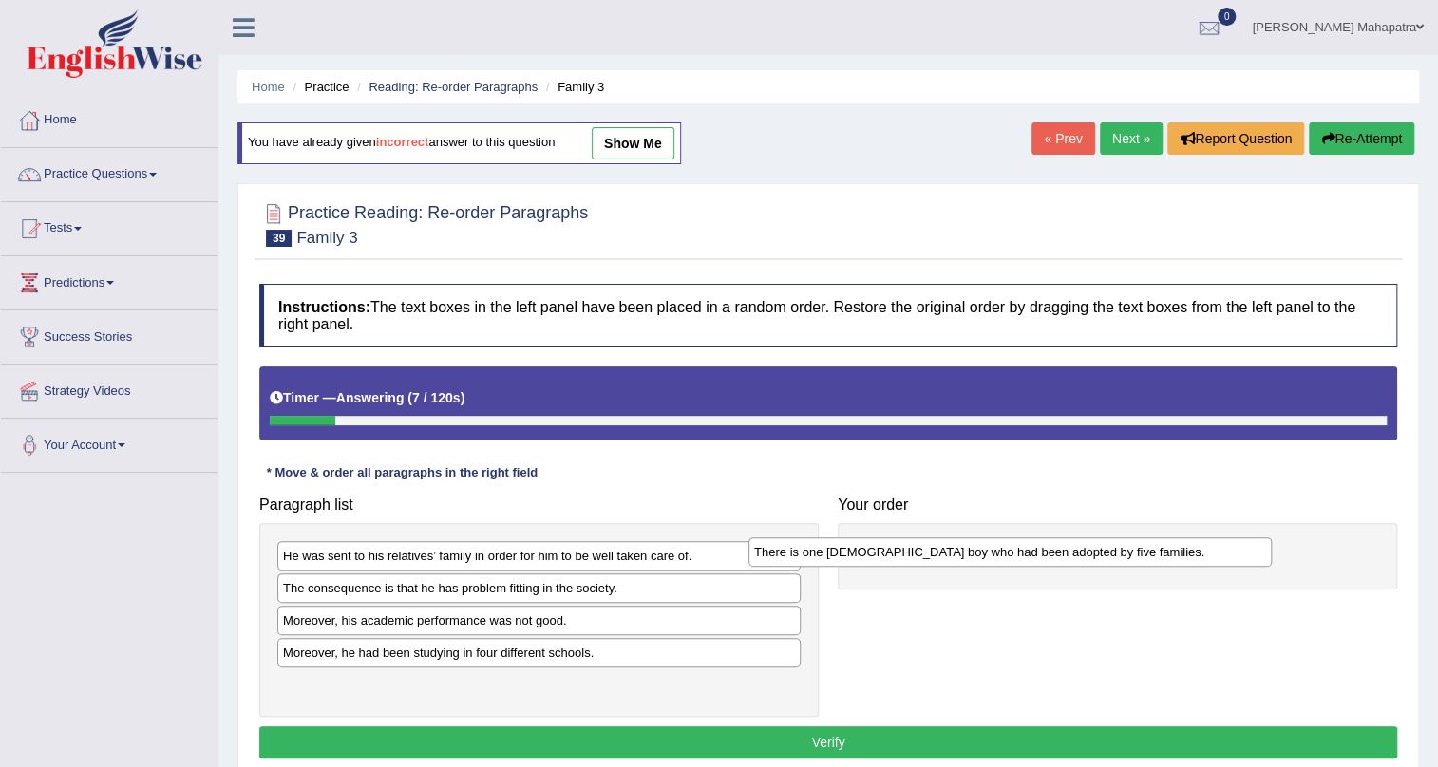
drag, startPoint x: 556, startPoint y: 548, endPoint x: 1027, endPoint y: 544, distance: 471.0
click at [1027, 544] on div "There is one [DEMOGRAPHIC_DATA] boy who had been adopted by five families." at bounding box center [1009, 551] width 523 height 29
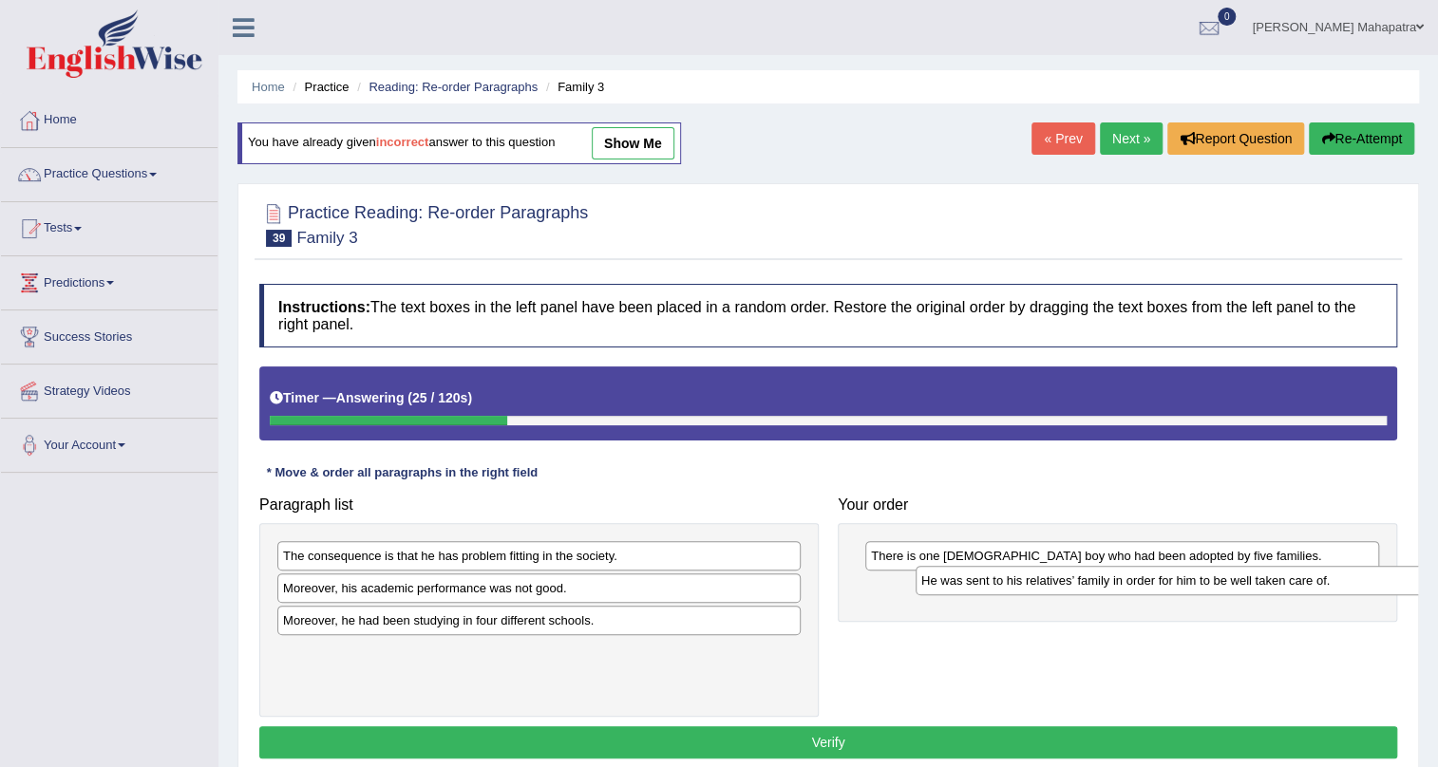
drag, startPoint x: 577, startPoint y: 555, endPoint x: 1189, endPoint y: 579, distance: 612.0
click at [1189, 579] on div "He was sent to his relatives’ family in order for him to be well taken care of." at bounding box center [1176, 580] width 523 height 29
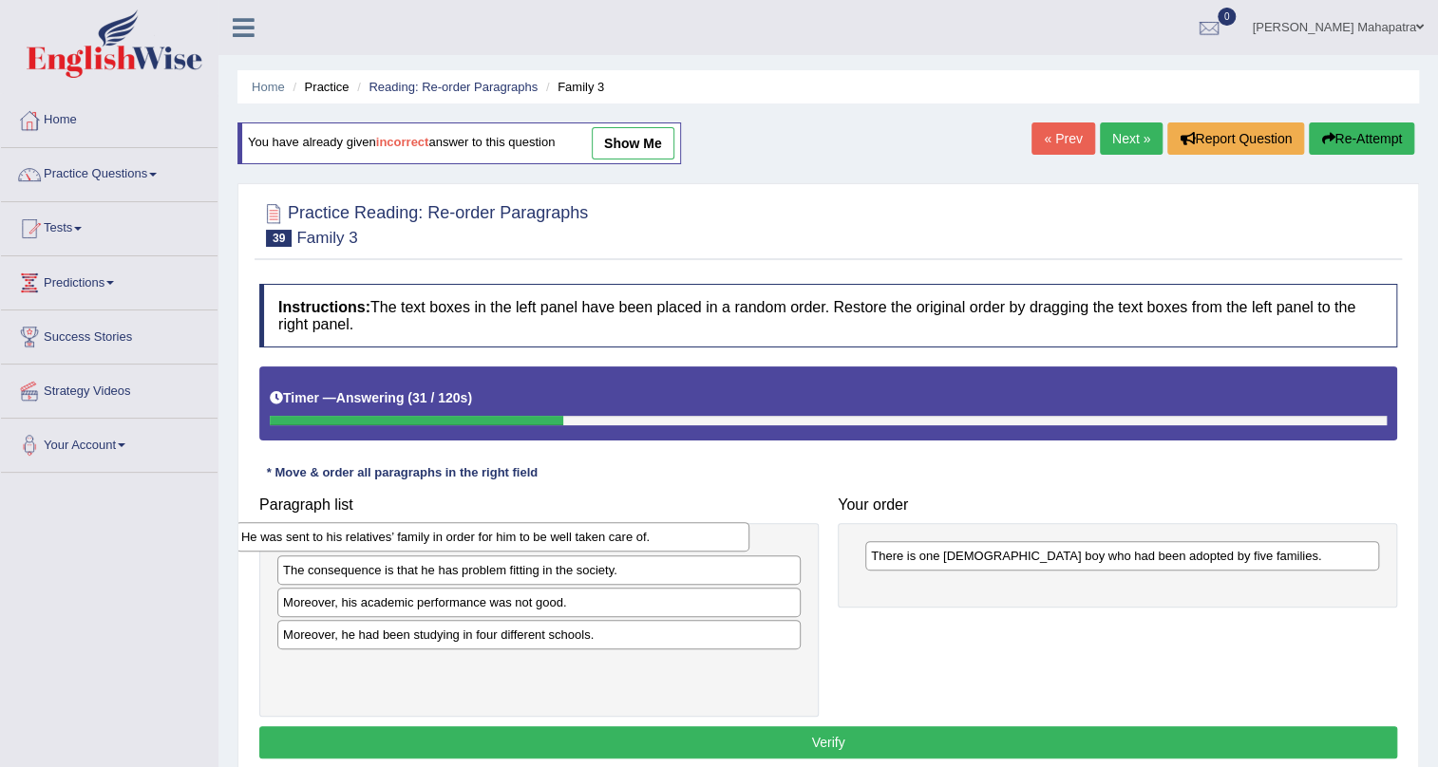
drag, startPoint x: 1081, startPoint y: 589, endPoint x: 451, endPoint y: 537, distance: 631.7
click at [451, 537] on div "He was sent to his relatives’ family in order for him to be well taken care of." at bounding box center [492, 536] width 514 height 29
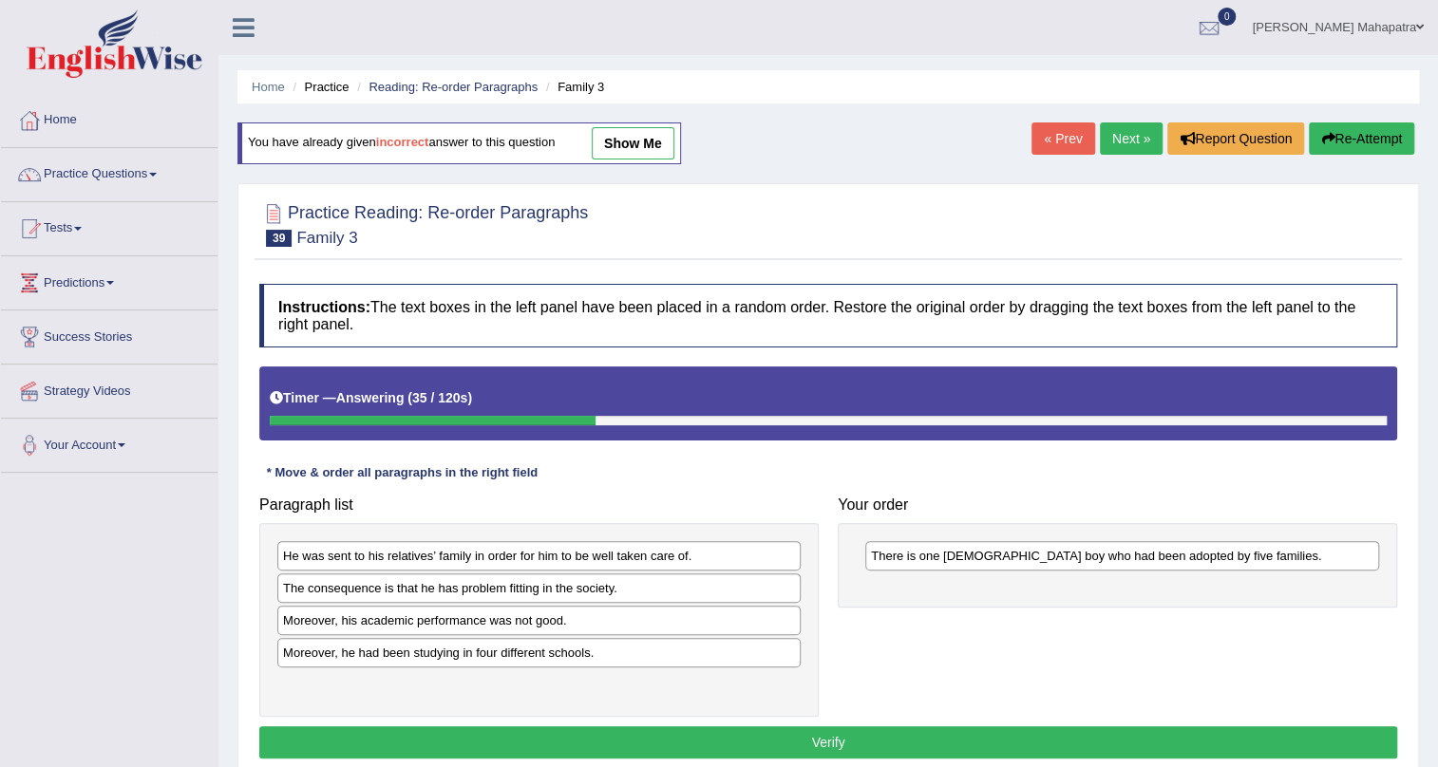
scroll to position [85, 0]
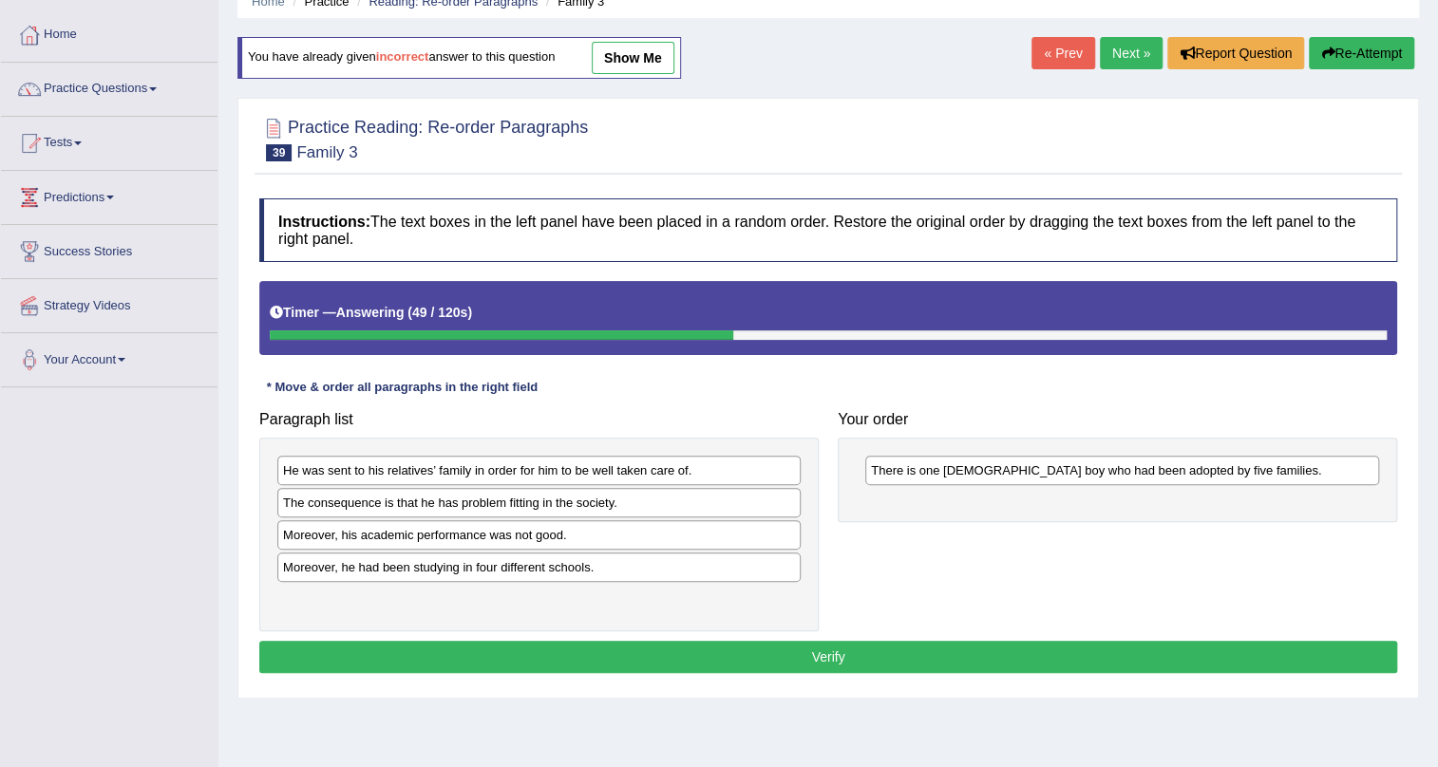
click at [1339, 45] on button "Re-Attempt" at bounding box center [1361, 53] width 105 height 32
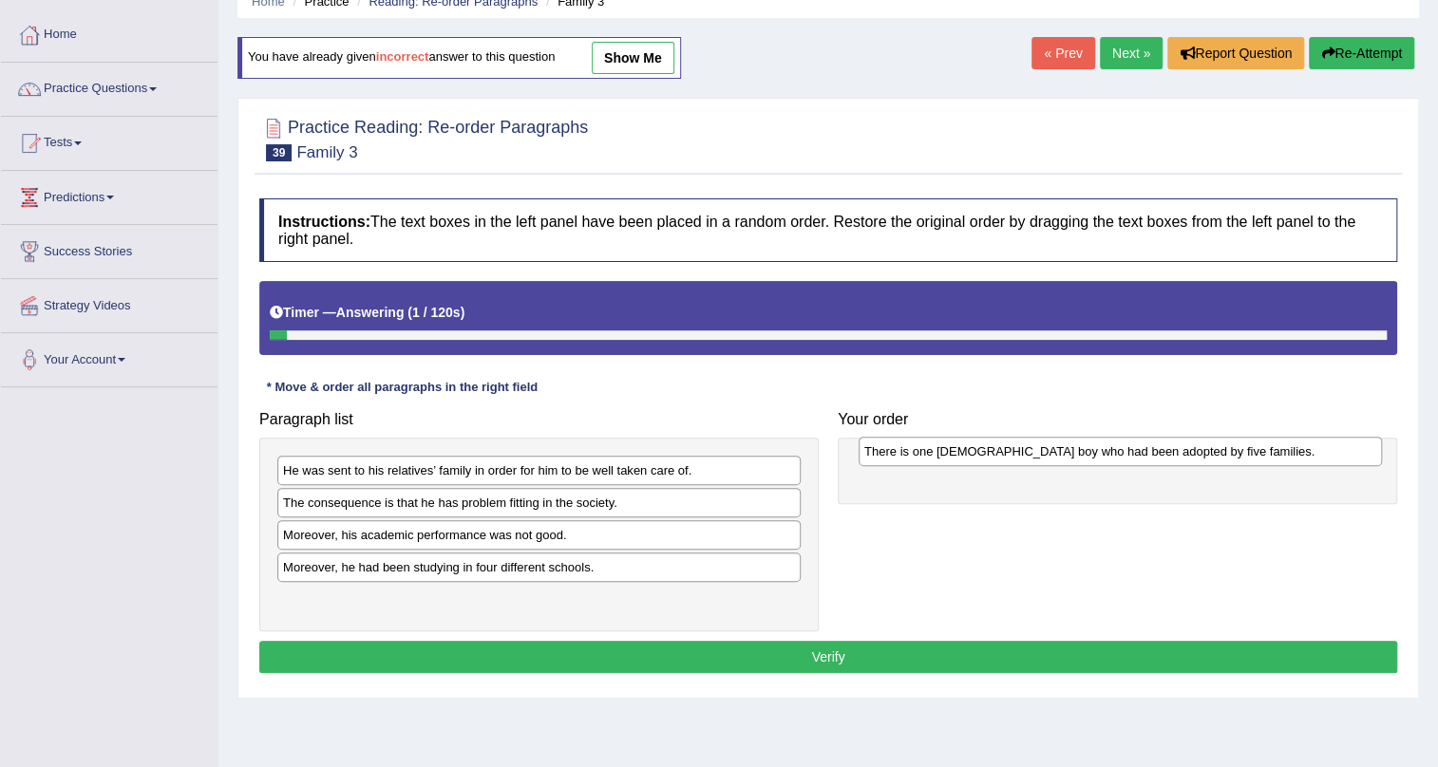
drag, startPoint x: 424, startPoint y: 466, endPoint x: 1006, endPoint y: 447, distance: 581.5
click at [1006, 447] on div "There is one [DEMOGRAPHIC_DATA] boy who had been adopted by five families." at bounding box center [1119, 451] width 523 height 29
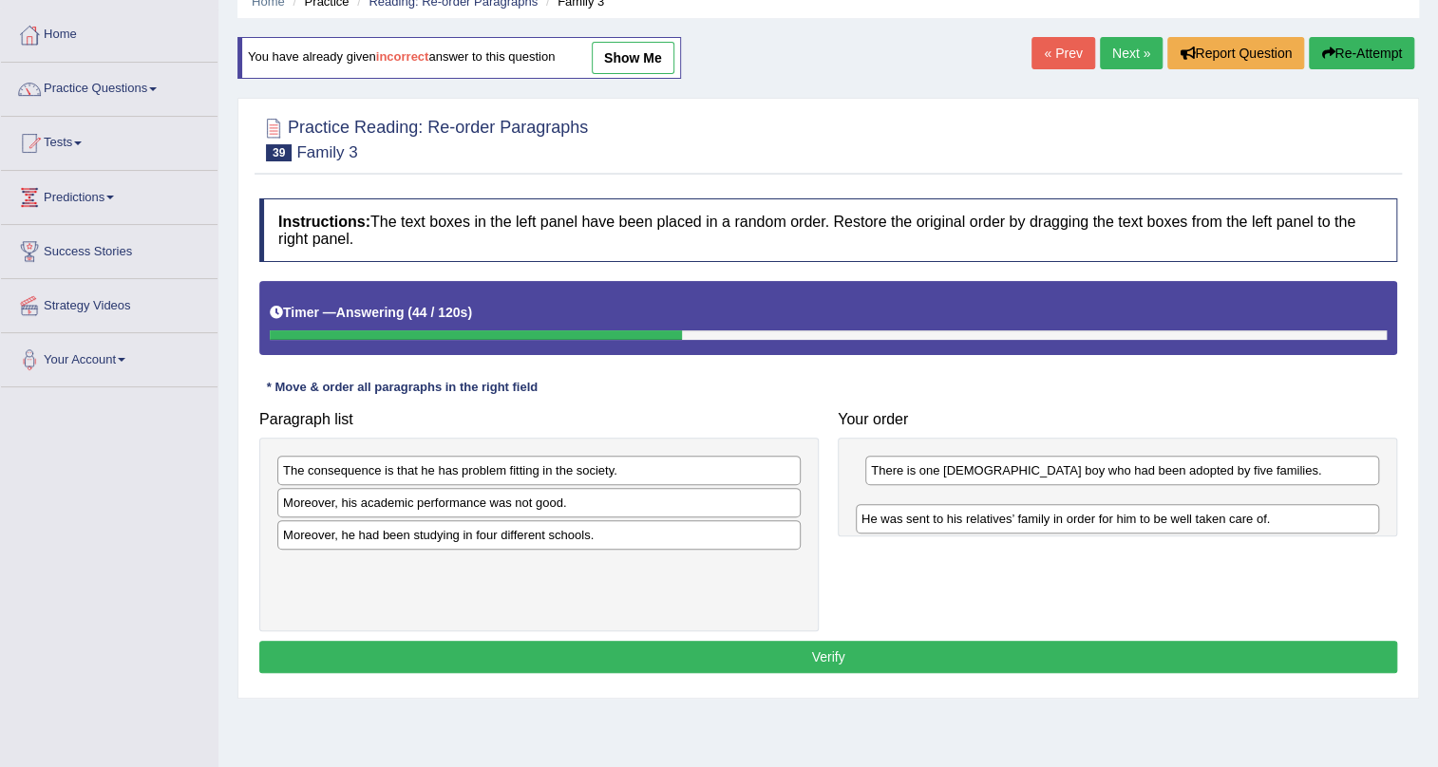
drag, startPoint x: 540, startPoint y: 468, endPoint x: 1119, endPoint y: 517, distance: 580.3
click at [1119, 517] on div "He was sent to his relatives’ family in order for him to be well taken care of." at bounding box center [1117, 518] width 523 height 29
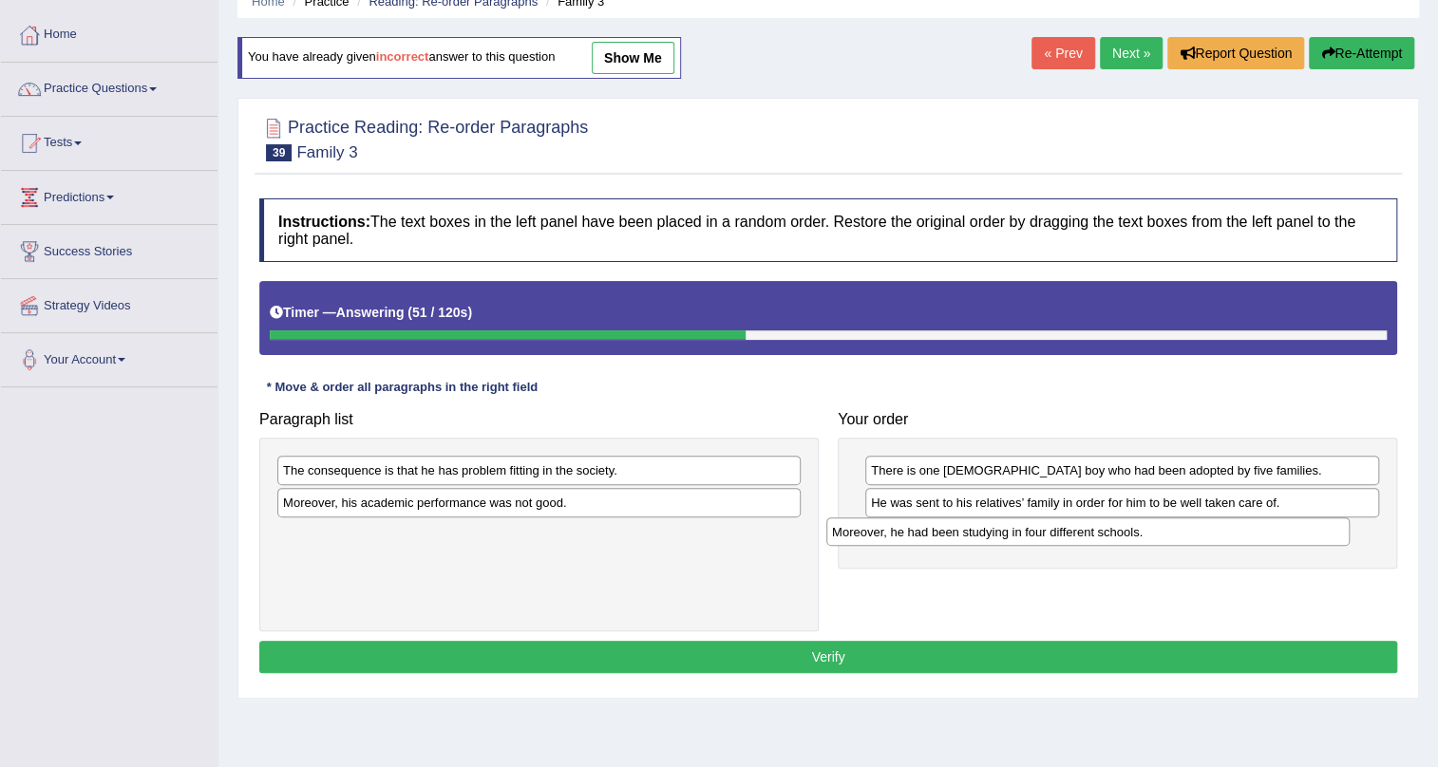
drag, startPoint x: 537, startPoint y: 537, endPoint x: 1104, endPoint y: 526, distance: 567.9
click at [1104, 526] on div "Moreover, he had been studying in four different schools." at bounding box center [1087, 532] width 523 height 29
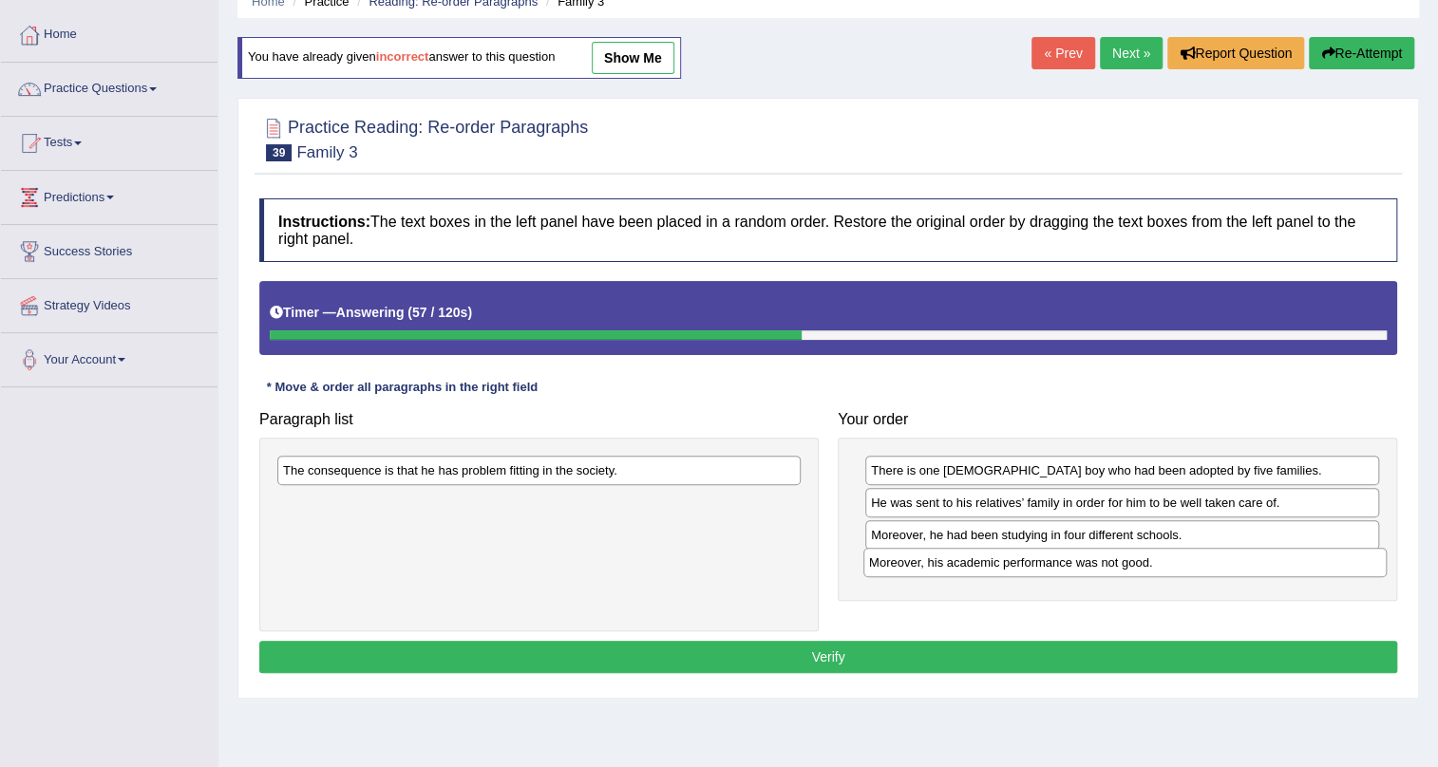
drag, startPoint x: 527, startPoint y: 499, endPoint x: 1113, endPoint y: 558, distance: 588.9
click at [1113, 558] on div "Moreover, his academic performance was not good." at bounding box center [1124, 562] width 523 height 29
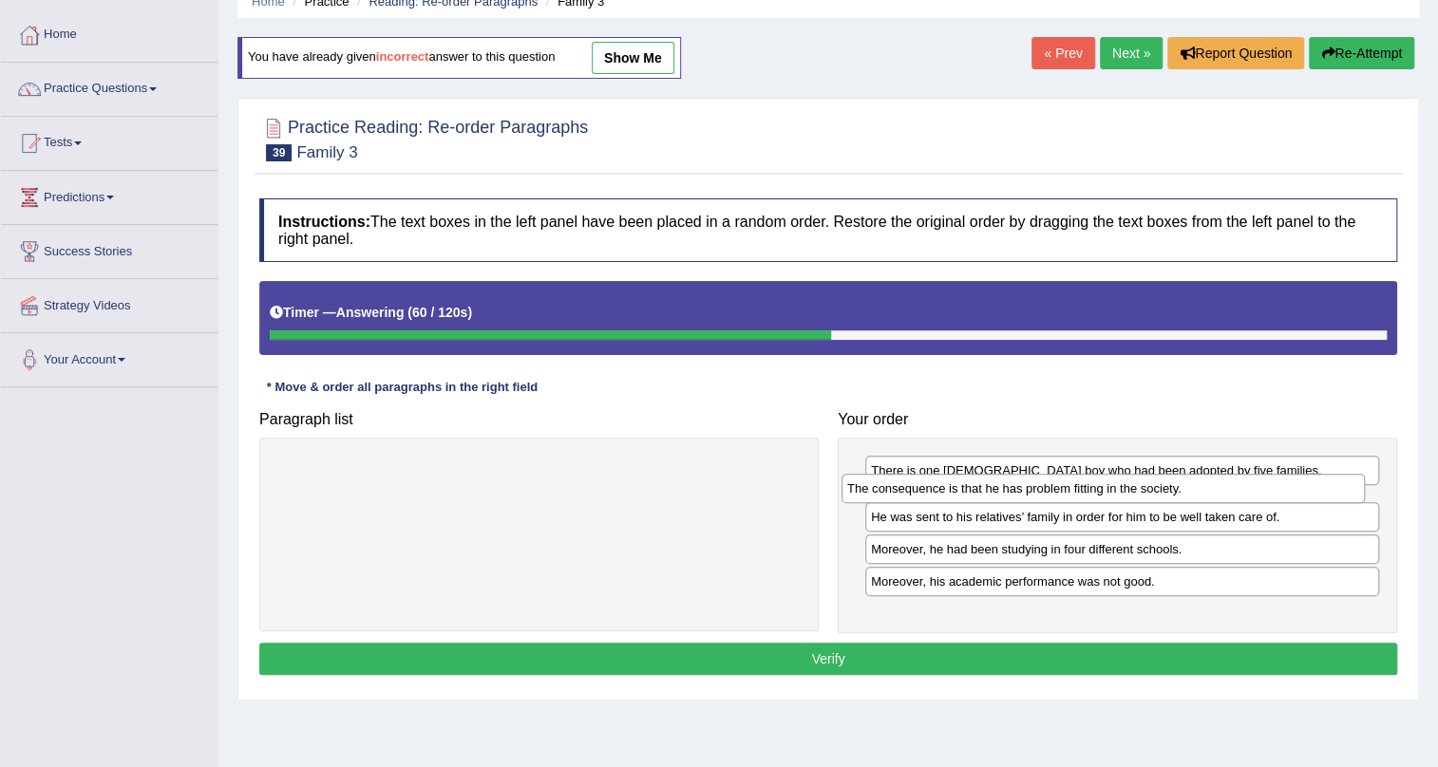
drag, startPoint x: 548, startPoint y: 474, endPoint x: 1112, endPoint y: 492, distance: 564.3
click at [1112, 492] on div "The consequence is that he has problem fitting in the society." at bounding box center [1102, 488] width 523 height 29
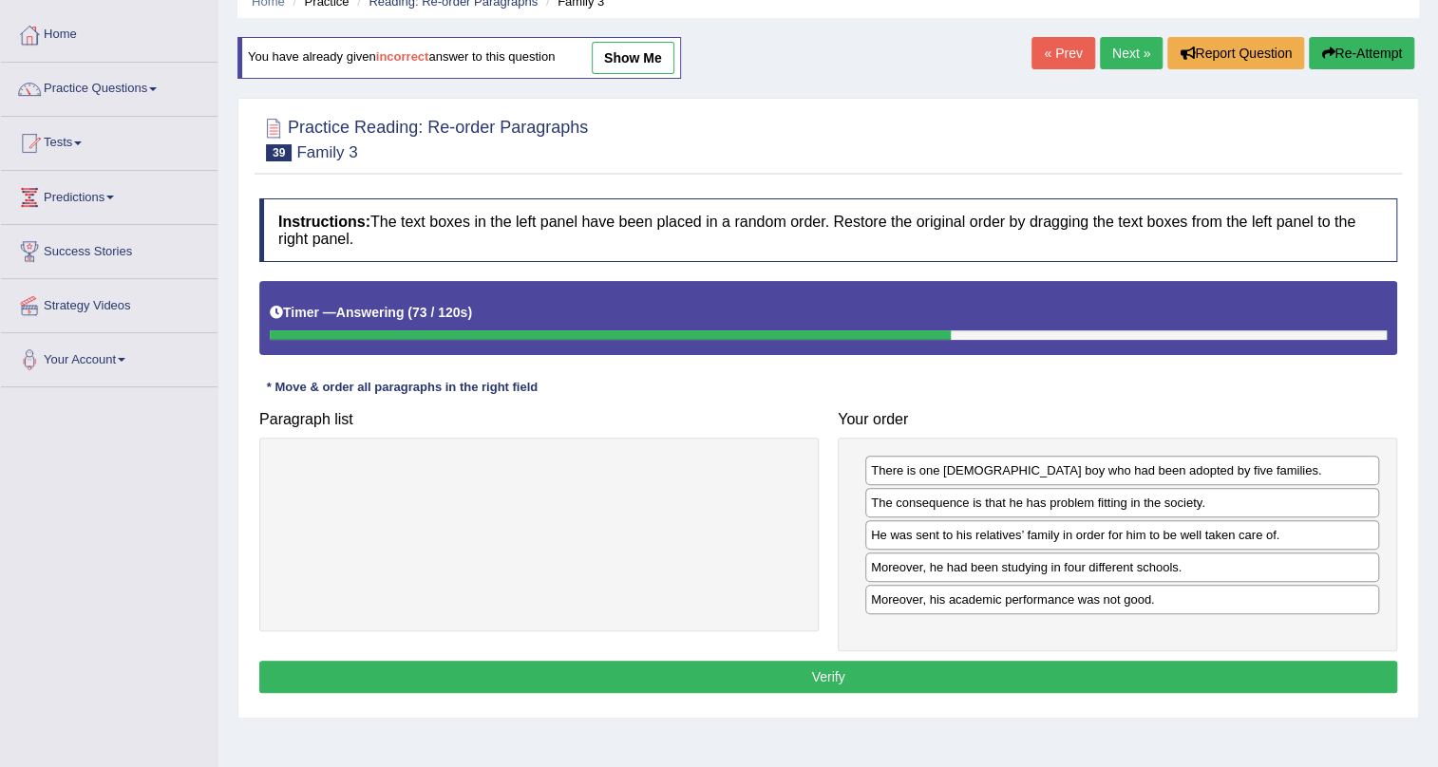
click at [816, 669] on button "Verify" at bounding box center [828, 677] width 1138 height 32
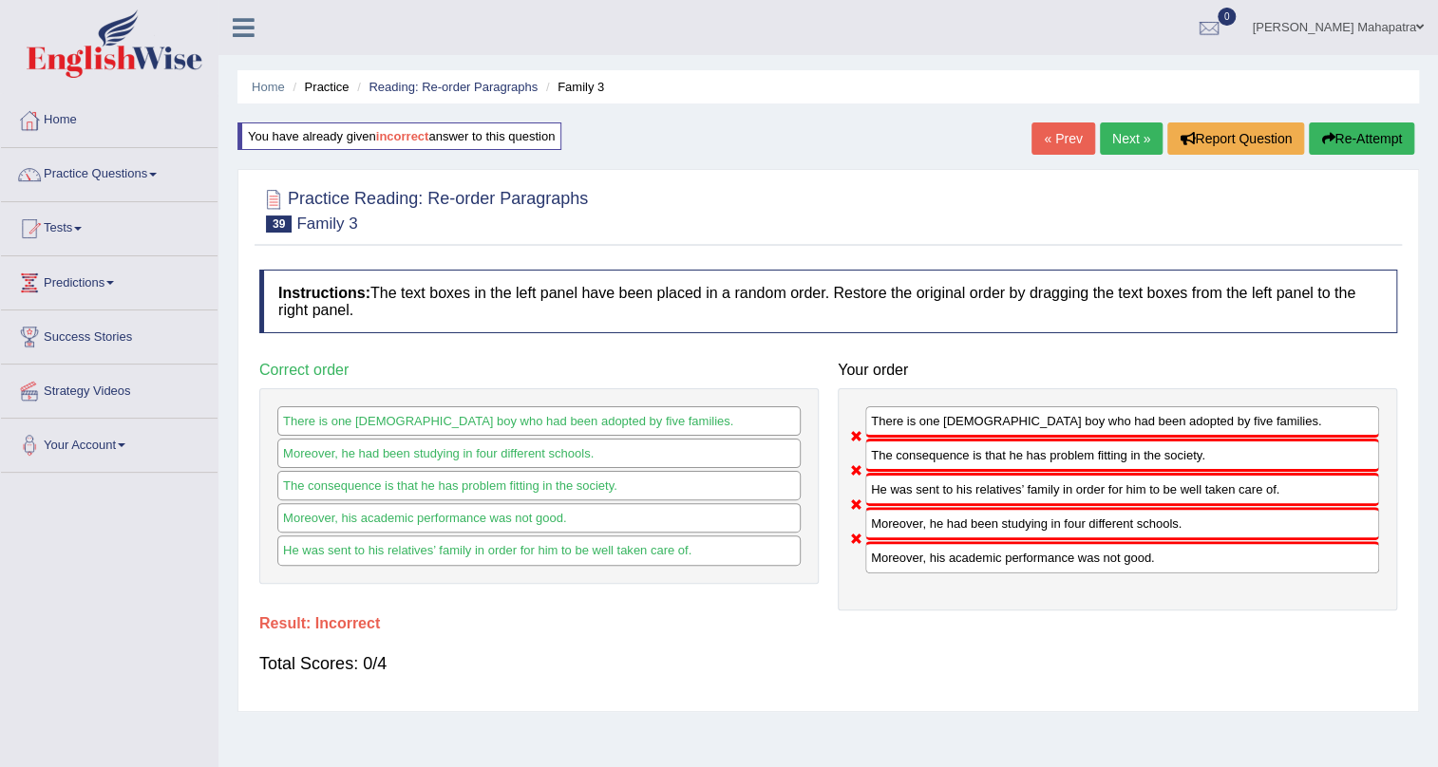
click at [1372, 155] on div "« Prev Next » Report Question Re-Attempt" at bounding box center [1224, 140] width 387 height 37
click at [1401, 131] on button "Re-Attempt" at bounding box center [1361, 138] width 105 height 32
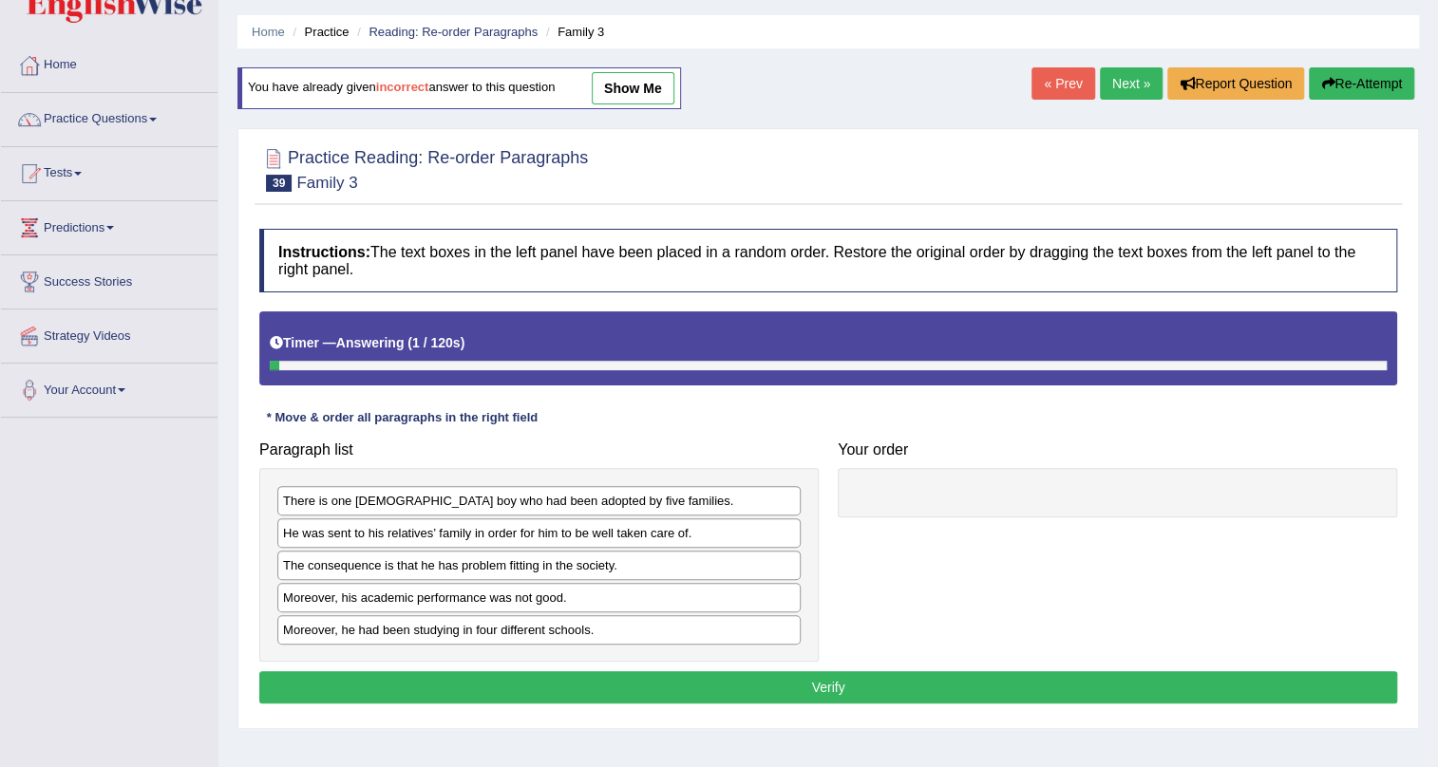
scroll to position [85, 0]
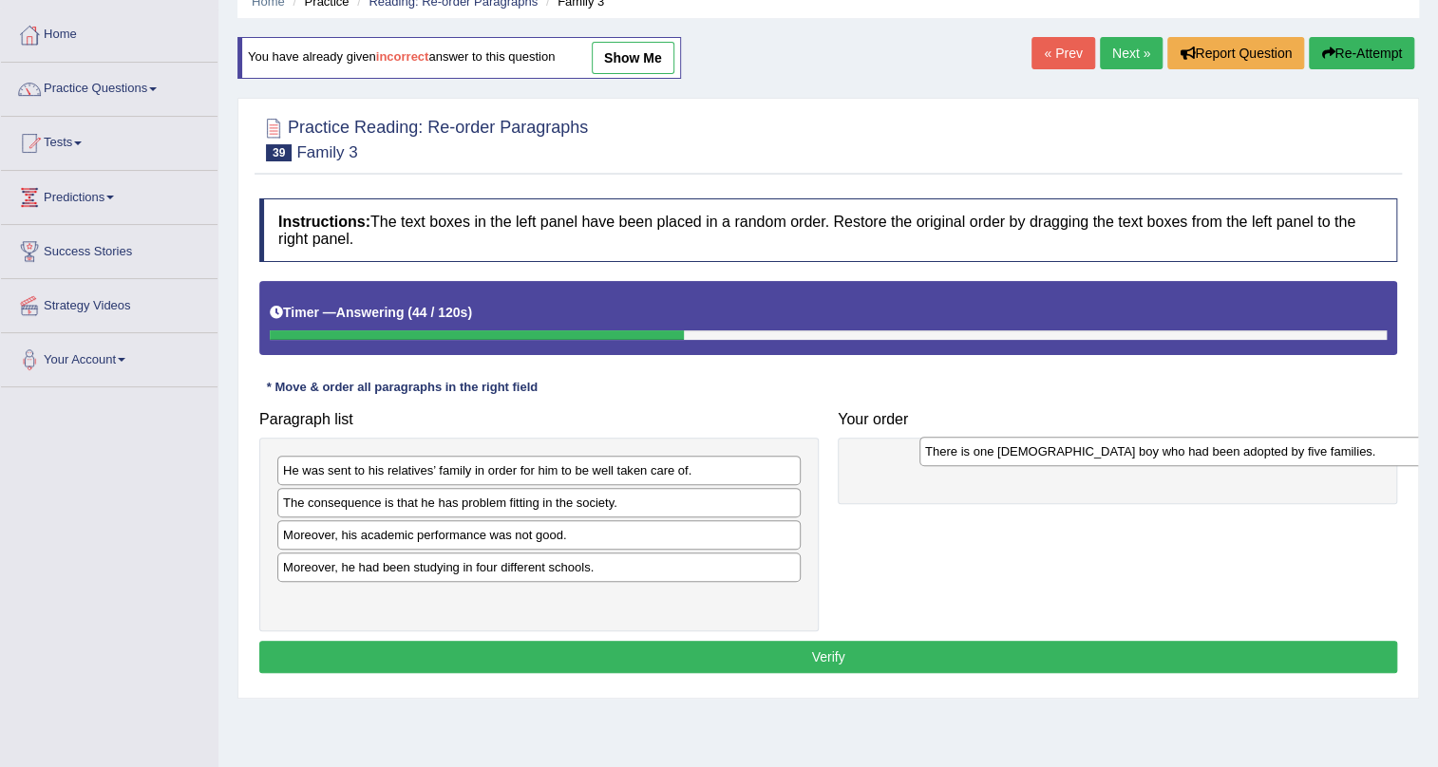
drag, startPoint x: 544, startPoint y: 462, endPoint x: 1186, endPoint y: 443, distance: 642.2
click at [1186, 443] on div "There is one [DEMOGRAPHIC_DATA] boy who had been adopted by five families." at bounding box center [1180, 451] width 523 height 29
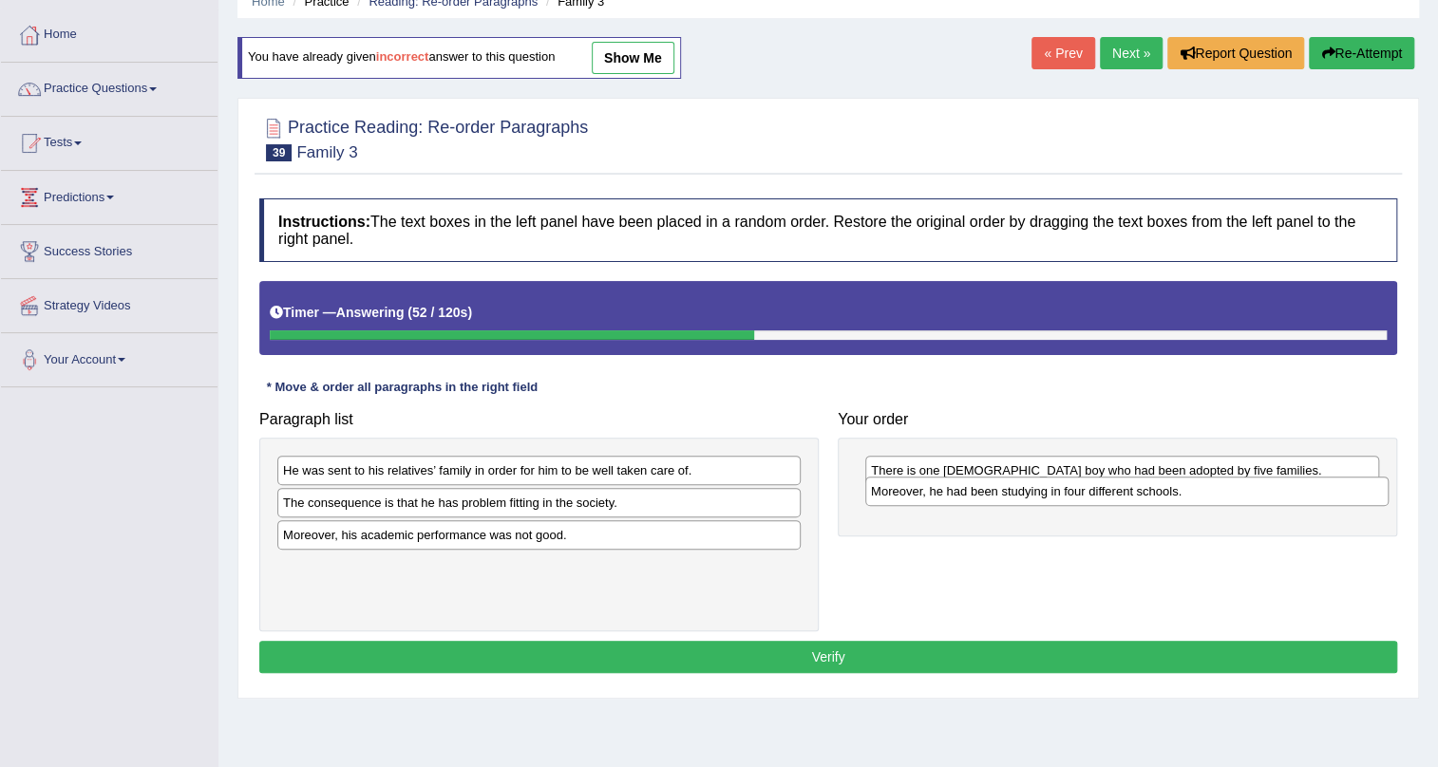
drag, startPoint x: 417, startPoint y: 574, endPoint x: 1005, endPoint y: 499, distance: 592.6
click at [1005, 499] on div "Moreover, he had been studying in four different schools." at bounding box center [1126, 491] width 523 height 29
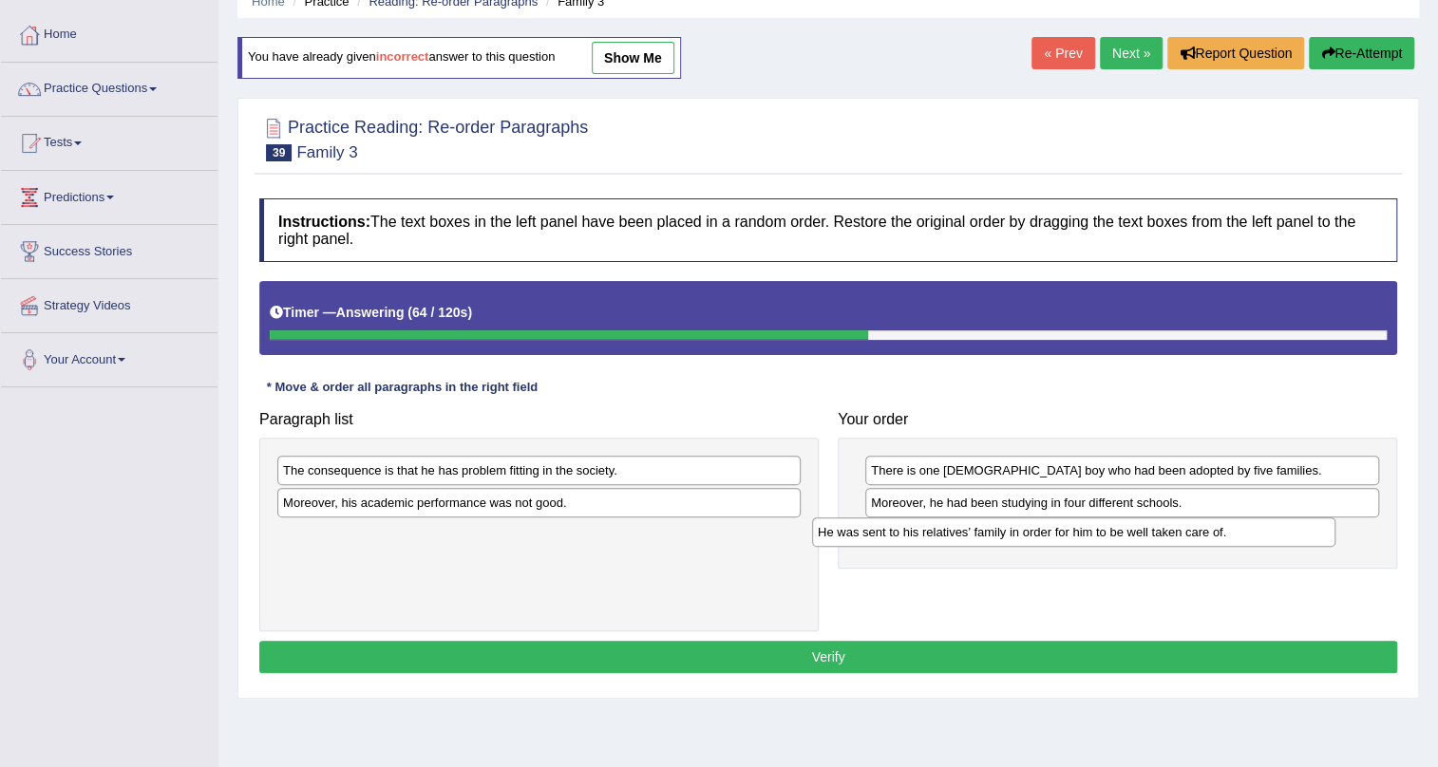
drag, startPoint x: 612, startPoint y: 464, endPoint x: 1147, endPoint y: 525, distance: 538.1
click at [1147, 525] on div "He was sent to his relatives’ family in order for him to be well taken care of." at bounding box center [1073, 532] width 523 height 29
click at [516, 474] on div "The consequence is that he has problem fitting in the society." at bounding box center [538, 470] width 523 height 29
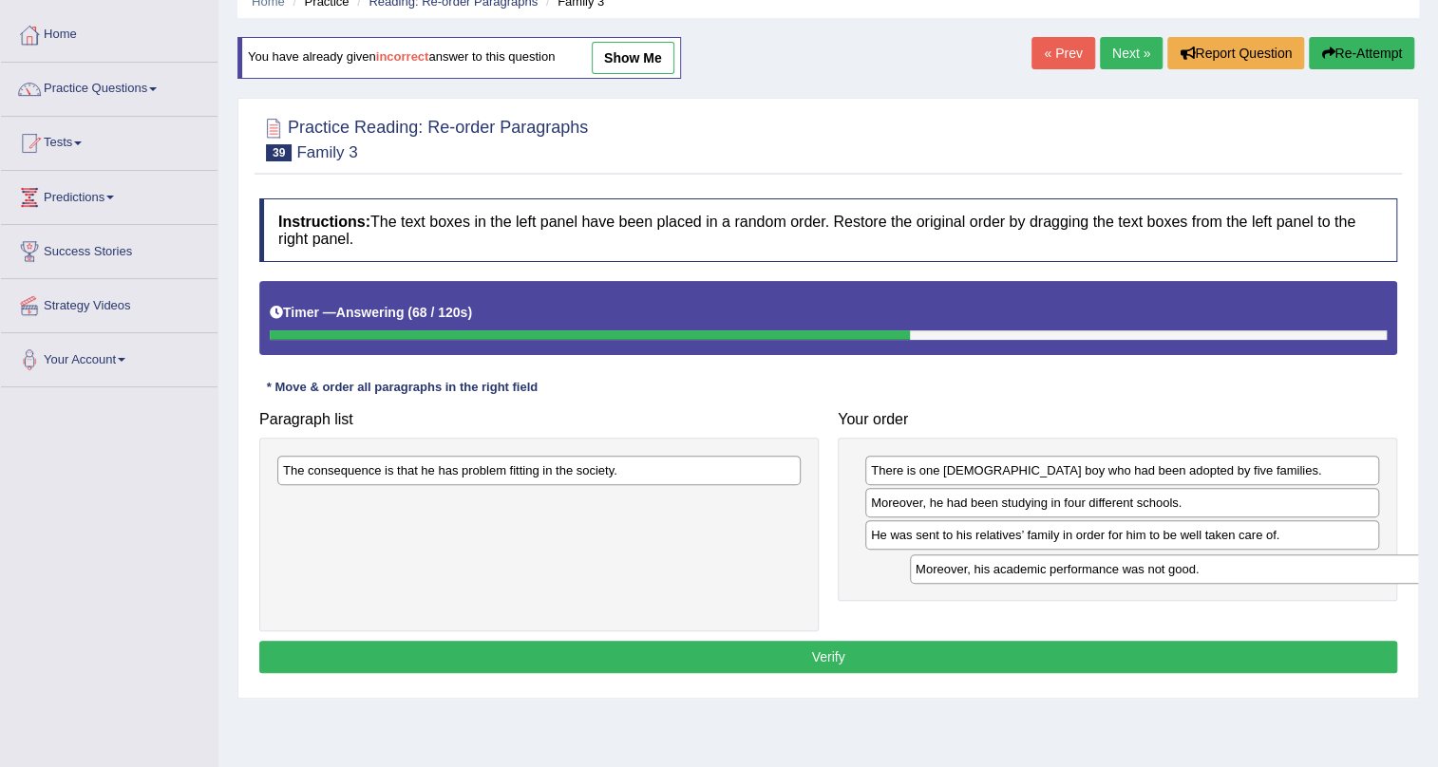
drag, startPoint x: 513, startPoint y: 498, endPoint x: 1145, endPoint y: 564, distance: 635.9
click at [1145, 564] on div "Moreover, his academic performance was not good." at bounding box center [1171, 569] width 523 height 29
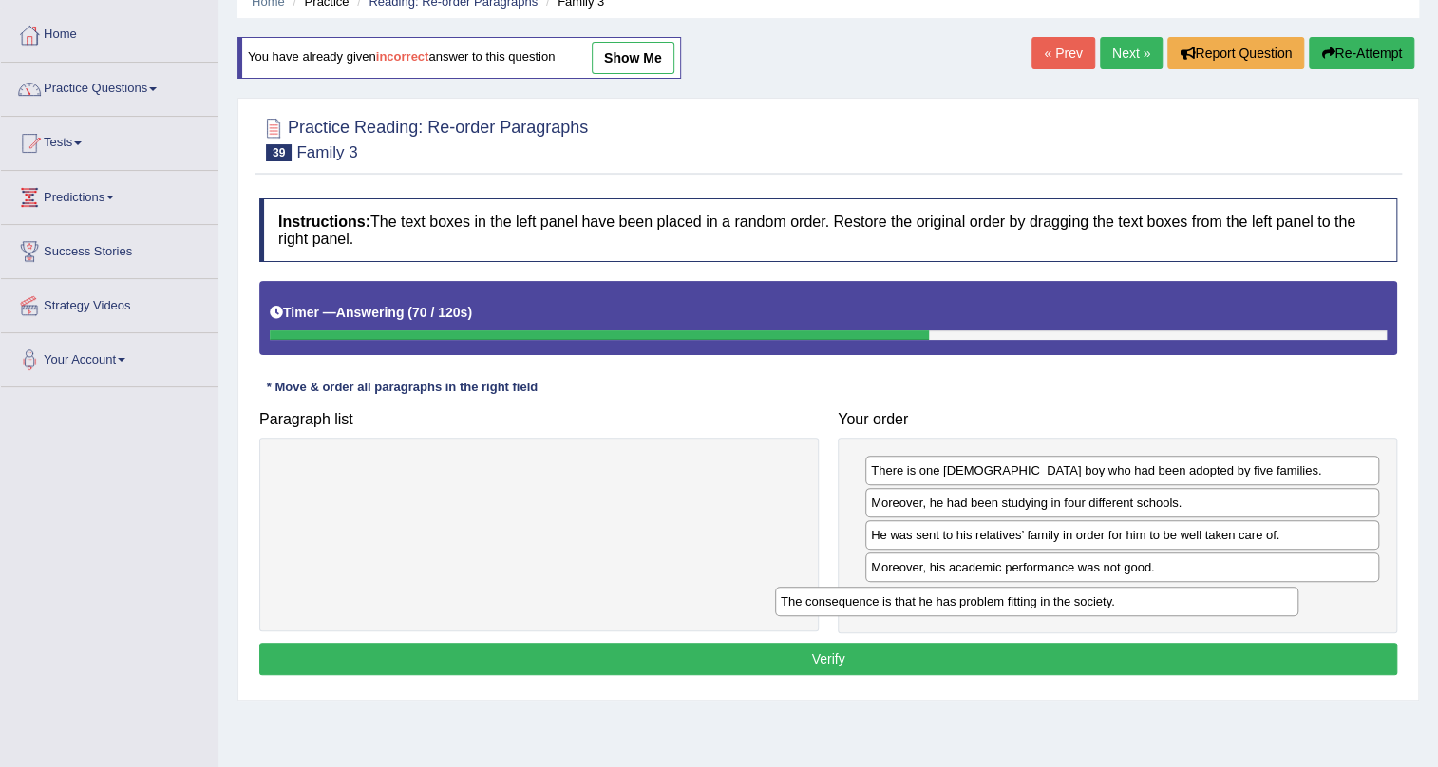
drag, startPoint x: 570, startPoint y: 475, endPoint x: 1074, endPoint y: 599, distance: 519.3
click at [1074, 599] on div "The consequence is that he has problem fitting in the society." at bounding box center [1036, 601] width 523 height 29
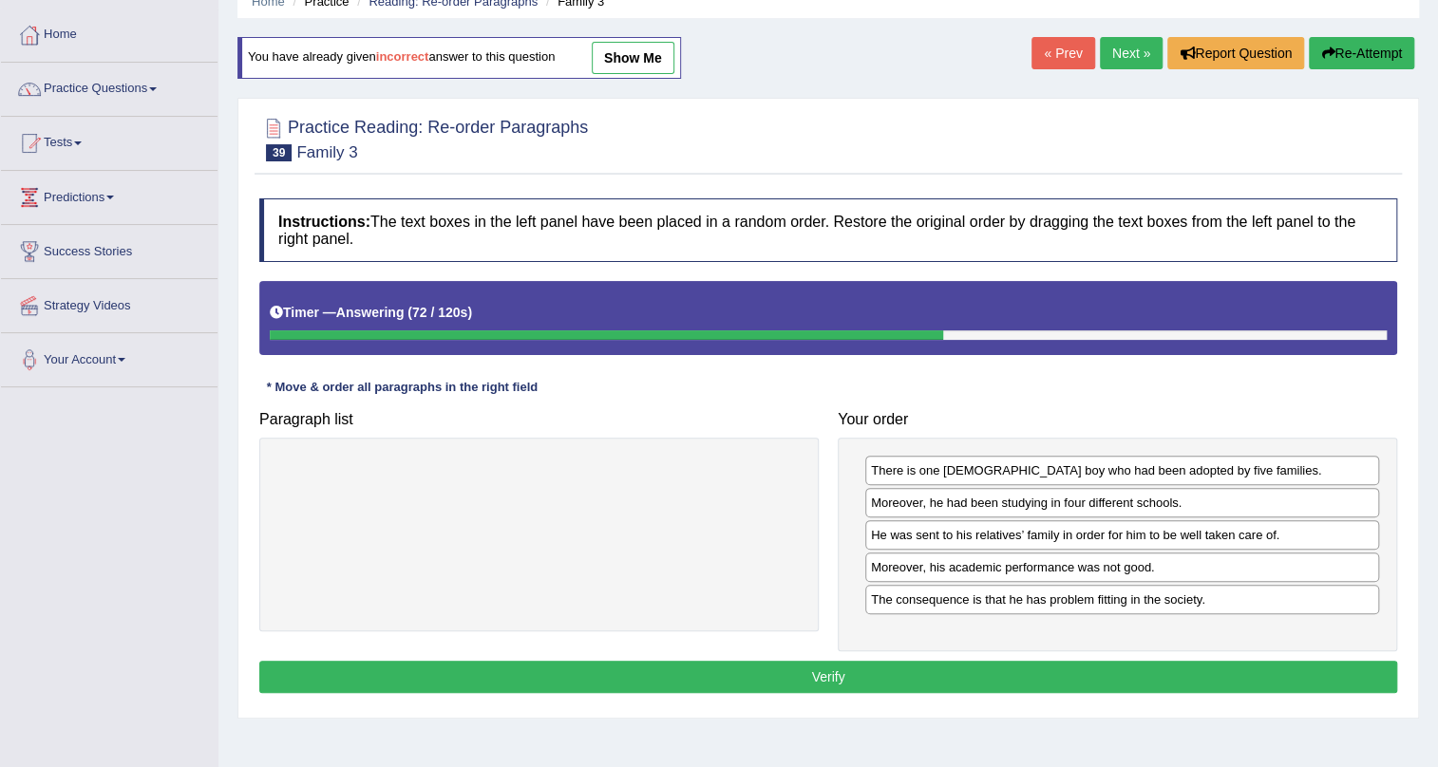
click at [706, 673] on button "Verify" at bounding box center [828, 677] width 1138 height 32
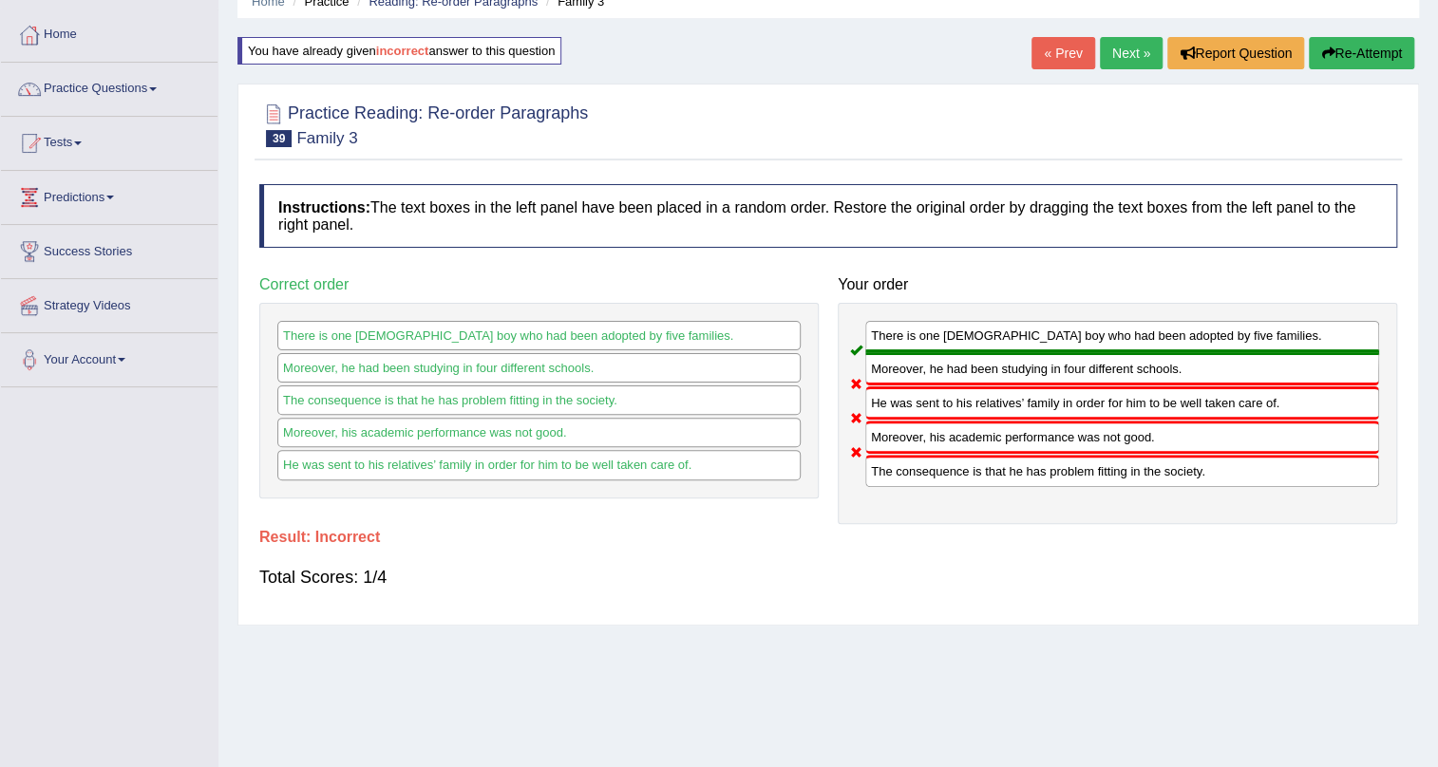
click at [1311, 63] on button "Re-Attempt" at bounding box center [1361, 53] width 105 height 32
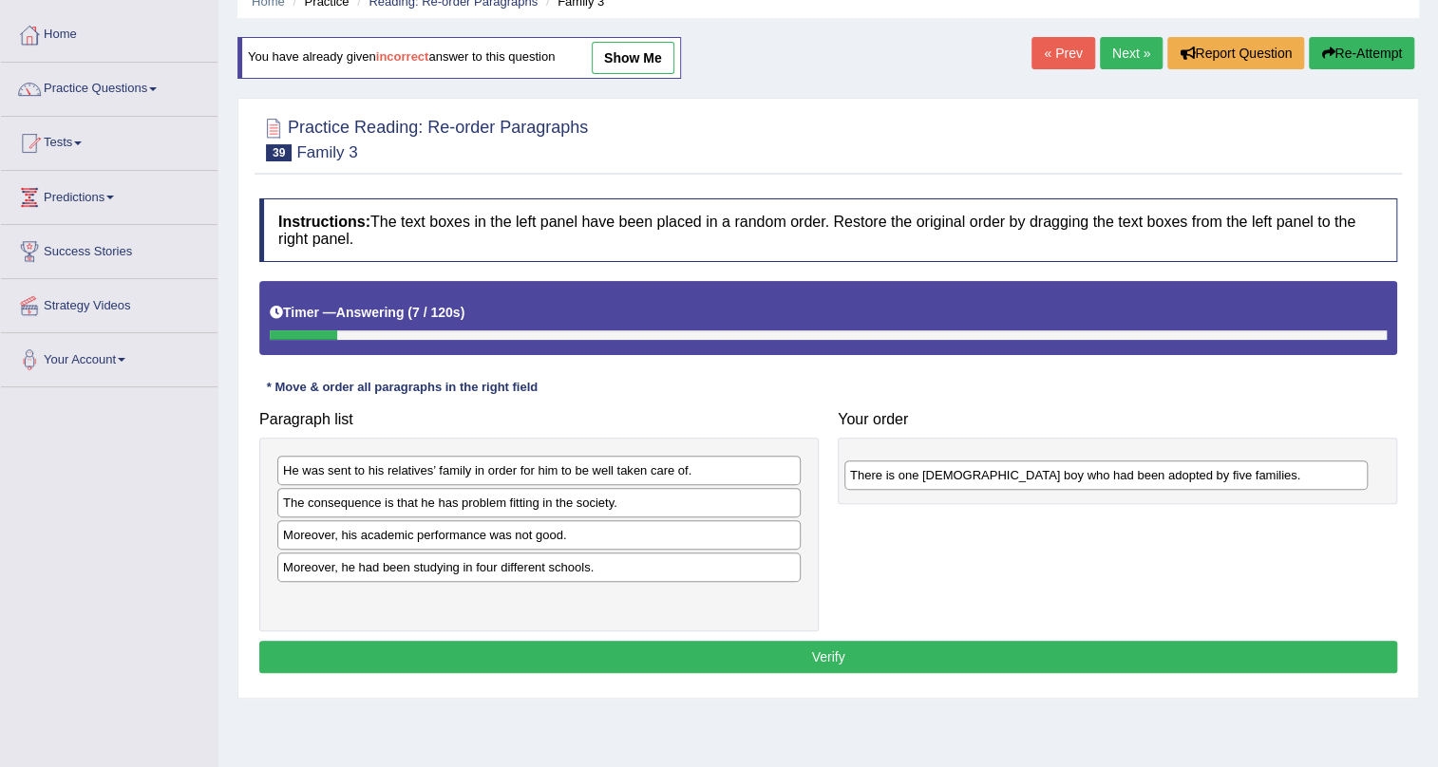
drag, startPoint x: 430, startPoint y: 468, endPoint x: 997, endPoint y: 473, distance: 566.9
click at [997, 473] on div "There is one 11-year-old boy who had been adopted by five families." at bounding box center [1105, 475] width 523 height 29
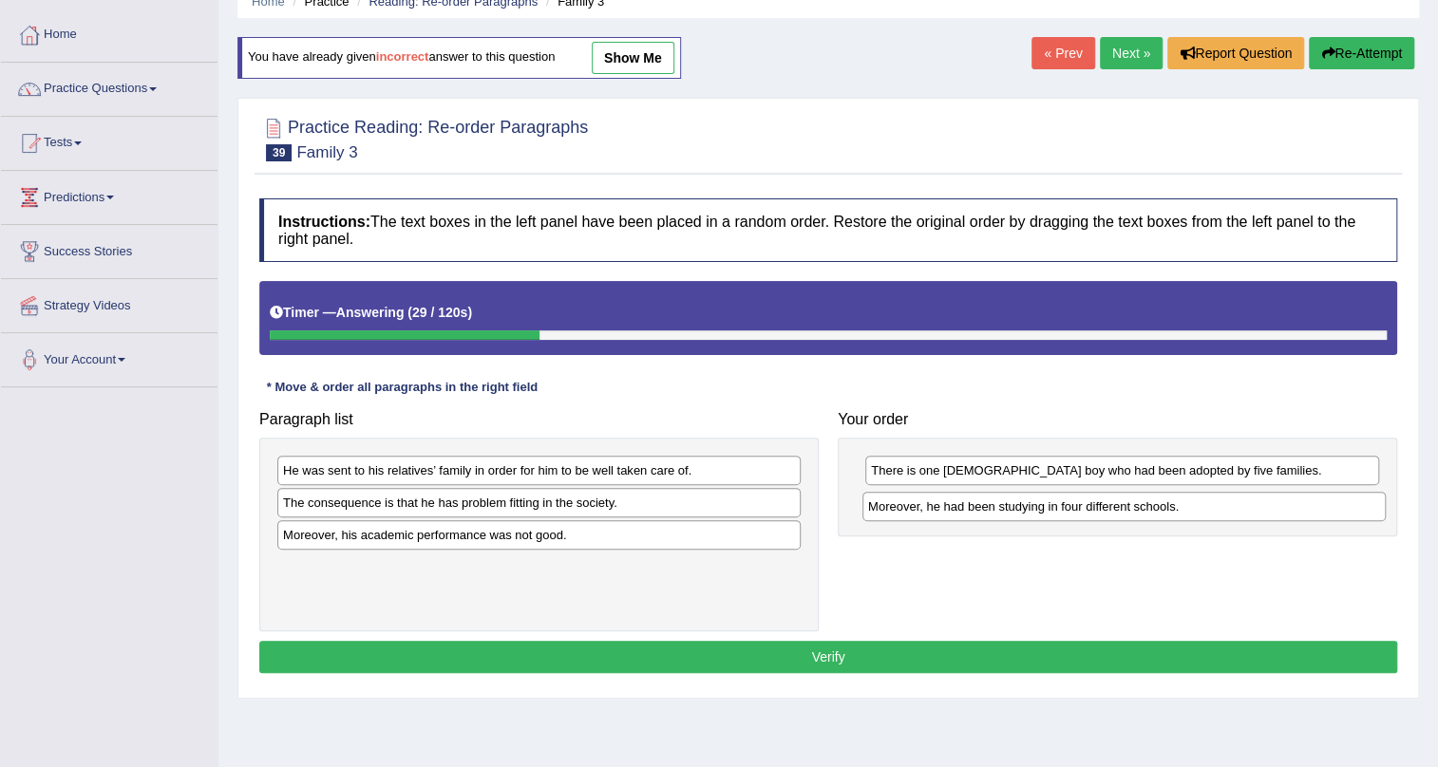
drag, startPoint x: 472, startPoint y: 564, endPoint x: 1057, endPoint y: 504, distance: 588.0
click at [1057, 504] on div "Moreover, he had been studying in four different schools." at bounding box center [1123, 506] width 523 height 29
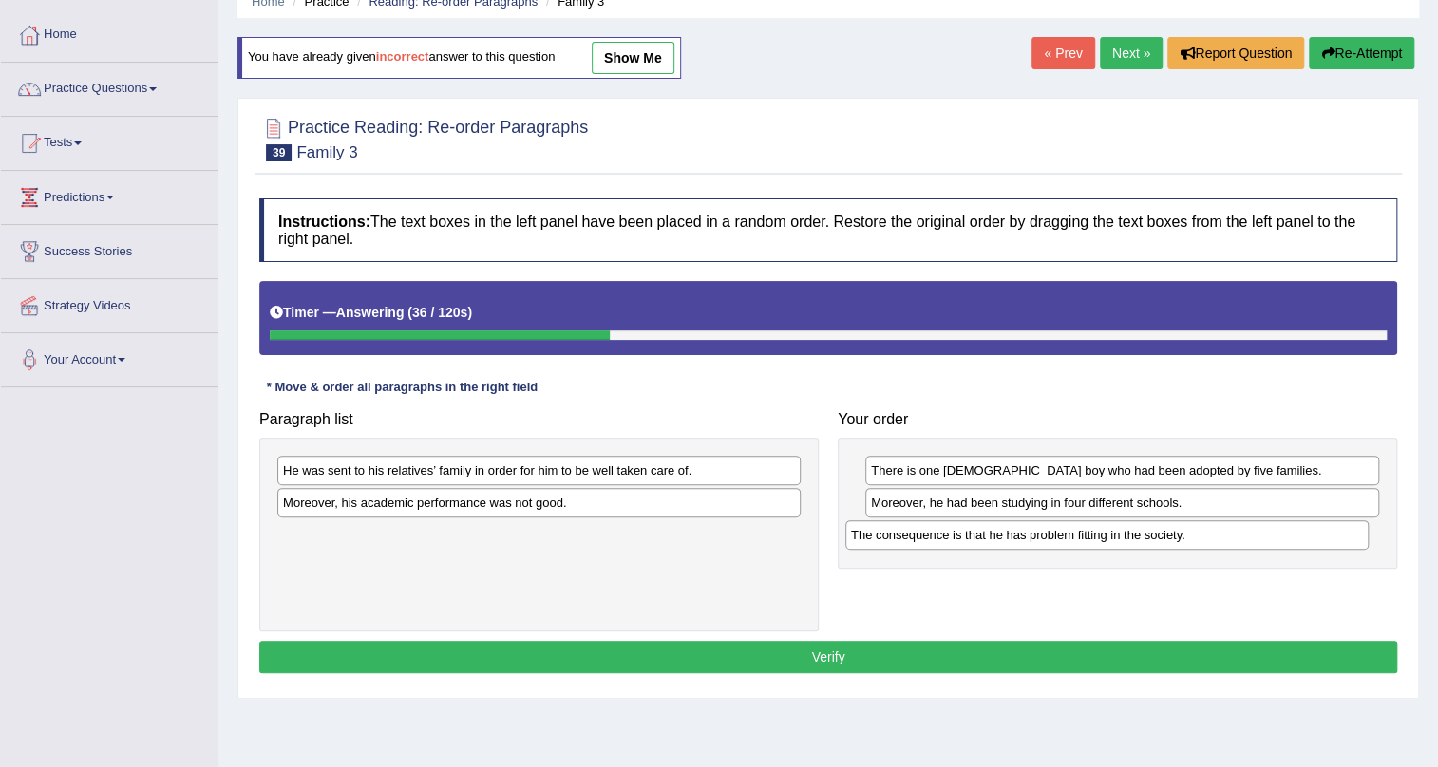
drag, startPoint x: 479, startPoint y: 498, endPoint x: 1046, endPoint y: 531, distance: 568.8
click at [1046, 531] on div "The consequence is that he has problem fitting in the society." at bounding box center [1106, 534] width 523 height 29
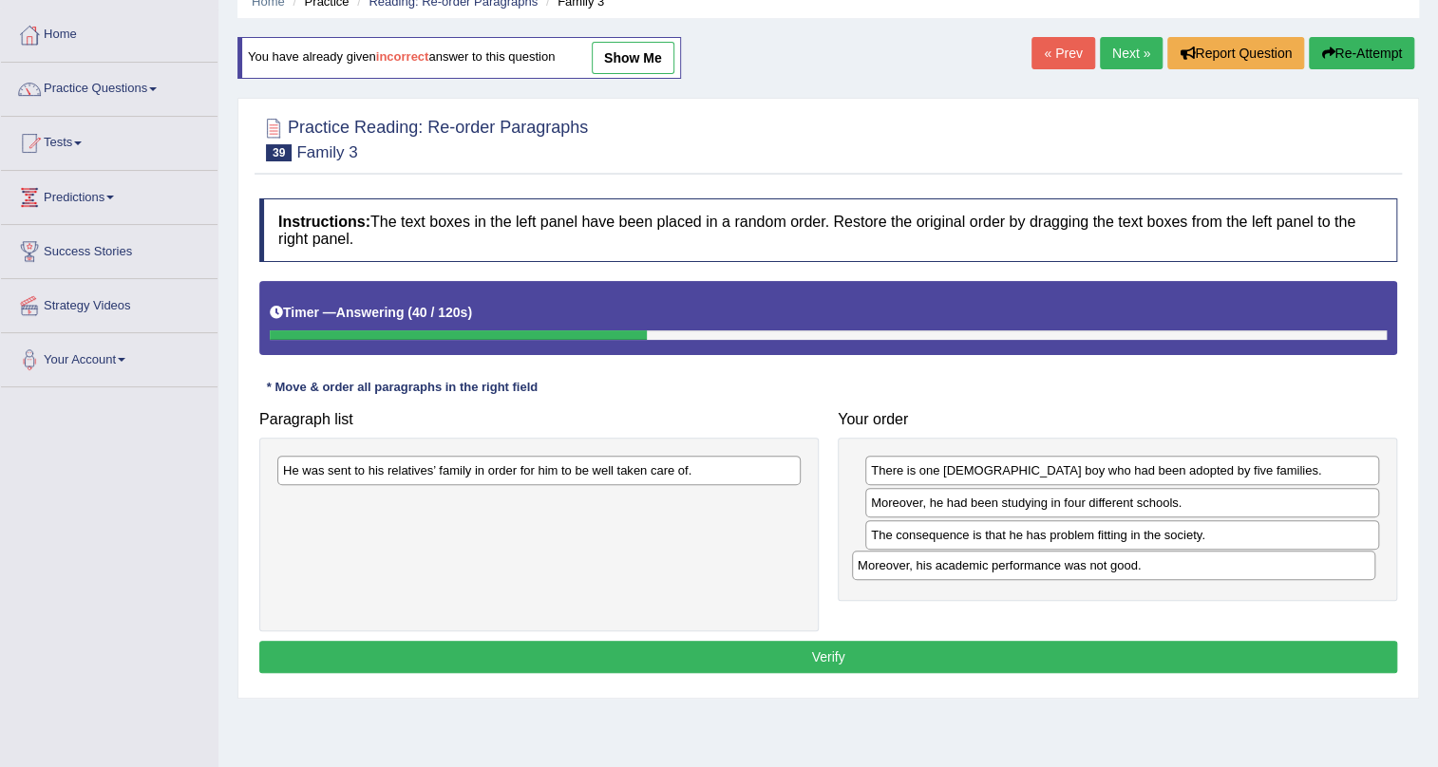
drag, startPoint x: 408, startPoint y: 507, endPoint x: 983, endPoint y: 570, distance: 577.9
click at [983, 570] on div "Moreover, his academic performance was not good." at bounding box center [1113, 565] width 523 height 29
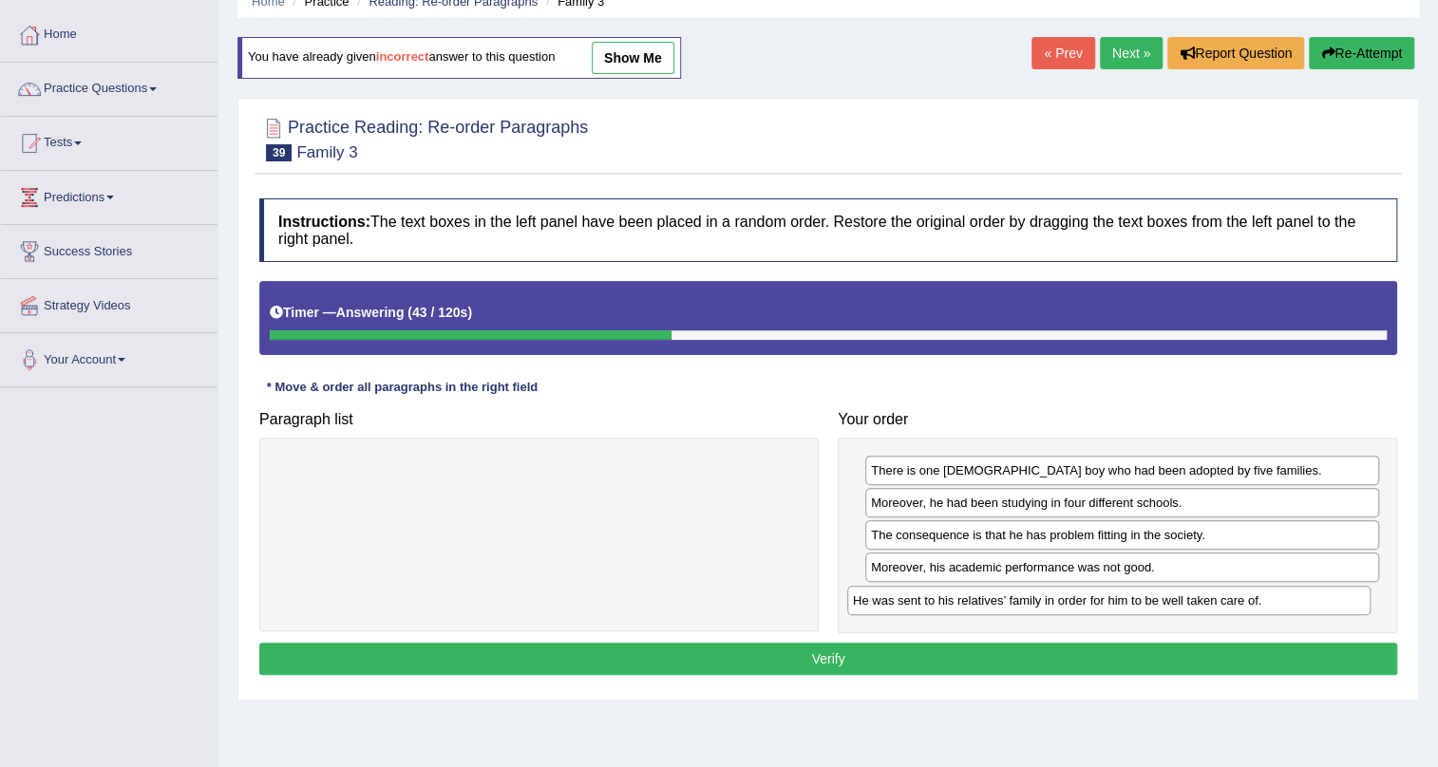
drag, startPoint x: 541, startPoint y: 466, endPoint x: 1111, endPoint y: 596, distance: 584.4
click at [1111, 596] on div "He was sent to his relatives’ family in order for him to be well taken care of." at bounding box center [1108, 600] width 523 height 29
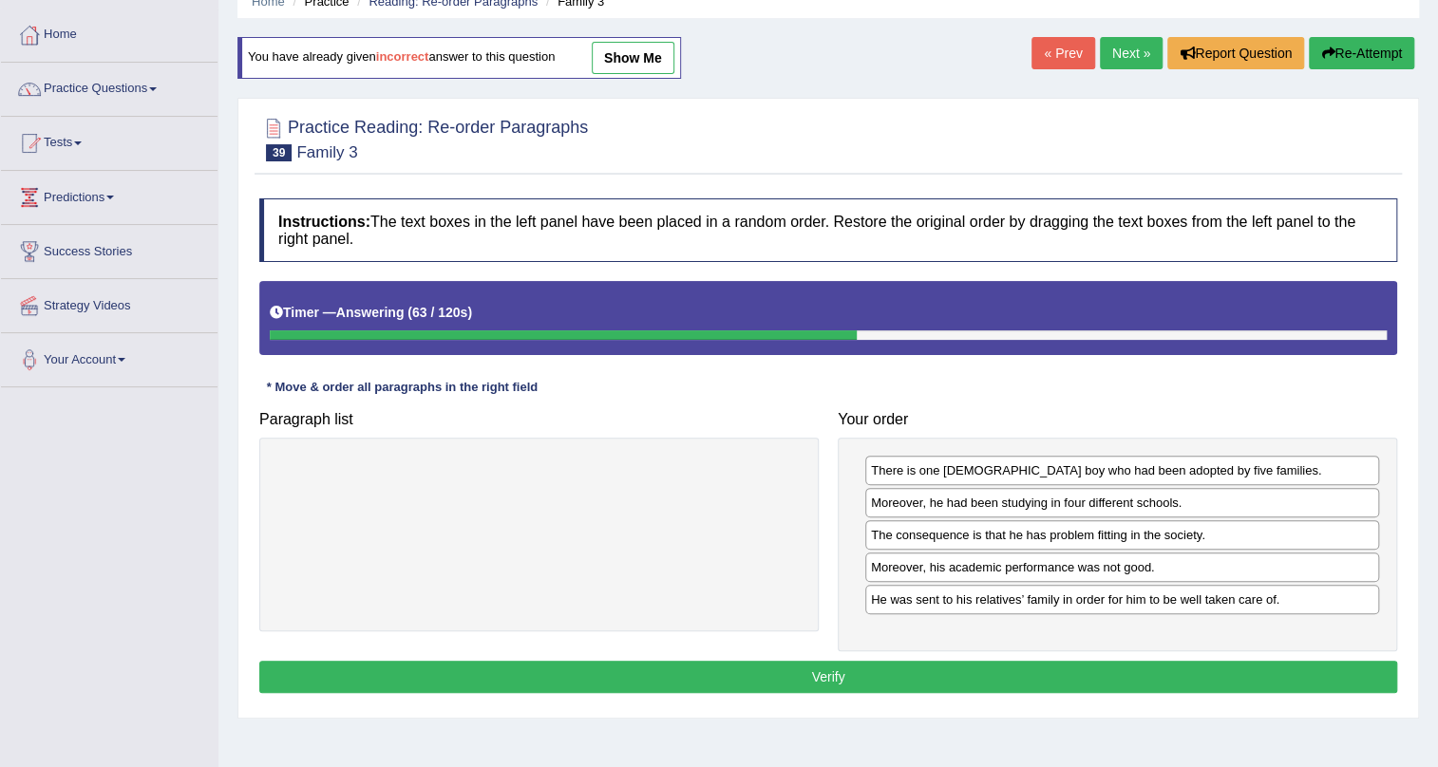
click at [873, 688] on button "Verify" at bounding box center [828, 677] width 1138 height 32
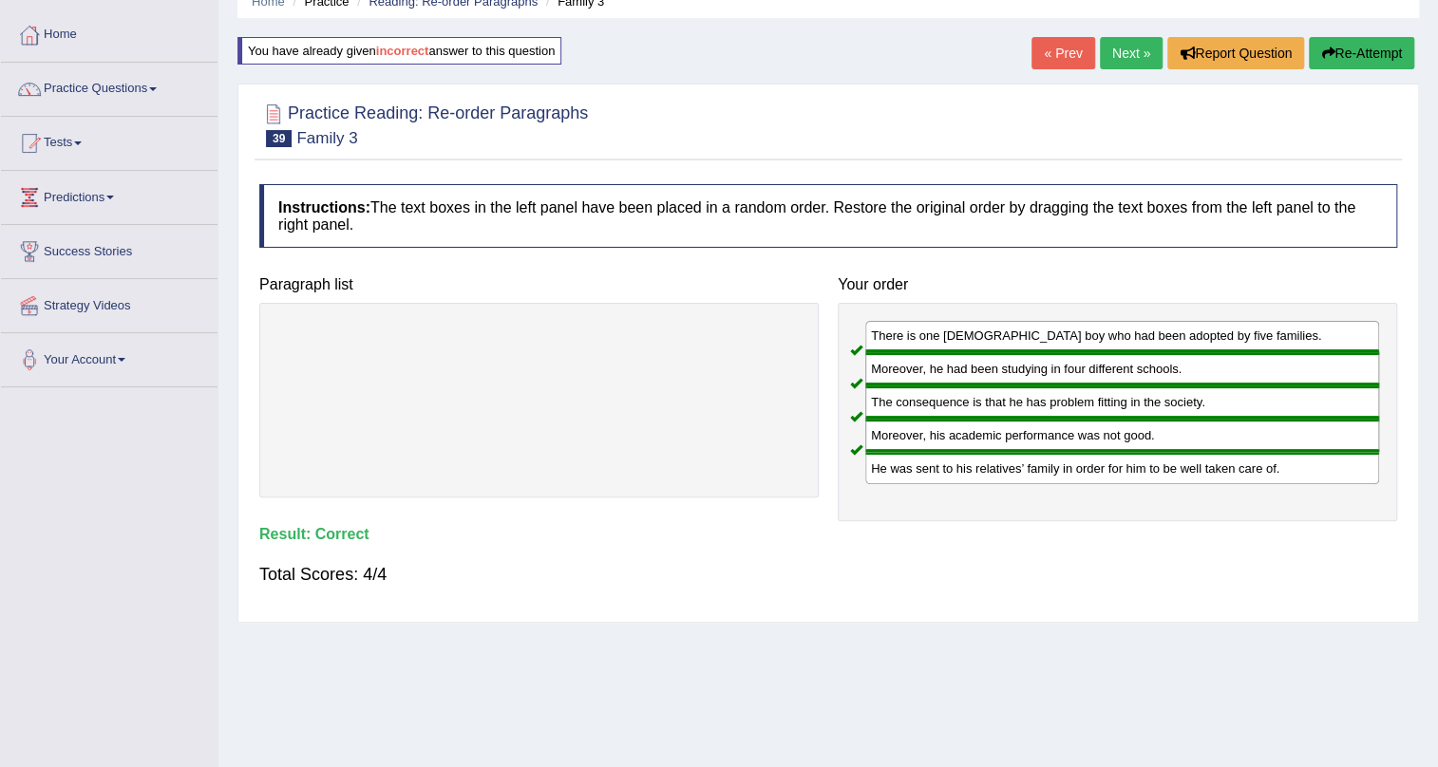
click at [1115, 48] on link "Next »" at bounding box center [1131, 53] width 63 height 32
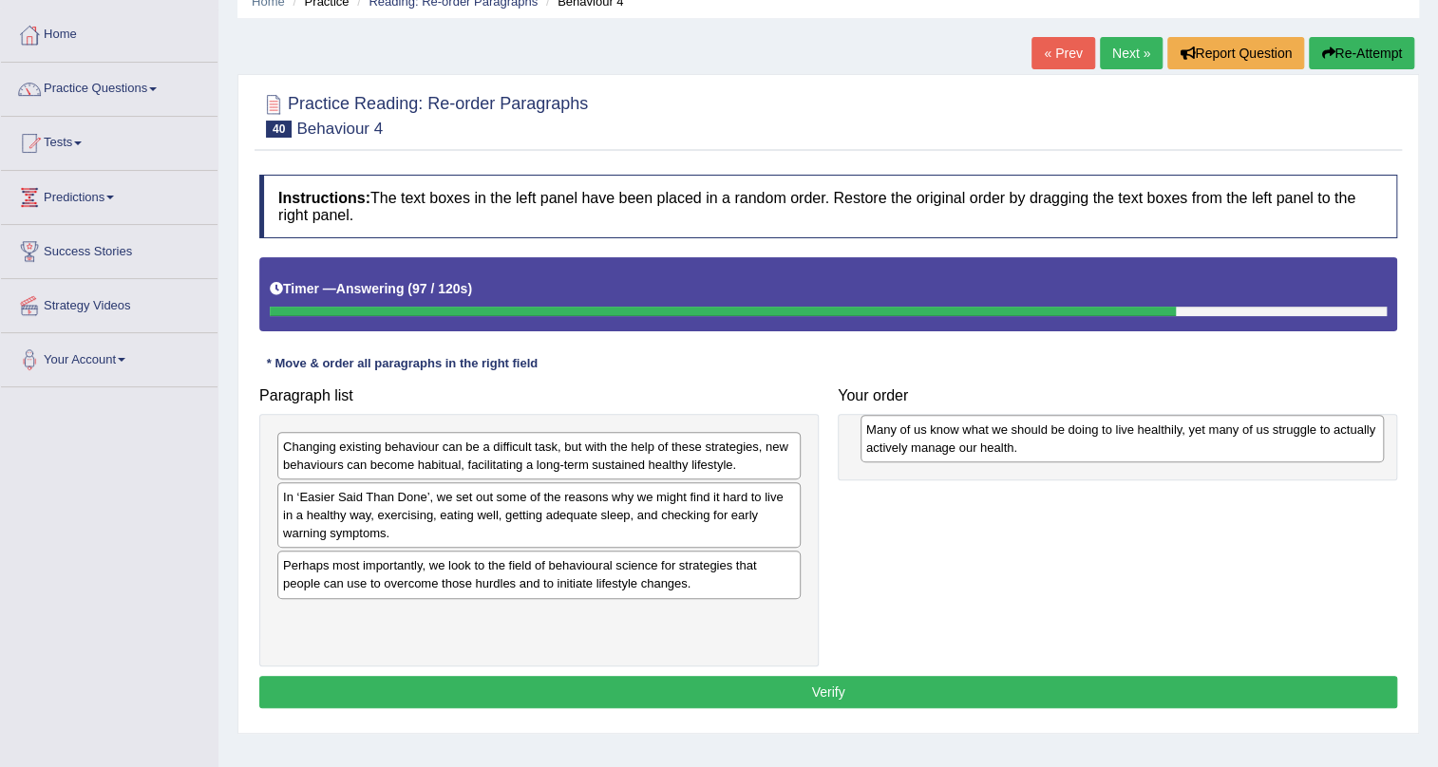
drag, startPoint x: 573, startPoint y: 622, endPoint x: 1150, endPoint y: 458, distance: 600.3
click at [1150, 458] on div "Many of us know what we should be doing to live healthily, yet many of us strug…" at bounding box center [1121, 438] width 523 height 47
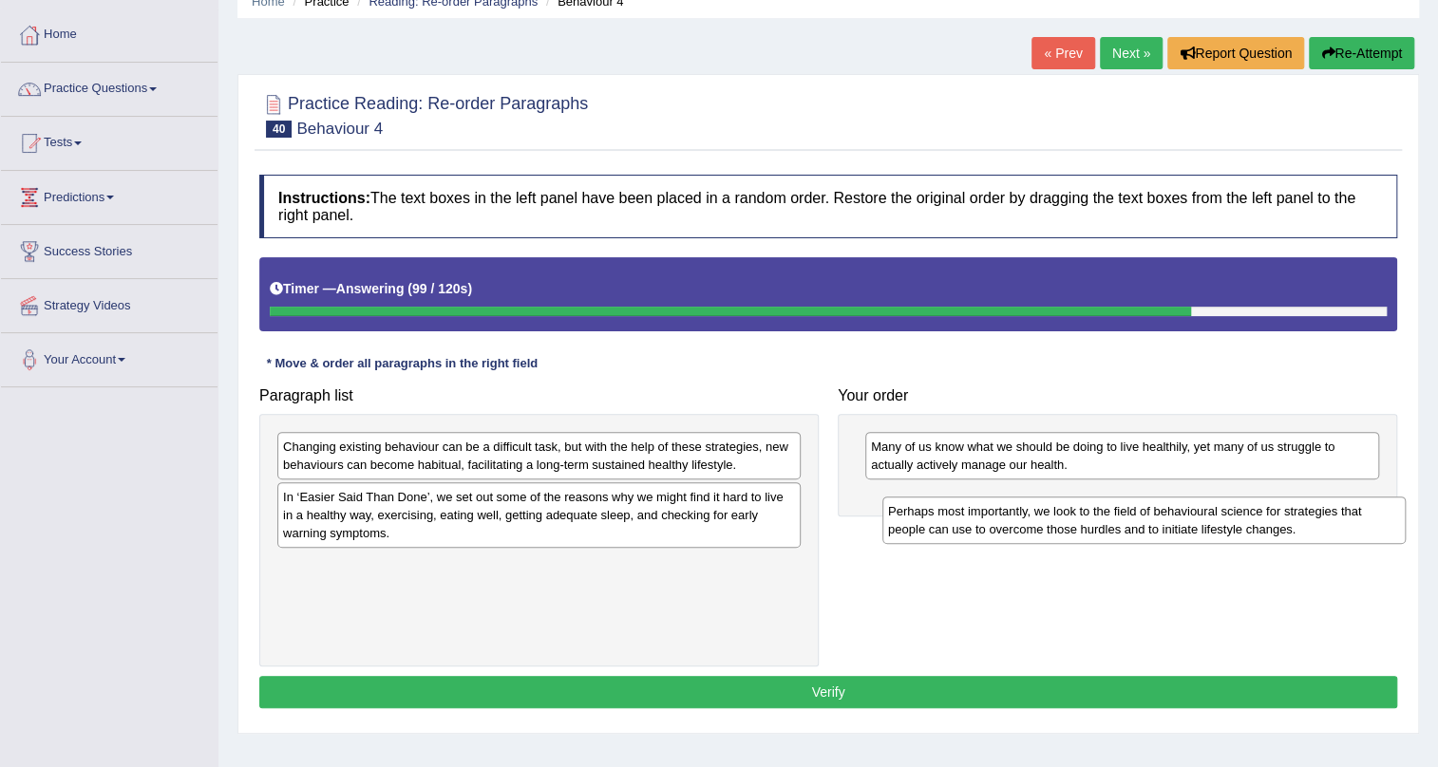
drag, startPoint x: 386, startPoint y: 588, endPoint x: 998, endPoint y: 528, distance: 614.4
click at [998, 528] on div "Perhaps most importantly, we look to the field of behavioural science for strat…" at bounding box center [1143, 520] width 523 height 47
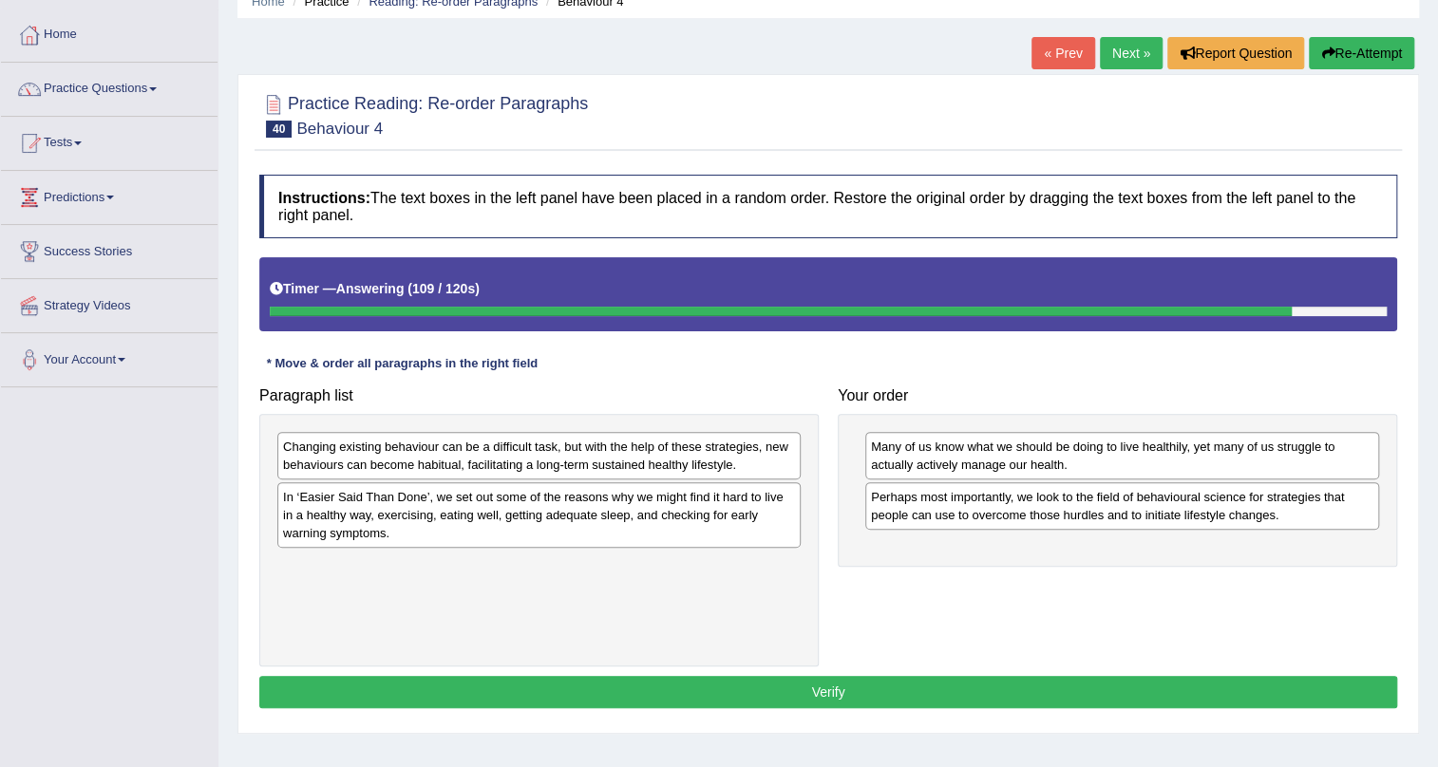
click at [1352, 55] on button "Re-Attempt" at bounding box center [1361, 53] width 105 height 32
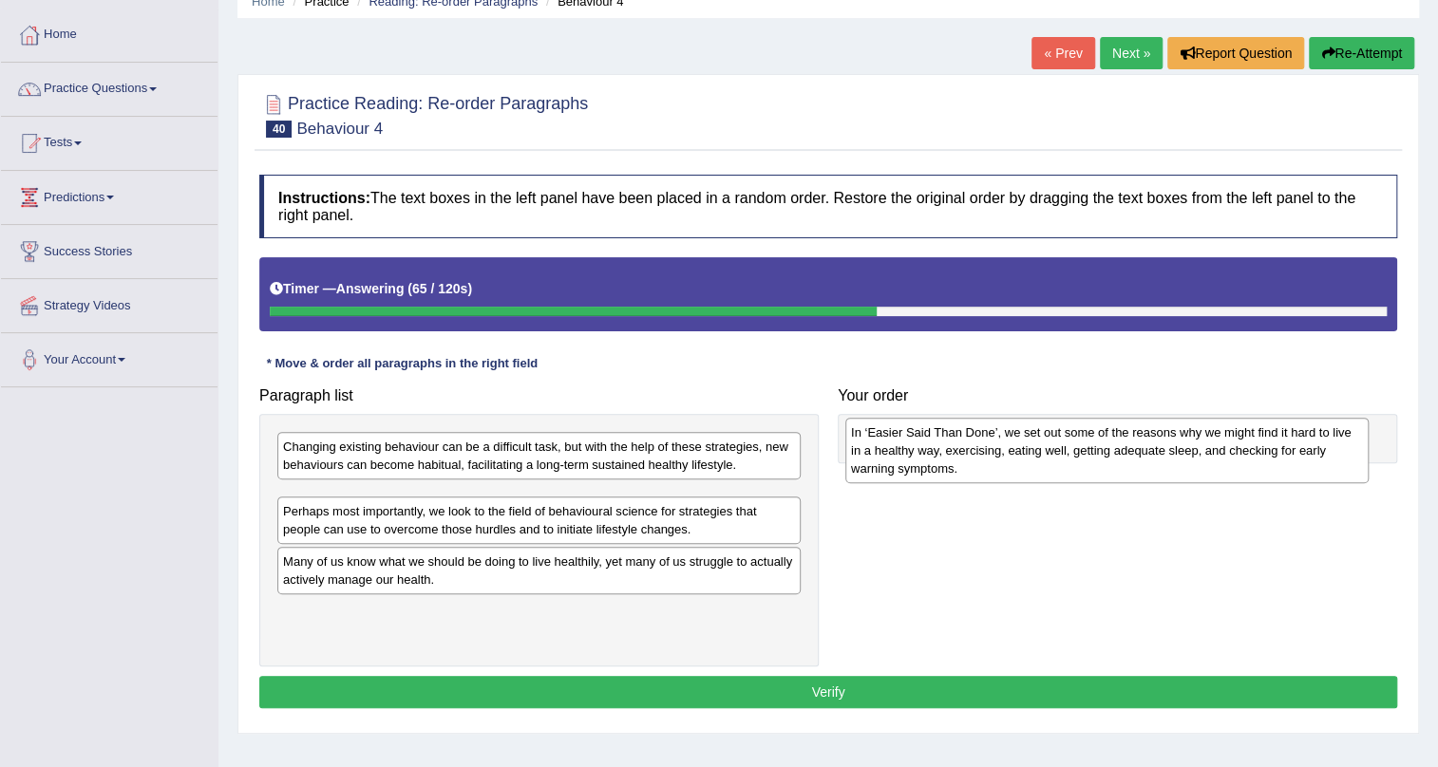
drag, startPoint x: 574, startPoint y: 528, endPoint x: 1149, endPoint y: 461, distance: 579.4
click at [1149, 461] on div "In ‘Easier Said Than Done’, we set out some of the reasons why we might find it…" at bounding box center [1106, 451] width 523 height 66
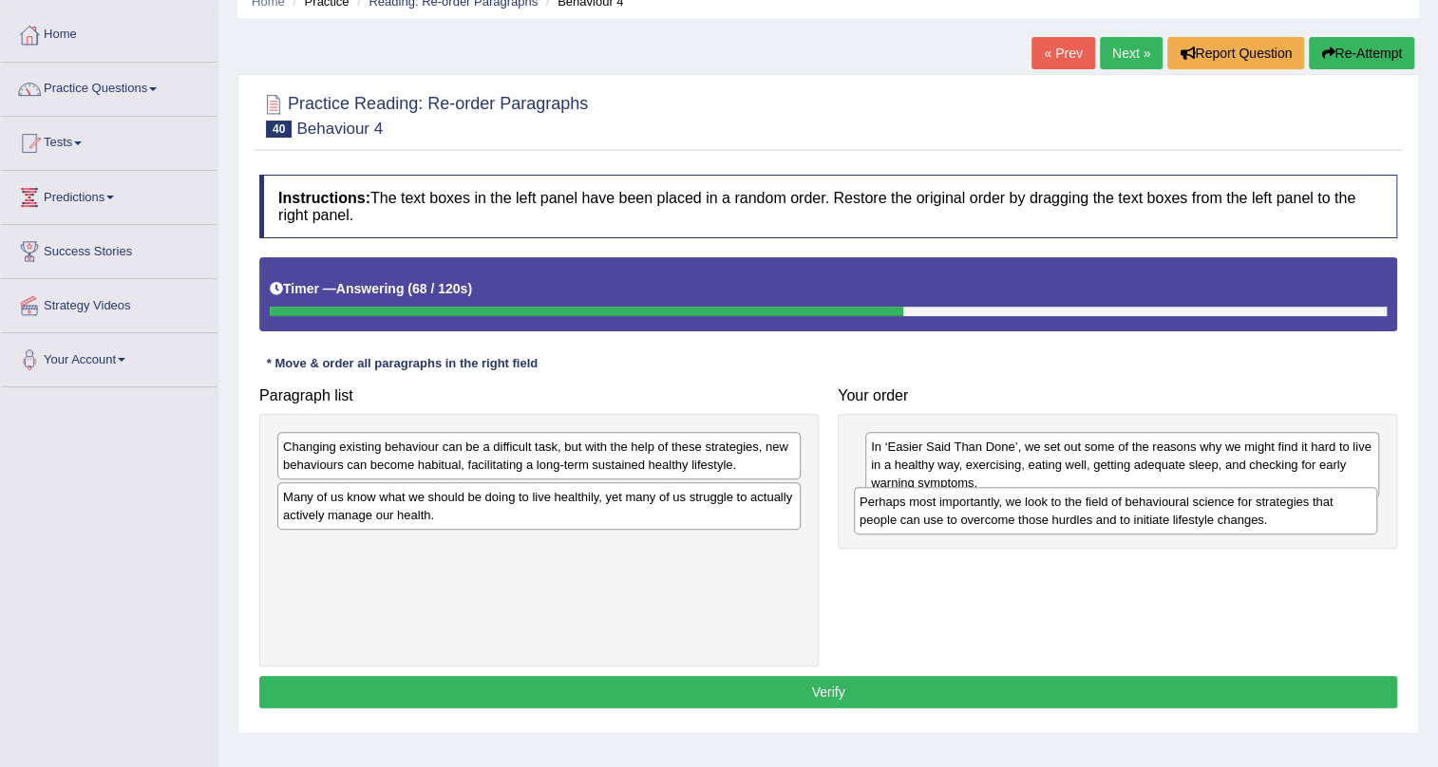
drag, startPoint x: 443, startPoint y: 499, endPoint x: 1019, endPoint y: 504, distance: 576.4
click at [1019, 504] on div "Perhaps most importantly, we look to the field of behavioural science for strat…" at bounding box center [1115, 510] width 523 height 47
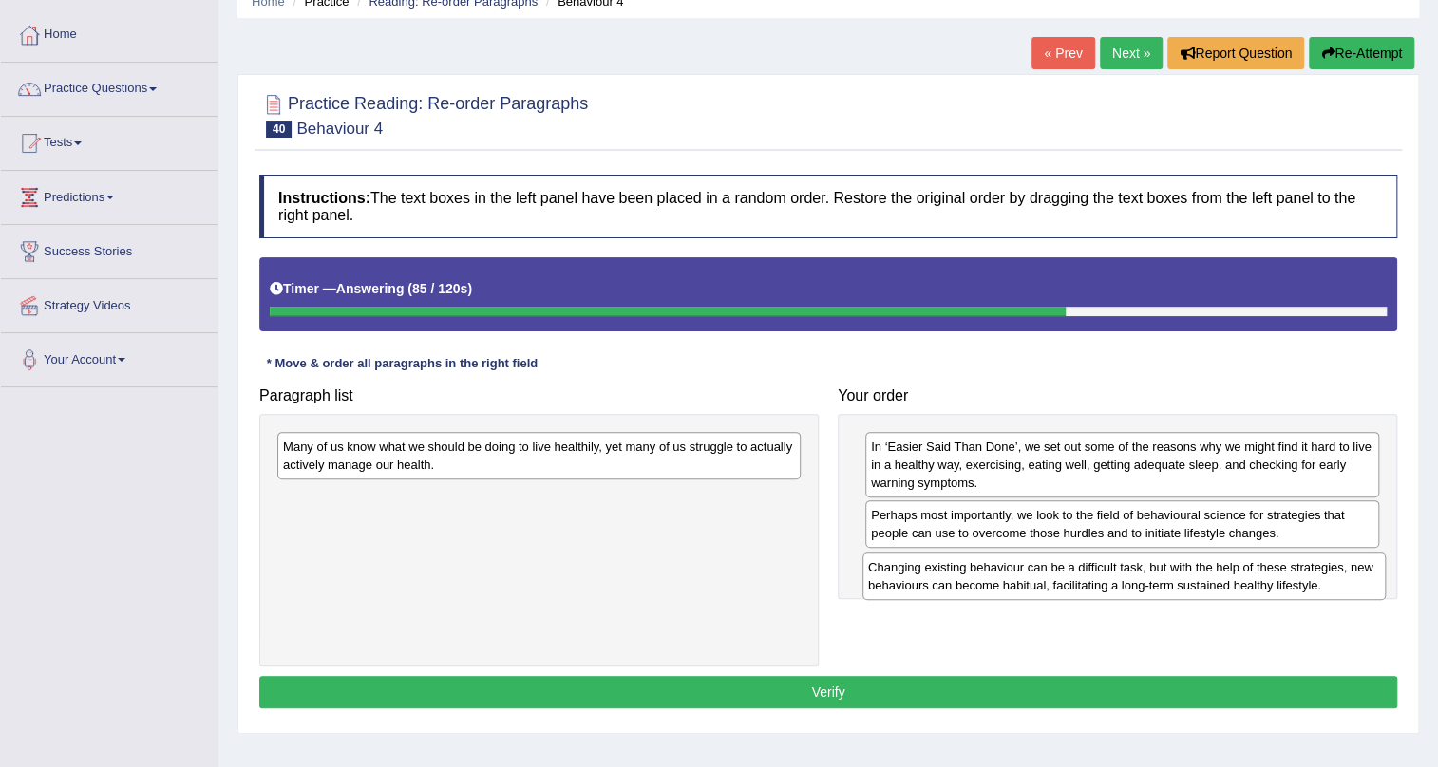
drag, startPoint x: 555, startPoint y: 460, endPoint x: 1139, endPoint y: 580, distance: 597.2
click at [1139, 580] on div "Changing existing behaviour can be a difficult task, but with the help of these…" at bounding box center [1123, 576] width 523 height 47
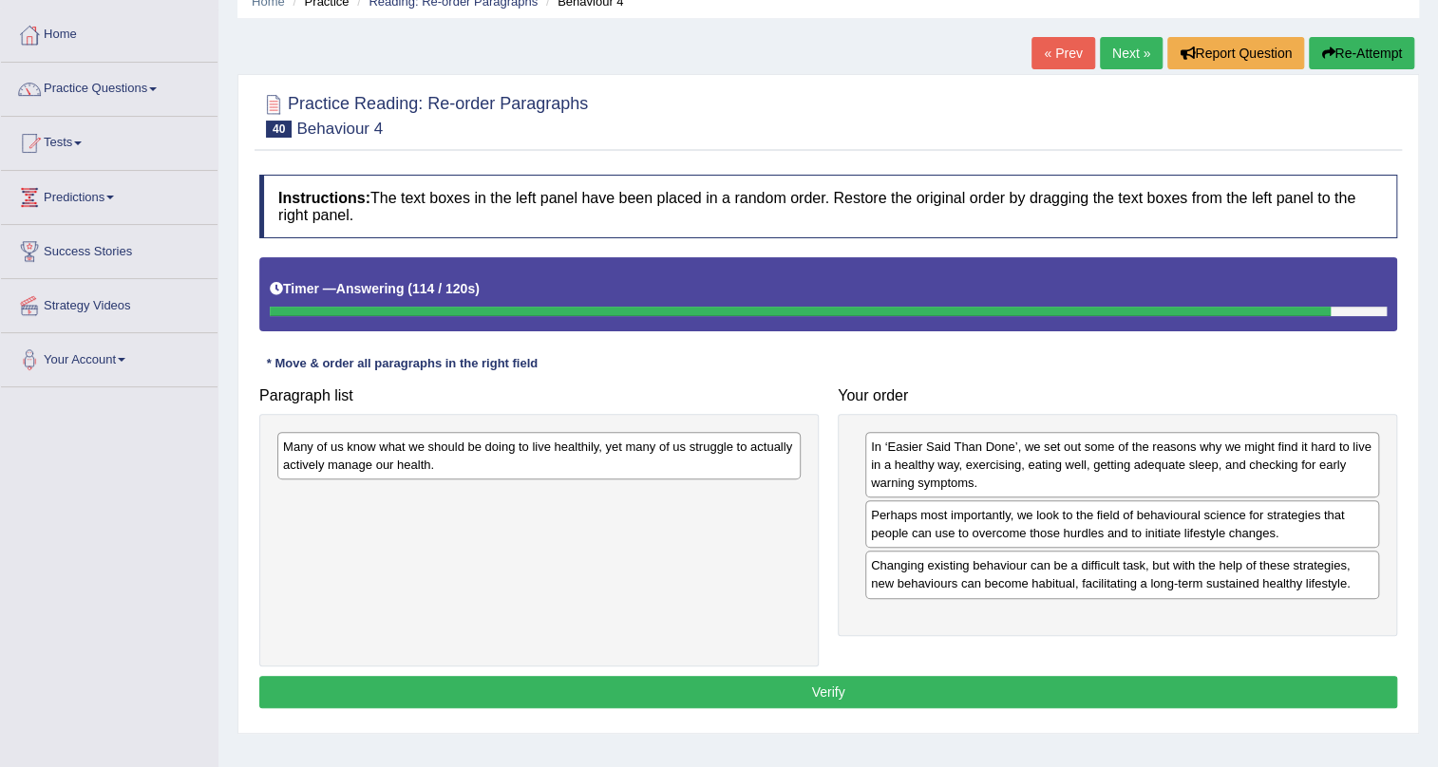
click at [1371, 61] on button "Re-Attempt" at bounding box center [1361, 53] width 105 height 32
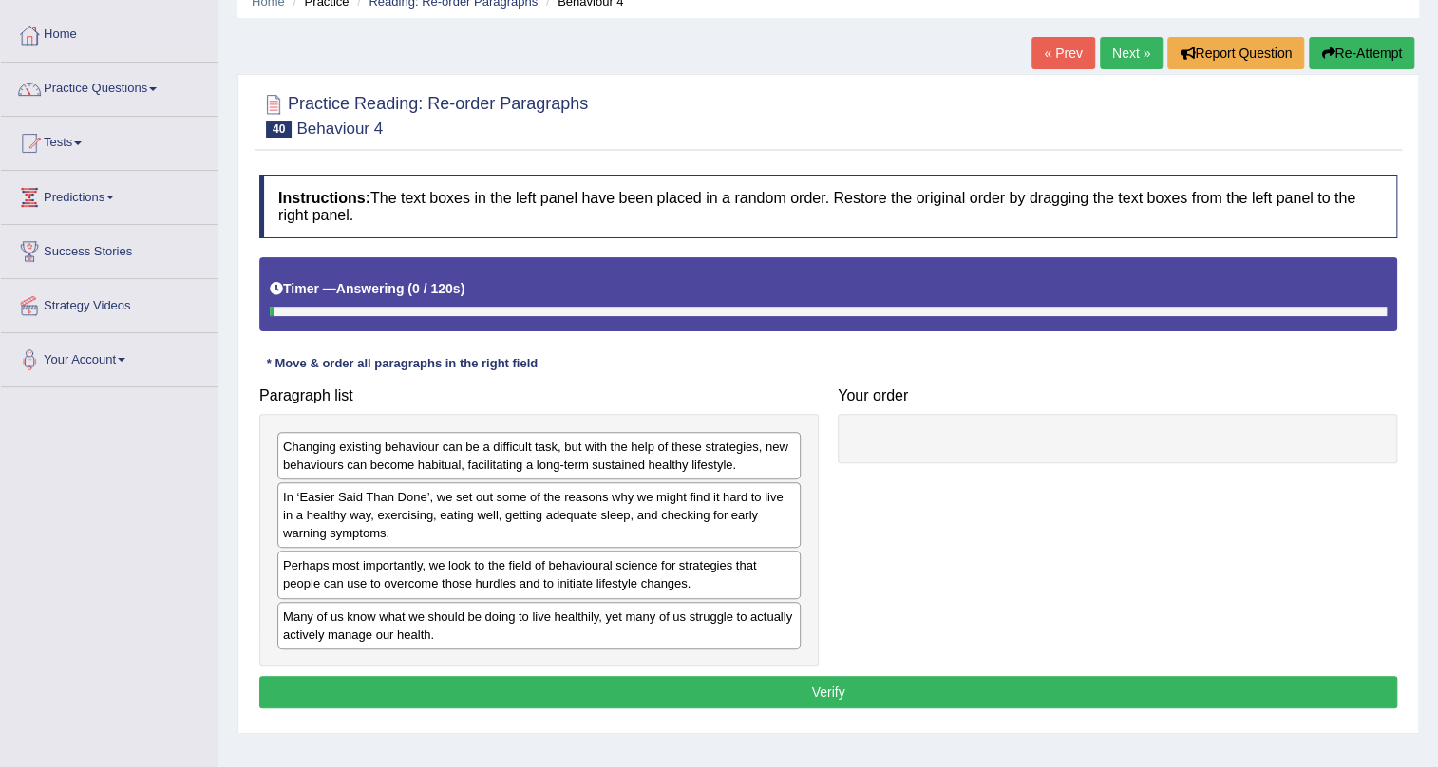
scroll to position [85, 0]
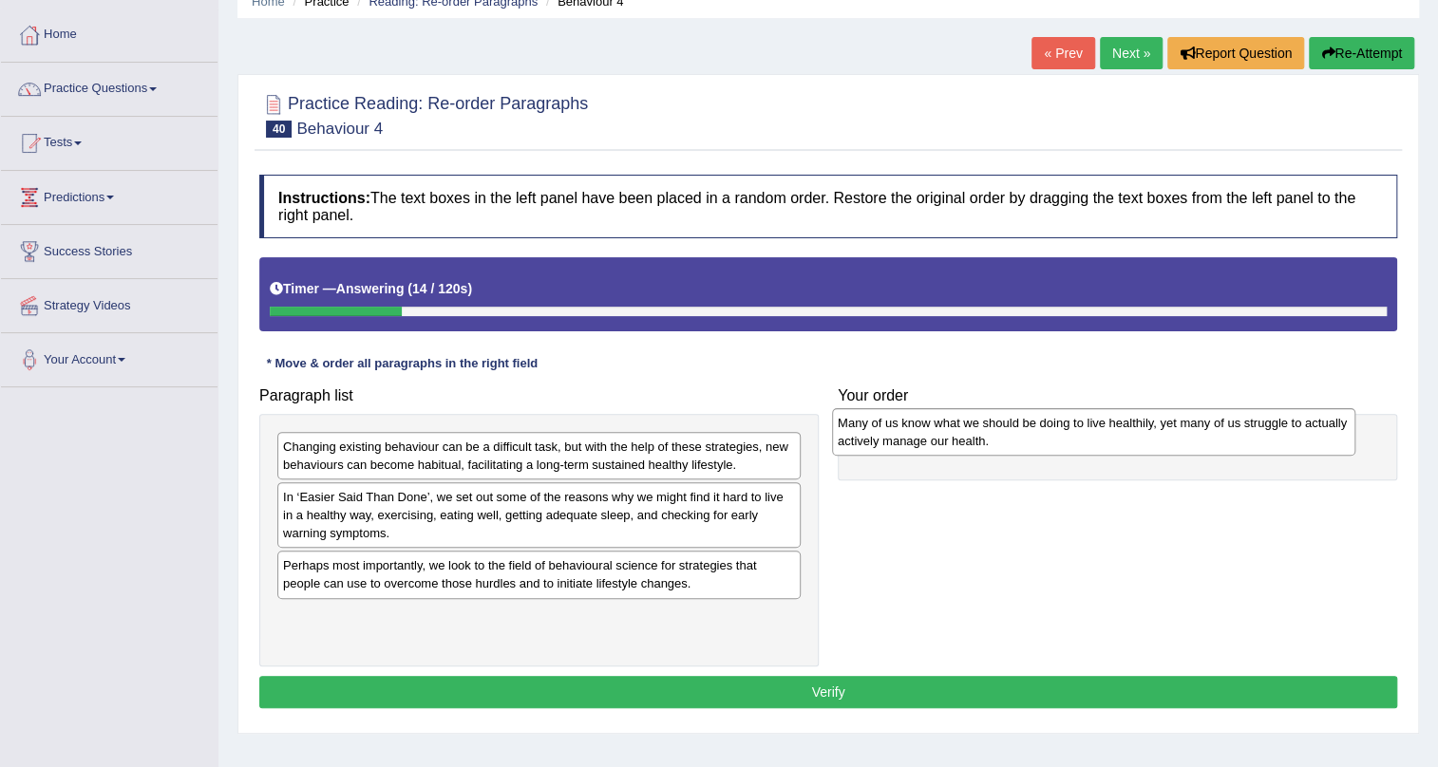
drag, startPoint x: 482, startPoint y: 633, endPoint x: 1037, endPoint y: 441, distance: 587.1
click at [1037, 441] on div "Many of us know what we should be doing to live healthily, yet many of us strug…" at bounding box center [1093, 431] width 523 height 47
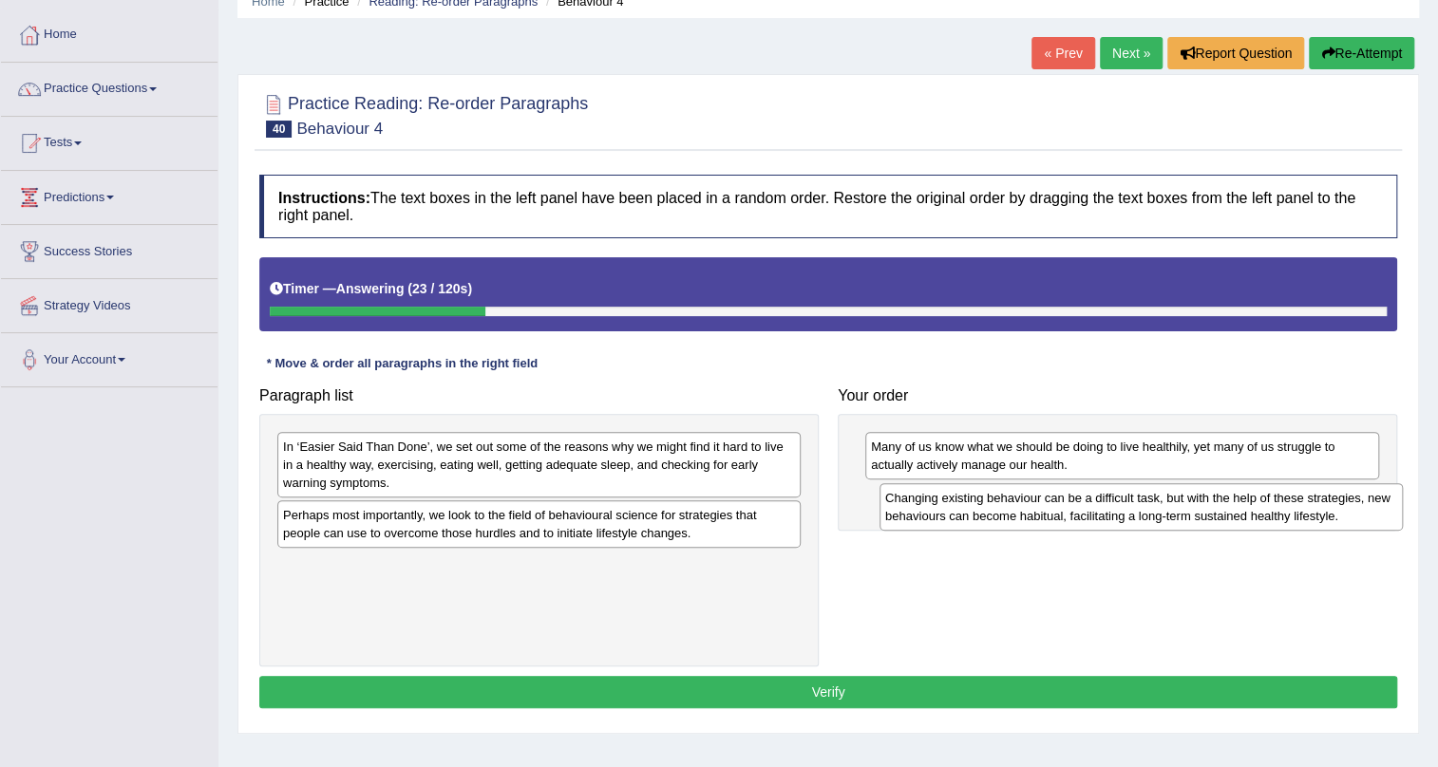
drag, startPoint x: 385, startPoint y: 452, endPoint x: 986, endPoint y: 503, distance: 603.3
click at [986, 503] on div "Changing existing behaviour can be a difficult task, but with the help of these…" at bounding box center [1140, 506] width 523 height 47
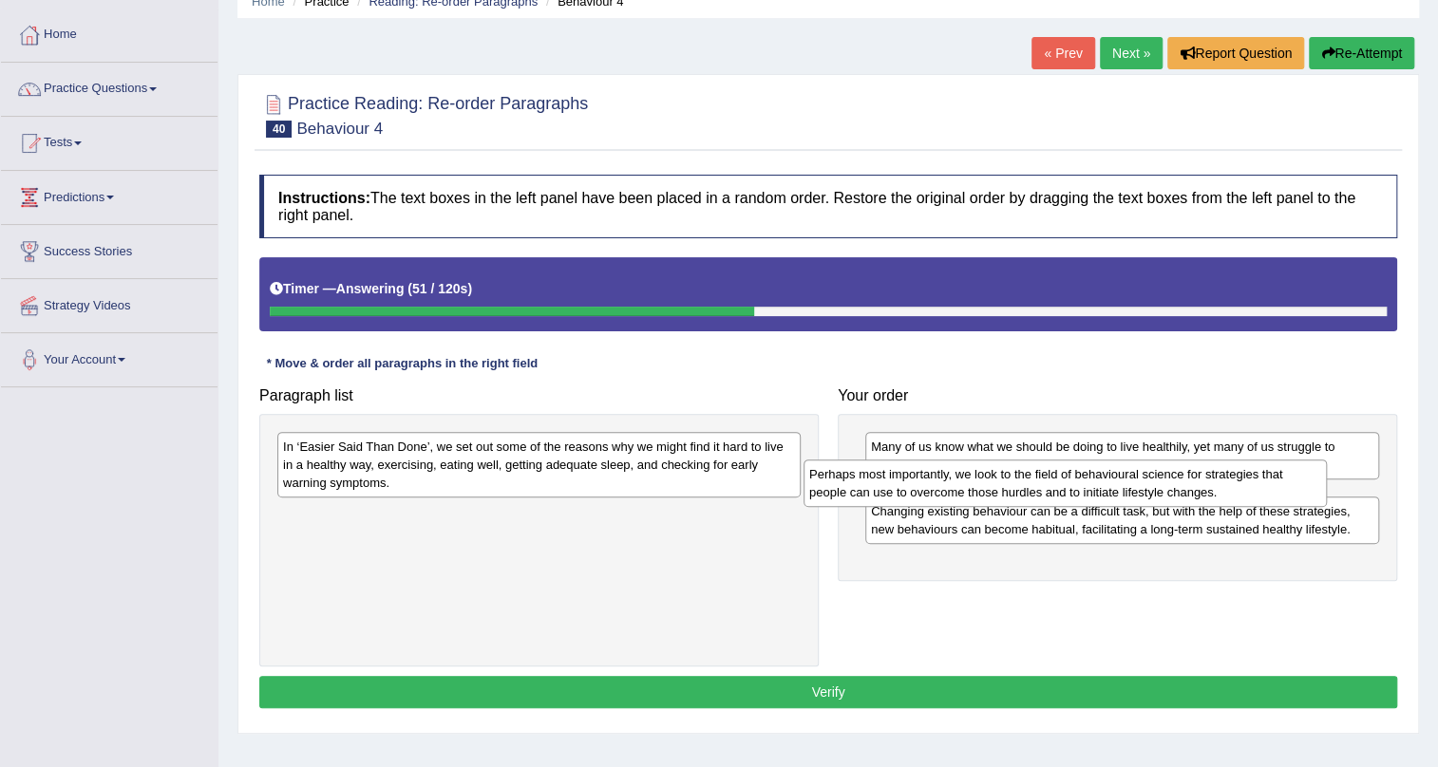
drag, startPoint x: 570, startPoint y: 525, endPoint x: 1096, endPoint y: 484, distance: 527.6
click at [1096, 484] on div "Perhaps most importantly, we look to the field of behavioural science for strat…" at bounding box center [1064, 483] width 523 height 47
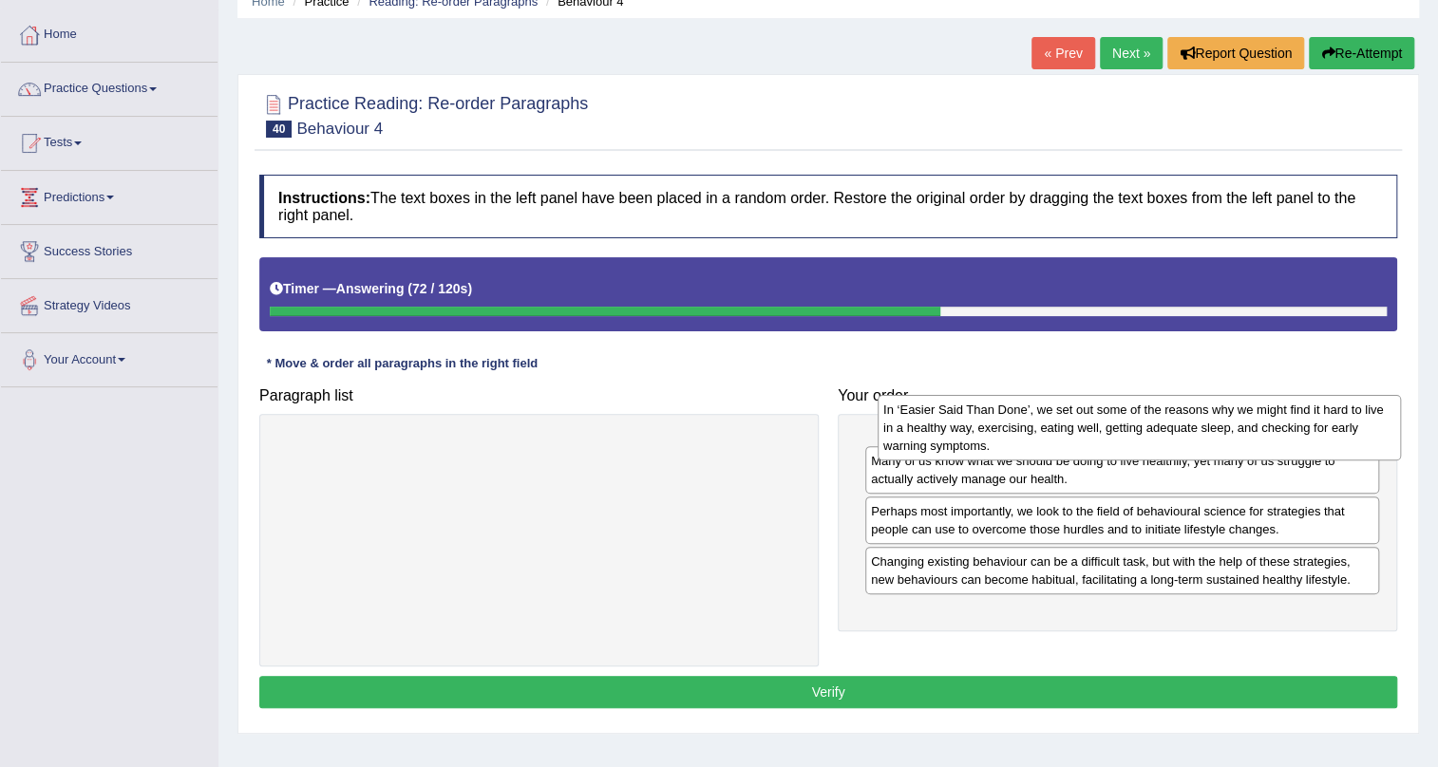
drag, startPoint x: 454, startPoint y: 477, endPoint x: 1054, endPoint y: 440, distance: 601.3
click at [1054, 440] on div "In ‘Easier Said Than Done’, we set out some of the reasons why we might find it…" at bounding box center [1138, 428] width 523 height 66
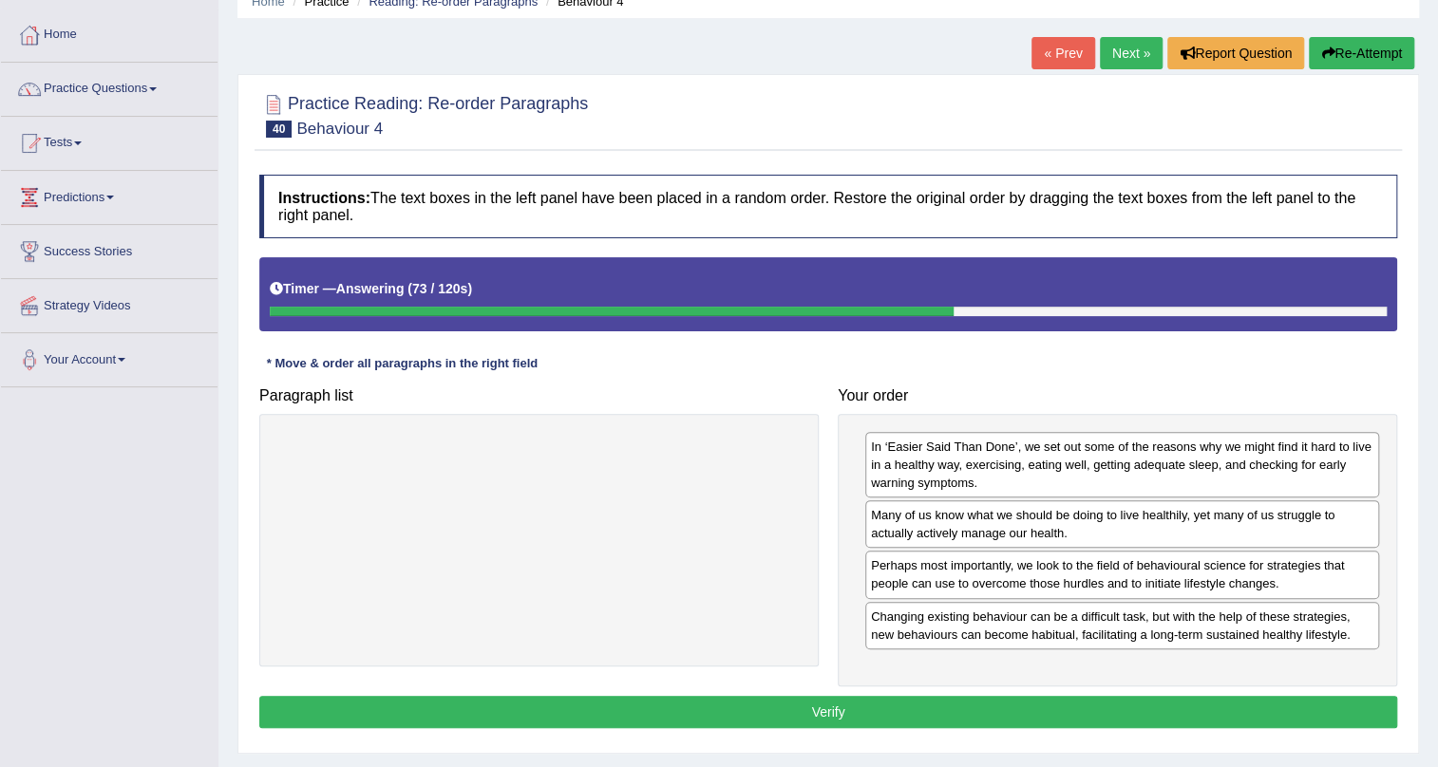
click at [869, 701] on button "Verify" at bounding box center [828, 712] width 1138 height 32
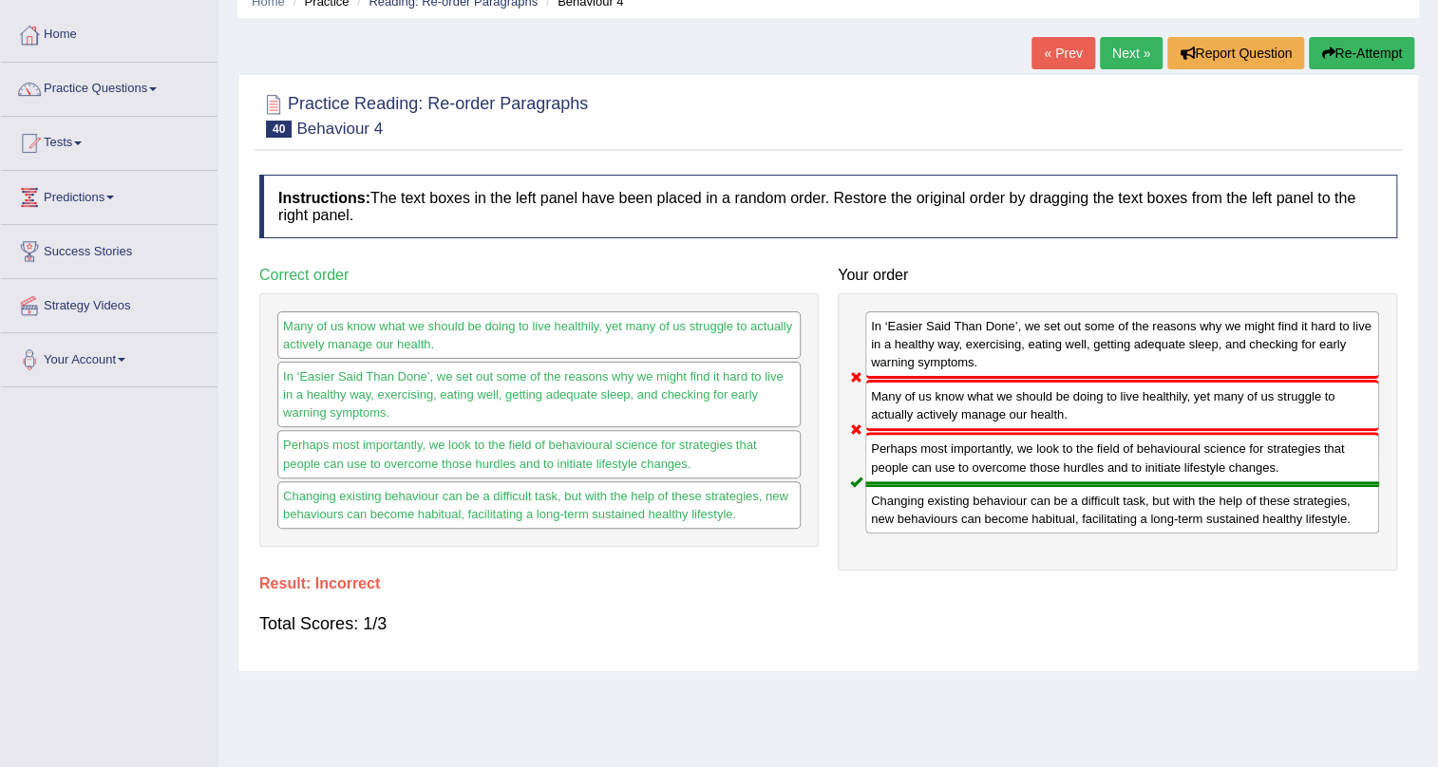
drag, startPoint x: 934, startPoint y: 331, endPoint x: 939, endPoint y: 650, distance: 319.1
click at [895, 675] on div "Home Practice Reading: Re-order Paragraphs Behaviour 4 « Prev Next » Report Que…" at bounding box center [827, 390] width 1219 height 950
click at [1121, 43] on link "Next »" at bounding box center [1131, 53] width 63 height 32
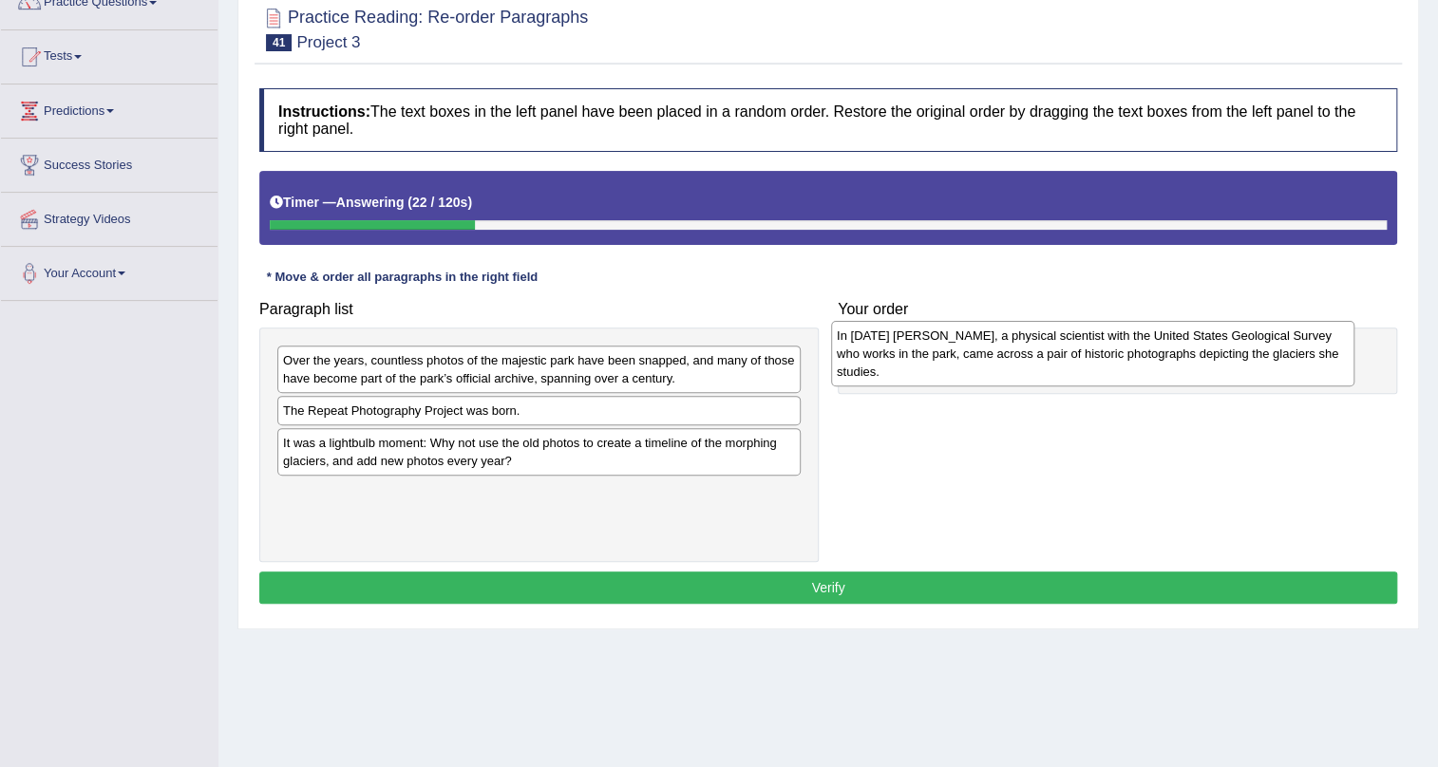
drag, startPoint x: 560, startPoint y: 443, endPoint x: 1114, endPoint y: 369, distance: 558.5
click at [1114, 369] on div "In 1997 Lisa McKeon, a physical scientist with the United States Geological Sur…" at bounding box center [1092, 354] width 523 height 66
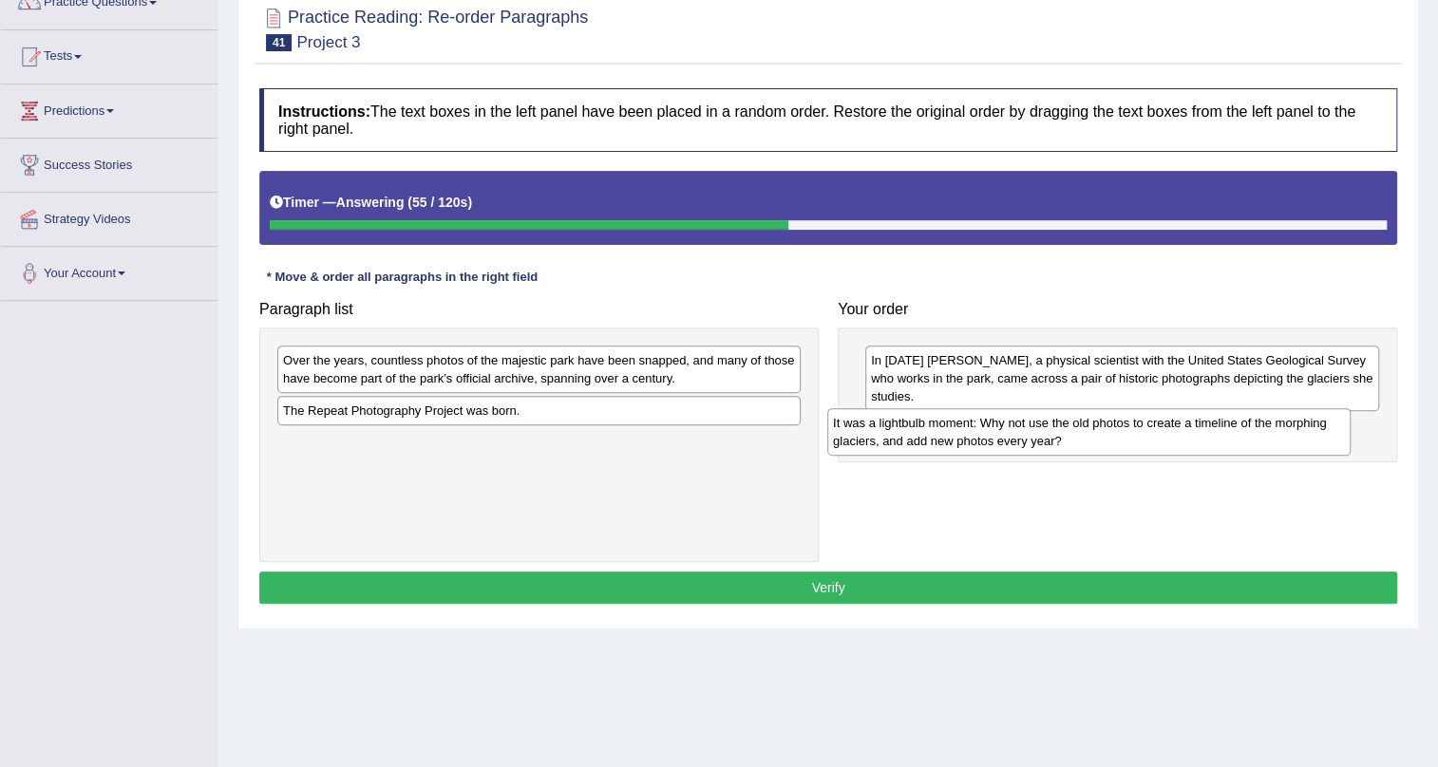
drag, startPoint x: 527, startPoint y: 455, endPoint x: 1077, endPoint y: 435, distance: 550.2
click at [1077, 435] on div "It was a lightbulb moment: Why not use the old photos to create a timeline of t…" at bounding box center [1088, 431] width 523 height 47
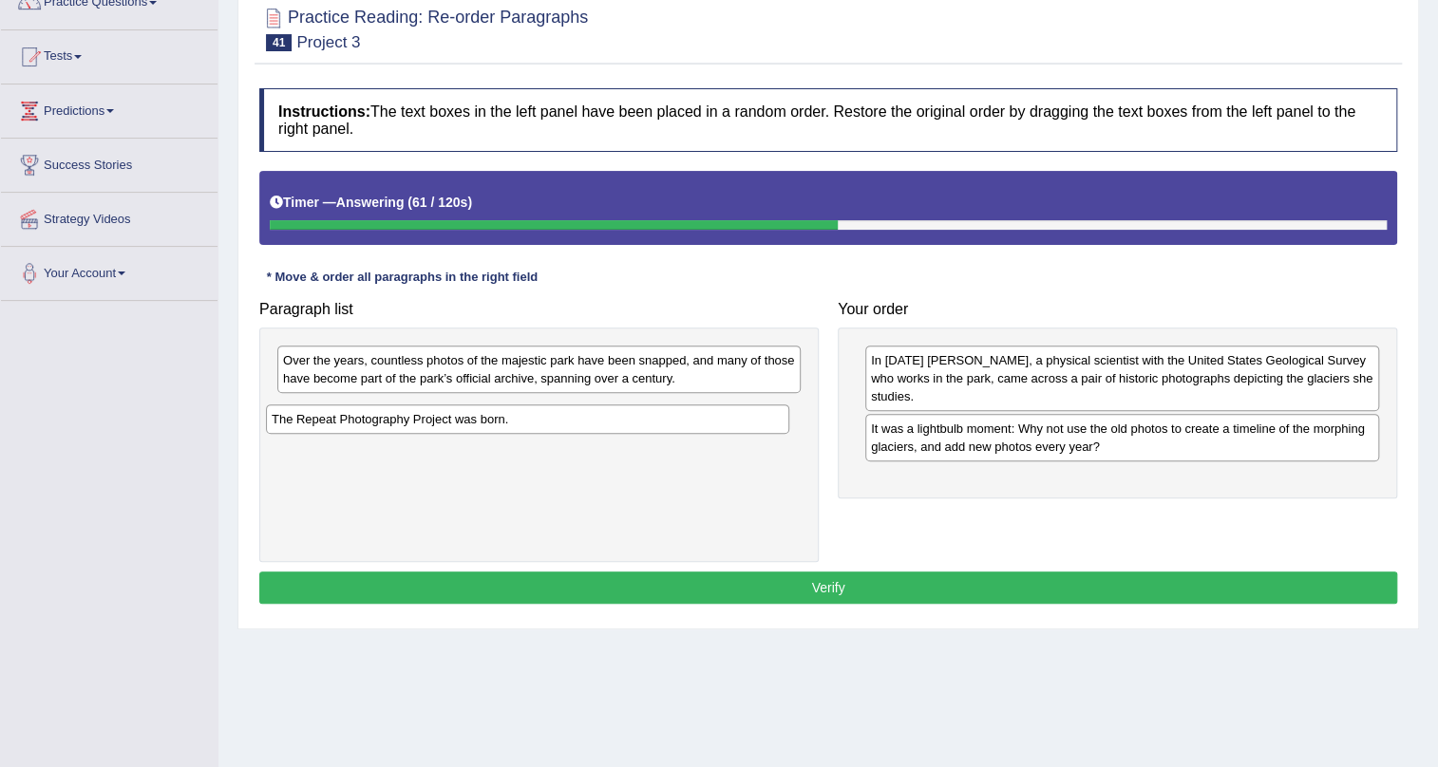
drag, startPoint x: 297, startPoint y: 412, endPoint x: 286, endPoint y: 421, distance: 14.2
click at [286, 421] on div "The Repeat Photography Project was born." at bounding box center [527, 419] width 523 height 29
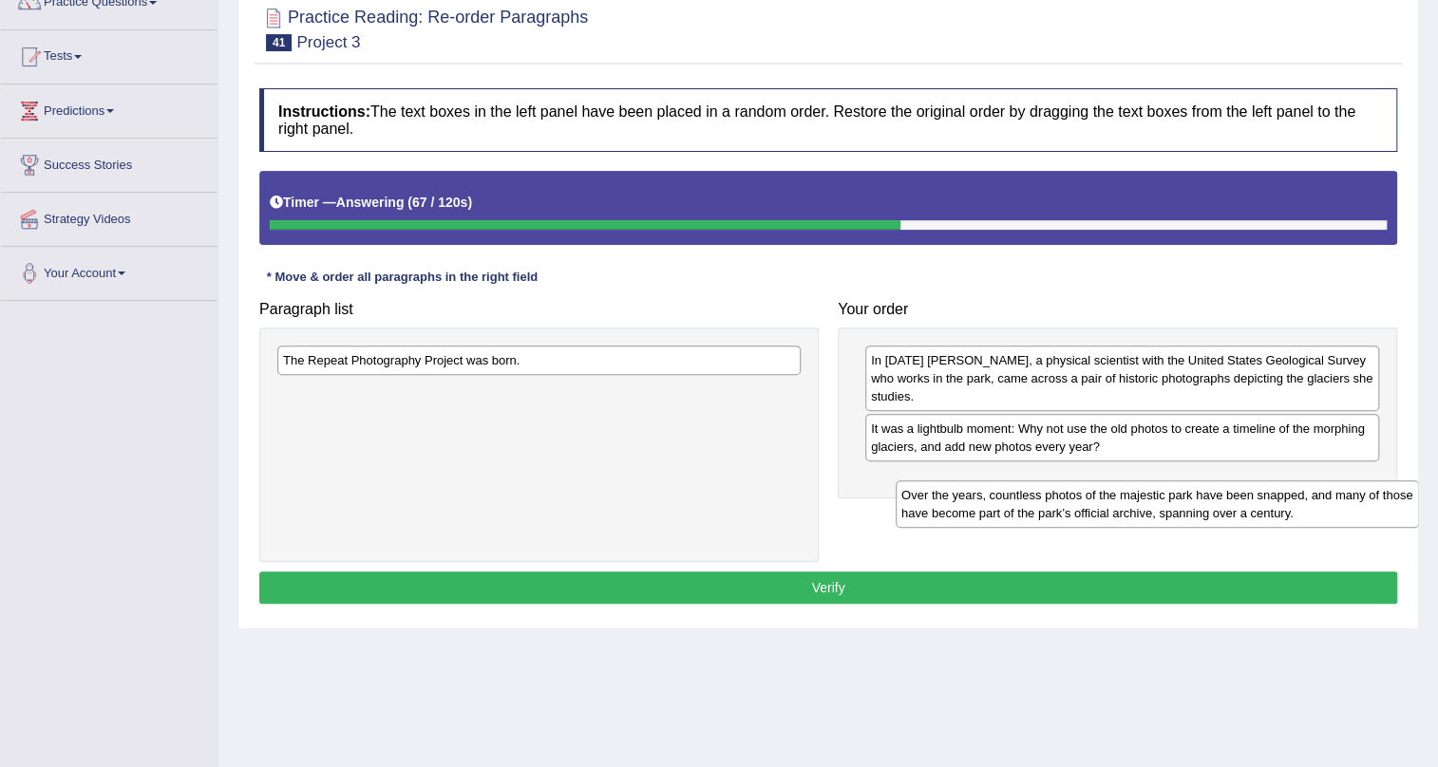
drag, startPoint x: 578, startPoint y: 370, endPoint x: 1127, endPoint y: 497, distance: 563.2
click at [1141, 498] on div "Over the years, countless photos of the majestic park have been snapped, and ma…" at bounding box center [1156, 503] width 523 height 47
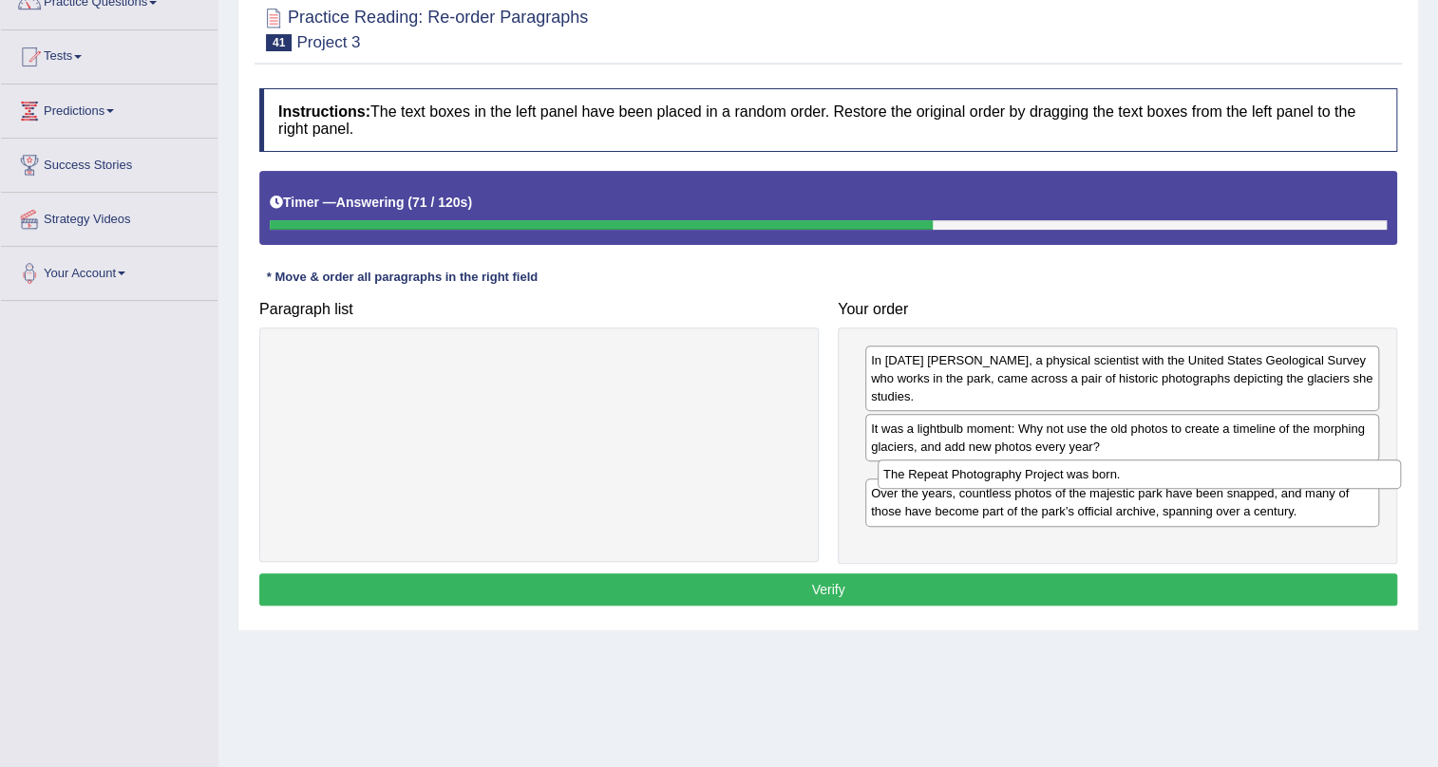
drag, startPoint x: 440, startPoint y: 354, endPoint x: 1040, endPoint y: 468, distance: 610.9
click at [1040, 468] on div "The Repeat Photography Project was born." at bounding box center [1138, 474] width 523 height 29
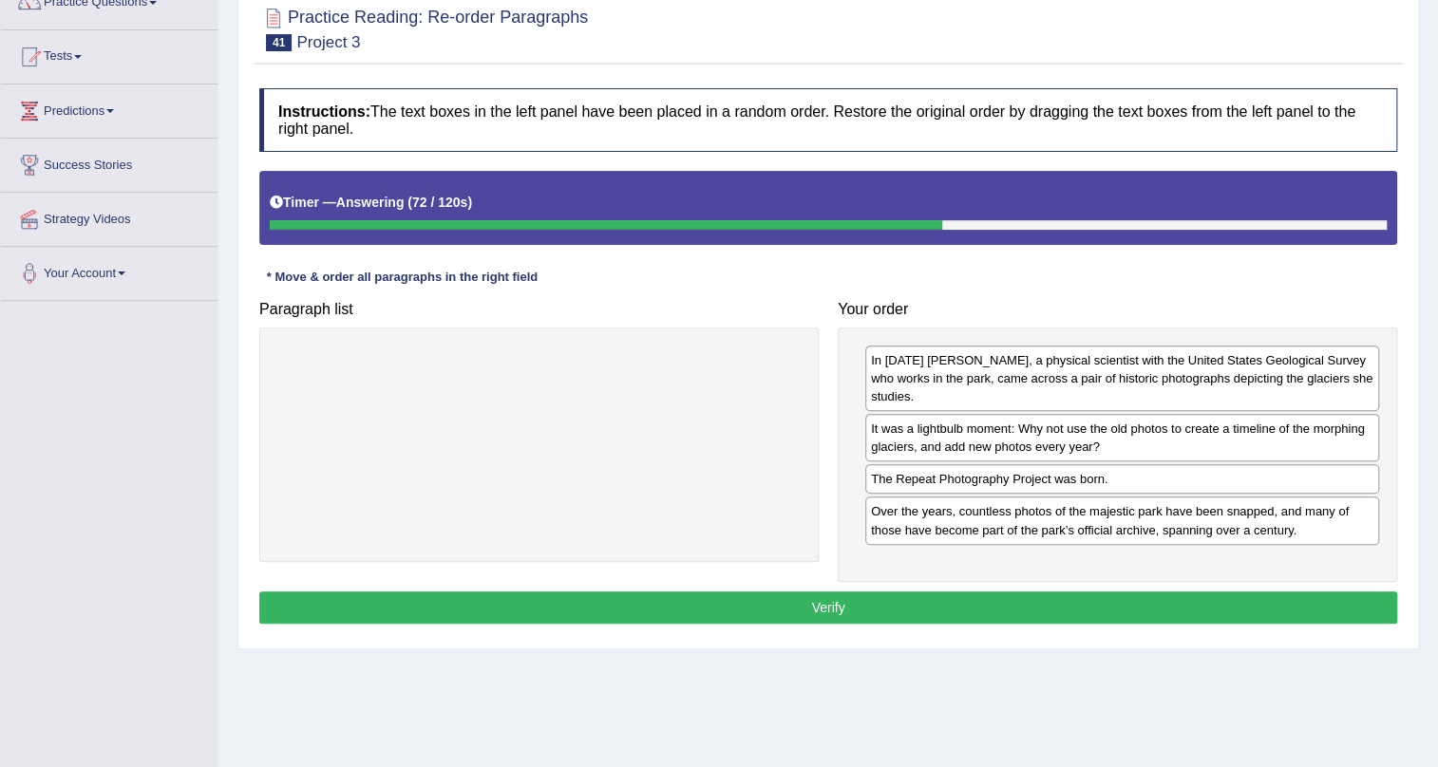
drag, startPoint x: 830, startPoint y: 606, endPoint x: 511, endPoint y: 487, distance: 340.4
click at [828, 608] on button "Verify" at bounding box center [828, 608] width 1138 height 32
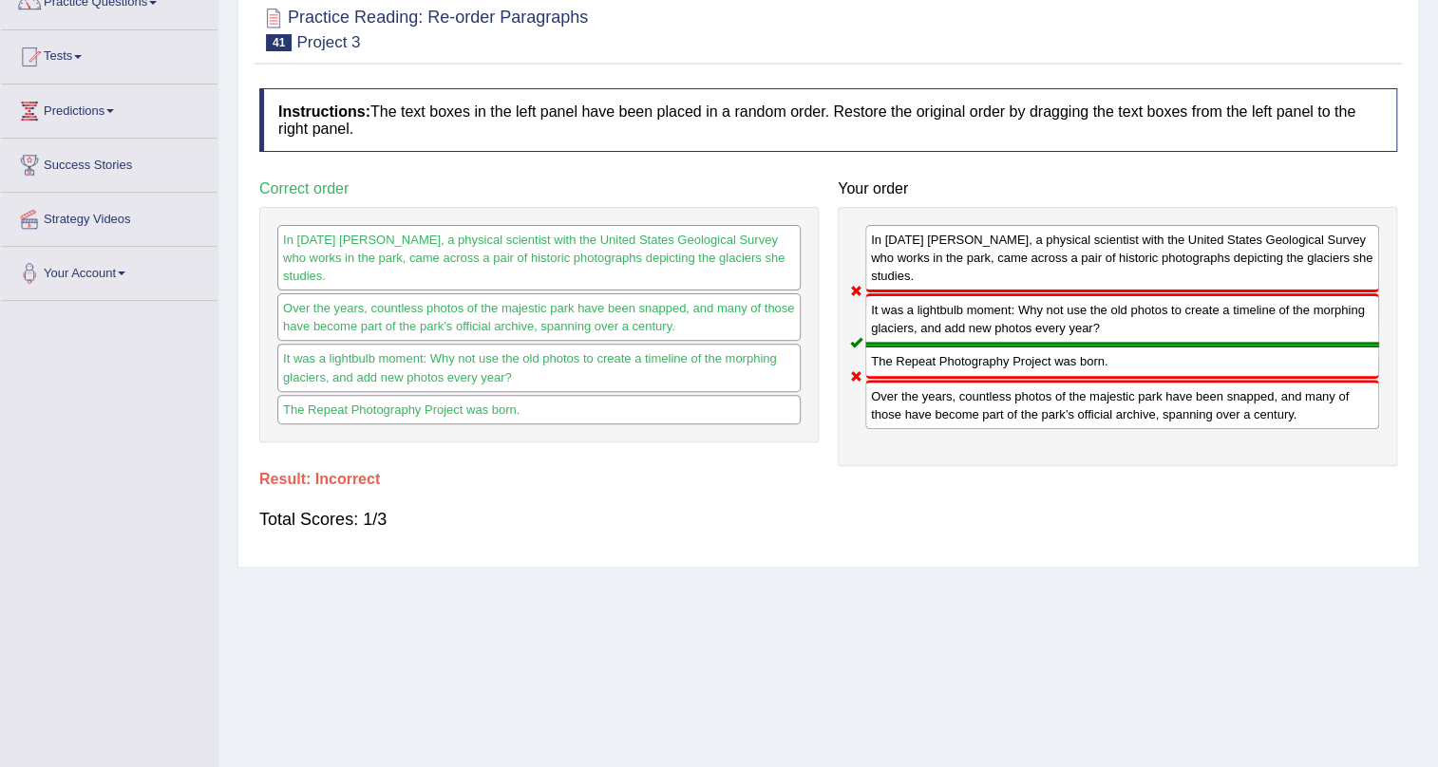
scroll to position [85, 0]
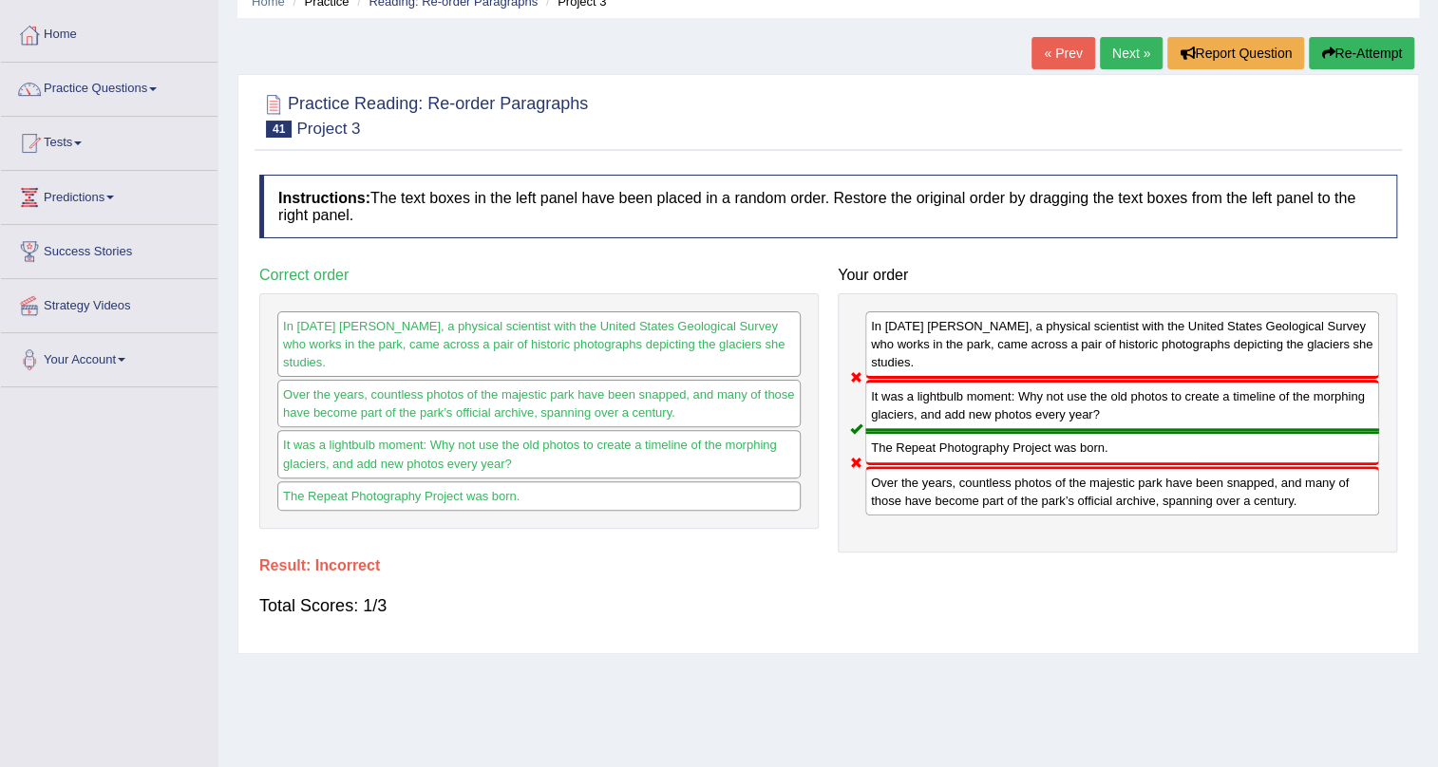
click at [1329, 47] on button "Re-Attempt" at bounding box center [1361, 53] width 105 height 32
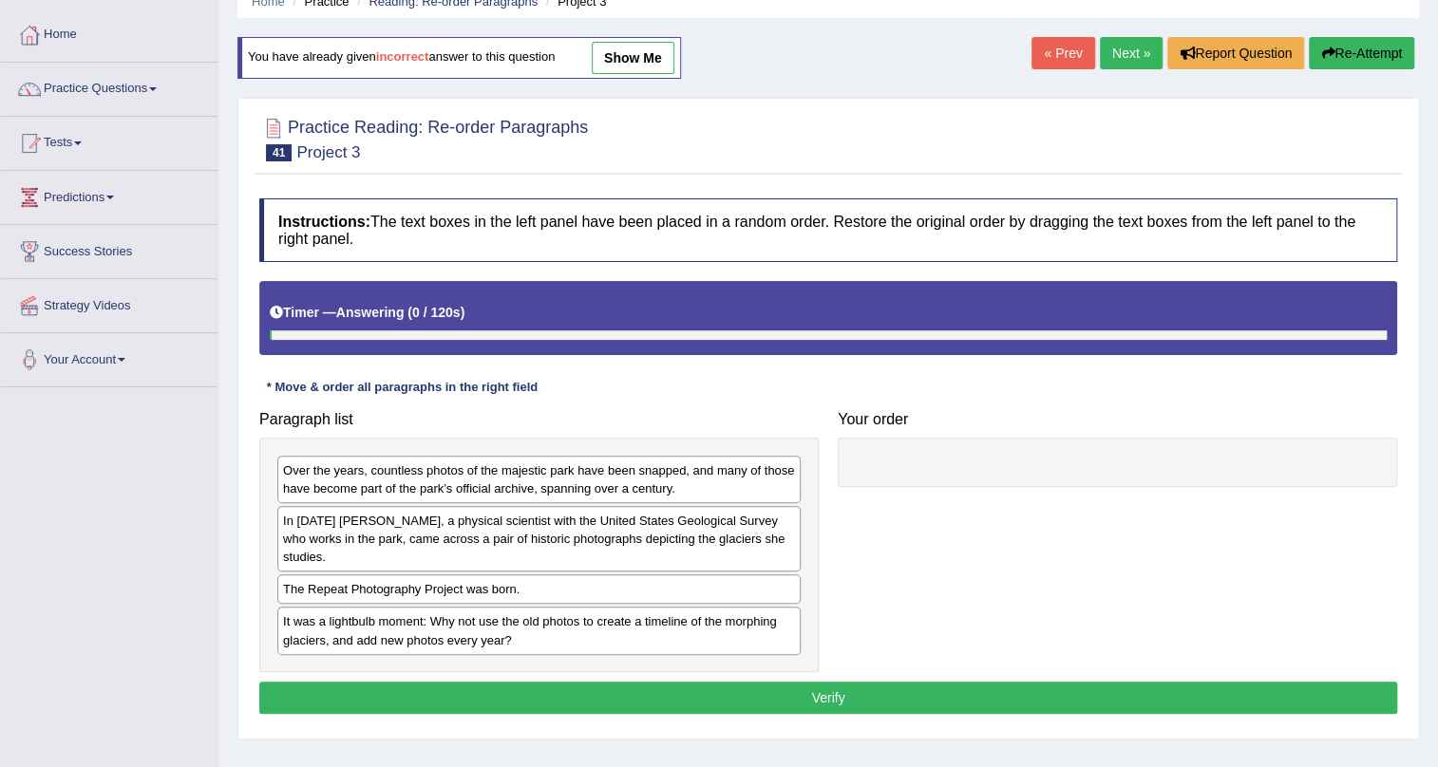
scroll to position [85, 0]
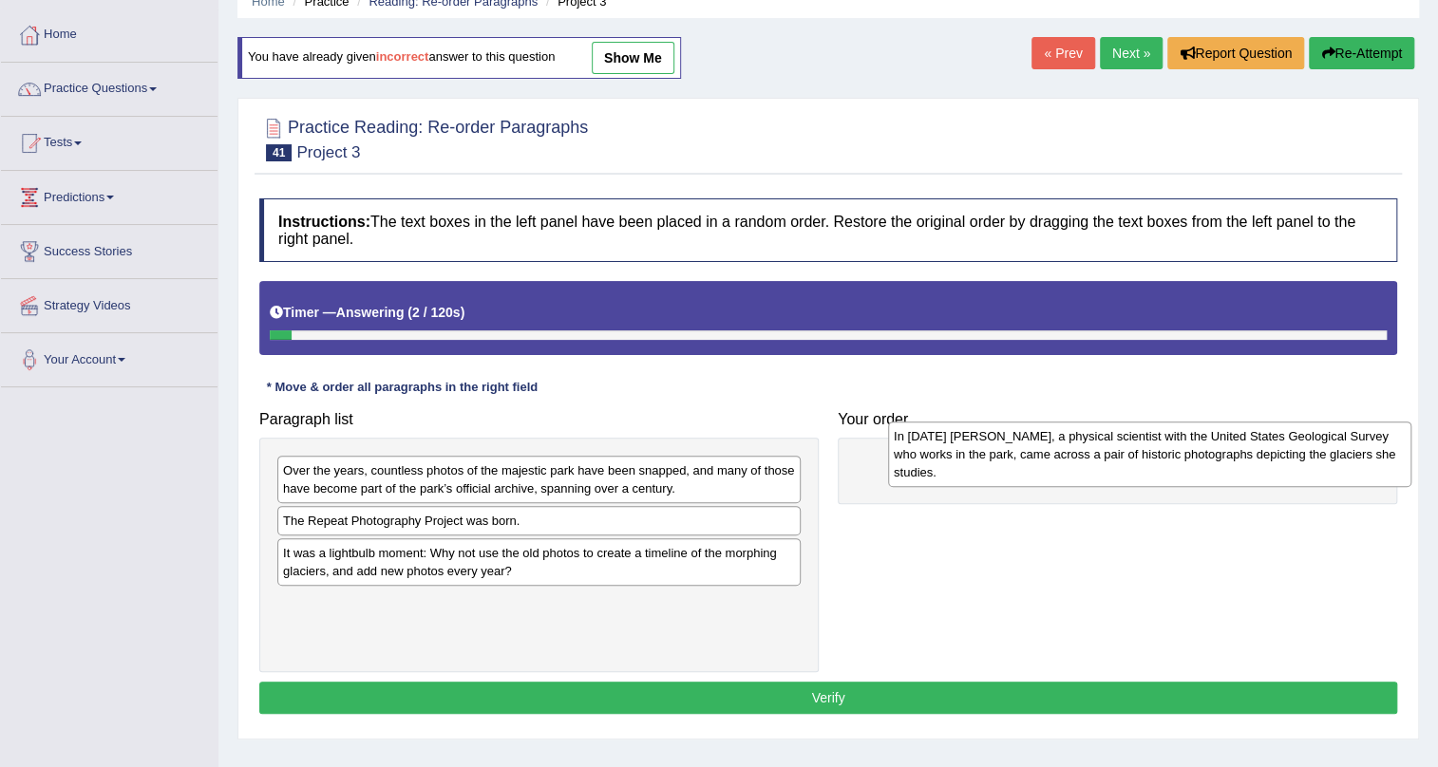
drag, startPoint x: 426, startPoint y: 524, endPoint x: 1018, endPoint y: 440, distance: 597.6
click at [1018, 440] on div "In 1997 Lisa McKeon, a physical scientist with the United States Geological Sur…" at bounding box center [1149, 455] width 523 height 66
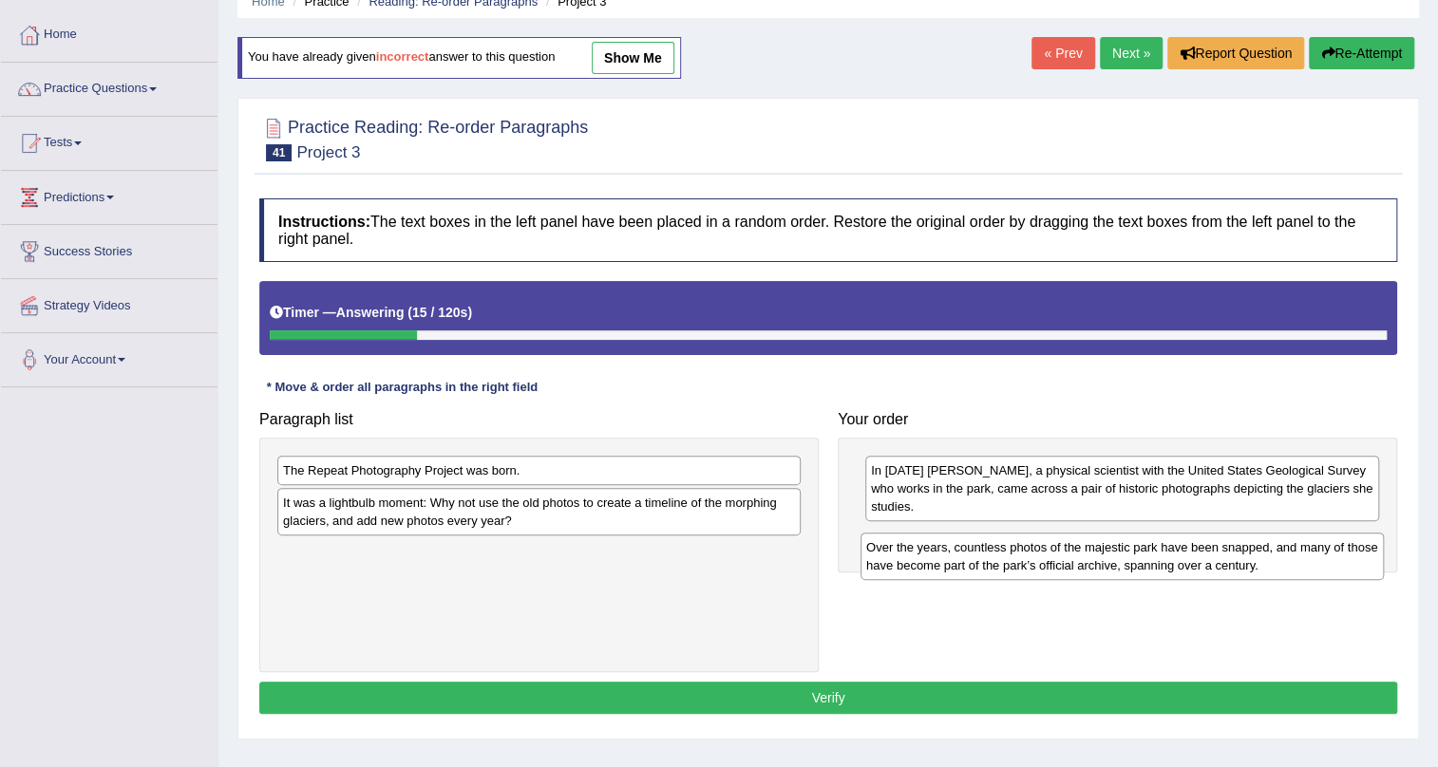
drag, startPoint x: 642, startPoint y: 475, endPoint x: 1226, endPoint y: 552, distance: 589.0
click at [1226, 552] on div "Over the years, countless photos of the majestic park have been snapped, and ma…" at bounding box center [1121, 556] width 523 height 47
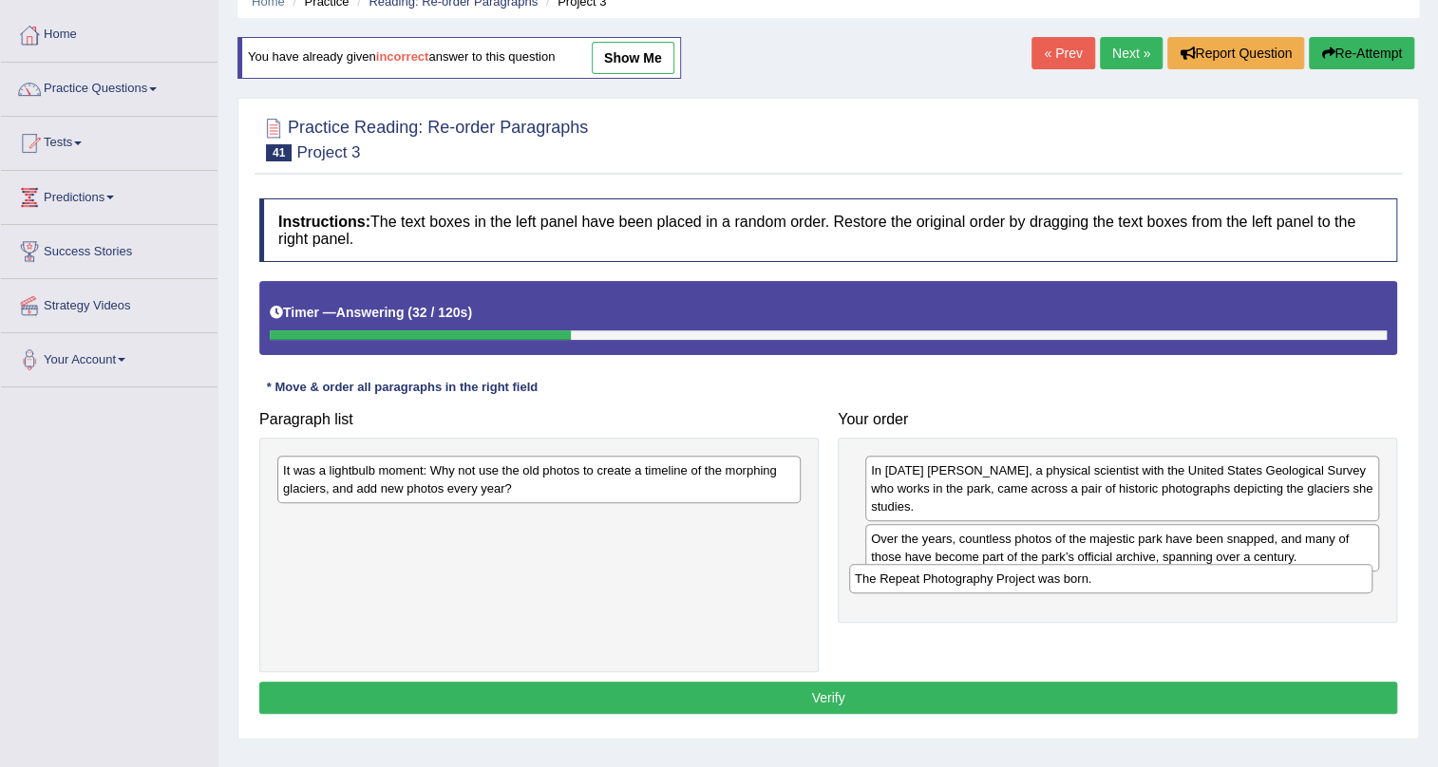
drag, startPoint x: 489, startPoint y: 466, endPoint x: 1061, endPoint y: 574, distance: 581.8
click at [1061, 574] on div "The Repeat Photography Project was born." at bounding box center [1110, 578] width 523 height 29
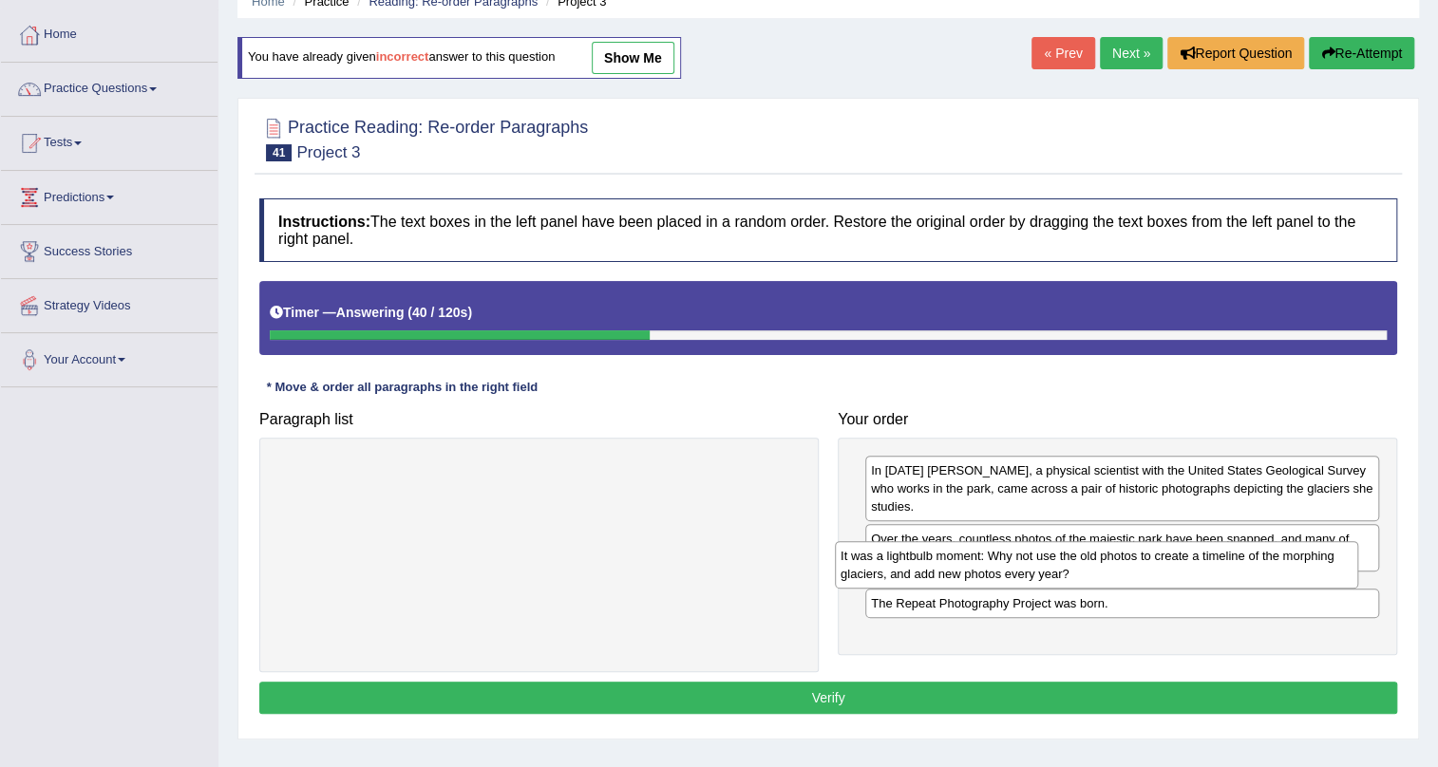
drag, startPoint x: 614, startPoint y: 482, endPoint x: 1172, endPoint y: 569, distance: 564.1
click at [1172, 569] on div "It was a lightbulb moment: Why not use the old photos to create a timeline of t…" at bounding box center [1096, 564] width 523 height 47
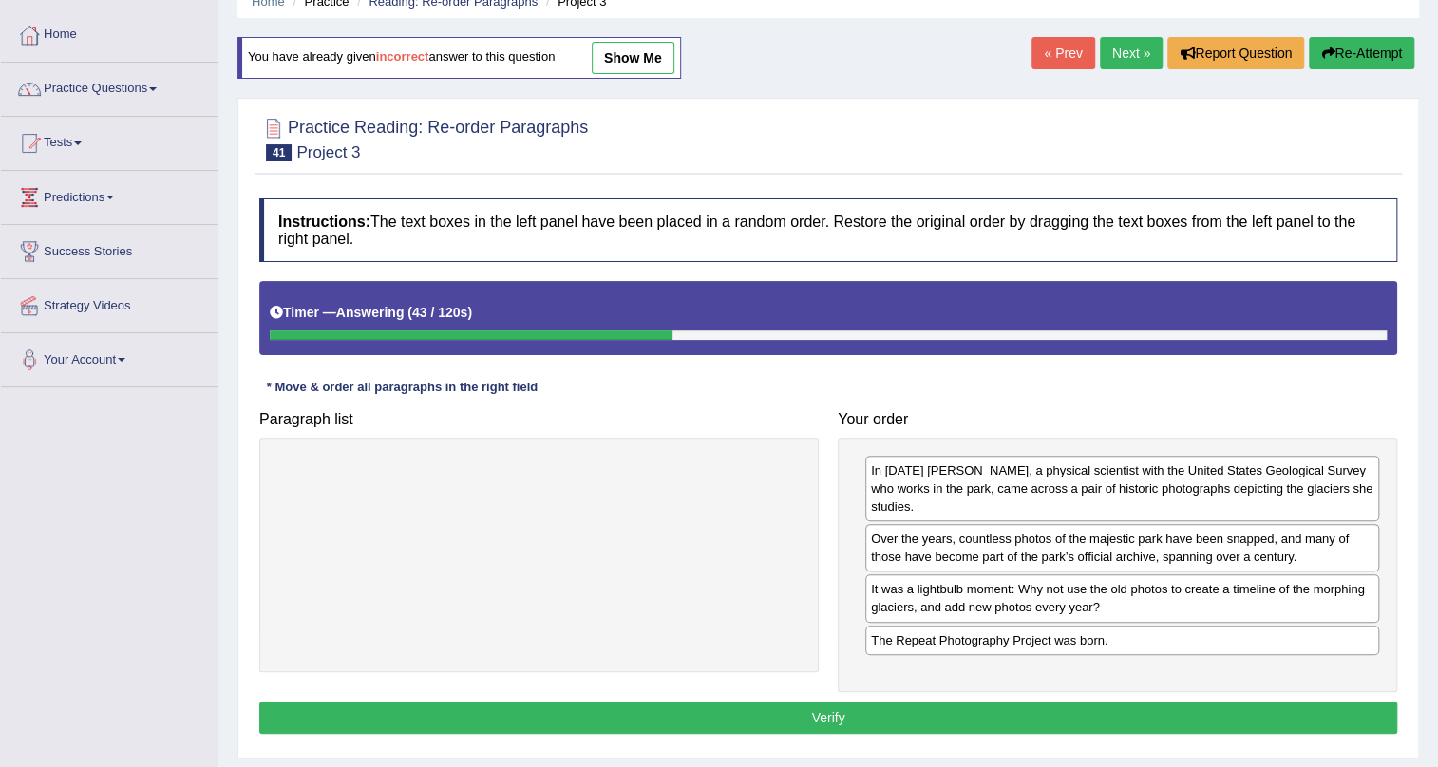
drag, startPoint x: 808, startPoint y: 712, endPoint x: 771, endPoint y: 686, distance: 45.6
click at [811, 712] on button "Verify" at bounding box center [828, 718] width 1138 height 32
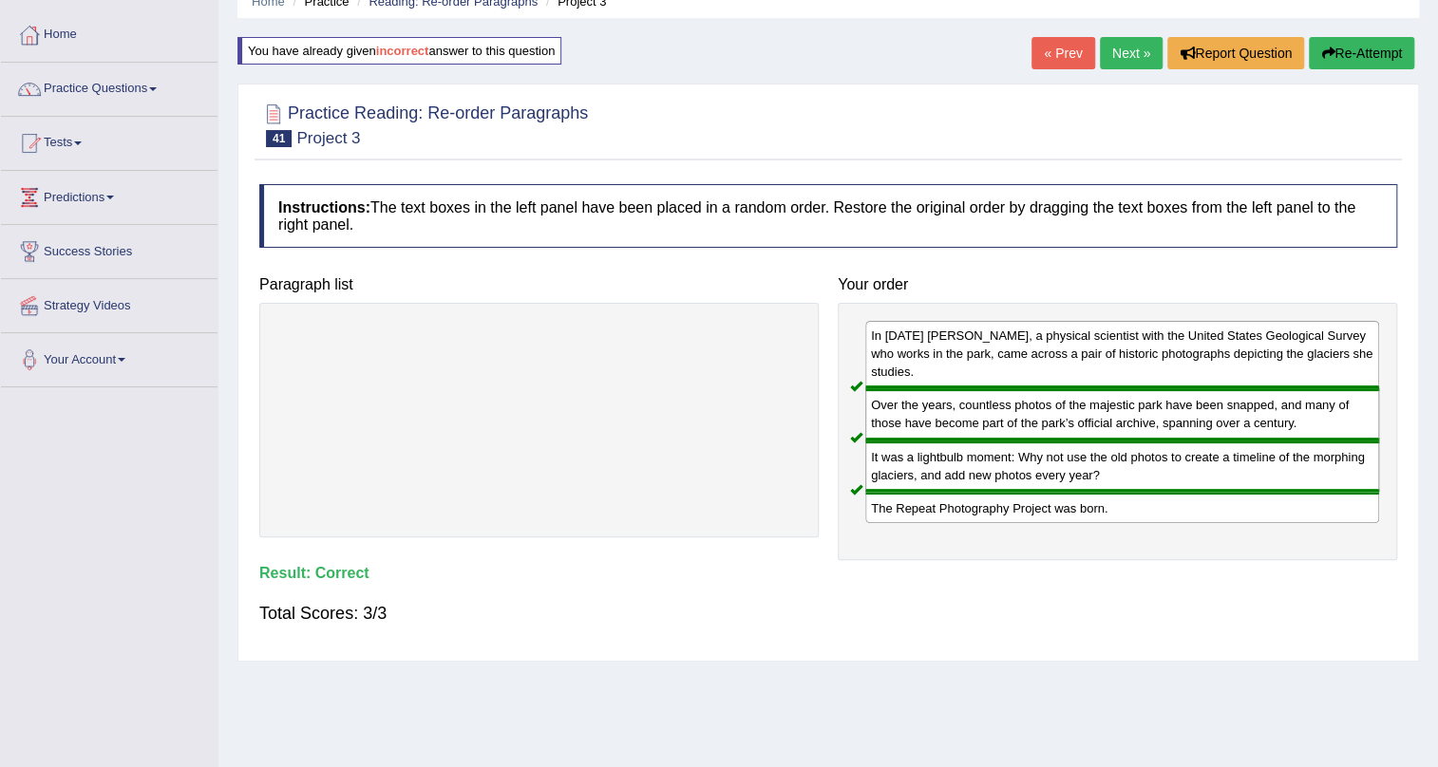
click at [1121, 53] on link "Next »" at bounding box center [1131, 53] width 63 height 32
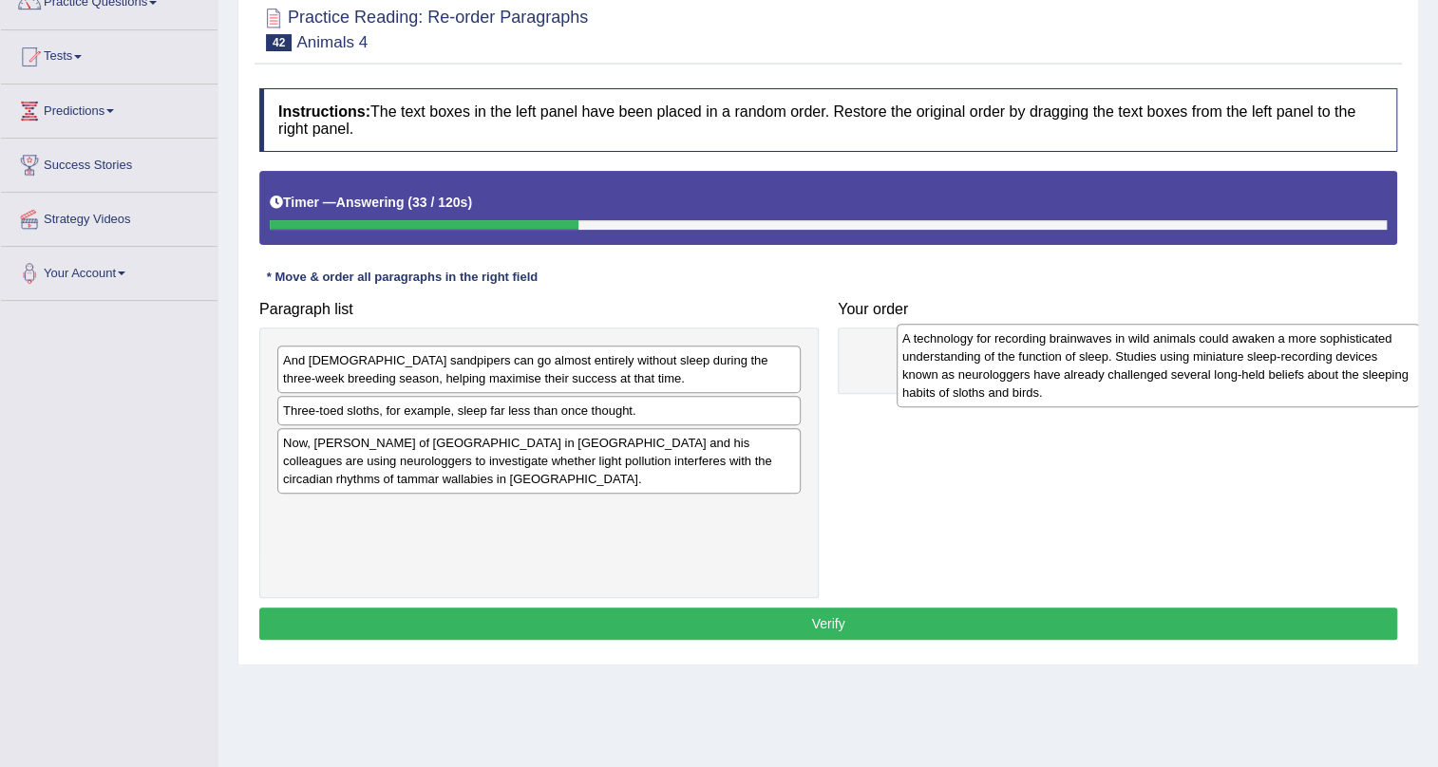
drag, startPoint x: 433, startPoint y: 386, endPoint x: 1052, endPoint y: 364, distance: 619.5
click at [1052, 364] on div "A technology for recording brainwaves in wild animals could awaken a more sophi…" at bounding box center [1157, 366] width 523 height 84
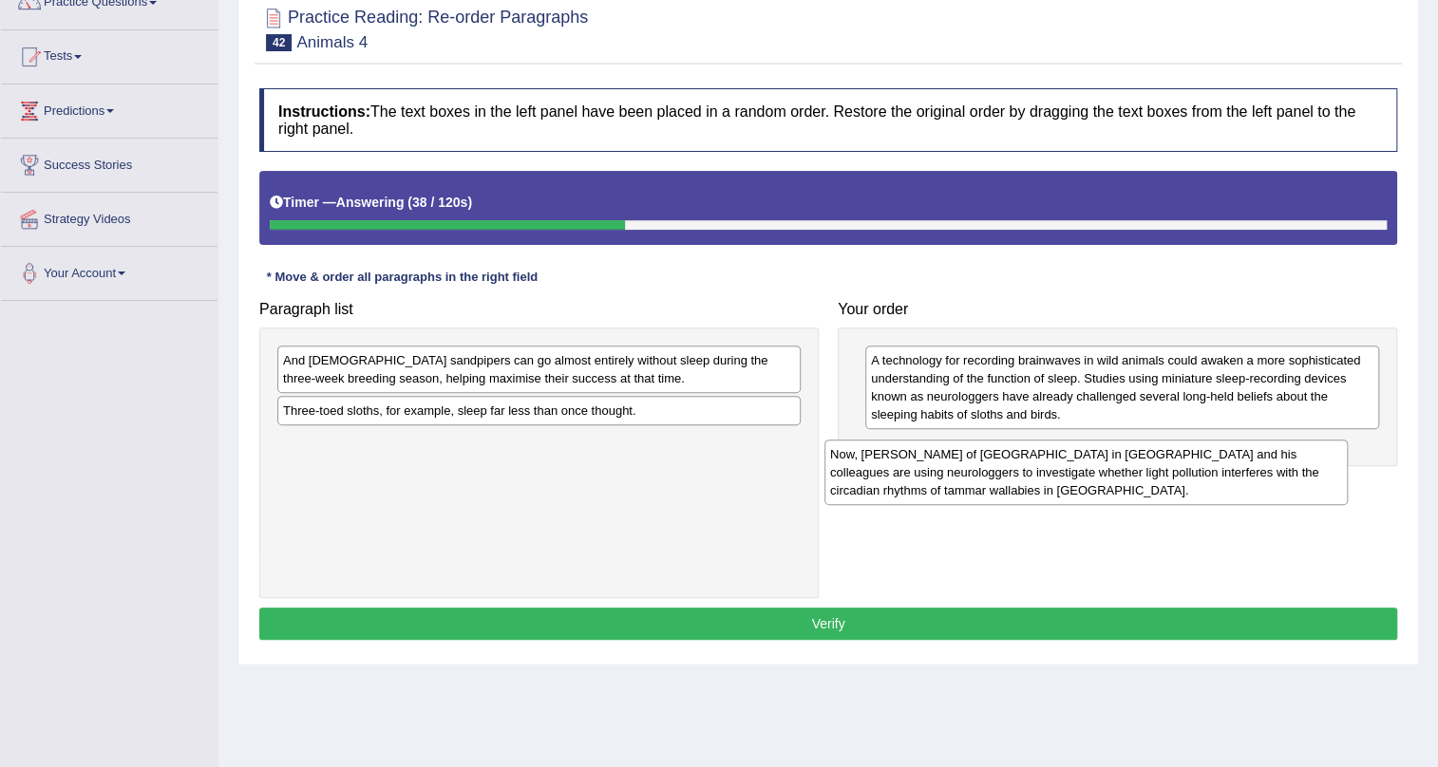
drag, startPoint x: 424, startPoint y: 465, endPoint x: 970, endPoint y: 477, distance: 547.1
click at [970, 477] on div "Now, [PERSON_NAME] of [GEOGRAPHIC_DATA] in [GEOGRAPHIC_DATA] and his colleagues…" at bounding box center [1085, 473] width 523 height 66
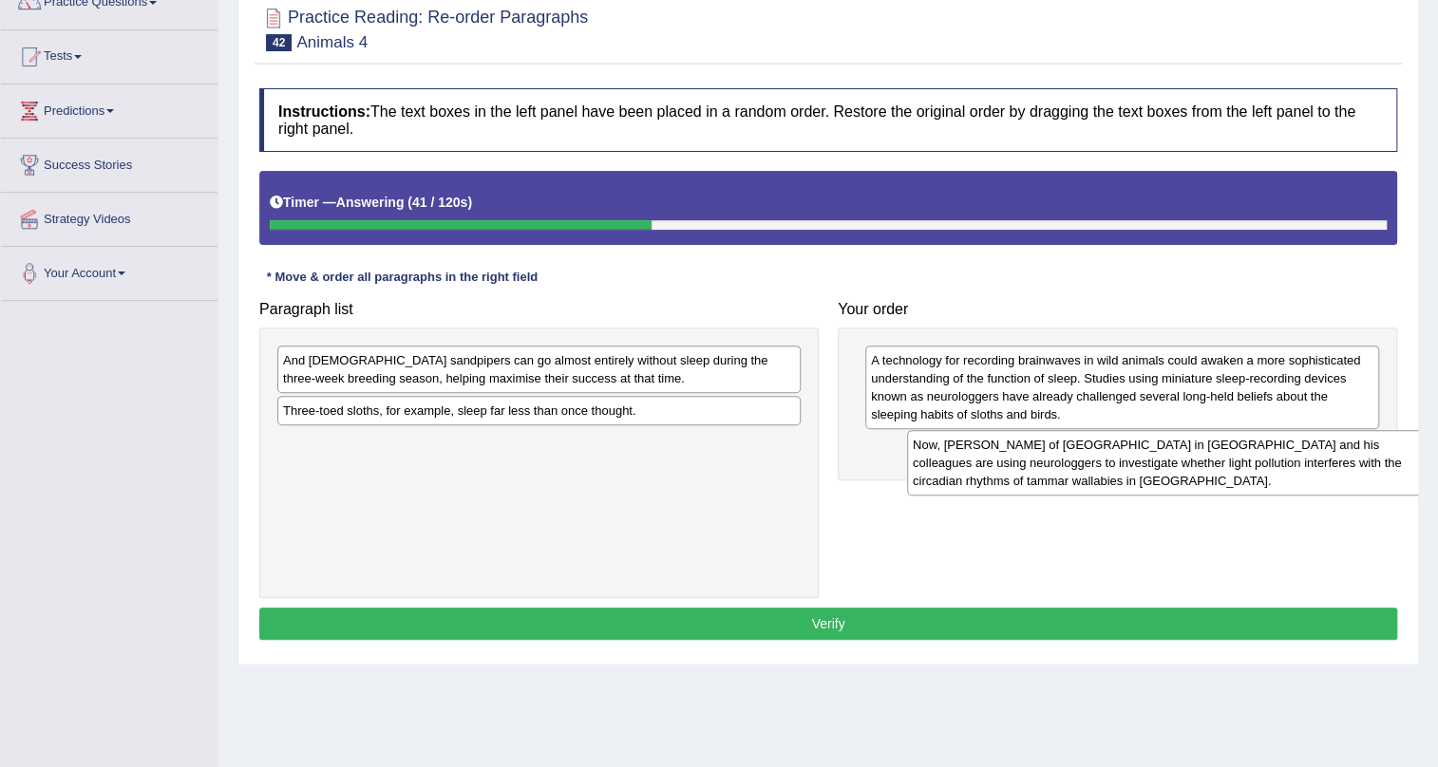
drag, startPoint x: 542, startPoint y: 472, endPoint x: 1172, endPoint y: 474, distance: 629.6
click at [1172, 474] on div "Now, [PERSON_NAME] of [GEOGRAPHIC_DATA] in [GEOGRAPHIC_DATA] and his colleagues…" at bounding box center [1168, 463] width 523 height 66
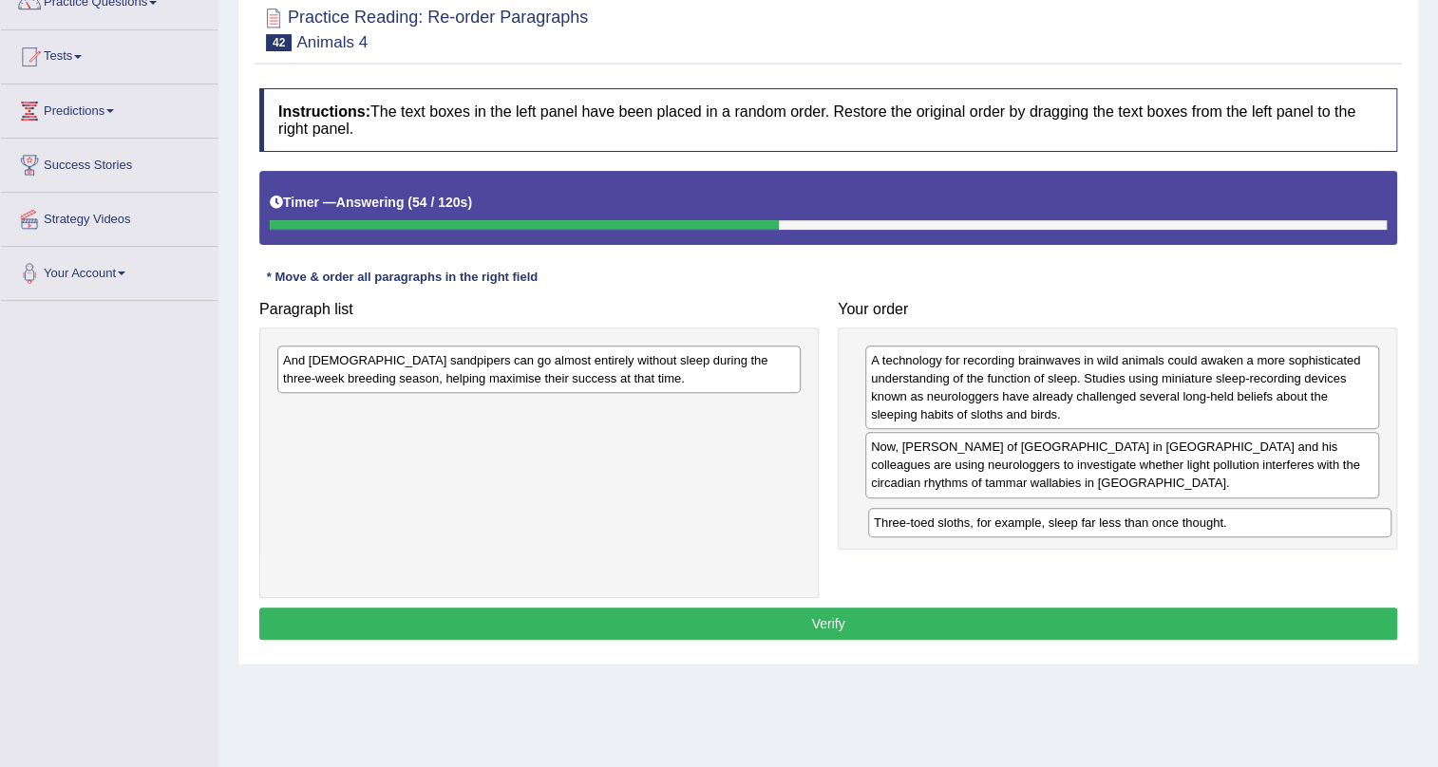
drag, startPoint x: 454, startPoint y: 406, endPoint x: 1045, endPoint y: 518, distance: 601.0
click at [1045, 518] on div "Three-toed sloths, for example, sleep far less than once thought." at bounding box center [1129, 522] width 523 height 29
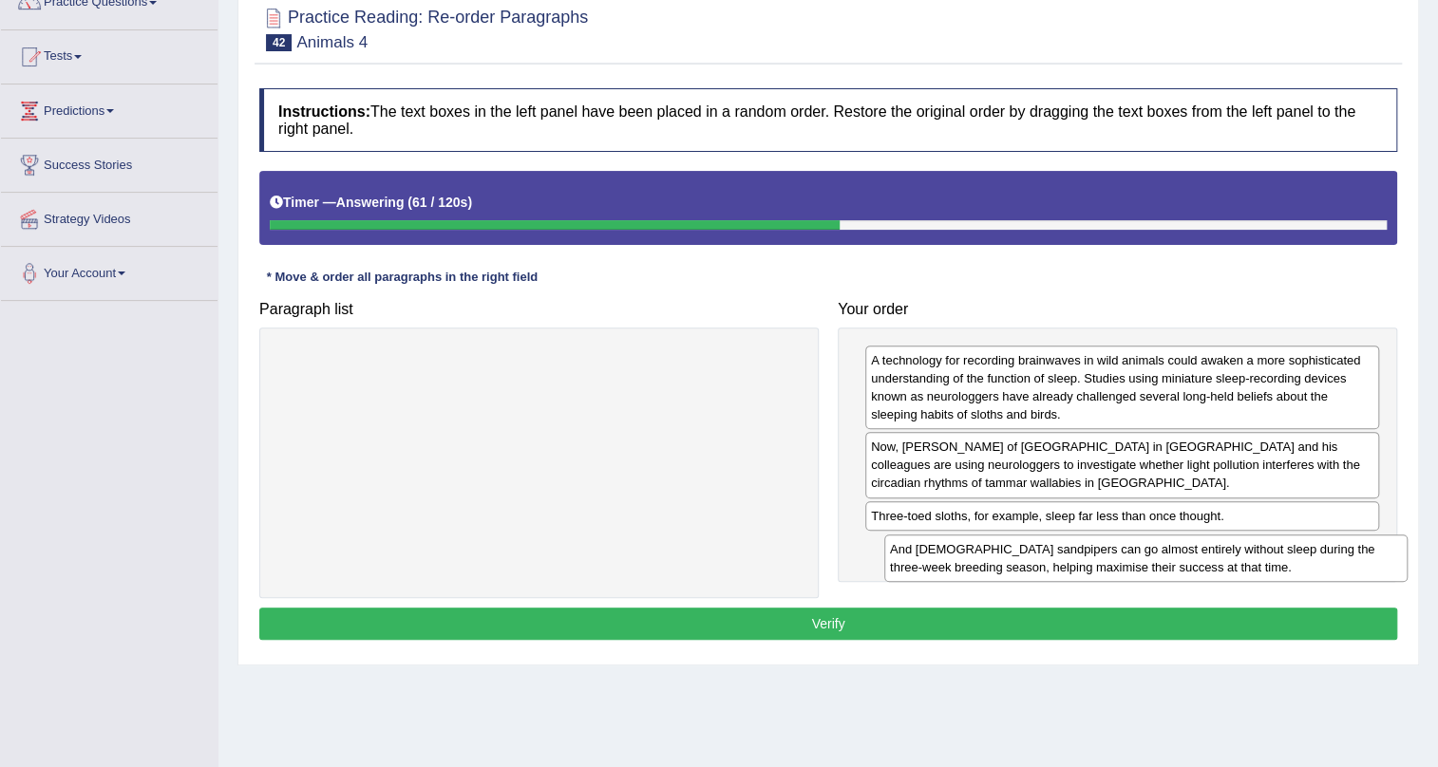
drag, startPoint x: 377, startPoint y: 380, endPoint x: 984, endPoint y: 569, distance: 635.5
click at [984, 569] on div "And [DEMOGRAPHIC_DATA] sandpipers can go almost entirely without sleep during t…" at bounding box center [1145, 558] width 523 height 47
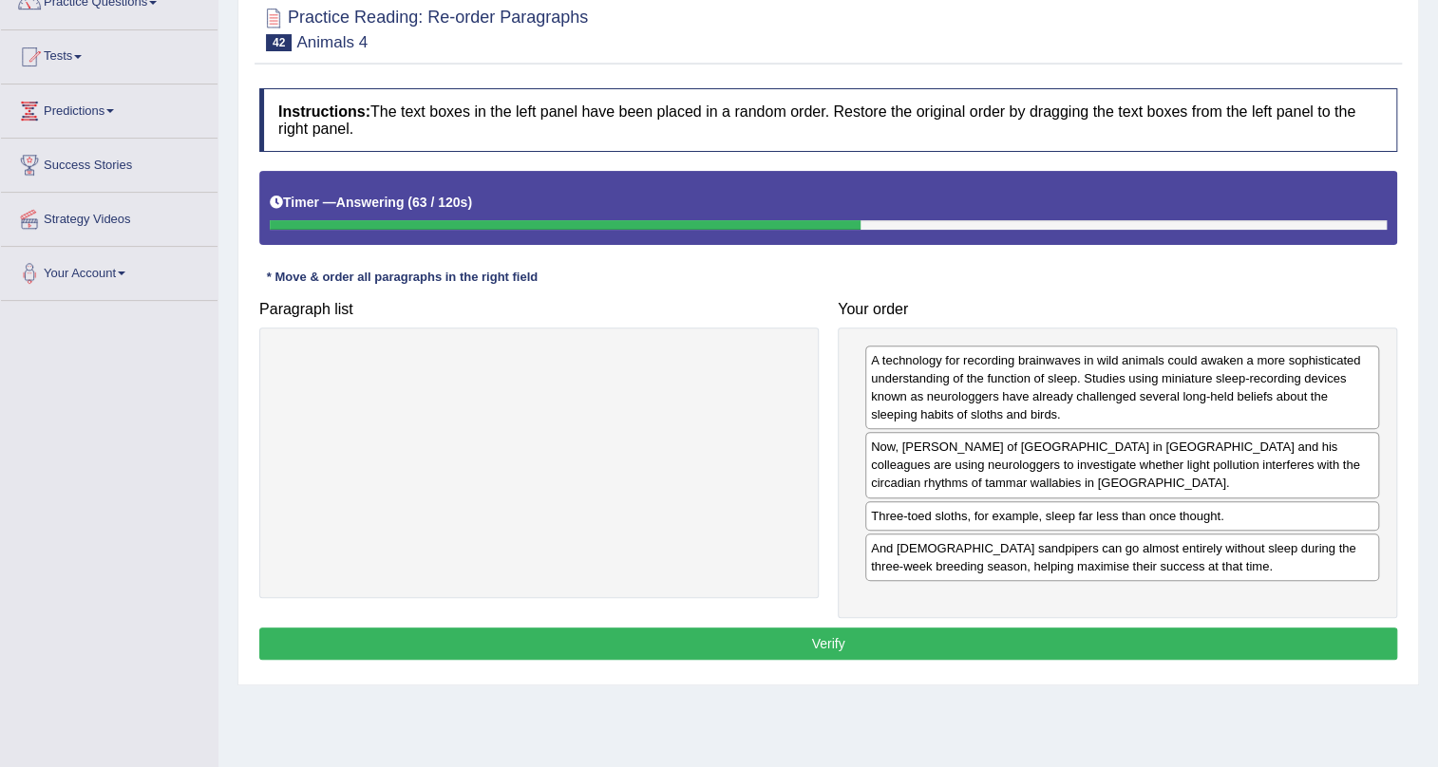
click at [890, 635] on button "Verify" at bounding box center [828, 644] width 1138 height 32
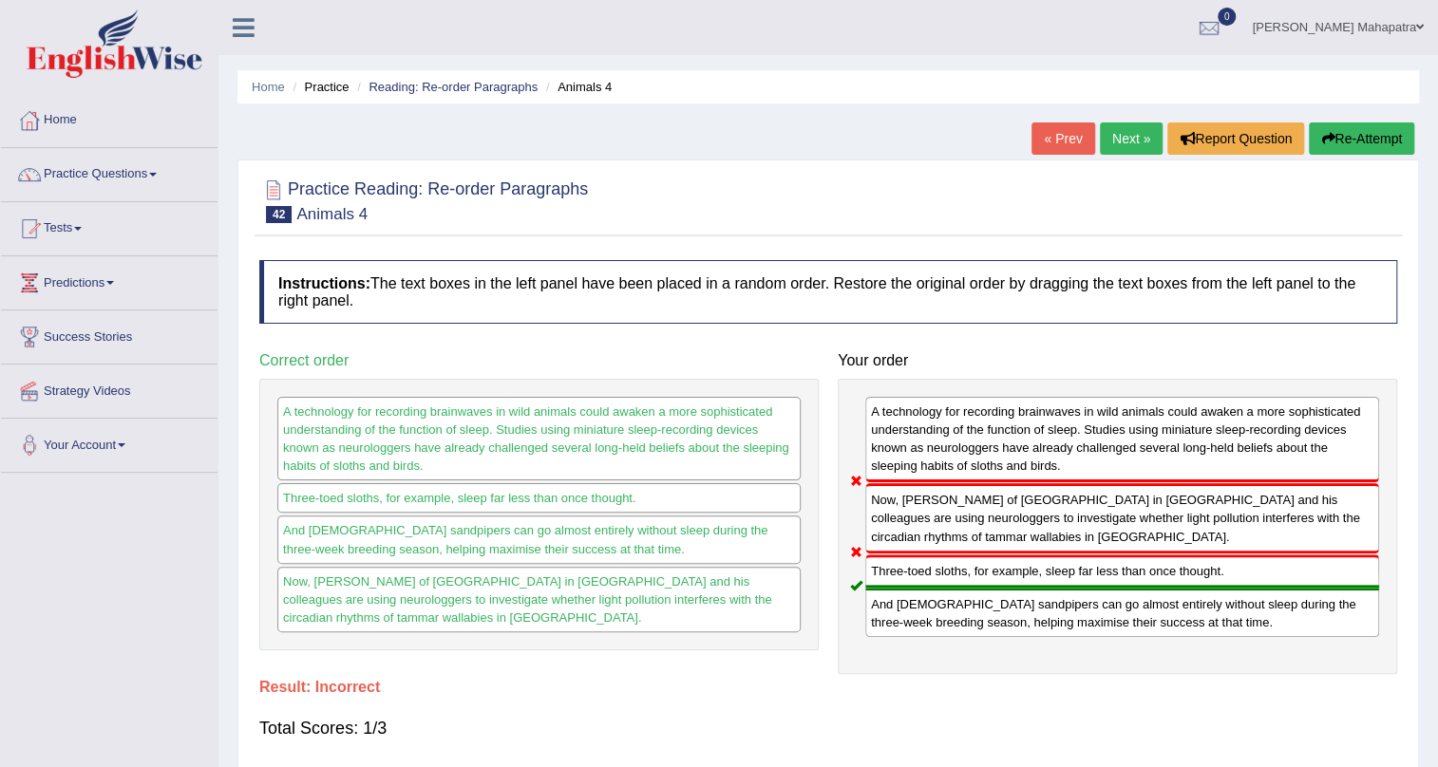
click at [1105, 136] on link "Next »" at bounding box center [1131, 138] width 63 height 32
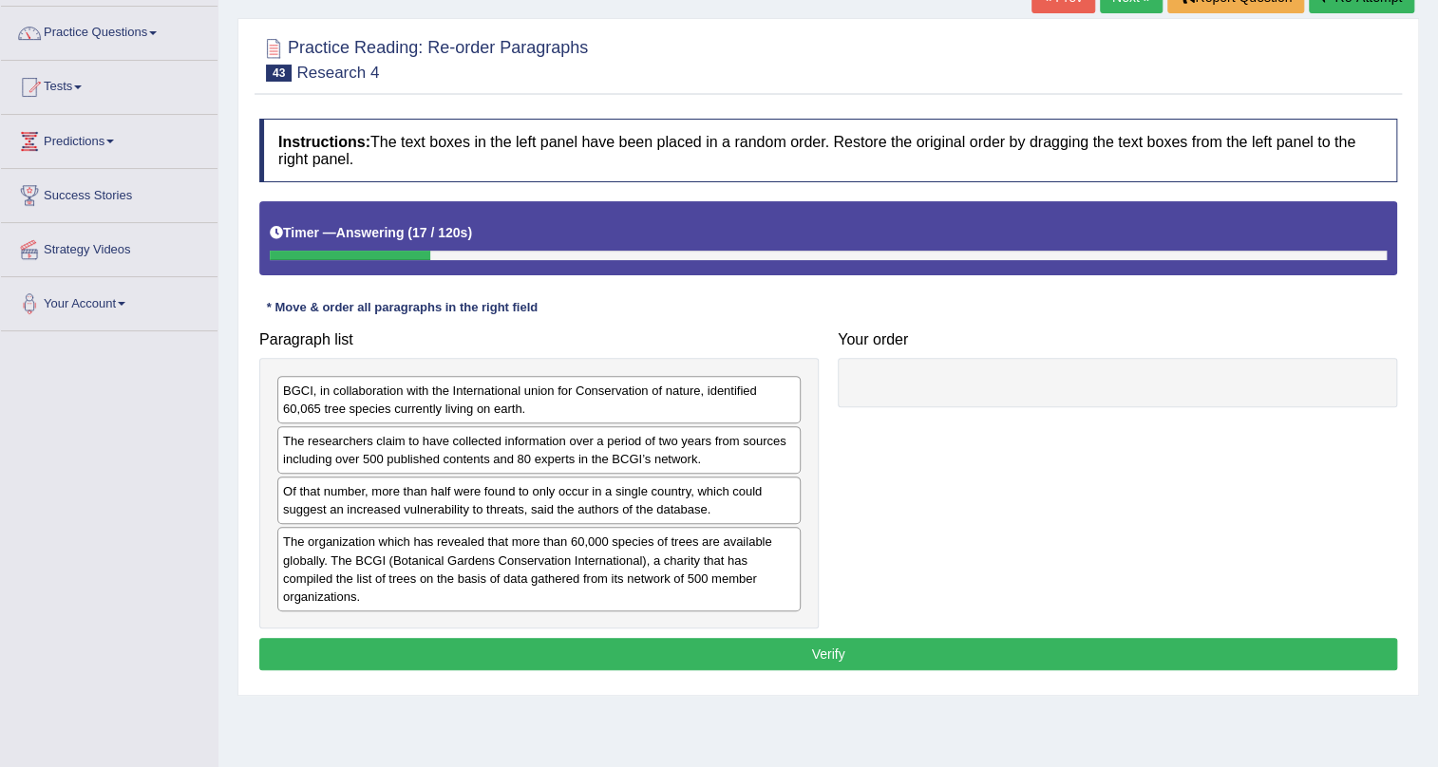
scroll to position [172, 0]
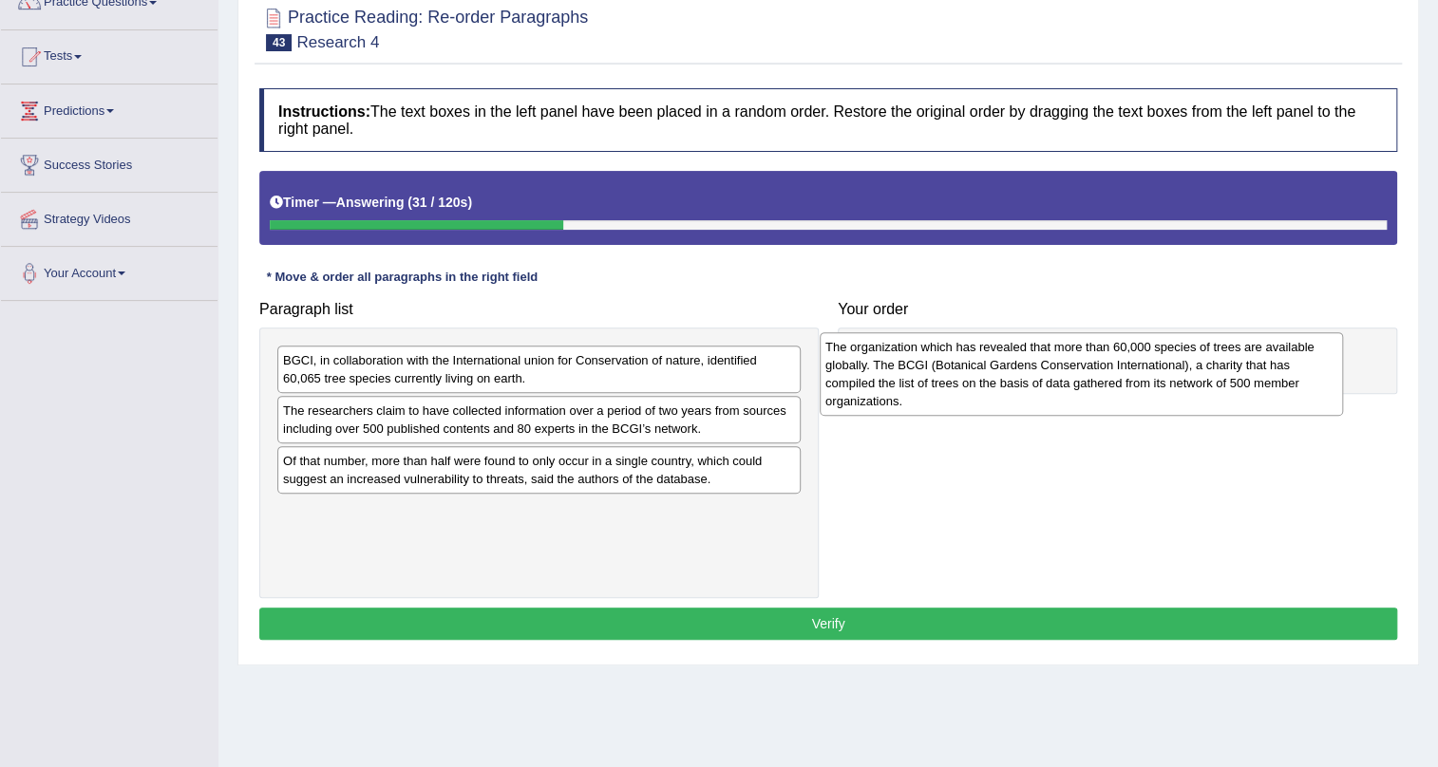
drag, startPoint x: 427, startPoint y: 535, endPoint x: 970, endPoint y: 370, distance: 566.5
click at [970, 370] on div "The organization which has revealed that more than 60,000 species of trees are …" at bounding box center [1080, 374] width 523 height 84
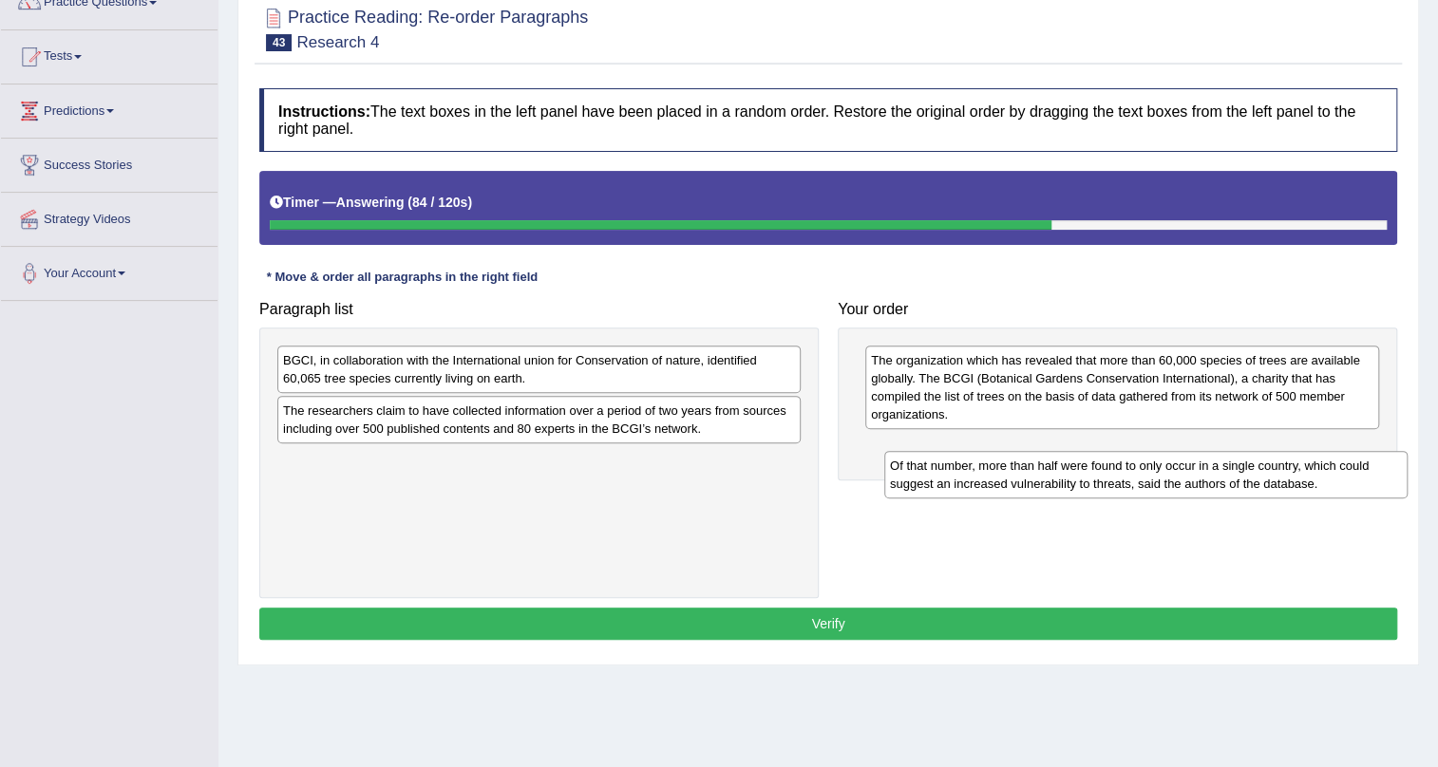
drag, startPoint x: 690, startPoint y: 471, endPoint x: 1297, endPoint y: 476, distance: 606.8
click at [1297, 476] on div "Of that number, more than half were found to only occur in a single country, wh…" at bounding box center [1145, 474] width 523 height 47
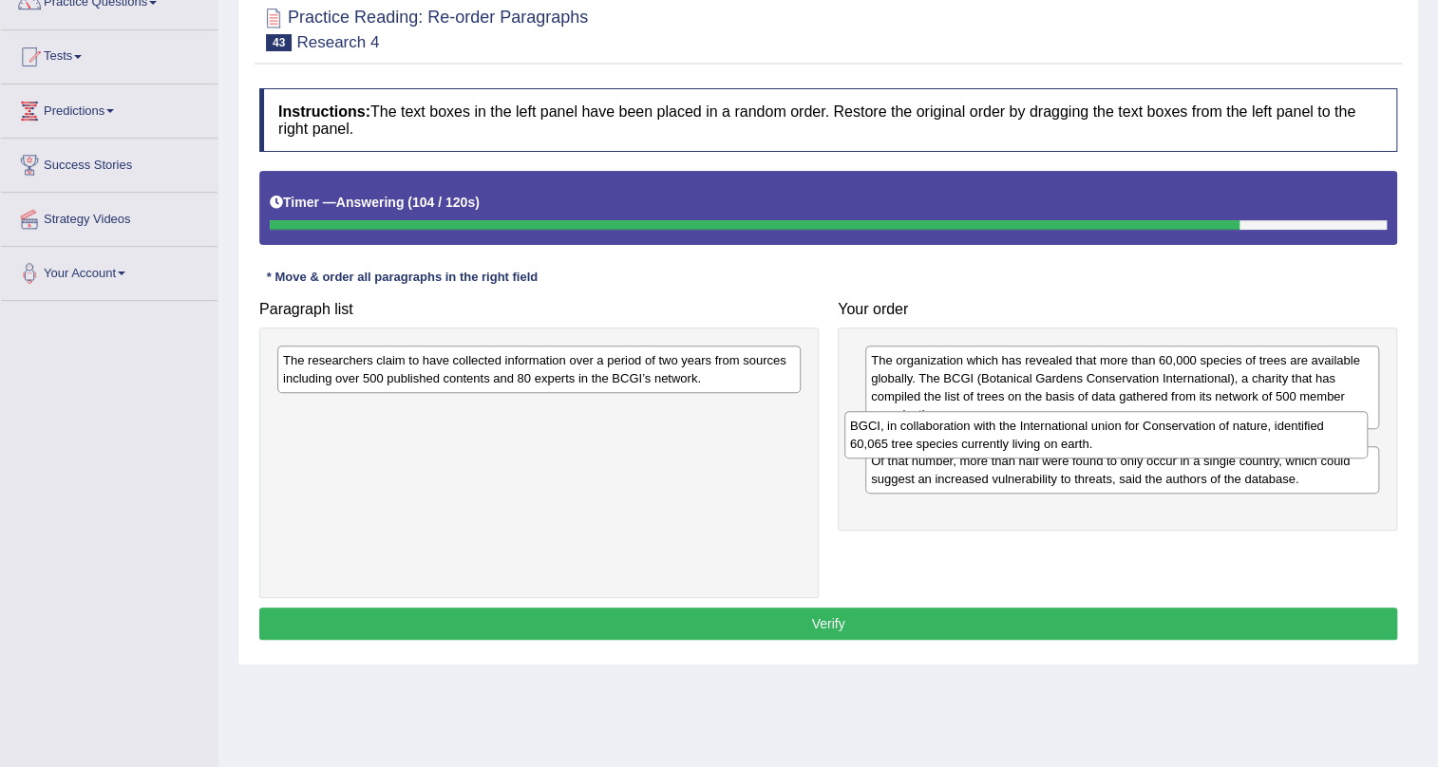
drag, startPoint x: 702, startPoint y: 369, endPoint x: 1269, endPoint y: 435, distance: 570.7
click at [1269, 435] on div "BGCI, in collaboration with the International union for Conservation of nature,…" at bounding box center [1105, 434] width 523 height 47
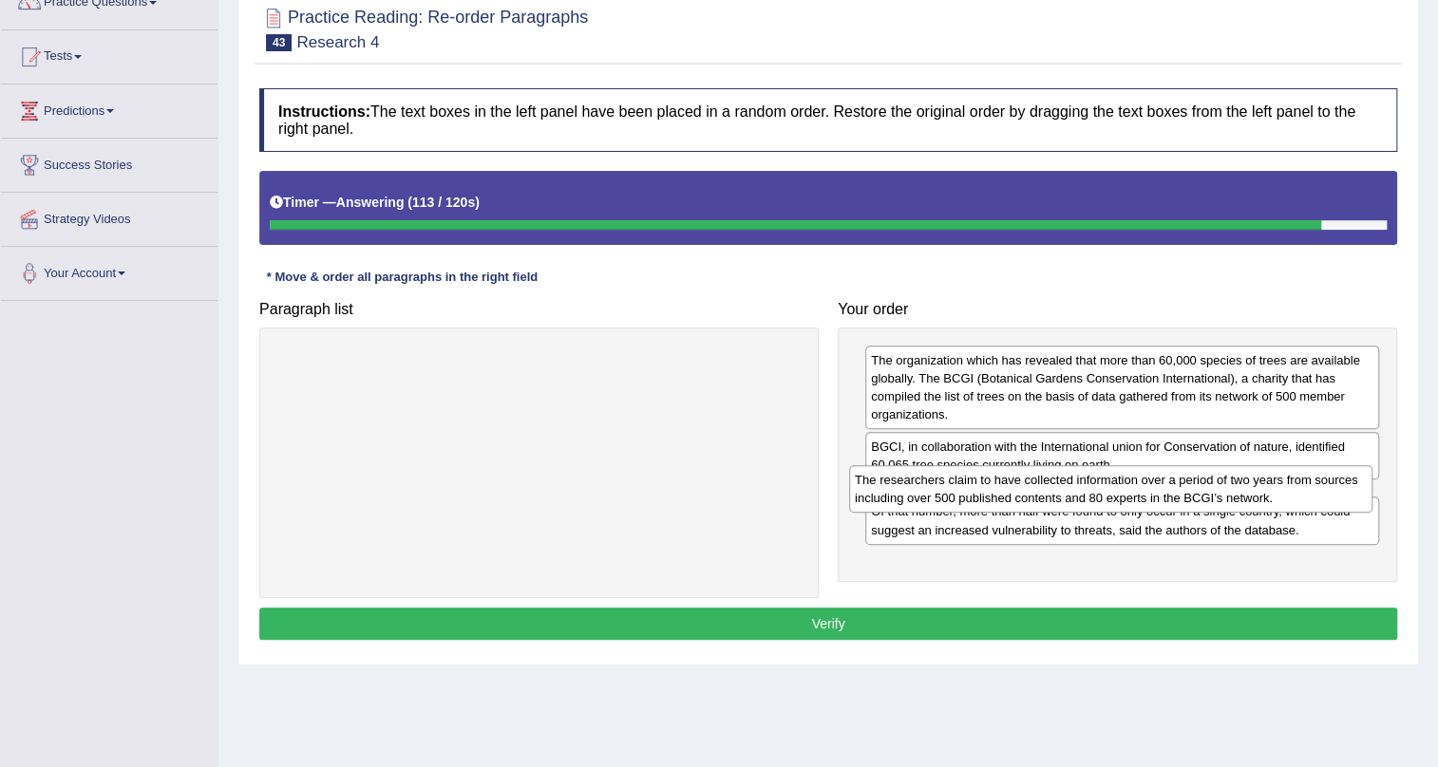
drag, startPoint x: 731, startPoint y: 371, endPoint x: 1303, endPoint y: 491, distance: 584.0
click at [1303, 491] on div "The researchers claim to have collected information over a period of two years …" at bounding box center [1110, 488] width 523 height 47
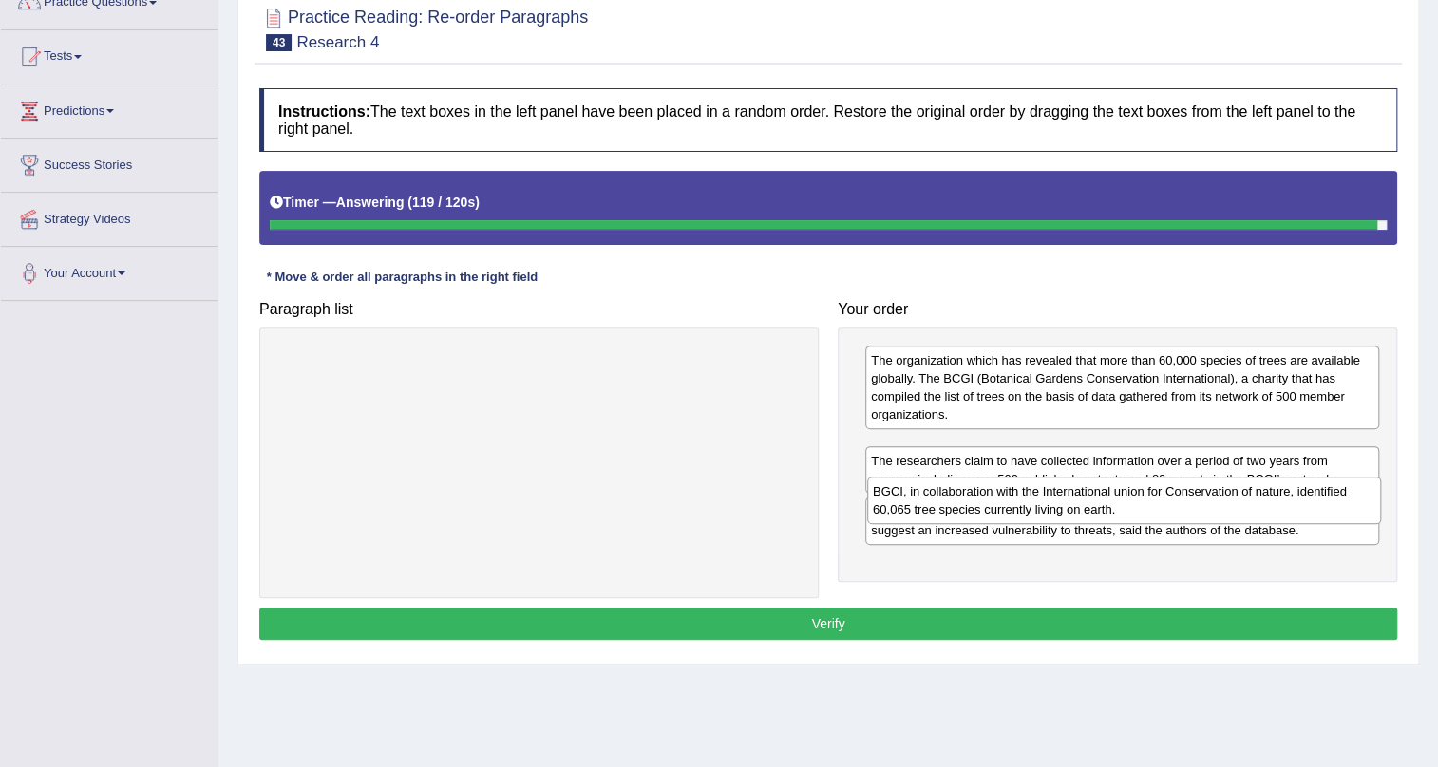
drag, startPoint x: 984, startPoint y: 457, endPoint x: 986, endPoint y: 499, distance: 42.8
click at [986, 500] on div "BGCI, in collaboration with the International union for Conservation of nature,…" at bounding box center [1124, 500] width 514 height 47
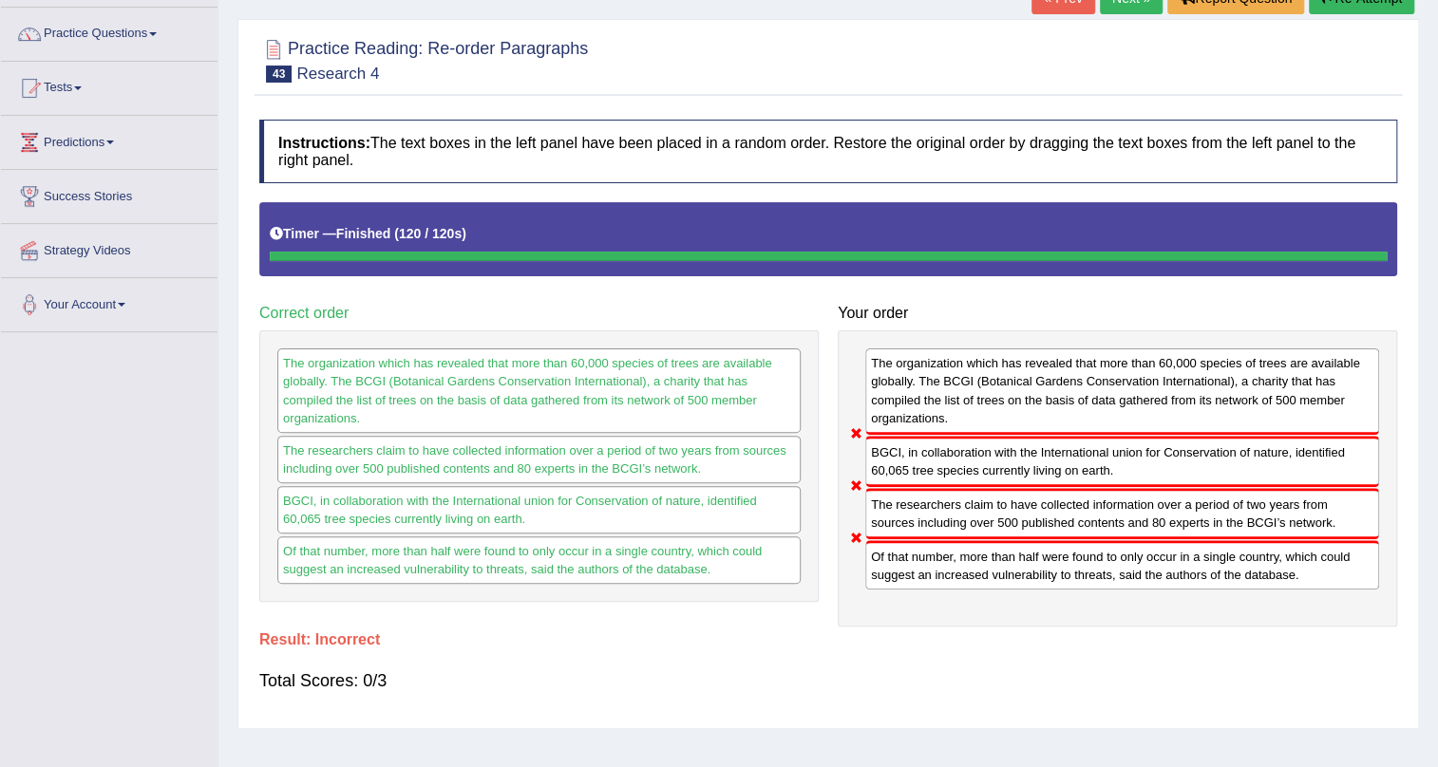
scroll to position [0, 0]
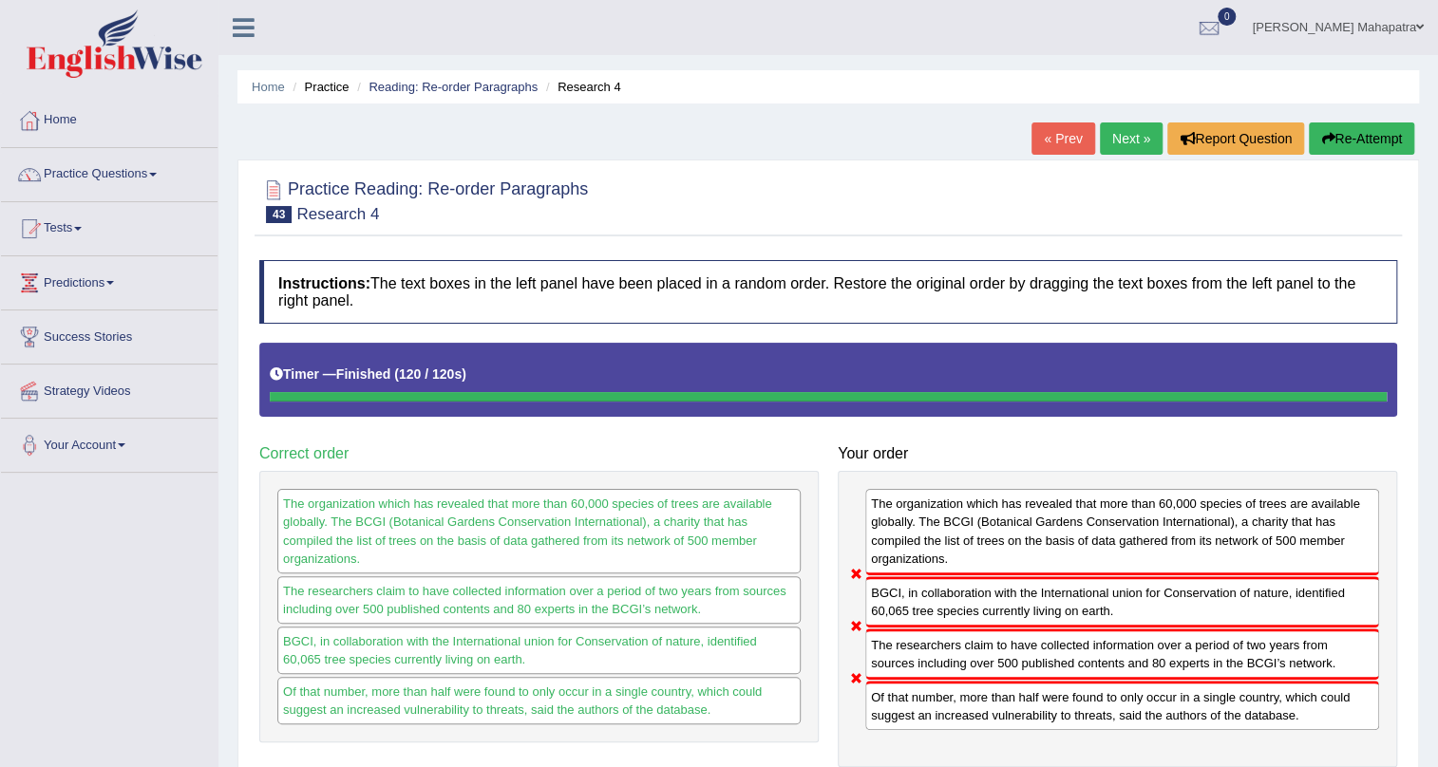
click at [1384, 145] on button "Re-Attempt" at bounding box center [1361, 138] width 105 height 32
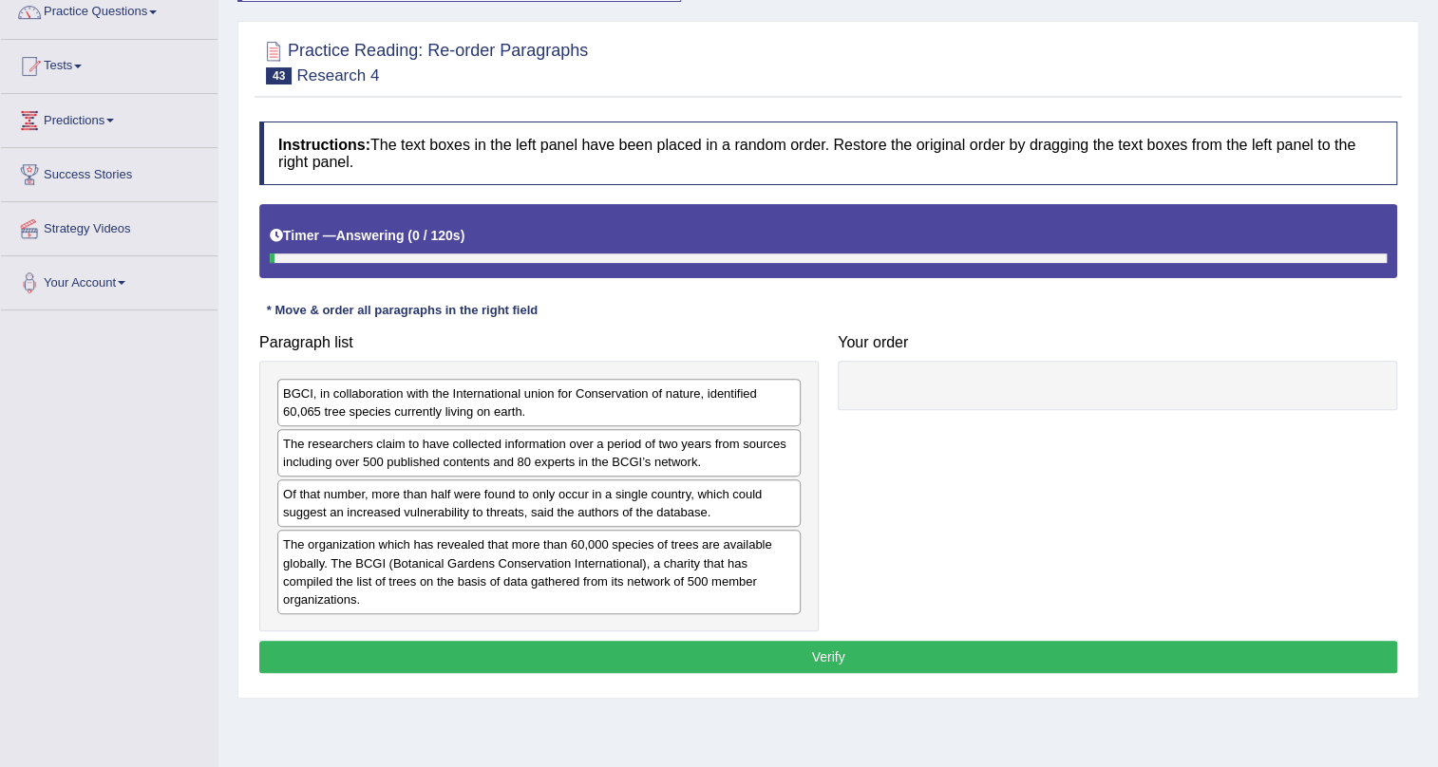
scroll to position [172, 0]
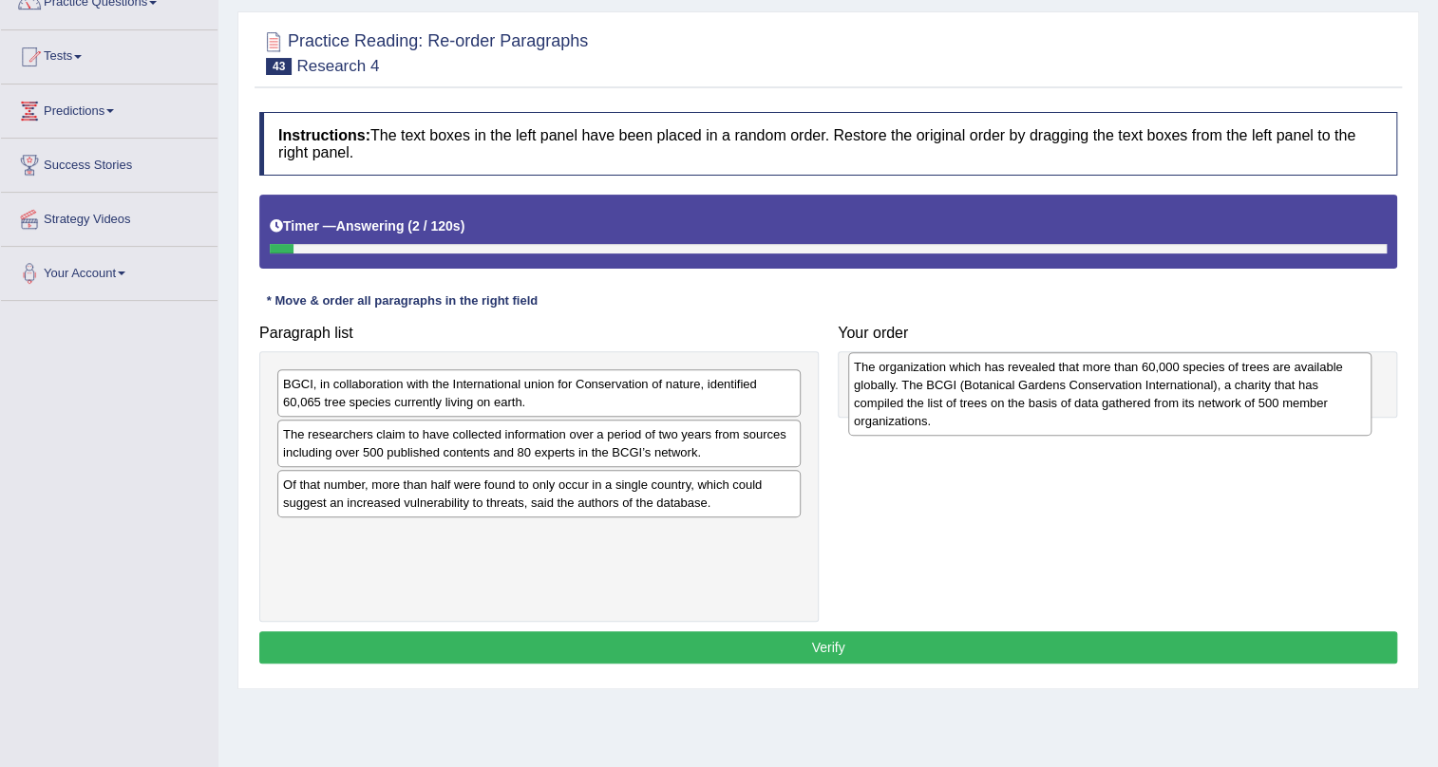
drag, startPoint x: 357, startPoint y: 559, endPoint x: 928, endPoint y: 390, distance: 595.2
click at [928, 390] on div "The organization which has revealed that more than 60,000 species of trees are …" at bounding box center [1109, 394] width 523 height 84
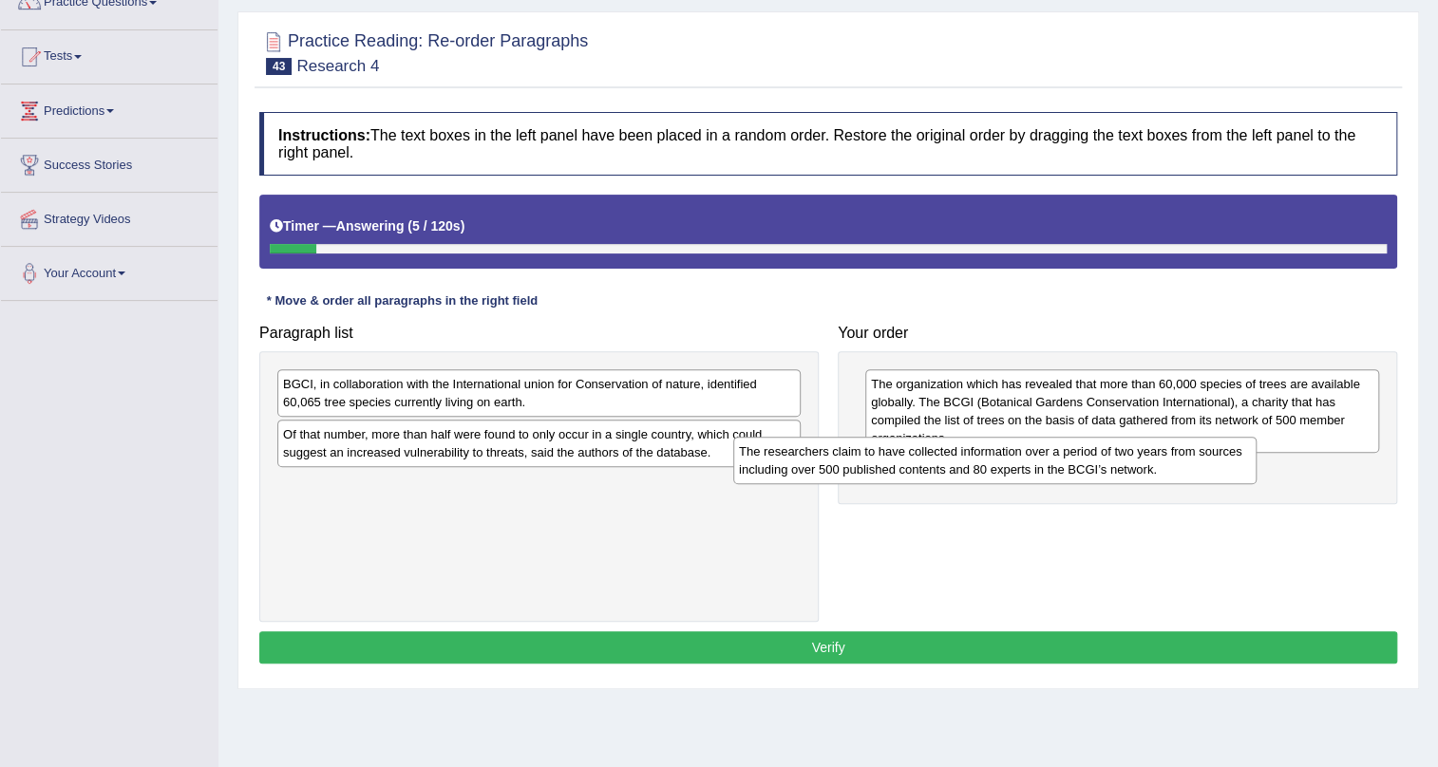
drag, startPoint x: 470, startPoint y: 444, endPoint x: 999, endPoint y: 469, distance: 529.5
click at [999, 469] on div "The researchers claim to have collected information over a period of two years …" at bounding box center [994, 460] width 523 height 47
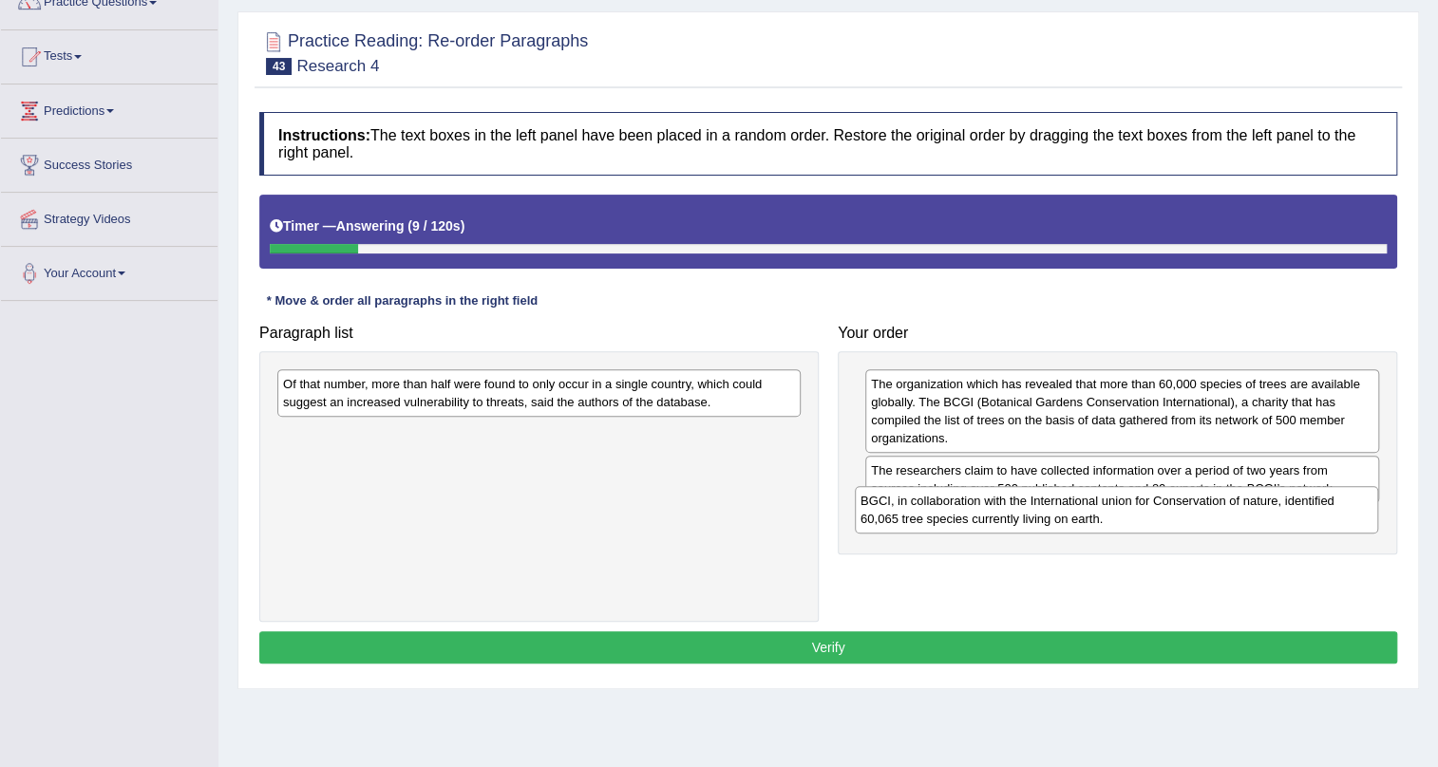
drag, startPoint x: 437, startPoint y: 397, endPoint x: 1014, endPoint y: 513, distance: 588.9
click at [1014, 513] on div "BGCI, in collaboration with the International union for Conservation of nature,…" at bounding box center [1116, 509] width 523 height 47
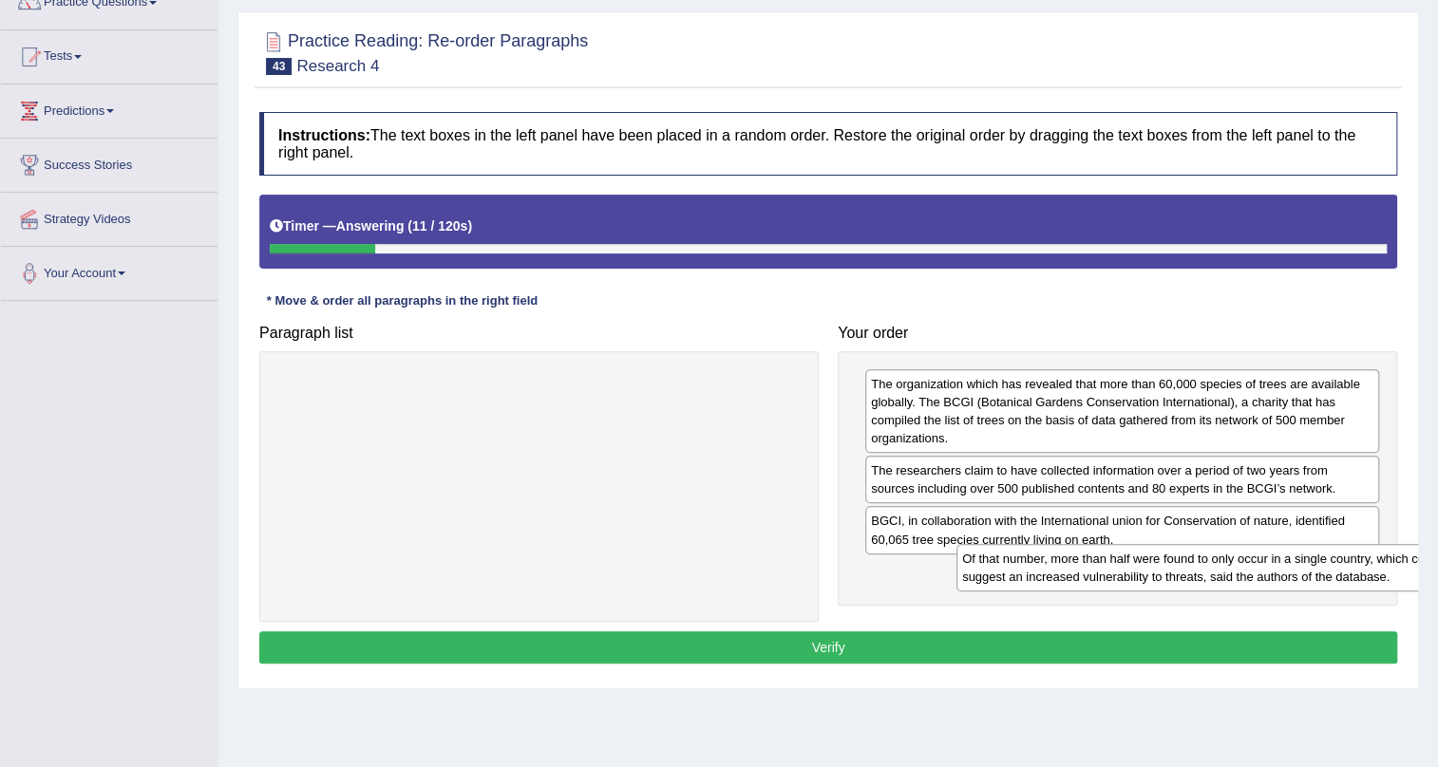
drag, startPoint x: 433, startPoint y: 384, endPoint x: 1112, endPoint y: 558, distance: 701.1
click at [1112, 558] on div "Of that number, more than half were found to only occur in a single country, wh…" at bounding box center [1217, 567] width 523 height 47
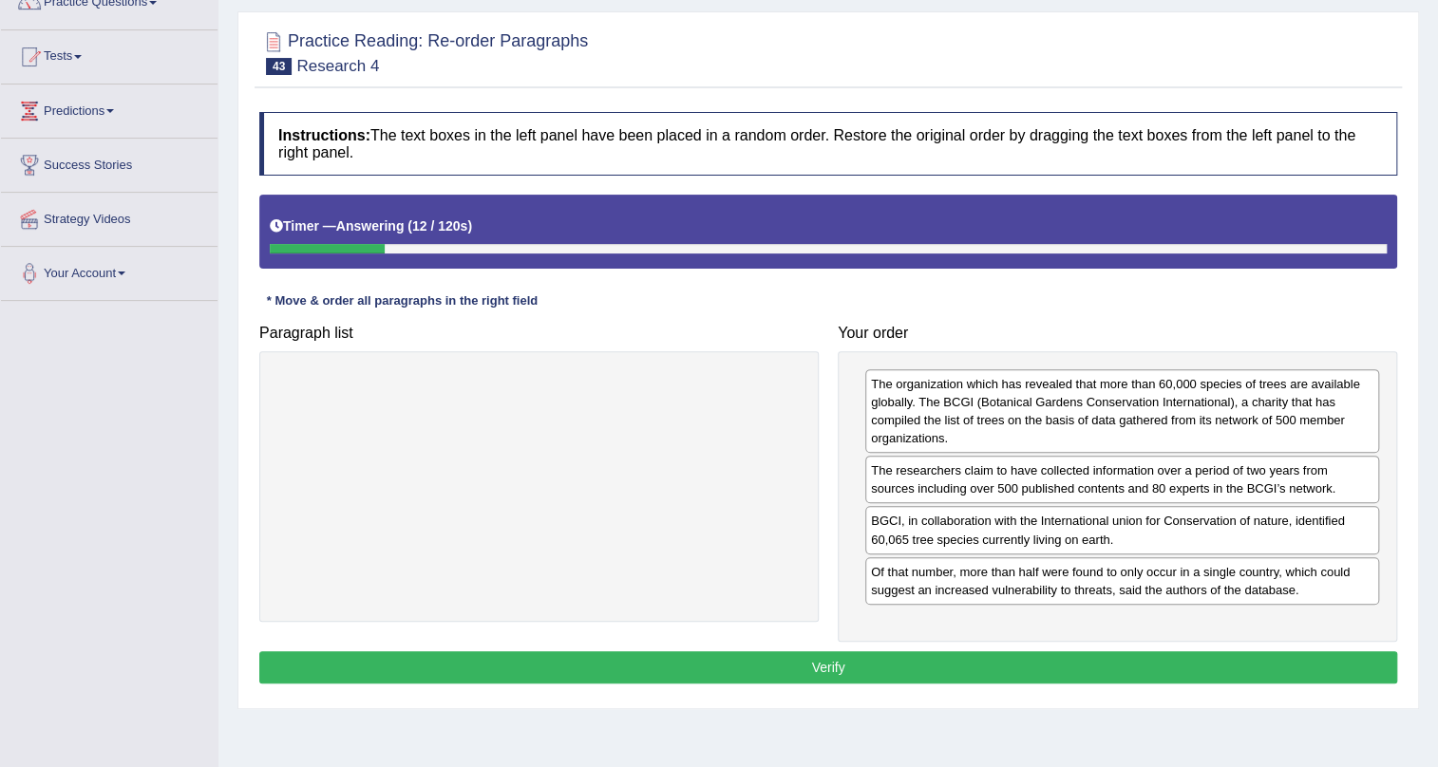
click at [777, 652] on button "Verify" at bounding box center [828, 667] width 1138 height 32
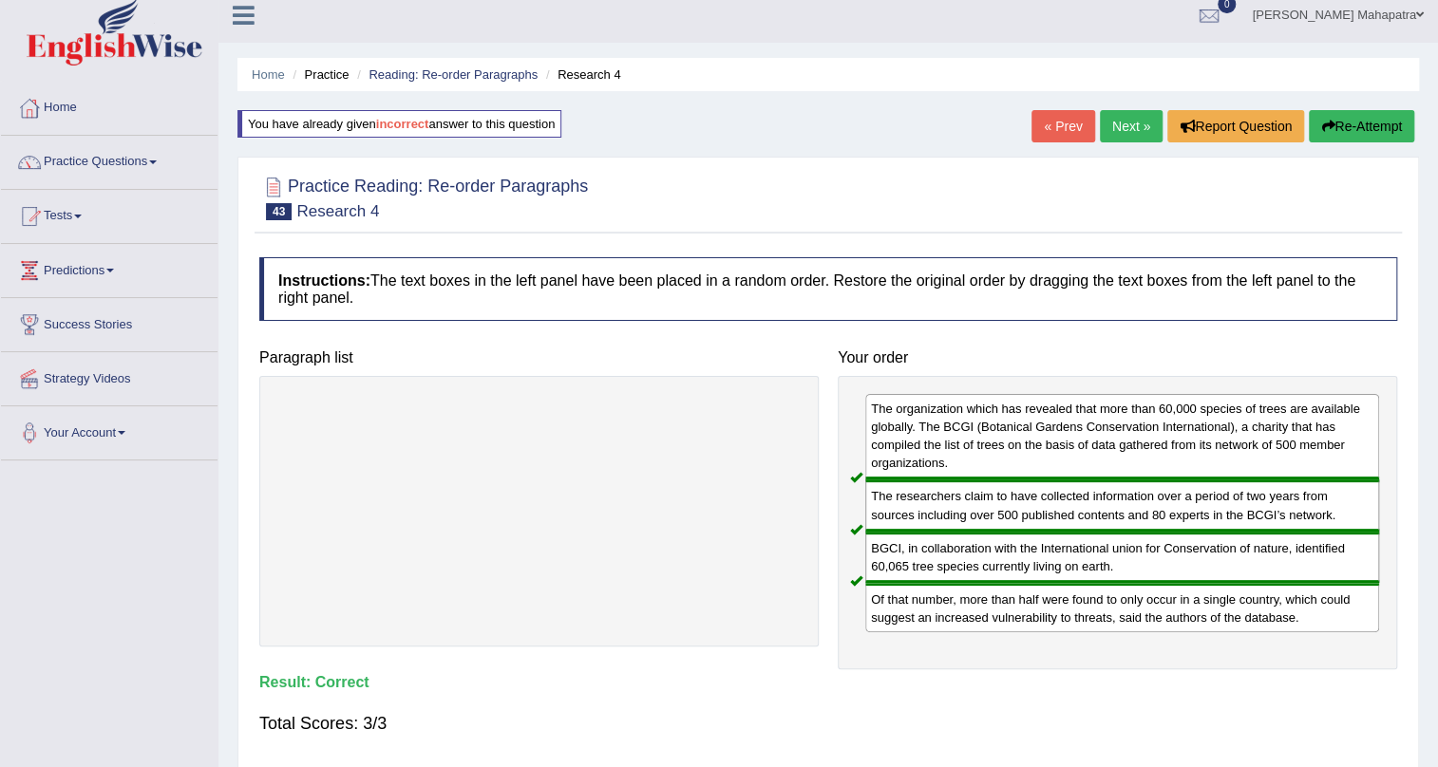
scroll to position [0, 0]
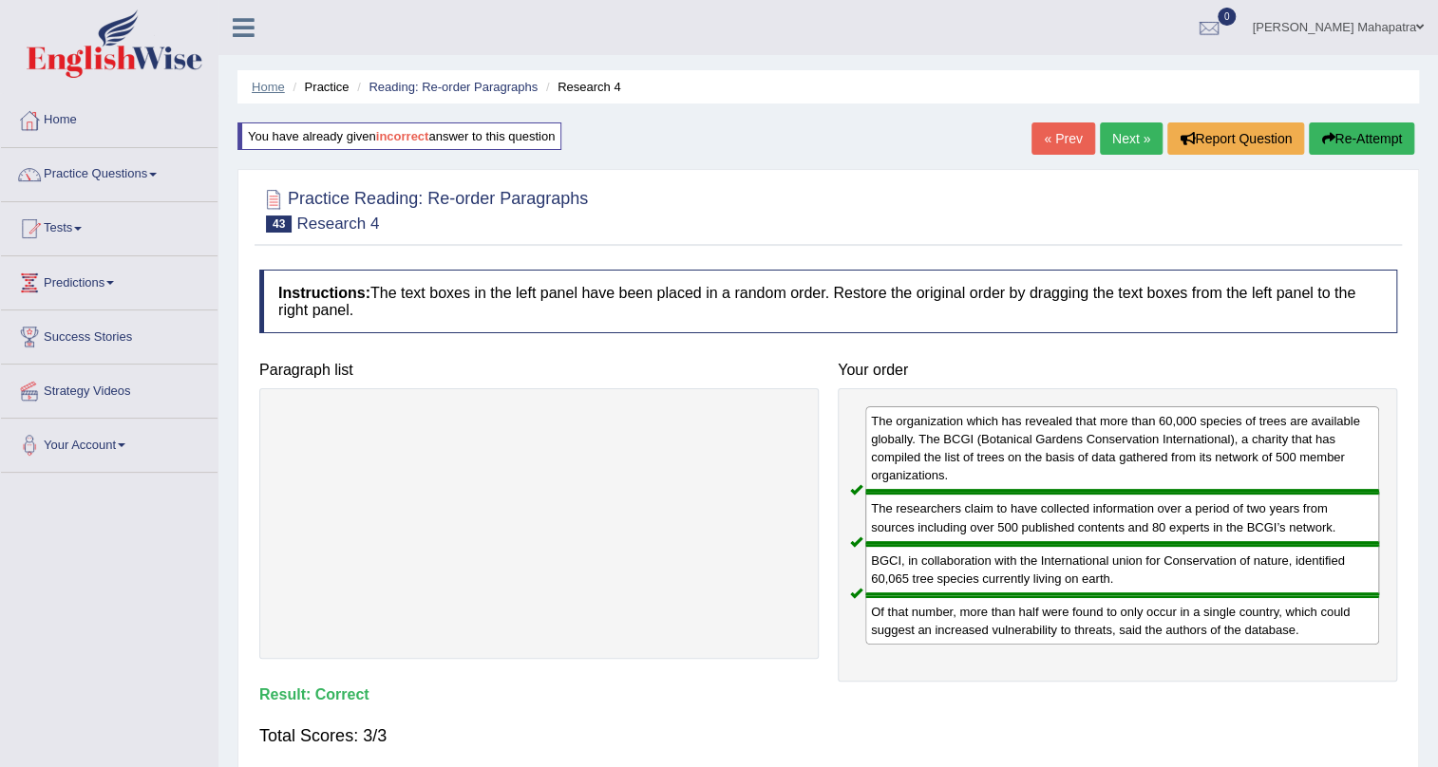
click at [267, 88] on link "Home" at bounding box center [268, 87] width 33 height 14
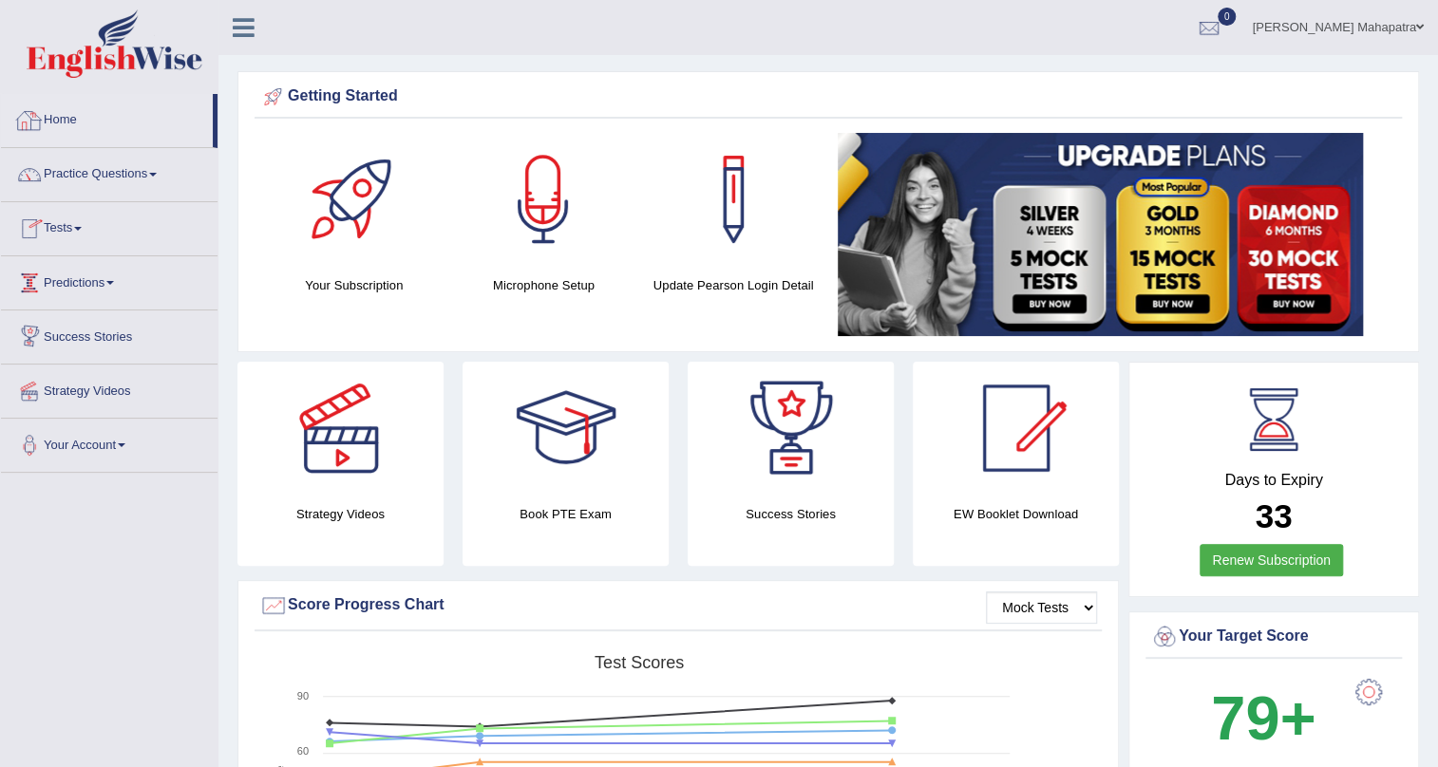
click at [70, 122] on link "Home" at bounding box center [107, 117] width 212 height 47
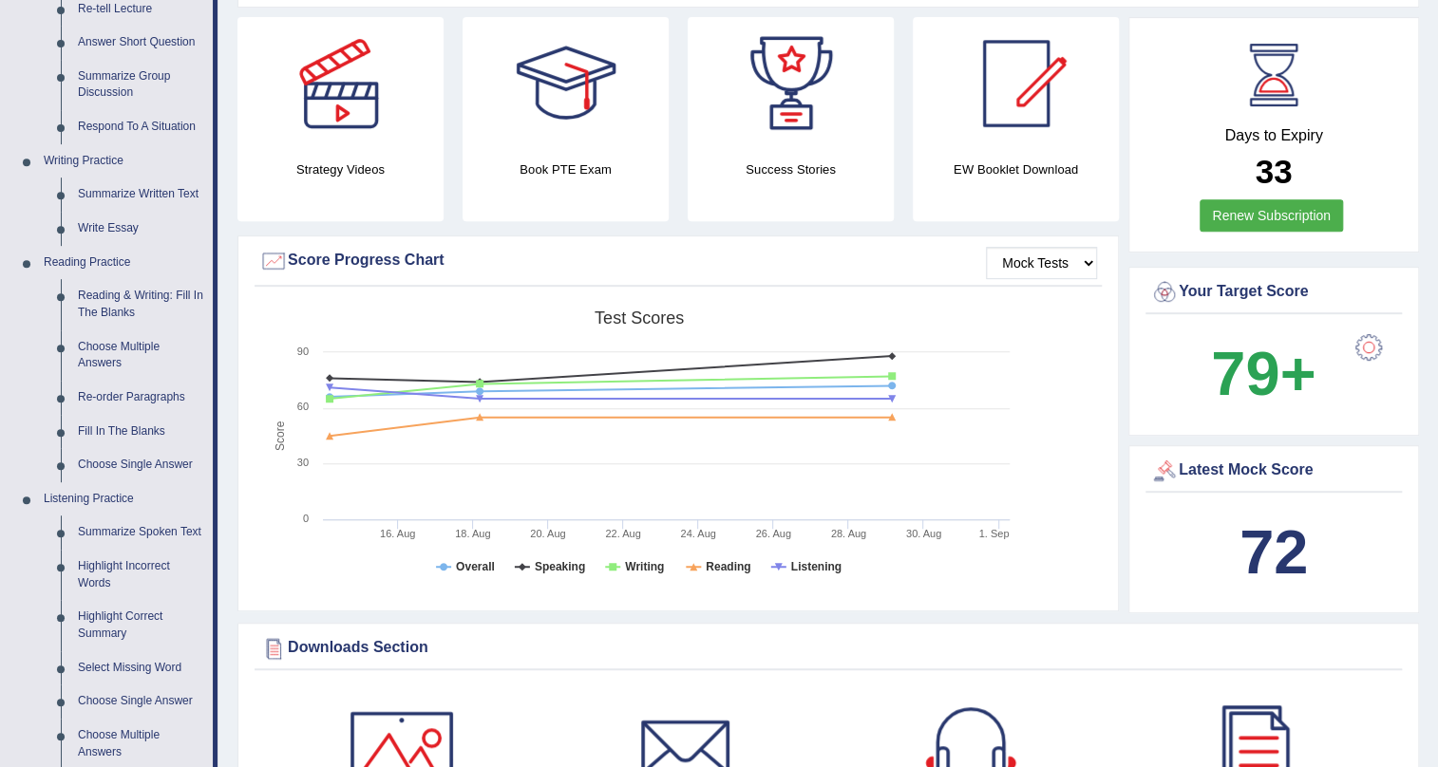
scroll to position [431, 0]
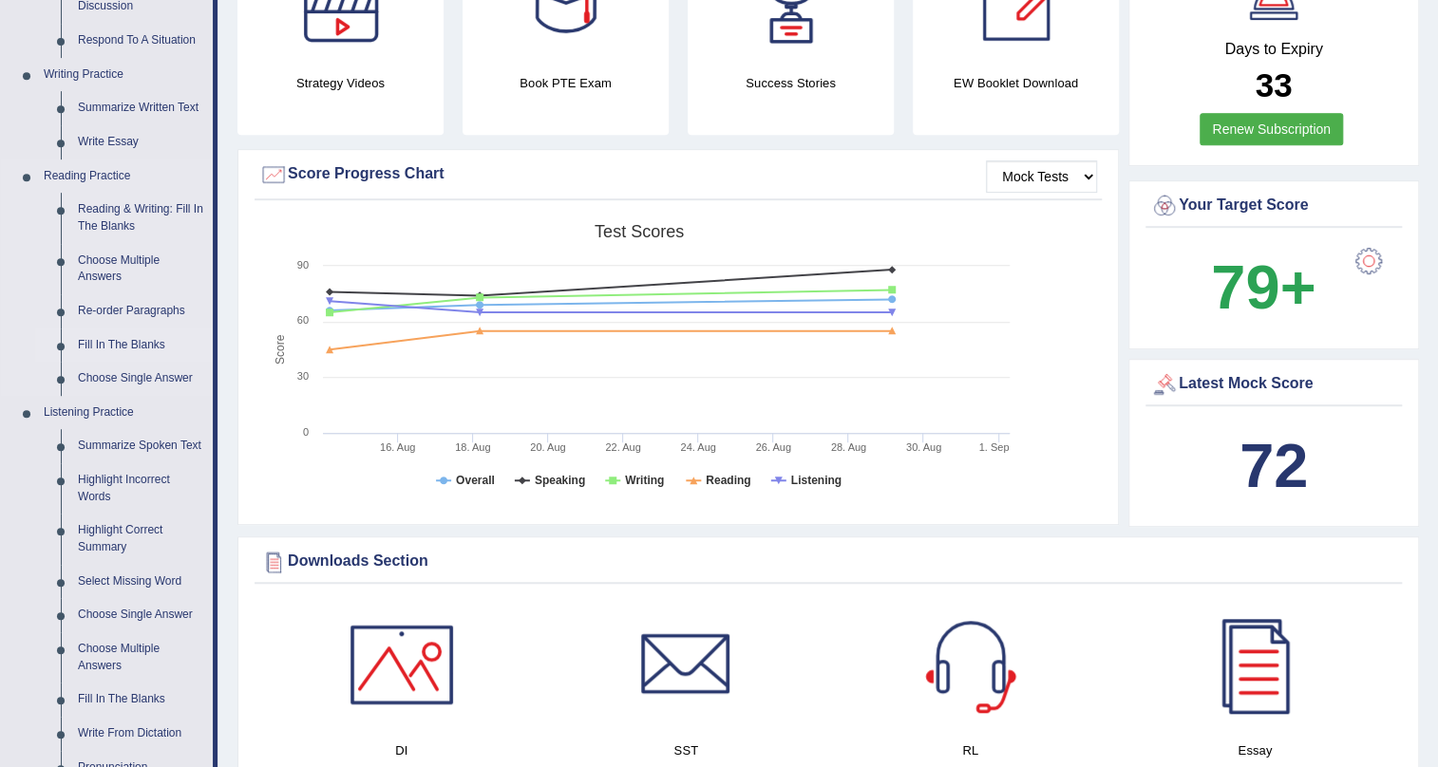
click at [108, 342] on link "Fill In The Blanks" at bounding box center [140, 346] width 143 height 34
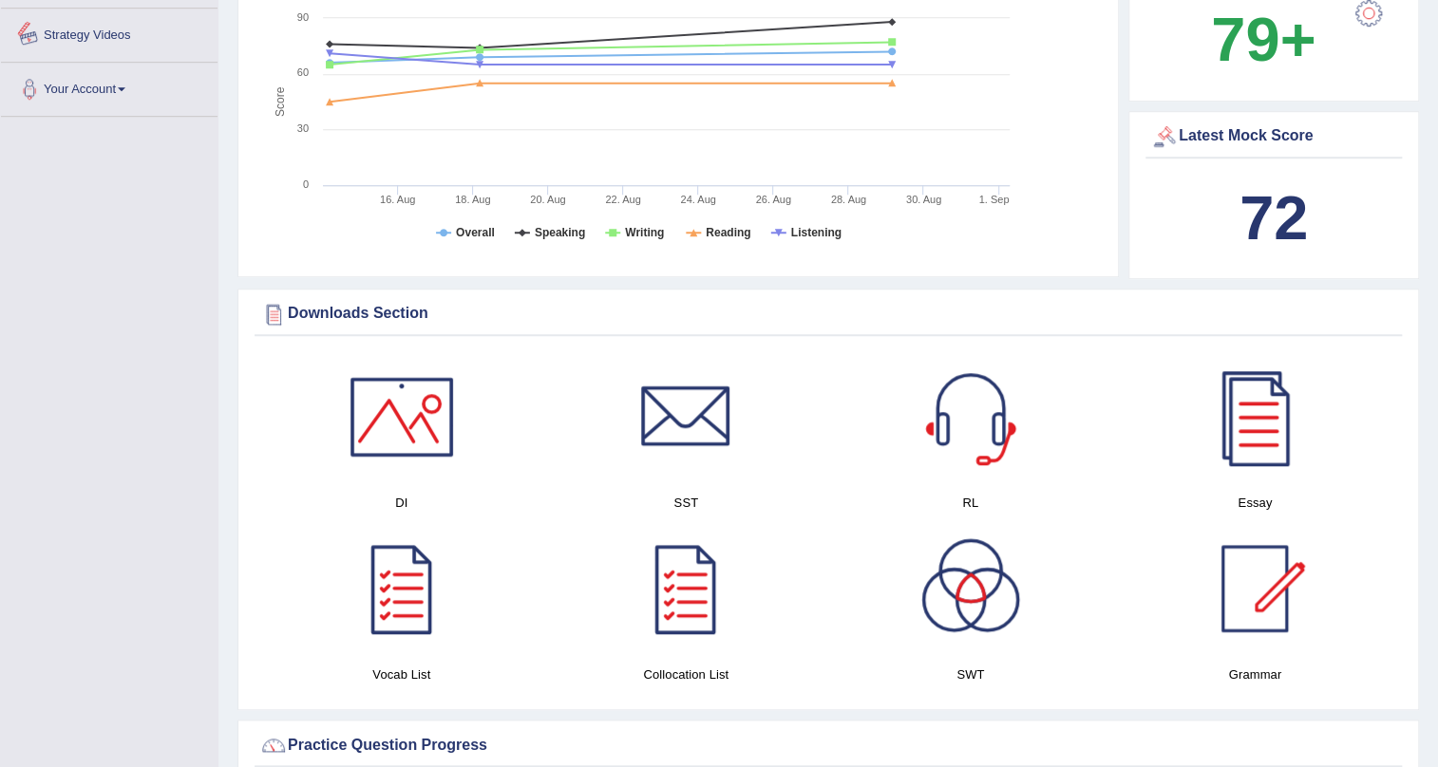
scroll to position [1416, 0]
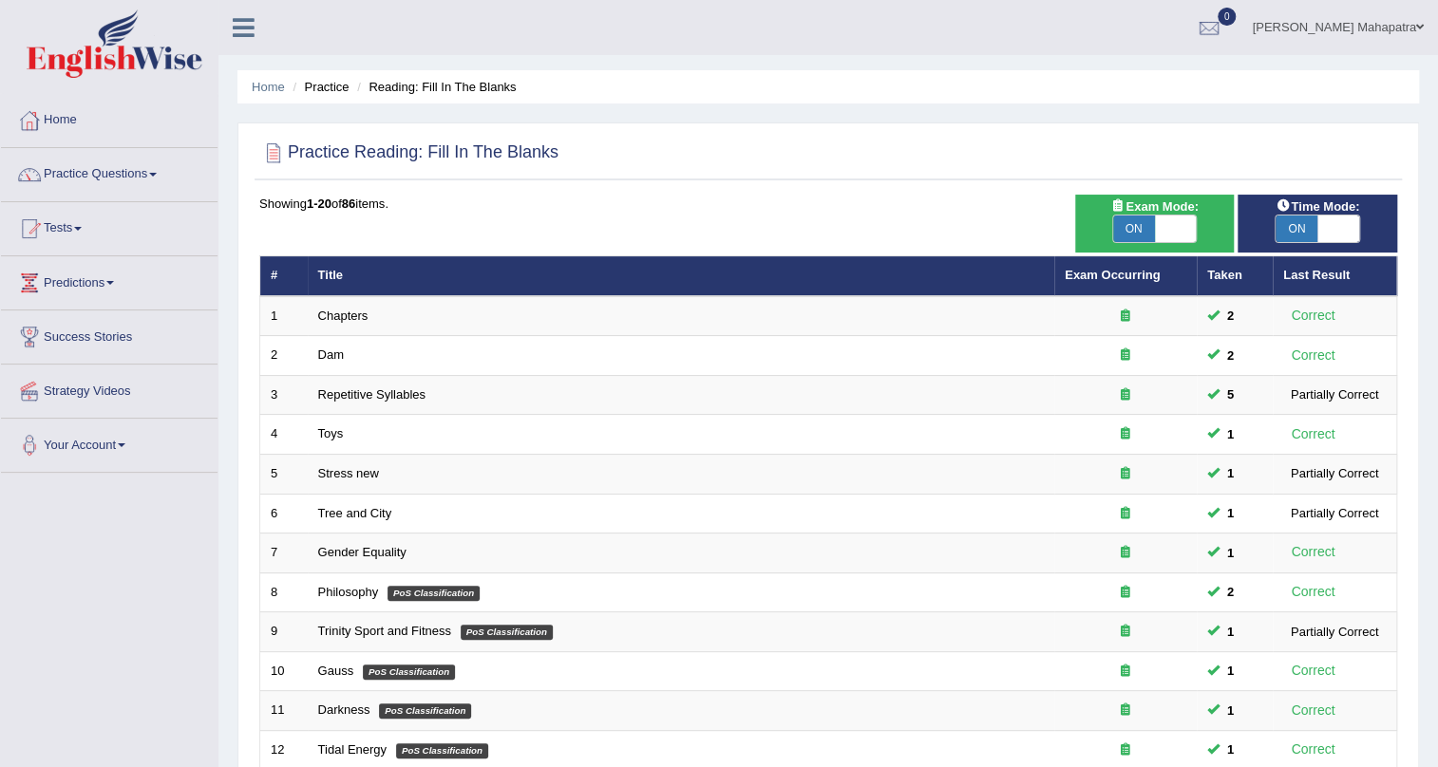
click at [1172, 222] on span at bounding box center [1176, 229] width 42 height 27
checkbox input "false"
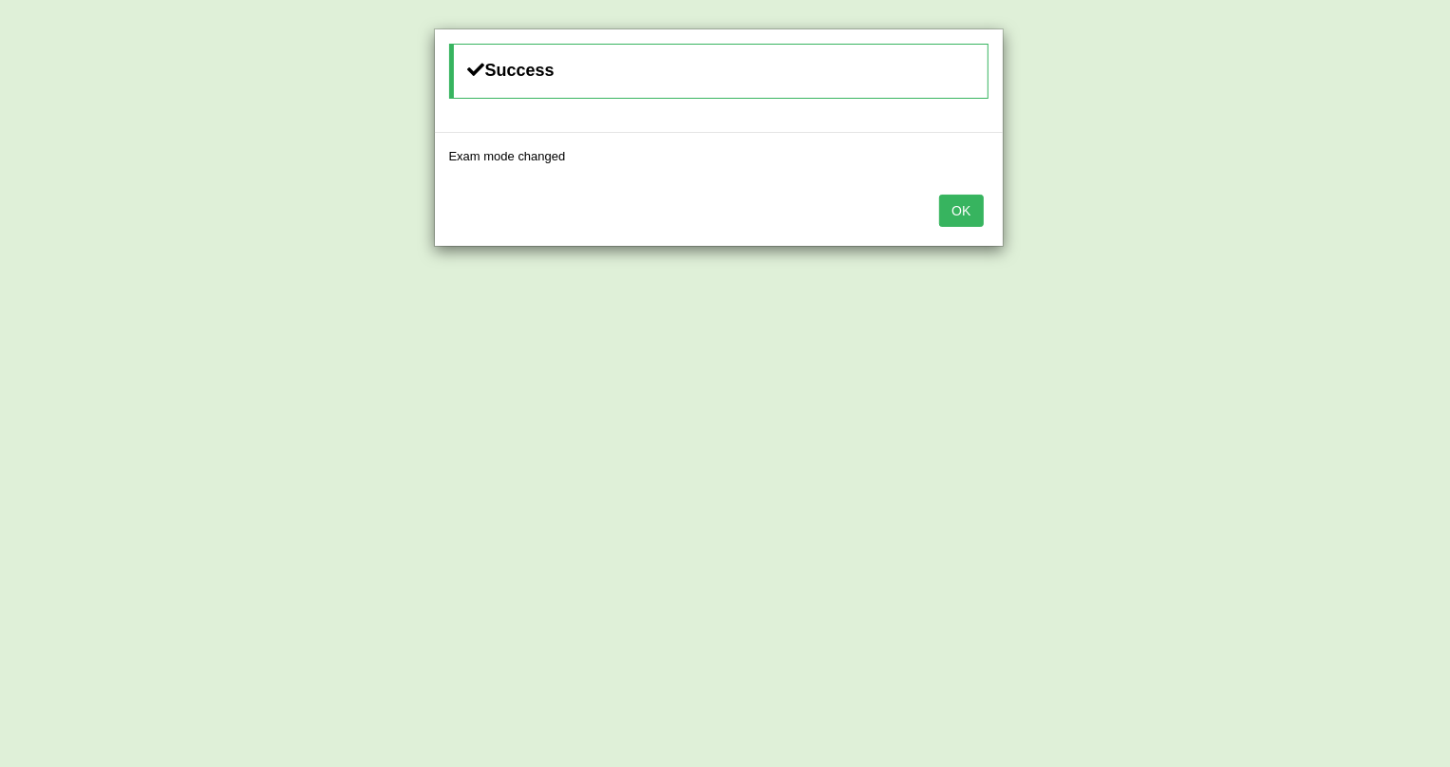
click at [956, 208] on button "OK" at bounding box center [961, 211] width 44 height 32
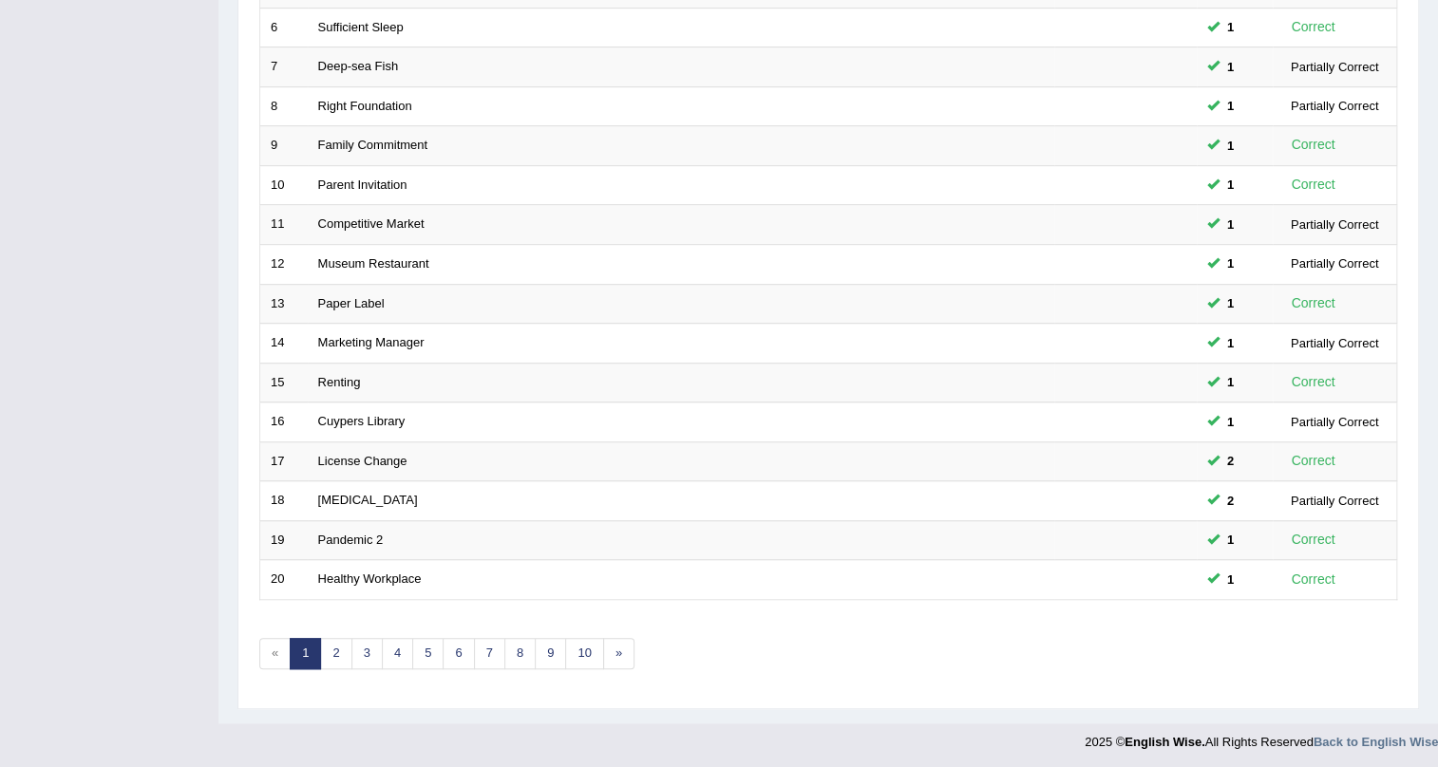
scroll to position [487, 0]
click at [336, 659] on link "2" at bounding box center [335, 652] width 31 height 31
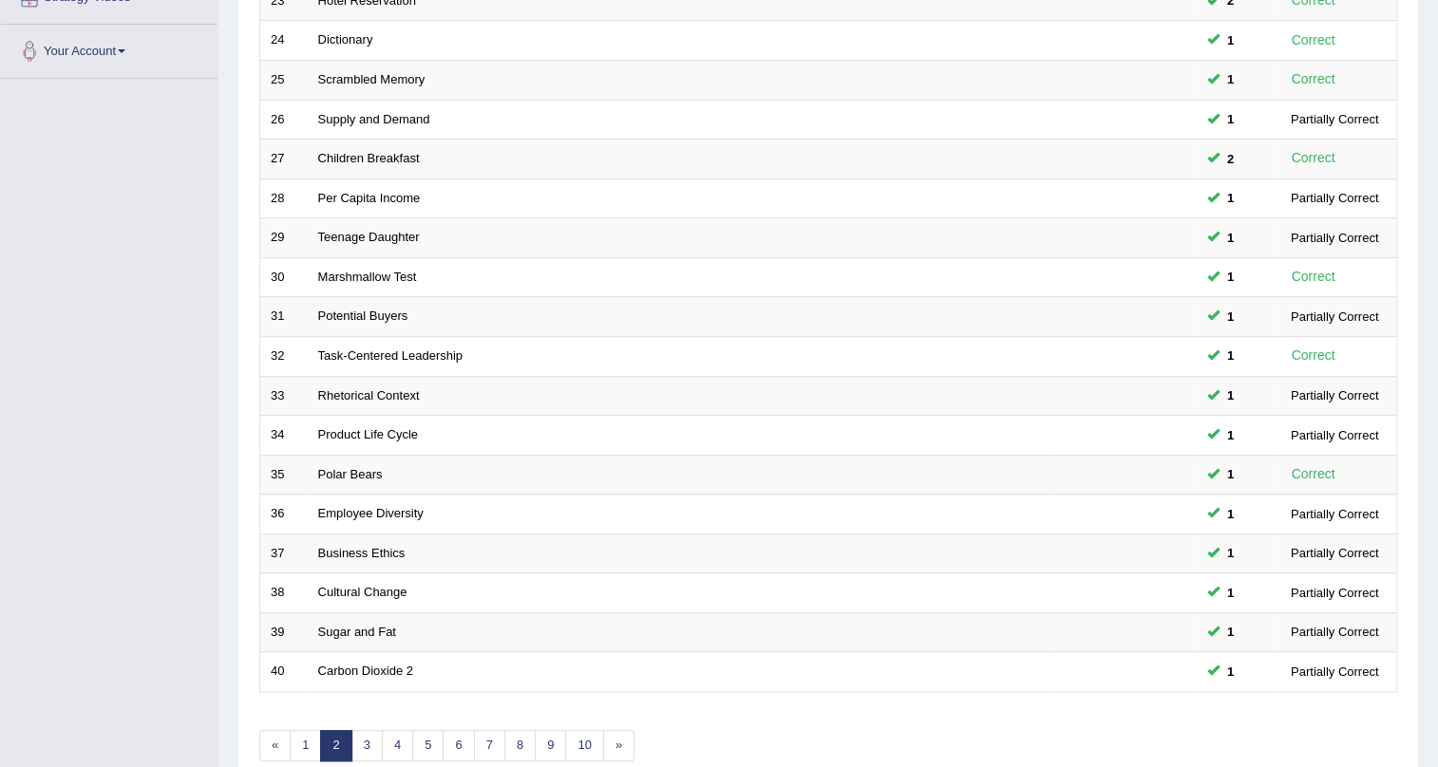
scroll to position [487, 0]
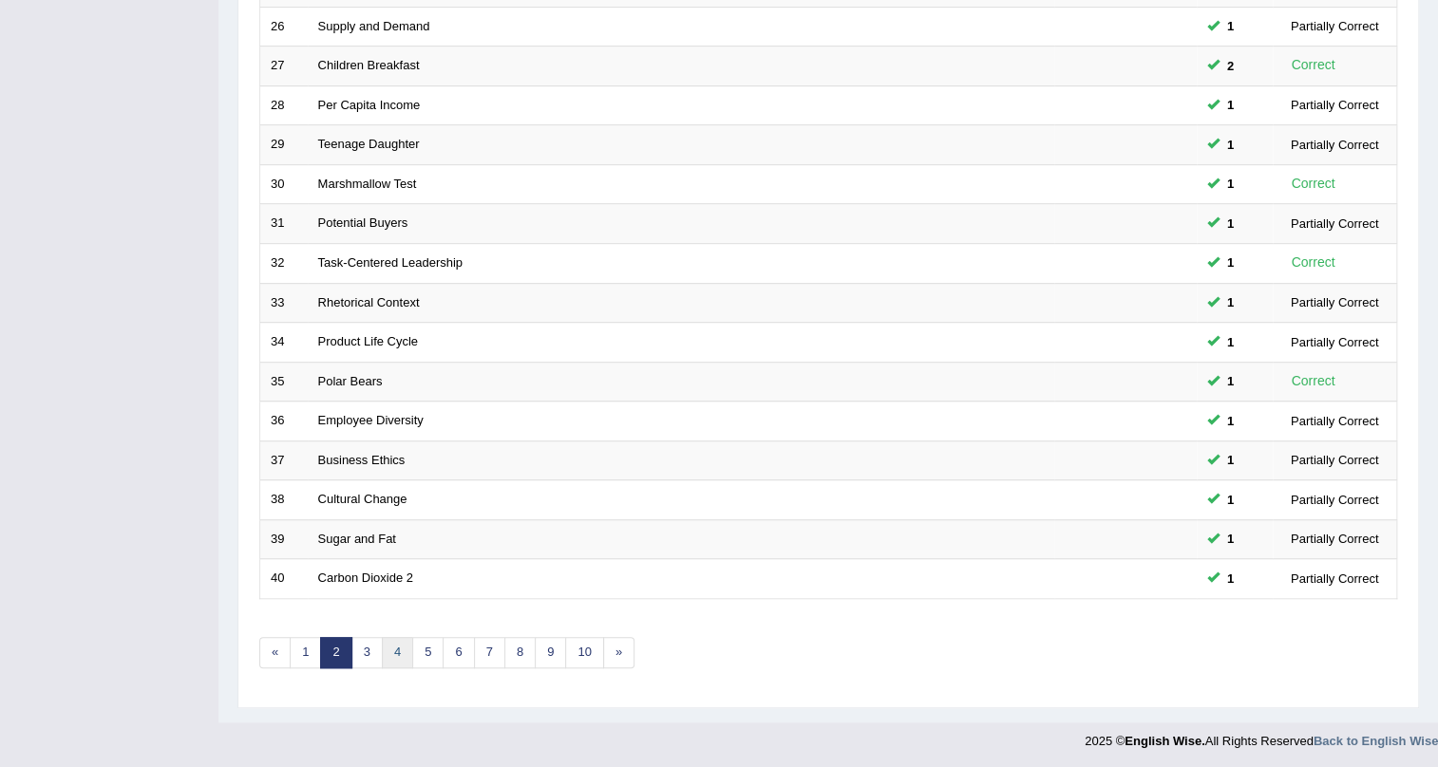
click at [393, 650] on link "4" at bounding box center [397, 652] width 31 height 31
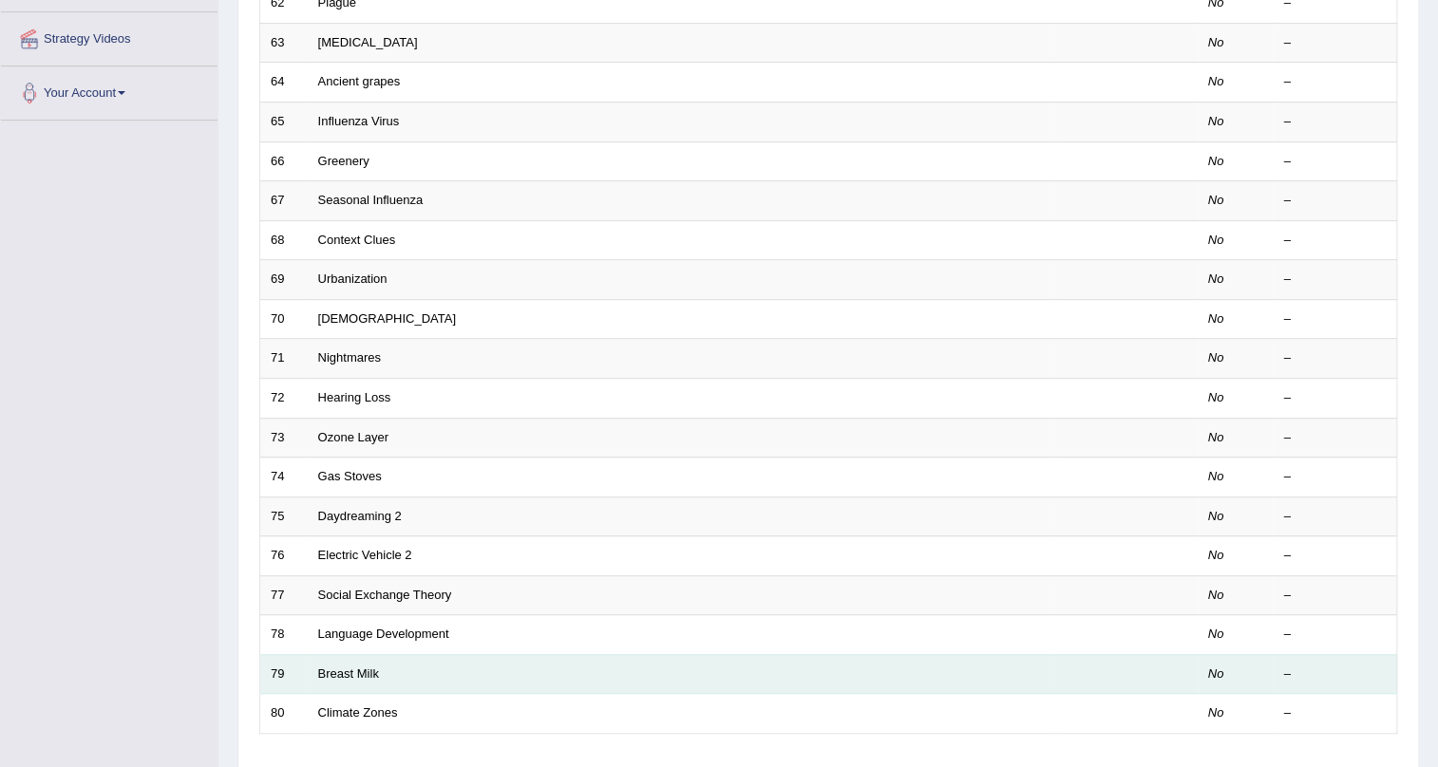
scroll to position [487, 0]
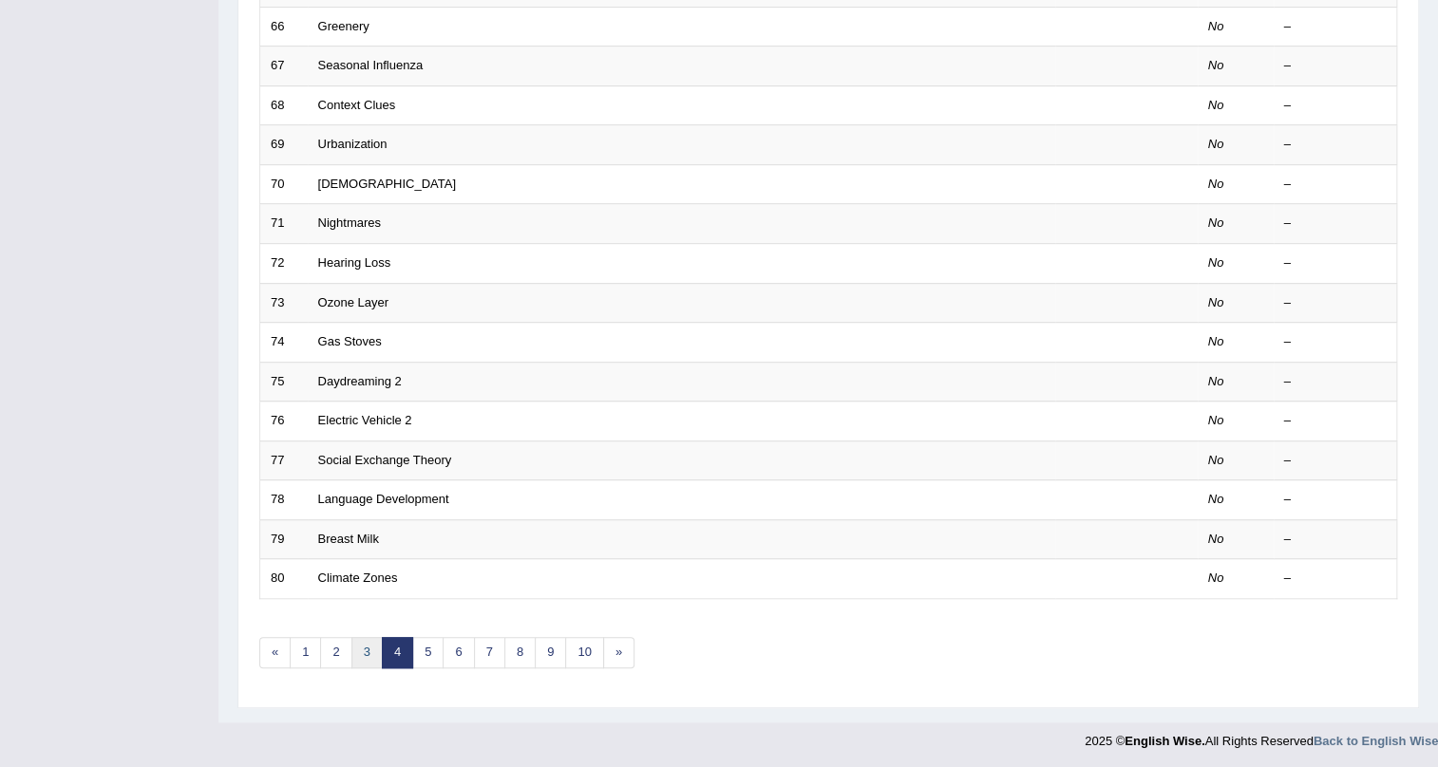
click at [363, 662] on link "3" at bounding box center [366, 652] width 31 height 31
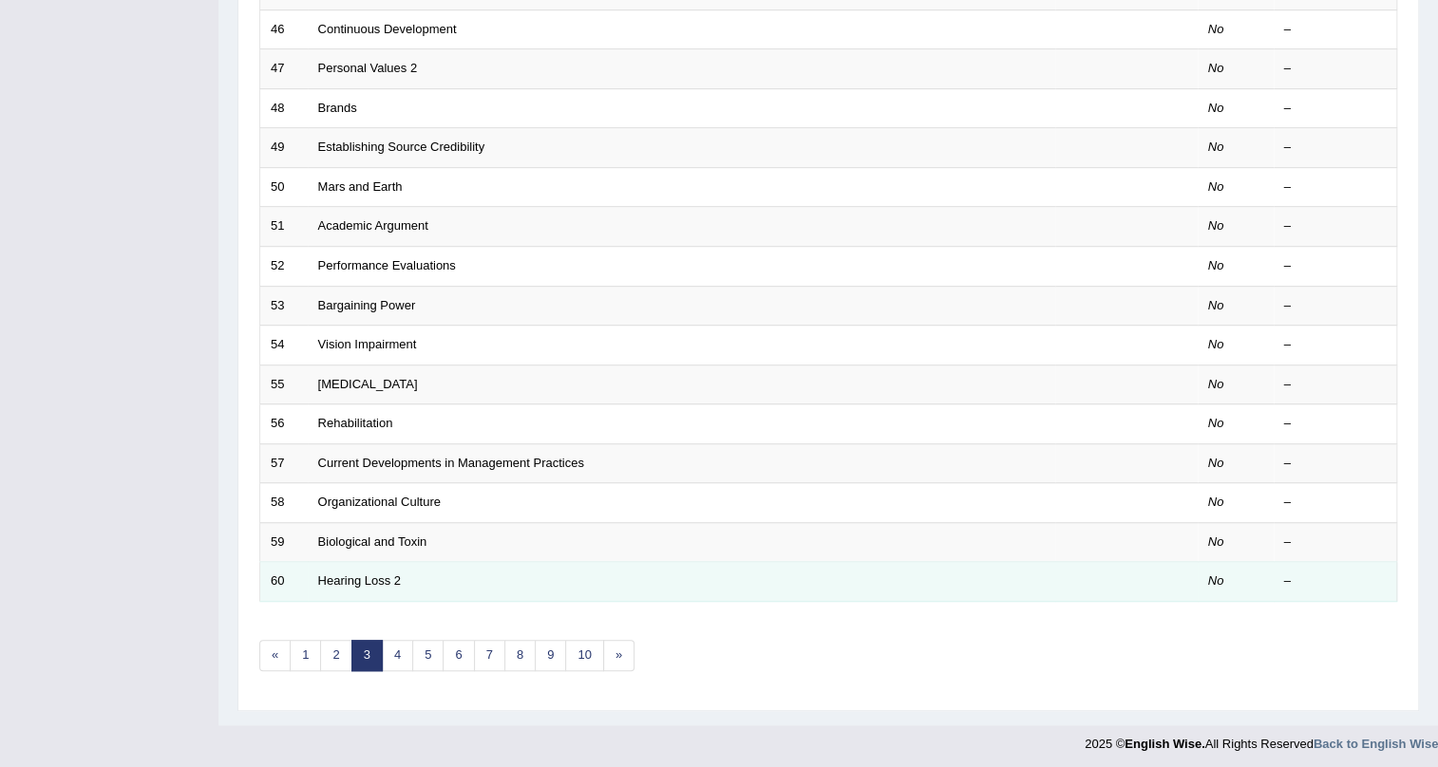
scroll to position [487, 0]
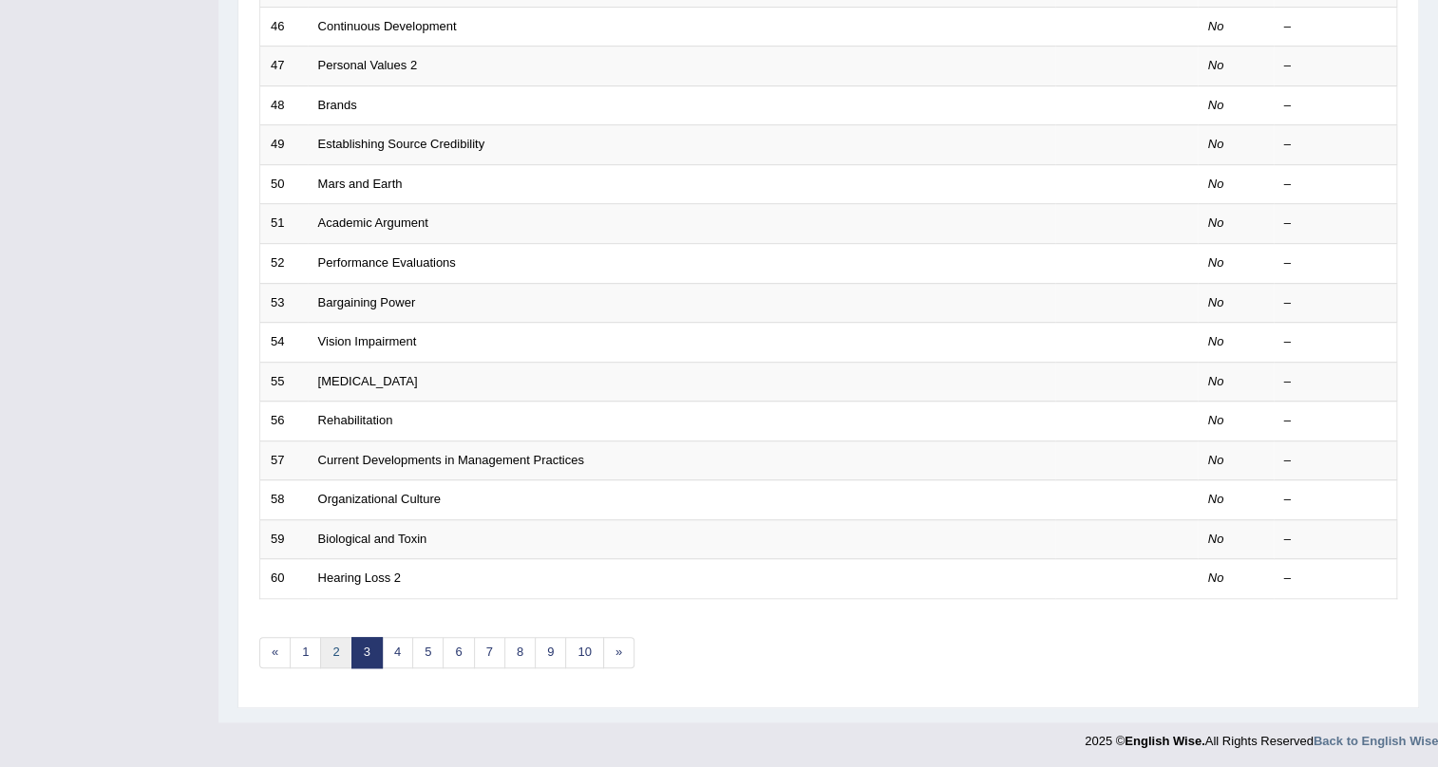
click at [342, 653] on link "2" at bounding box center [335, 652] width 31 height 31
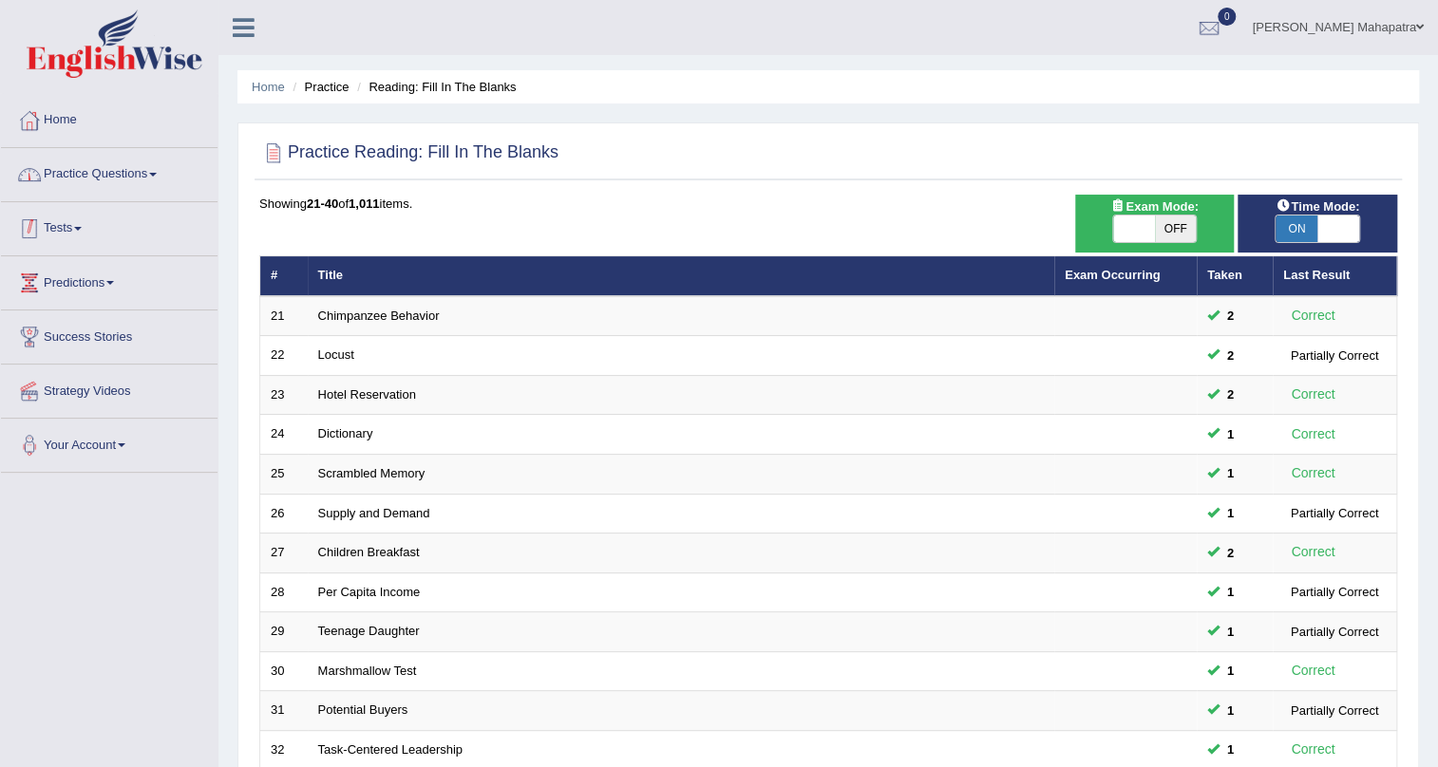
click at [90, 176] on link "Practice Questions" at bounding box center [109, 171] width 217 height 47
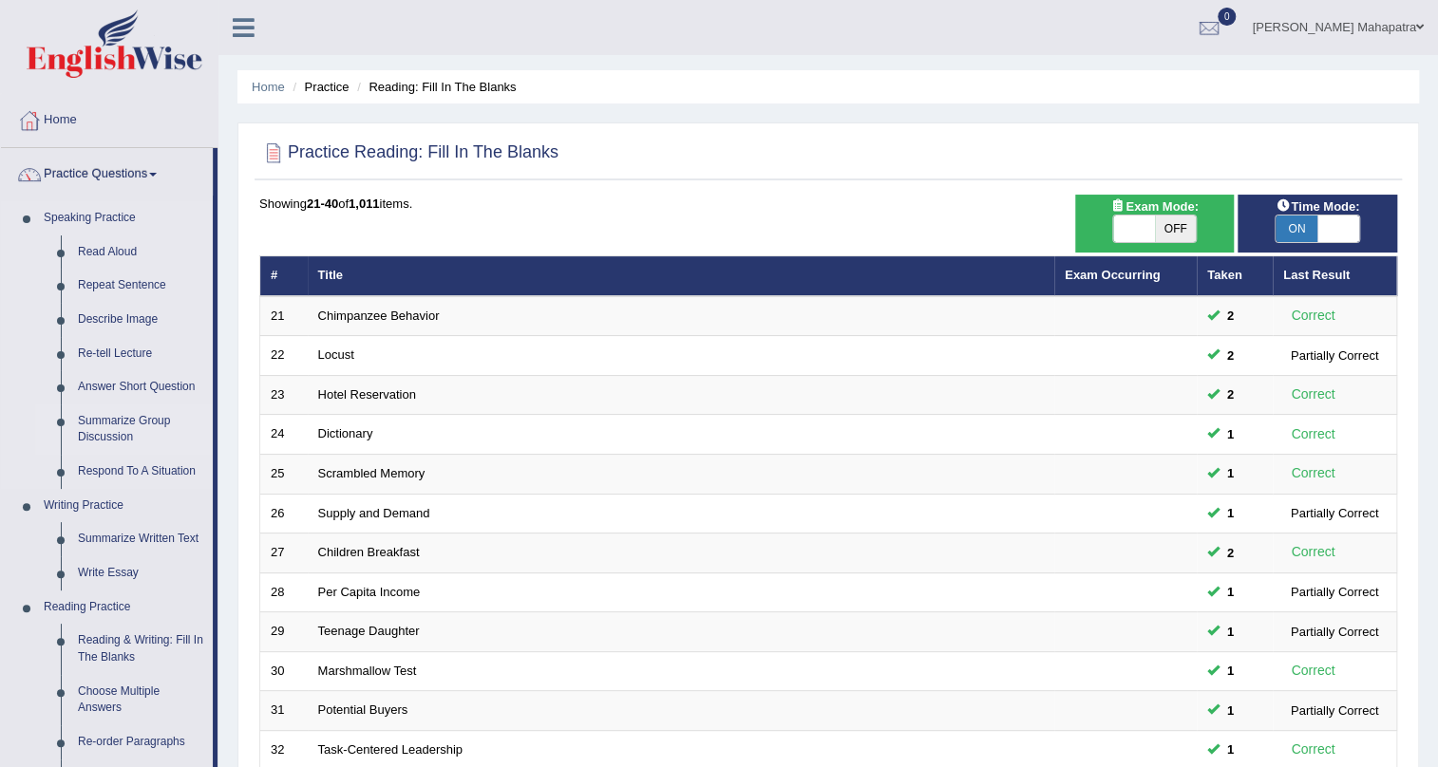
click at [122, 424] on link "Summarize Group Discussion" at bounding box center [140, 430] width 143 height 50
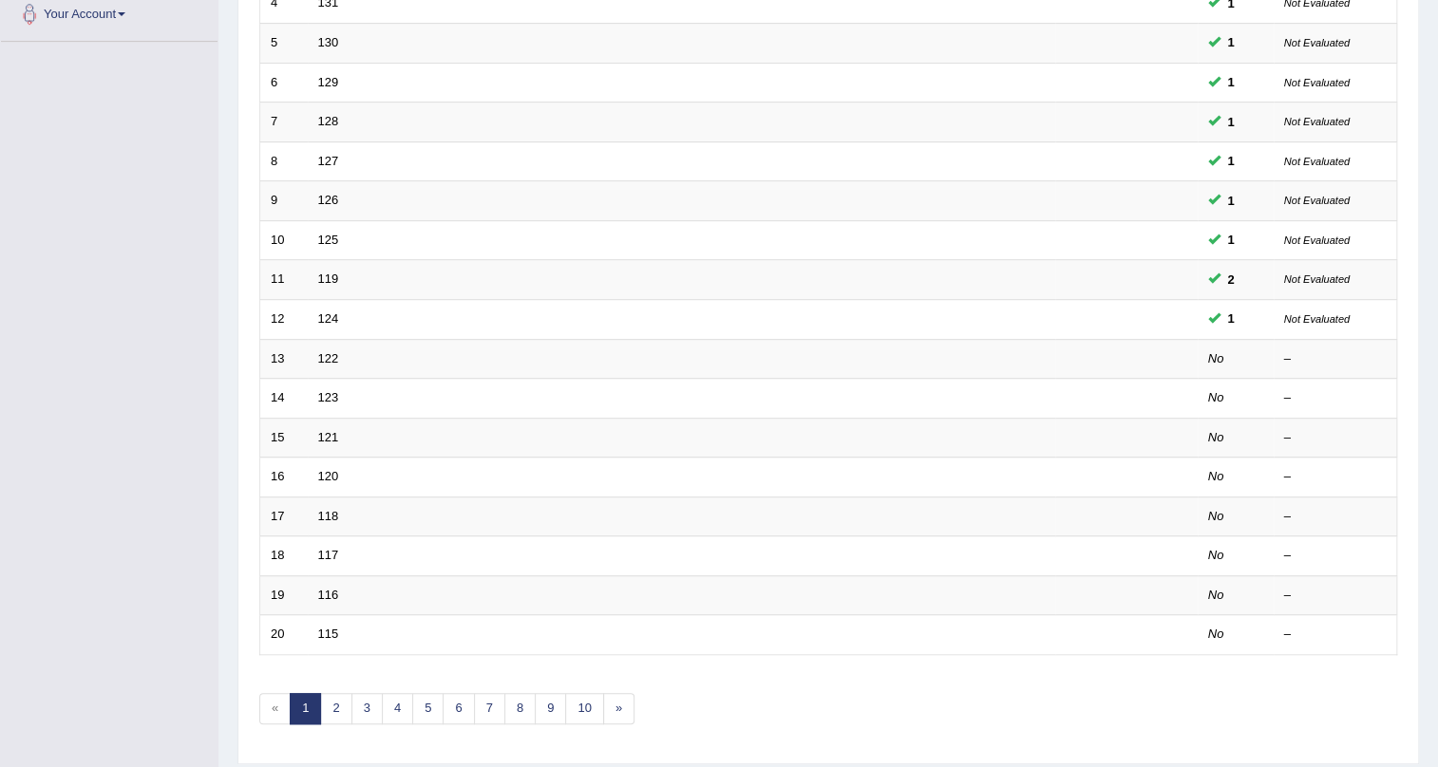
scroll to position [345, 0]
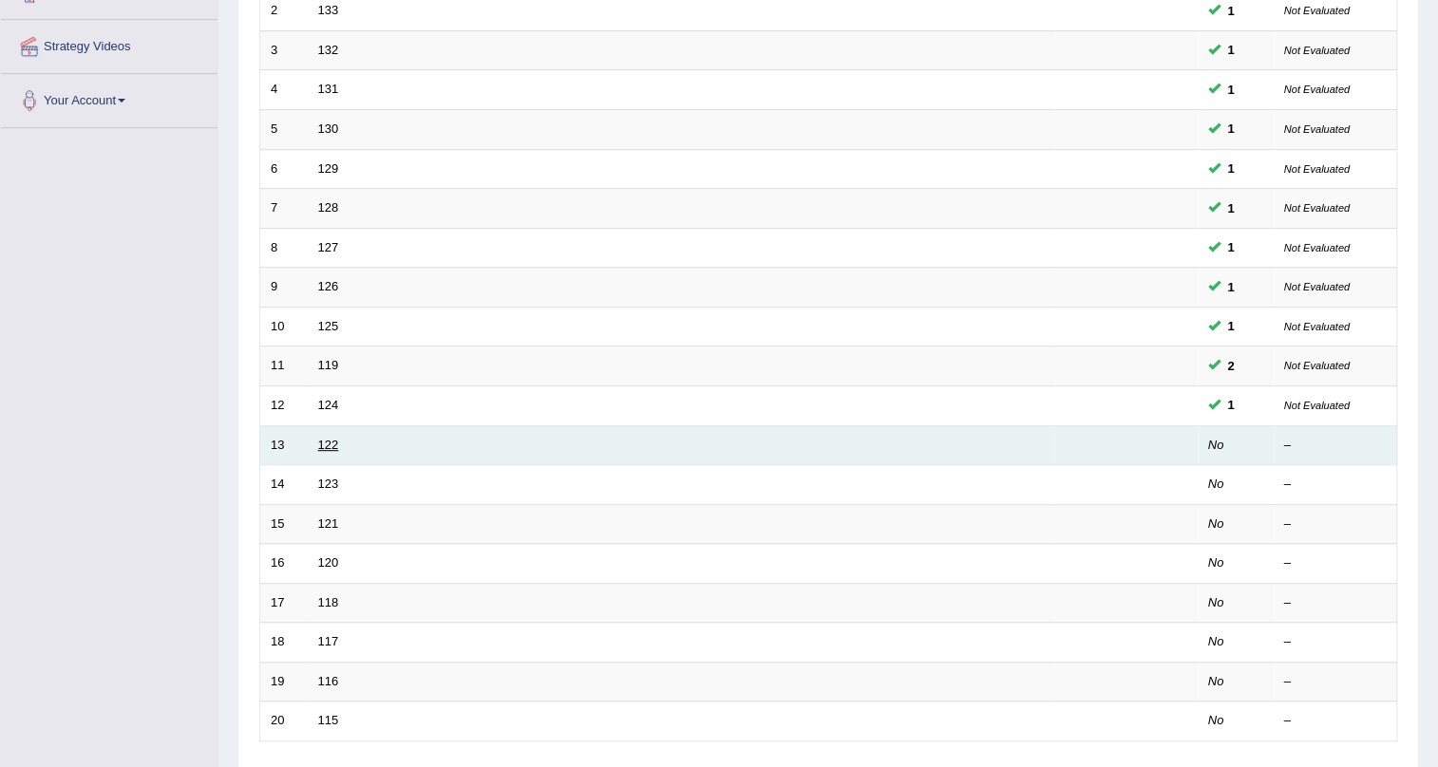
click at [323, 445] on link "122" at bounding box center [328, 445] width 21 height 14
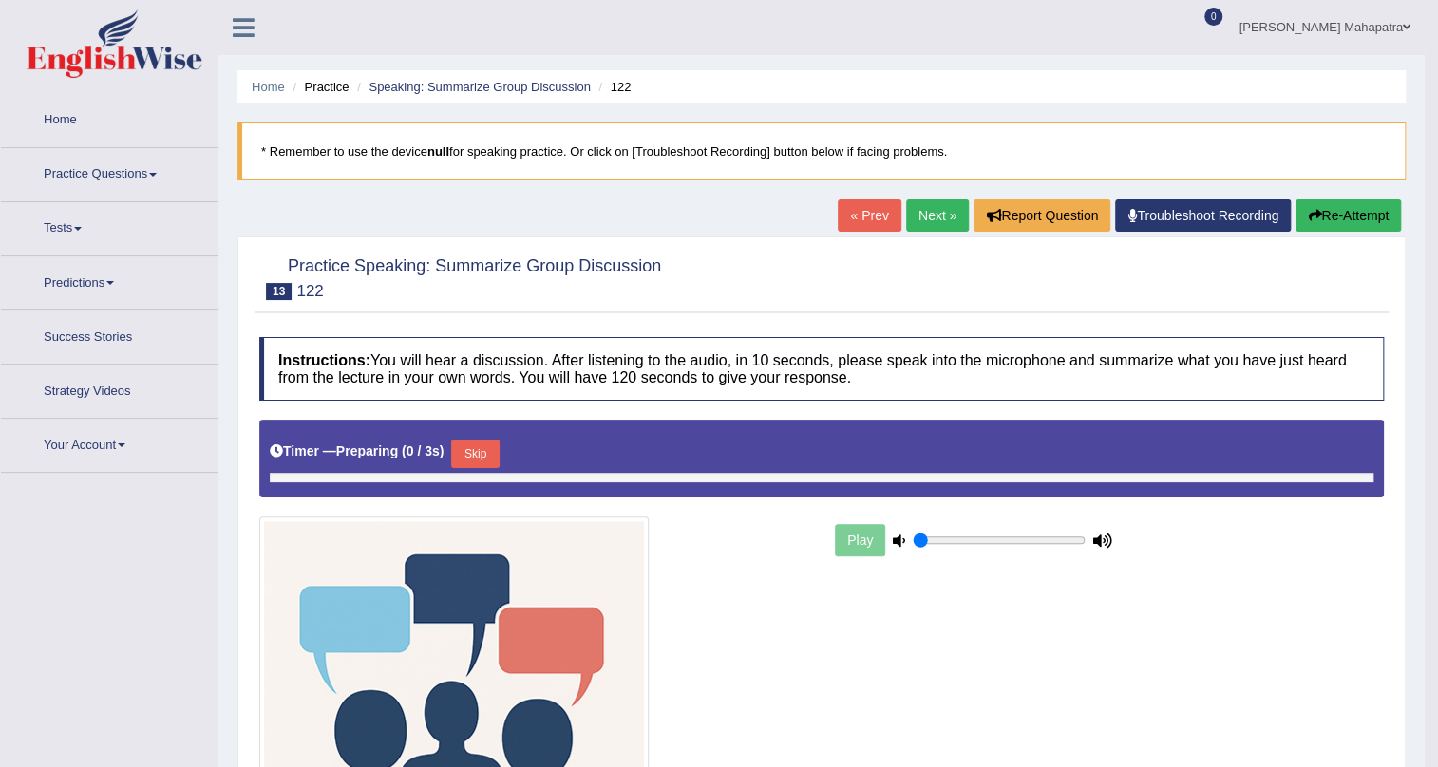
type input "1"
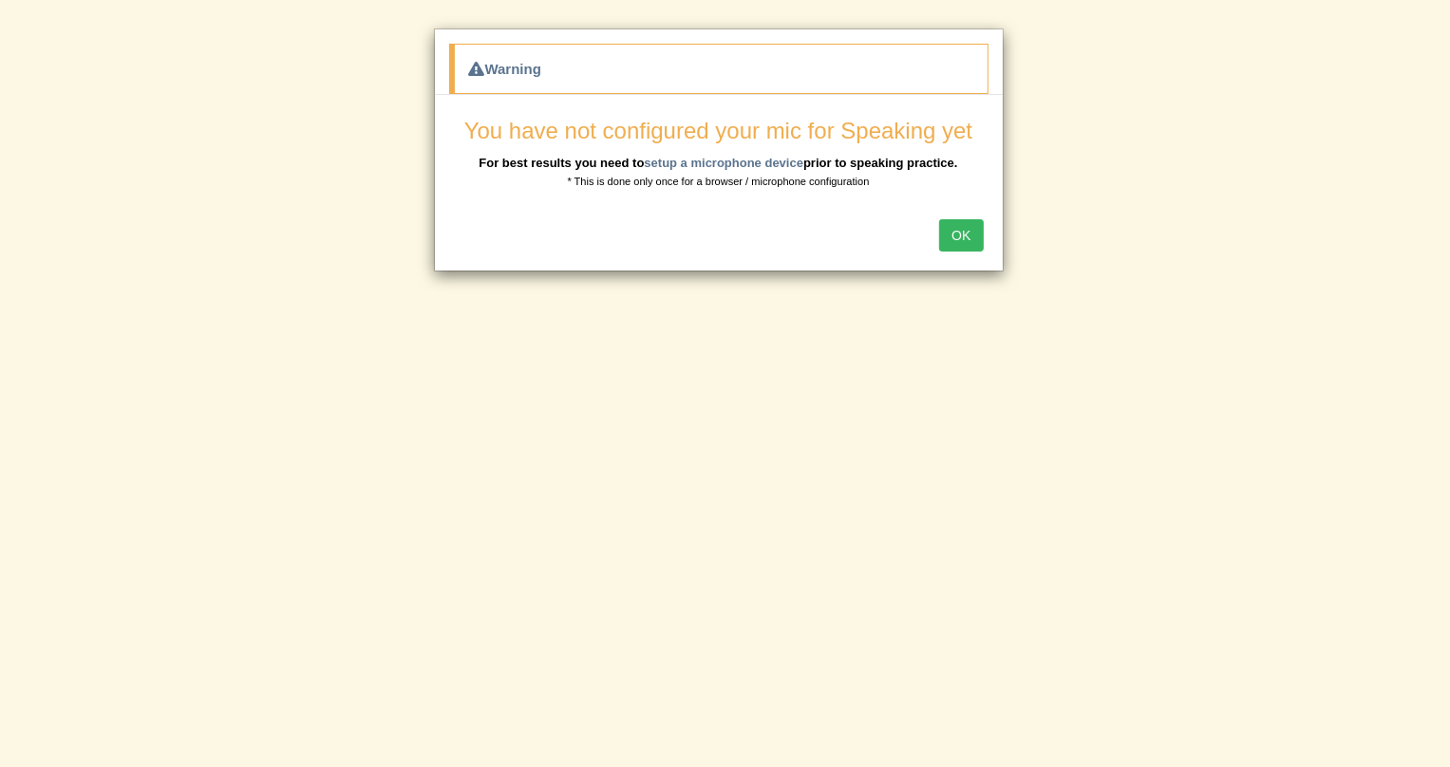
scroll to position [85, 0]
click at [957, 234] on button "OK" at bounding box center [961, 235] width 44 height 32
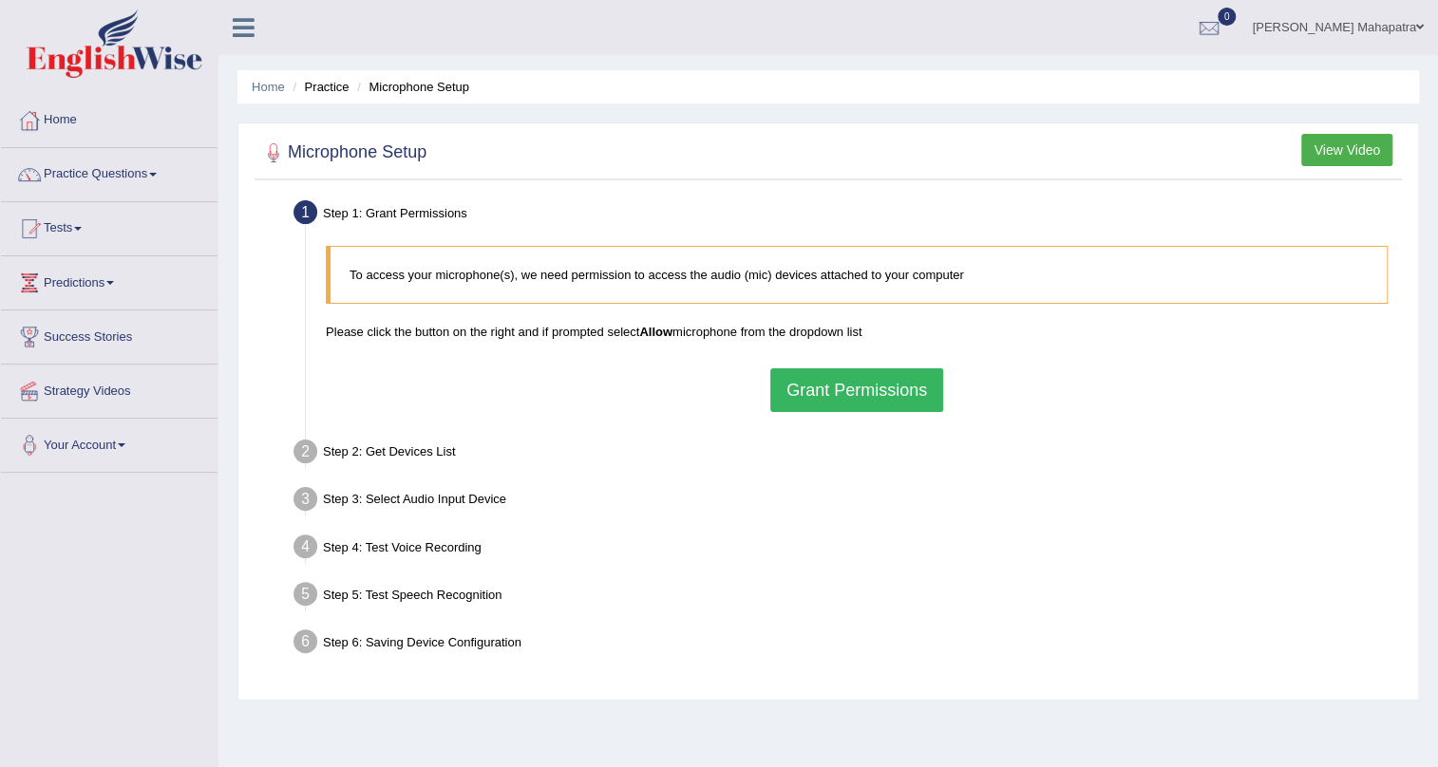
click at [927, 408] on button "Grant Permissions" at bounding box center [856, 390] width 173 height 44
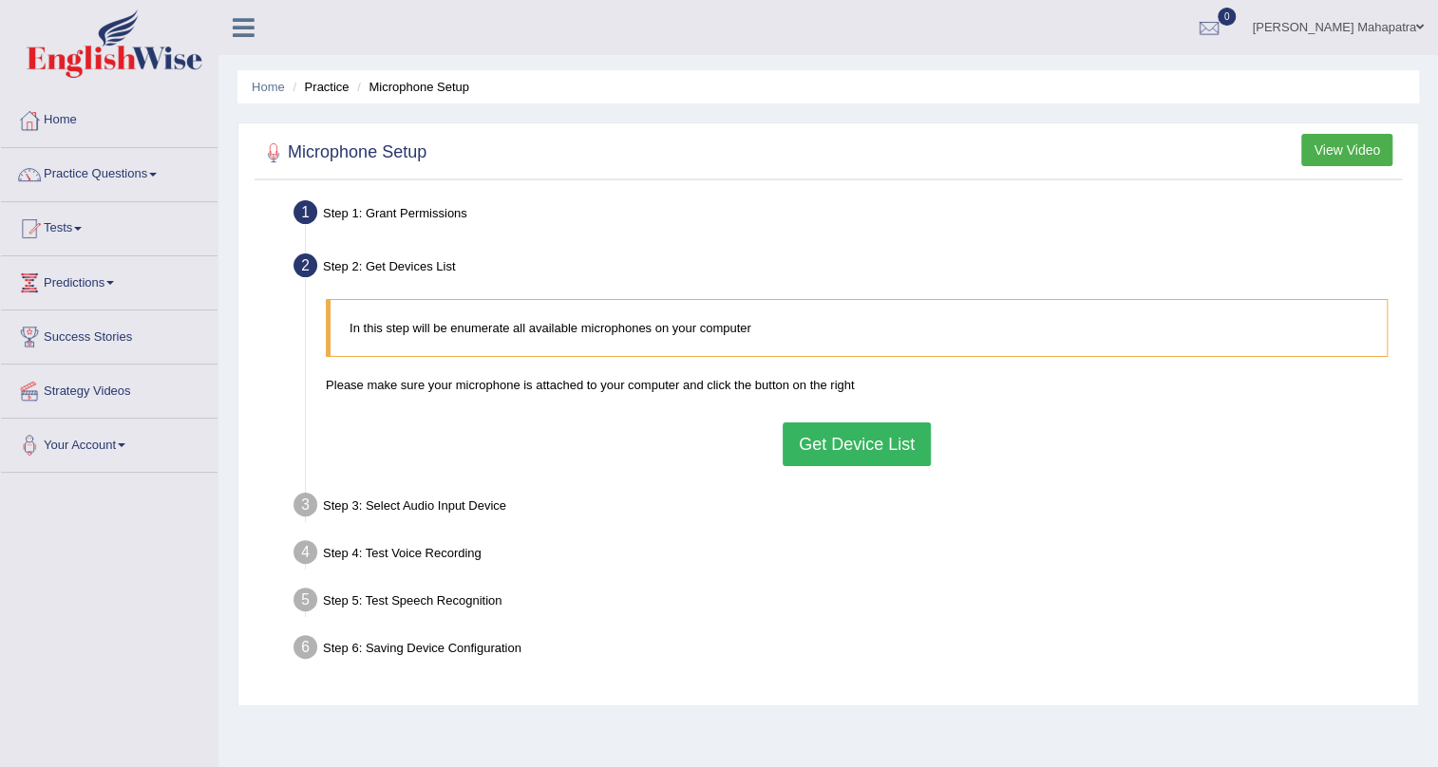
click at [838, 450] on button "Get Device List" at bounding box center [856, 445] width 148 height 44
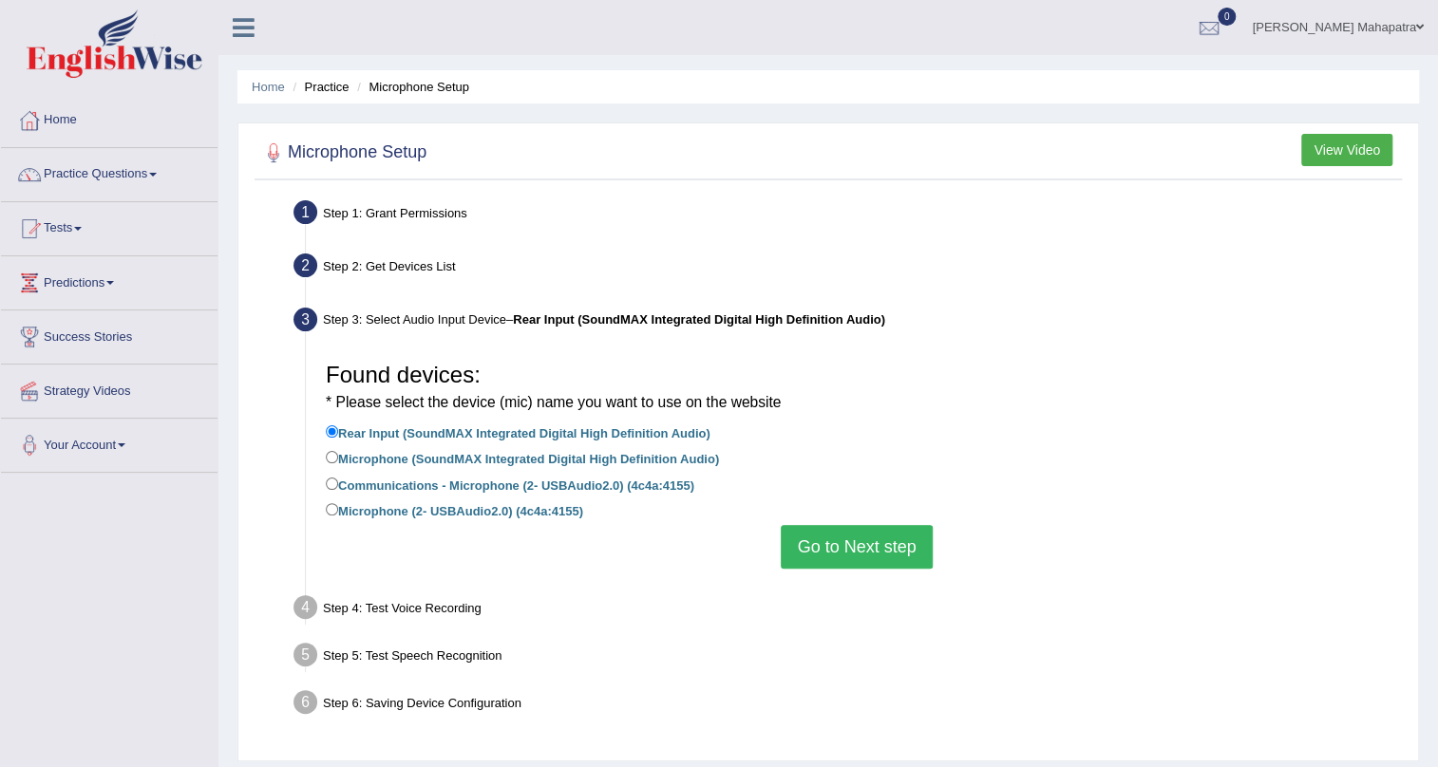
click at [356, 508] on label "Microphone (2- USBAudio2.0) (4c4a:4155)" at bounding box center [454, 509] width 257 height 21
click at [338, 508] on input "Microphone (2- USBAudio2.0) (4c4a:4155)" at bounding box center [332, 509] width 12 height 12
radio input "true"
click at [864, 544] on button "Go to Next step" at bounding box center [856, 547] width 151 height 44
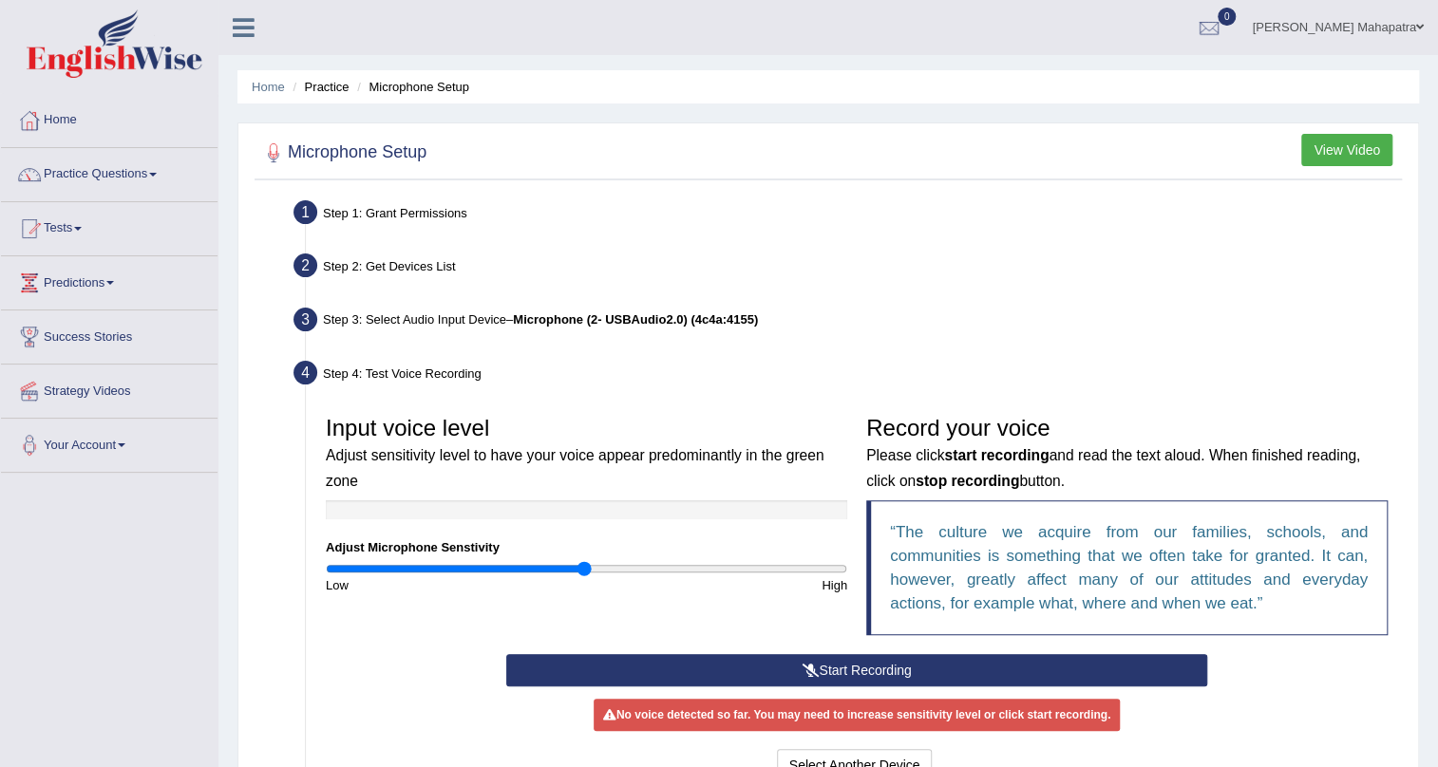
click at [877, 664] on button "Start Recording" at bounding box center [857, 670] width 702 height 32
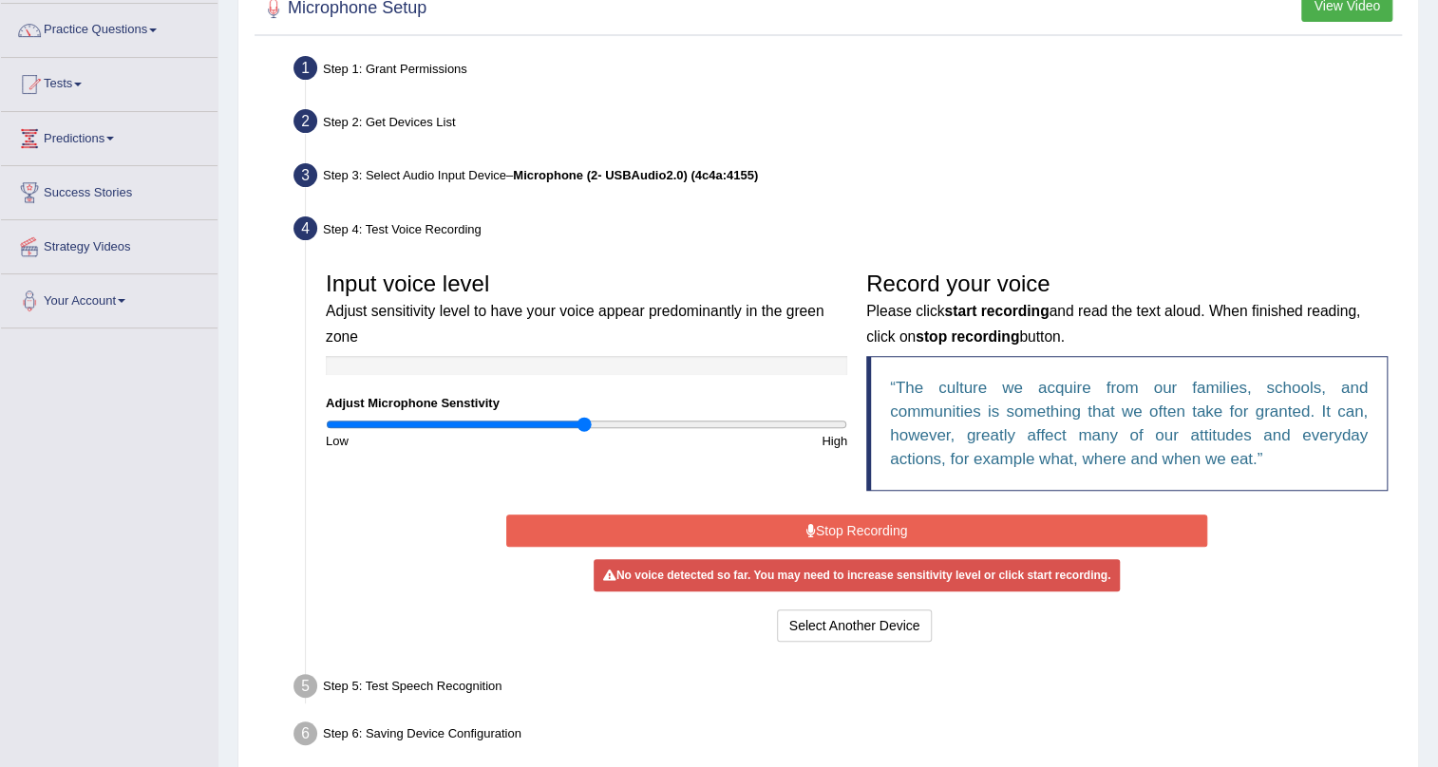
scroll to position [172, 0]
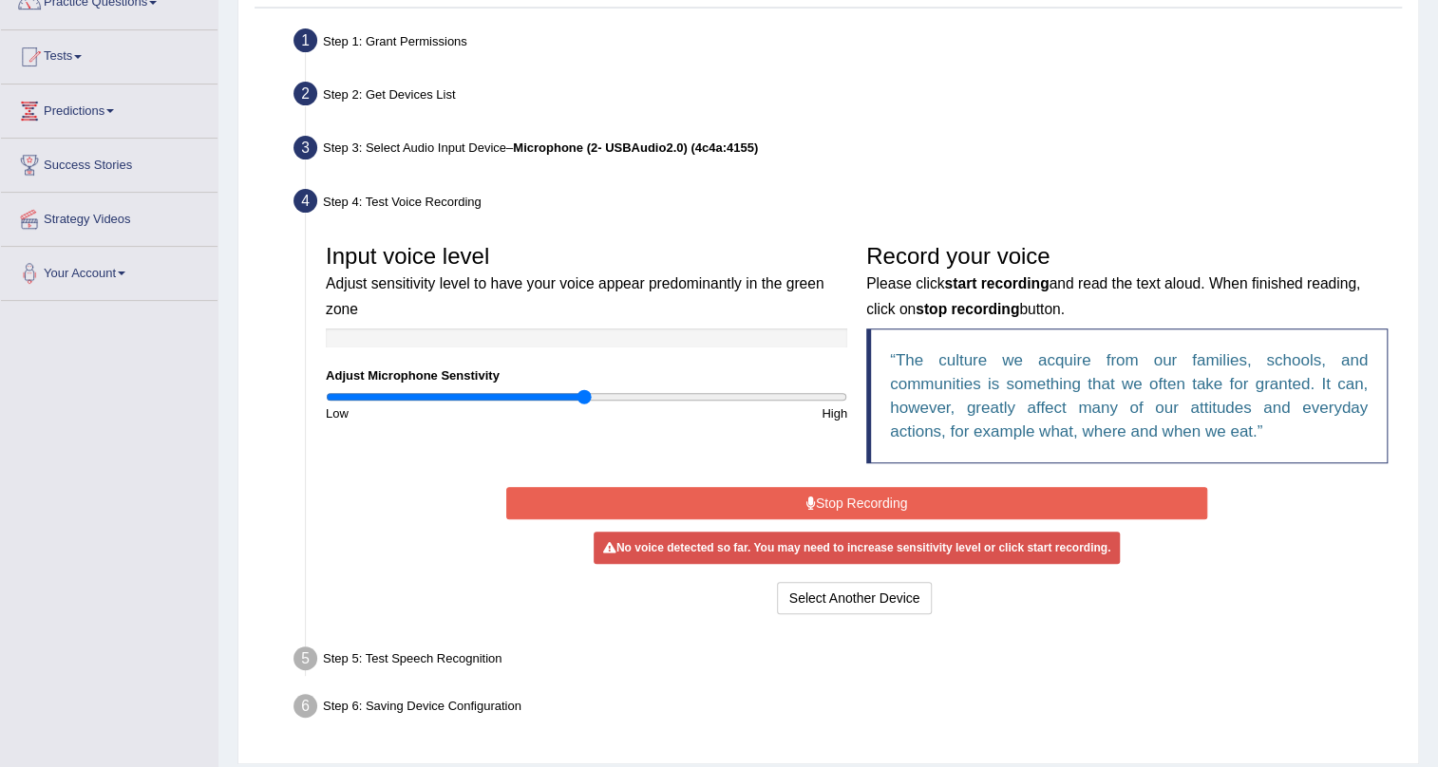
click at [915, 492] on button "Stop Recording" at bounding box center [857, 503] width 702 height 32
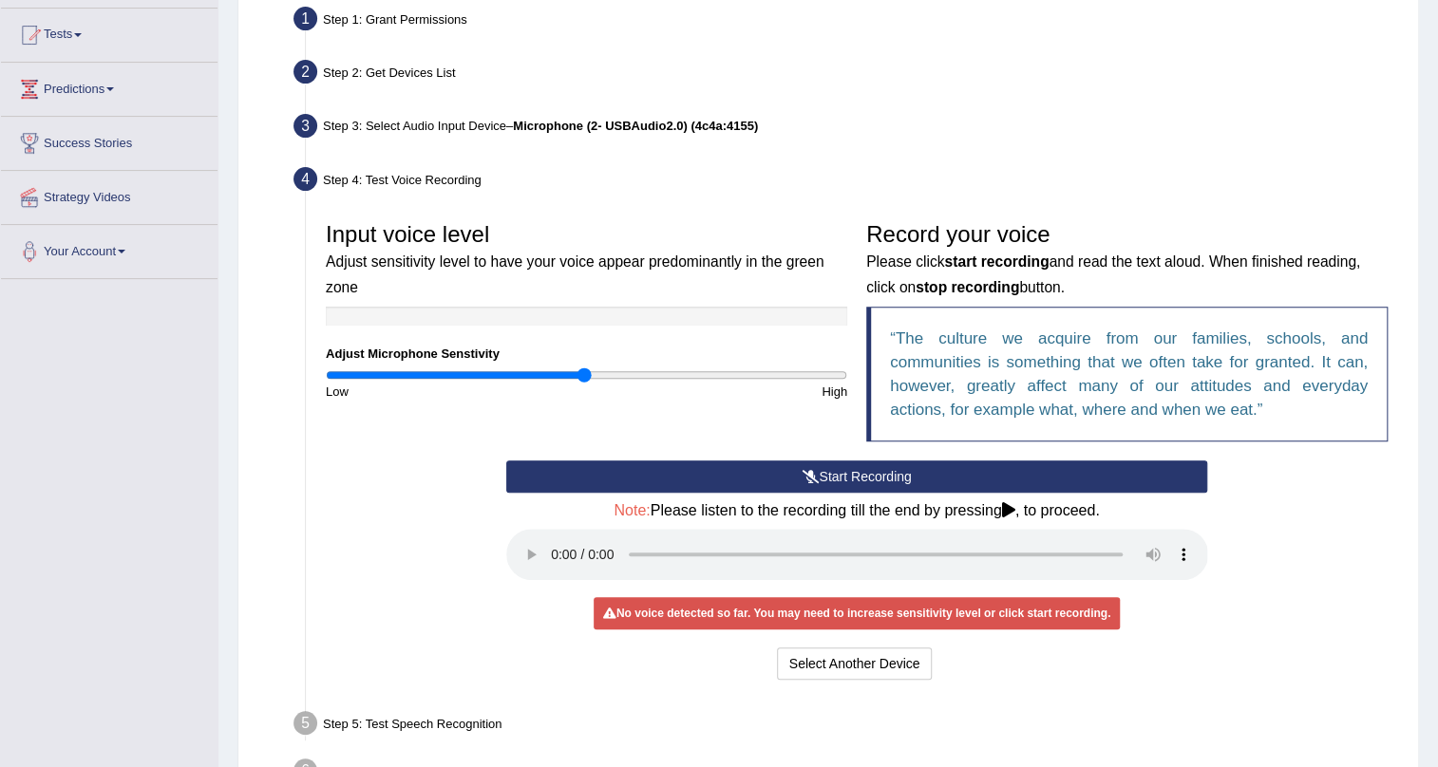
scroll to position [317, 0]
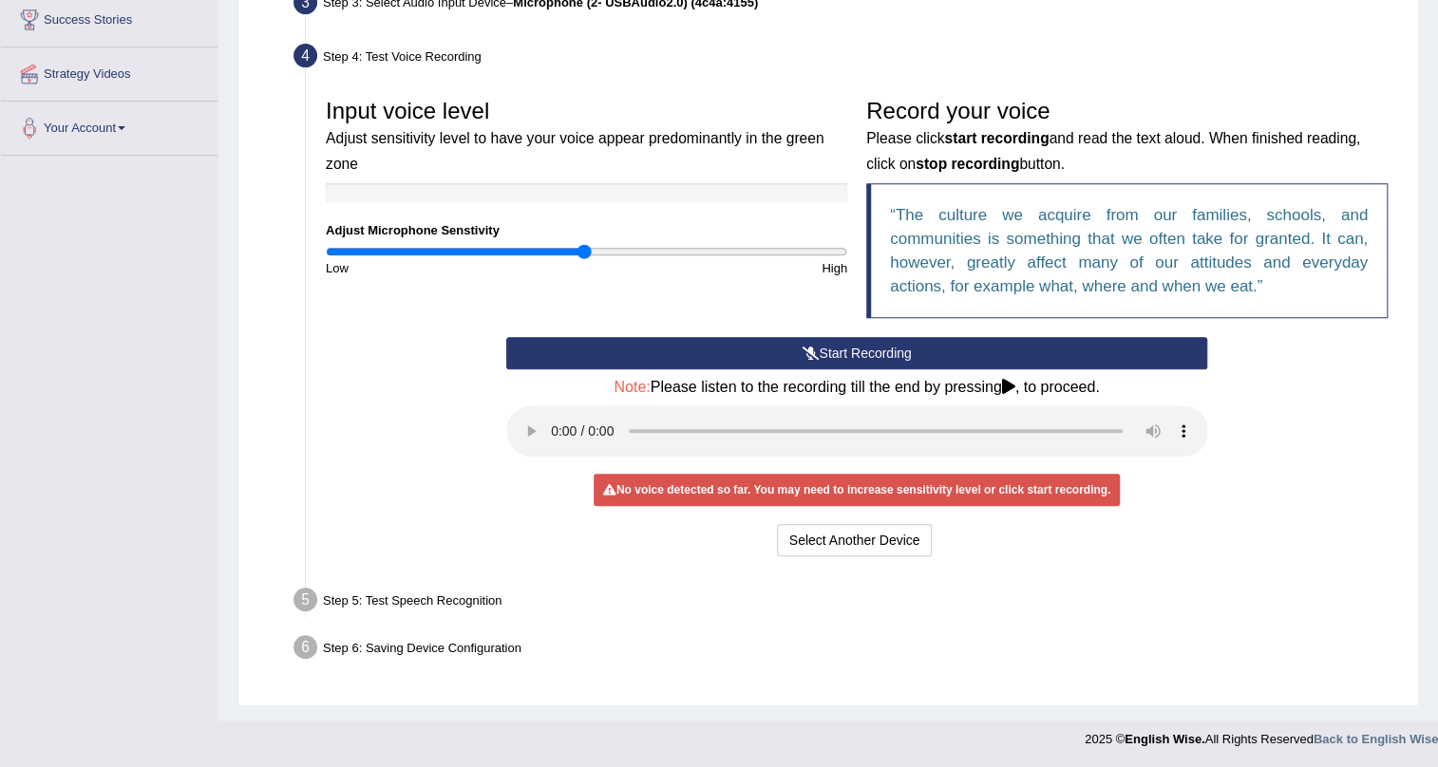
click at [861, 522] on div "Start Recording Stop Recording Note: Please listen to the recording till the en…" at bounding box center [857, 449] width 721 height 224
click at [782, 533] on button "Select Another Device" at bounding box center [855, 540] width 156 height 32
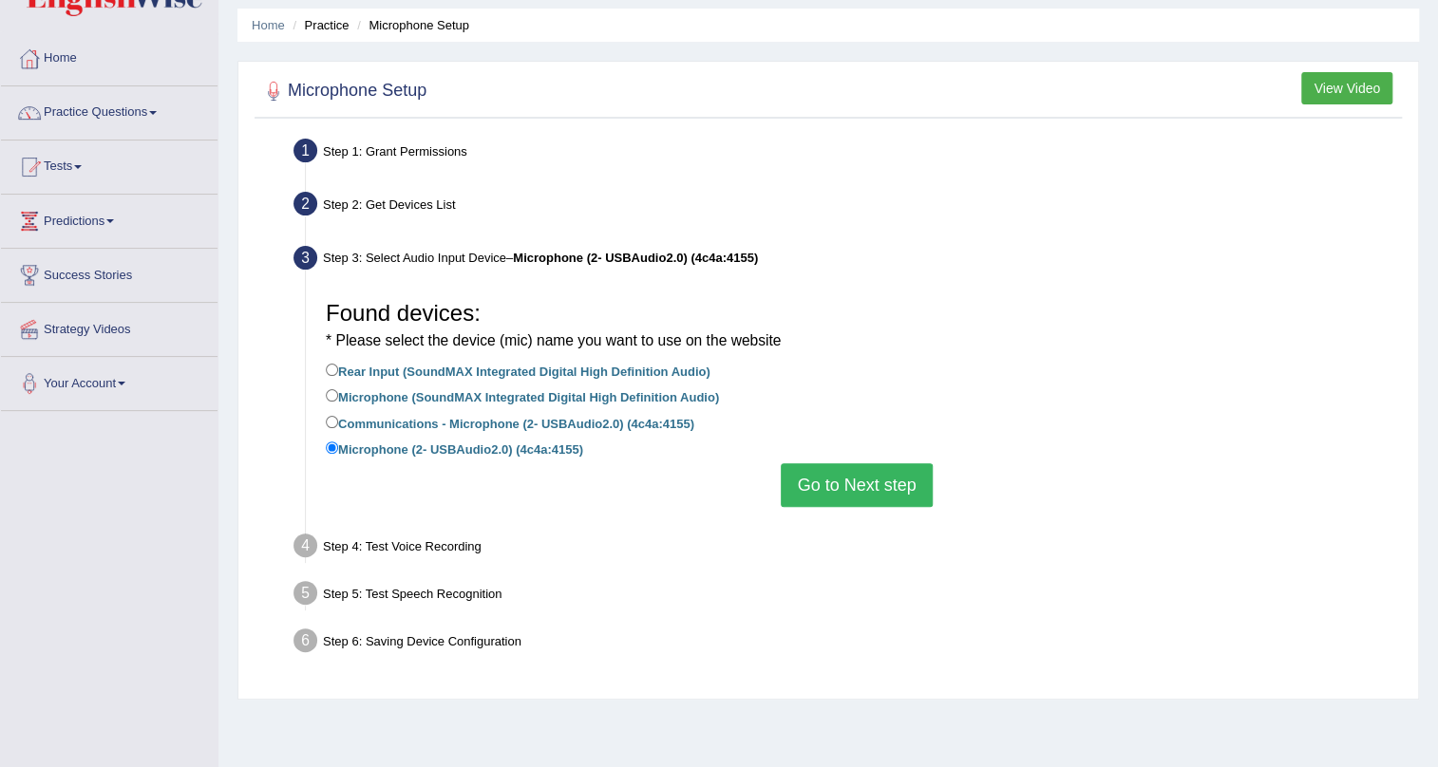
scroll to position [57, 0]
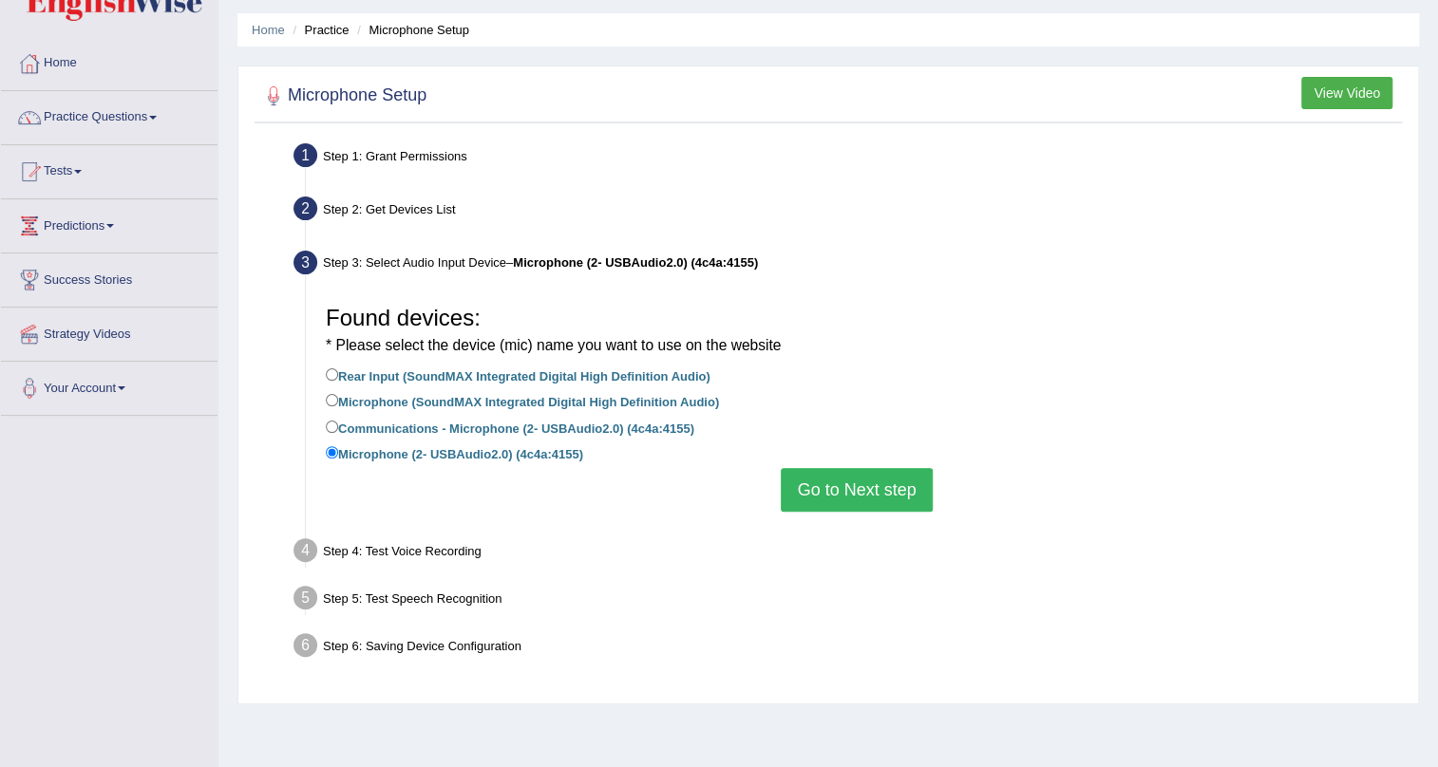
click at [408, 399] on label "Microphone (SoundMAX Integrated Digital High Definition Audio)" at bounding box center [522, 400] width 393 height 21
click at [338, 399] on input "Microphone (SoundMAX Integrated Digital High Definition Audio)" at bounding box center [332, 400] width 12 height 12
radio input "true"
click at [871, 494] on button "Go to Next step" at bounding box center [856, 490] width 151 height 44
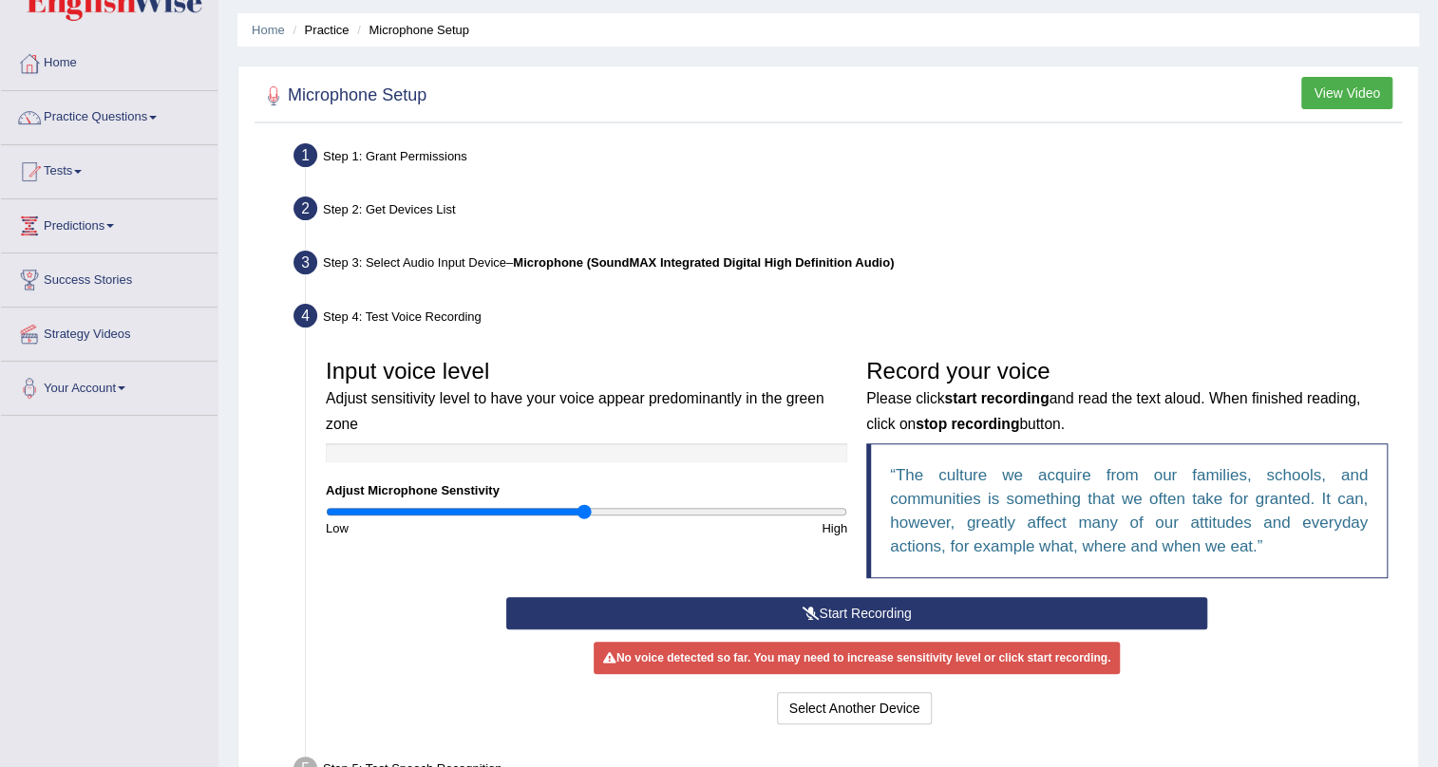
click at [804, 624] on button "Start Recording" at bounding box center [857, 613] width 702 height 32
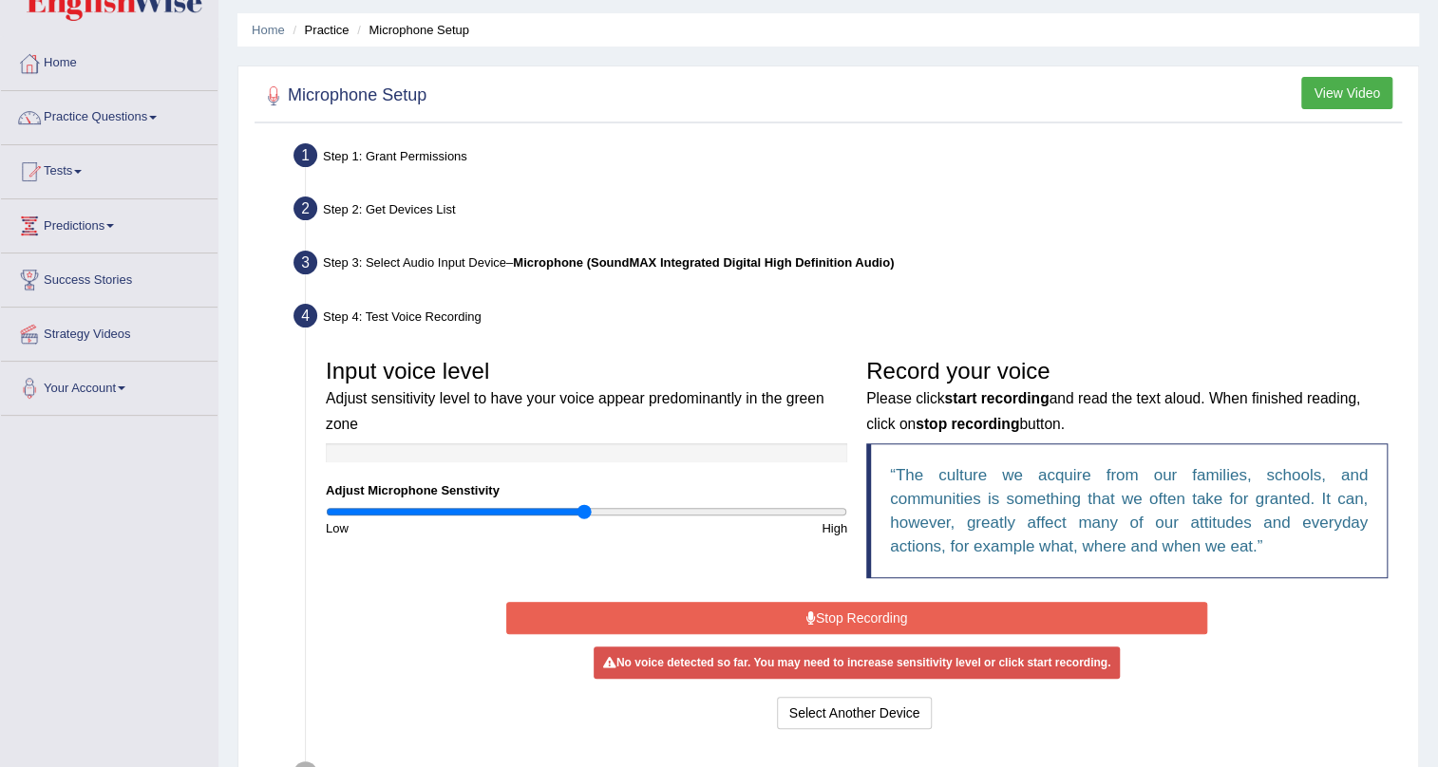
click at [804, 624] on button "Stop Recording" at bounding box center [857, 618] width 702 height 32
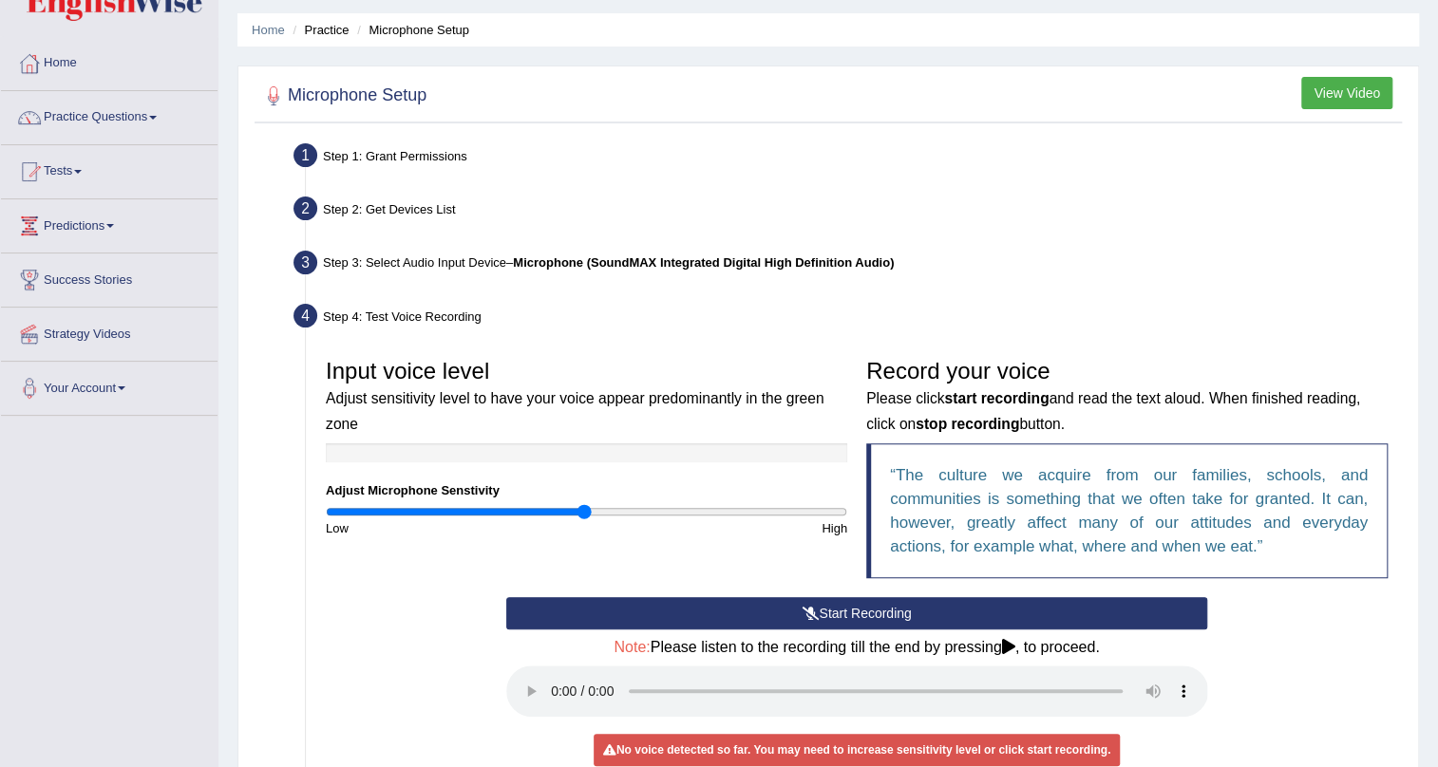
click at [1013, 241] on ul "Step 1: Grant Permissions To access your microphone(s), we need permission to a…" at bounding box center [828, 535] width 1138 height 794
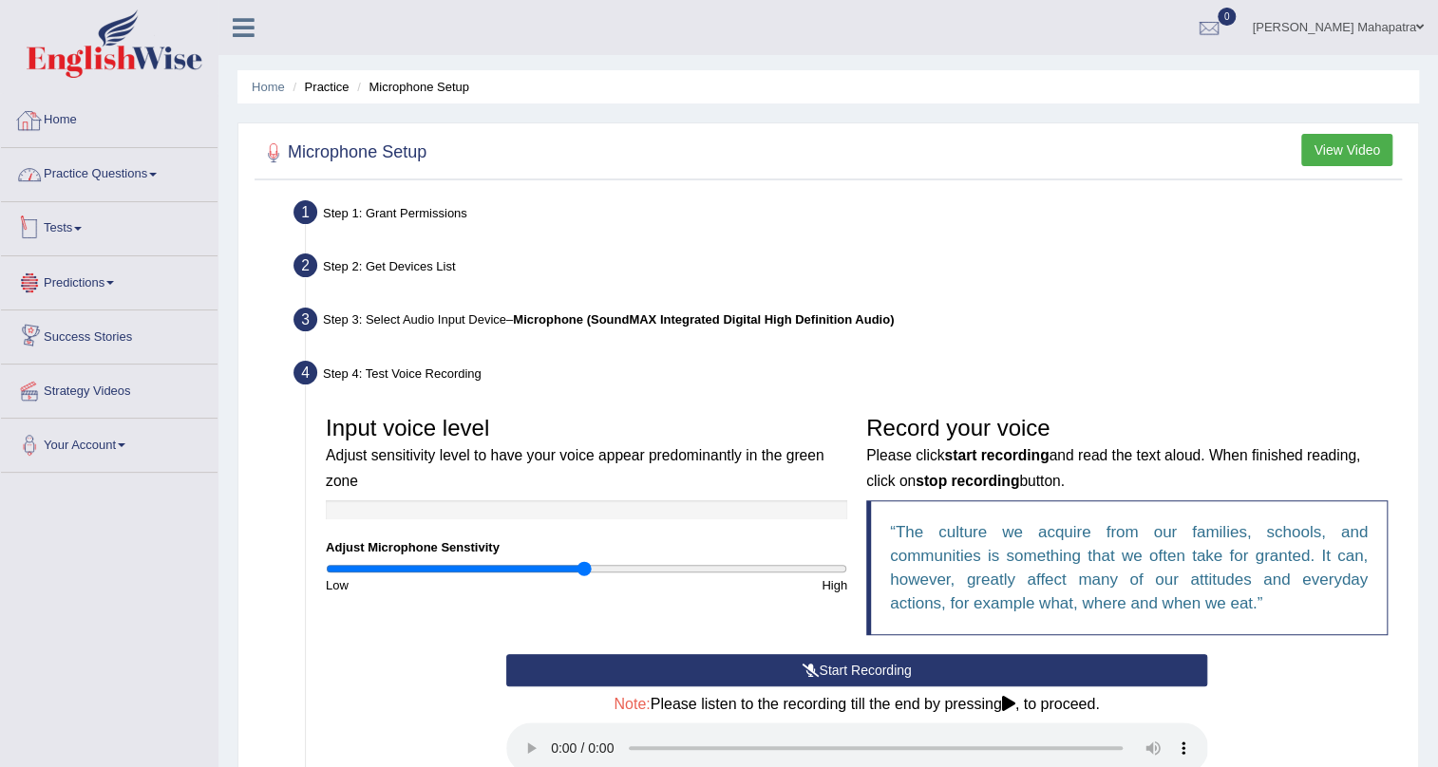
click at [78, 104] on link "Home" at bounding box center [109, 117] width 217 height 47
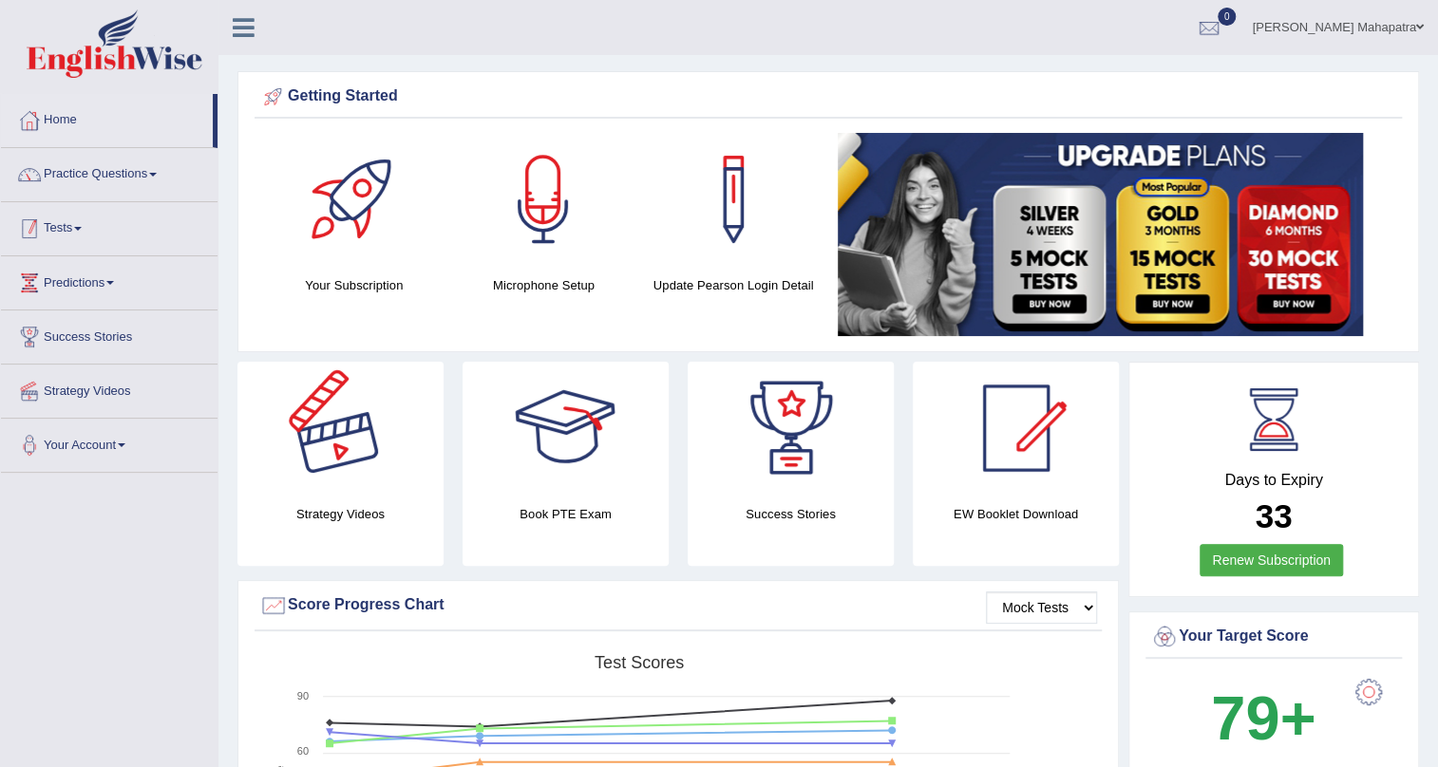
click at [73, 154] on link "Practice Questions" at bounding box center [109, 171] width 217 height 47
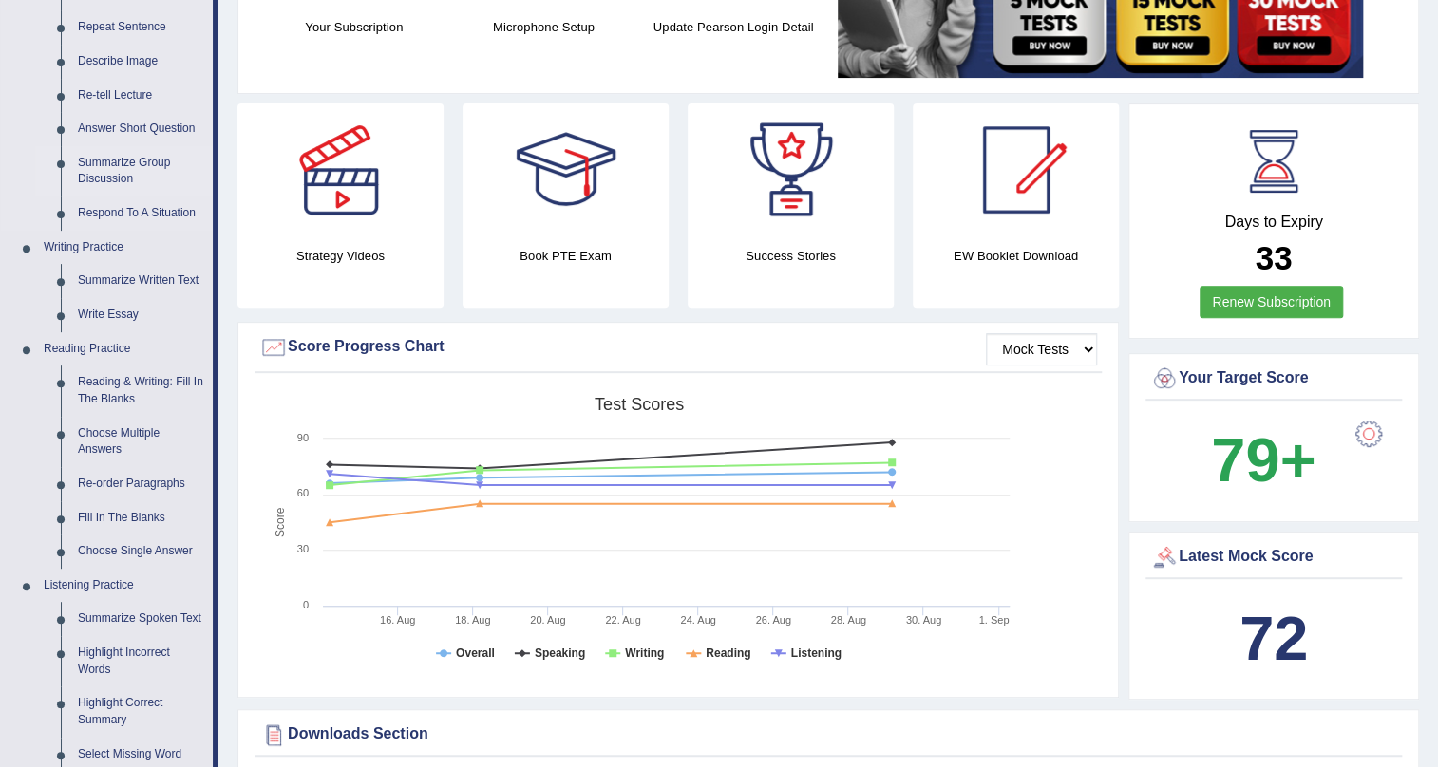
scroll to position [345, 0]
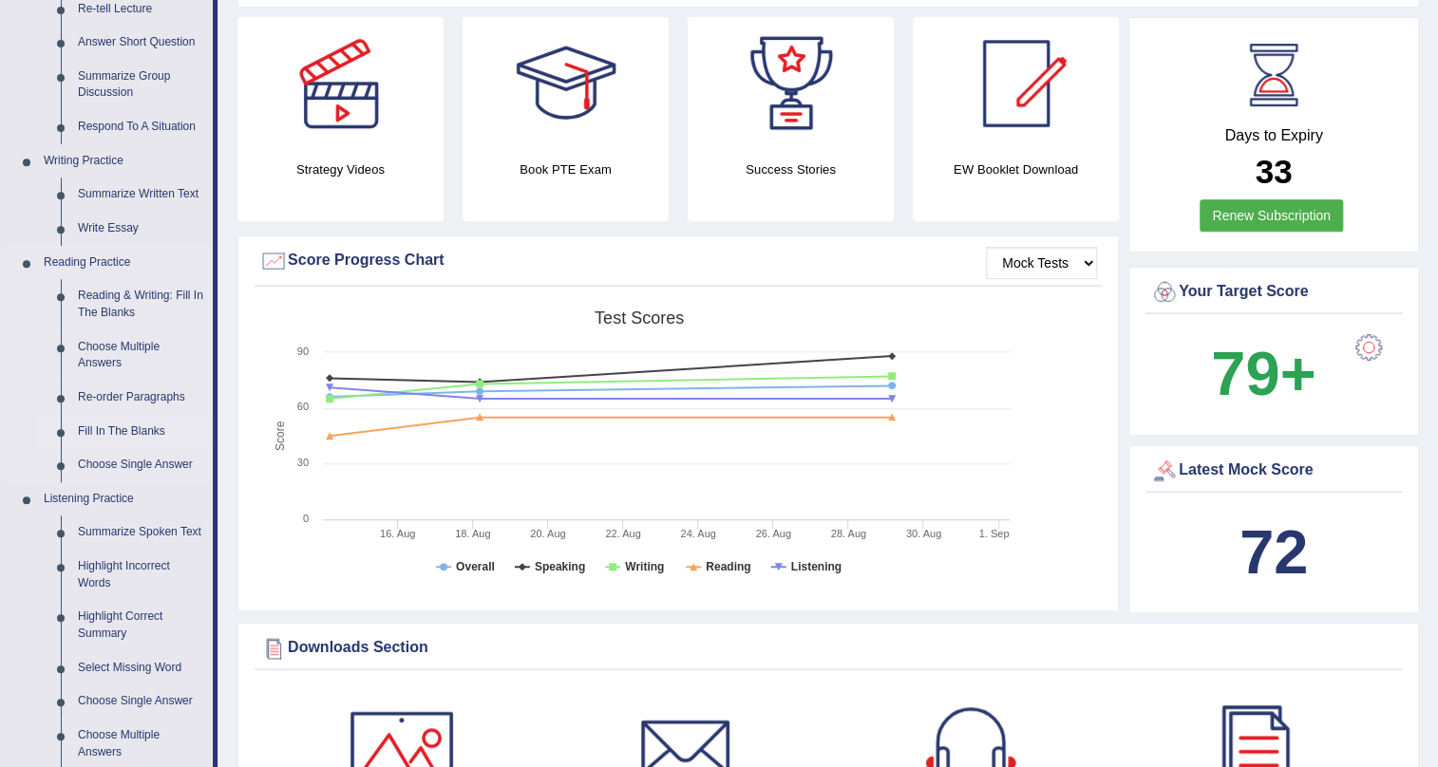
click at [95, 441] on link "Fill In The Blanks" at bounding box center [140, 432] width 143 height 34
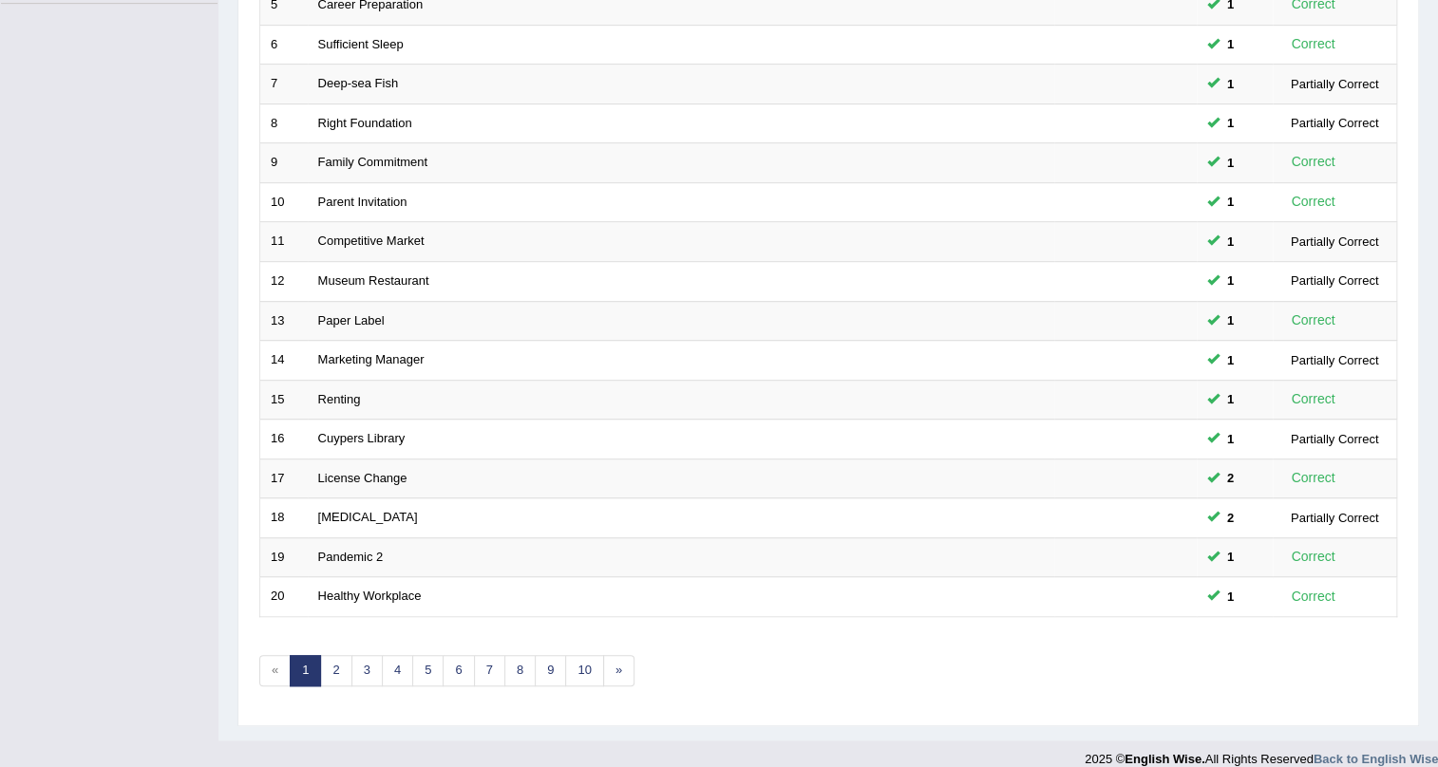
scroll to position [487, 0]
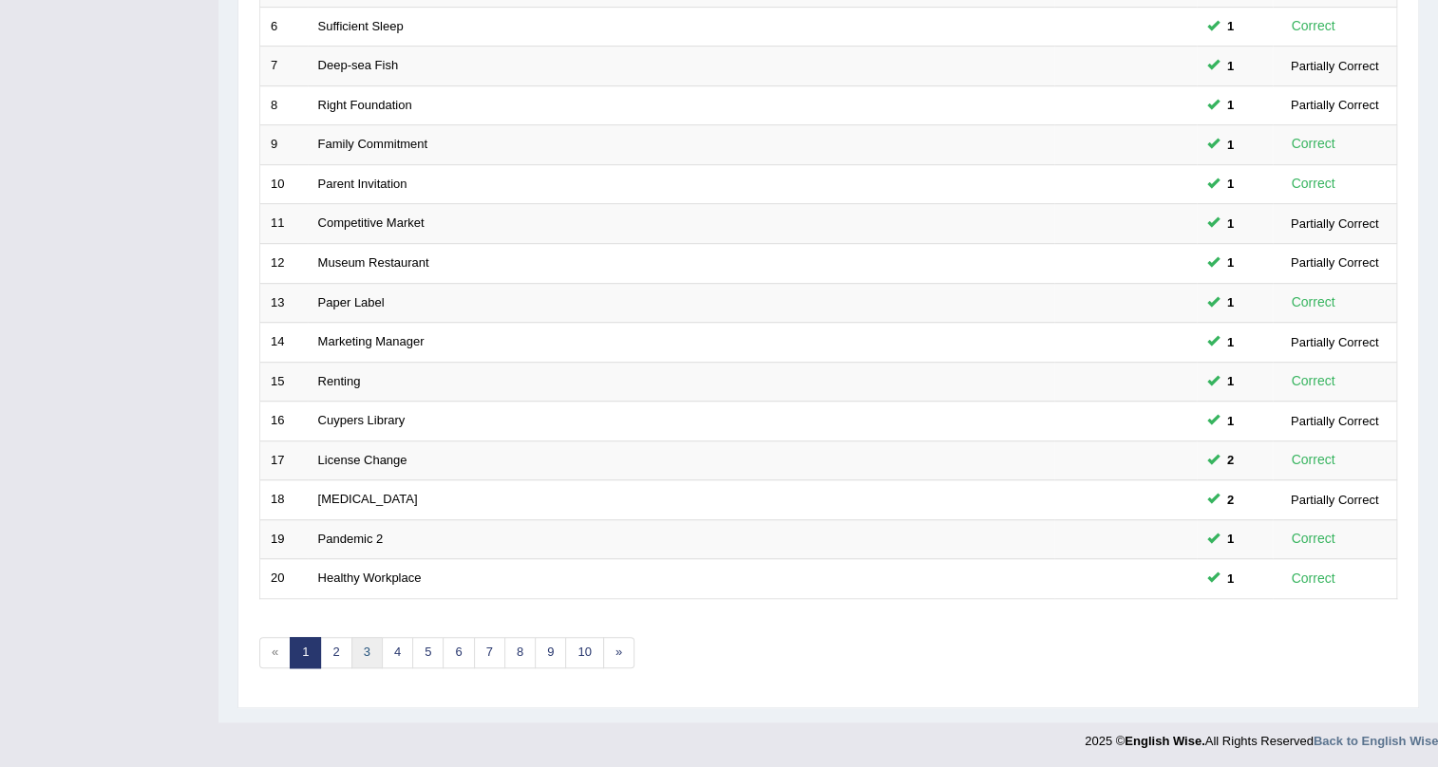
click at [367, 655] on link "3" at bounding box center [366, 652] width 31 height 31
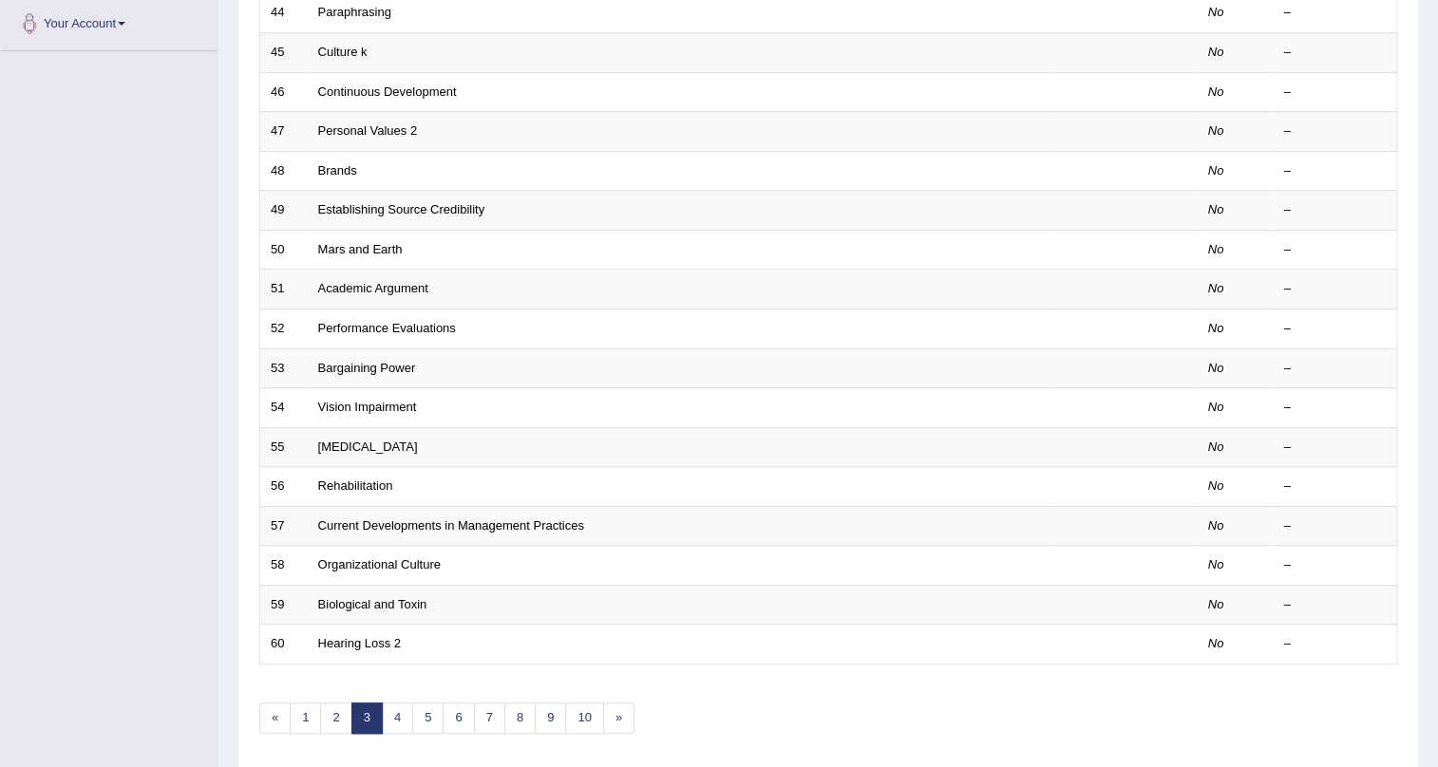
scroll to position [487, 0]
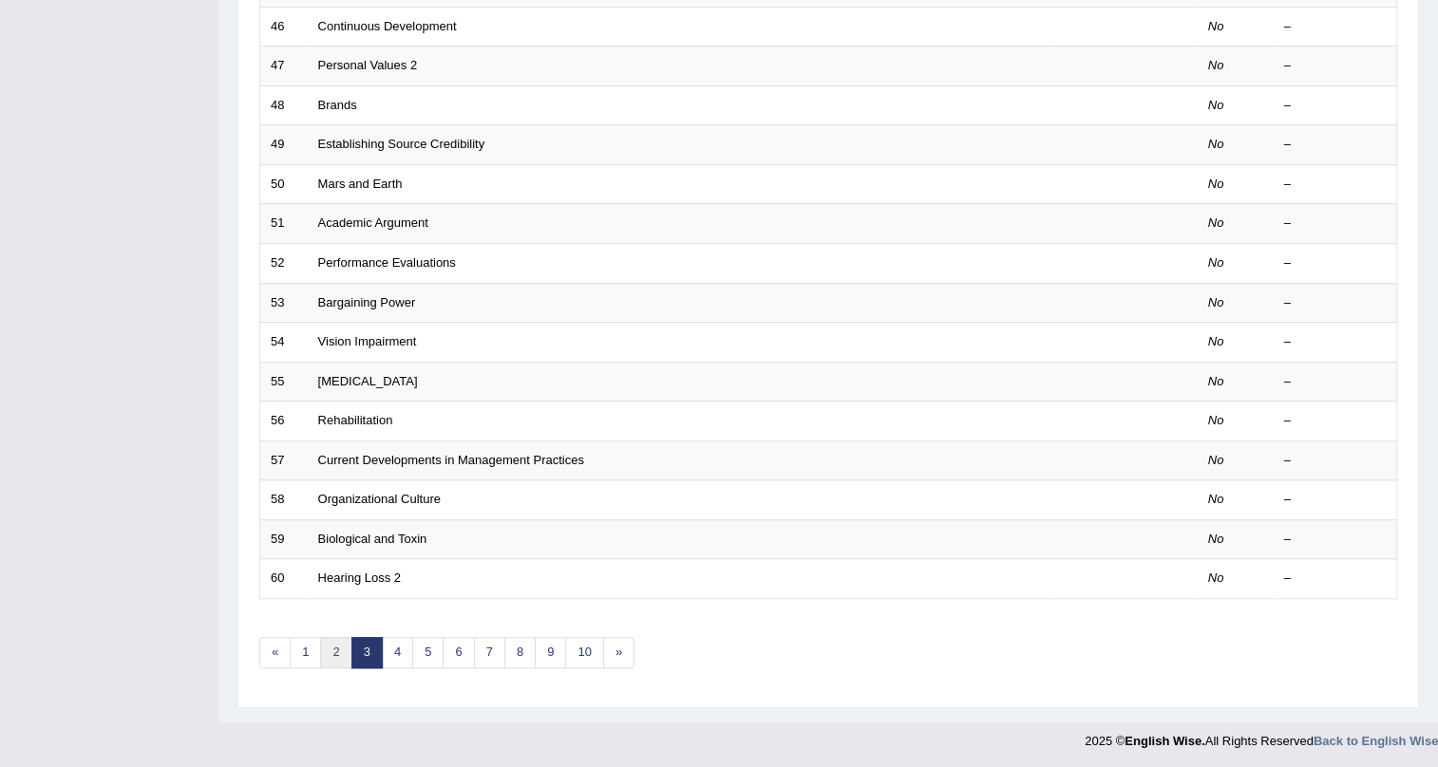
click at [342, 651] on link "2" at bounding box center [335, 652] width 31 height 31
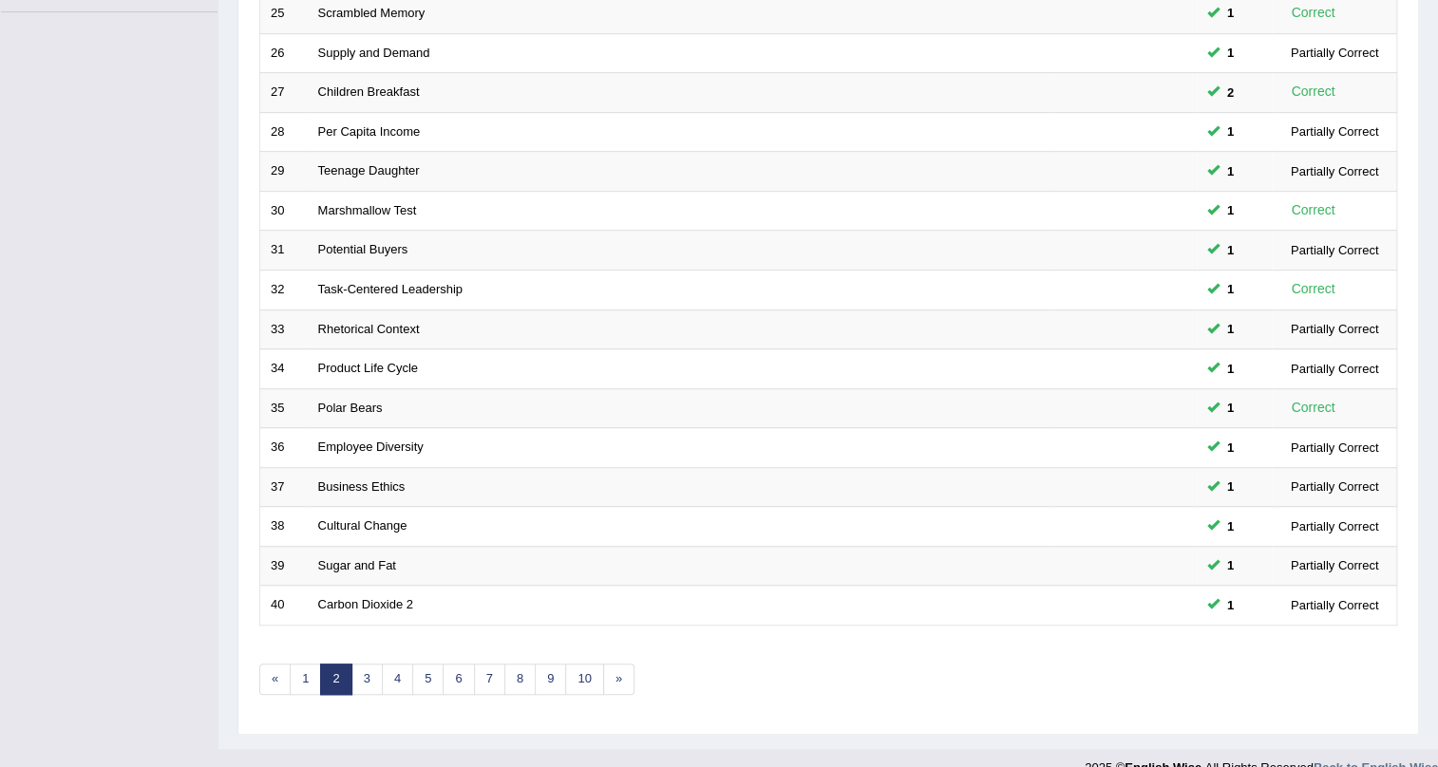
scroll to position [487, 0]
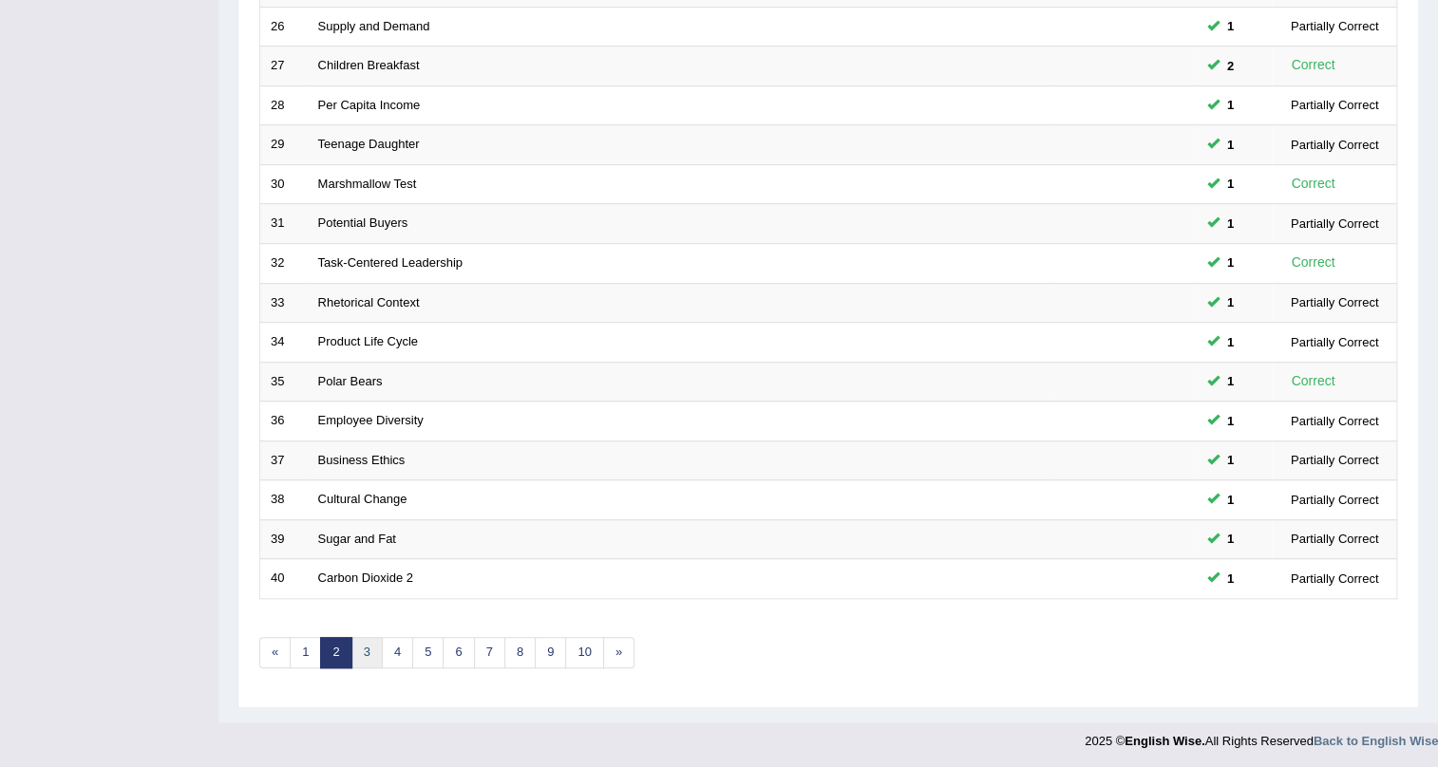
click at [373, 653] on link "3" at bounding box center [366, 652] width 31 height 31
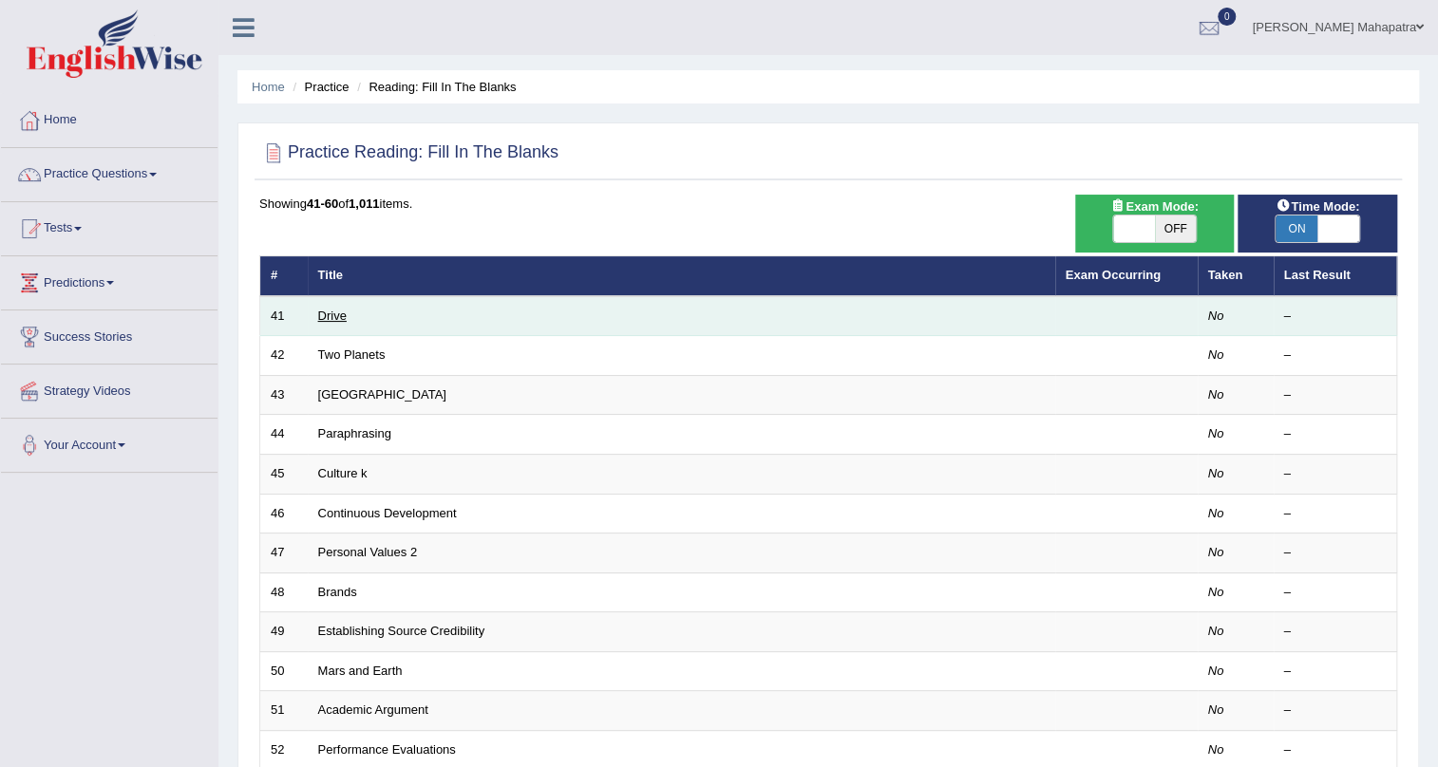
click at [339, 314] on link "Drive" at bounding box center [332, 316] width 28 height 14
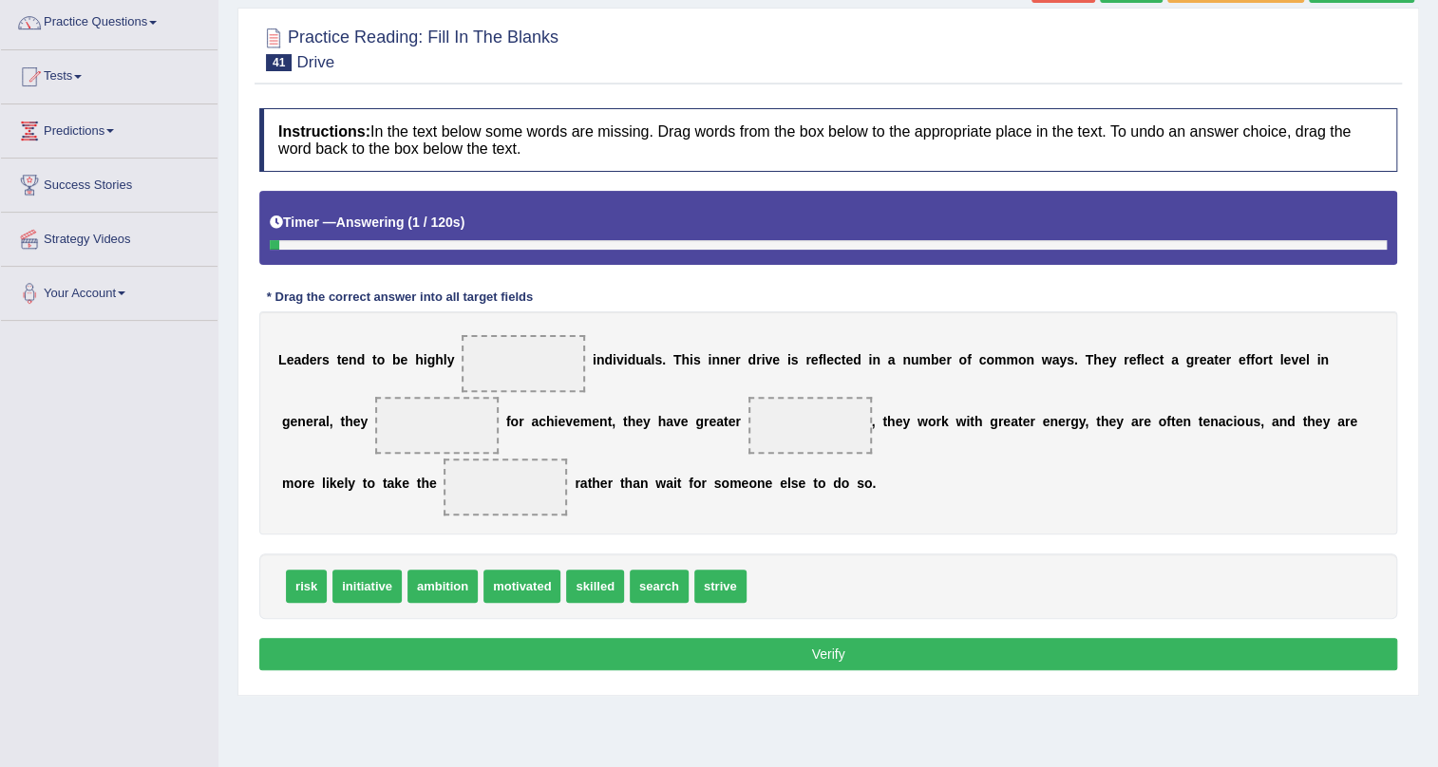
scroll to position [172, 0]
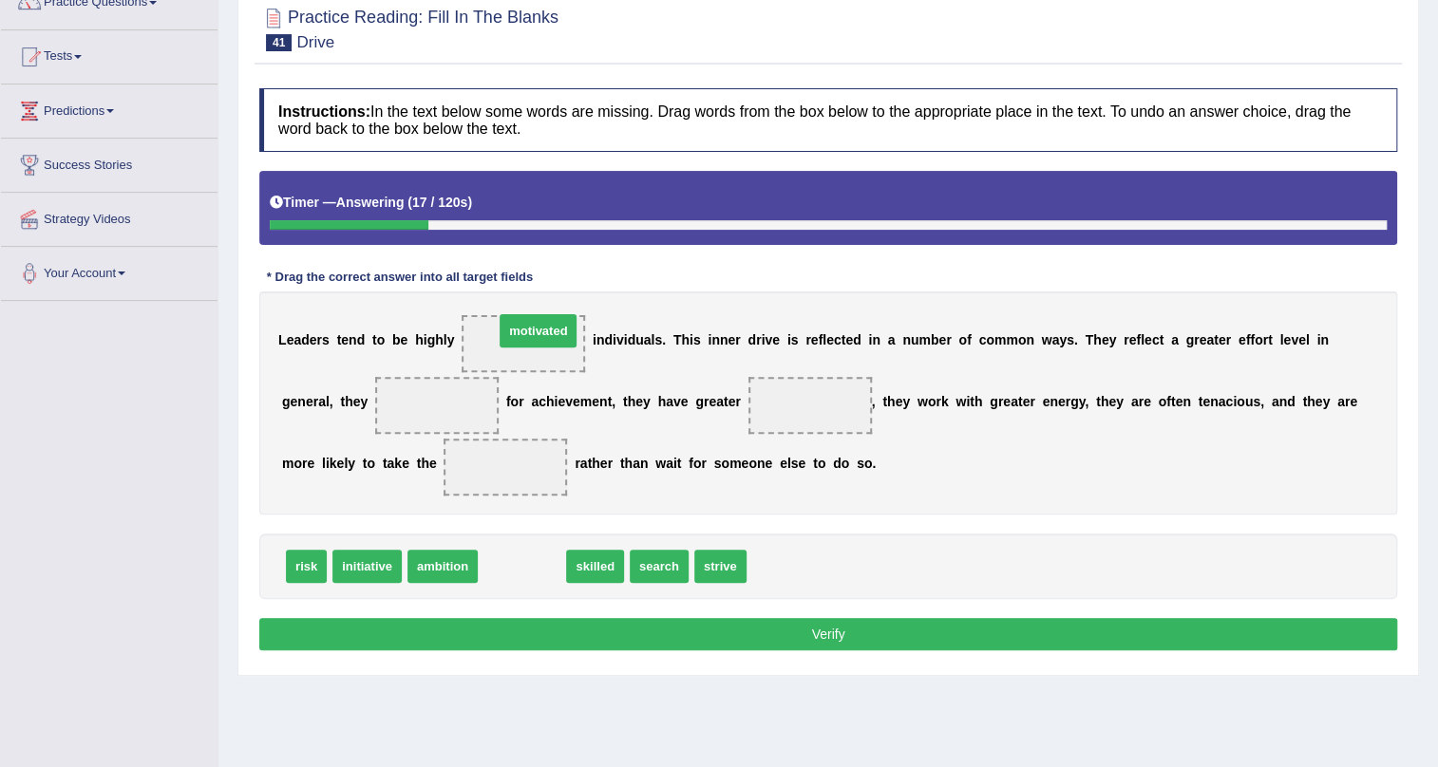
drag, startPoint x: 549, startPoint y: 570, endPoint x: 565, endPoint y: 333, distance: 237.0
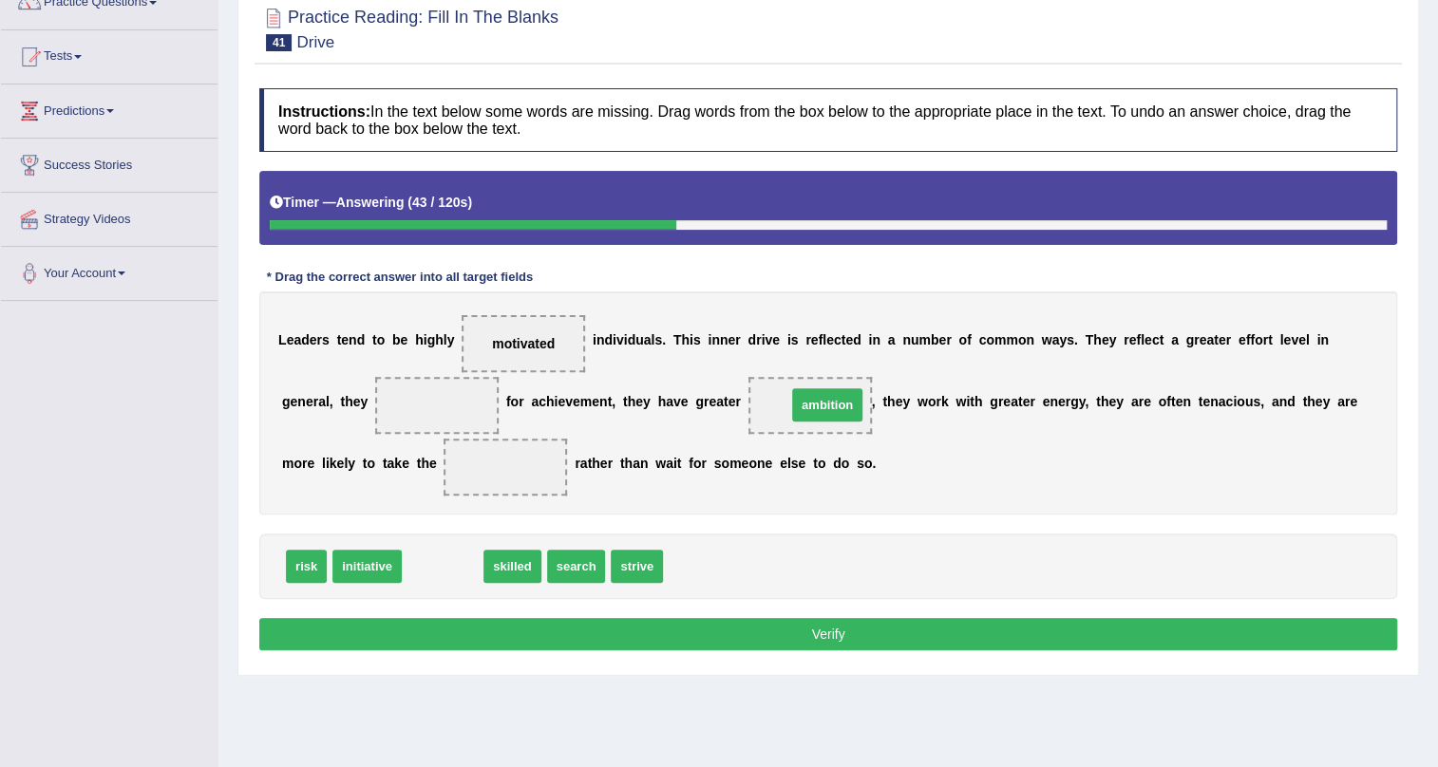
drag, startPoint x: 440, startPoint y: 565, endPoint x: 824, endPoint y: 404, distance: 417.1
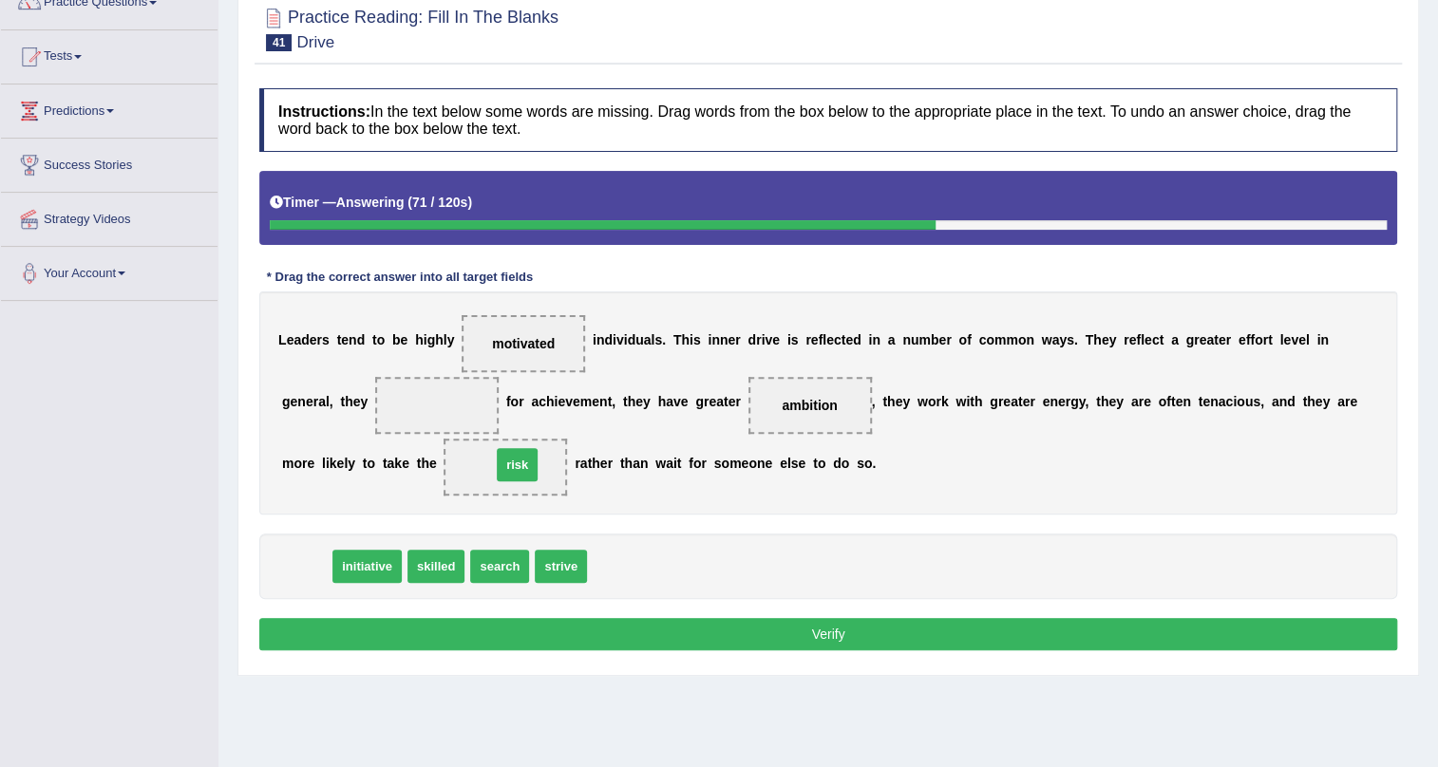
drag, startPoint x: 301, startPoint y: 568, endPoint x: 510, endPoint y: 466, distance: 232.3
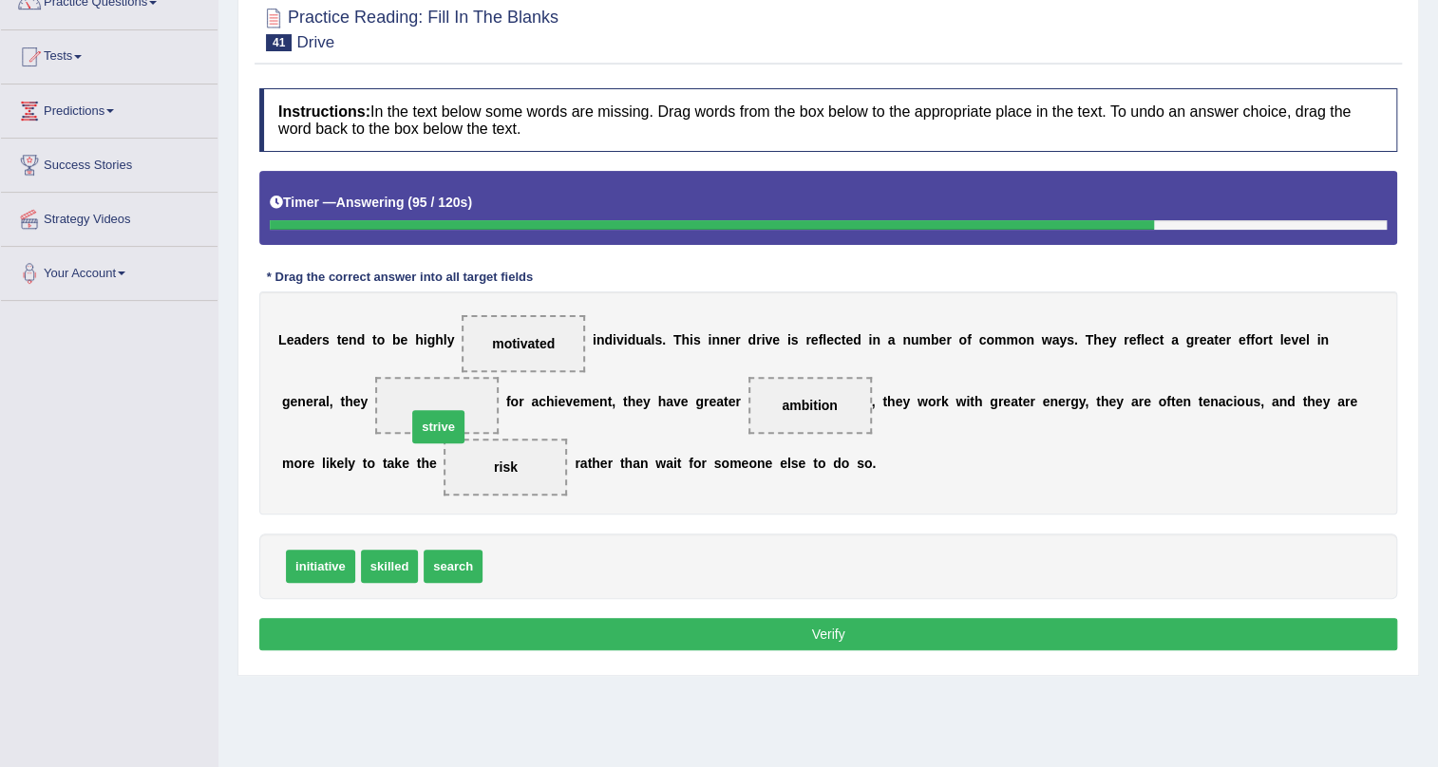
drag, startPoint x: 525, startPoint y: 571, endPoint x: 449, endPoint y: 431, distance: 158.9
drag, startPoint x: 509, startPoint y: 461, endPoint x: 446, endPoint y: 401, distance: 86.6
drag, startPoint x: 510, startPoint y: 551, endPoint x: 505, endPoint y: 459, distance: 92.2
click at [772, 640] on button "Verify" at bounding box center [828, 634] width 1138 height 32
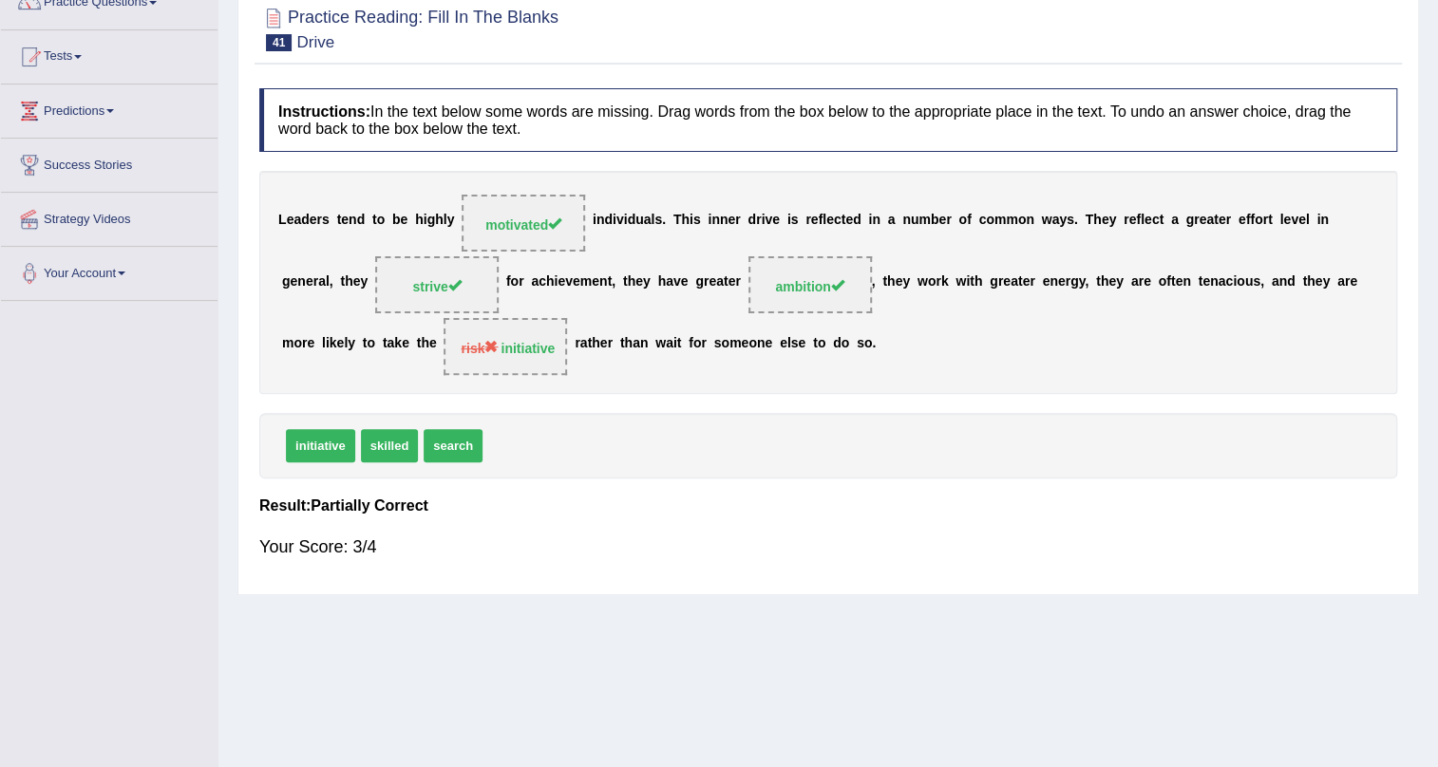
scroll to position [85, 0]
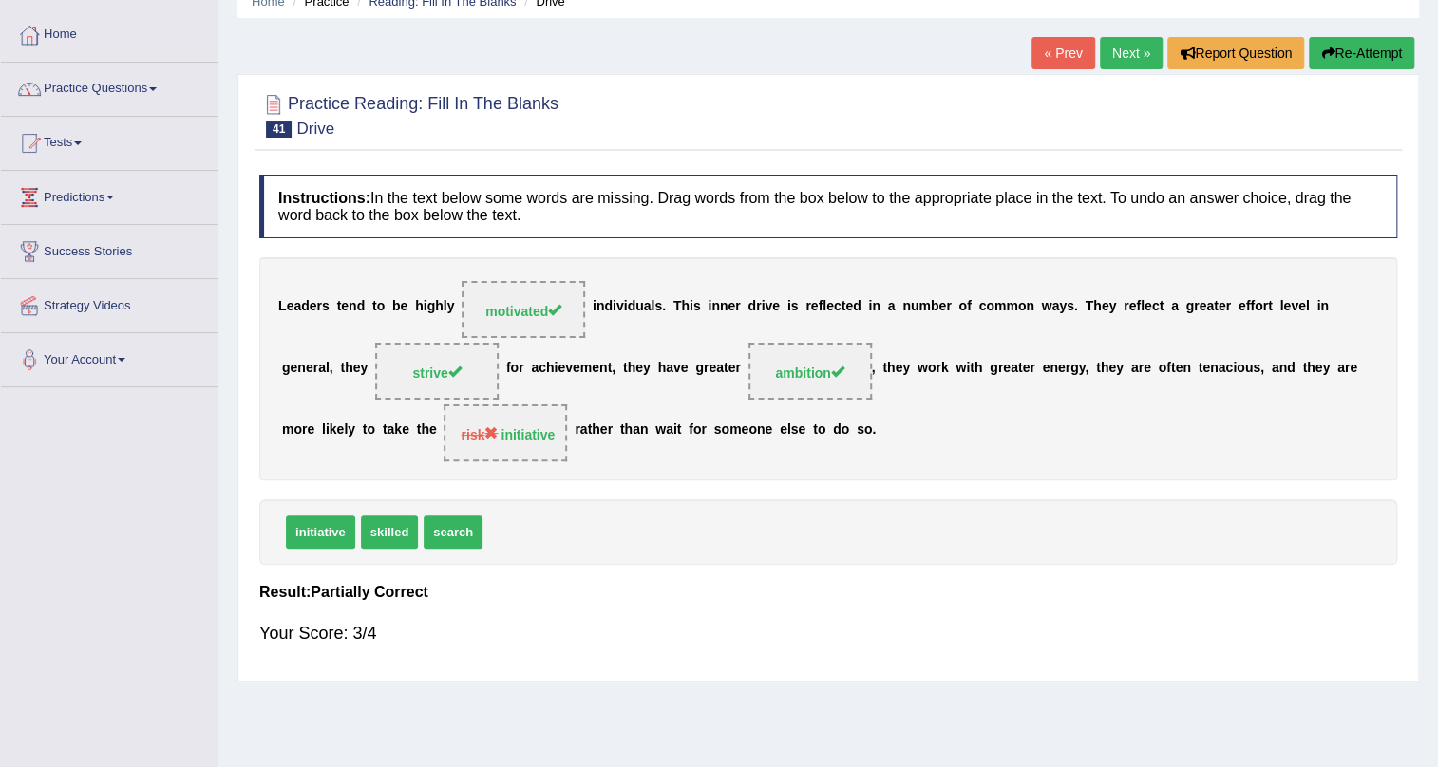
click at [1118, 46] on link "Next »" at bounding box center [1131, 53] width 63 height 32
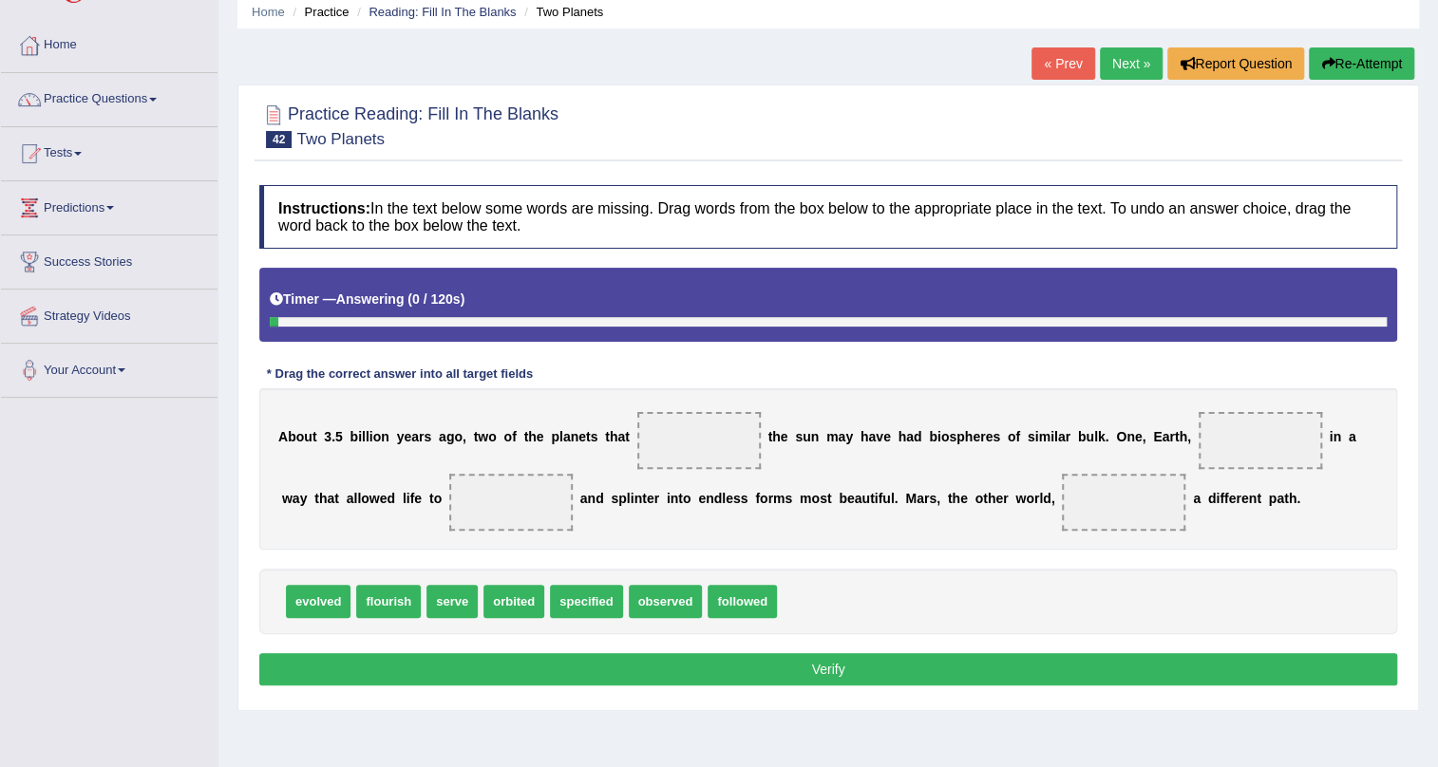
scroll to position [85, 0]
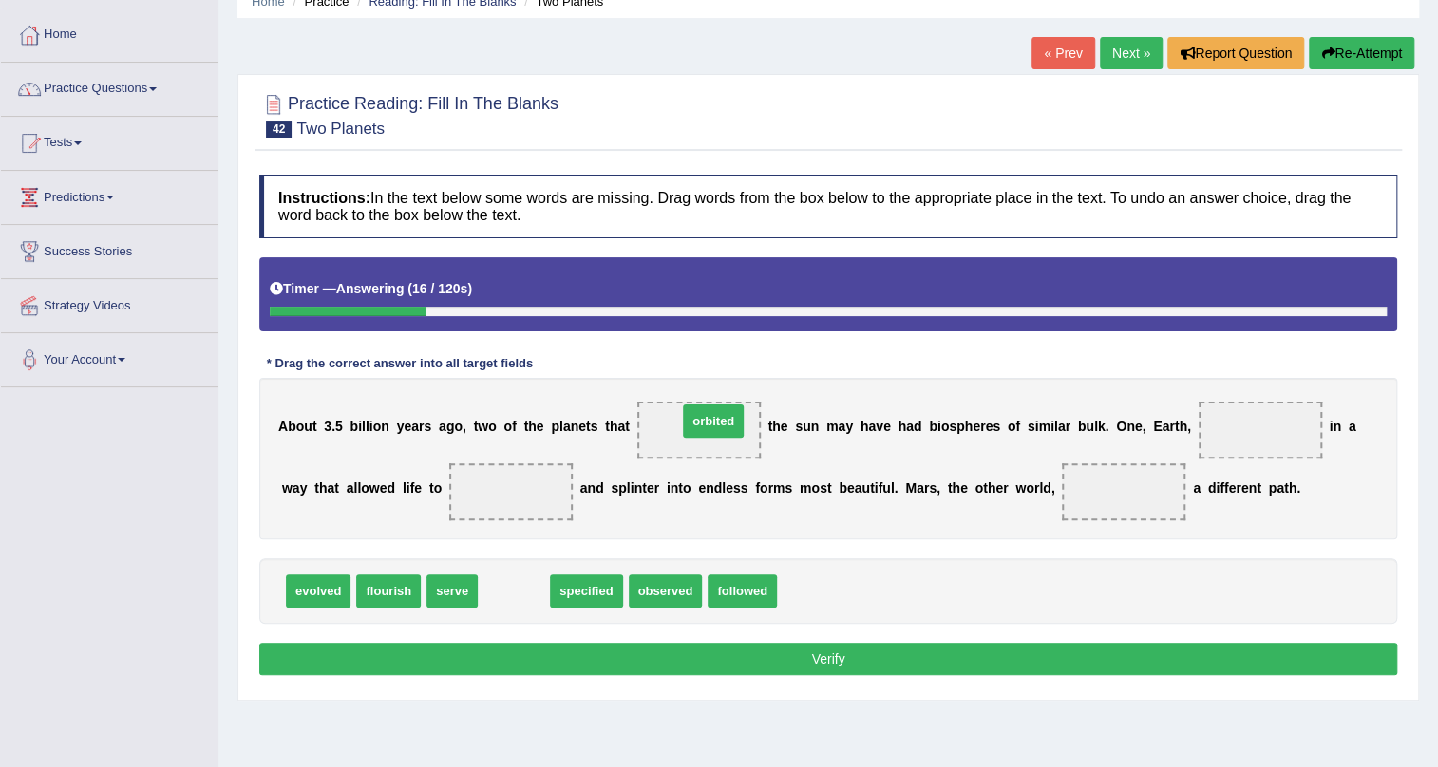
drag, startPoint x: 518, startPoint y: 593, endPoint x: 718, endPoint y: 424, distance: 262.0
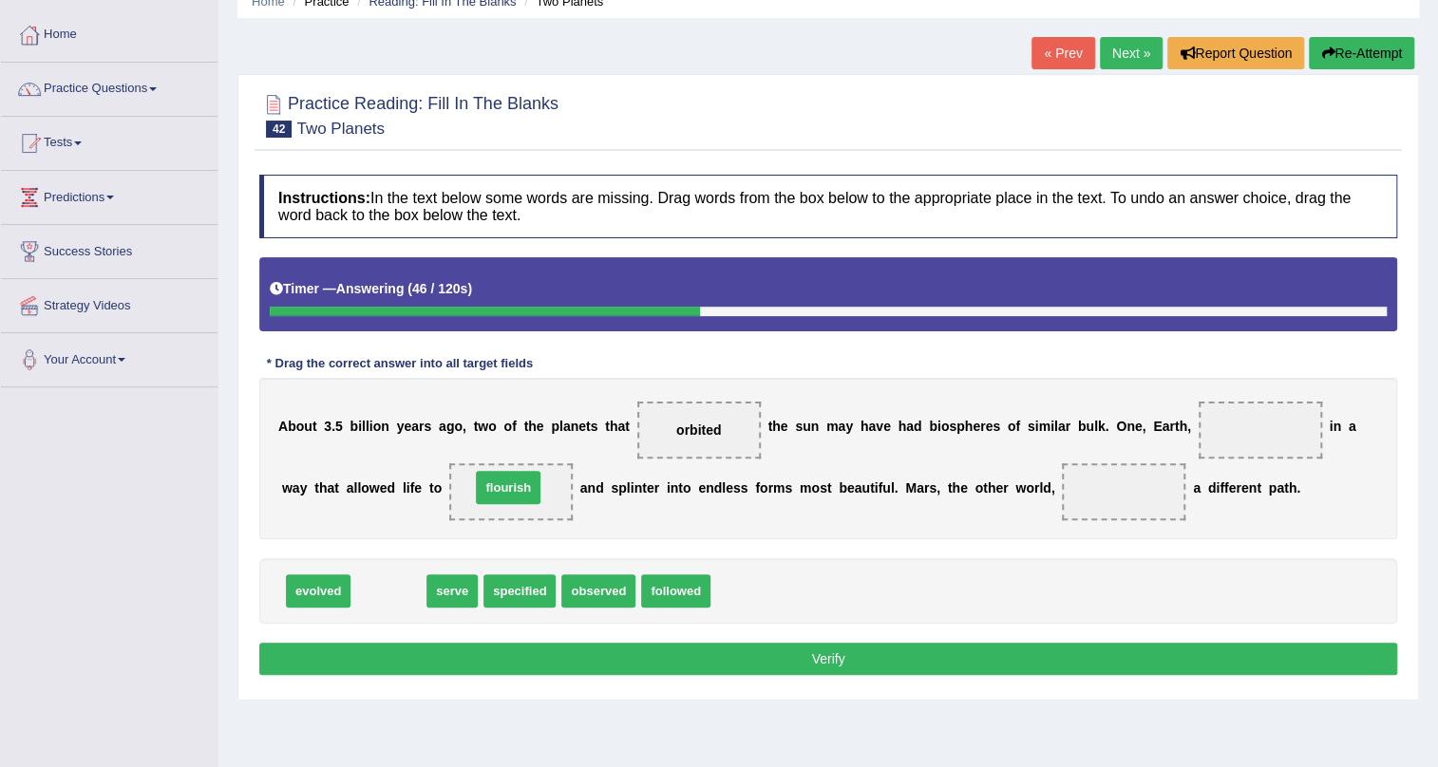
drag, startPoint x: 392, startPoint y: 592, endPoint x: 513, endPoint y: 488, distance: 158.9
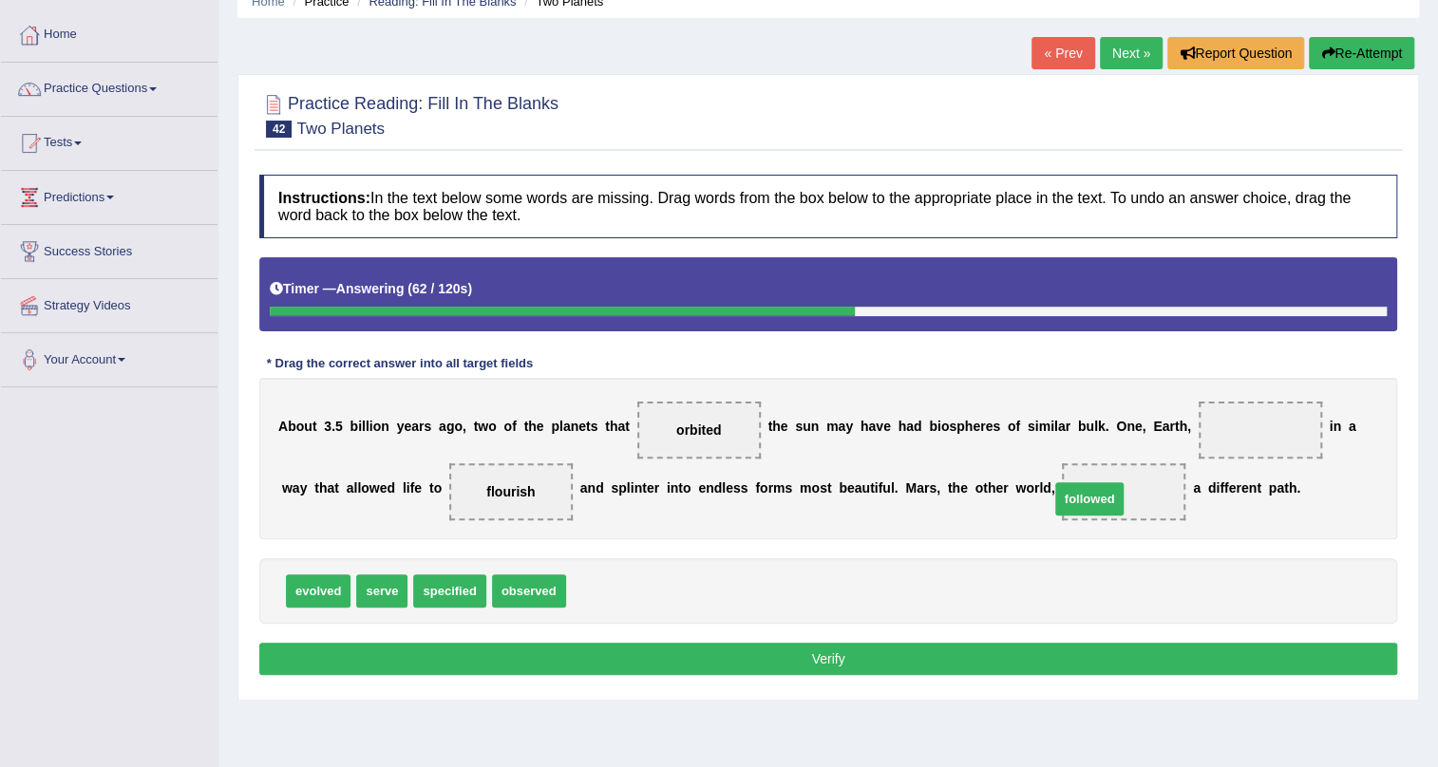
drag, startPoint x: 618, startPoint y: 601, endPoint x: 1127, endPoint y: 494, distance: 520.2
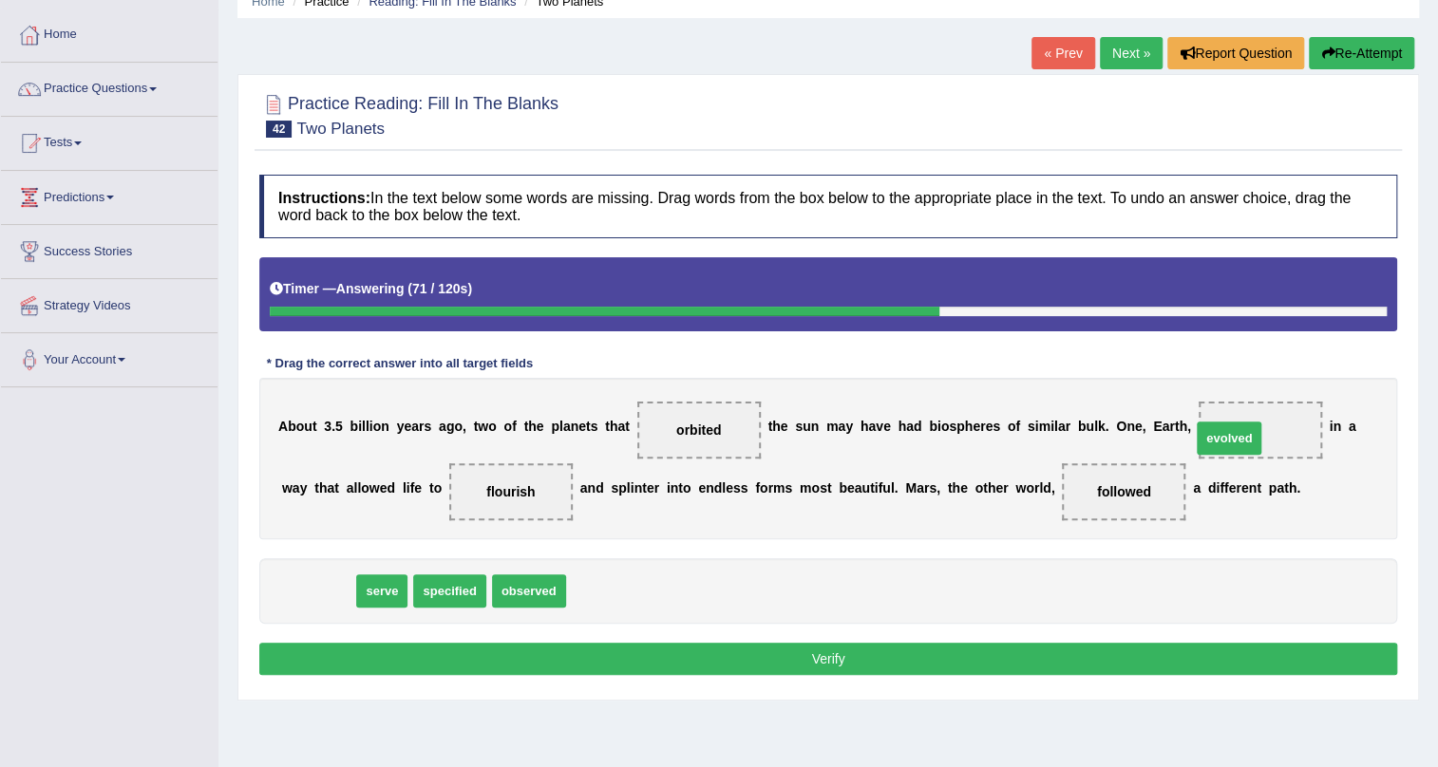
drag, startPoint x: 330, startPoint y: 593, endPoint x: 1241, endPoint y: 440, distance: 923.4
click at [866, 624] on div "Instructions: In the text below some words are missing. Drag words from the box…" at bounding box center [827, 427] width 1147 height 525
click at [860, 652] on button "Verify" at bounding box center [828, 659] width 1138 height 32
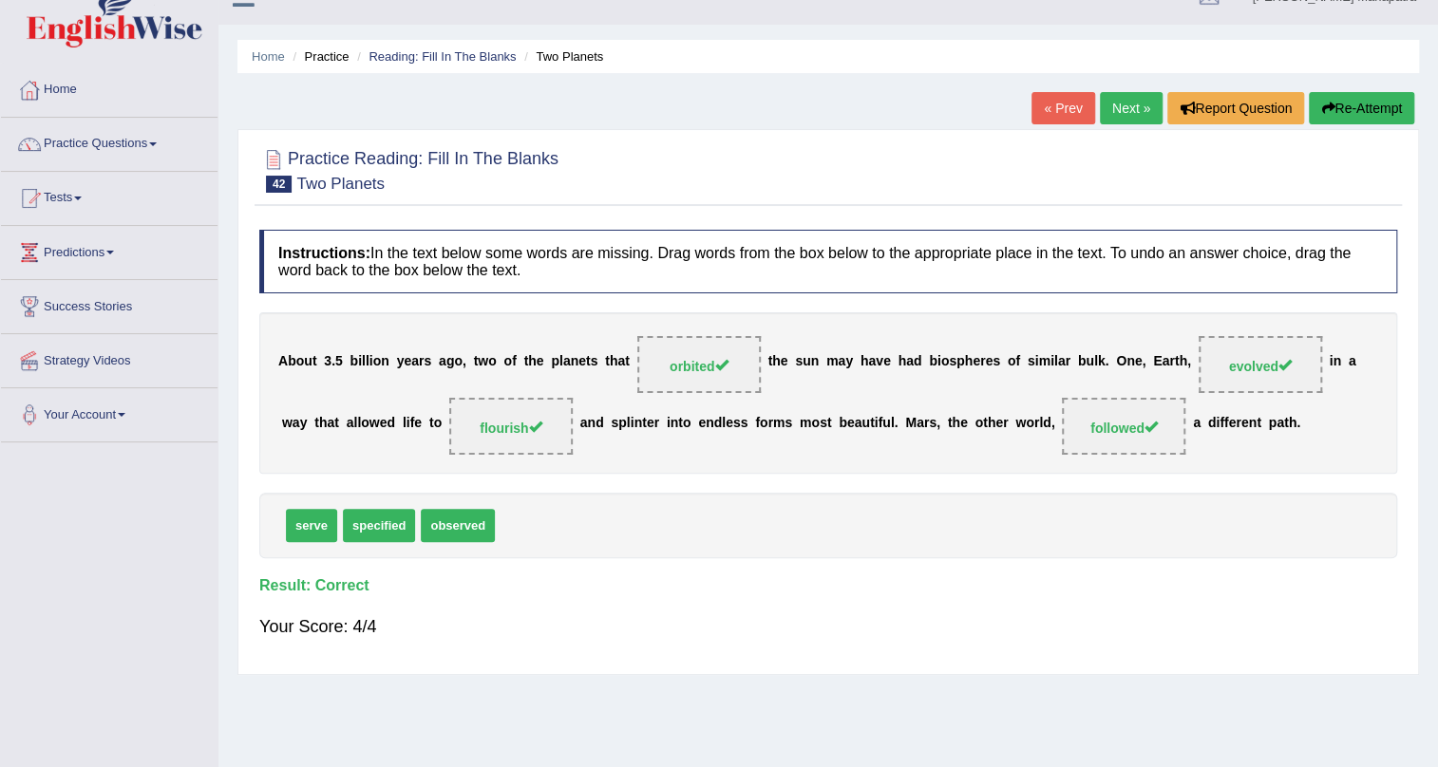
scroll to position [0, 0]
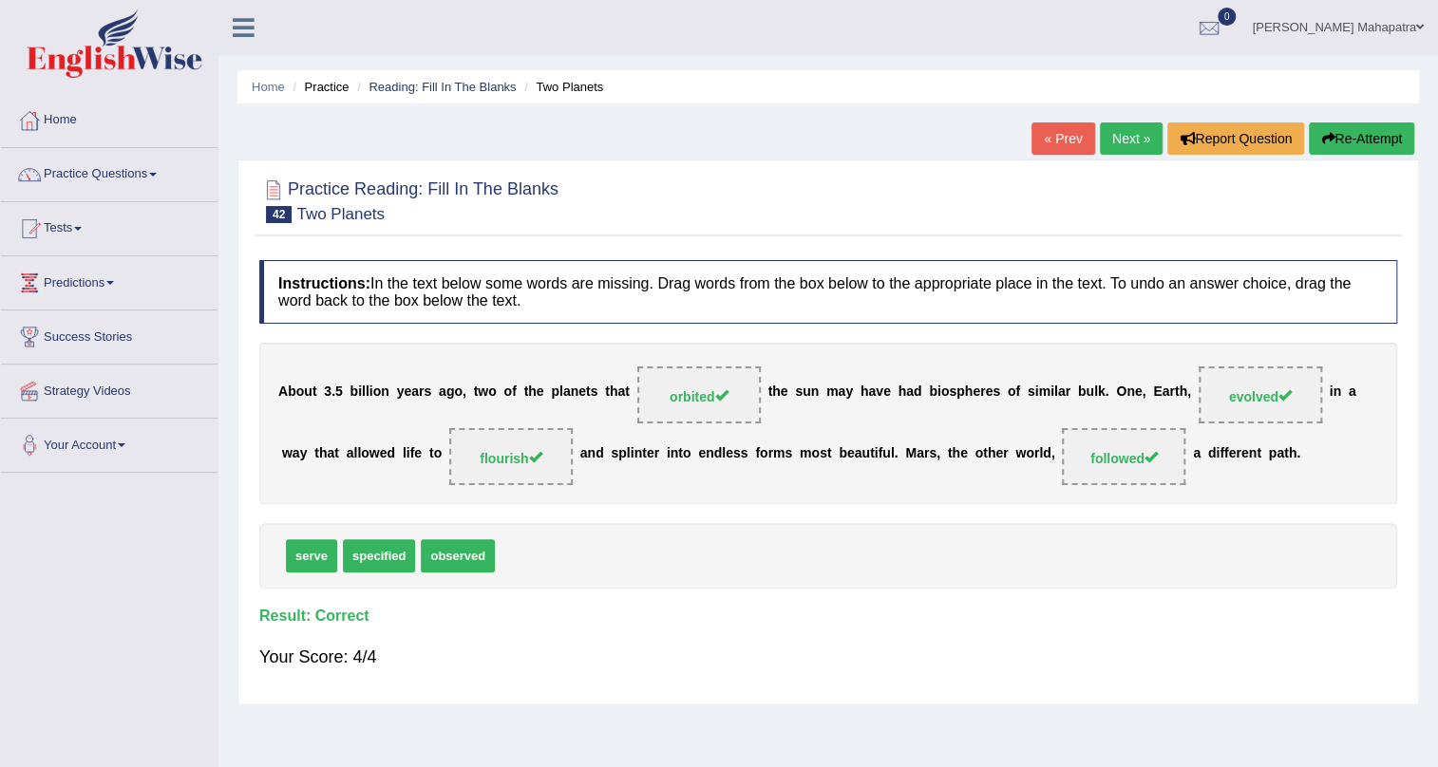
click at [1139, 132] on link "Next »" at bounding box center [1131, 138] width 63 height 32
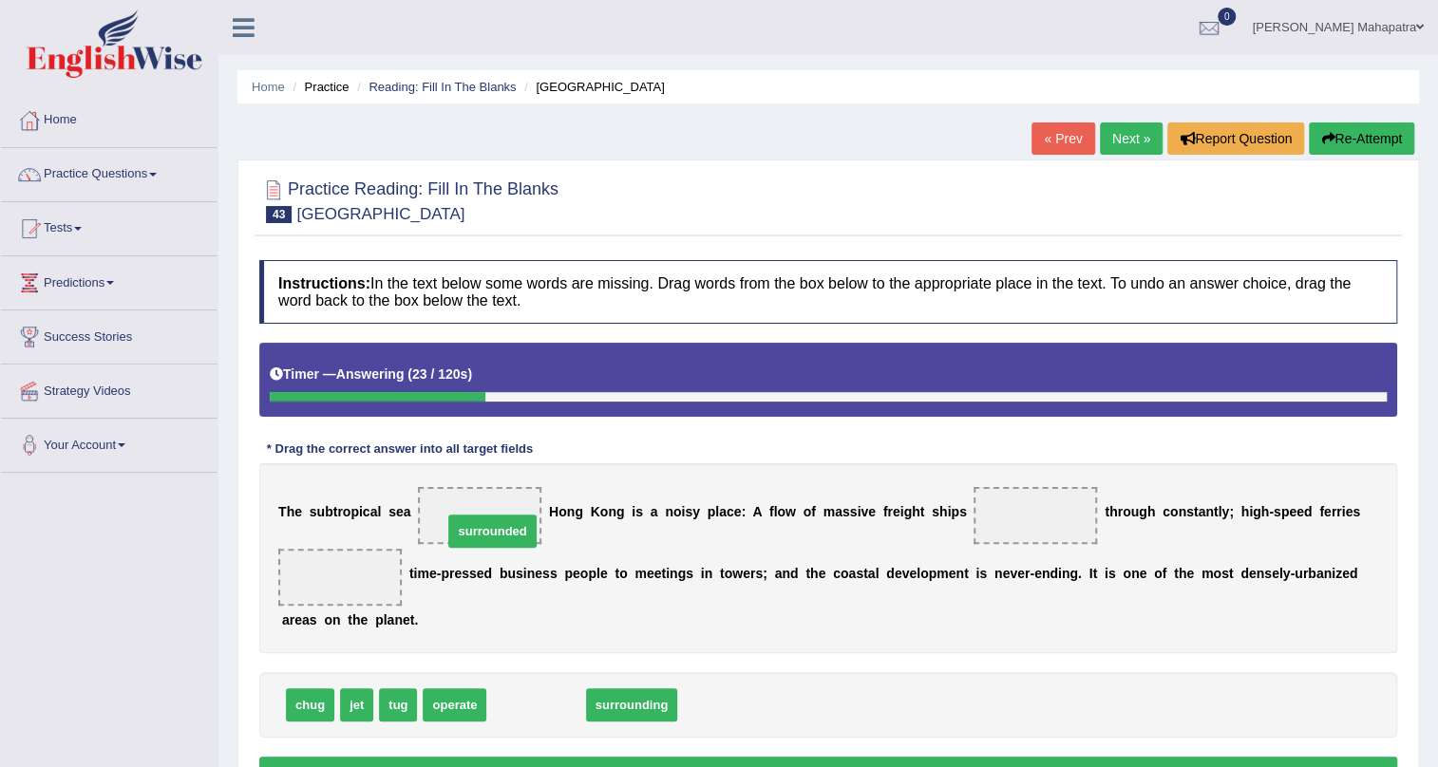
drag, startPoint x: 541, startPoint y: 711, endPoint x: 498, endPoint y: 537, distance: 179.2
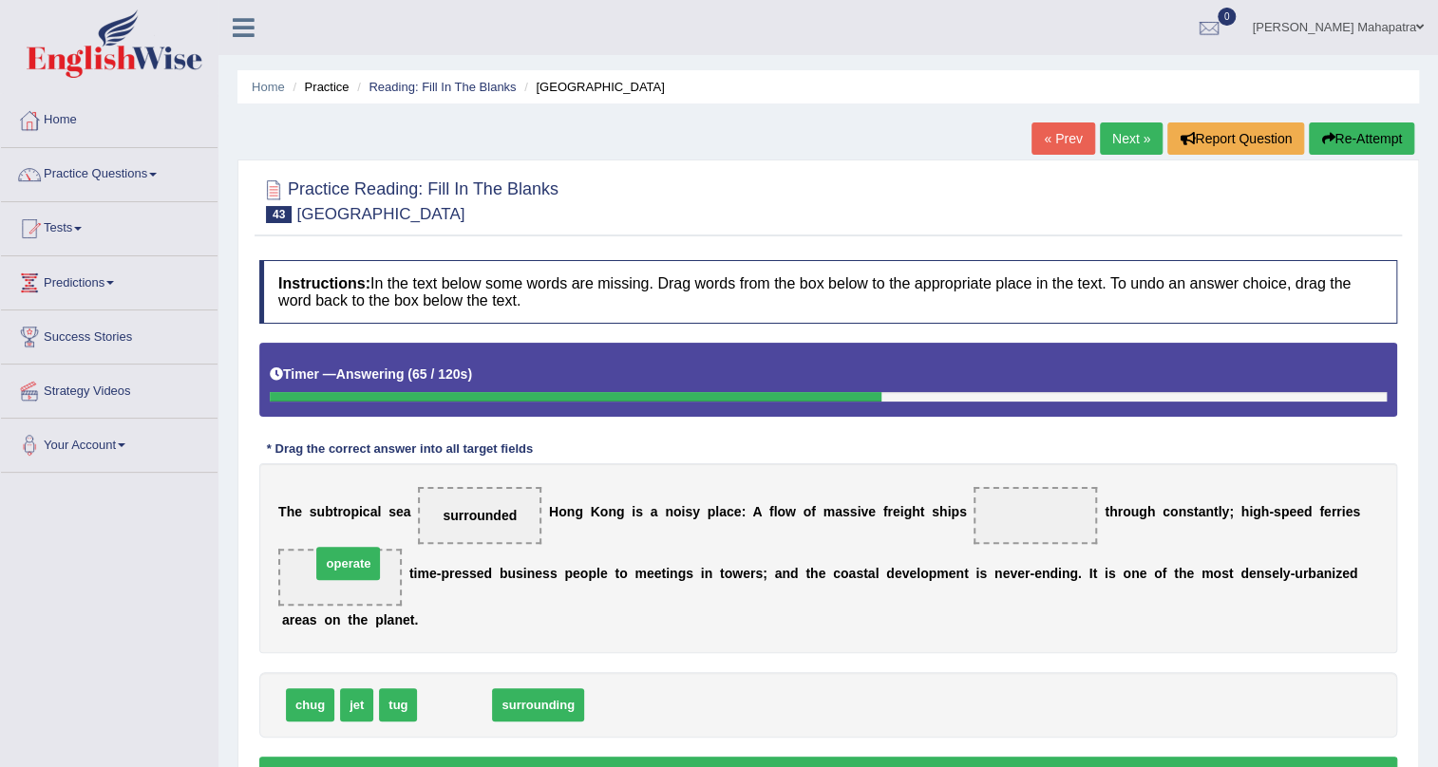
drag, startPoint x: 465, startPoint y: 702, endPoint x: 359, endPoint y: 559, distance: 177.8
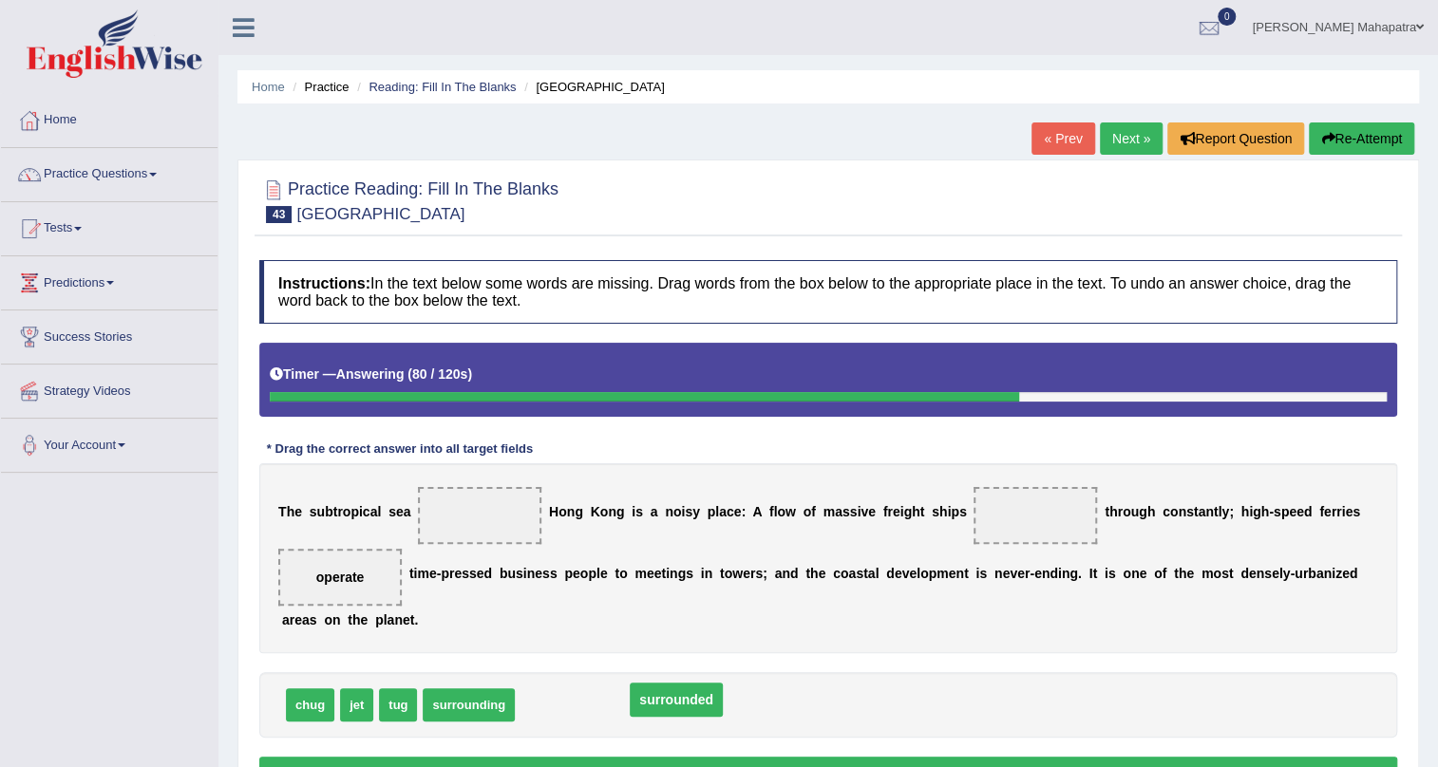
drag, startPoint x: 490, startPoint y: 518, endPoint x: 685, endPoint y: 703, distance: 268.0
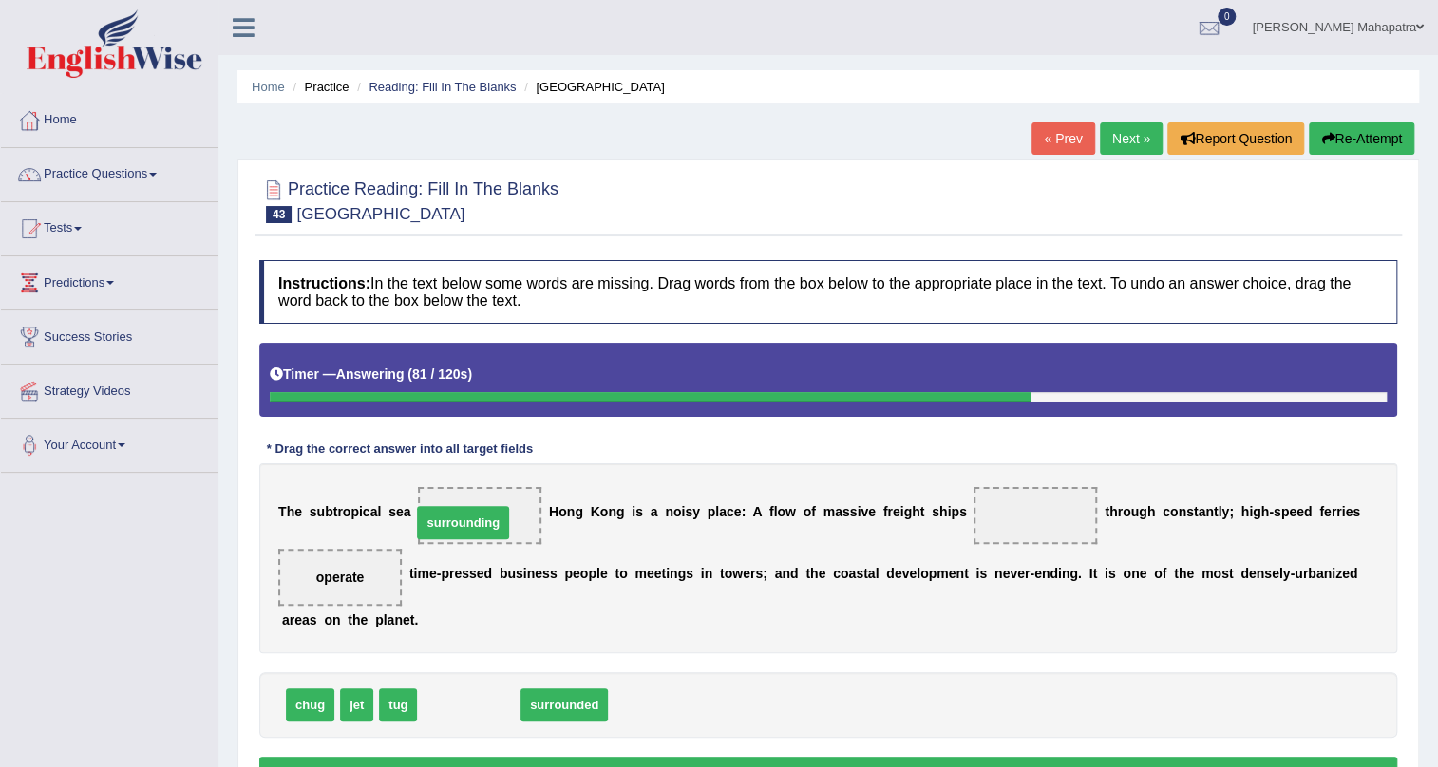
drag, startPoint x: 484, startPoint y: 699, endPoint x: 479, endPoint y: 517, distance: 182.4
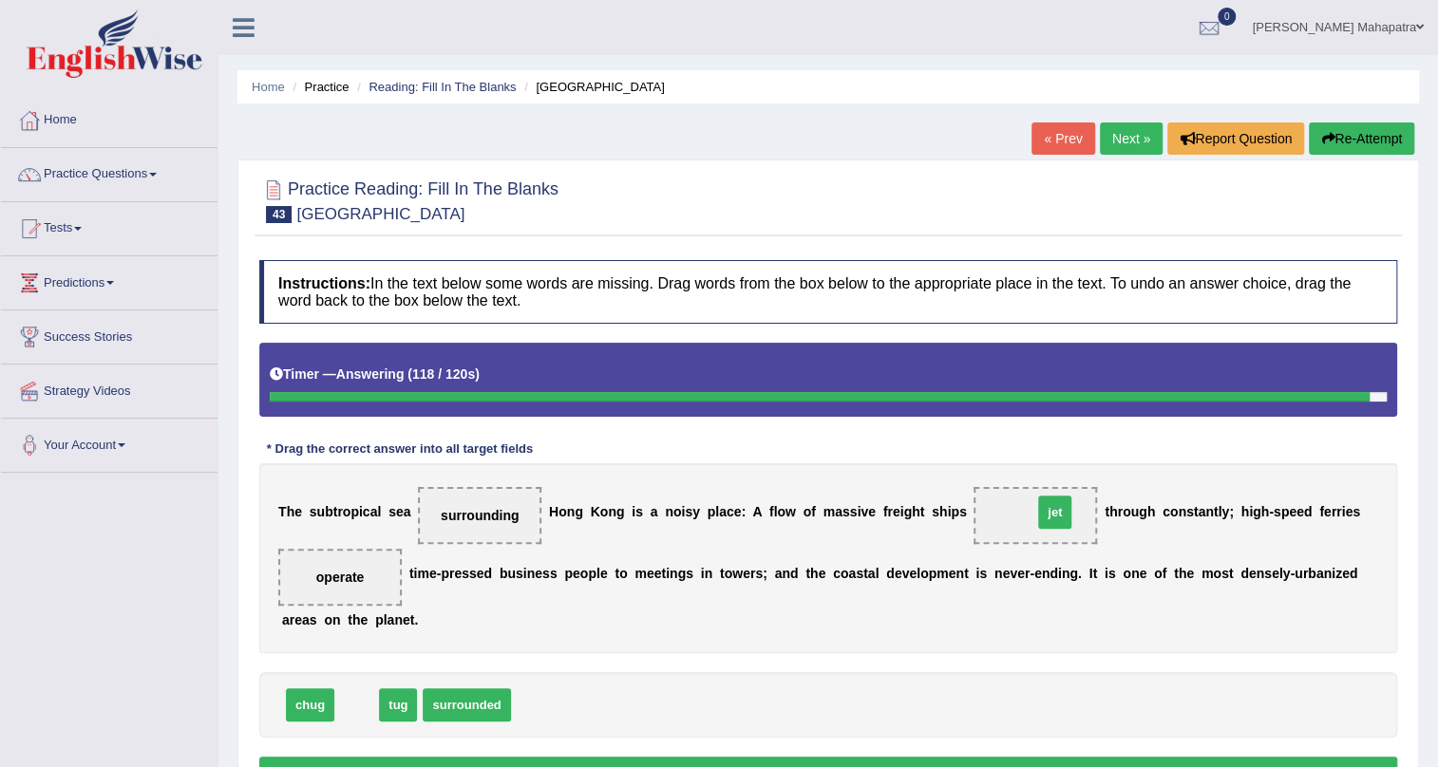
drag, startPoint x: 361, startPoint y: 702, endPoint x: 1058, endPoint y: 509, distance: 723.2
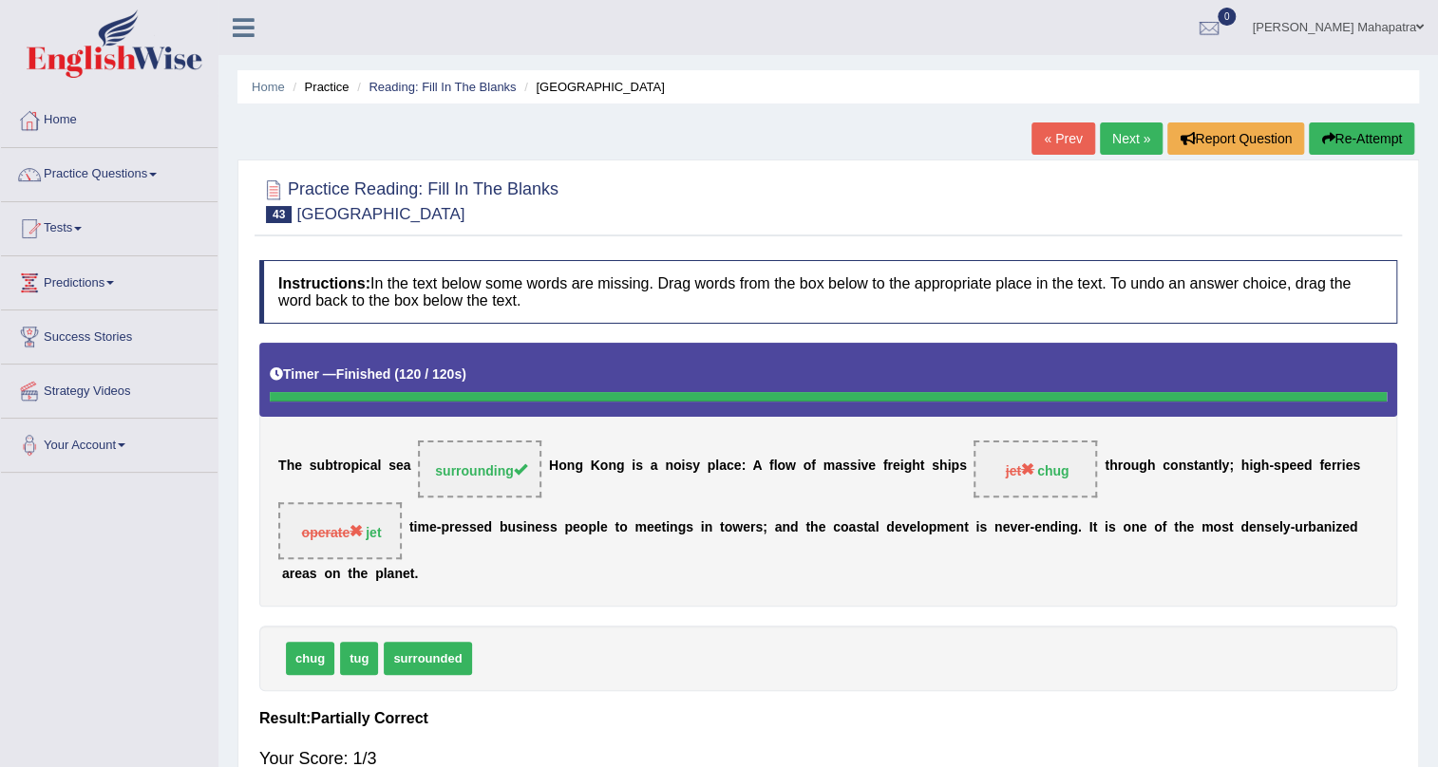
click at [1102, 136] on link "Next »" at bounding box center [1131, 138] width 63 height 32
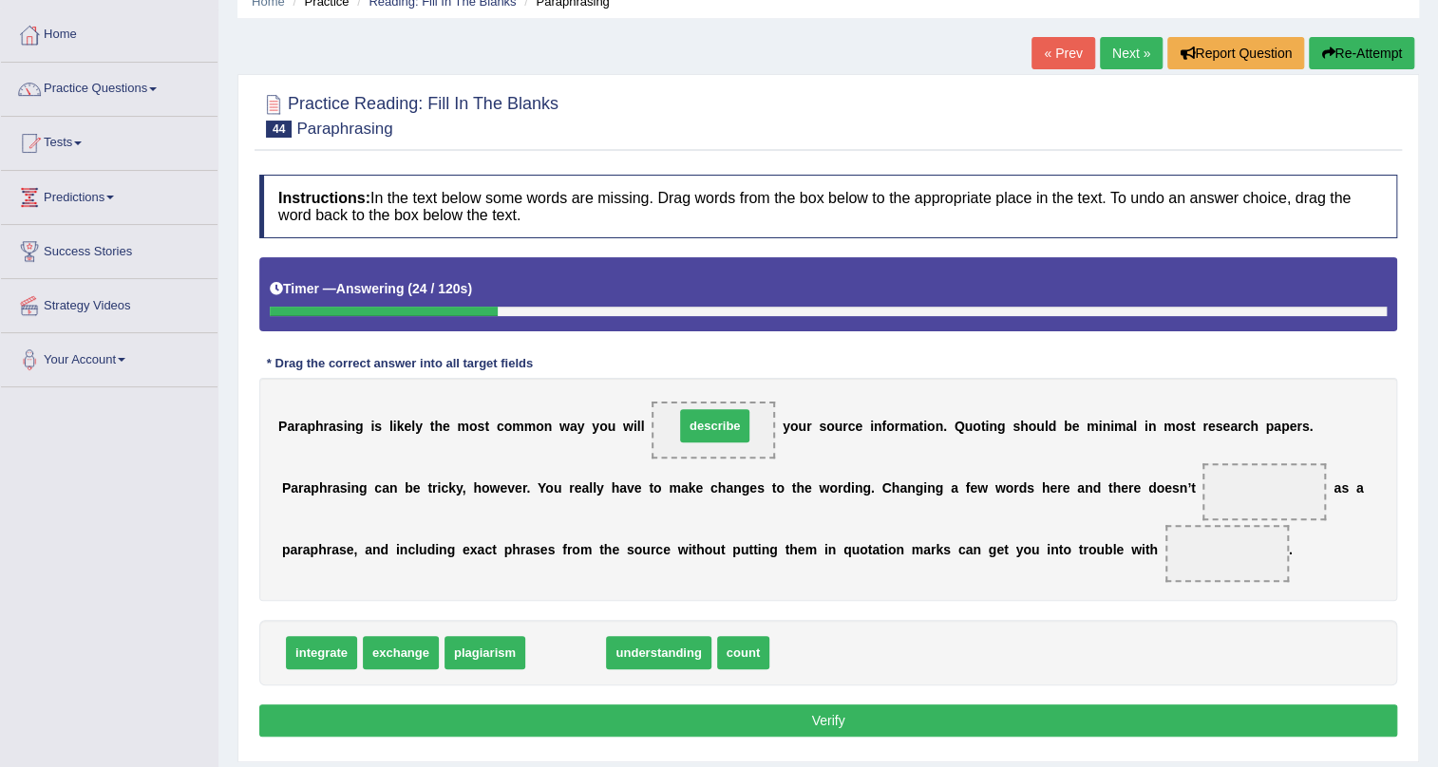
drag, startPoint x: 555, startPoint y: 656, endPoint x: 704, endPoint y: 429, distance: 271.5
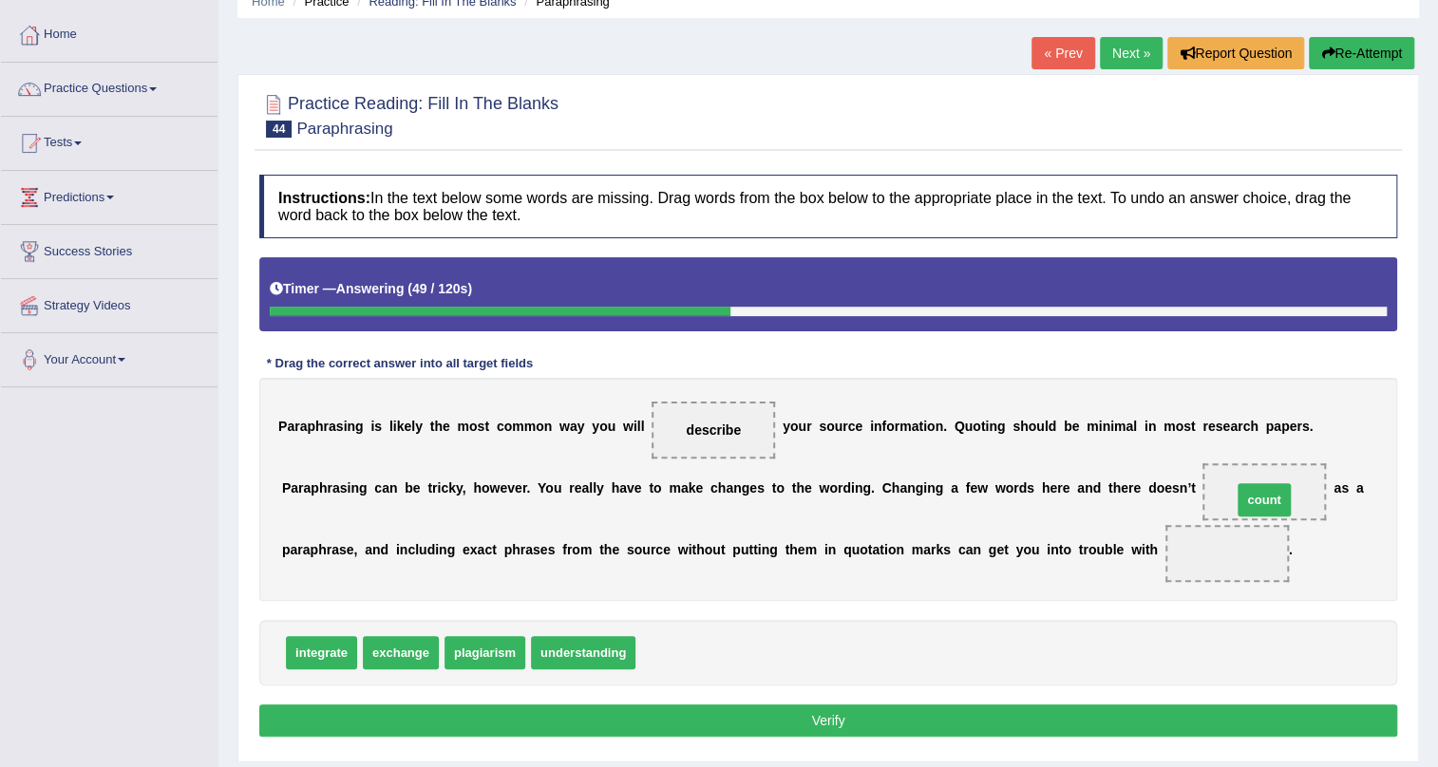
drag, startPoint x: 663, startPoint y: 654, endPoint x: 1259, endPoint y: 500, distance: 615.9
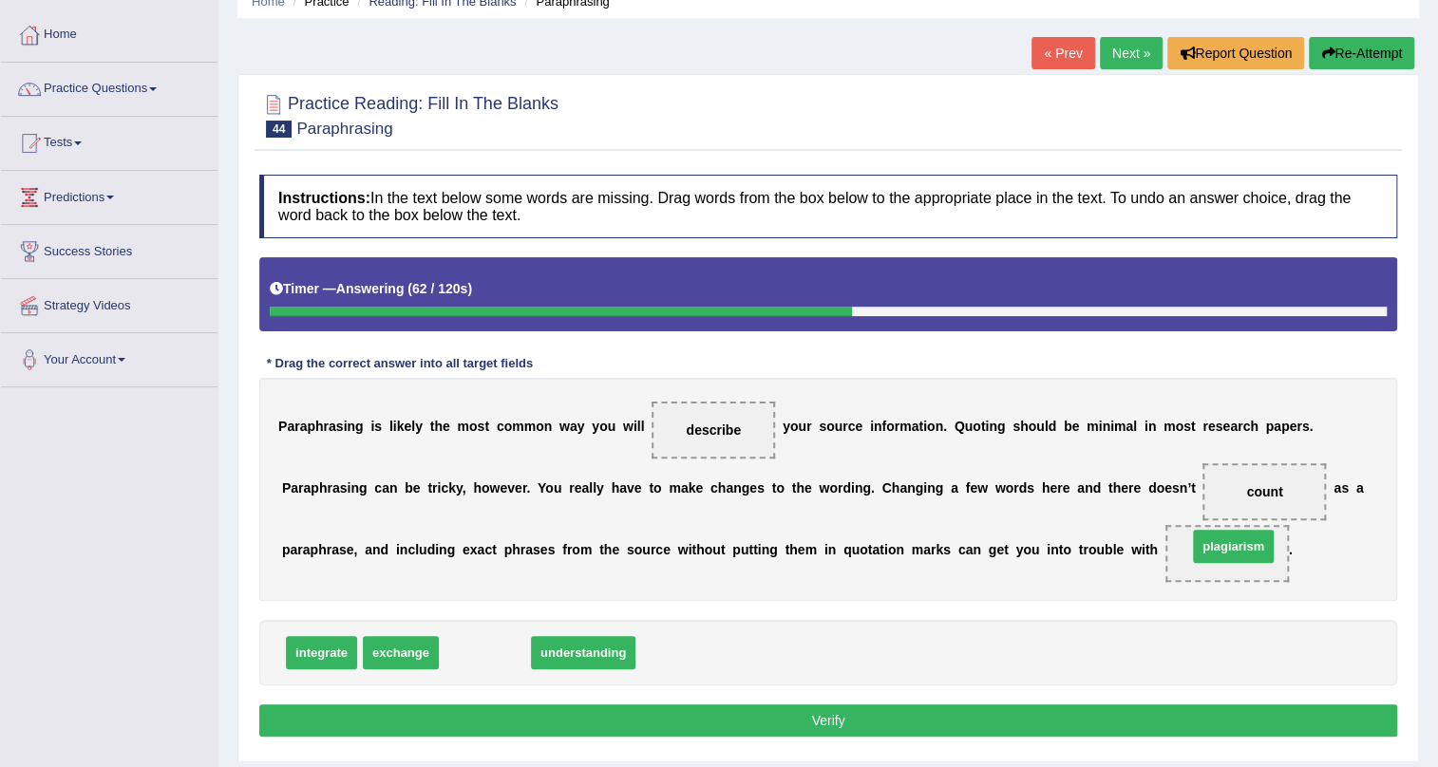
drag, startPoint x: 471, startPoint y: 654, endPoint x: 1220, endPoint y: 547, distance: 756.9
drag, startPoint x: 857, startPoint y: 708, endPoint x: 759, endPoint y: 683, distance: 102.0
click at [857, 707] on button "Verify" at bounding box center [828, 721] width 1138 height 32
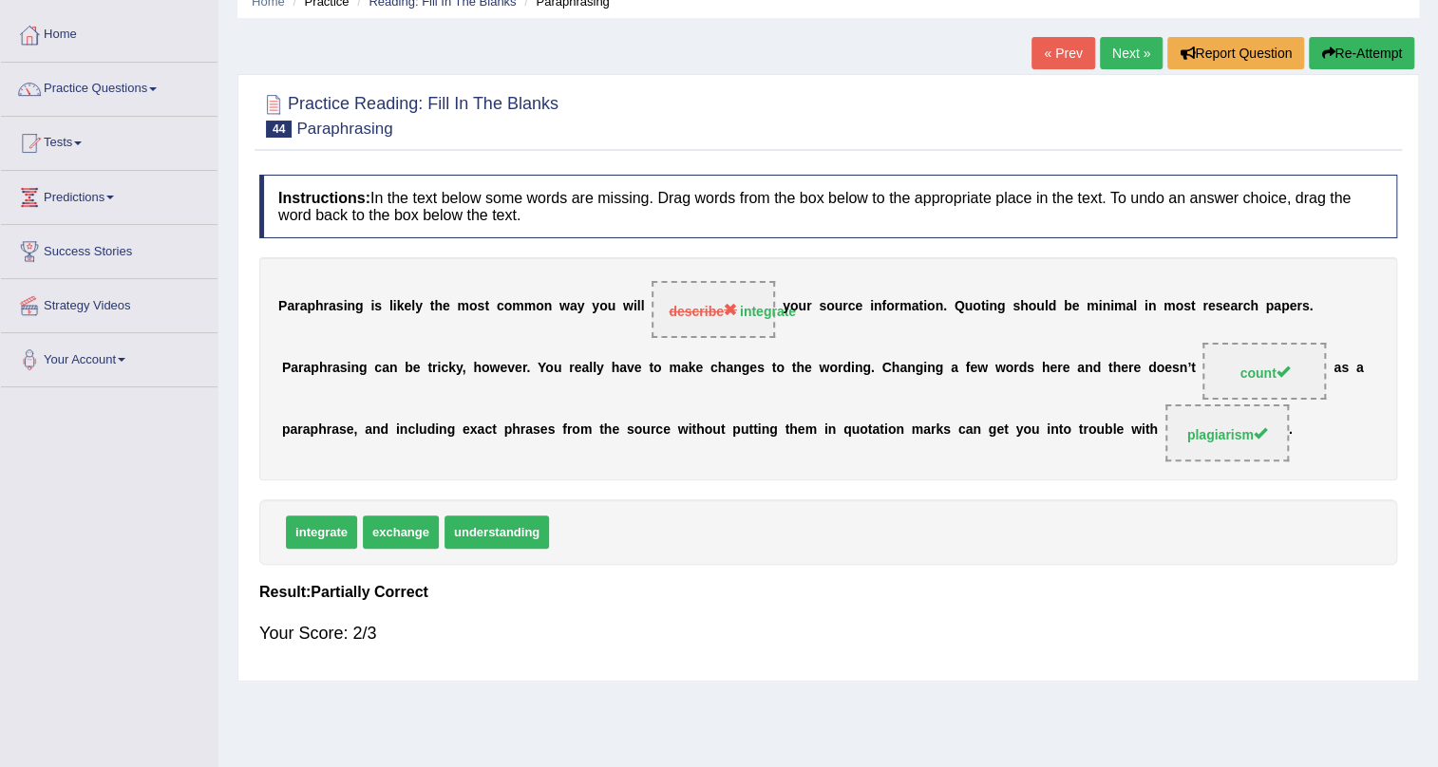
click at [1104, 43] on link "Next »" at bounding box center [1131, 53] width 63 height 32
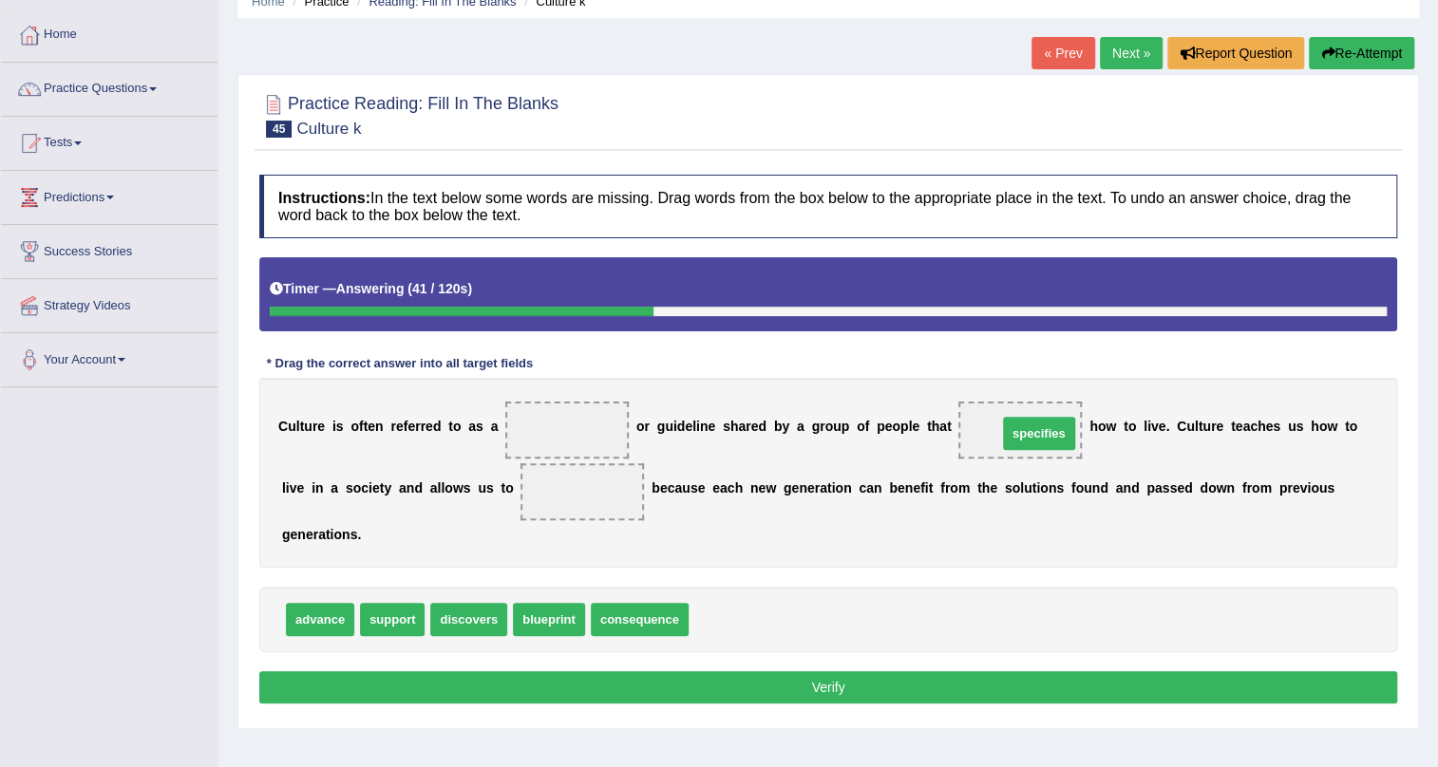
drag, startPoint x: 756, startPoint y: 621, endPoint x: 1064, endPoint y: 435, distance: 360.4
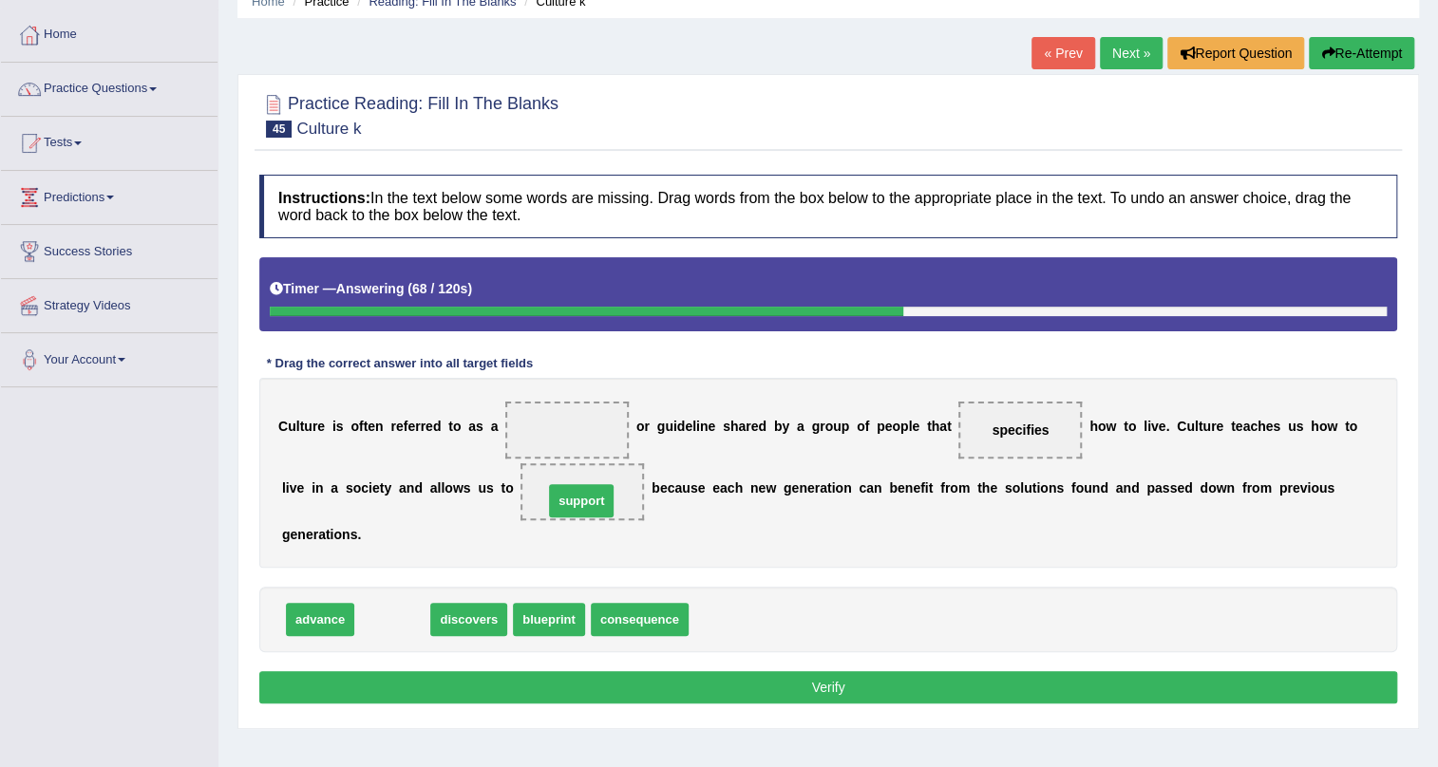
drag, startPoint x: 399, startPoint y: 624, endPoint x: 588, endPoint y: 505, distance: 223.2
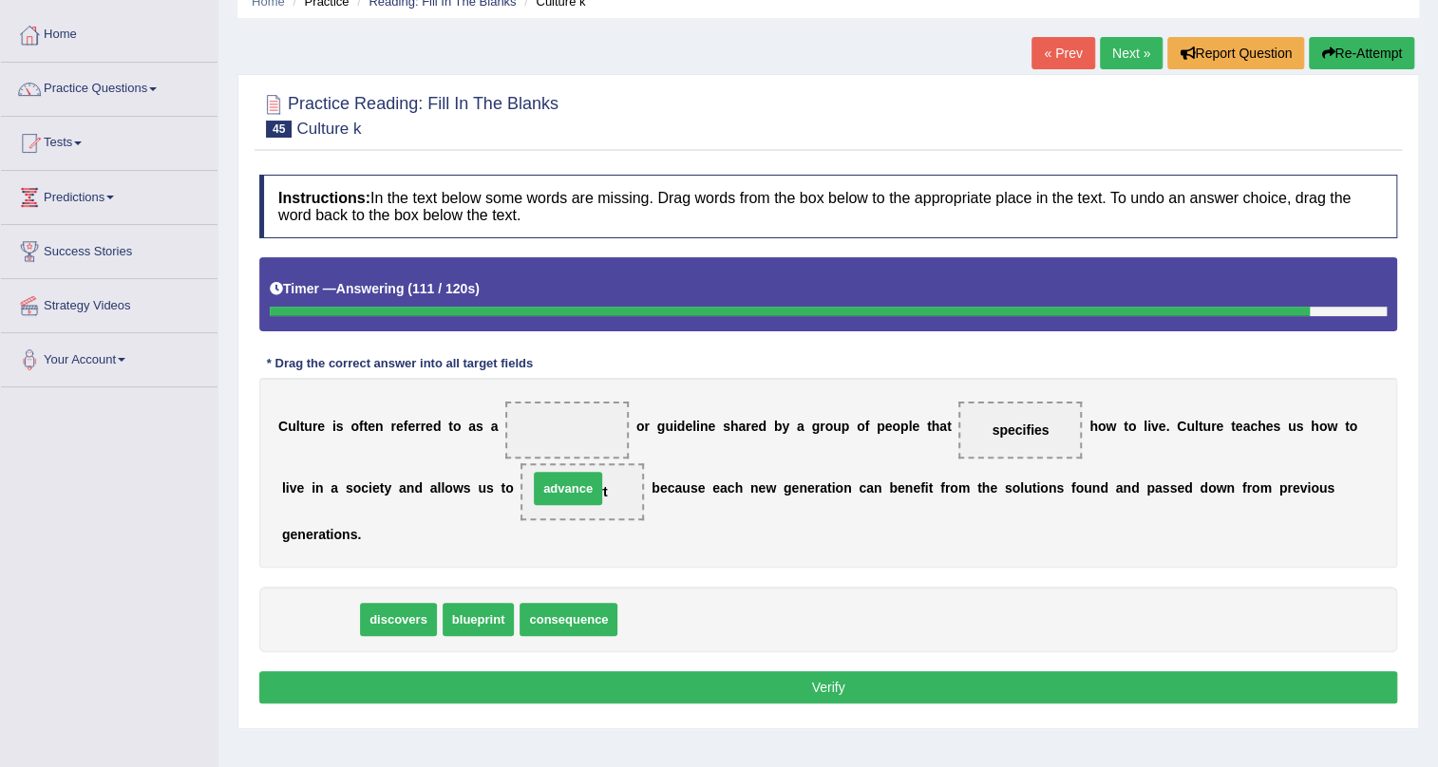
drag, startPoint x: 315, startPoint y: 615, endPoint x: 563, endPoint y: 484, distance: 280.4
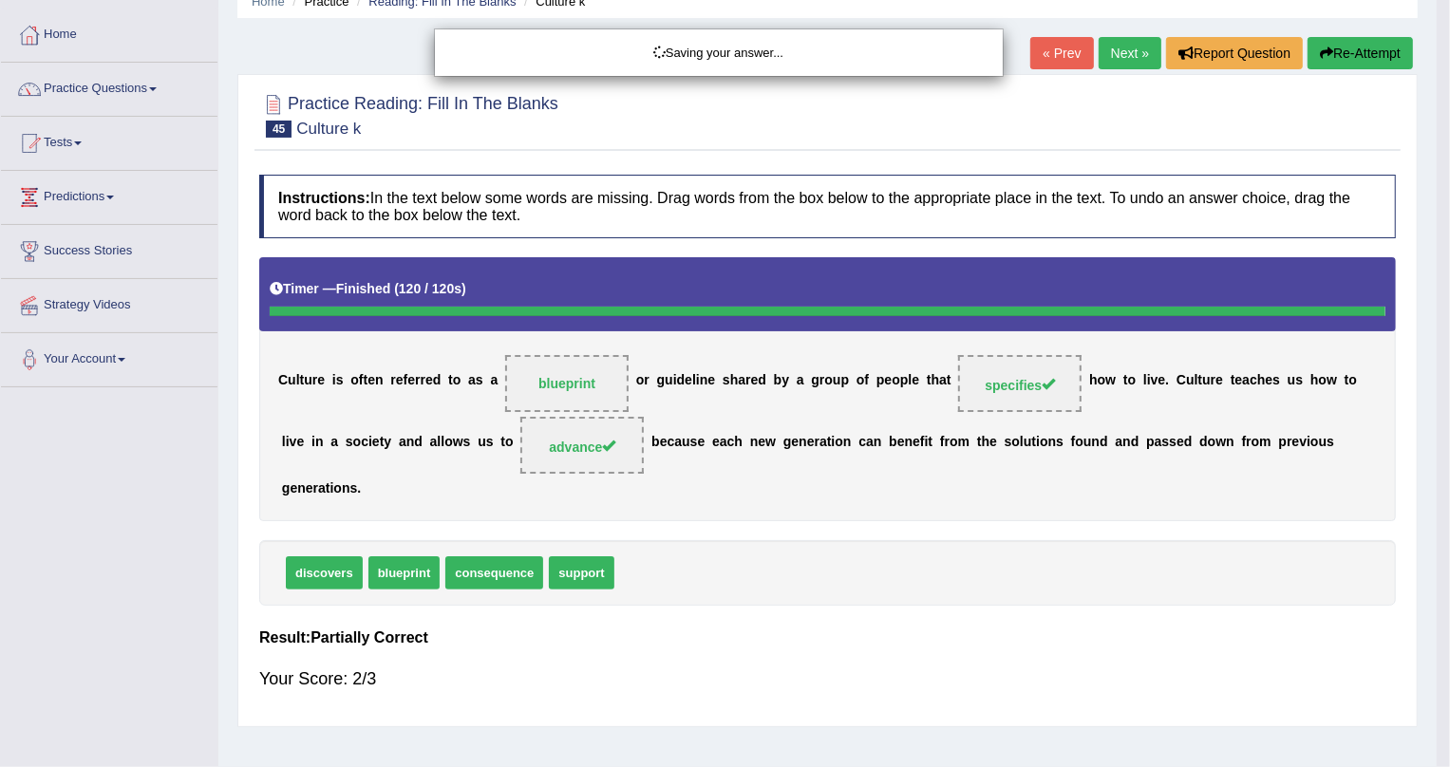
drag, startPoint x: 492, startPoint y: 617, endPoint x: 495, endPoint y: 584, distance: 33.4
click at [495, 584] on div "Saving your answer..." at bounding box center [725, 383] width 1450 height 767
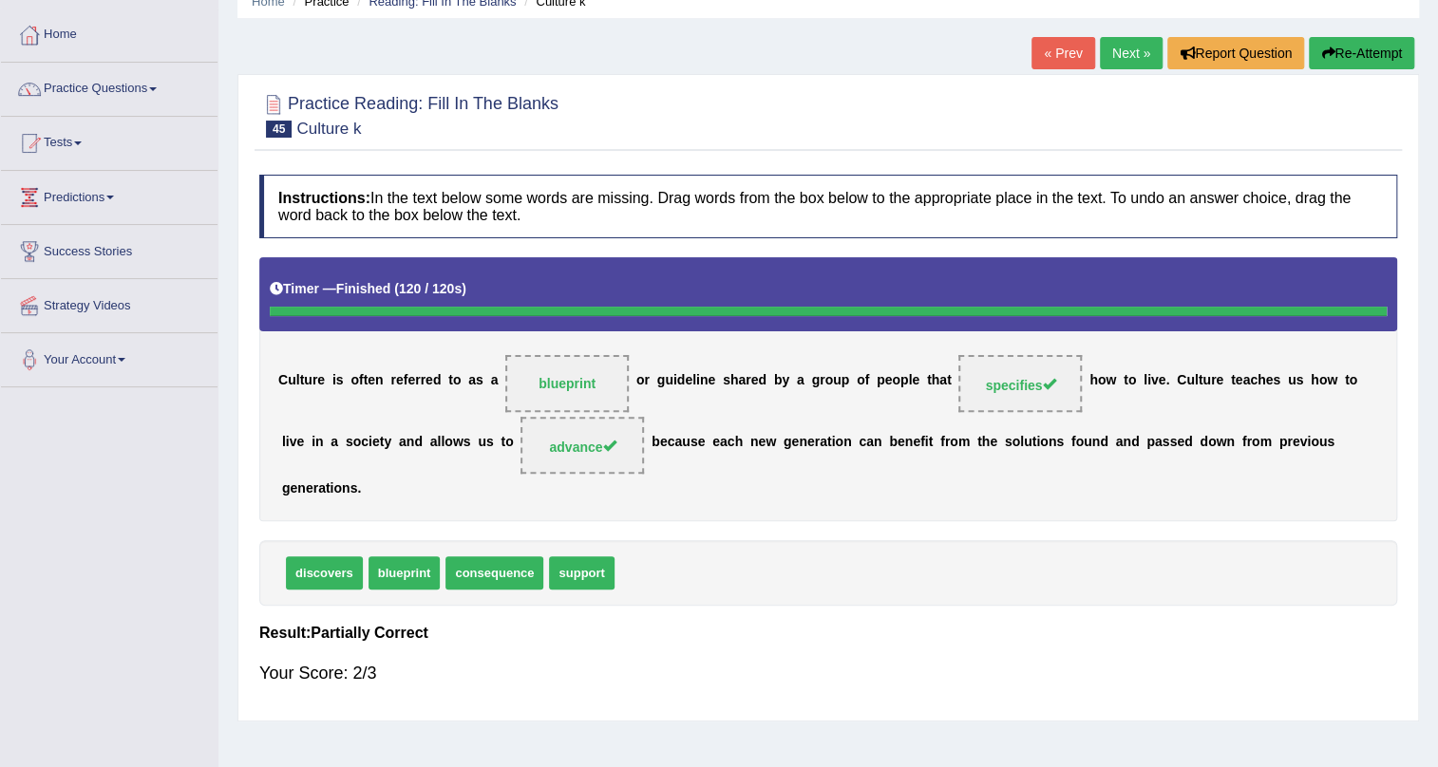
click at [1109, 49] on link "Next »" at bounding box center [1131, 53] width 63 height 32
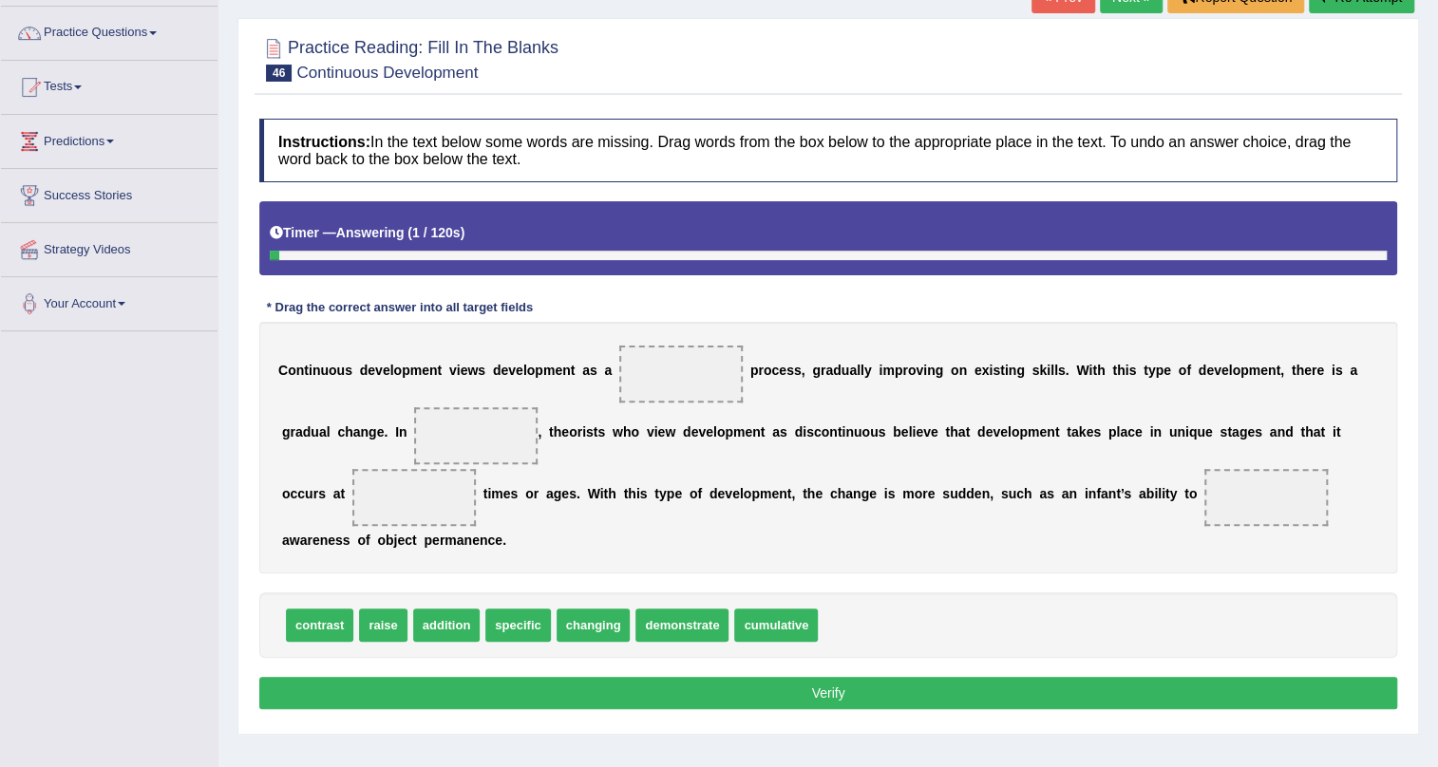
scroll to position [172, 0]
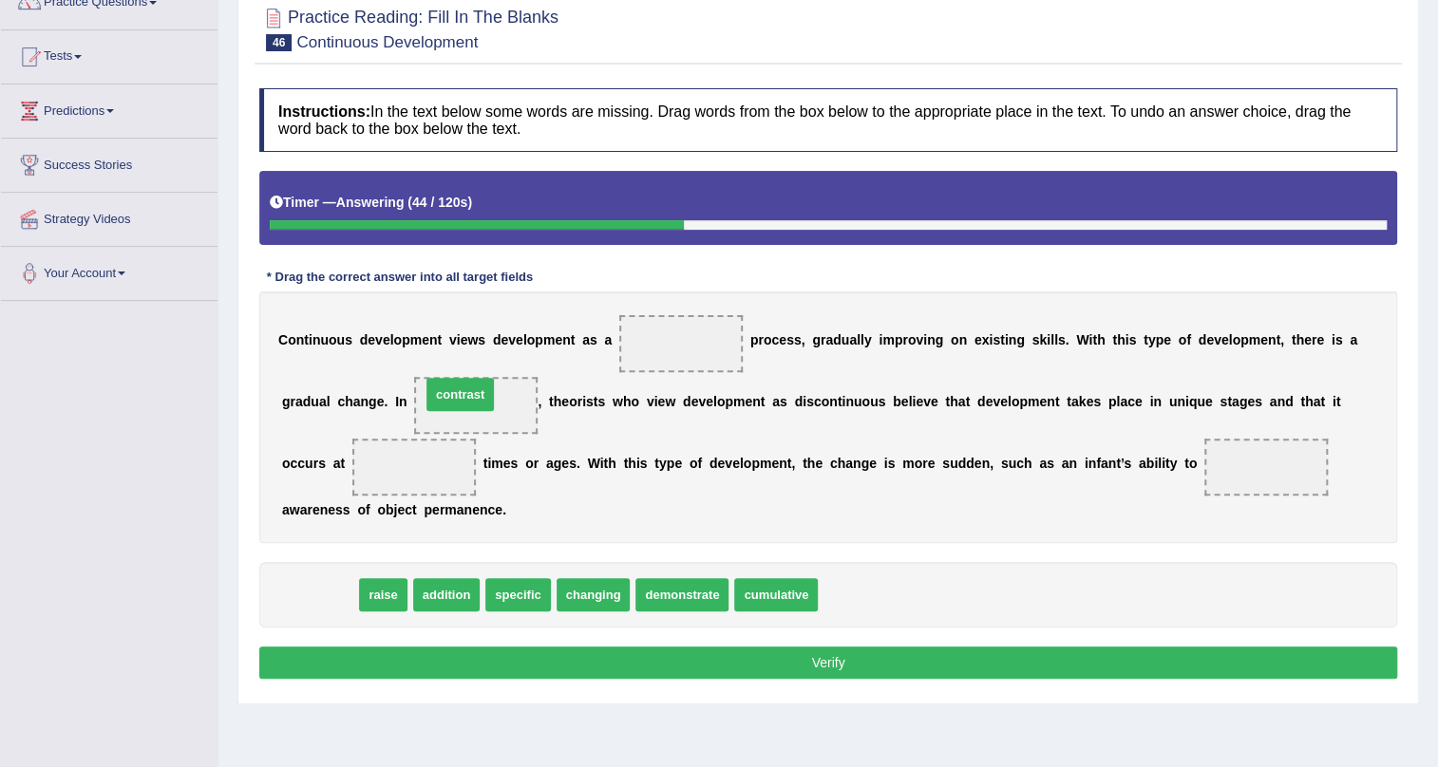
drag, startPoint x: 295, startPoint y: 593, endPoint x: 436, endPoint y: 392, distance: 244.7
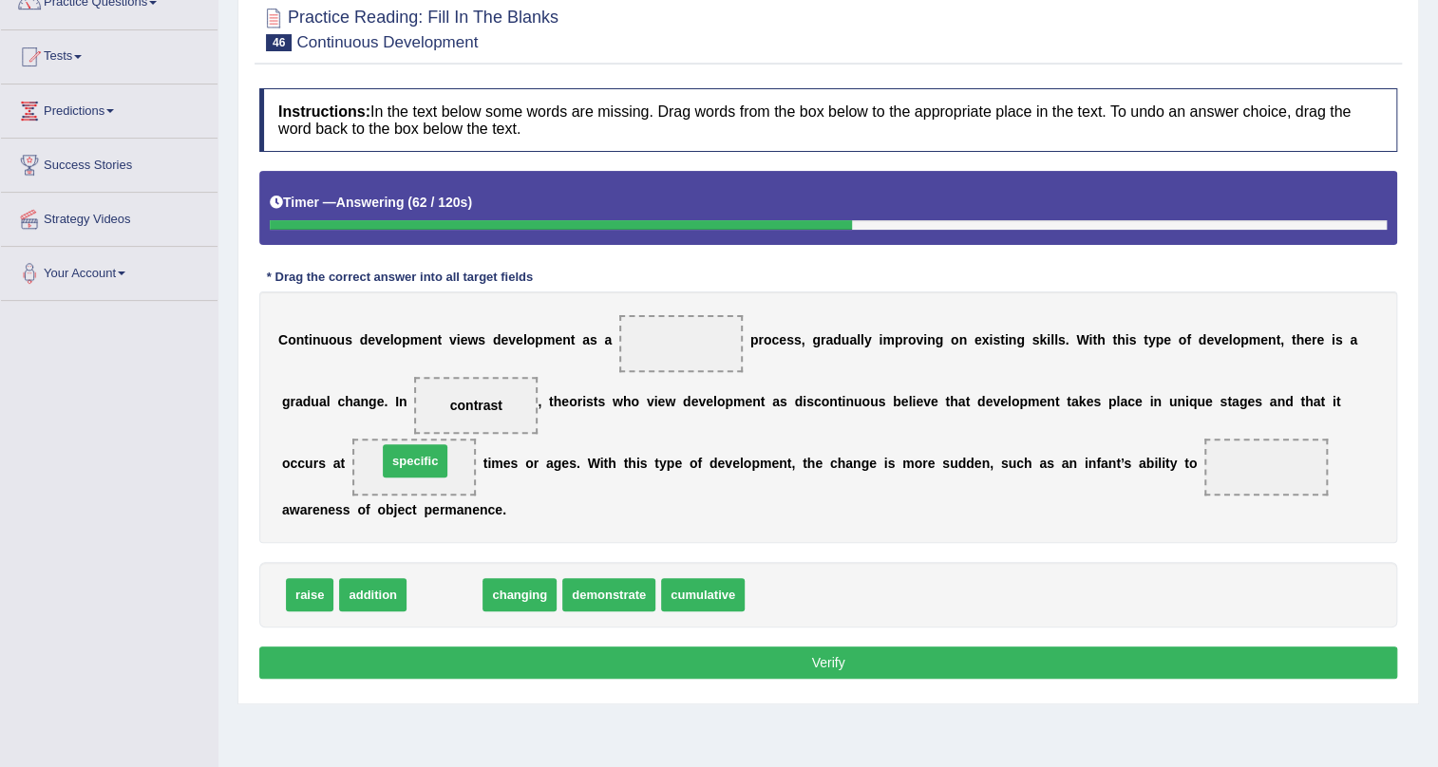
drag, startPoint x: 441, startPoint y: 598, endPoint x: 411, endPoint y: 464, distance: 137.1
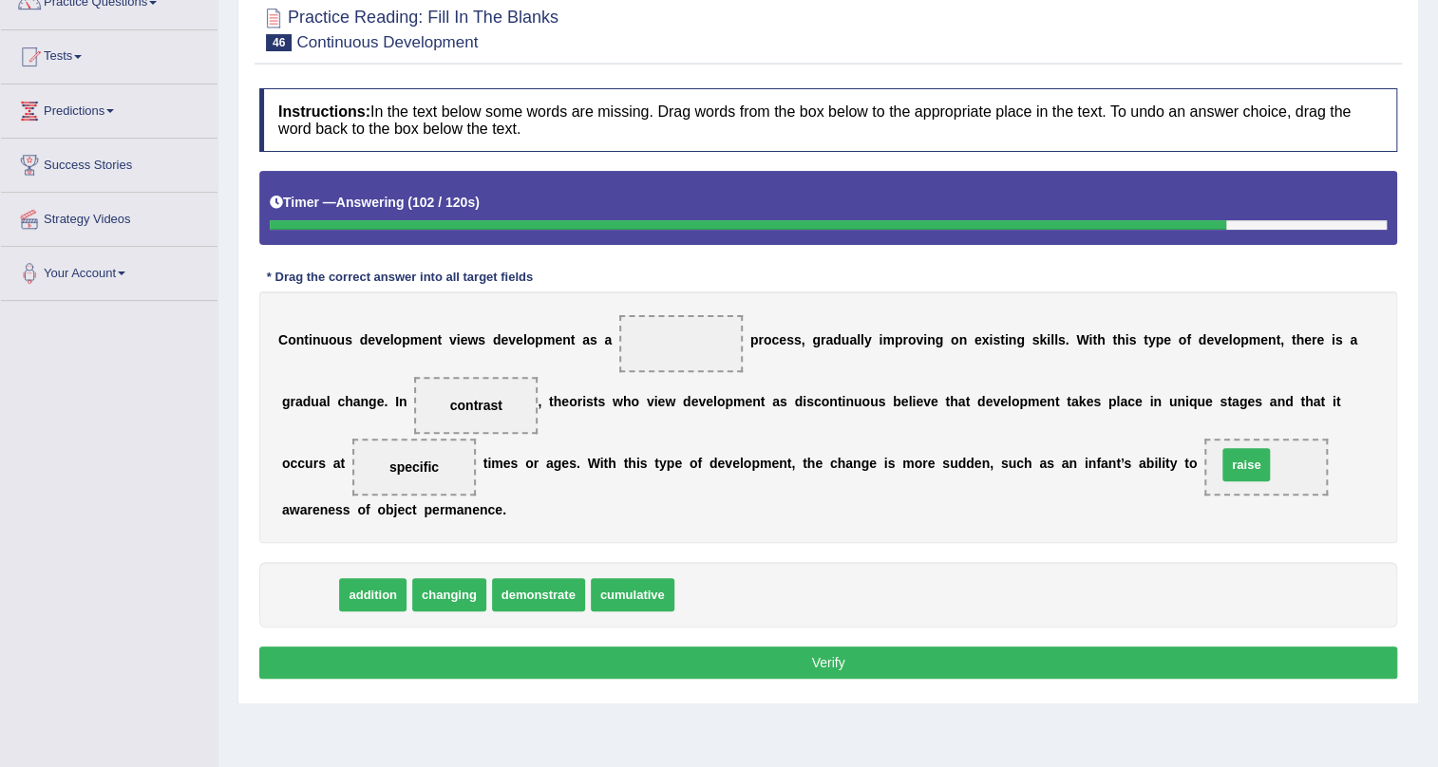
drag, startPoint x: 304, startPoint y: 589, endPoint x: 1240, endPoint y: 459, distance: 945.3
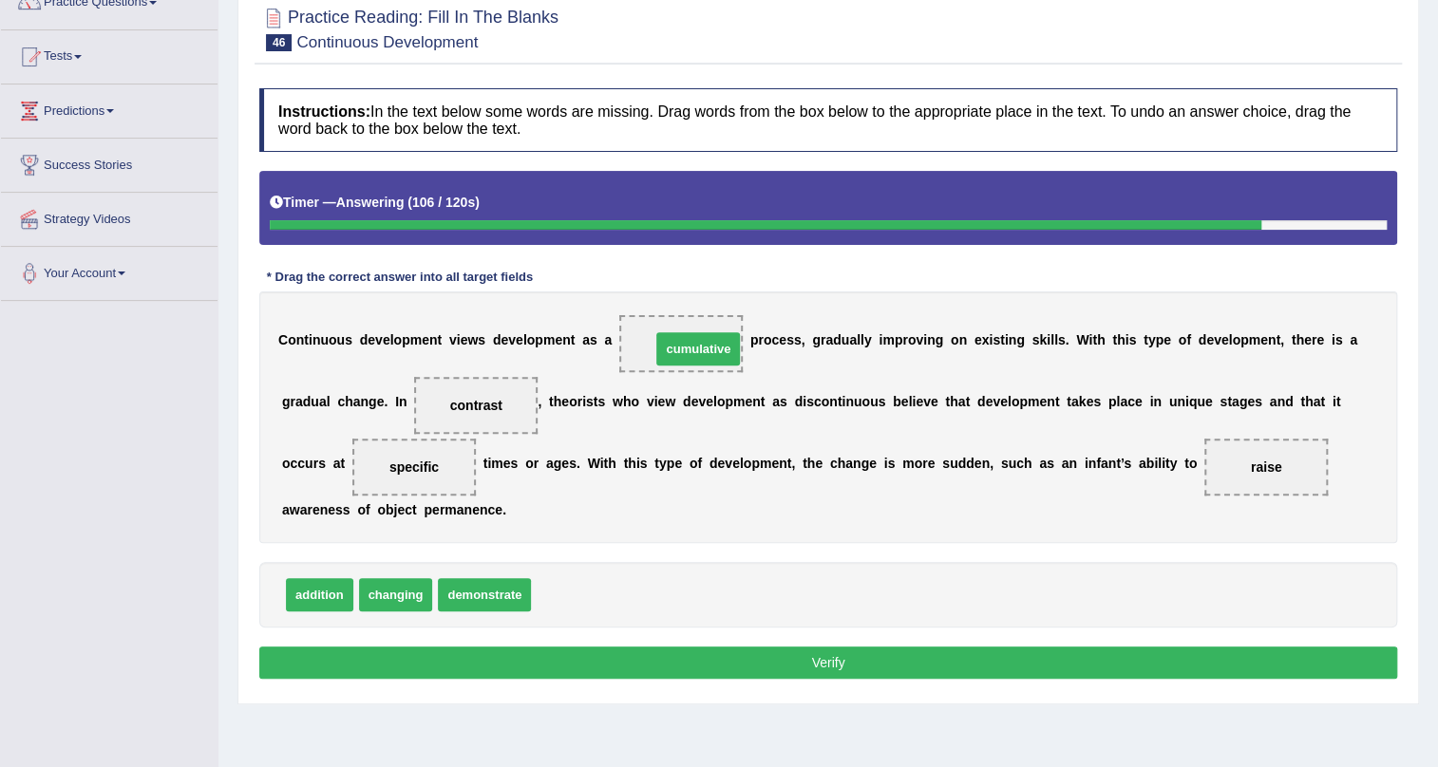
drag, startPoint x: 573, startPoint y: 596, endPoint x: 685, endPoint y: 352, distance: 268.5
click at [850, 652] on button "Verify" at bounding box center [828, 663] width 1138 height 32
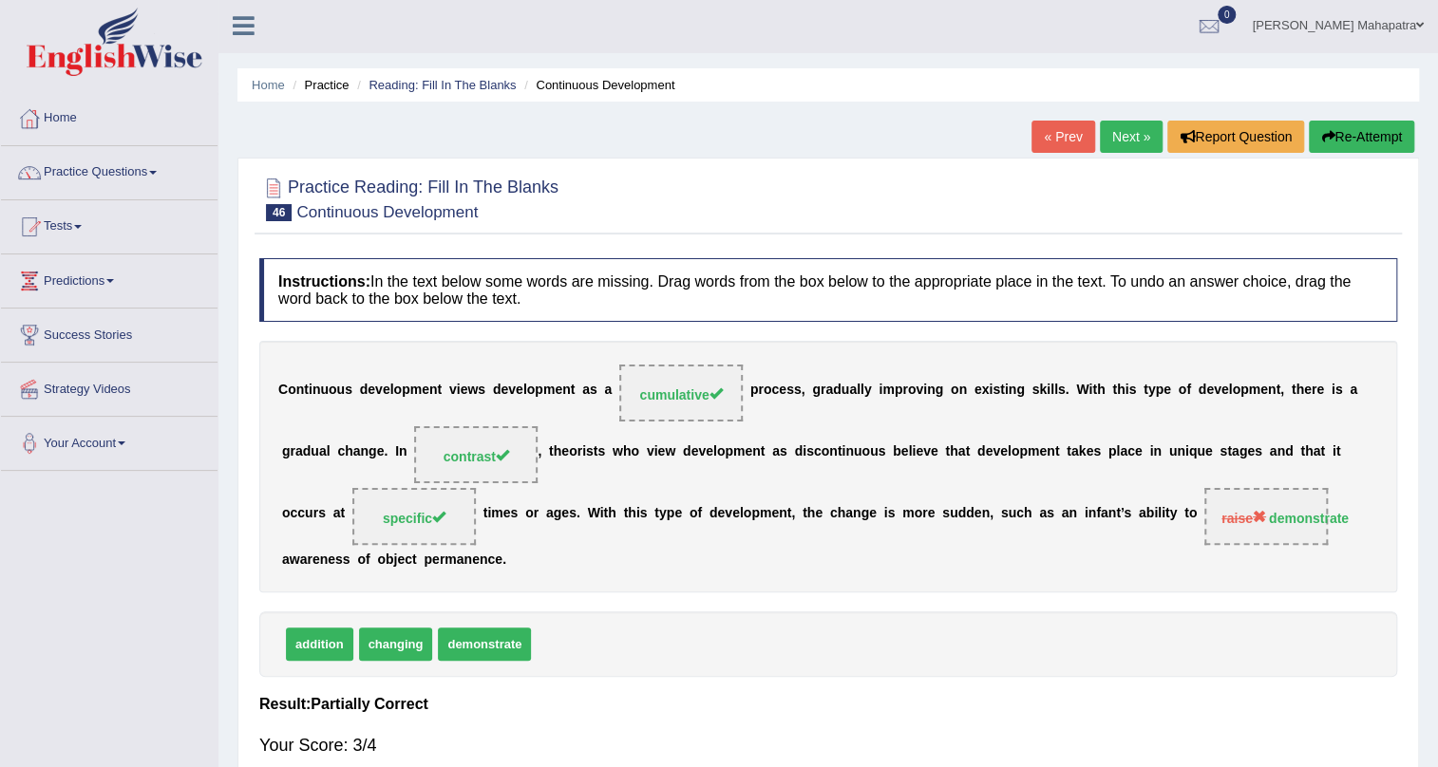
scroll to position [0, 0]
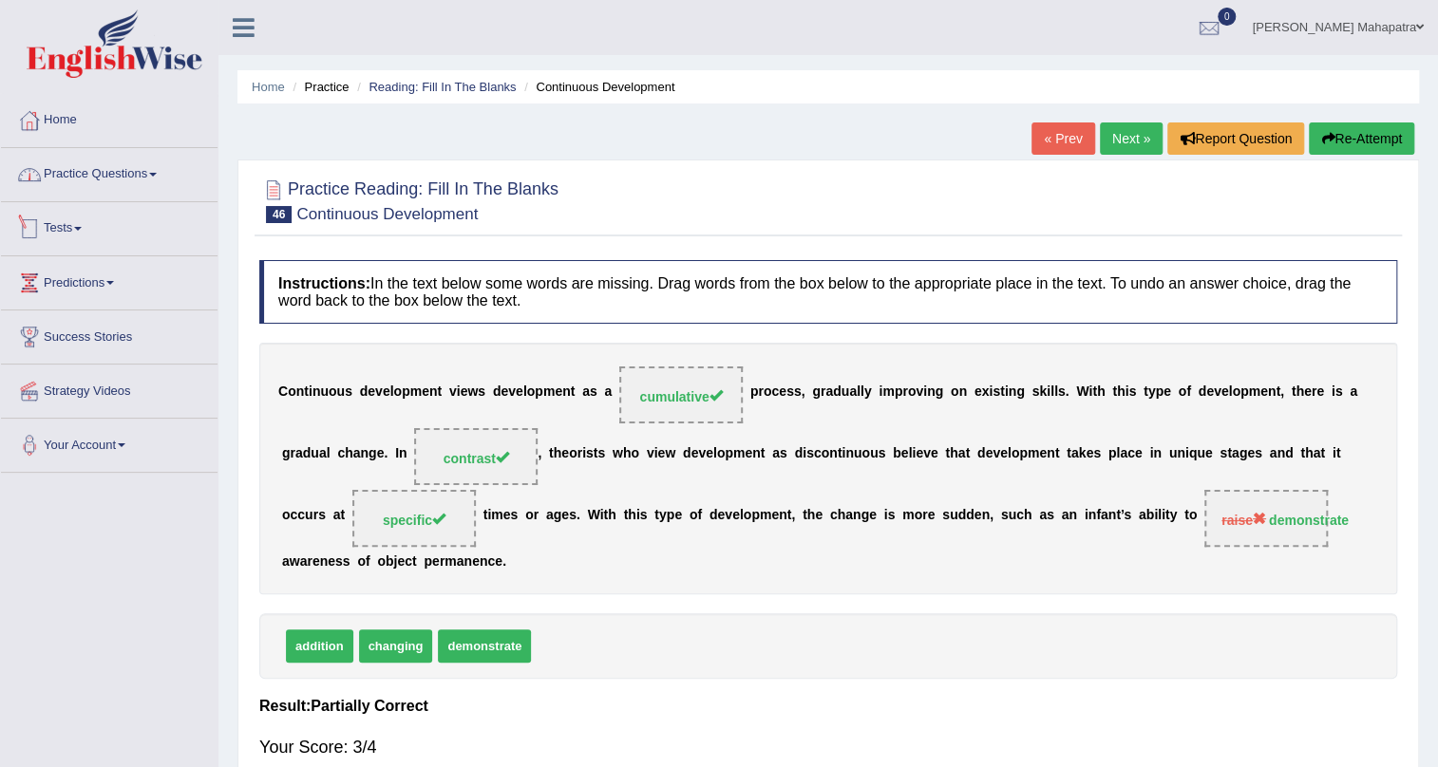
click at [134, 181] on link "Practice Questions" at bounding box center [109, 171] width 217 height 47
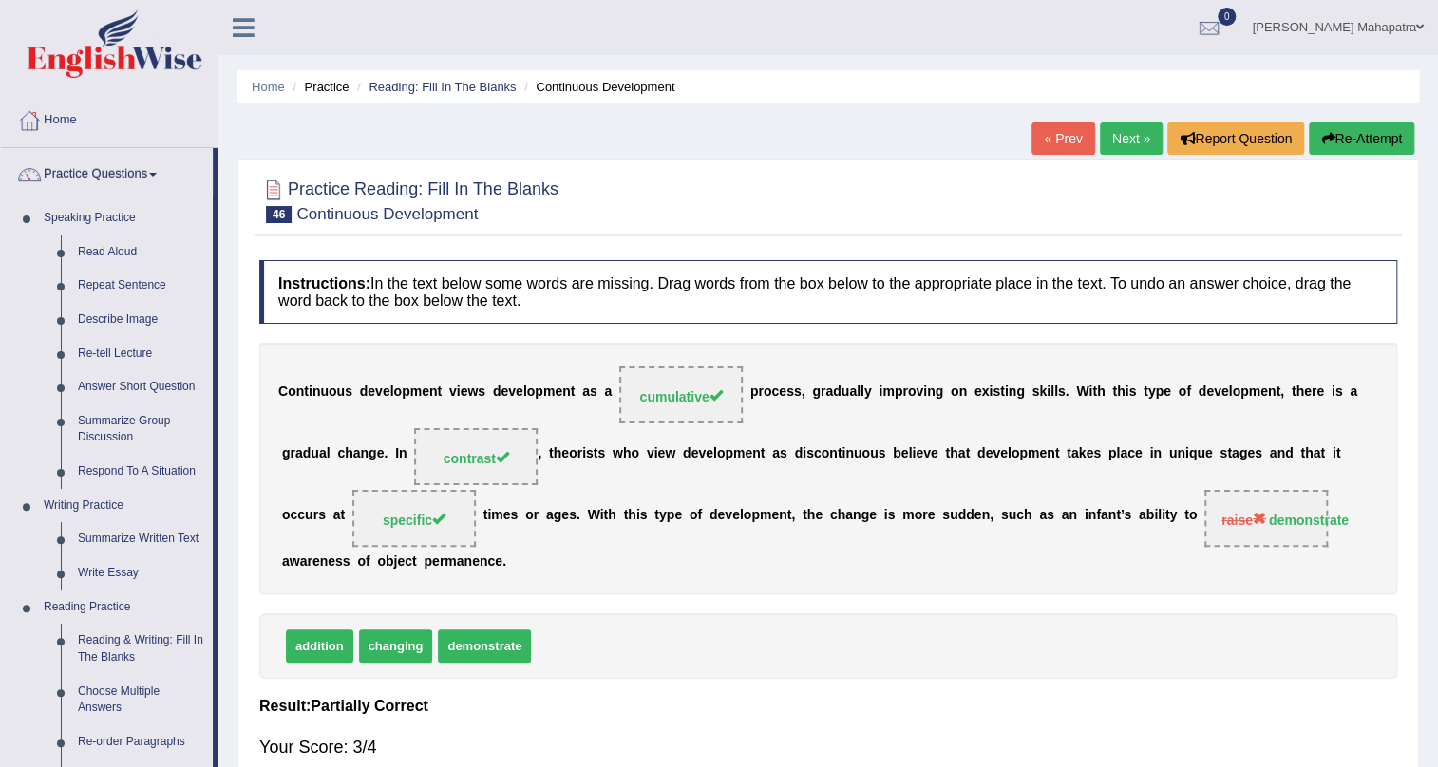
click at [1102, 141] on link "Next »" at bounding box center [1131, 138] width 63 height 32
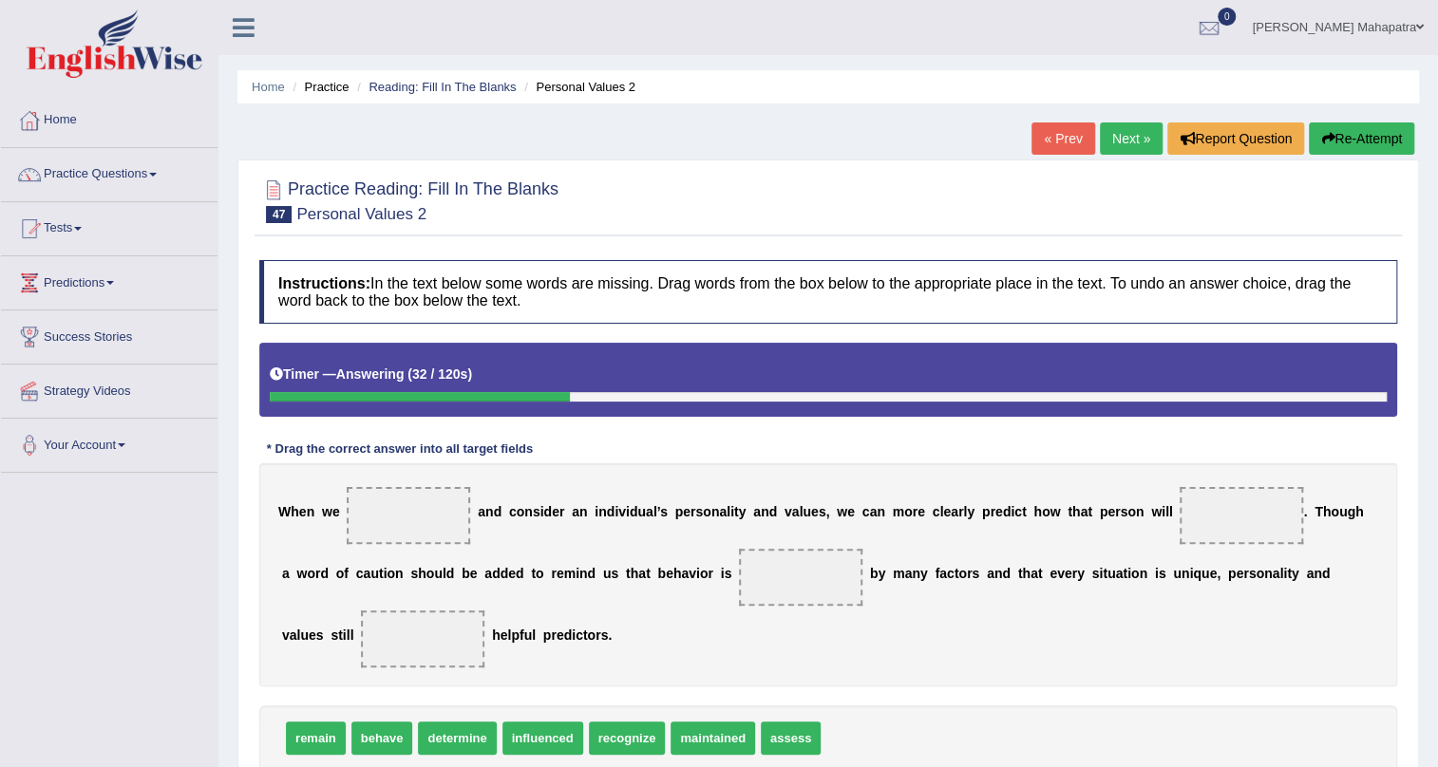
scroll to position [85, 0]
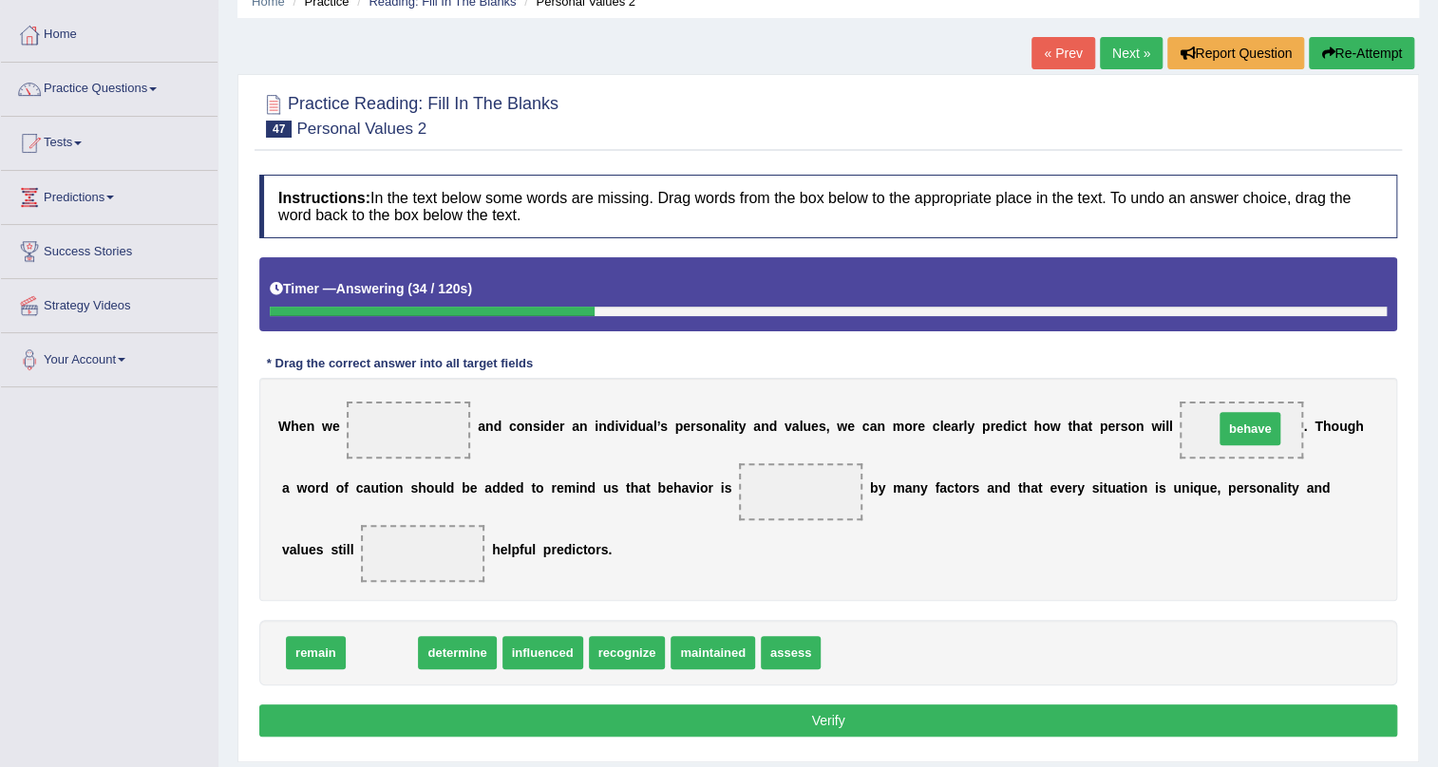
drag, startPoint x: 377, startPoint y: 652, endPoint x: 1245, endPoint y: 428, distance: 896.4
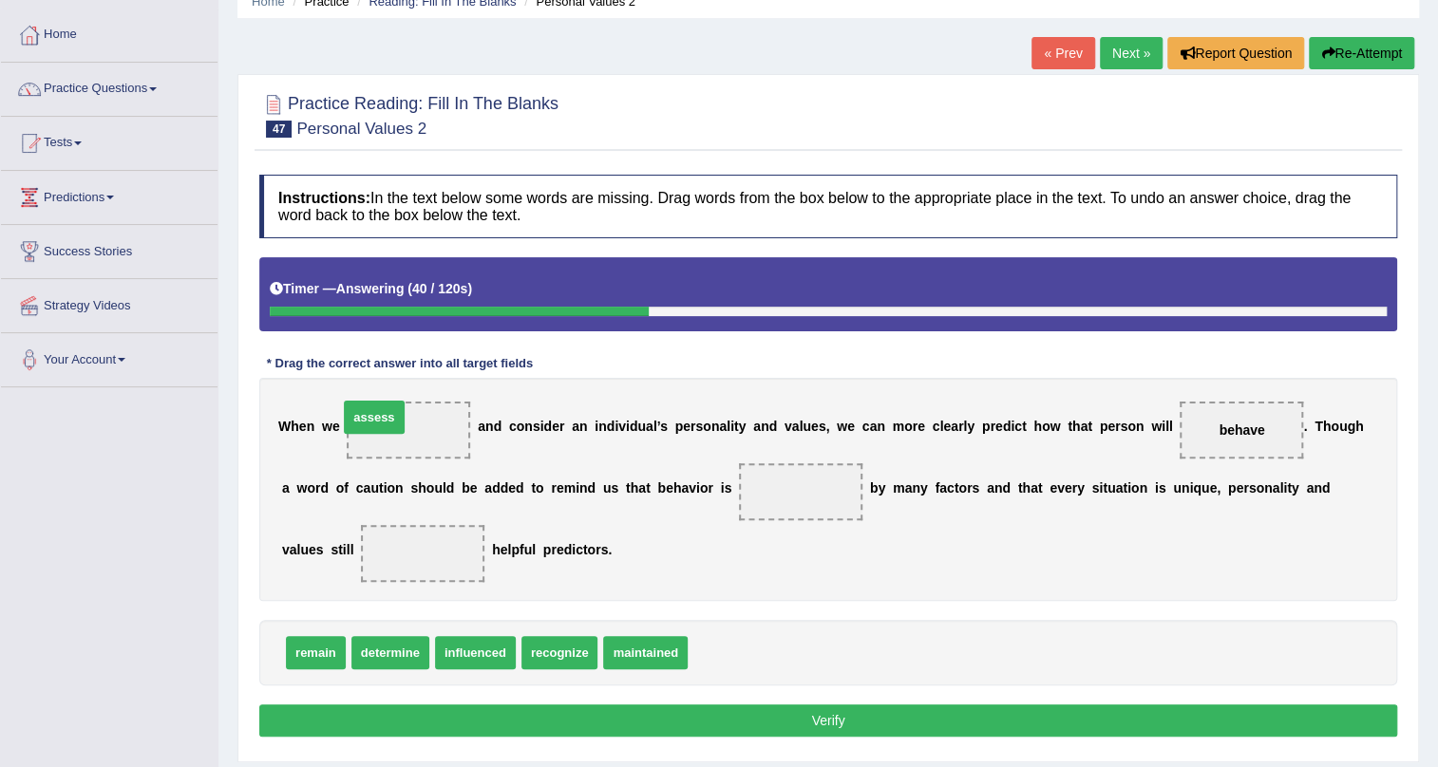
drag, startPoint x: 723, startPoint y: 656, endPoint x: 373, endPoint y: 421, distance: 421.4
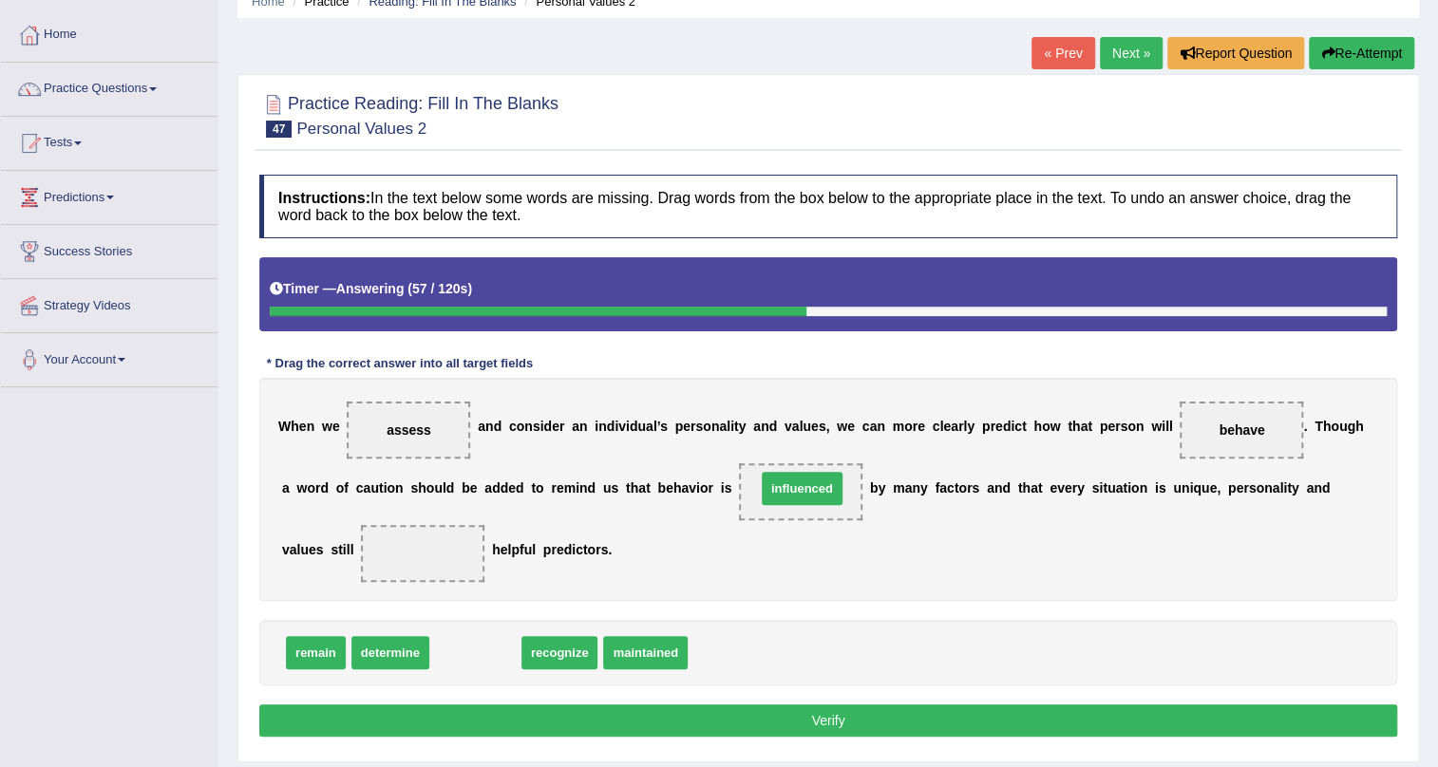
drag, startPoint x: 491, startPoint y: 656, endPoint x: 817, endPoint y: 492, distance: 364.8
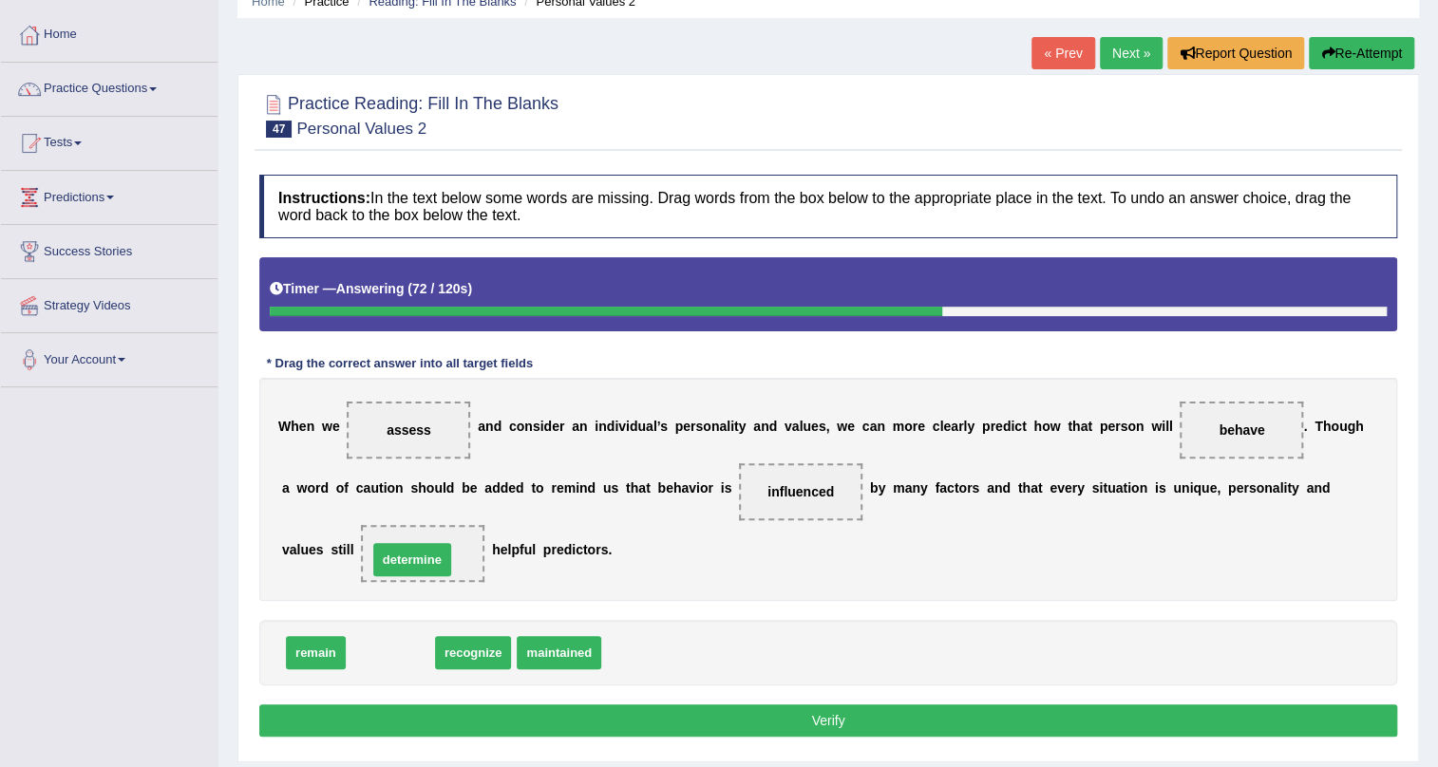
drag, startPoint x: 380, startPoint y: 650, endPoint x: 402, endPoint y: 557, distance: 95.6
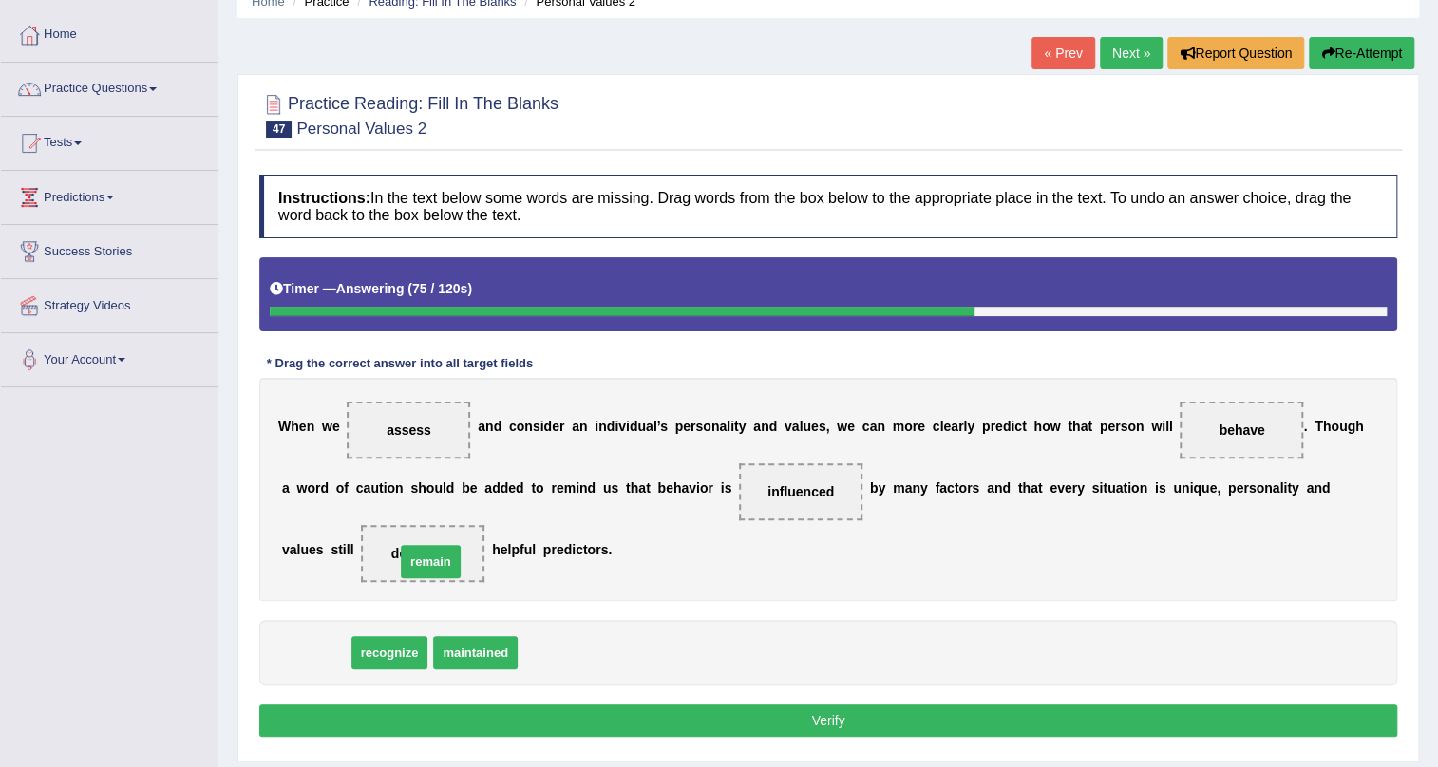
drag, startPoint x: 308, startPoint y: 652, endPoint x: 426, endPoint y: 560, distance: 150.2
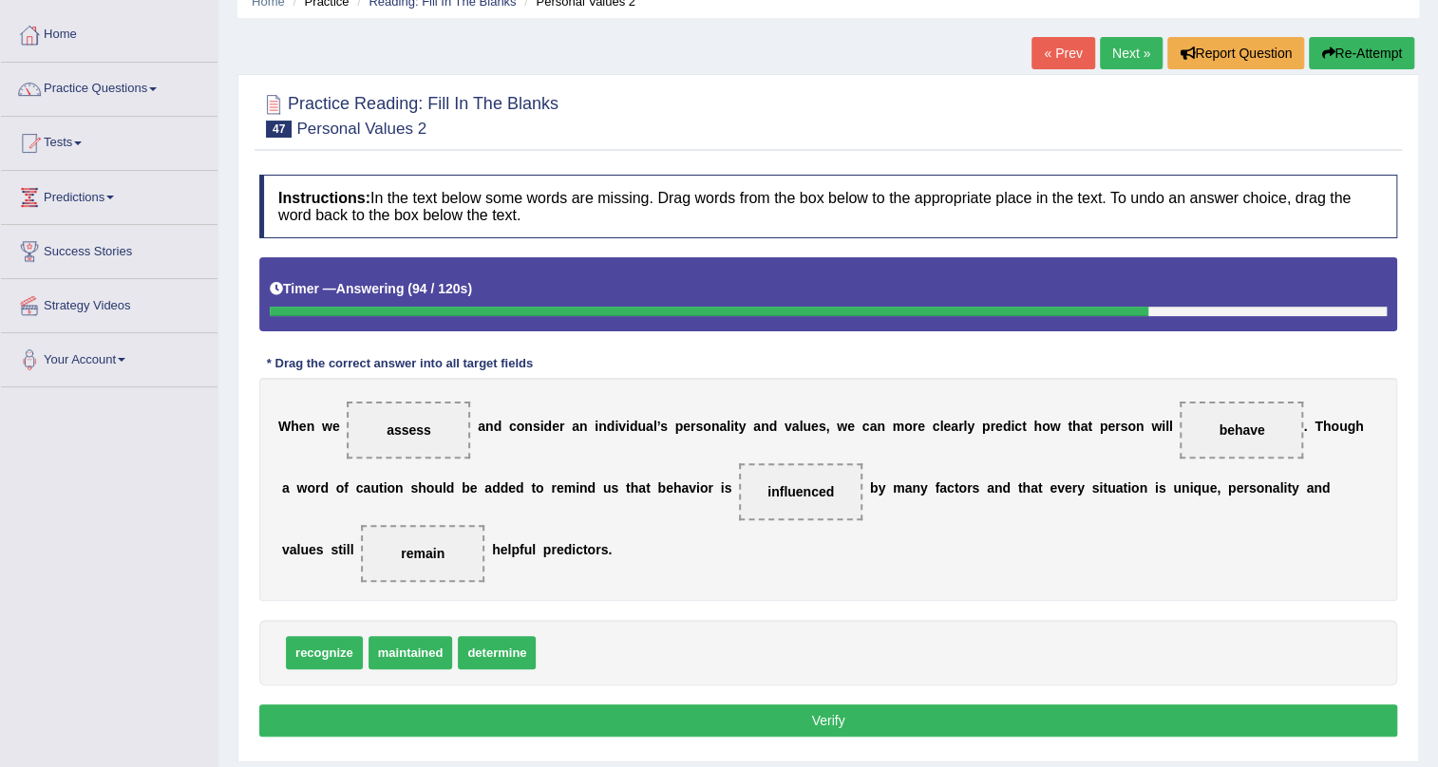
click at [744, 709] on button "Verify" at bounding box center [828, 721] width 1138 height 32
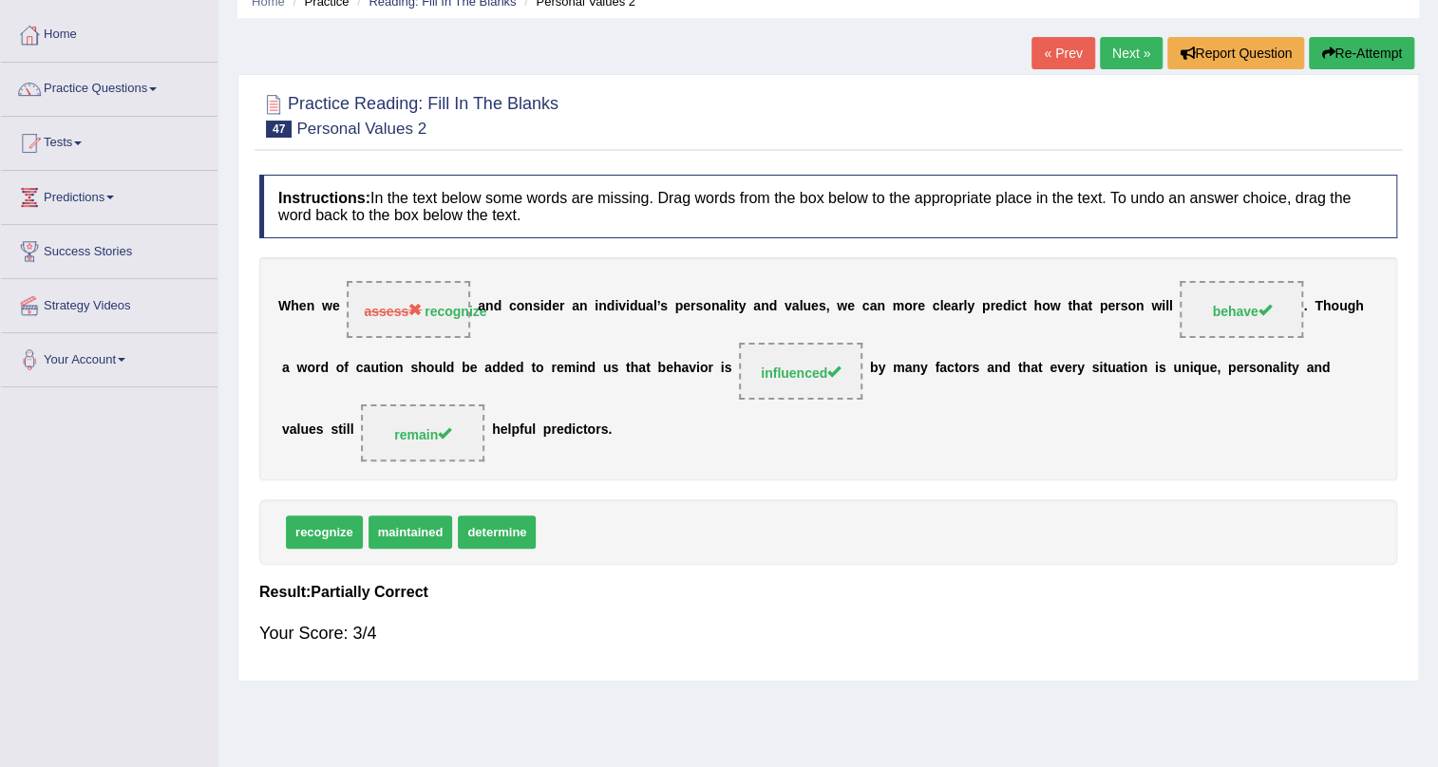
click at [1102, 47] on link "Next »" at bounding box center [1131, 53] width 63 height 32
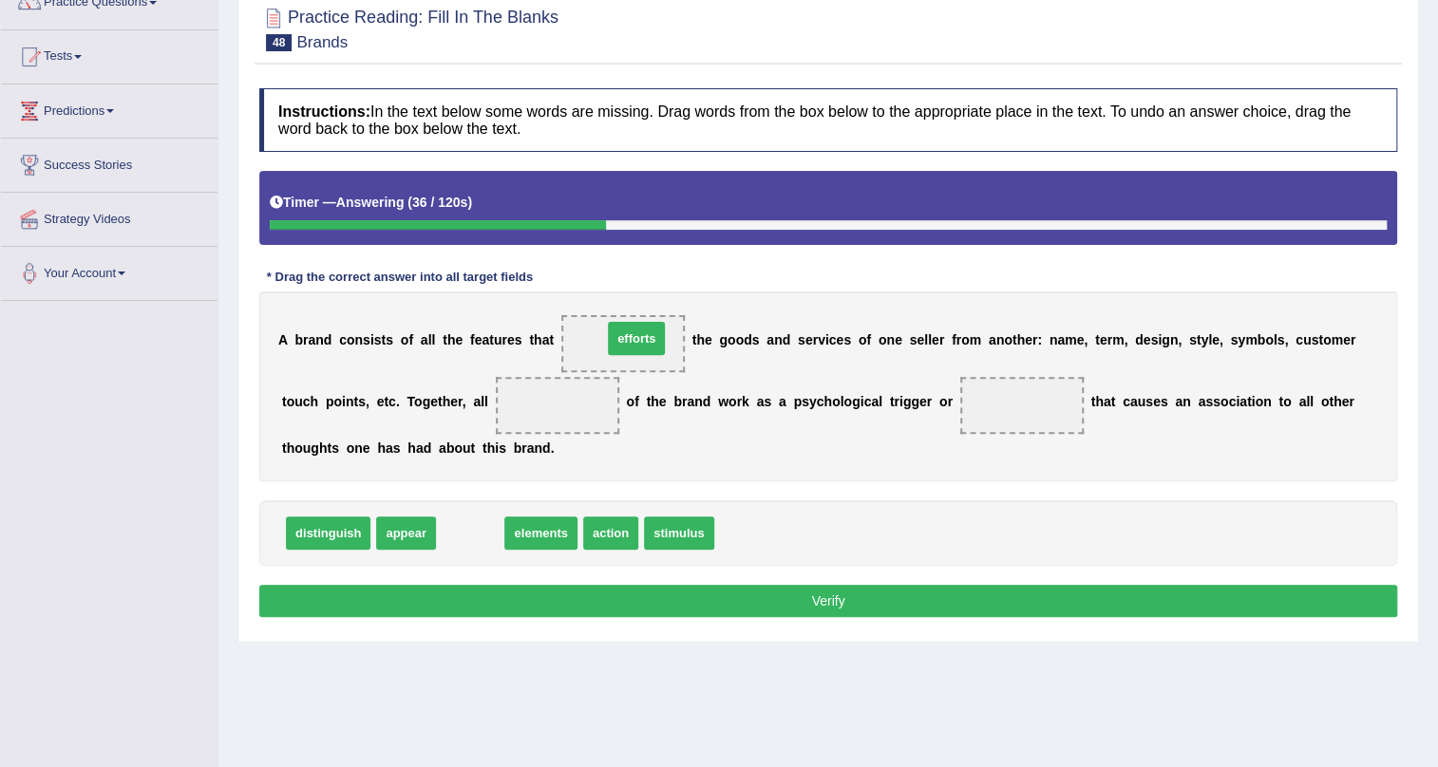
drag, startPoint x: 451, startPoint y: 533, endPoint x: 617, endPoint y: 338, distance: 255.9
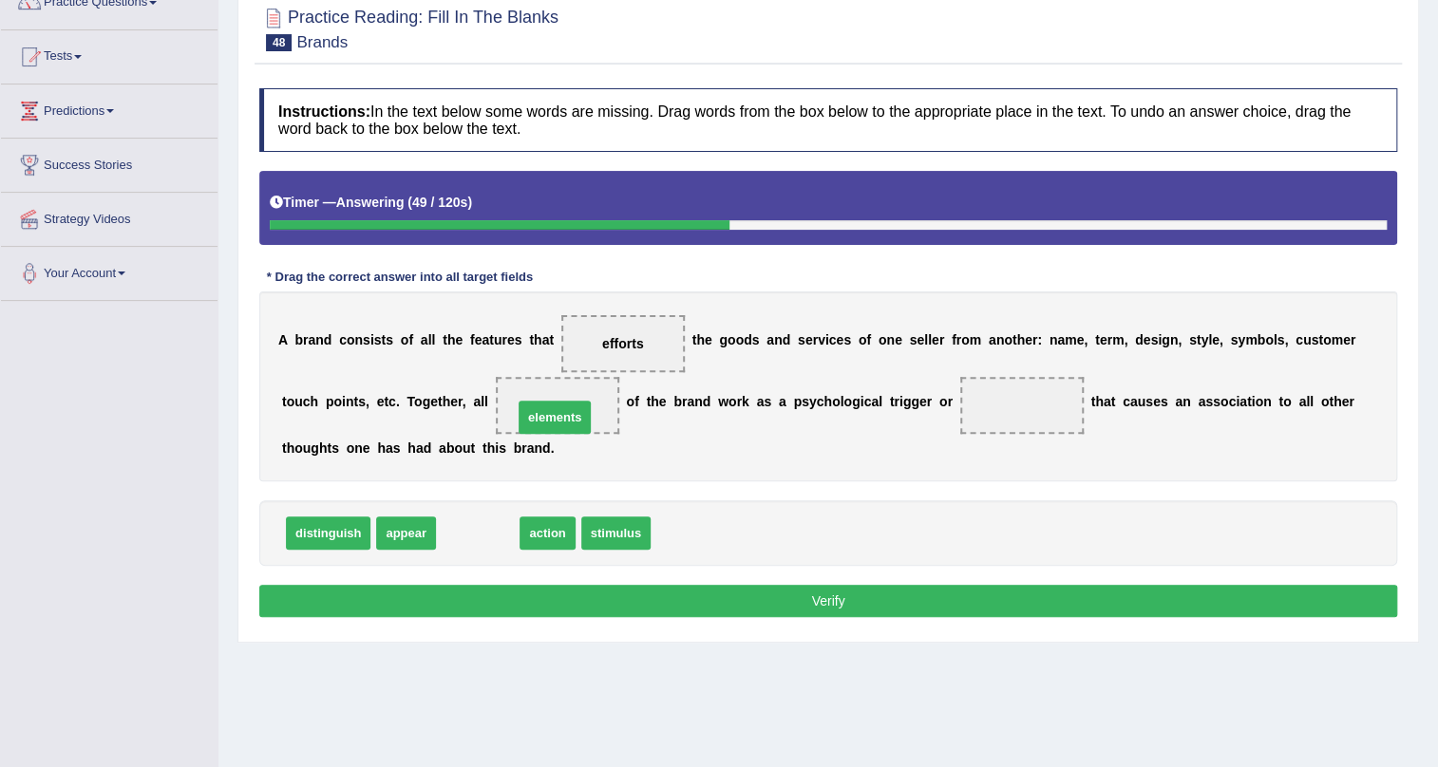
drag, startPoint x: 482, startPoint y: 532, endPoint x: 560, endPoint y: 406, distance: 147.6
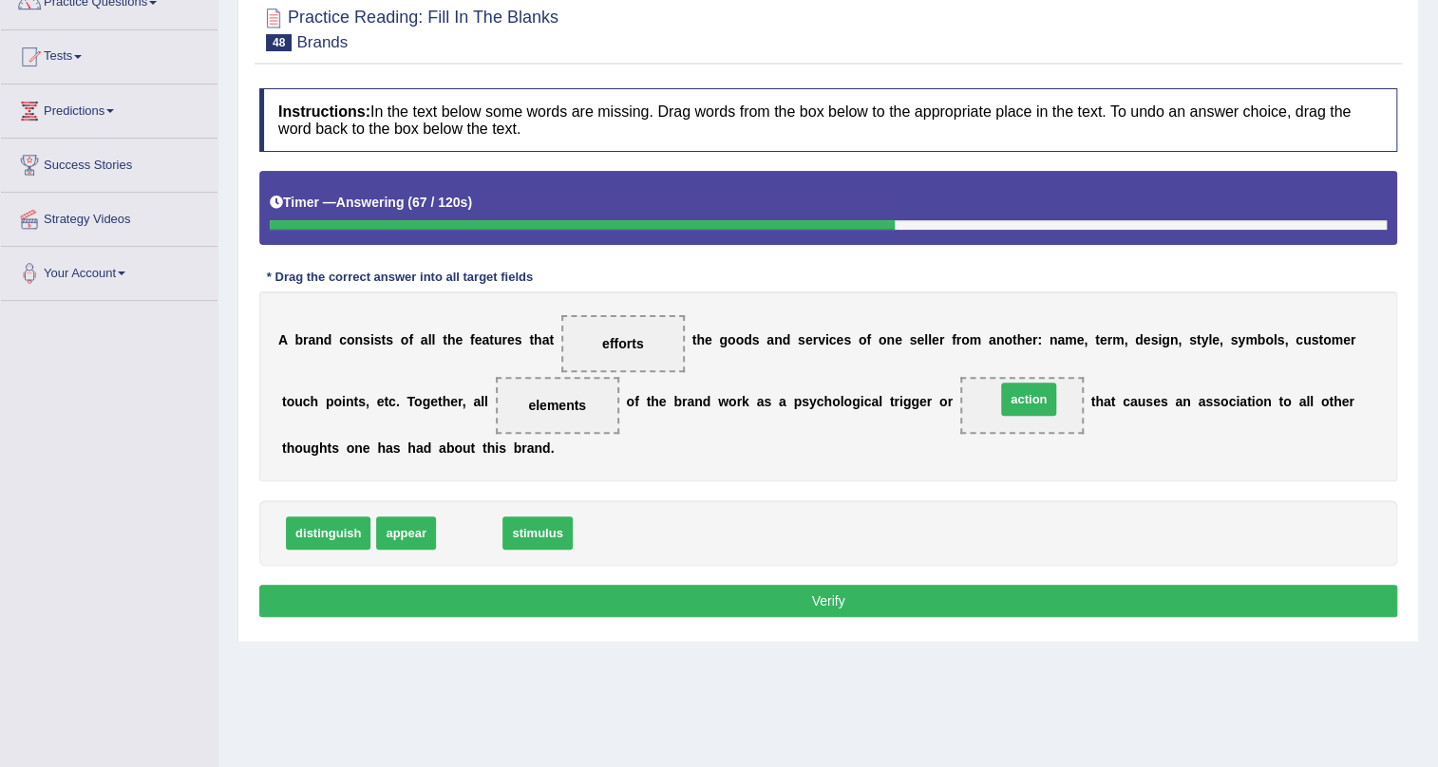
drag, startPoint x: 486, startPoint y: 531, endPoint x: 1045, endPoint y: 396, distance: 575.3
click at [744, 608] on button "Verify" at bounding box center [828, 601] width 1138 height 32
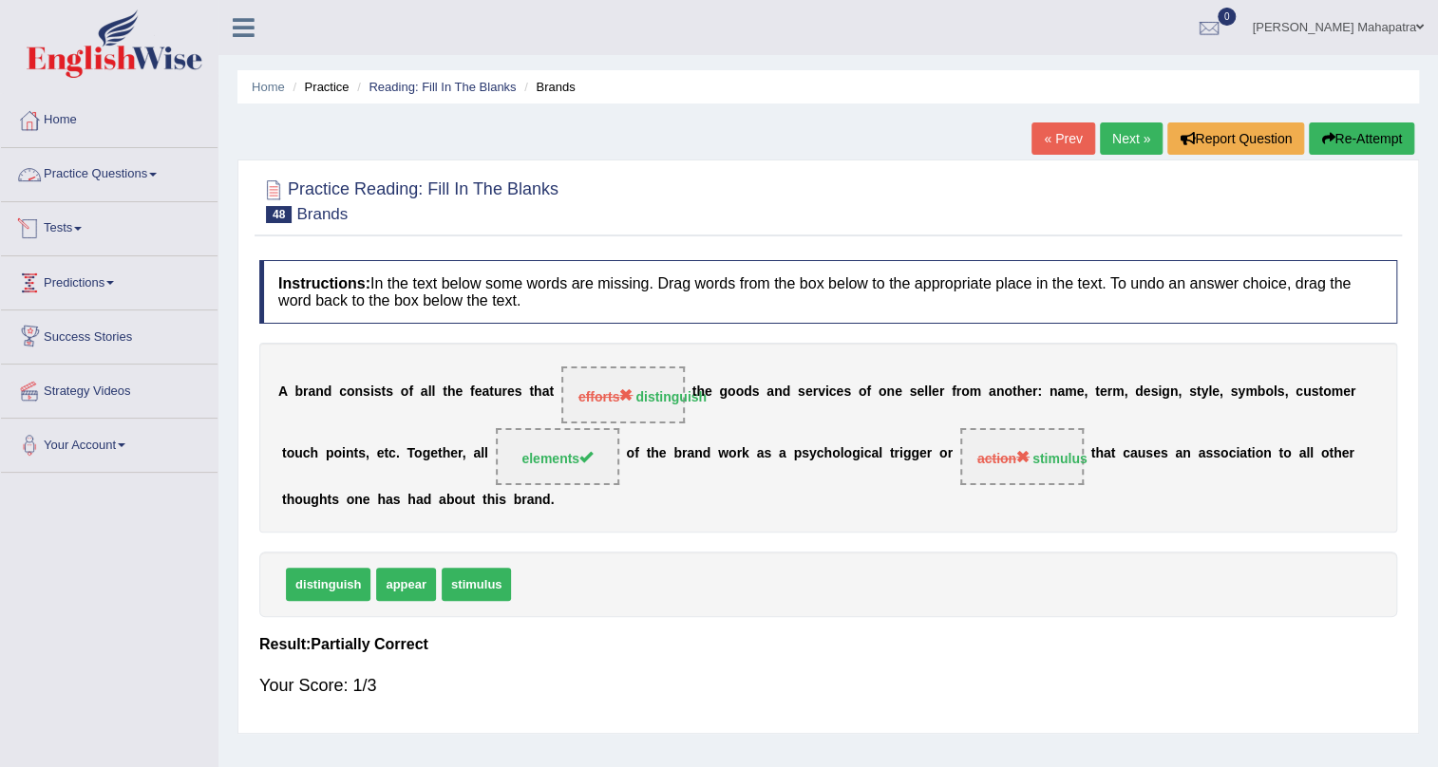
click at [82, 173] on link "Practice Questions" at bounding box center [109, 171] width 217 height 47
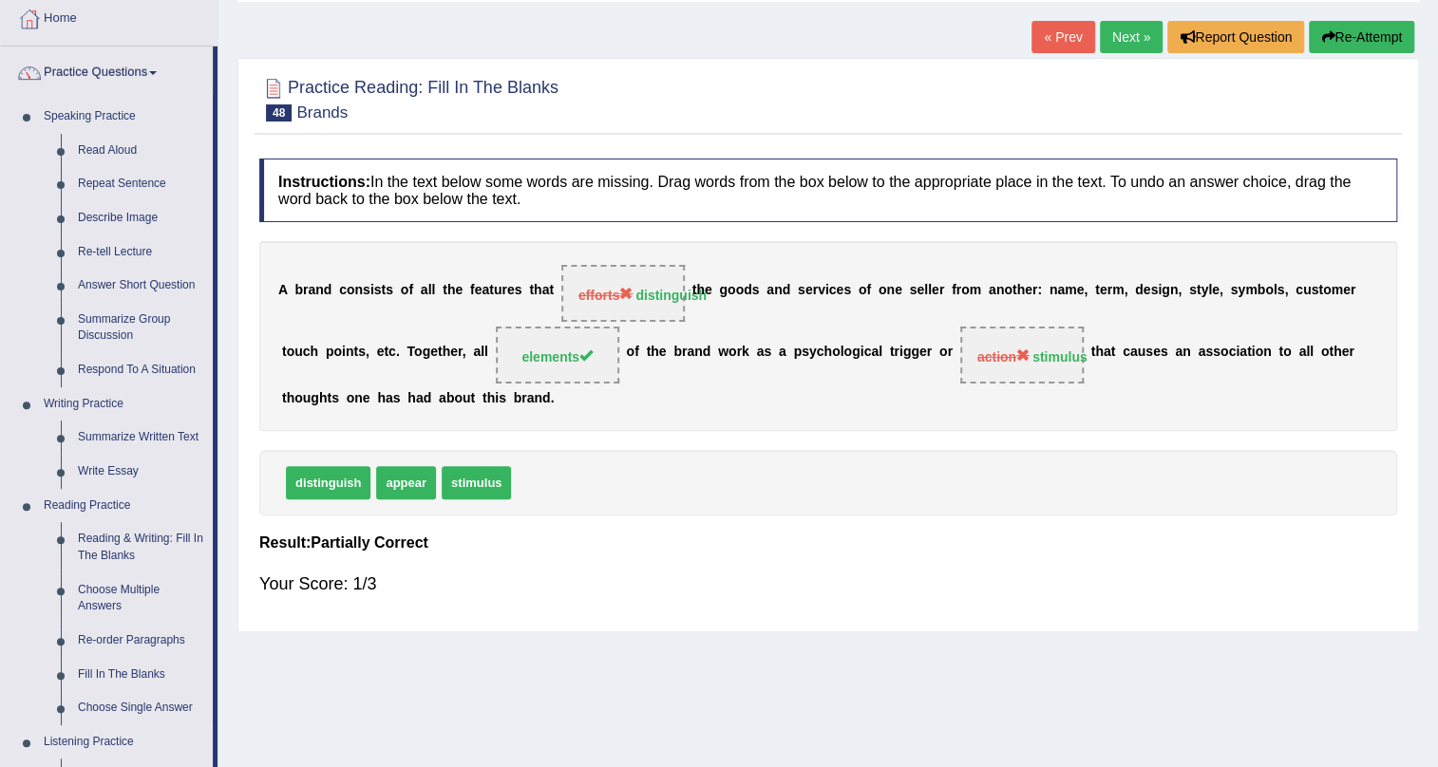
scroll to position [85, 0]
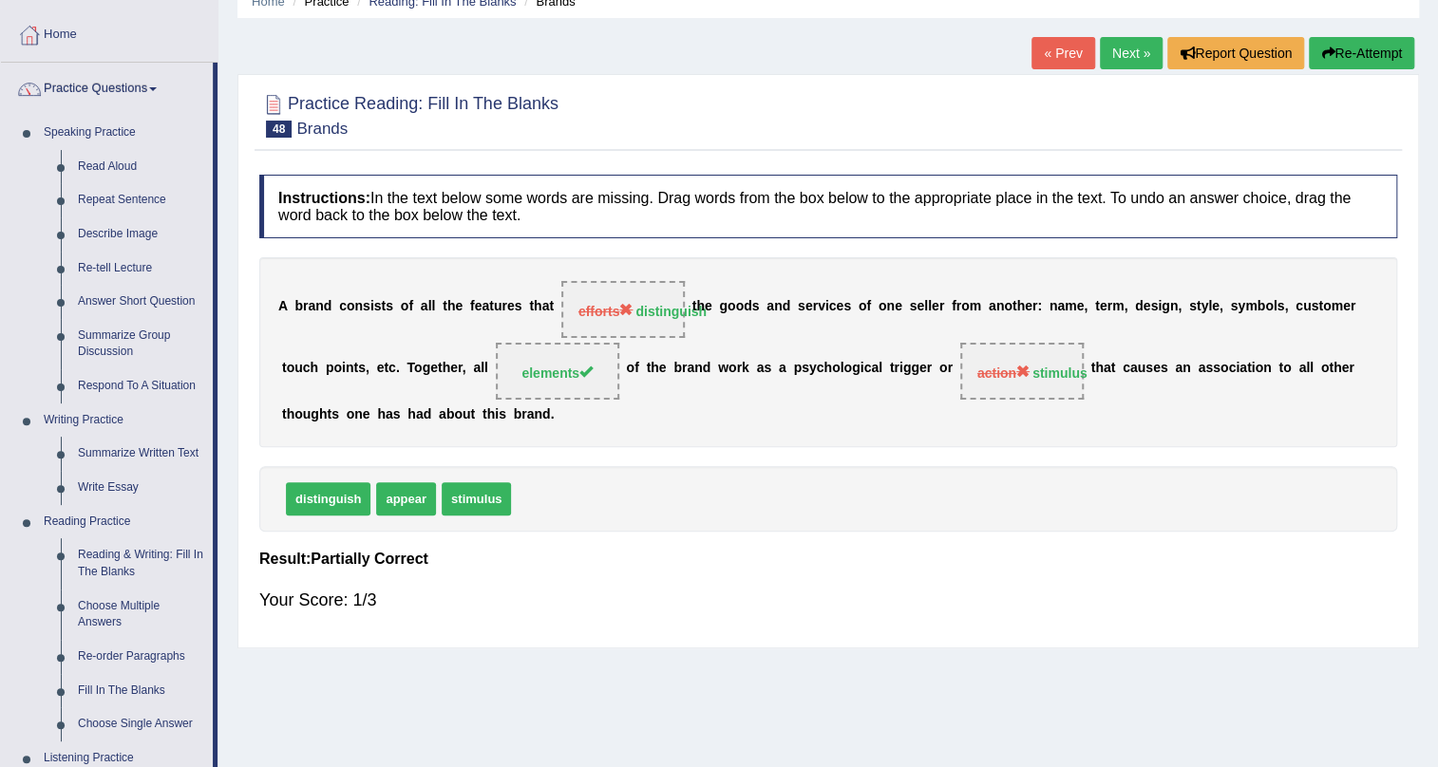
click at [869, 642] on div "Practice Reading: Fill In The Blanks 48 Brands Instructions: In the text below …" at bounding box center [827, 361] width 1181 height 574
click at [176, 380] on link "Respond To A Situation" at bounding box center [140, 386] width 143 height 34
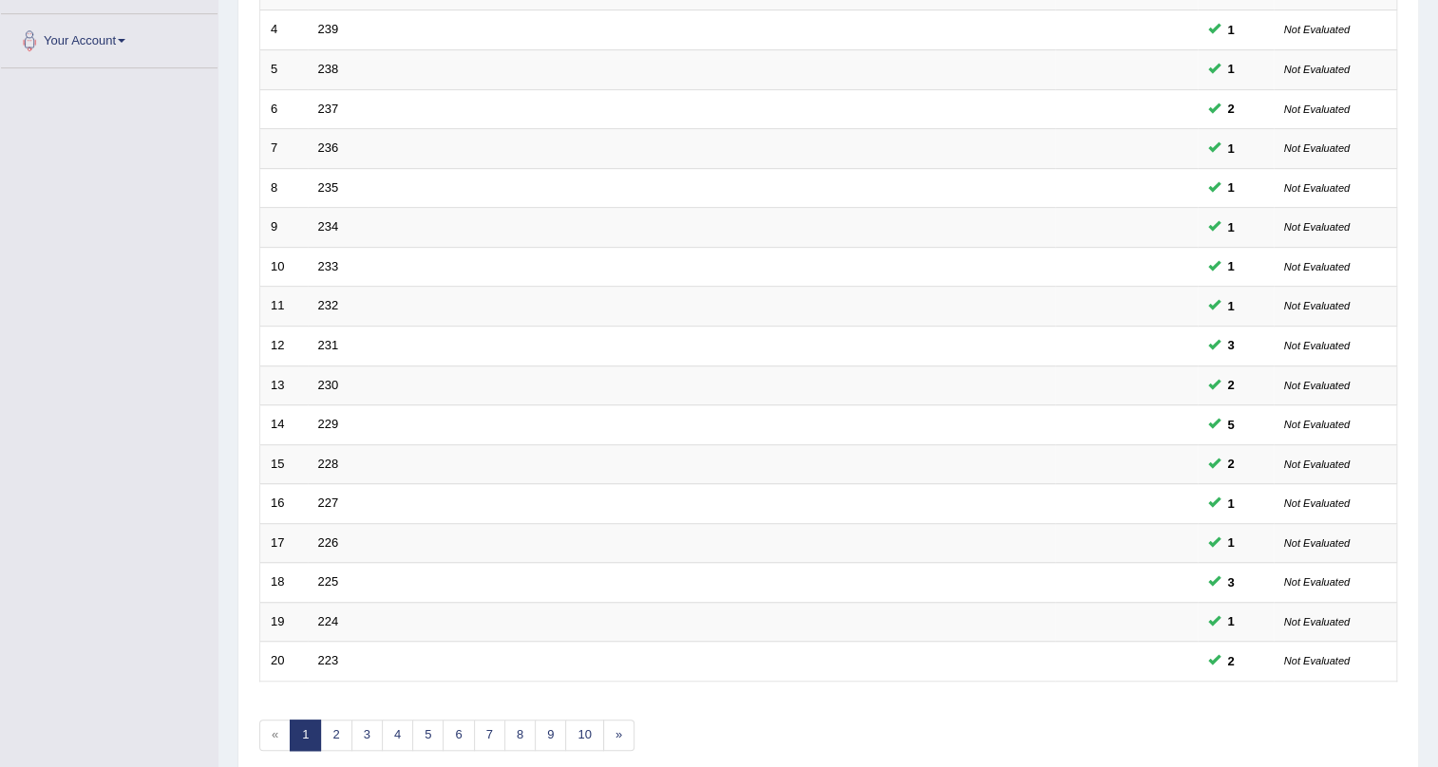
scroll to position [487, 0]
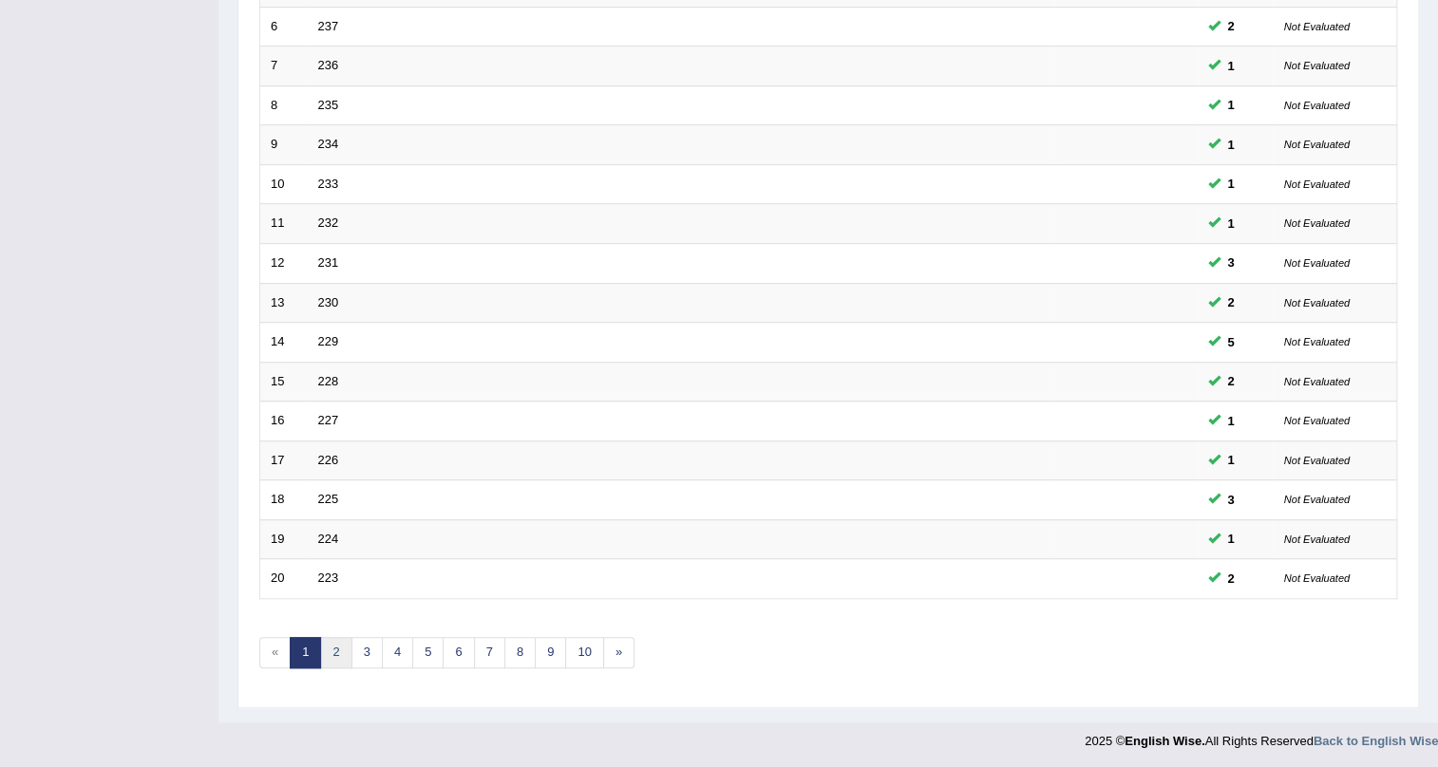
click at [340, 652] on link "2" at bounding box center [335, 652] width 31 height 31
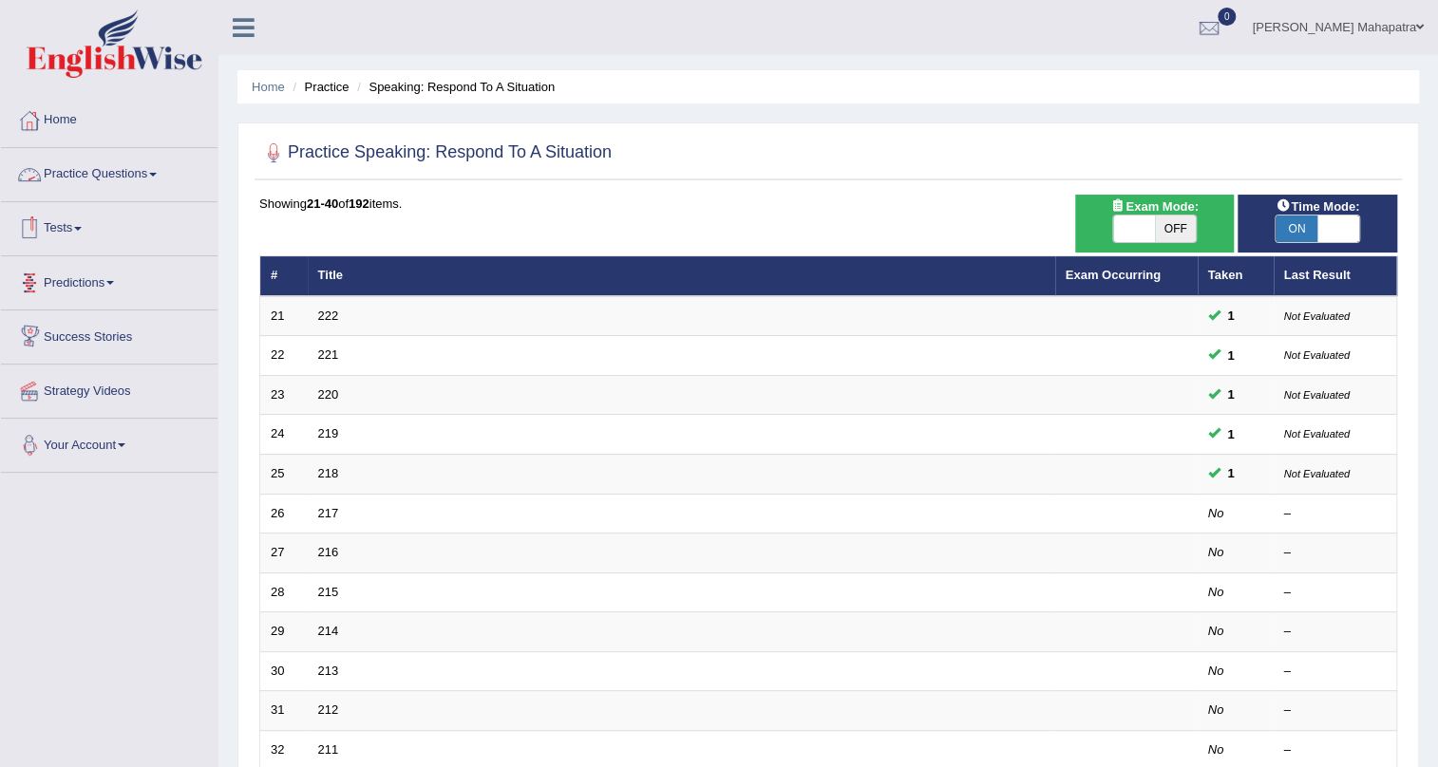
click at [92, 411] on li "Strategy Videos" at bounding box center [109, 392] width 217 height 54
click at [91, 431] on link "Your Account" at bounding box center [109, 442] width 217 height 47
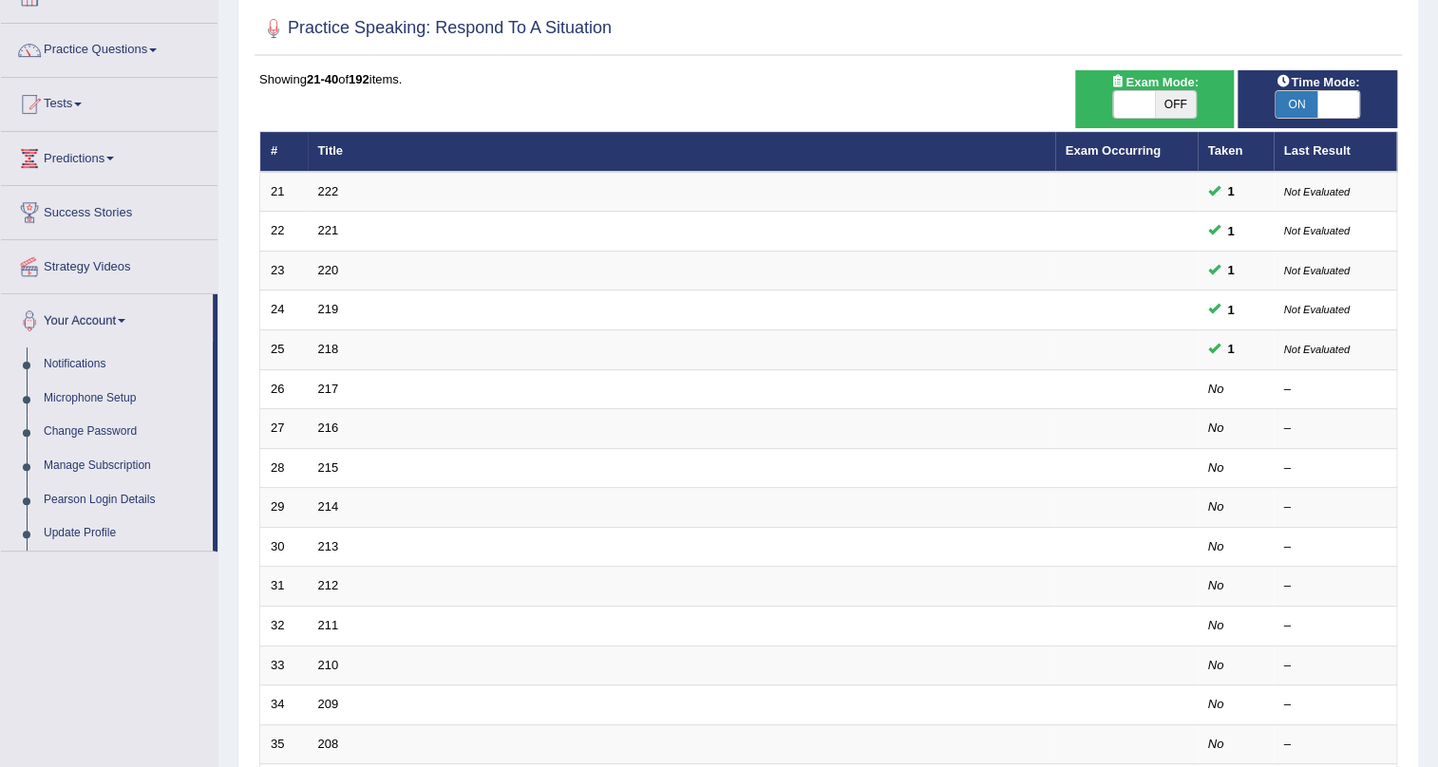
scroll to position [172, 0]
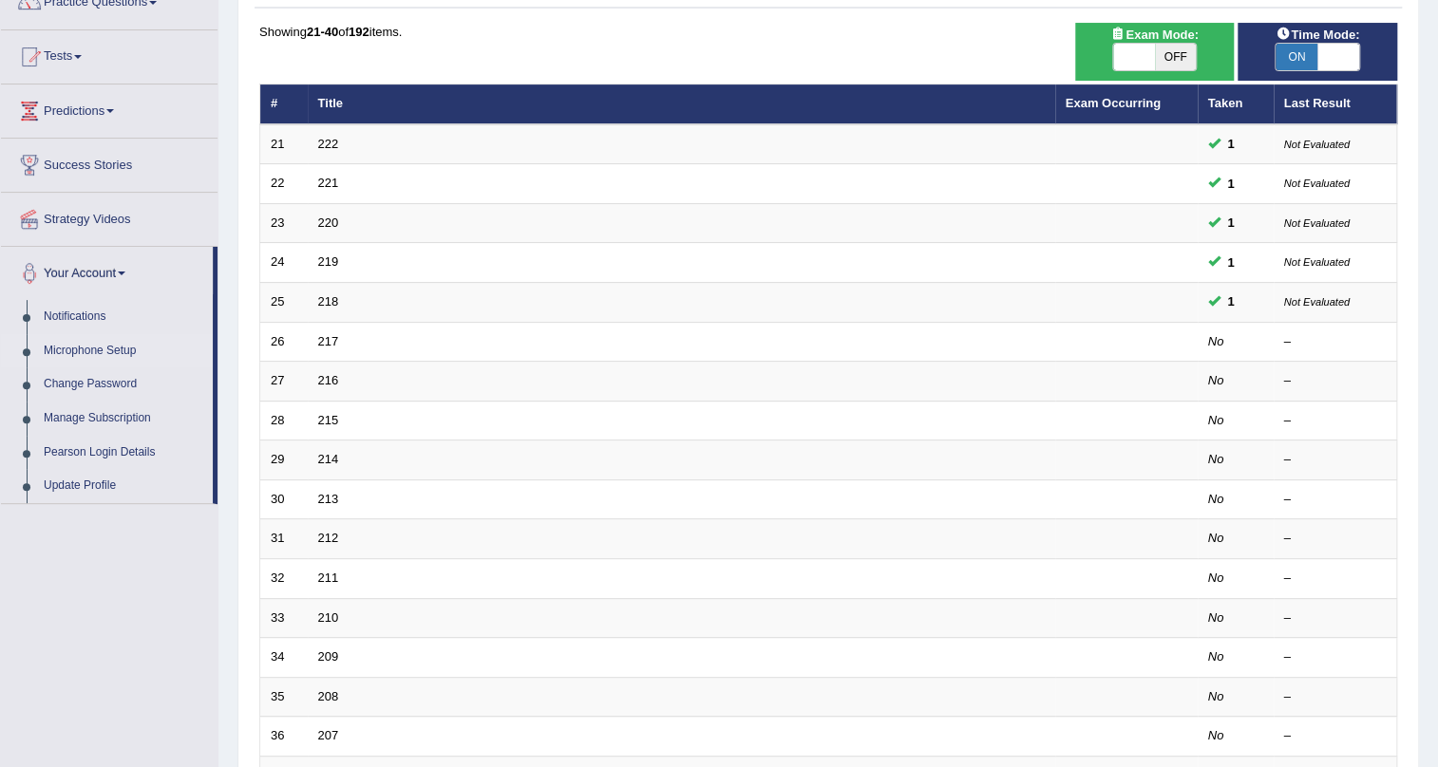
click at [81, 347] on link "Microphone Setup" at bounding box center [124, 351] width 178 height 34
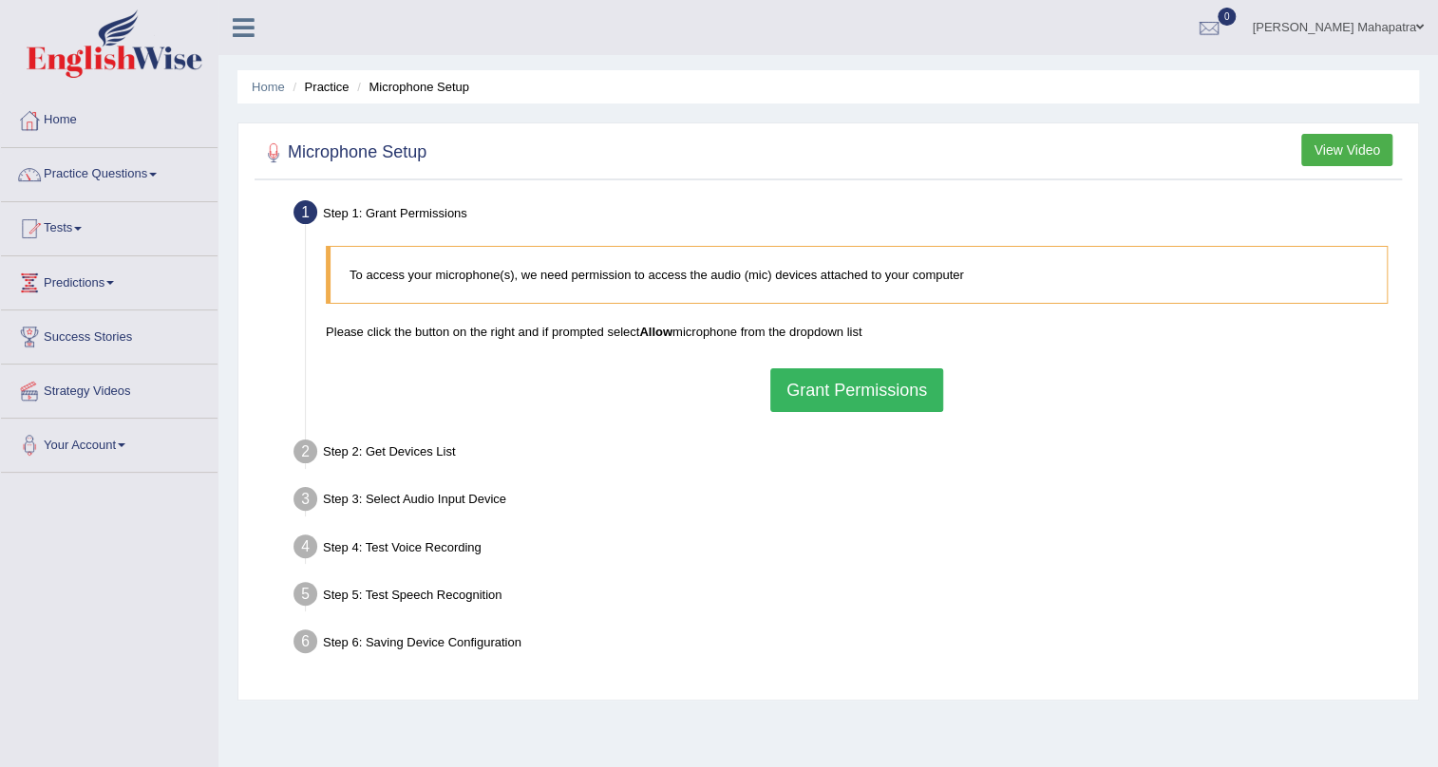
drag, startPoint x: 909, startPoint y: 386, endPoint x: 896, endPoint y: 367, distance: 22.7
click at [908, 386] on button "Grant Permissions" at bounding box center [856, 390] width 173 height 44
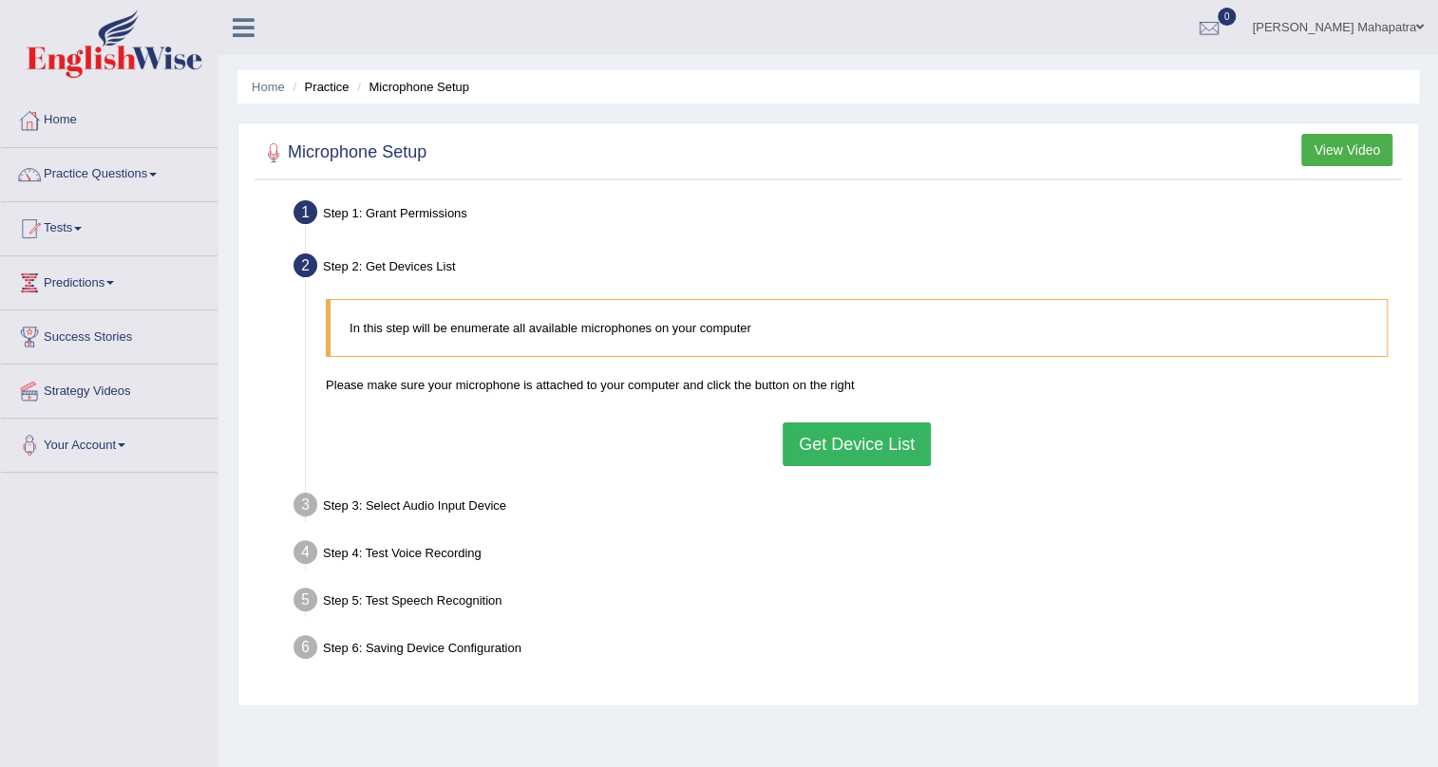
click at [881, 443] on button "Get Device List" at bounding box center [856, 445] width 148 height 44
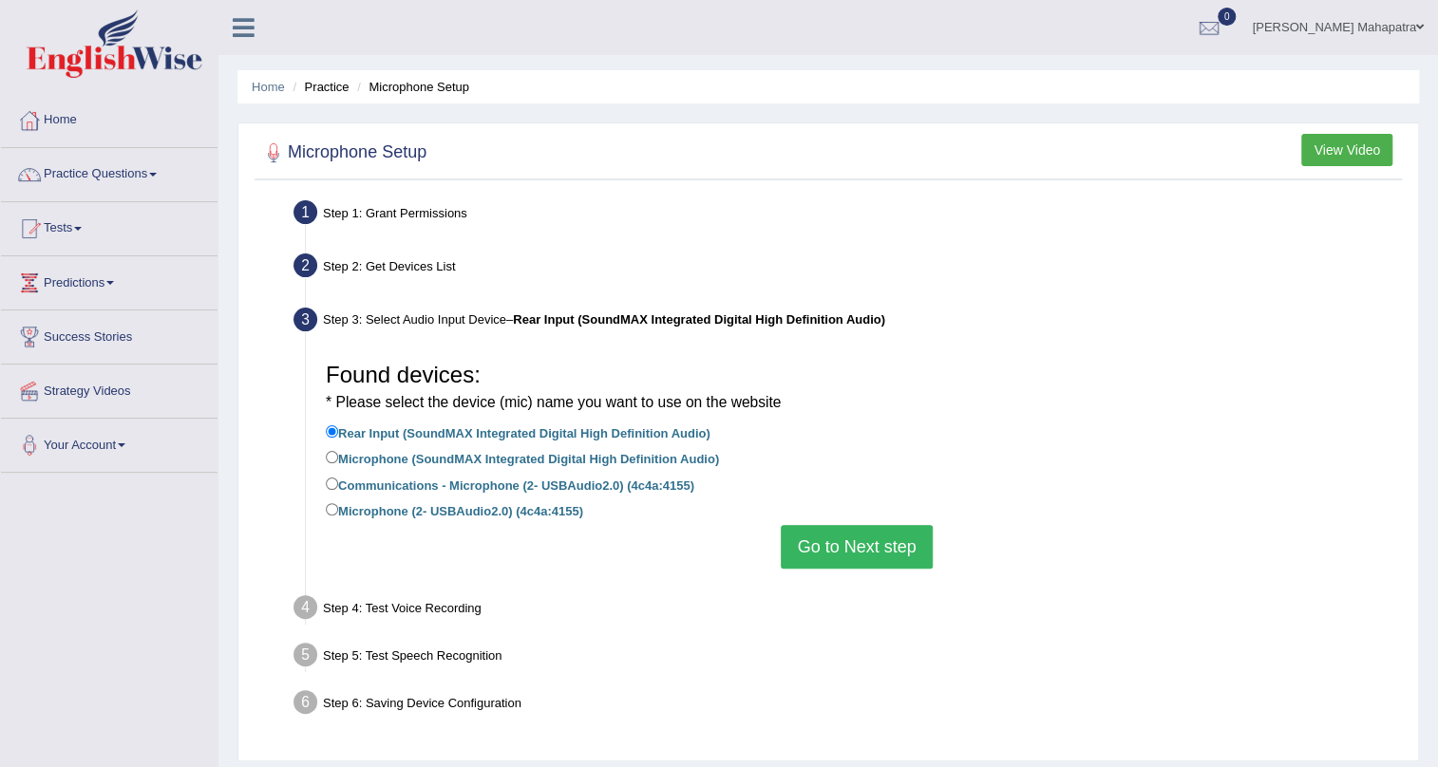
click at [358, 454] on label "Microphone (SoundMAX Integrated Digital High Definition Audio)" at bounding box center [522, 457] width 393 height 21
click at [338, 454] on input "Microphone (SoundMAX Integrated Digital High Definition Audio)" at bounding box center [332, 457] width 12 height 12
radio input "true"
click at [877, 543] on button "Go to Next step" at bounding box center [856, 547] width 151 height 44
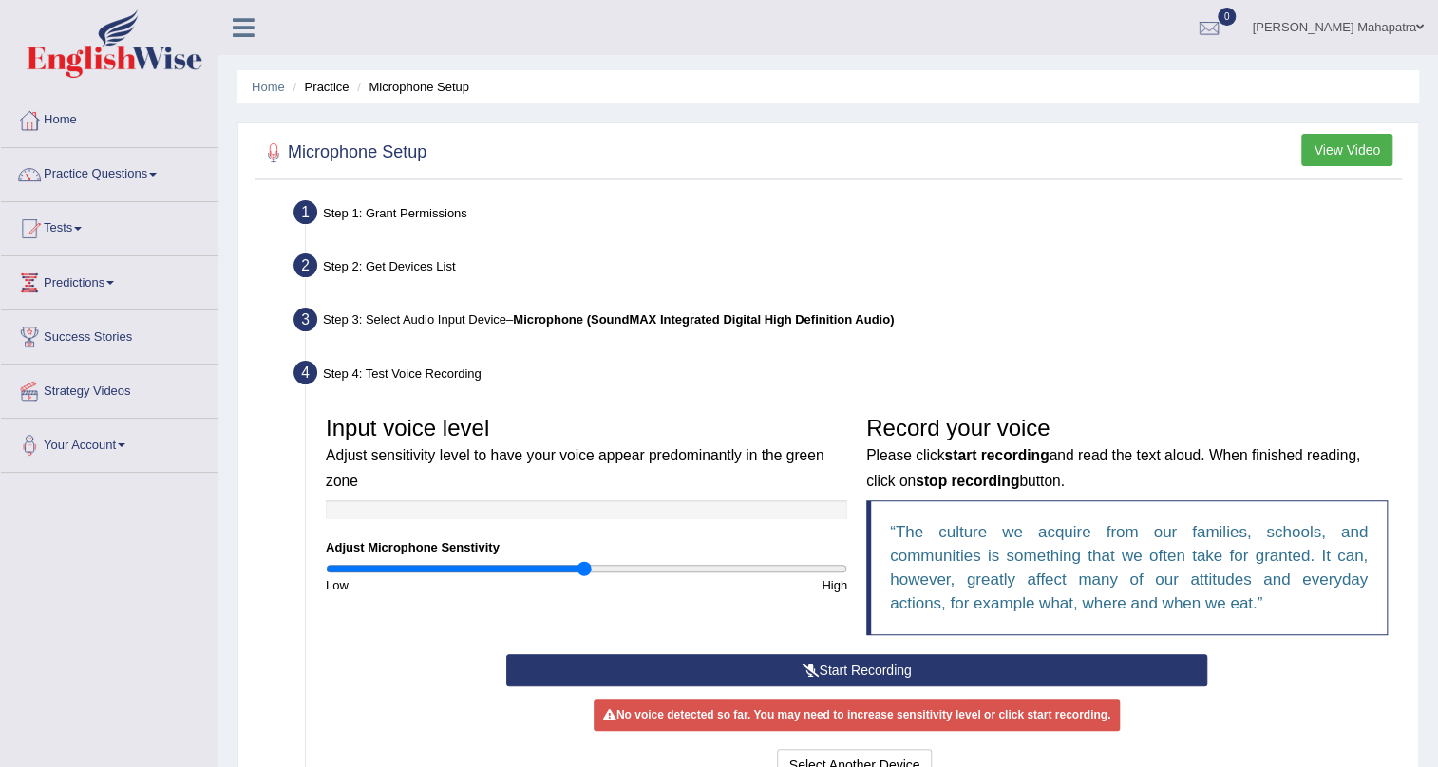
click at [821, 670] on button "Start Recording" at bounding box center [857, 670] width 702 height 32
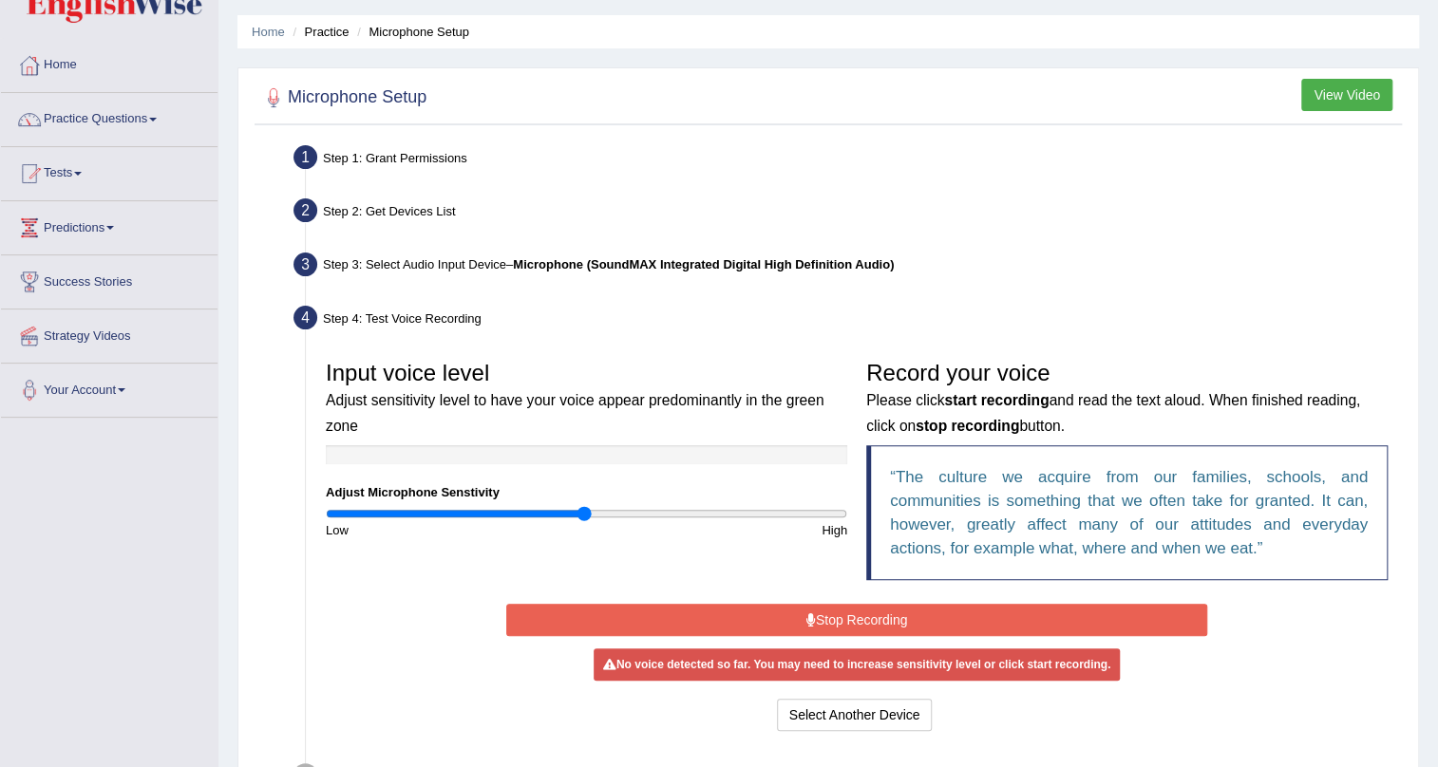
scroll to position [172, 0]
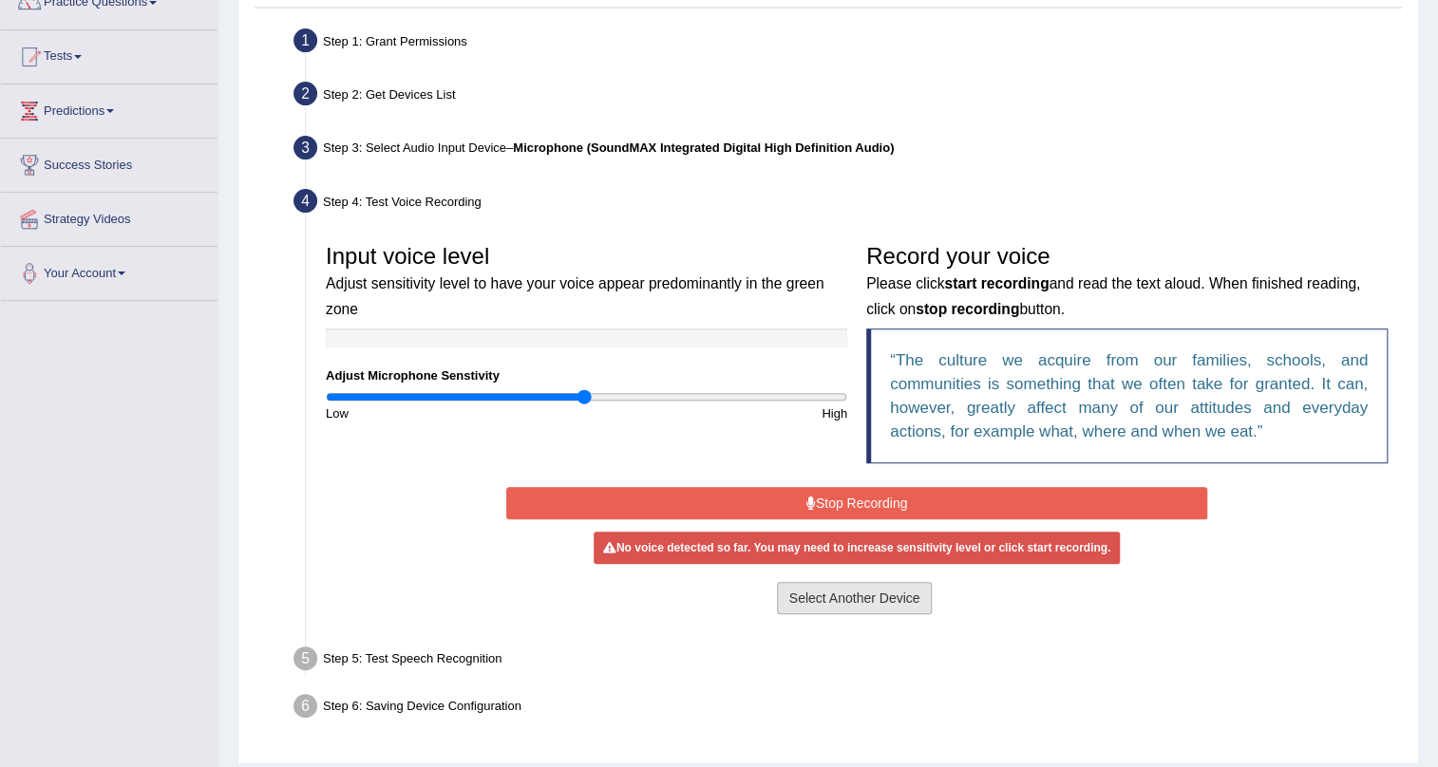
click at [841, 588] on button "Select Another Device" at bounding box center [855, 598] width 156 height 32
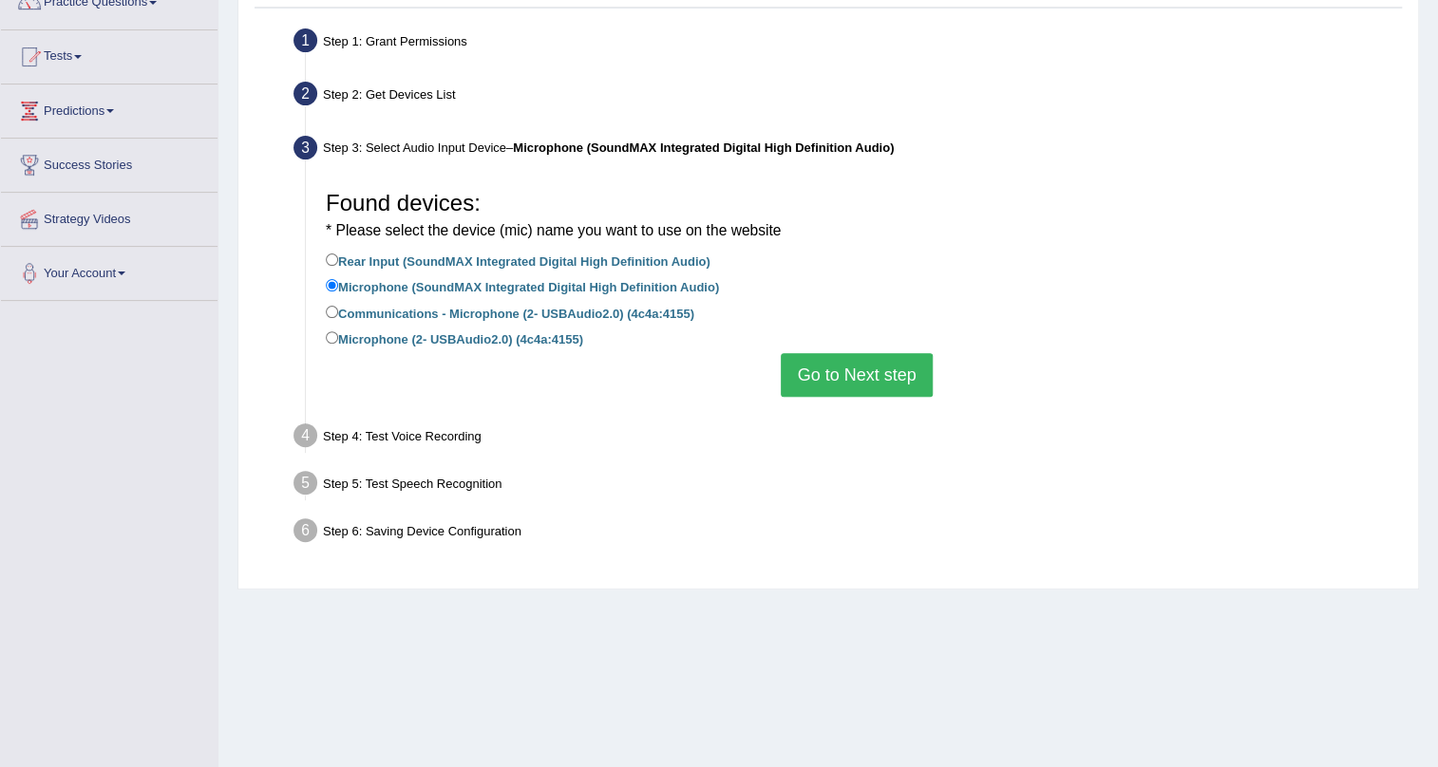
click at [373, 330] on label "Microphone (2- USBAudio2.0) (4c4a:4155)" at bounding box center [454, 338] width 257 height 21
click at [338, 331] on input "Microphone (2- USBAudio2.0) (4c4a:4155)" at bounding box center [332, 337] width 12 height 12
radio input "true"
click at [827, 386] on button "Go to Next step" at bounding box center [856, 375] width 151 height 44
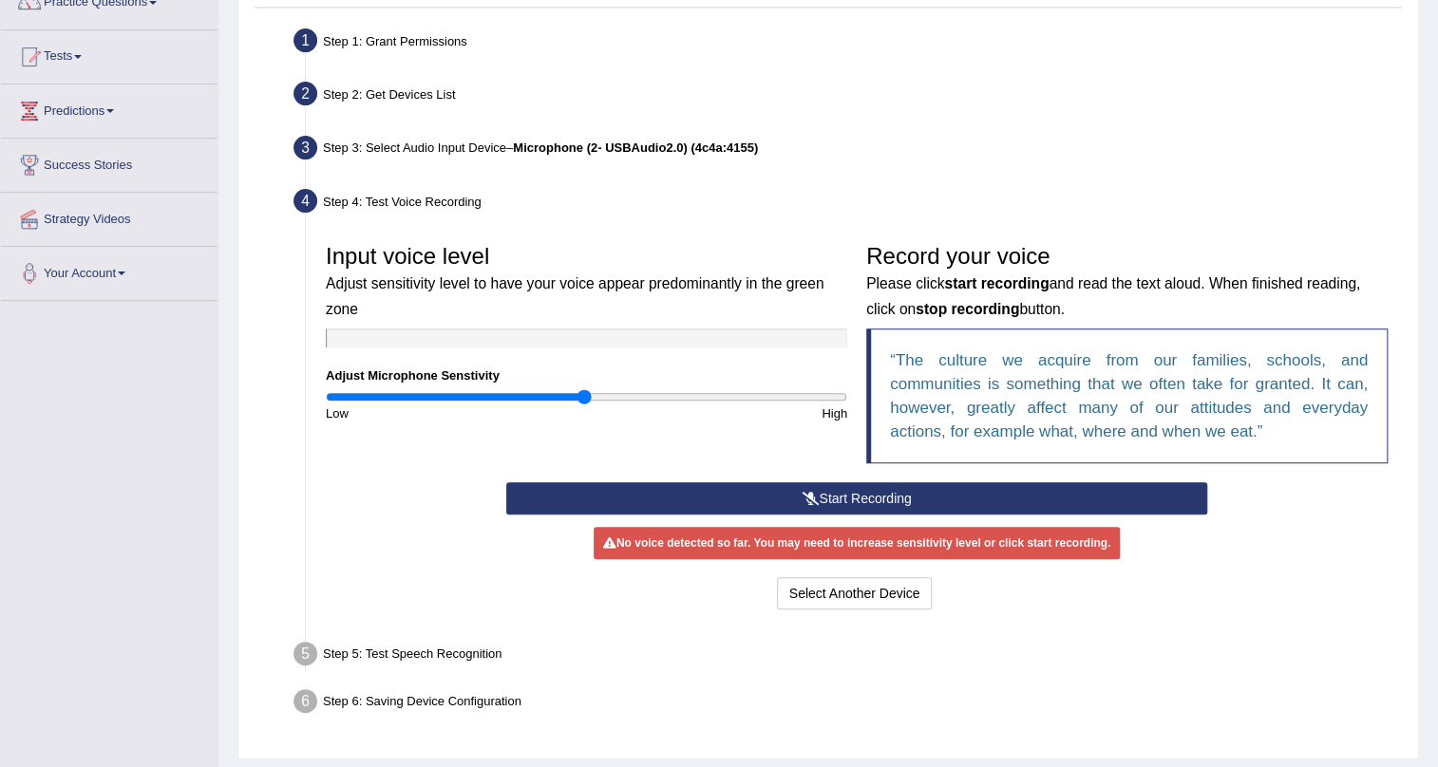
click at [882, 482] on button "Start Recording" at bounding box center [857, 498] width 702 height 32
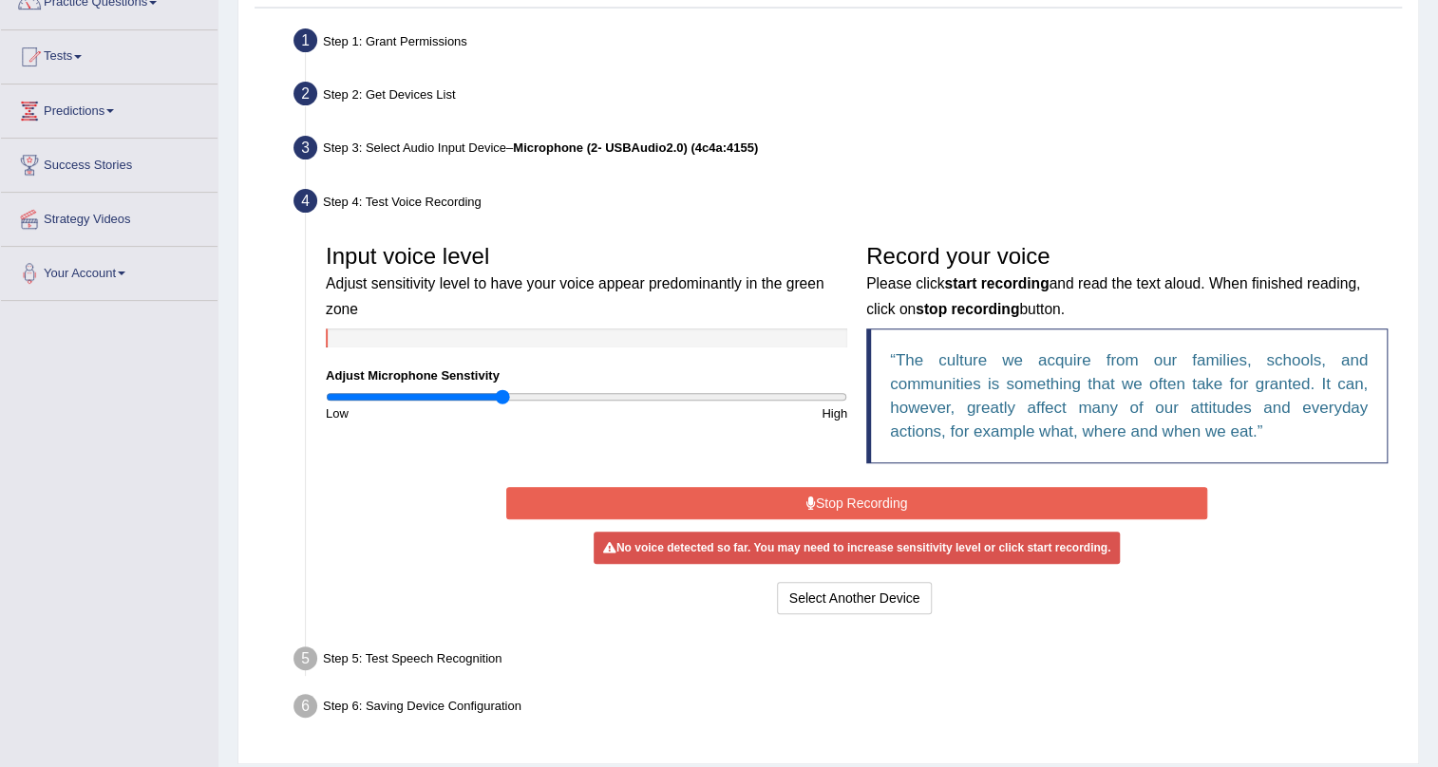
drag, startPoint x: 580, startPoint y: 399, endPoint x: 499, endPoint y: 399, distance: 80.7
type input "0.68"
click at [499, 399] on input "range" at bounding box center [586, 396] width 521 height 15
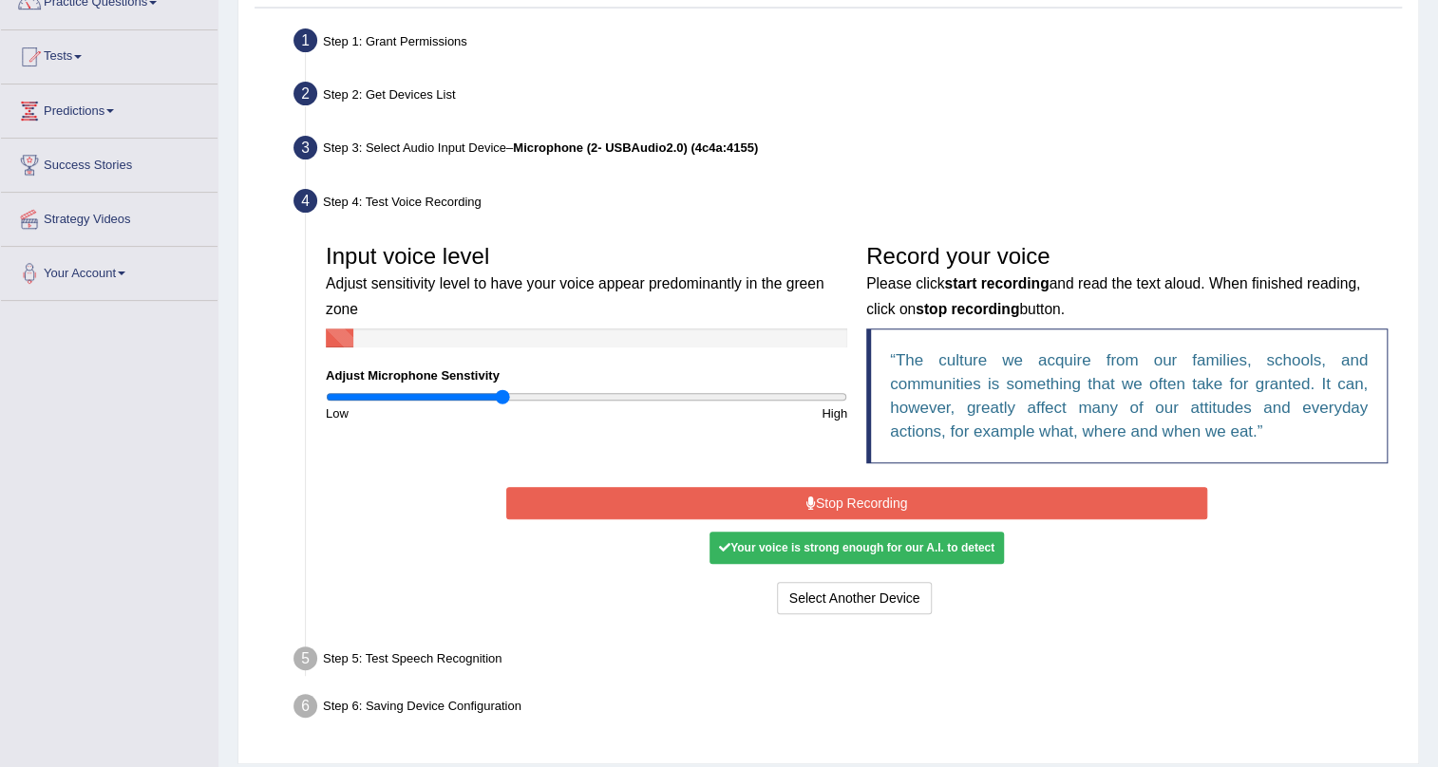
click at [876, 515] on button "Stop Recording" at bounding box center [857, 503] width 702 height 32
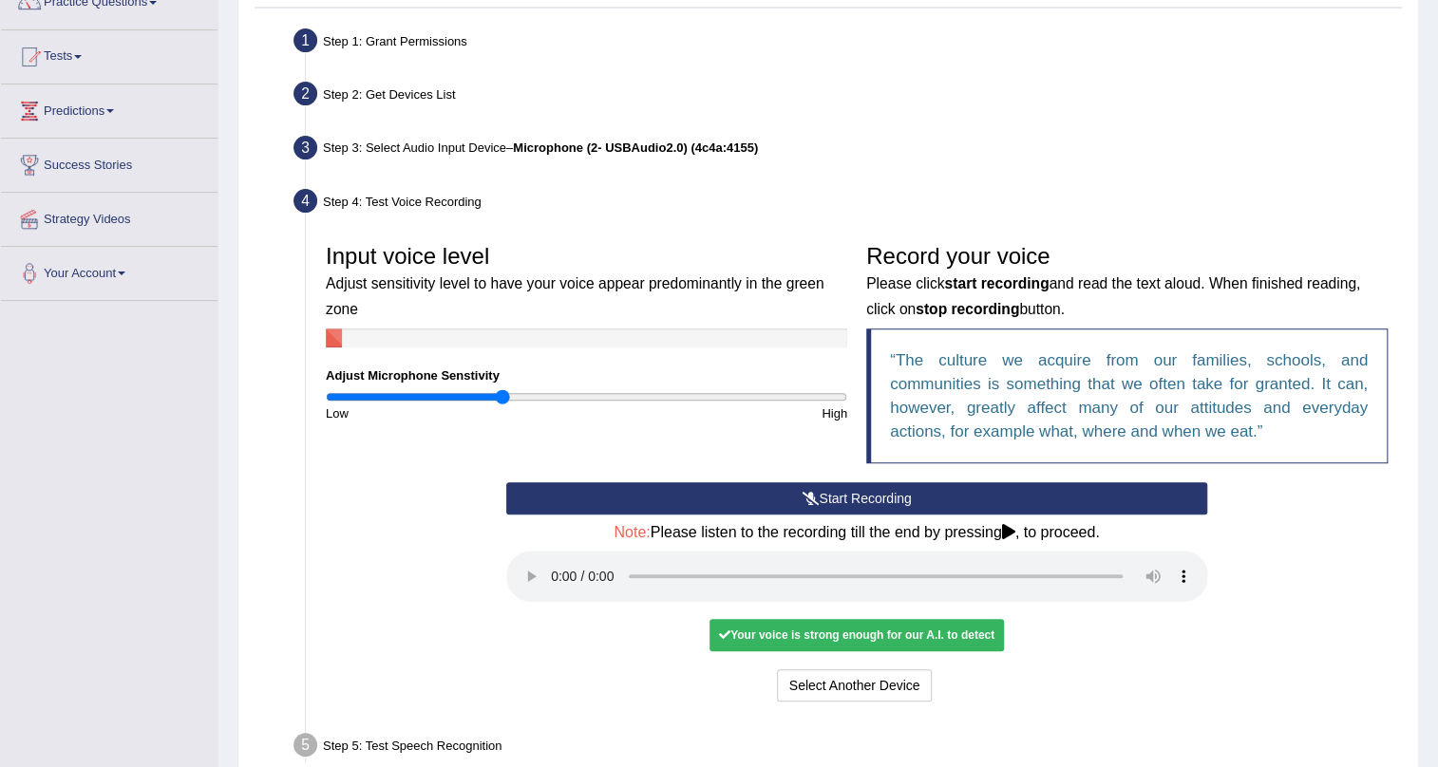
click at [824, 491] on button "Start Recording" at bounding box center [857, 498] width 702 height 32
click at [790, 494] on button "Start Recording" at bounding box center [857, 498] width 702 height 32
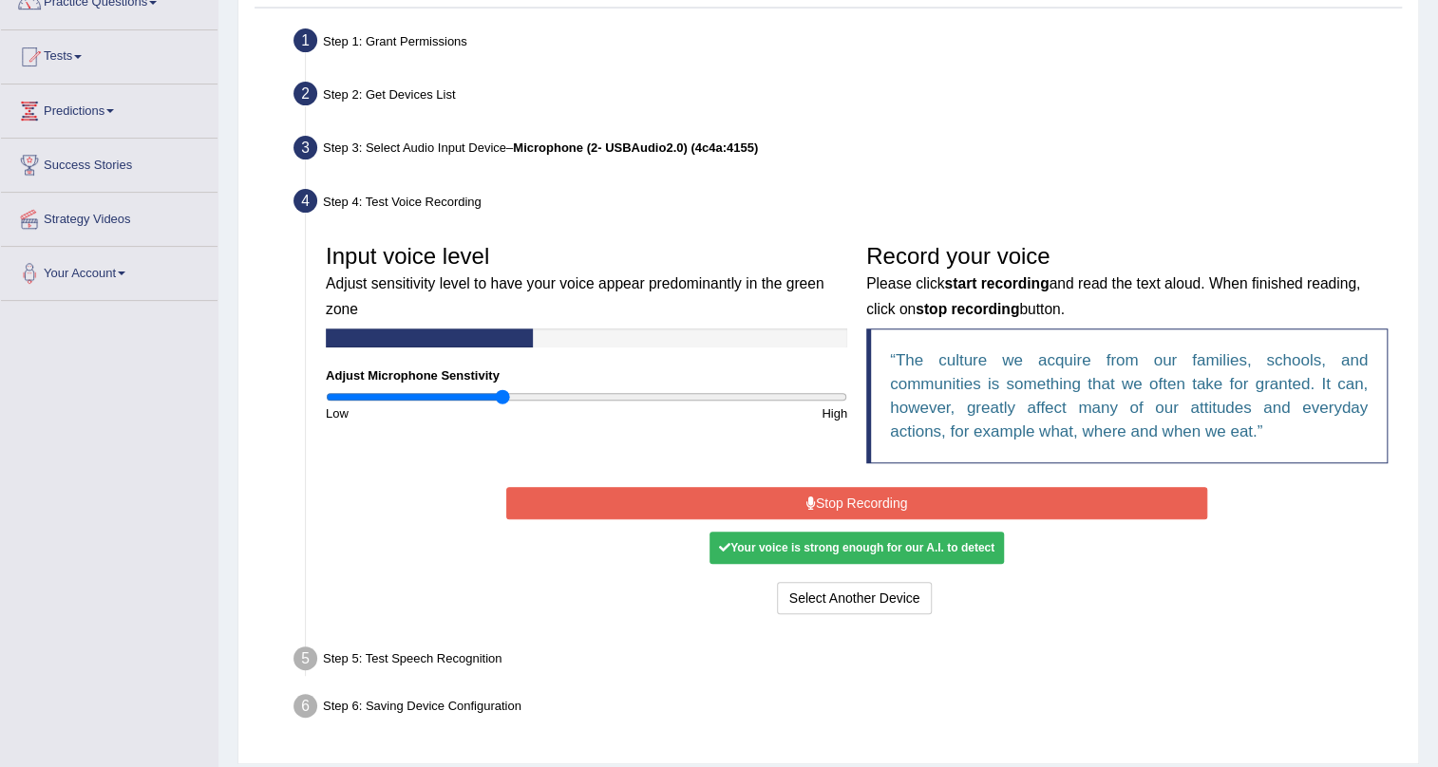
click at [790, 494] on button "Stop Recording" at bounding box center [857, 503] width 702 height 32
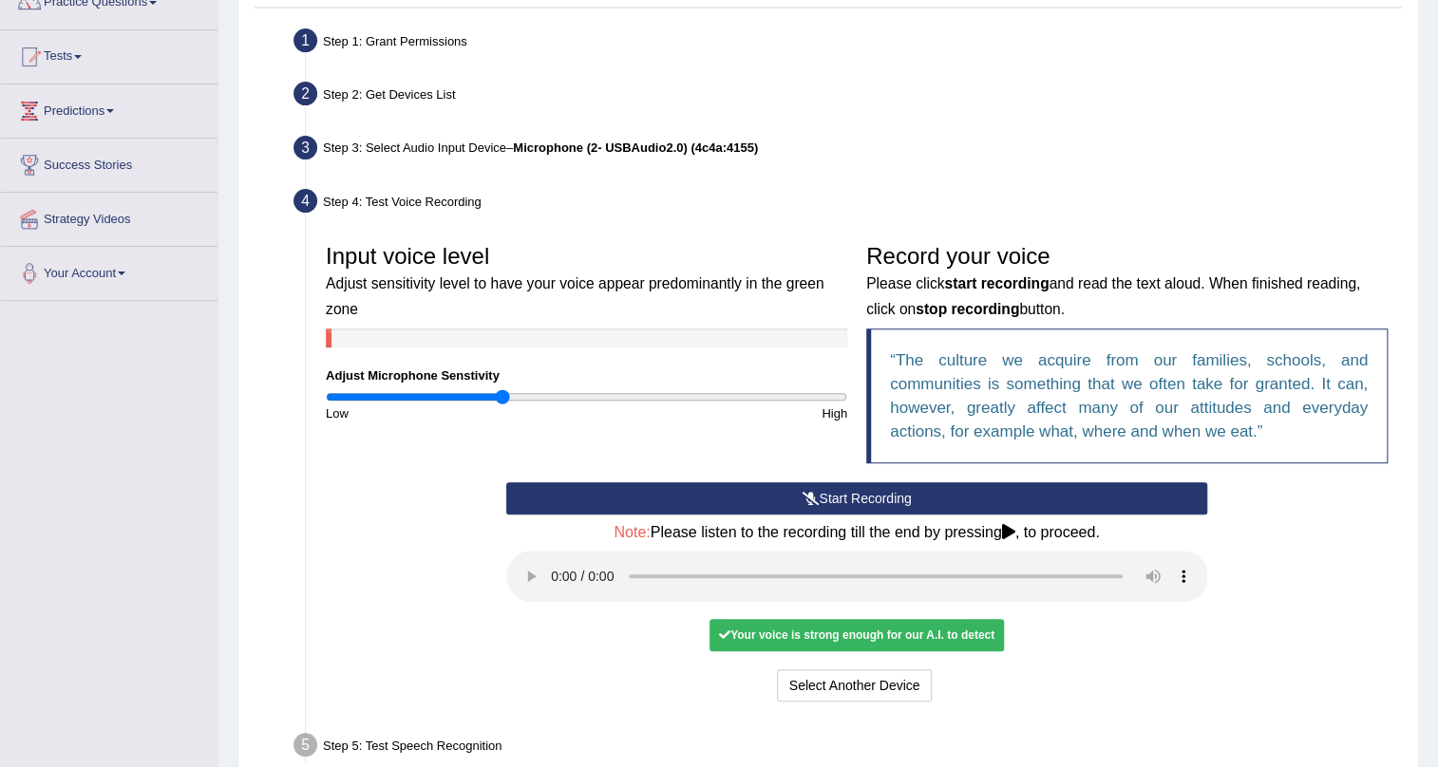
click at [797, 664] on div "Start Recording Stop Recording Note: Please listen to the recording till the en…" at bounding box center [857, 594] width 721 height 224
click at [797, 670] on button "Select Another Device" at bounding box center [855, 685] width 156 height 32
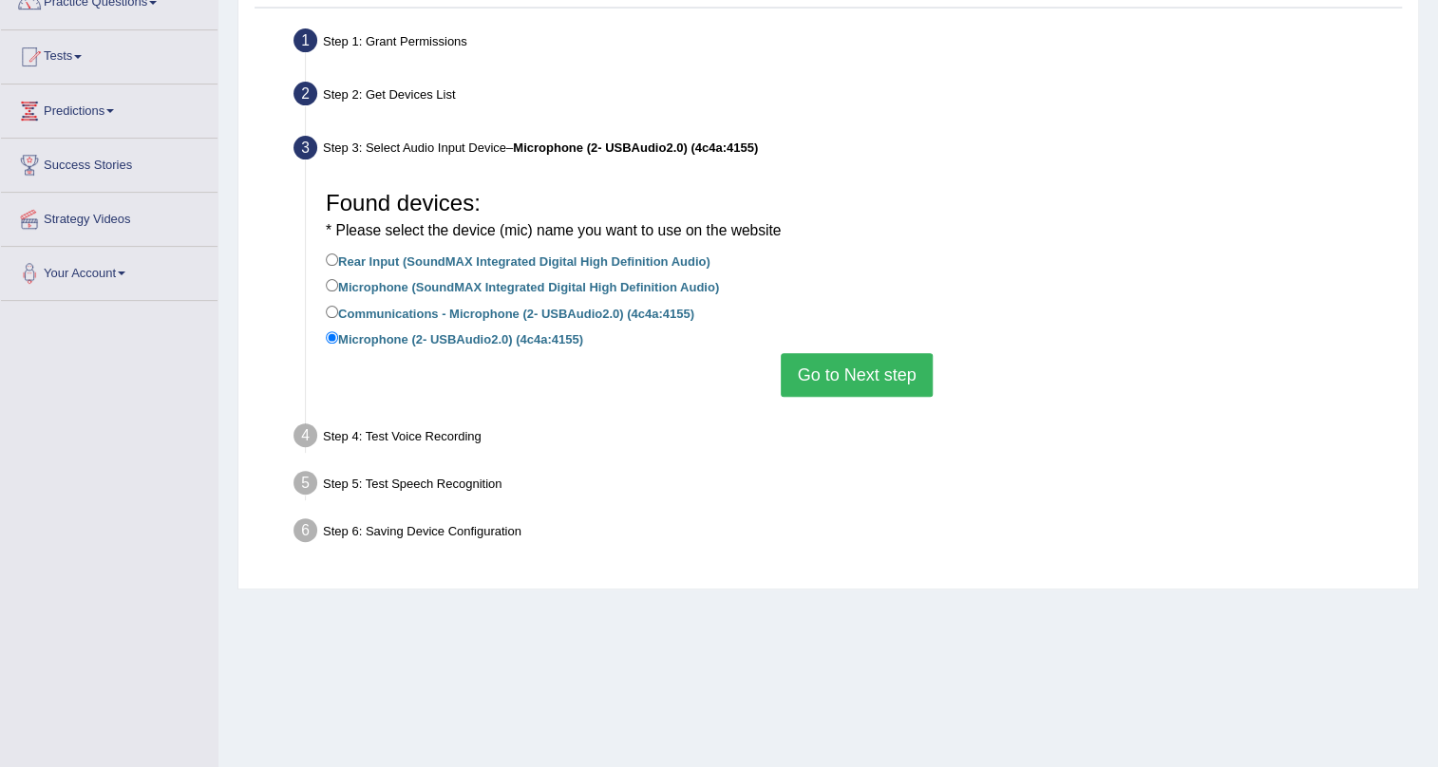
click at [835, 356] on button "Go to Next step" at bounding box center [856, 375] width 151 height 44
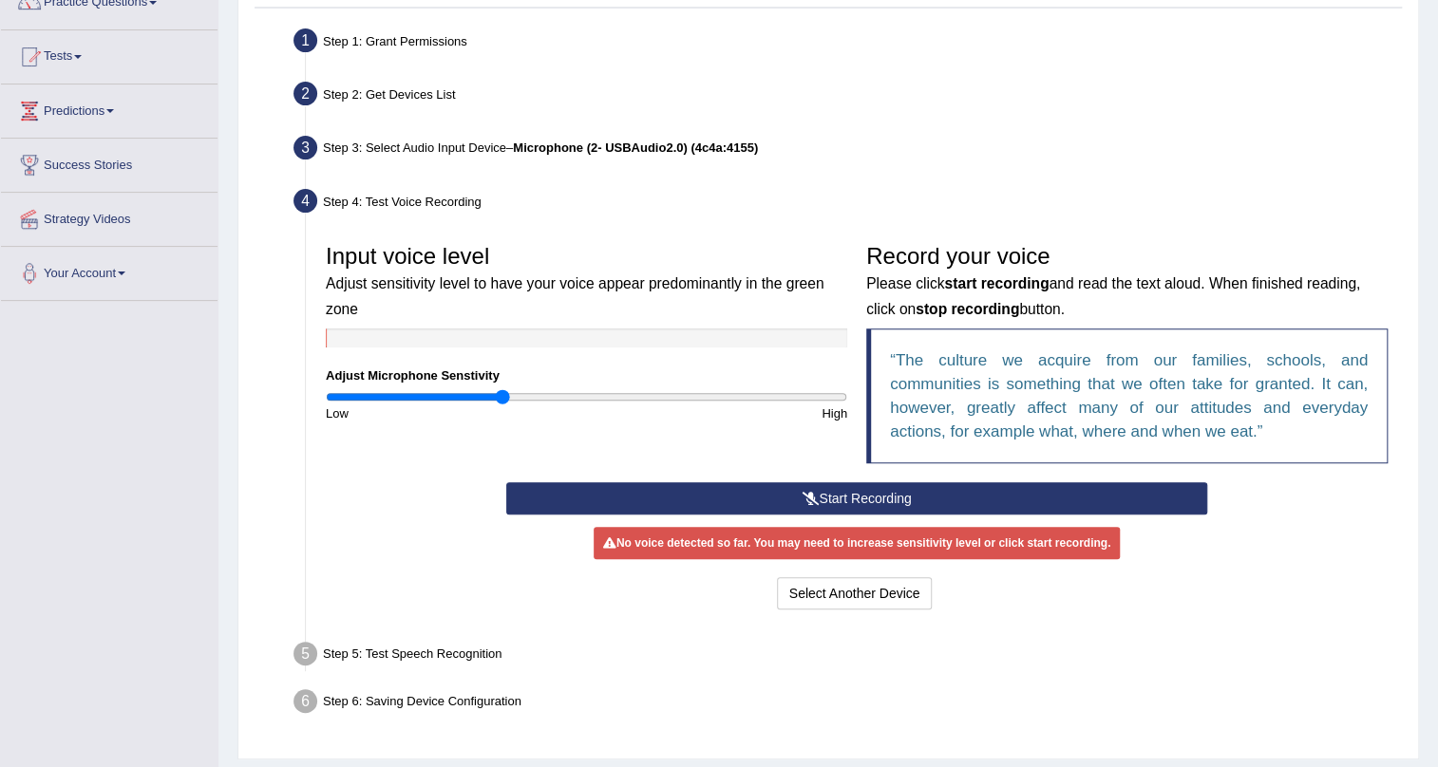
click at [857, 482] on button "Start Recording" at bounding box center [857, 498] width 702 height 32
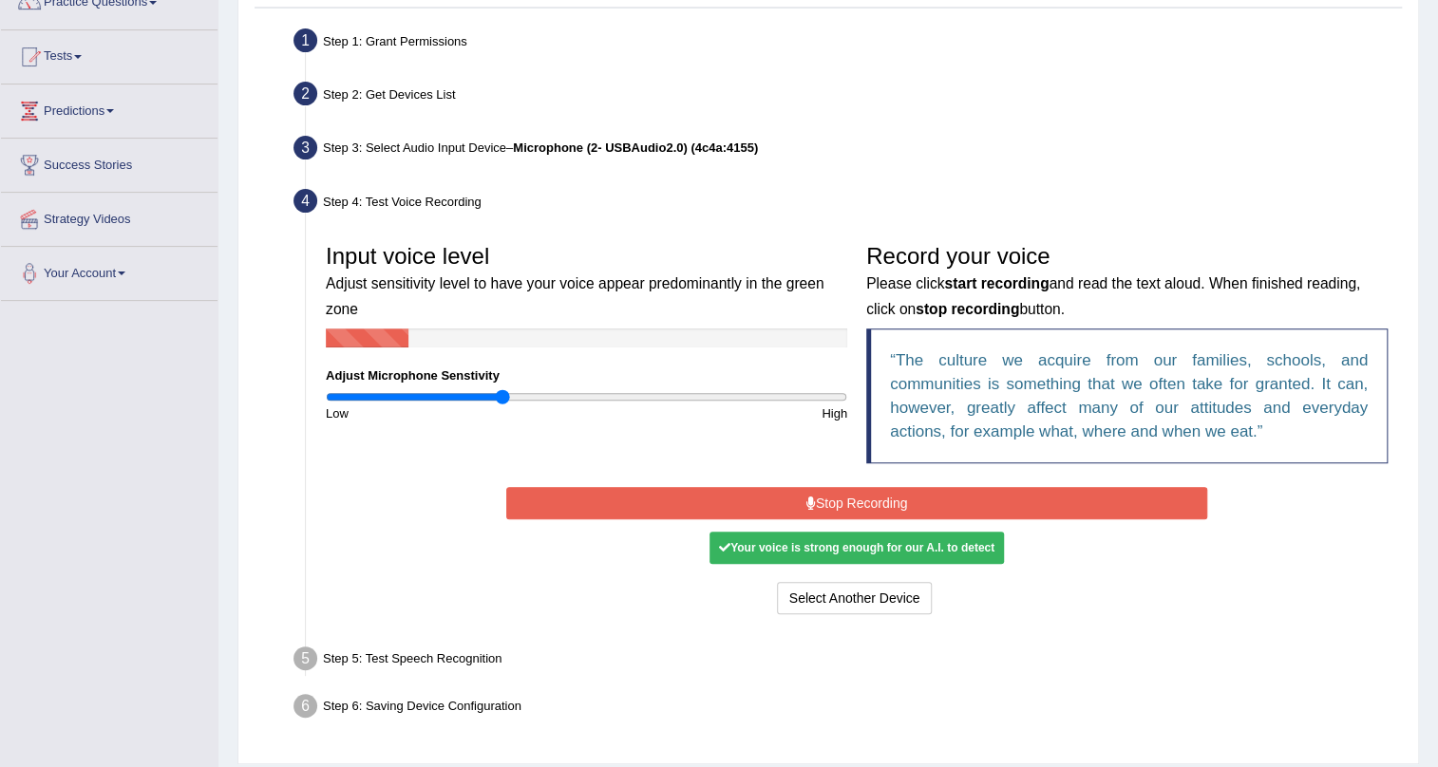
click at [863, 494] on button "Stop Recording" at bounding box center [857, 503] width 702 height 32
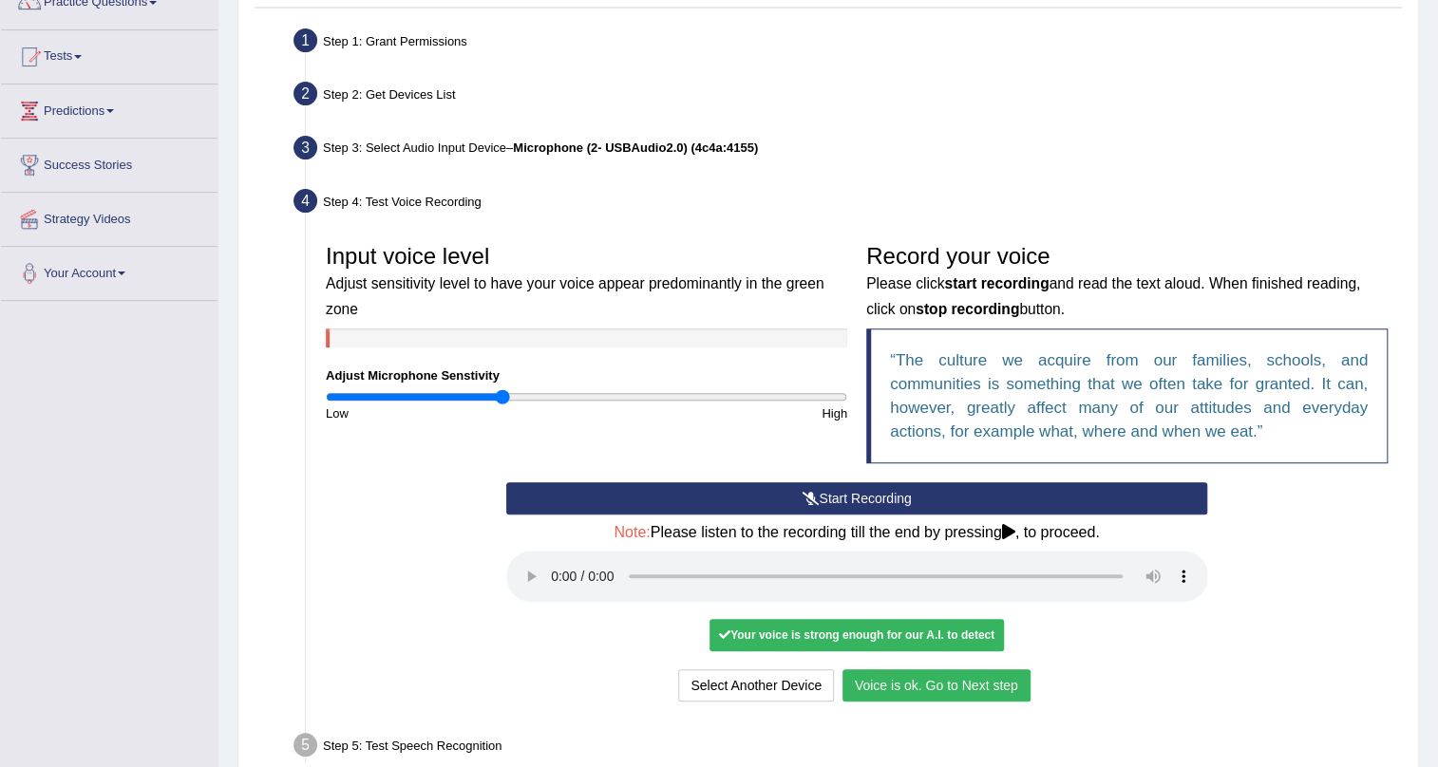
click at [964, 677] on button "Voice is ok. Go to Next step" at bounding box center [936, 685] width 188 height 32
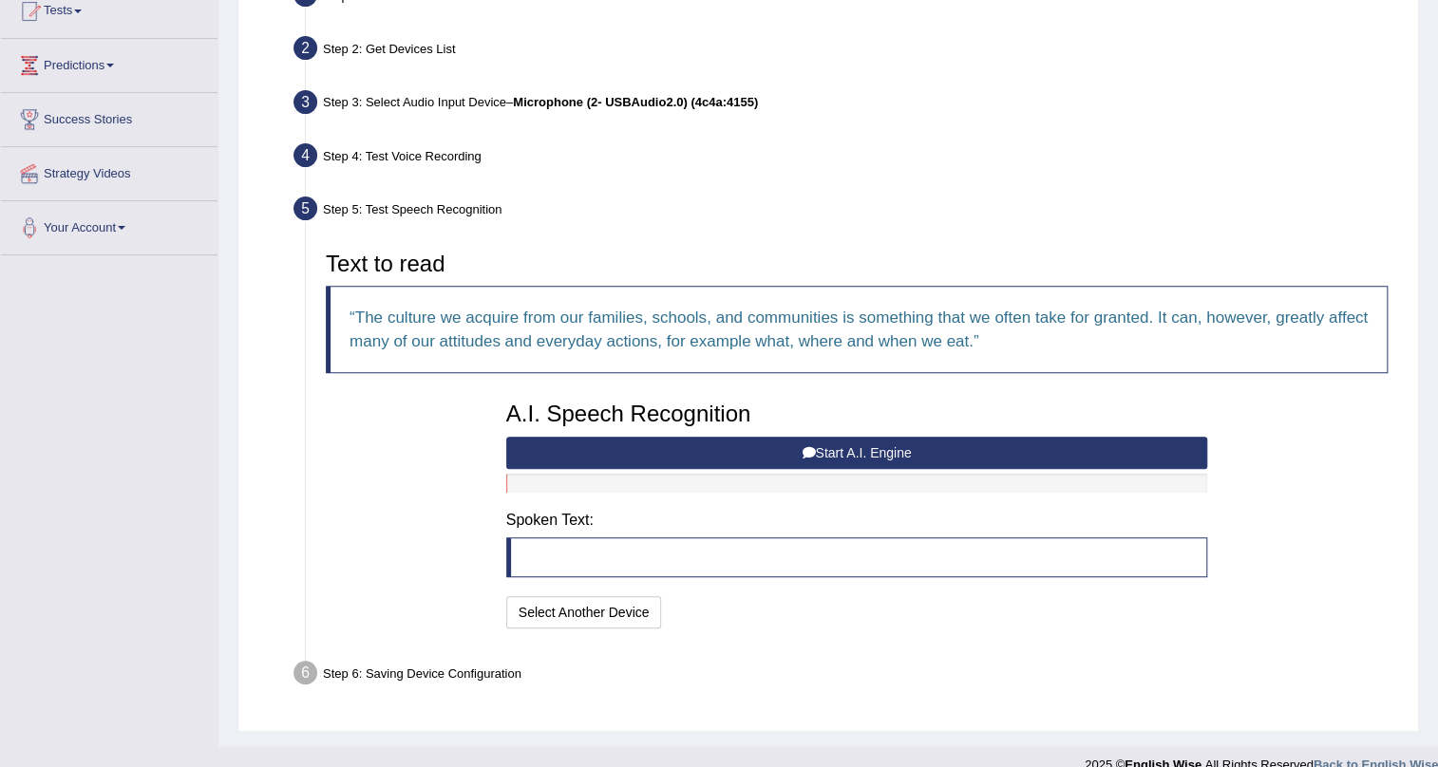
scroll to position [242, 0]
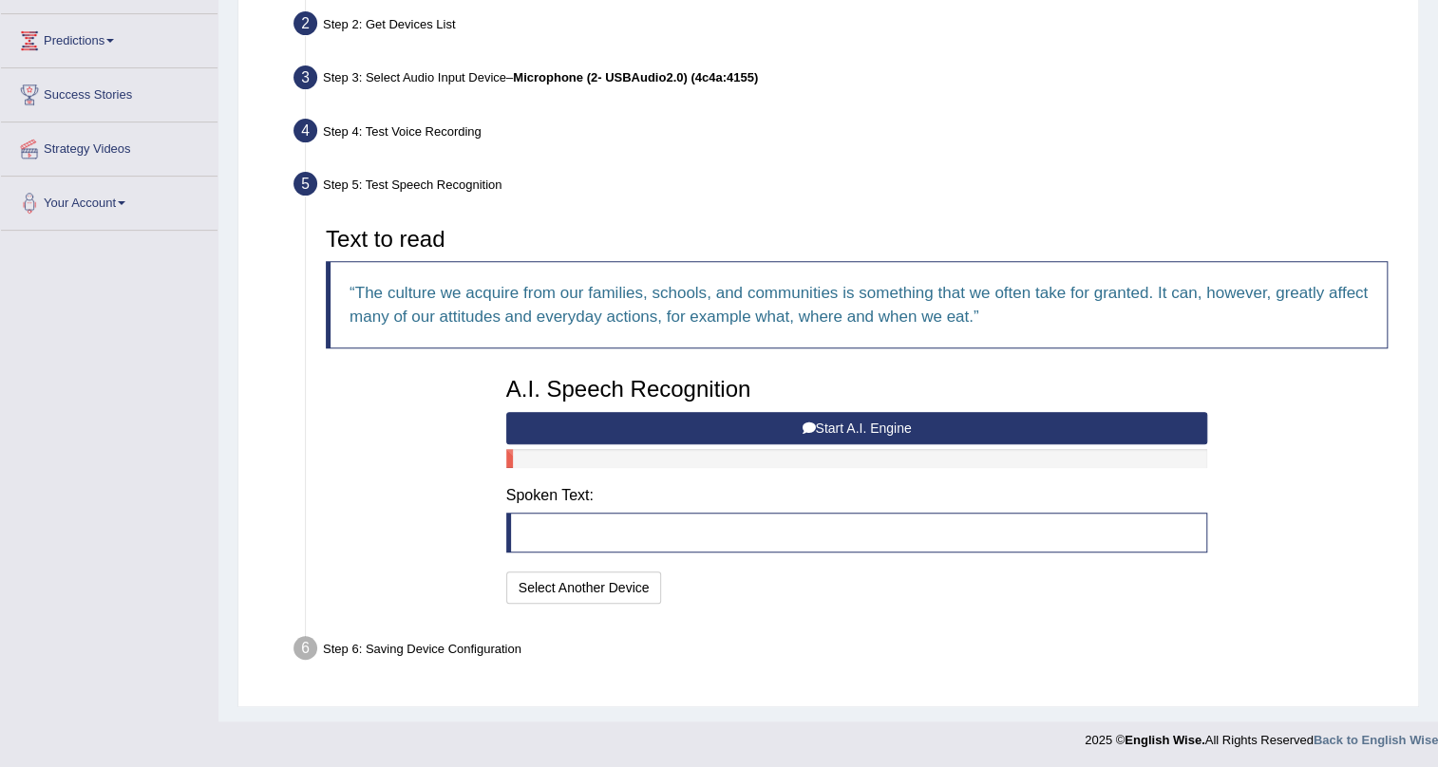
click at [801, 424] on icon at bounding box center [807, 428] width 13 height 13
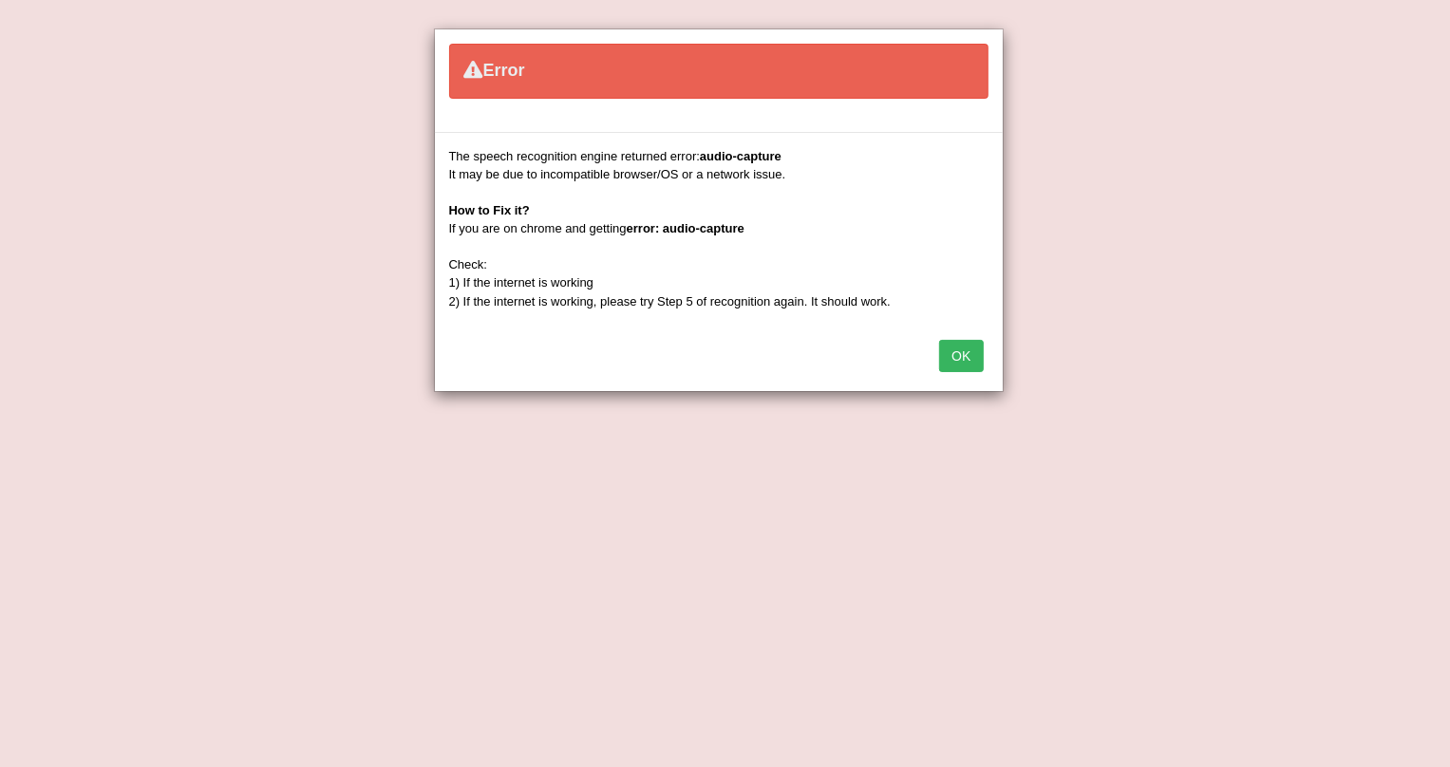
click at [970, 356] on button "OK" at bounding box center [961, 356] width 44 height 32
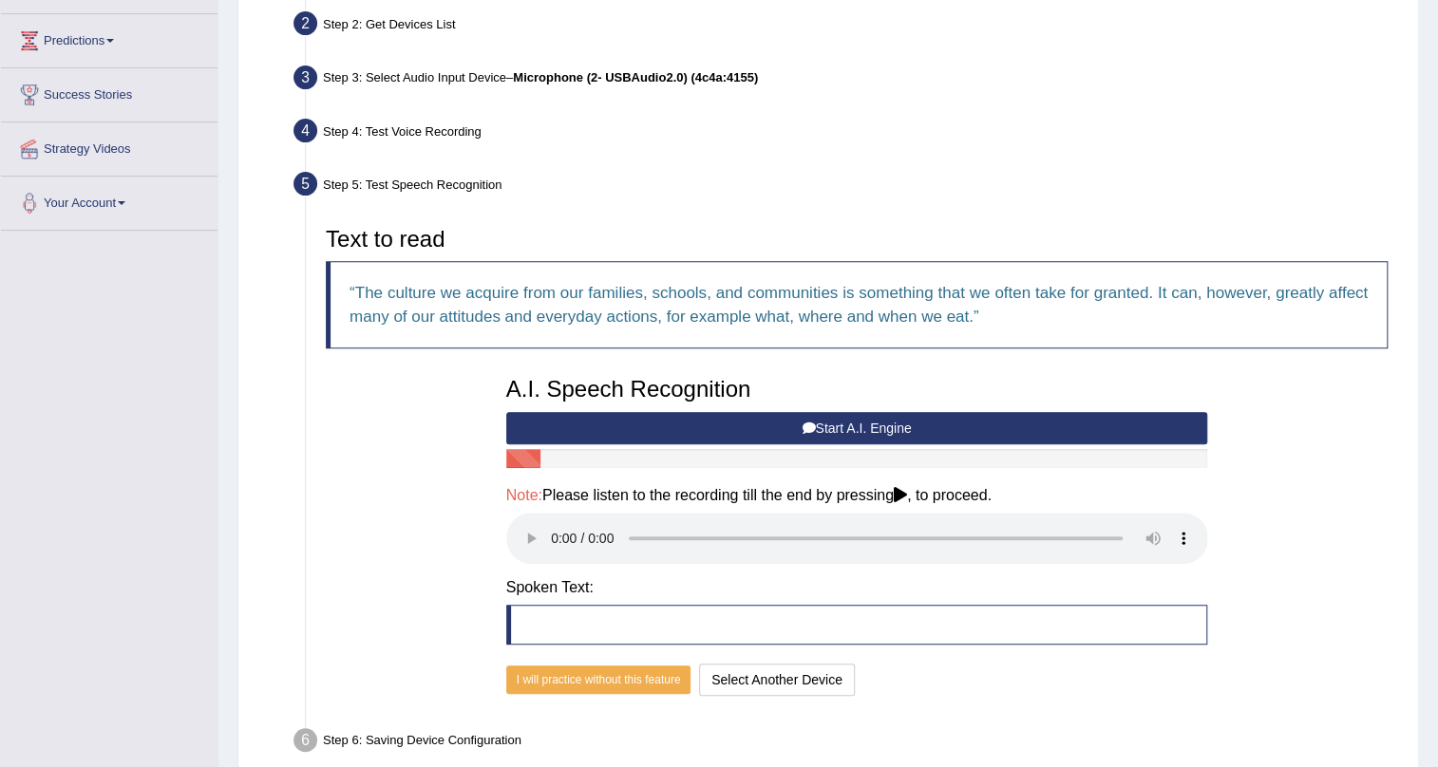
click at [902, 425] on button "Start A.I. Engine" at bounding box center [857, 428] width 702 height 32
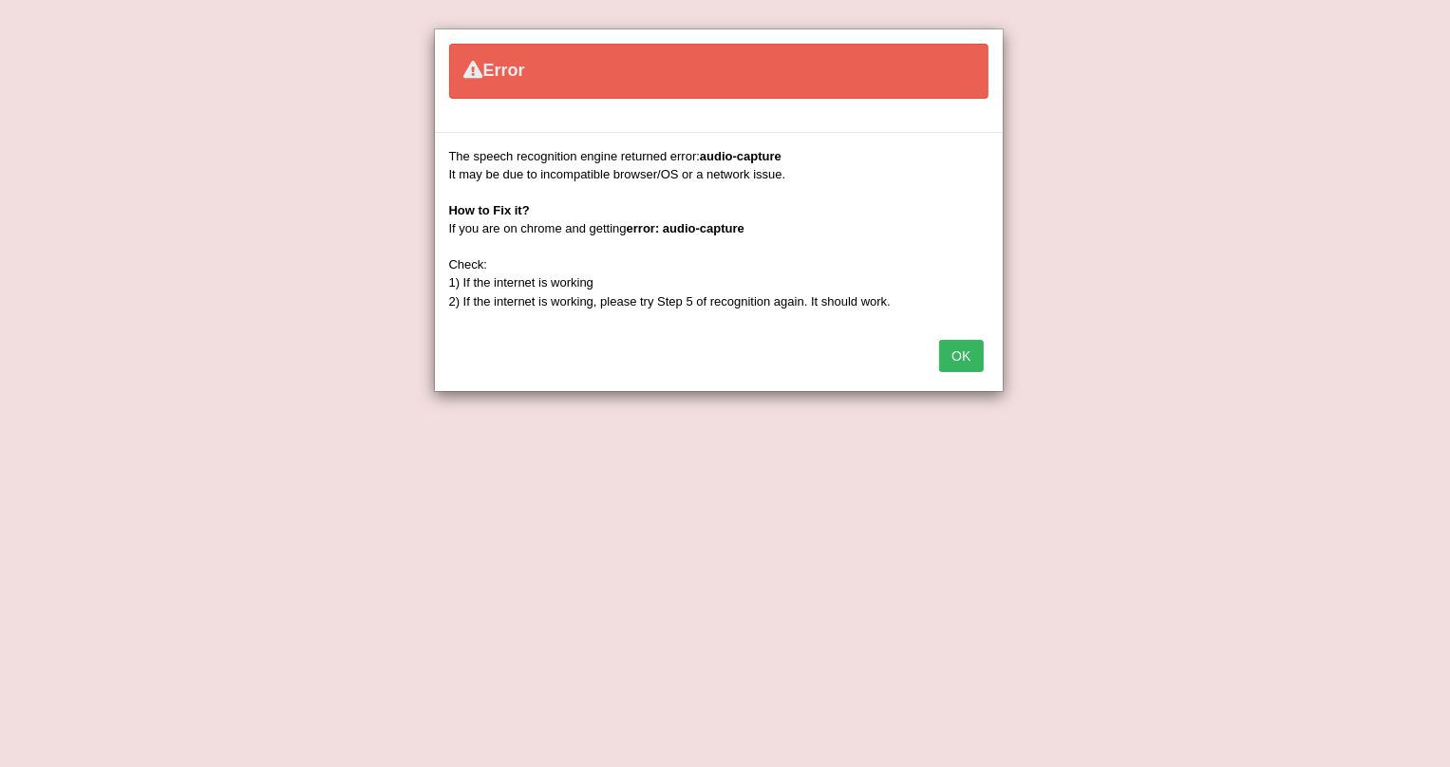
click at [972, 349] on button "OK" at bounding box center [961, 356] width 44 height 32
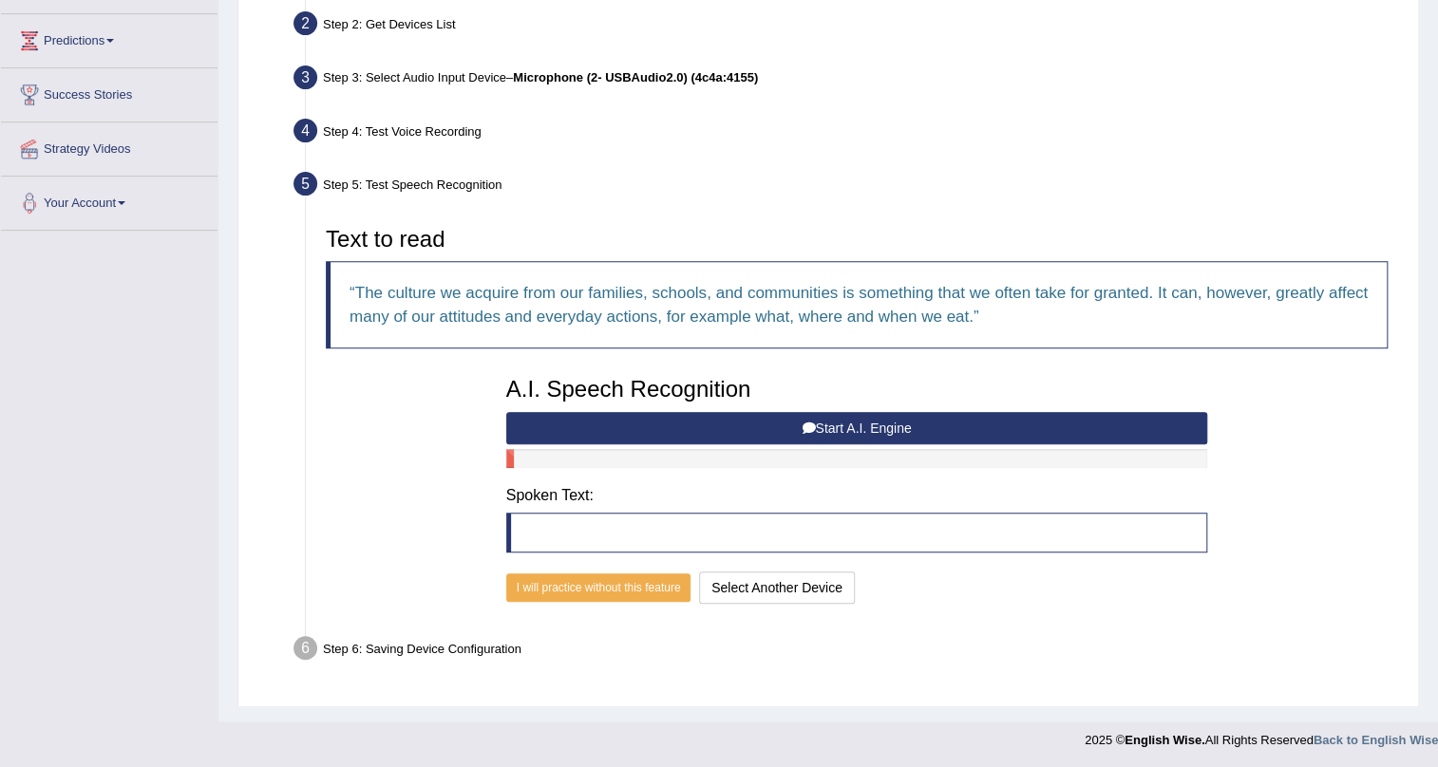
click at [891, 431] on button "Start A.I. Engine" at bounding box center [857, 428] width 702 height 32
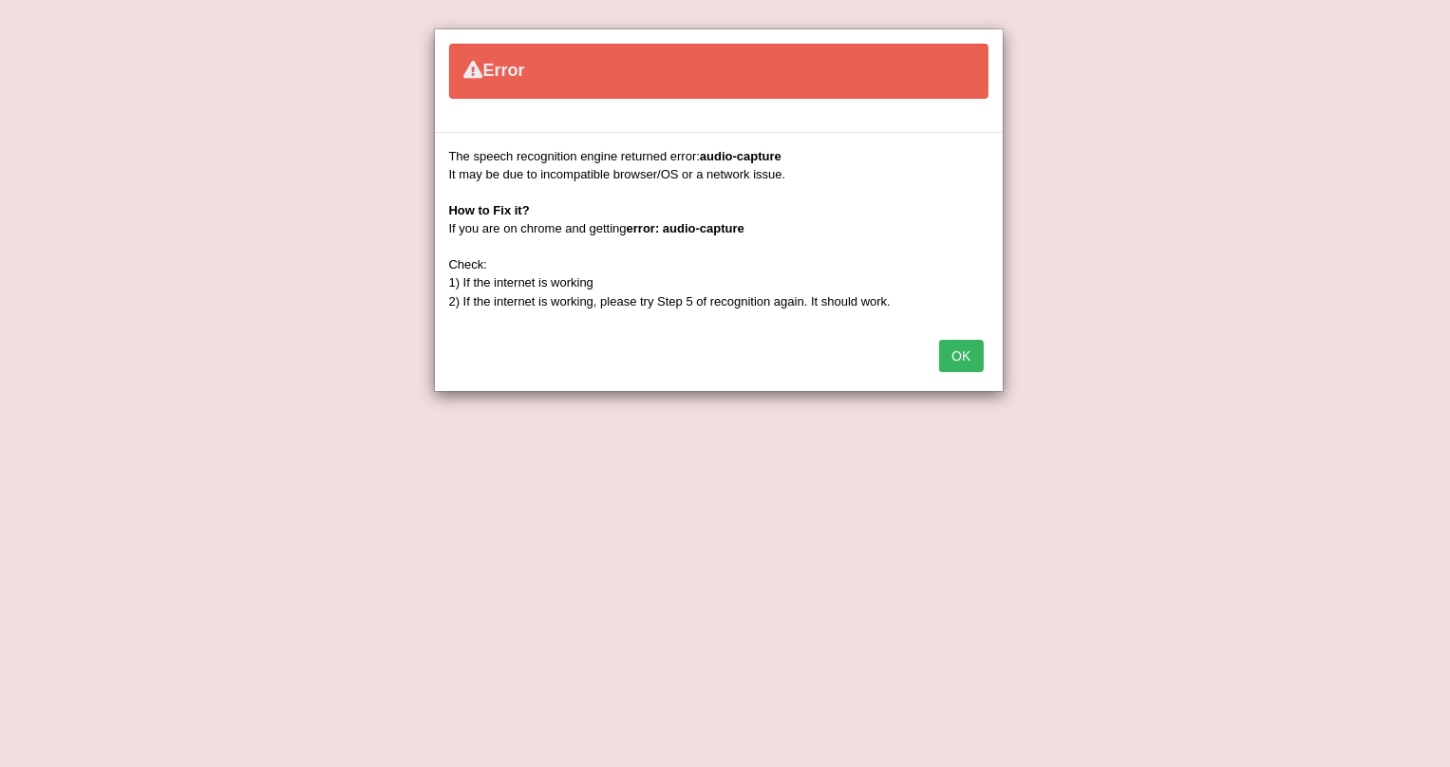
click at [968, 355] on button "OK" at bounding box center [961, 356] width 44 height 32
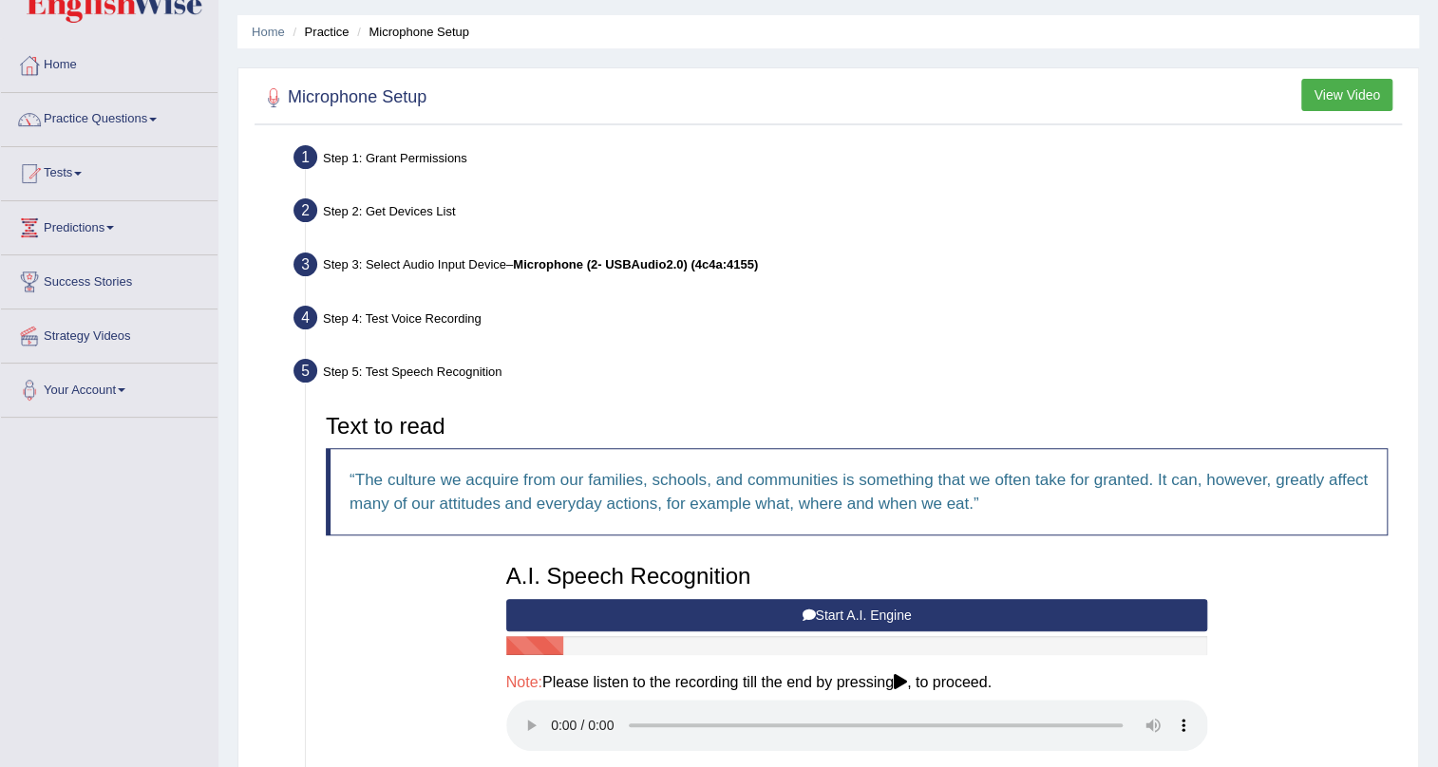
scroll to position [85, 0]
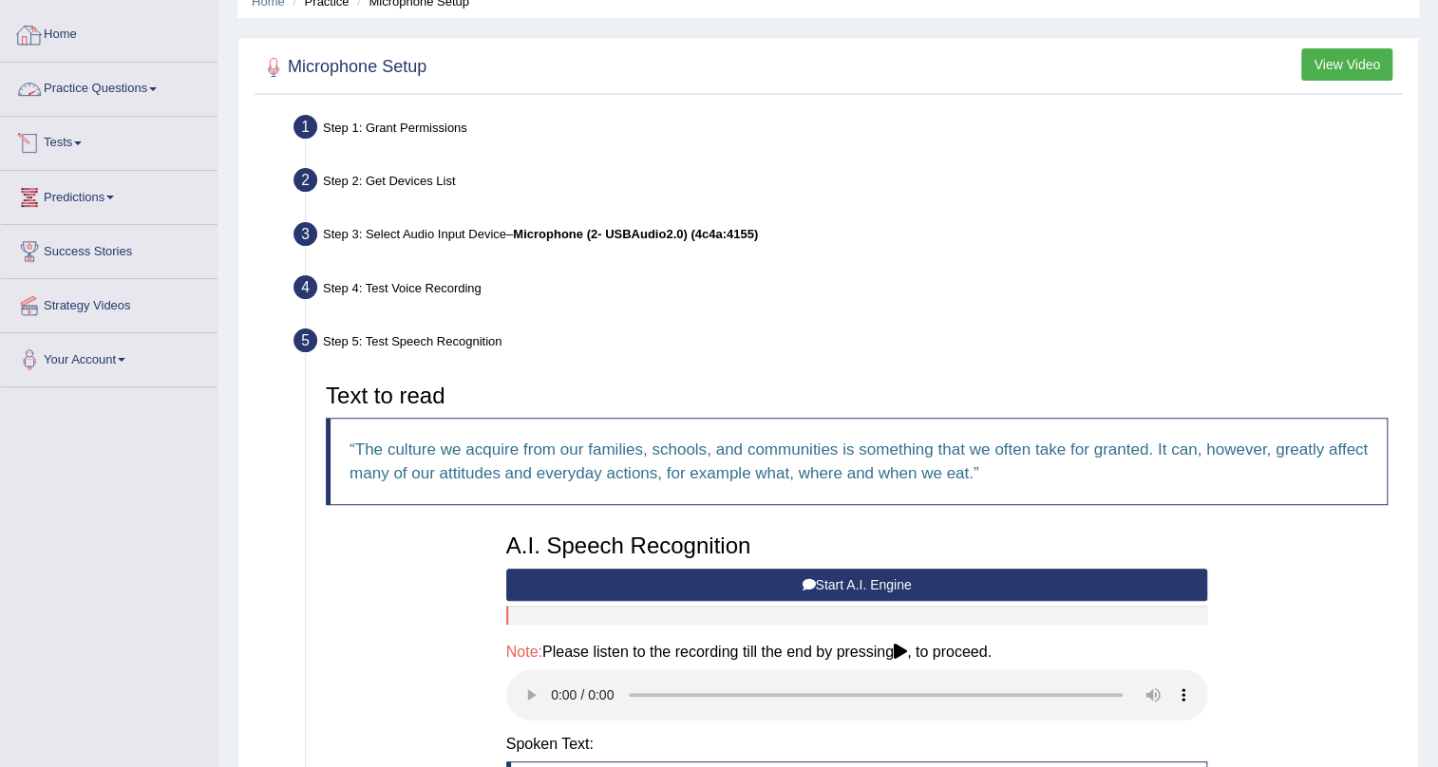
click at [69, 23] on link "Home" at bounding box center [109, 32] width 217 height 47
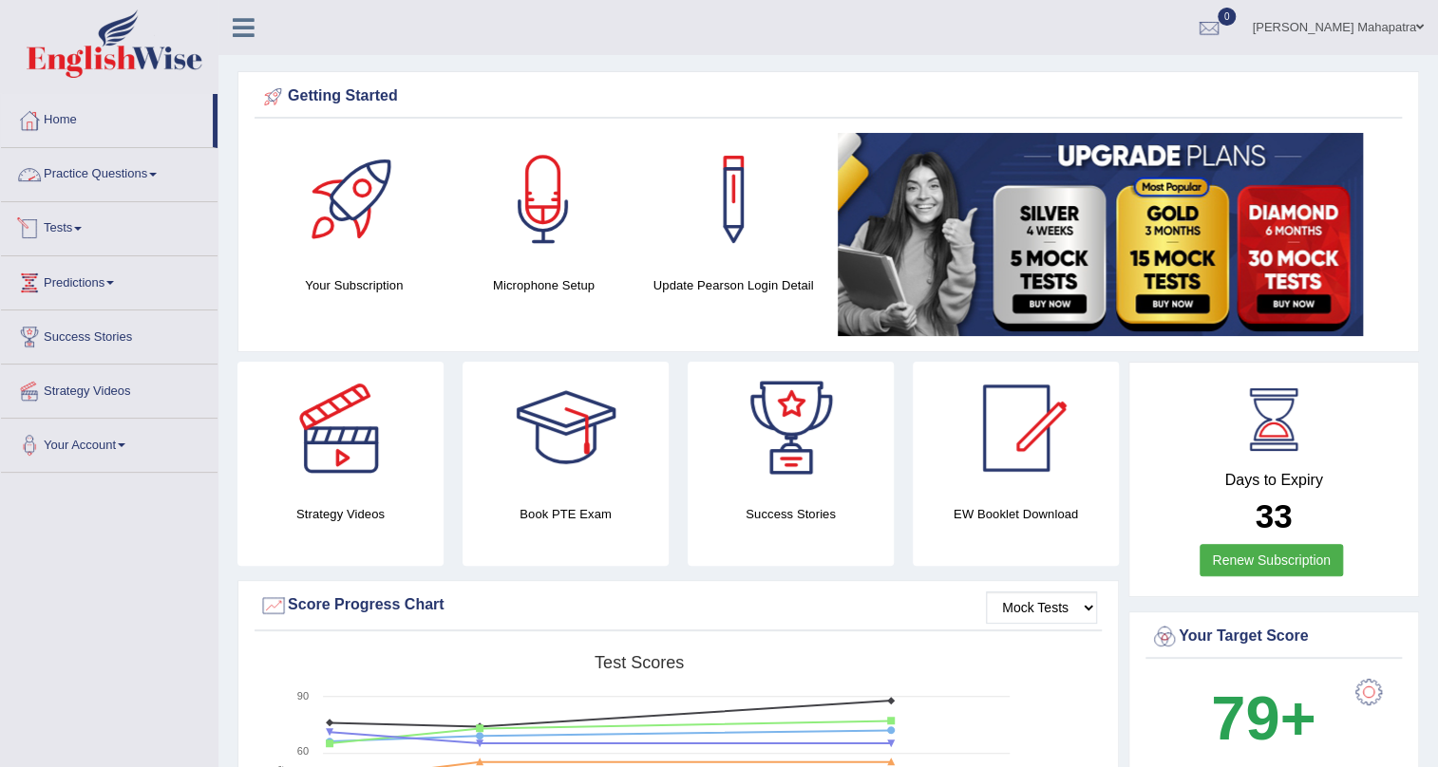
click at [85, 174] on link "Practice Questions" at bounding box center [109, 171] width 217 height 47
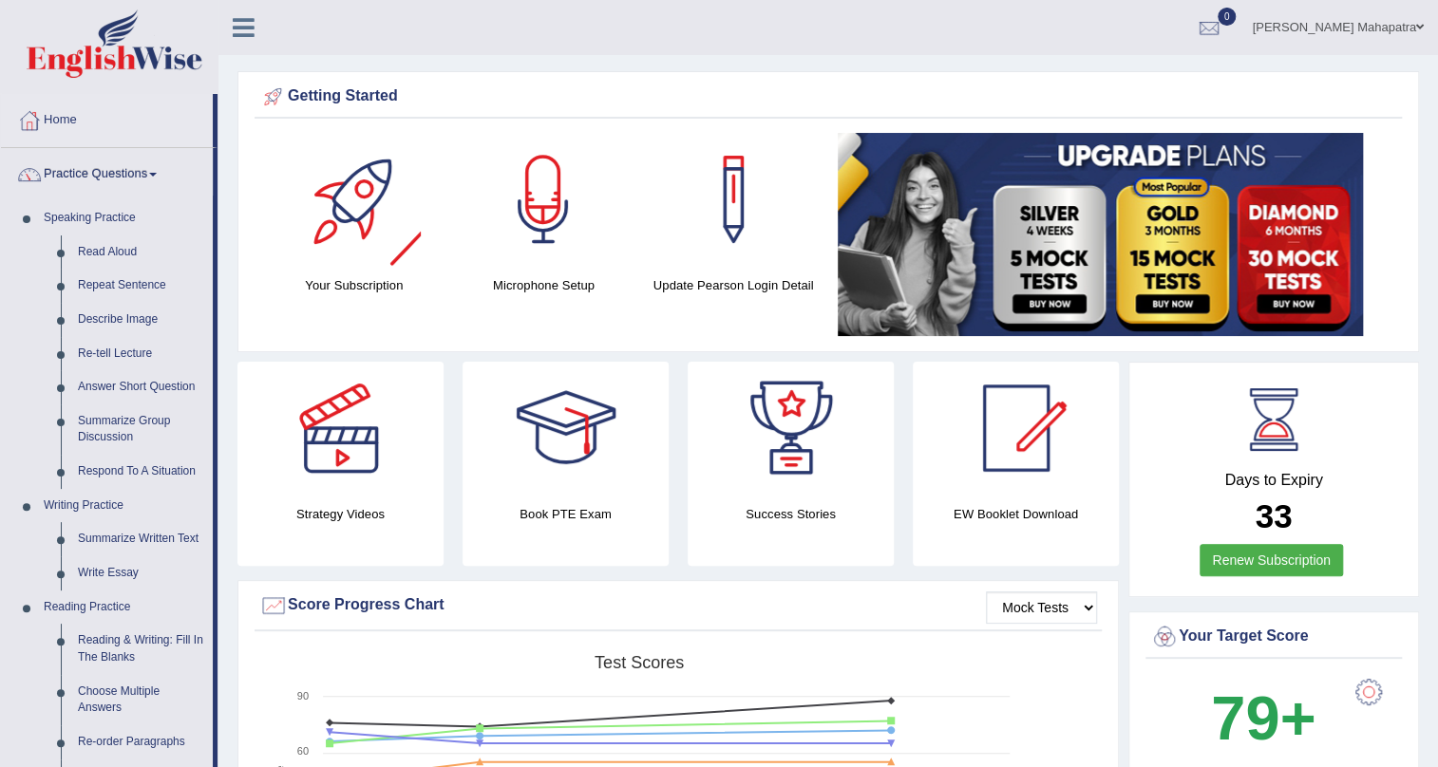
click at [1399, 28] on link "Souvik Das Mahapatra" at bounding box center [1337, 24] width 200 height 49
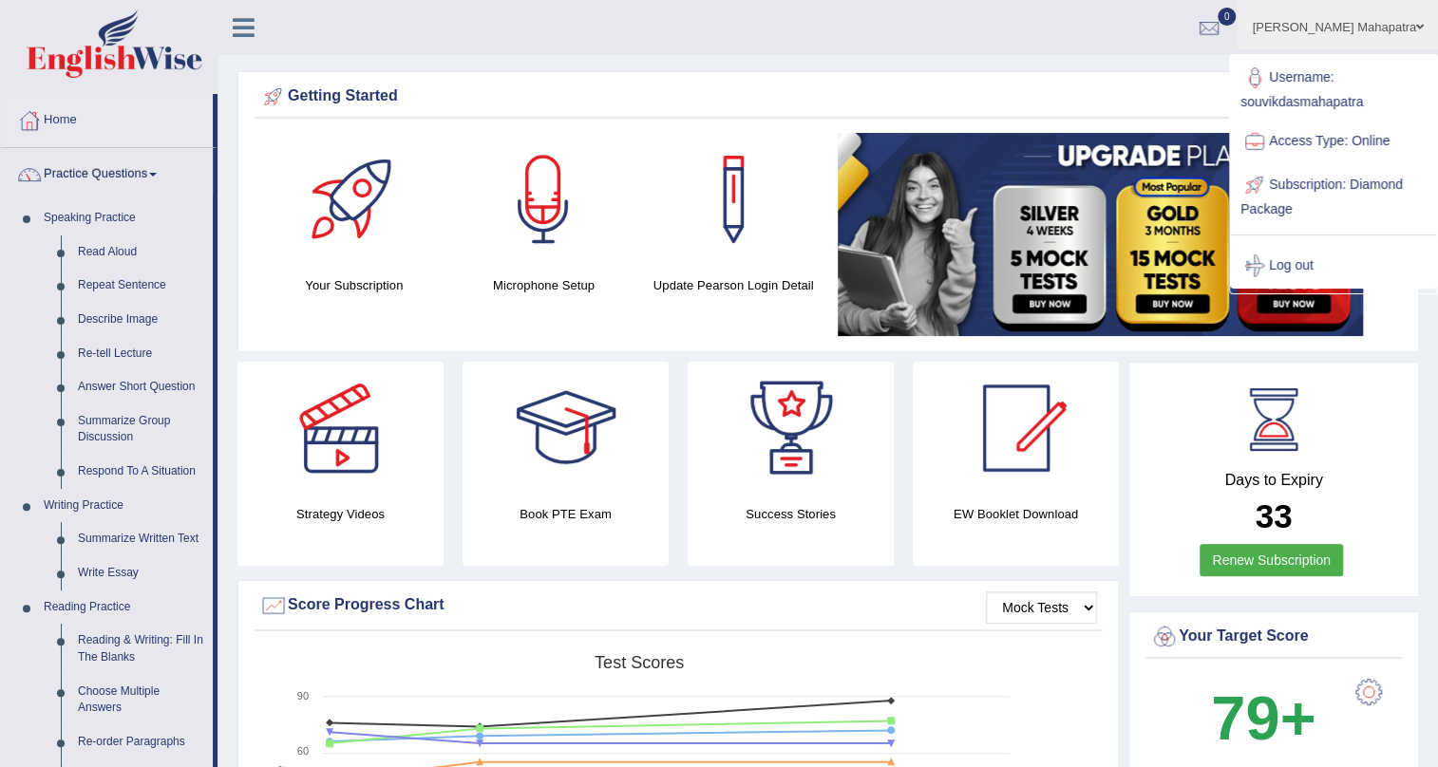
click at [1271, 265] on link "Log out" at bounding box center [1333, 266] width 205 height 44
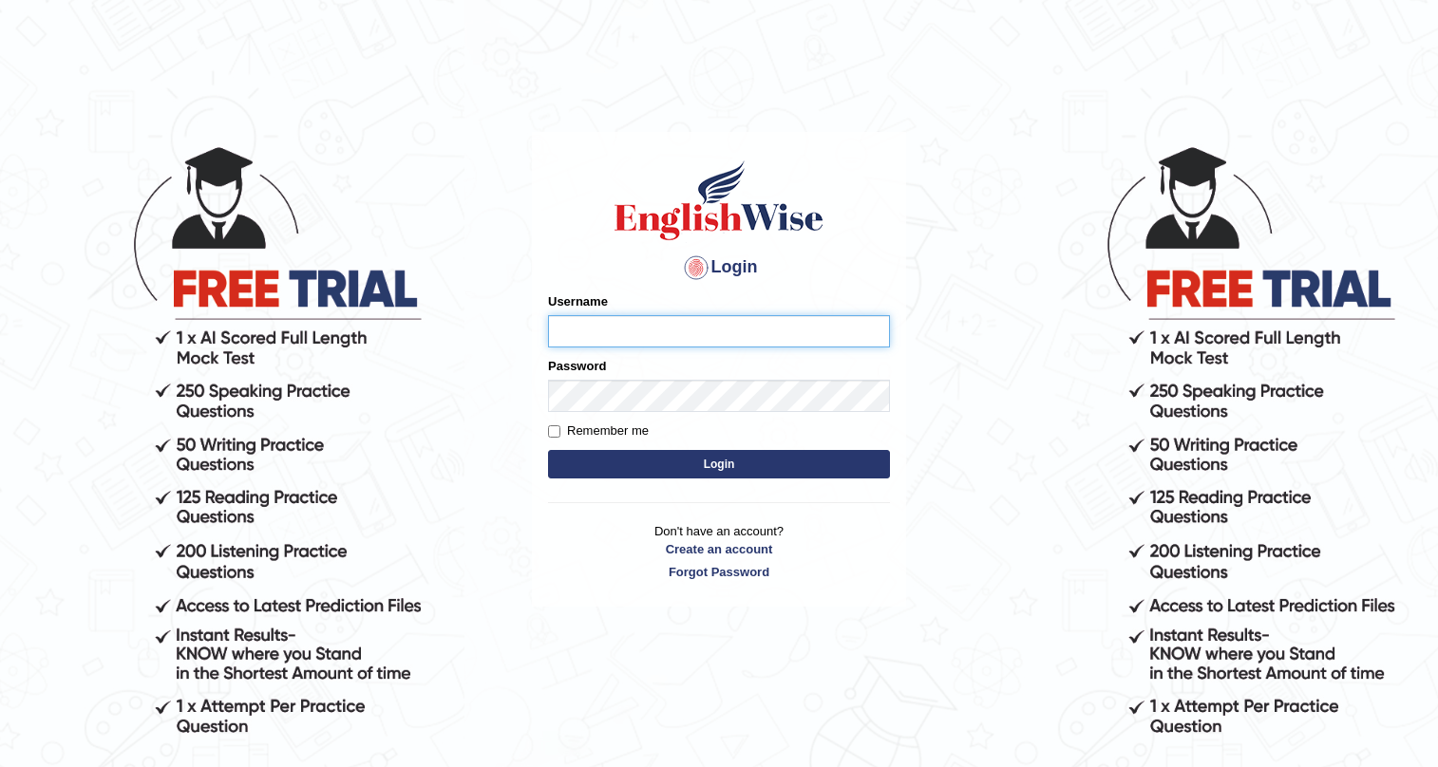
click at [548, 450] on button "Login" at bounding box center [719, 464] width 342 height 28
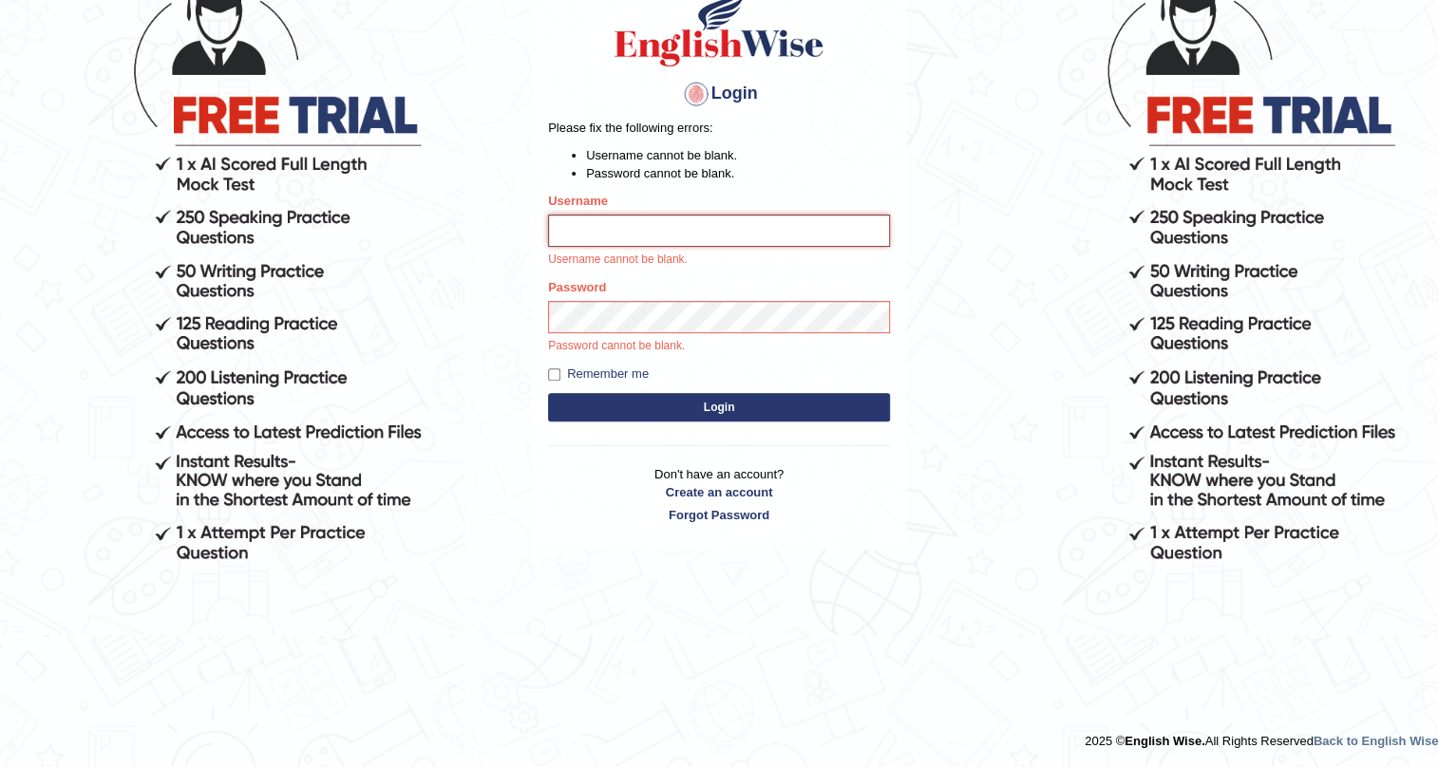
click at [548, 393] on button "Login" at bounding box center [719, 407] width 342 height 28
